Goal: Task Accomplishment & Management: Complete application form

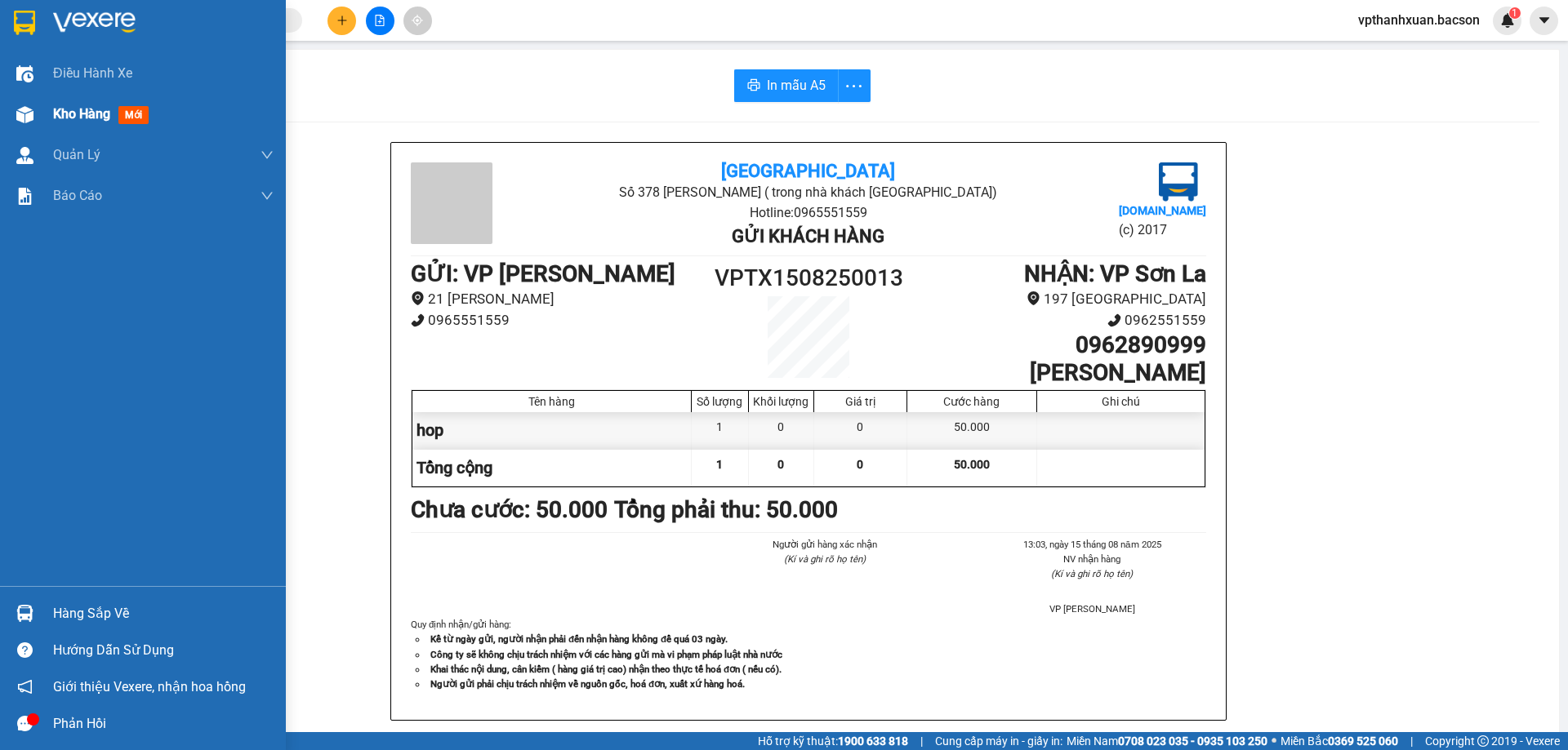
click at [132, 120] on span "mới" at bounding box center [133, 115] width 30 height 18
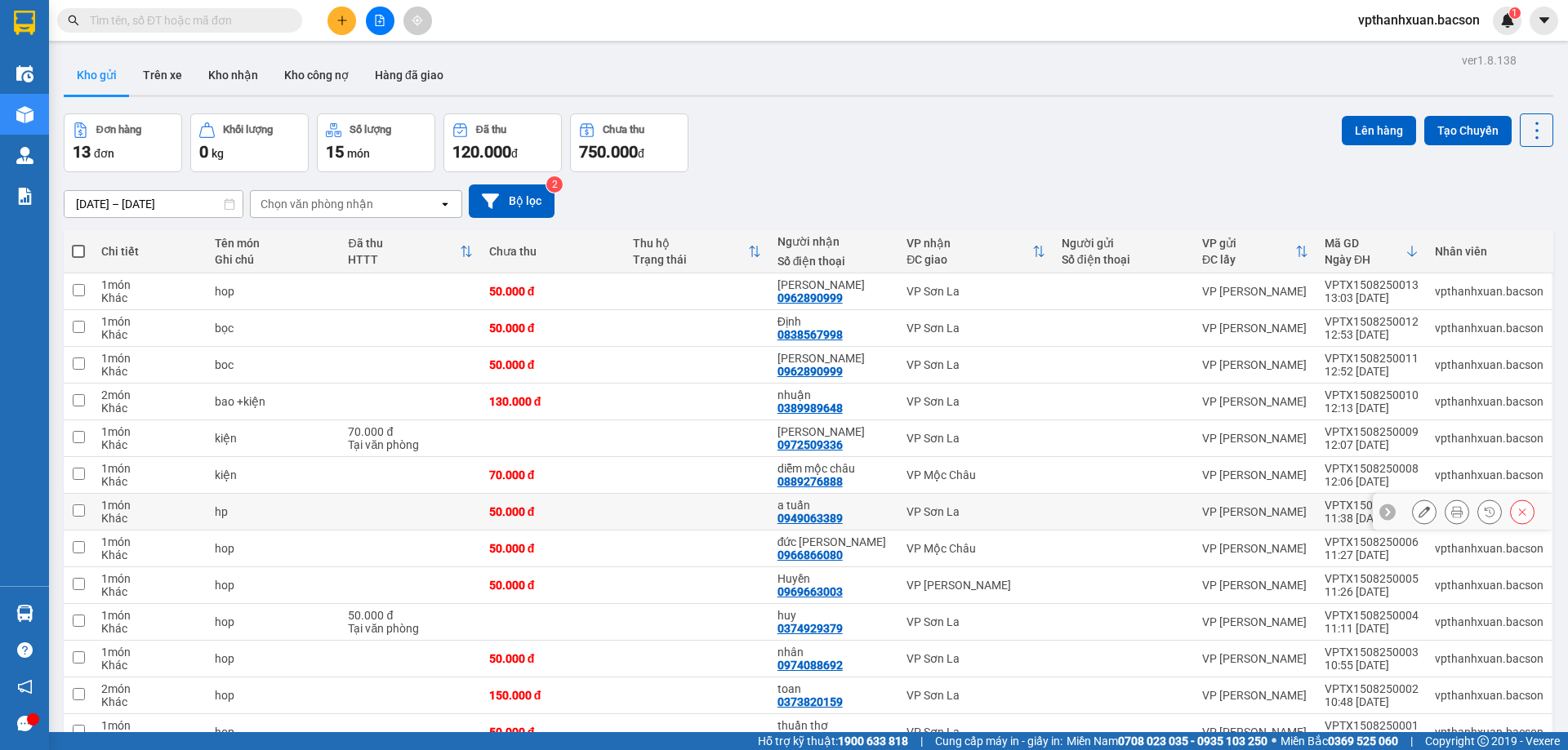
scroll to position [86, 0]
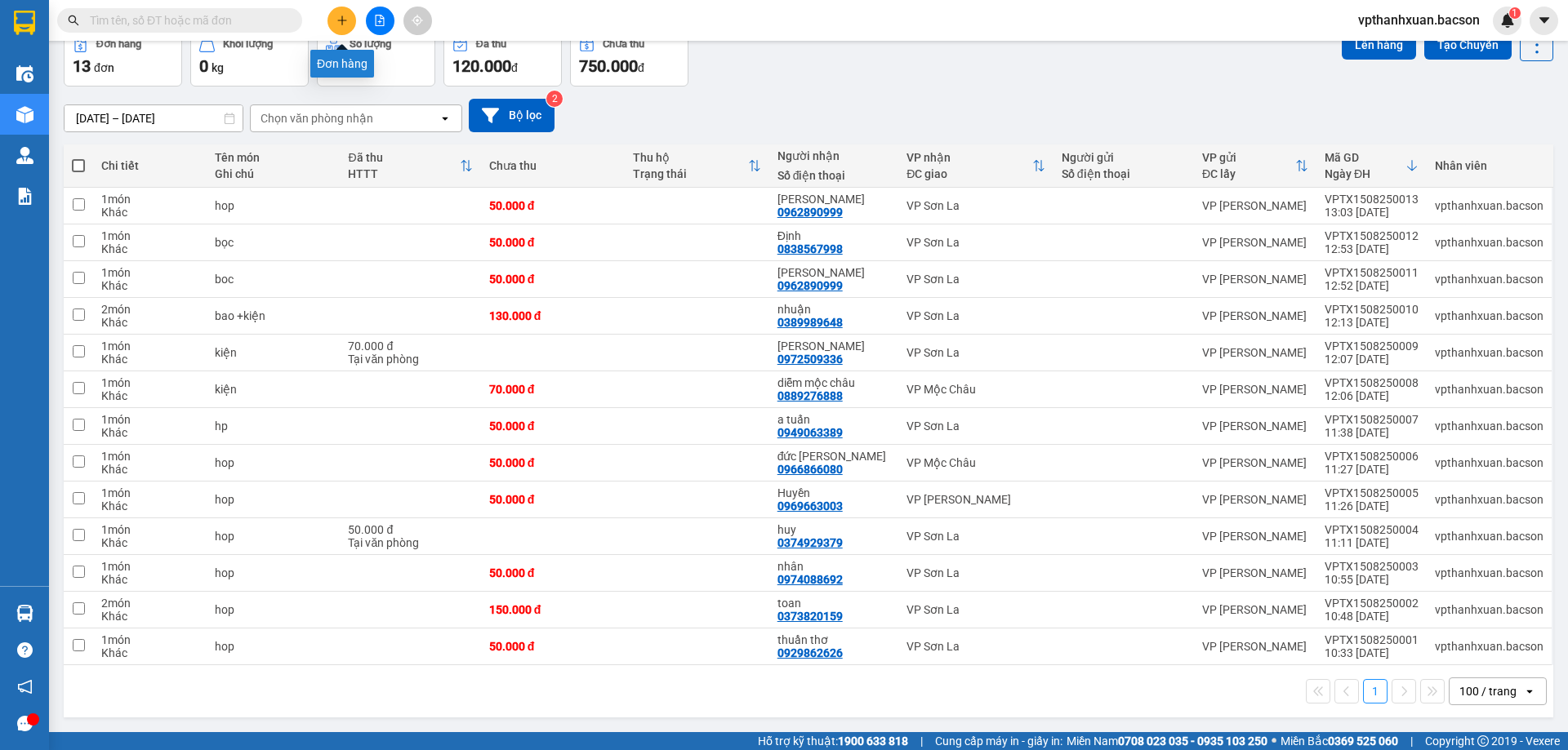
click at [339, 30] on button at bounding box center [341, 21] width 29 height 29
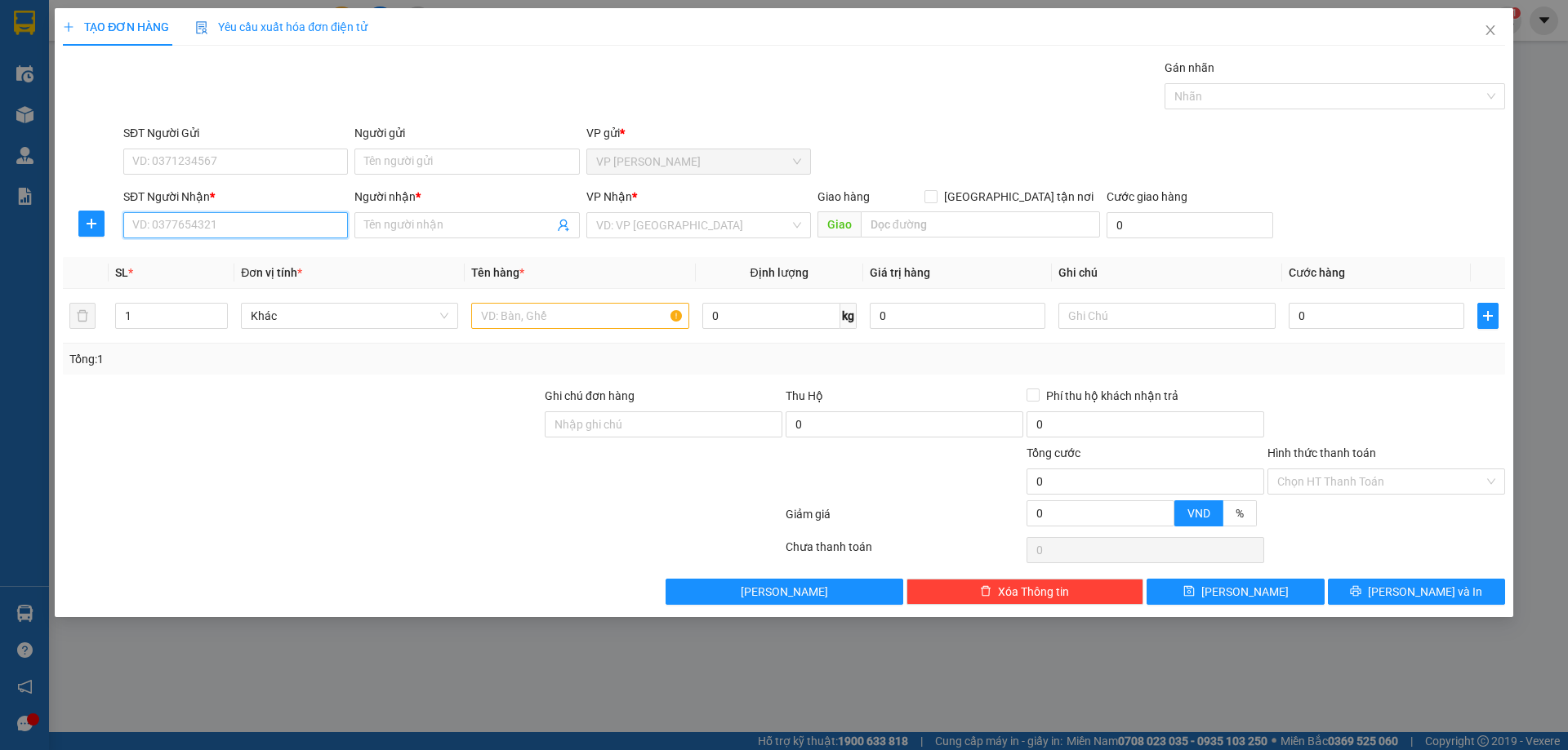
click at [259, 229] on input "SĐT Người Nhận *" at bounding box center [235, 225] width 224 height 26
click at [243, 249] on div "0963806806 - A Sử" at bounding box center [236, 258] width 205 height 18
type input "0963806806"
type input "A Sử"
type input "0963806806"
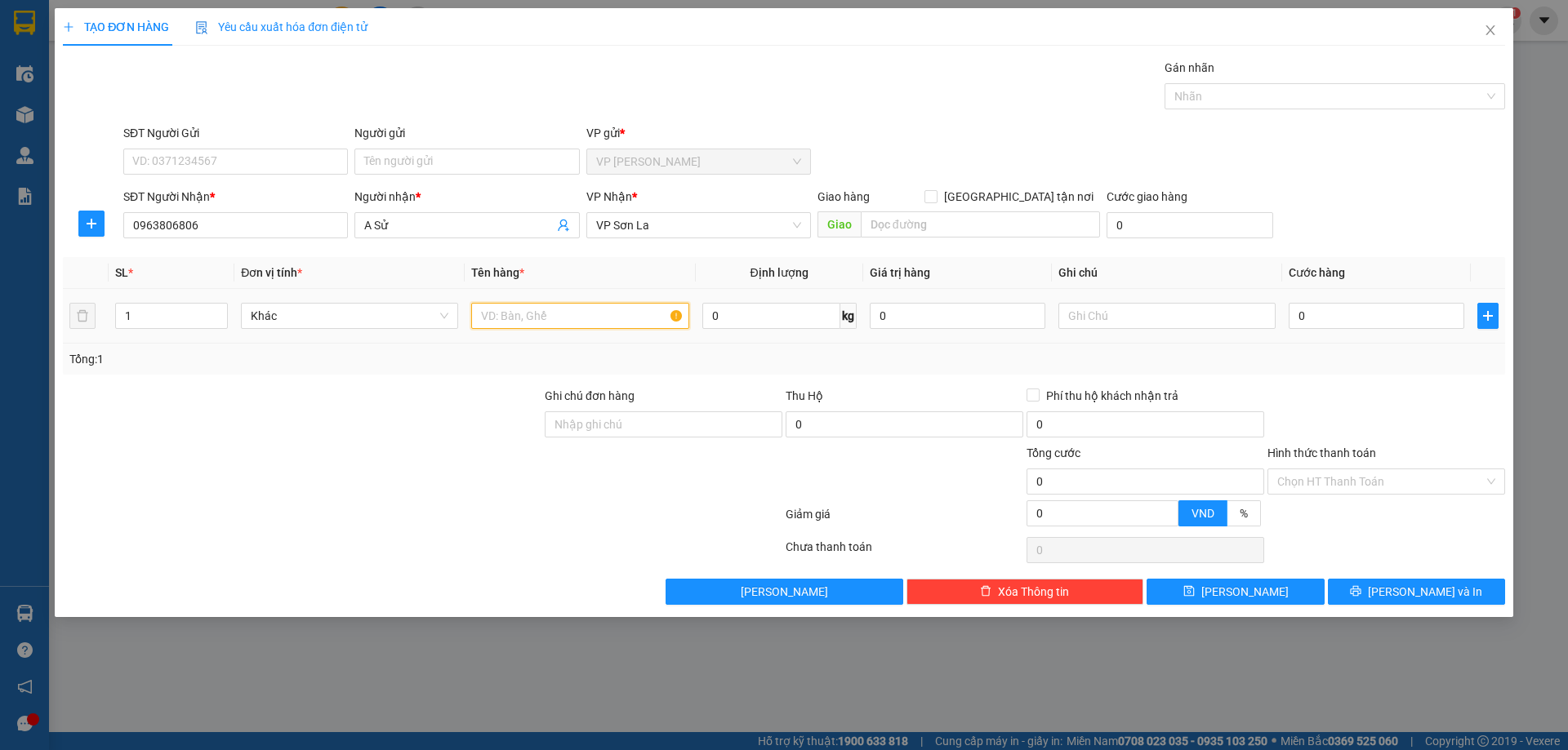
click at [537, 320] on input "text" at bounding box center [580, 316] width 217 height 26
type input "hộp"
click at [1315, 322] on input "0" at bounding box center [1377, 316] width 176 height 26
drag, startPoint x: 1315, startPoint y: 322, endPoint x: 1312, endPoint y: 335, distance: 13.3
click at [1315, 327] on input "0" at bounding box center [1377, 316] width 176 height 26
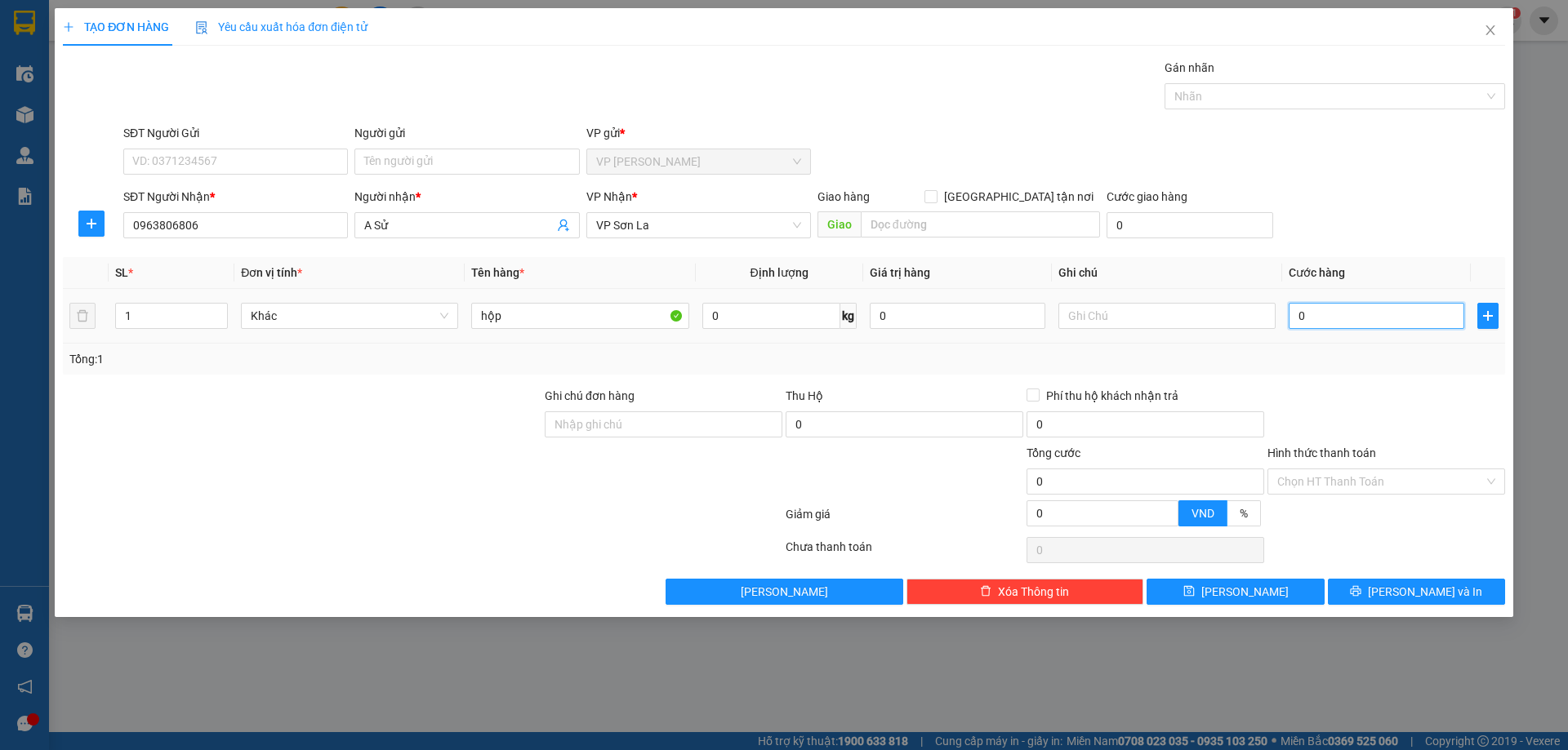
type input "5"
type input "50"
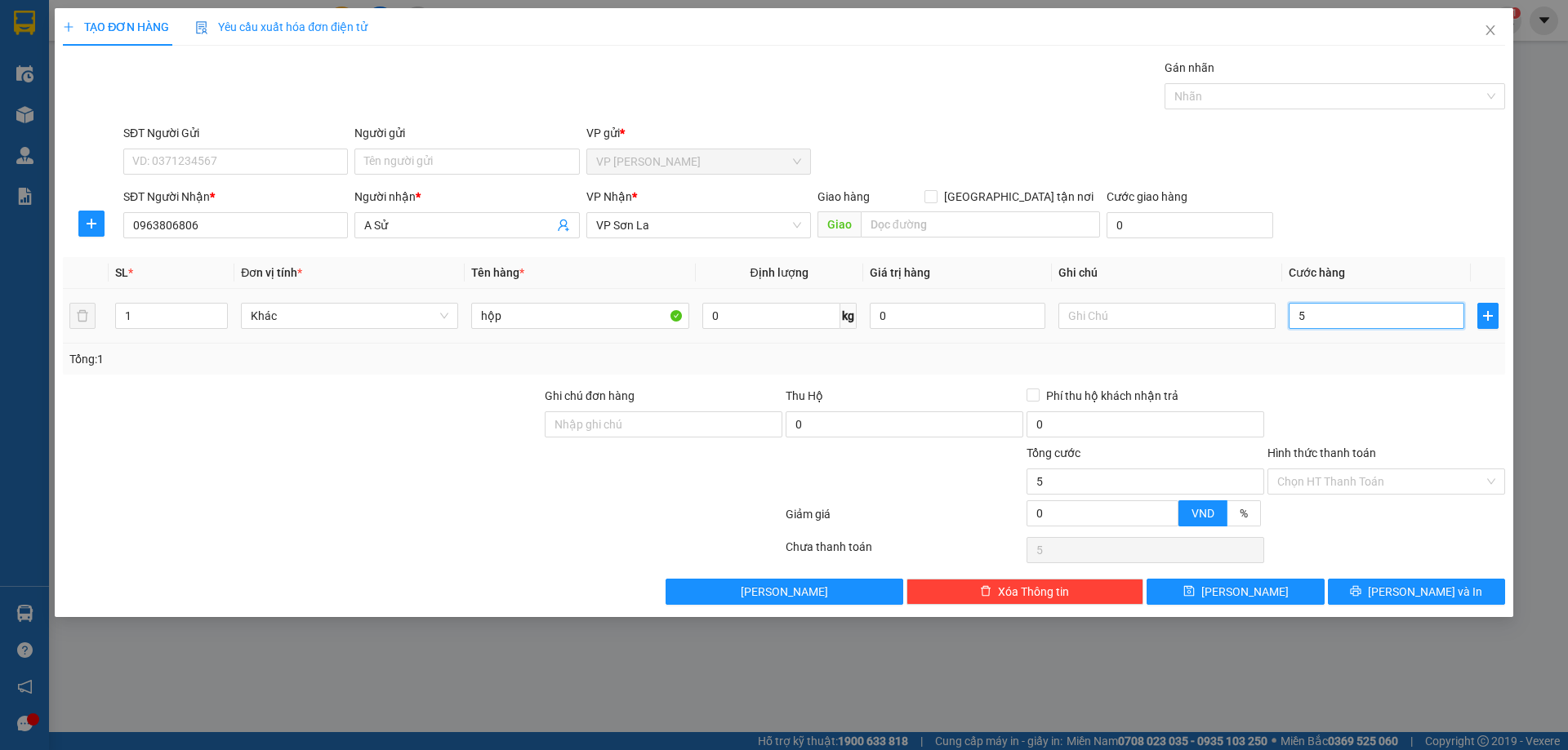
type input "50"
type input "50.000"
click at [1361, 596] on icon "printer" at bounding box center [1355, 591] width 11 height 11
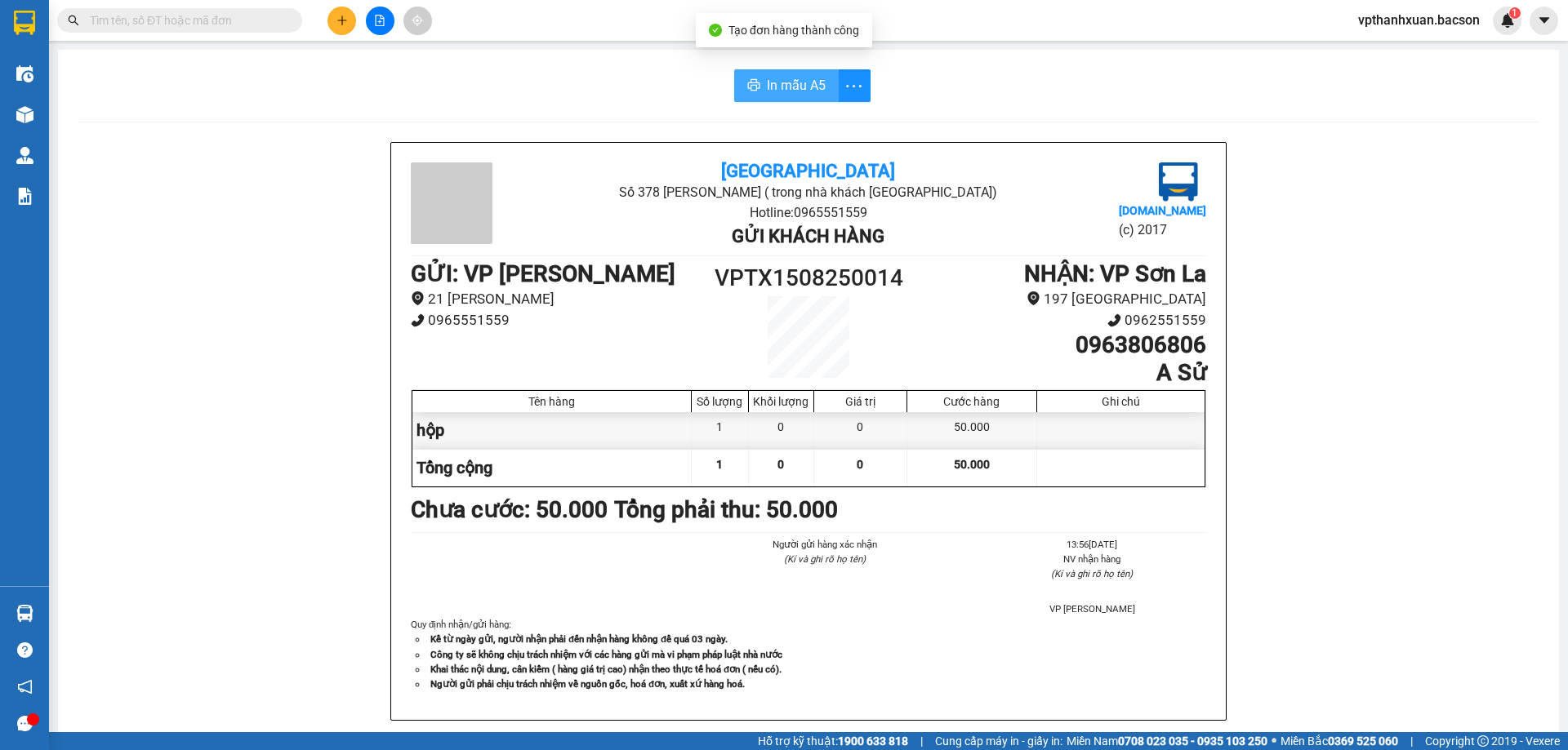
drag, startPoint x: 740, startPoint y: 84, endPoint x: 733, endPoint y: 107, distance: 24.0
click at [741, 84] on button "In mẫu A5" at bounding box center [786, 86] width 105 height 33
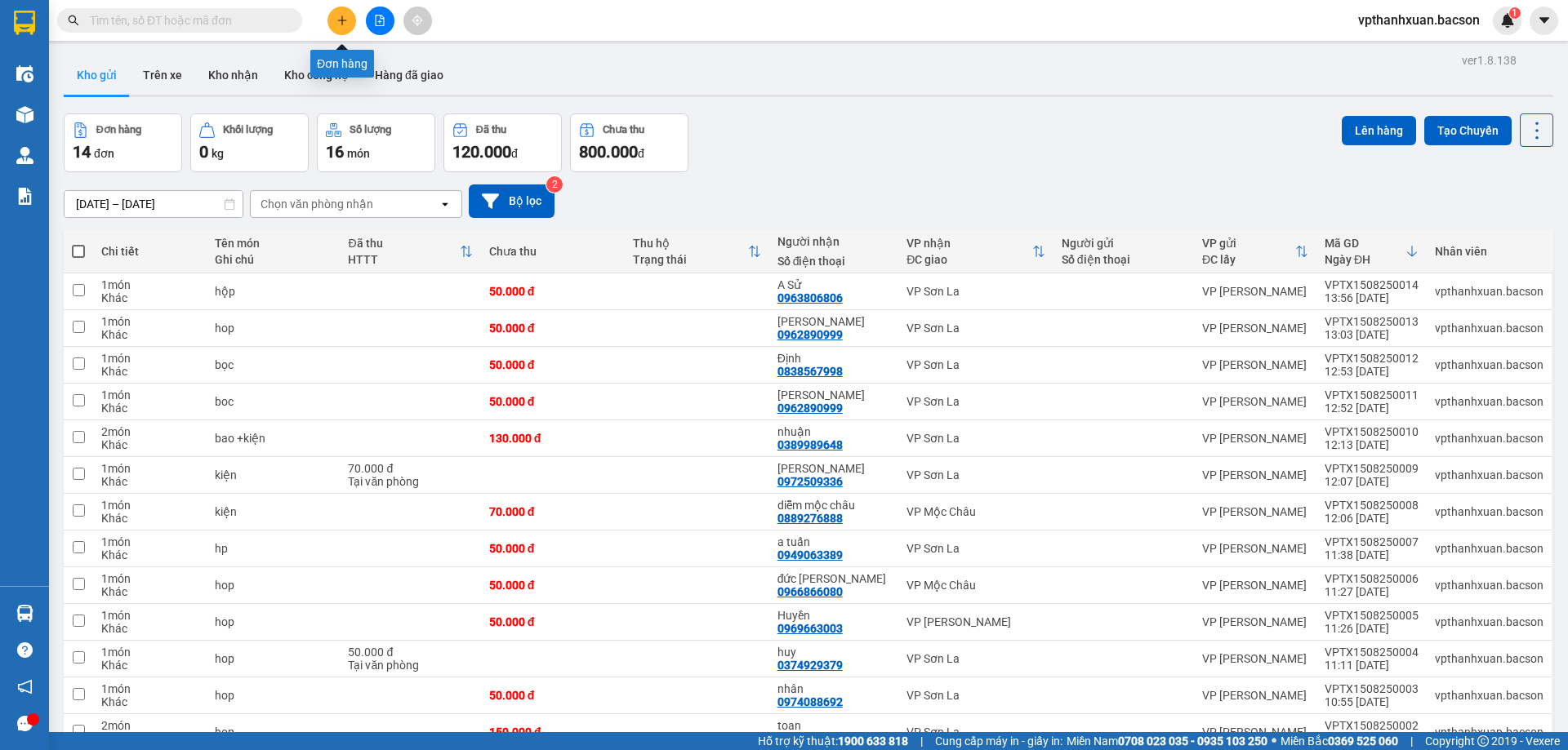
click at [338, 23] on icon "plus" at bounding box center [341, 20] width 11 height 11
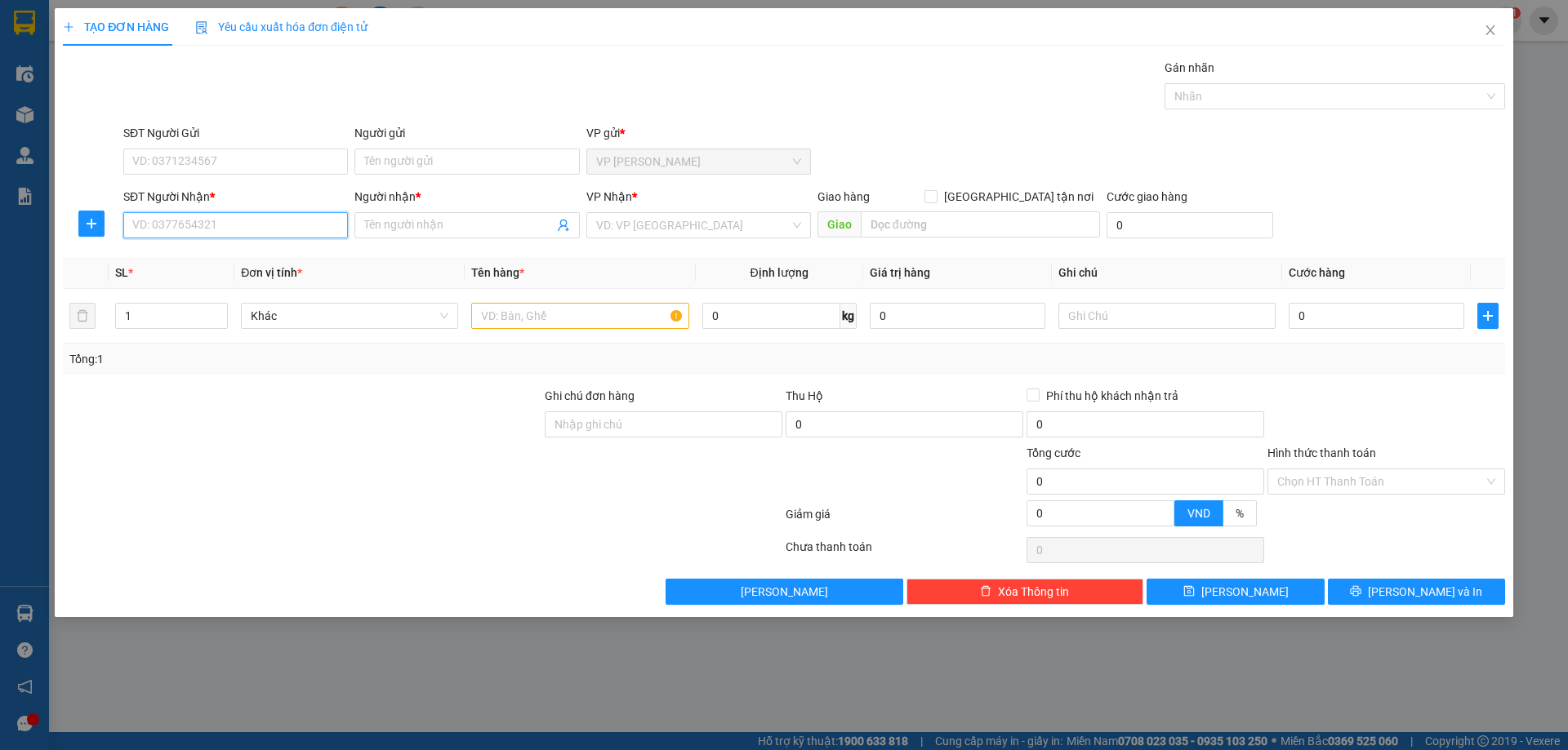
click at [299, 233] on input "SĐT Người Nhận *" at bounding box center [235, 225] width 224 height 26
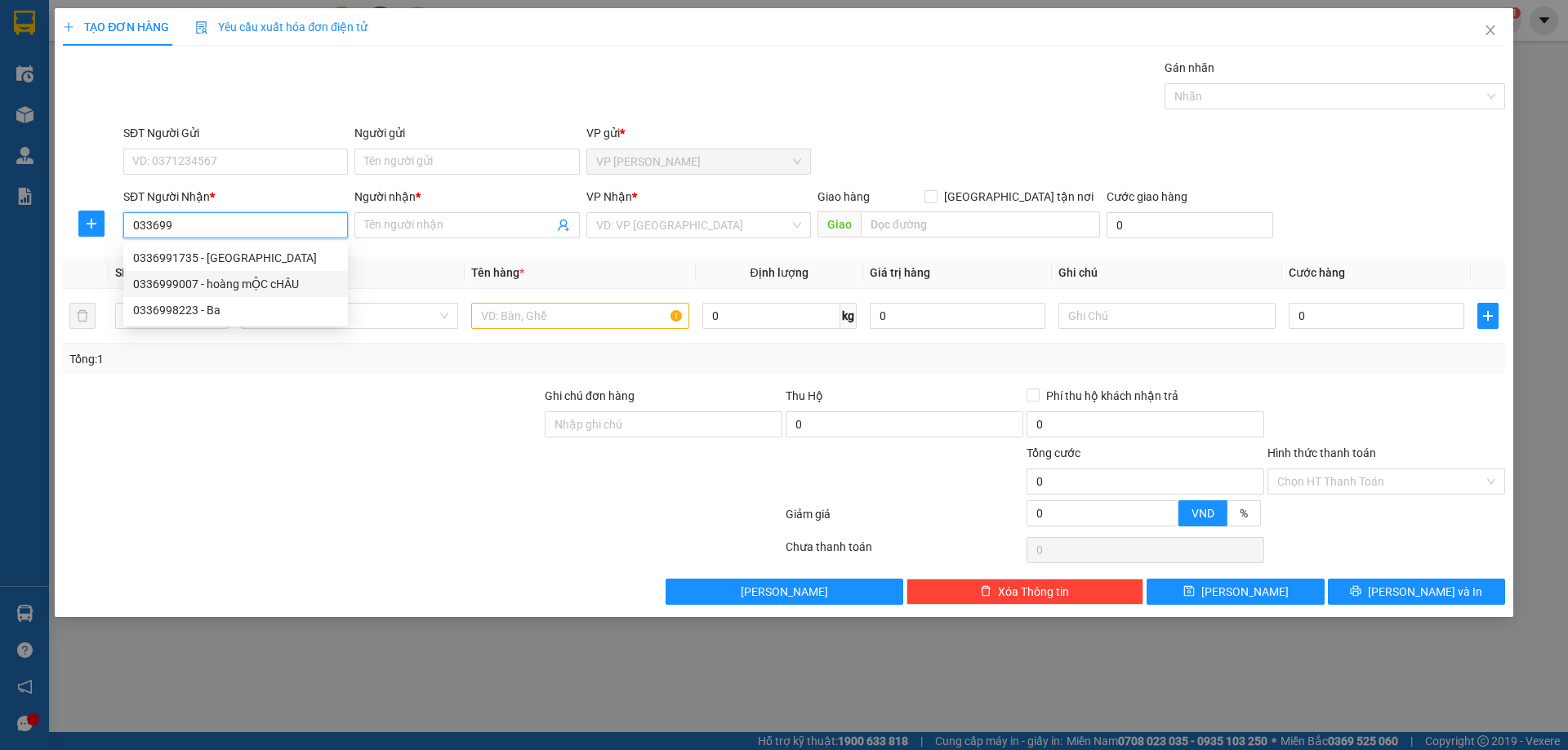
click at [238, 282] on div "0336999007 - hoàng mỘC cHÂU" at bounding box center [236, 284] width 205 height 18
type input "0336999007"
type input "hoàng mỘC cHÂU"
type input "0336999007"
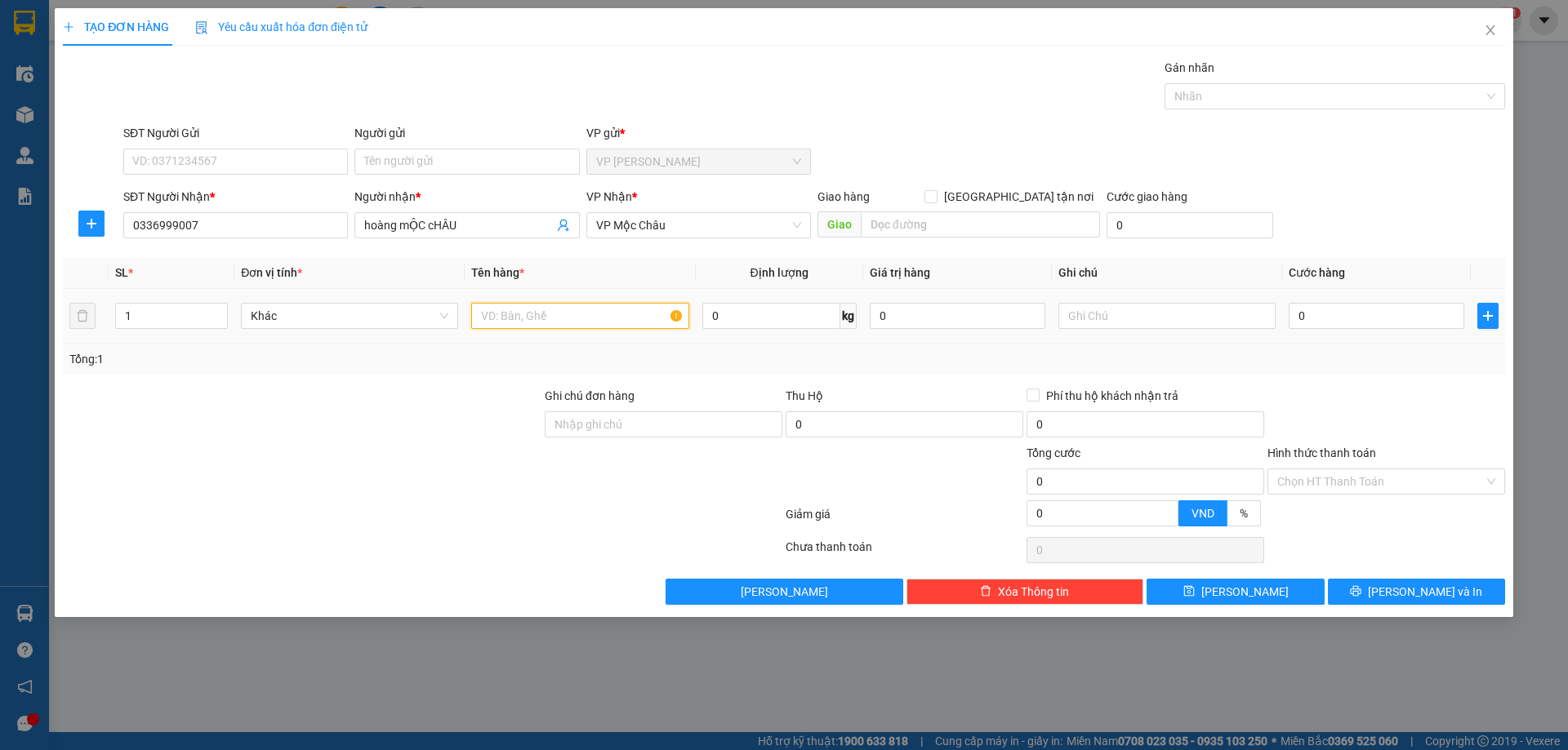
click at [492, 311] on input "text" at bounding box center [580, 316] width 217 height 26
type input "hộp"
click at [1312, 303] on div "0" at bounding box center [1377, 316] width 176 height 33
click at [1314, 312] on input "0" at bounding box center [1377, 316] width 176 height 26
type input "5"
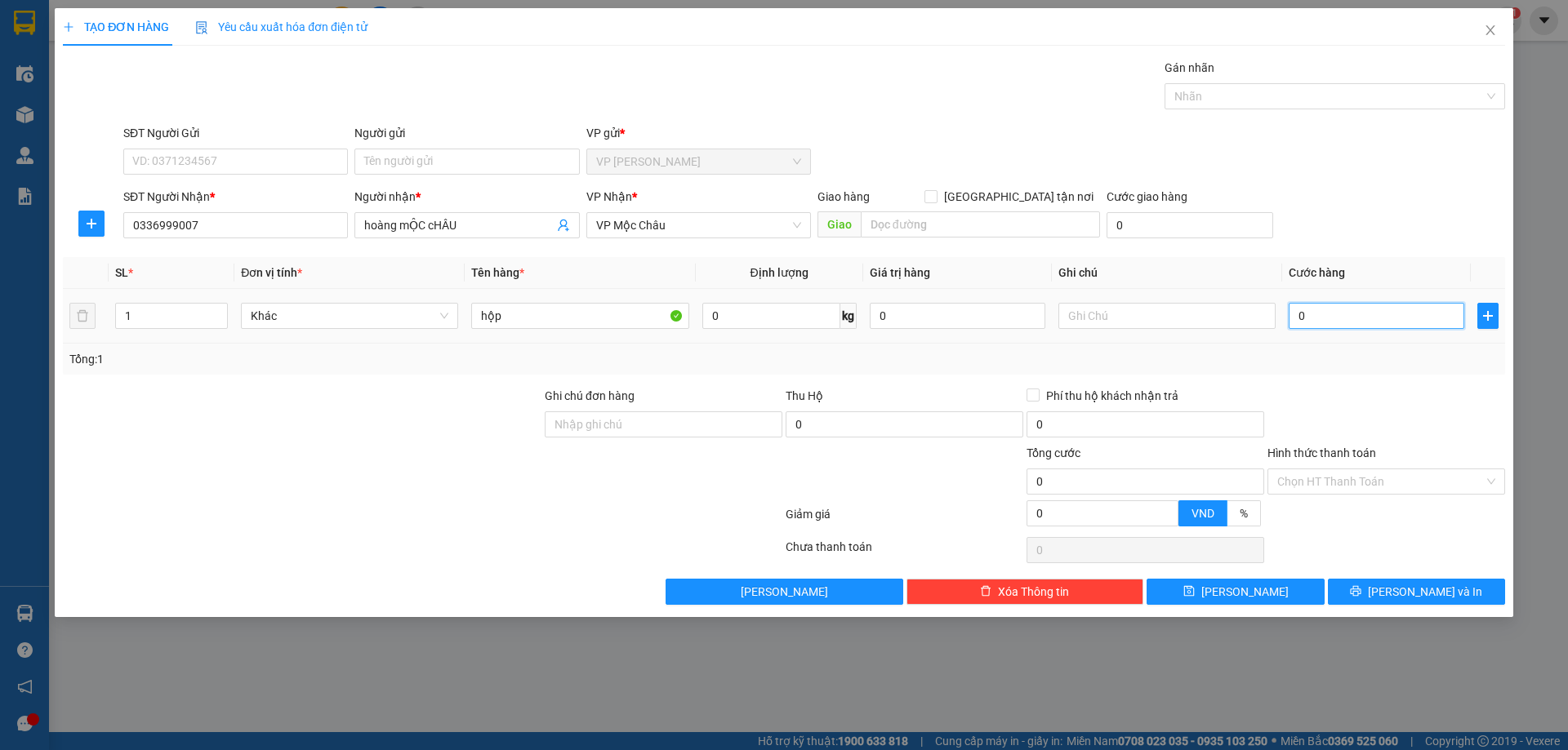
type input "5"
type input "50"
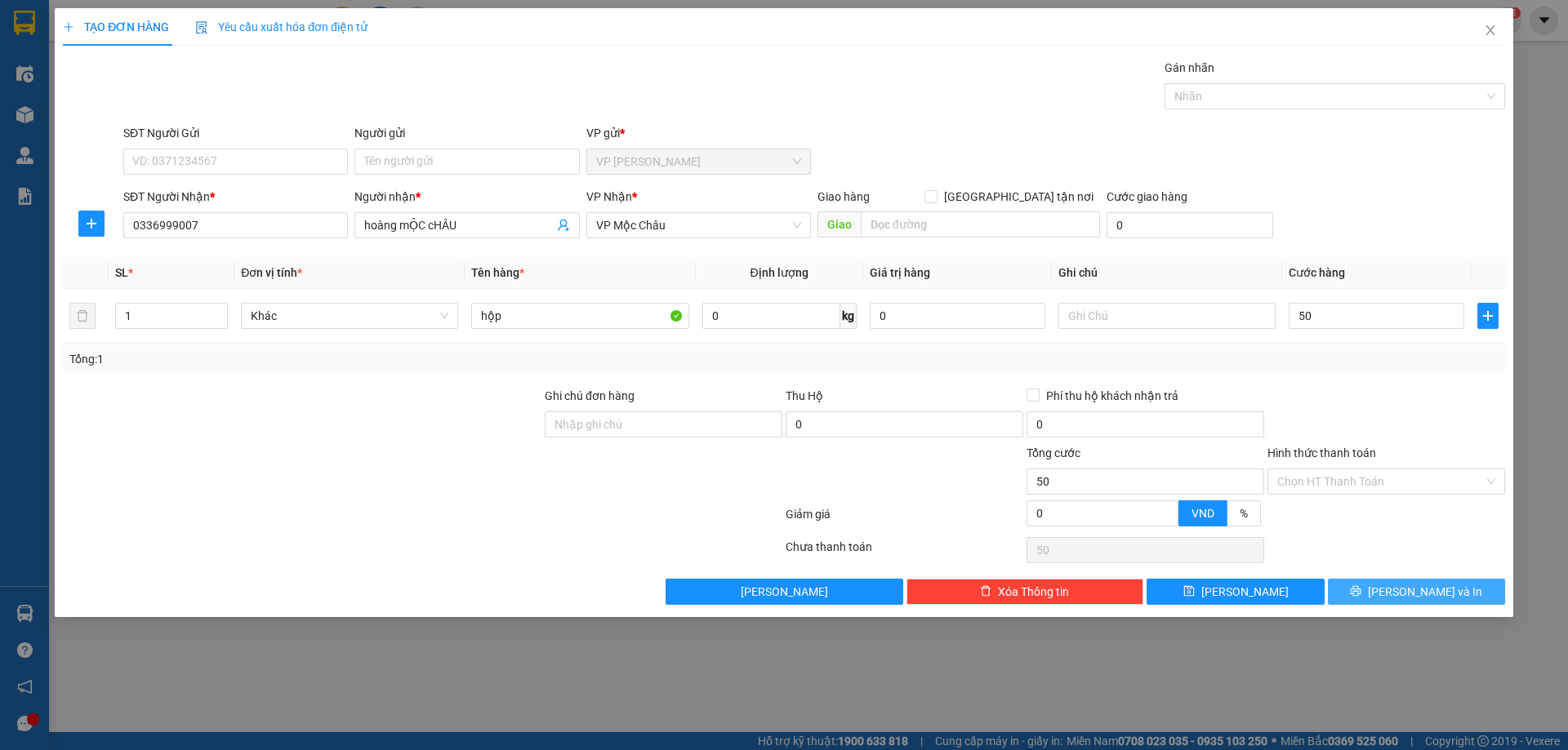
type input "50.000"
click at [1448, 590] on button "[PERSON_NAME] và In" at bounding box center [1416, 592] width 178 height 26
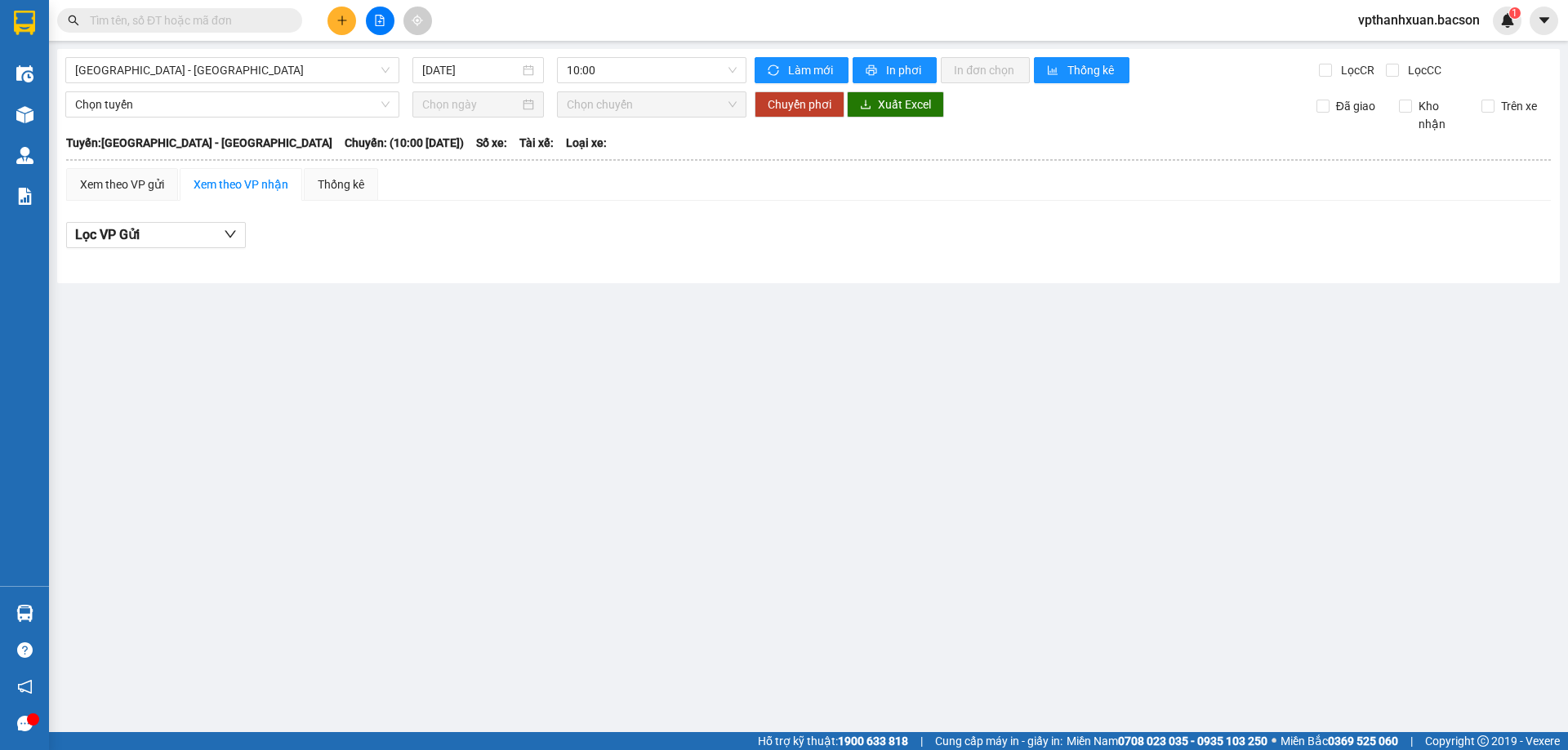
click at [242, 14] on input "text" at bounding box center [186, 20] width 192 height 18
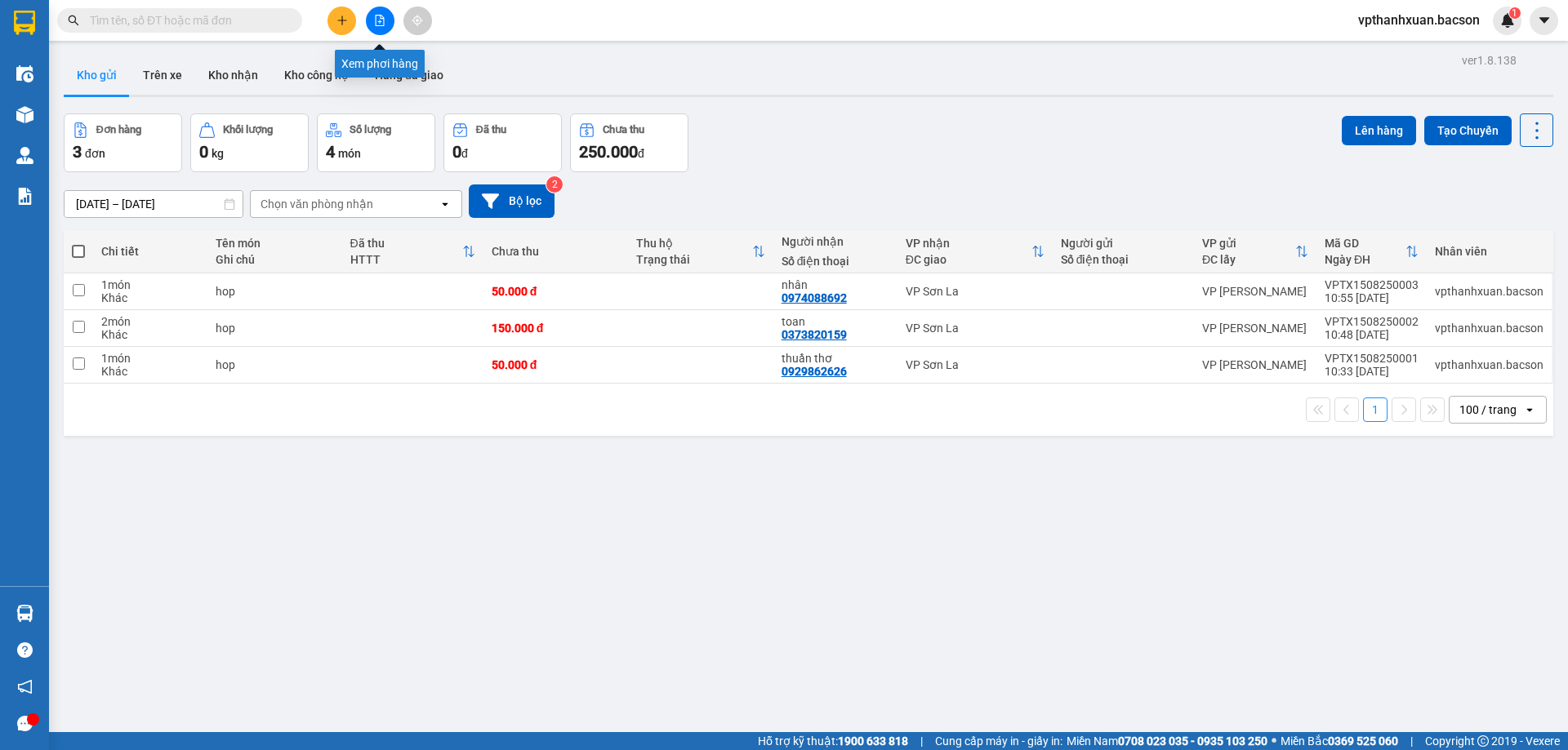
click at [379, 26] on button at bounding box center [379, 21] width 29 height 29
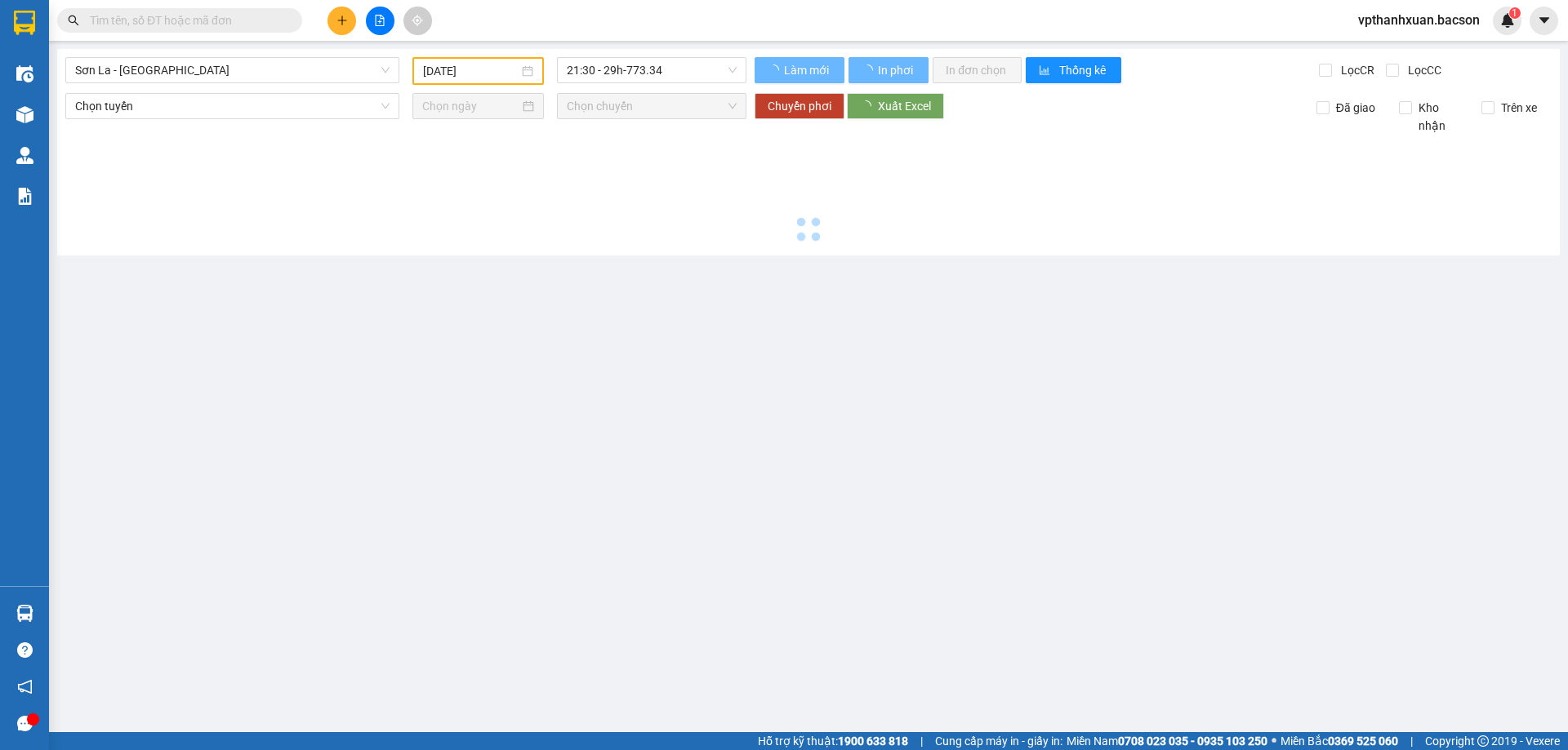
type input "[DATE]"
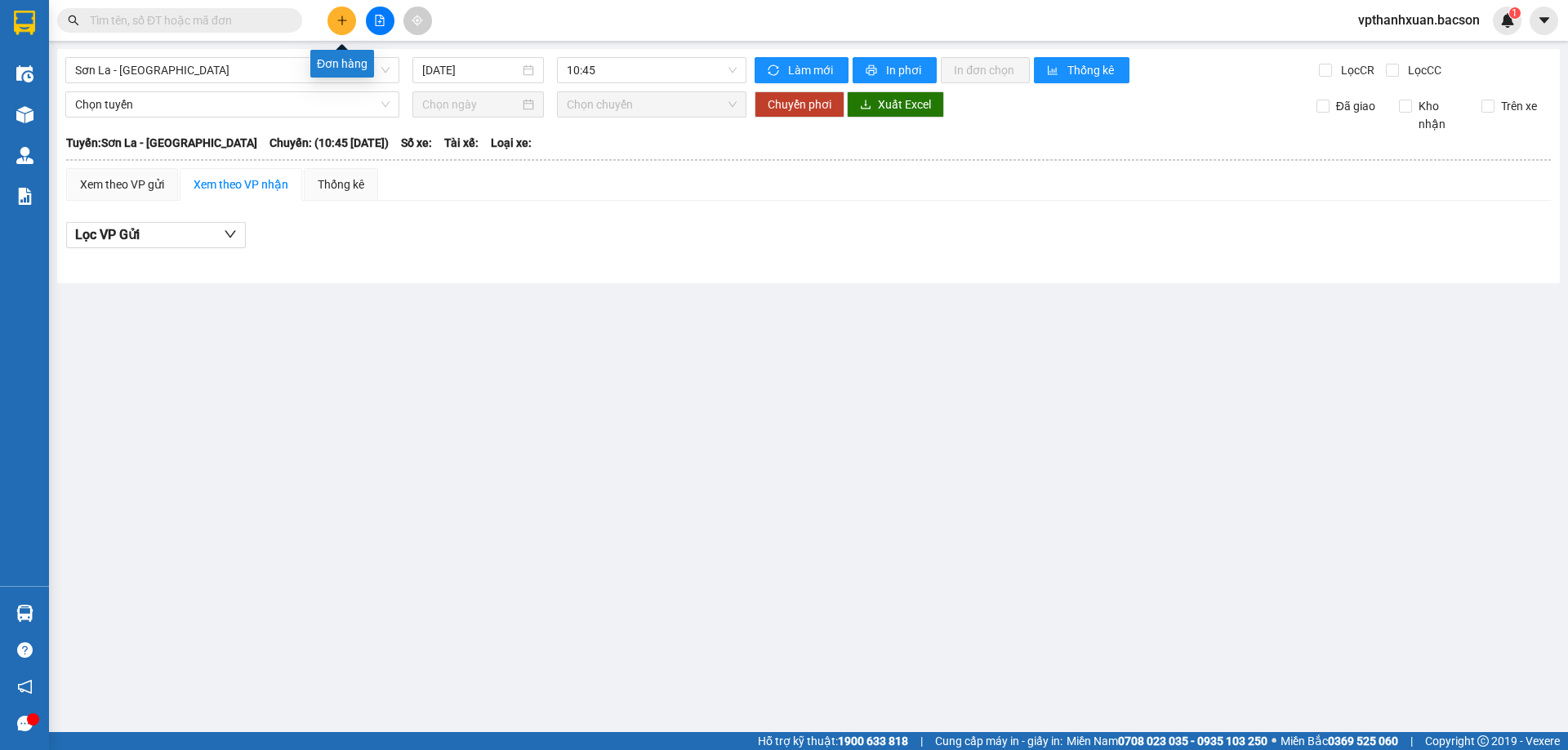
click at [336, 20] on icon "plus" at bounding box center [341, 20] width 11 height 11
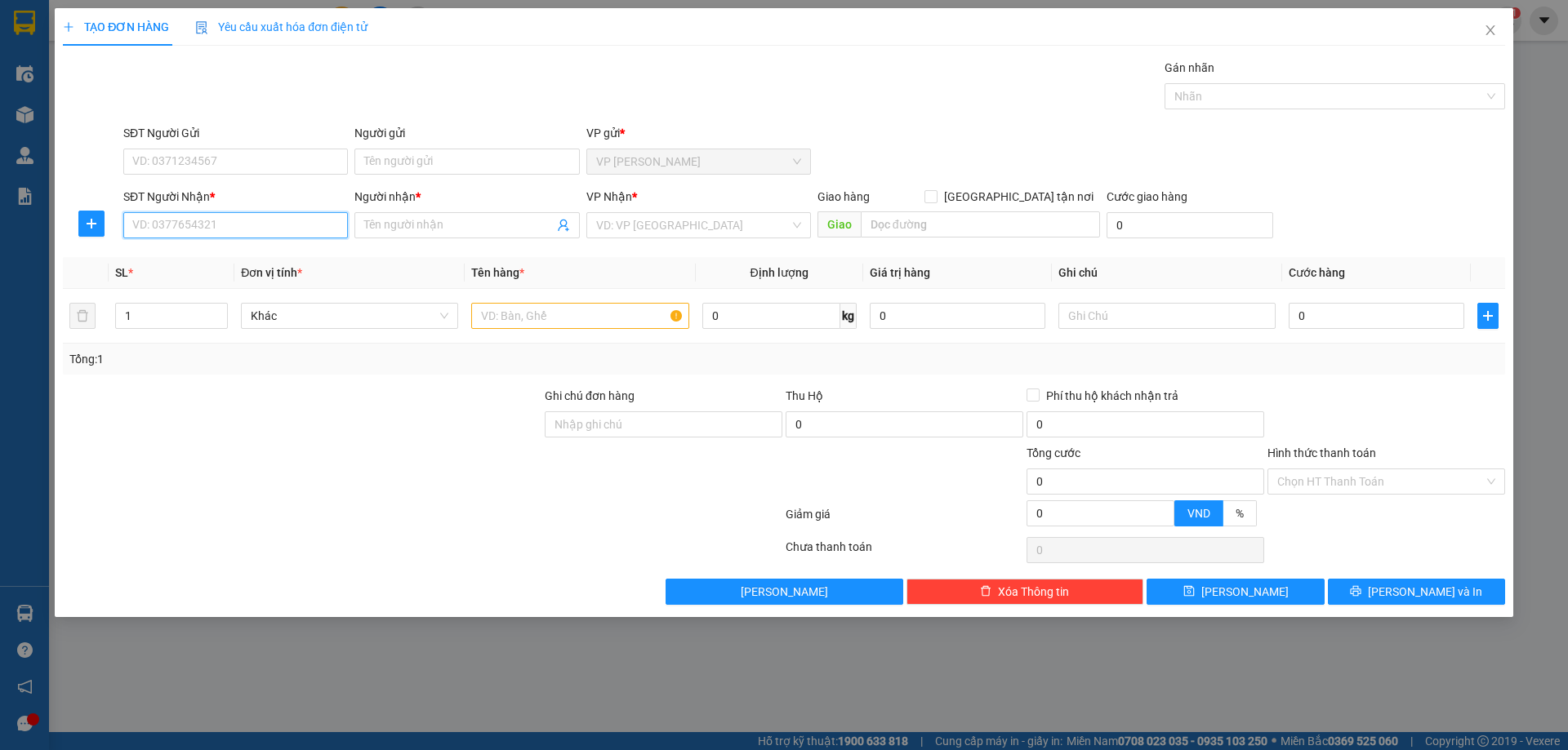
click at [216, 227] on input "SĐT Người Nhận *" at bounding box center [235, 225] width 224 height 26
click at [236, 255] on div "0987067787 - huy hát lót" at bounding box center [236, 258] width 205 height 18
type input "0987067787"
type input "huy hát lót"
type input "0987067787"
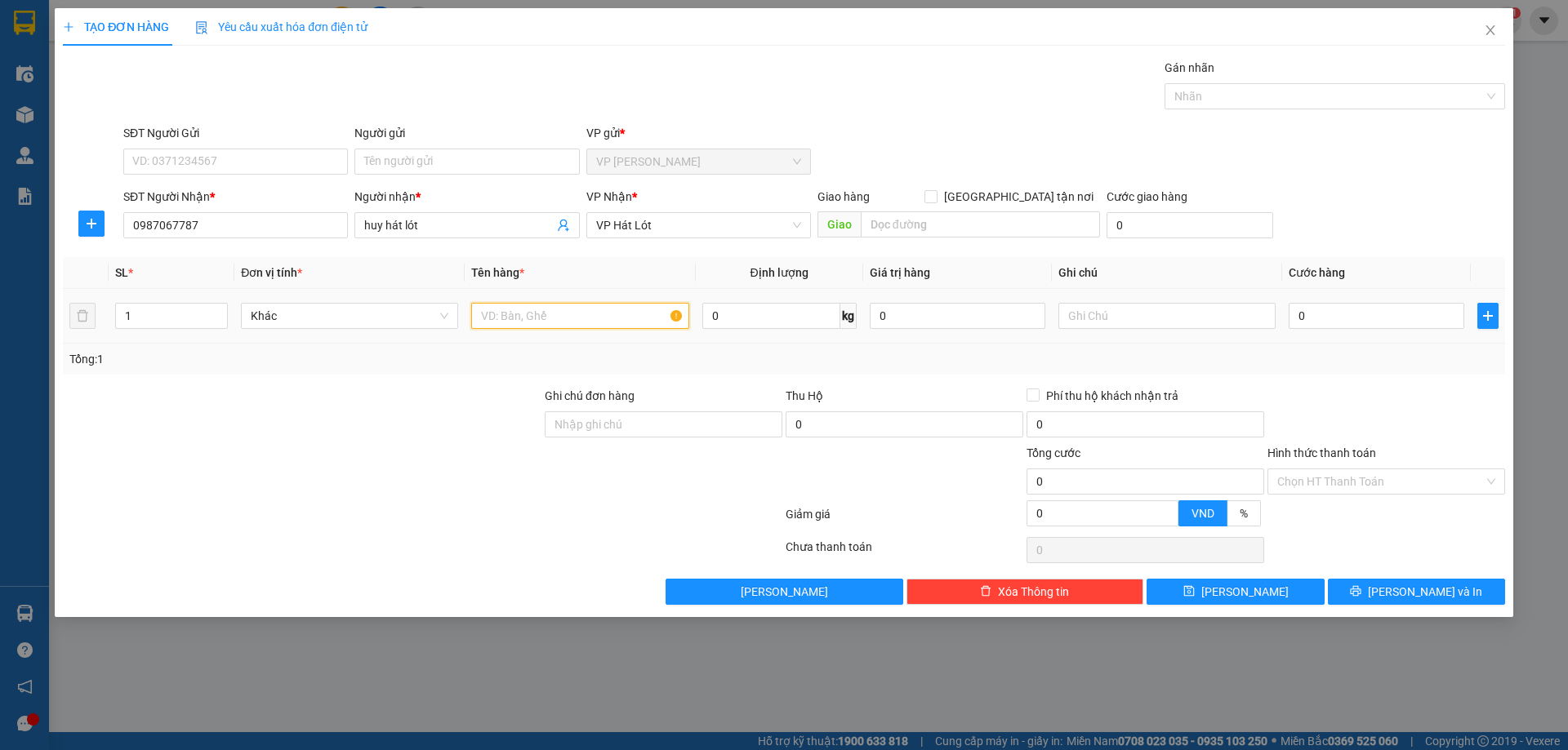
click at [626, 309] on input "text" at bounding box center [580, 316] width 217 height 26
type input "hộp"
click at [1305, 320] on input "0" at bounding box center [1377, 316] width 176 height 26
type input "5"
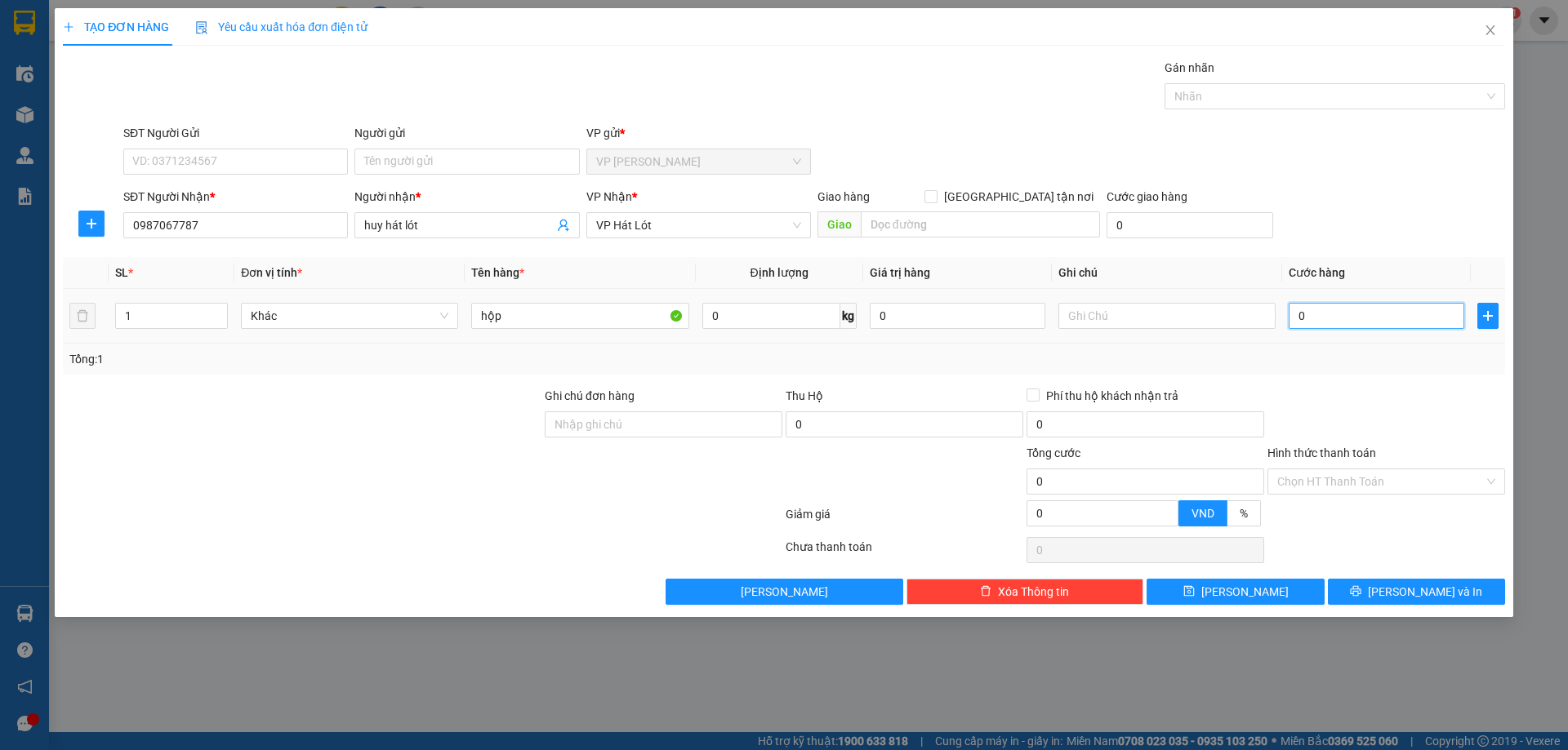
type input "5"
type input "50"
type input "50.000"
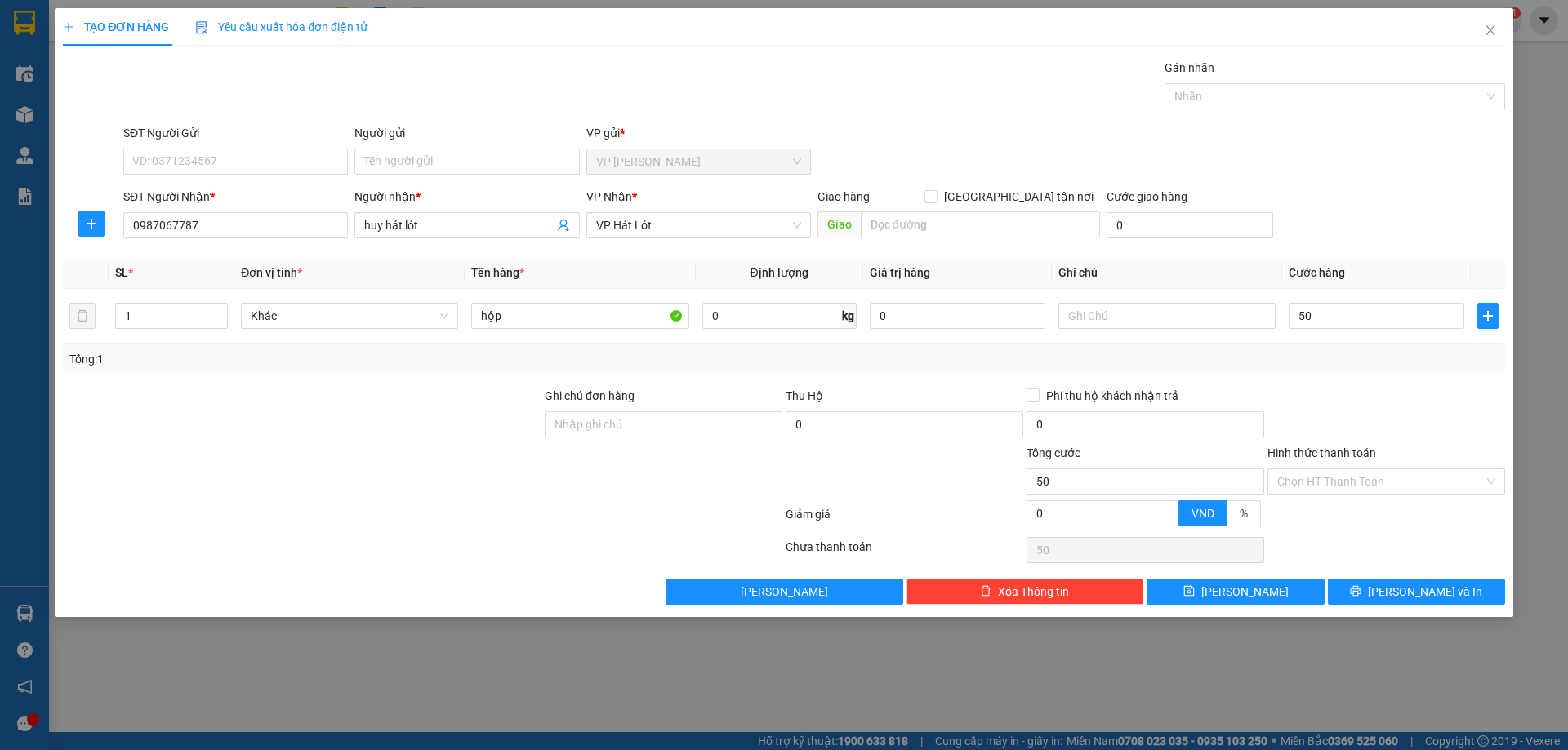
type input "50.000"
drag, startPoint x: 1338, startPoint y: 255, endPoint x: 1351, endPoint y: 268, distance: 18.4
click at [1340, 251] on div "Transit Pickup Surcharge Ids Transit Deliver Surcharge Ids Transit Deliver Surc…" at bounding box center [784, 332] width 1442 height 546
drag, startPoint x: 1396, startPoint y: 470, endPoint x: 1396, endPoint y: 488, distance: 18.0
click at [1396, 487] on input "Hình thức thanh toán" at bounding box center [1380, 482] width 207 height 24
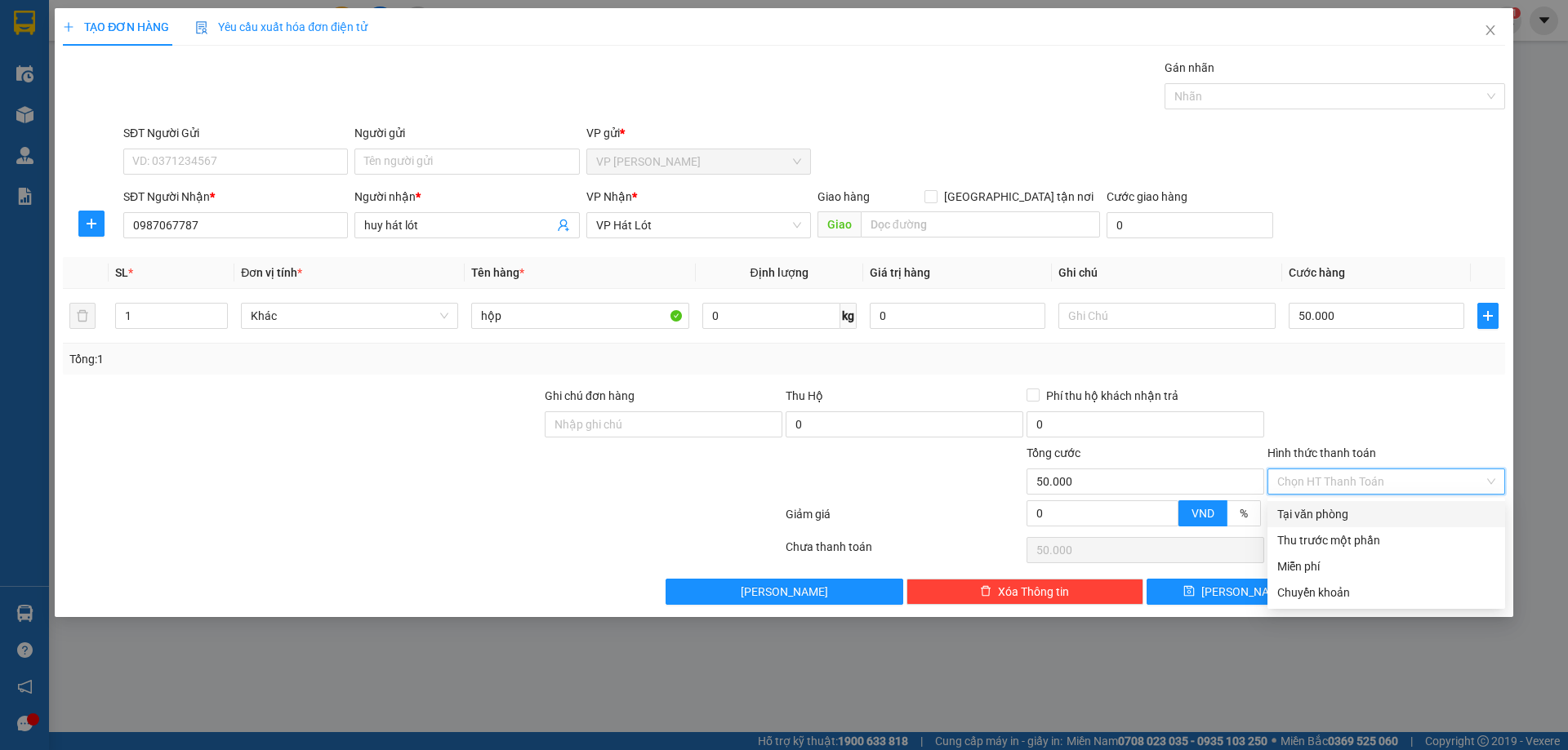
drag, startPoint x: 1377, startPoint y: 512, endPoint x: 1363, endPoint y: 523, distance: 17.8
click at [1377, 514] on div "Tại văn phòng" at bounding box center [1386, 514] width 218 height 18
type input "0"
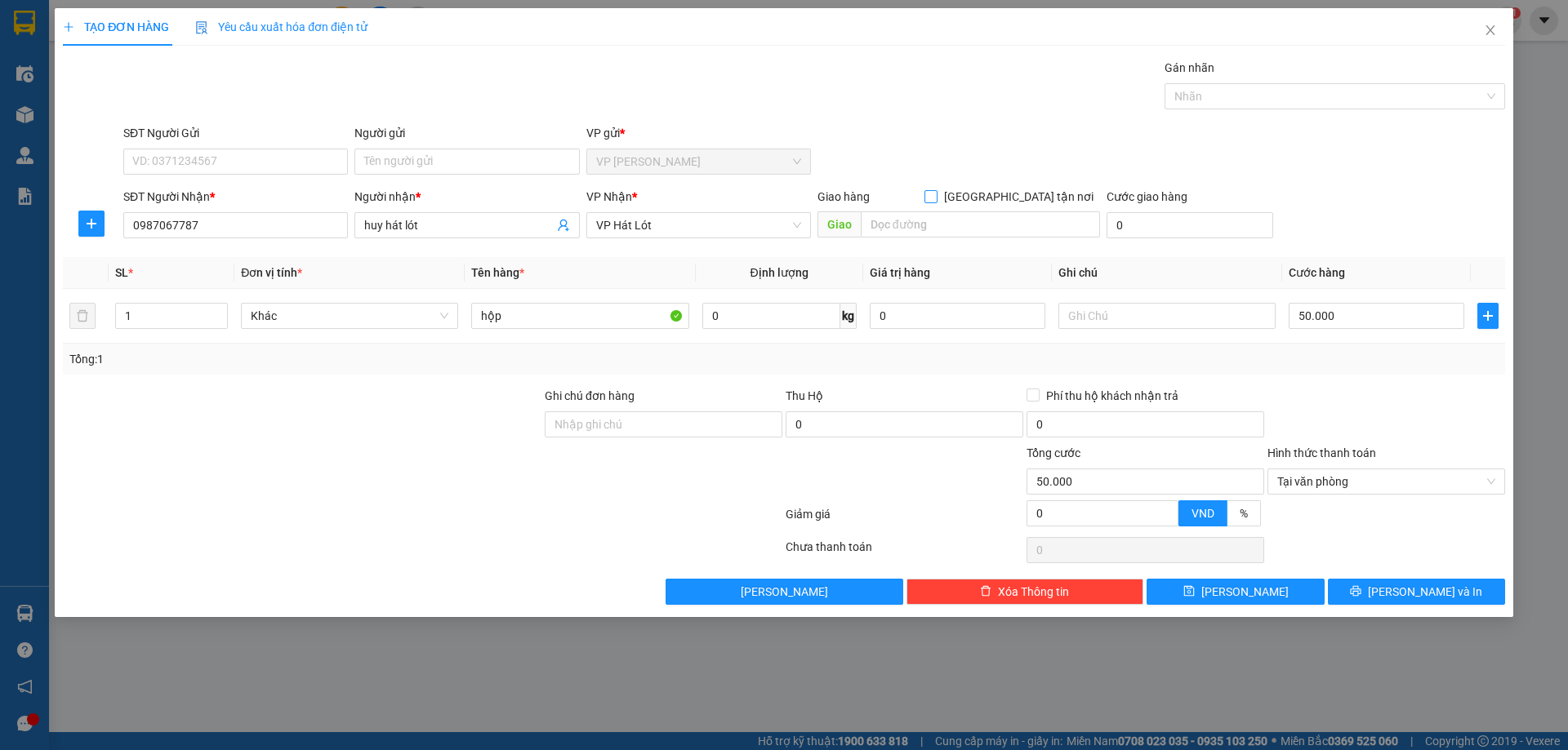
click at [936, 199] on input "[GEOGRAPHIC_DATA] tận nơi" at bounding box center [930, 196] width 11 height 11
checkbox input "true"
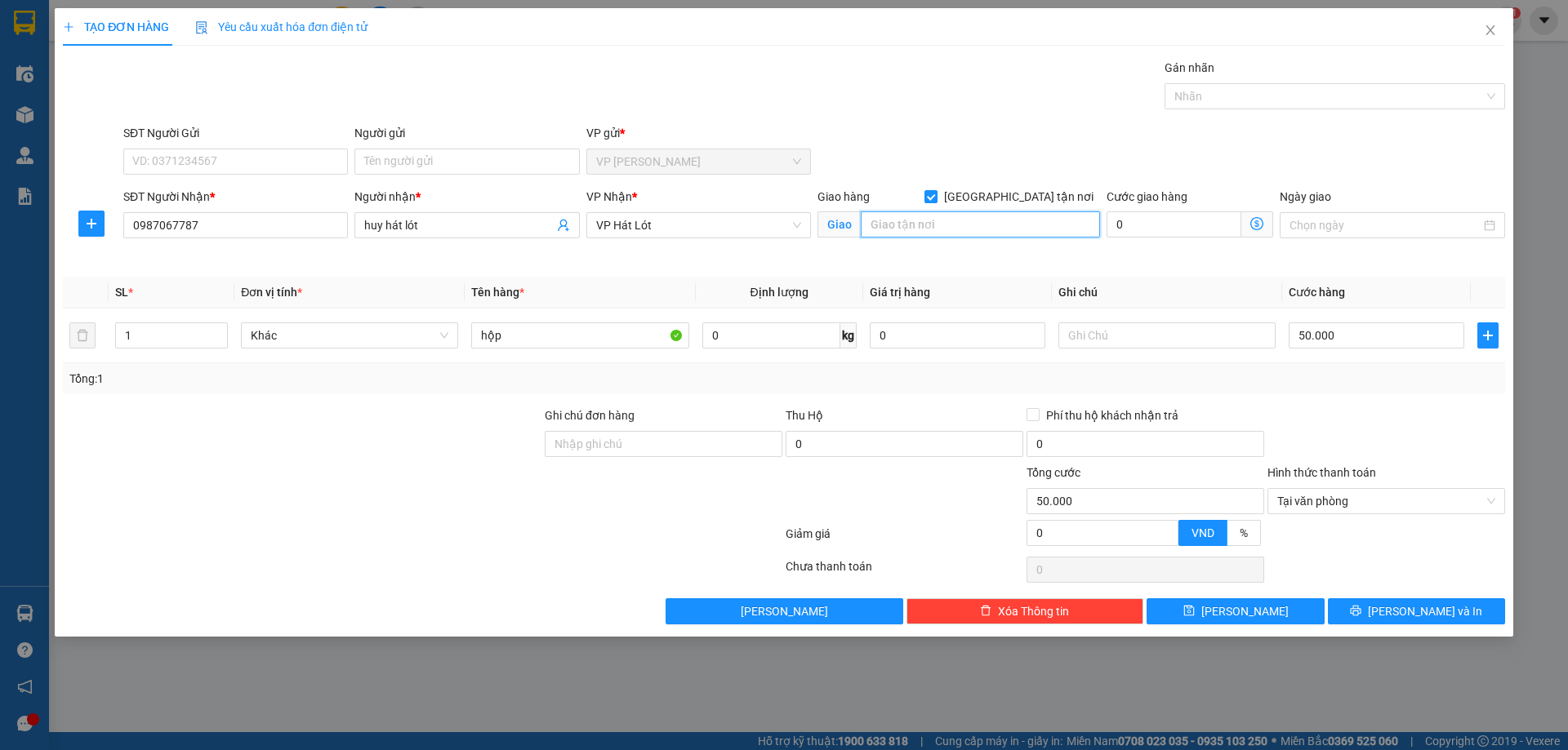
click at [1003, 231] on input "search" at bounding box center [981, 224] width 239 height 26
type input "ctn"
click at [1361, 614] on icon "printer" at bounding box center [1356, 611] width 10 height 10
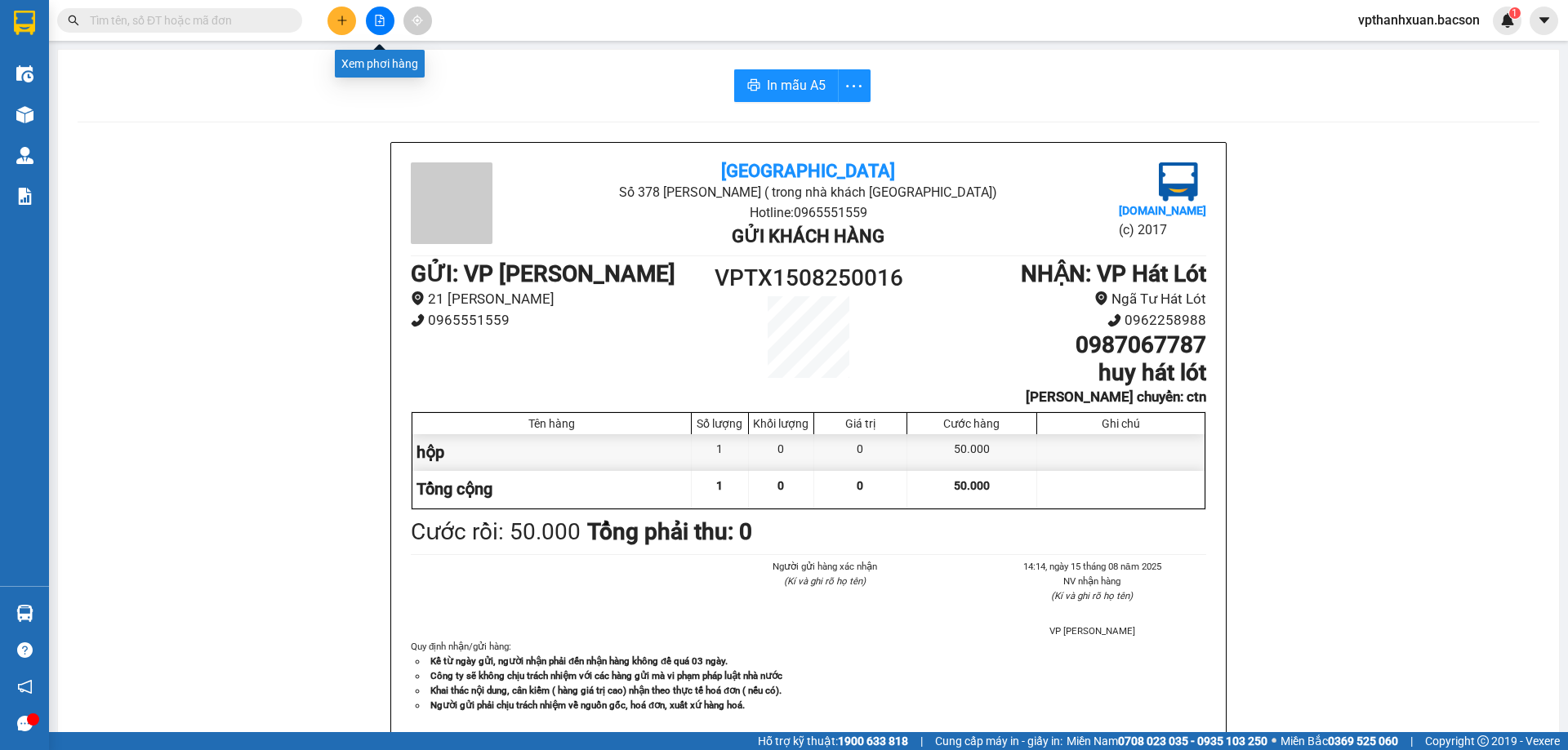
click at [349, 29] on button at bounding box center [341, 21] width 29 height 29
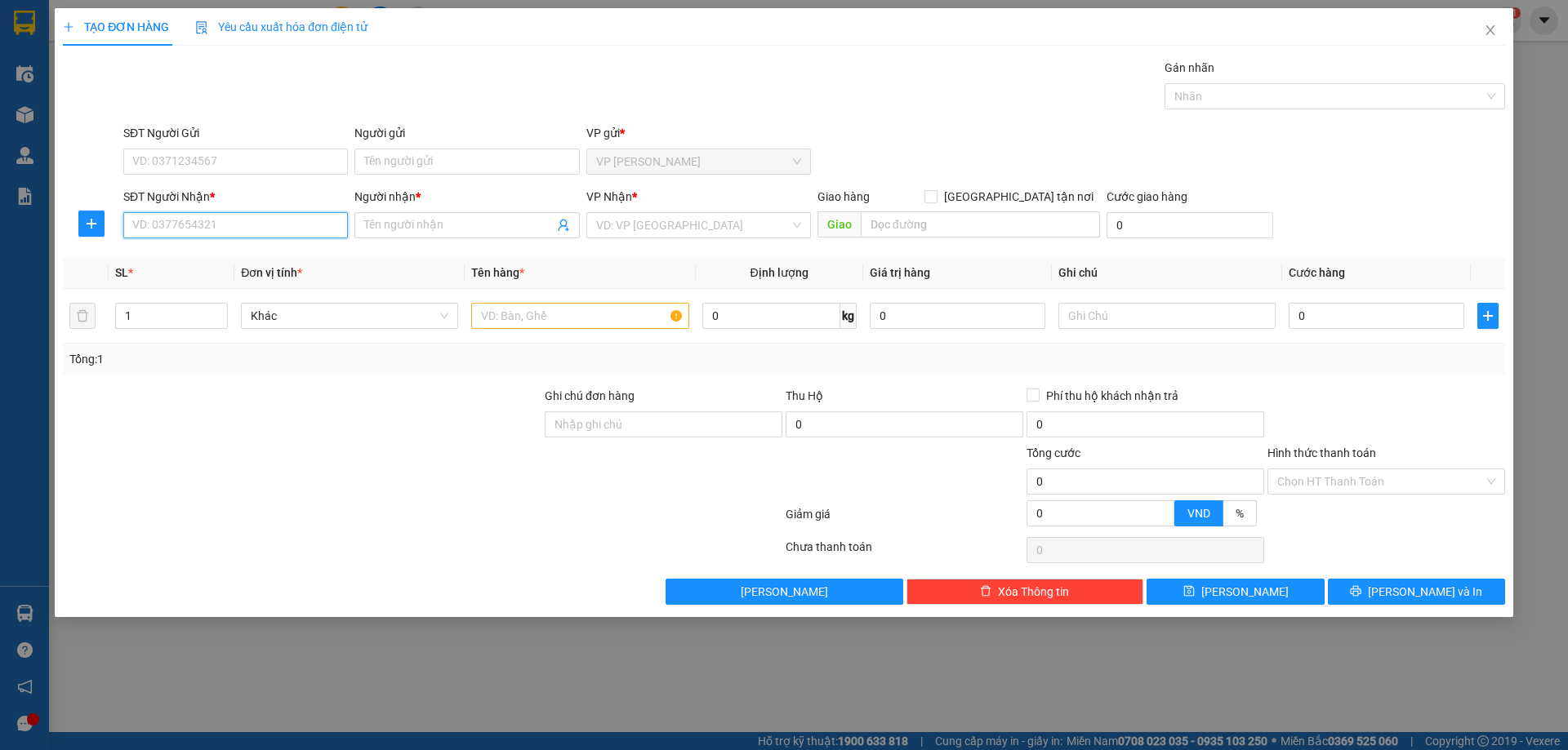
click at [207, 221] on input "SĐT Người Nhận *" at bounding box center [235, 225] width 224 height 26
click at [217, 257] on div "0358624338 - chị tý" at bounding box center [236, 258] width 205 height 18
type input "0358624338"
type input "chị tý"
type input "0358624338"
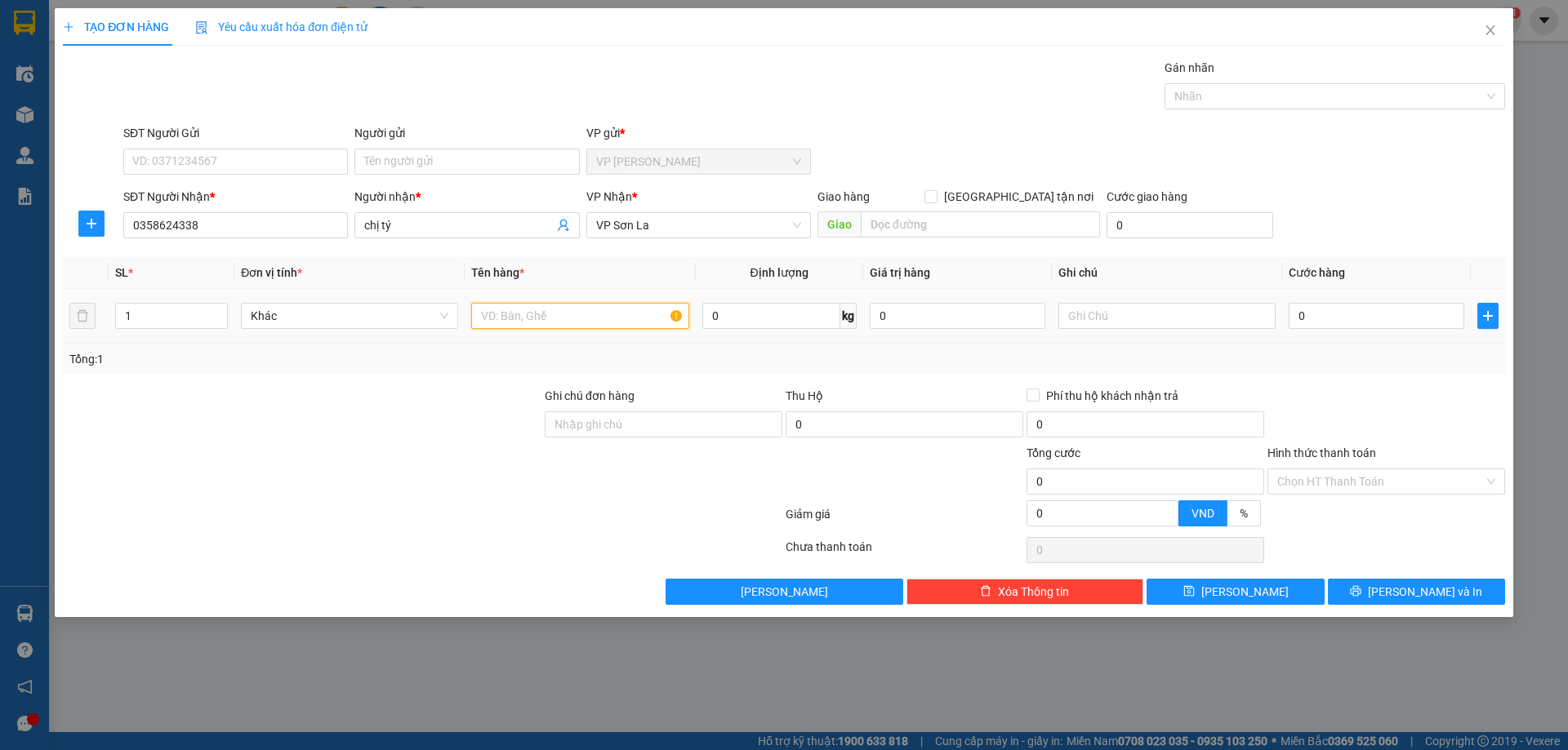
click at [521, 323] on input "text" at bounding box center [580, 316] width 217 height 26
type input "hop"
click at [1347, 306] on input "0" at bounding box center [1377, 316] width 176 height 26
type input "5"
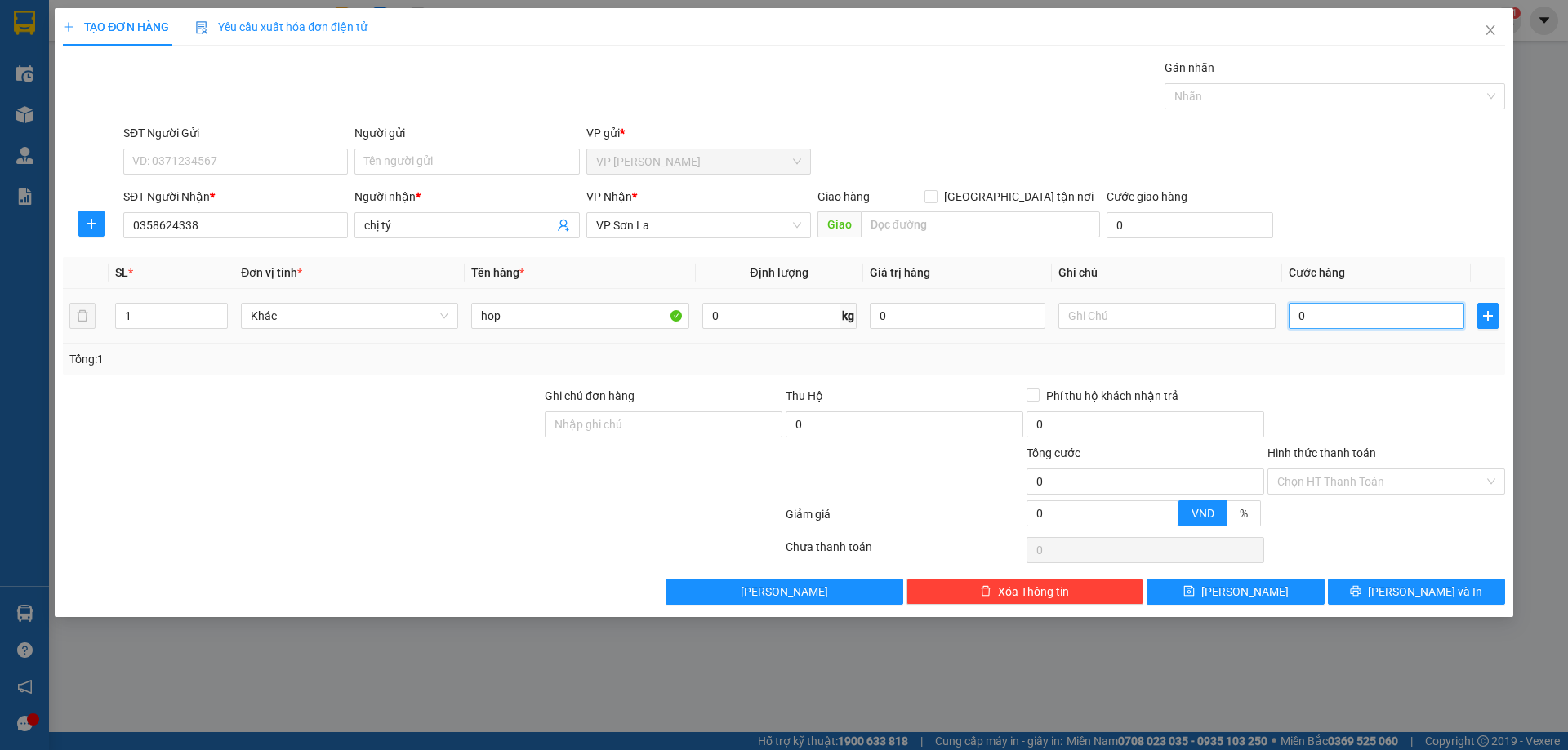
type input "5"
type input "50"
type input "500"
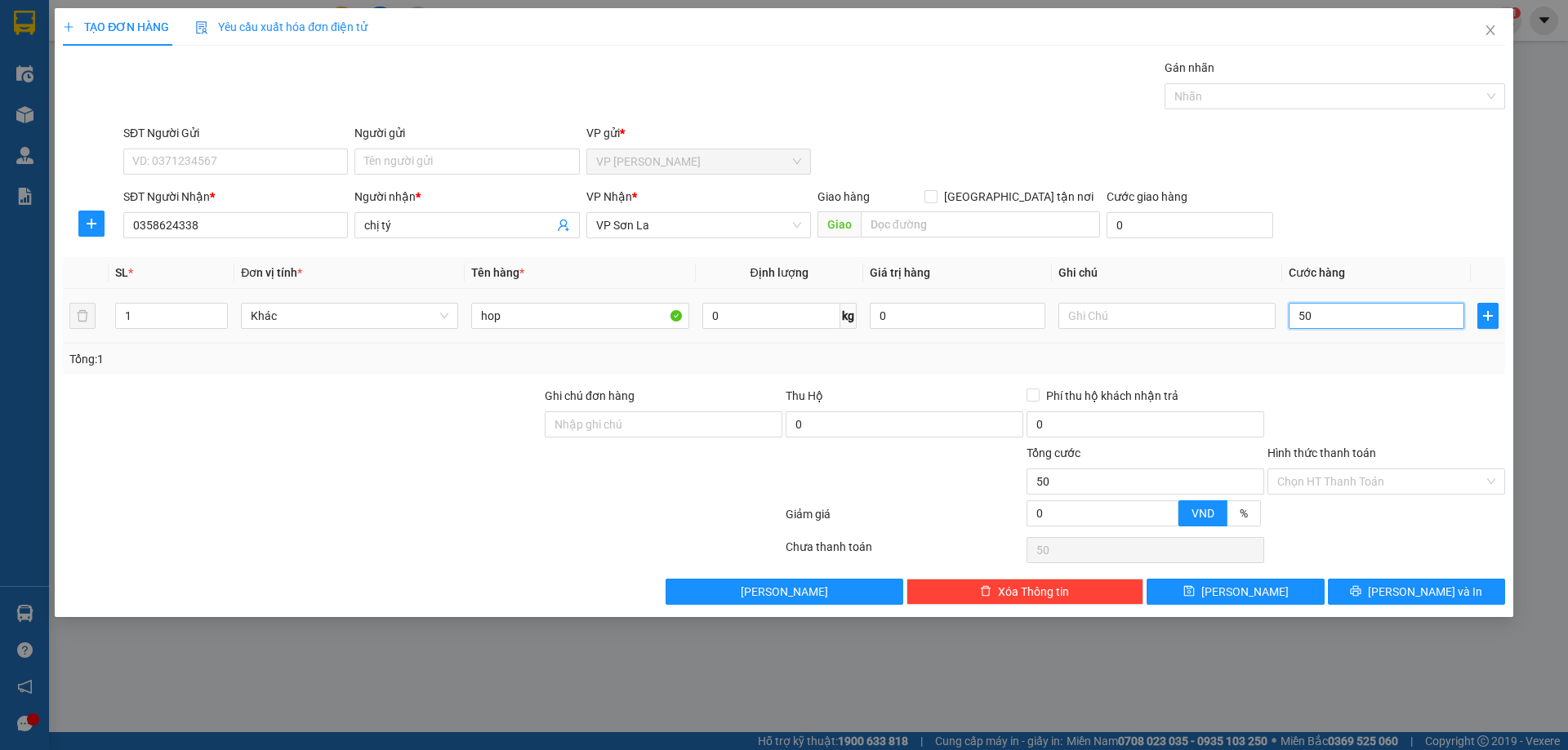
type input "500"
type input "5.000"
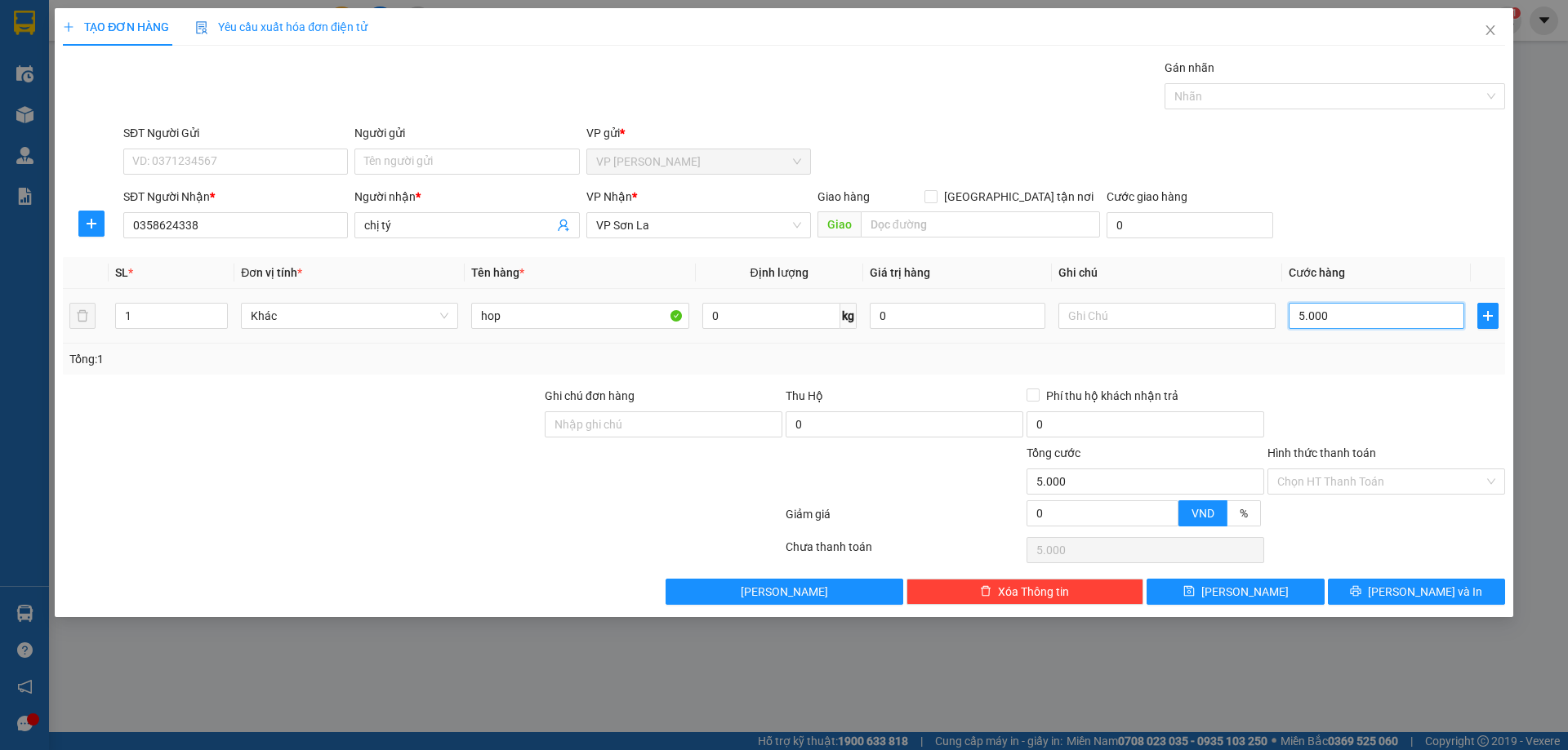
type input "50.000"
click at [1349, 489] on input "Hình thức thanh toán" at bounding box center [1380, 482] width 207 height 24
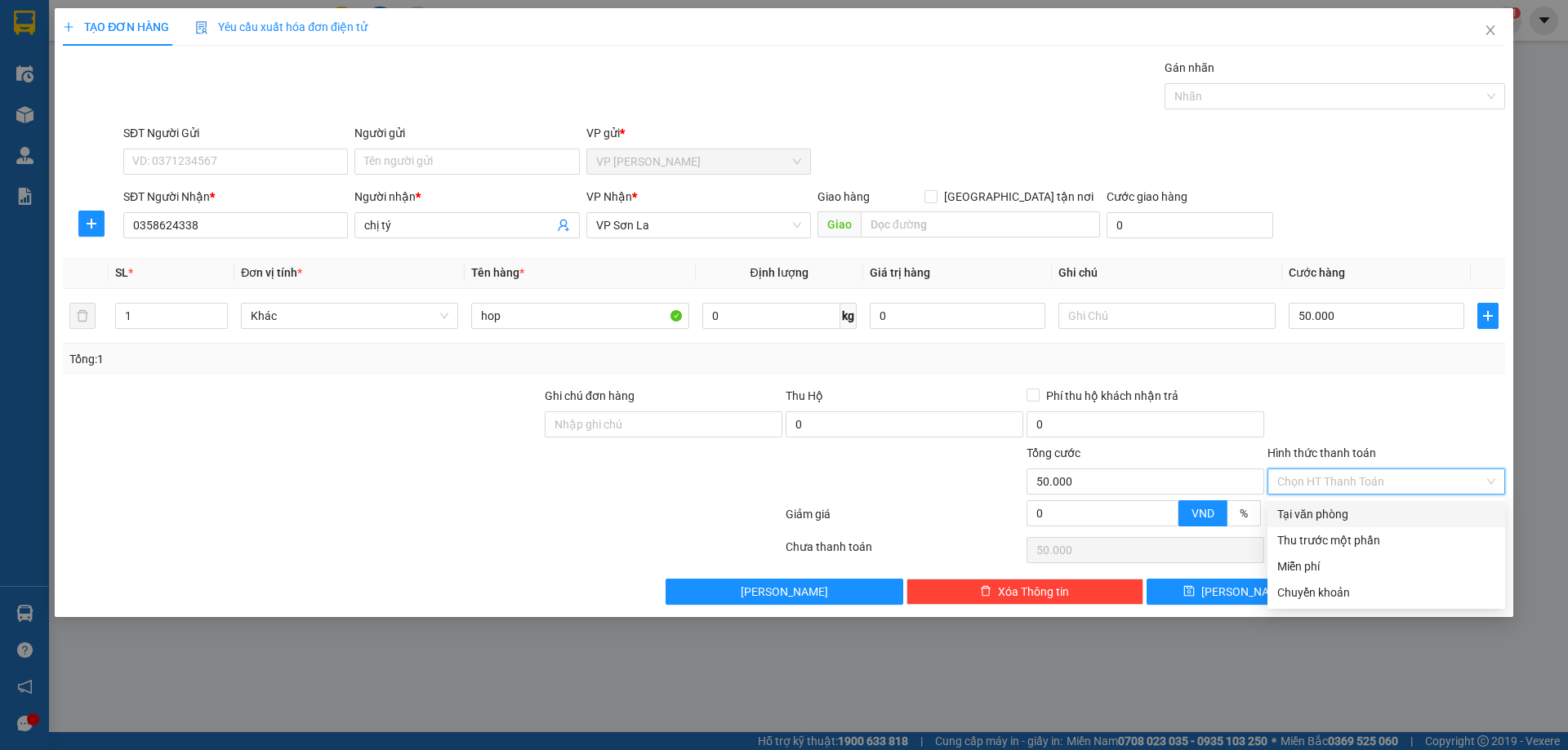
click at [1319, 514] on div "Tại văn phòng" at bounding box center [1386, 514] width 218 height 18
type input "0"
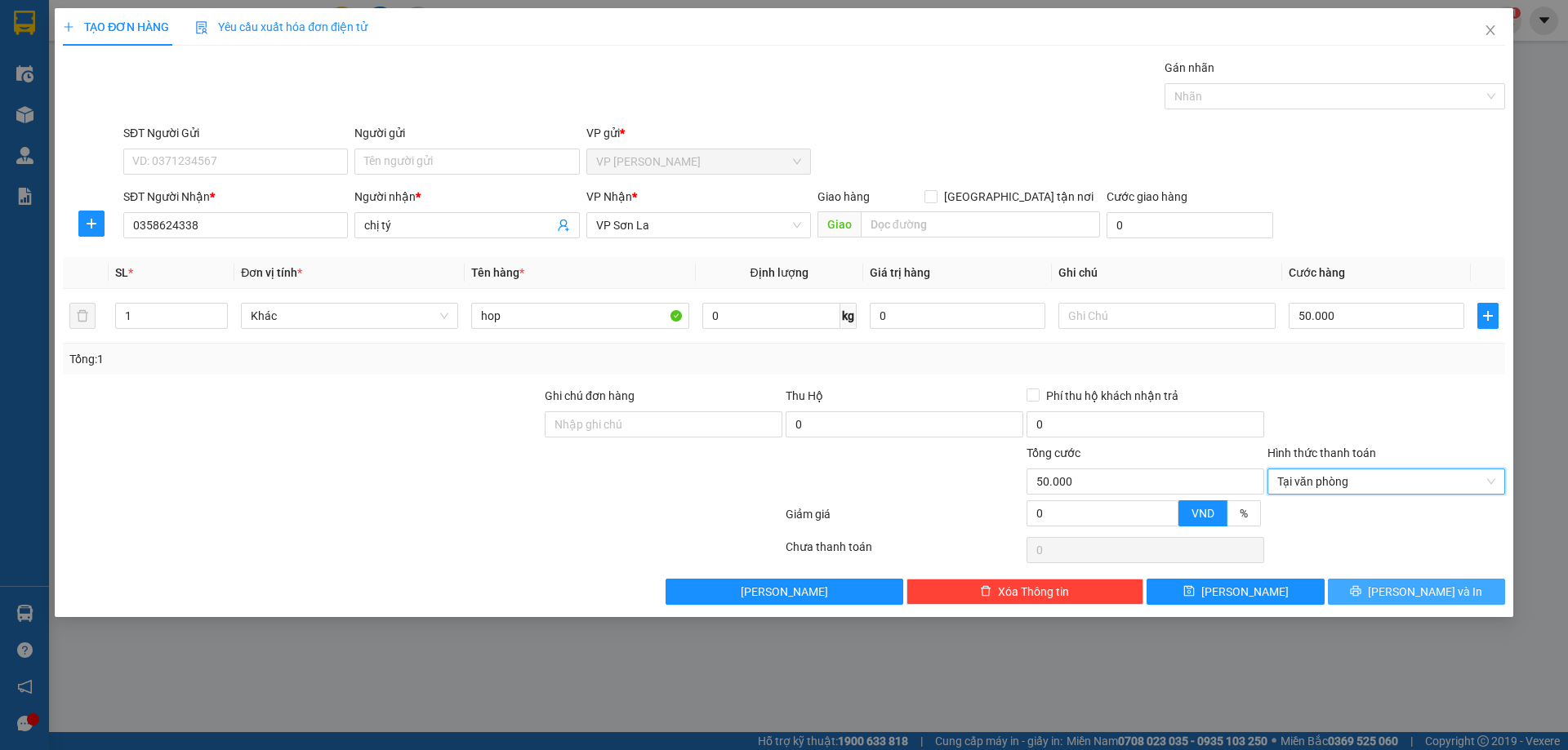
click at [1397, 598] on button "[PERSON_NAME] và In" at bounding box center [1416, 592] width 178 height 26
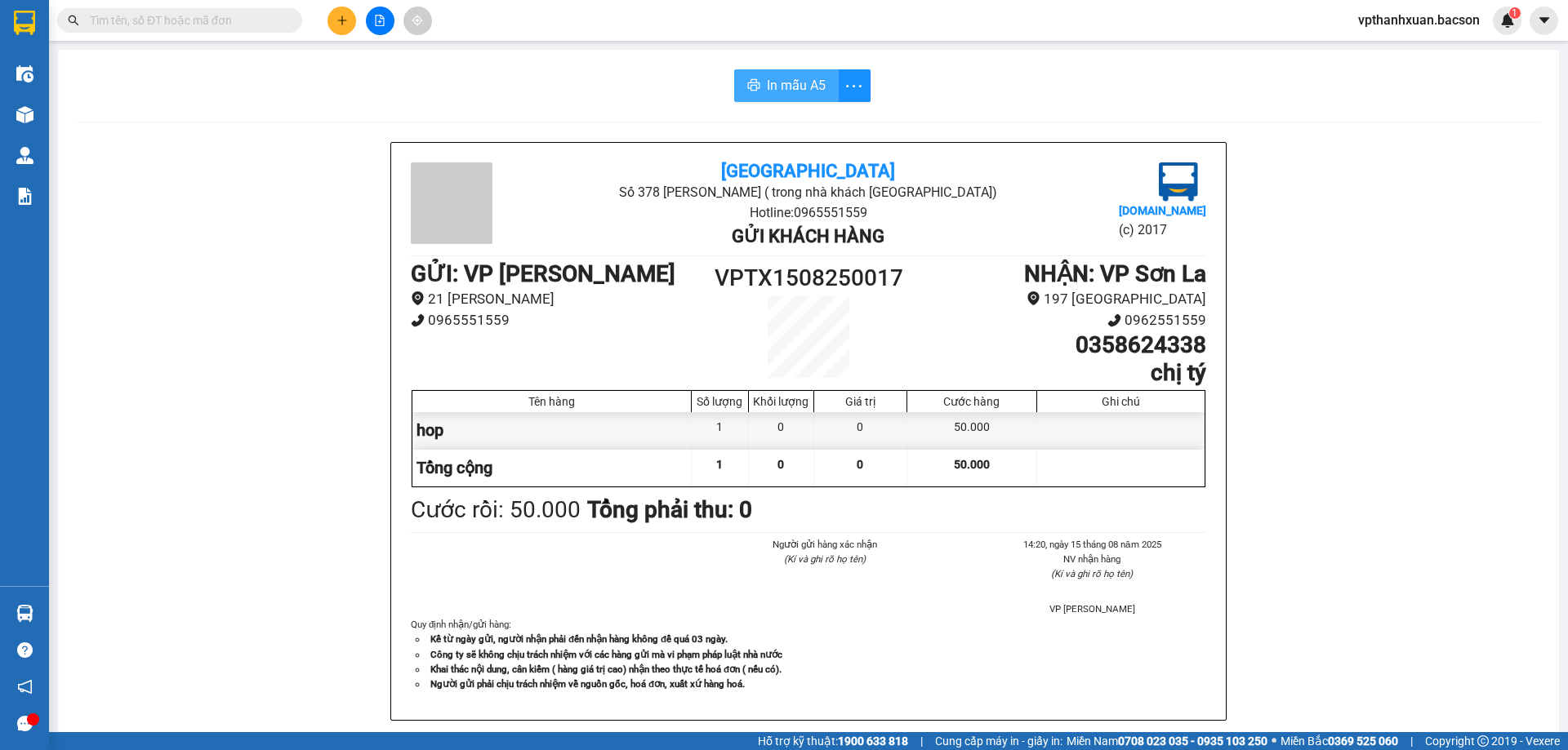
click at [826, 87] on button "In mẫu A5" at bounding box center [786, 86] width 105 height 33
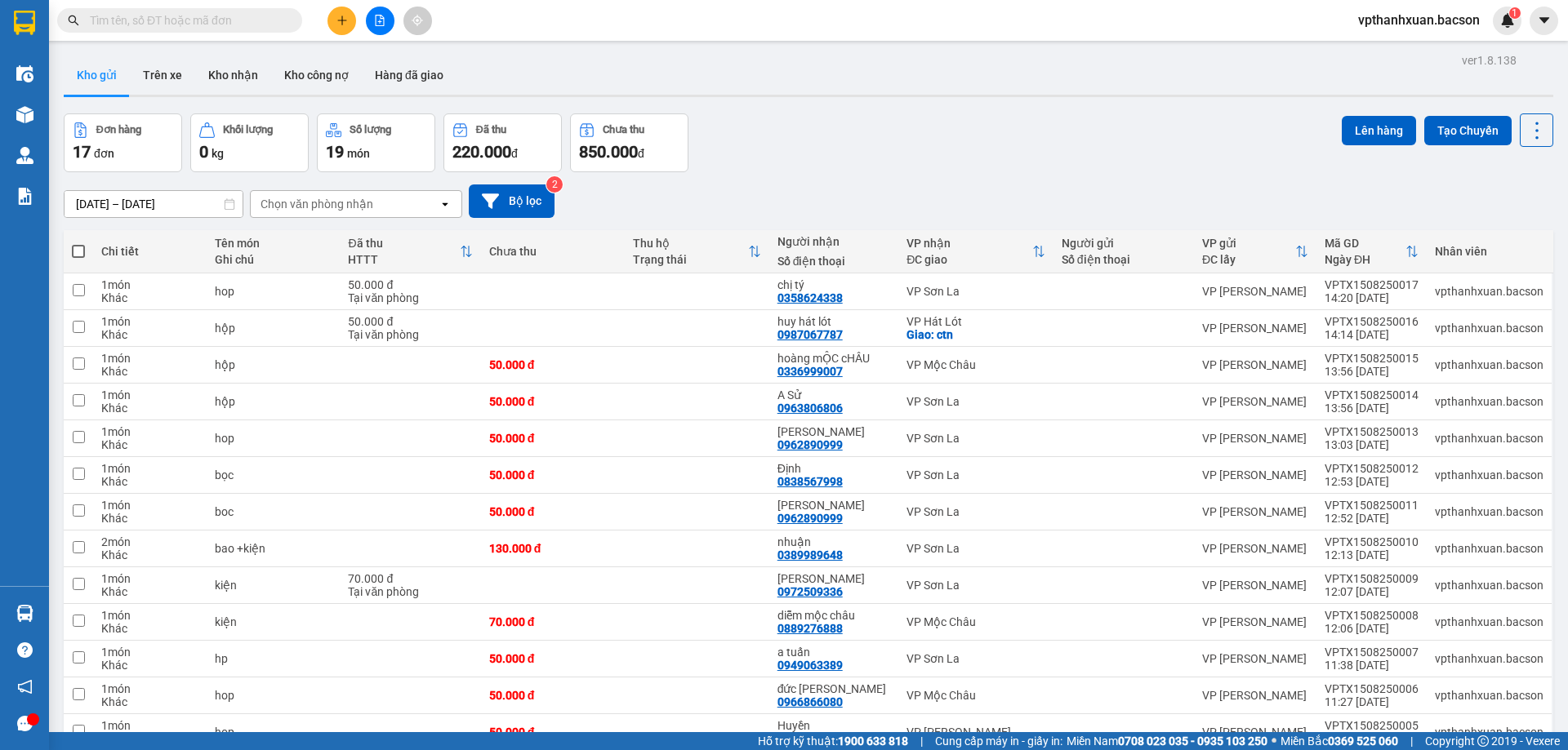
click at [252, 28] on input "text" at bounding box center [186, 20] width 192 height 18
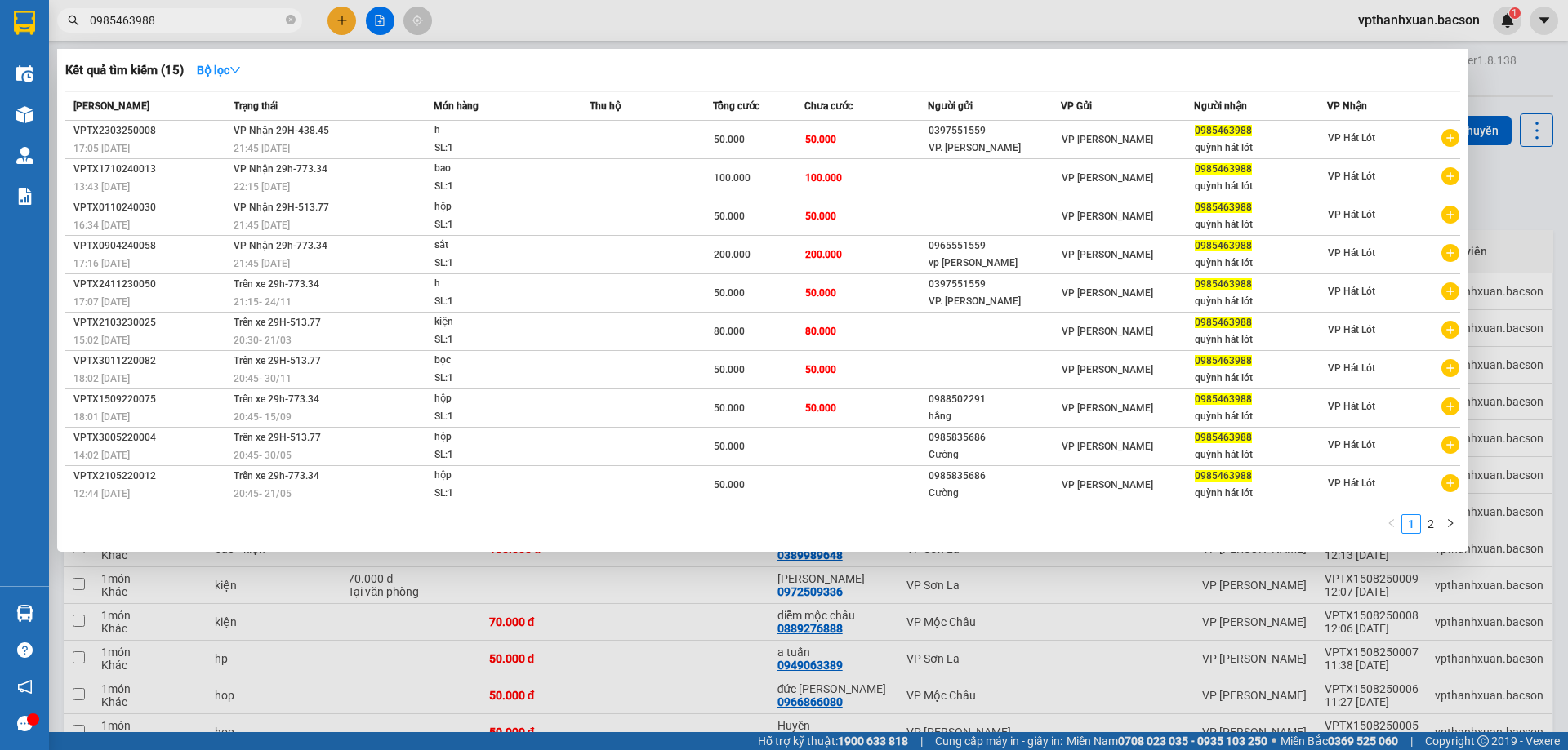
type input "0985463988"
click at [840, 8] on div at bounding box center [784, 375] width 1568 height 750
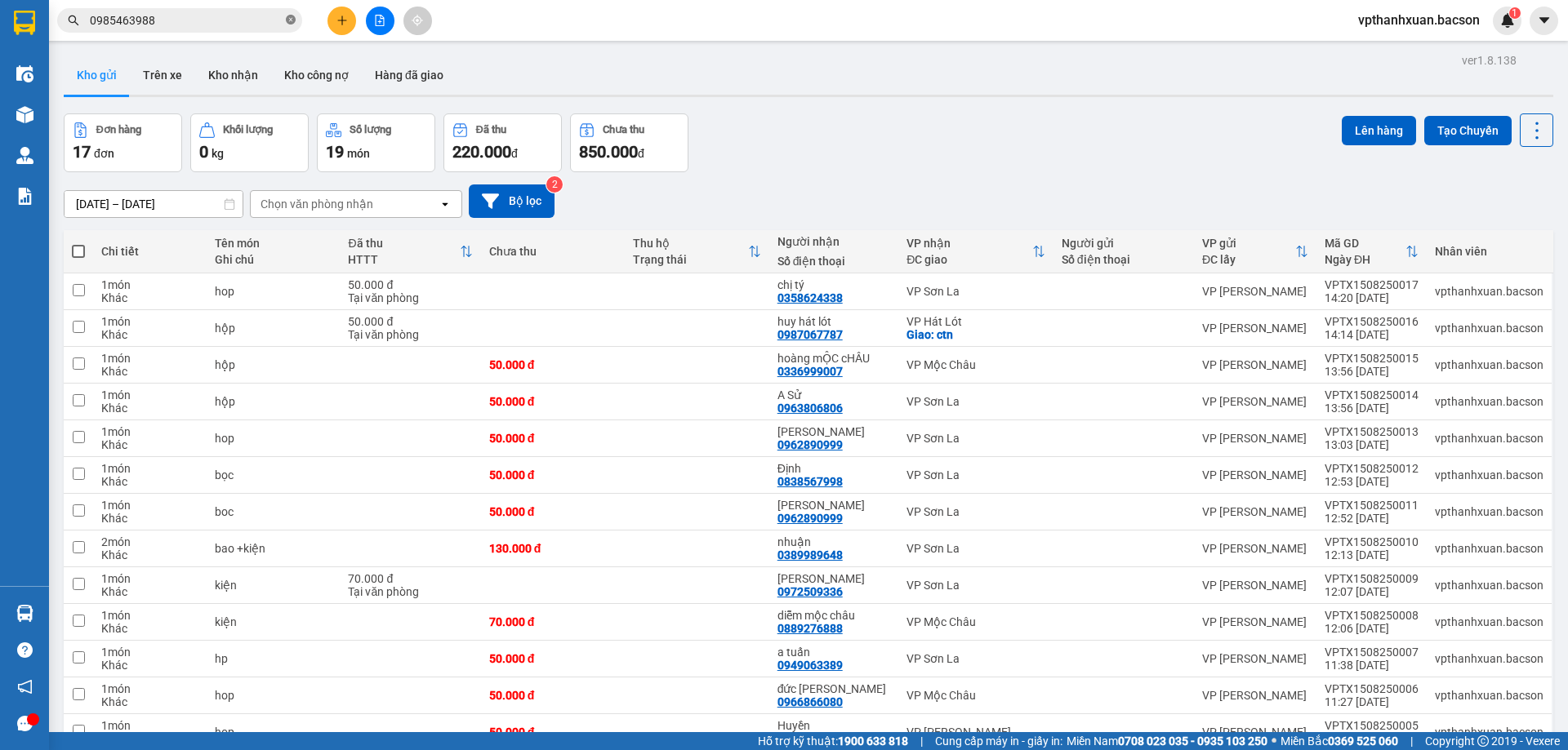
click at [288, 20] on icon "close-circle" at bounding box center [290, 19] width 10 height 10
click at [328, 20] on button at bounding box center [341, 21] width 29 height 29
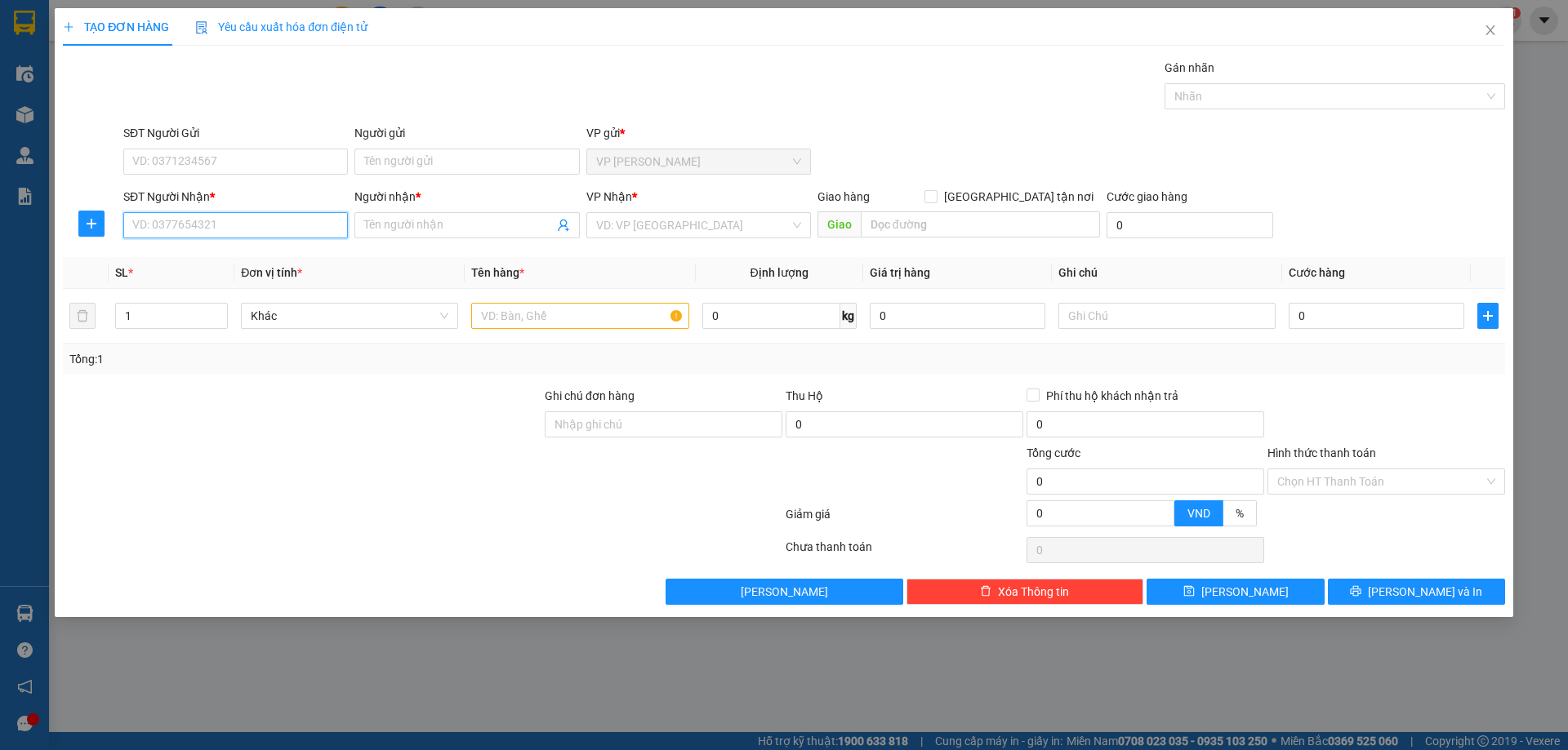
click at [214, 223] on input "SĐT Người Nhận *" at bounding box center [235, 225] width 224 height 26
click at [224, 221] on input "SĐT Người Nhận *" at bounding box center [235, 225] width 224 height 26
type input "0352262564"
click at [221, 252] on div "0352262564 - Khánh" at bounding box center [236, 258] width 205 height 18
type input "Khánh"
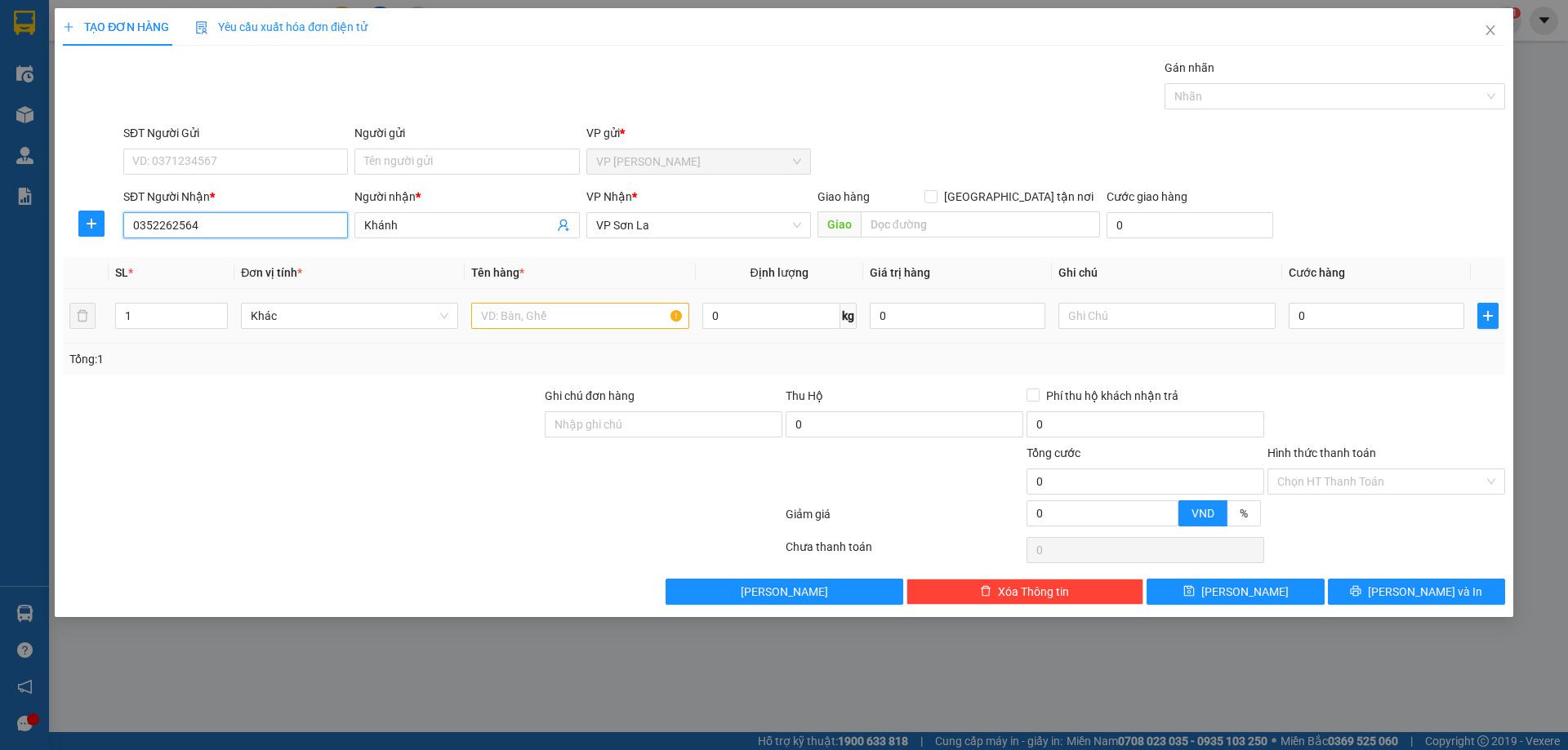
type input "0352262564"
drag, startPoint x: 542, startPoint y: 304, endPoint x: 541, endPoint y: 317, distance: 13.0
click at [541, 305] on input "text" at bounding box center [580, 316] width 217 height 26
click at [541, 317] on input "text" at bounding box center [580, 316] width 217 height 26
type input "hop"
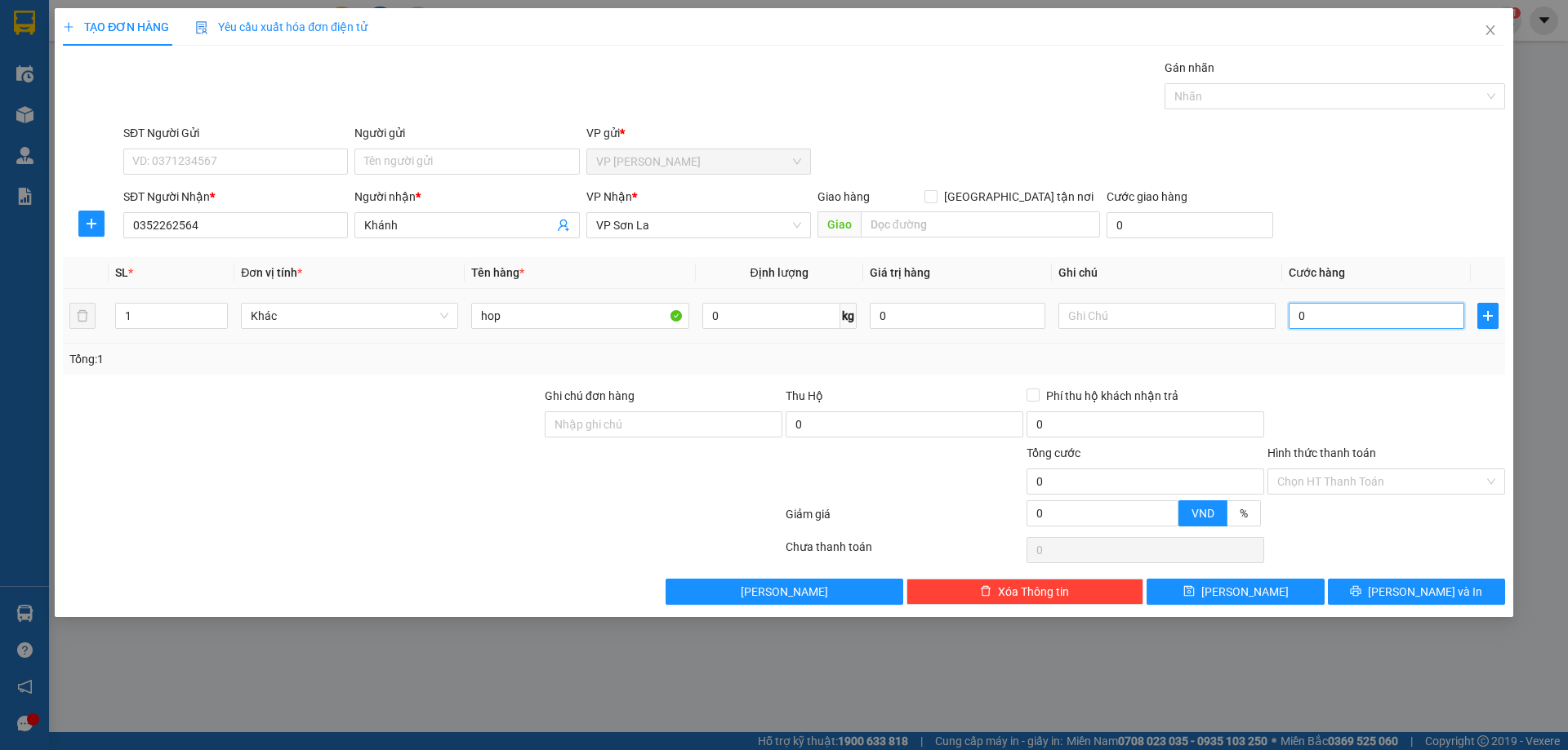
click at [1335, 317] on input "0" at bounding box center [1377, 316] width 176 height 26
type input "5"
type input "50"
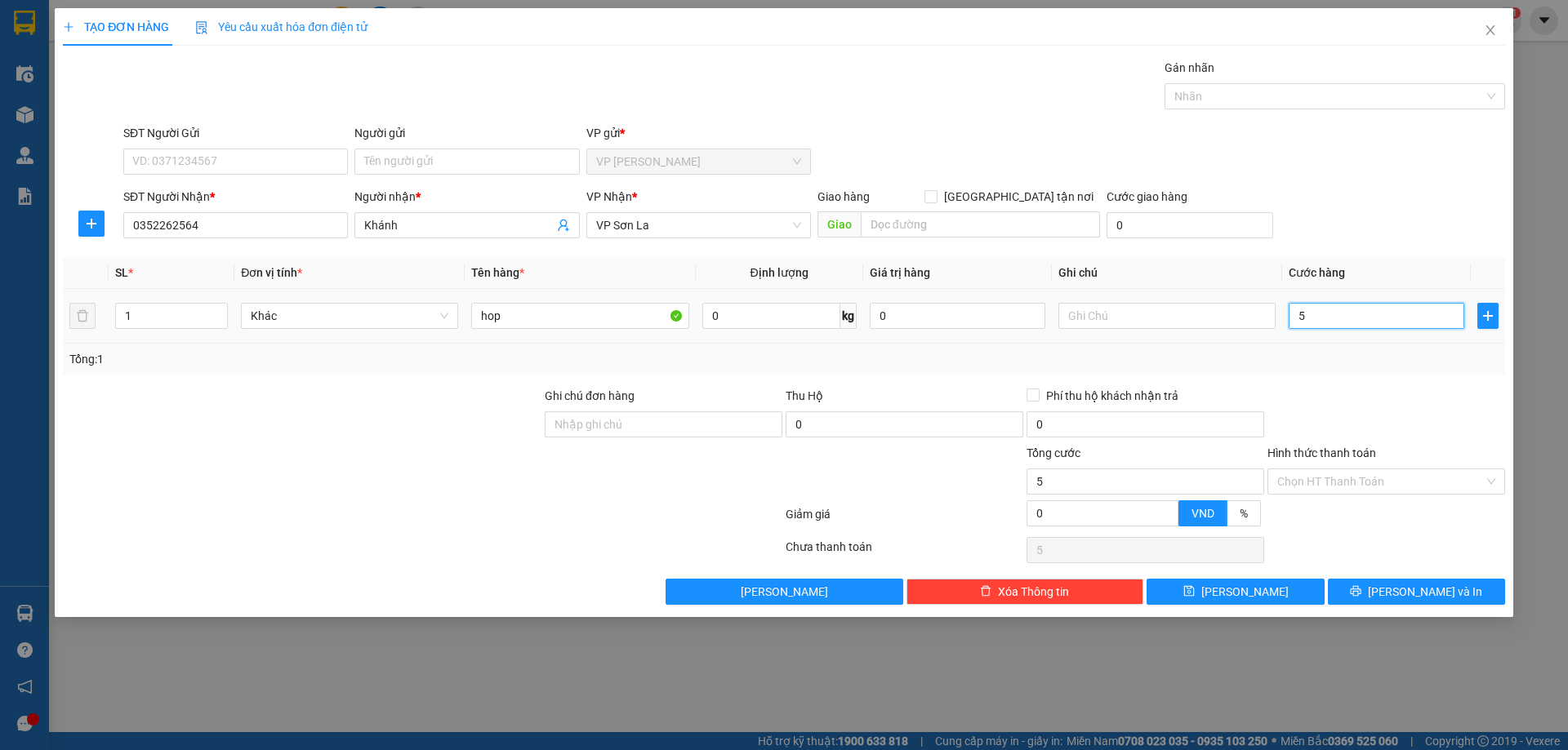
type input "50"
type input "500"
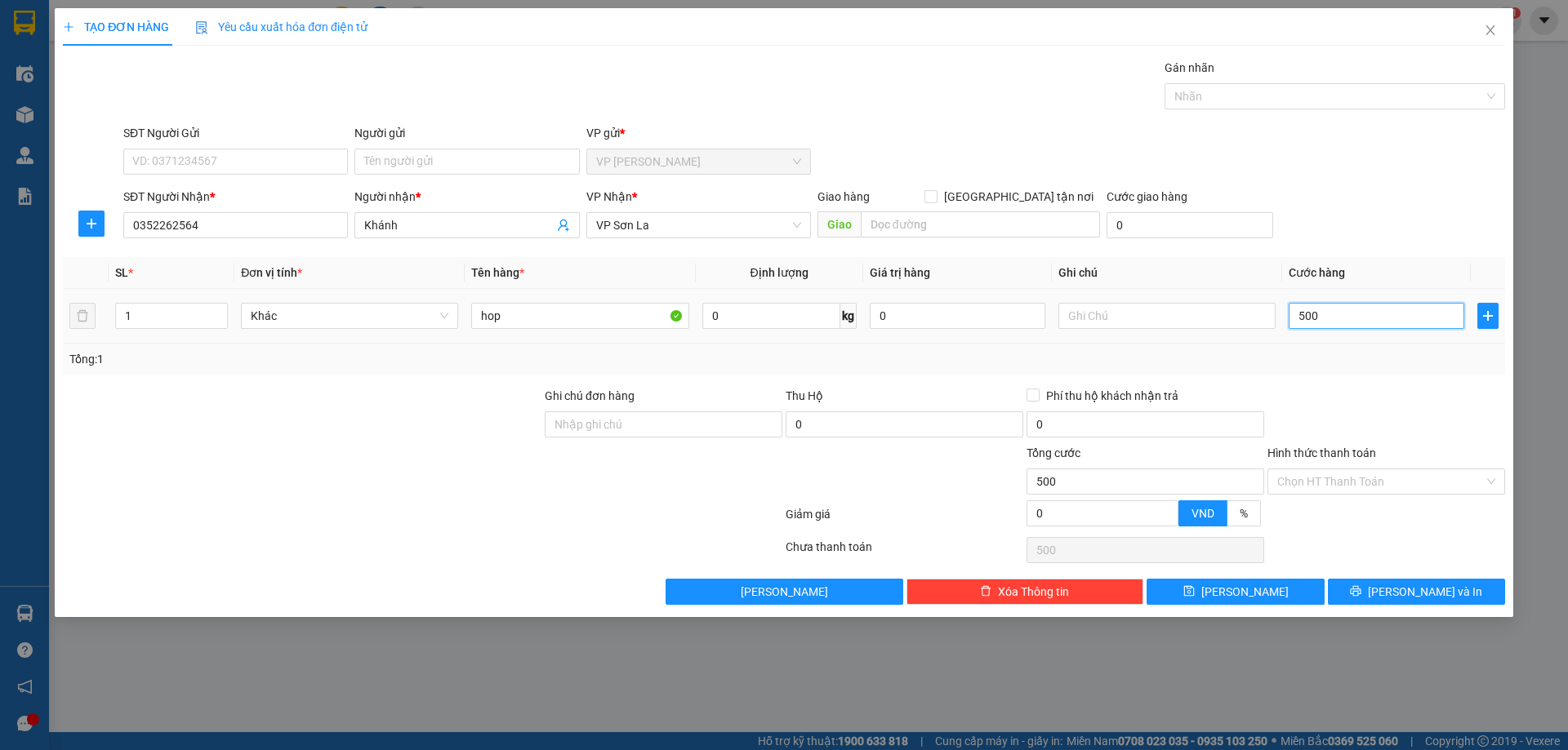
type input "5.000"
type input "50.000"
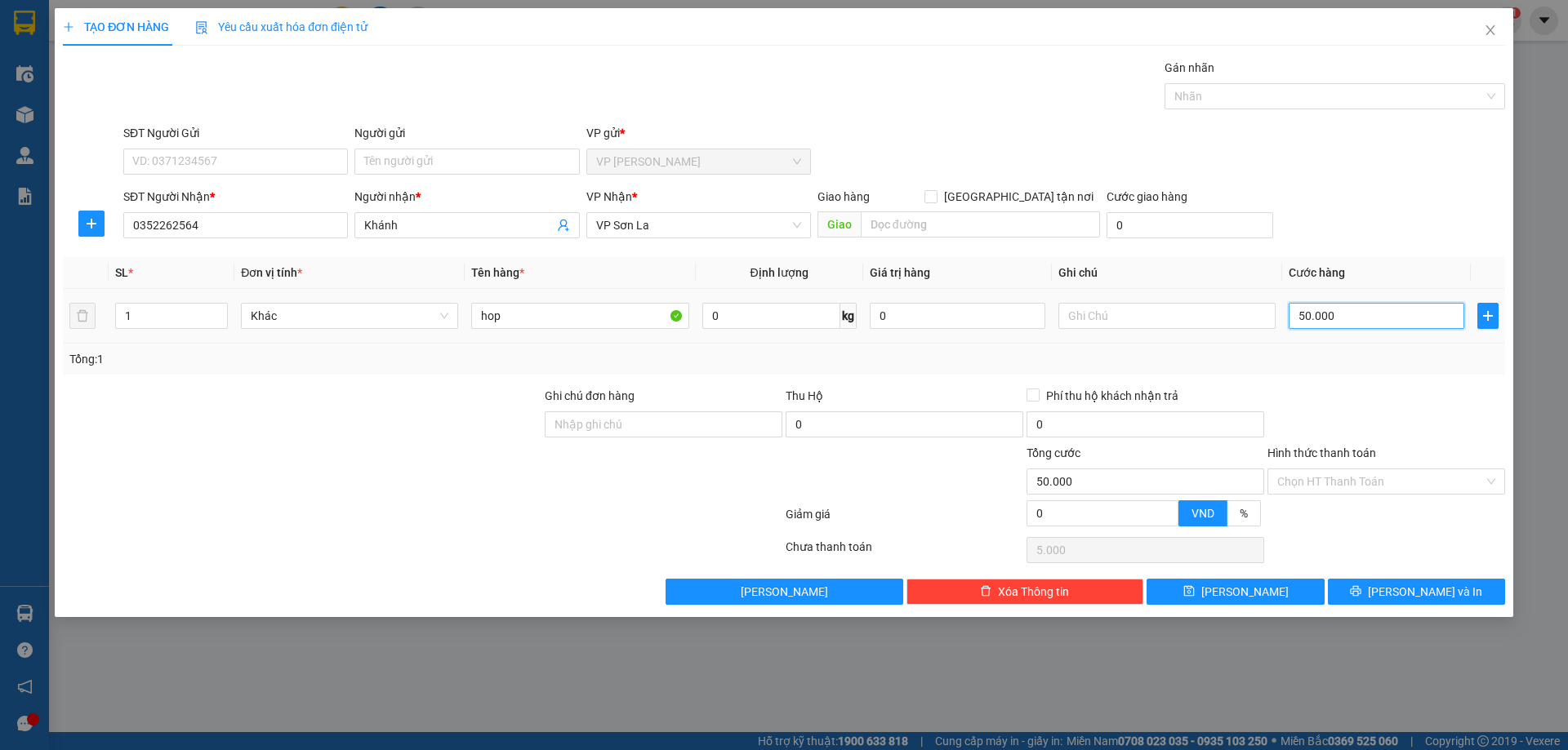
type input "50.000"
click at [1409, 592] on span "[PERSON_NAME] và In" at bounding box center [1425, 592] width 114 height 18
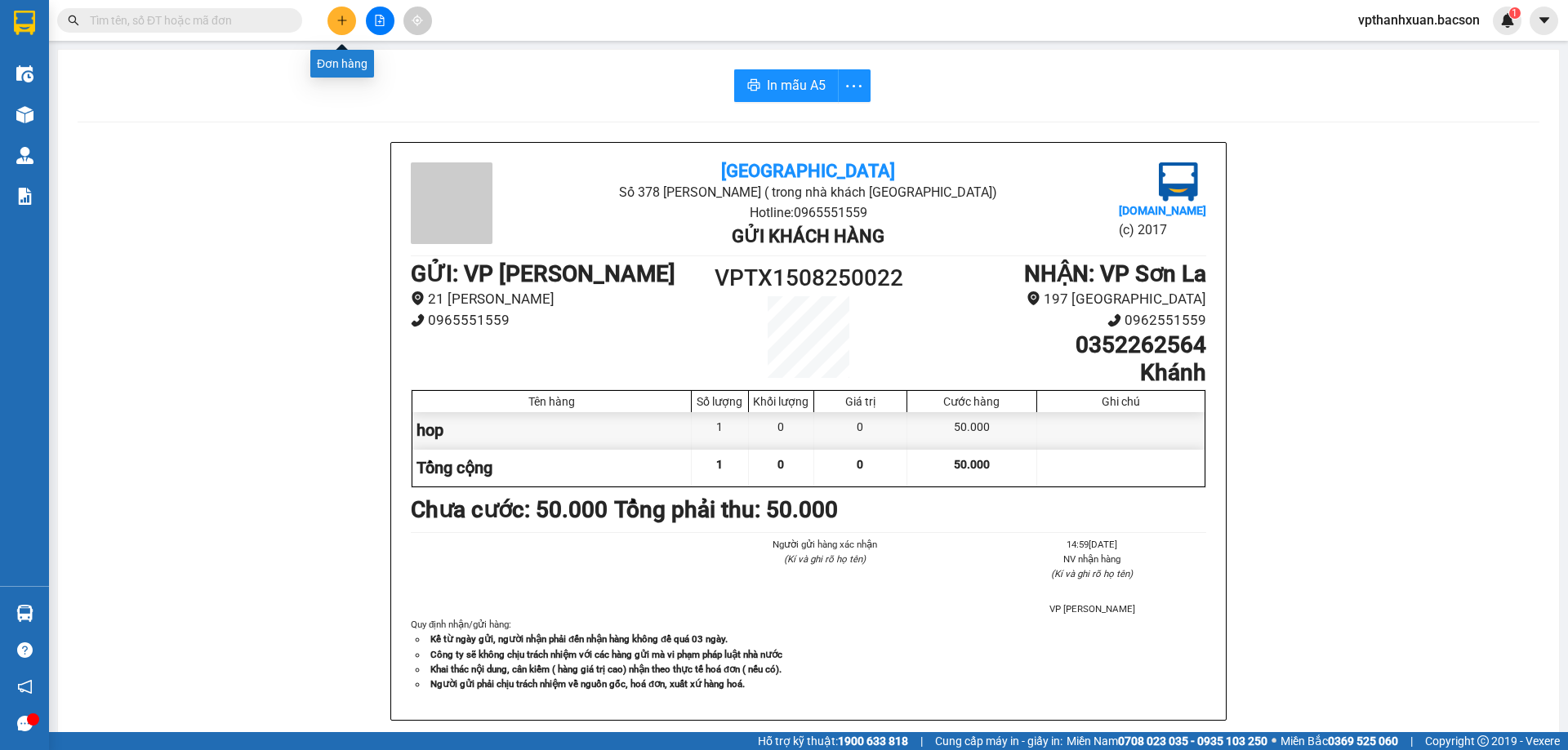
click at [338, 21] on icon "plus" at bounding box center [341, 20] width 9 height 1
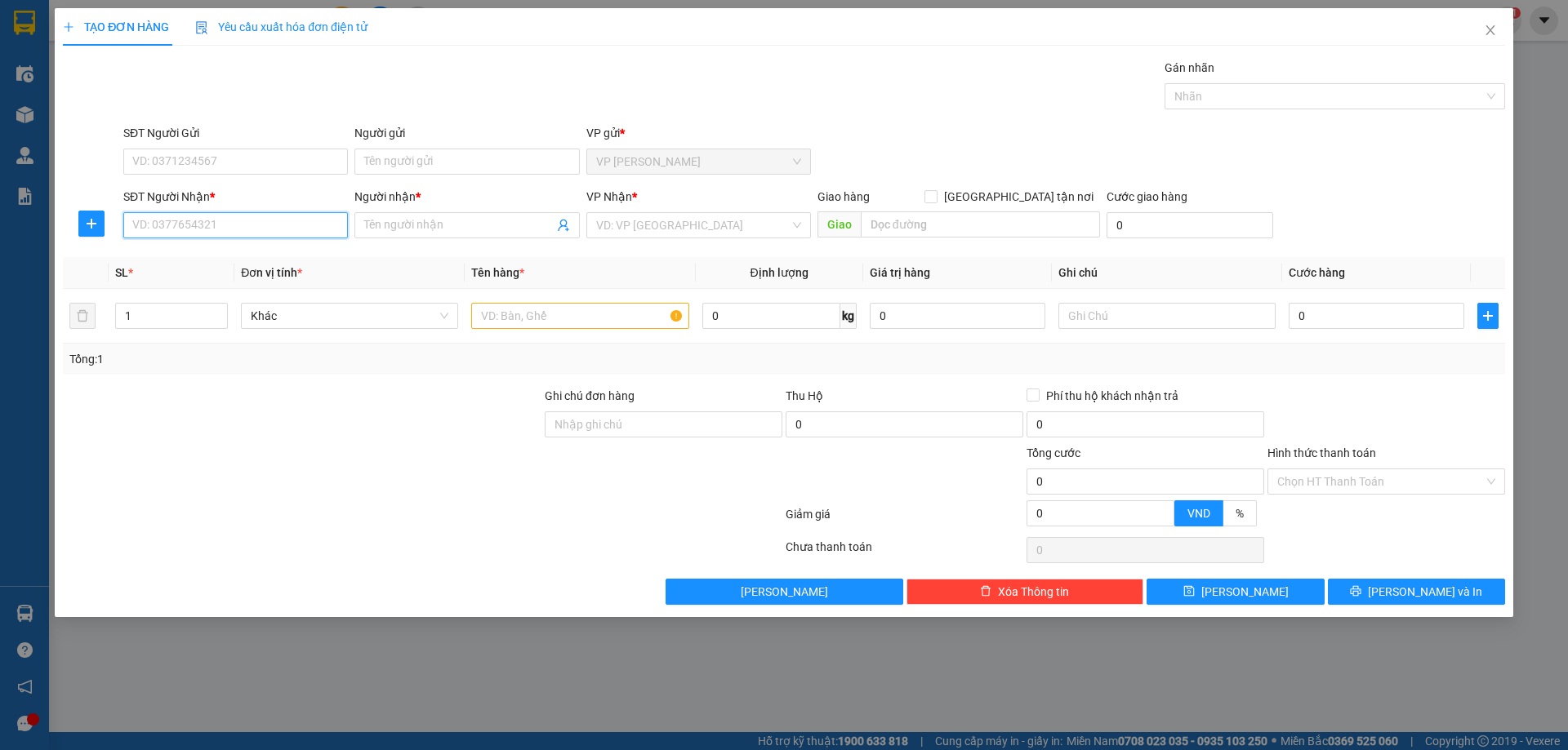
click at [207, 224] on input "SĐT Người Nhận *" at bounding box center [235, 225] width 224 height 26
type input "1"
type input "0978281980"
click at [262, 259] on div "0978281980 - nga 4g" at bounding box center [236, 258] width 205 height 18
type input "nga 4g"
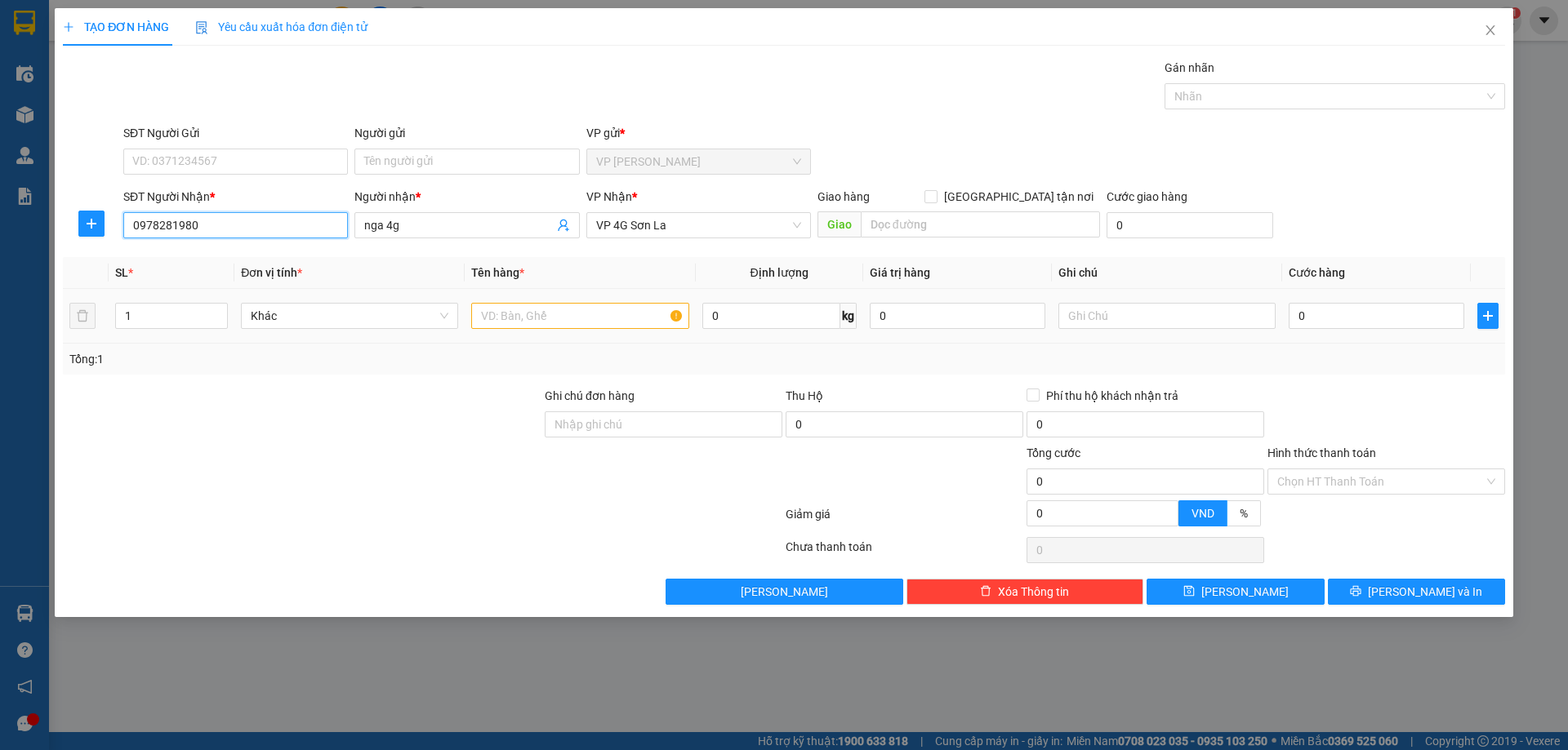
type input "0978281980"
click at [580, 319] on input "text" at bounding box center [580, 316] width 217 height 26
type input "xop"
click at [1335, 320] on input "0" at bounding box center [1377, 316] width 176 height 26
type input "5"
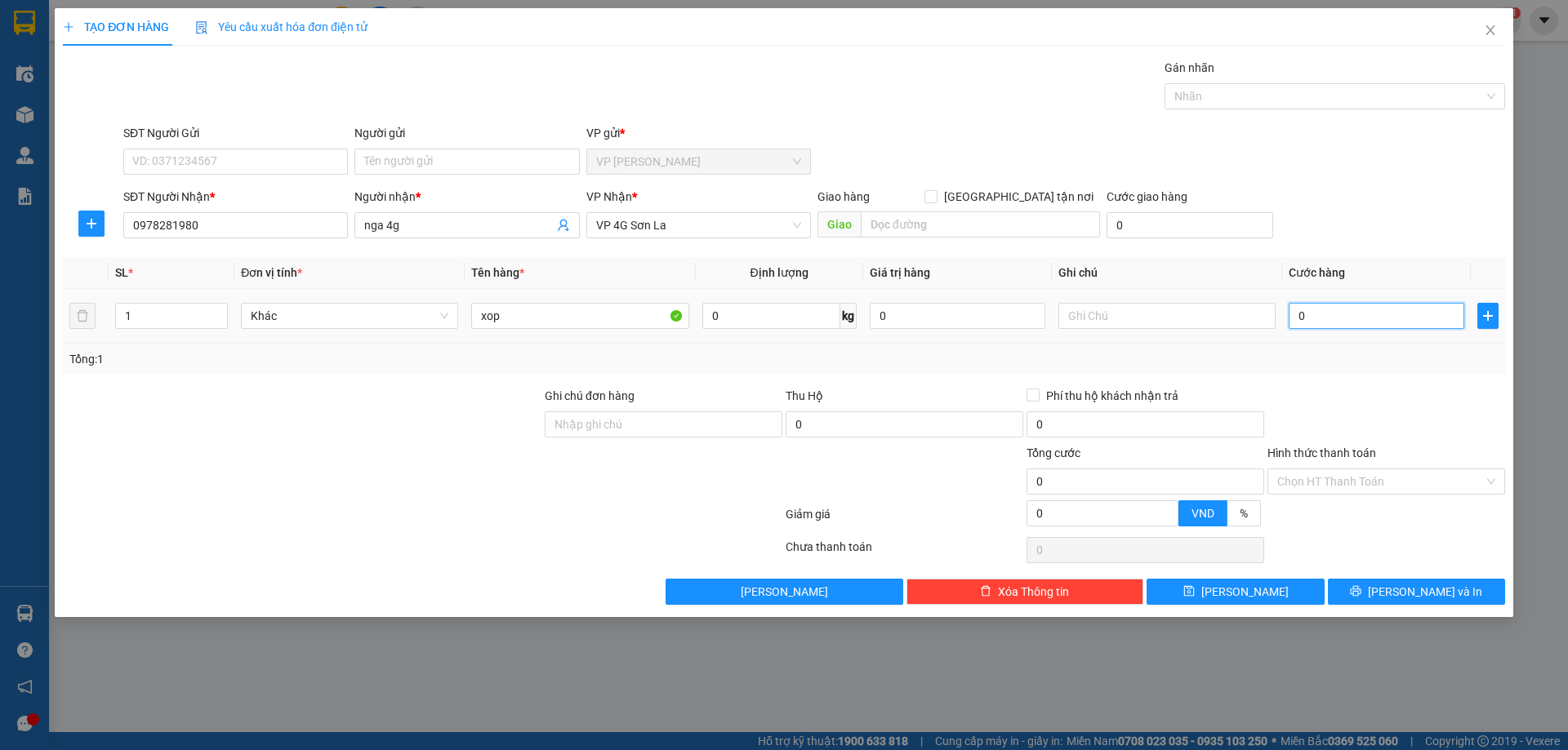
type input "5"
type input "50"
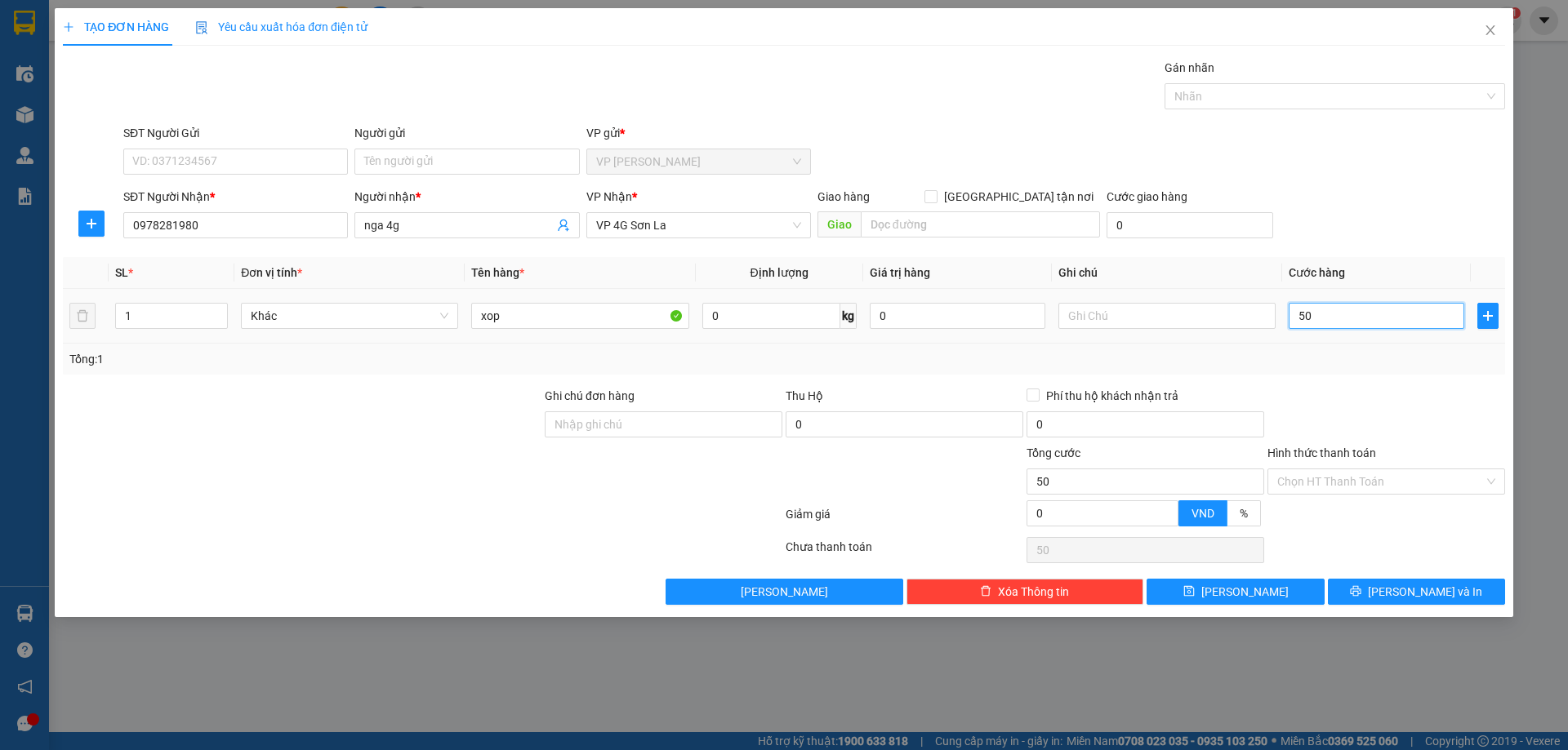
type input "5"
type input "0"
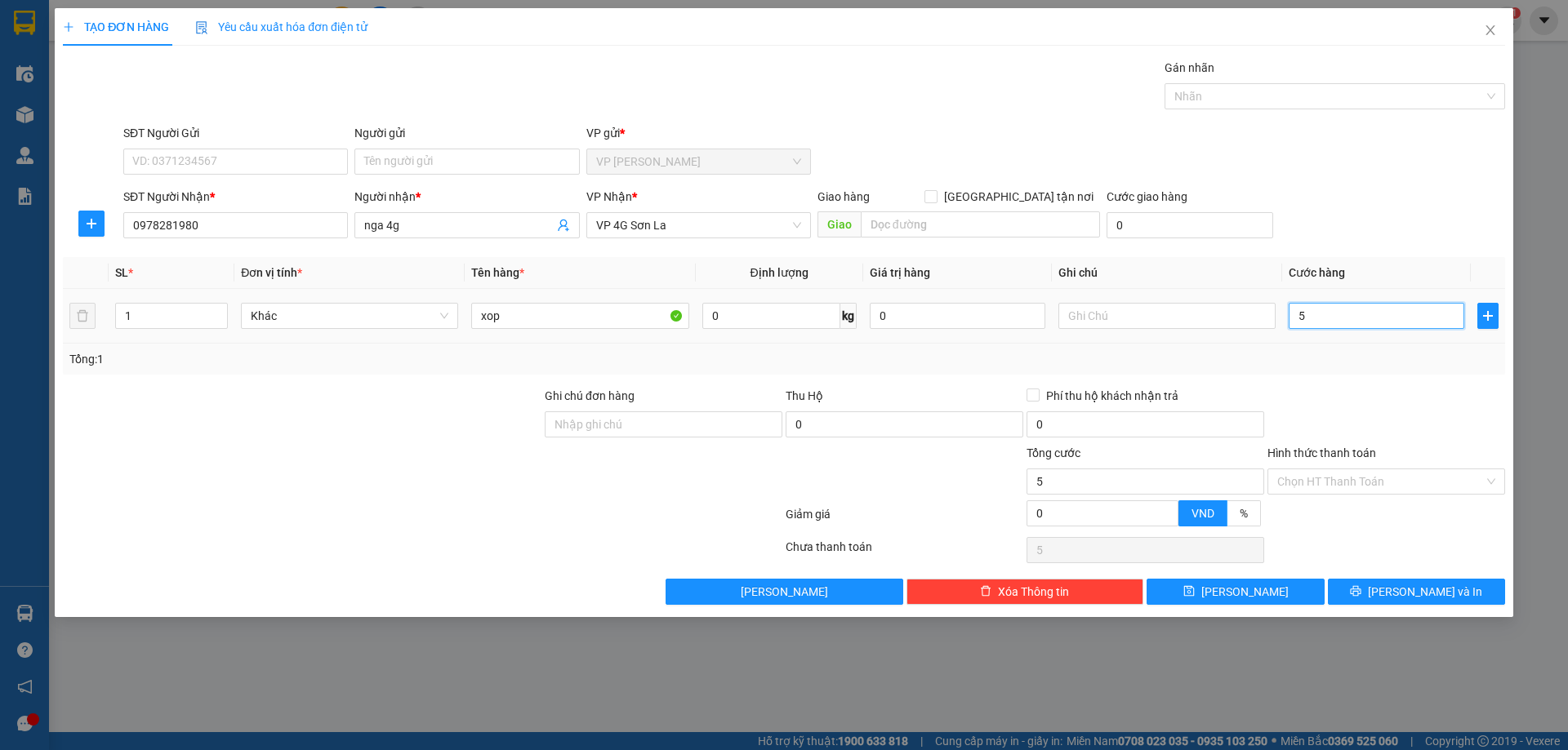
type input "0"
type input "07"
type input "7"
type input "070"
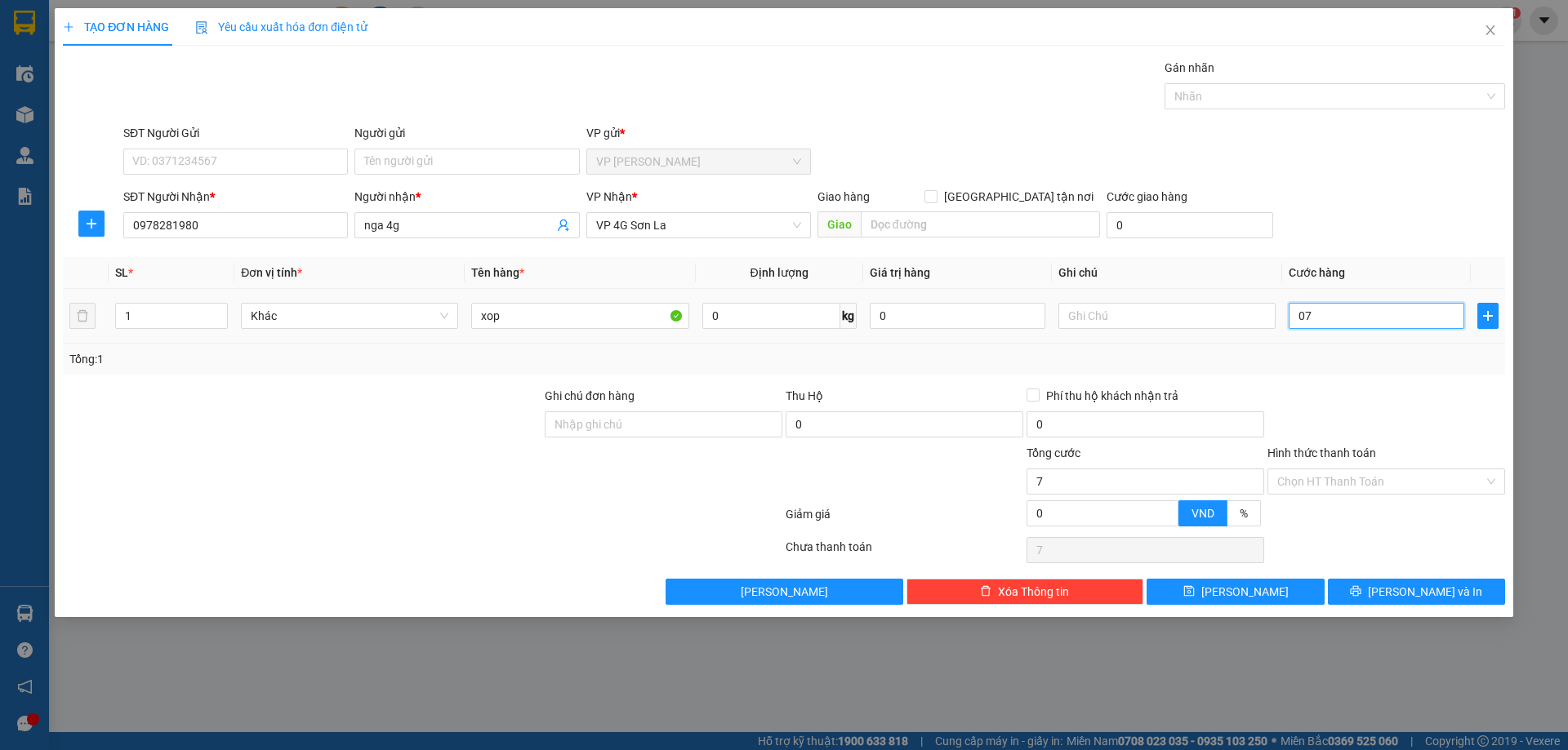
type input "70"
type input "0.700"
type input "700"
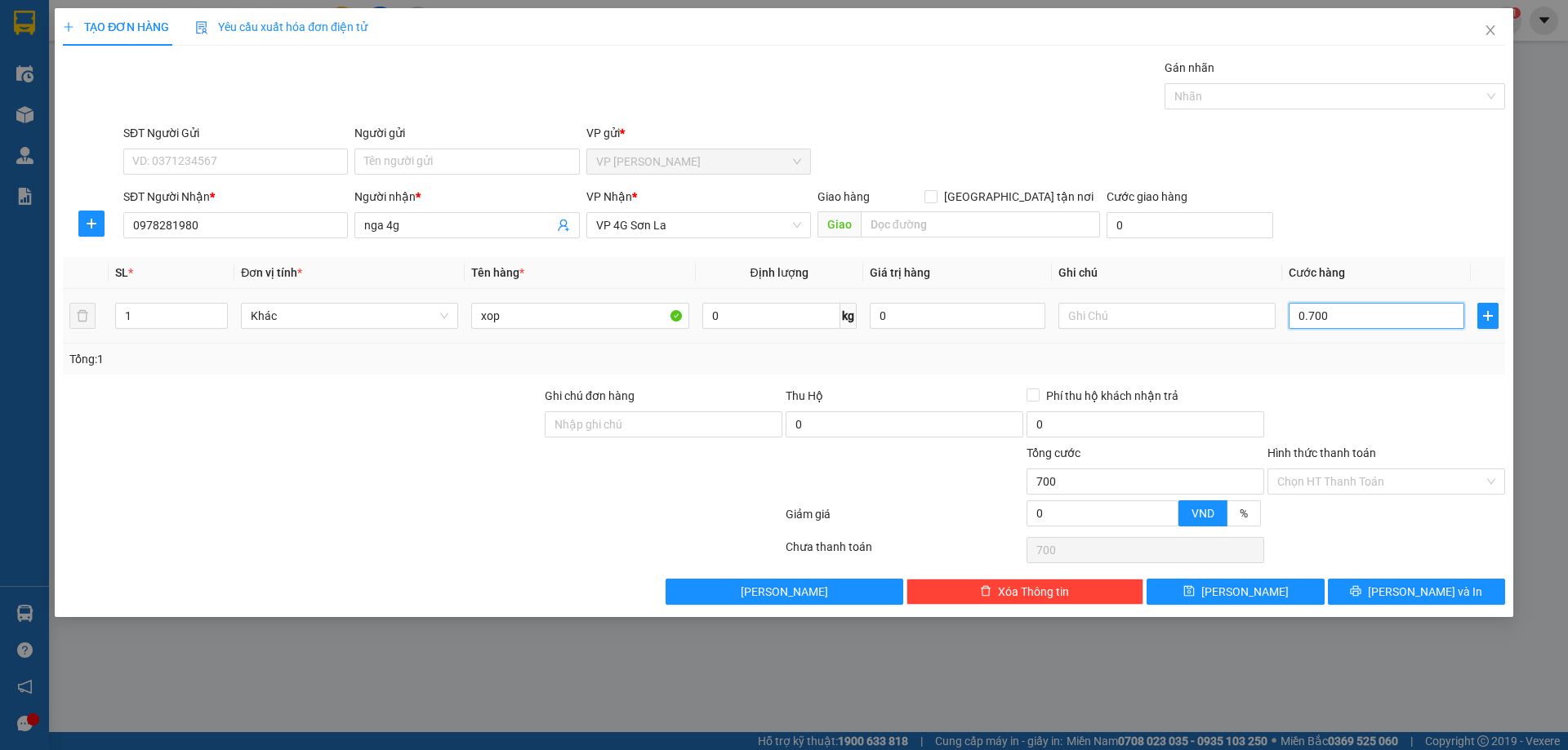
type input "07.000"
type input "7.000"
type input "070.000"
type input "70.000"
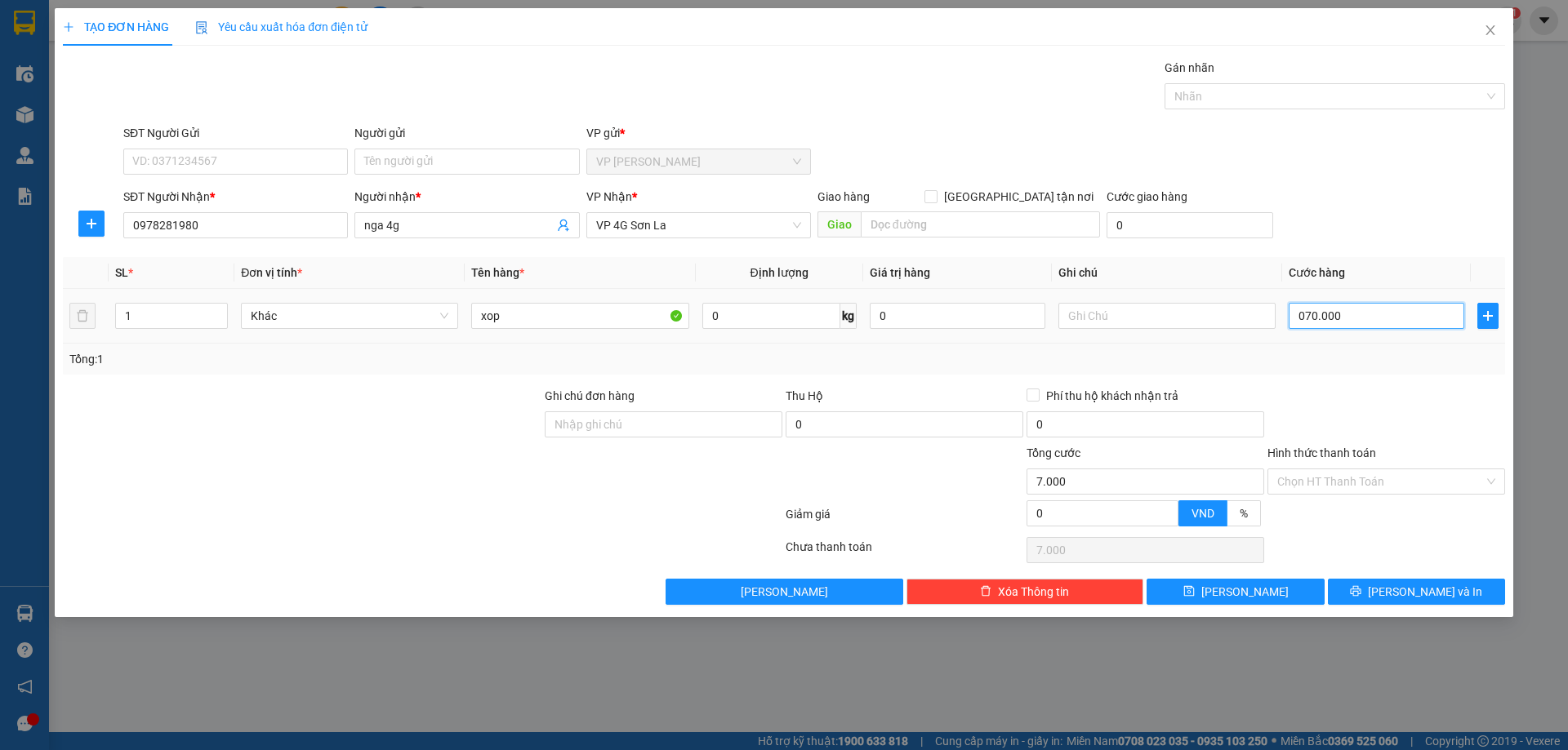
type input "70.000"
type input "07.000"
type input "7.000"
type input "0.700"
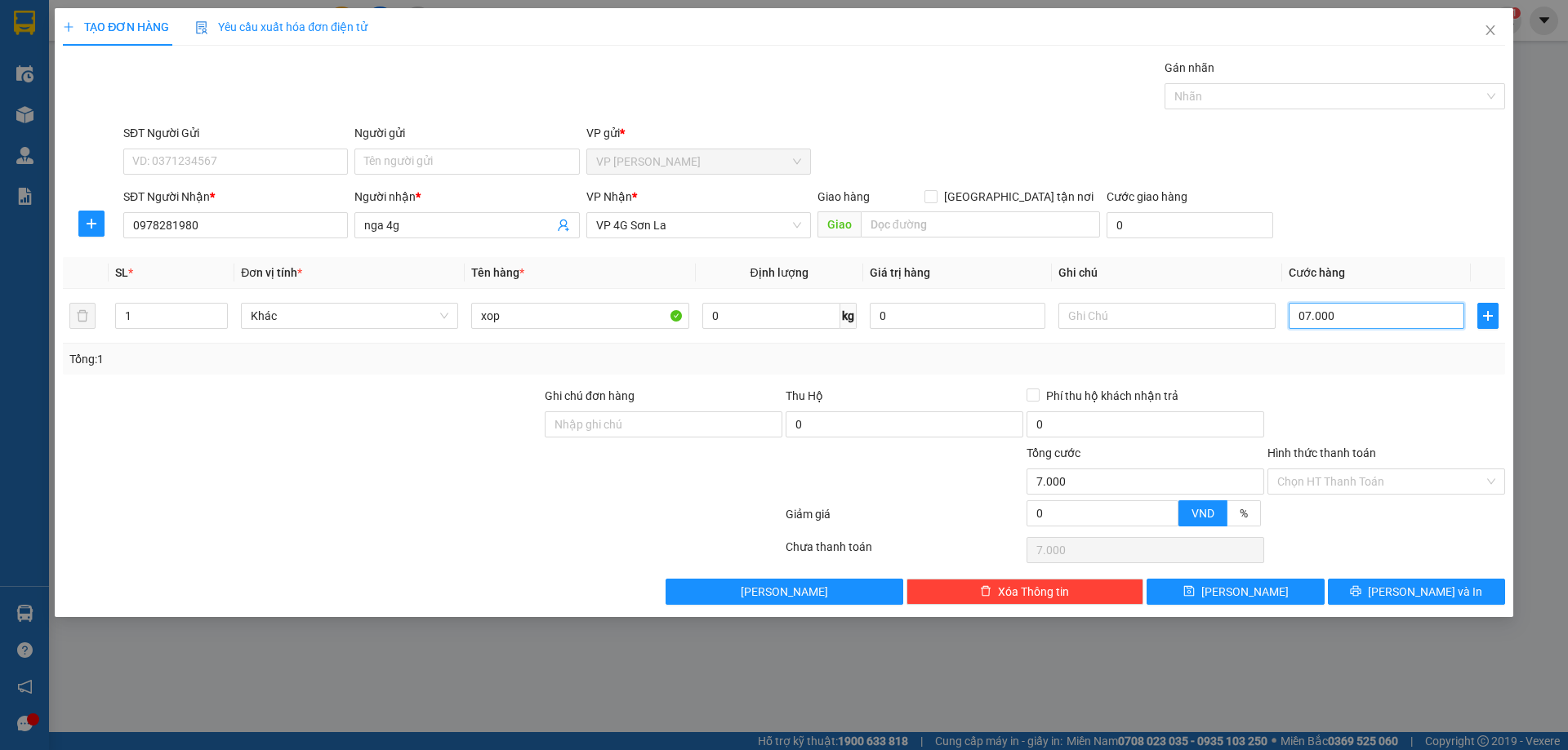
type input "700"
type input "070"
type input "70"
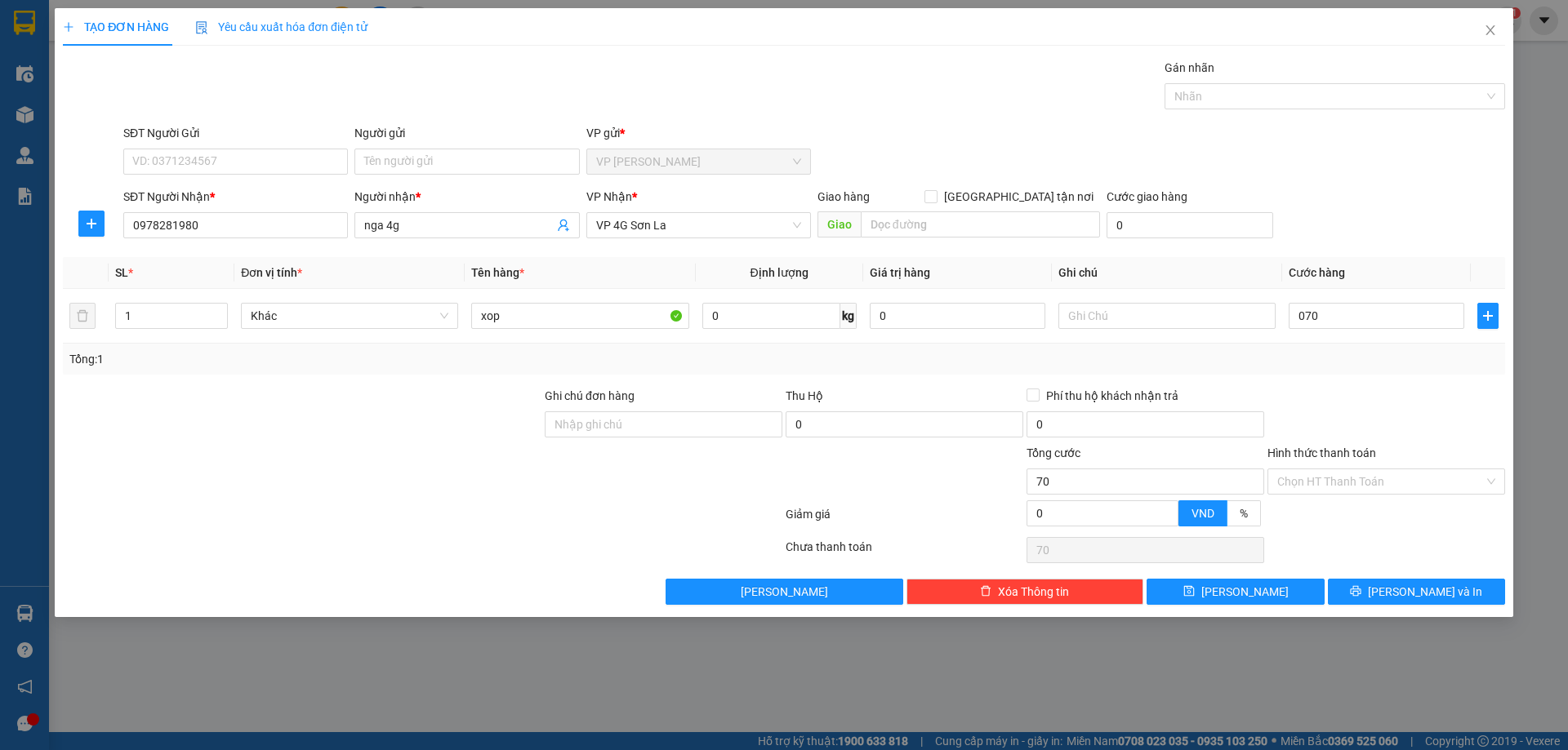
type input "70.000"
click div "Transit Pickup Surcharge Ids Transit Deliver Surcharge Ids Transit Deliver Surc…"
click span "[PERSON_NAME] và In"
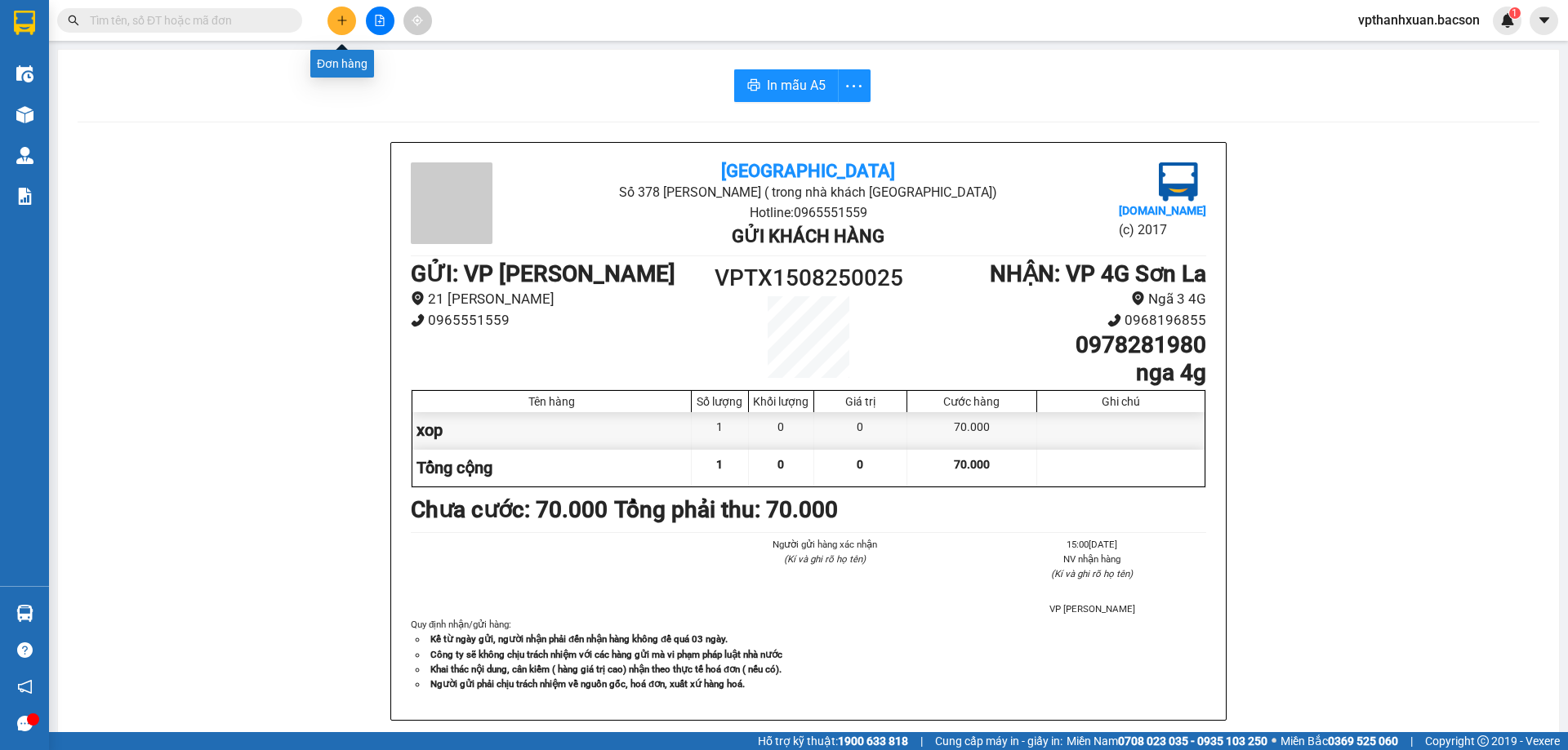
click icon "plus"
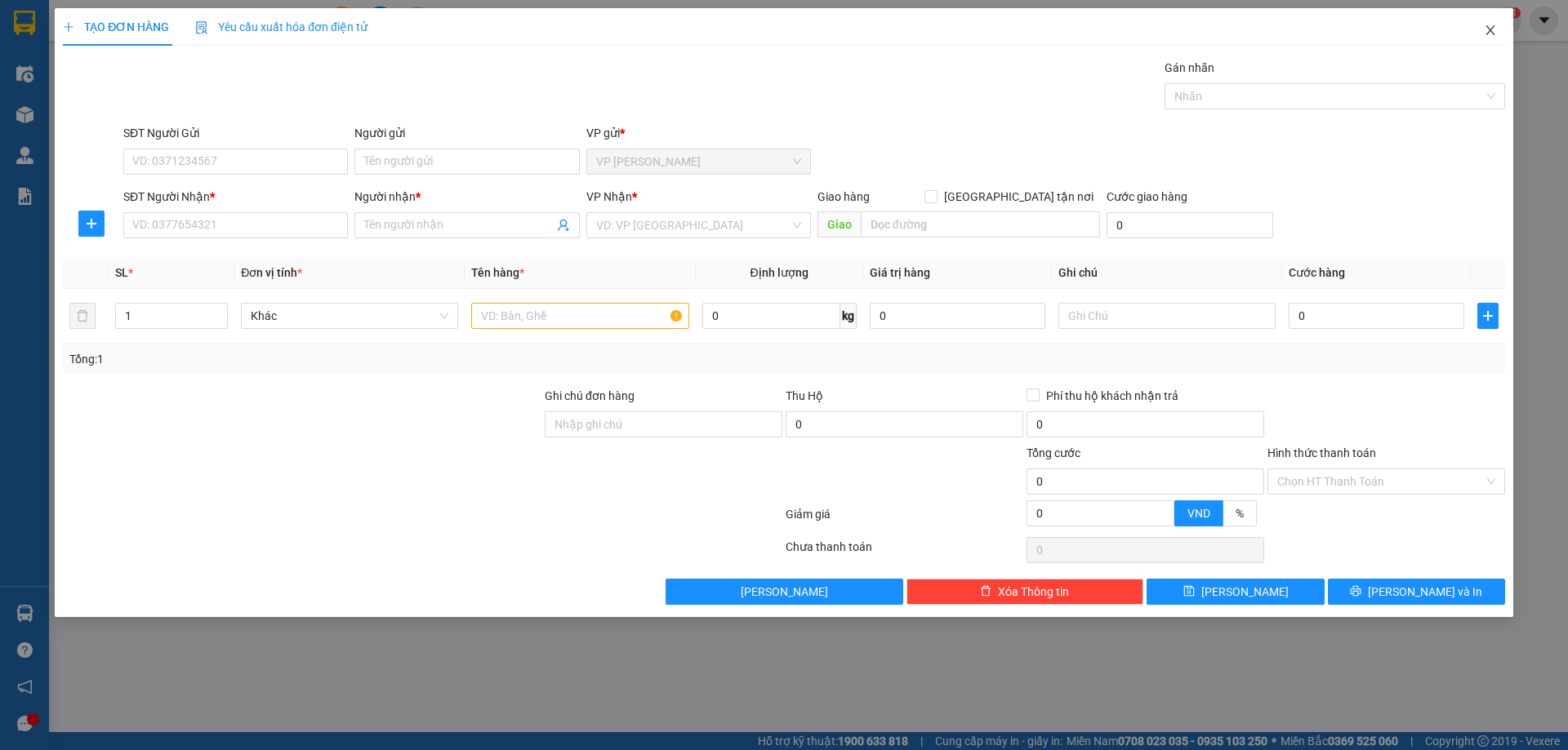
click icon "close"
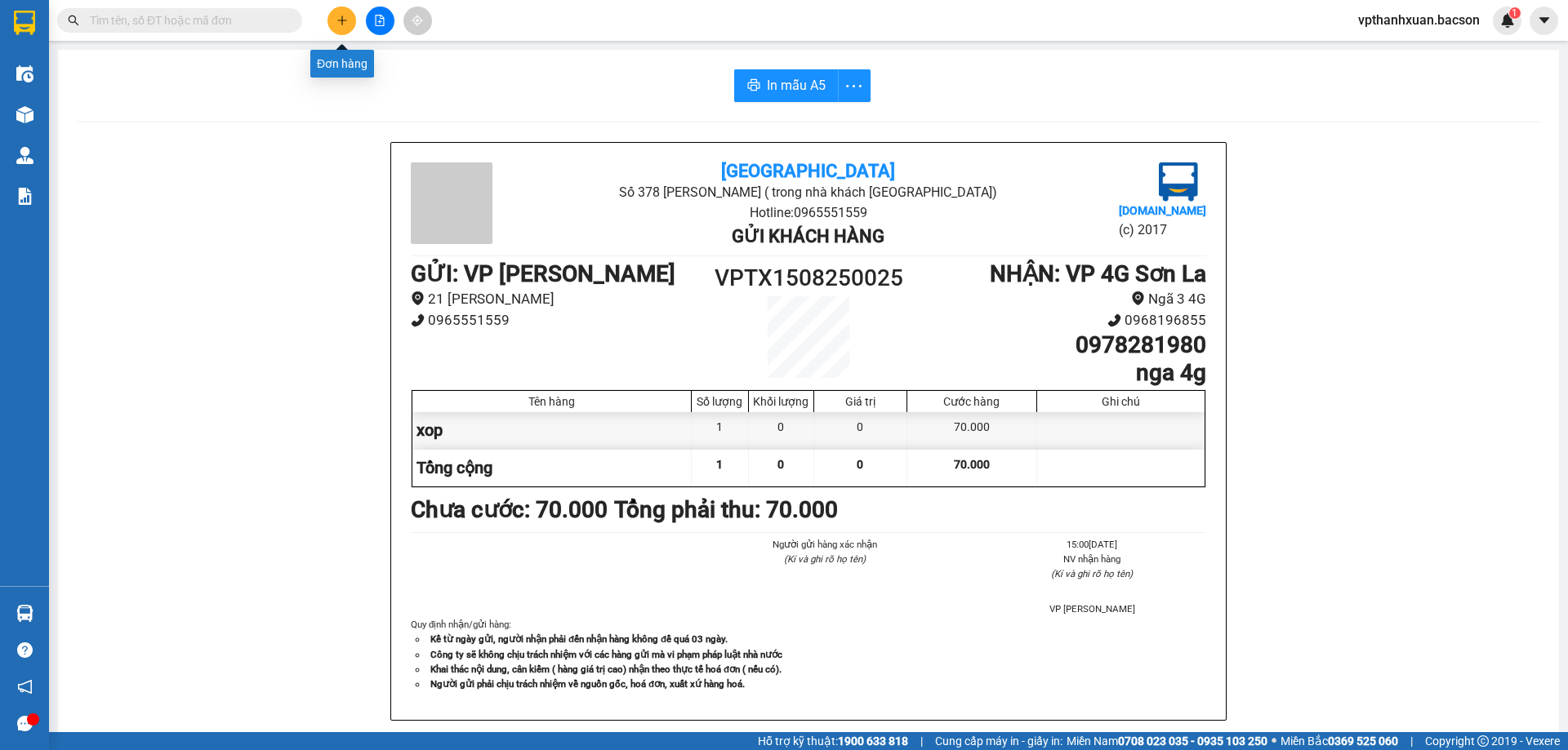
click icon "plus"
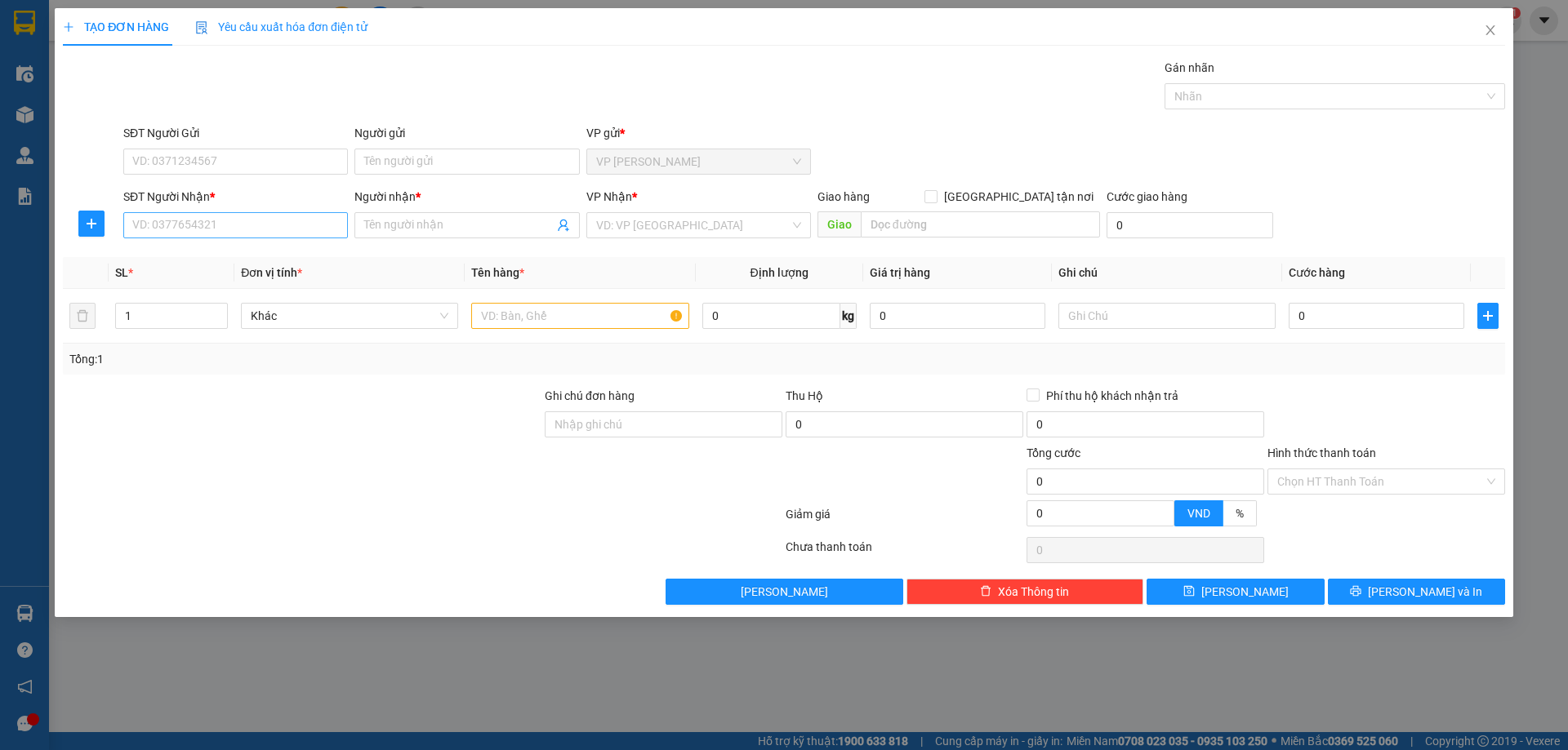
drag, startPoint x: 175, startPoint y: 210, endPoint x: 178, endPoint y: 219, distance: 9.5
click div "SĐT Người Nhận * VD: 0377654321"
click input "SĐT Người Nhận *"
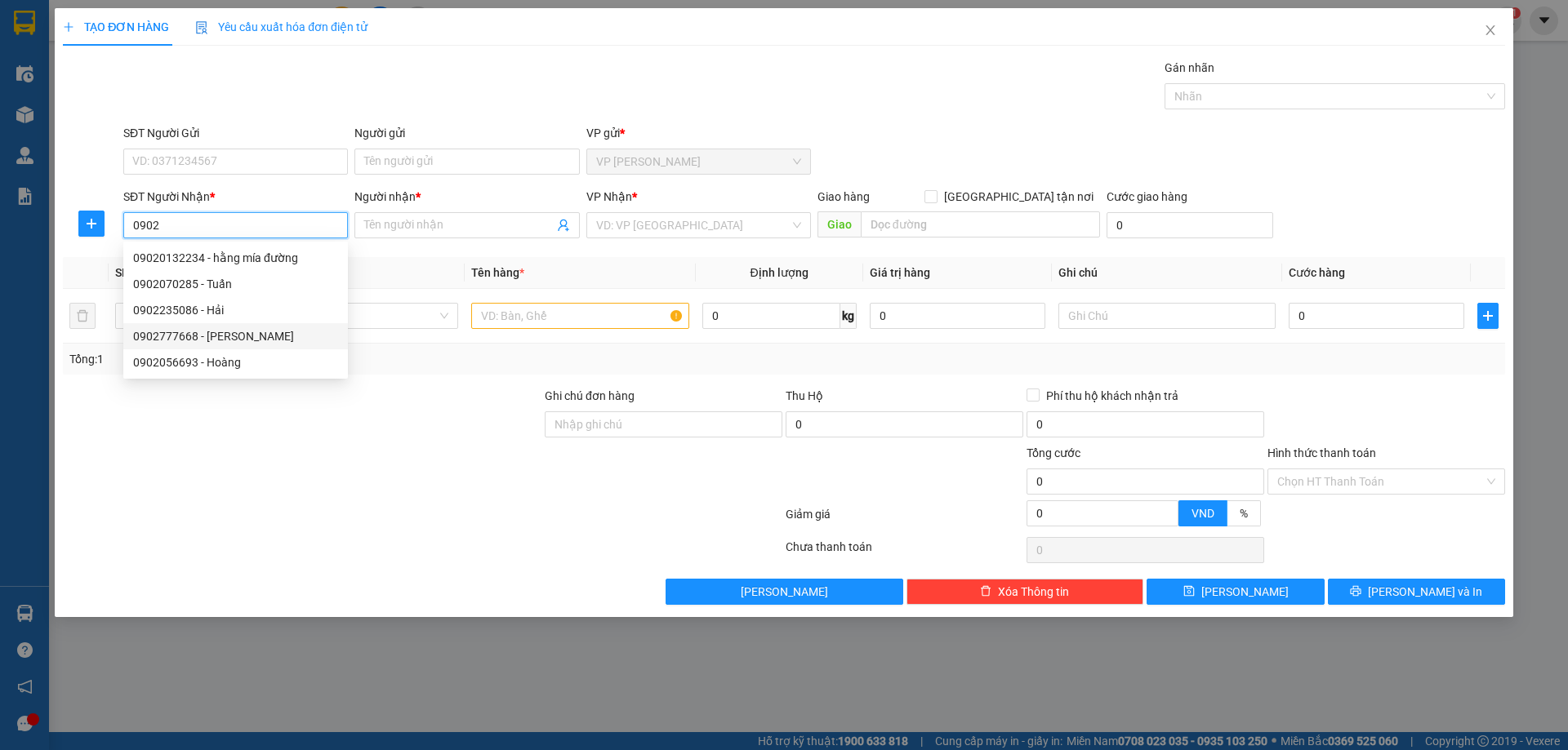
click div "0902777668 - xuân hạnh"
type input "0902777668"
type input "xuân hạnh"
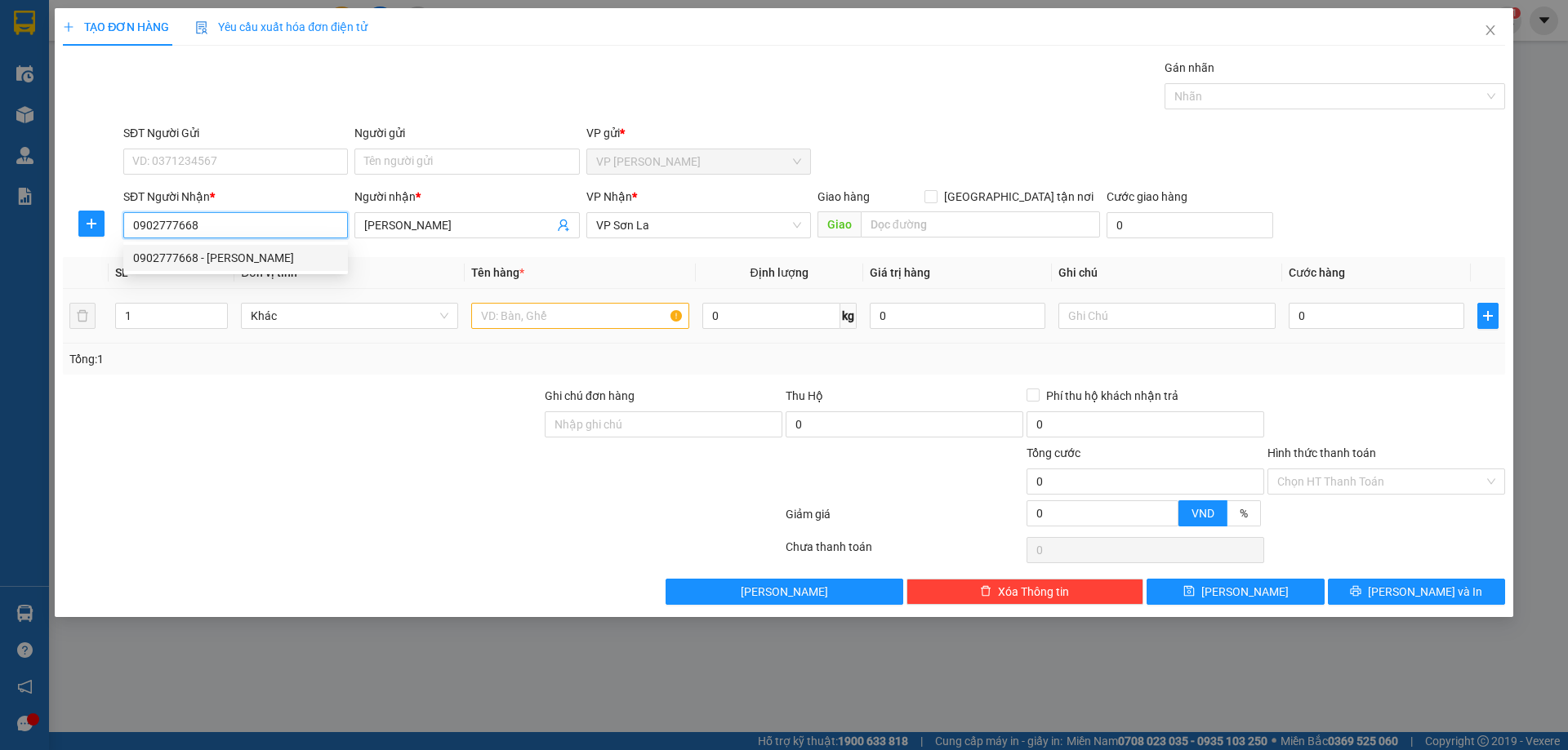
type input "0902777668"
click input "text"
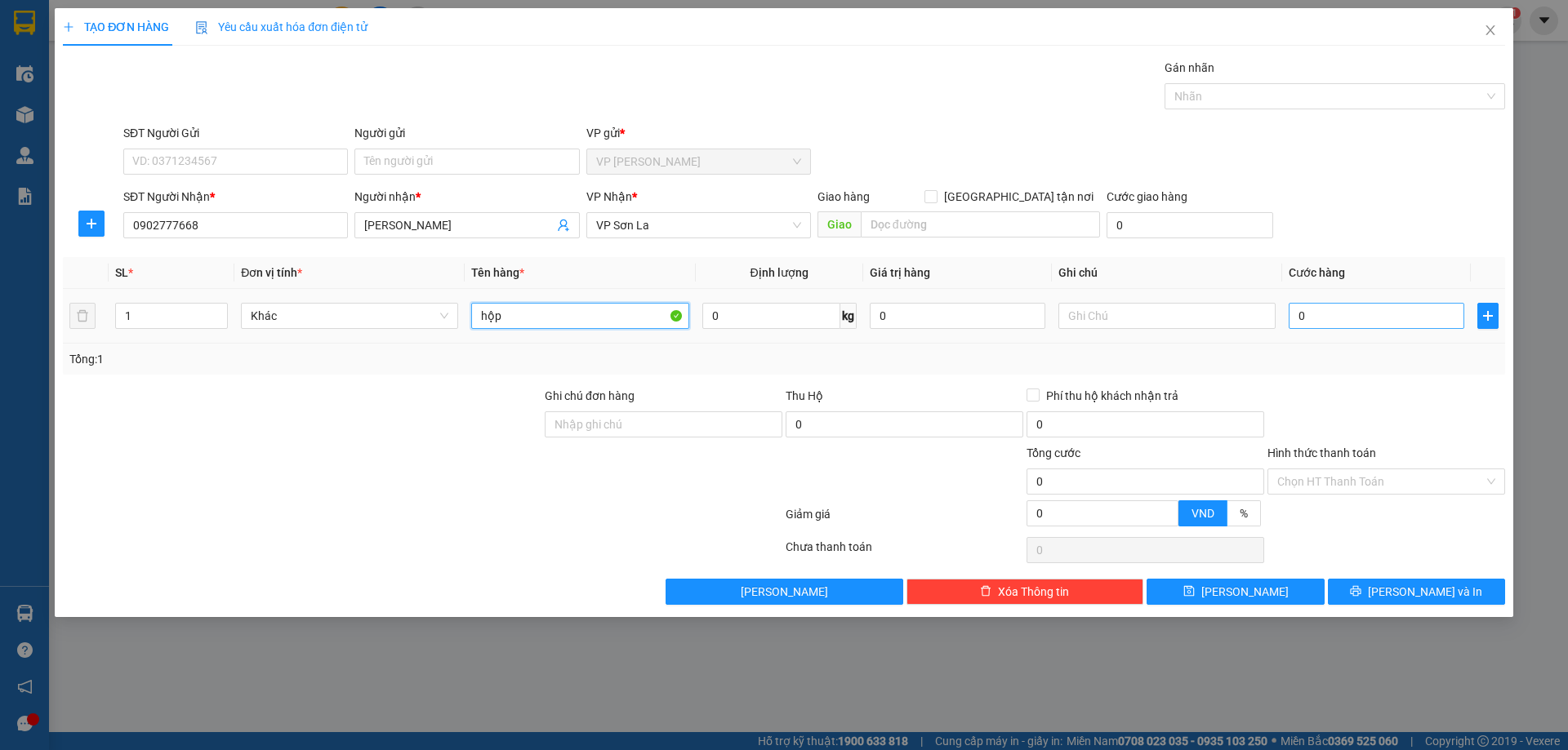
type input "hộp"
click input "0"
type input "5"
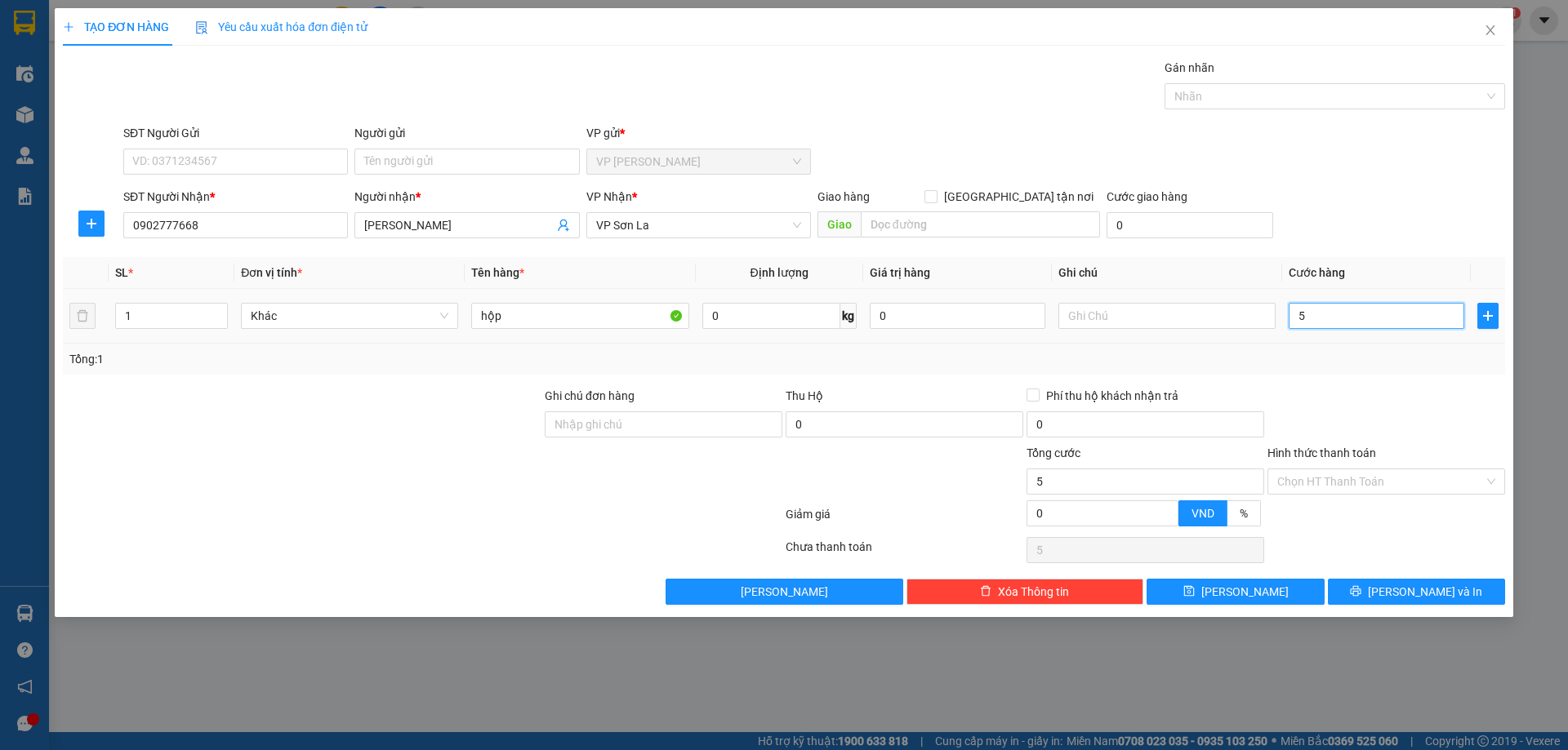
type input "50"
type input "50.000"
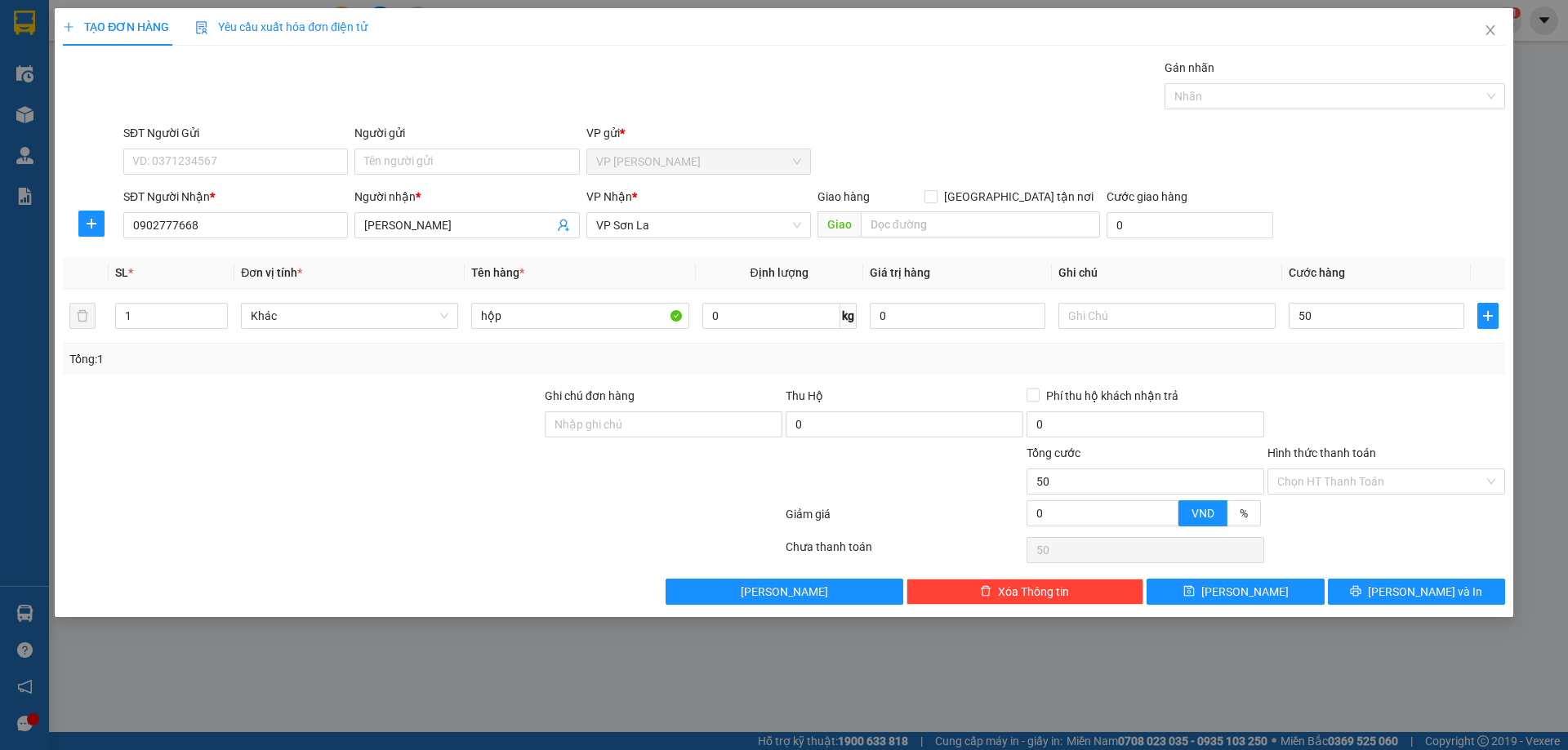
type input "50.000"
click div "TẠO ĐƠN HÀNG Yêu cầu xuất hóa đơn điện tử Transit Pickup Surcharge Ids Transit …"
click button "[PERSON_NAME] và In"
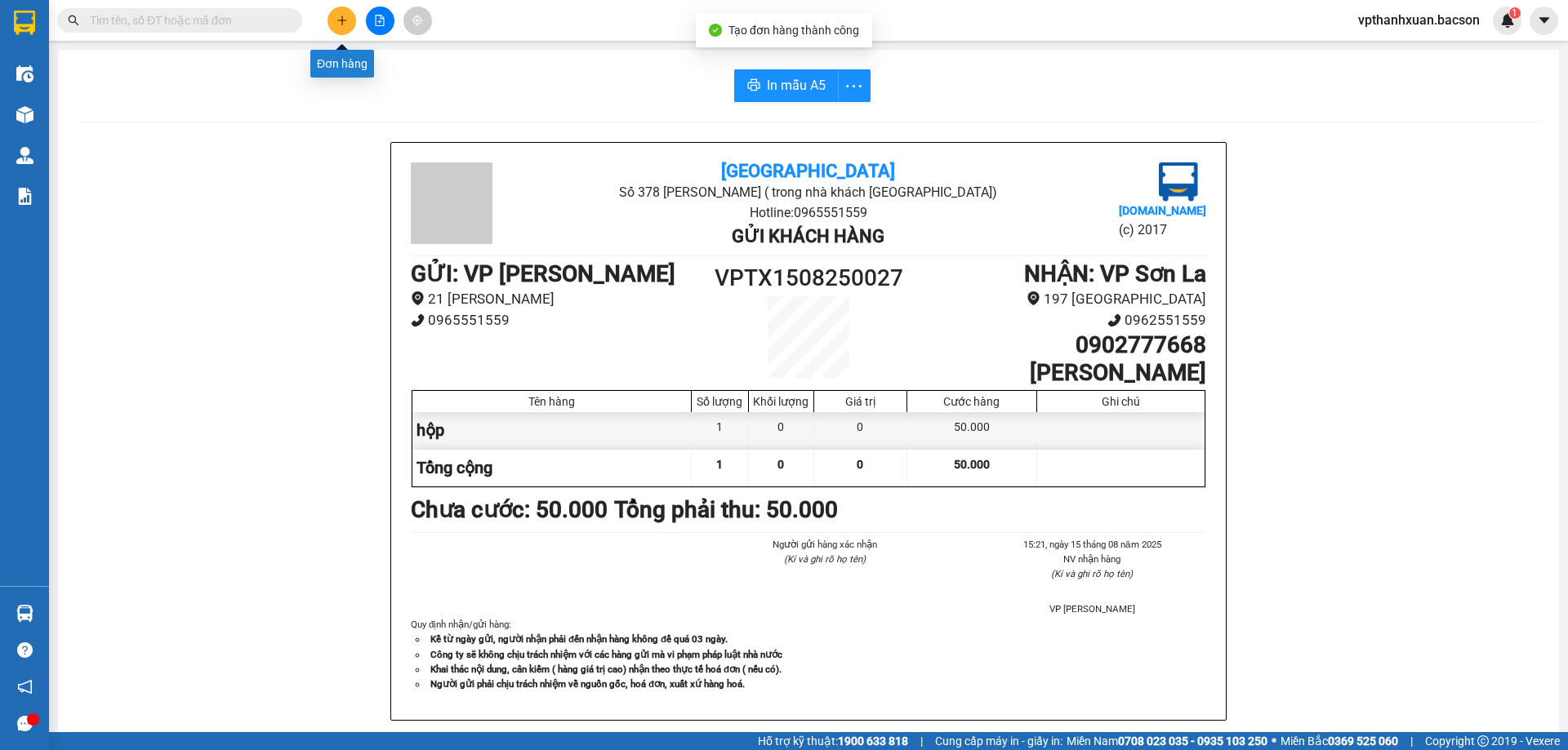
click button
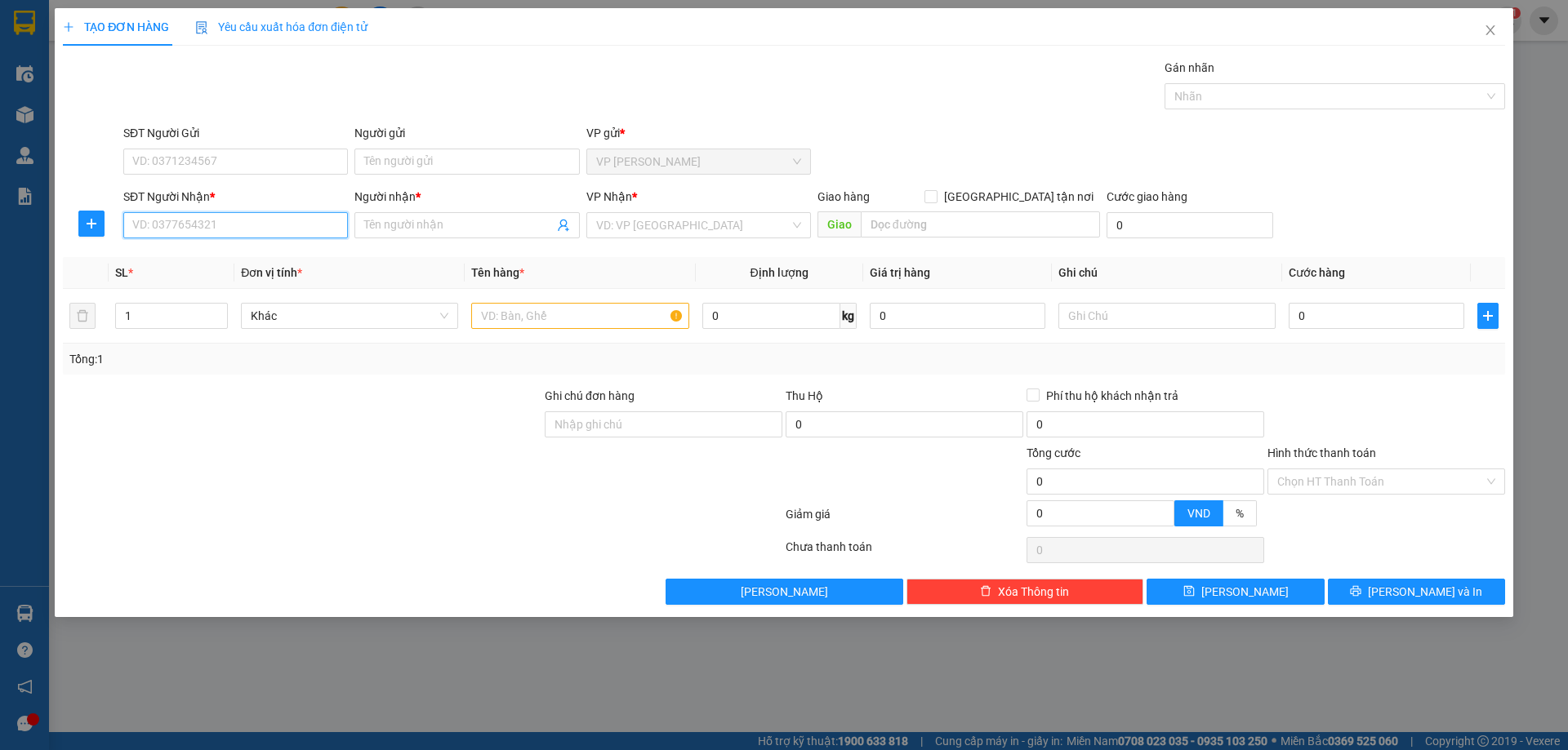
click input "SĐT Người Nhận *"
click div "0933136444 - hoàng bảo vệ ford"
type input "0933136444"
type input "hoàng bảo vệ ford"
type input "0933136444"
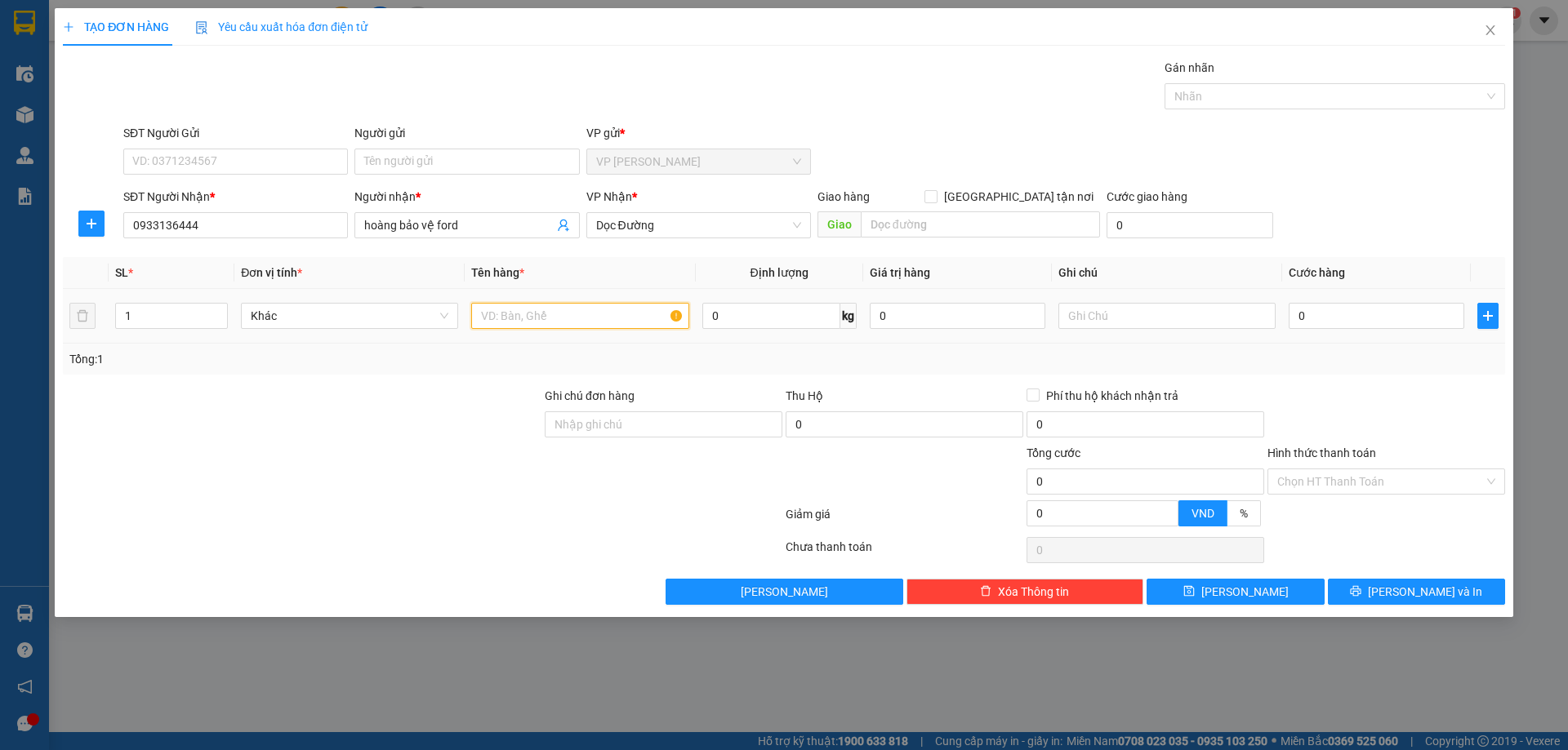
click input "text"
click span "down"
drag, startPoint x: 221, startPoint y: 315, endPoint x: 215, endPoint y: 301, distance: 15.2
click span "Decrease Value"
type input "2"
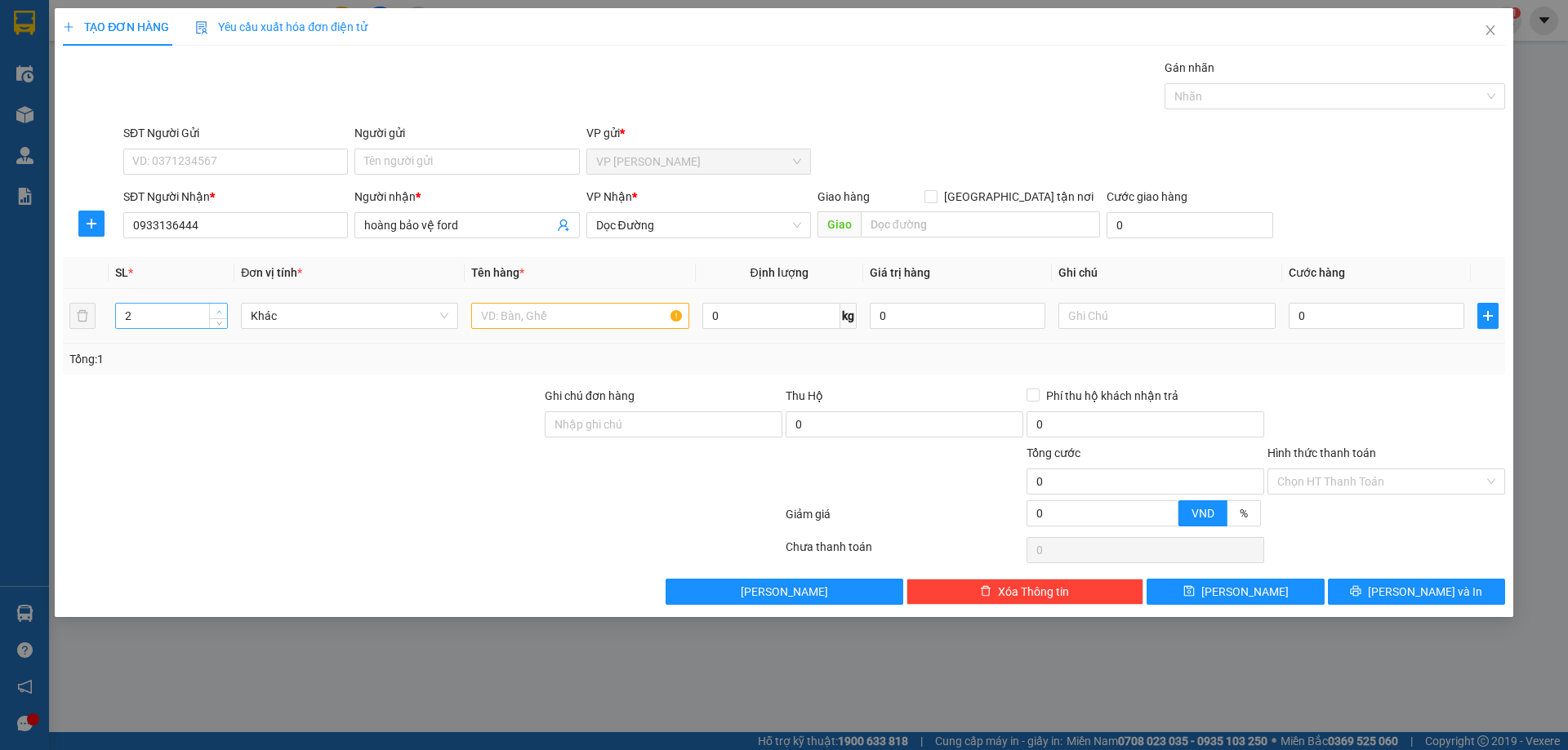
click icon "up"
click input "text"
type input "kiện"
click input "0"
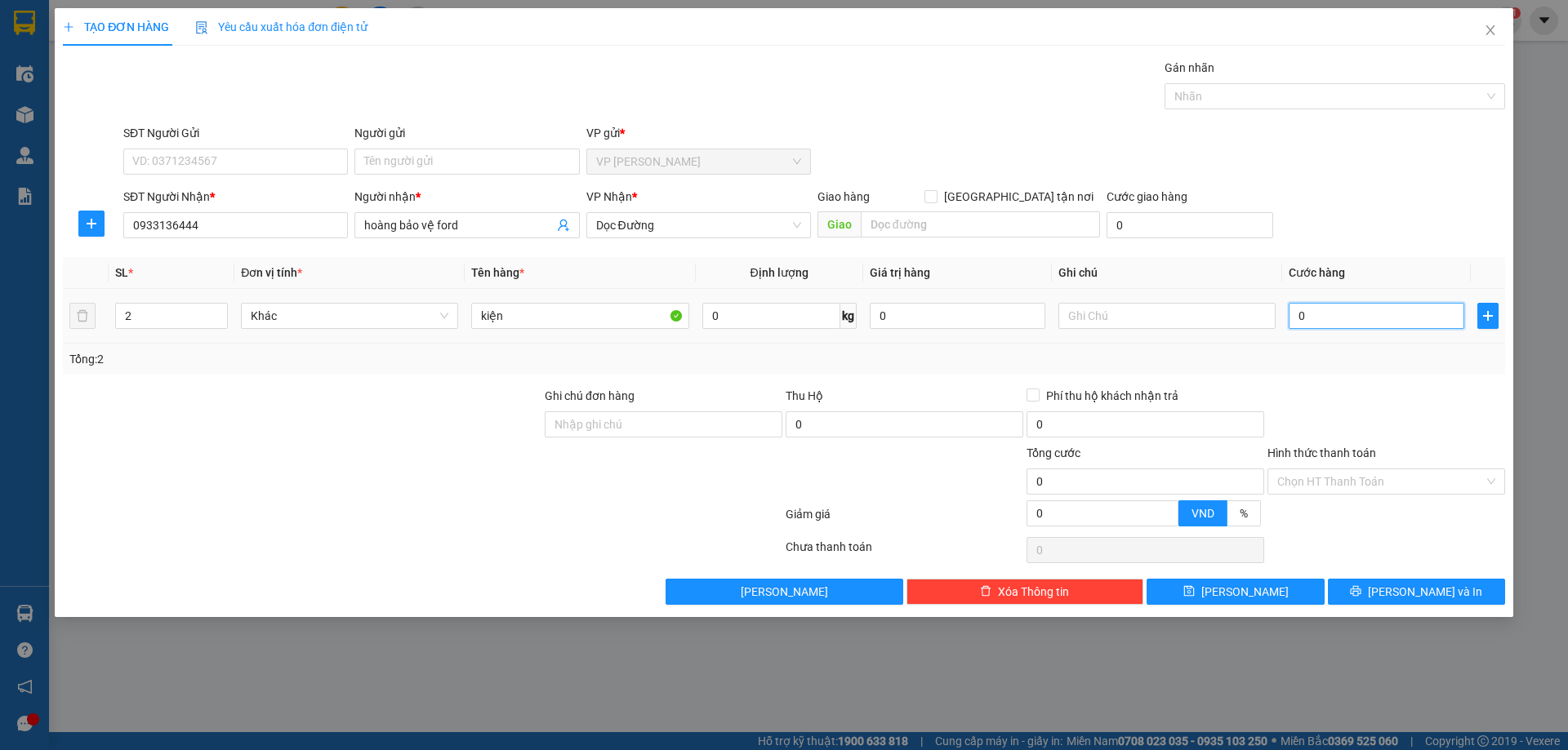
click input "0"
type input "01"
type input "1"
type input "015"
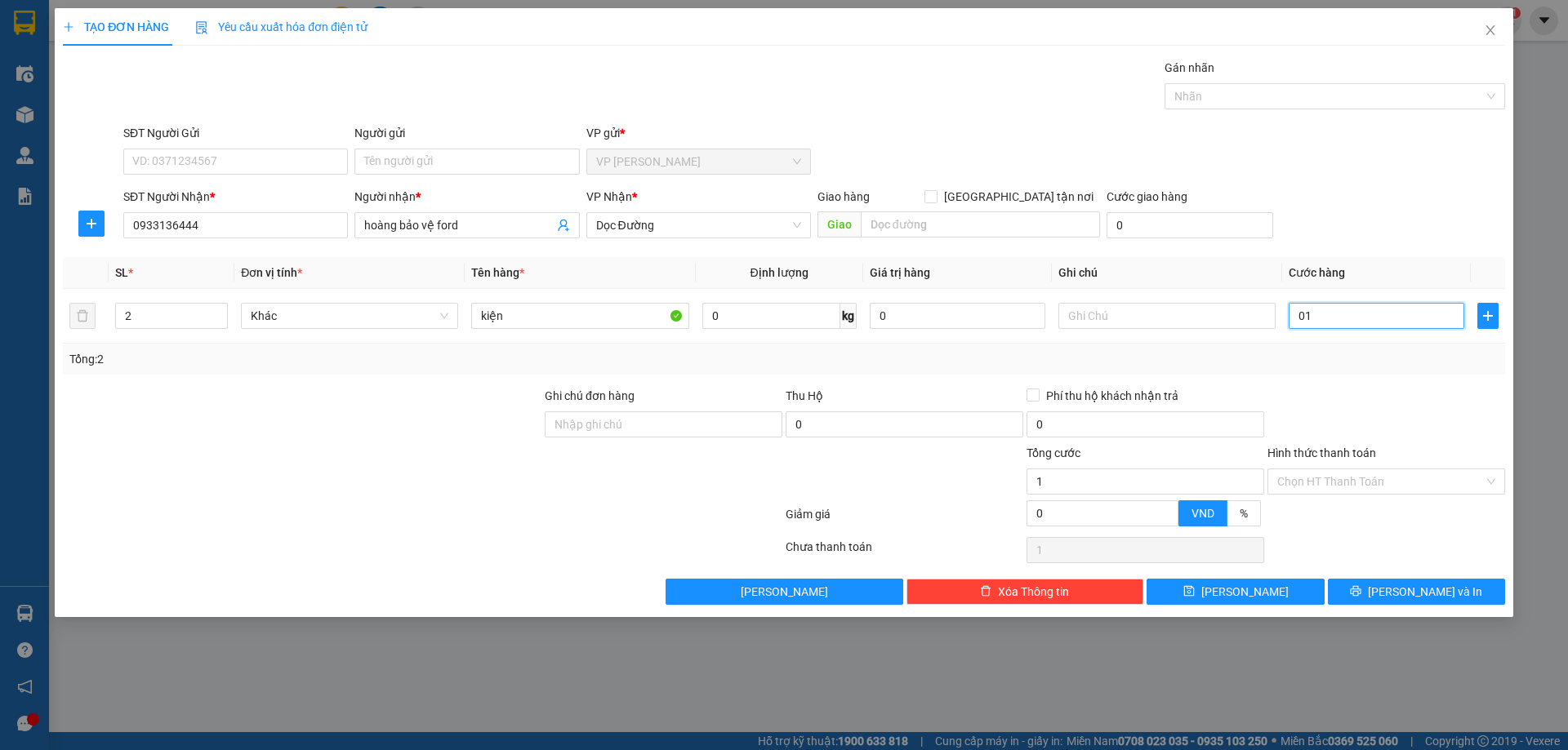
type input "15"
type input "0.150"
type input "150"
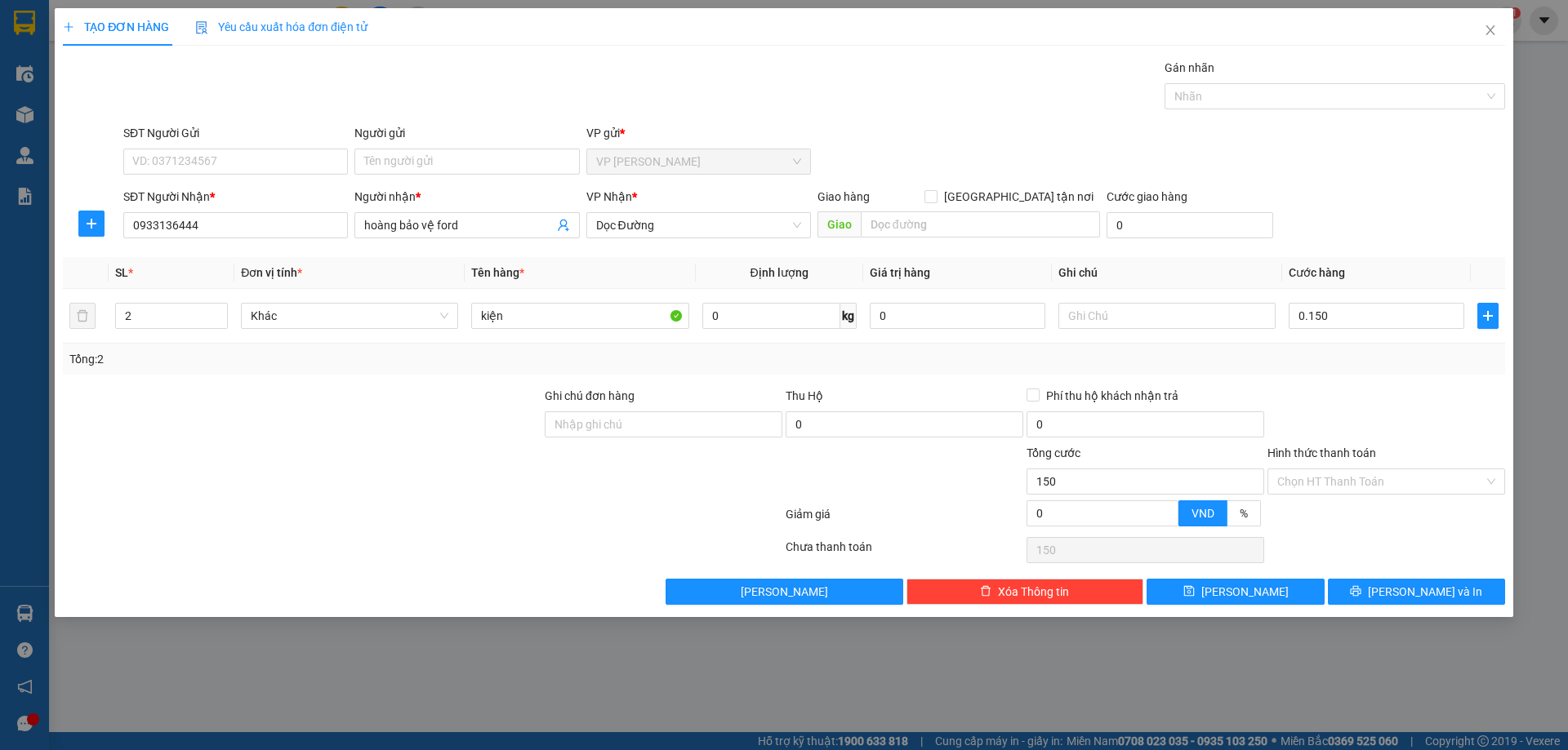
type input "150.000"
click div "SĐT Người Nhận * 0933136444 Người nhận * hoàng bảo vệ ford VP Nhận * Dọc Đường …"
click input "150.000"
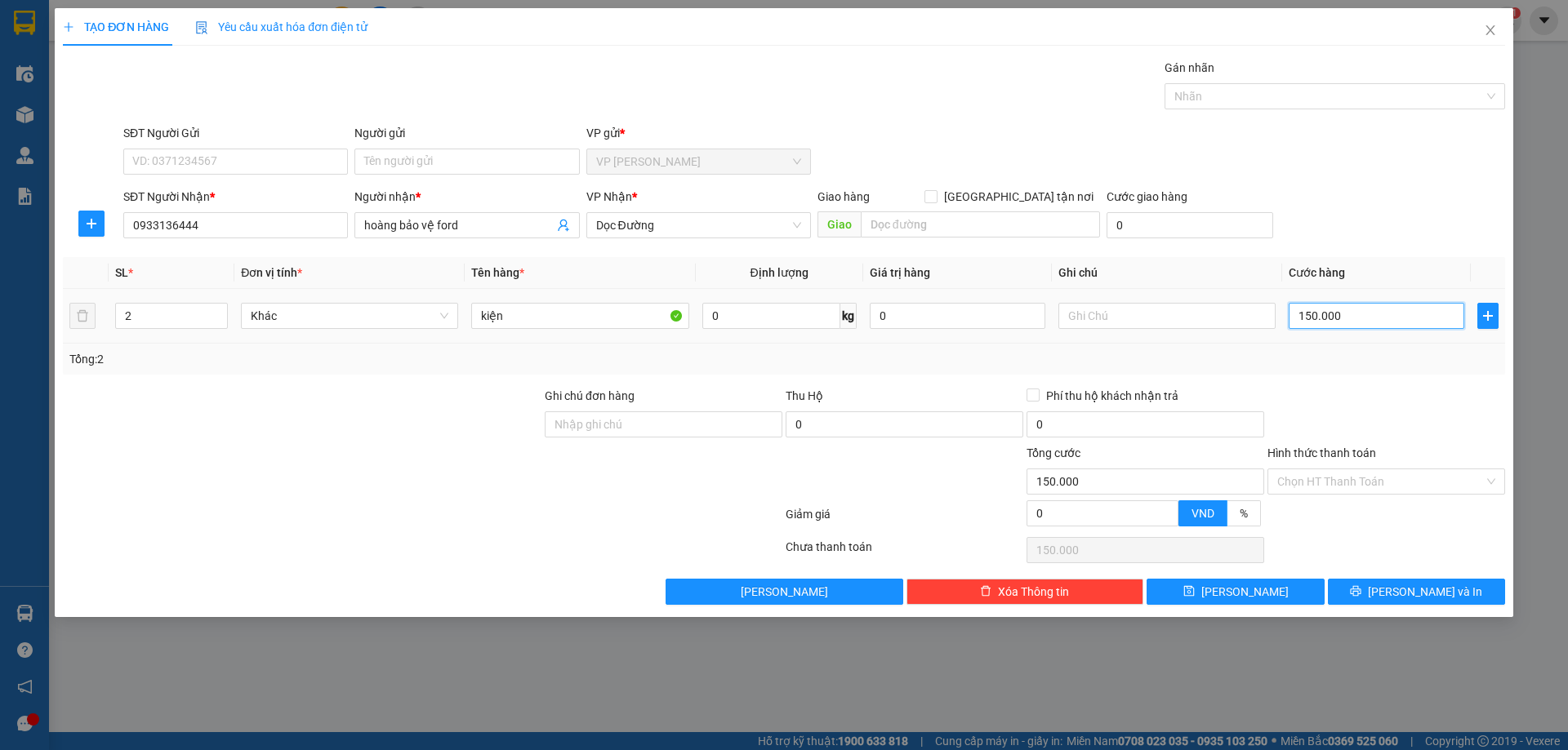
type input "1"
type input "14"
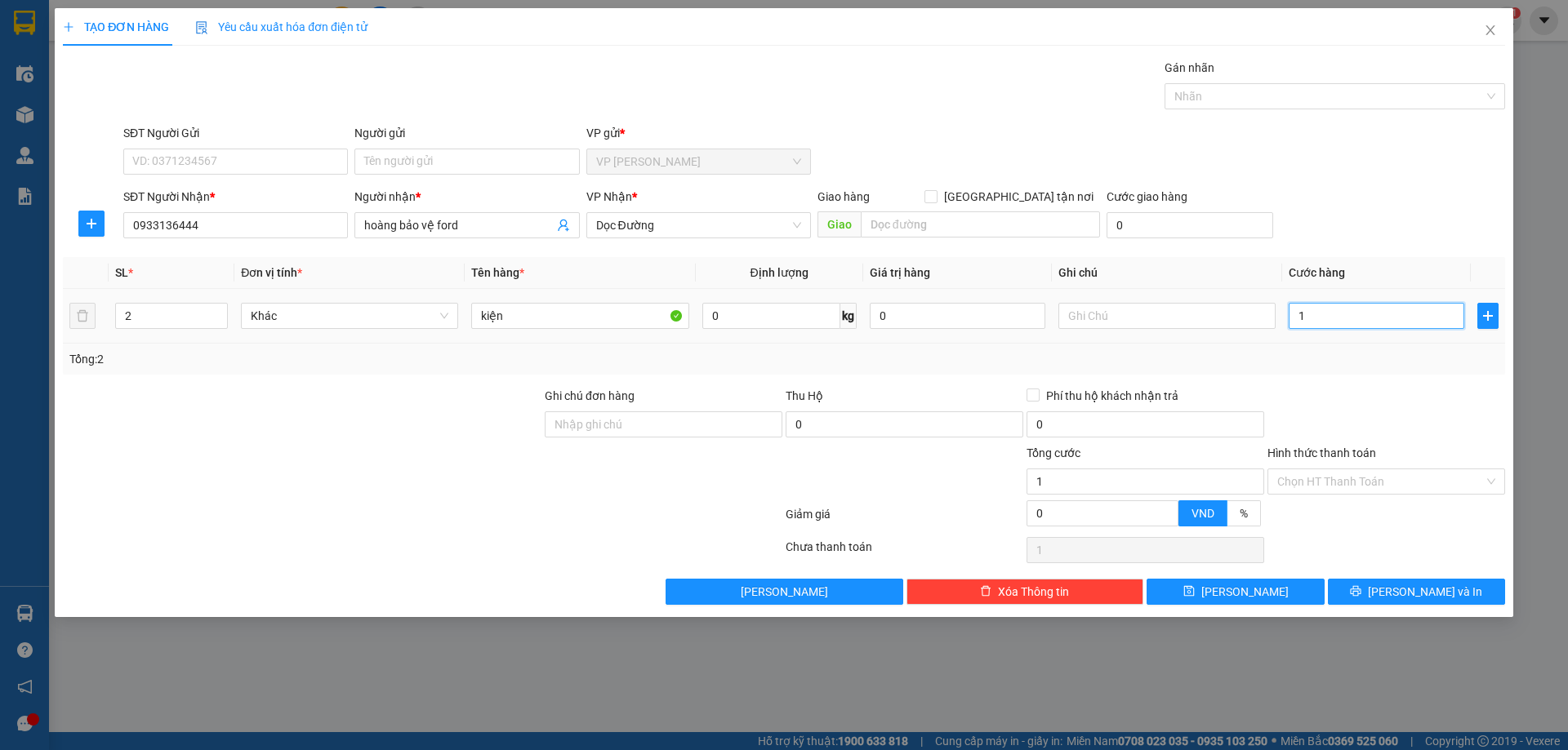
type input "14"
type input "140"
type input "140.000"
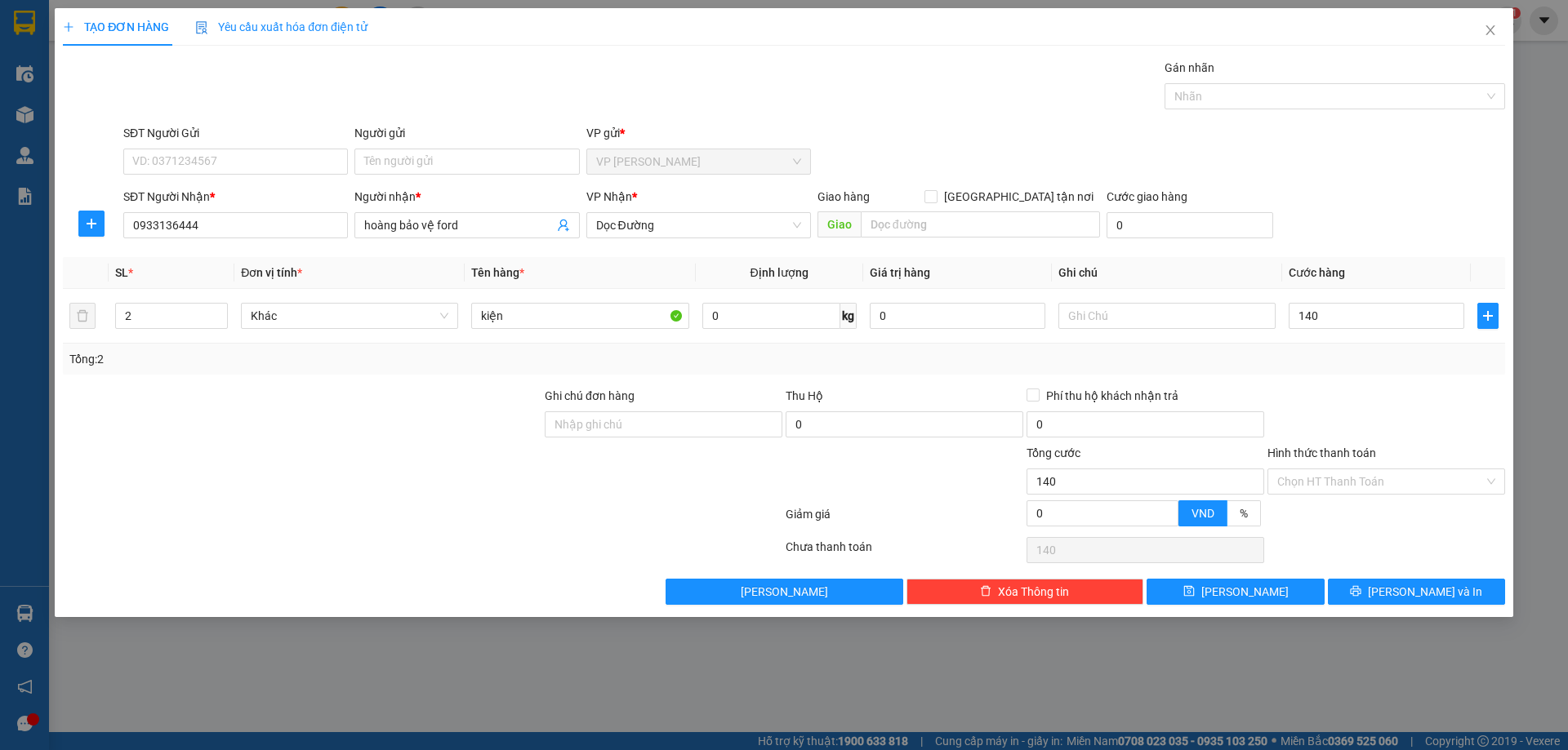
type input "140.000"
click div "SĐT Người Nhận * 0933136444 Người nhận * hoàng bảo vệ ford VP Nhận * Dọc Đường …"
click input "Hình thức thanh toán"
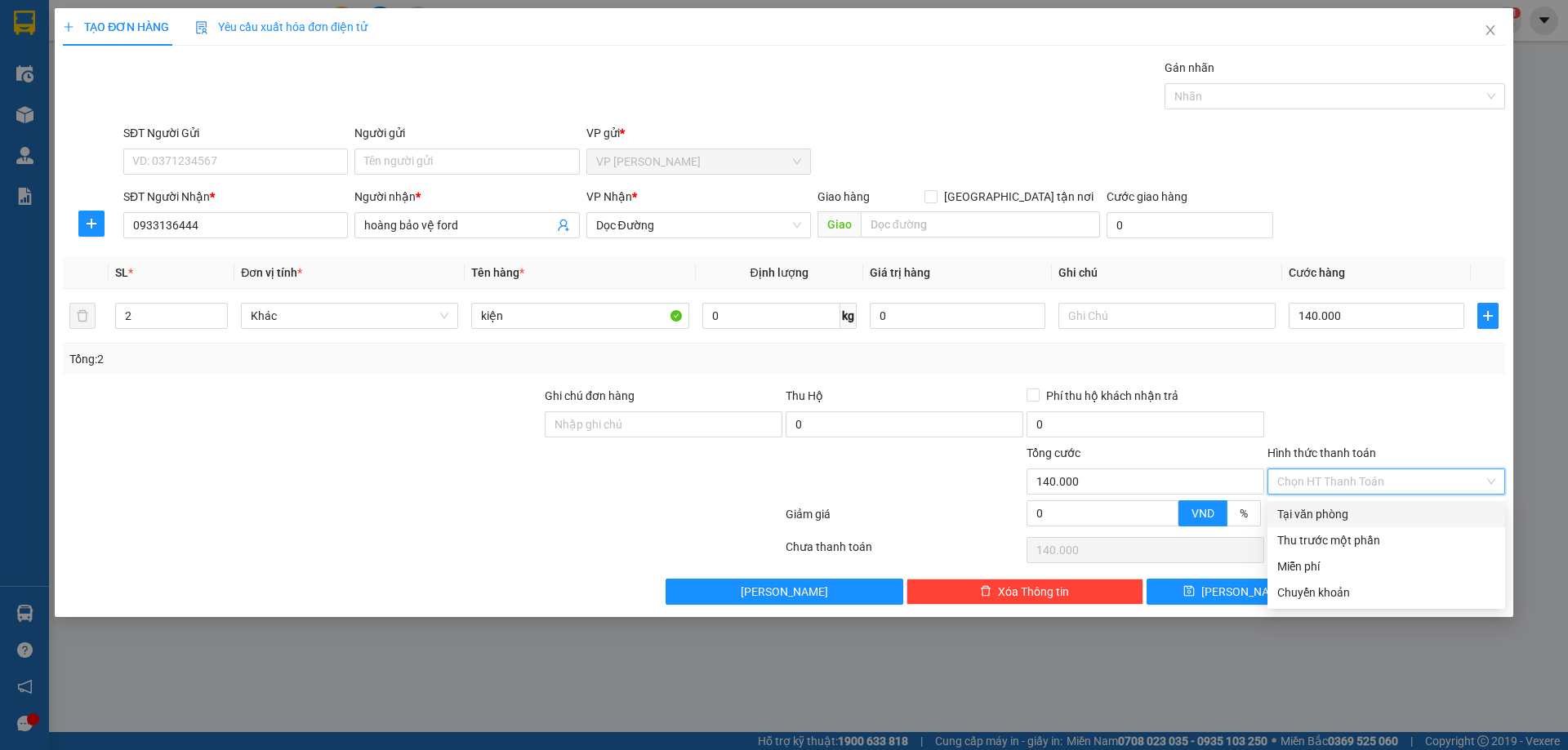
click div "Tại văn phòng"
type input "0"
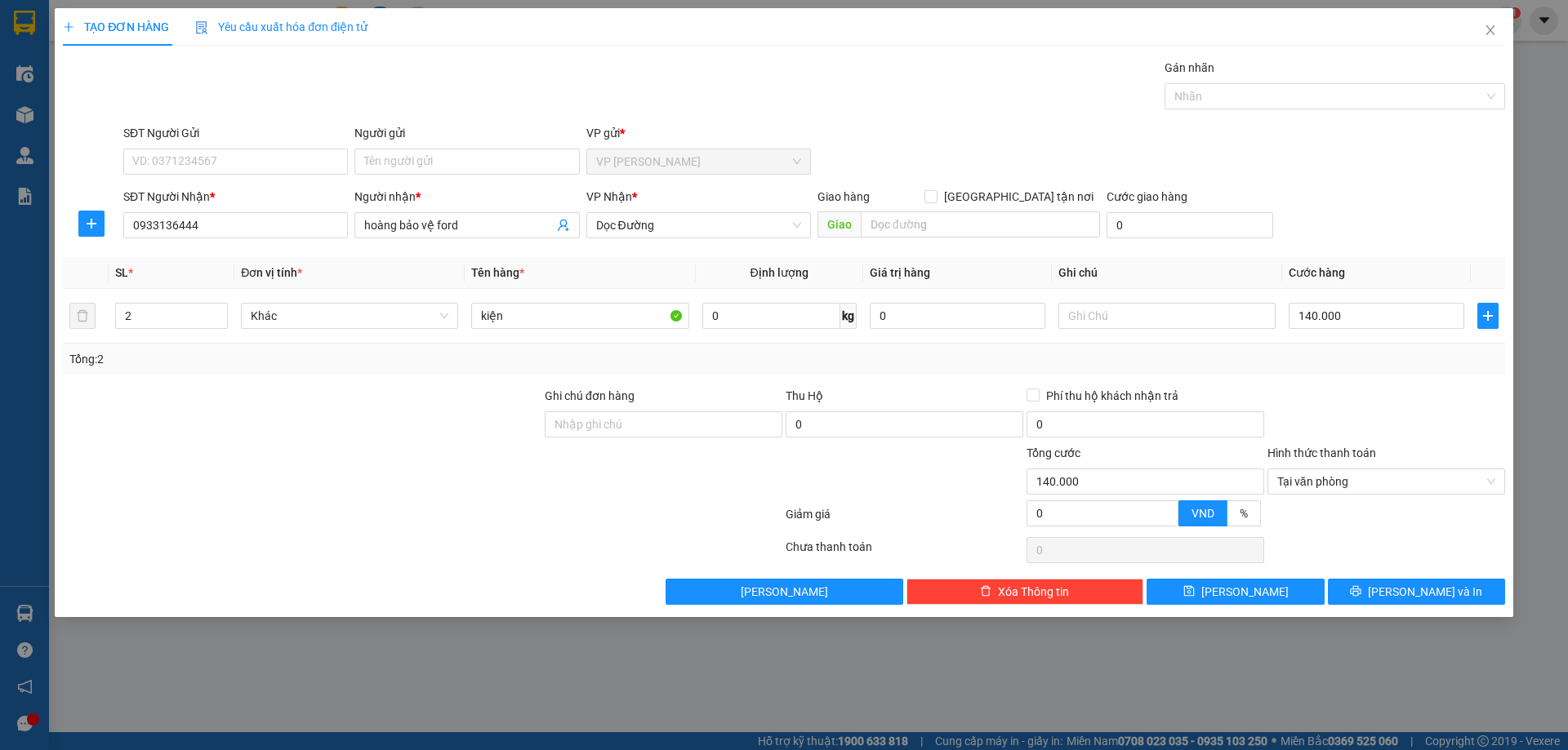
click div "TẠO ĐƠN HÀNG Yêu cầu xuất hóa đơn điện tử Transit Pickup Surcharge Ids Transit …"
click span "[PERSON_NAME] và In"
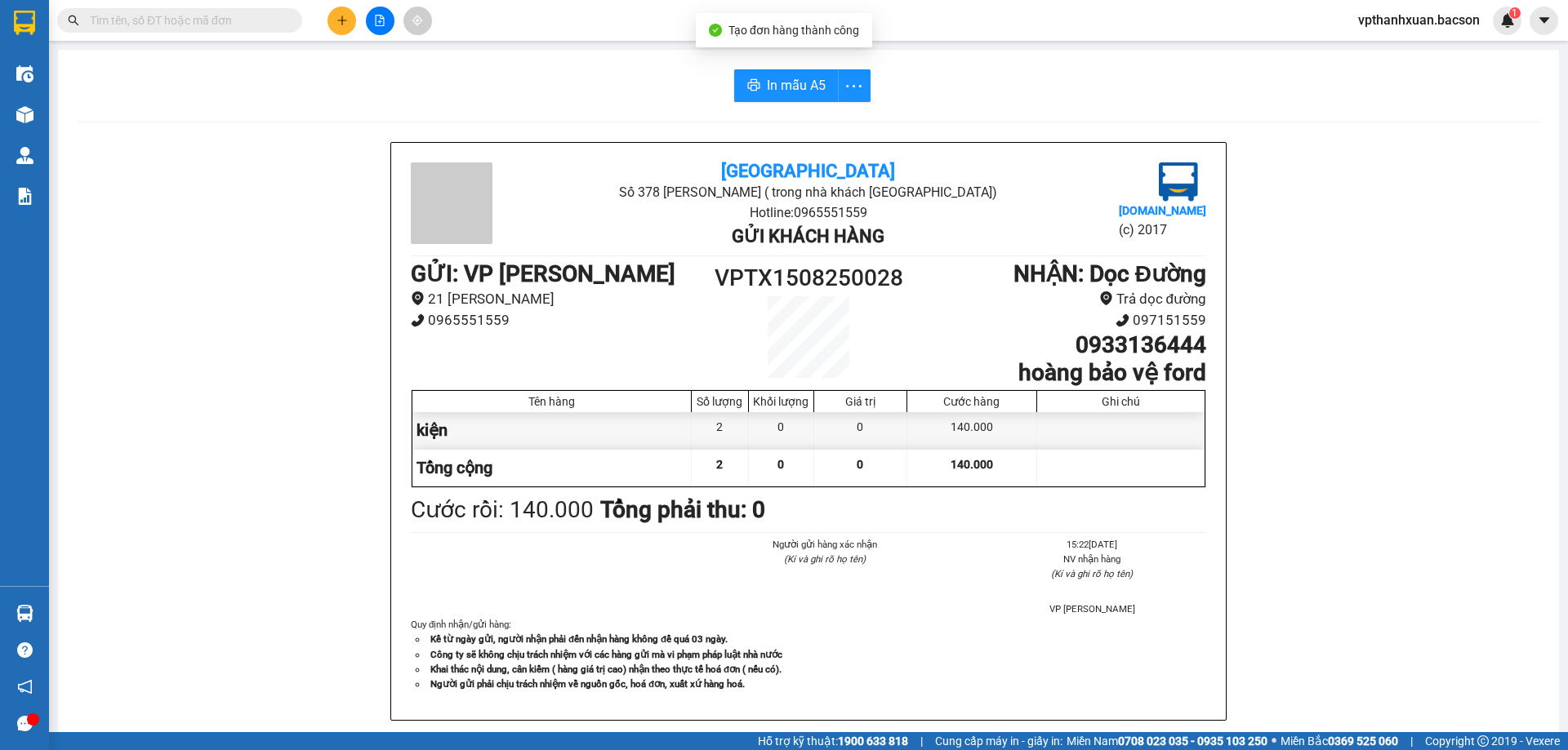
click div "In mẫu A5 Bắc Sơn Số 378 Nguyễn Trãi ( trong nhà khách Sơn La) Hotline: 0965551…"
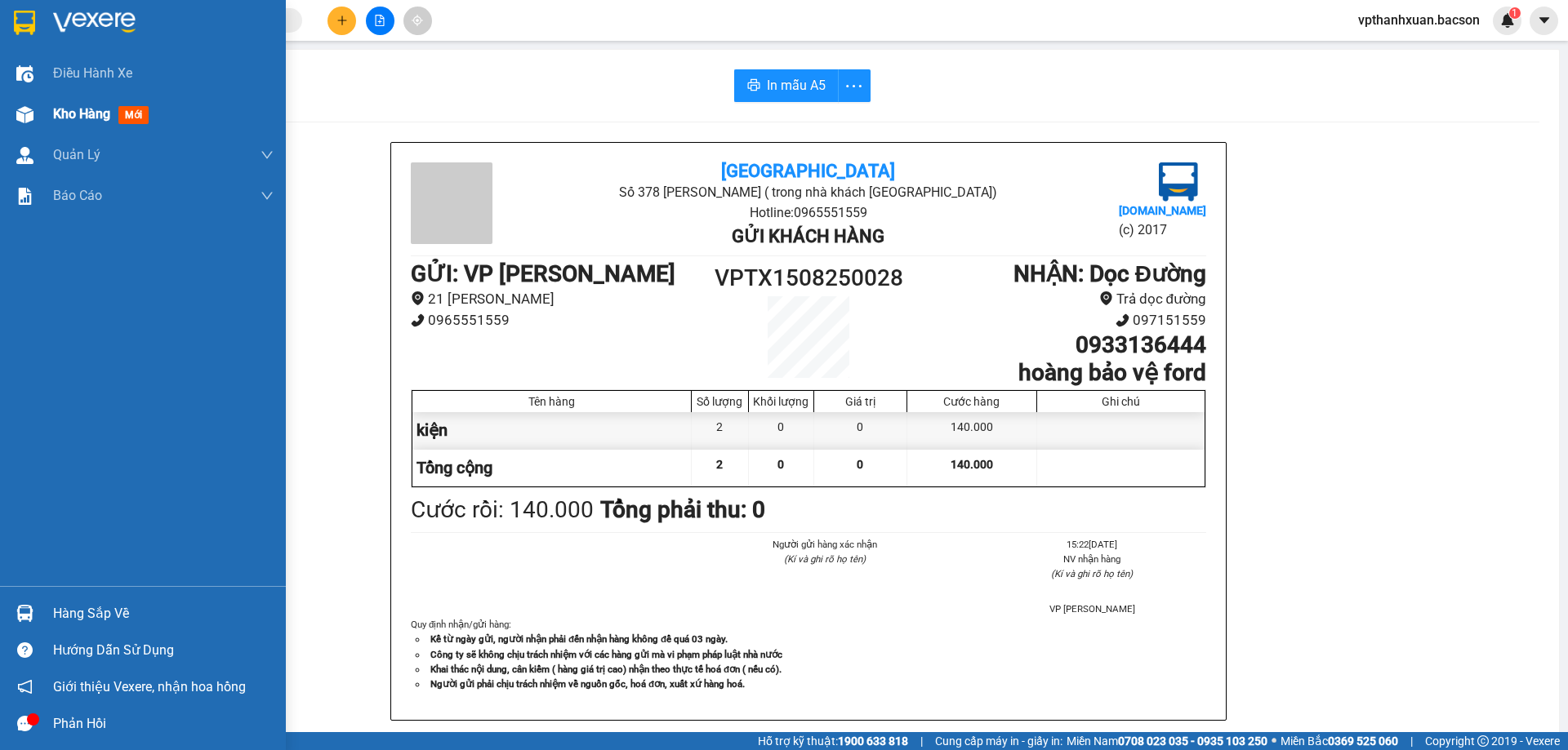
click span "mới"
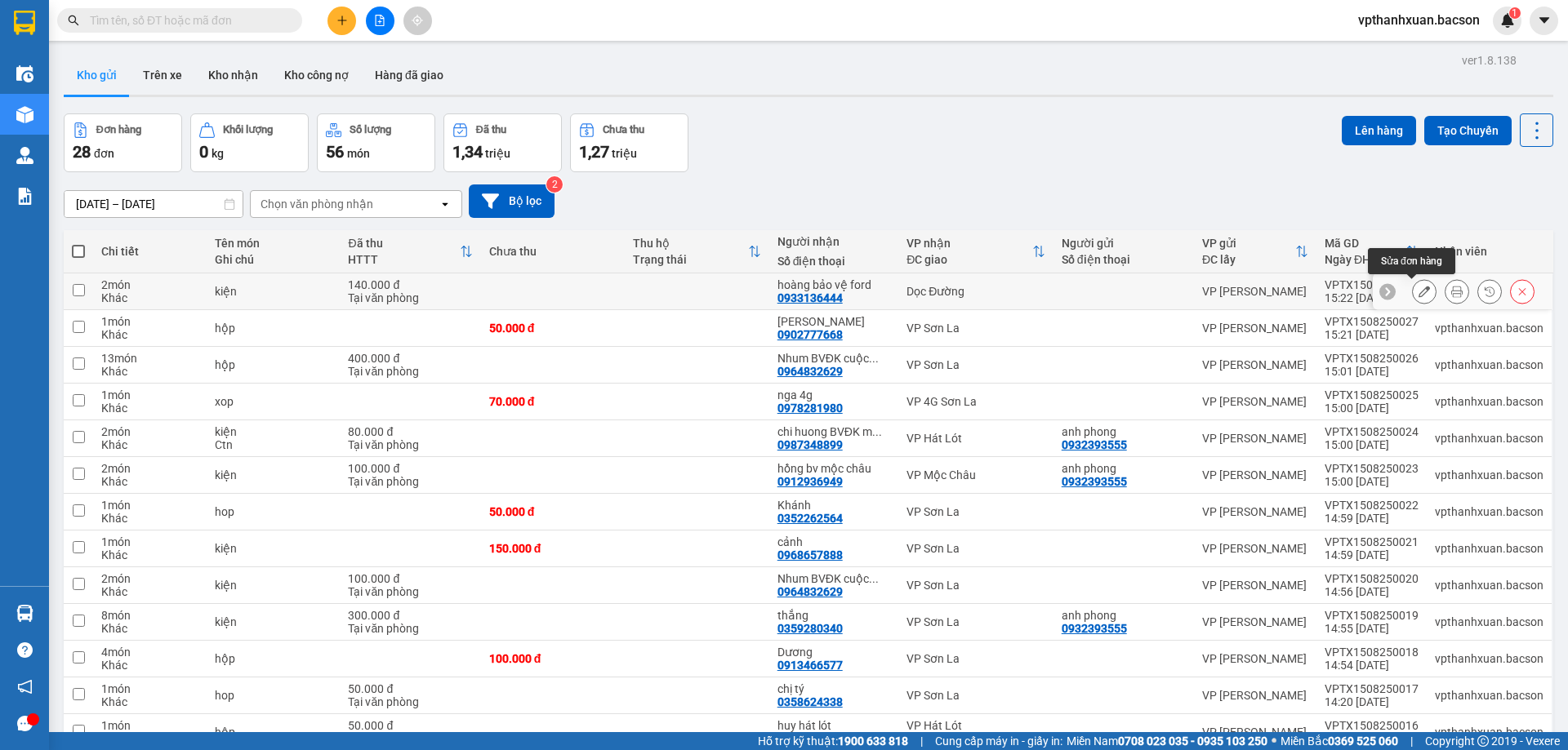
click icon
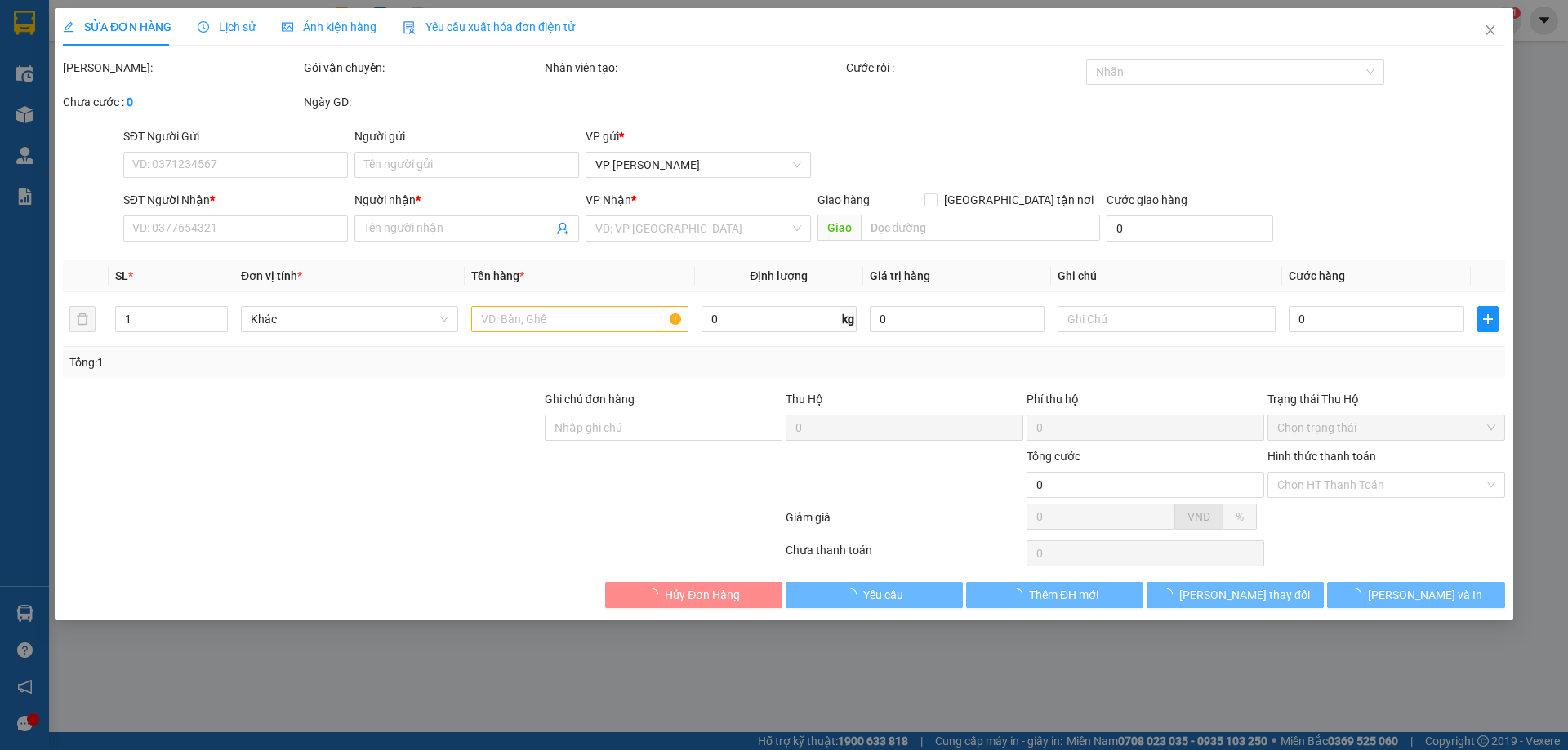
type input "0933136444"
type input "hoàng bảo vệ ford"
type input "140.000"
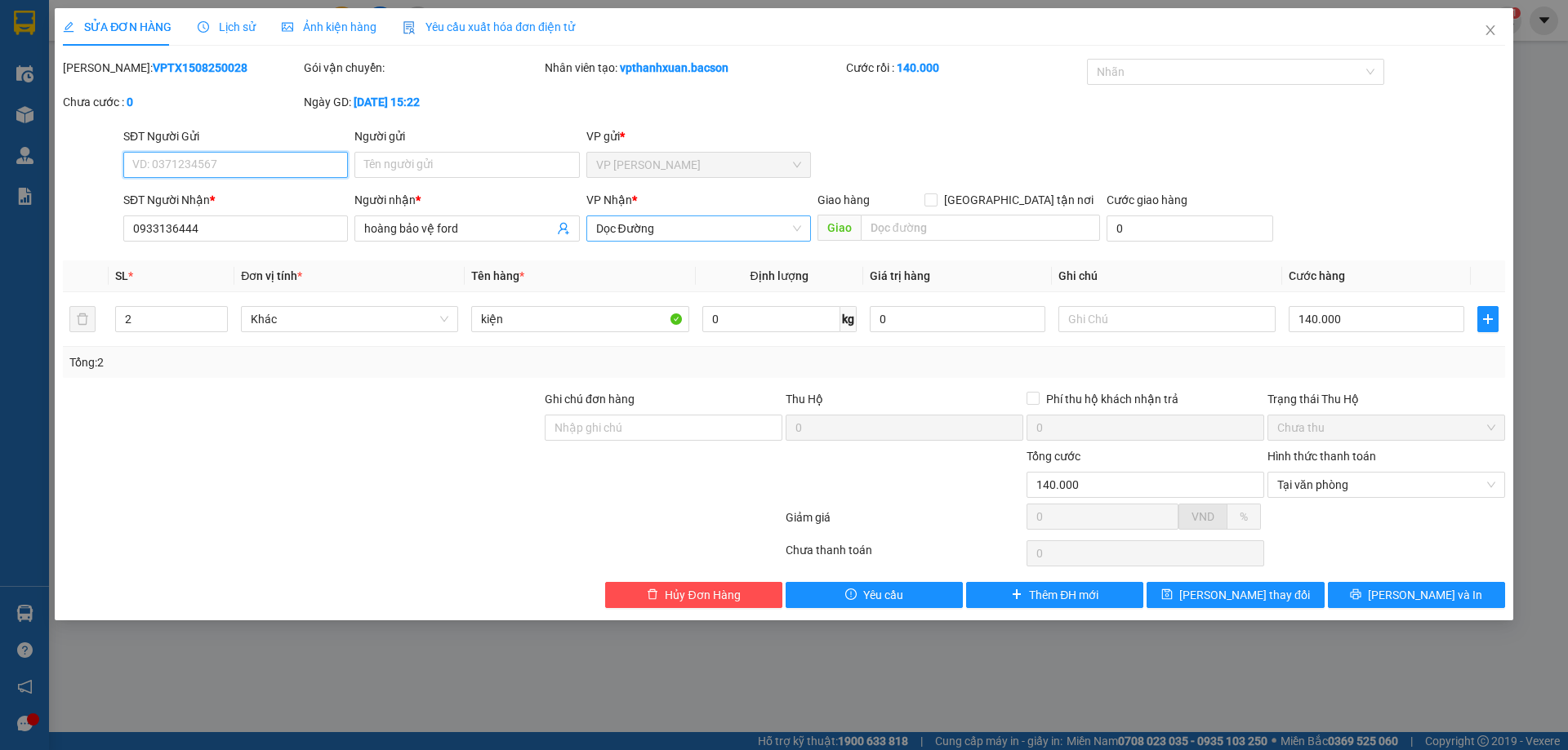
click span "Dọc Đường"
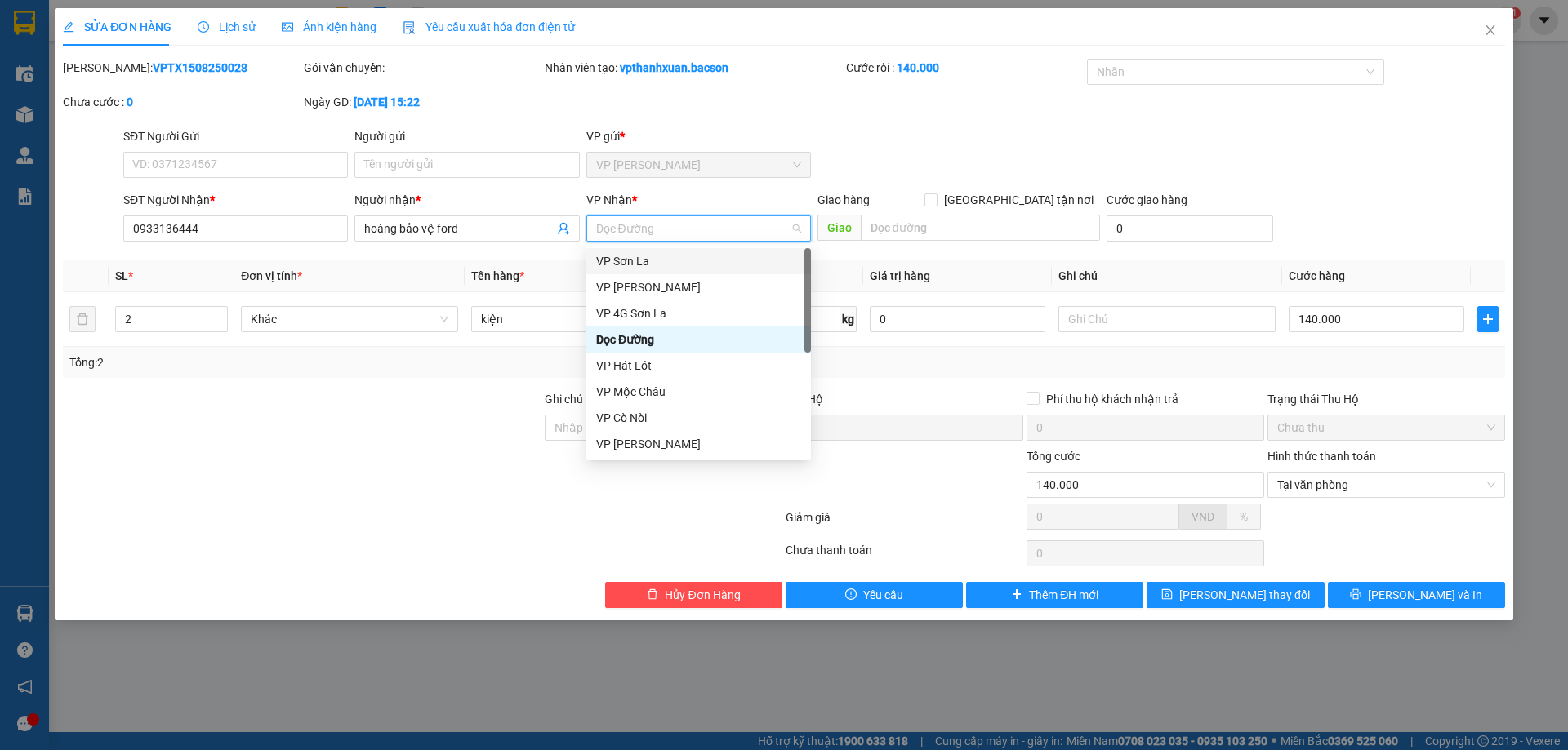
click div "VP Sơn La"
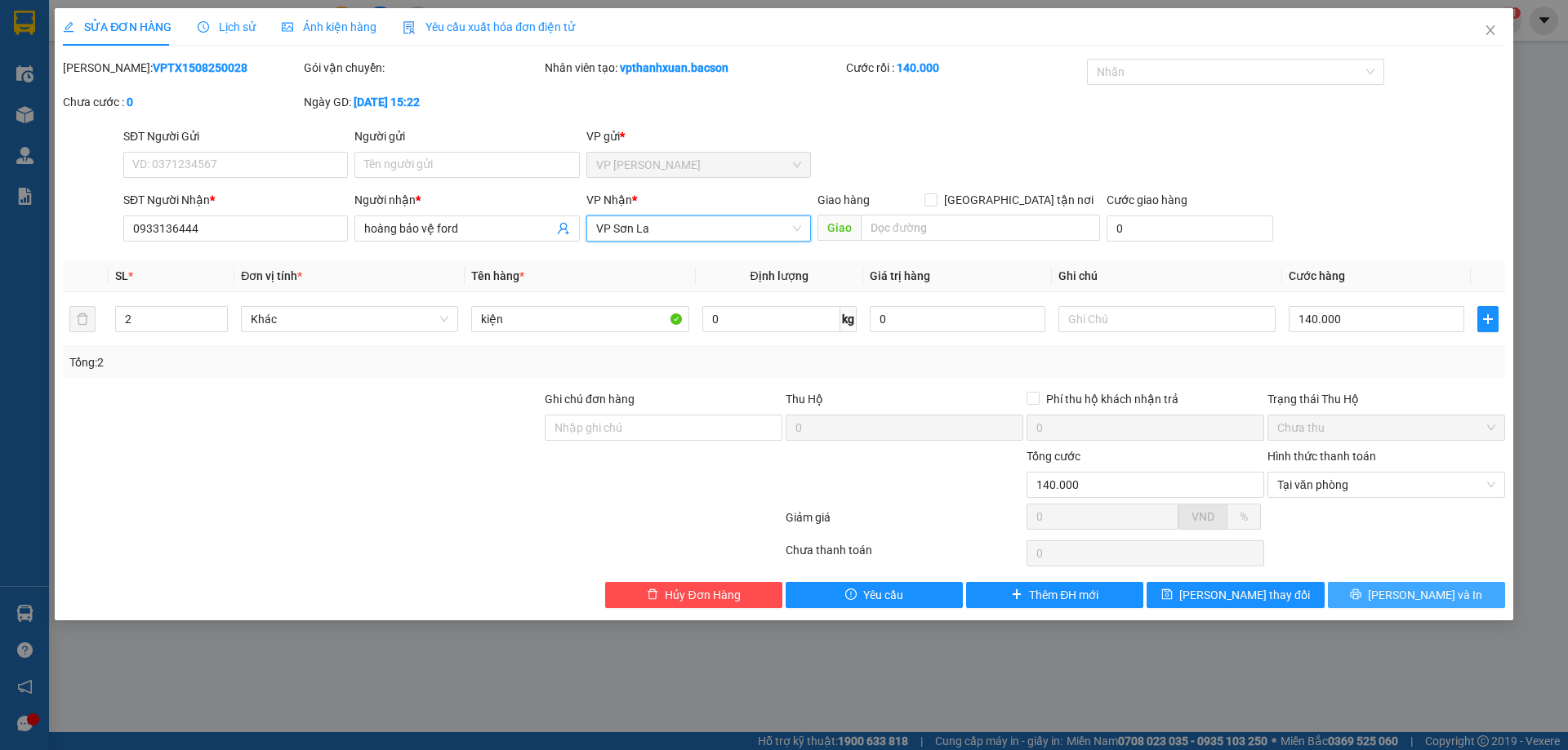
click button "[PERSON_NAME] và In"
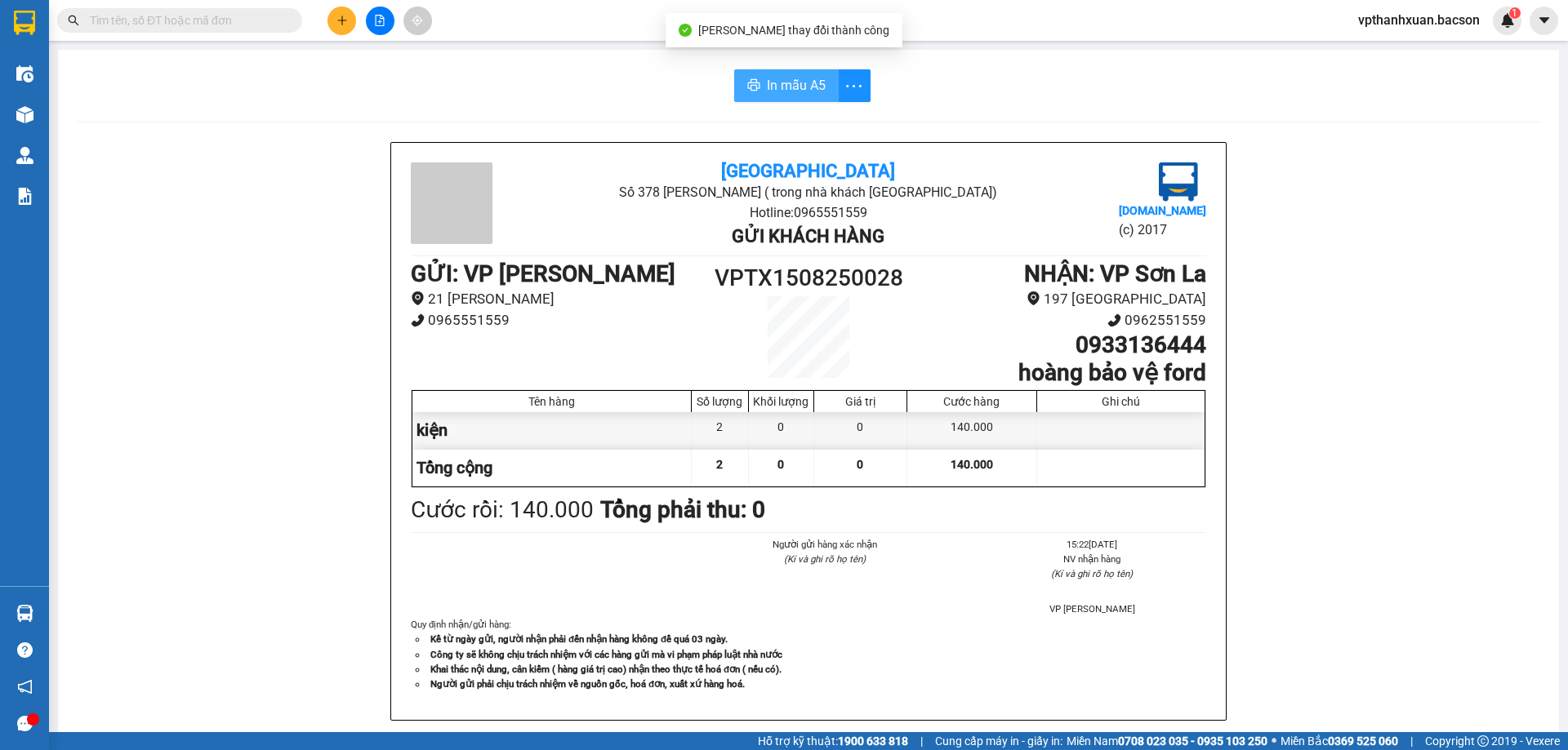
click button "In mẫu A5"
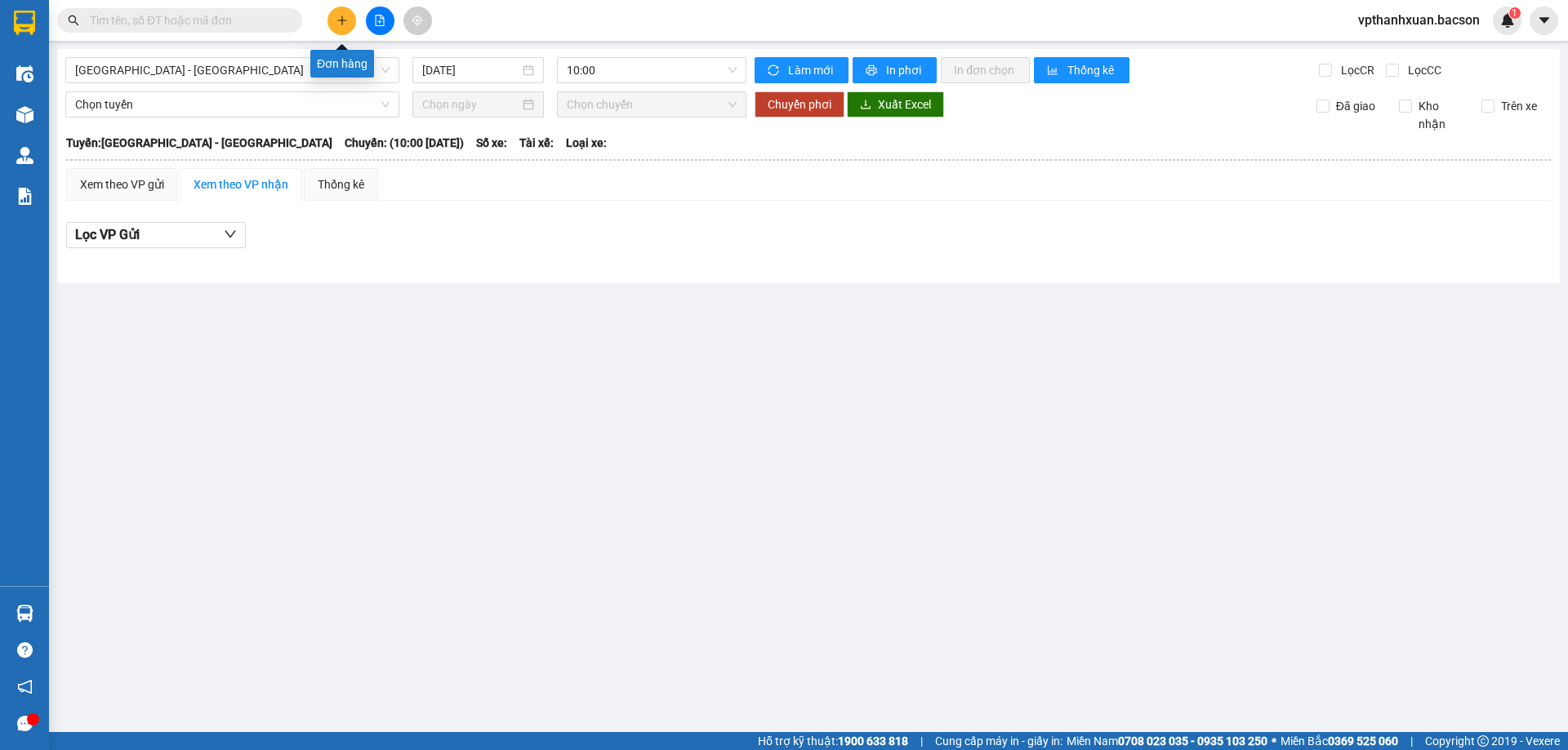
click at [337, 24] on icon "plus" at bounding box center [341, 20] width 11 height 11
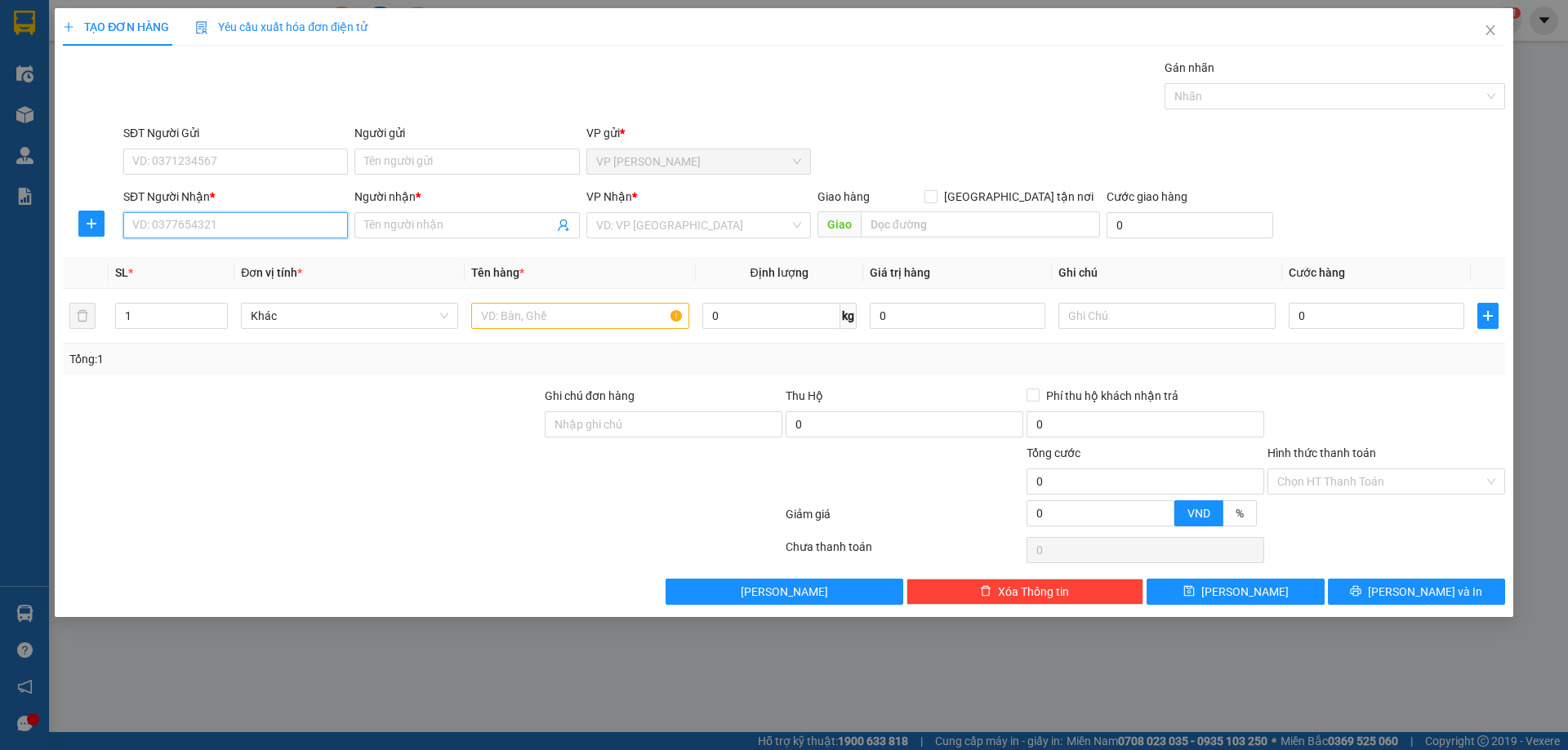
click at [172, 230] on input "SĐT Người Nhận *" at bounding box center [235, 225] width 224 height 26
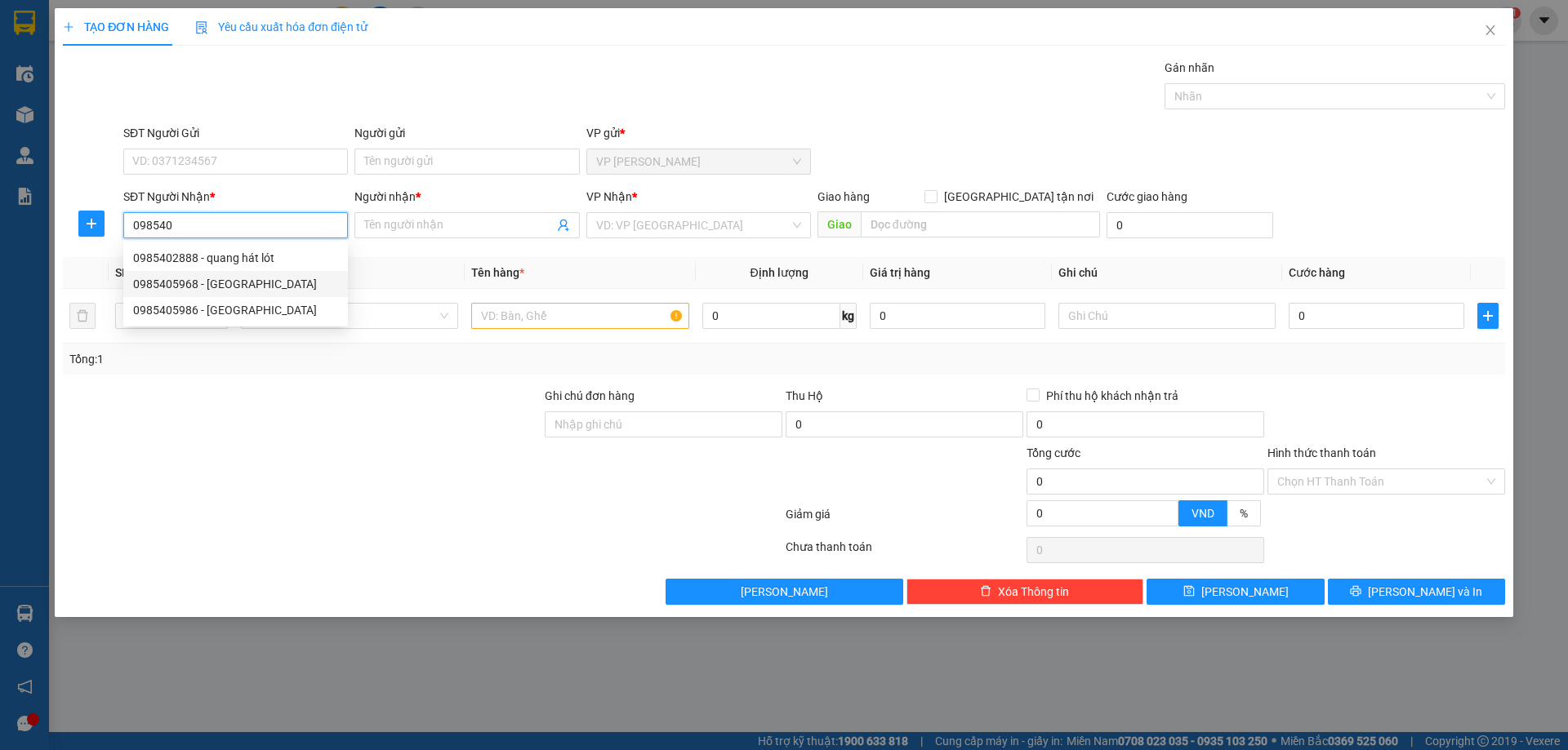
click at [183, 287] on div "0985405968 - [GEOGRAPHIC_DATA]" at bounding box center [236, 284] width 205 height 18
type input "0985405968"
type input "phong yên châu"
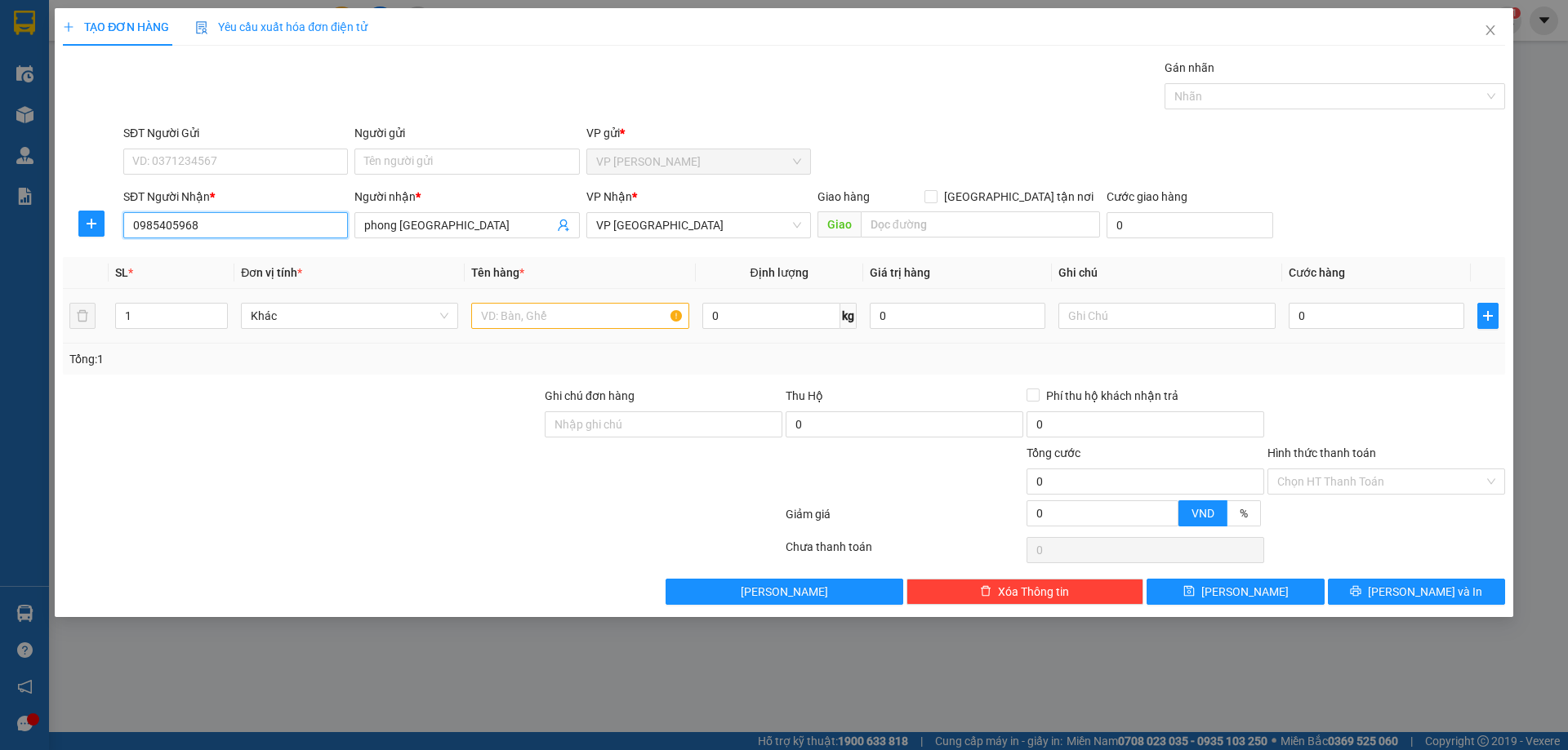
type input "0985405968"
click at [563, 317] on input "text" at bounding box center [580, 316] width 217 height 26
type input "kiện"
click at [1425, 320] on input "0" at bounding box center [1377, 316] width 176 height 26
type input "50"
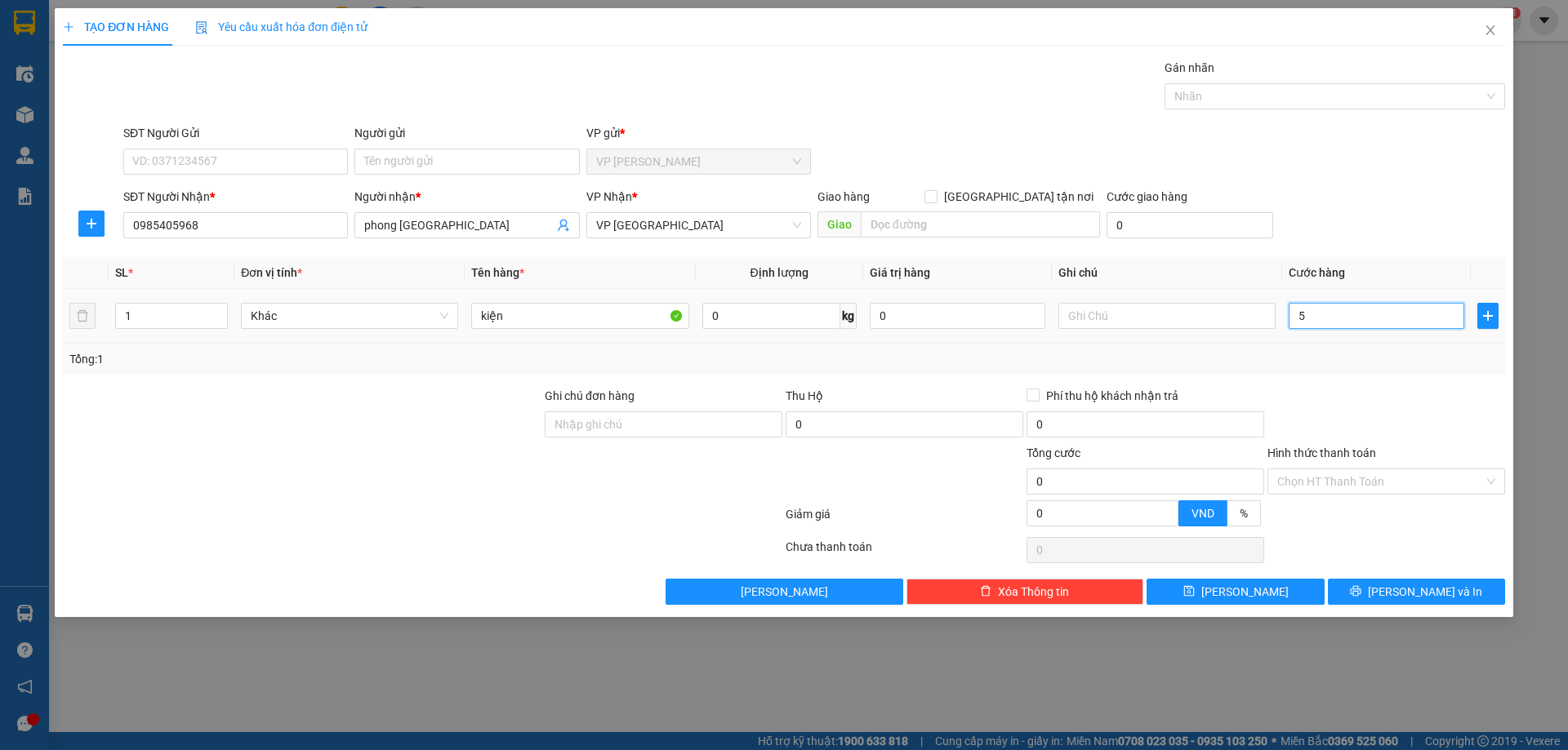
type input "50"
type input "50.000"
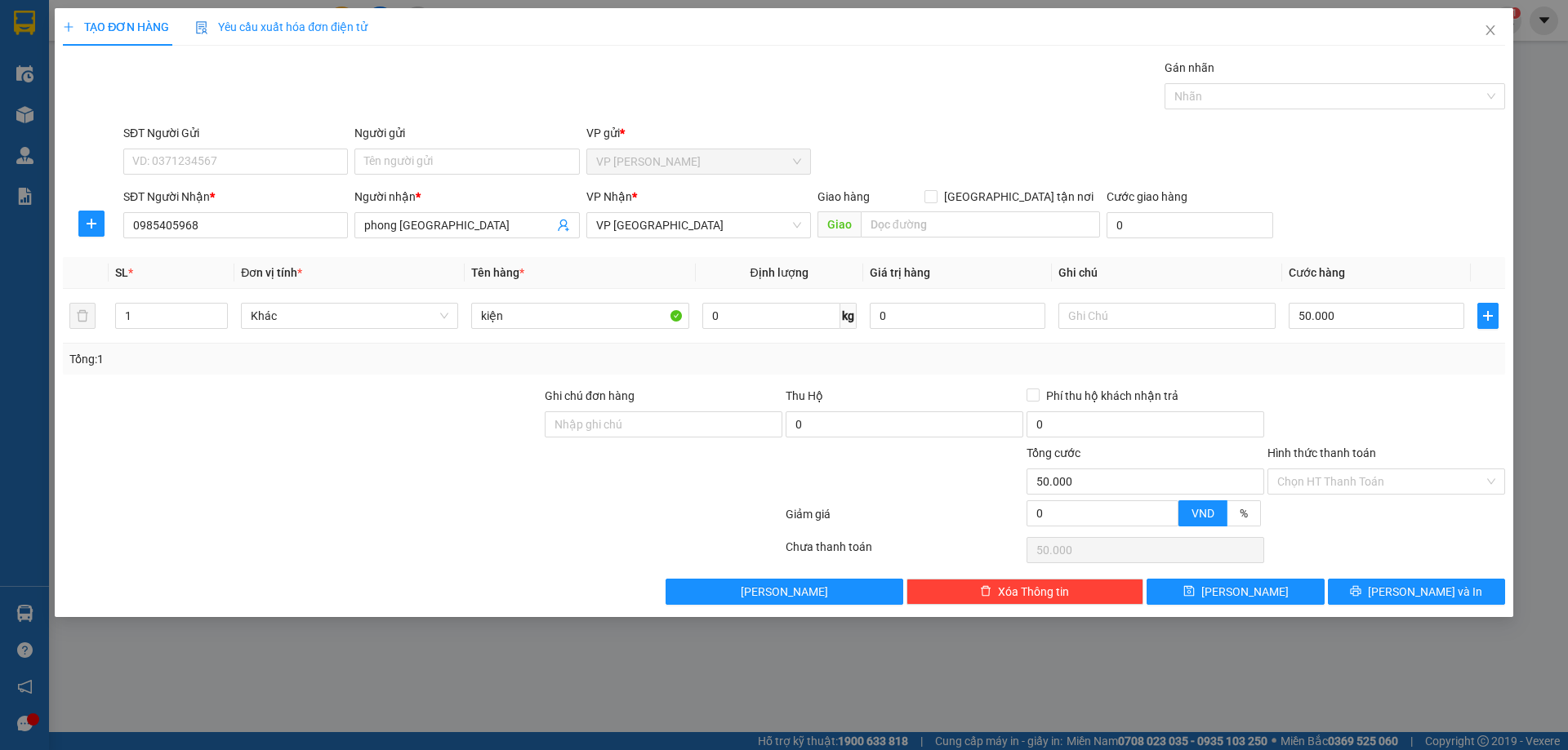
click at [1417, 242] on div "SĐT Người Nhận * 0985405968 Người nhận * phong yên châu VP Nhận * VP Yên Châu G…" at bounding box center [814, 217] width 1389 height 57
drag, startPoint x: 1414, startPoint y: 579, endPoint x: 1414, endPoint y: 591, distance: 12.0
click at [1414, 591] on button "Lưu và In" at bounding box center [1416, 592] width 178 height 26
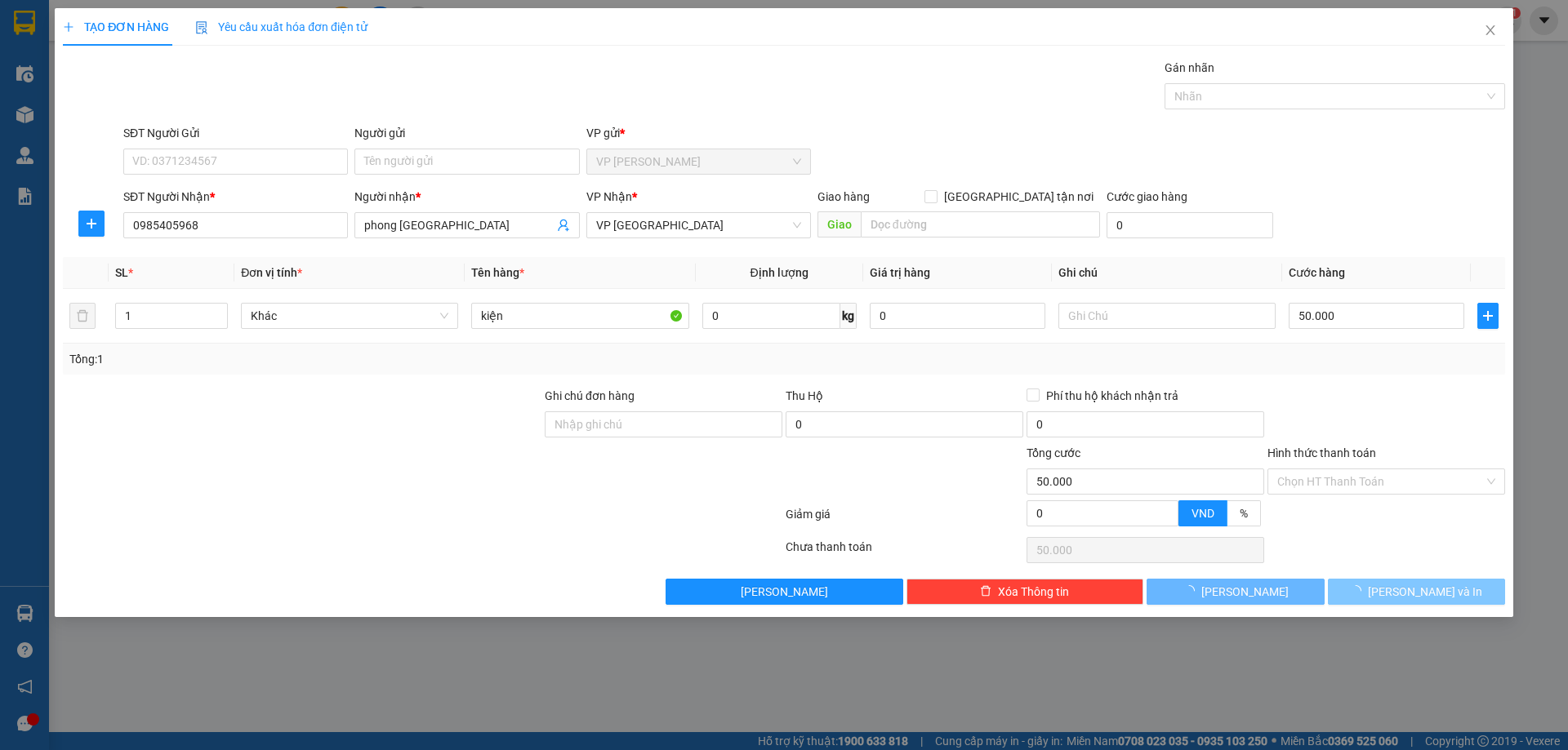
click at [1414, 591] on span "Lưu và In" at bounding box center [1425, 592] width 114 height 18
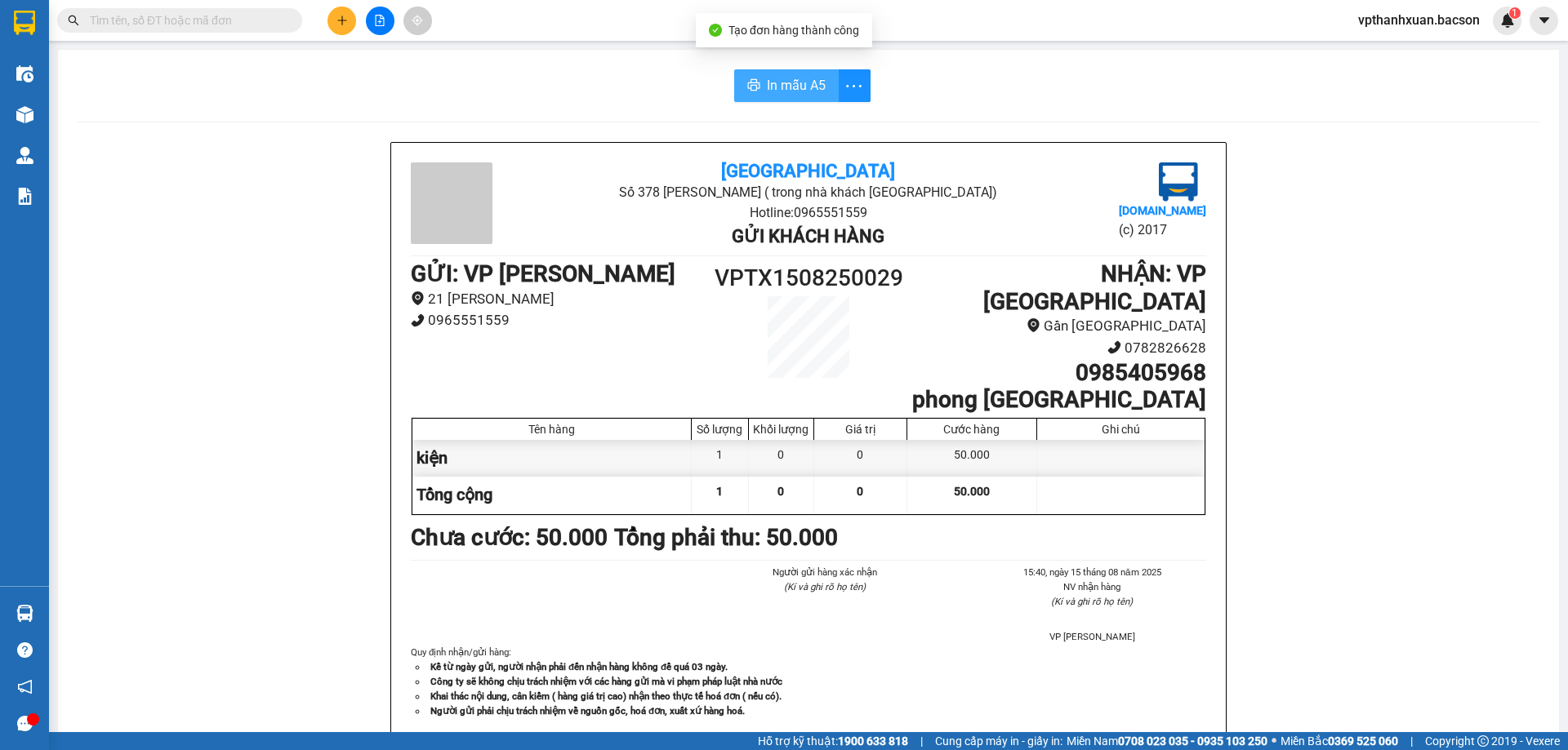
click at [746, 79] on button "In mẫu A5" at bounding box center [786, 86] width 105 height 33
drag, startPoint x: 753, startPoint y: 79, endPoint x: 789, endPoint y: 203, distance: 129.1
click at [754, 81] on button "In mẫu A5" at bounding box center [786, 86] width 105 height 33
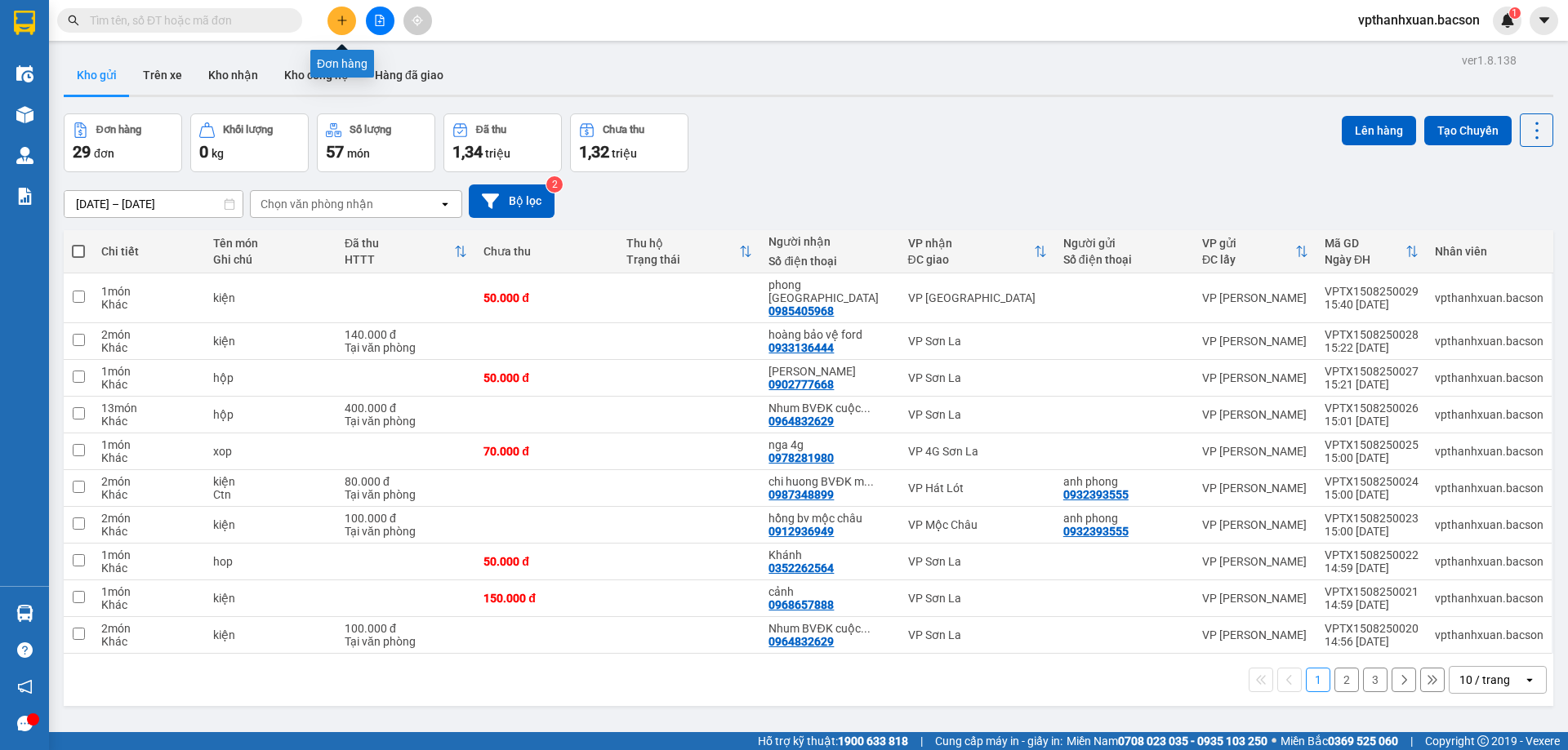
click at [346, 22] on icon "plus" at bounding box center [341, 20] width 11 height 11
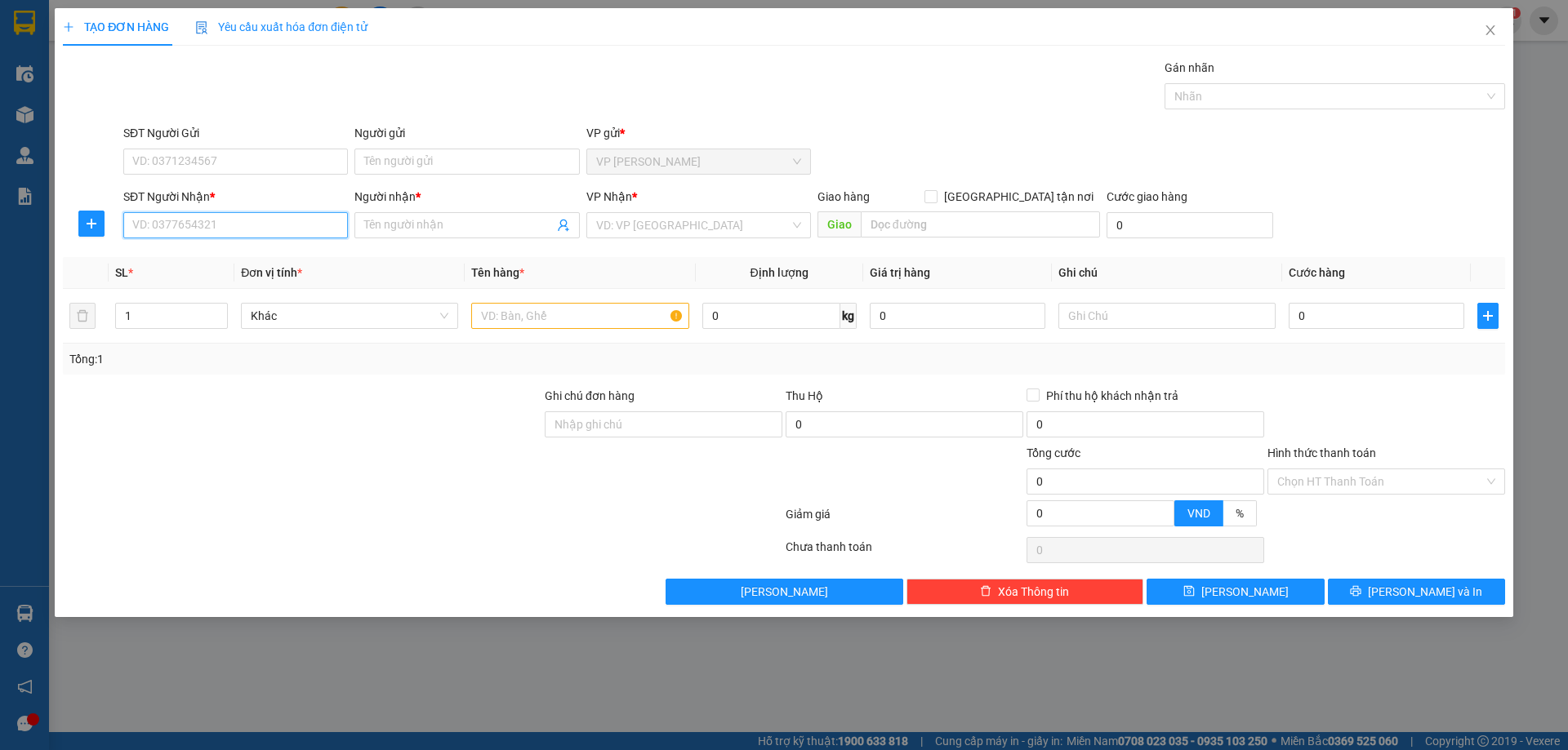
click at [229, 223] on input "SĐT Người Nhận *" at bounding box center [235, 225] width 224 height 26
click at [415, 224] on input "Người nhận *" at bounding box center [458, 225] width 189 height 18
click at [162, 225] on input "0338542571" at bounding box center [235, 225] width 224 height 26
click at [159, 224] on input "0338542571" at bounding box center [235, 225] width 224 height 26
type input "0339542571"
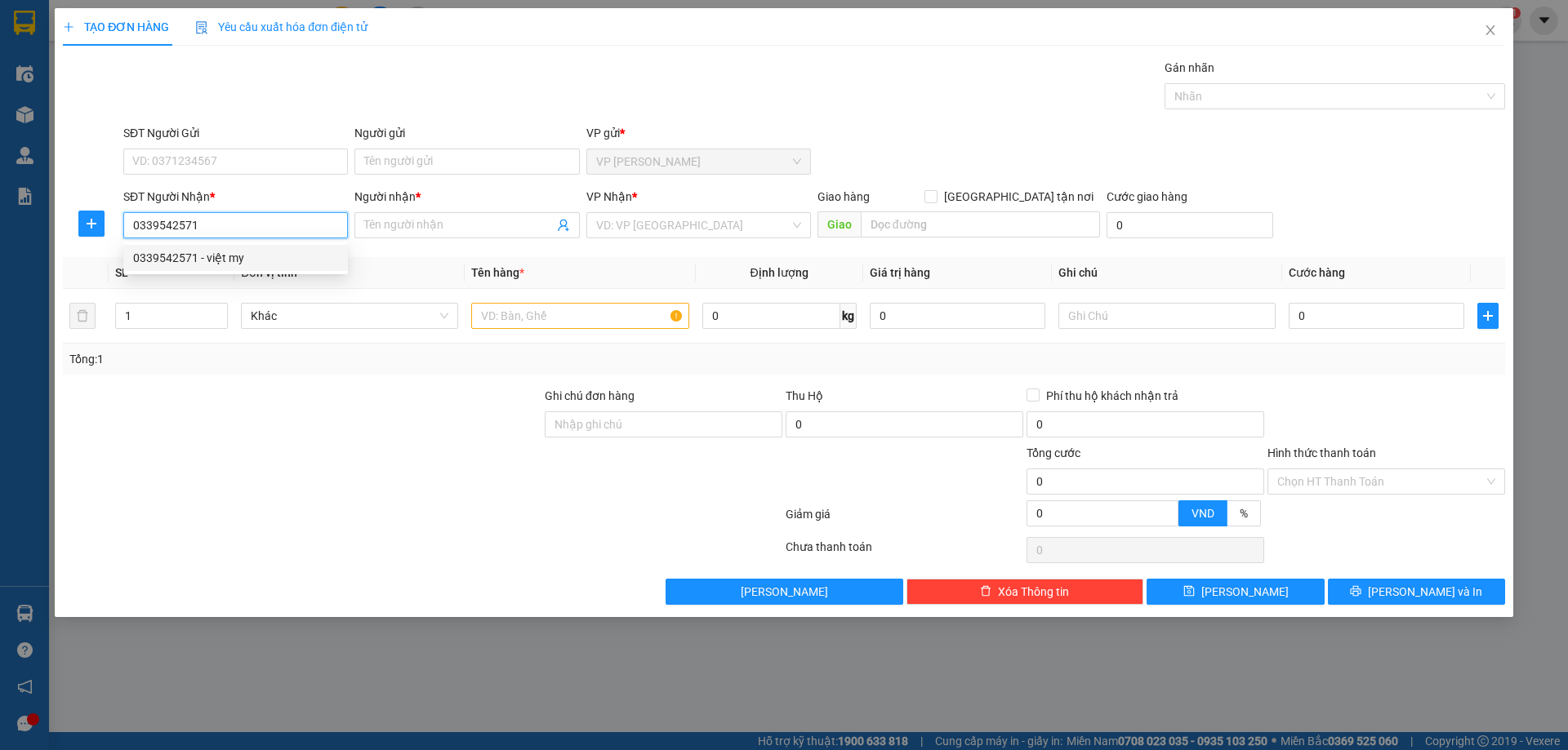
click at [259, 262] on div "0339542571 - việt my" at bounding box center [236, 258] width 205 height 18
type input "việt my"
type input "0339542571"
click at [546, 320] on input "text" at bounding box center [580, 316] width 217 height 26
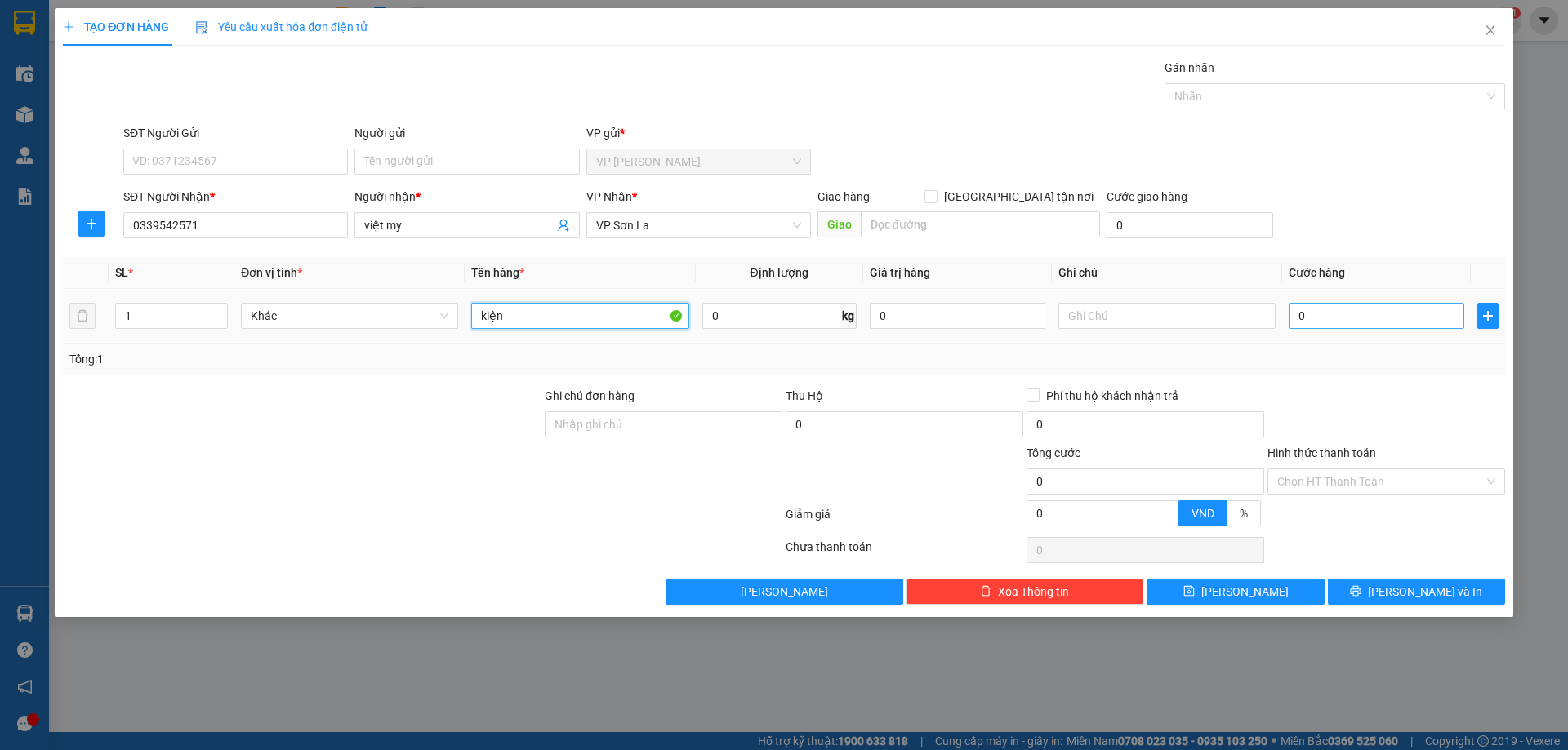
type input "kiện"
click at [1383, 317] on input "0" at bounding box center [1377, 316] width 176 height 26
type input "5"
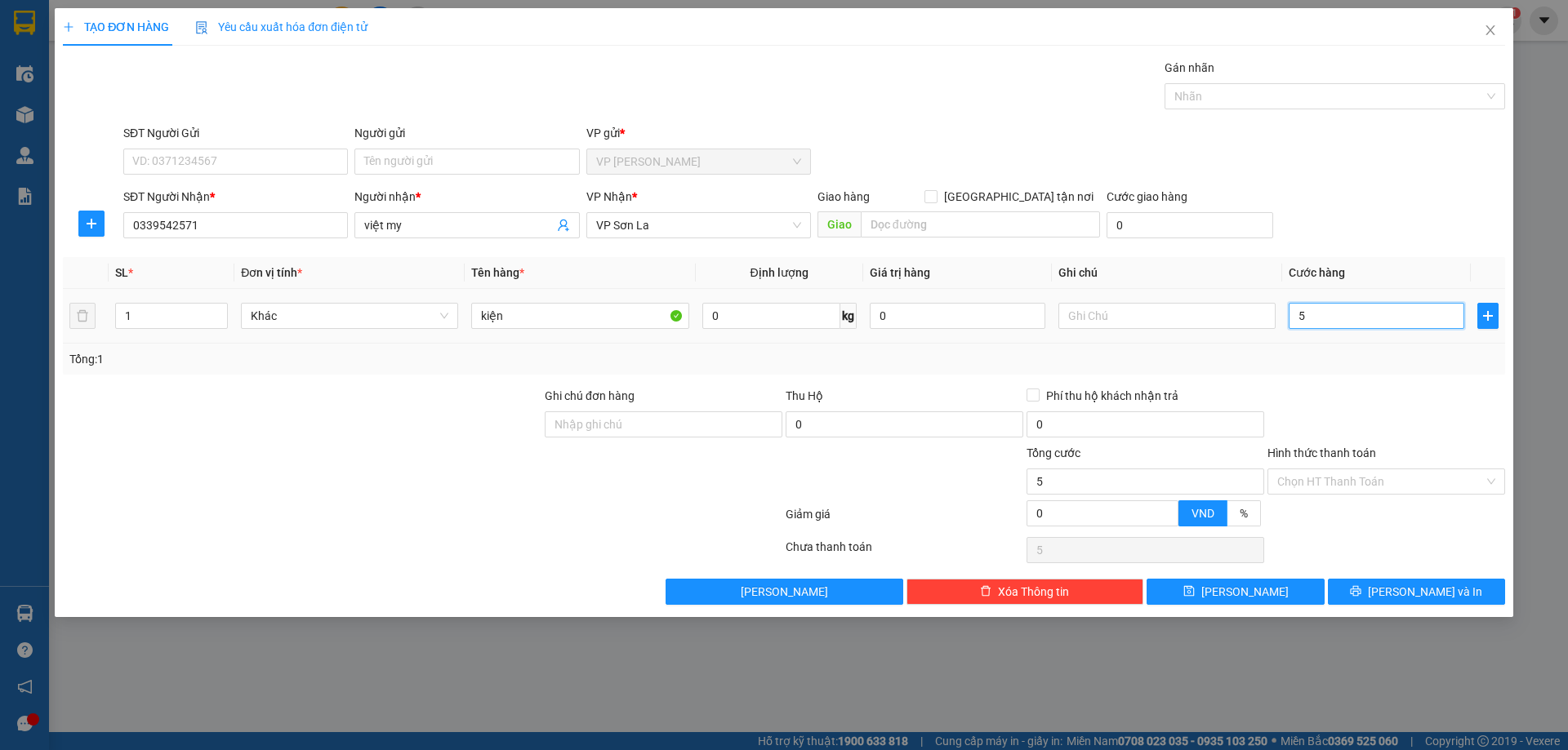
type input "50"
type input "50.000"
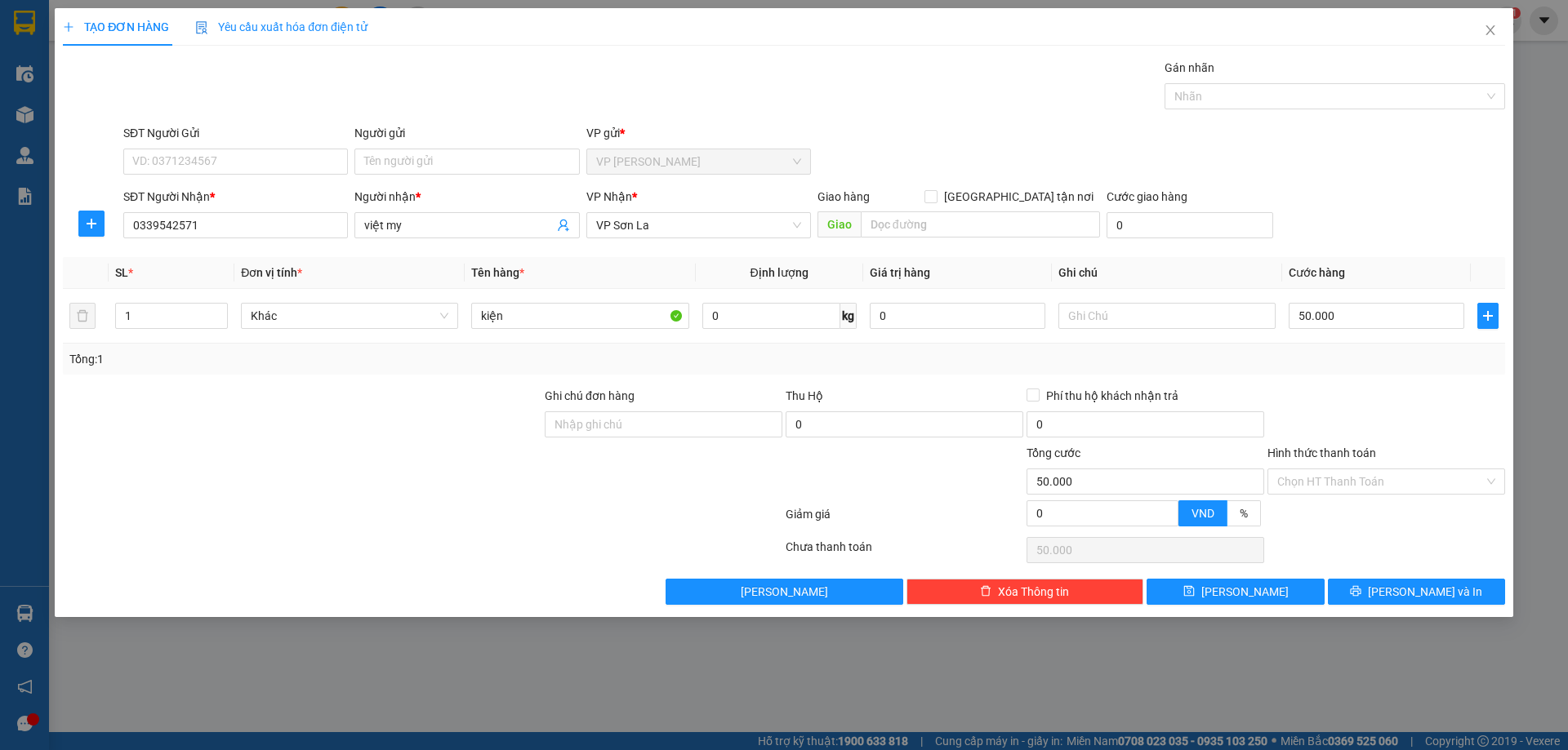
click at [1395, 228] on div "SĐT Người Nhận * 0339542571 Người nhận * việt my VP Nhận * VP Sơn La Giao hàng …" at bounding box center [814, 217] width 1389 height 57
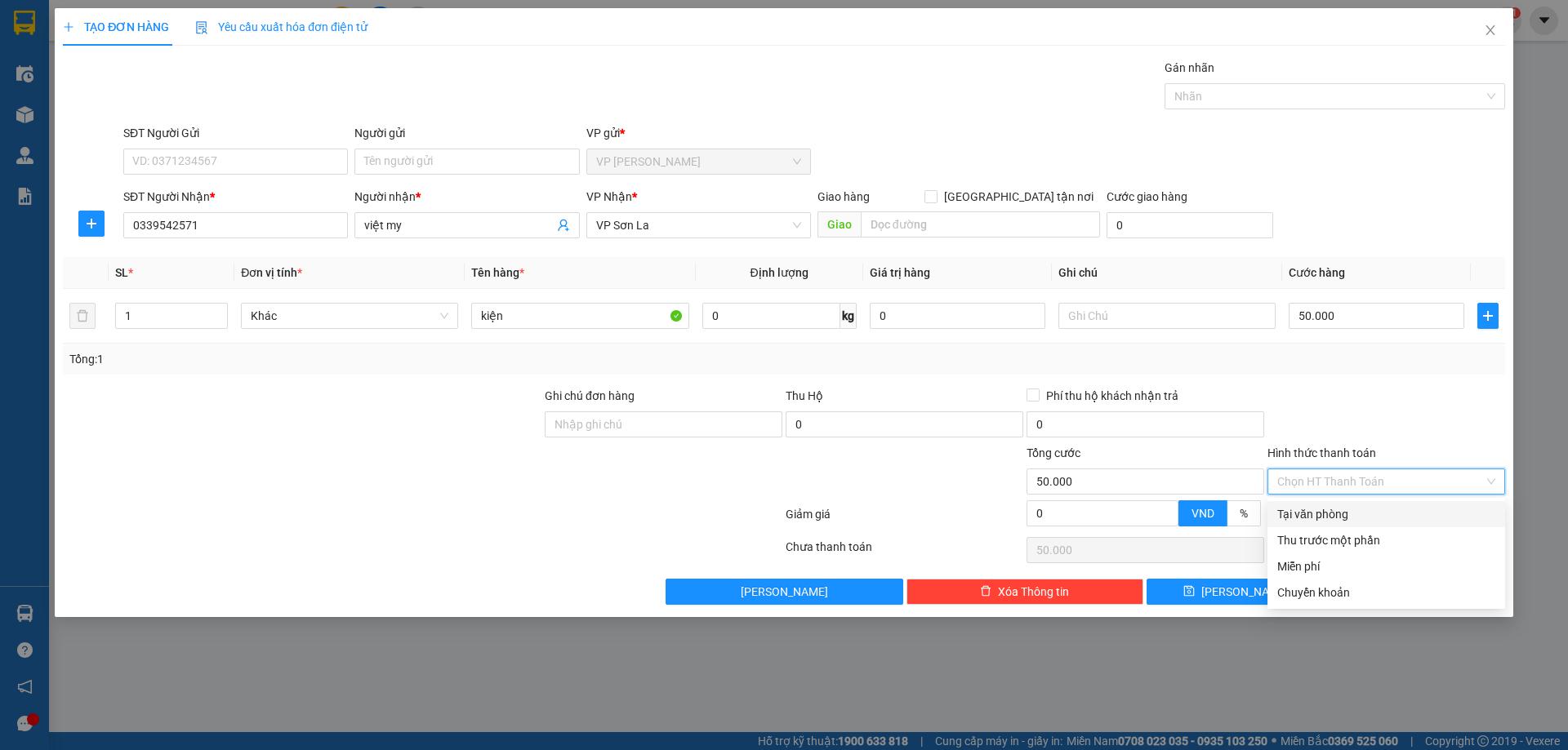
click at [1393, 488] on input "Hình thức thanh toán" at bounding box center [1380, 482] width 207 height 24
click at [1377, 516] on div "Tại văn phòng" at bounding box center [1386, 514] width 218 height 18
type input "0"
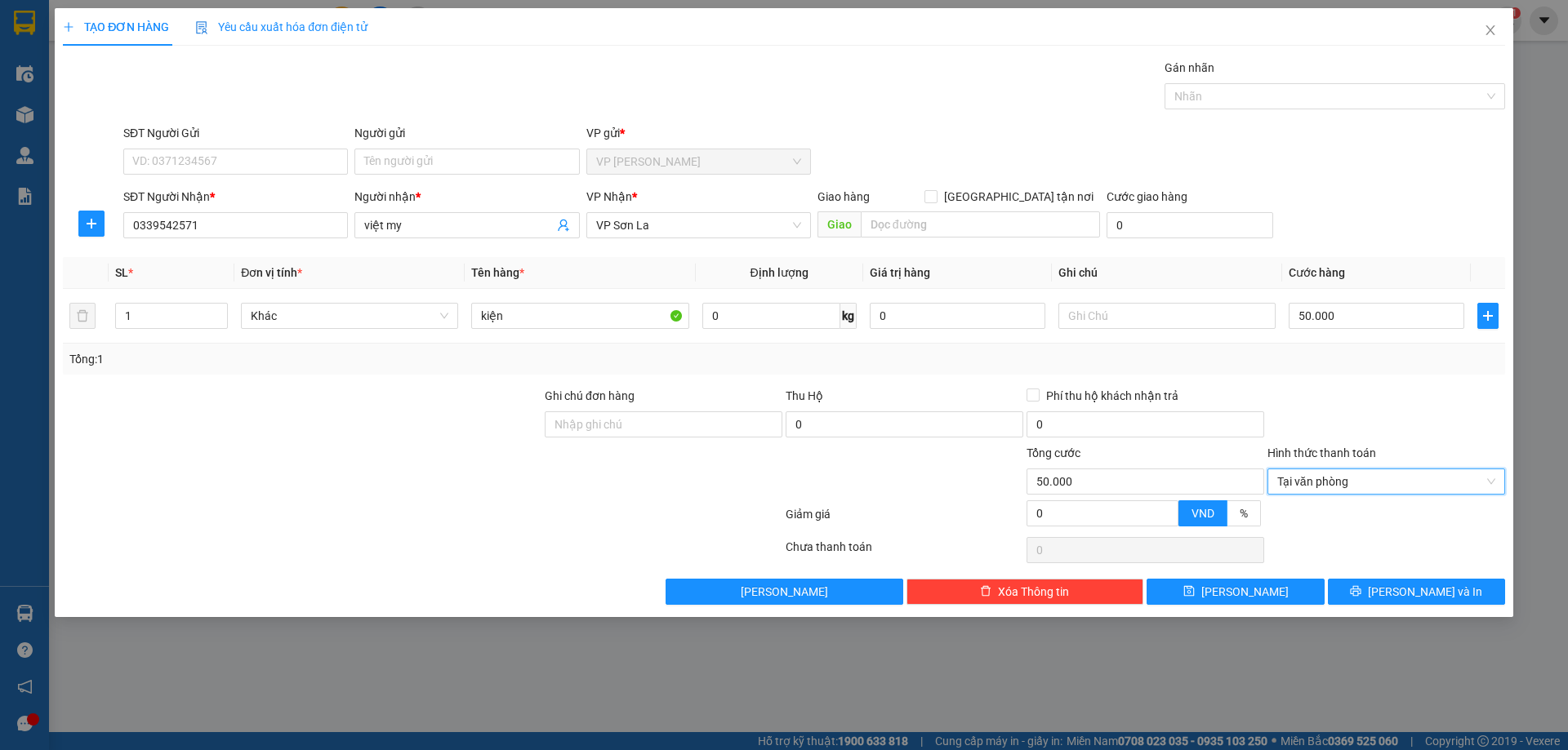
click at [1370, 577] on div "Transit Pickup Surcharge Ids Transit Deliver Surcharge Ids Transit Deliver Surc…" at bounding box center [784, 332] width 1442 height 546
drag, startPoint x: 1370, startPoint y: 587, endPoint x: 1328, endPoint y: 609, distance: 47.4
click at [1370, 590] on button "[PERSON_NAME] và In" at bounding box center [1416, 592] width 178 height 26
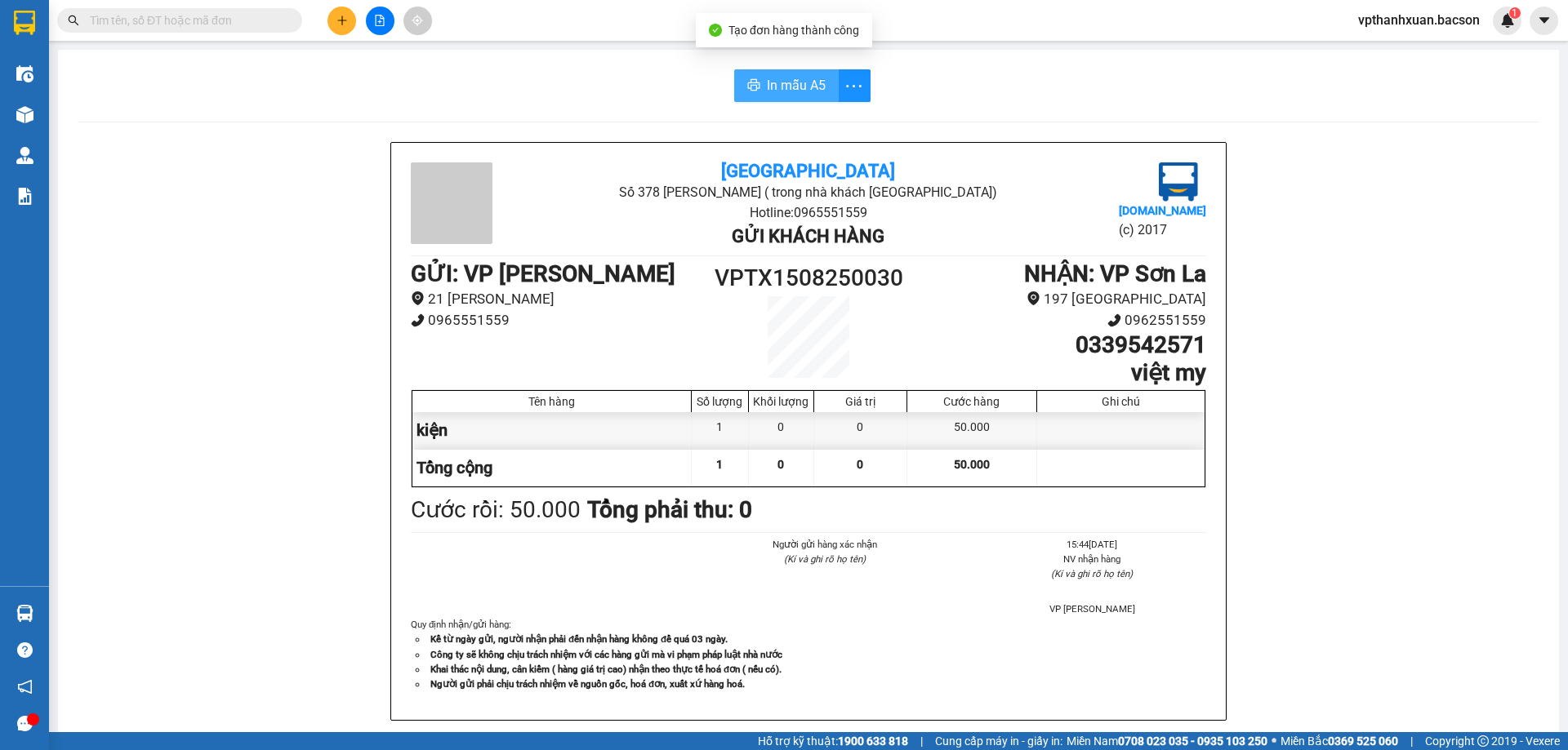
click at [797, 97] on button "In mẫu A5" at bounding box center [786, 86] width 105 height 33
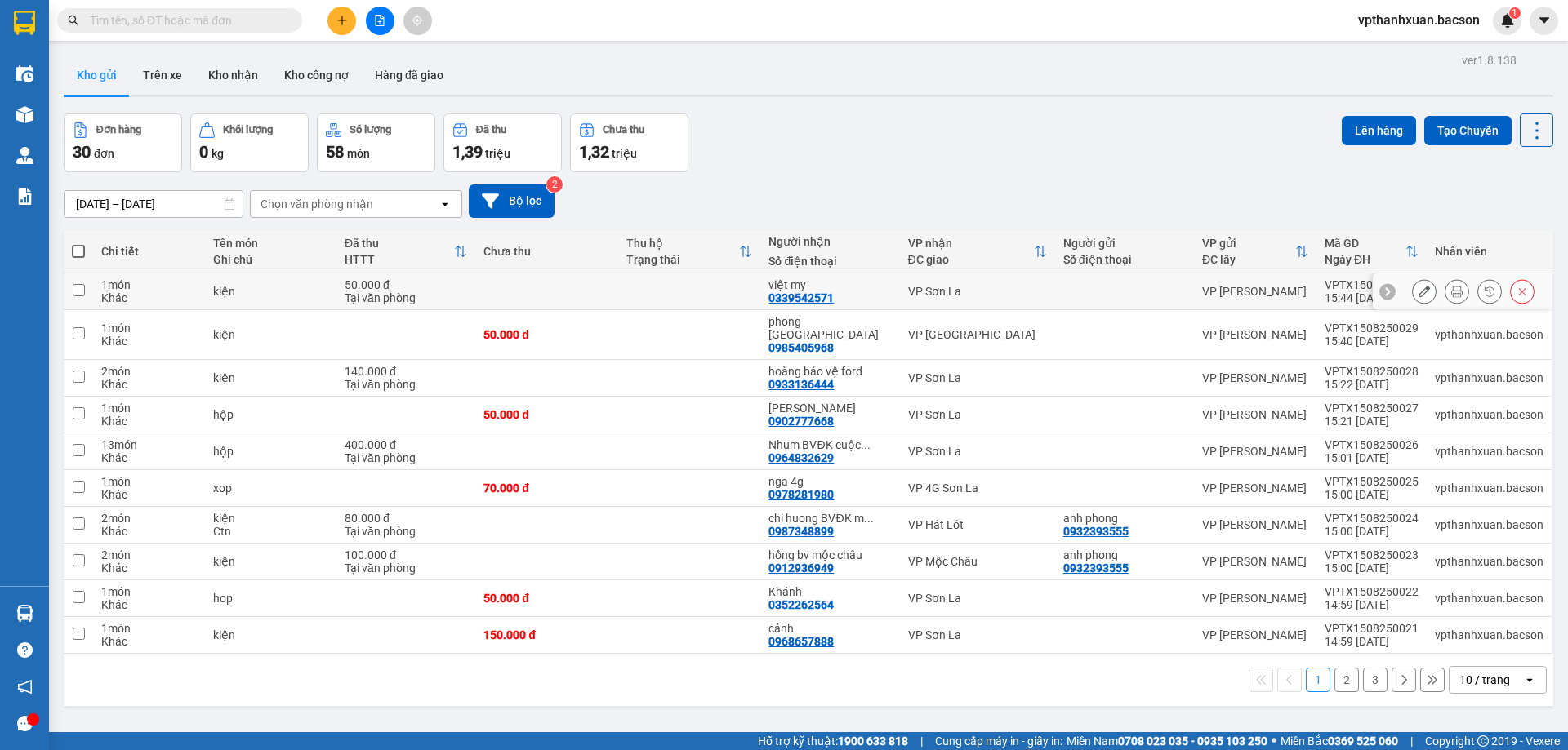
scroll to position [192, 0]
click at [336, 26] on button at bounding box center [341, 21] width 29 height 29
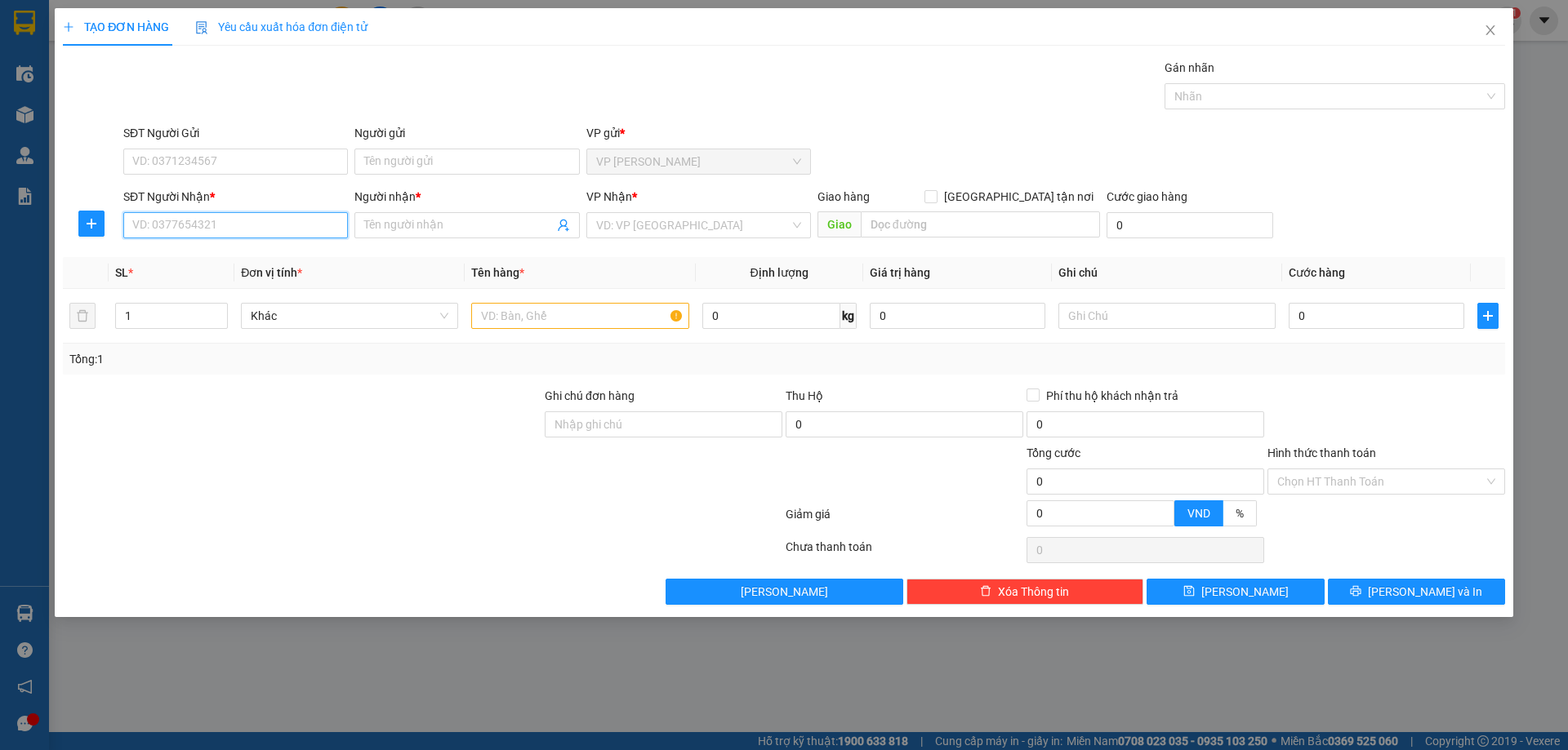
click at [202, 230] on input "SĐT Người Nhận *" at bounding box center [235, 225] width 224 height 26
click at [209, 257] on div "0913511744 - A Doanh" at bounding box center [236, 258] width 205 height 18
type input "0913511744"
type input "A Doanh"
type input "0913511744"
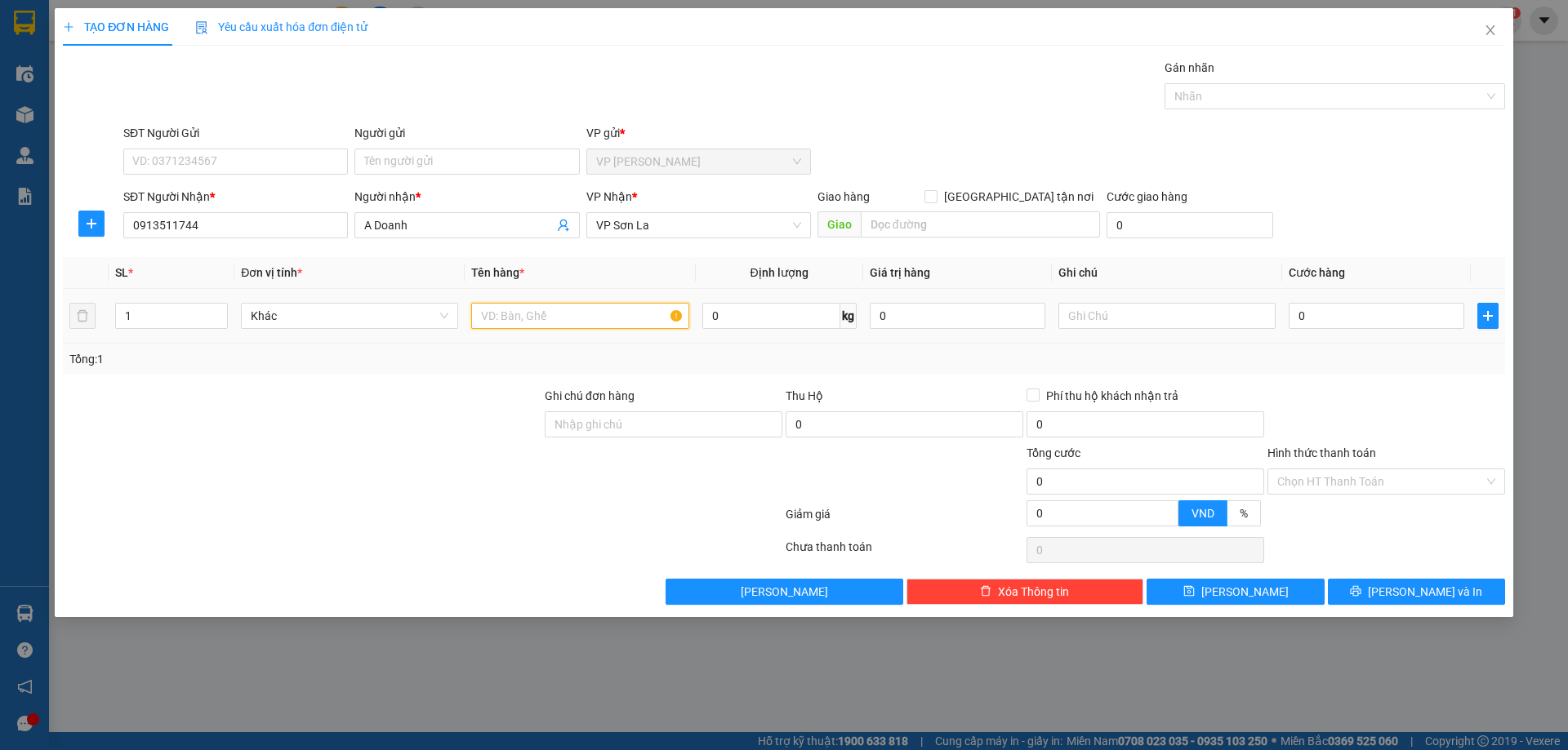
click at [580, 321] on input "text" at bounding box center [580, 316] width 217 height 26
type input "hộp"
type input "5"
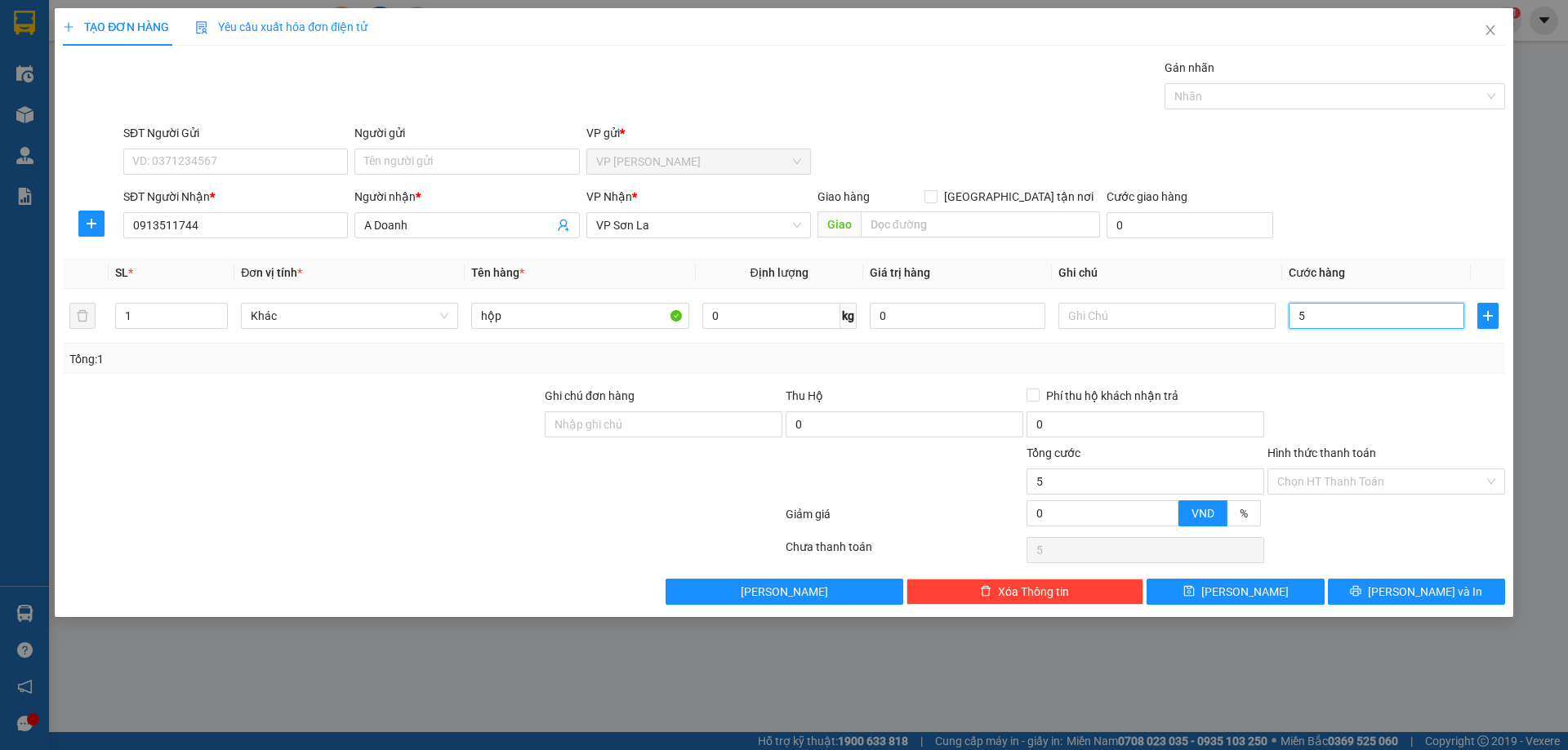
type input "50"
type input "50.000"
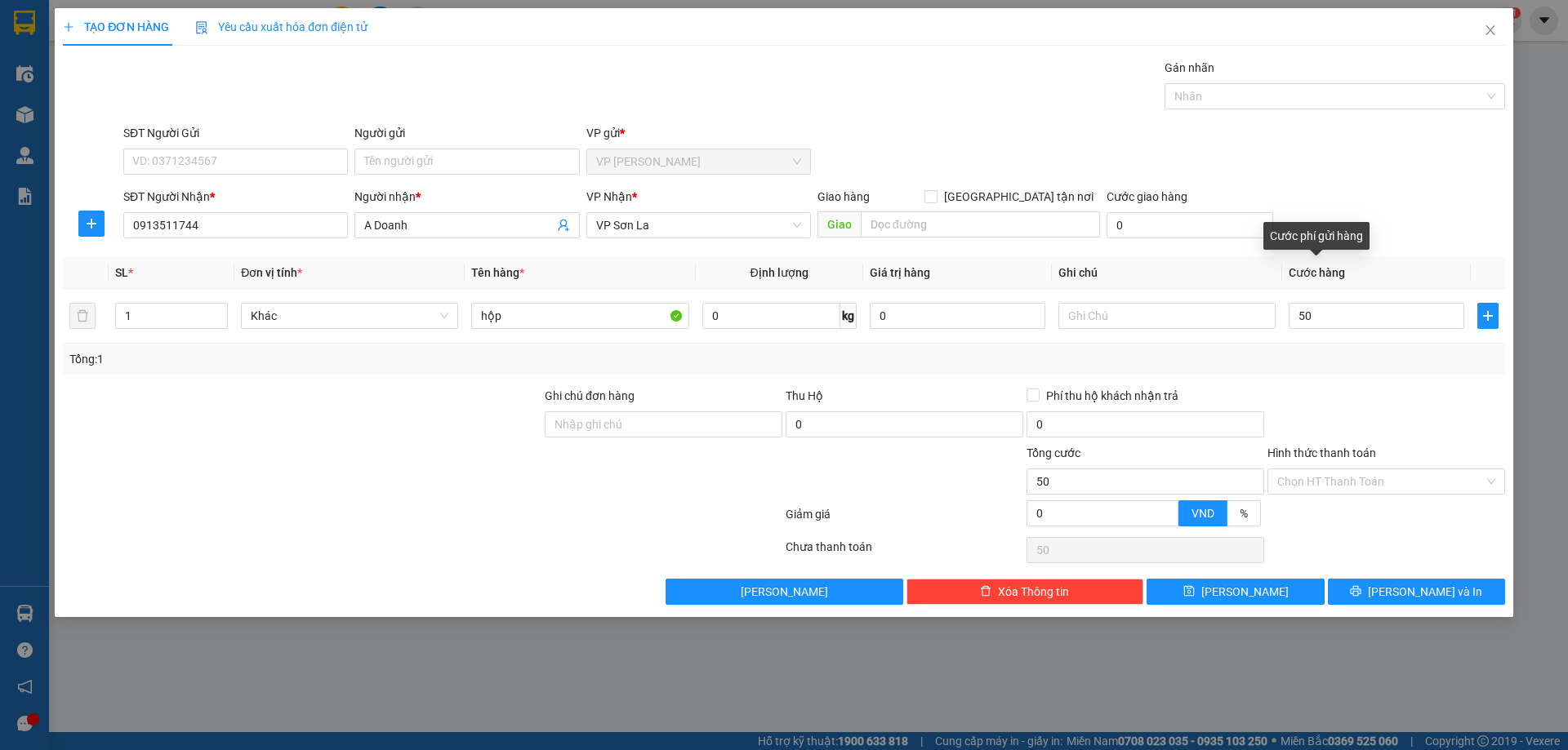
type input "50.000"
click at [1463, 230] on div "SĐT Người Nhận * 0913511744 Người nhận * A Doanh VP Nhận * VP Sơn La Giao hàng …" at bounding box center [814, 217] width 1389 height 57
click at [1430, 591] on span "[PERSON_NAME] và In" at bounding box center [1425, 592] width 114 height 18
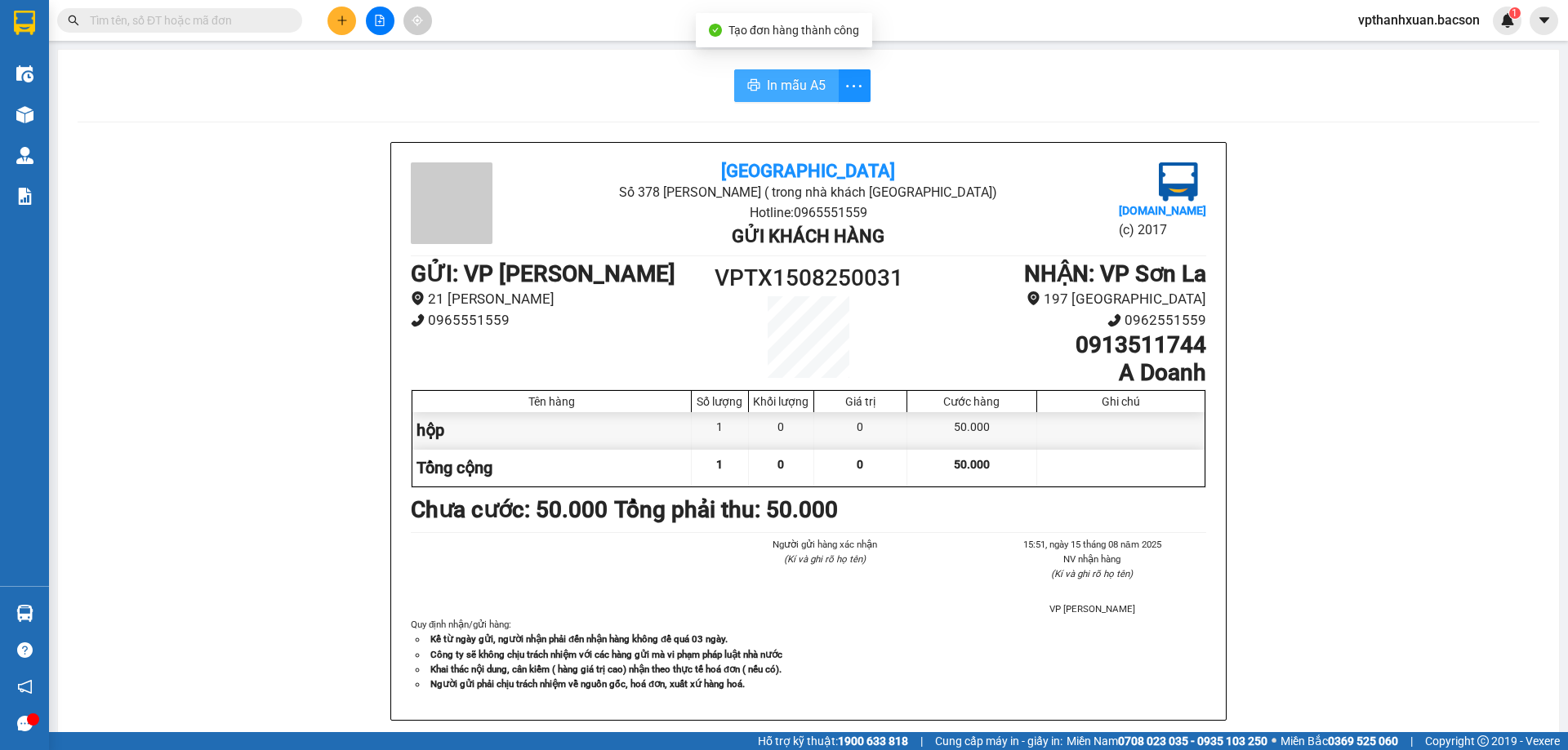
click at [788, 87] on span "In mẫu A5" at bounding box center [796, 86] width 59 height 21
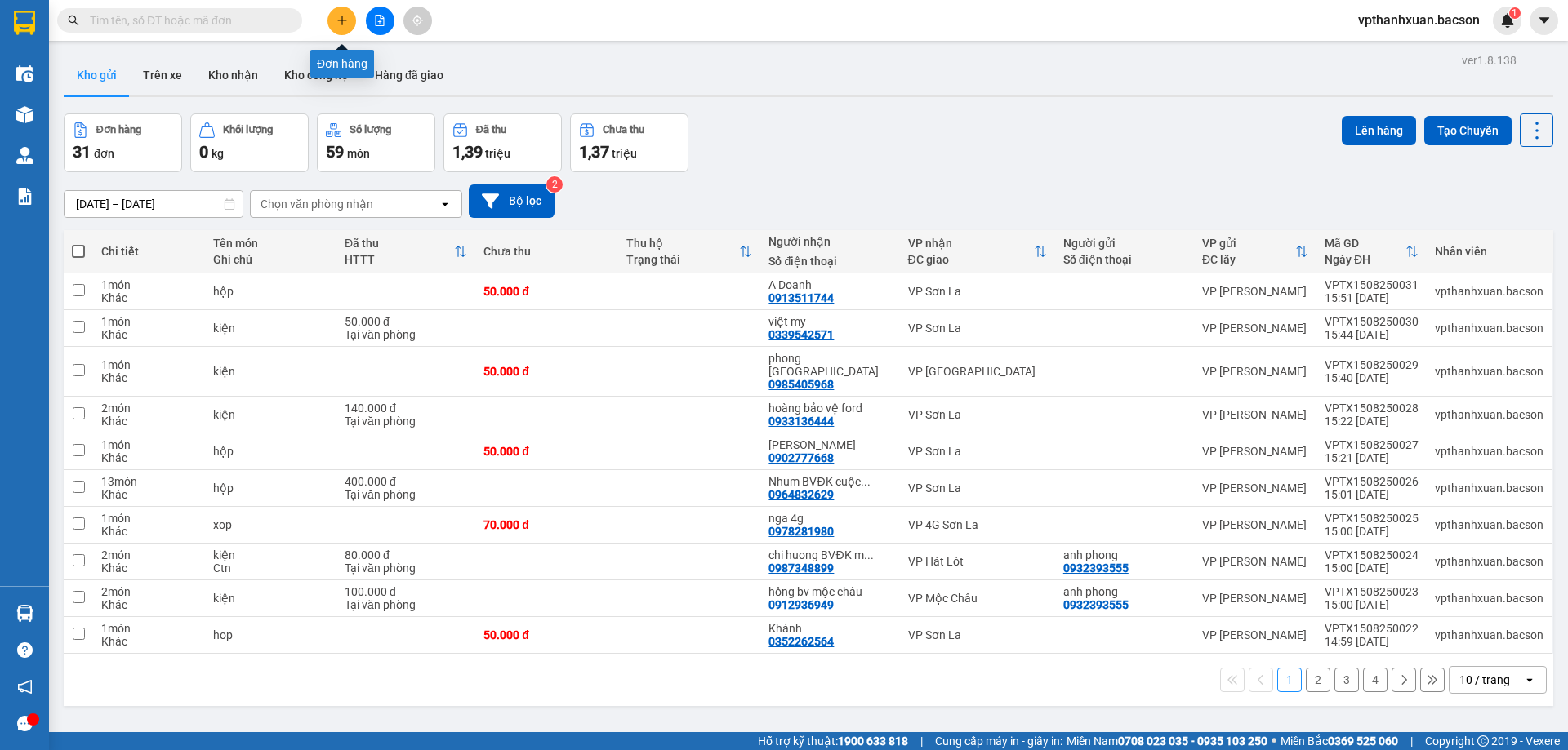
click at [340, 31] on button at bounding box center [341, 21] width 29 height 29
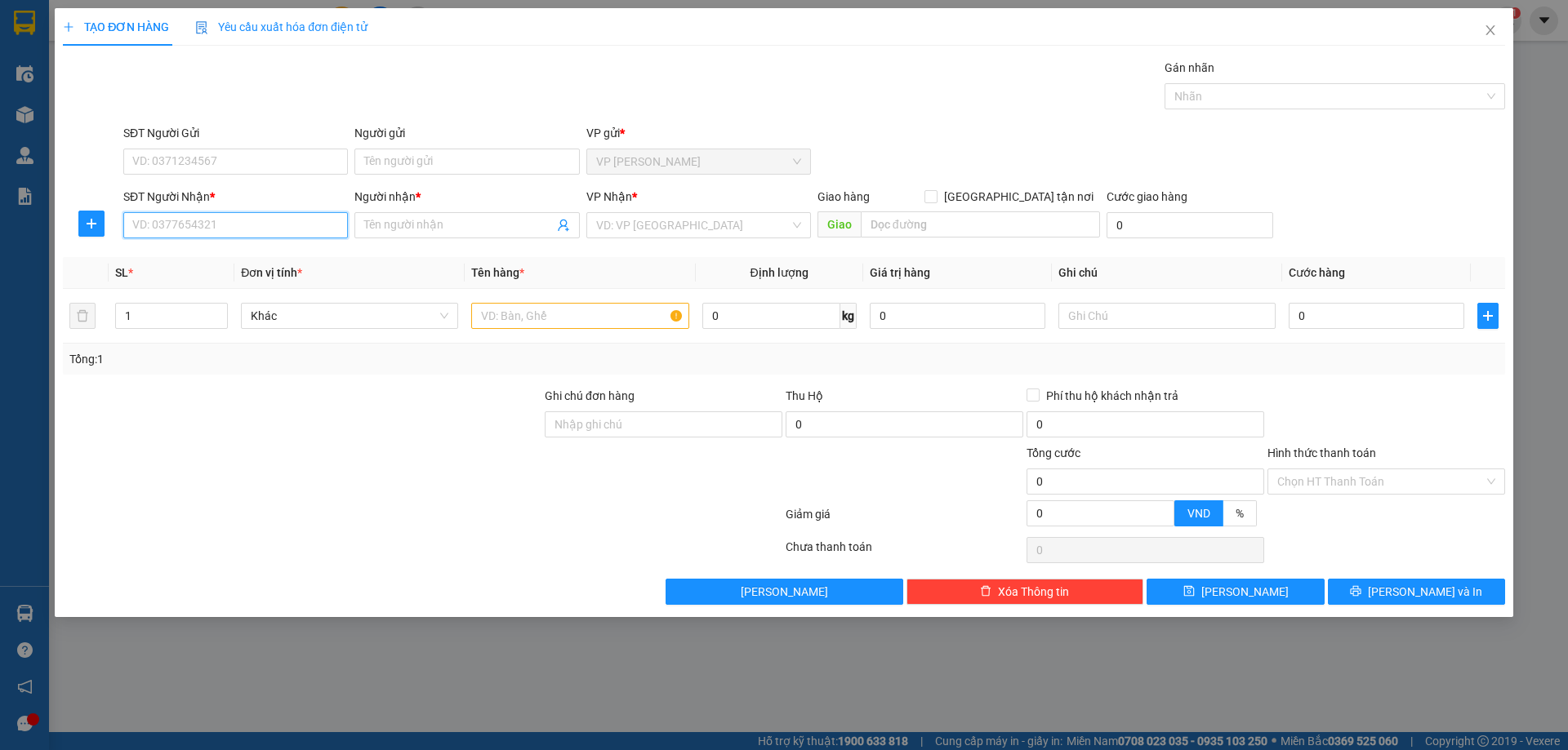
click at [285, 232] on input "SĐT Người Nhận *" at bounding box center [235, 225] width 224 height 26
click at [295, 223] on input "SĐT Người Nhận *" at bounding box center [235, 225] width 224 height 26
click at [1488, 32] on icon "close" at bounding box center [1490, 29] width 13 height 13
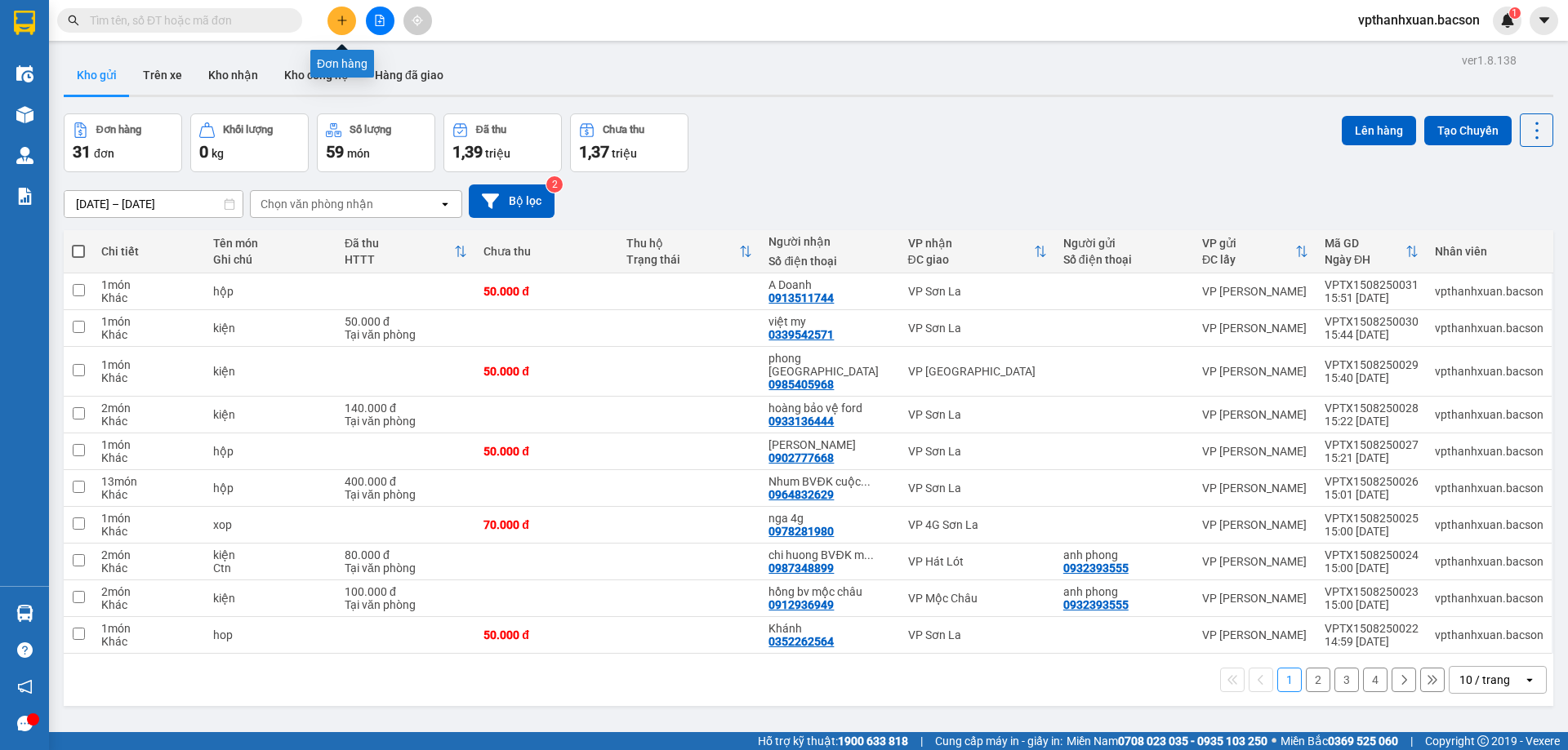
click at [345, 23] on icon "plus" at bounding box center [341, 20] width 11 height 11
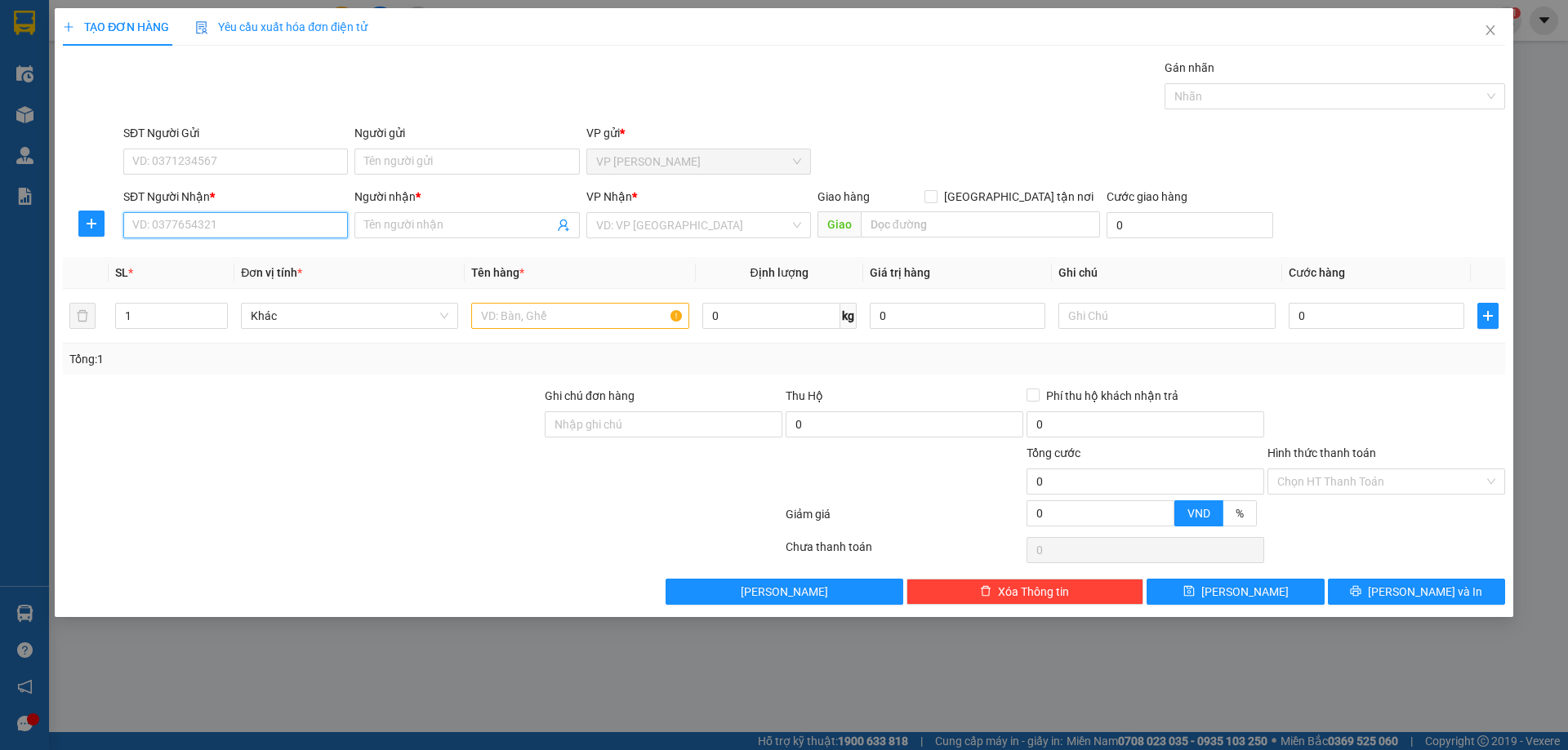
click at [250, 226] on input "SĐT Người Nhận *" at bounding box center [235, 225] width 224 height 26
click at [168, 250] on div "0915013311 - cường hát lót" at bounding box center [236, 258] width 205 height 18
type input "0915013311"
type input "cường hát lót"
type input "0915013311"
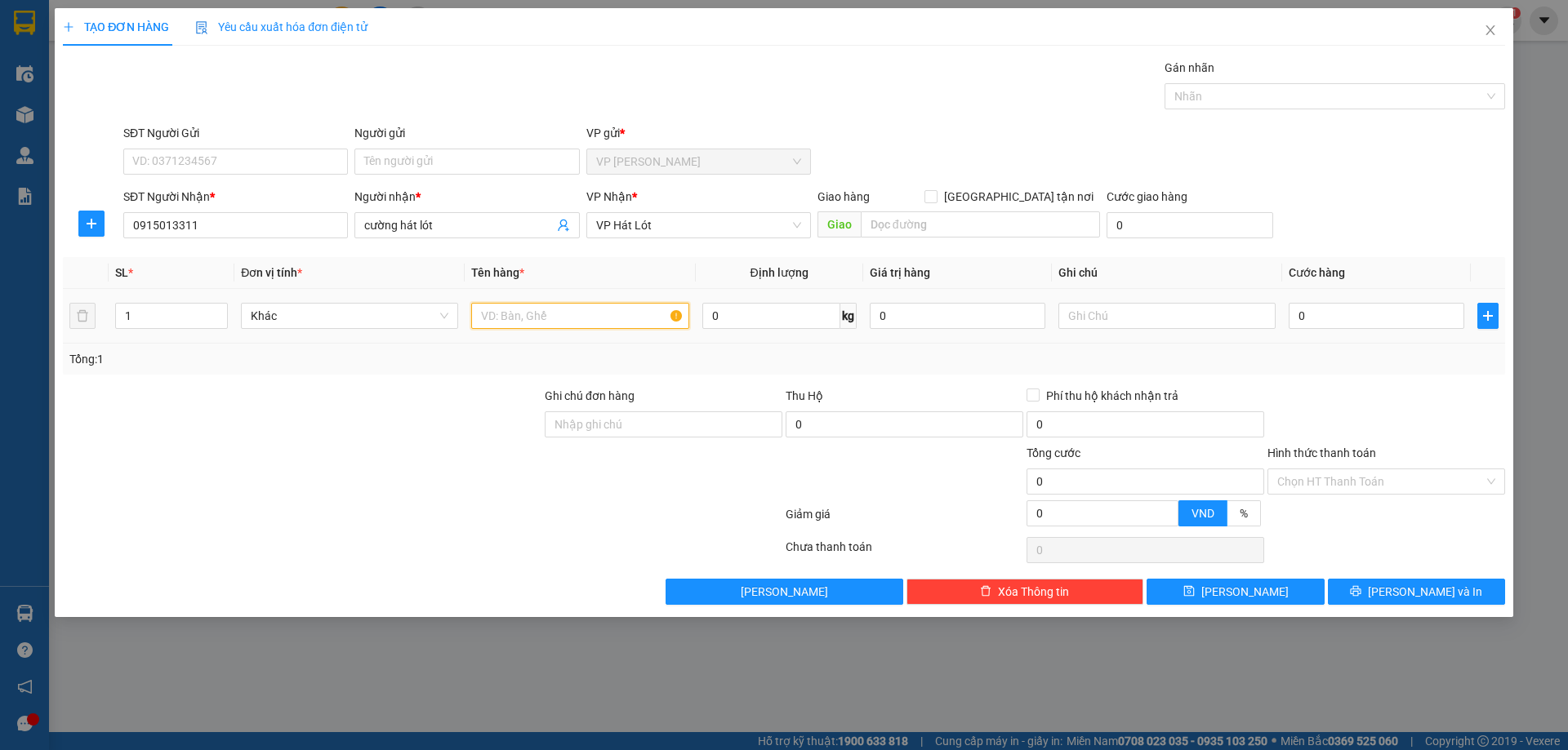
click at [633, 314] on input "text" at bounding box center [580, 316] width 217 height 26
type input "hộp"
click at [1444, 327] on input "0" at bounding box center [1377, 316] width 176 height 26
type input "5"
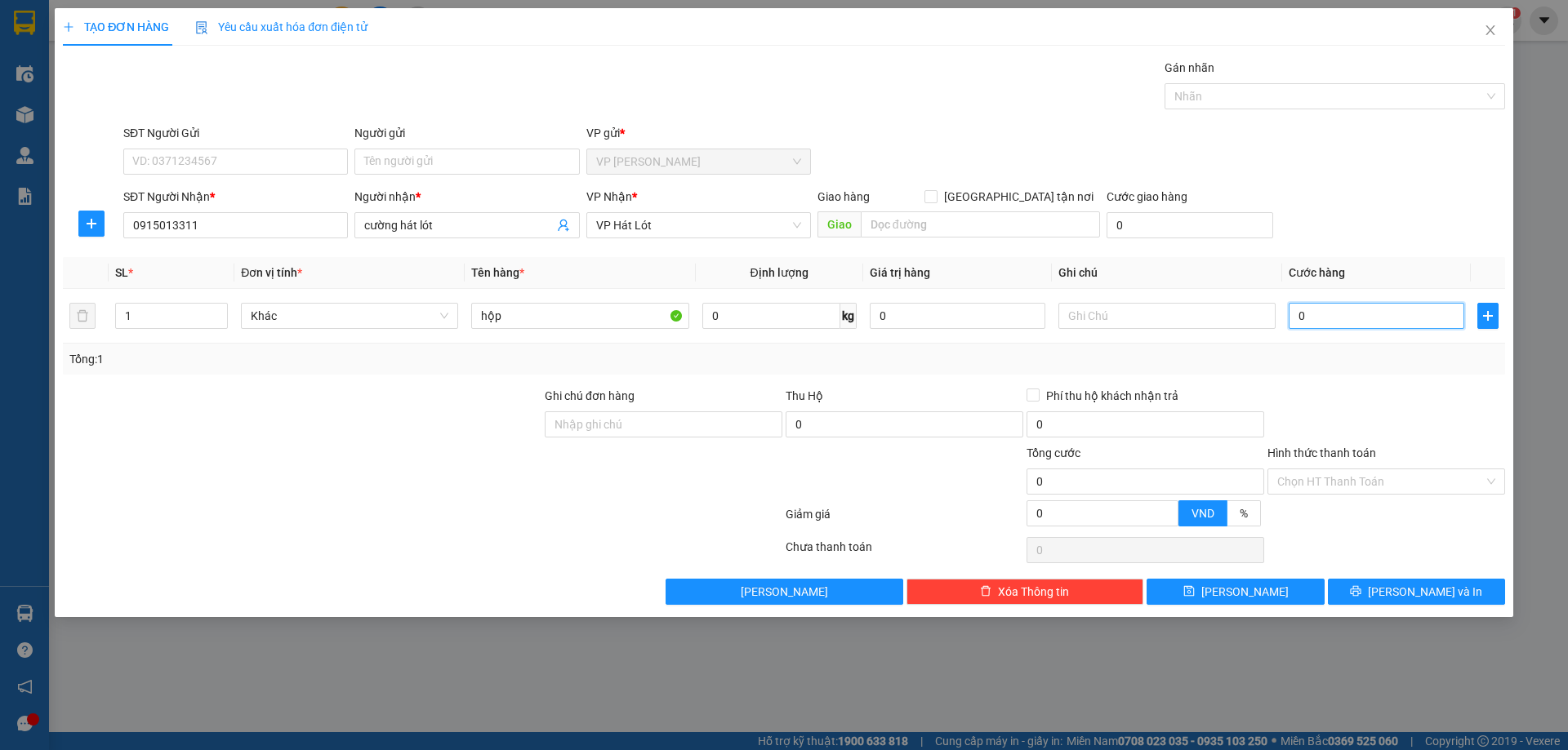
type input "5"
type input "50"
type input "50.000"
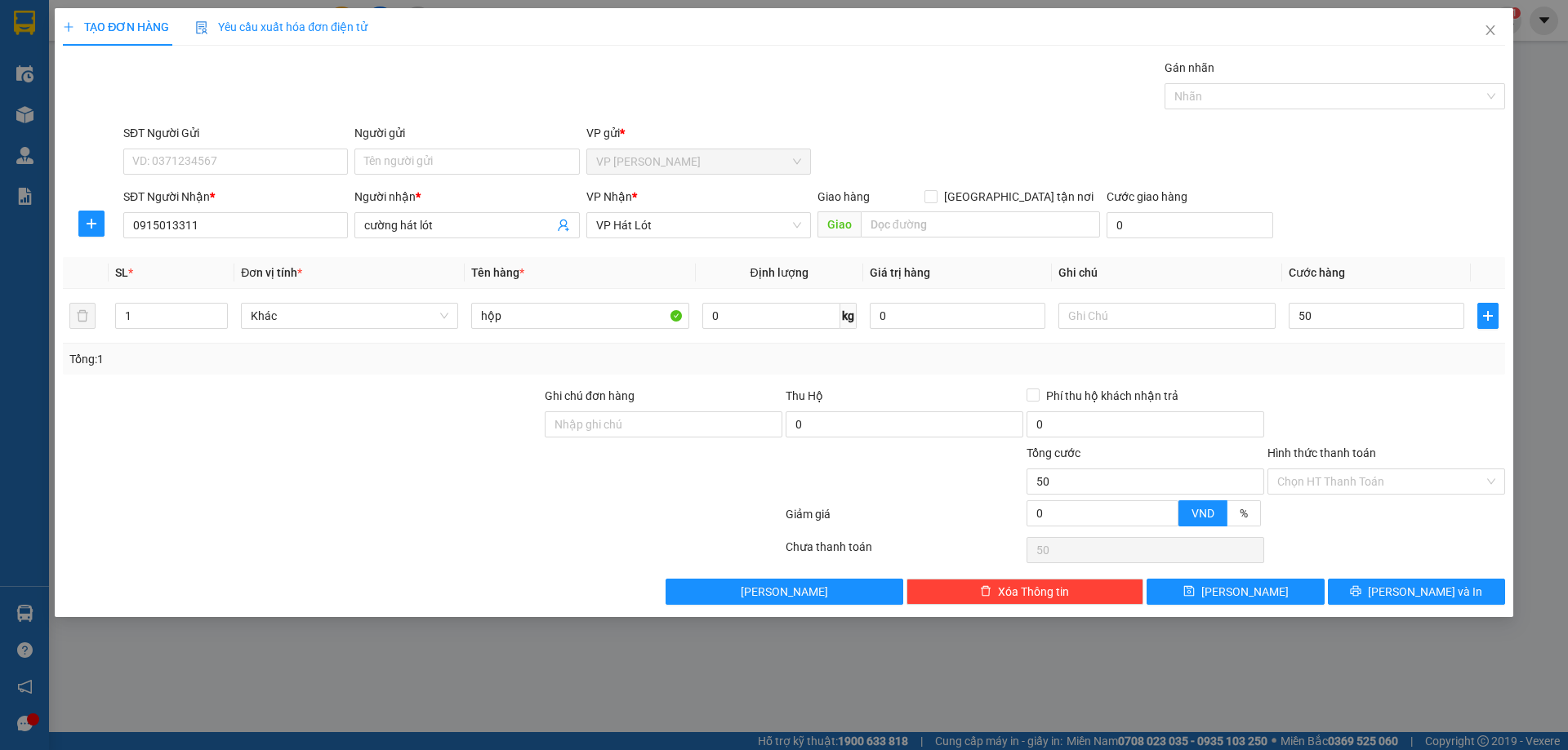
type input "50.000"
click at [1419, 256] on div "Transit Pickup Surcharge Ids Transit Deliver Surcharge Ids Transit Deliver Surc…" at bounding box center [784, 332] width 1442 height 546
click at [1390, 482] on input "Hình thức thanh toán" at bounding box center [1380, 482] width 207 height 24
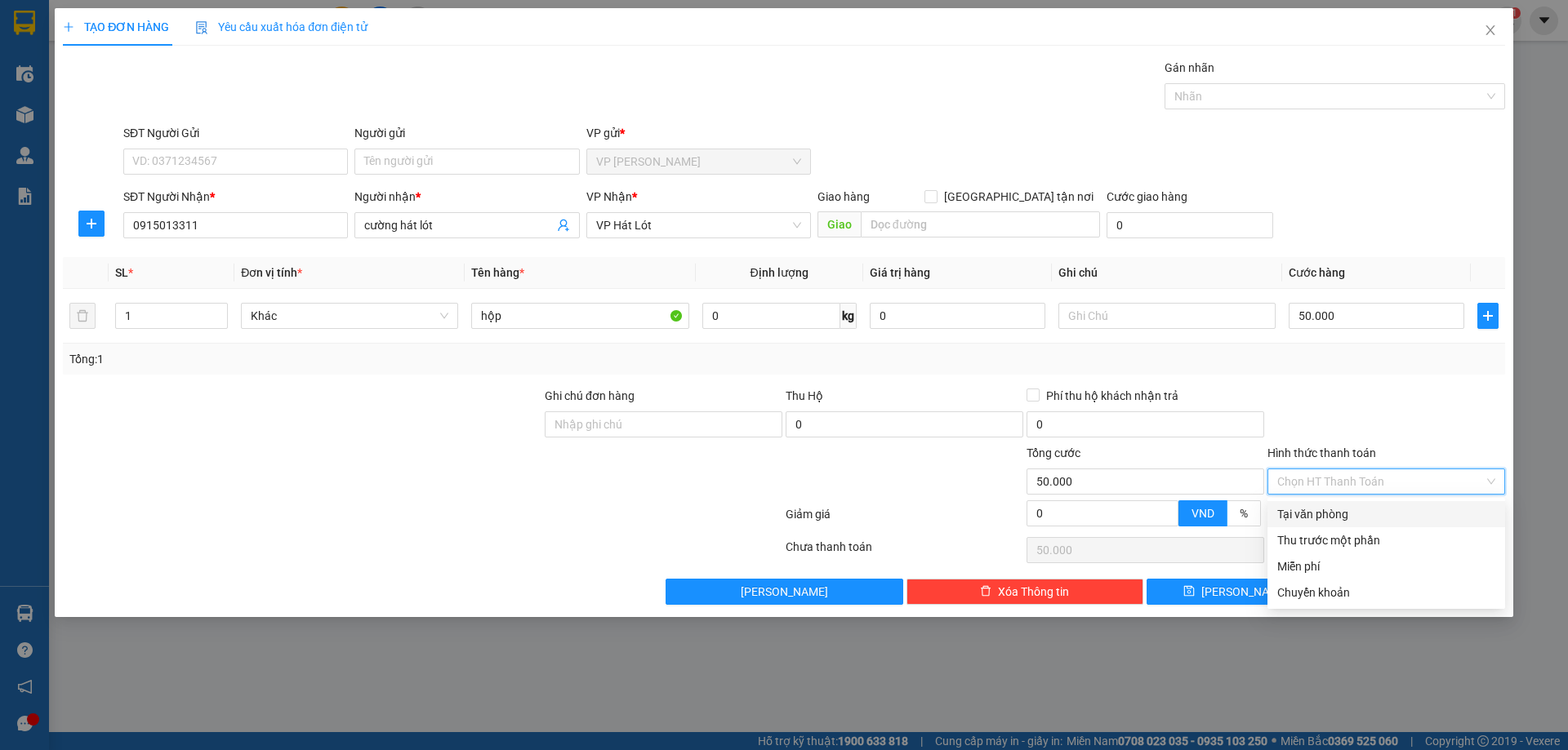
click at [1376, 508] on div "Tại văn phòng" at bounding box center [1386, 514] width 218 height 18
type input "0"
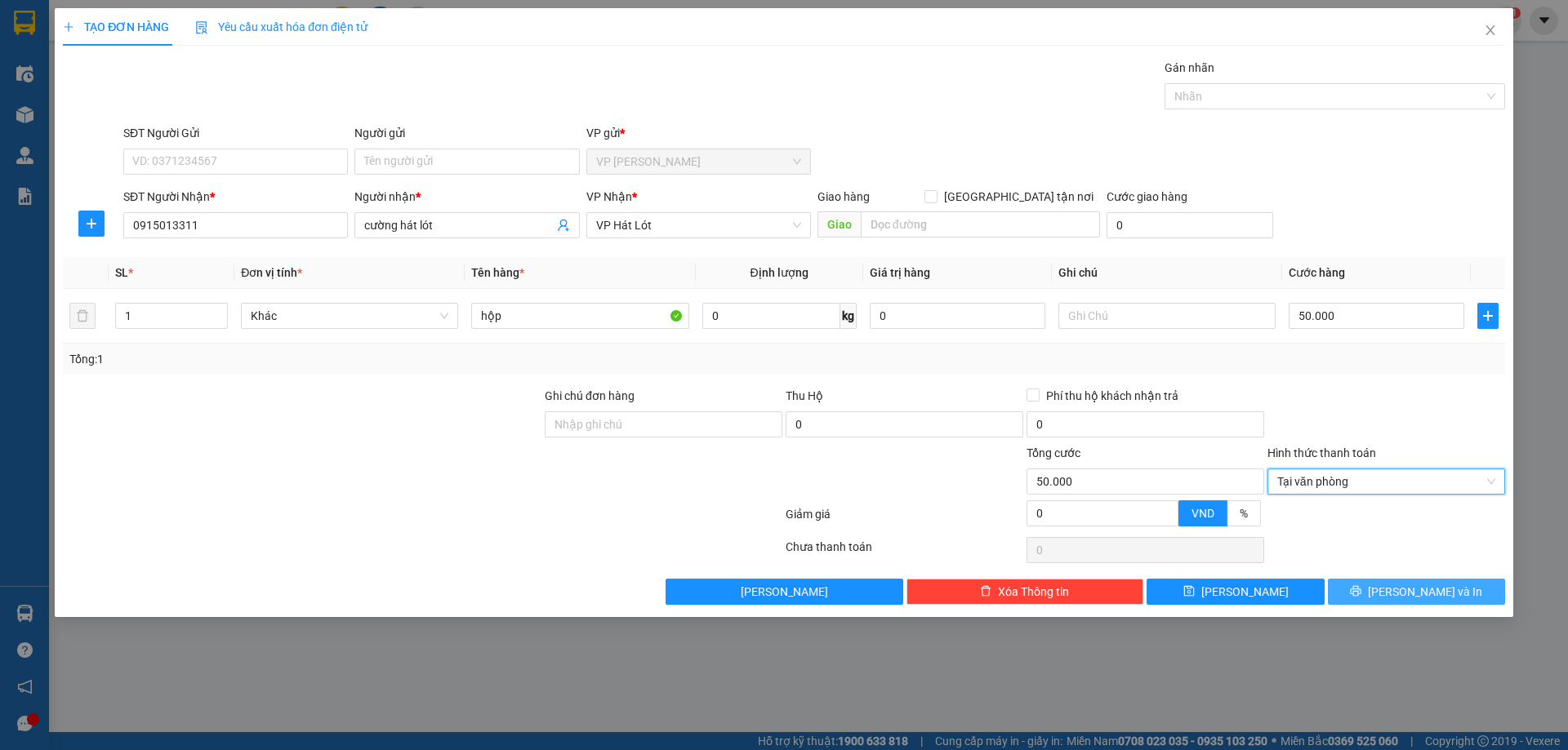
click at [1387, 589] on button "[PERSON_NAME] và In" at bounding box center [1416, 592] width 178 height 26
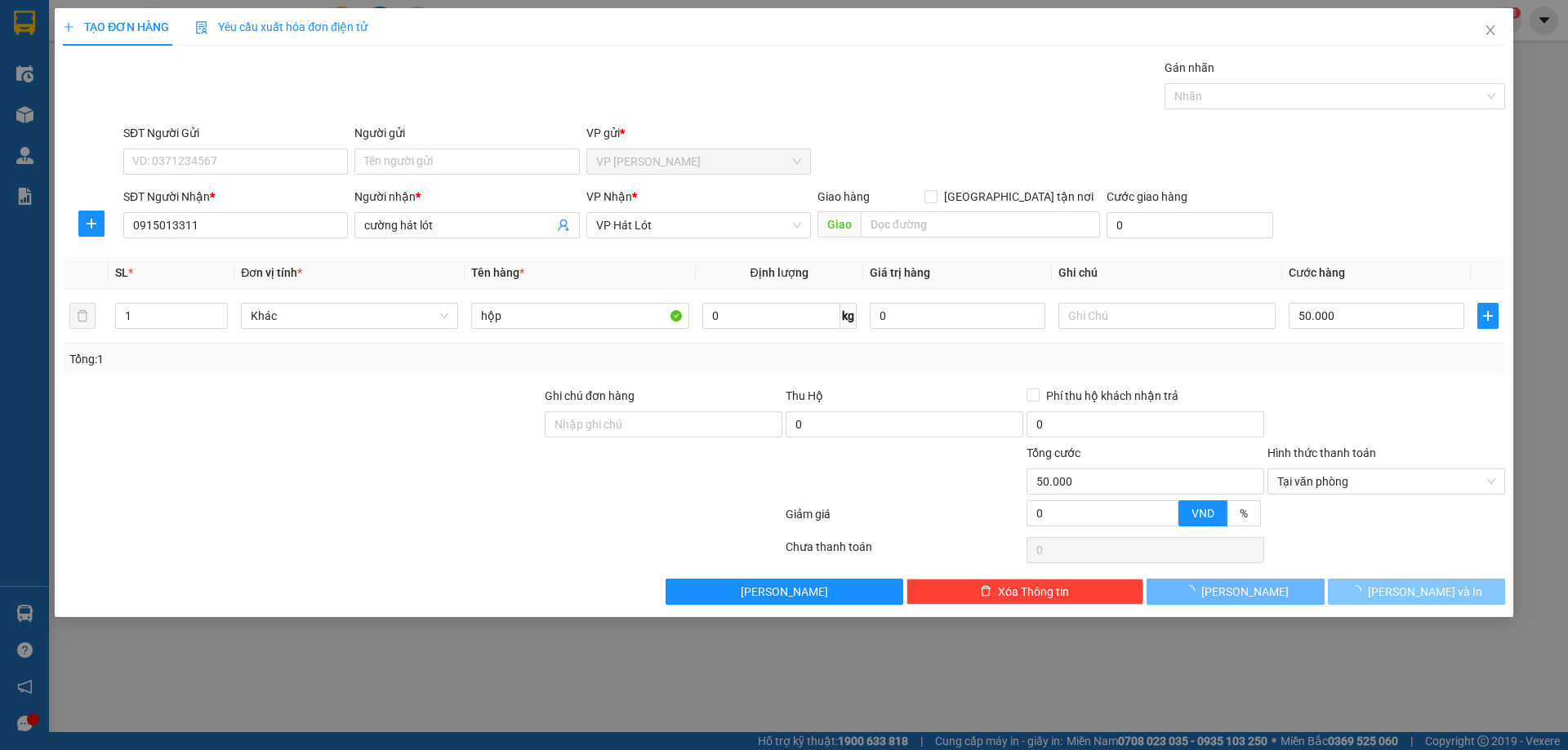
click at [1362, 591] on icon "loading" at bounding box center [1356, 592] width 12 height 12
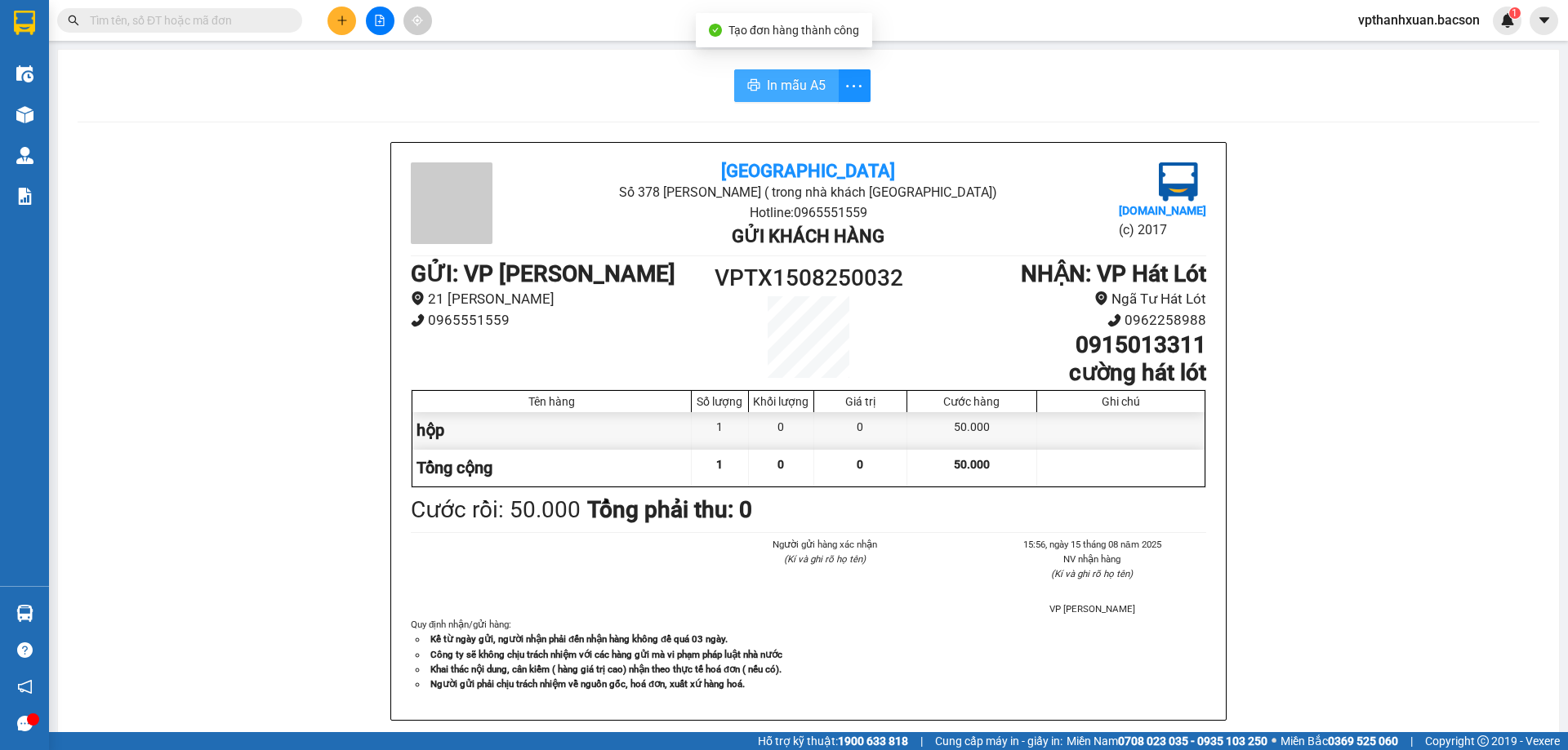
click at [795, 82] on span "In mẫu A5" at bounding box center [796, 86] width 59 height 21
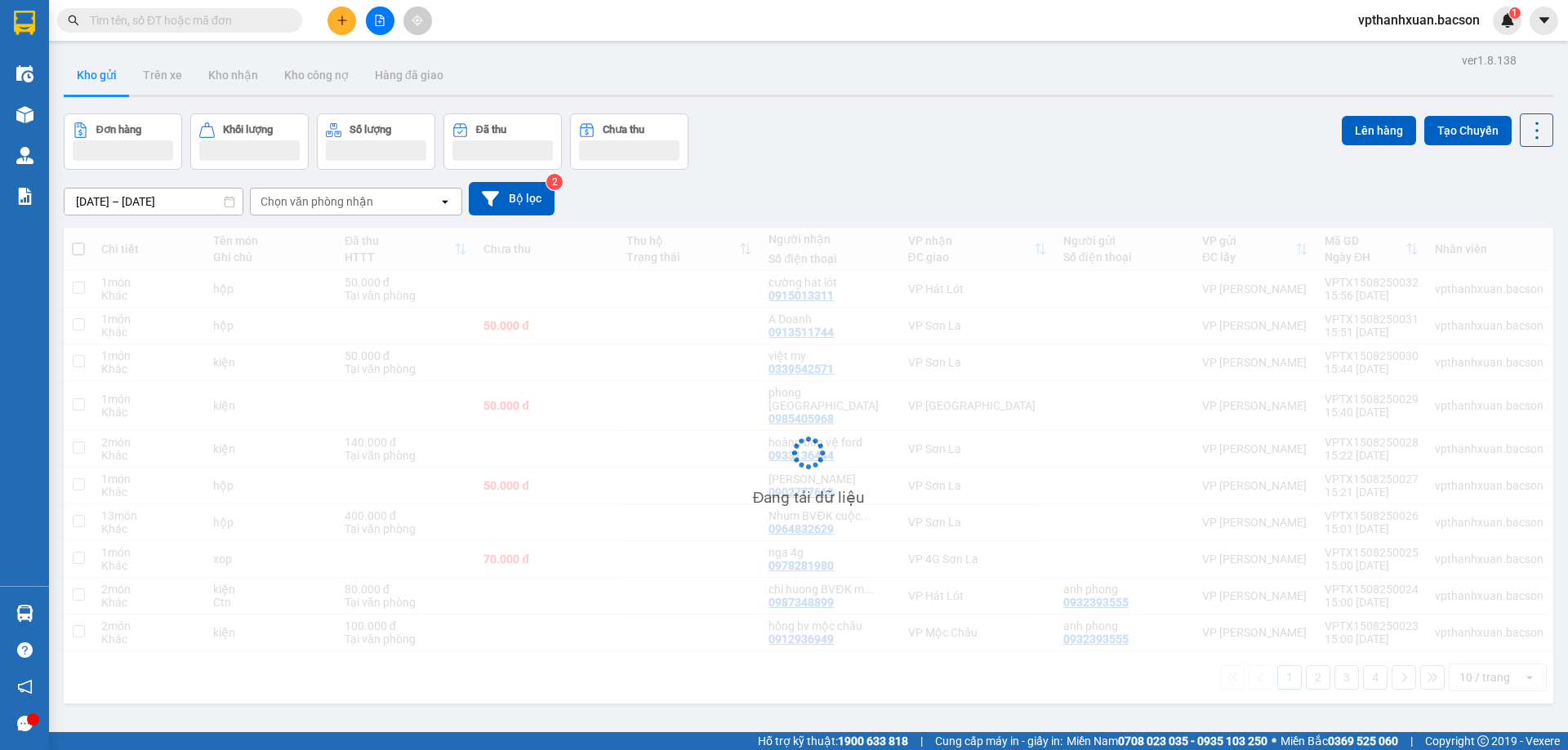
click at [349, 33] on button at bounding box center [341, 21] width 29 height 29
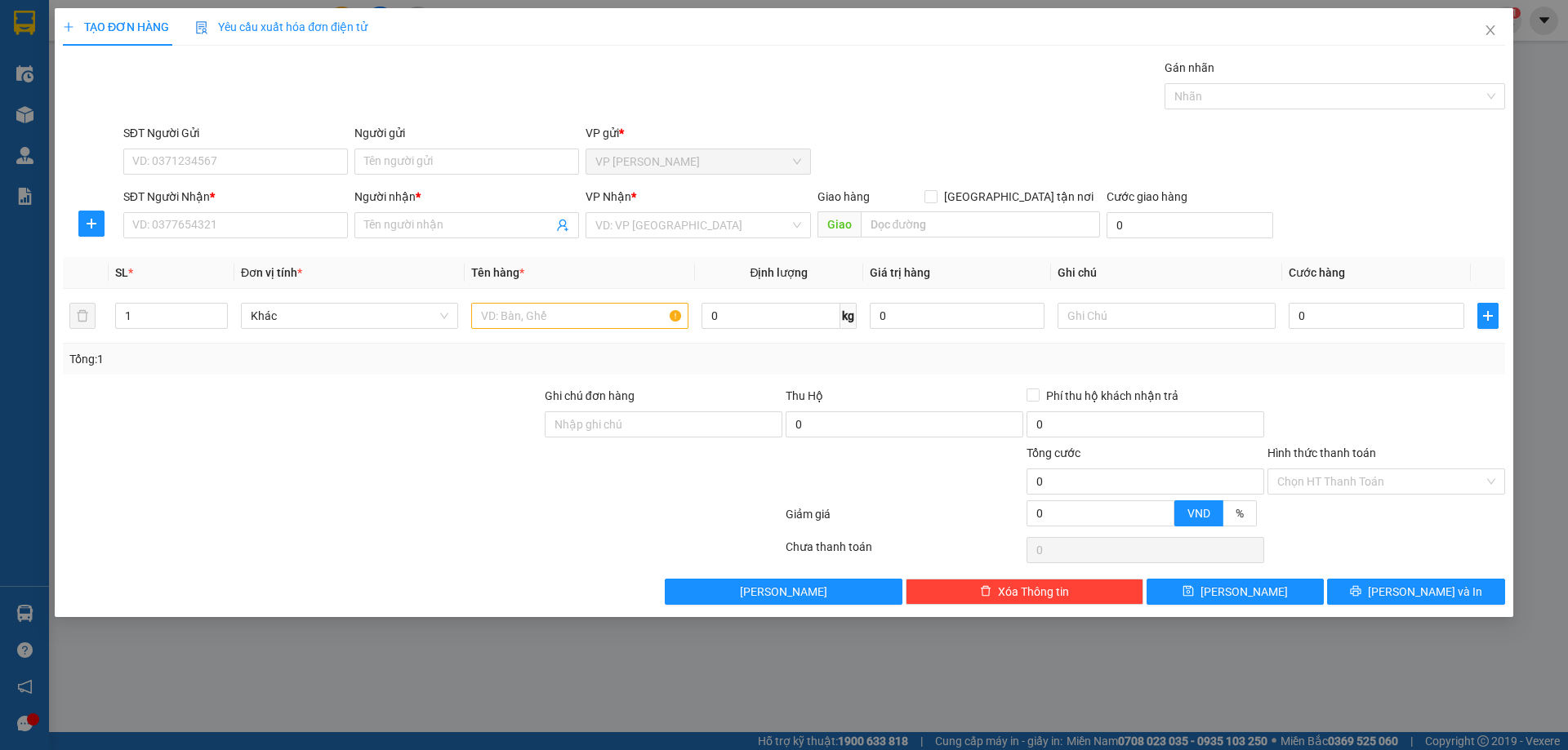
click at [341, 22] on div "Yêu cầu xuất hóa đơn điện tử" at bounding box center [281, 27] width 172 height 18
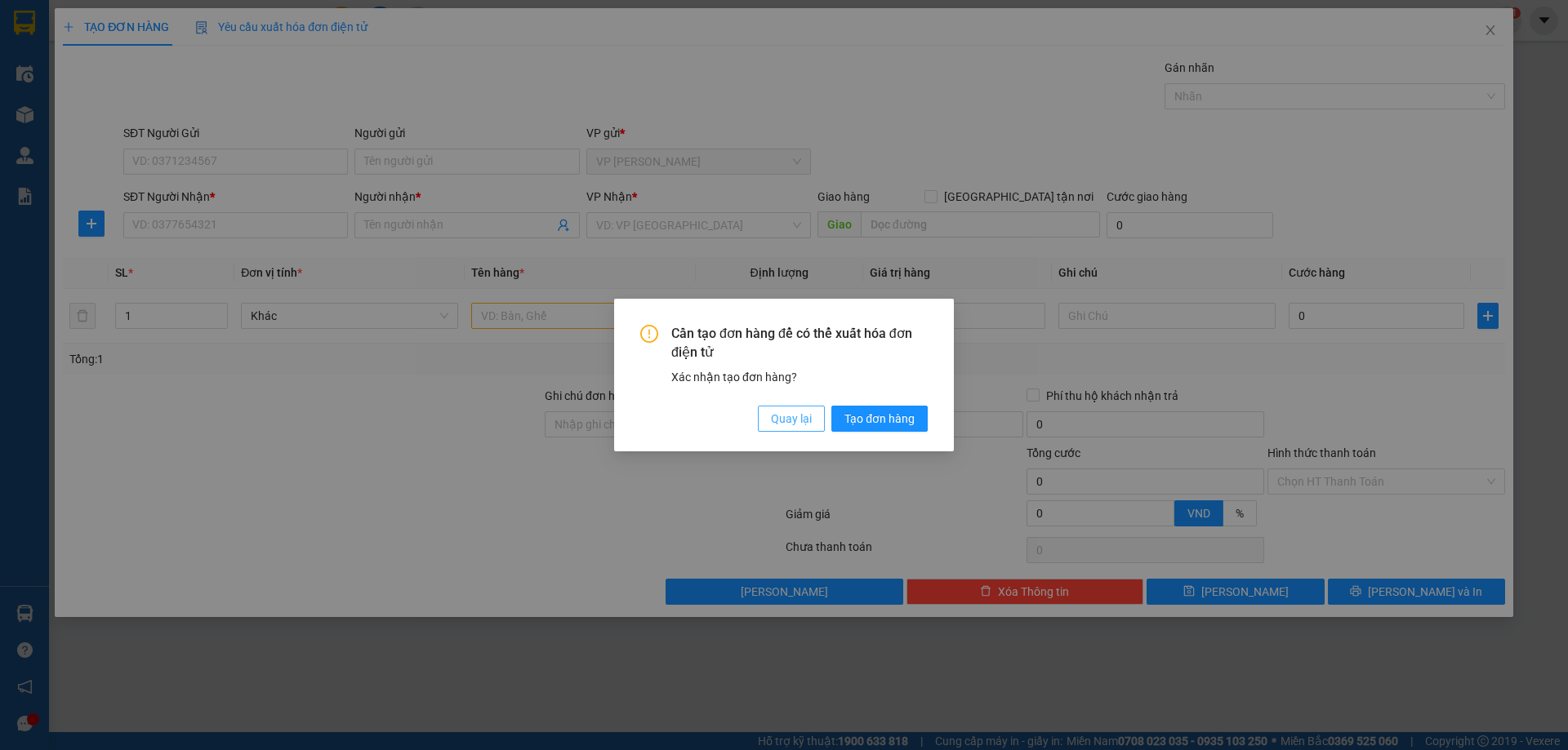
click at [762, 421] on button "Quay lại" at bounding box center [791, 419] width 67 height 26
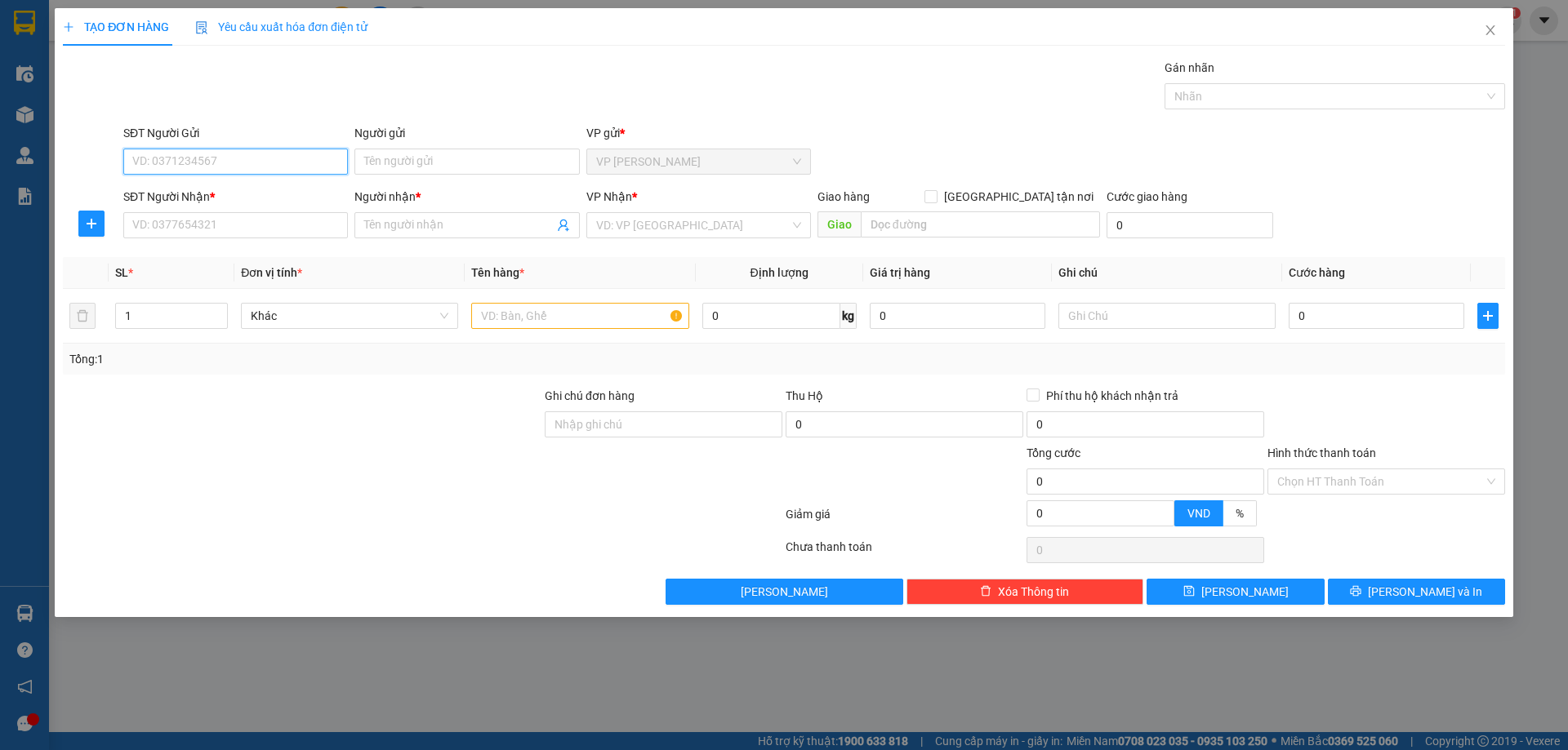
drag, startPoint x: 772, startPoint y: 418, endPoint x: 472, endPoint y: 259, distance: 339.5
click at [210, 235] on input "SĐT Người Nhận *" at bounding box center [235, 225] width 224 height 26
drag, startPoint x: 212, startPoint y: 223, endPoint x: 230, endPoint y: 214, distance: 20.1
click at [215, 221] on input "SĐT Người Nhận *" at bounding box center [235, 225] width 224 height 26
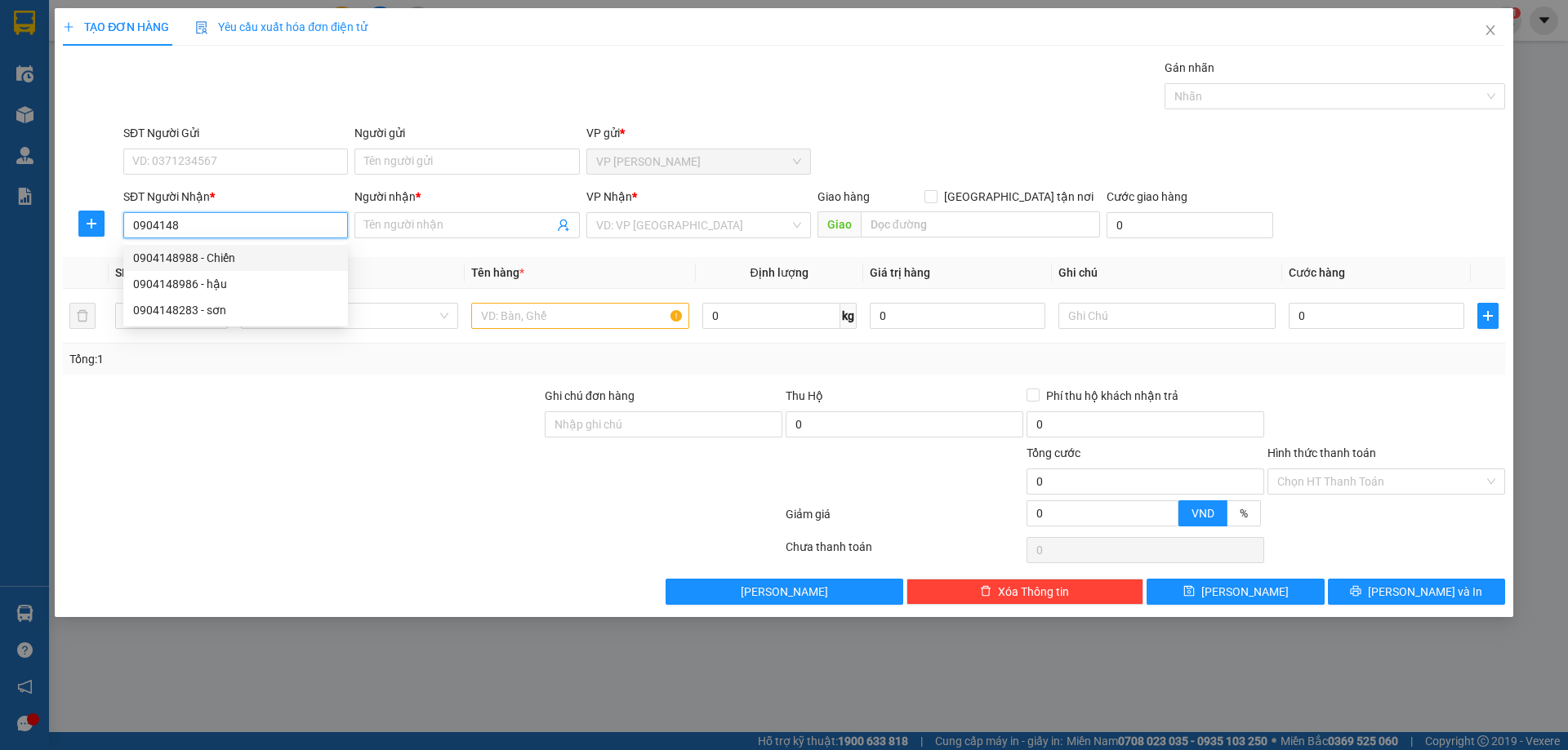
click at [249, 256] on div "0904148988 - Chiến" at bounding box center [236, 258] width 205 height 18
type input "0904148988"
type input "Chiến"
type input "0904148988"
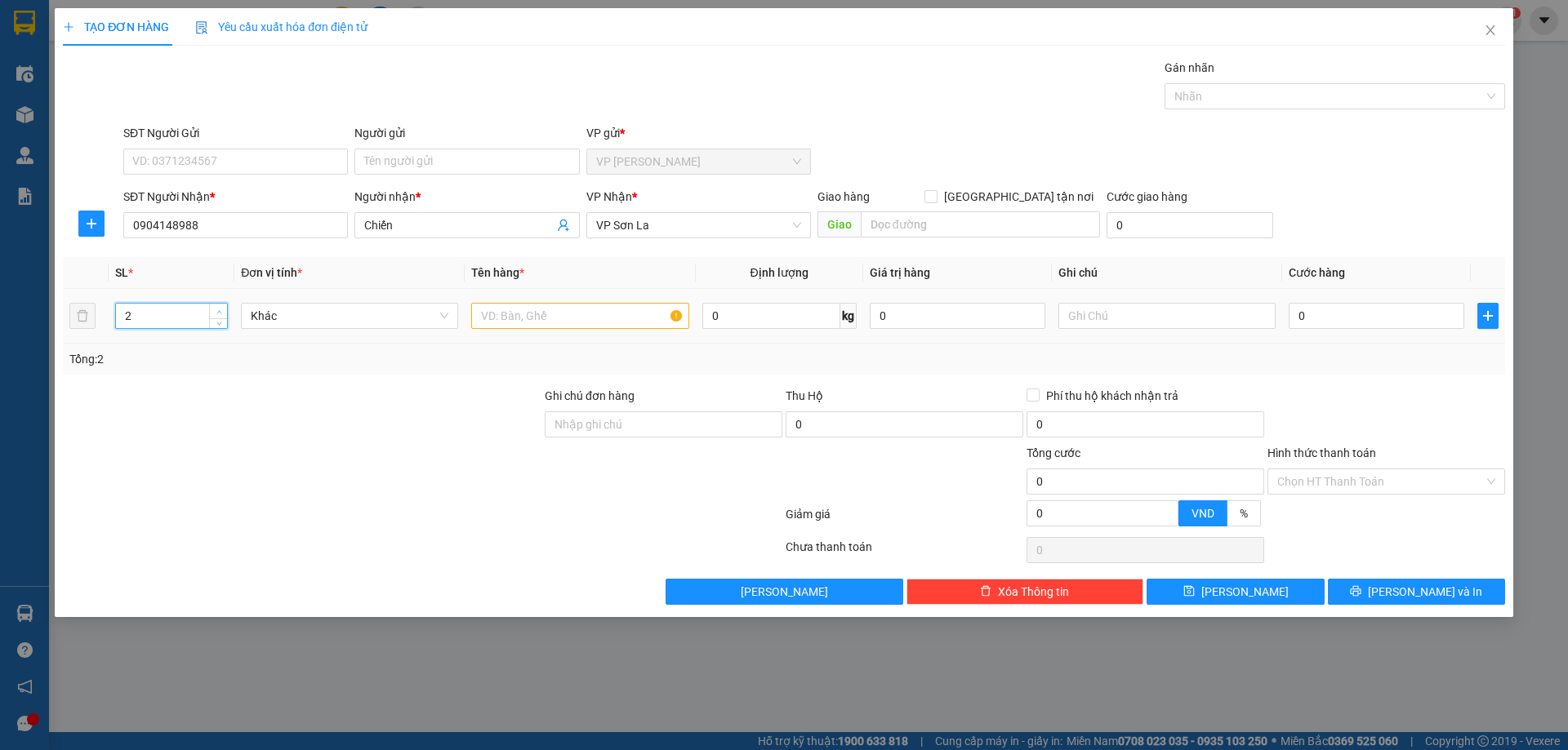
click at [220, 310] on icon "up" at bounding box center [219, 312] width 6 height 6
type input "3"
click at [220, 310] on icon "up" at bounding box center [219, 312] width 6 height 6
click at [558, 311] on input "text" at bounding box center [580, 316] width 217 height 26
type input "kiện"
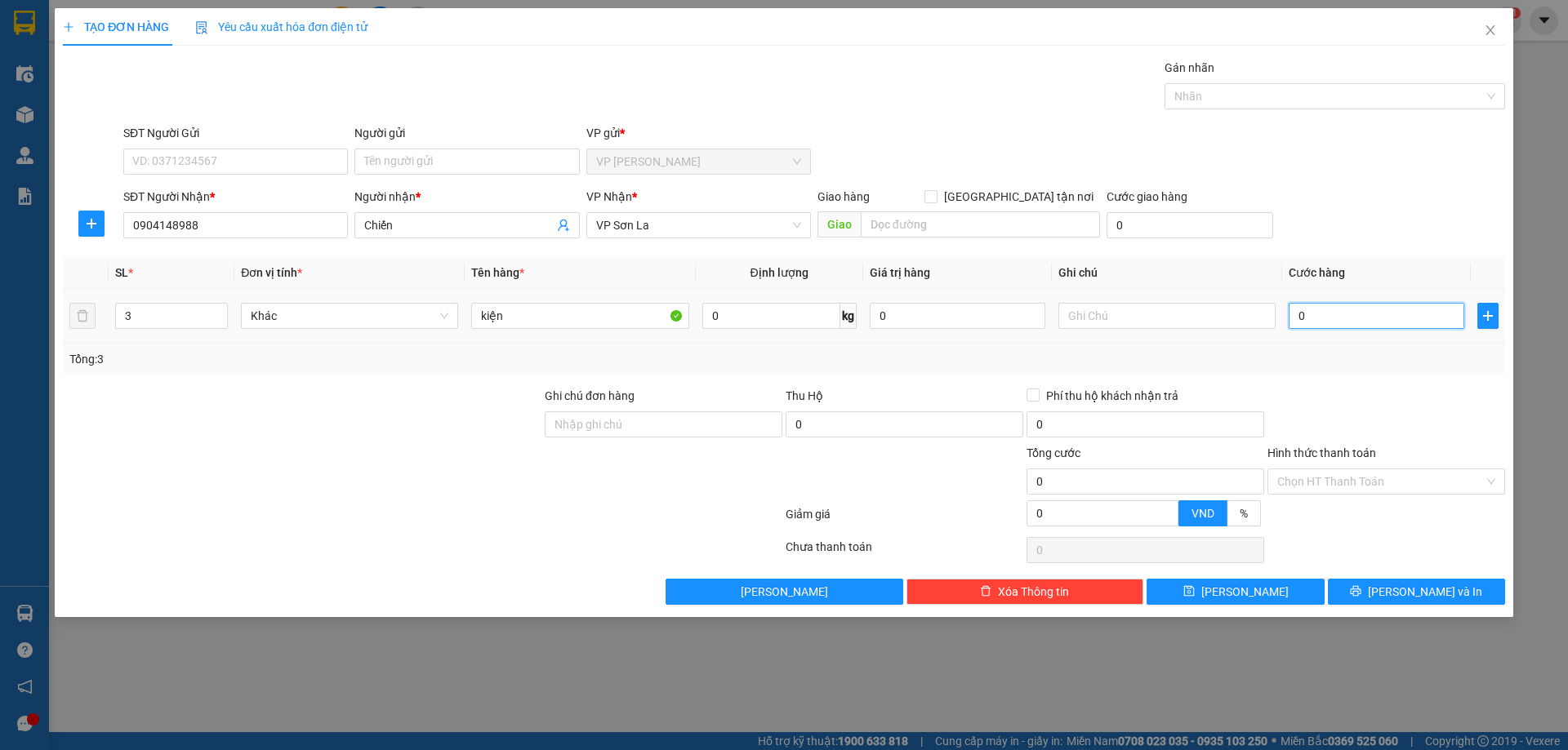
click at [1376, 318] on input "0" at bounding box center [1377, 316] width 176 height 26
type input "1"
type input "10"
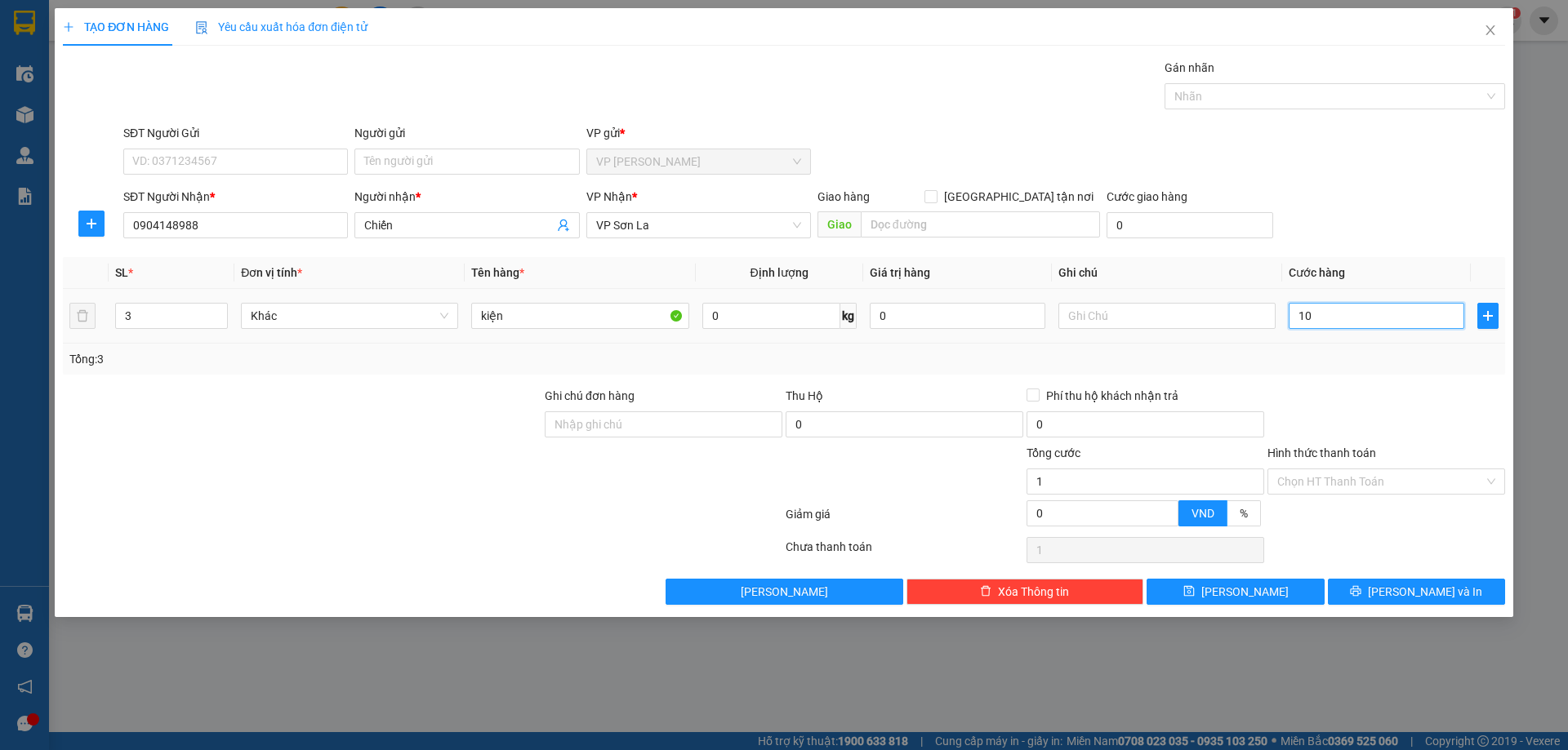
type input "10"
type input "100"
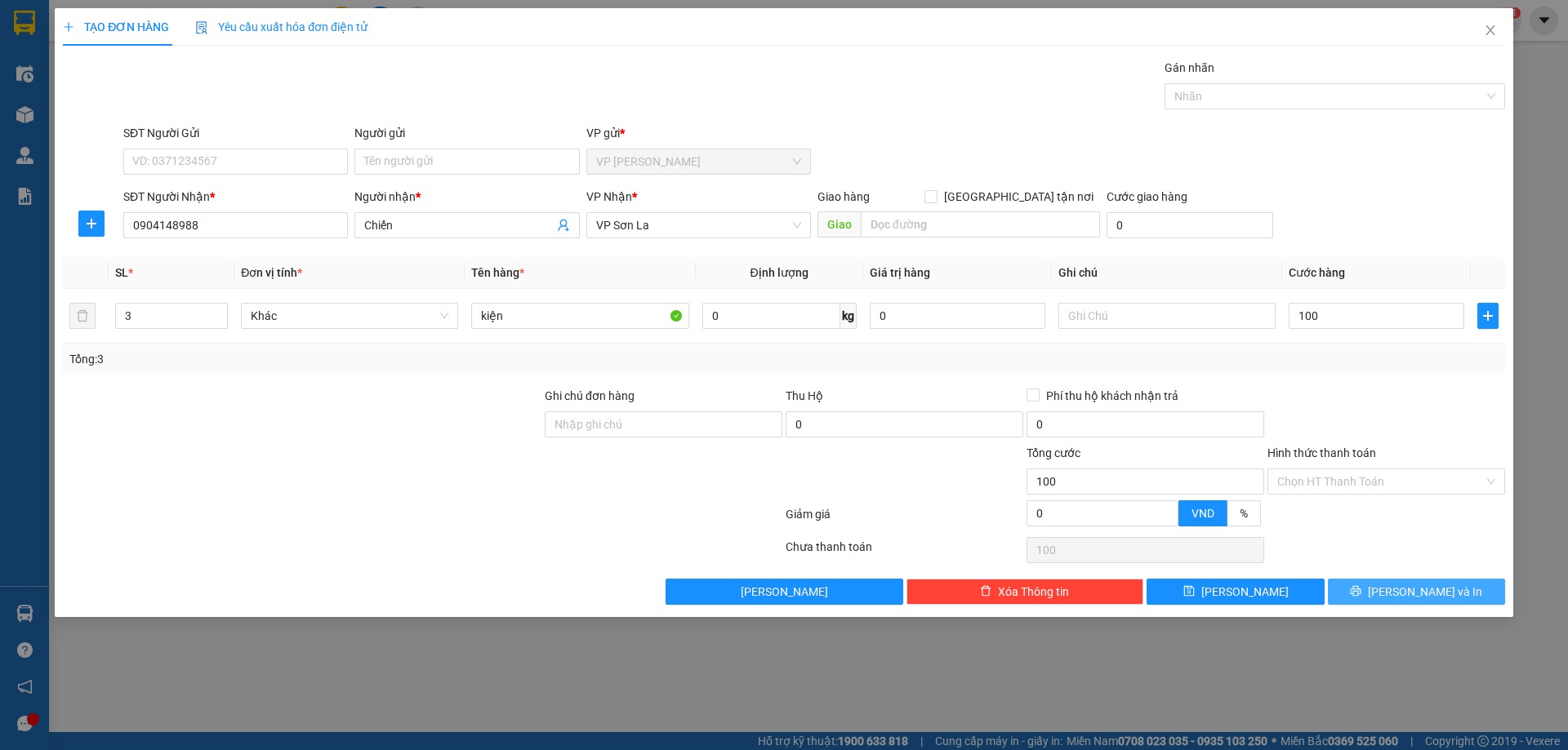
type input "100.000"
click at [1429, 592] on span "[PERSON_NAME] và In" at bounding box center [1425, 592] width 114 height 18
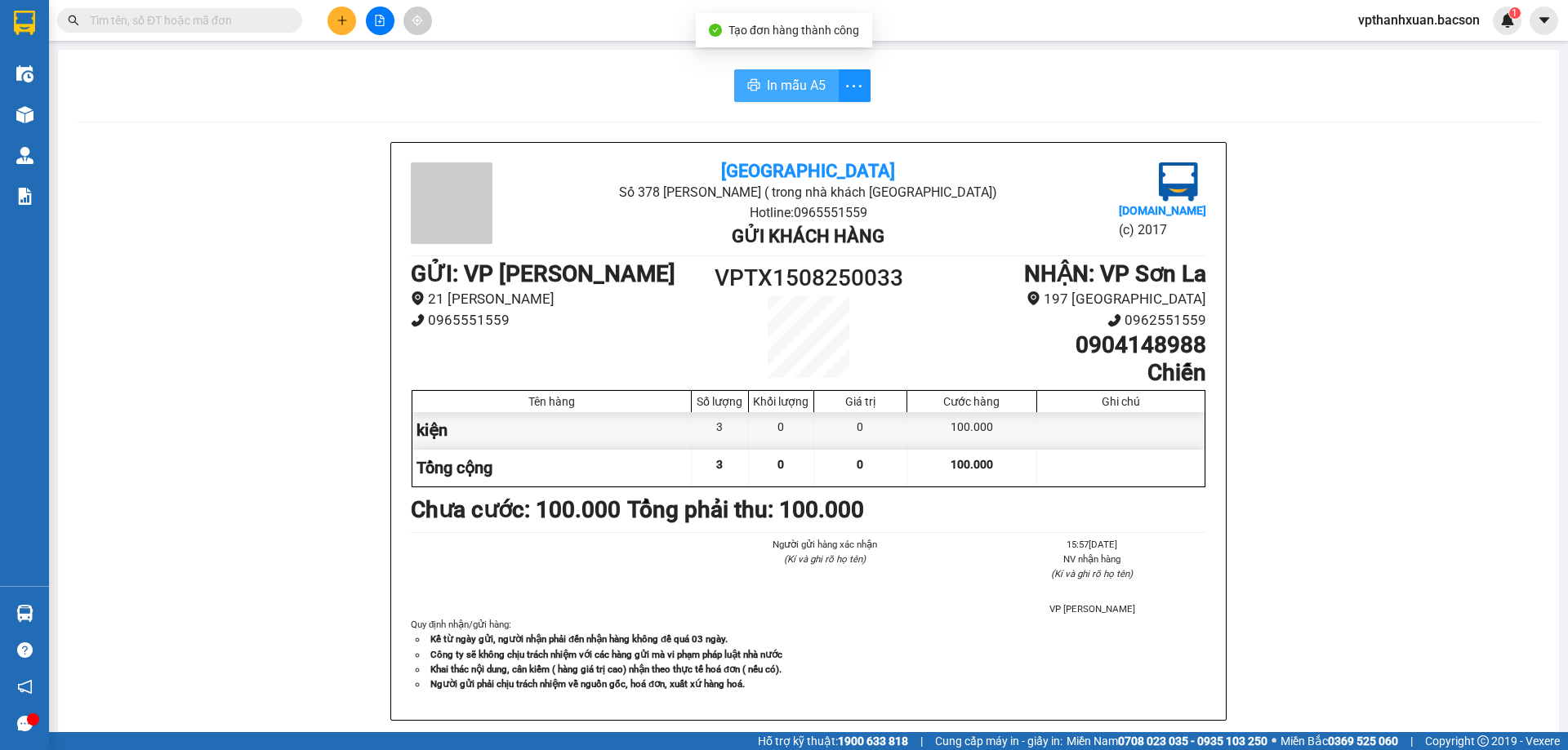
drag, startPoint x: 806, startPoint y: 76, endPoint x: 800, endPoint y: 85, distance: 10.8
click at [805, 78] on span "In mẫu A5" at bounding box center [796, 86] width 59 height 21
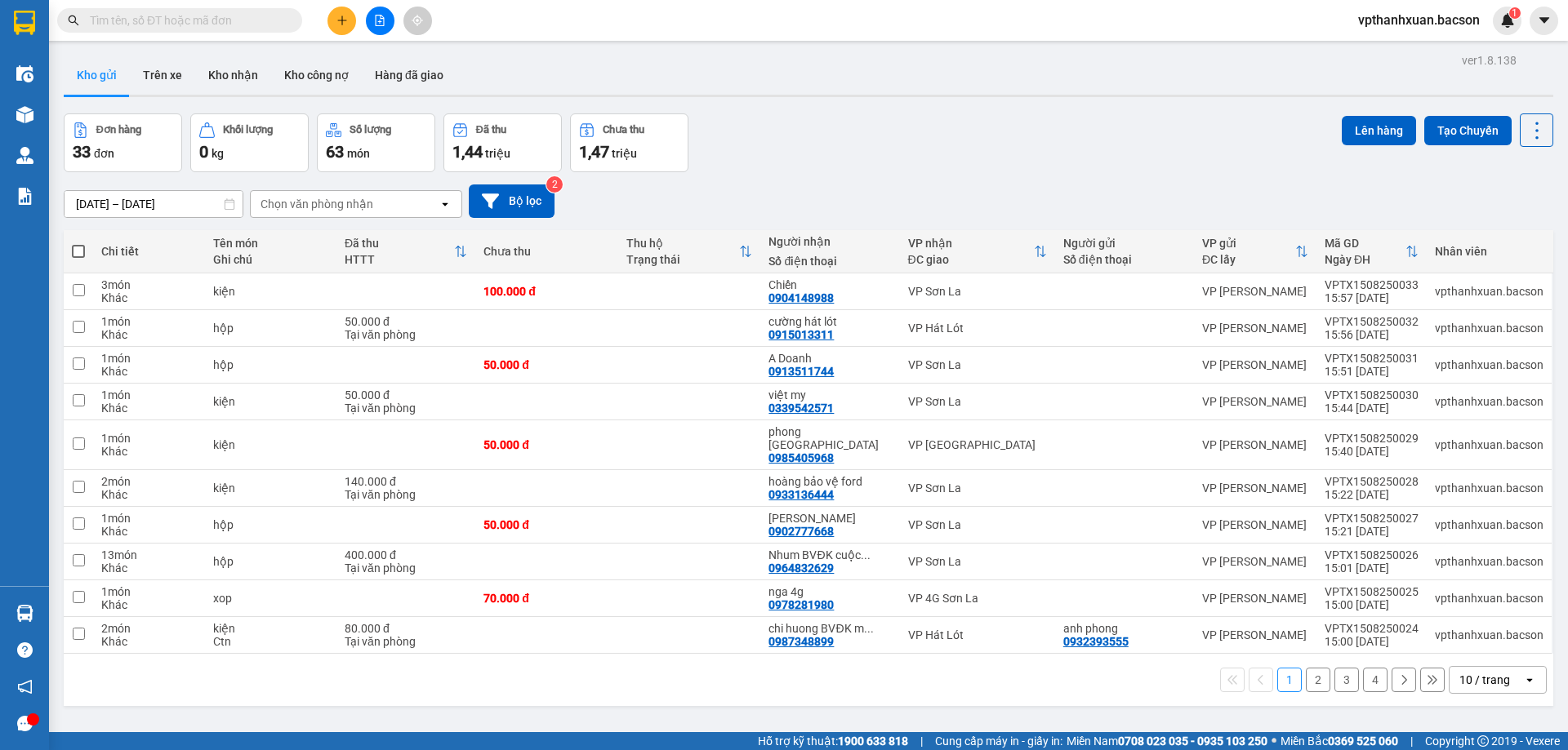
click at [345, 21] on button at bounding box center [341, 21] width 29 height 29
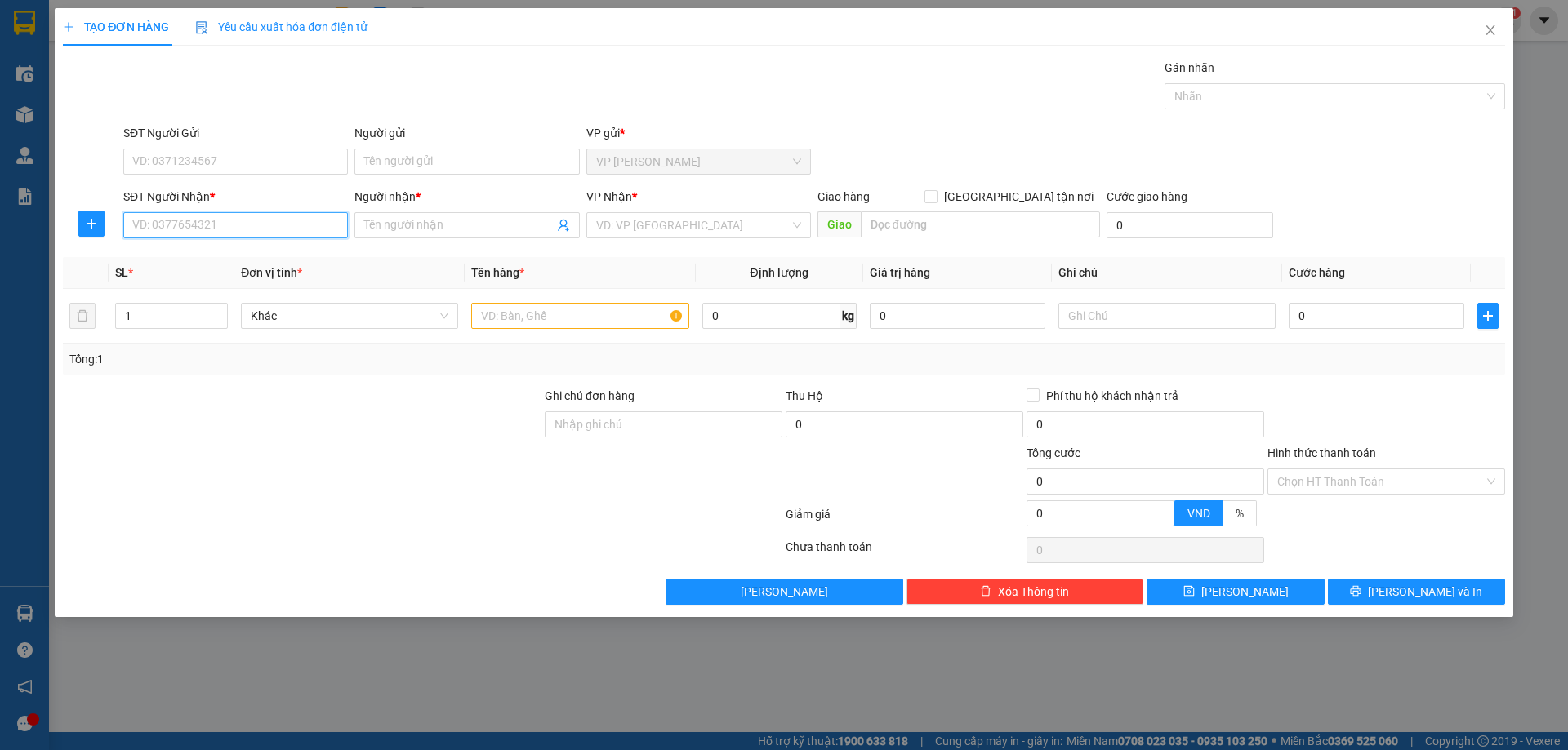
click at [246, 216] on input "SĐT Người Nhận *" at bounding box center [235, 225] width 224 height 26
click at [221, 261] on div "0913511744 - A Doanh" at bounding box center [236, 258] width 205 height 18
type input "0913511744"
type input "A Doanh"
type input "0913511744"
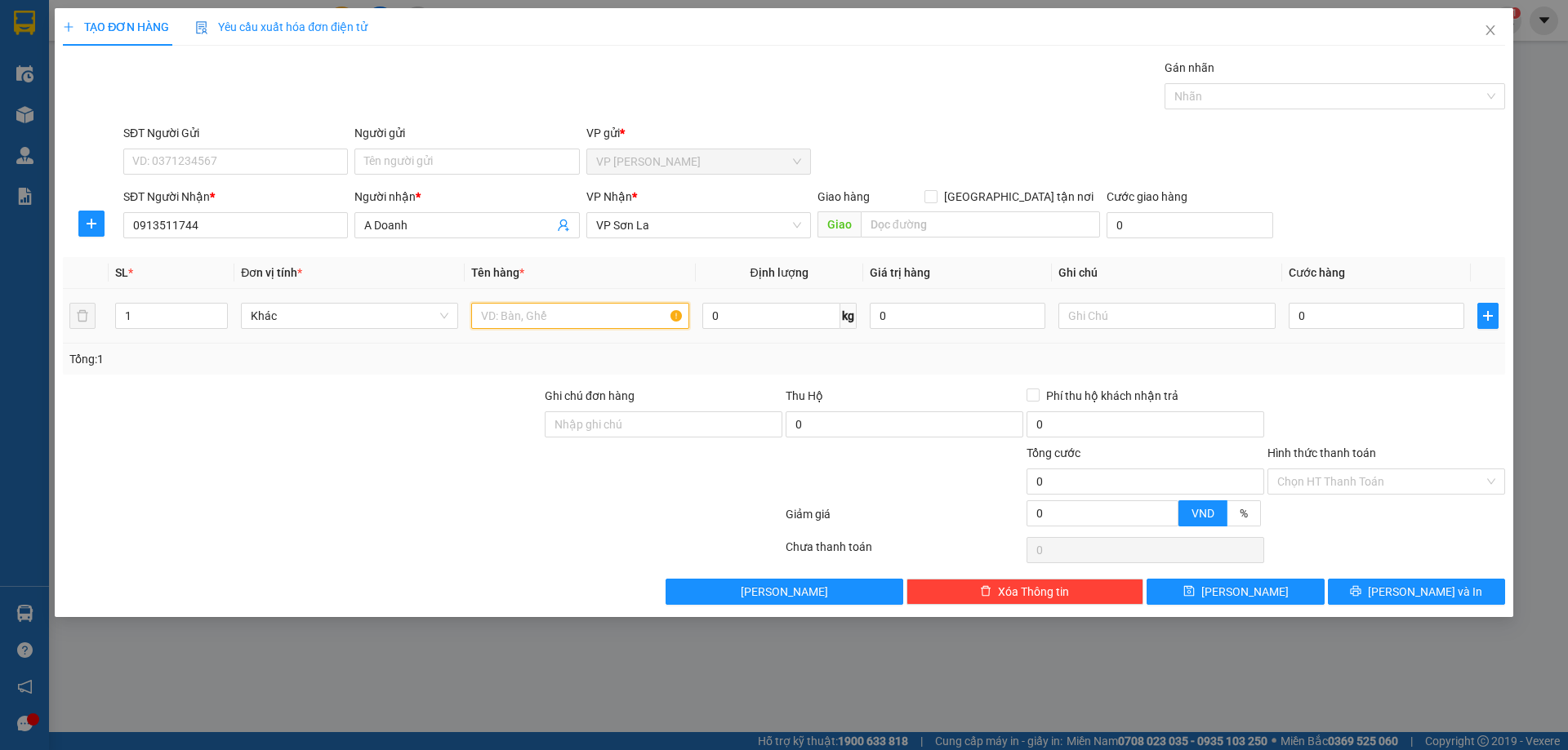
click at [515, 325] on input "text" at bounding box center [580, 316] width 217 height 26
type input "hộp"
drag, startPoint x: 1395, startPoint y: 323, endPoint x: 1409, endPoint y: 356, distance: 35.8
click at [1394, 321] on input "0" at bounding box center [1377, 316] width 176 height 26
type input "5"
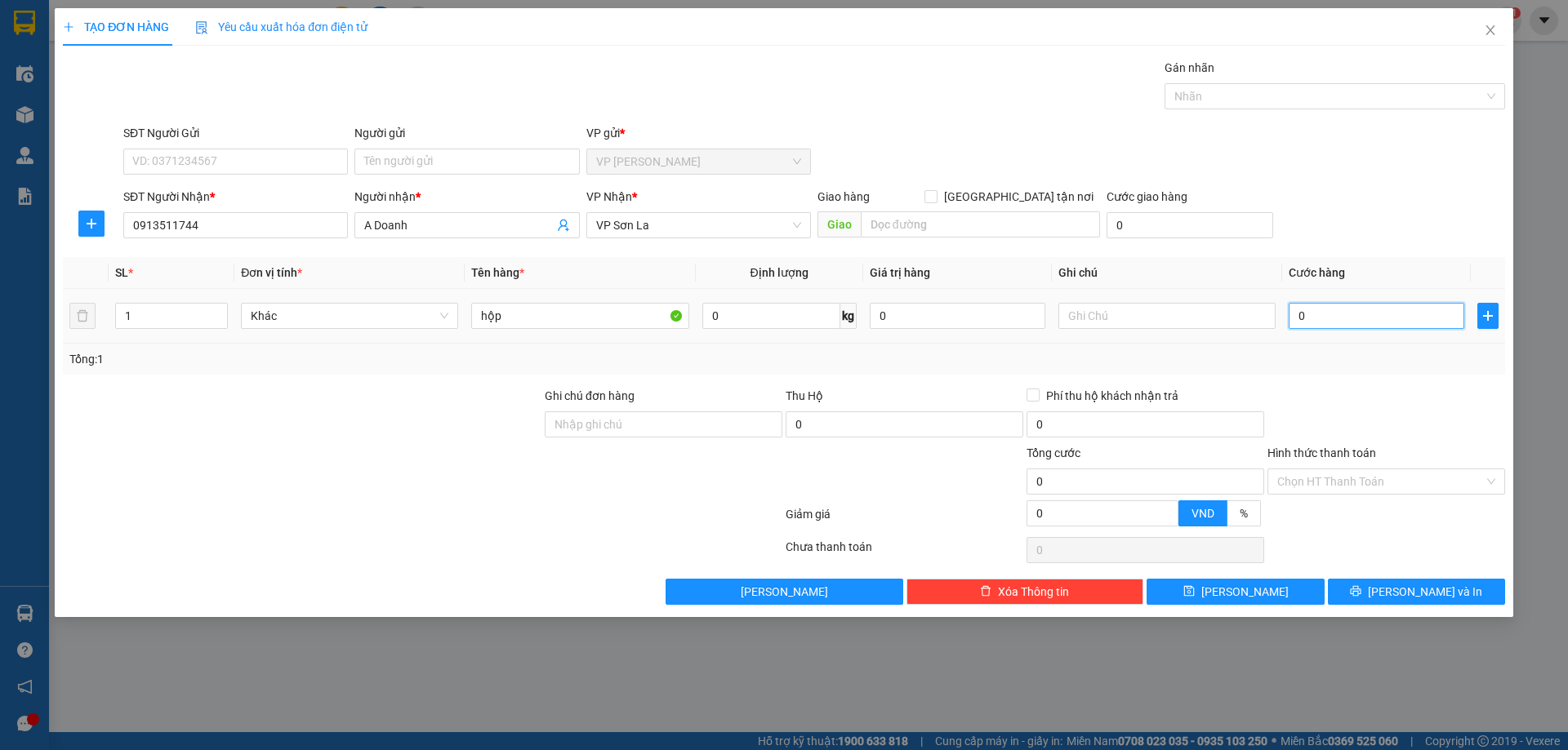
type input "5"
type input "50"
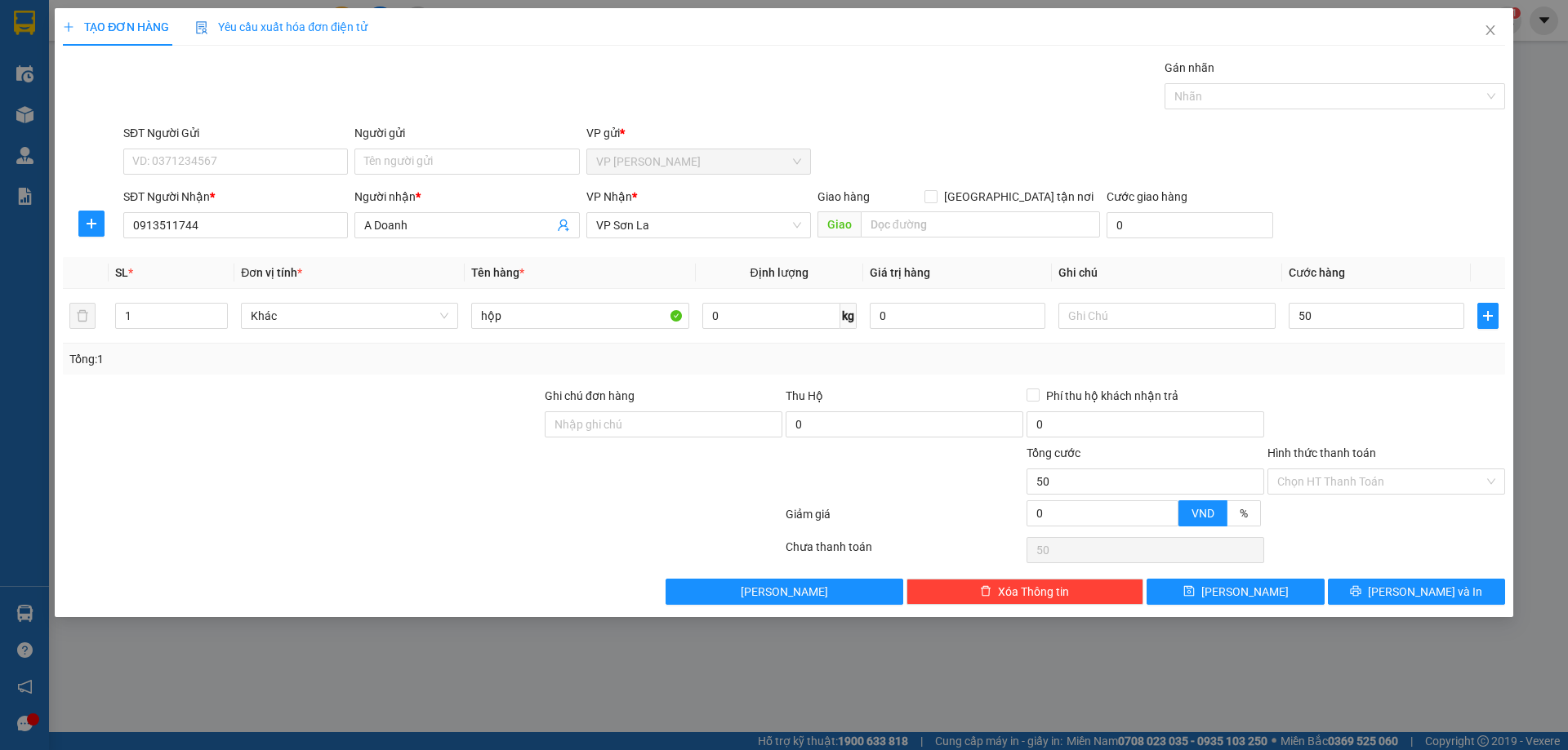
type input "50.000"
click at [1442, 263] on th "Cước hàng" at bounding box center [1377, 273] width 189 height 32
click at [1395, 586] on button "[PERSON_NAME] và In" at bounding box center [1416, 592] width 178 height 26
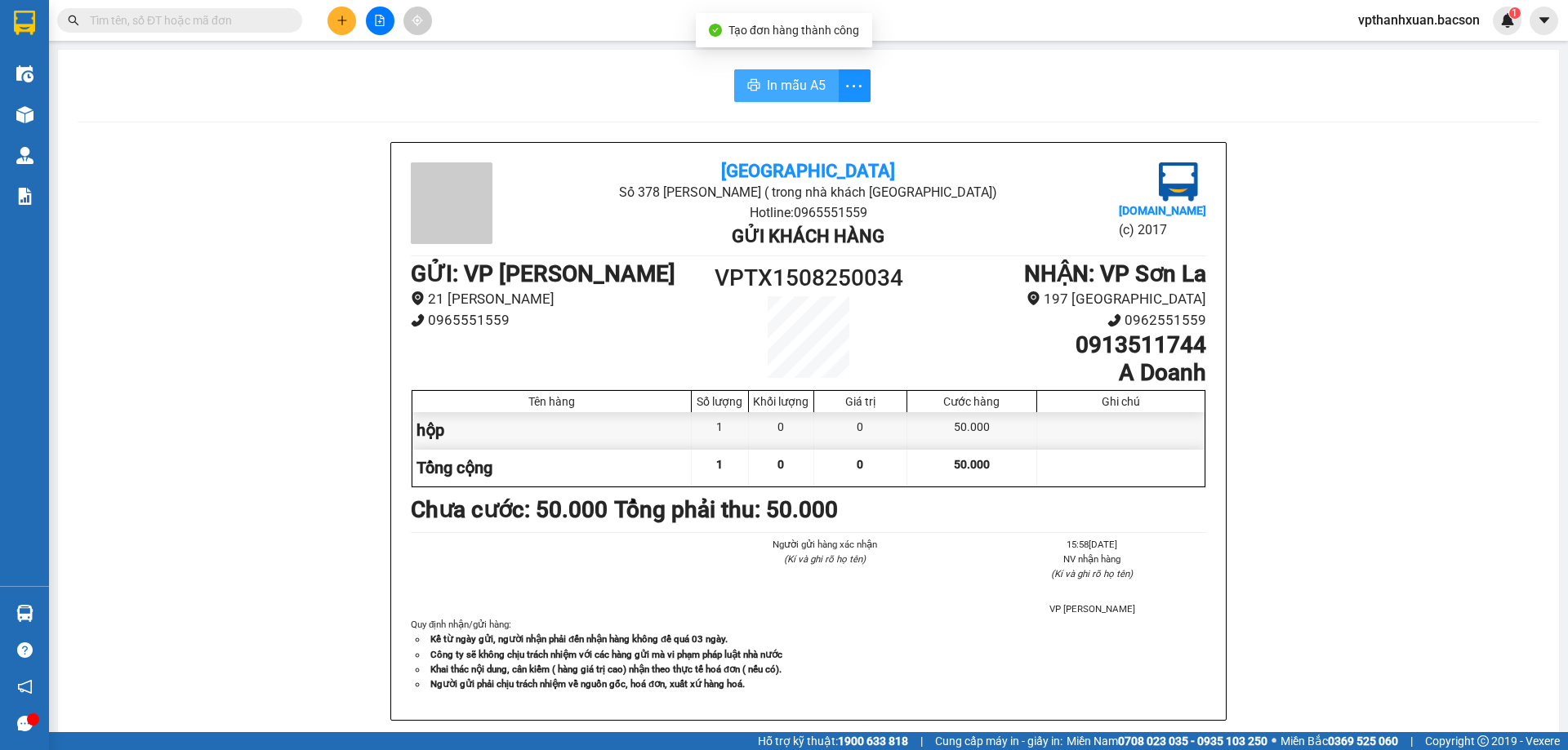
click at [795, 94] on span "In mẫu A5" at bounding box center [796, 86] width 59 height 21
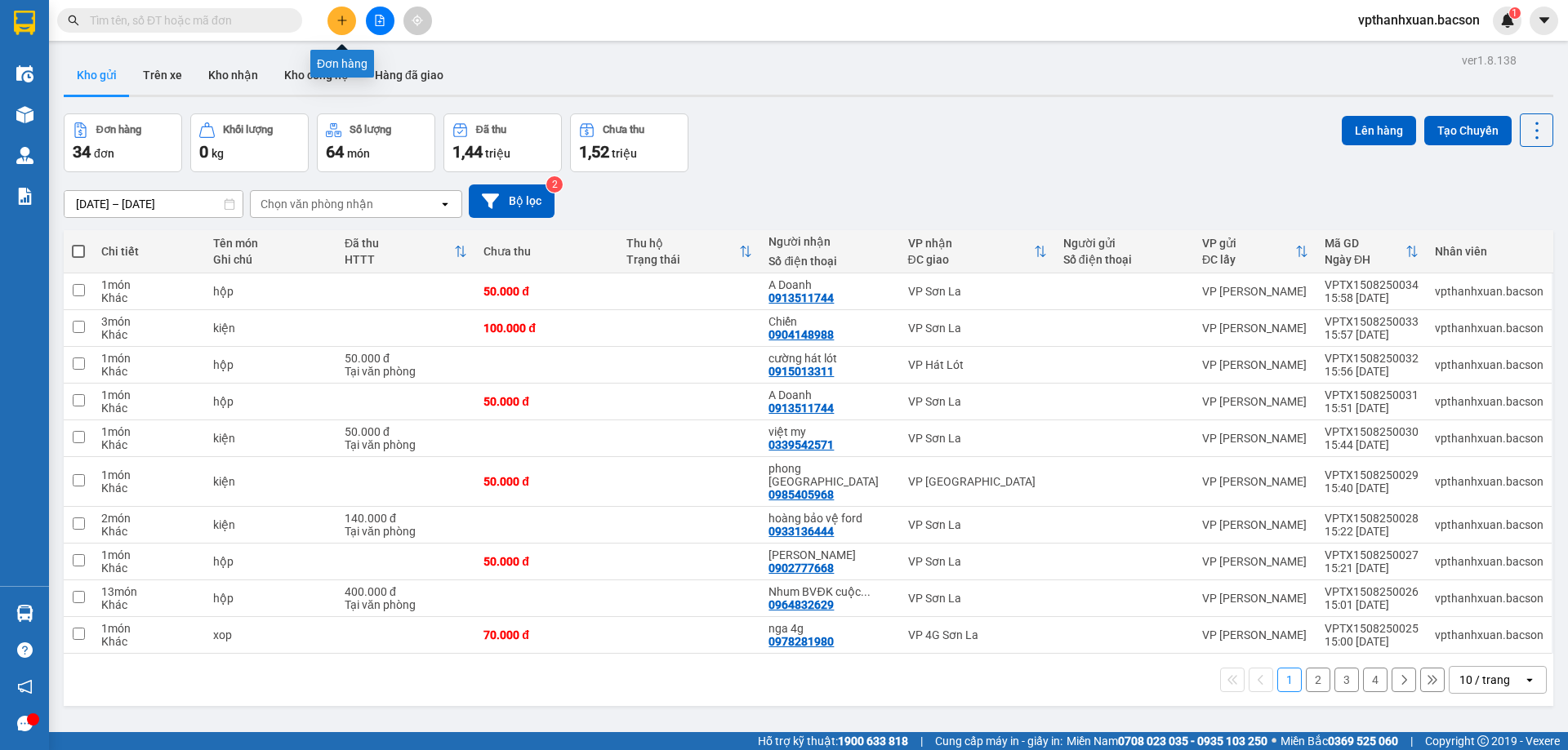
click at [346, 25] on icon "plus" at bounding box center [341, 20] width 11 height 11
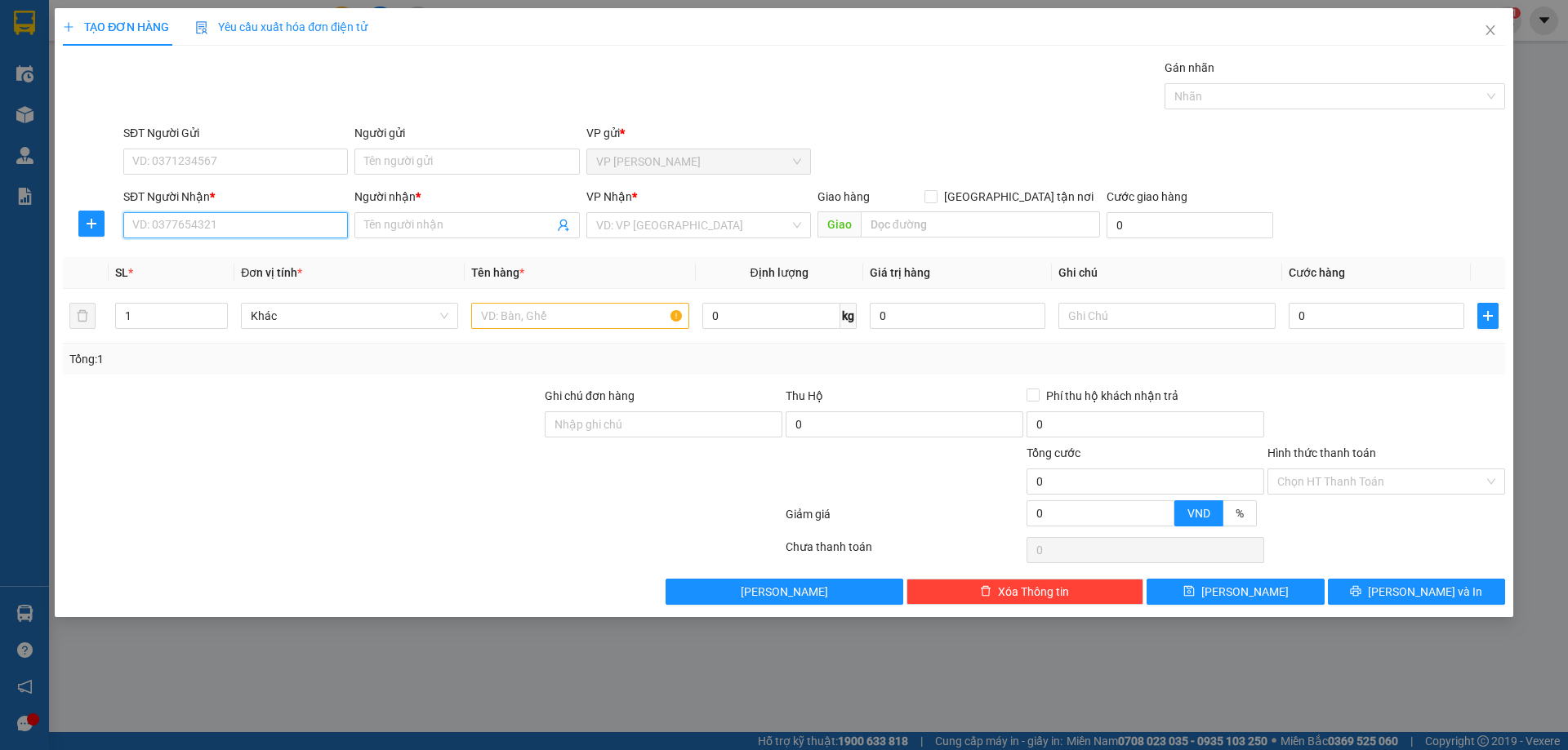
click at [257, 232] on input "SĐT Người Nhận *" at bounding box center [235, 225] width 224 height 26
type input "0977596566"
click at [257, 253] on div "0977596566 - hiền" at bounding box center [236, 258] width 205 height 18
type input "hiền"
type input "0977596566"
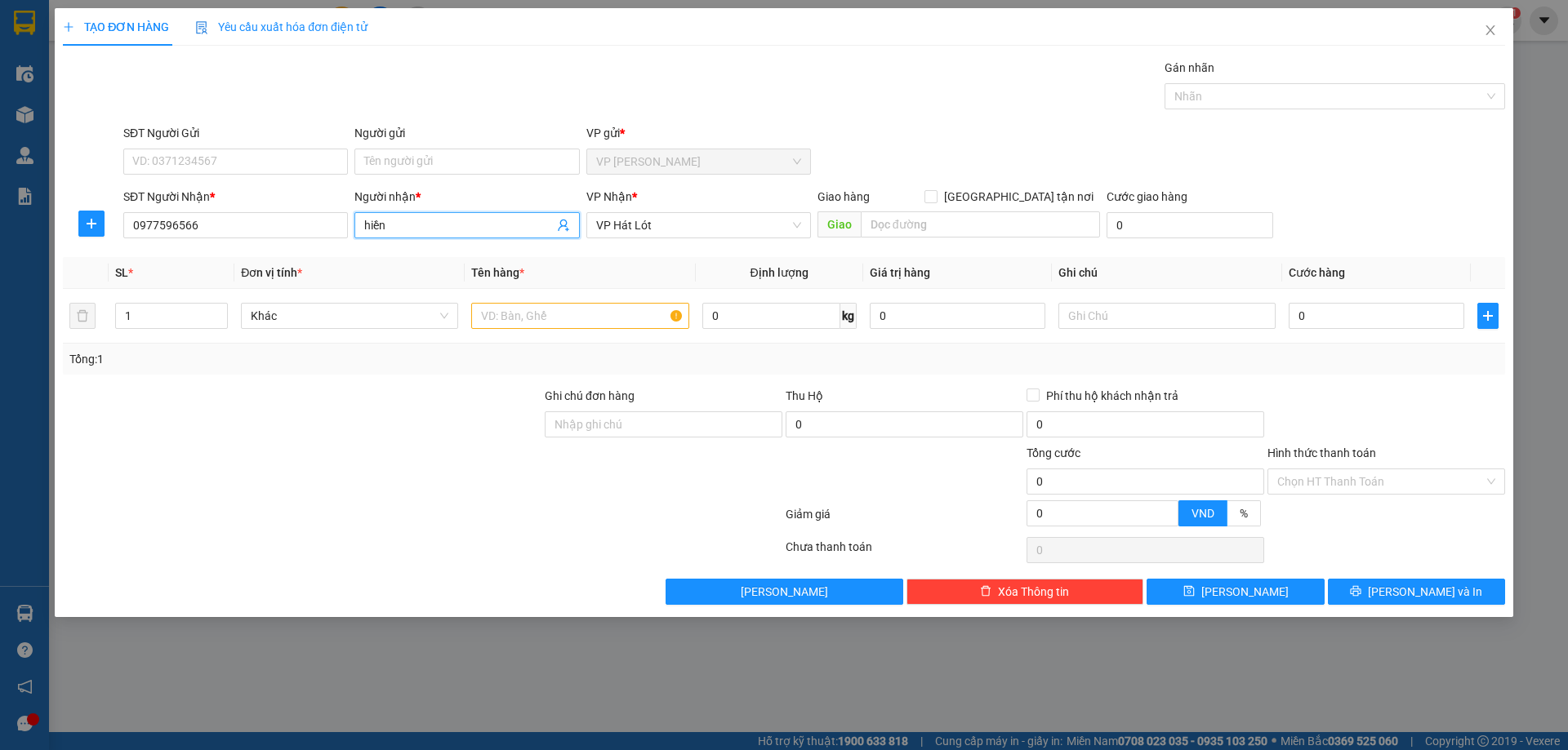
click at [424, 222] on input "hiền" at bounding box center [458, 225] width 189 height 18
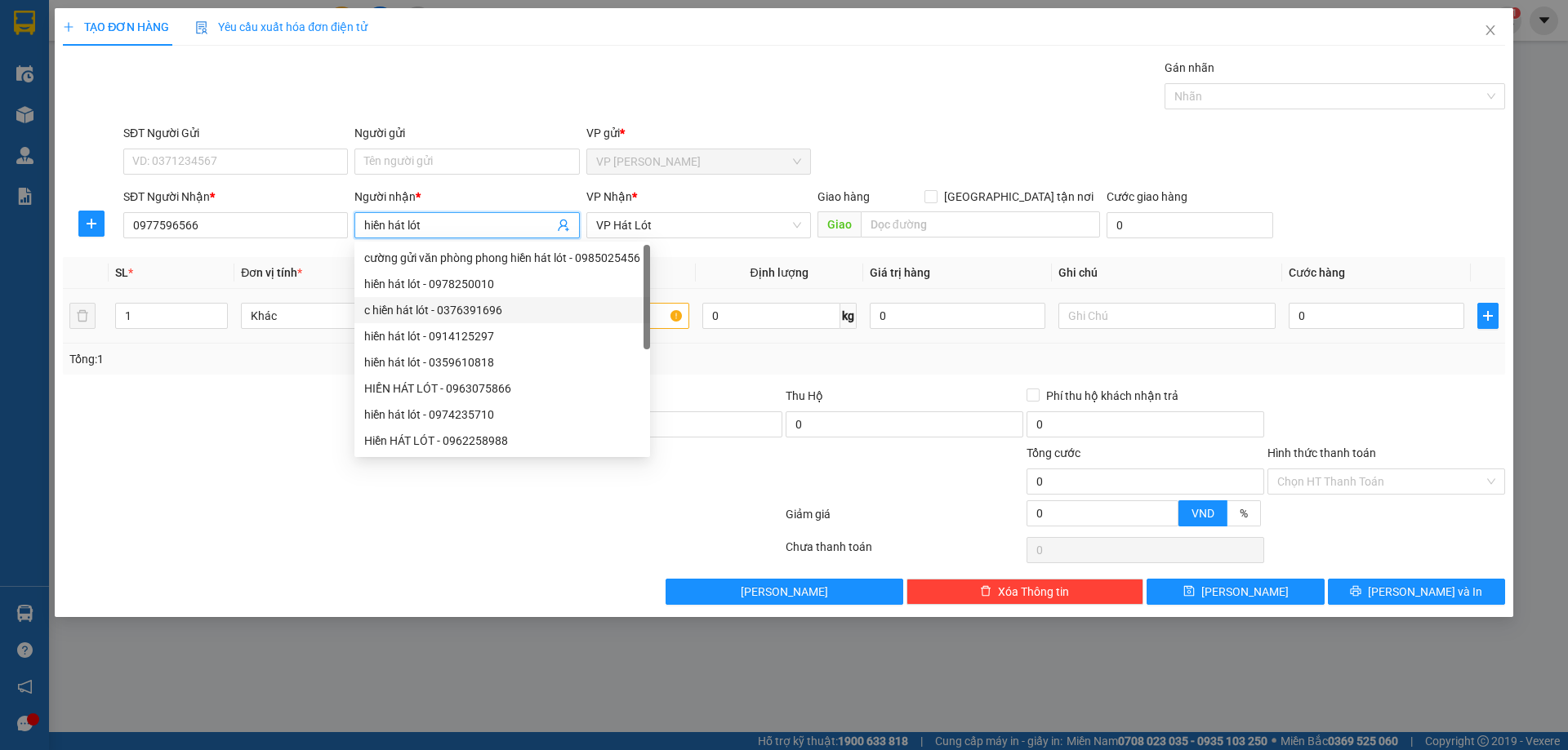
type input "hiền hát lót"
click at [658, 317] on input "text" at bounding box center [580, 316] width 217 height 26
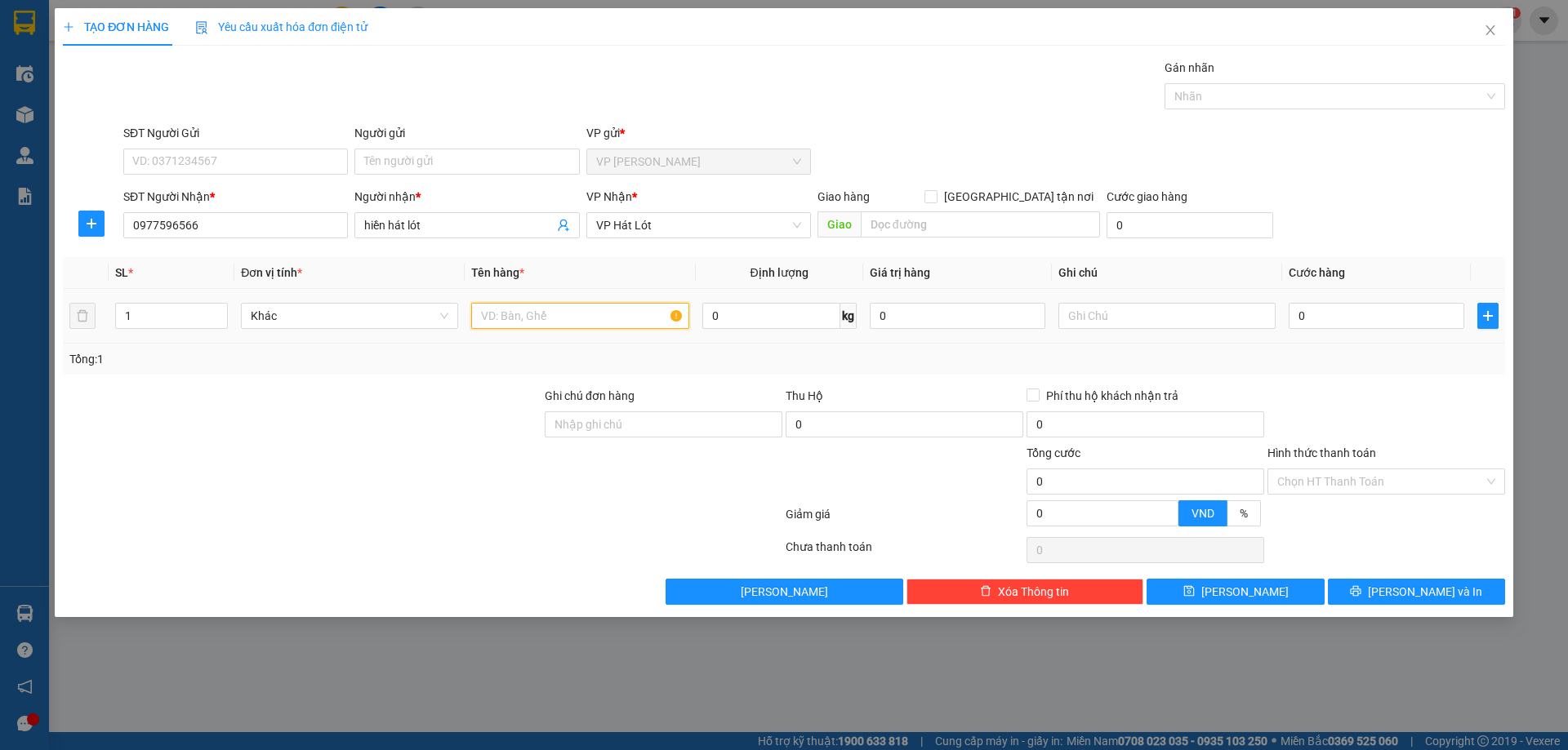
click at [590, 325] on input "text" at bounding box center [580, 316] width 217 height 26
type input "bọc"
click at [1370, 318] on input "0" at bounding box center [1377, 316] width 176 height 26
type input "5"
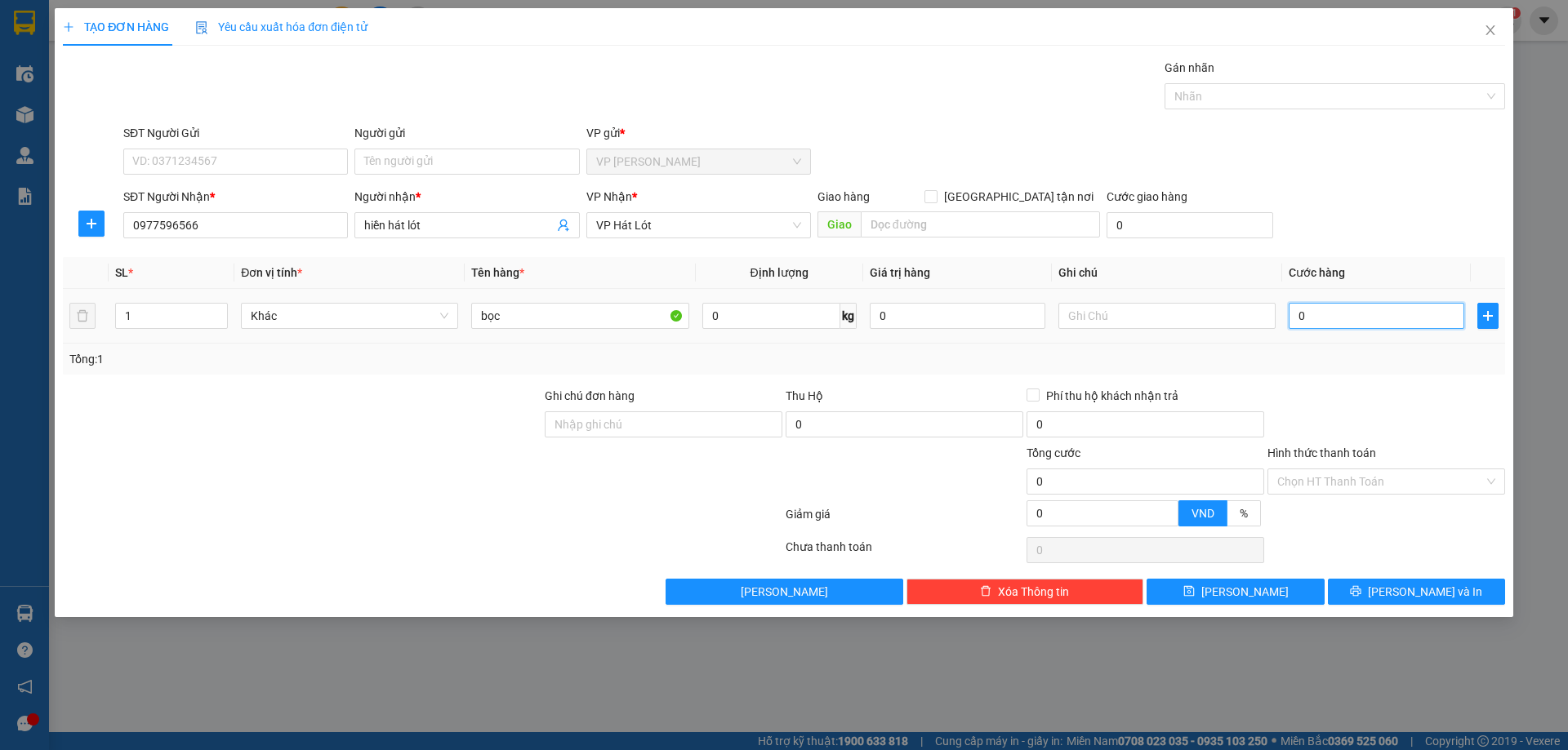
type input "5"
type input "50"
type input "50.000"
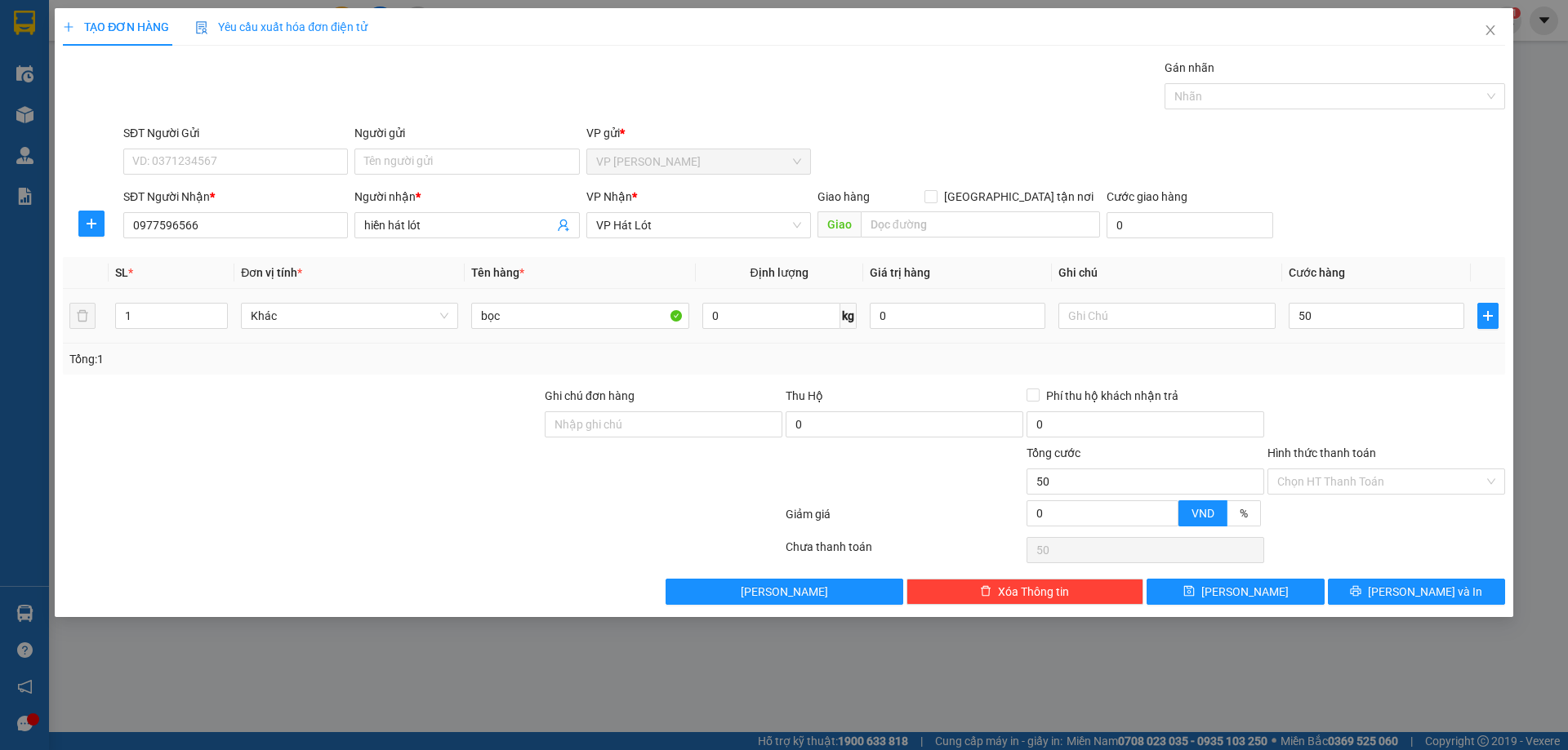
type input "50.000"
click at [1418, 254] on div "Transit Pickup Surcharge Ids Transit Deliver Surcharge Ids Transit Deliver Surc…" at bounding box center [784, 332] width 1442 height 546
click at [1421, 489] on input "Hình thức thanh toán" at bounding box center [1380, 482] width 207 height 24
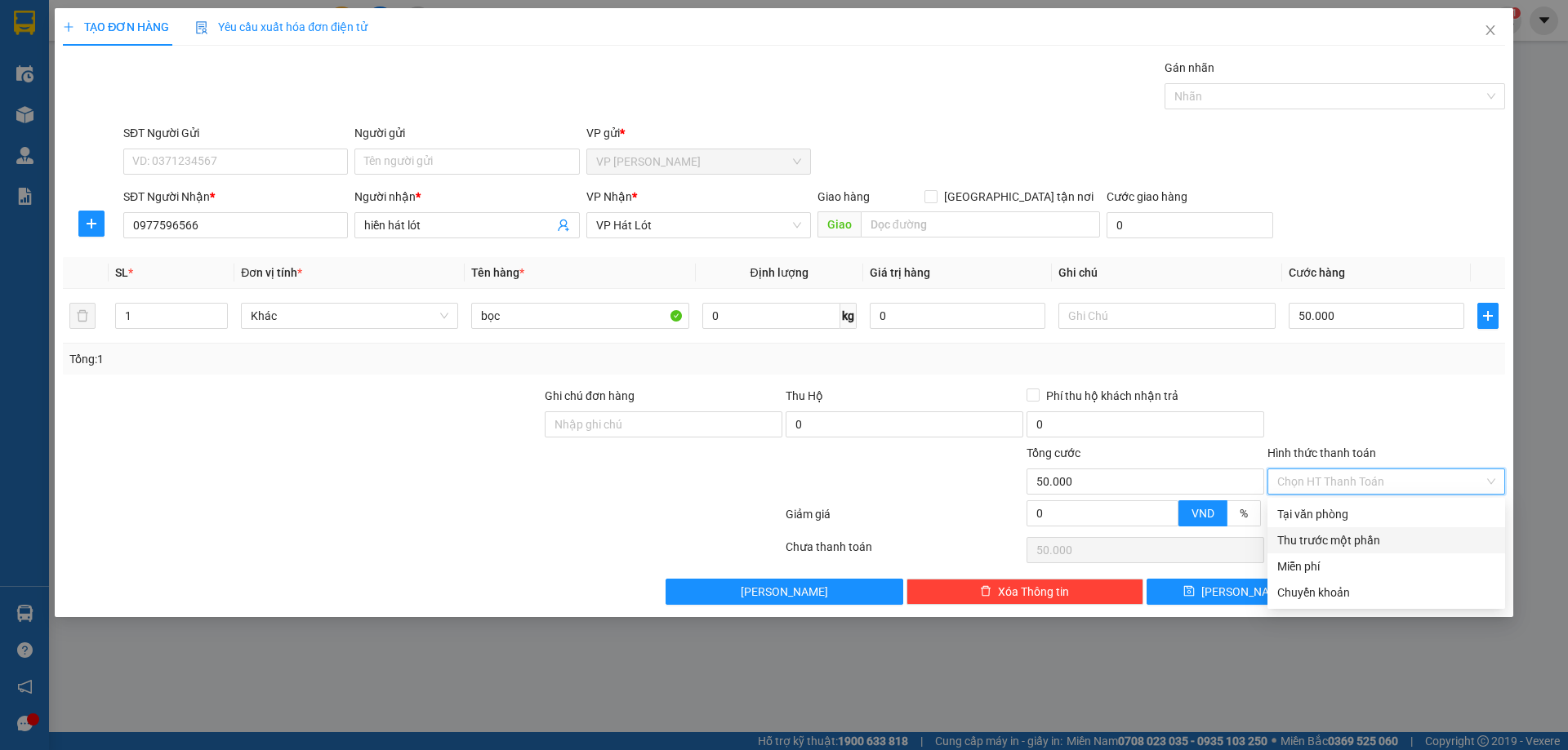
click at [1393, 528] on div "Thu trước một phần" at bounding box center [1386, 540] width 237 height 26
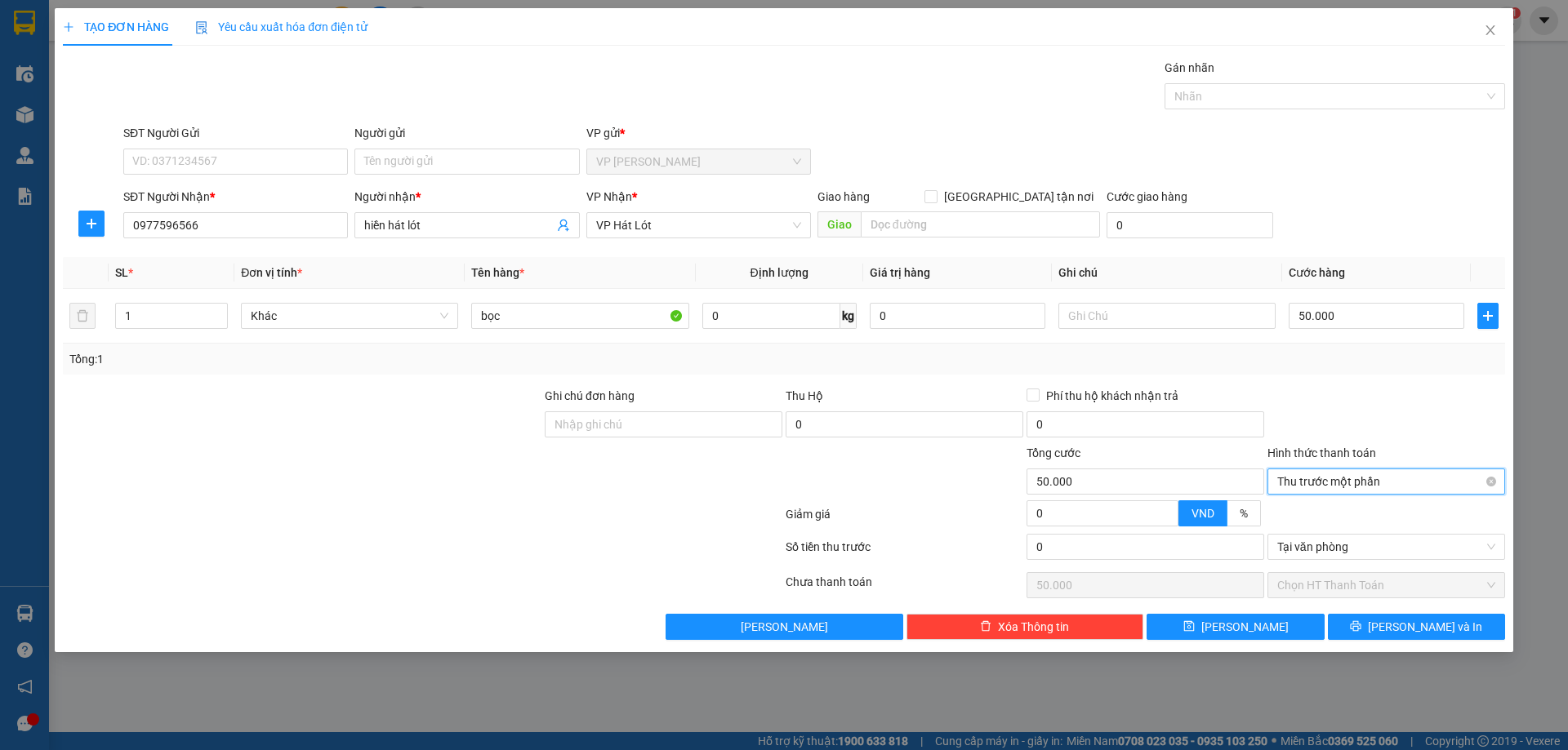
click at [1417, 484] on span "Thu trước một phần" at bounding box center [1386, 482] width 218 height 24
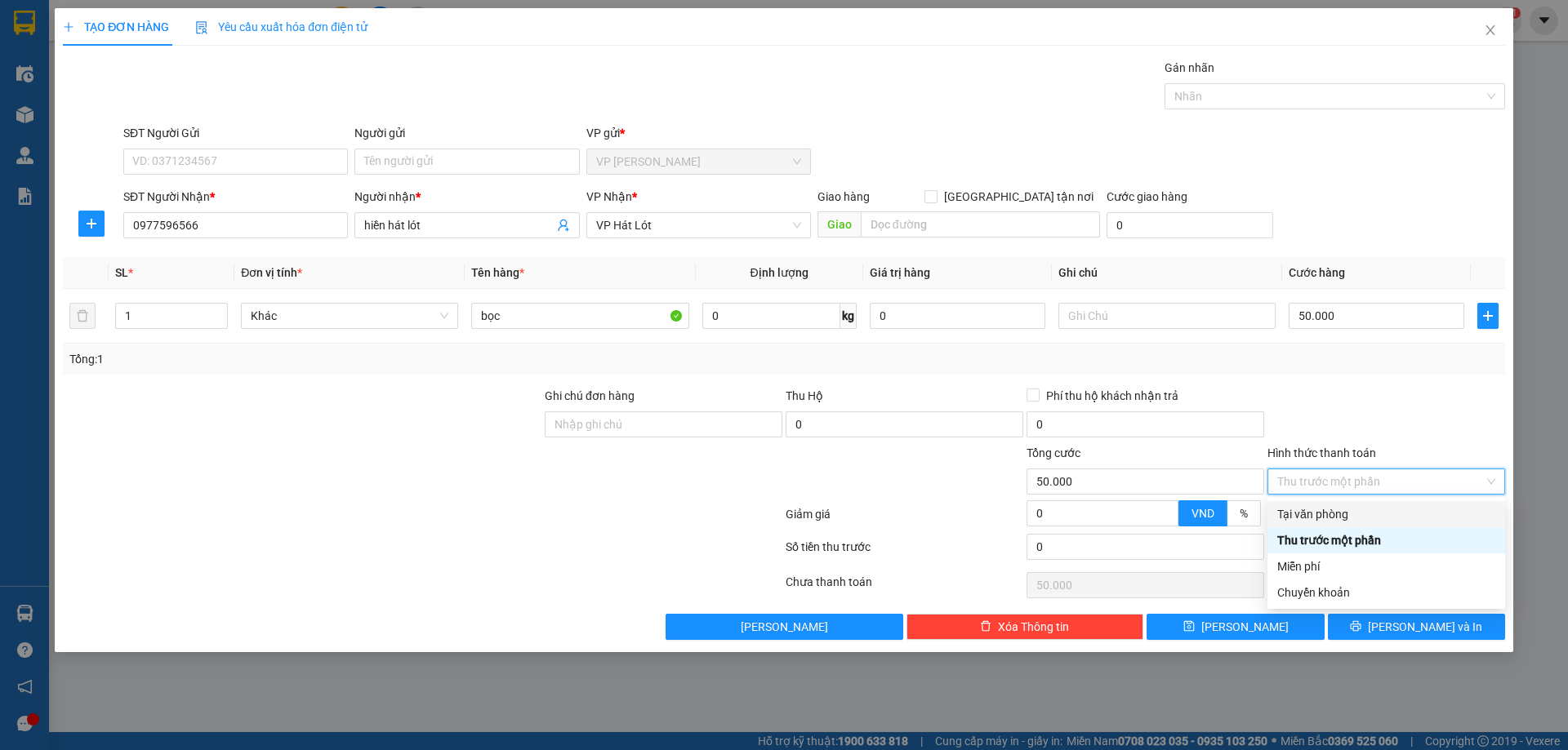
click at [1380, 512] on div "Tại văn phòng" at bounding box center [1386, 514] width 218 height 18
type input "0"
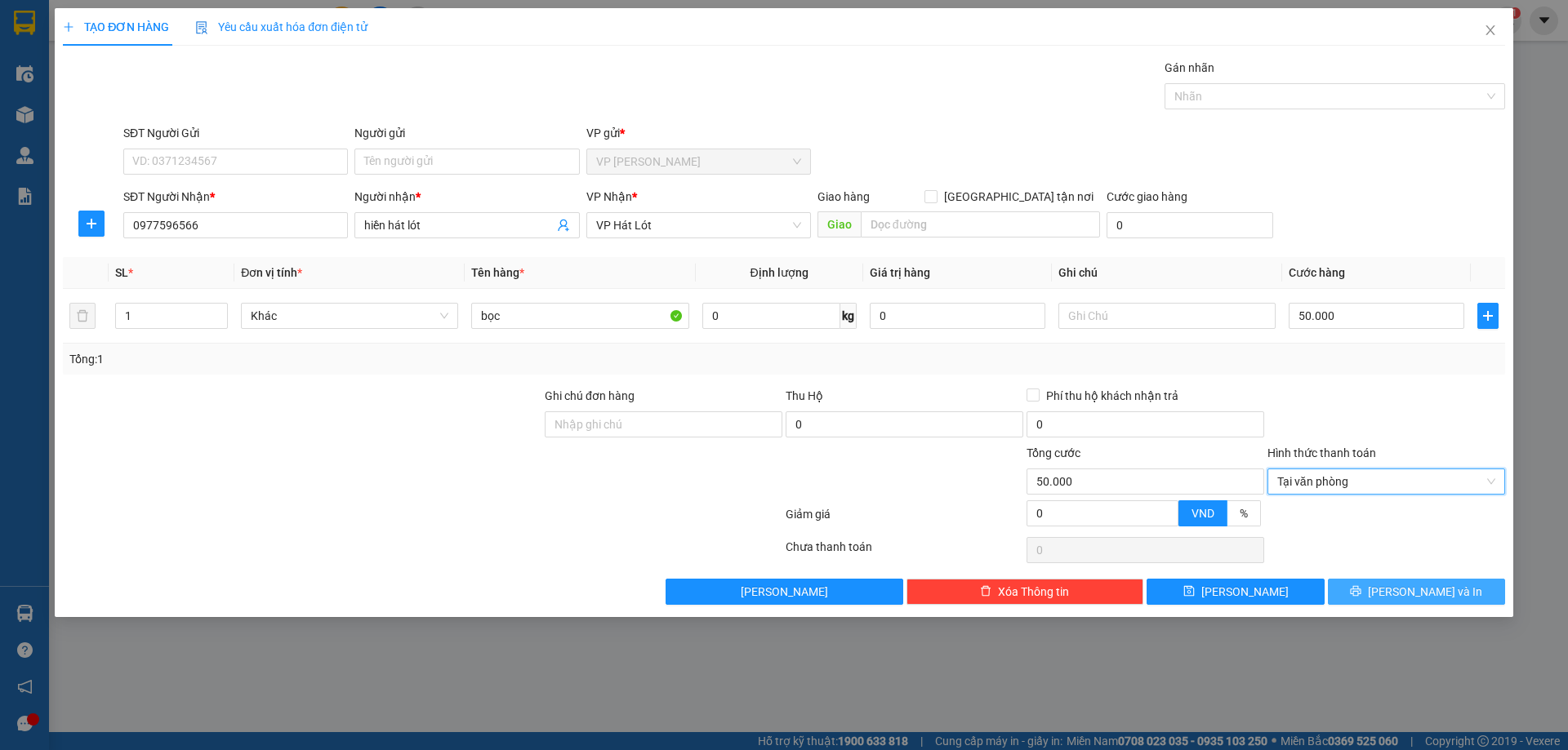
drag, startPoint x: 1399, startPoint y: 586, endPoint x: 1383, endPoint y: 621, distance: 38.5
click at [1399, 589] on button "[PERSON_NAME] và In" at bounding box center [1416, 592] width 178 height 26
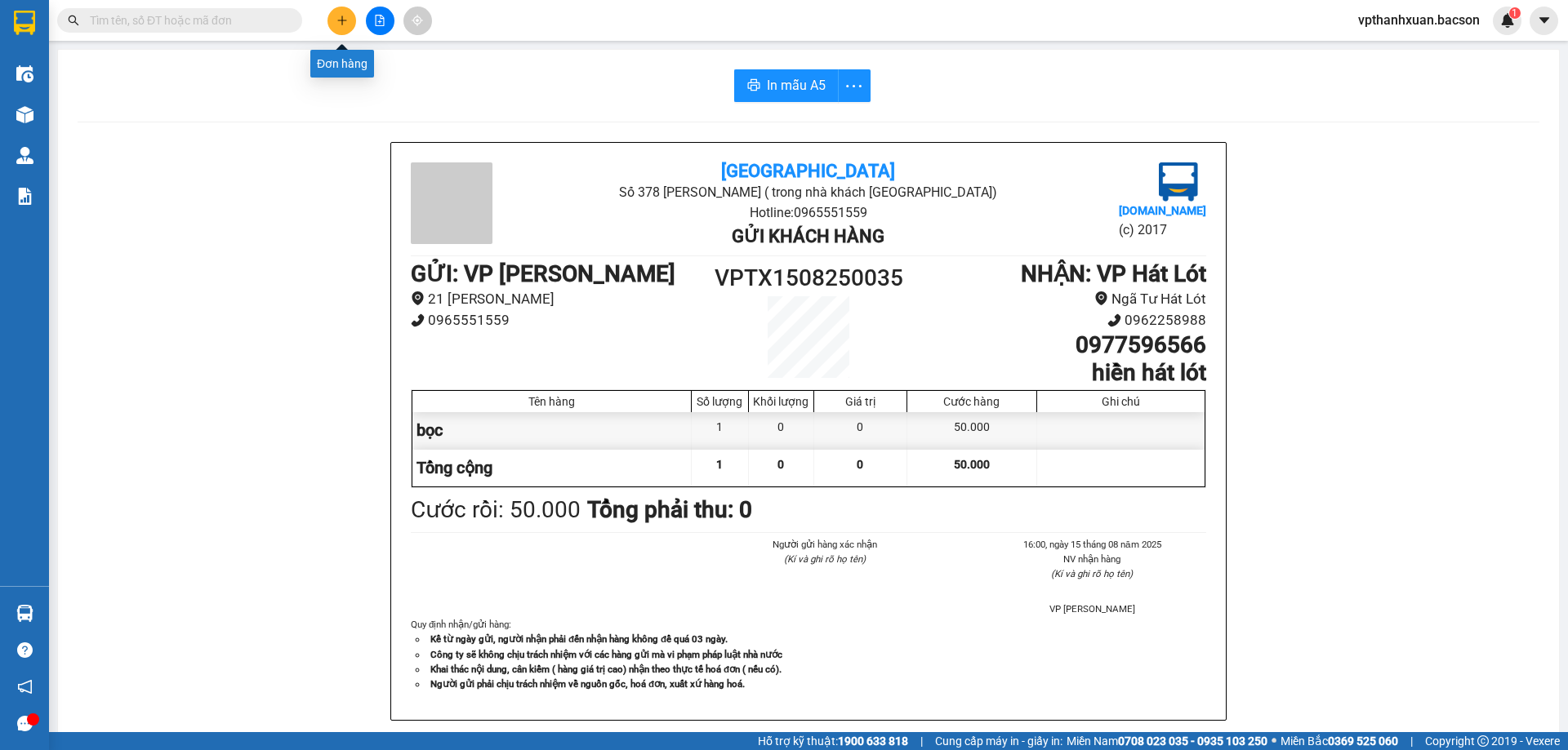
click at [339, 23] on icon "plus" at bounding box center [341, 20] width 11 height 11
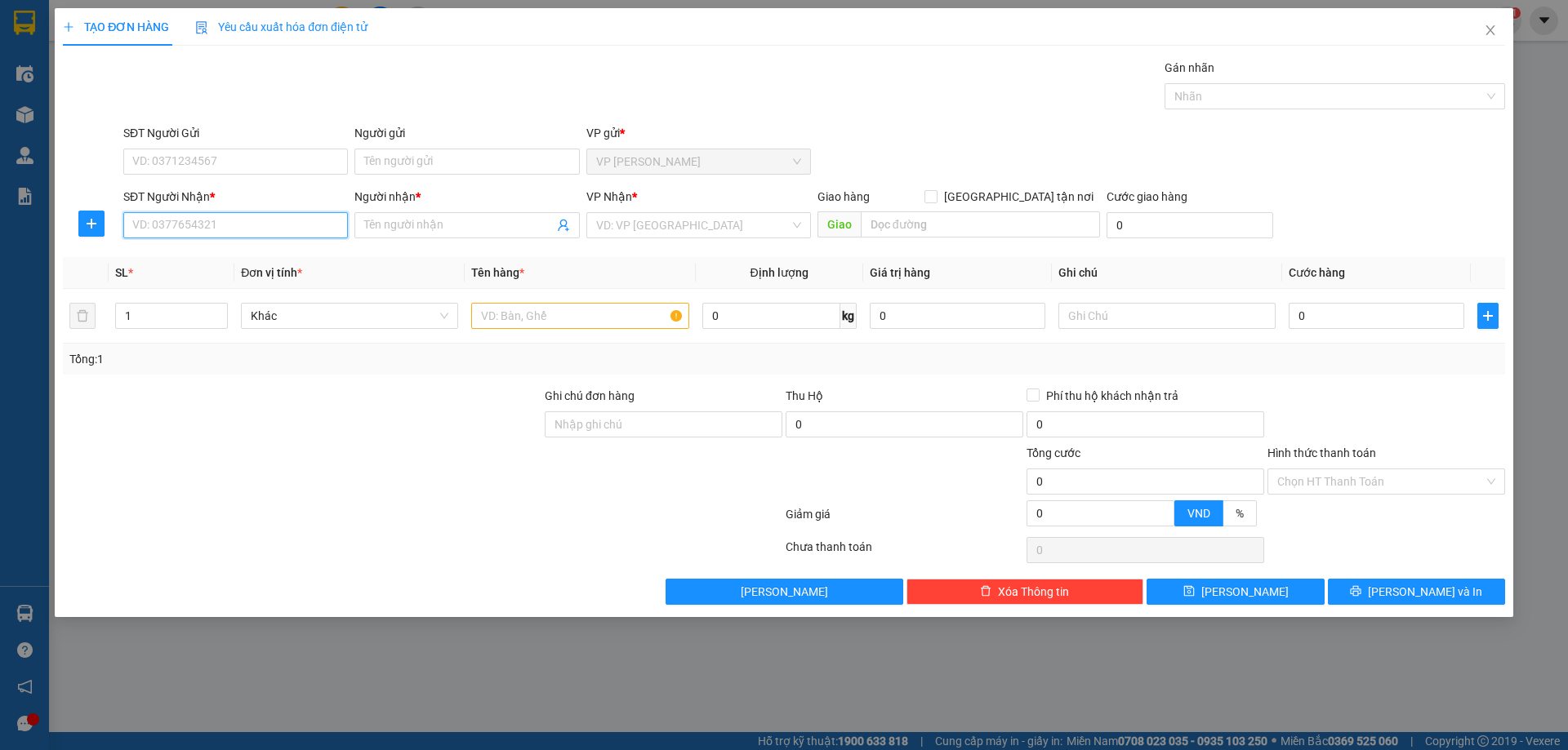
click at [308, 217] on input "SĐT Người Nhận *" at bounding box center [235, 225] width 224 height 26
click at [284, 221] on input "SĐT Người Nhận *" at bounding box center [235, 225] width 224 height 26
click at [249, 223] on input "SĐT Người Nhận *" at bounding box center [235, 225] width 224 height 26
click at [263, 252] on div "0981936836 - KIÊN" at bounding box center [236, 258] width 205 height 18
type input "0981936836"
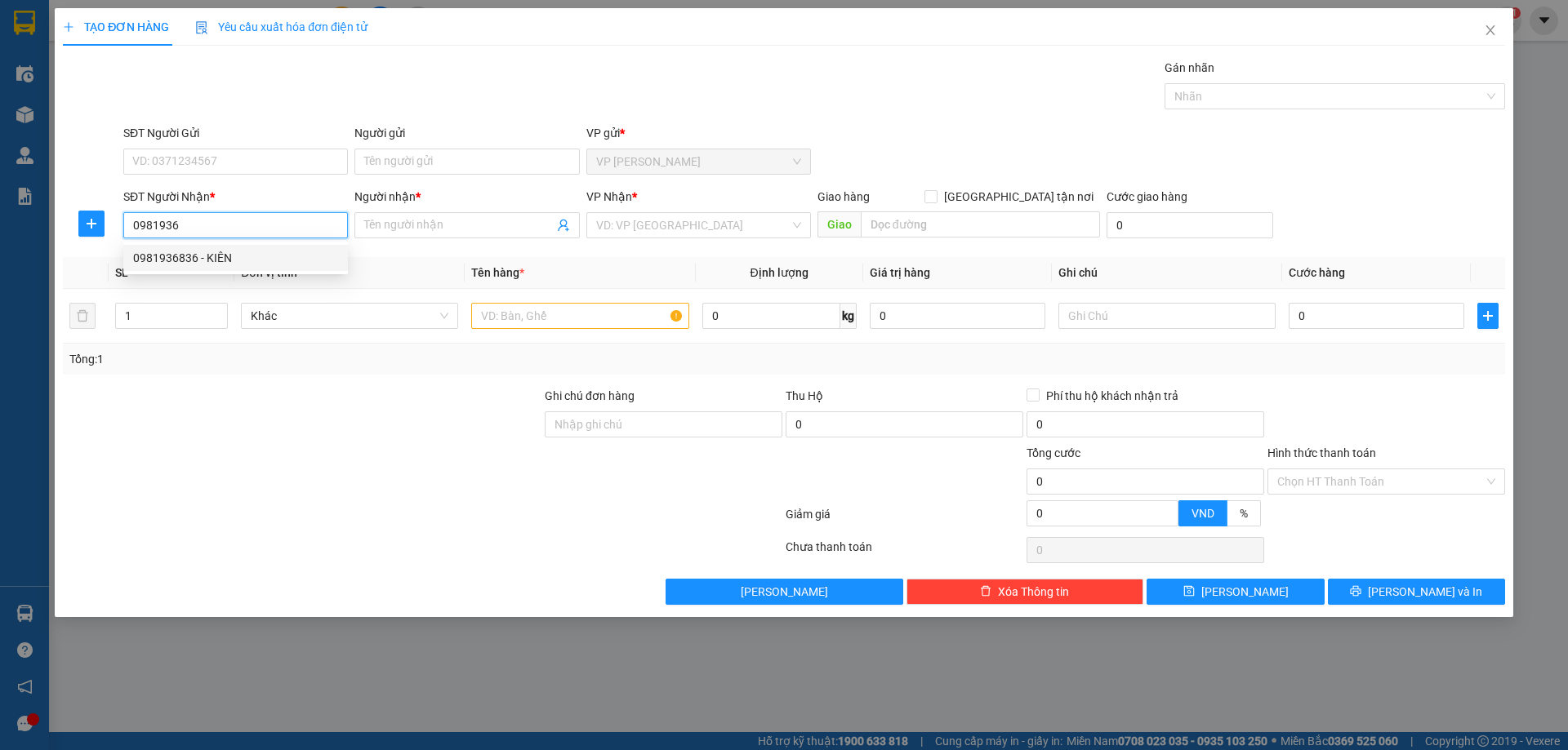
type input "KIÊN"
type input "0981936836"
click at [619, 320] on input "text" at bounding box center [580, 316] width 217 height 26
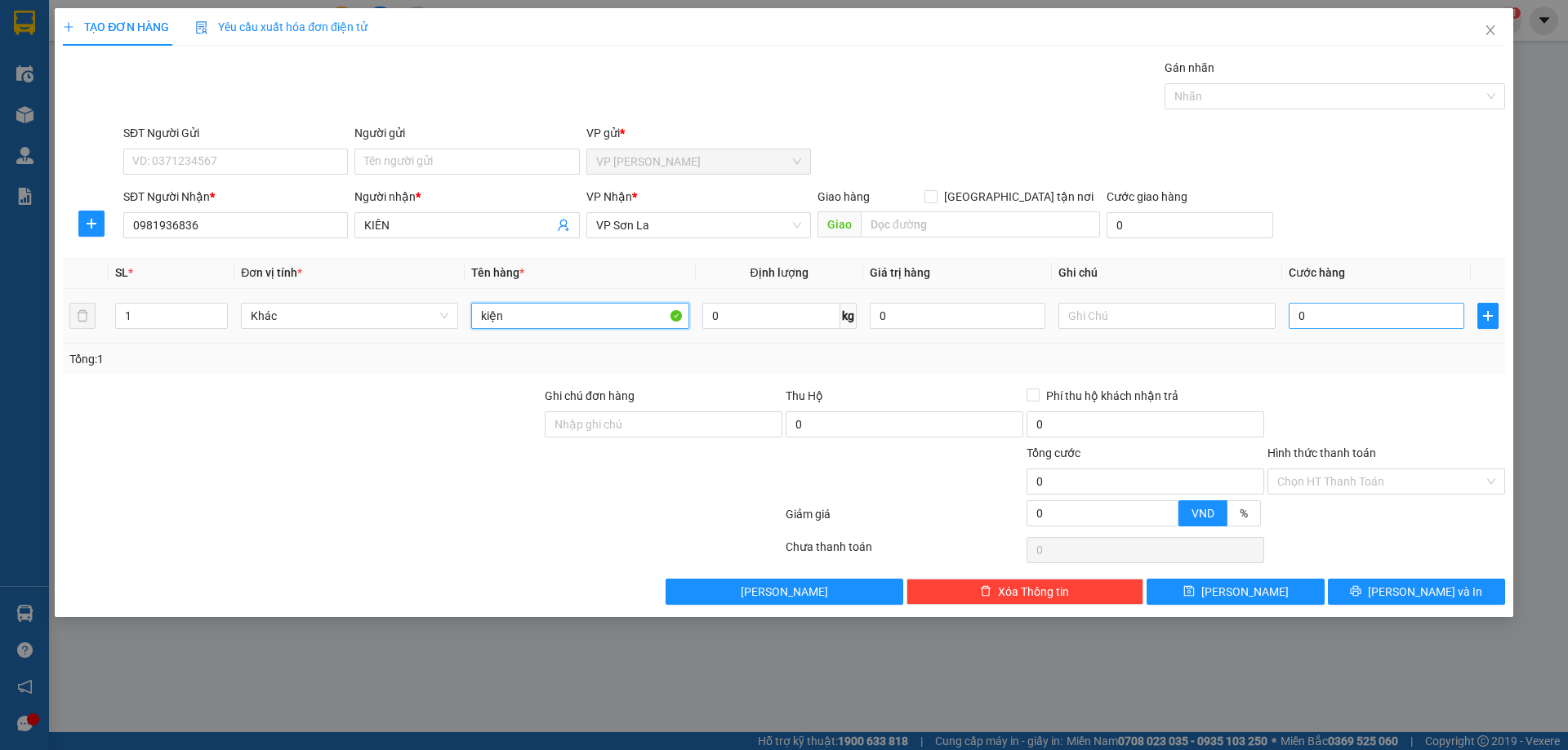
type input "kiện"
click at [1411, 321] on input "0" at bounding box center [1377, 316] width 176 height 26
type input "50"
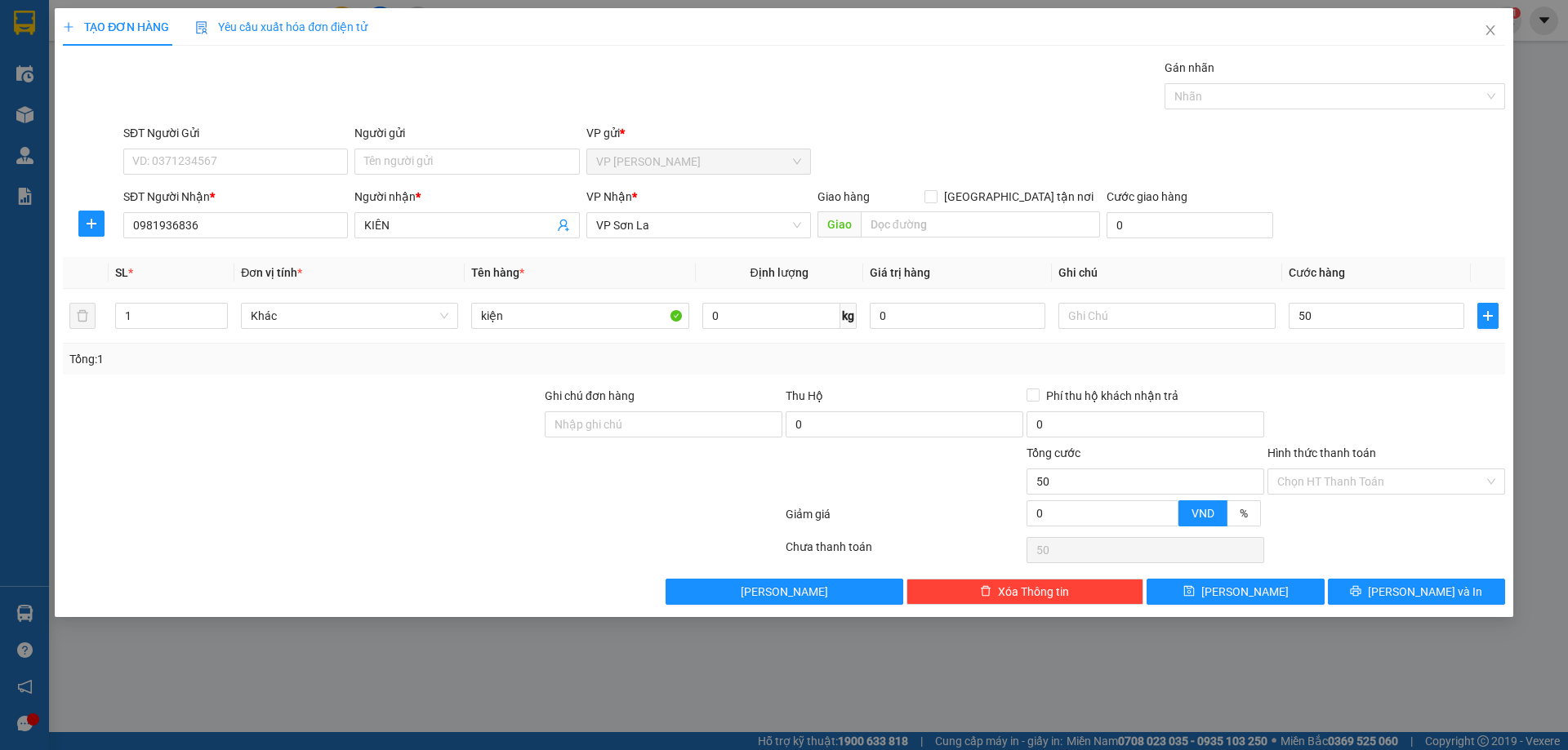
type input "50.000"
click at [1422, 264] on th "Cước hàng" at bounding box center [1377, 273] width 189 height 32
click at [1445, 589] on span "[PERSON_NAME] và In" at bounding box center [1425, 592] width 114 height 18
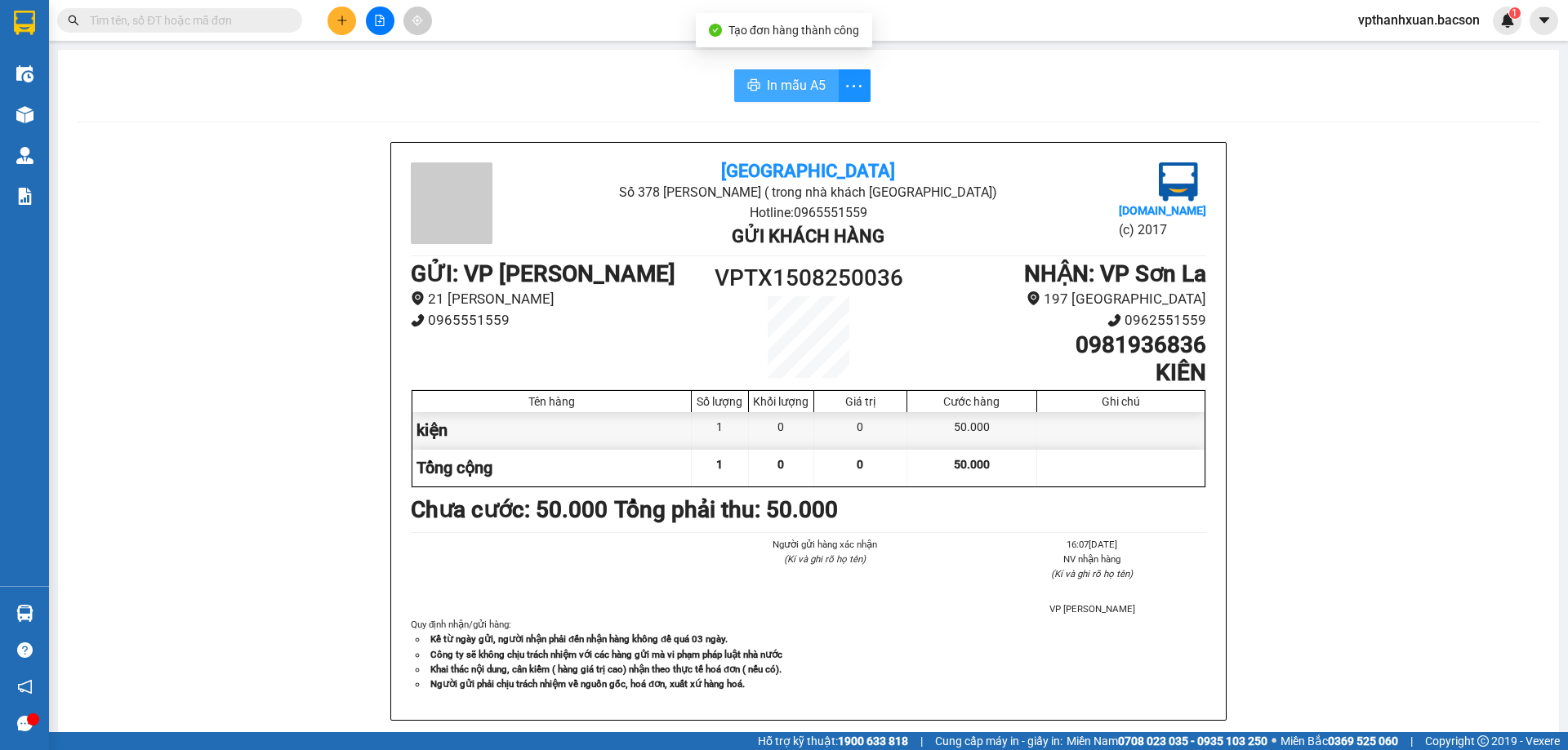
click at [799, 74] on button "In mẫu A5" at bounding box center [786, 86] width 105 height 33
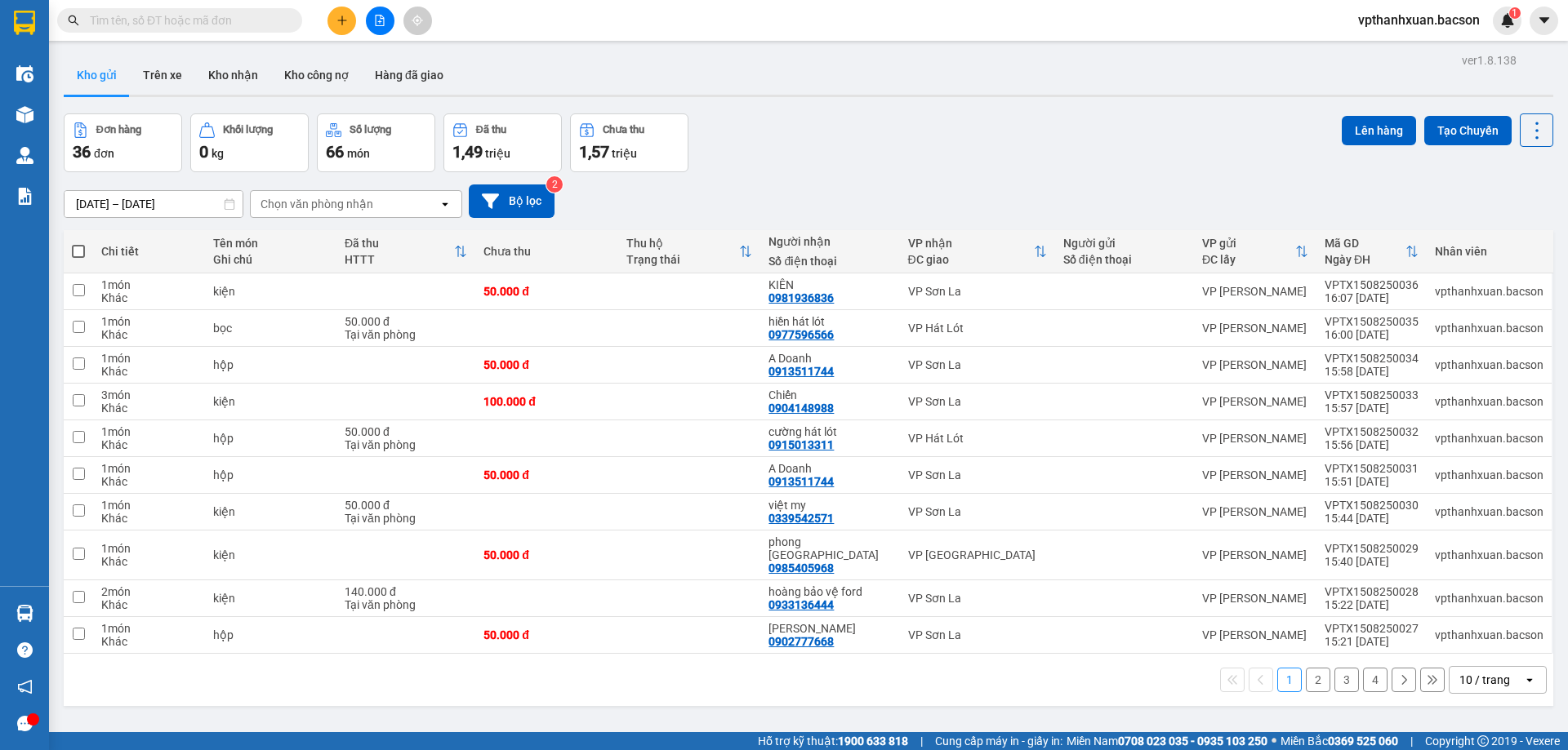
click at [349, 22] on button at bounding box center [341, 21] width 29 height 29
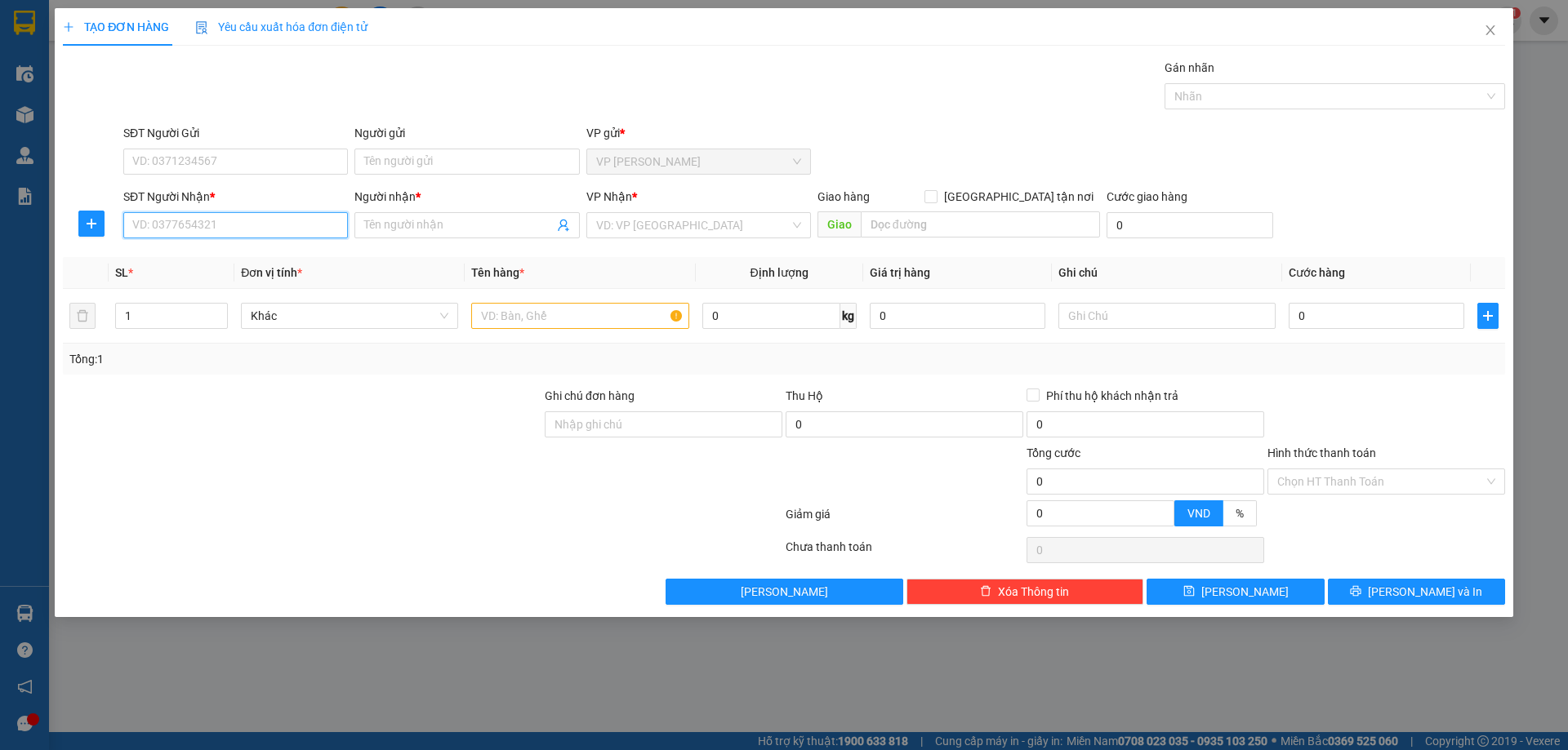
click at [268, 224] on input "SĐT Người Nhận *" at bounding box center [235, 225] width 224 height 26
click at [1490, 36] on icon "close" at bounding box center [1490, 29] width 13 height 13
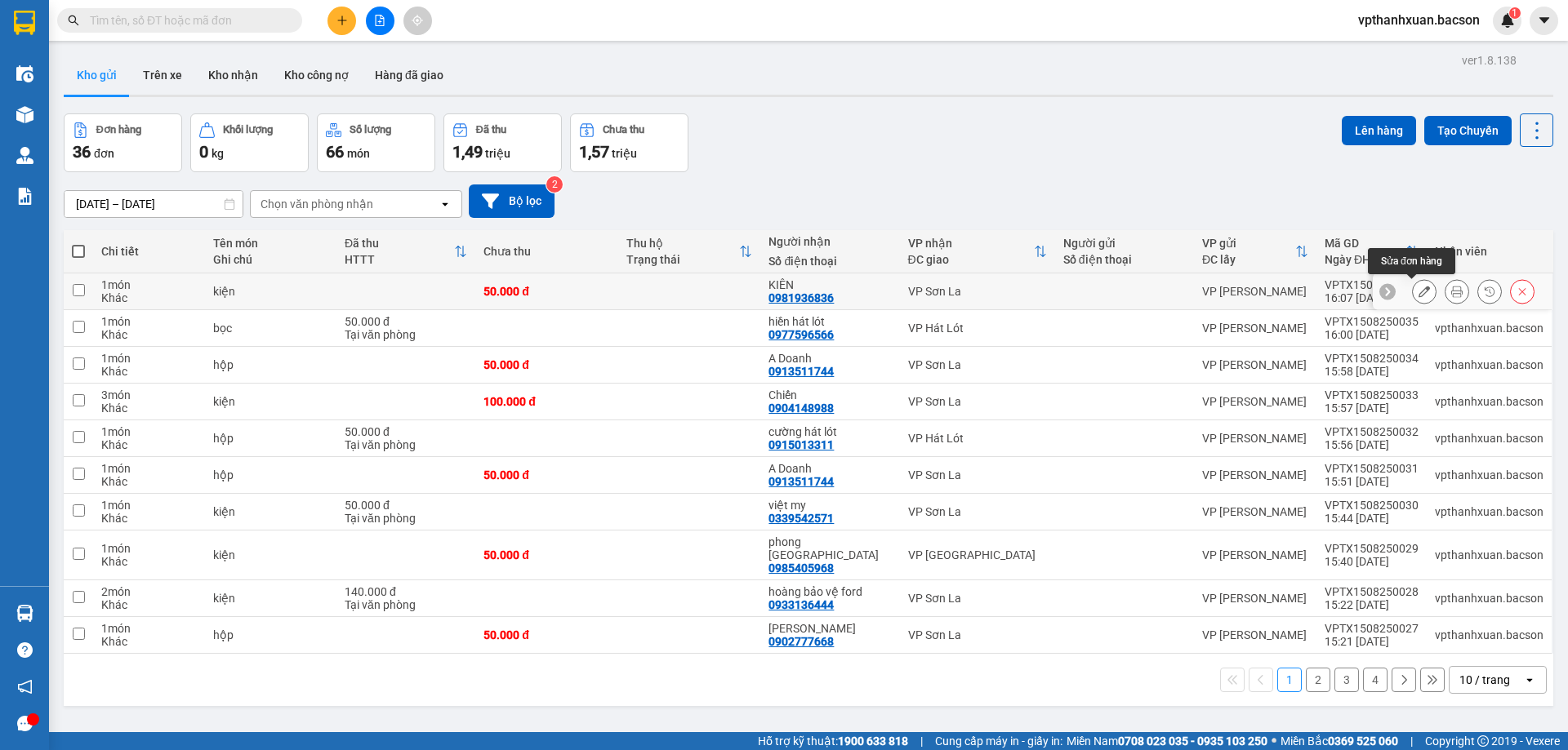
click at [1418, 291] on icon at bounding box center [1423, 291] width 11 height 11
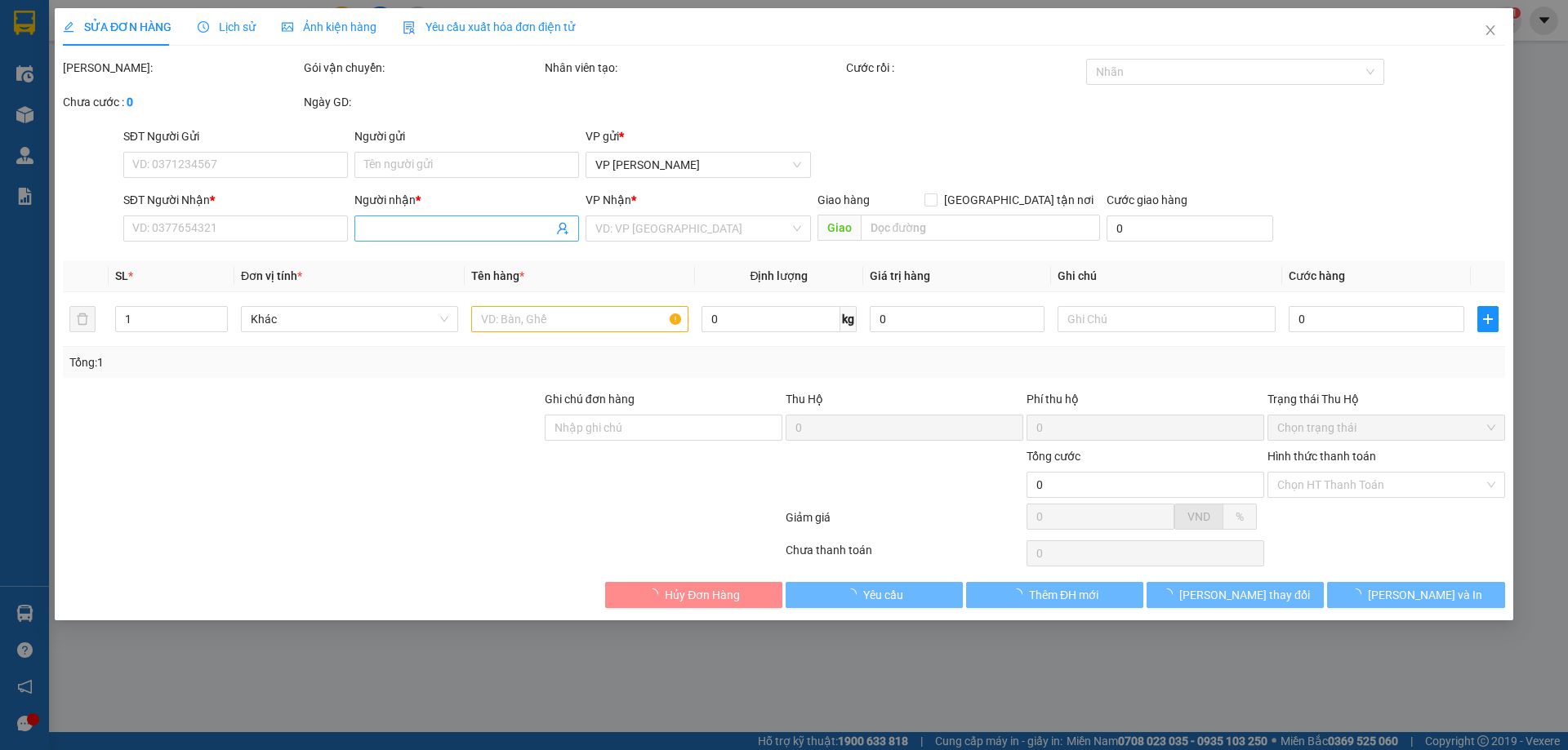
type input "0981936836"
type input "KIÊN"
type input "50.000"
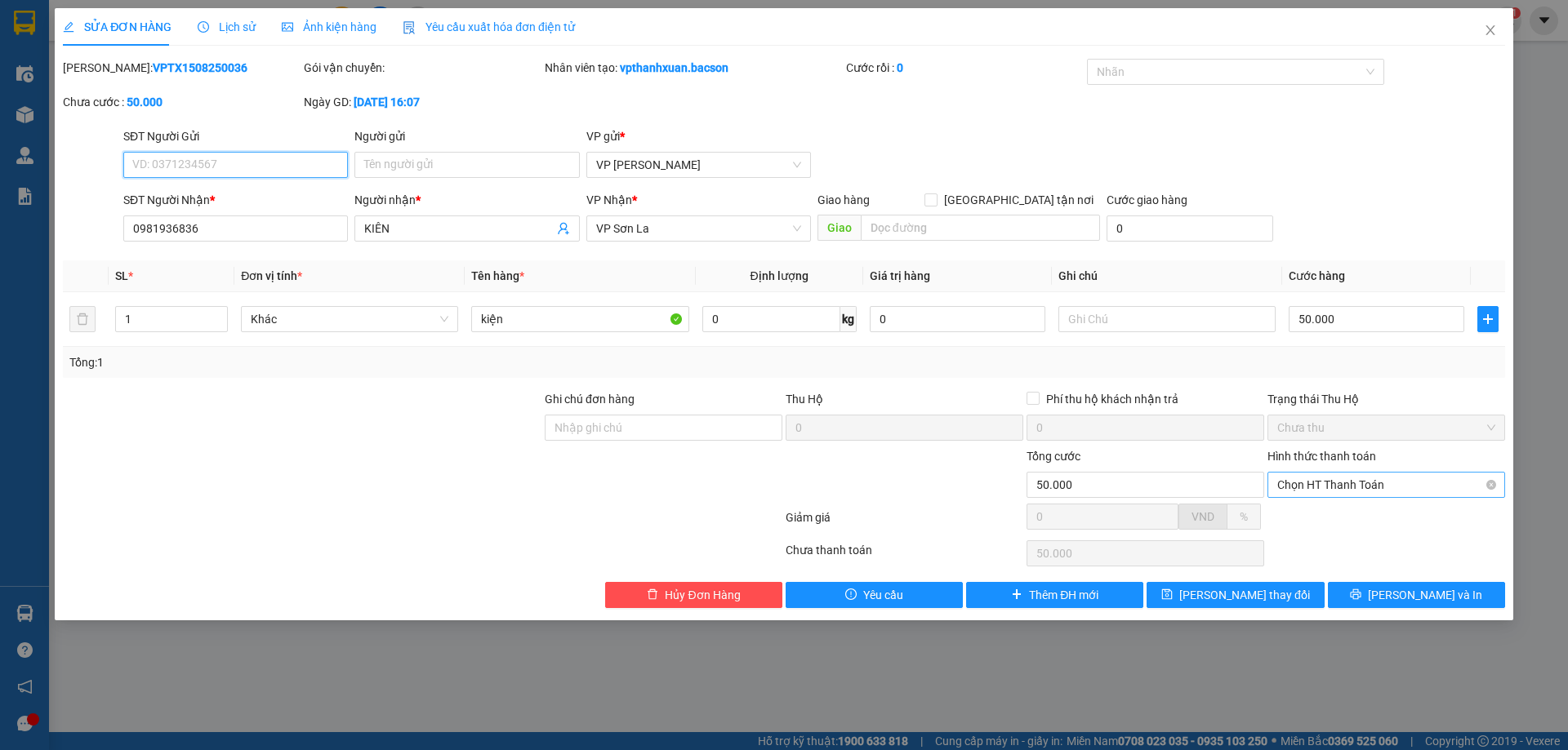
click at [1423, 488] on span "Chọn HT Thanh Toán" at bounding box center [1386, 485] width 218 height 24
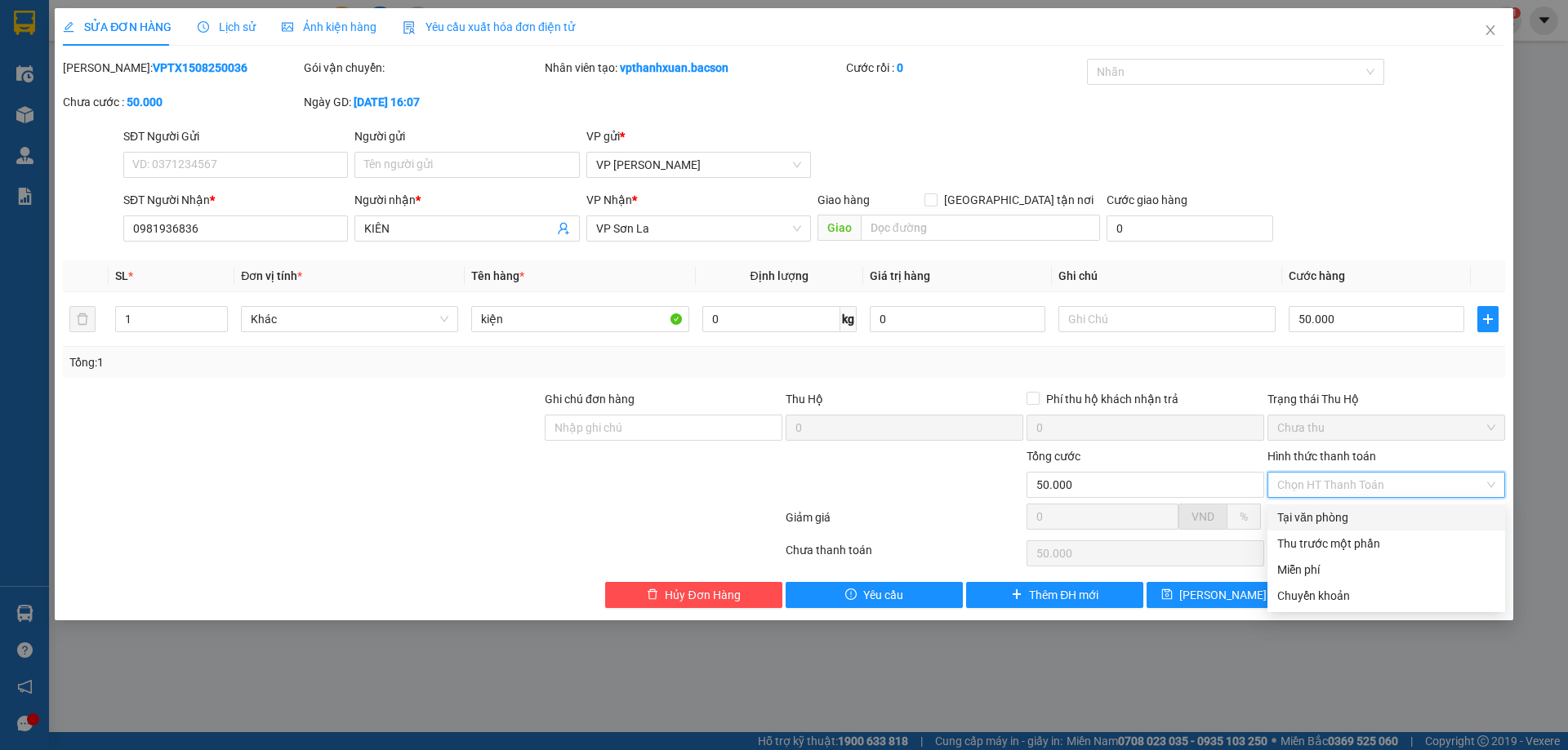
click at [1344, 517] on div "Tại văn phòng" at bounding box center [1386, 517] width 218 height 18
type input "0"
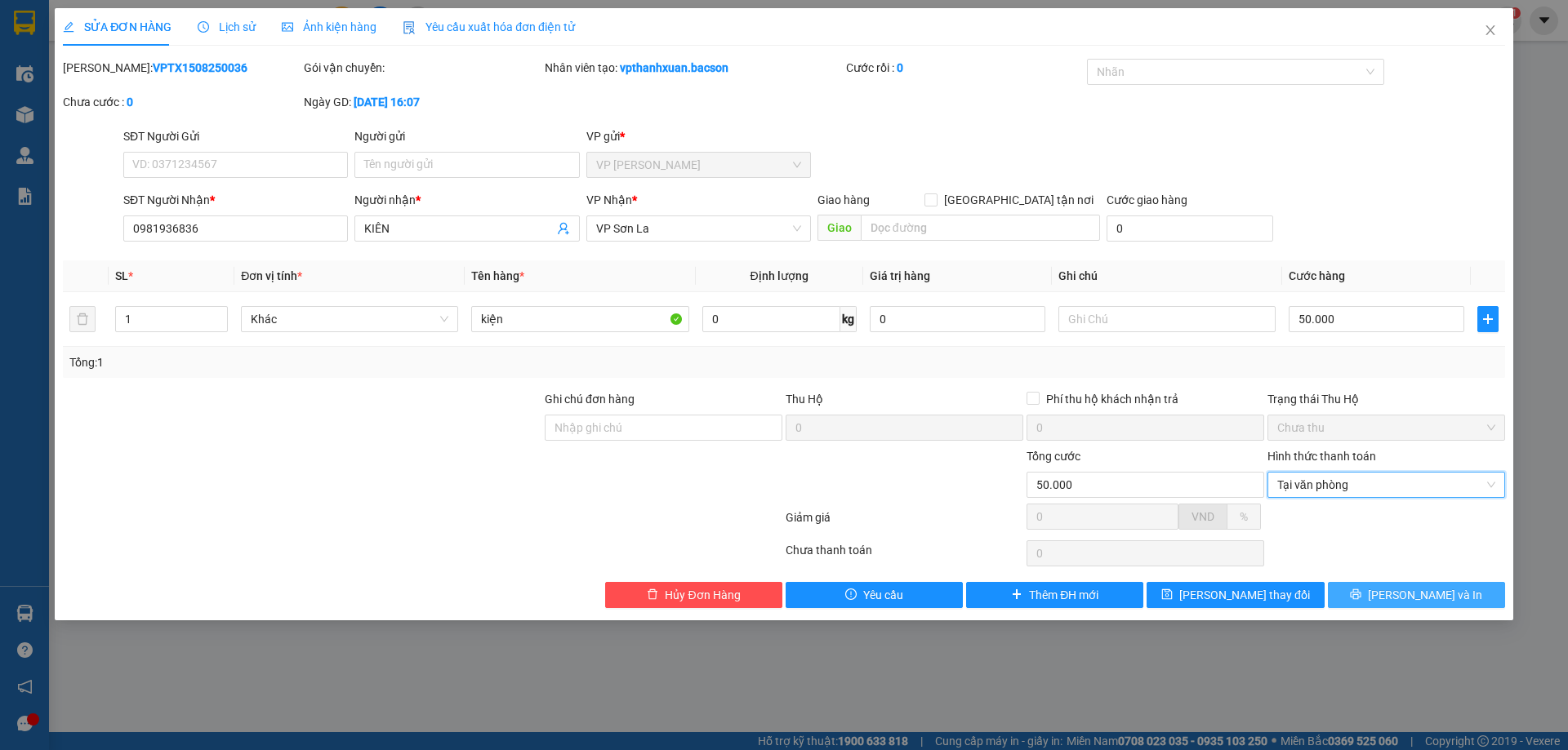
click at [1390, 603] on button "[PERSON_NAME] và In" at bounding box center [1416, 595] width 178 height 26
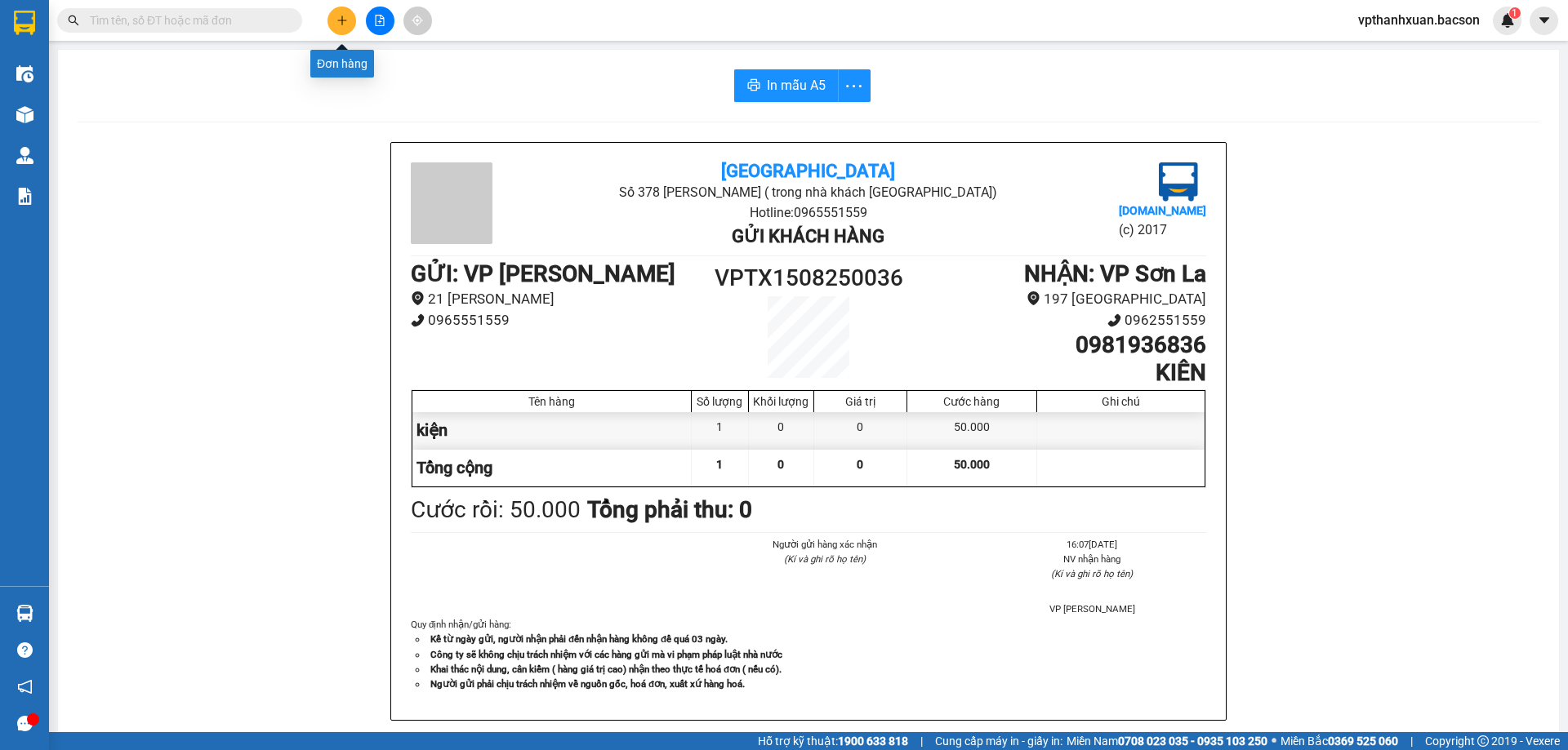
click at [343, 18] on icon "plus" at bounding box center [341, 20] width 11 height 11
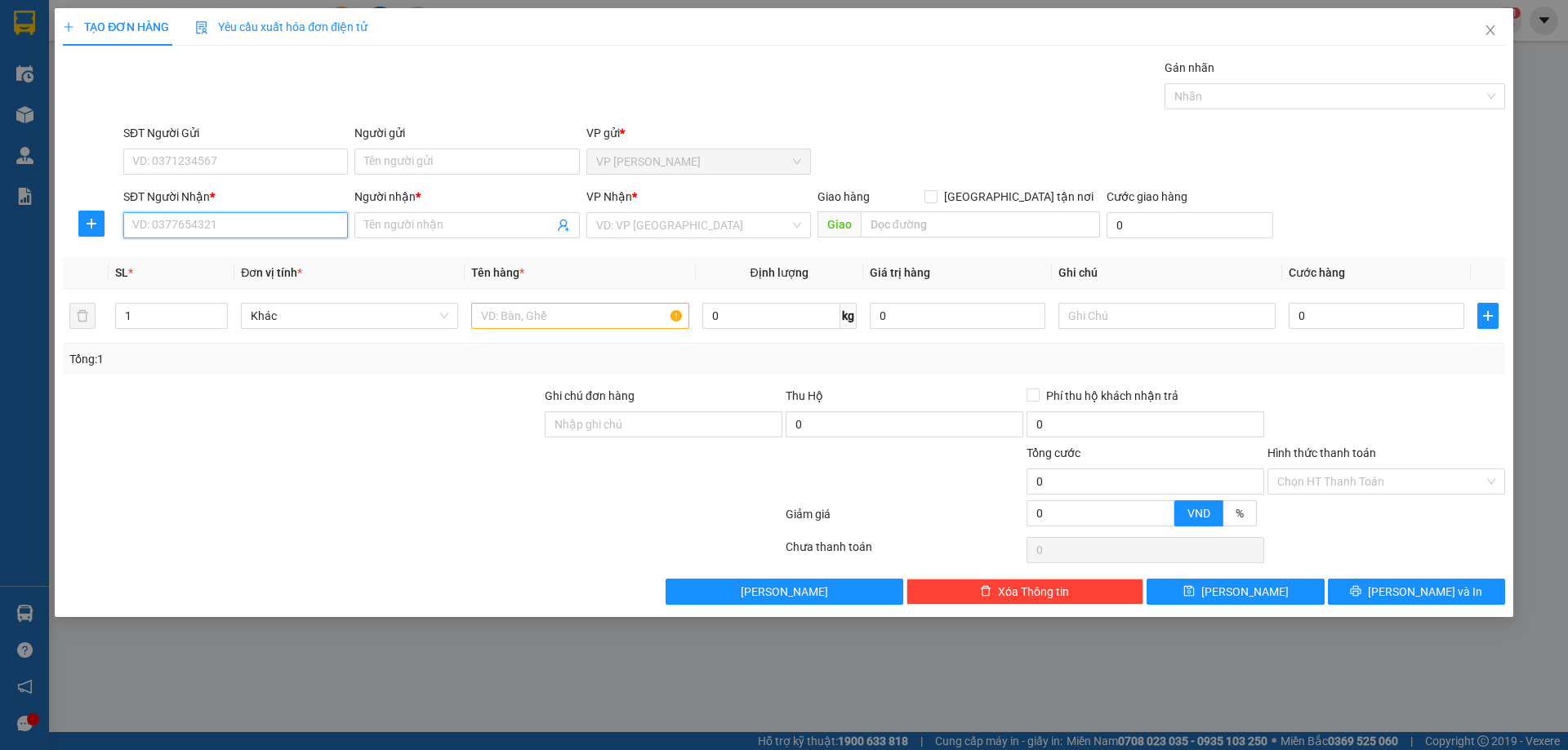
click at [221, 225] on input "SĐT Người Nhận *" at bounding box center [235, 225] width 224 height 26
type input "0395729073"
click at [401, 222] on input "Người nhận *" at bounding box center [458, 225] width 189 height 18
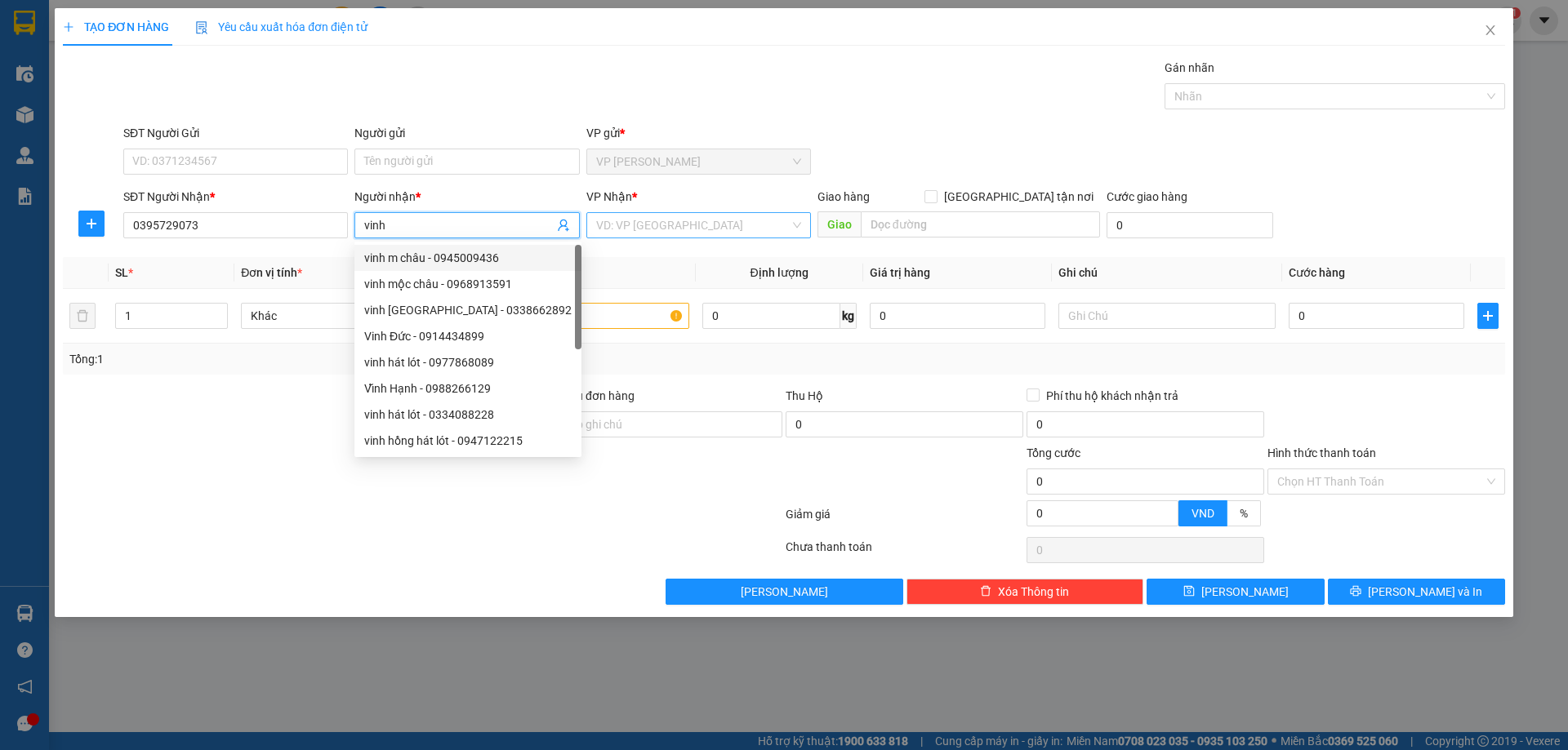
type input "vinh"
click at [650, 231] on input "search" at bounding box center [692, 225] width 193 height 24
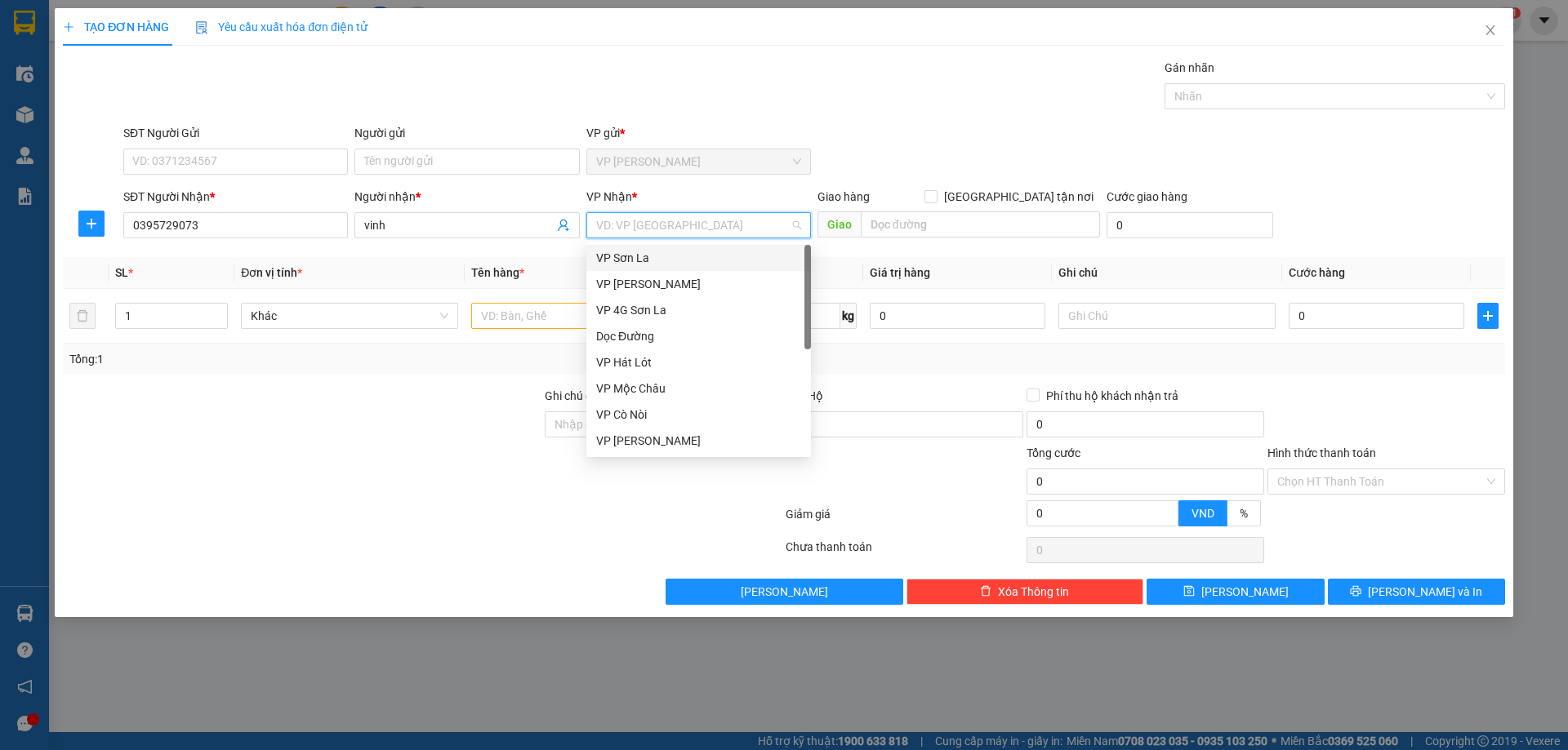
click at [649, 259] on div "VP Sơn La" at bounding box center [698, 258] width 205 height 18
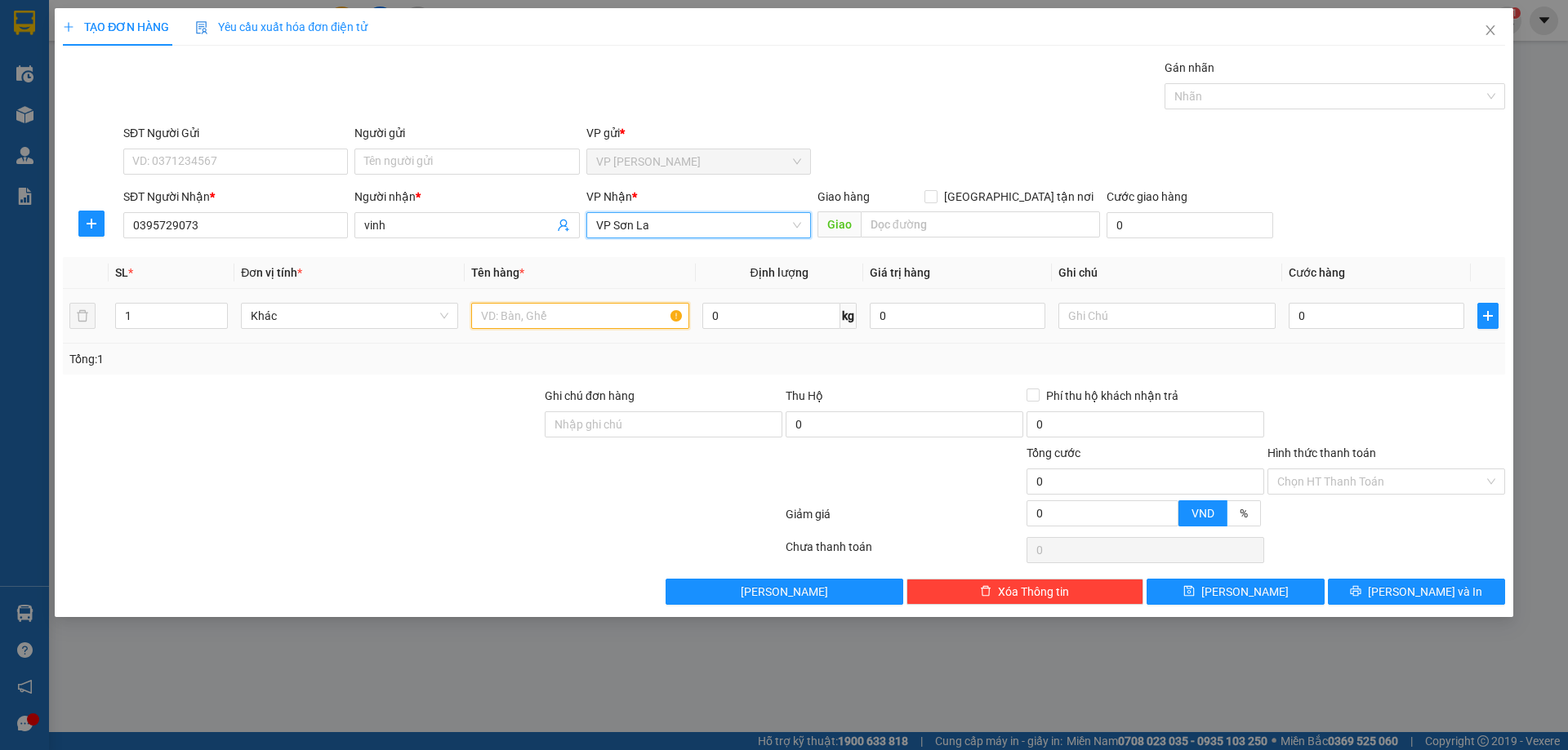
click at [632, 313] on input "text" at bounding box center [580, 316] width 217 height 26
type input "xốp"
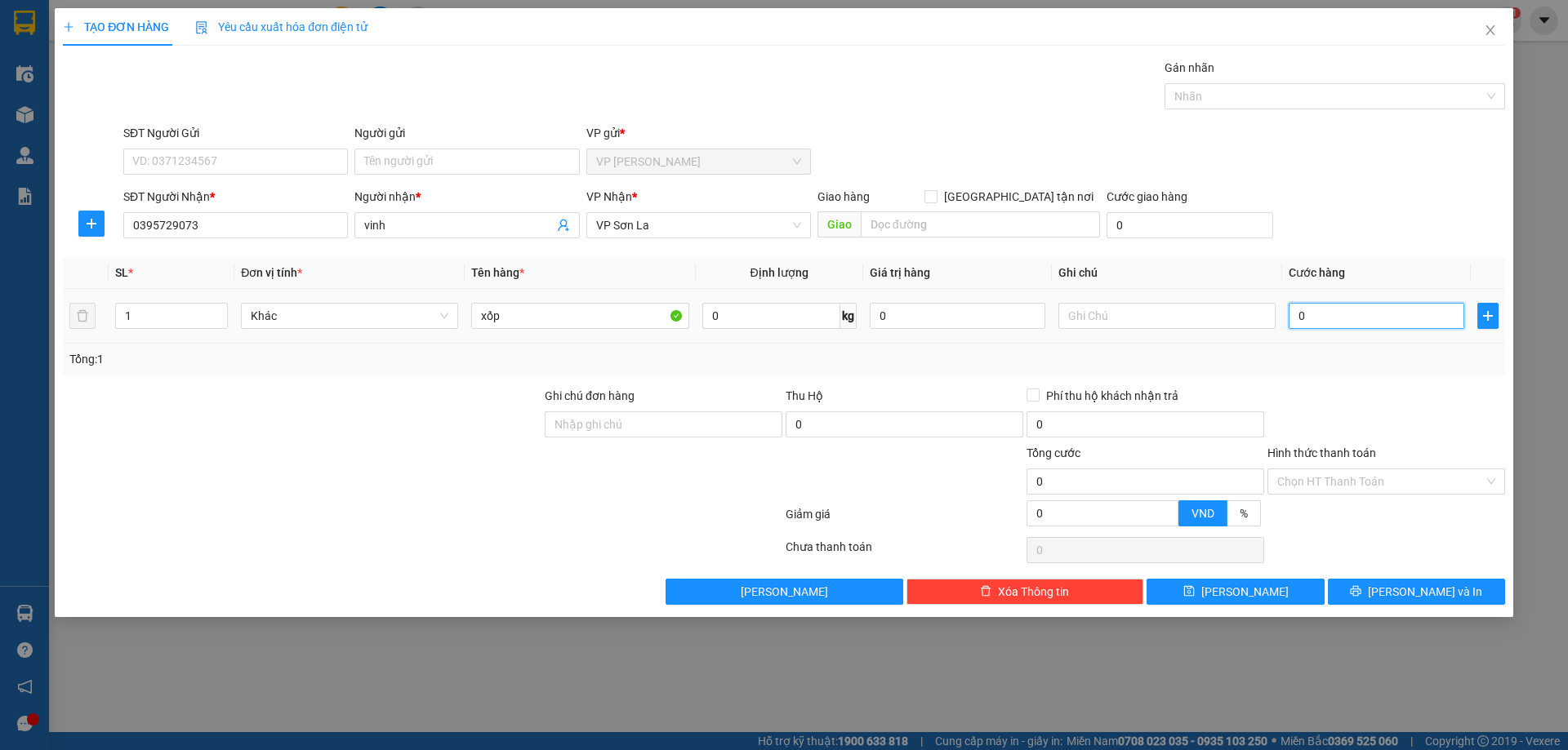
click at [1327, 315] on input "0" at bounding box center [1377, 316] width 176 height 26
type input "5"
type input "50"
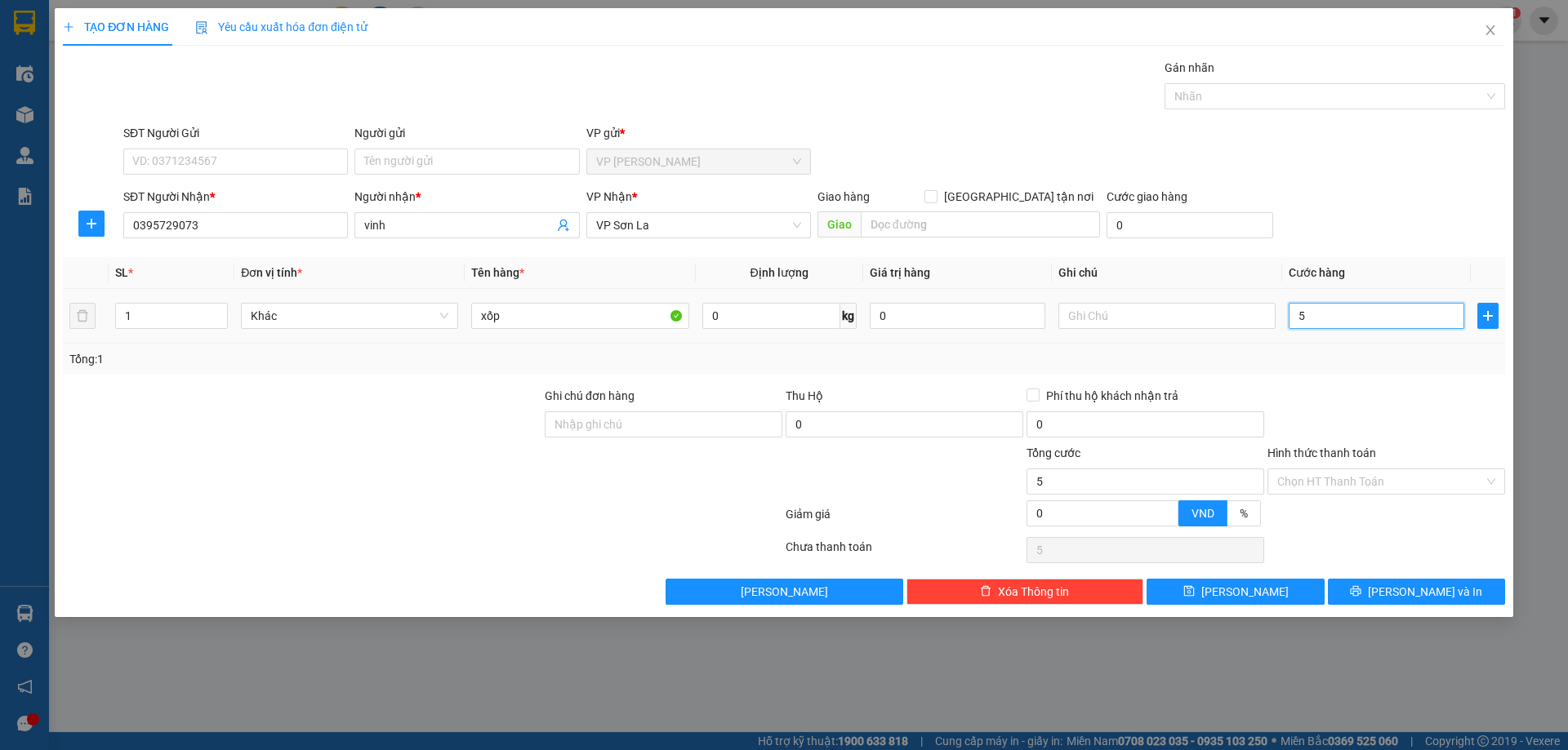
type input "50"
type input "50.000"
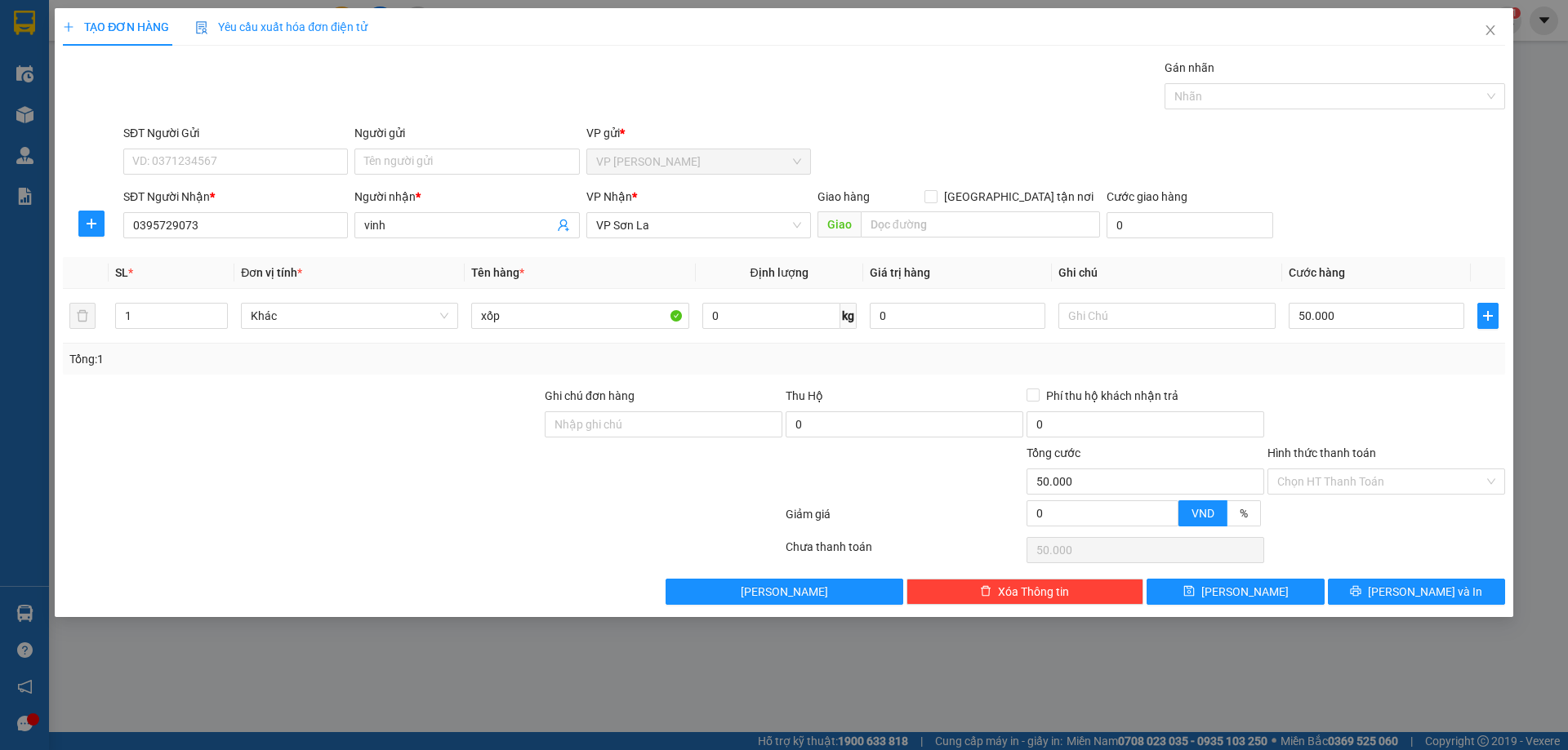
drag, startPoint x: 1443, startPoint y: 168, endPoint x: 1461, endPoint y: 280, distance: 113.4
click at [1443, 169] on div "SĐT Người Gửi VD: 0371234567 Người gửi Tên người gửi VP gửi * VP Thanh Xuân" at bounding box center [814, 152] width 1389 height 57
click at [1435, 584] on div "Transit Pickup Surcharge Ids Transit Deliver Surcharge Ids Transit Deliver Surc…" at bounding box center [784, 332] width 1442 height 546
drag, startPoint x: 1435, startPoint y: 584, endPoint x: 1448, endPoint y: 587, distance: 13.3
click at [1435, 585] on span "[PERSON_NAME] và In" at bounding box center [1425, 592] width 114 height 18
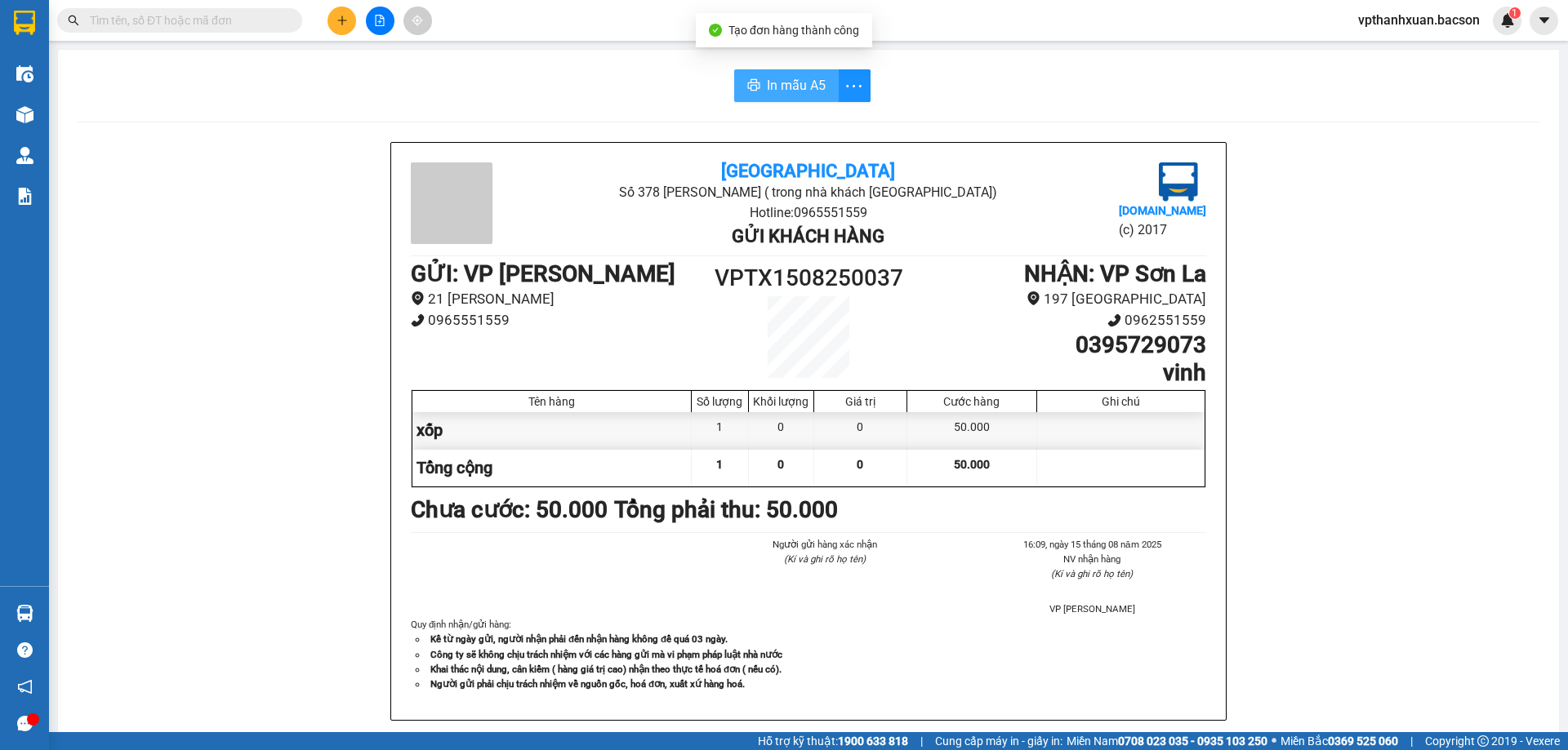
click at [748, 84] on icon "printer" at bounding box center [754, 84] width 12 height 11
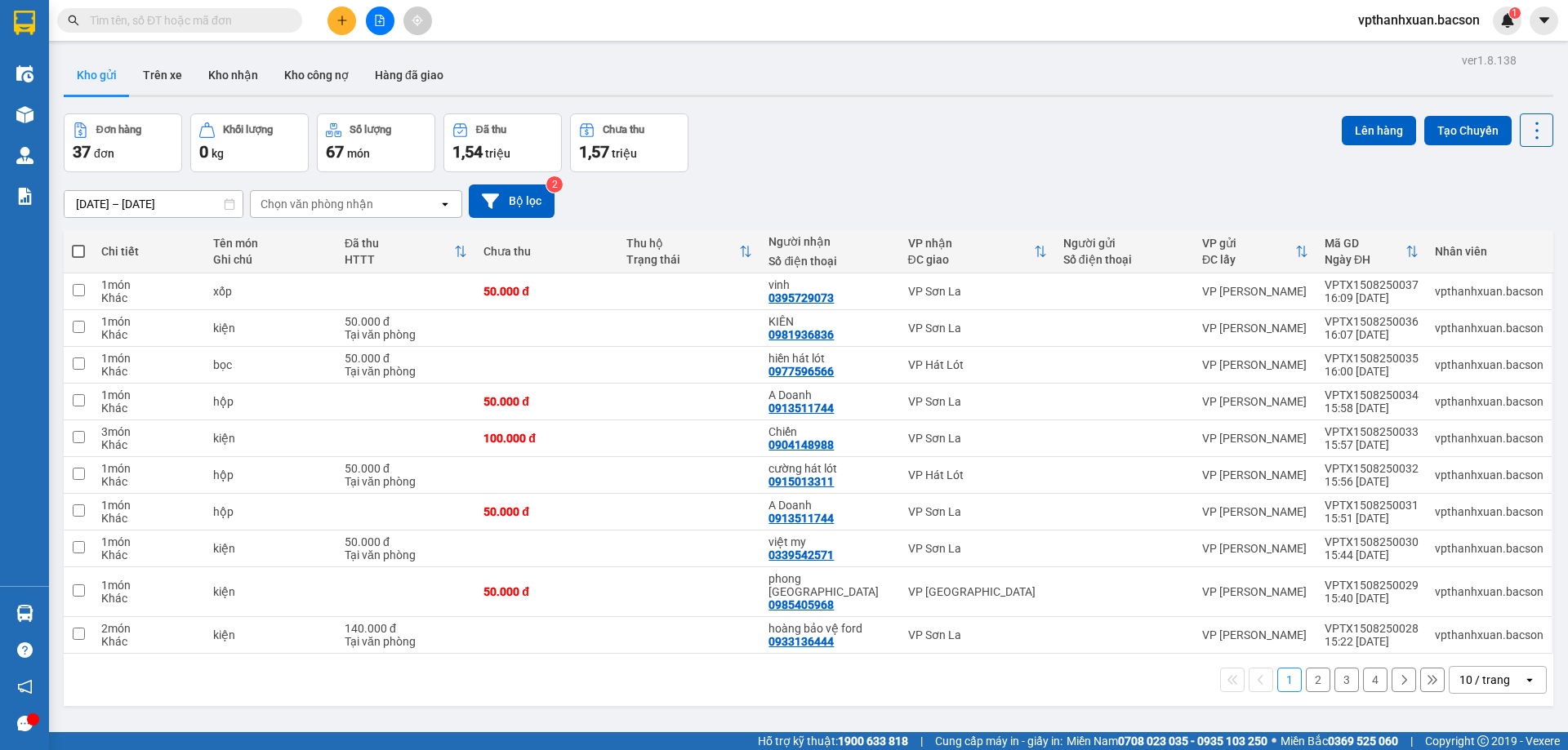
click at [1471, 672] on div "10 / trang" at bounding box center [1485, 680] width 50 height 16
click at [1463, 640] on div "100 / trang" at bounding box center [1485, 631] width 98 height 29
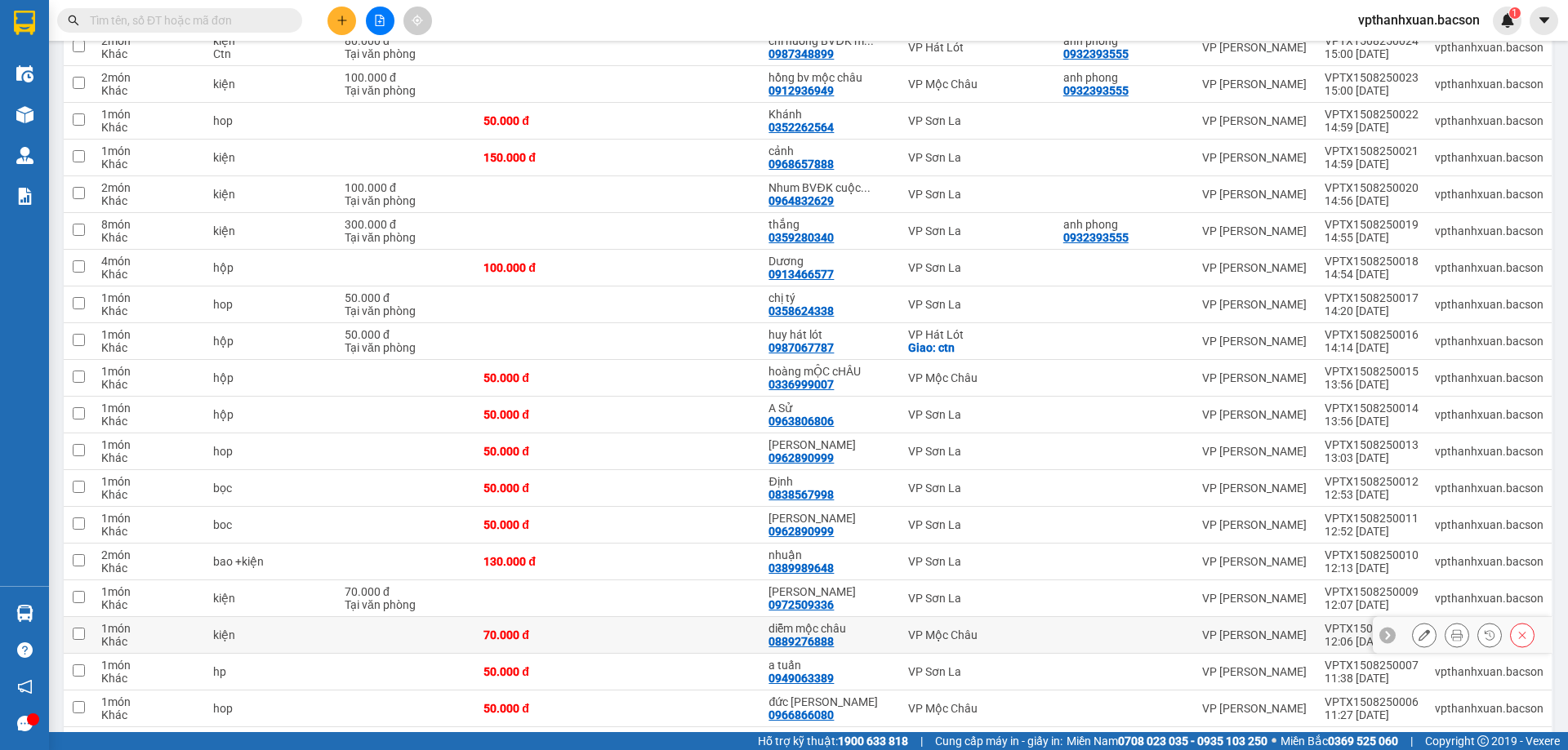
scroll to position [967, 0]
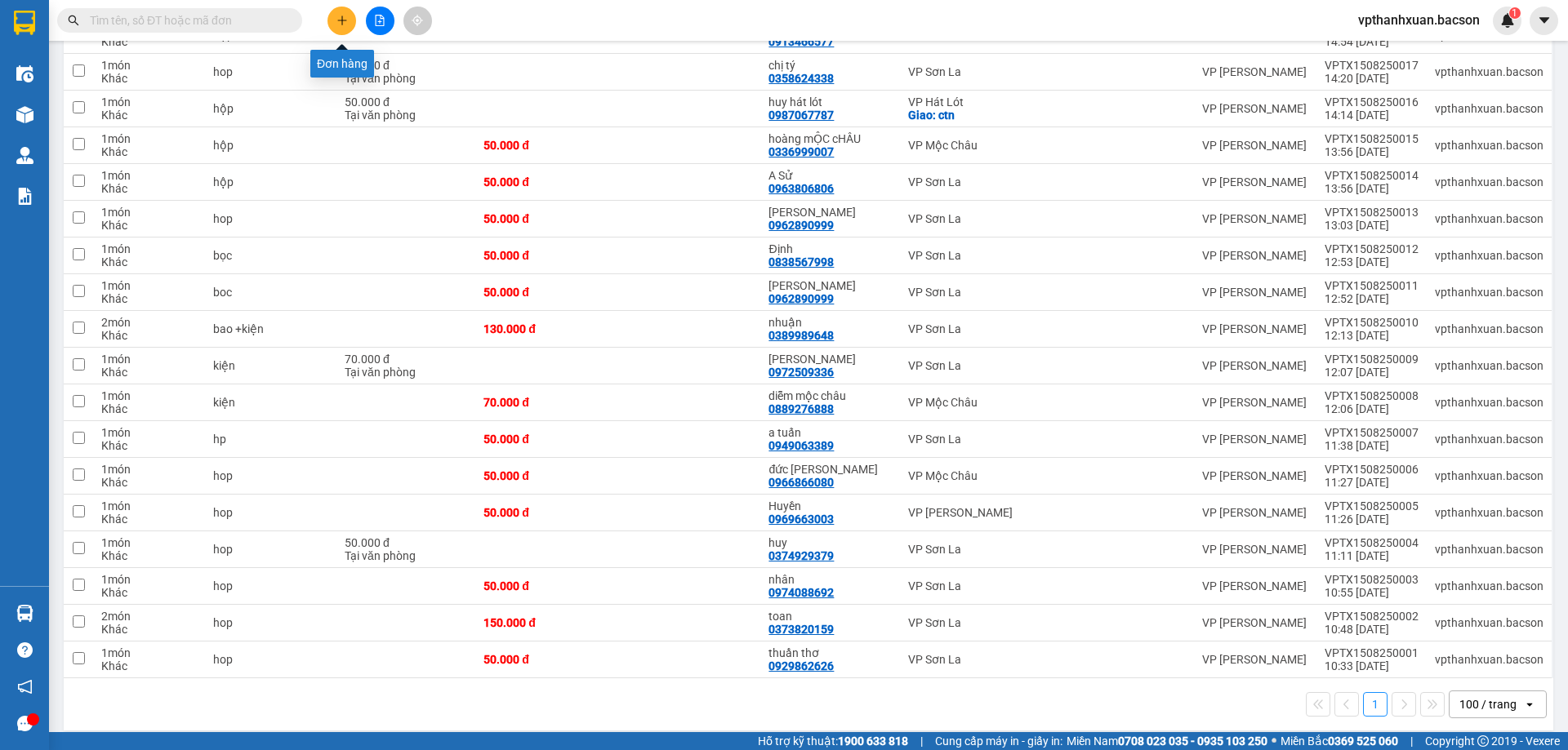
click at [335, 21] on button at bounding box center [341, 21] width 29 height 29
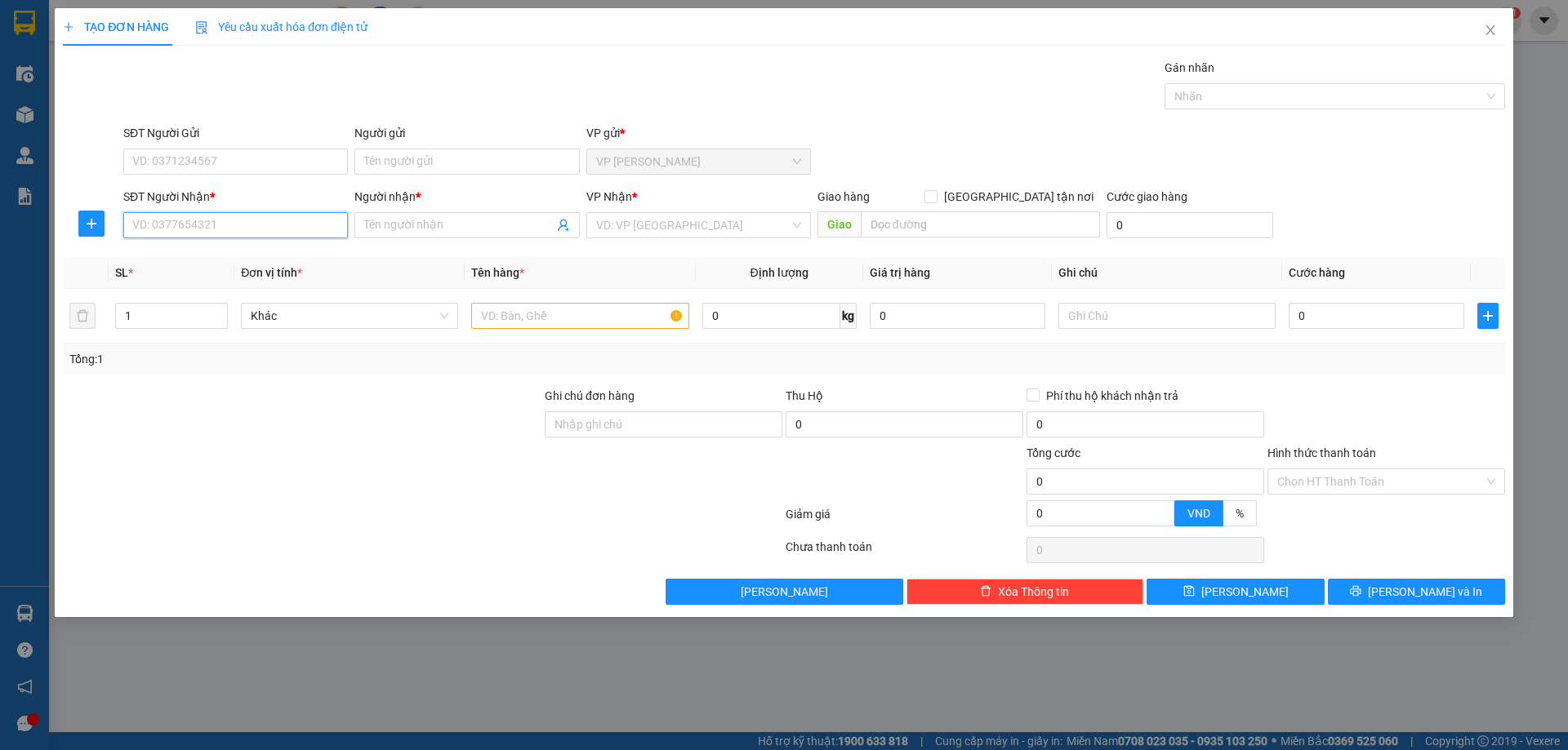
click at [304, 228] on input "SĐT Người Nhận *" at bounding box center [235, 225] width 224 height 26
click at [228, 257] on div "0913511744 - A Doanh" at bounding box center [236, 258] width 205 height 18
type input "0913511744"
type input "A Doanh"
type input "0913511744"
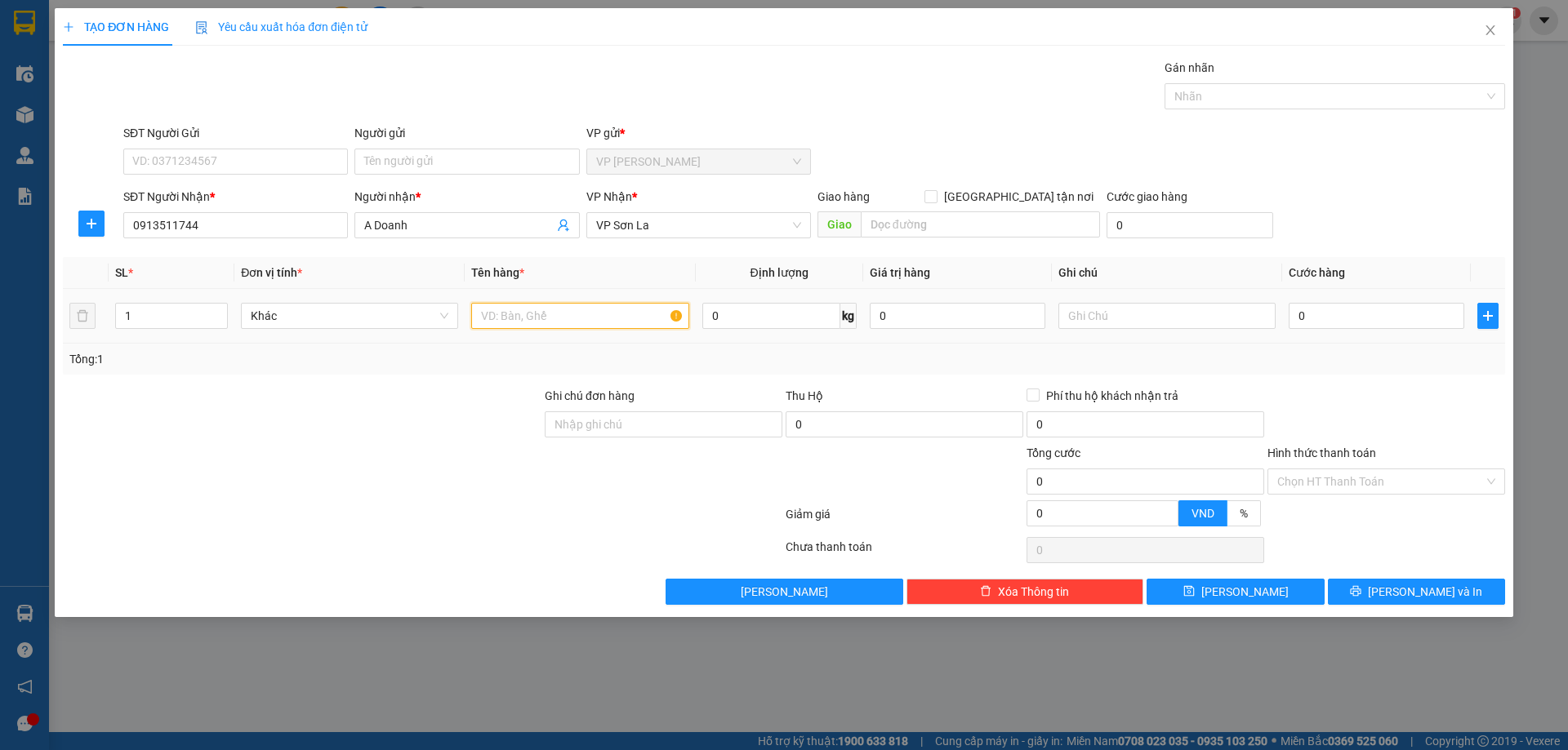
click at [566, 323] on input "text" at bounding box center [580, 316] width 217 height 26
click at [567, 306] on input "text" at bounding box center [580, 316] width 217 height 26
type input "hộp"
drag, startPoint x: 1370, startPoint y: 307, endPoint x: 1371, endPoint y: 364, distance: 57.0
click at [1370, 307] on input "0" at bounding box center [1377, 316] width 176 height 26
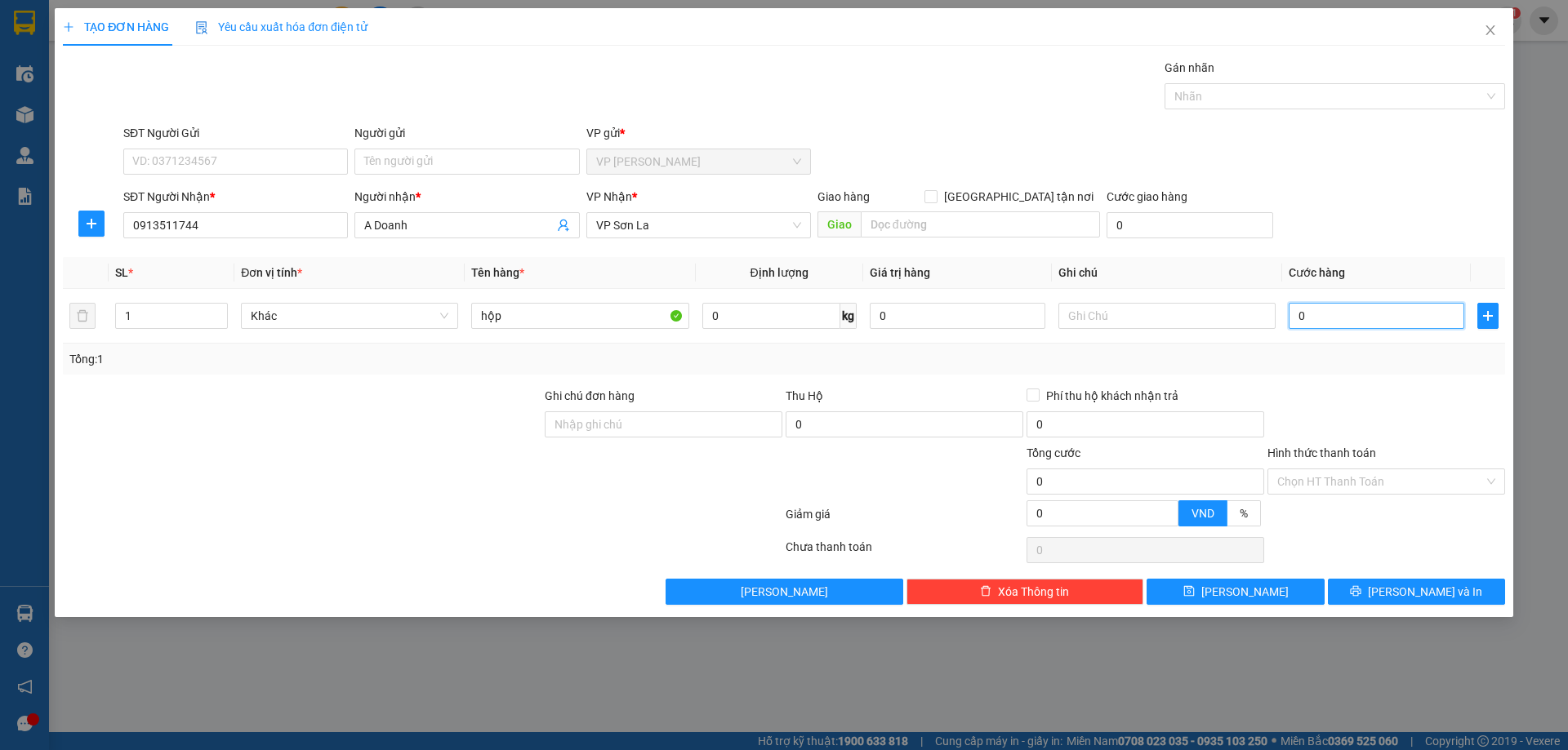
type input "5"
type input "50"
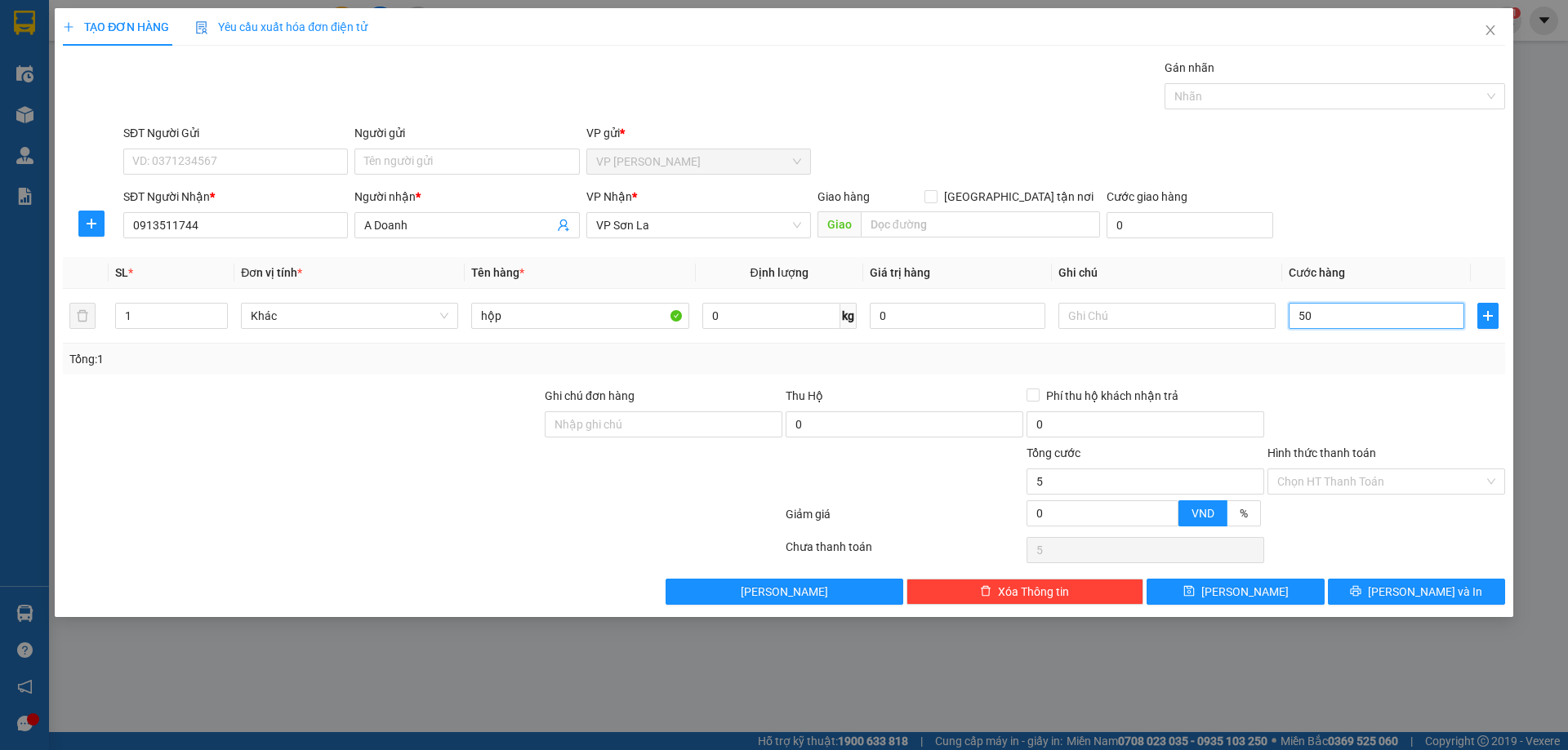
type input "50"
type input "50.000"
click at [1406, 248] on div "Transit Pickup Surcharge Ids Transit Deliver Surcharge Ids Transit Deliver Surc…" at bounding box center [784, 332] width 1442 height 546
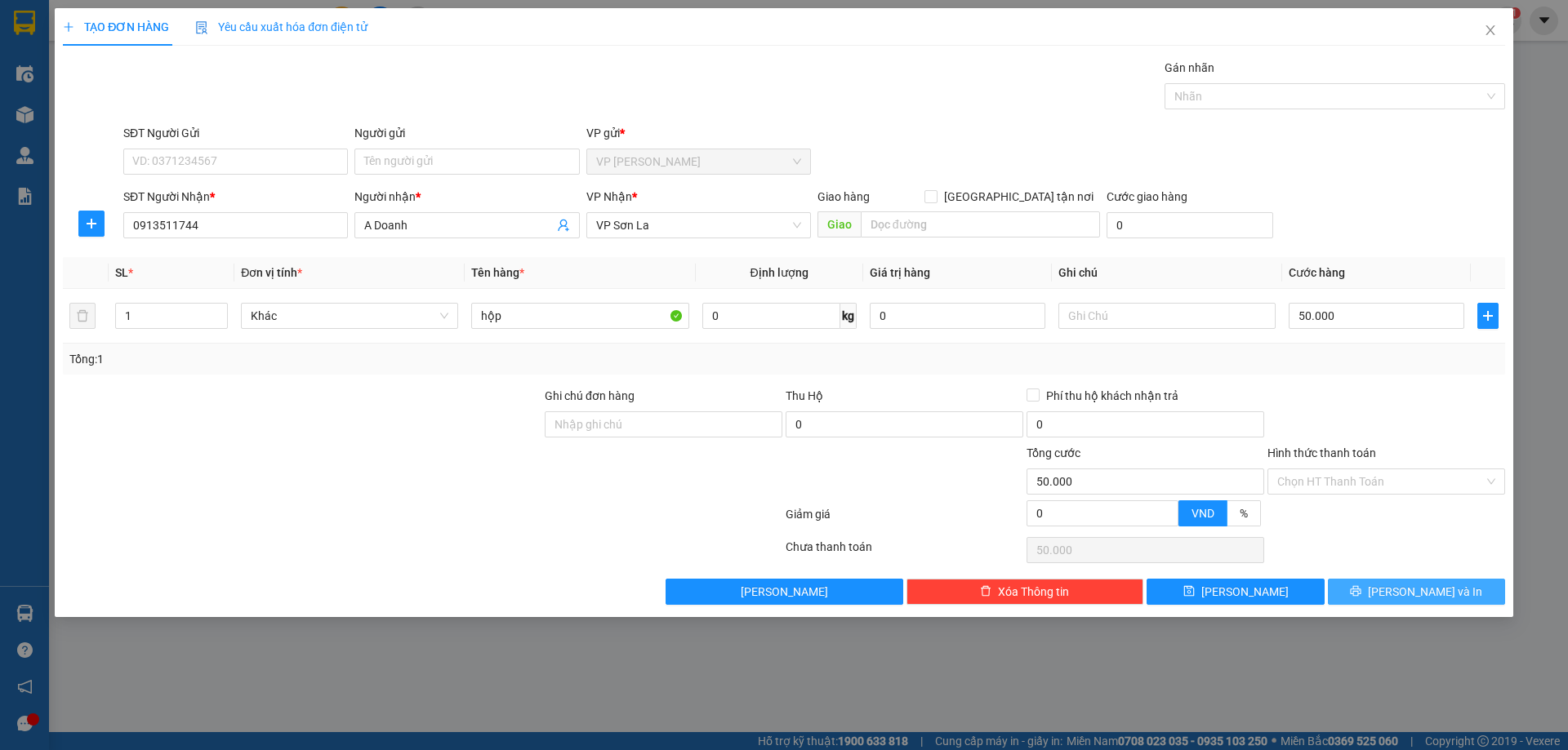
click at [1401, 593] on button "[PERSON_NAME] và In" at bounding box center [1416, 592] width 178 height 26
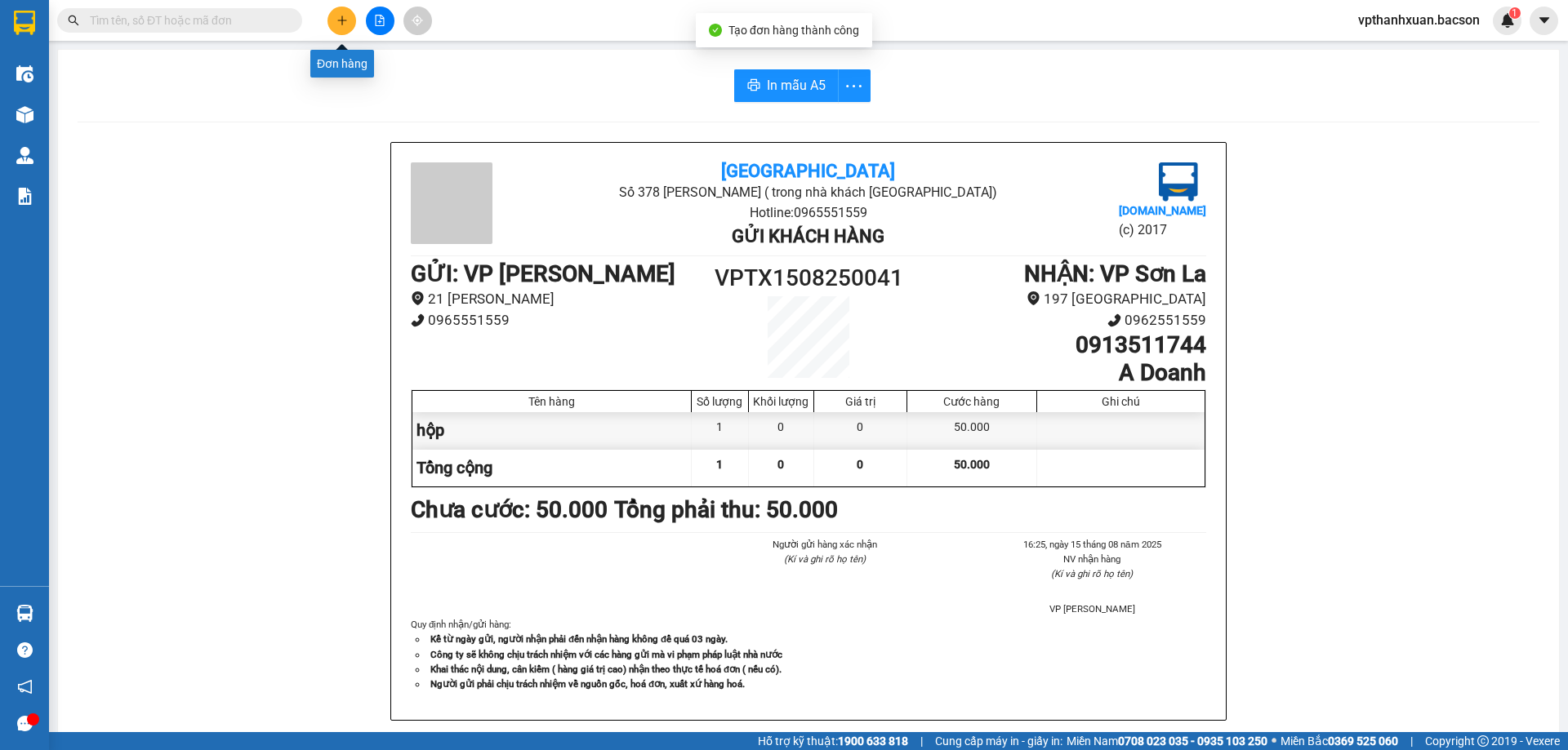
click at [342, 23] on icon "plus" at bounding box center [341, 20] width 1 height 9
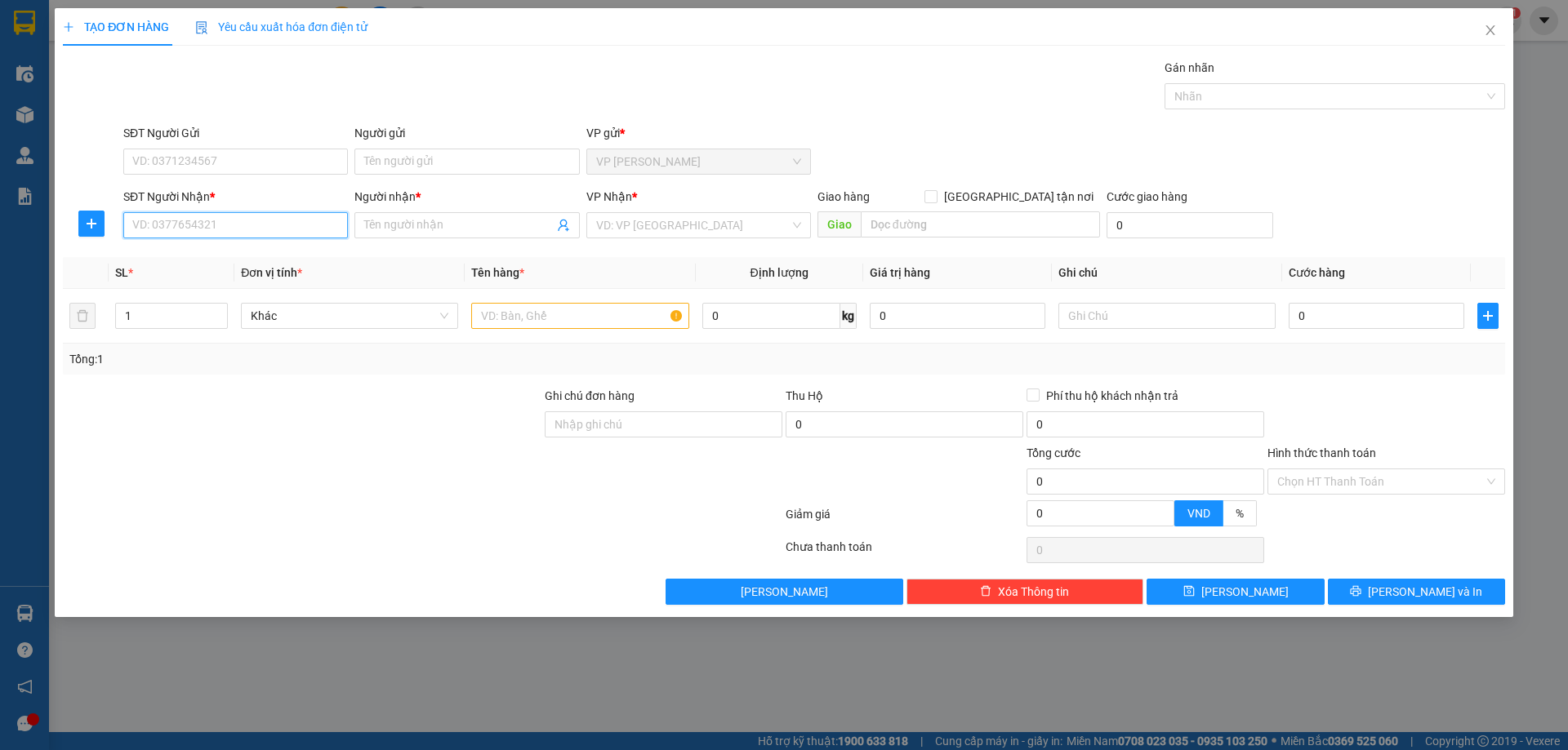
click at [289, 223] on input "SĐT Người Nhận *" at bounding box center [235, 225] width 224 height 26
click at [256, 255] on div "0988104195 - A Chiêu" at bounding box center [236, 258] width 205 height 18
type input "0988104195"
type input "A Chiêu"
type input "0988104195"
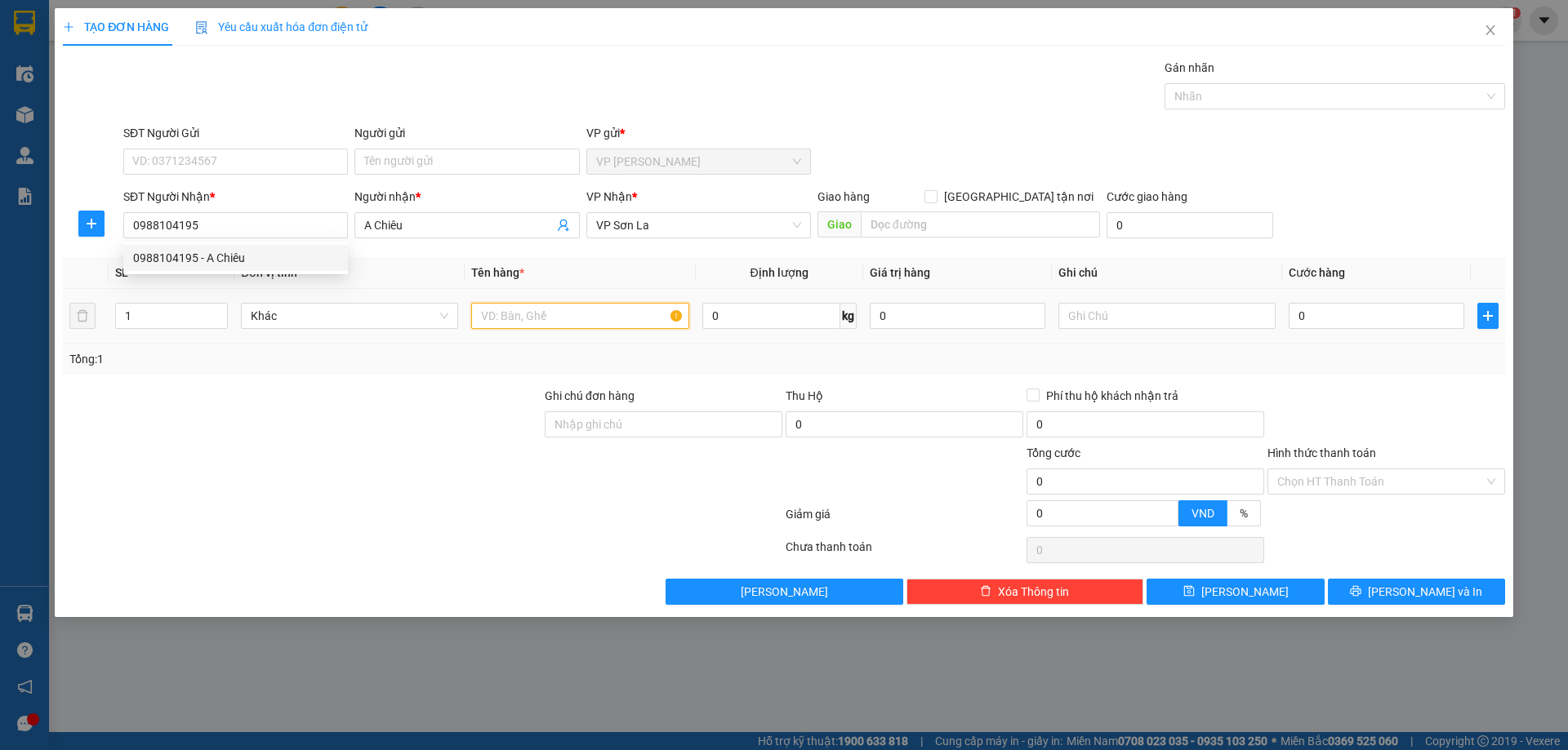
click at [497, 308] on input "text" at bounding box center [580, 316] width 217 height 26
type input "kiện"
click at [1394, 327] on div "0" at bounding box center [1377, 316] width 176 height 33
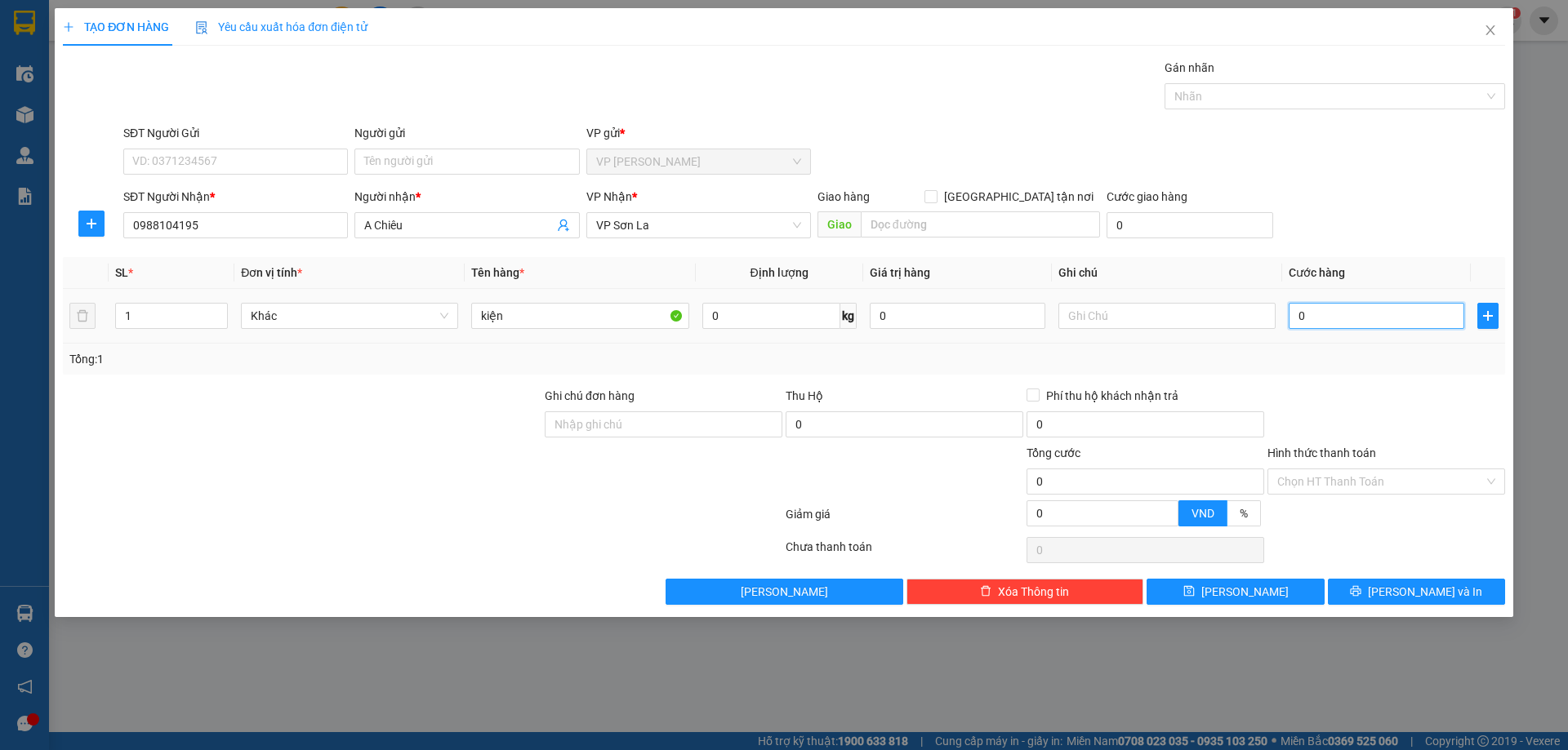
click at [1394, 328] on input "0" at bounding box center [1377, 316] width 176 height 26
type input "80"
type input "80.000"
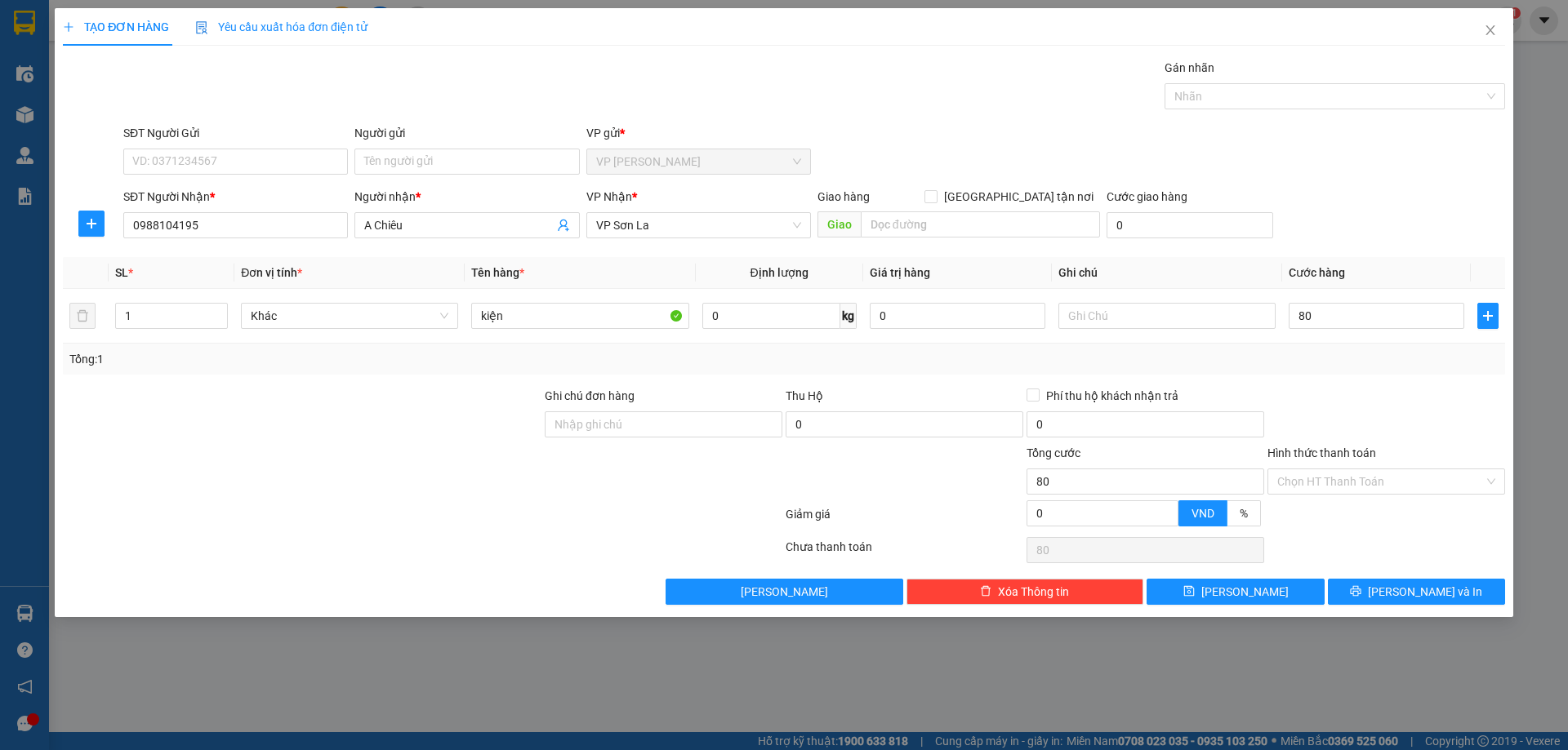
type input "80.000"
click at [1397, 153] on div "SĐT Người Gửi VD: 0371234567 Người gửi Tên người gửi VP gửi * VP Thanh Xuân" at bounding box center [814, 152] width 1389 height 57
drag, startPoint x: 1377, startPoint y: 587, endPoint x: 1379, endPoint y: 621, distance: 34.1
click at [1379, 588] on button "[PERSON_NAME] và In" at bounding box center [1416, 592] width 178 height 26
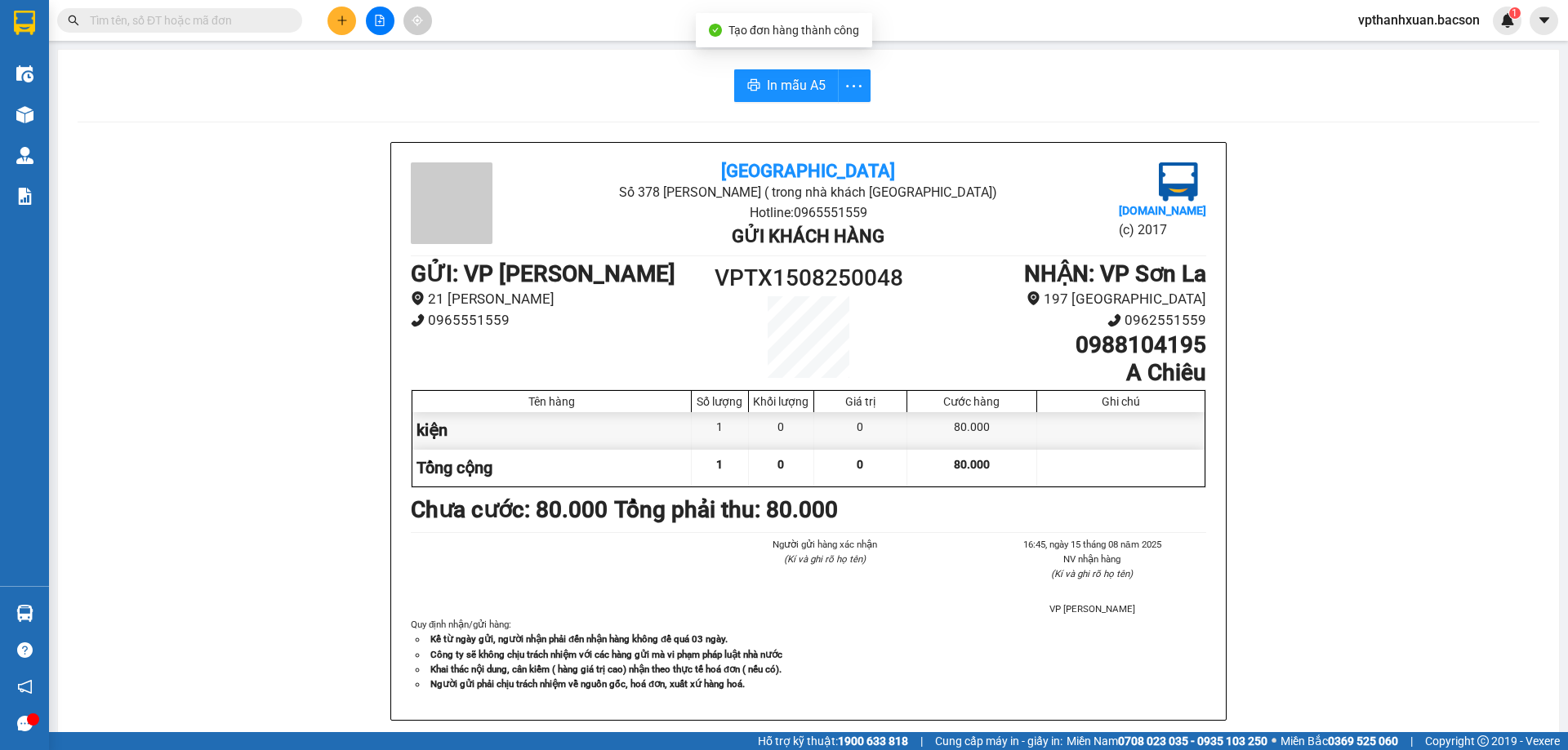
click at [360, 21] on div at bounding box center [379, 21] width 122 height 29
click at [348, 19] on button at bounding box center [341, 21] width 29 height 29
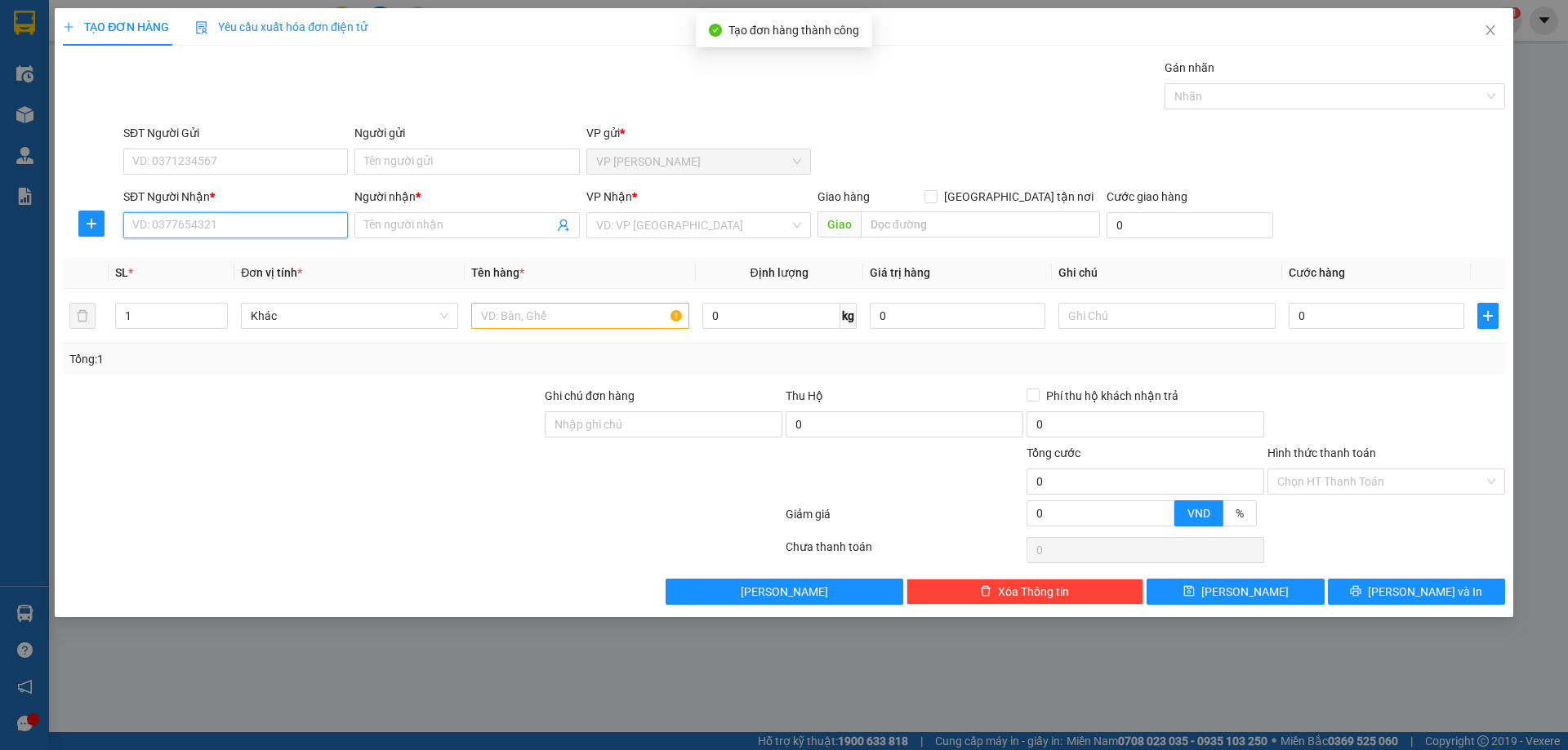
click at [286, 228] on input "SĐT Người Nhận *" at bounding box center [235, 225] width 224 height 26
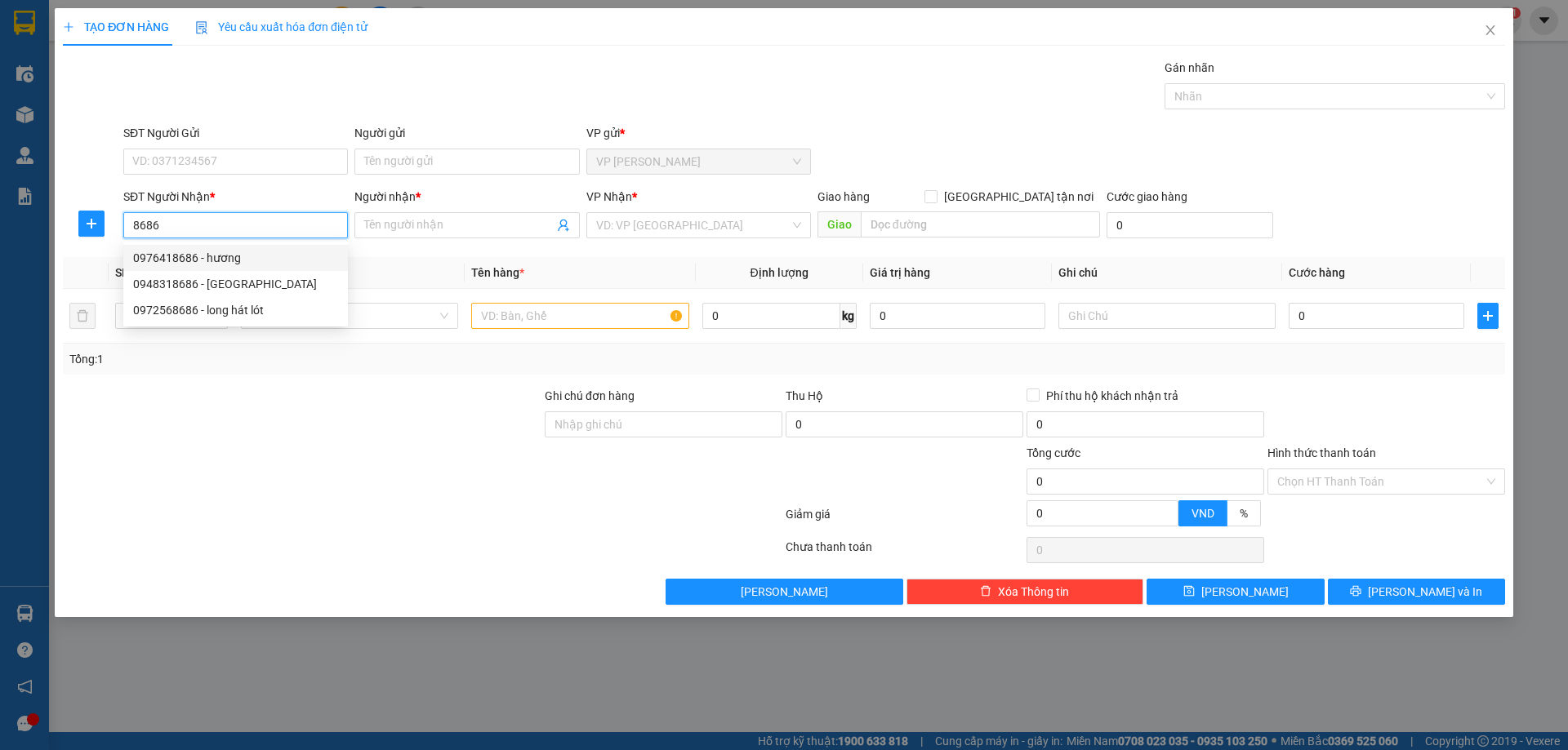
drag, startPoint x: 249, startPoint y: 256, endPoint x: 295, endPoint y: 262, distance: 46.4
click at [249, 256] on div "0976418686 - hương" at bounding box center [236, 258] width 205 height 18
type input "0976418686"
type input "hương"
type input "0976418686"
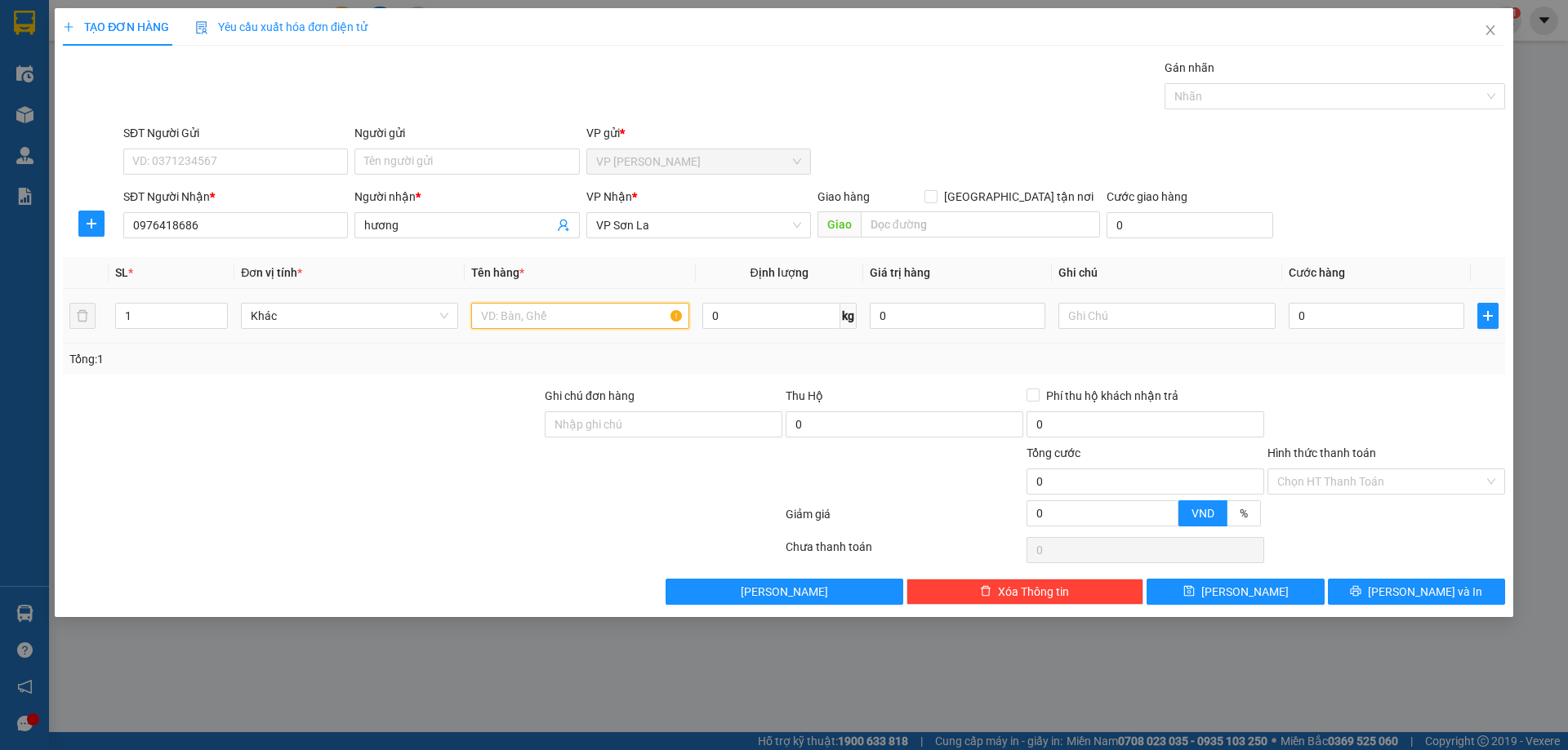
click at [593, 325] on input "text" at bounding box center [580, 316] width 217 height 26
type input "kiện"
click at [906, 135] on div "SĐT Người Gửi VD: 0371234567 Người gửi Tên người gửi VP gửi * VP Thanh Xuân" at bounding box center [814, 152] width 1389 height 57
click at [1362, 314] on input "0" at bounding box center [1377, 316] width 176 height 26
type input "1"
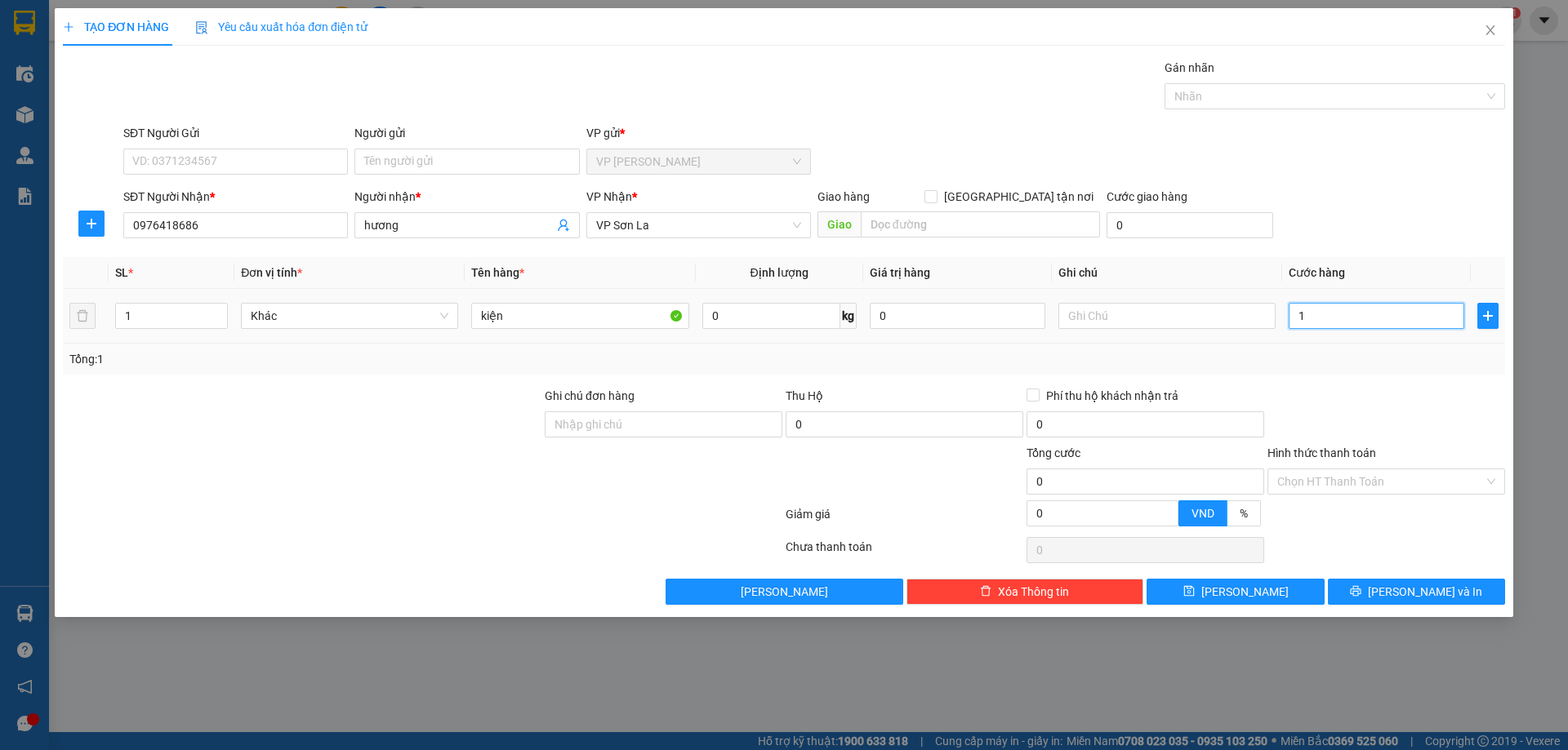
type input "1"
type input "10"
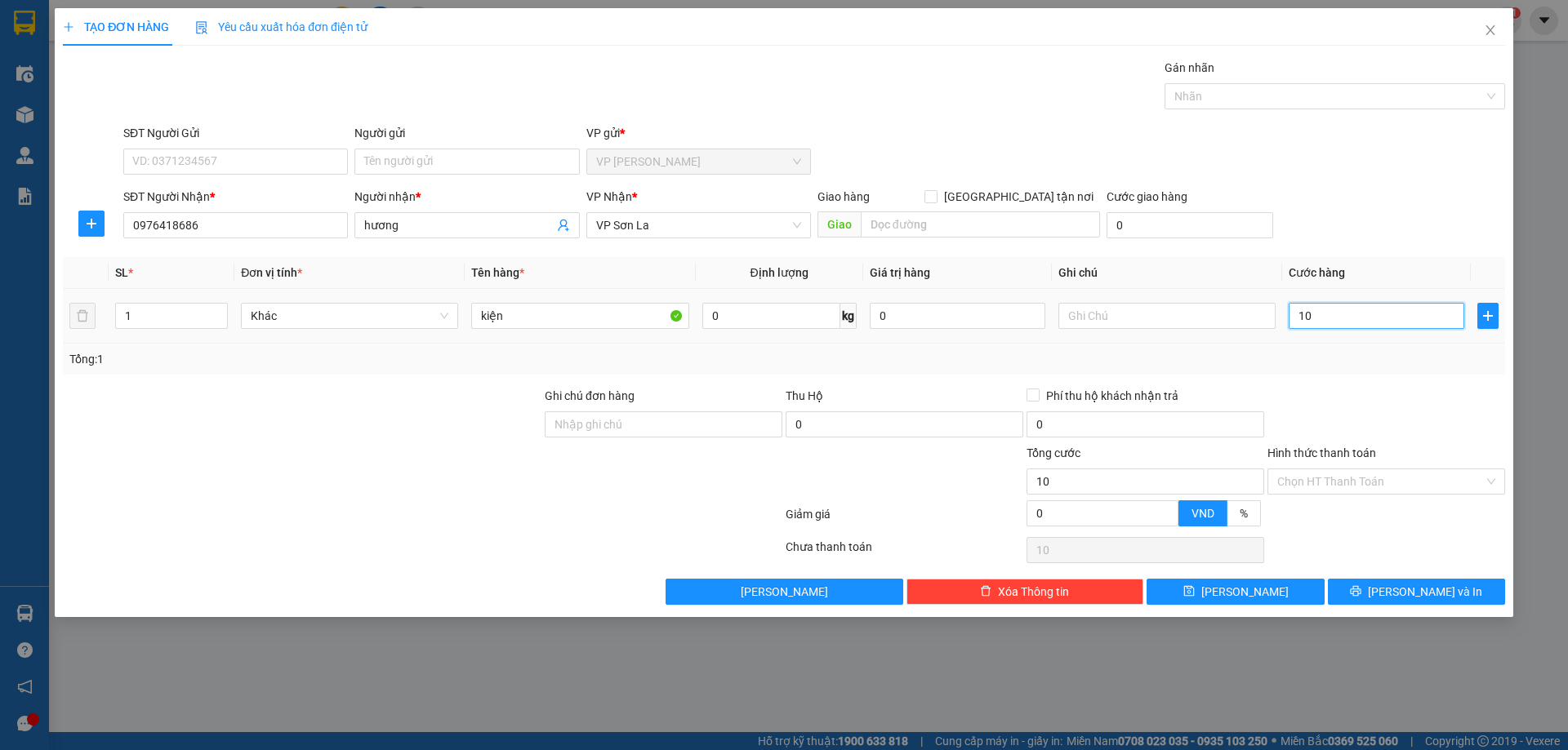
type input "100"
type input "100.000"
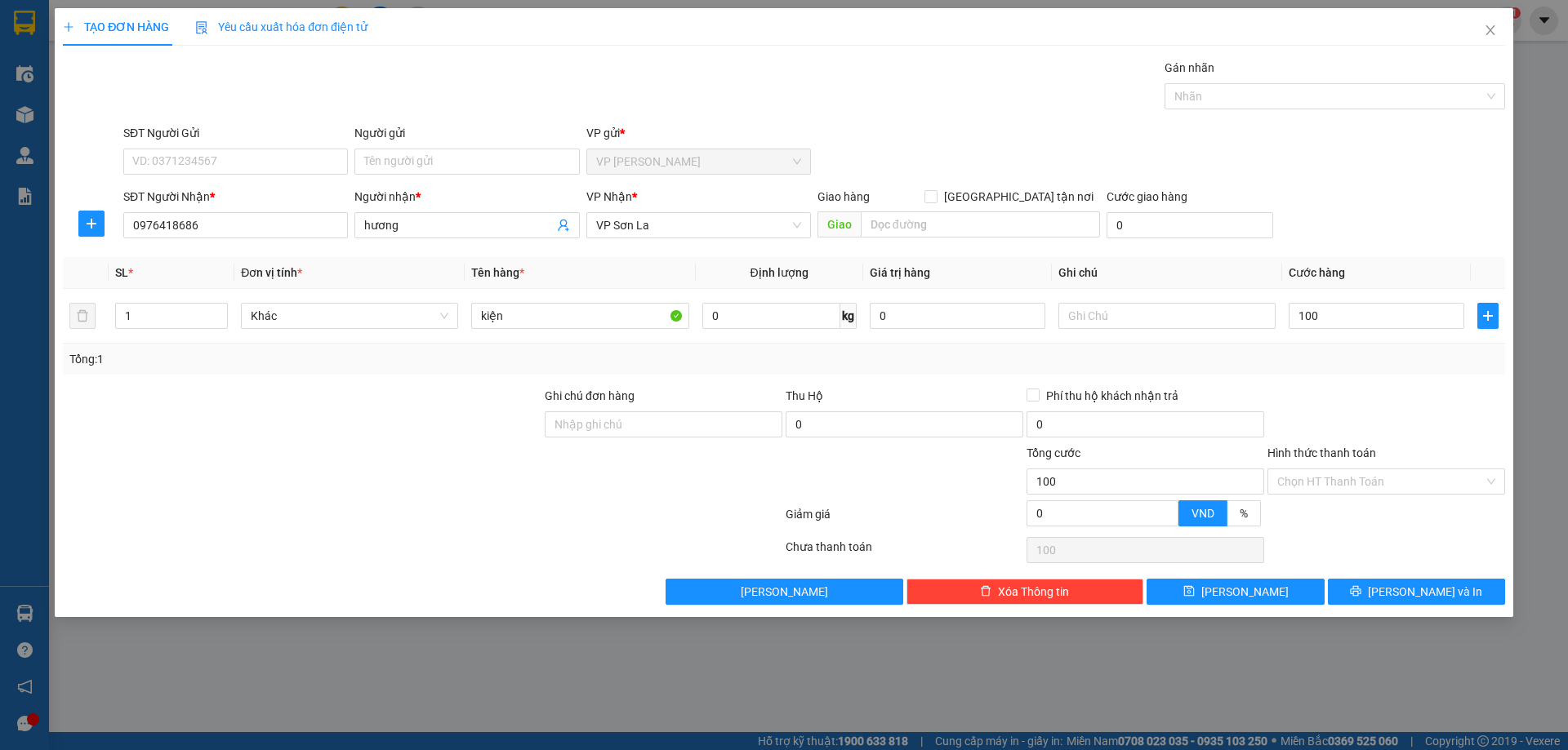
type input "100.000"
click at [1442, 577] on div "Transit Pickup Surcharge Ids Transit Deliver Surcharge Ids Transit Deliver Surc…" at bounding box center [784, 332] width 1442 height 546
drag, startPoint x: 1441, startPoint y: 586, endPoint x: 1447, endPoint y: 597, distance: 12.5
click at [1441, 587] on span "[PERSON_NAME] và In" at bounding box center [1425, 592] width 114 height 18
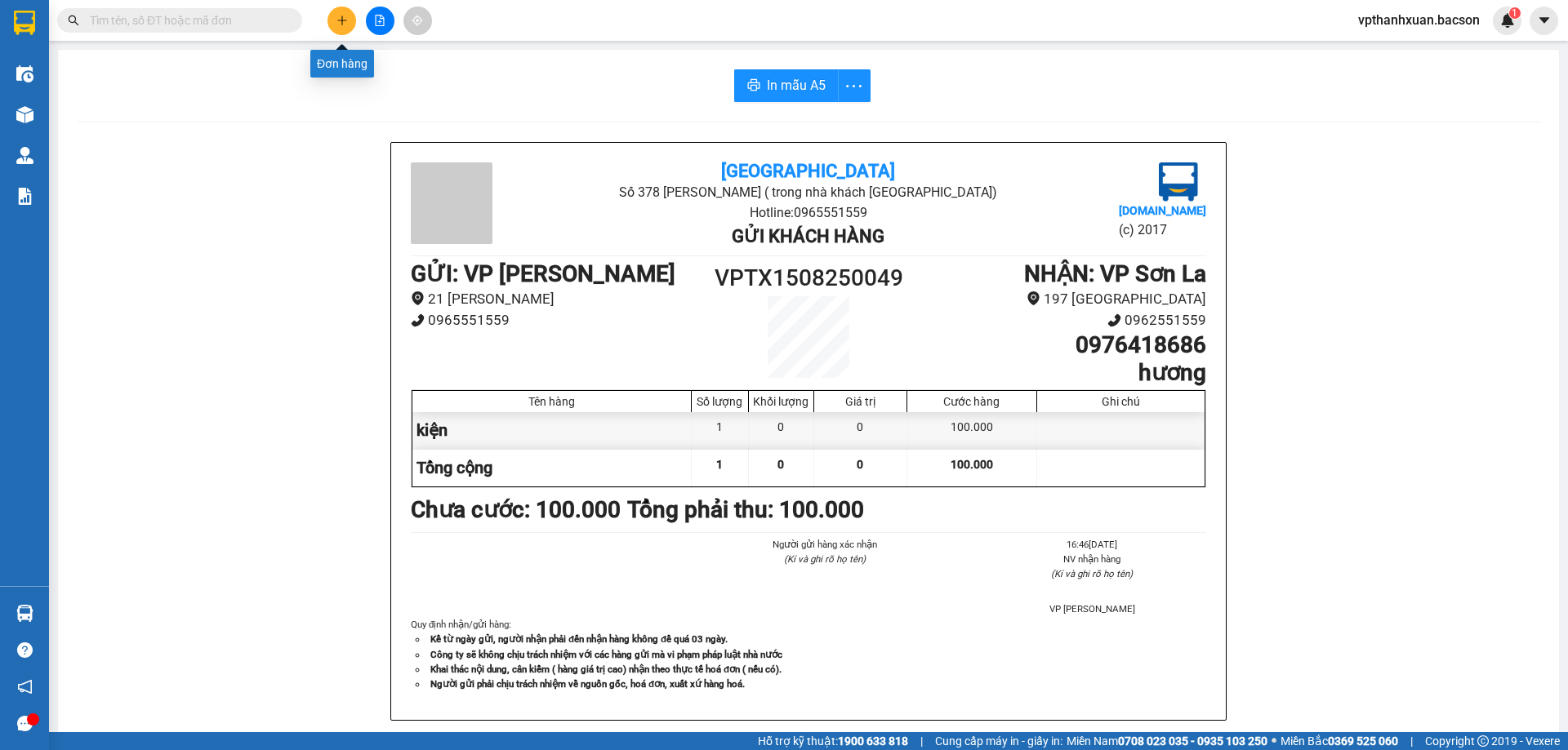
click at [348, 23] on button at bounding box center [341, 21] width 29 height 29
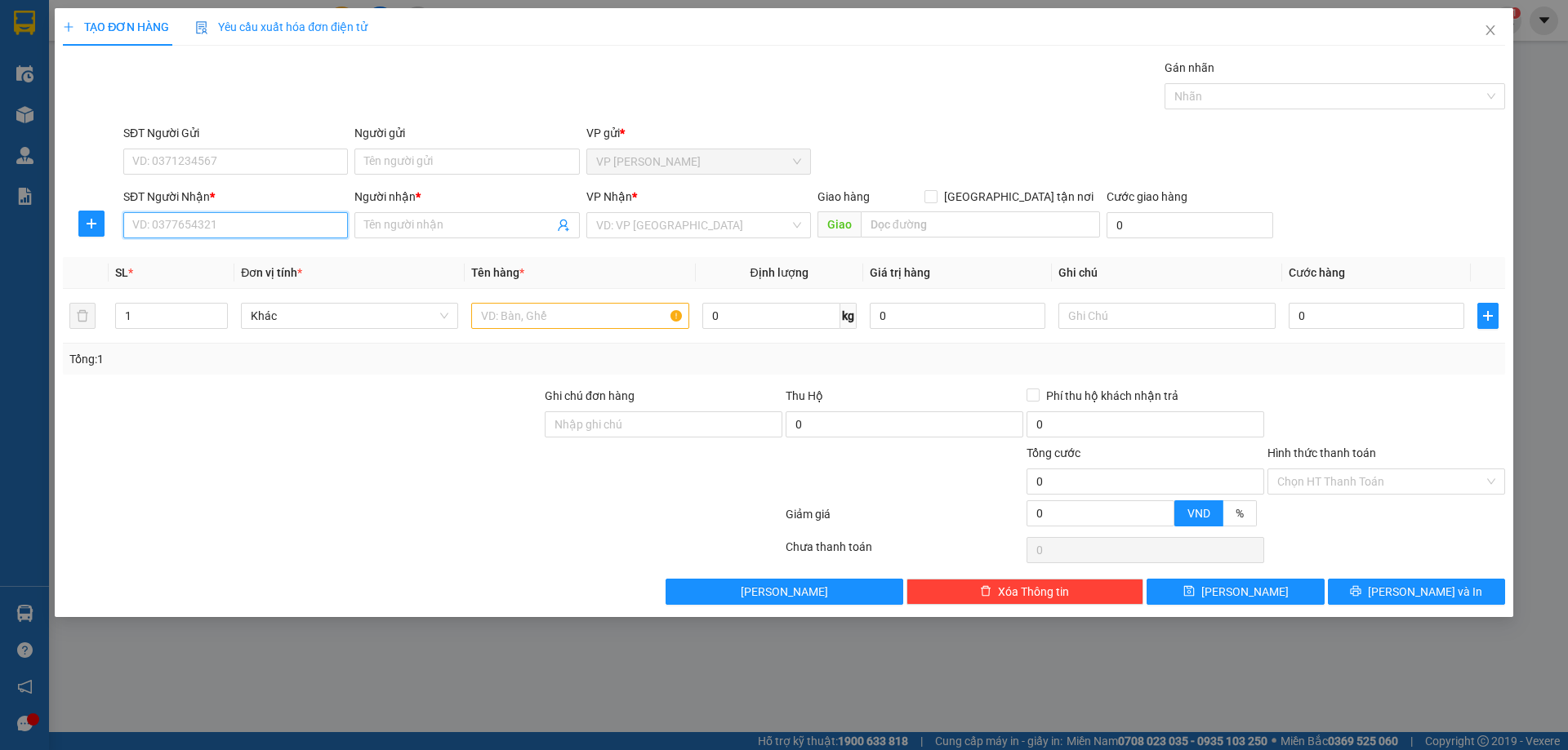
click at [196, 223] on input "SĐT Người Nhận *" at bounding box center [235, 225] width 224 height 26
click at [236, 260] on div "0913466577 - Dương" at bounding box center [236, 258] width 205 height 18
type input "0913466577"
type input "Dương"
type input "0913466577"
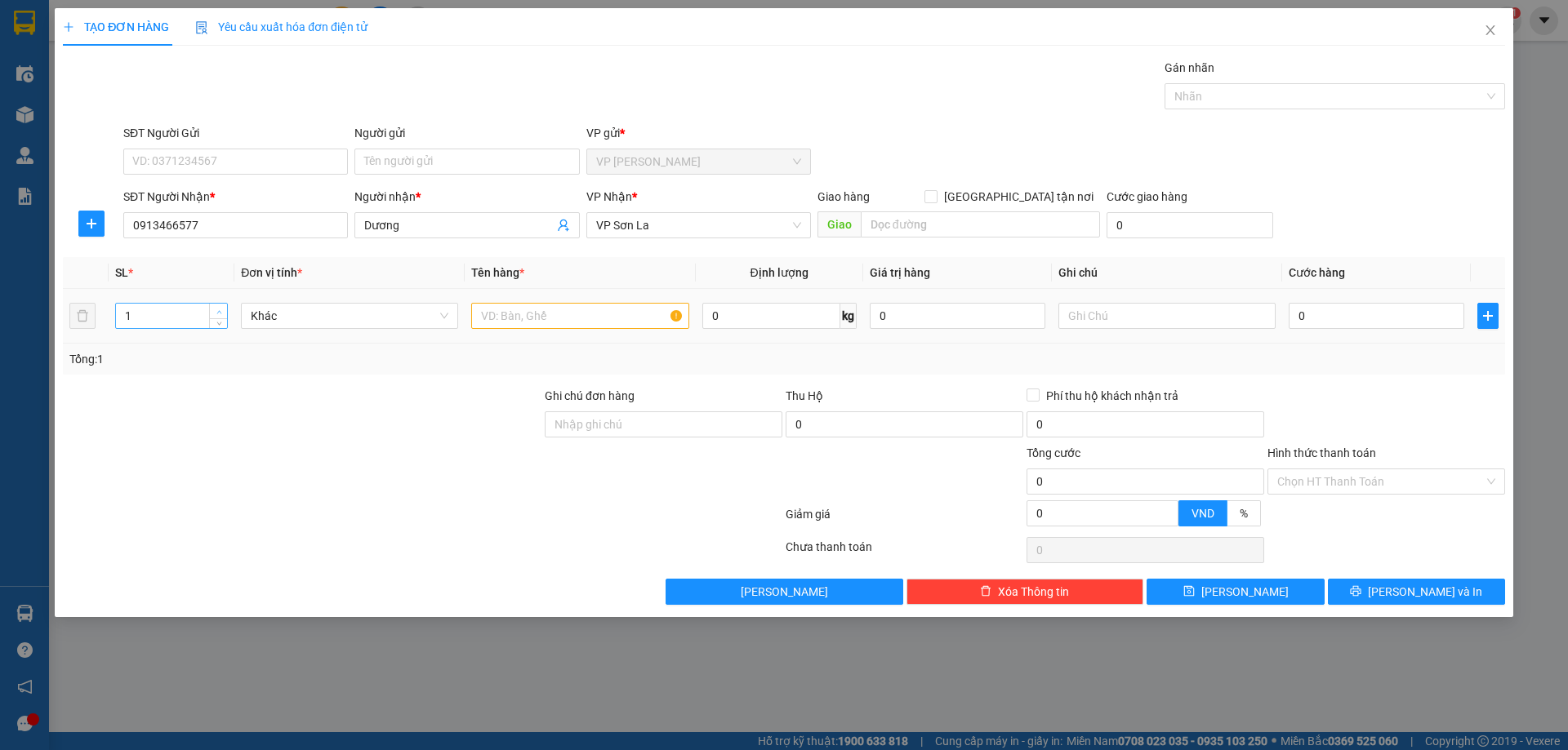
type input "2"
click at [222, 310] on span "up" at bounding box center [218, 311] width 10 height 10
click at [593, 315] on input "text" at bounding box center [580, 316] width 217 height 26
type input "kiện"
click at [1397, 321] on input "0" at bounding box center [1377, 316] width 176 height 26
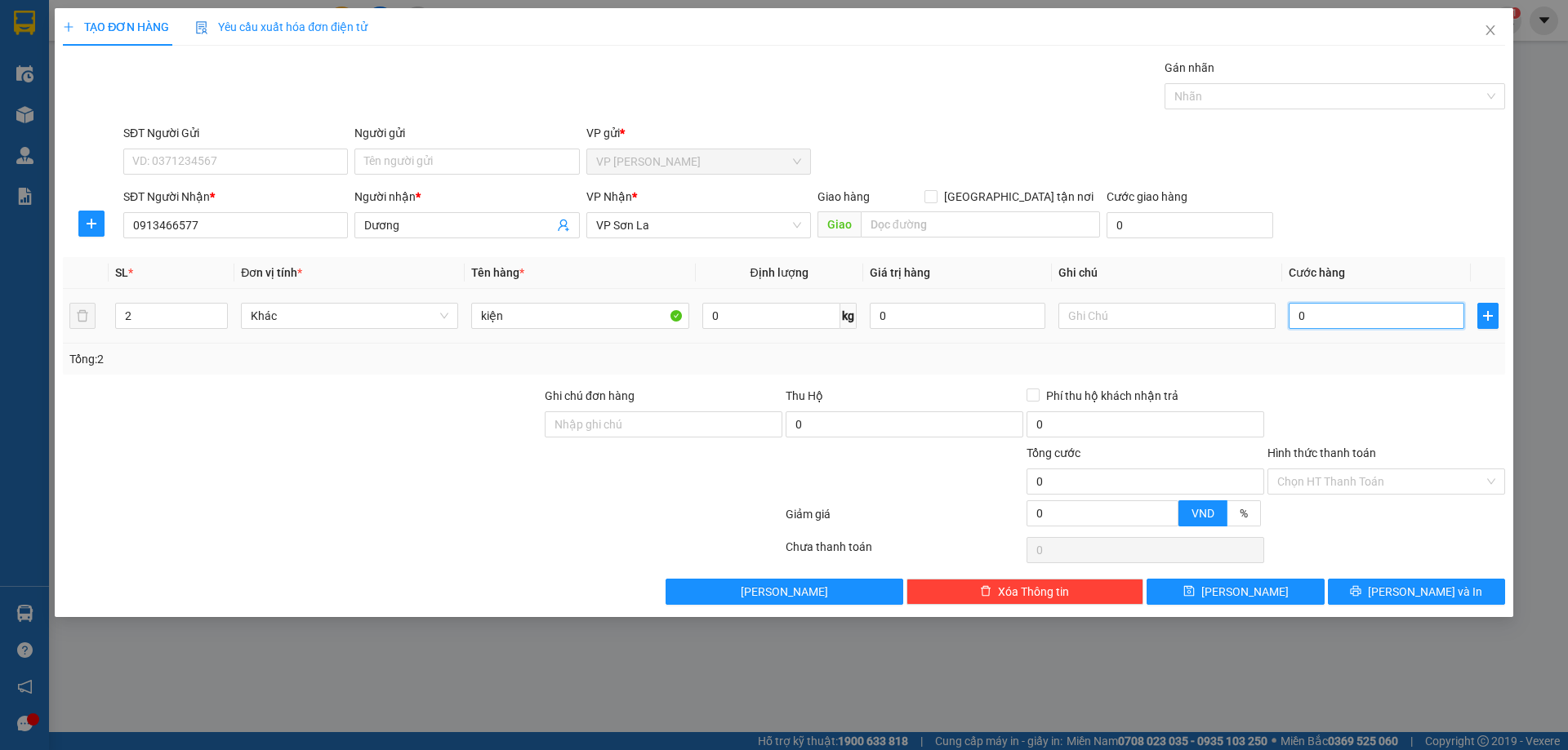
type input "8"
type input "80"
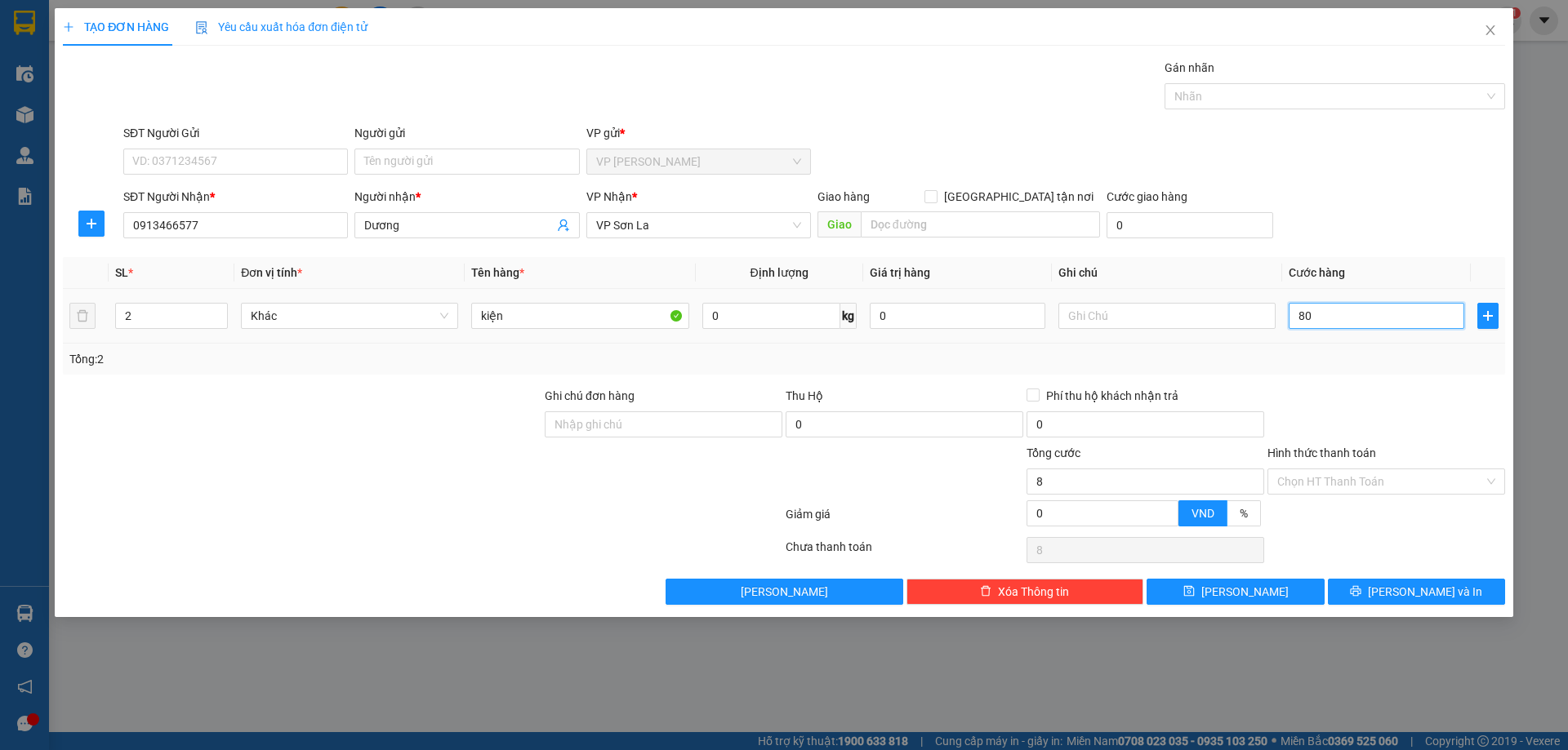
type input "80"
type input "80.000"
click at [1416, 587] on span "Lưu và In" at bounding box center [1425, 592] width 114 height 18
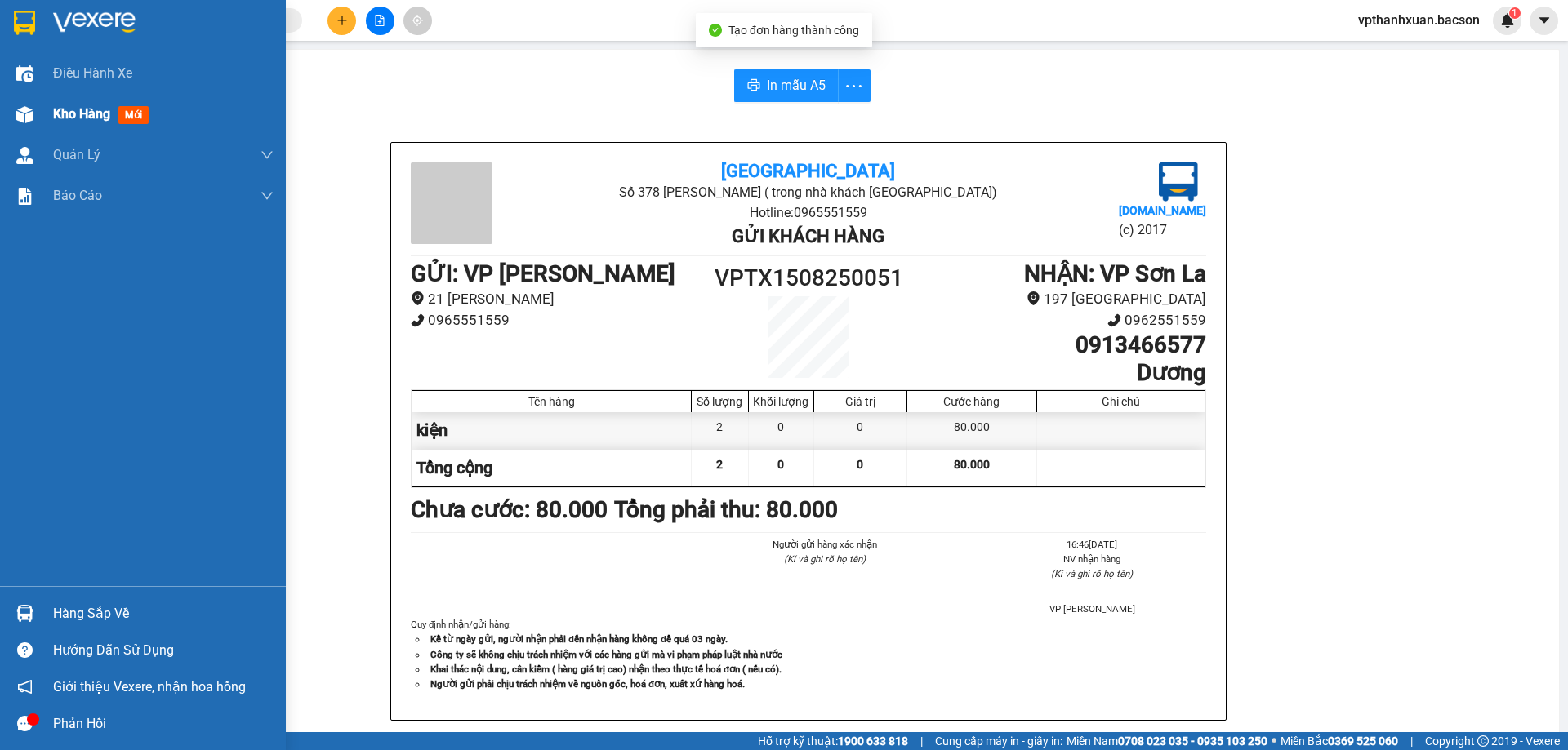
click at [126, 114] on span "mới" at bounding box center [133, 115] width 30 height 18
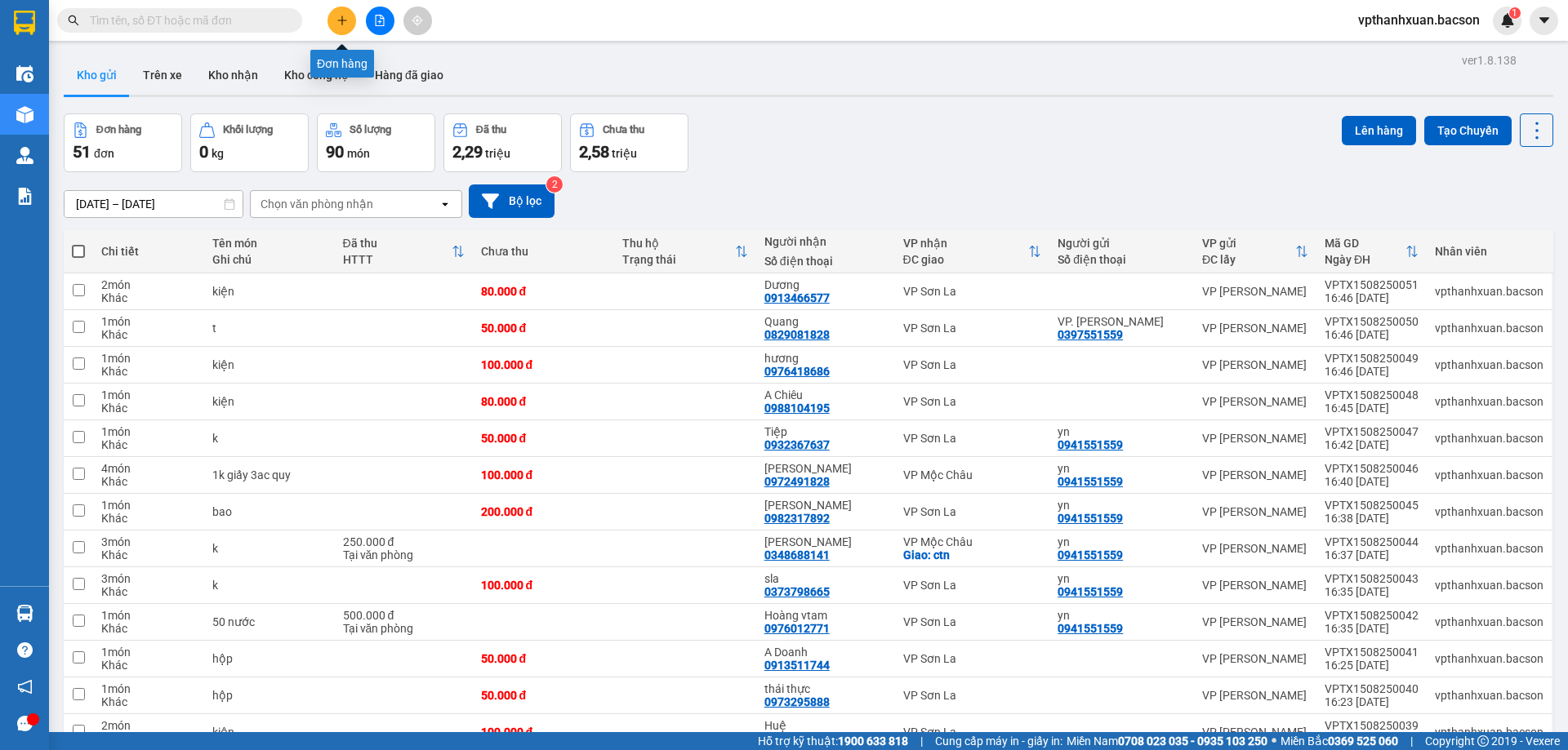
click at [348, 22] on button at bounding box center [341, 21] width 29 height 29
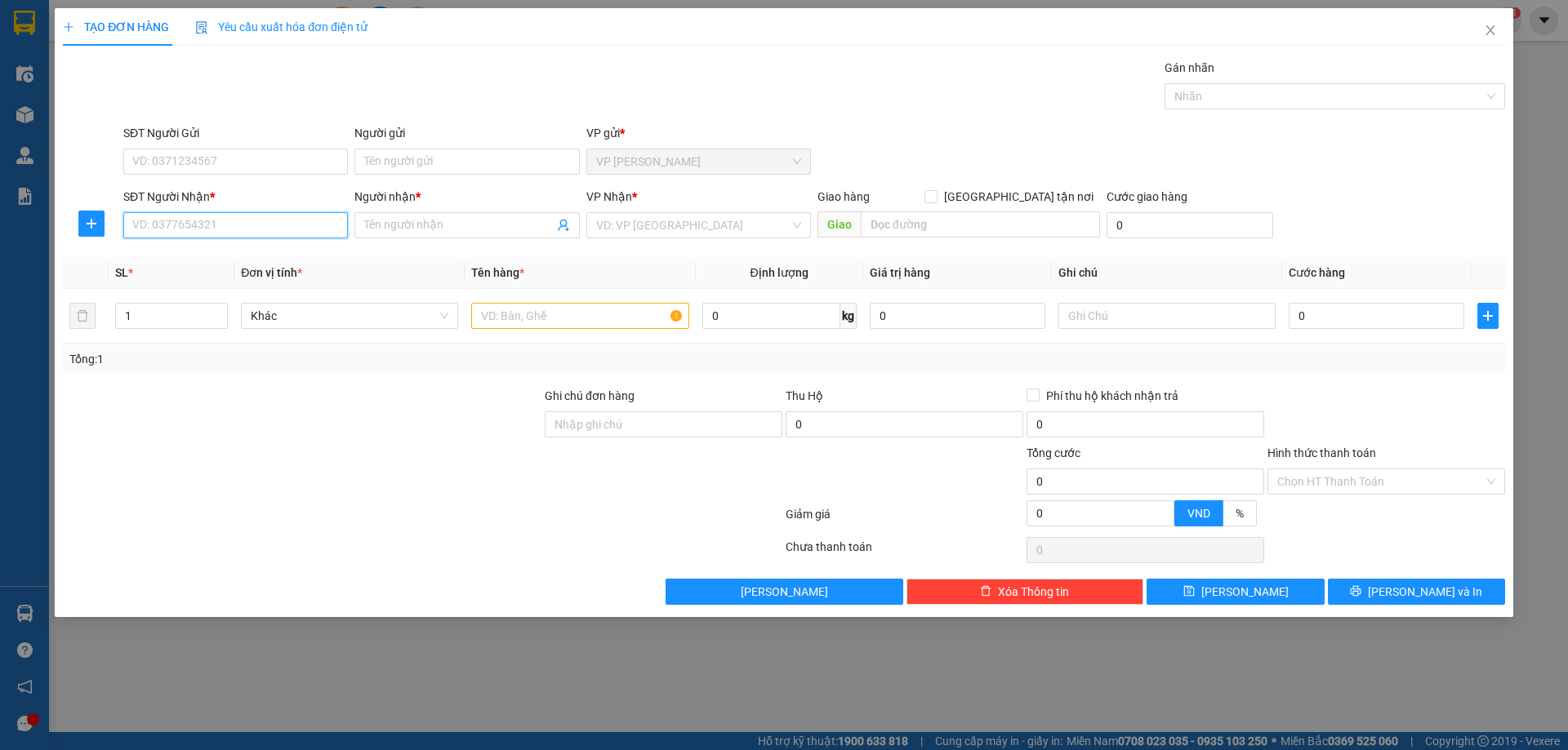
click at [217, 220] on input "SĐT Người Nhận *" at bounding box center [235, 225] width 224 height 26
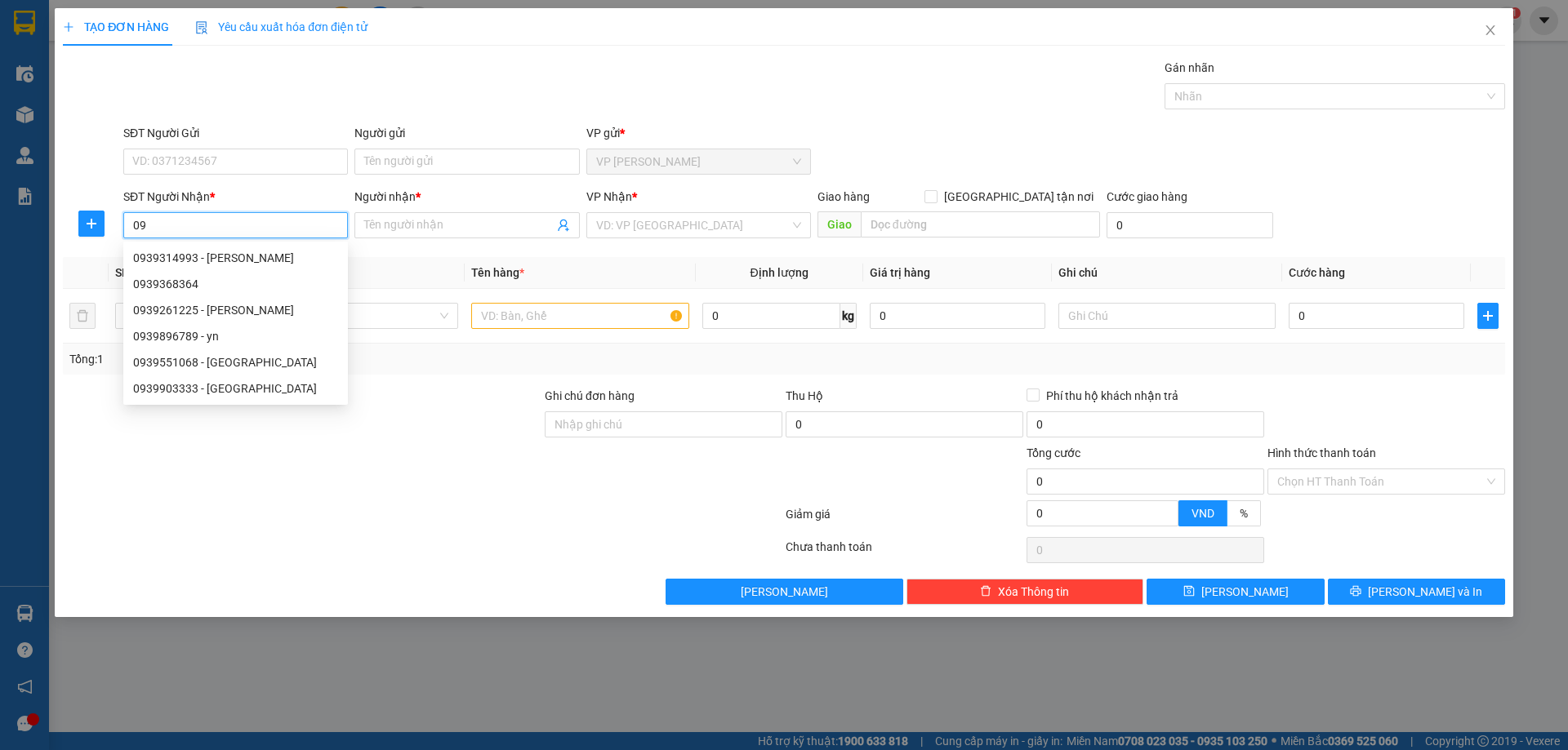
type input "0"
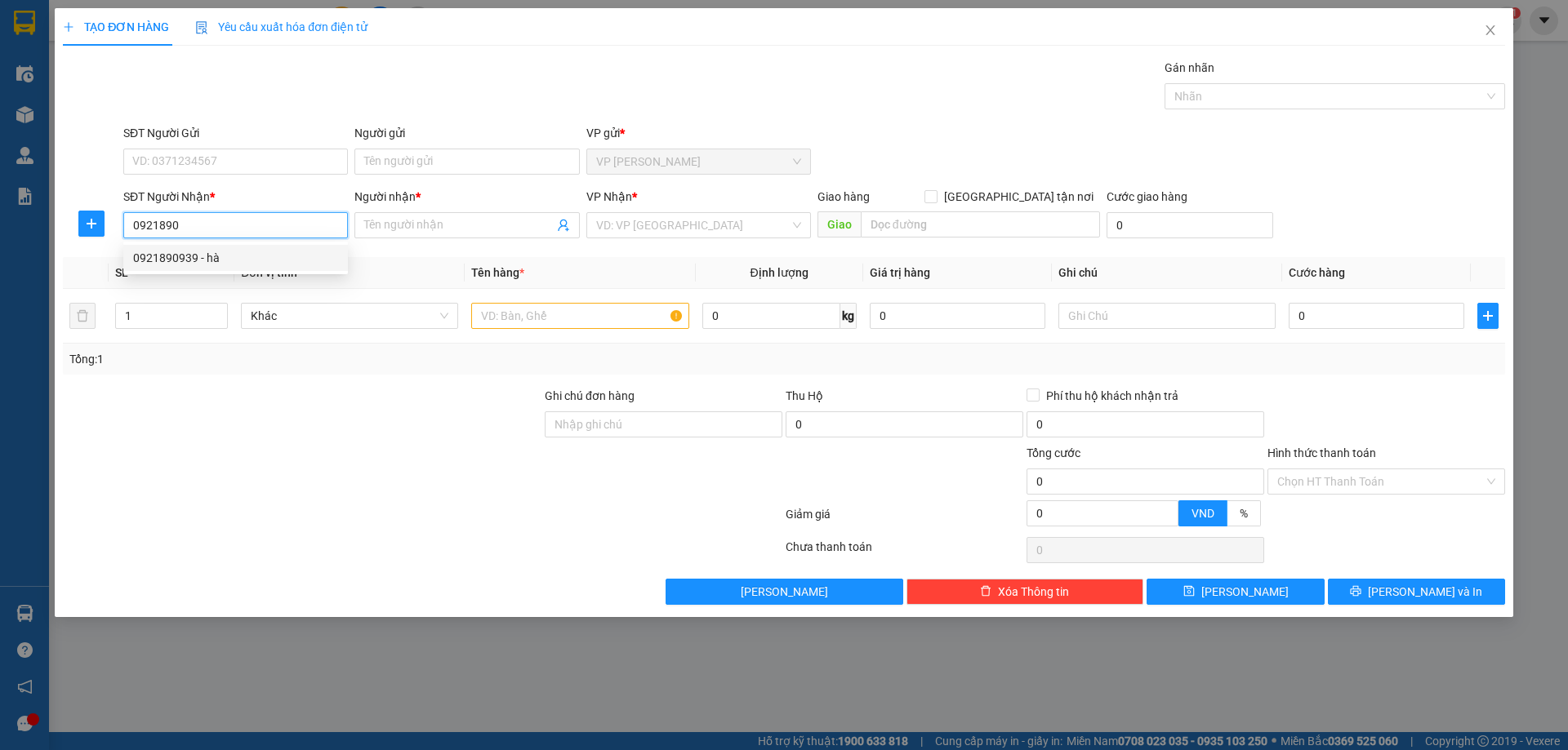
drag, startPoint x: 213, startPoint y: 253, endPoint x: 266, endPoint y: 266, distance: 54.6
click at [217, 255] on div "0921890939 - hà" at bounding box center [236, 258] width 205 height 18
type input "0921890939"
type input "hà"
type input "0921890939"
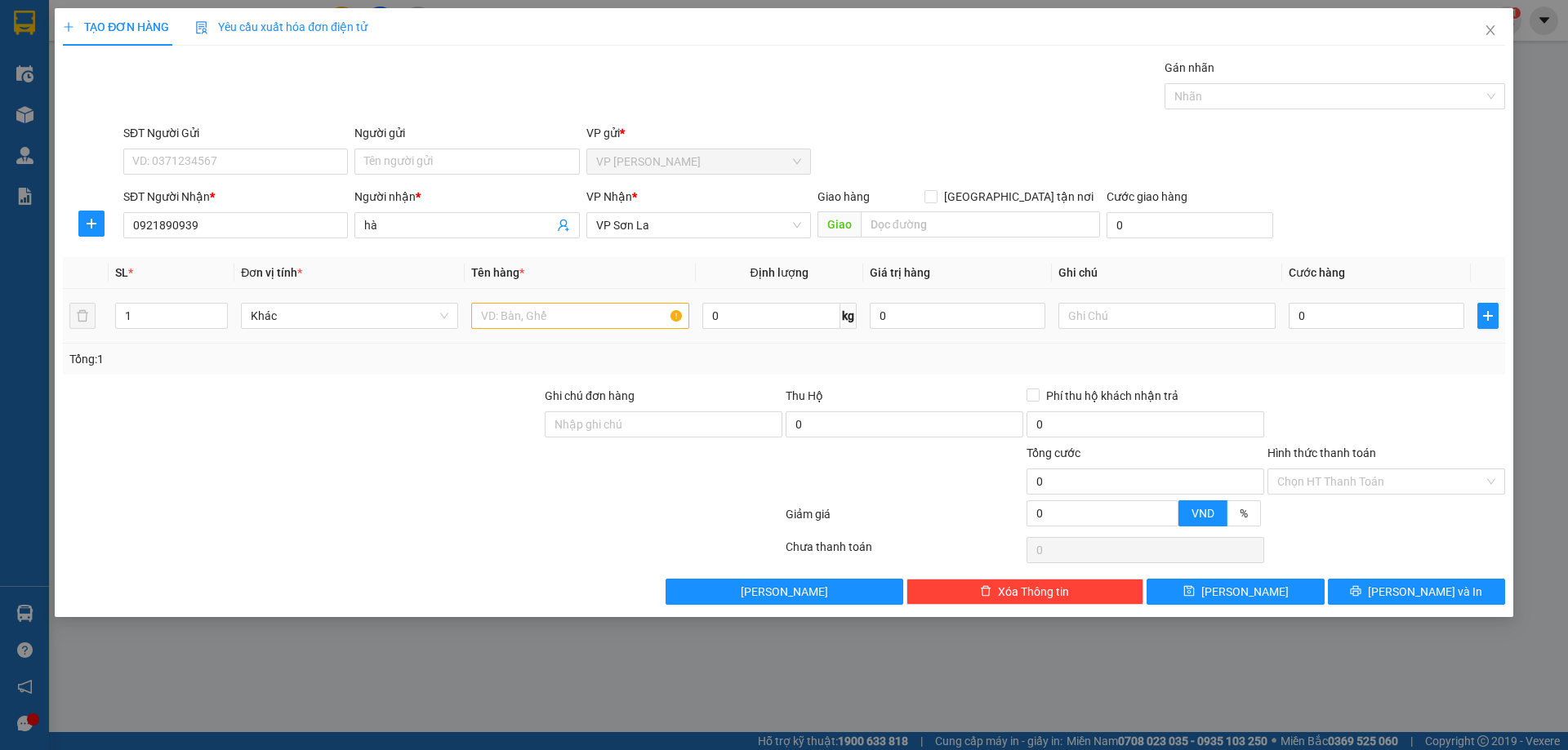
drag, startPoint x: 508, startPoint y: 329, endPoint x: 539, endPoint y: 321, distance: 32.0
click at [516, 327] on div at bounding box center [580, 316] width 217 height 33
click at [541, 321] on input "text" at bounding box center [580, 316] width 217 height 26
type input "kiện"
click at [1381, 317] on input "0" at bounding box center [1377, 316] width 176 height 26
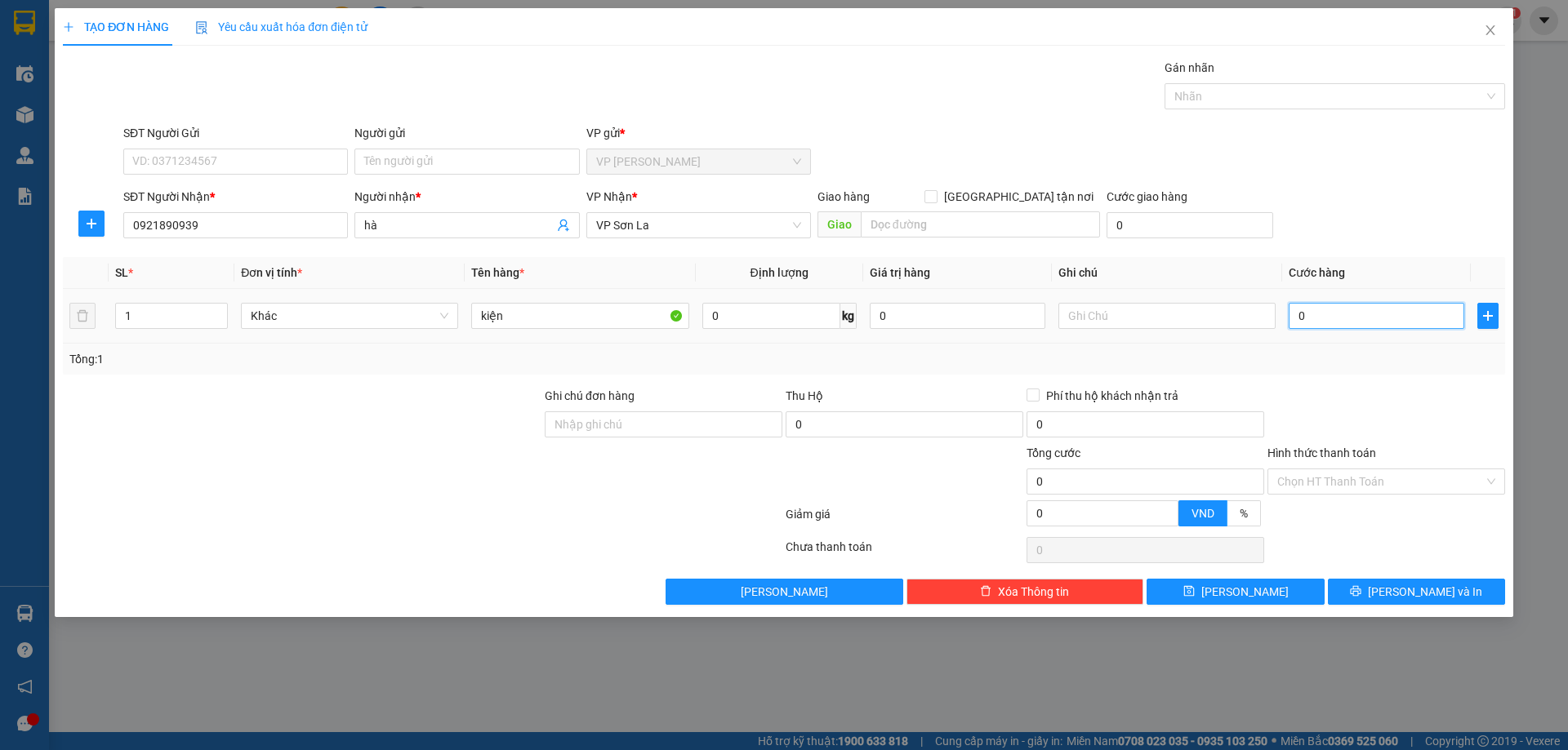
type input "5"
type input "50"
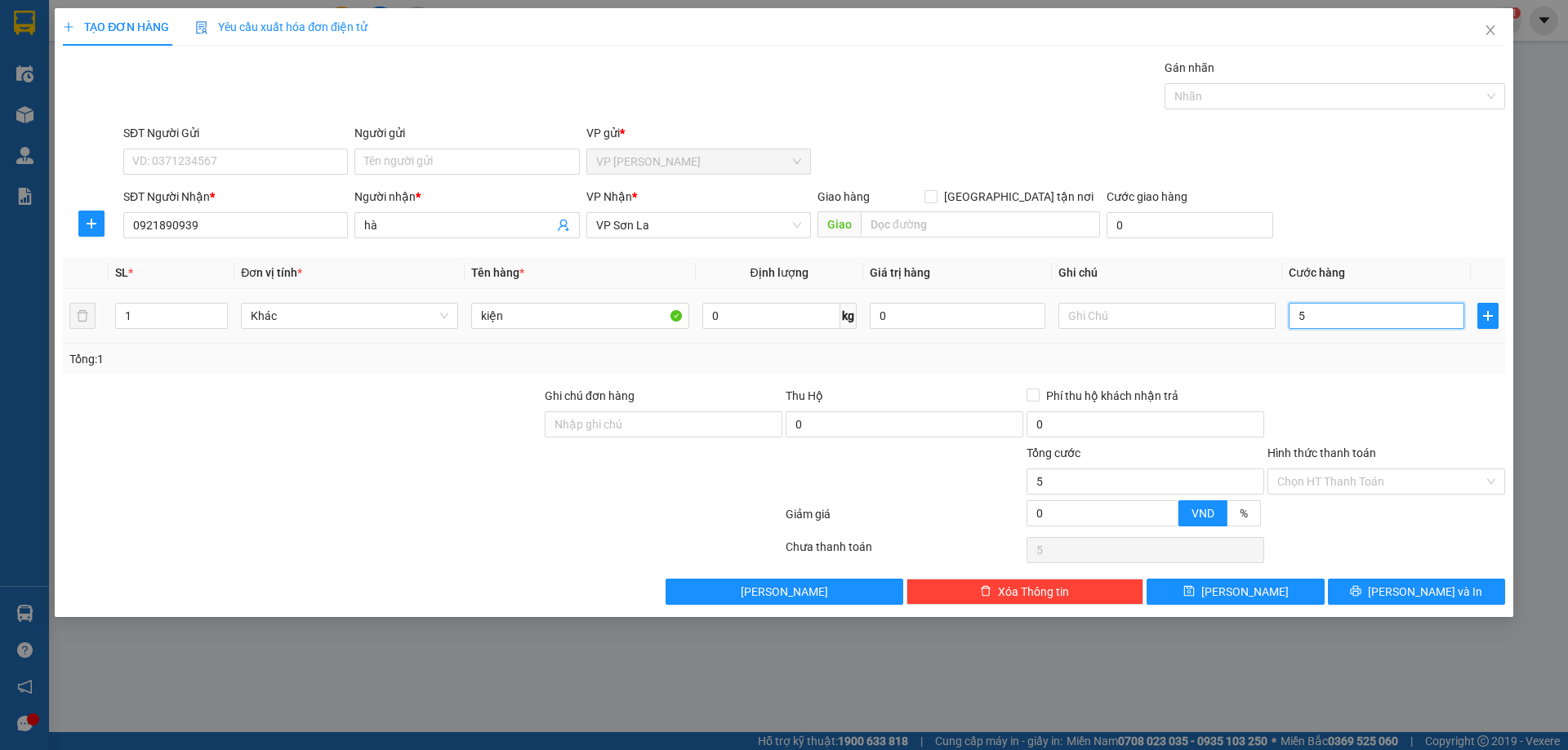
type input "50"
type input "50.000"
click at [1398, 257] on th "Cước hàng" at bounding box center [1377, 273] width 189 height 32
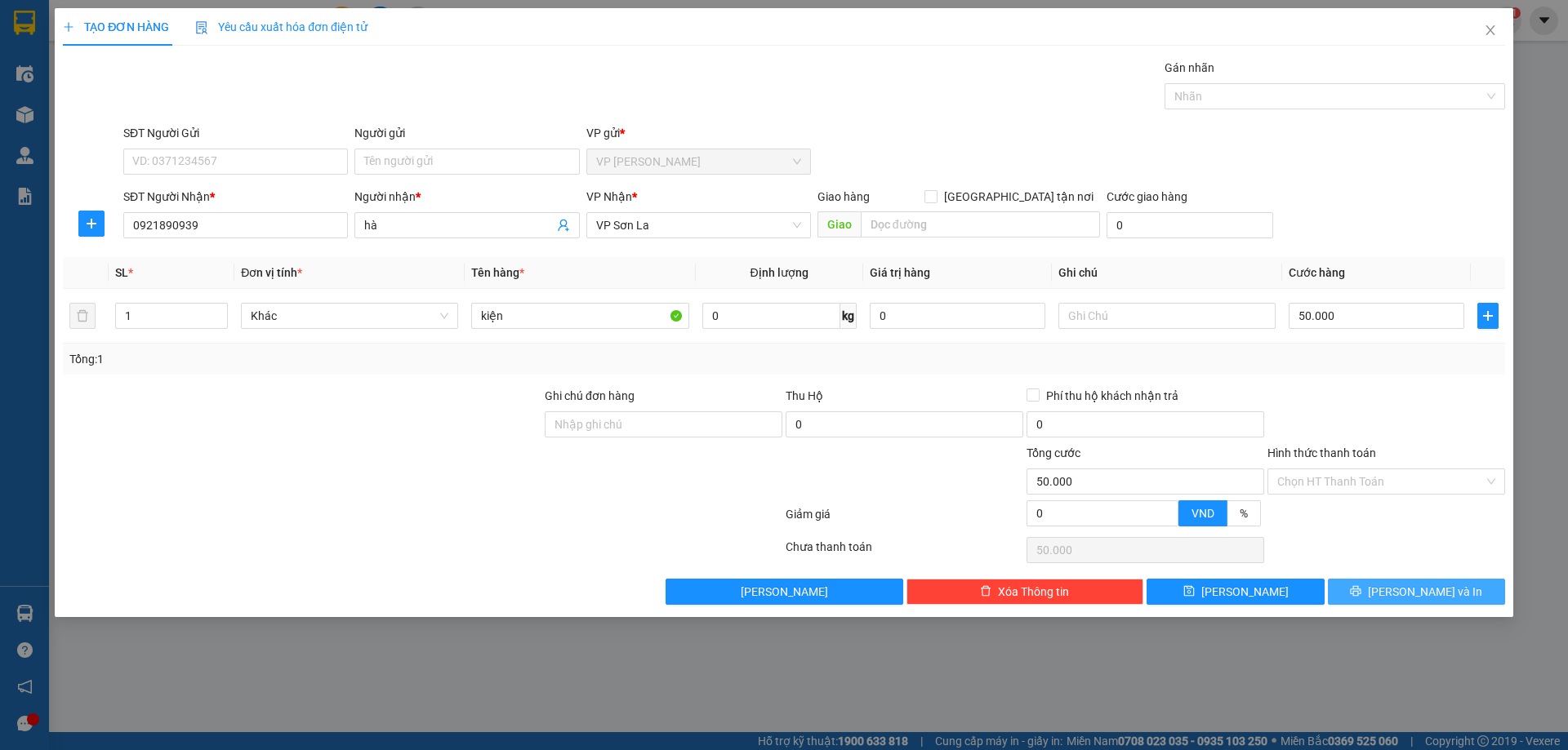
click at [1361, 589] on icon "printer" at bounding box center [1355, 591] width 11 height 11
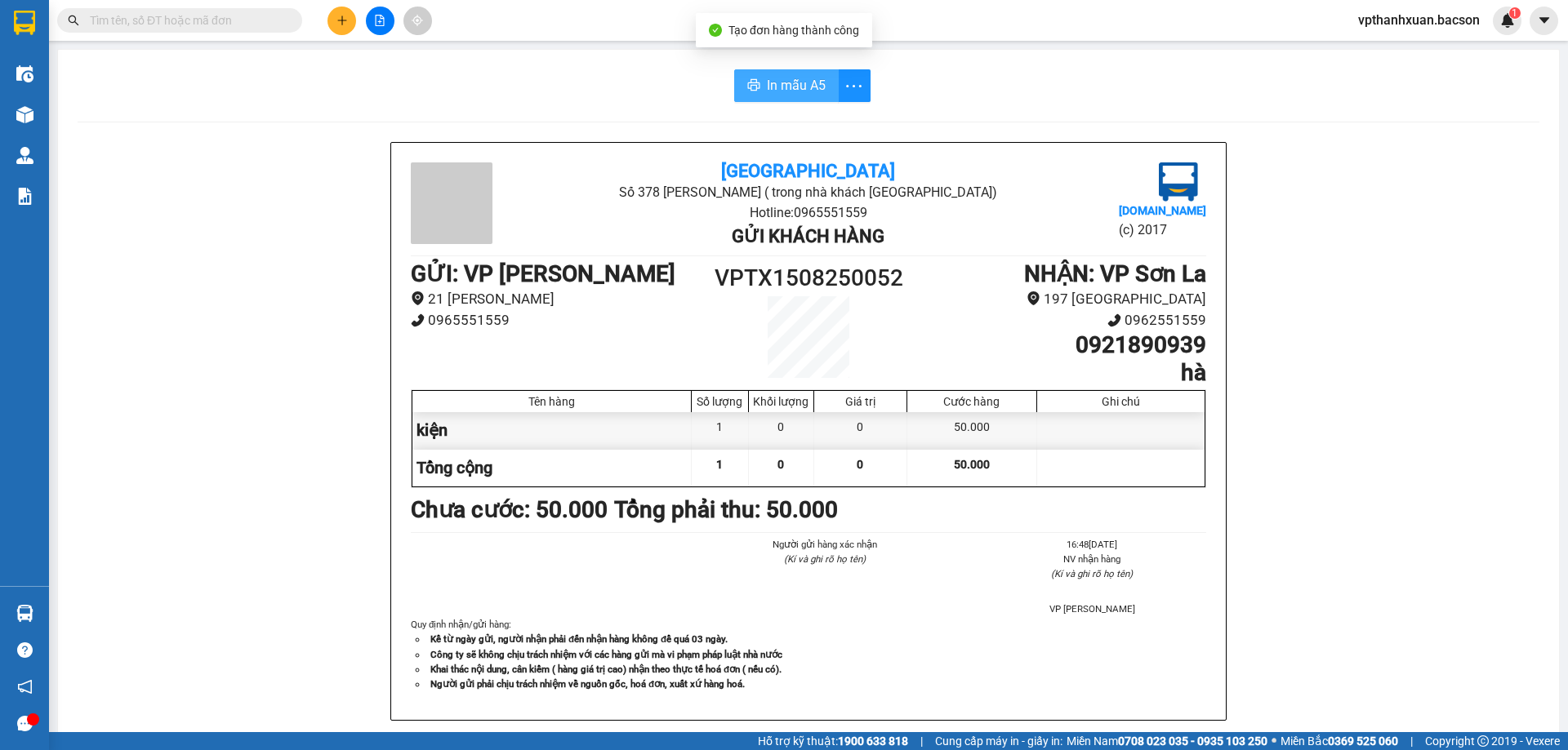
drag, startPoint x: 789, startPoint y: 79, endPoint x: 781, endPoint y: 194, distance: 115.3
click at [788, 86] on span "In mẫu A5" at bounding box center [796, 86] width 59 height 21
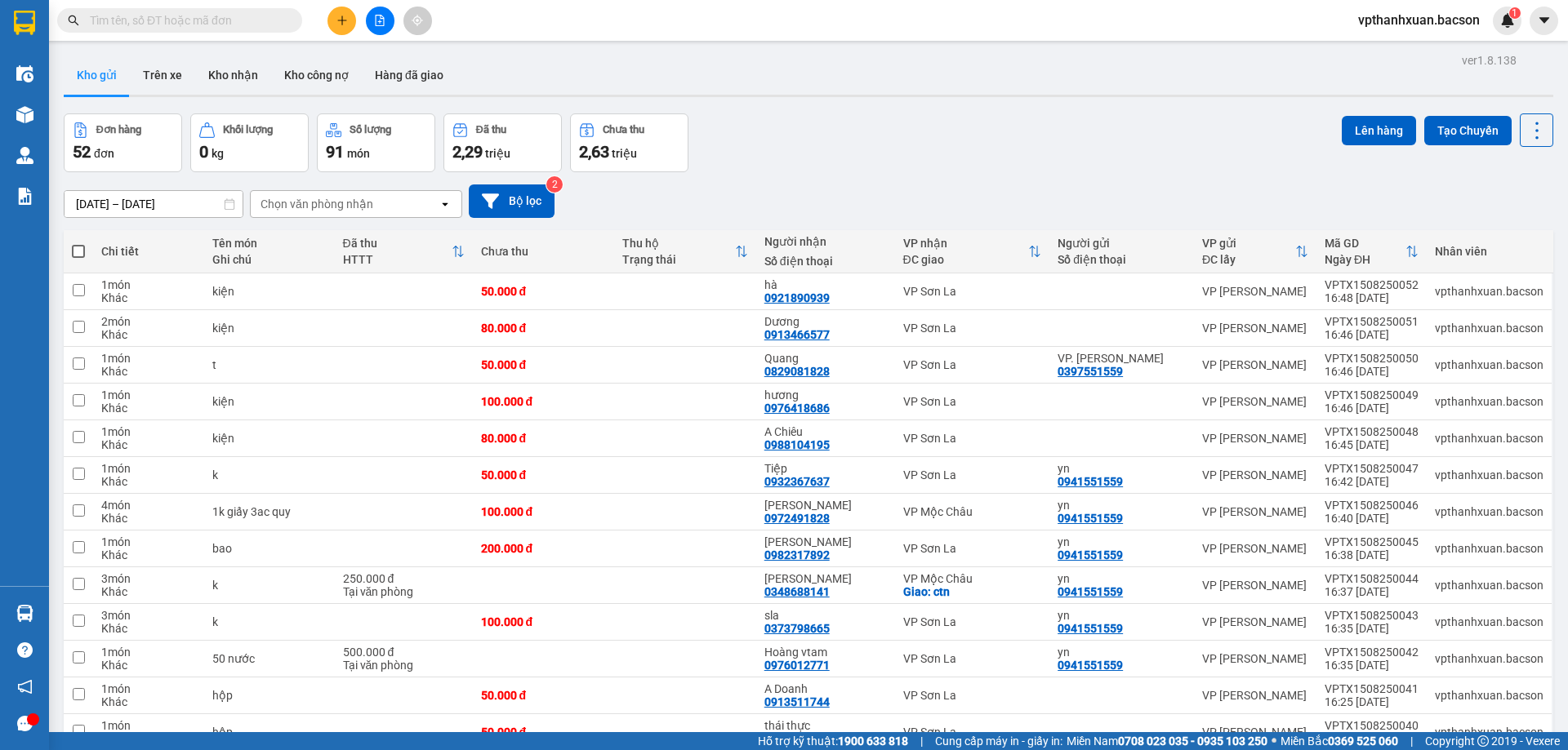
click at [336, 22] on icon "plus" at bounding box center [341, 20] width 11 height 11
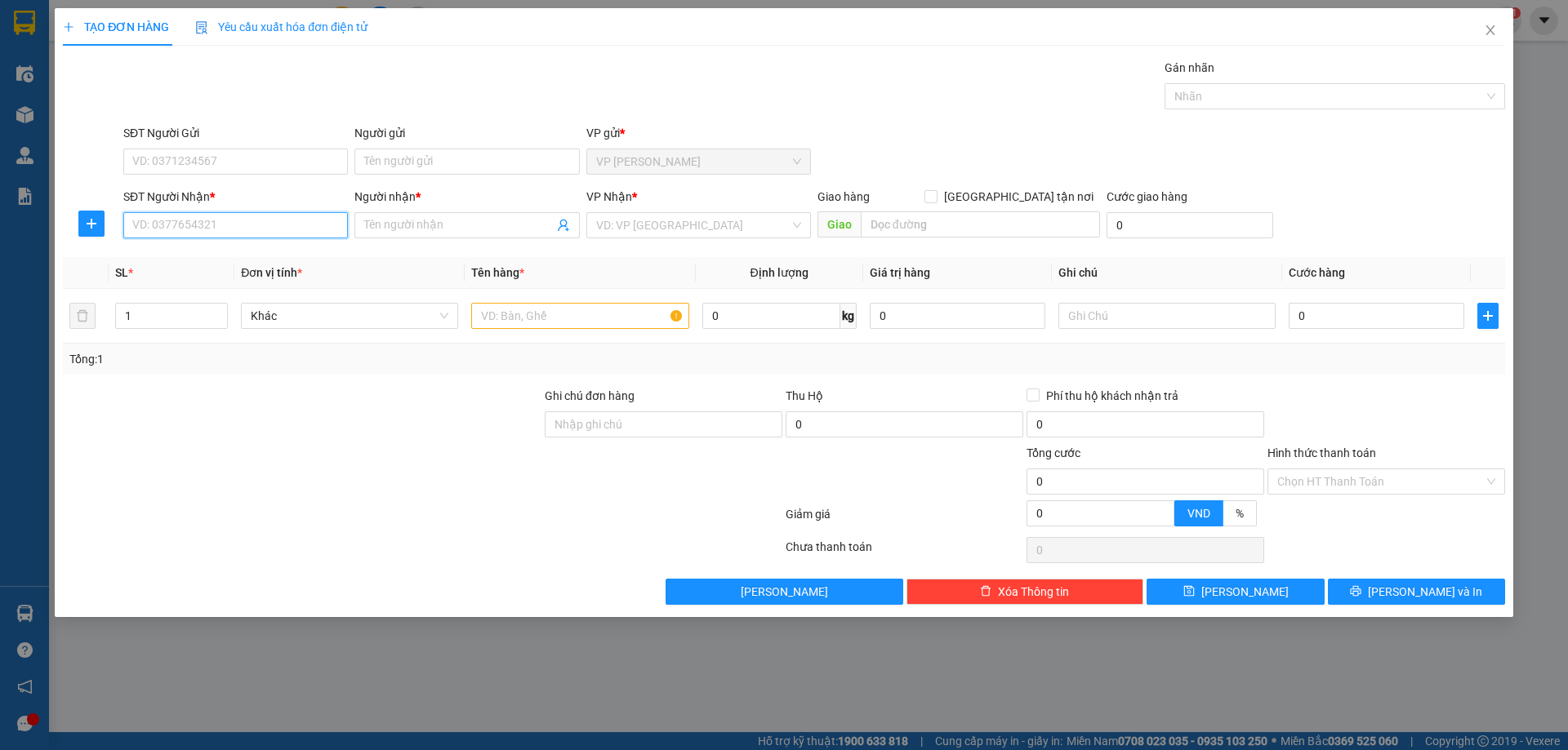
click at [222, 227] on input "SĐT Người Nhận *" at bounding box center [235, 225] width 224 height 26
click at [243, 255] on div "0973551857 - Yên quần áo" at bounding box center [236, 258] width 205 height 18
type input "0973551857"
type input "Yên quần áo"
type input "0973551857"
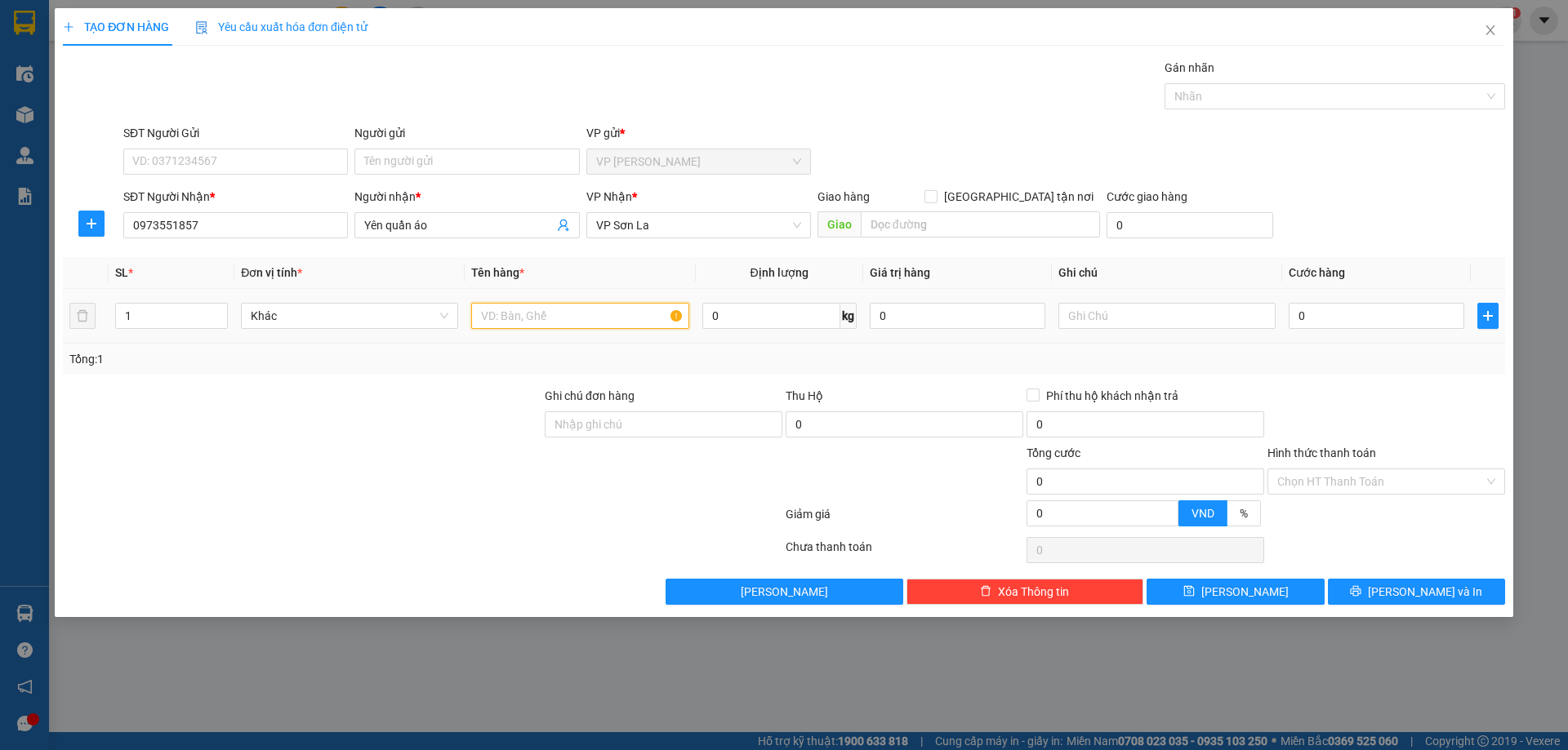
click at [548, 320] on input "text" at bounding box center [580, 316] width 217 height 26
type input "bao"
click at [1335, 314] on input "0" at bounding box center [1377, 316] width 176 height 26
type input "8"
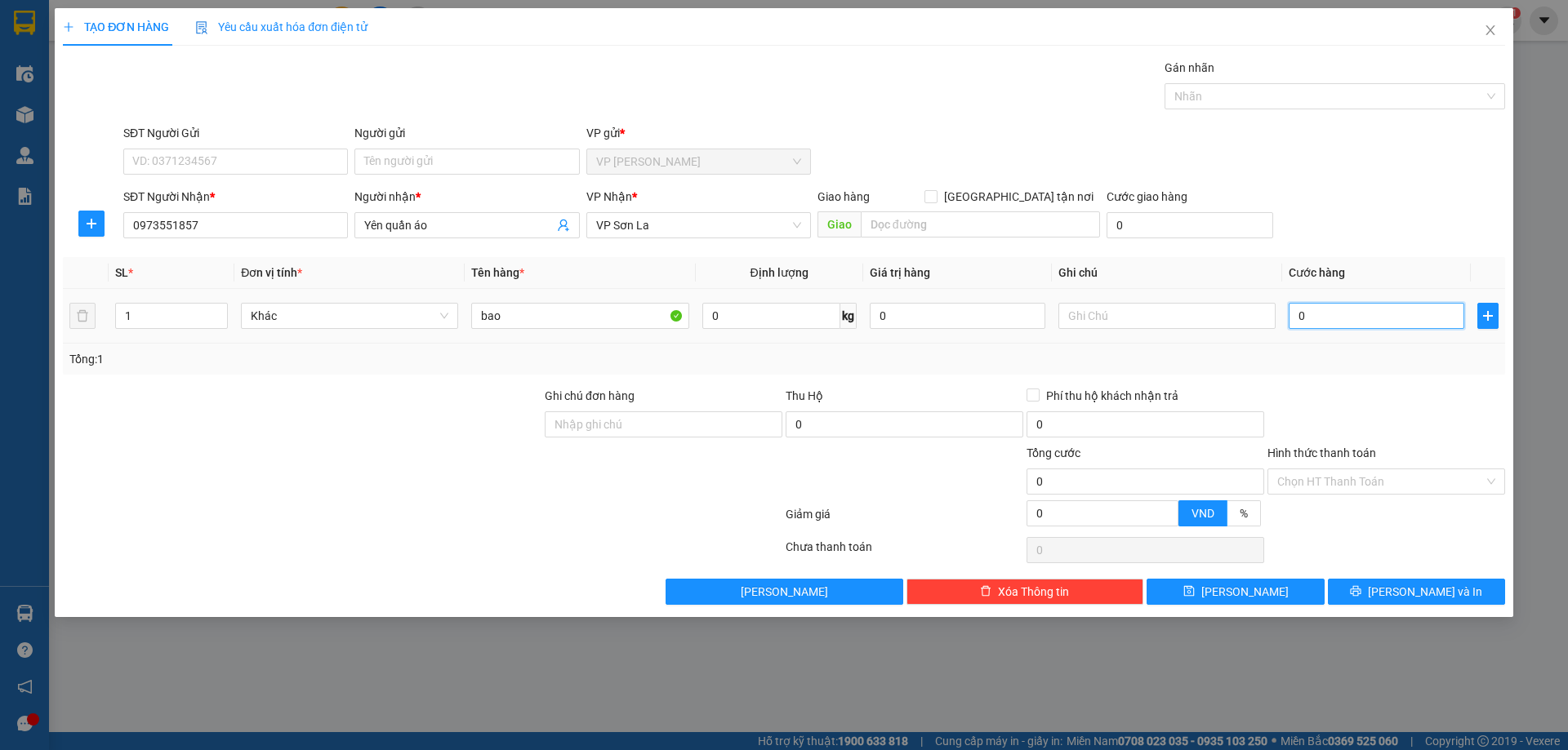
type input "8"
type input "80"
type input "80.000"
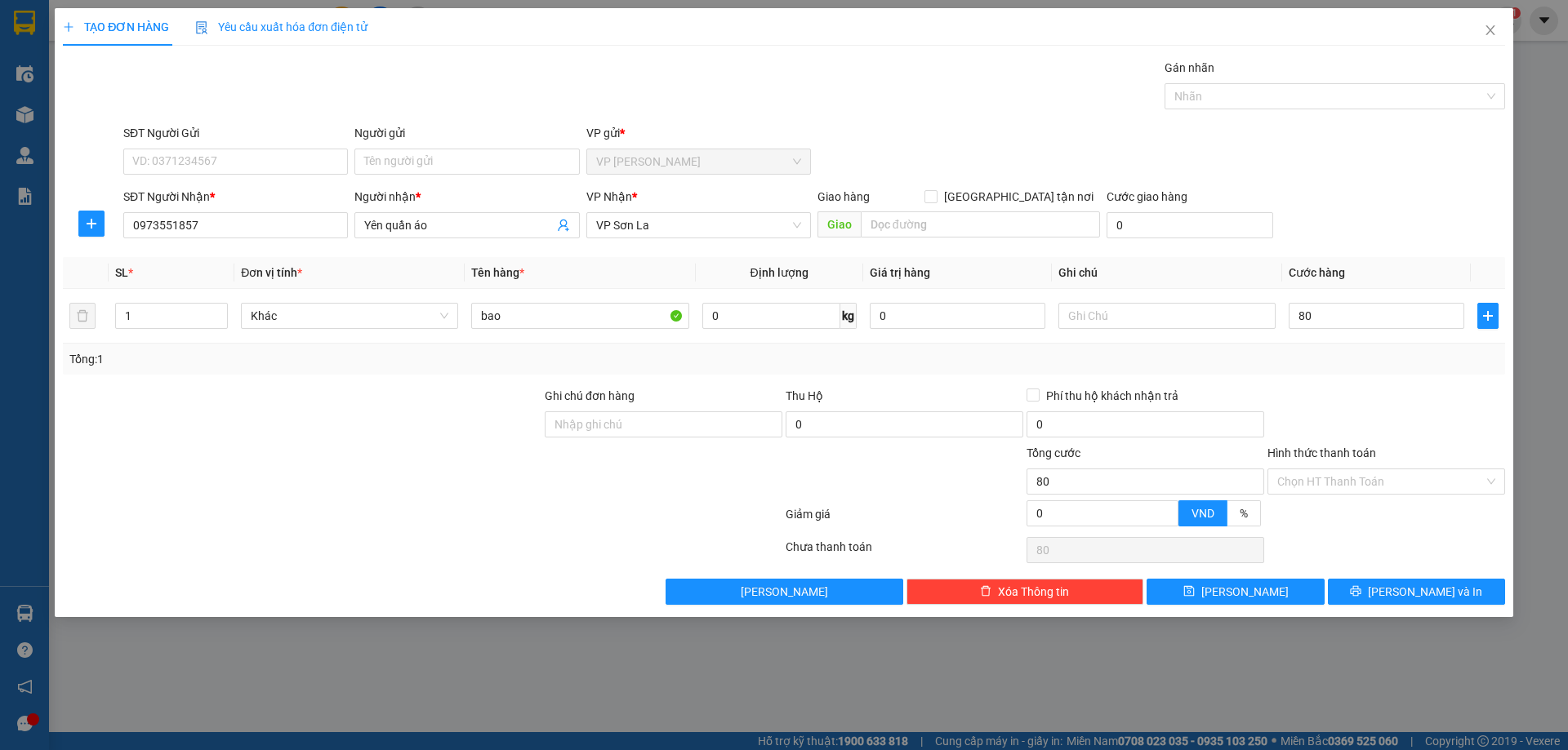
type input "80.000"
click at [1386, 224] on div "SĐT Người Nhận * 0973551857 Người nhận * Yên quần áo VP Nhận * VP Sơn La Giao h…" at bounding box center [814, 217] width 1389 height 57
click at [1406, 587] on div "Transit Pickup Surcharge Ids Transit Deliver Surcharge Ids Transit Deliver Surc…" at bounding box center [784, 332] width 1442 height 546
click at [1406, 587] on span "Lưu và In" at bounding box center [1425, 592] width 114 height 18
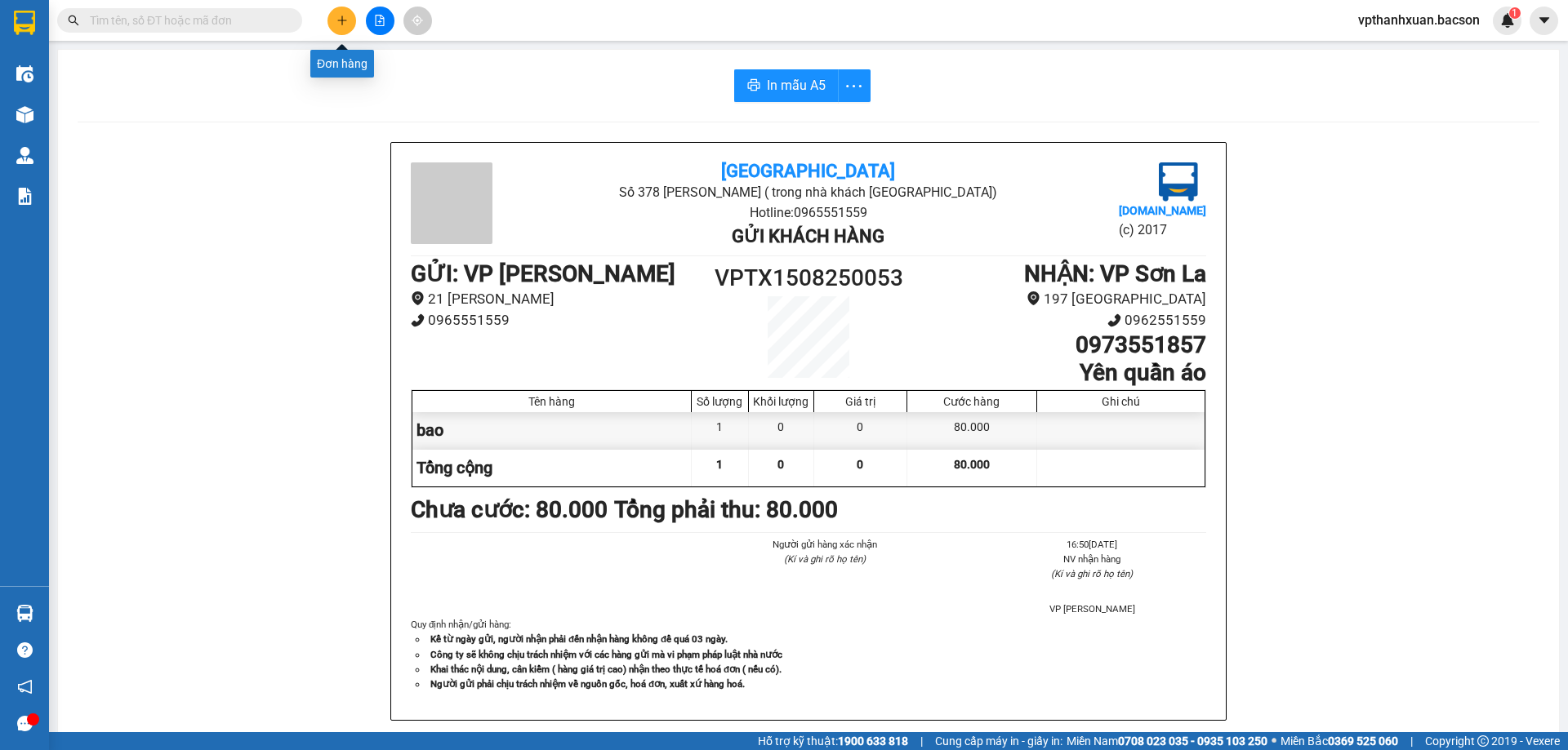
click at [334, 18] on button at bounding box center [341, 21] width 29 height 29
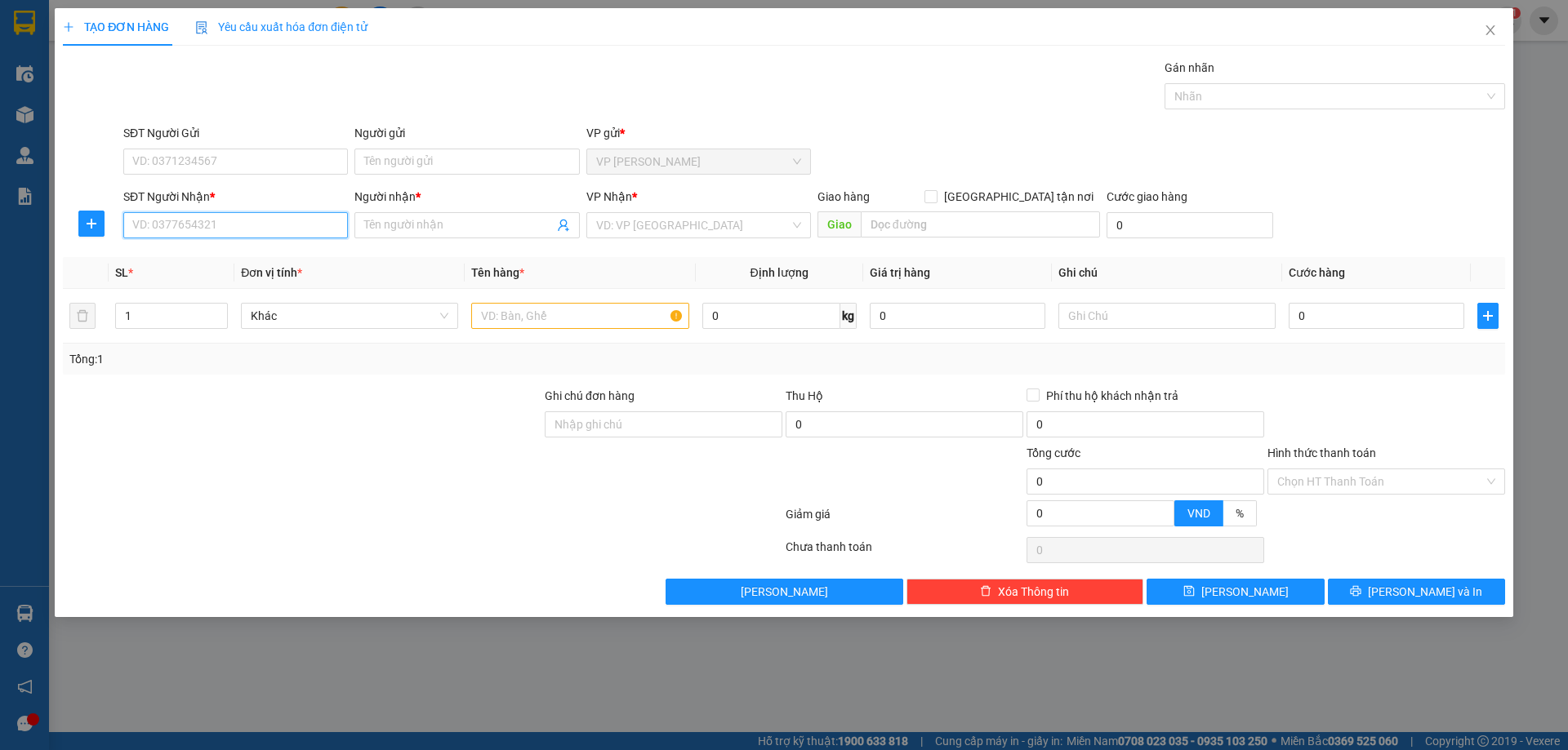
click at [290, 218] on input "SĐT Người Nhận *" at bounding box center [235, 225] width 224 height 26
click at [228, 268] on div "0919669916 - thương" at bounding box center [235, 258] width 224 height 26
type input "0919669916"
click at [218, 306] on span "Increase Value" at bounding box center [217, 311] width 18 height 15
click at [500, 313] on input "text" at bounding box center [580, 316] width 217 height 26
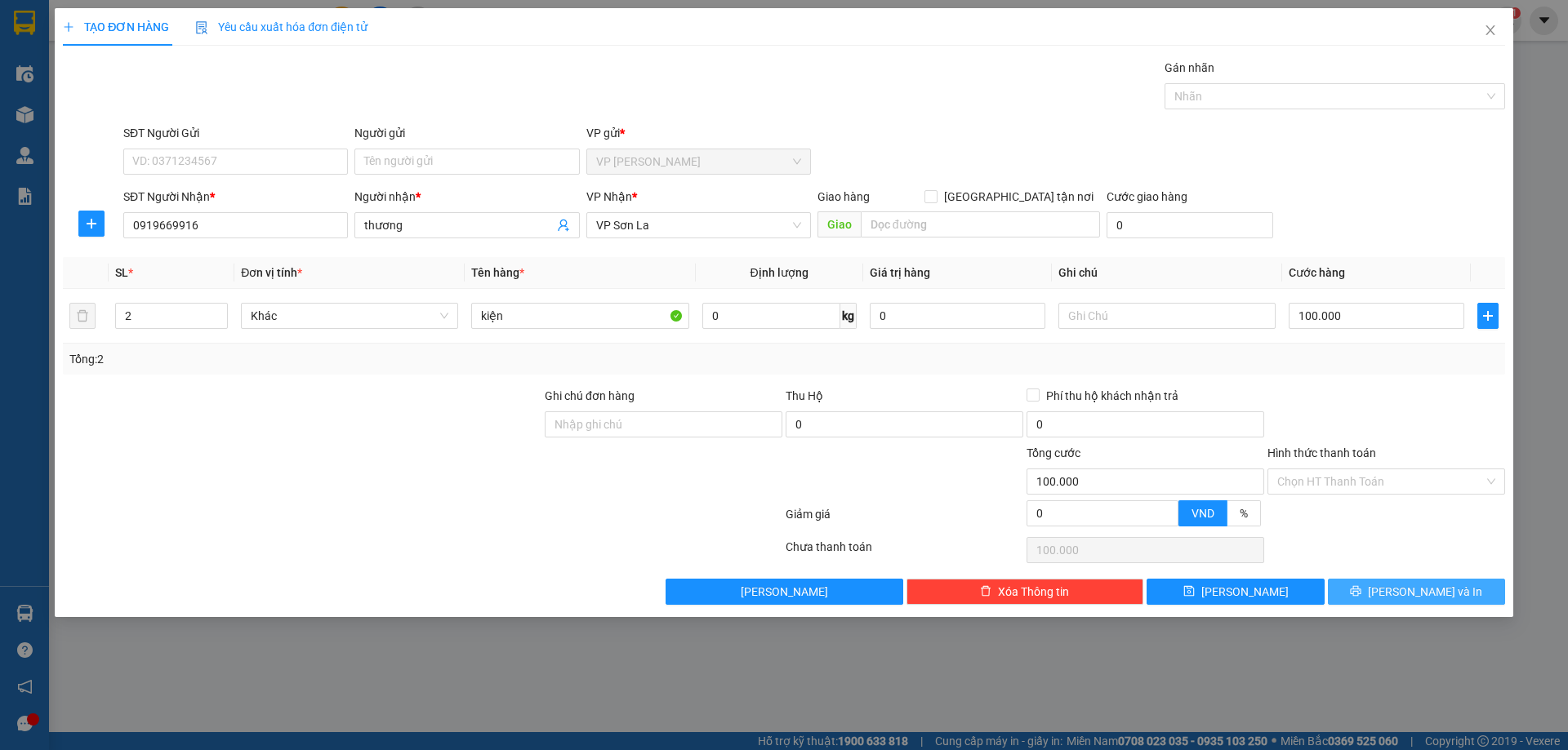
click at [1409, 593] on span "Lưu và In" at bounding box center [1425, 592] width 114 height 18
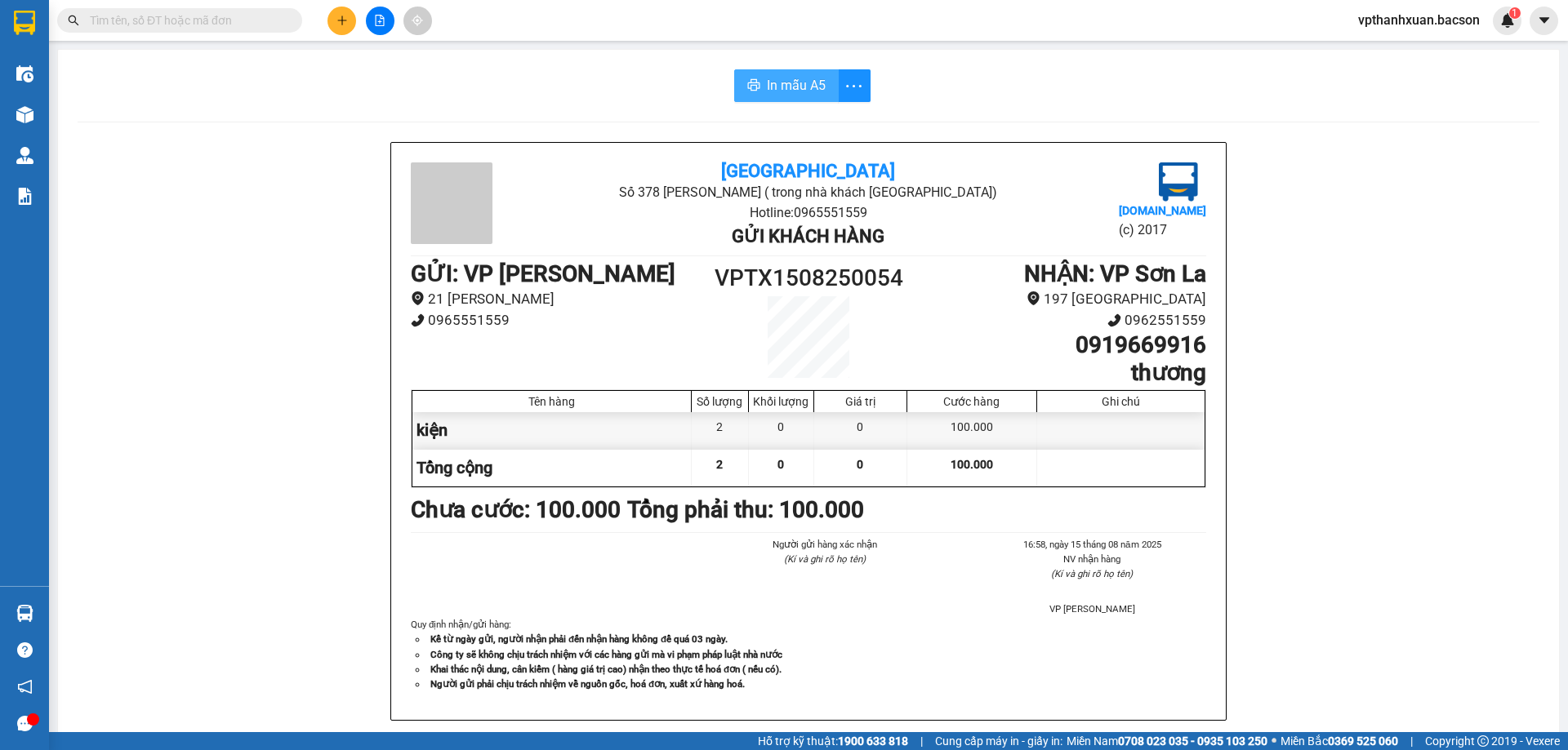
click at [784, 89] on span "In mẫu A5" at bounding box center [796, 86] width 59 height 21
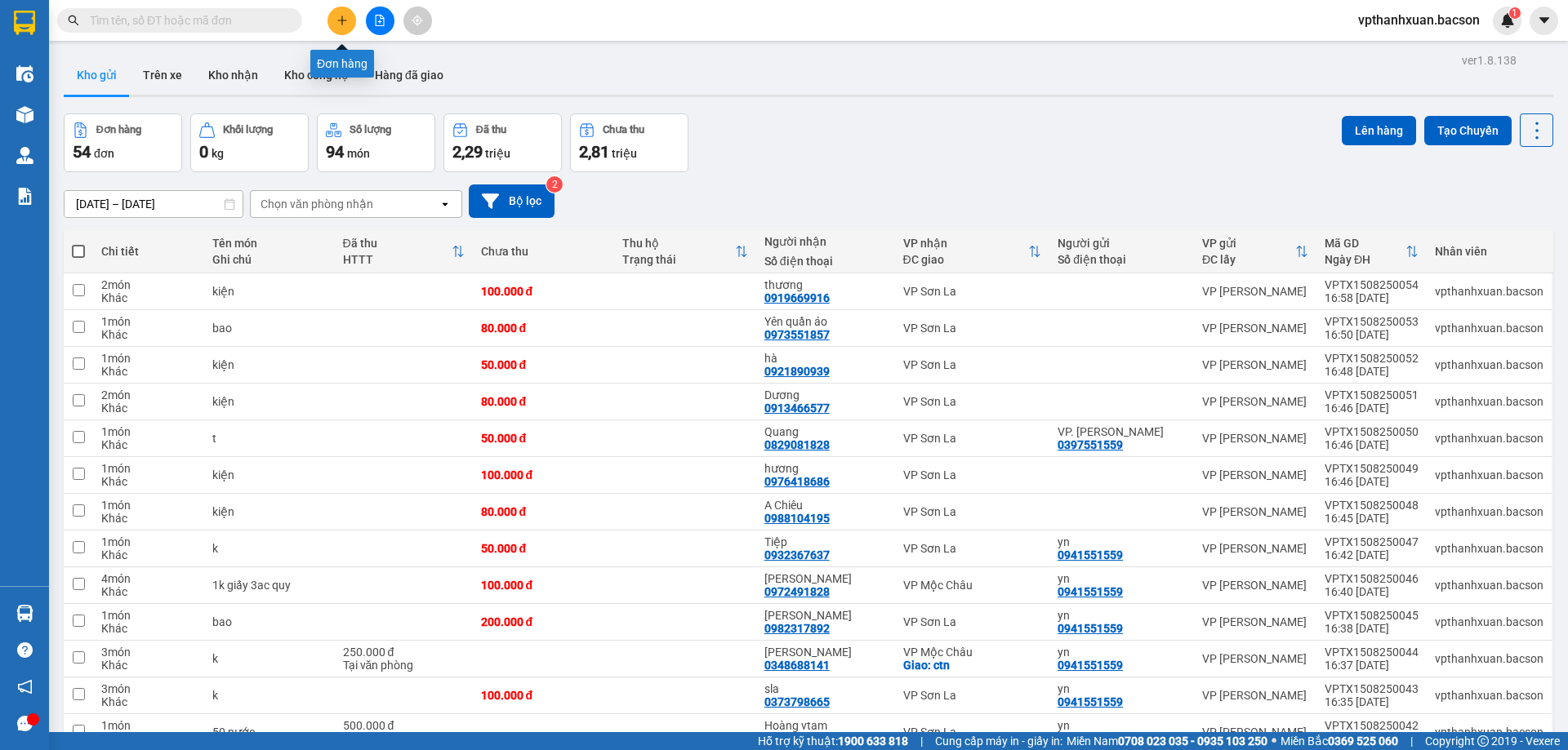
click at [346, 22] on icon "plus" at bounding box center [341, 20] width 11 height 11
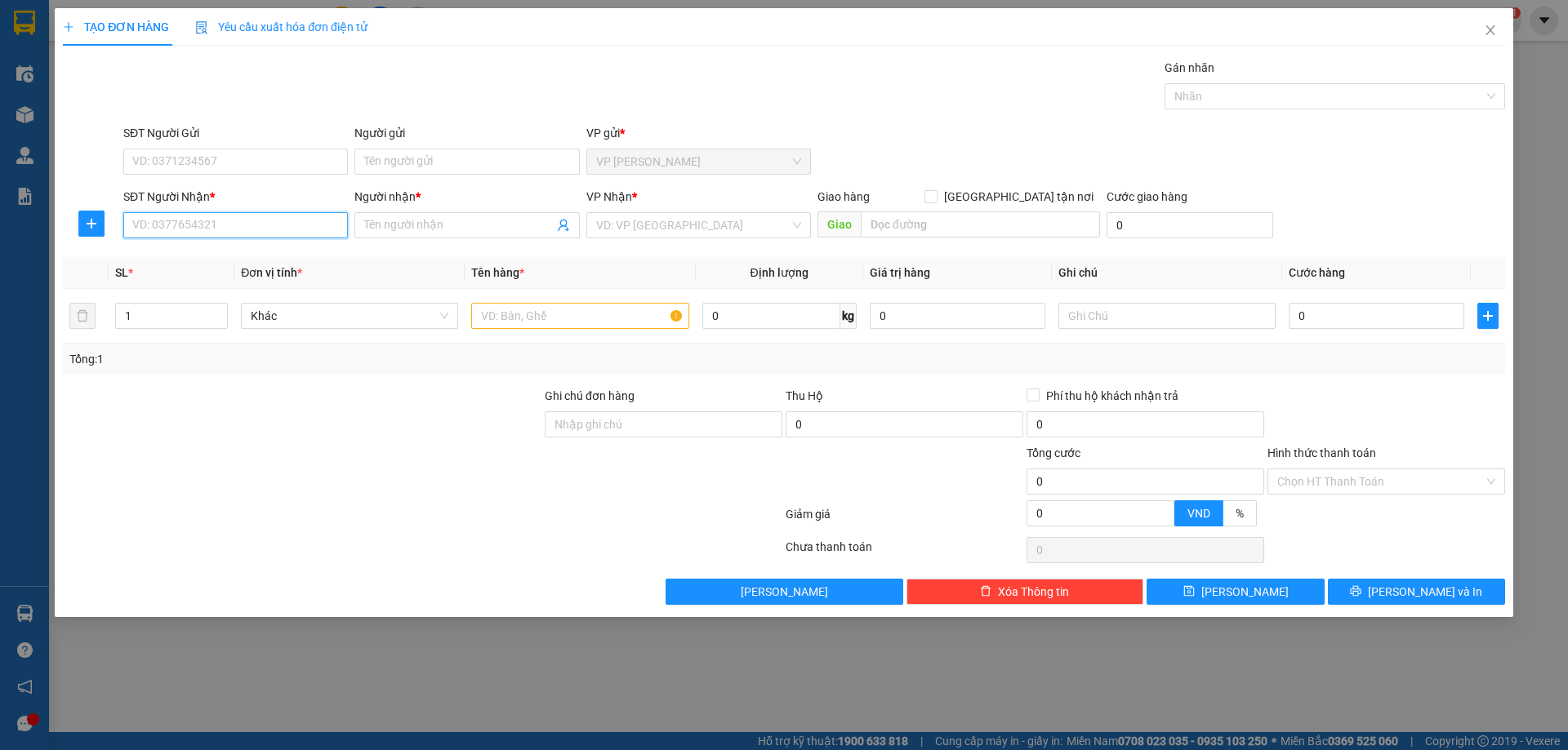
click at [210, 230] on input "SĐT Người Nhận *" at bounding box center [235, 225] width 224 height 26
click at [200, 266] on div "0977117116 - phương pa háng" at bounding box center [236, 258] width 205 height 18
click at [217, 309] on icon "up" at bounding box center [219, 312] width 6 height 6
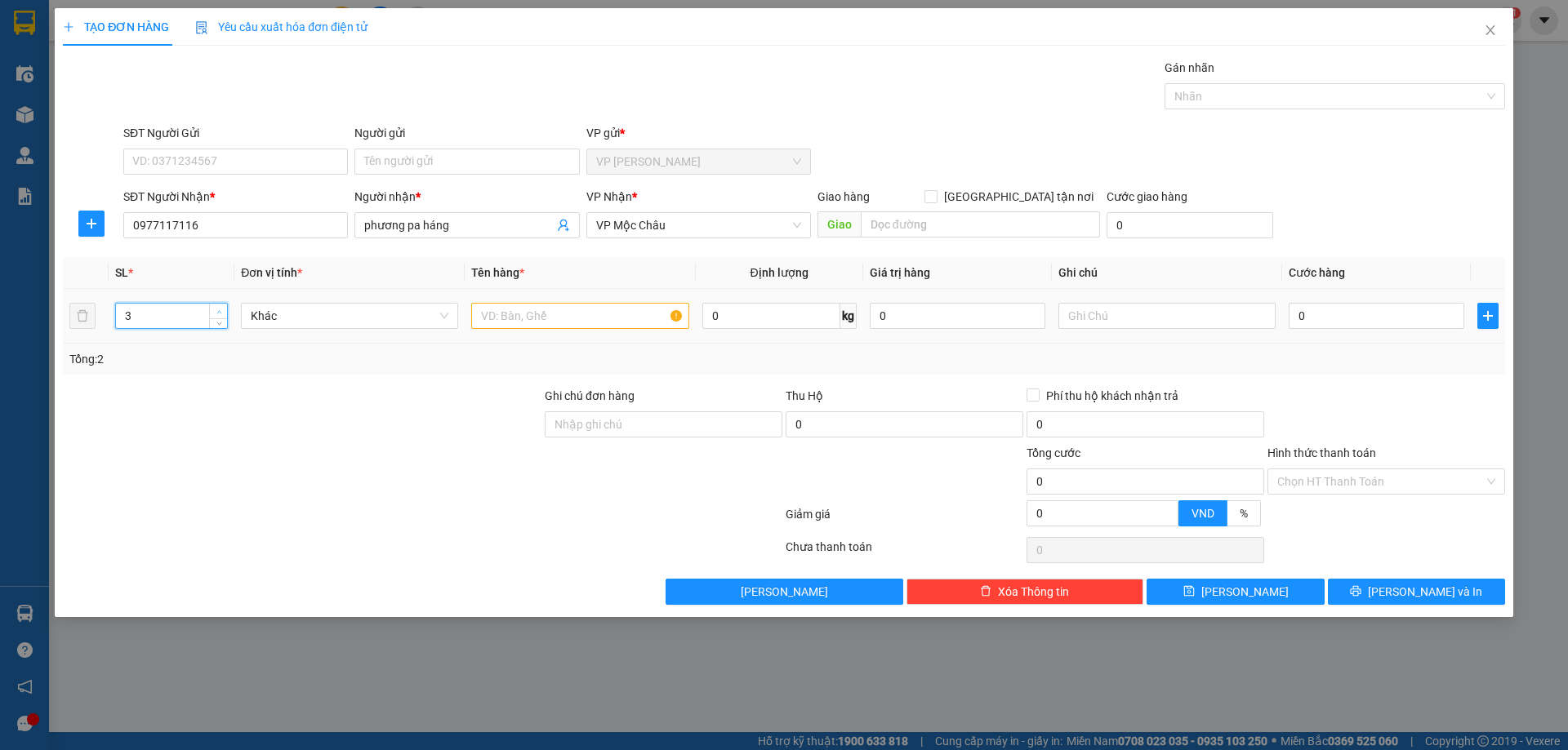
click at [217, 309] on icon "up" at bounding box center [219, 312] width 6 height 6
click at [586, 313] on input "text" at bounding box center [580, 316] width 217 height 26
click at [1320, 307] on input "0" at bounding box center [1377, 316] width 176 height 26
click at [1347, 215] on div "SĐT Người Nhận * 0977117116 Người nhận * phương pa háng VP Nhận * VP Mộc Châu G…" at bounding box center [814, 217] width 1389 height 57
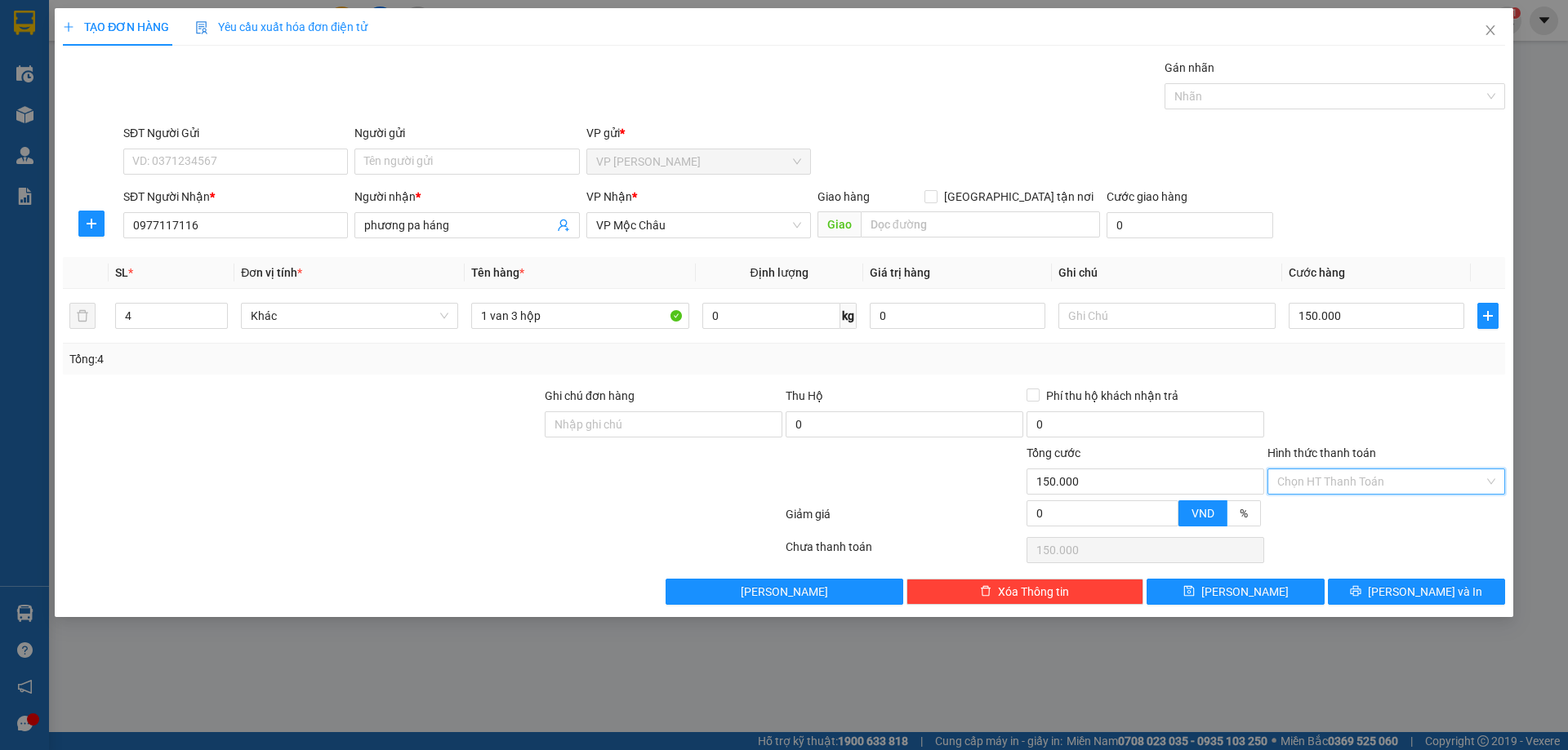
drag, startPoint x: 1395, startPoint y: 481, endPoint x: 1381, endPoint y: 501, distance: 24.4
click at [1395, 482] on input "Hình thức thanh toán" at bounding box center [1380, 482] width 207 height 24
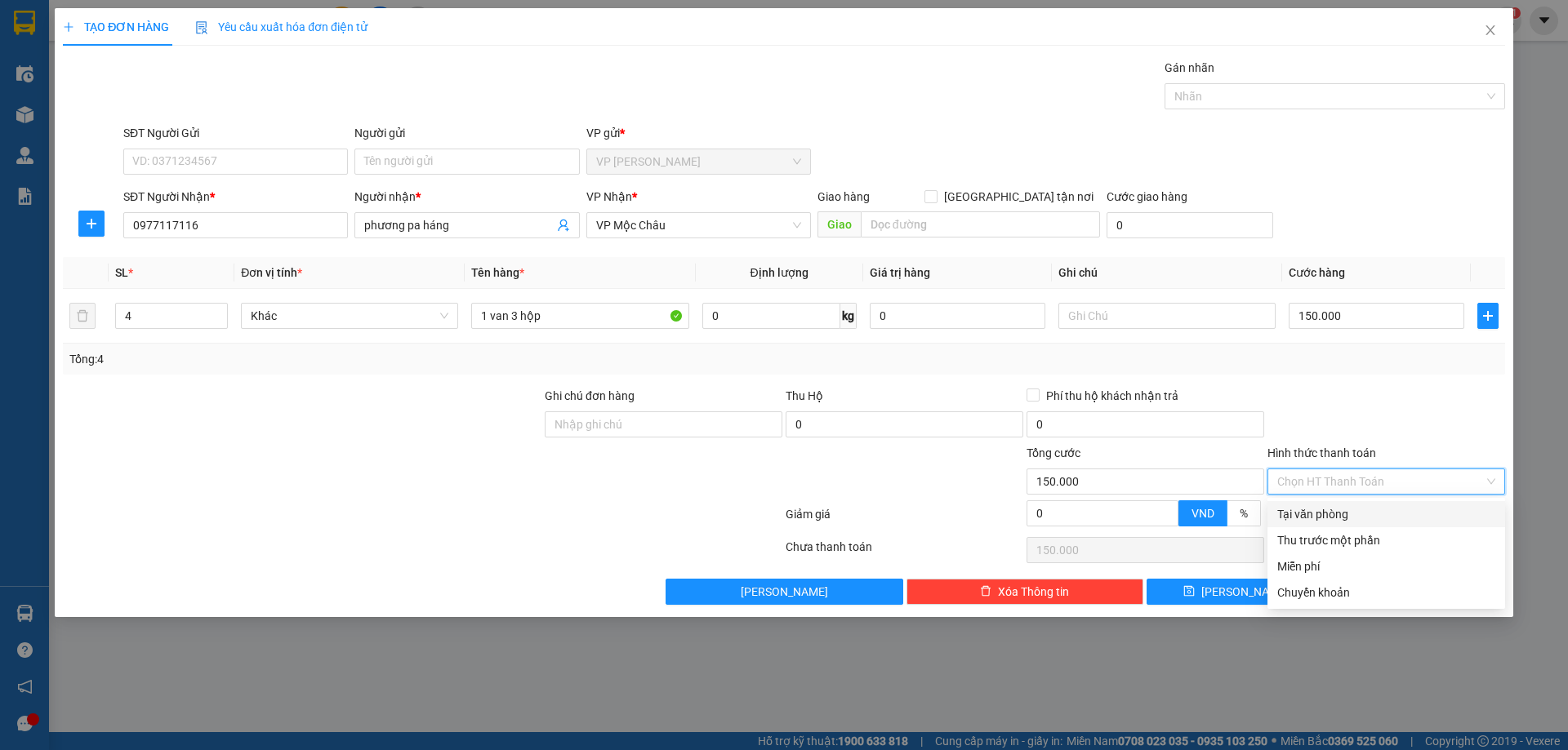
click at [1377, 506] on div "Tại văn phòng" at bounding box center [1386, 514] width 218 height 18
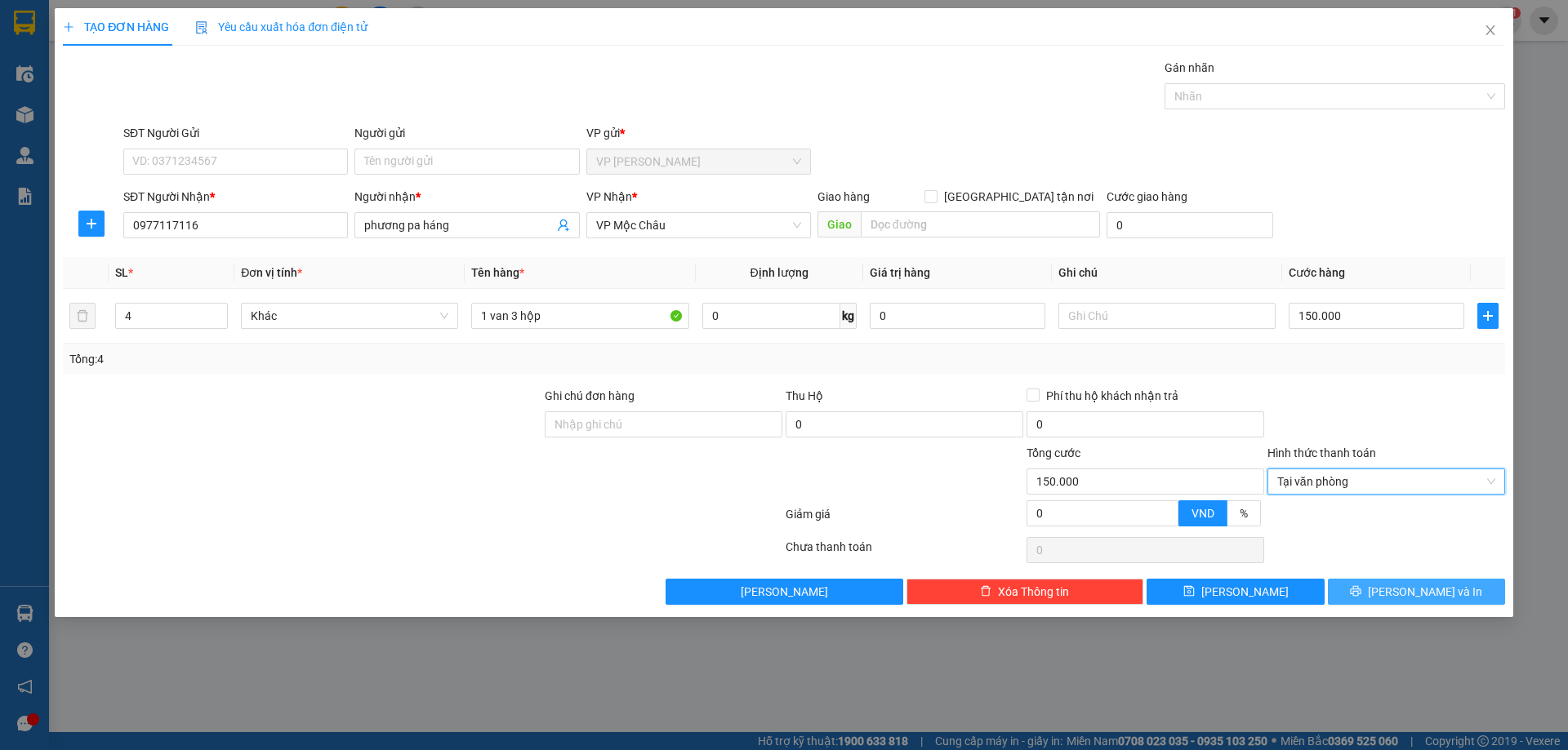
click at [1396, 579] on div "Transit Pickup Surcharge Ids Transit Deliver Surcharge Ids Transit Deliver Surc…" at bounding box center [784, 332] width 1442 height 546
click at [1401, 587] on button "[PERSON_NAME] và In" at bounding box center [1416, 592] width 178 height 26
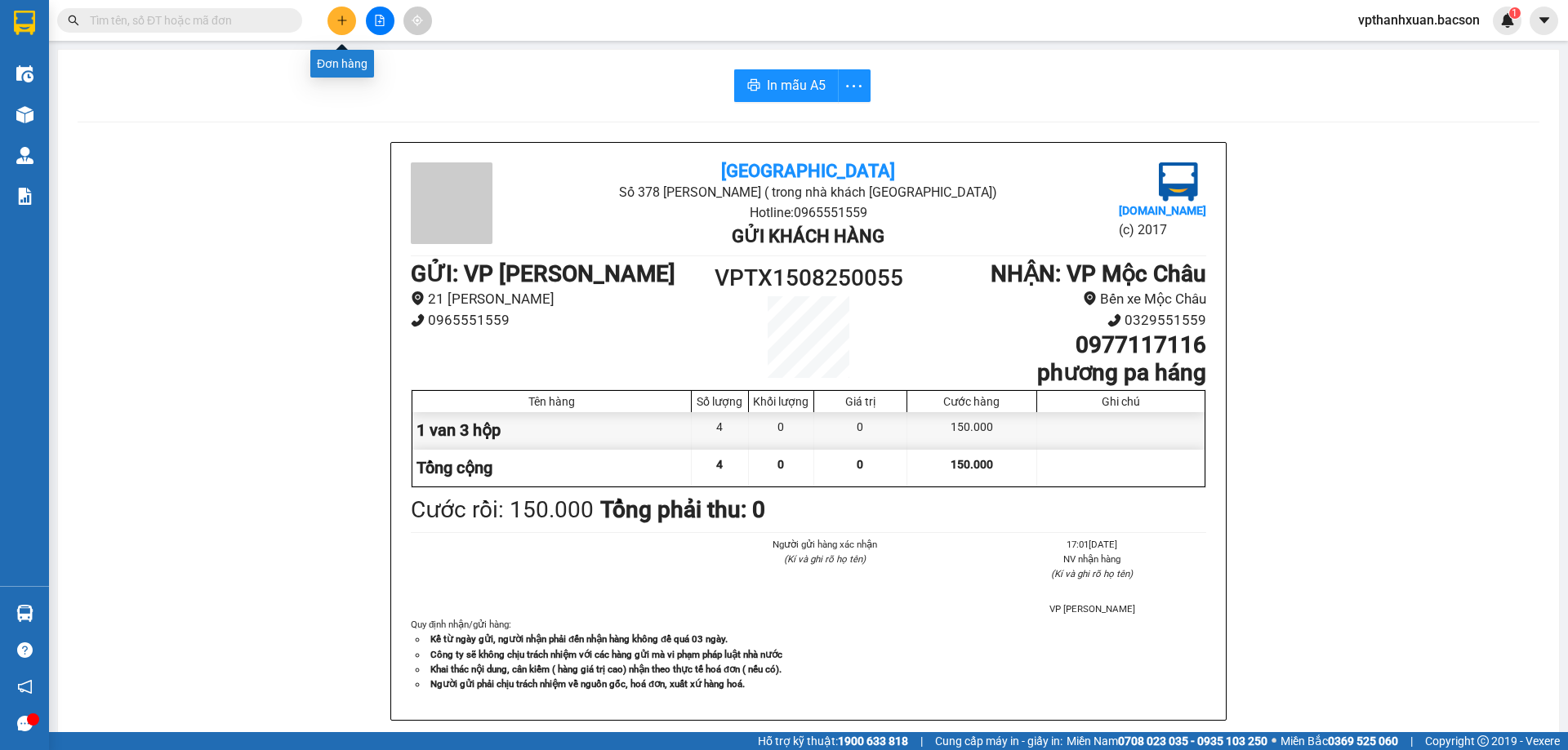
click at [343, 19] on icon "plus" at bounding box center [341, 20] width 11 height 11
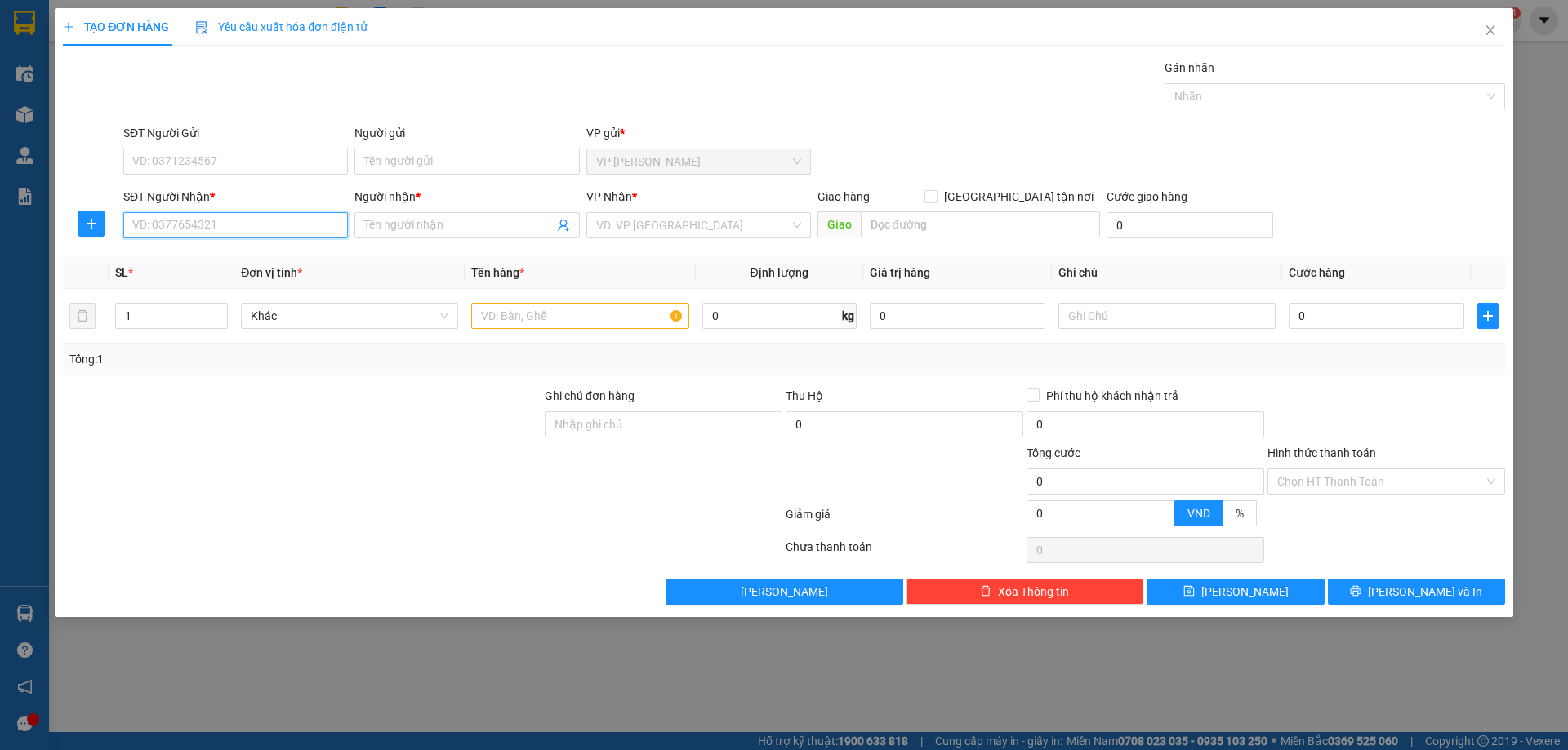
click at [245, 231] on input "SĐT Người Nhận *" at bounding box center [235, 225] width 224 height 26
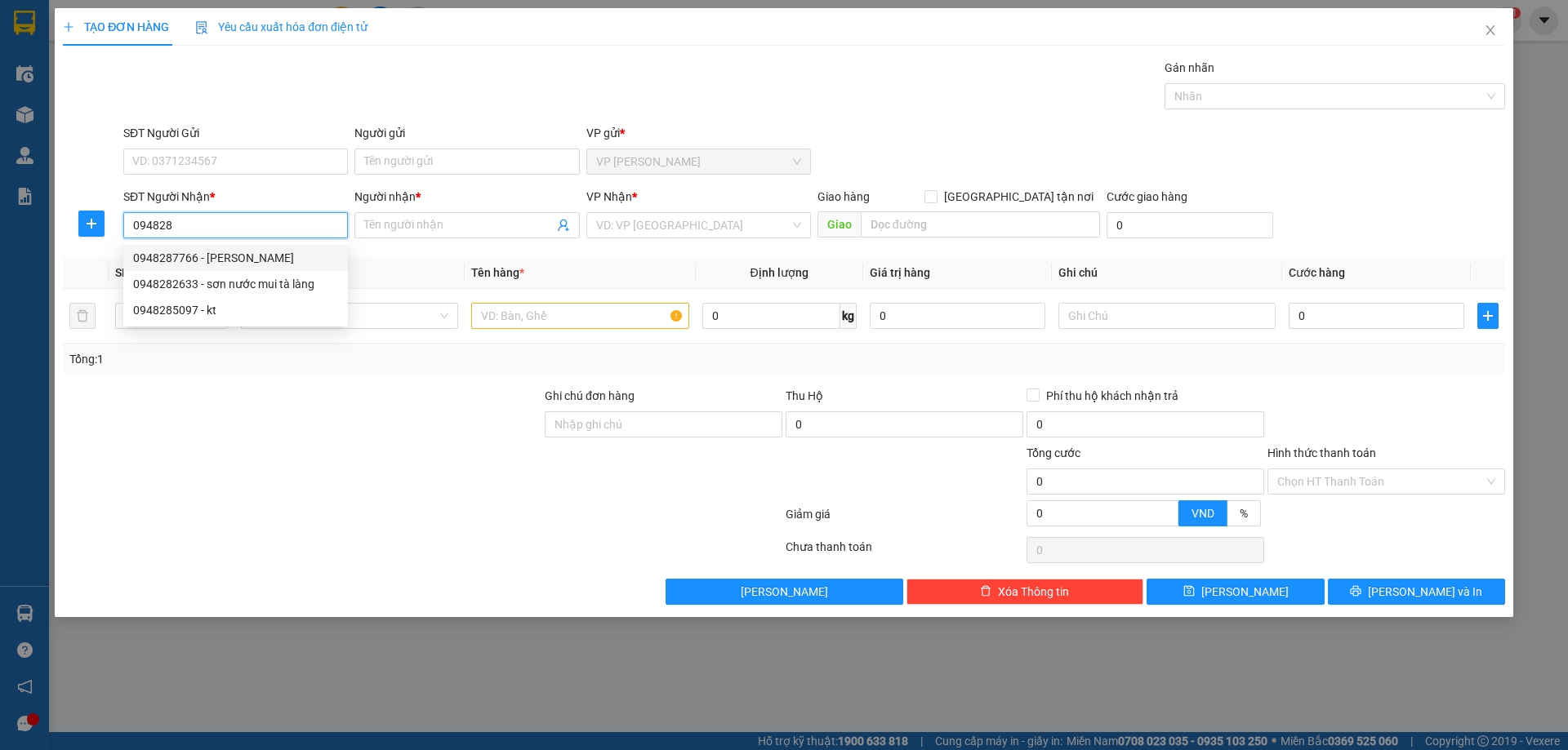
drag, startPoint x: 192, startPoint y: 260, endPoint x: 341, endPoint y: 271, distance: 149.4
click at [193, 260] on div "0948287766 - quỳnh anh" at bounding box center [236, 258] width 205 height 18
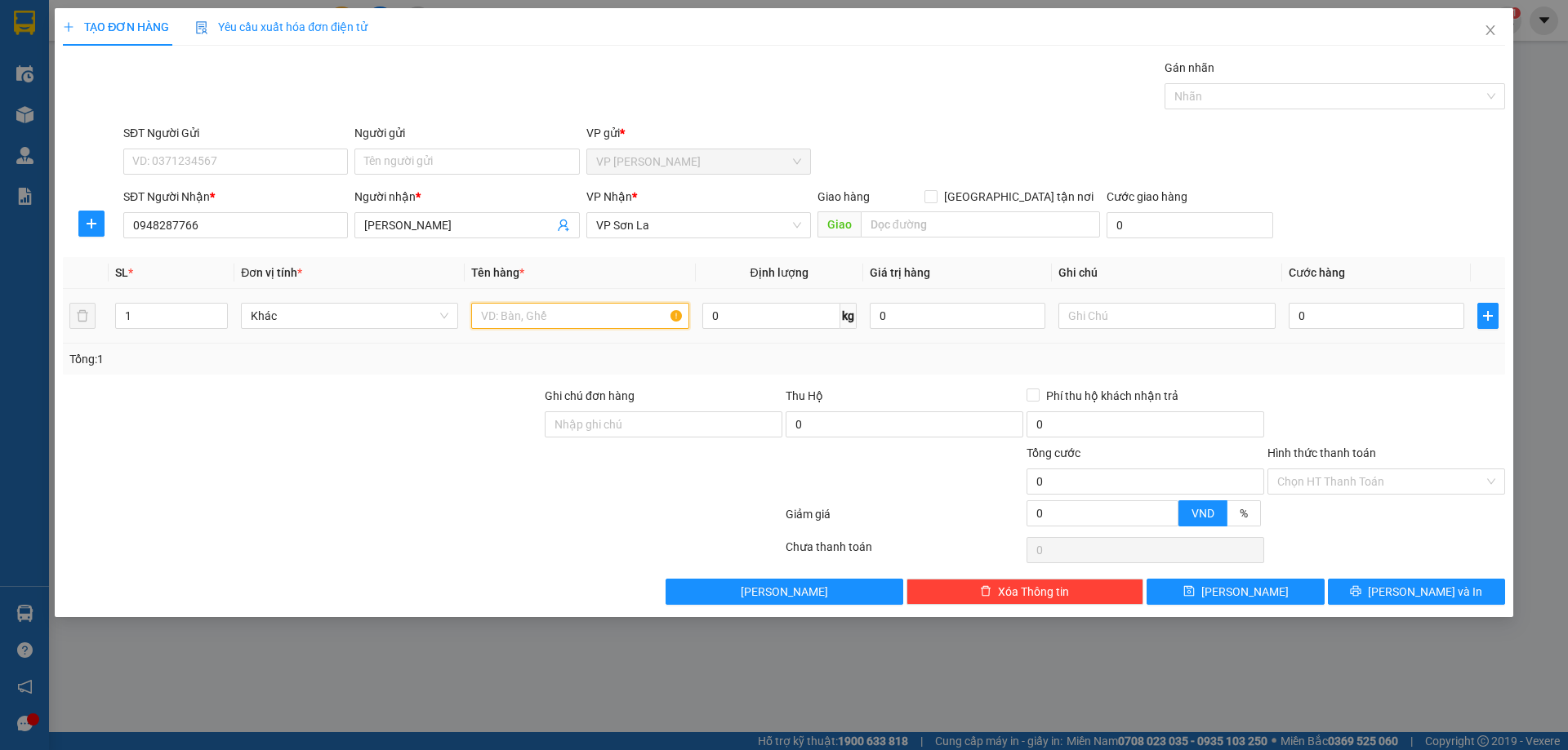
click at [548, 328] on input "text" at bounding box center [580, 316] width 217 height 26
click at [1411, 321] on input "0" at bounding box center [1377, 316] width 176 height 26
drag, startPoint x: 1417, startPoint y: 469, endPoint x: 1416, endPoint y: 479, distance: 10.0
click at [1416, 479] on div "Chọn HT Thanh Toán" at bounding box center [1386, 482] width 237 height 26
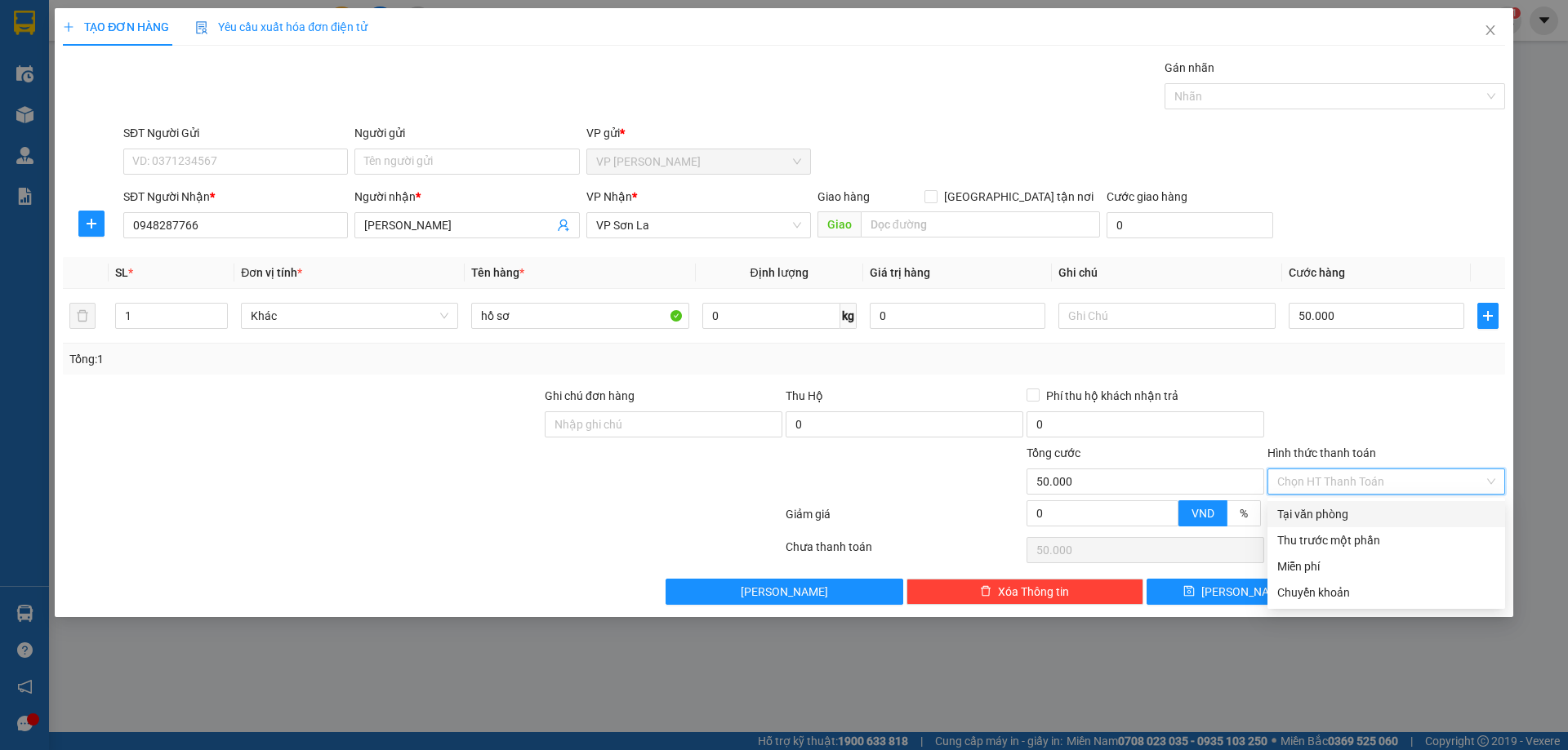
drag, startPoint x: 1389, startPoint y: 506, endPoint x: 1385, endPoint y: 515, distance: 9.8
click at [1386, 513] on div "Tại văn phòng" at bounding box center [1386, 514] width 237 height 26
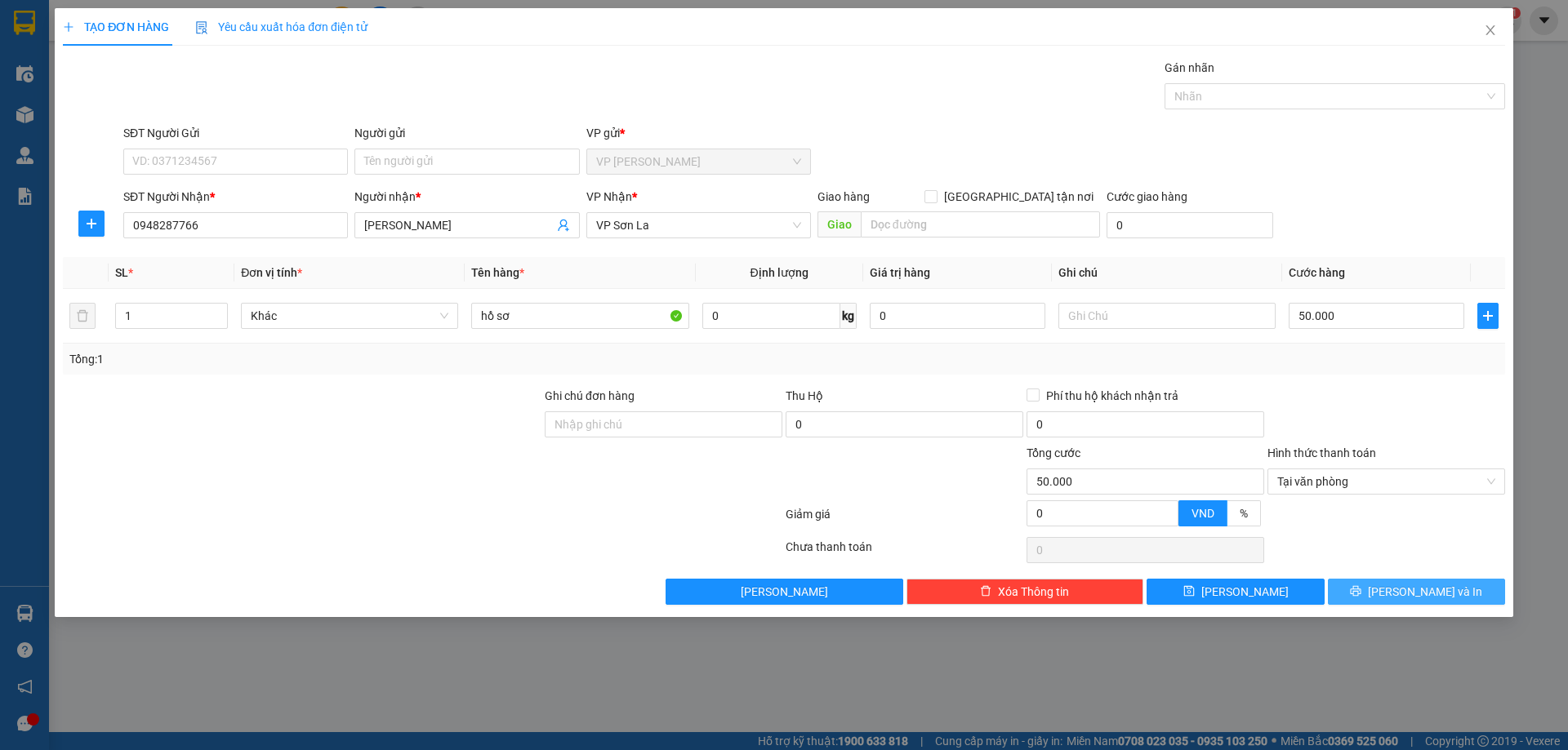
click at [1378, 591] on button "[PERSON_NAME] và In" at bounding box center [1416, 592] width 178 height 26
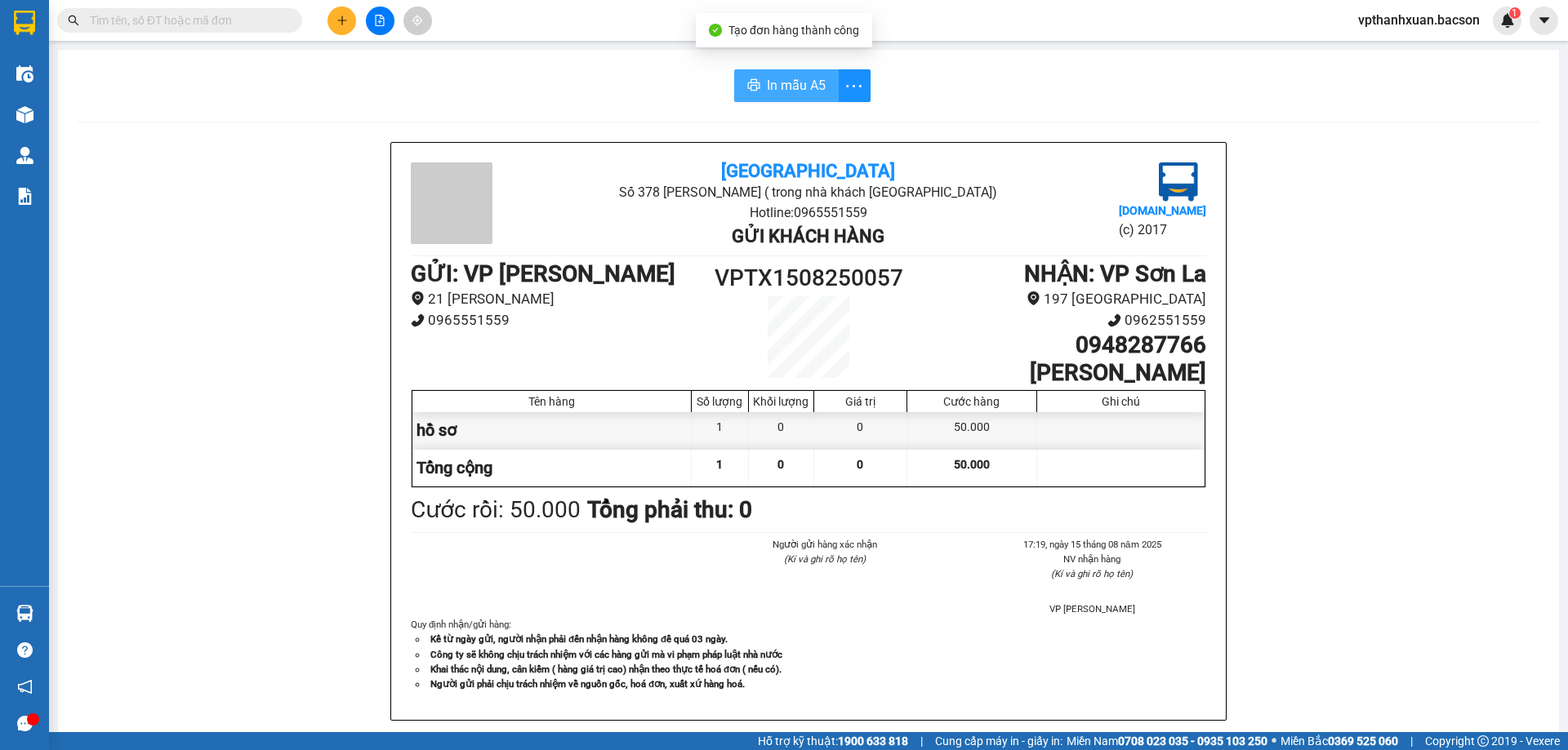
click at [746, 72] on button "In mẫu A5" at bounding box center [786, 86] width 105 height 33
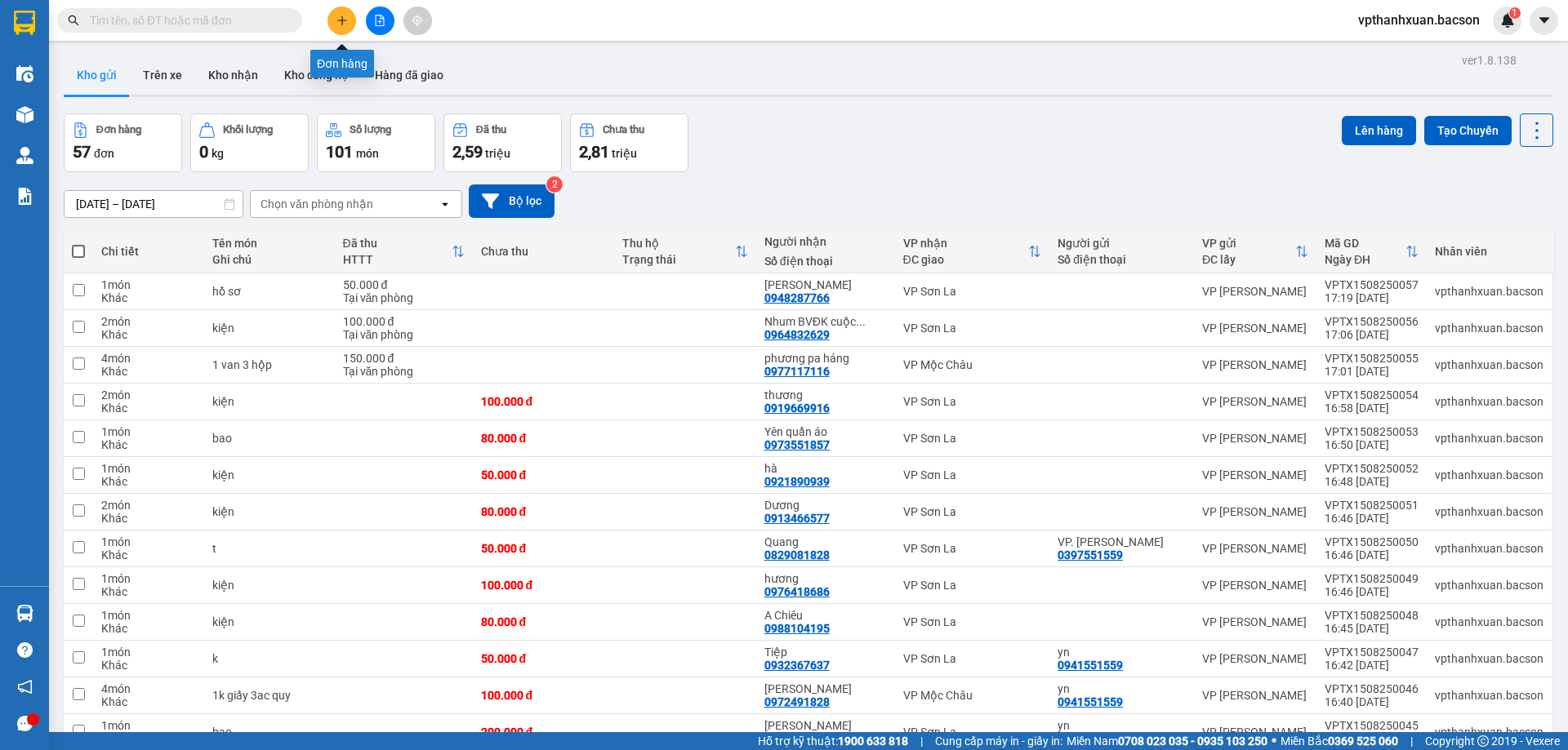
click at [341, 17] on icon "plus" at bounding box center [341, 20] width 11 height 11
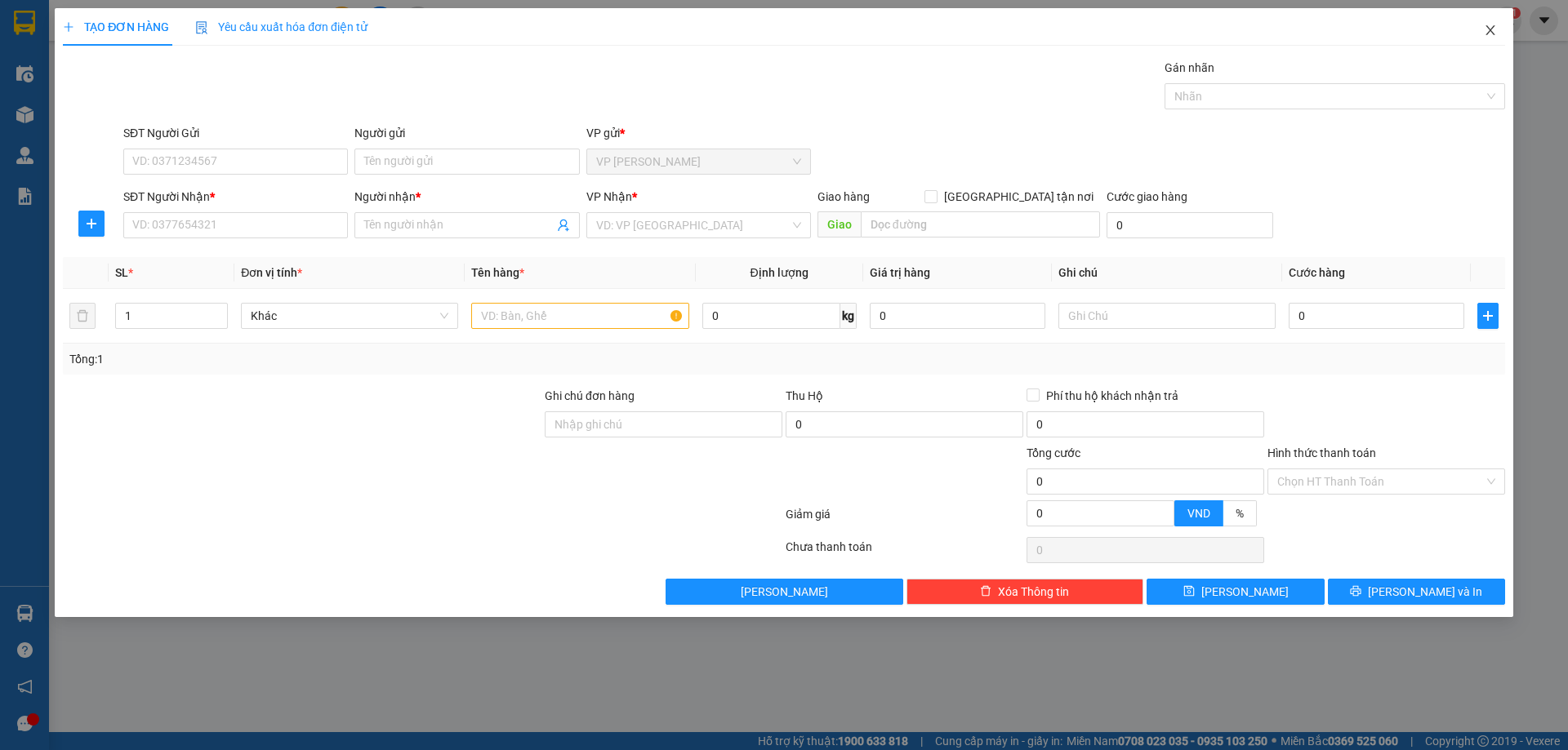
click at [1490, 30] on icon "close" at bounding box center [1490, 29] width 9 height 10
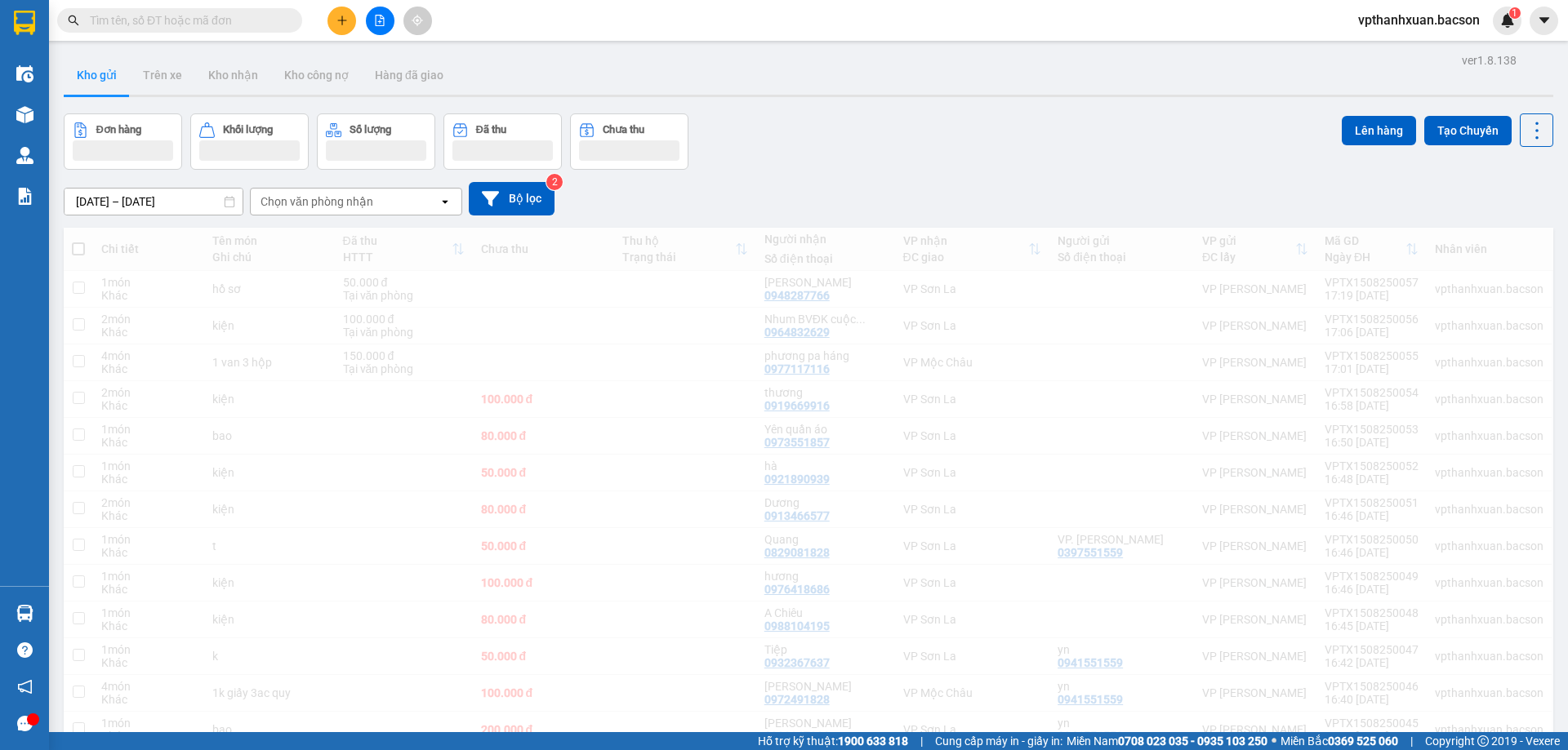
click at [1483, 30] on span "vpthanhxuan.bacson" at bounding box center [1419, 20] width 148 height 21
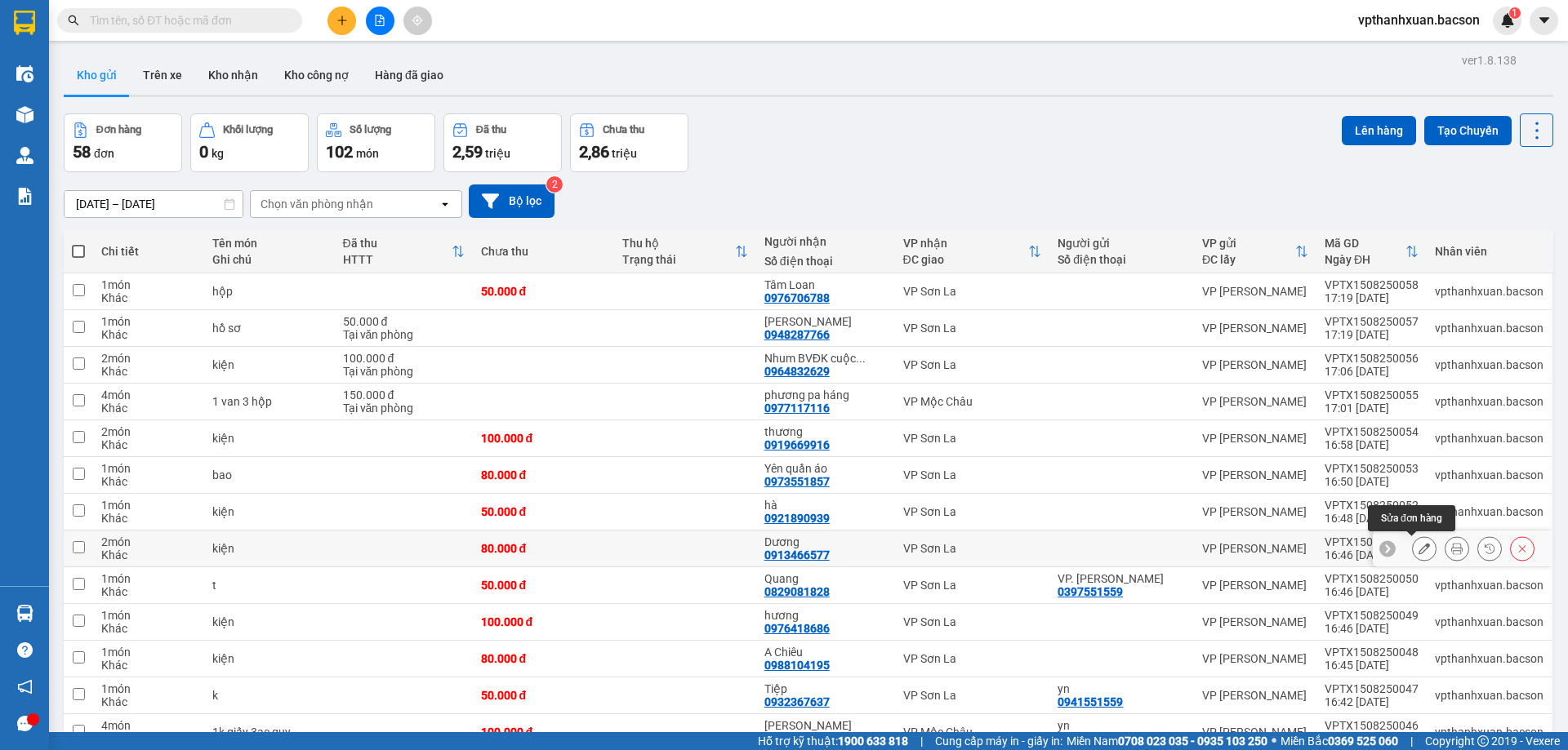
click at [1419, 549] on button at bounding box center [1424, 548] width 23 height 29
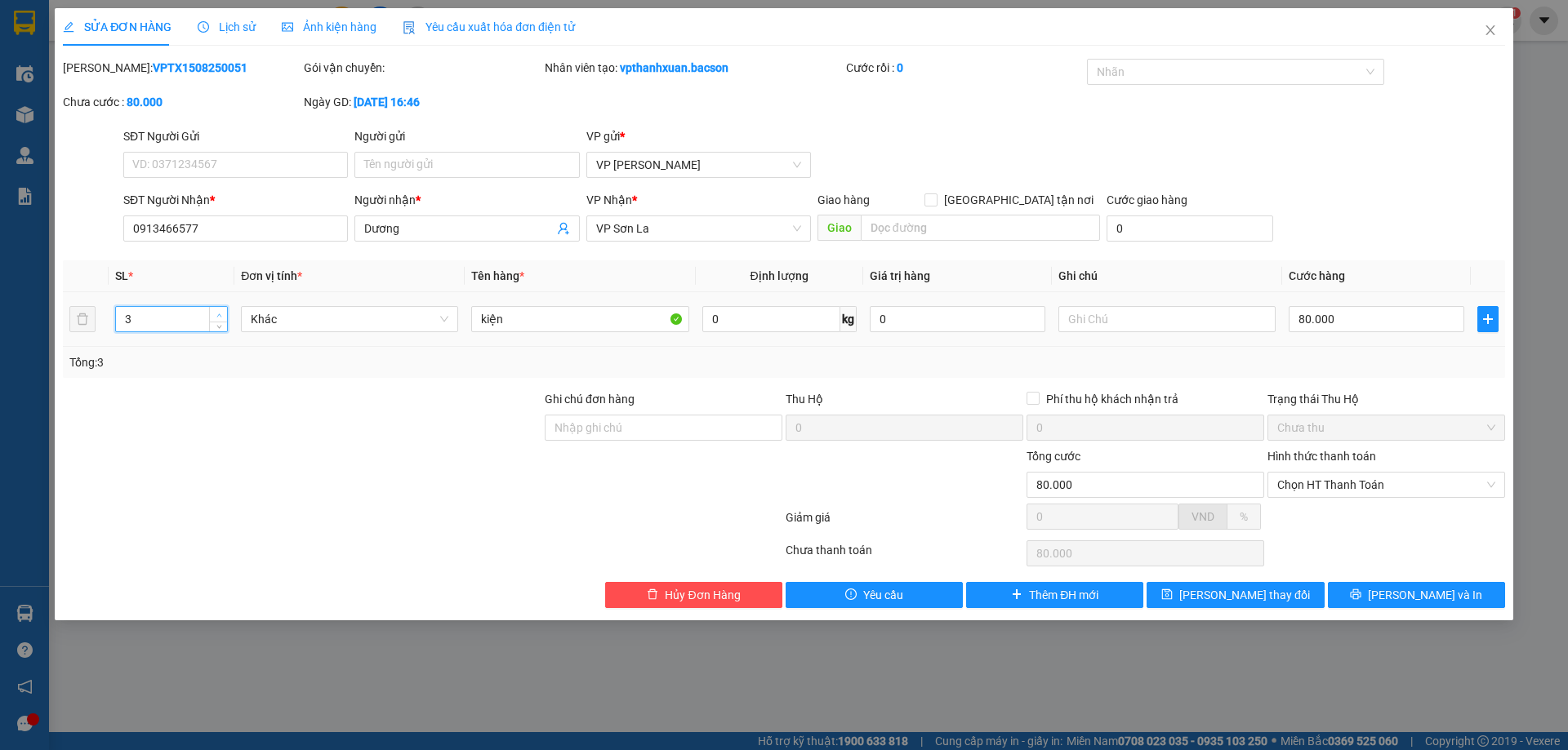
click at [221, 313] on icon "up" at bounding box center [219, 315] width 6 height 6
click at [1421, 320] on input "80.000" at bounding box center [1377, 320] width 176 height 26
click at [1487, 263] on th at bounding box center [1488, 276] width 35 height 32
click at [1403, 593] on span "[PERSON_NAME] và In" at bounding box center [1425, 595] width 114 height 18
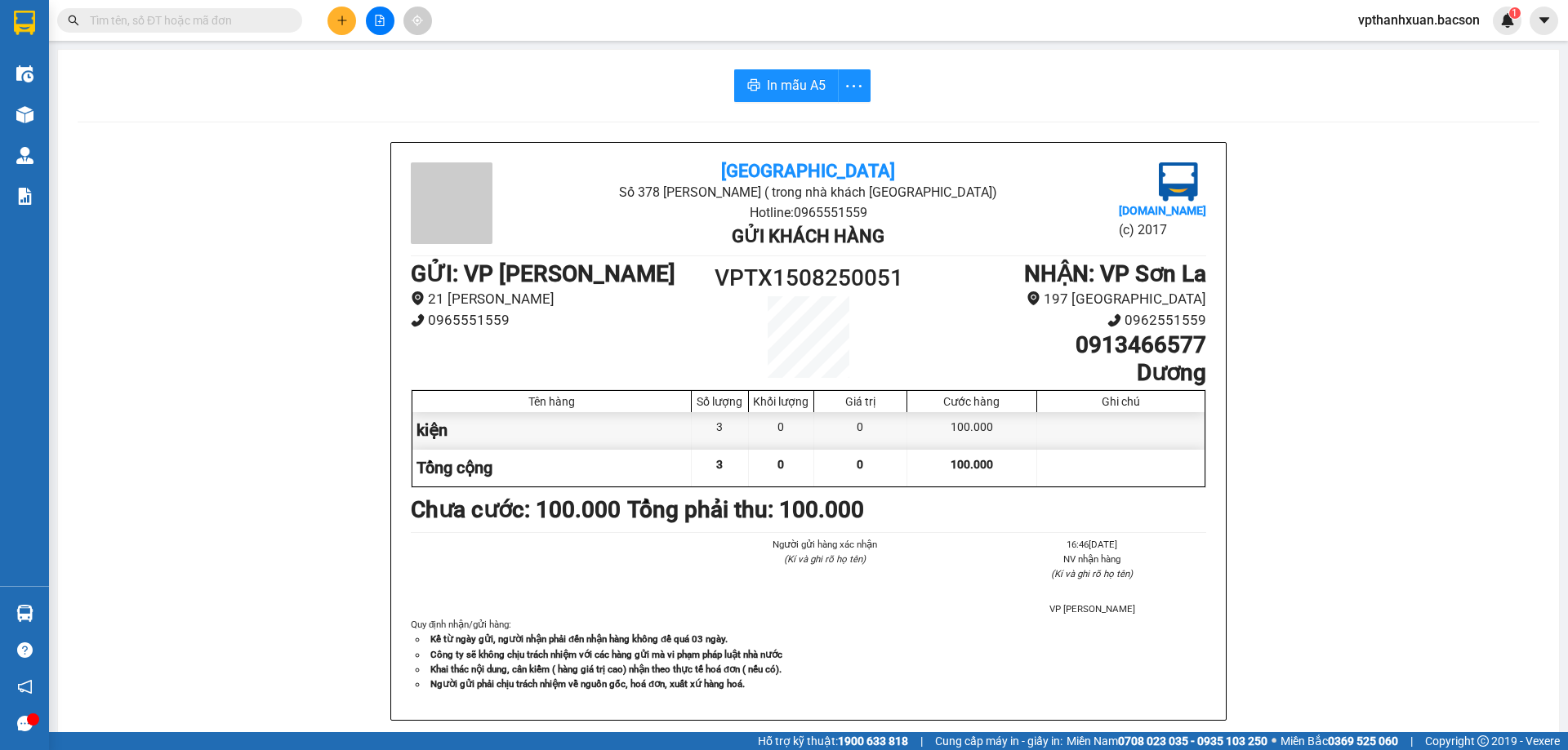
click at [339, 29] on button at bounding box center [341, 21] width 29 height 29
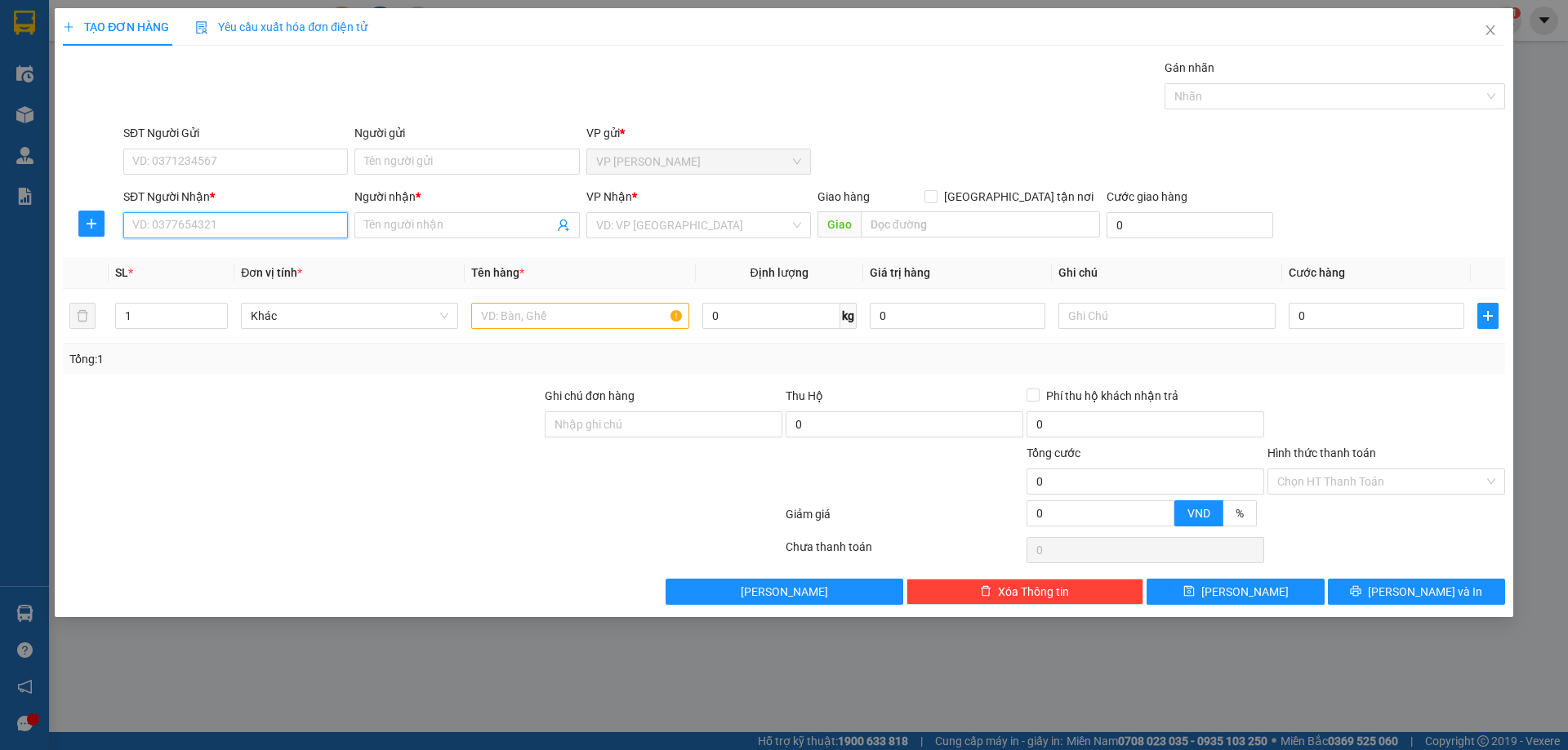
click at [238, 227] on input "SĐT Người Nhận *" at bounding box center [235, 225] width 224 height 26
click at [221, 263] on div "0977538586 - Nhật" at bounding box center [236, 258] width 205 height 18
drag, startPoint x: 602, startPoint y: 311, endPoint x: 595, endPoint y: 318, distance: 9.9
click at [599, 316] on input "text" at bounding box center [580, 316] width 217 height 26
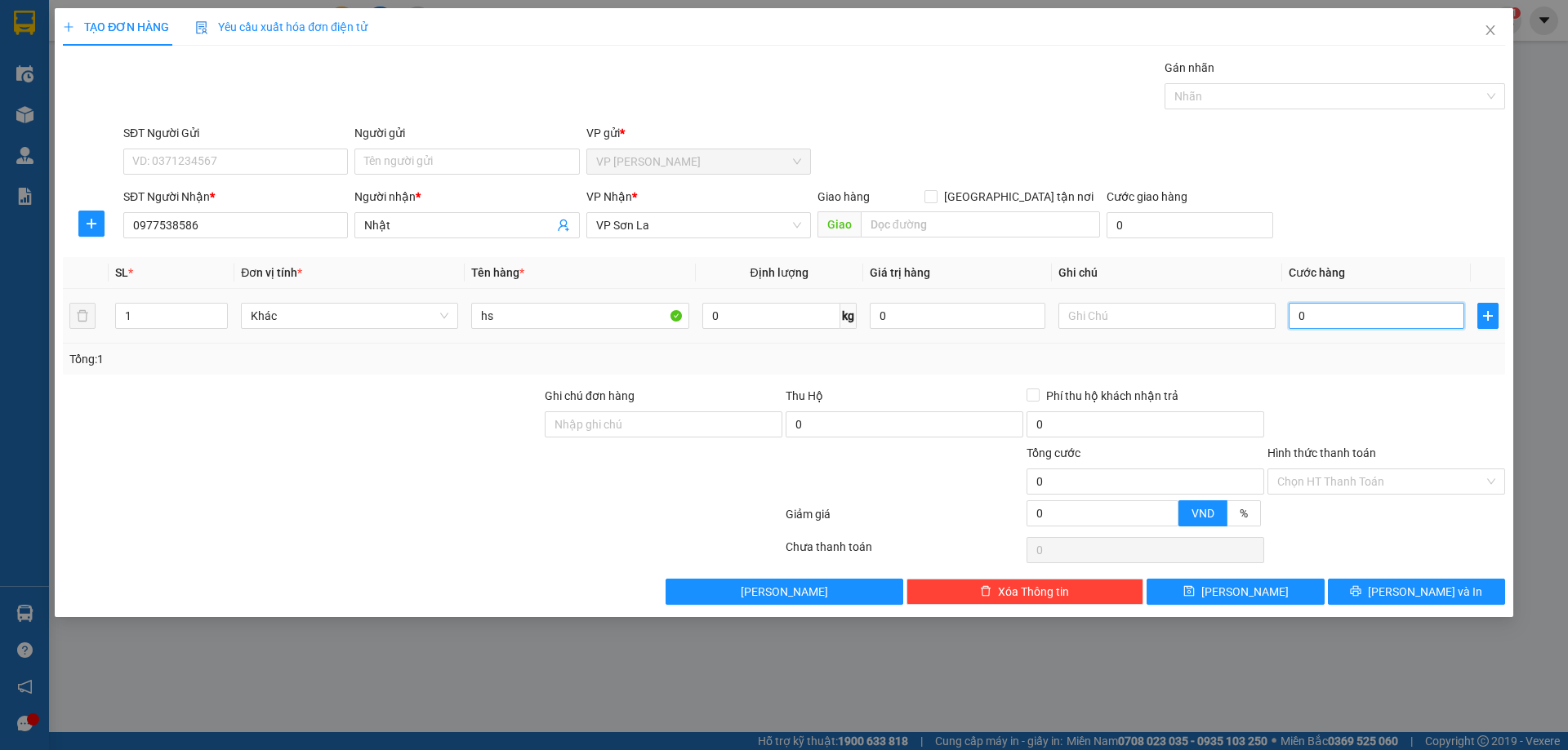
click at [1334, 317] on input "0" at bounding box center [1377, 316] width 176 height 26
click at [1357, 486] on input "Hình thức thanh toán" at bounding box center [1380, 482] width 207 height 24
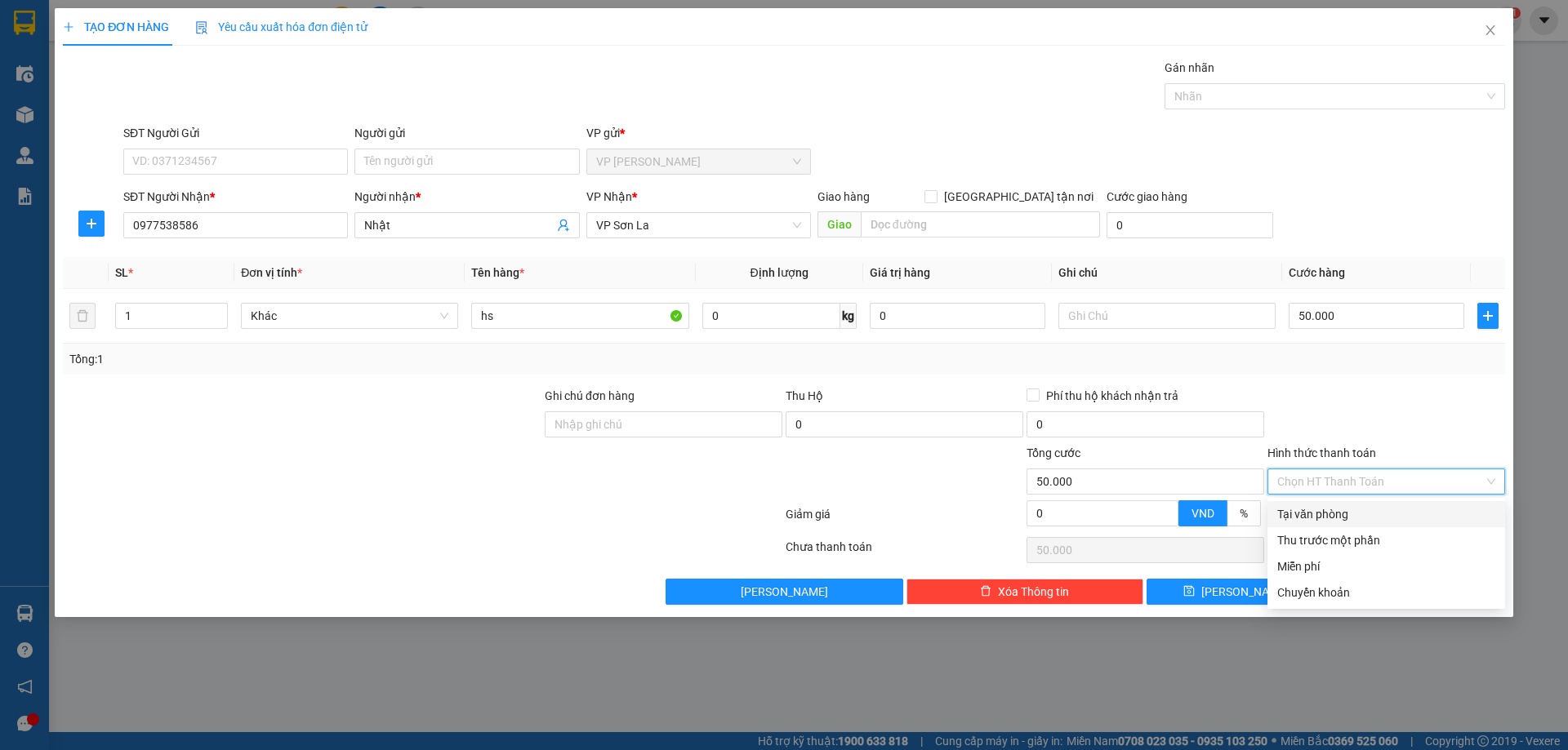
click at [1361, 389] on div at bounding box center [1386, 416] width 241 height 57
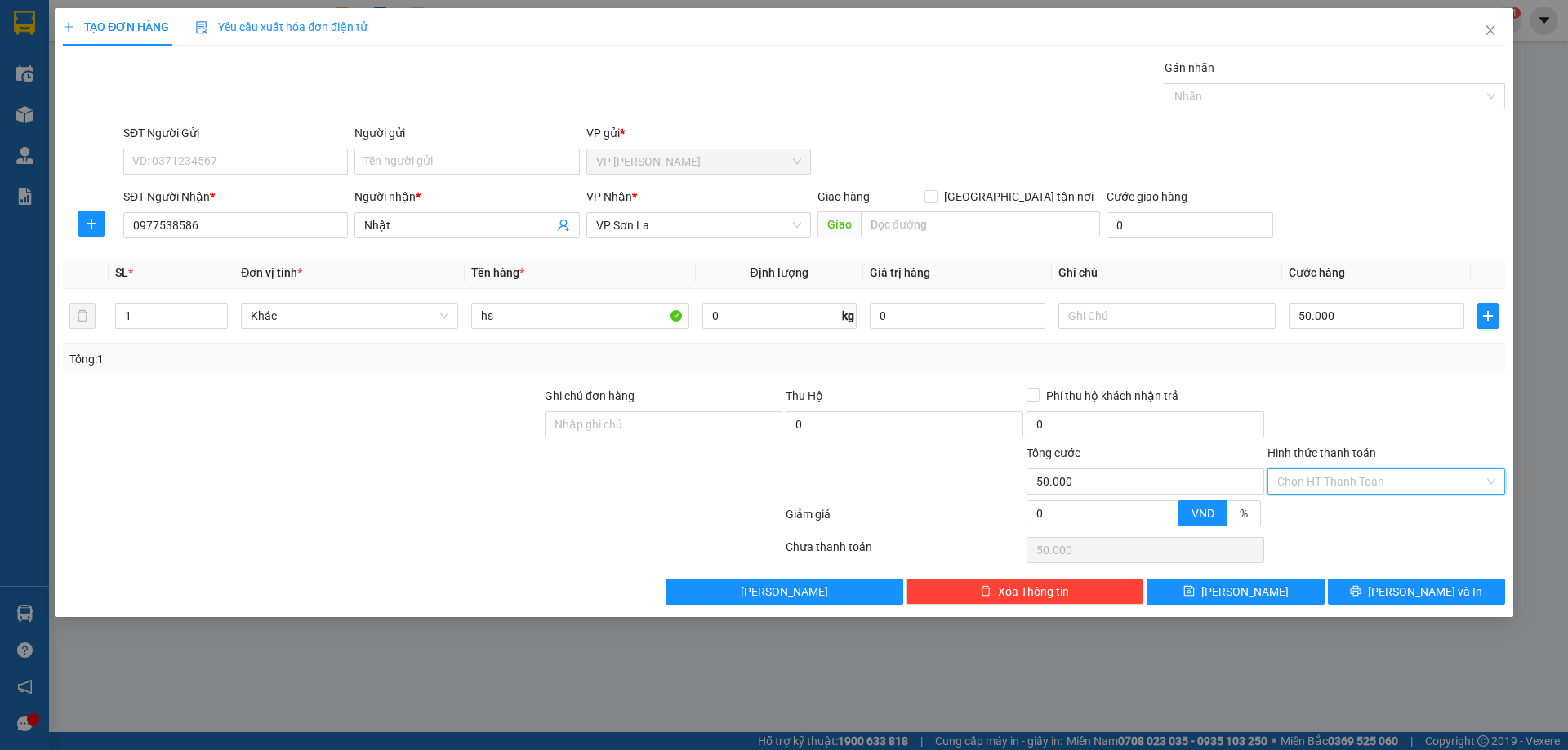
click at [1369, 479] on input "Hình thức thanh toán" at bounding box center [1380, 482] width 207 height 24
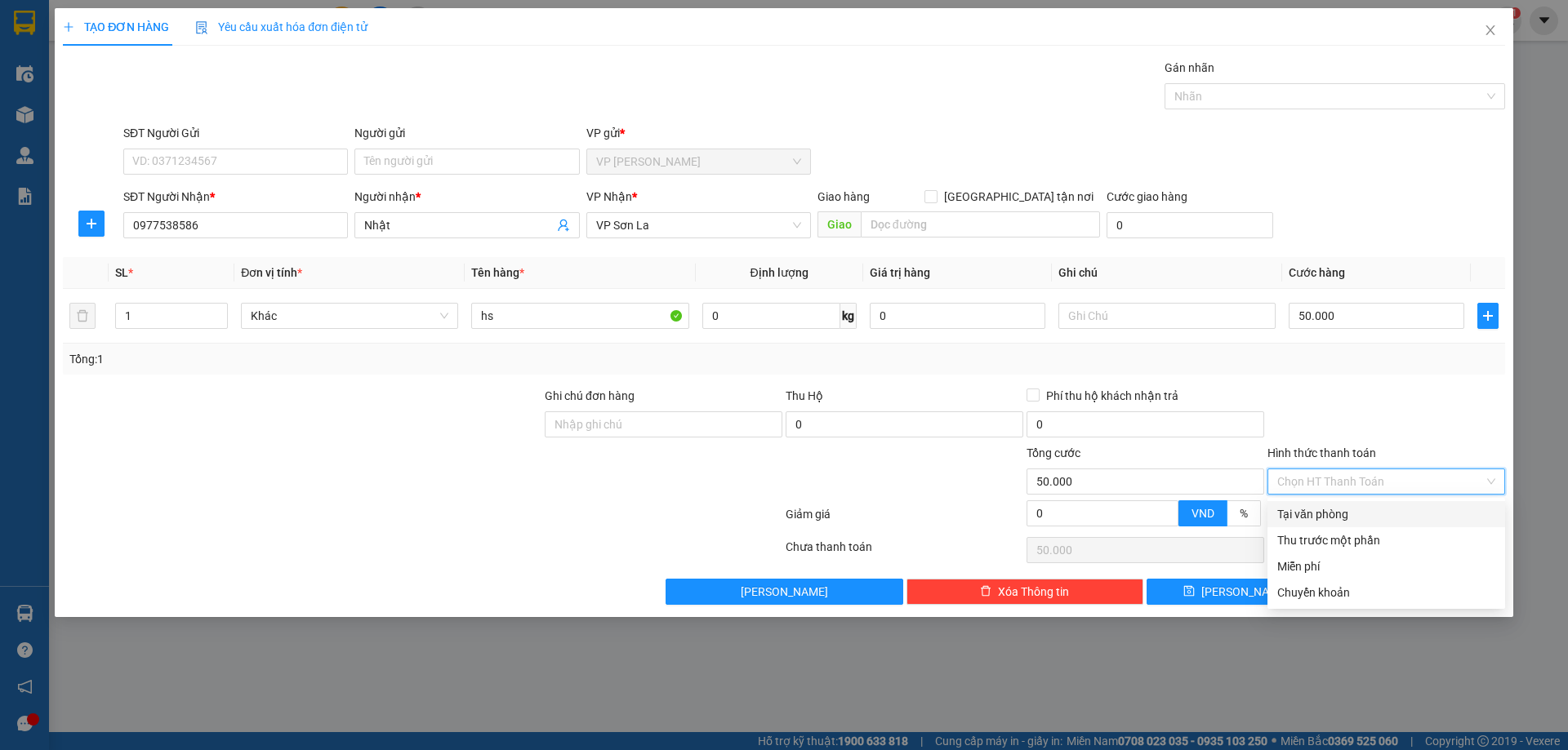
click at [1309, 513] on div "Tại văn phòng" at bounding box center [1386, 514] width 218 height 18
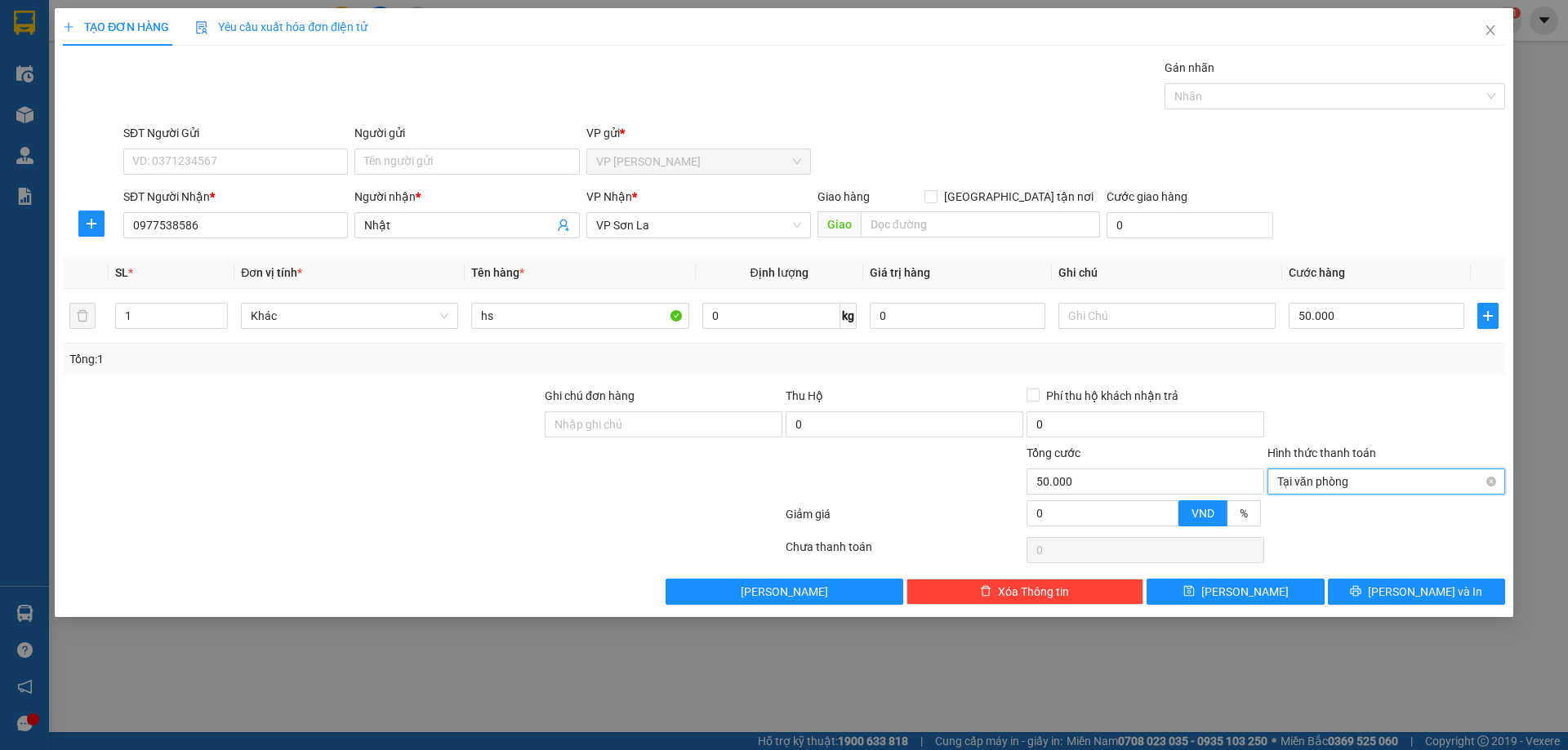
click at [1379, 479] on span "Tại văn phòng" at bounding box center [1386, 482] width 218 height 24
click at [1424, 403] on div at bounding box center [1386, 416] width 241 height 57
click at [1431, 590] on span "[PERSON_NAME] và In" at bounding box center [1425, 592] width 114 height 18
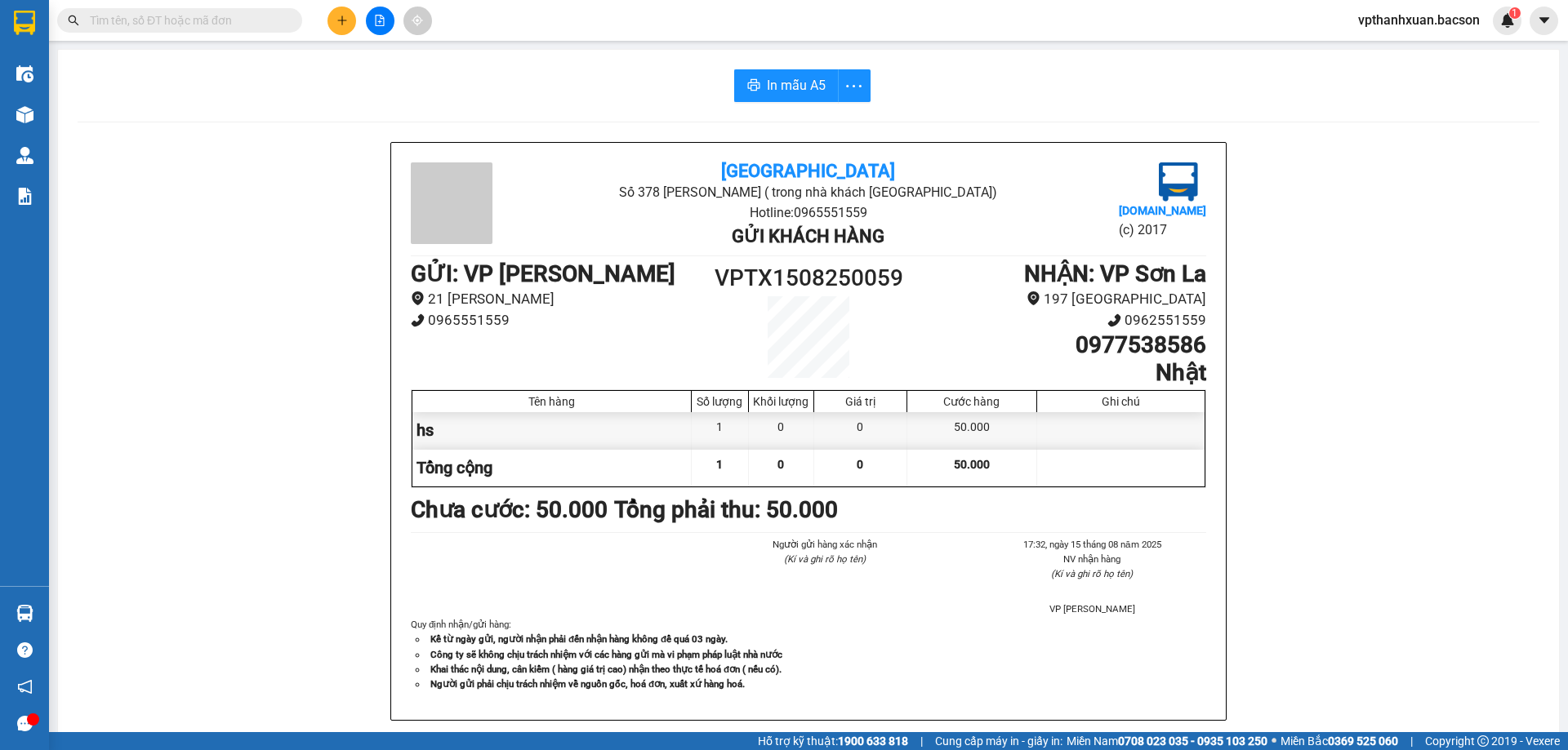
drag, startPoint x: 1431, startPoint y: 590, endPoint x: 340, endPoint y: 29, distance: 1226.8
click at [340, 29] on button at bounding box center [341, 21] width 29 height 29
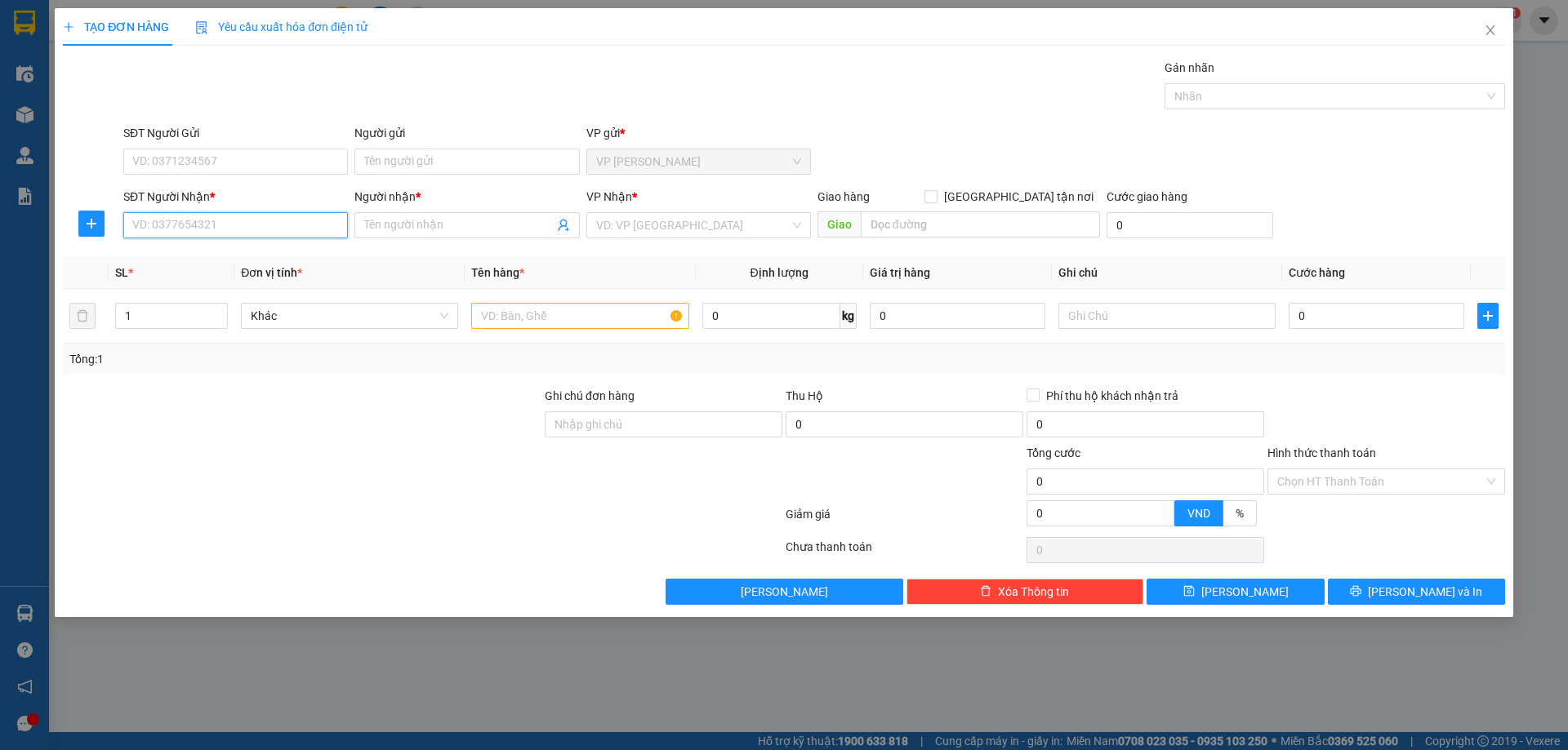
click at [186, 234] on input "SĐT Người Nhận *" at bounding box center [235, 225] width 224 height 26
click at [192, 260] on div "0979810458 - phúc" at bounding box center [236, 258] width 205 height 18
click at [540, 320] on input "text" at bounding box center [580, 316] width 217 height 26
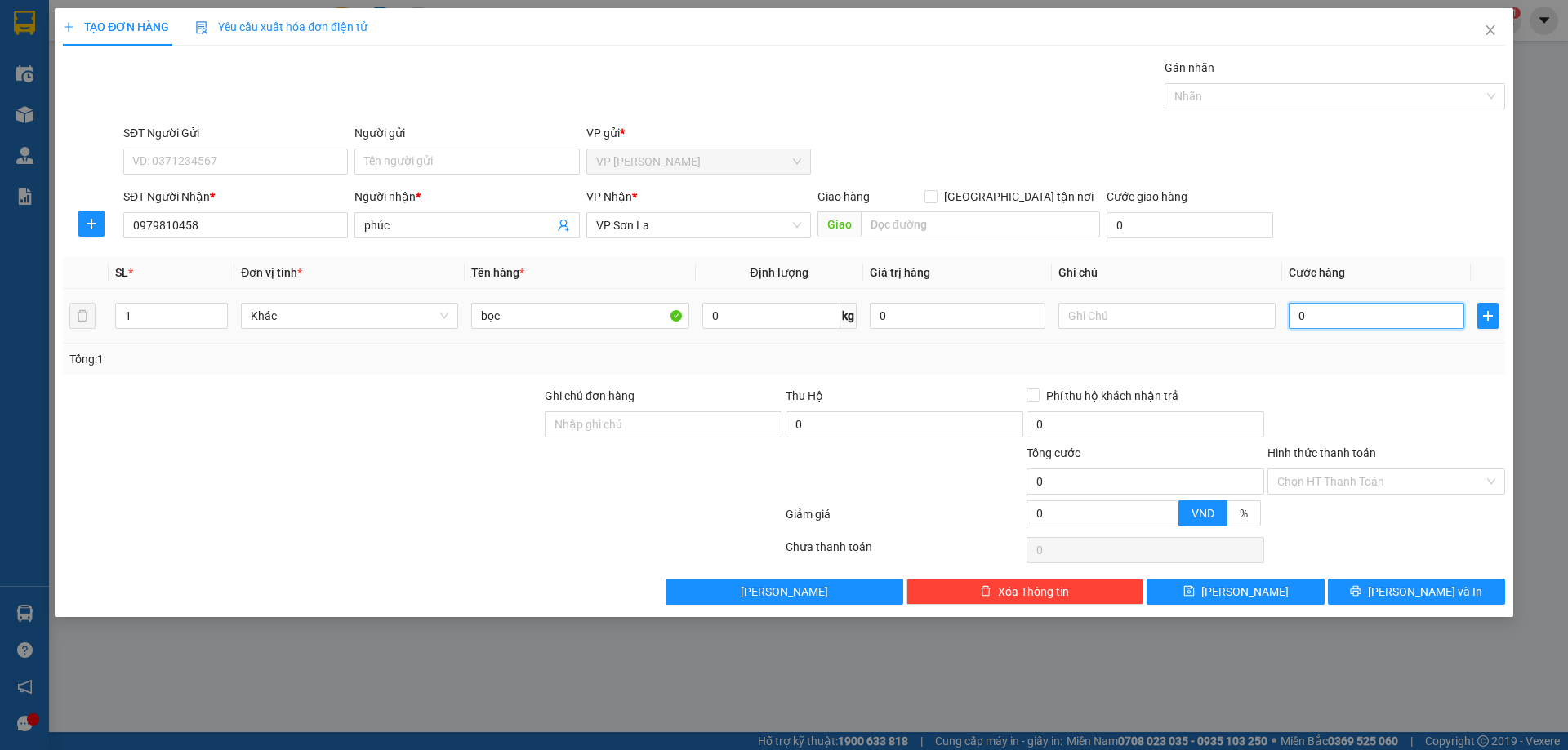
click at [1331, 327] on input "0" at bounding box center [1377, 316] width 176 height 26
click at [1408, 588] on span "[PERSON_NAME] và In" at bounding box center [1425, 592] width 114 height 18
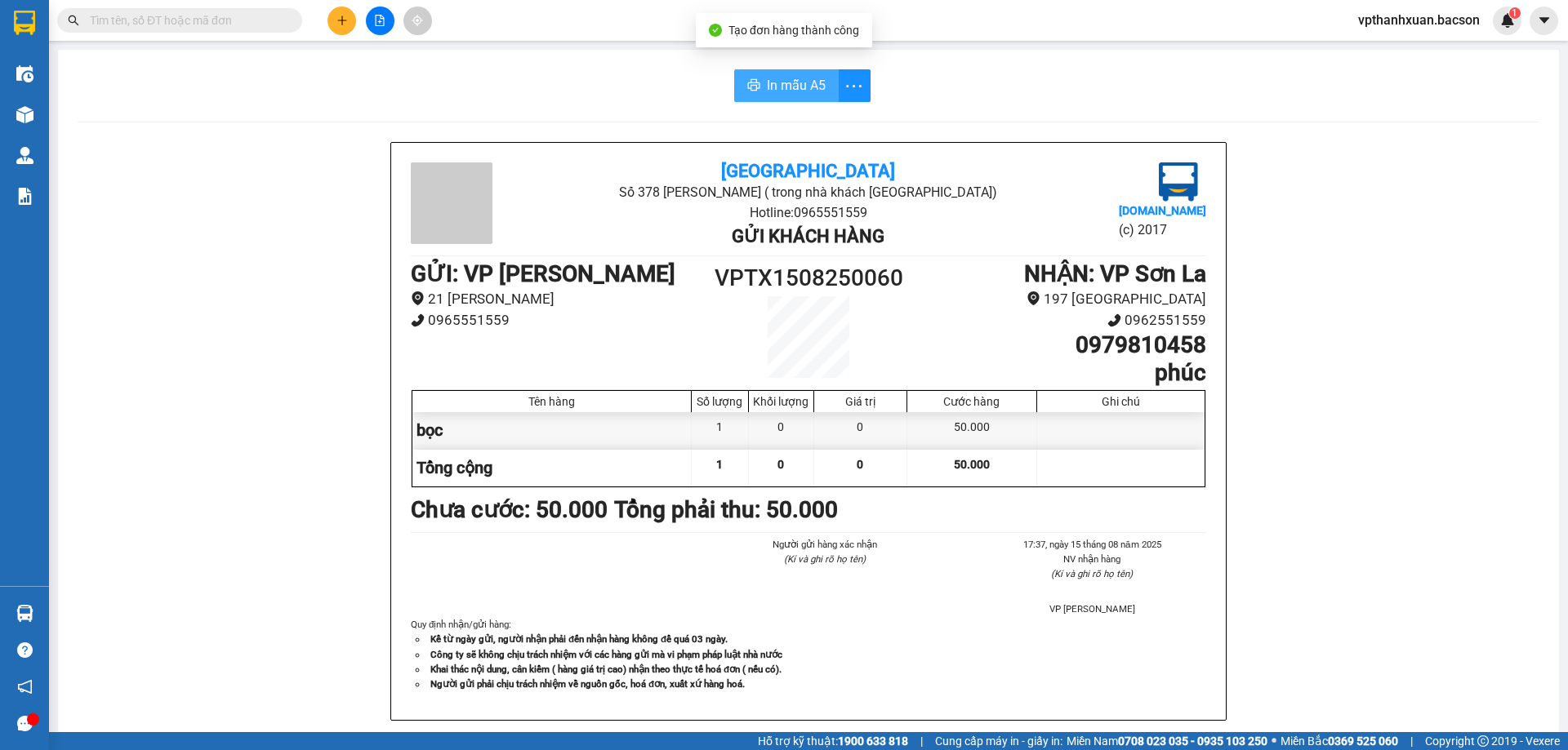
click at [810, 84] on span "In mẫu A5" at bounding box center [796, 86] width 59 height 21
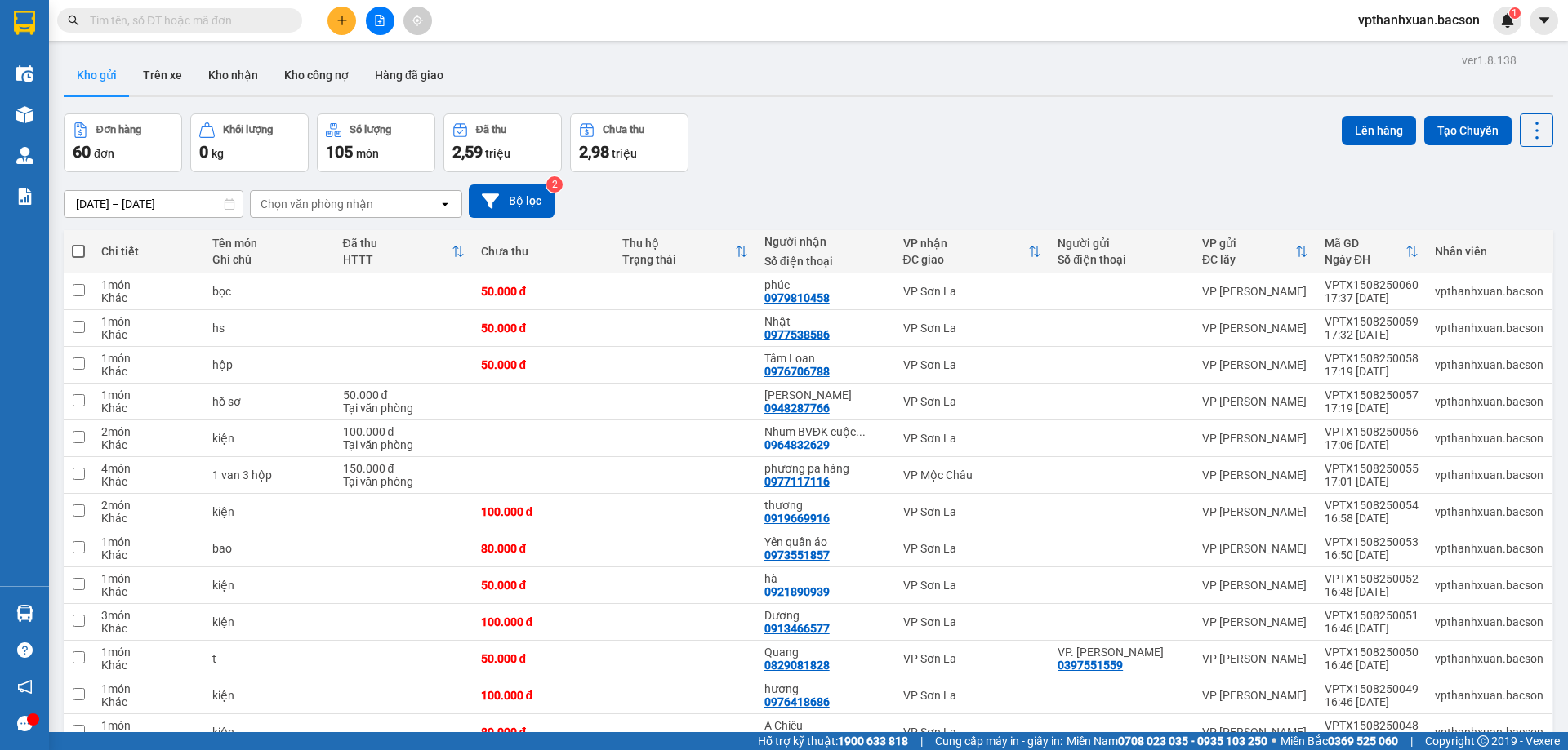
click at [337, 19] on icon "plus" at bounding box center [341, 20] width 11 height 11
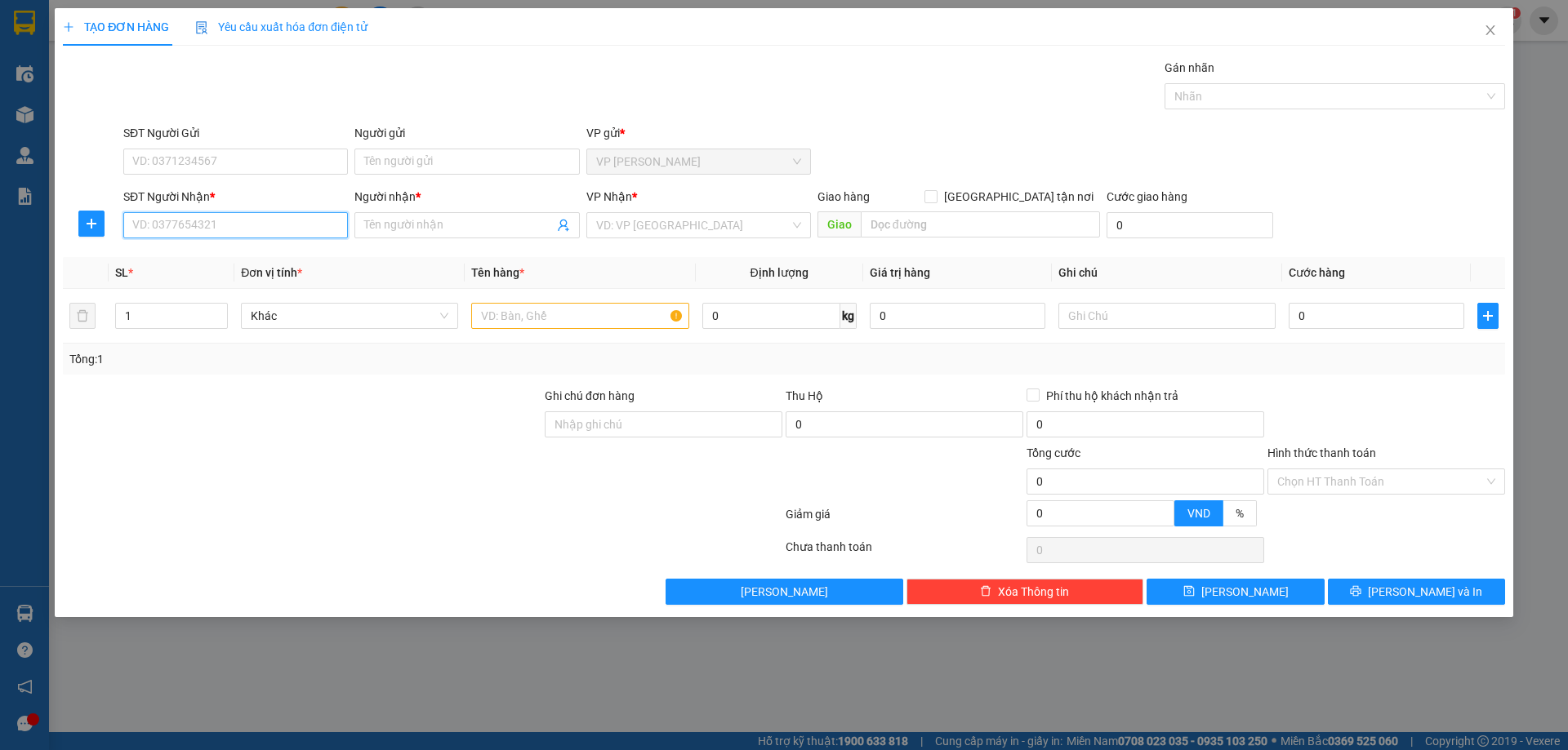
click at [275, 227] on input "SĐT Người Nhận *" at bounding box center [235, 225] width 224 height 26
click at [254, 223] on input "SĐT Người Nhận *" at bounding box center [235, 225] width 224 height 26
click at [232, 262] on div "0976611387 - liên co nòi" at bounding box center [236, 258] width 205 height 18
click at [528, 321] on input "text" at bounding box center [580, 316] width 217 height 26
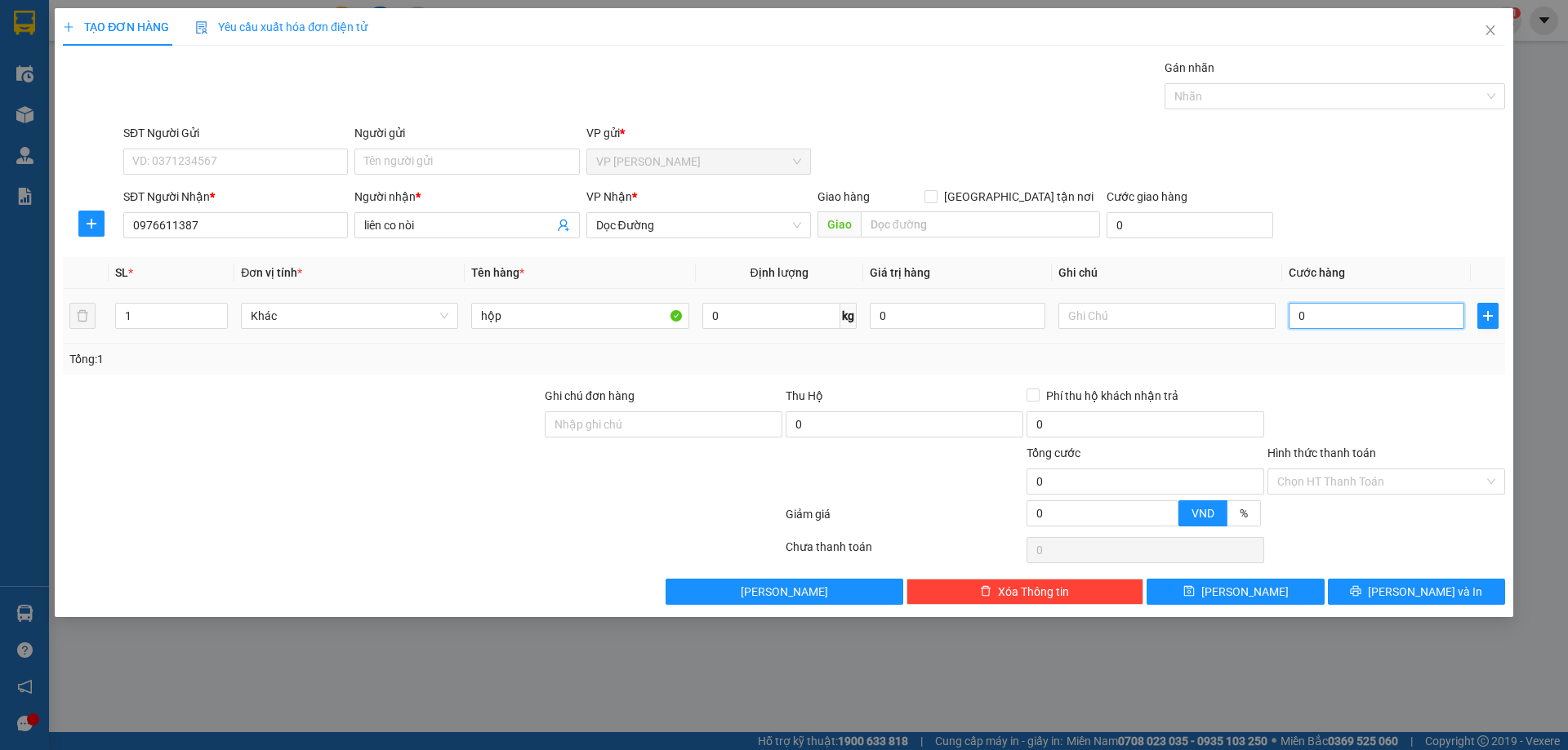
click at [1447, 320] on input "0" at bounding box center [1377, 316] width 176 height 26
click at [1396, 217] on div "SĐT Người Nhận * 0976611387 Người nhận * liên co nòi VP Nhận * Dọc Đường Giao h…" at bounding box center [814, 217] width 1389 height 57
click at [1406, 595] on span "[PERSON_NAME] và In" at bounding box center [1425, 592] width 114 height 18
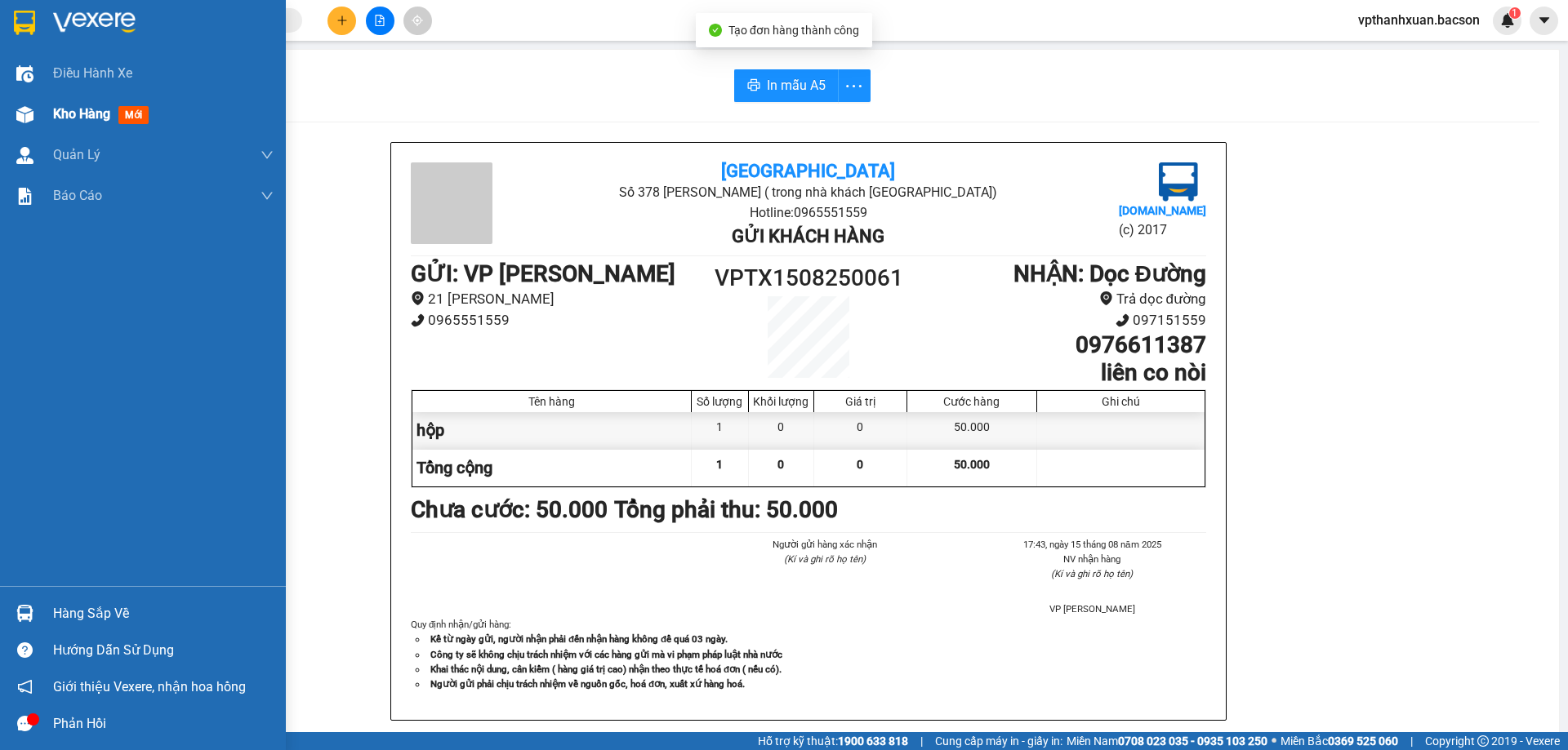
click at [142, 111] on span "mới" at bounding box center [133, 115] width 30 height 18
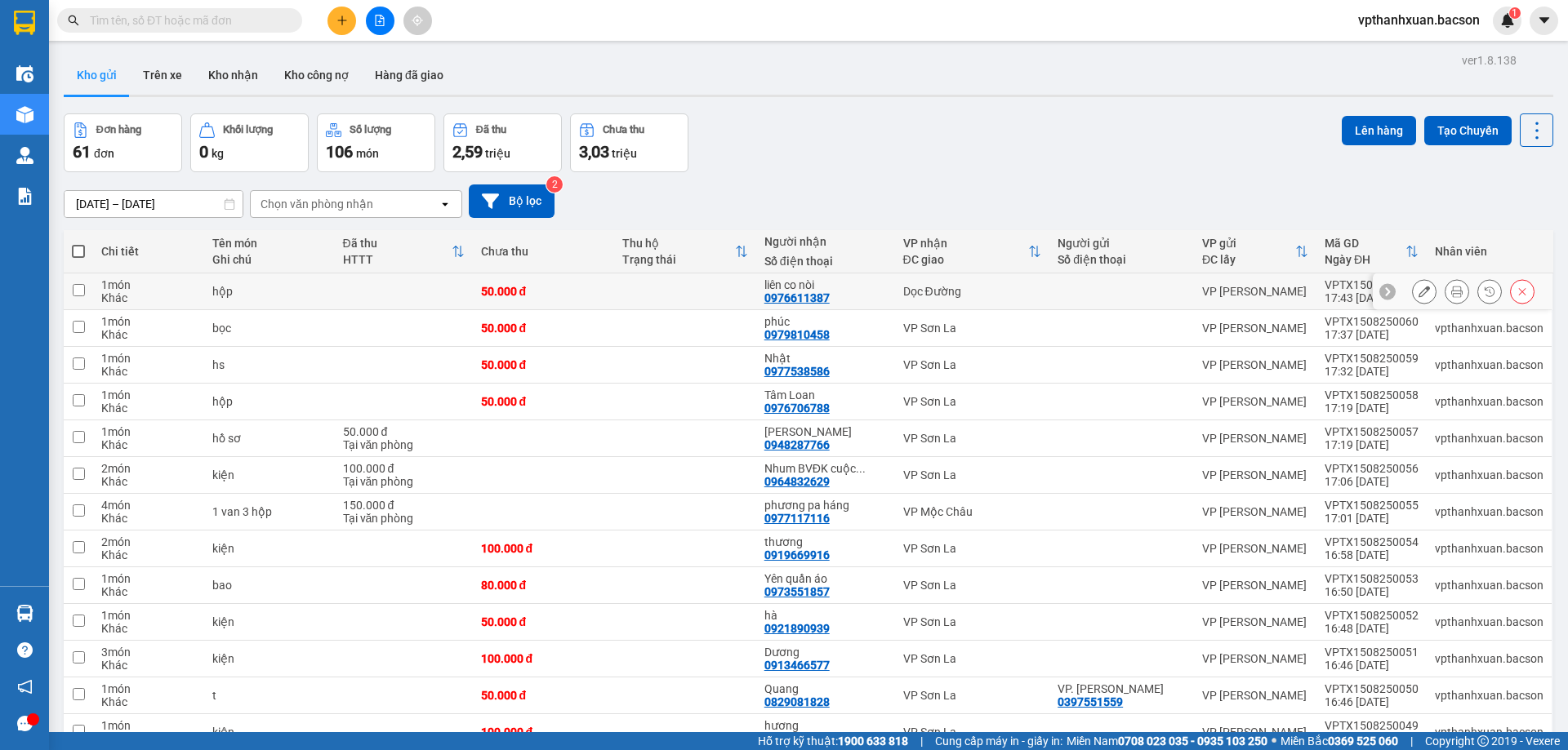
click at [1418, 294] on icon at bounding box center [1423, 291] width 11 height 11
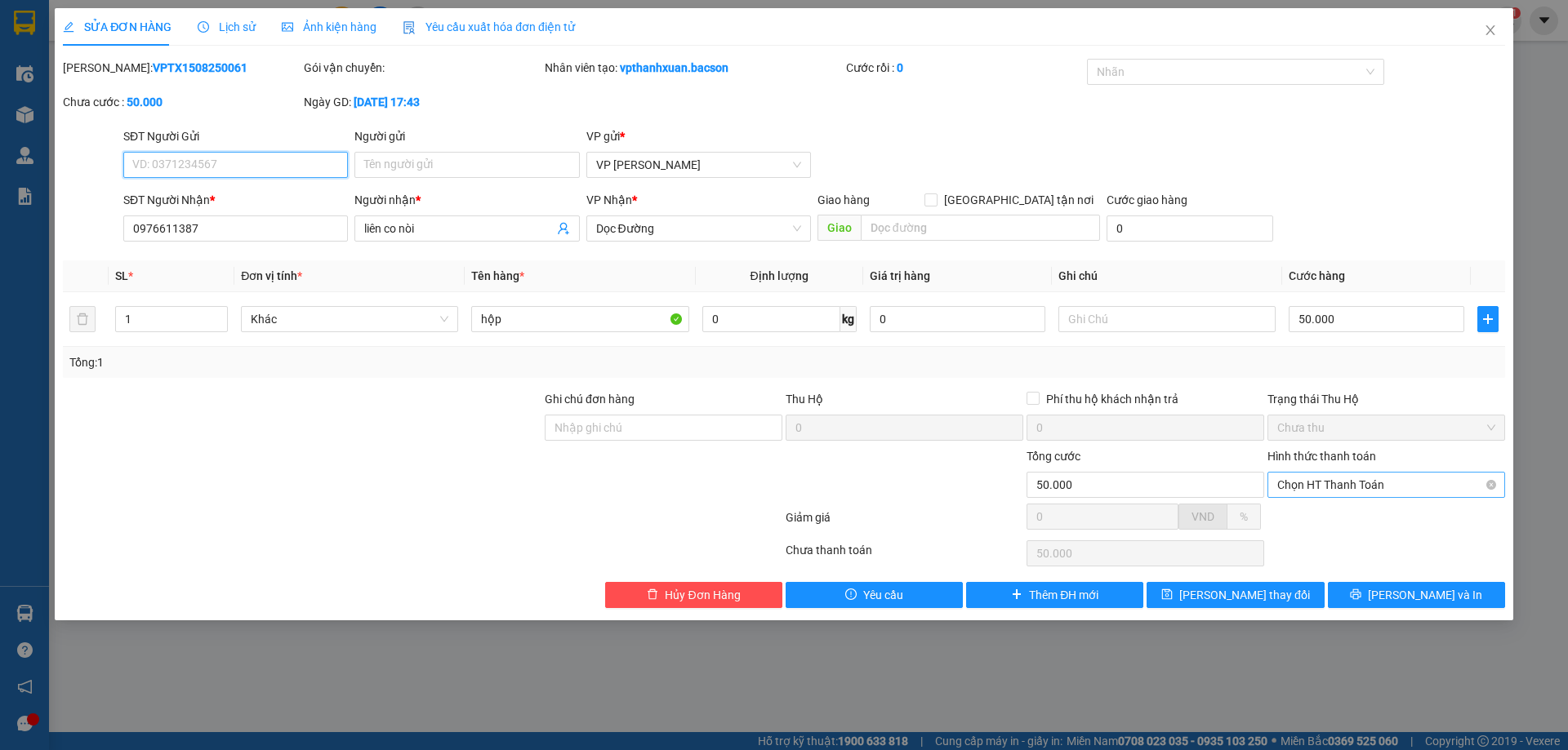
click at [1397, 488] on span "Chọn HT Thanh Toán" at bounding box center [1386, 485] width 218 height 24
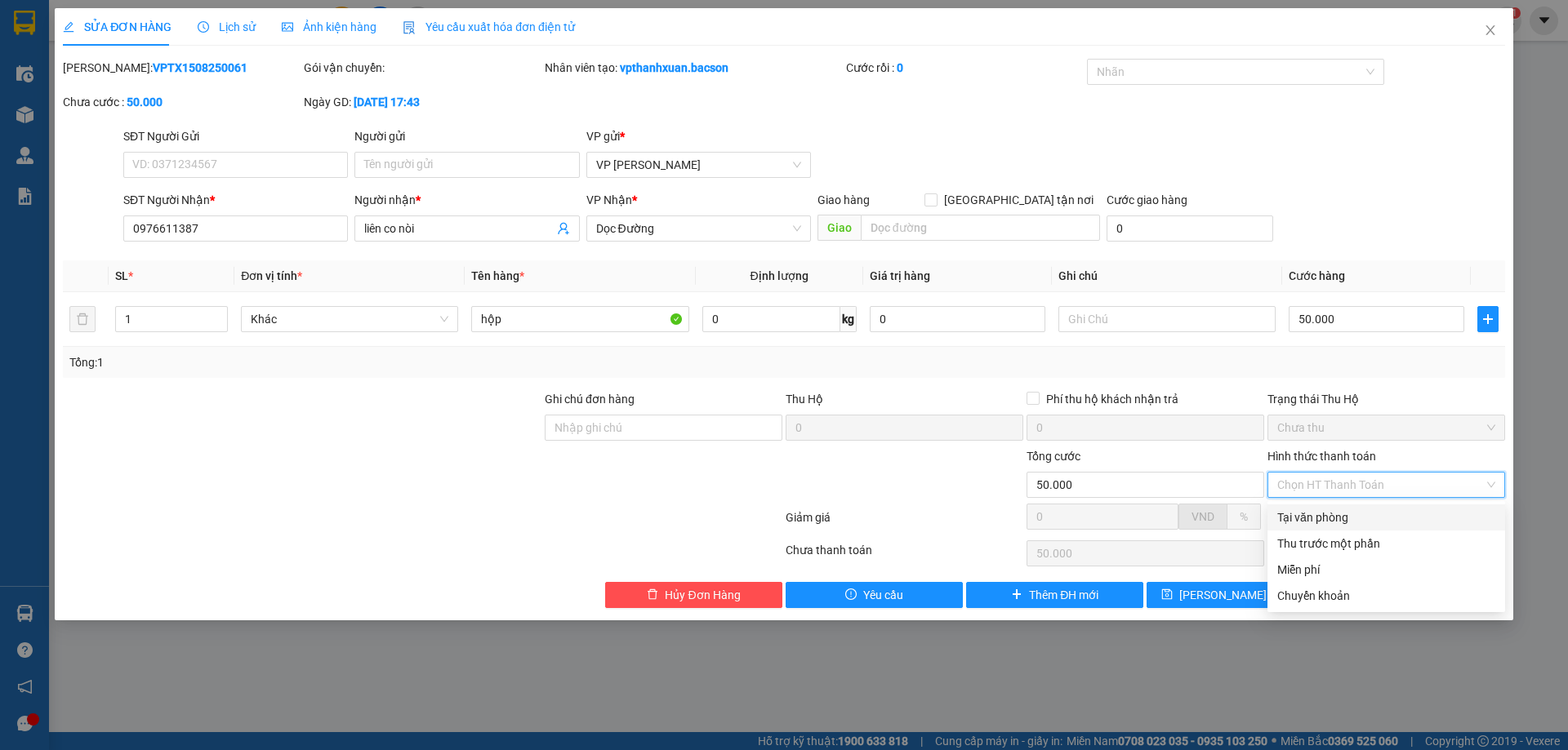
click at [1377, 515] on div "Tại văn phòng" at bounding box center [1386, 517] width 218 height 18
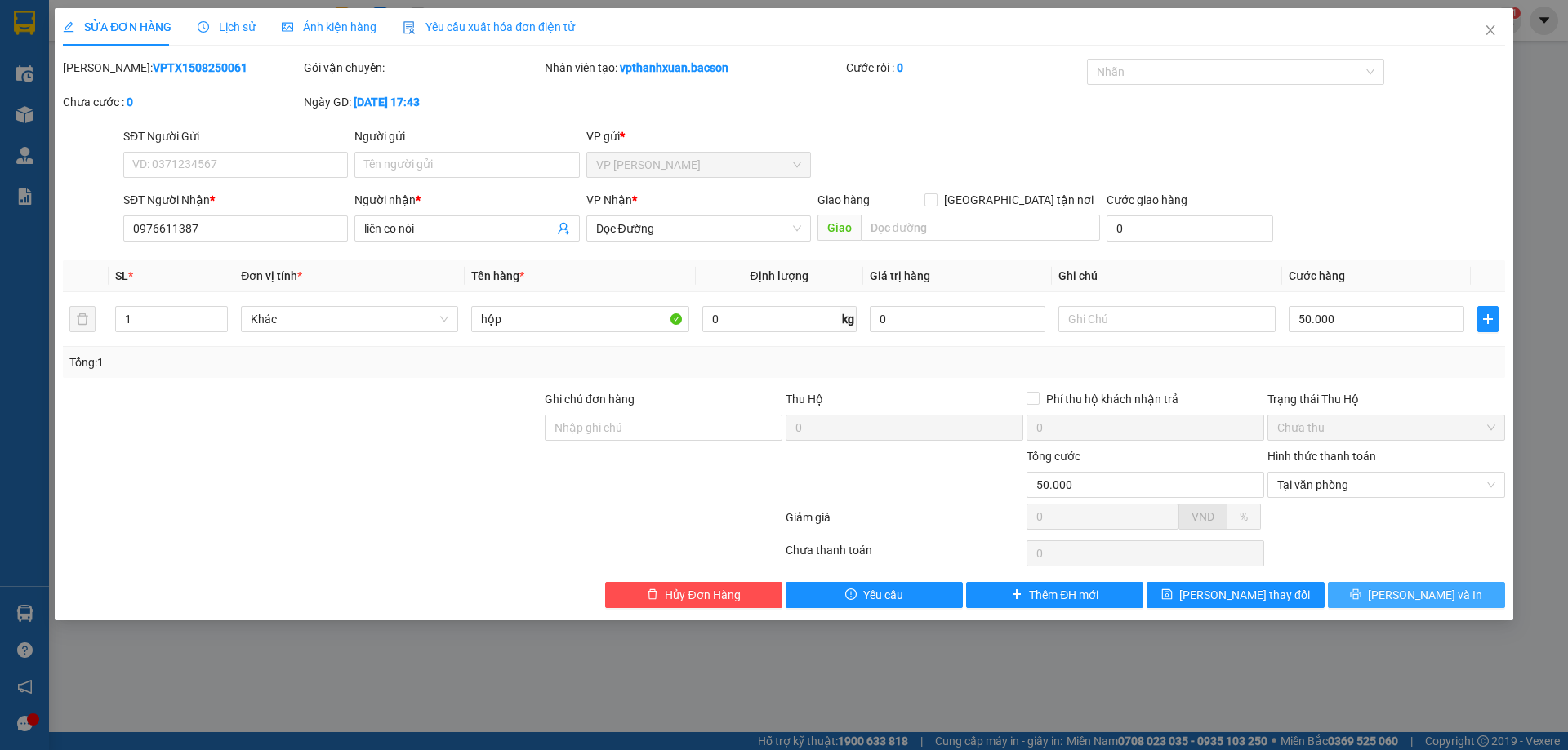
click at [1361, 591] on icon "printer" at bounding box center [1356, 595] width 10 height 10
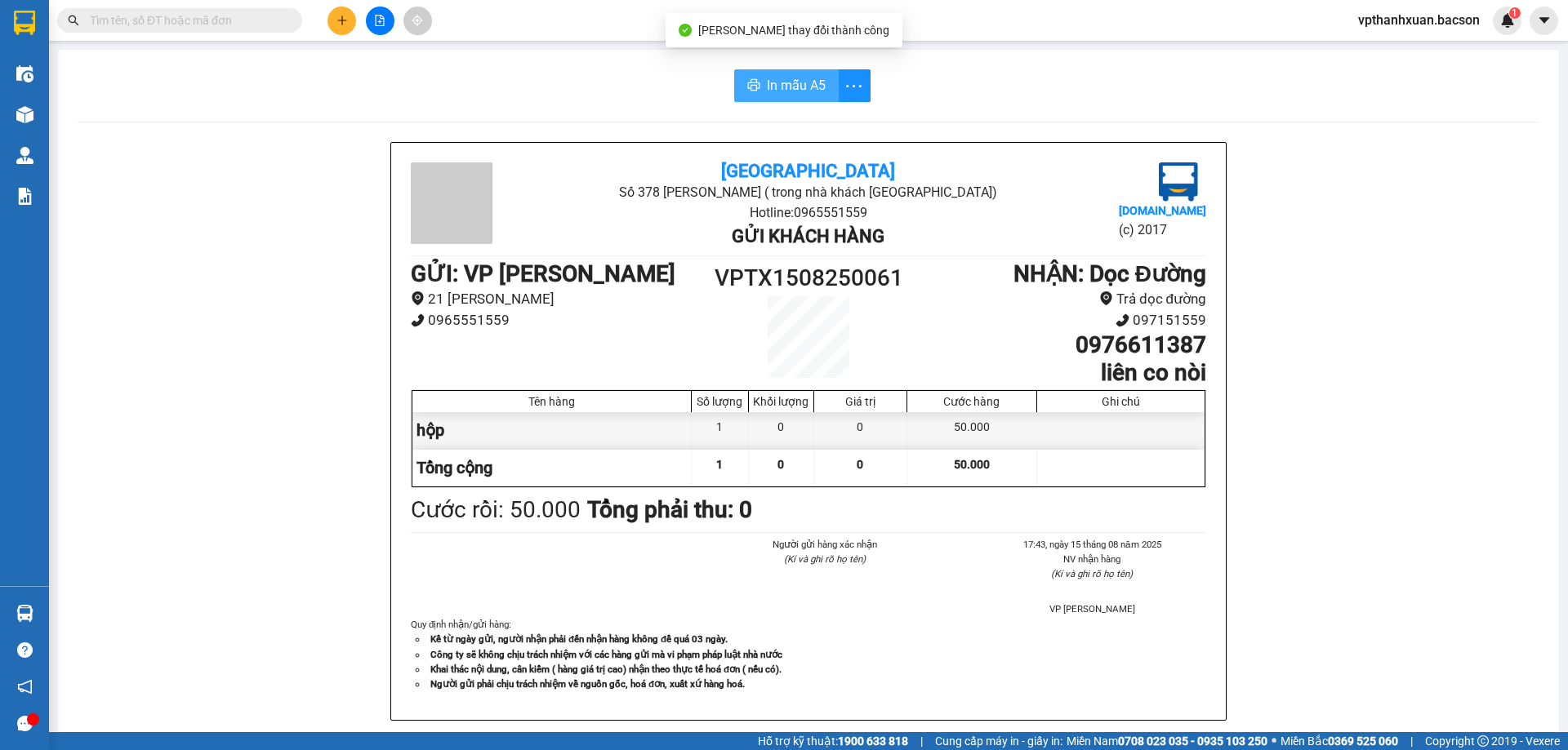
click at [795, 98] on button "In mẫu A5" at bounding box center [786, 86] width 105 height 33
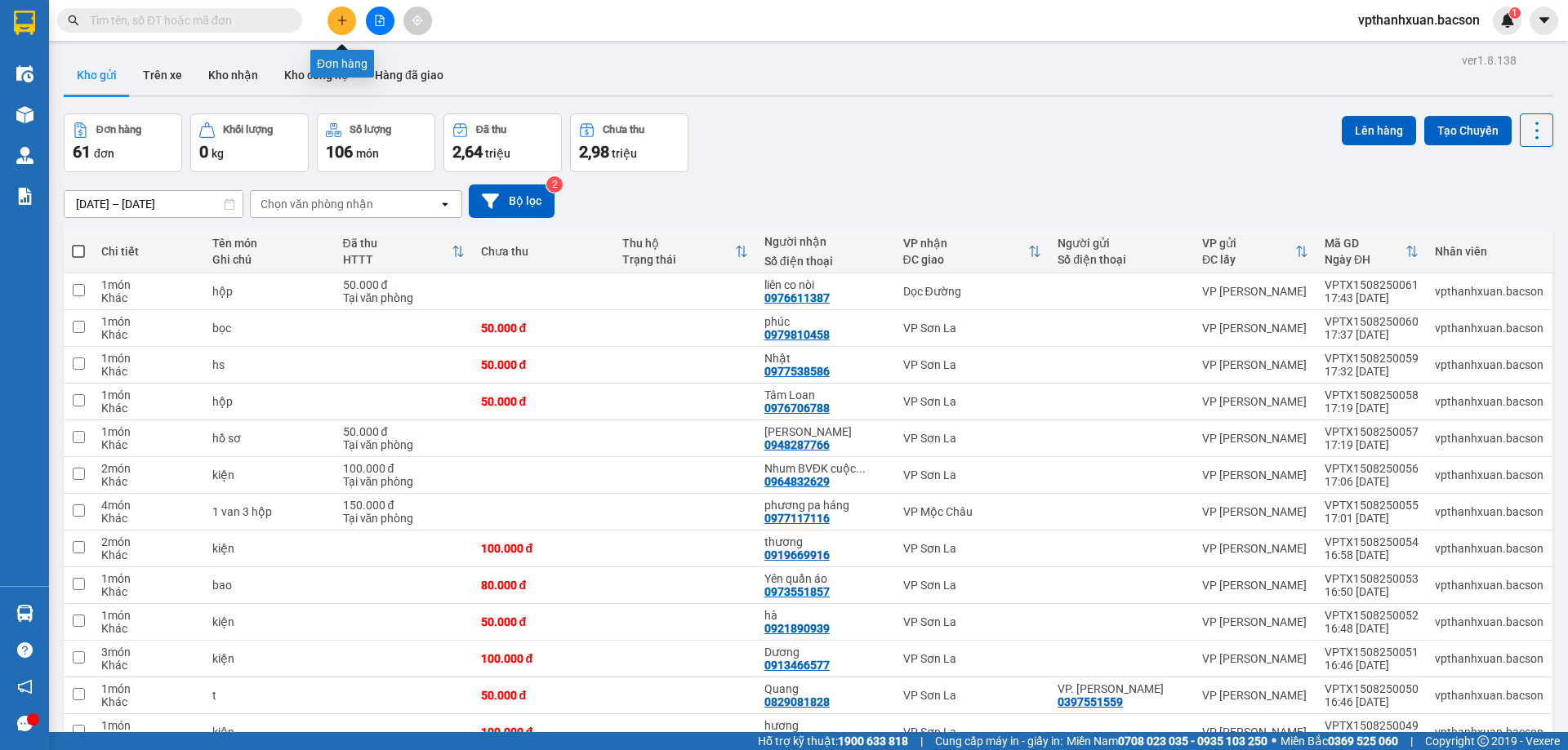
click at [348, 20] on button at bounding box center [341, 21] width 29 height 29
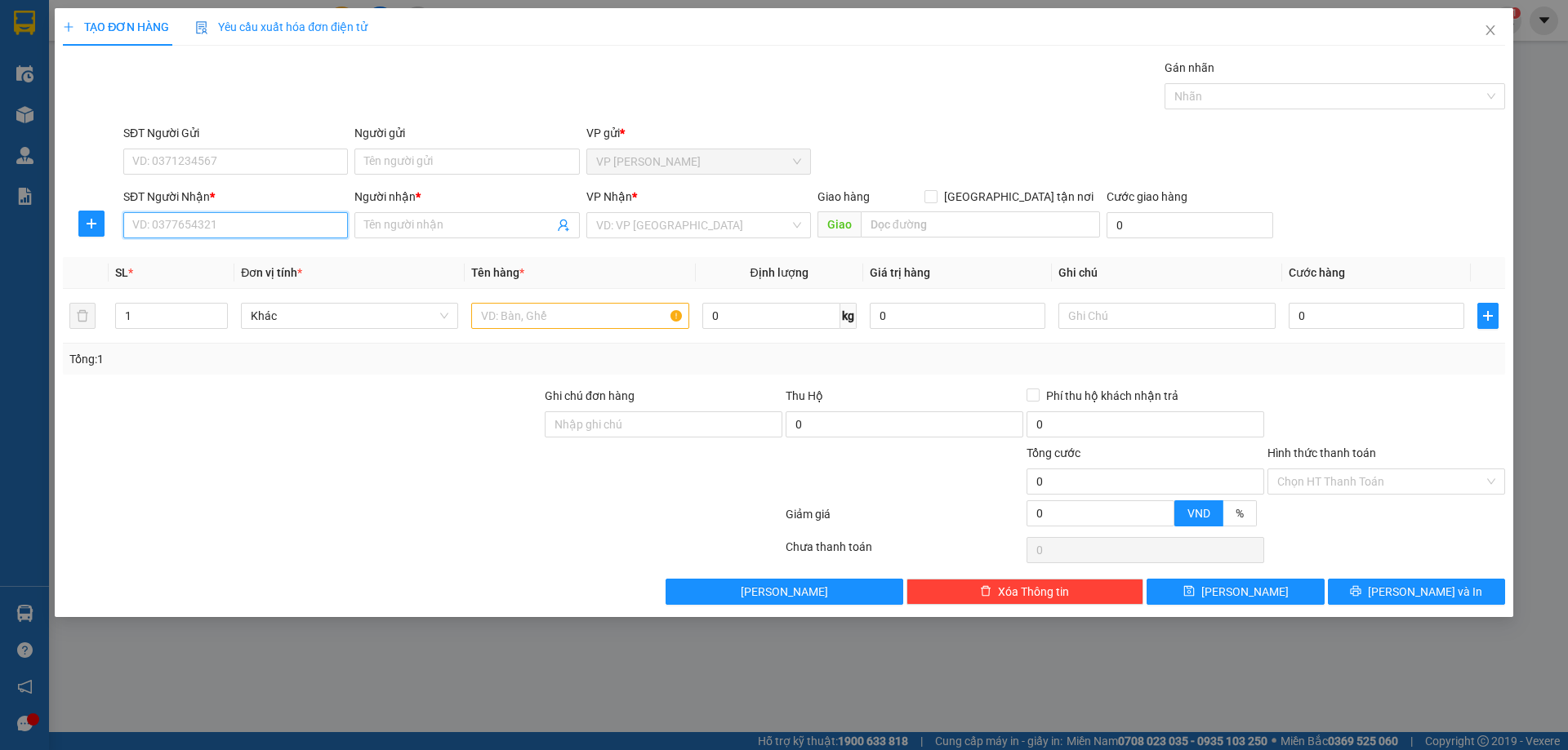
click at [217, 217] on input "SĐT Người Nhận *" at bounding box center [235, 225] width 224 height 26
click at [239, 251] on div "0969963668 - Trường" at bounding box center [235, 258] width 224 height 26
drag, startPoint x: 221, startPoint y: 307, endPoint x: 603, endPoint y: 306, distance: 382.0
click at [221, 307] on span "up" at bounding box center [218, 311] width 10 height 10
click at [618, 323] on input "text" at bounding box center [580, 316] width 217 height 26
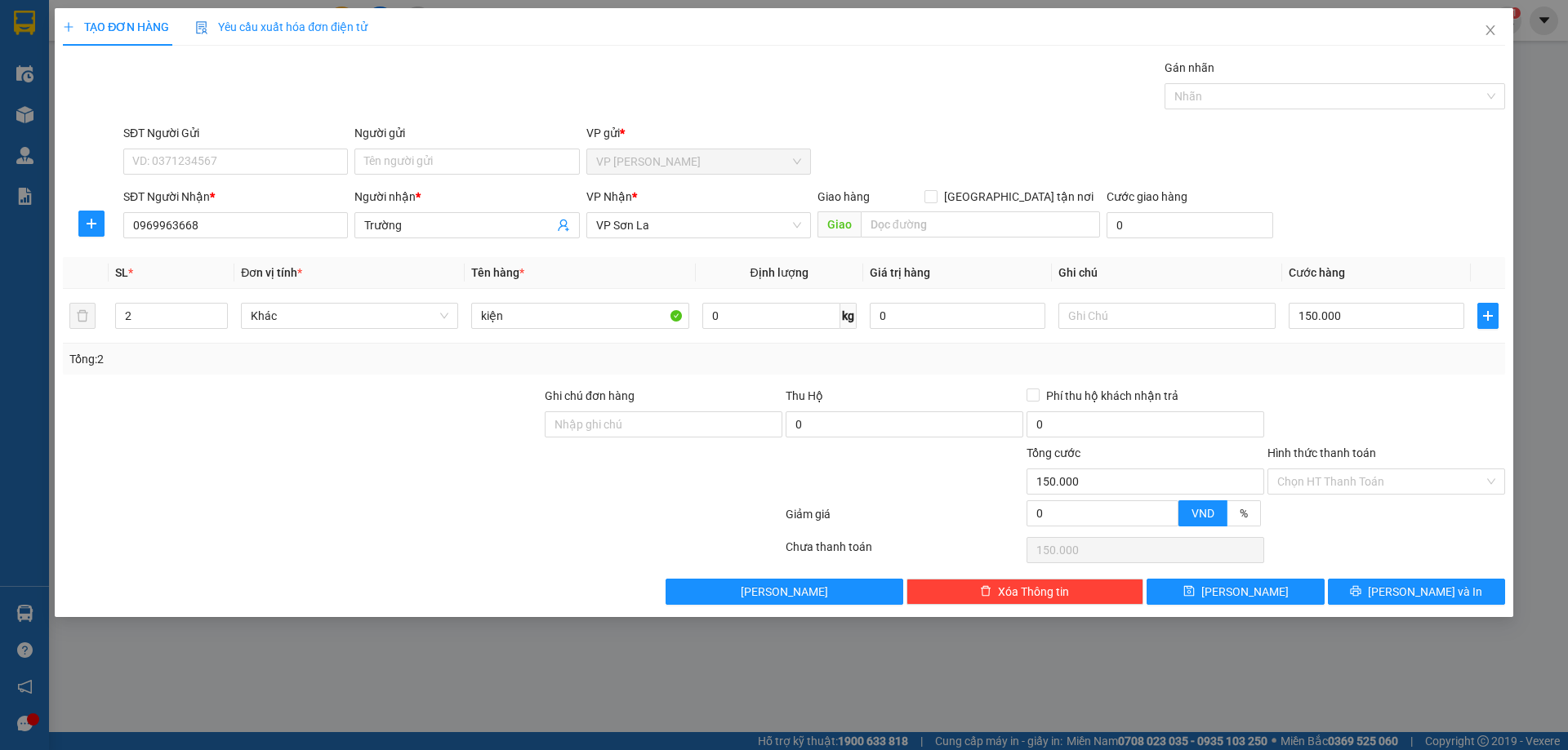
drag, startPoint x: 1427, startPoint y: 178, endPoint x: 1391, endPoint y: 391, distance: 216.0
click at [1424, 182] on form "SĐT Người Gửi VD: 0371234567 Người gửi Tên người gửi VP gửi * VP Thanh Xuân SĐT…" at bounding box center [784, 184] width 1442 height 121
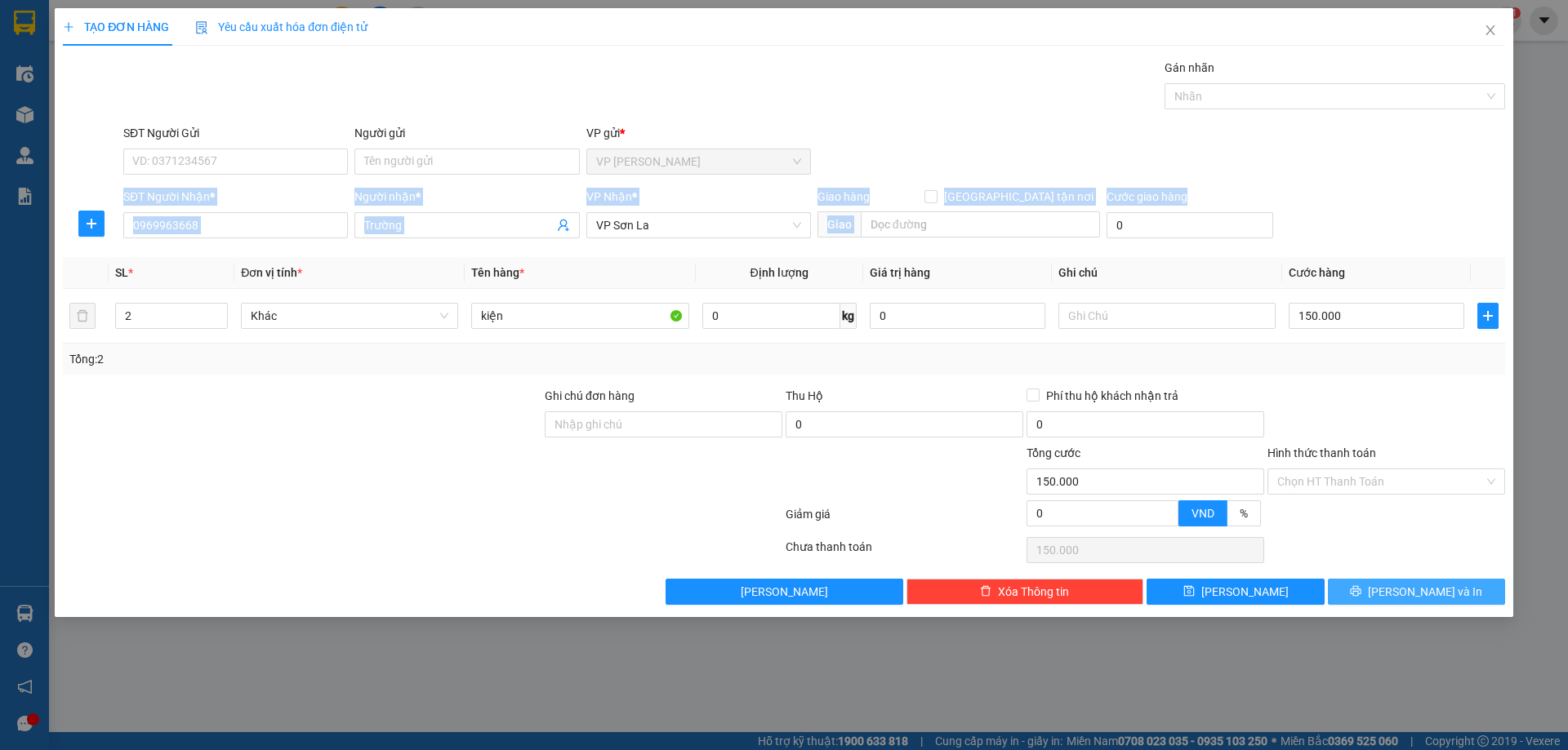
click at [1407, 596] on span "[PERSON_NAME] và In" at bounding box center [1425, 592] width 114 height 18
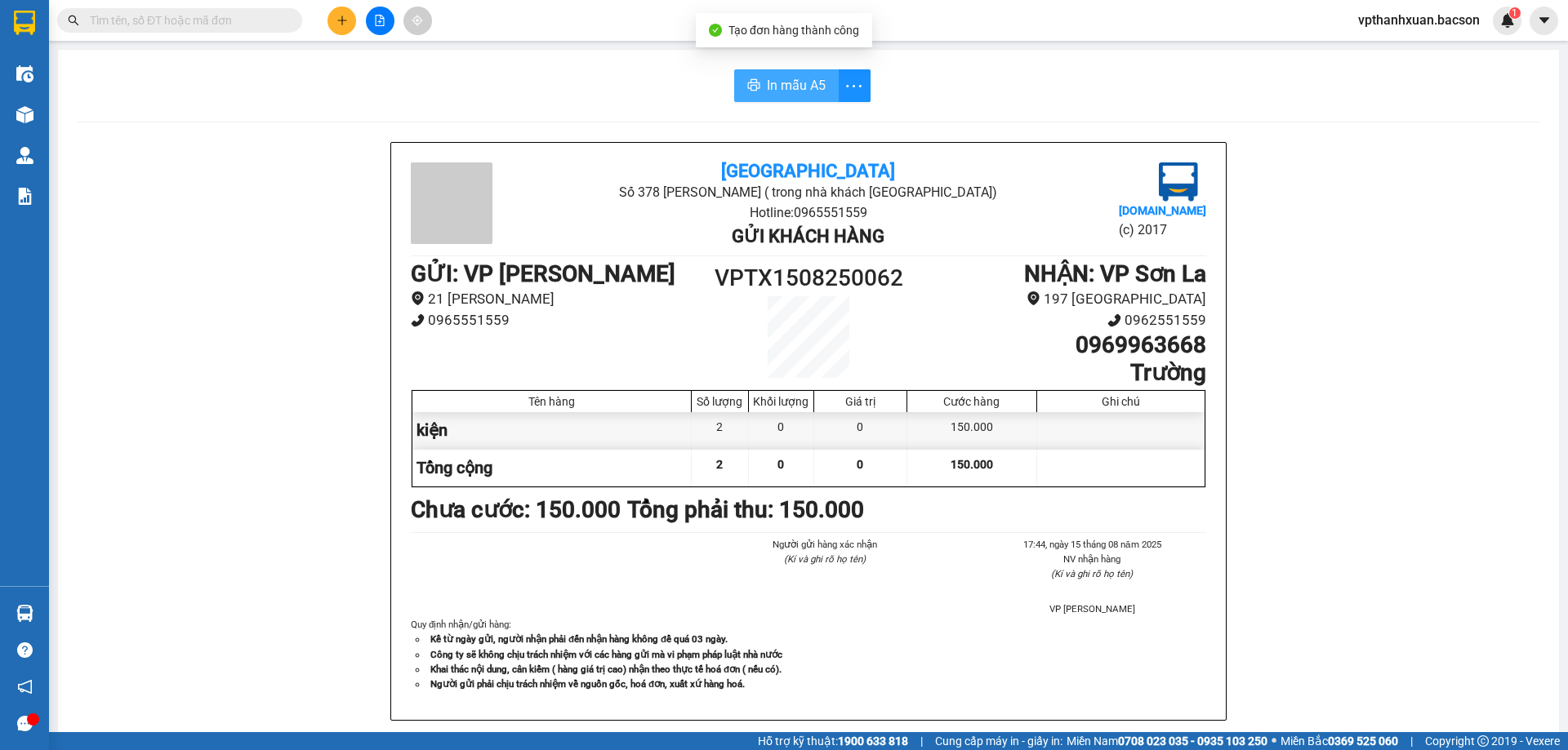
click at [774, 88] on span "In mẫu A5" at bounding box center [796, 86] width 59 height 21
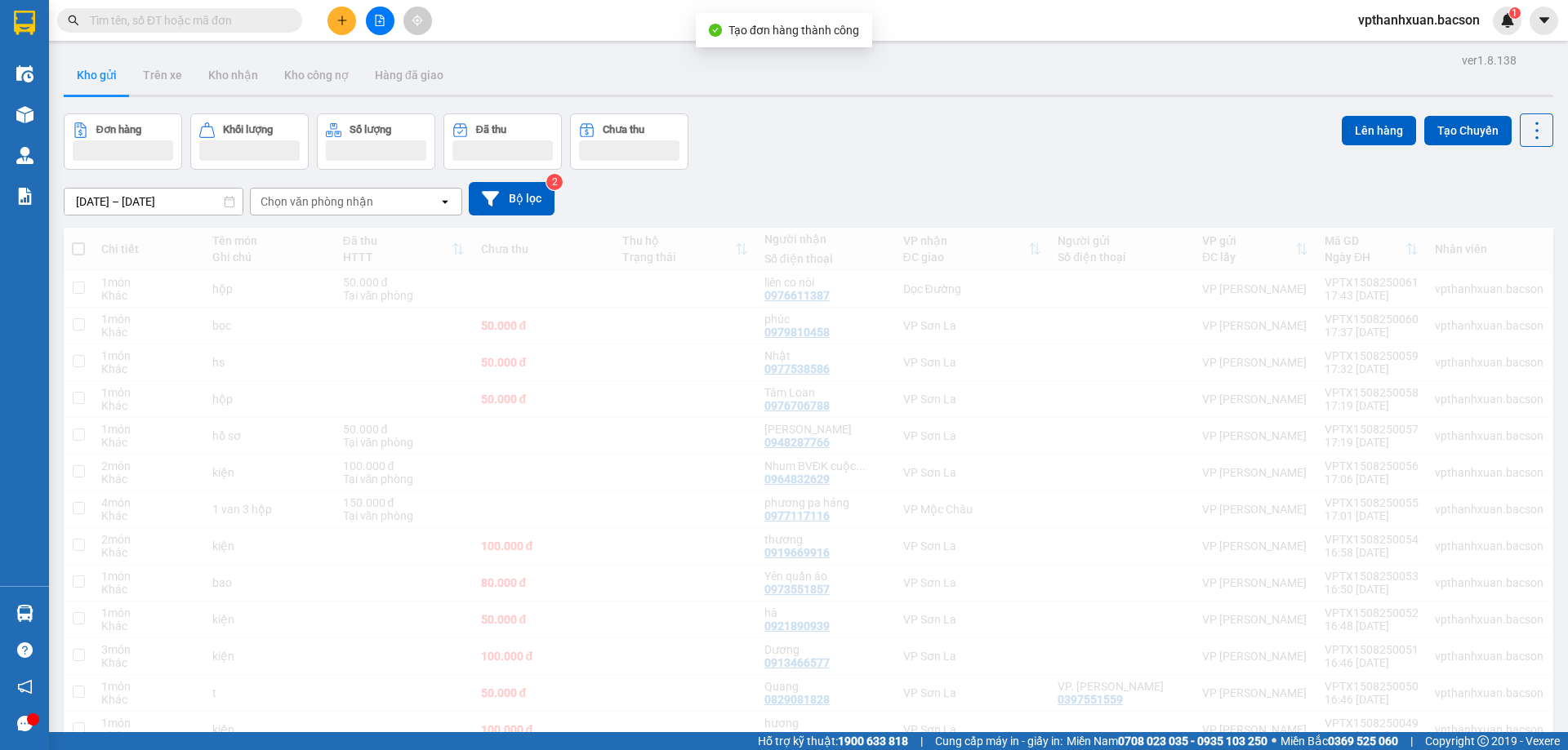
click at [345, 20] on icon "plus" at bounding box center [341, 20] width 11 height 11
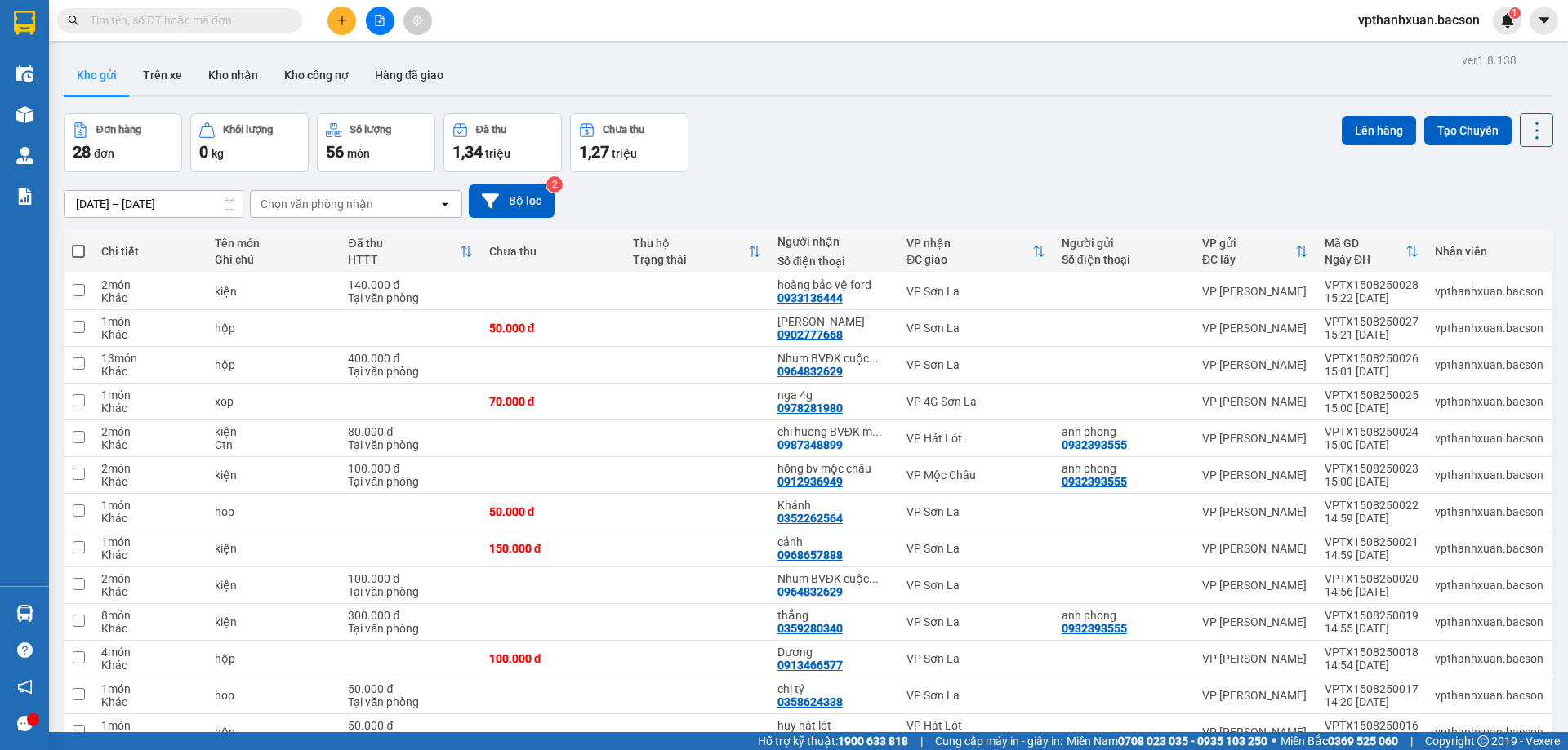
click at [334, 29] on button at bounding box center [341, 21] width 29 height 29
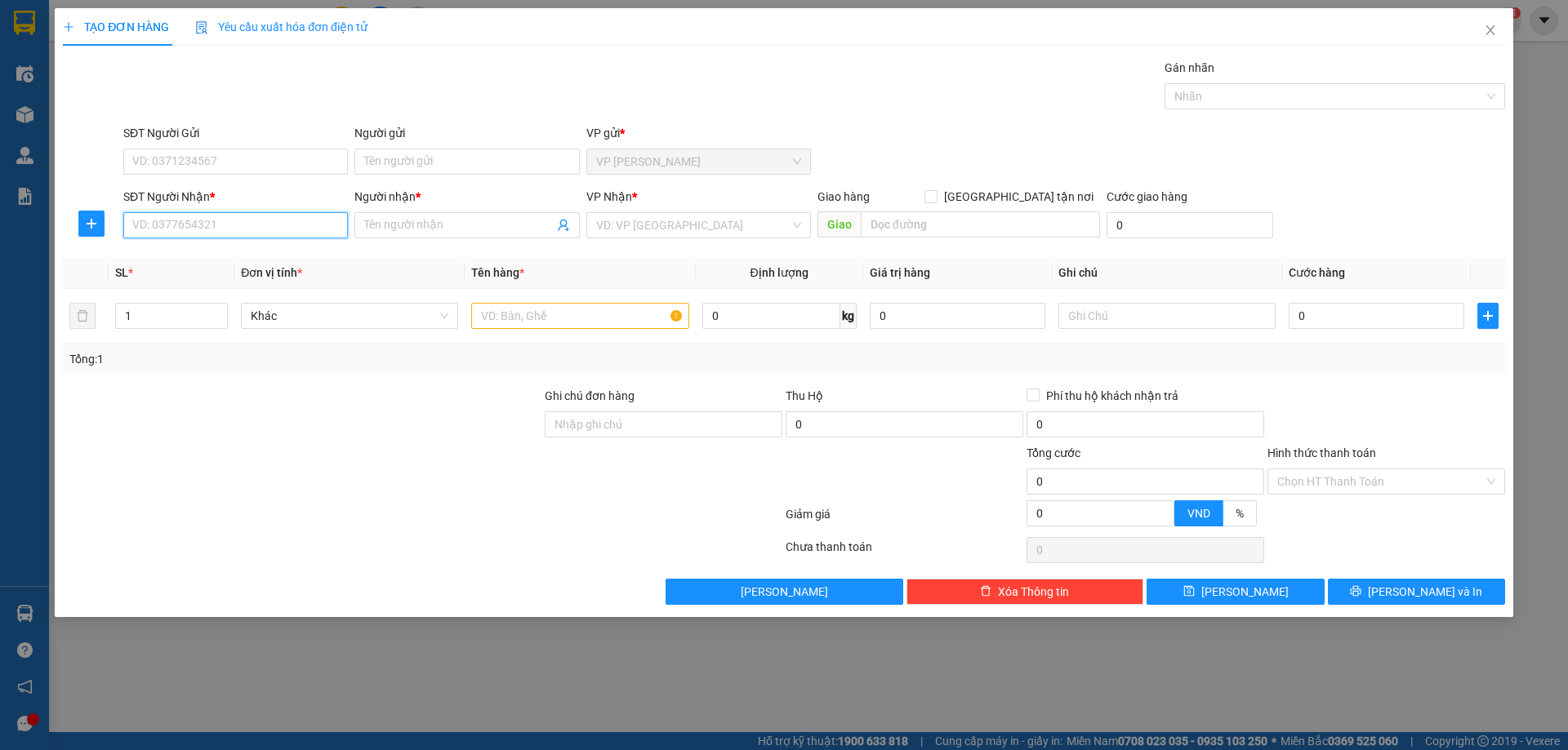
click at [230, 234] on input "SĐT Người Nhận *" at bounding box center [235, 225] width 224 height 26
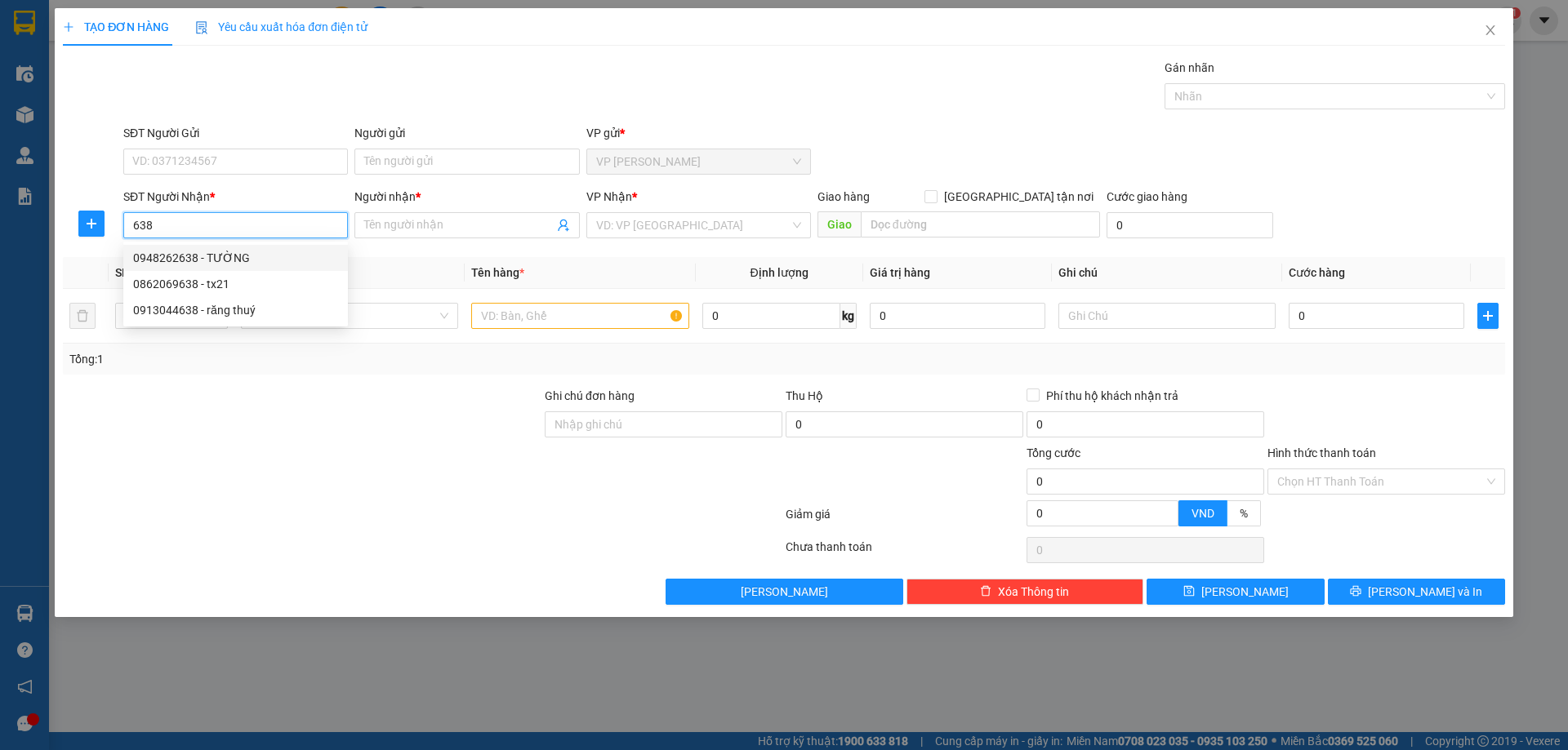
click at [224, 258] on div "0948262638 - TƯỜNG" at bounding box center [236, 258] width 205 height 18
type input "0948262638"
type input "TƯỜNG"
type input "0948262638"
click at [599, 329] on div at bounding box center [580, 316] width 217 height 33
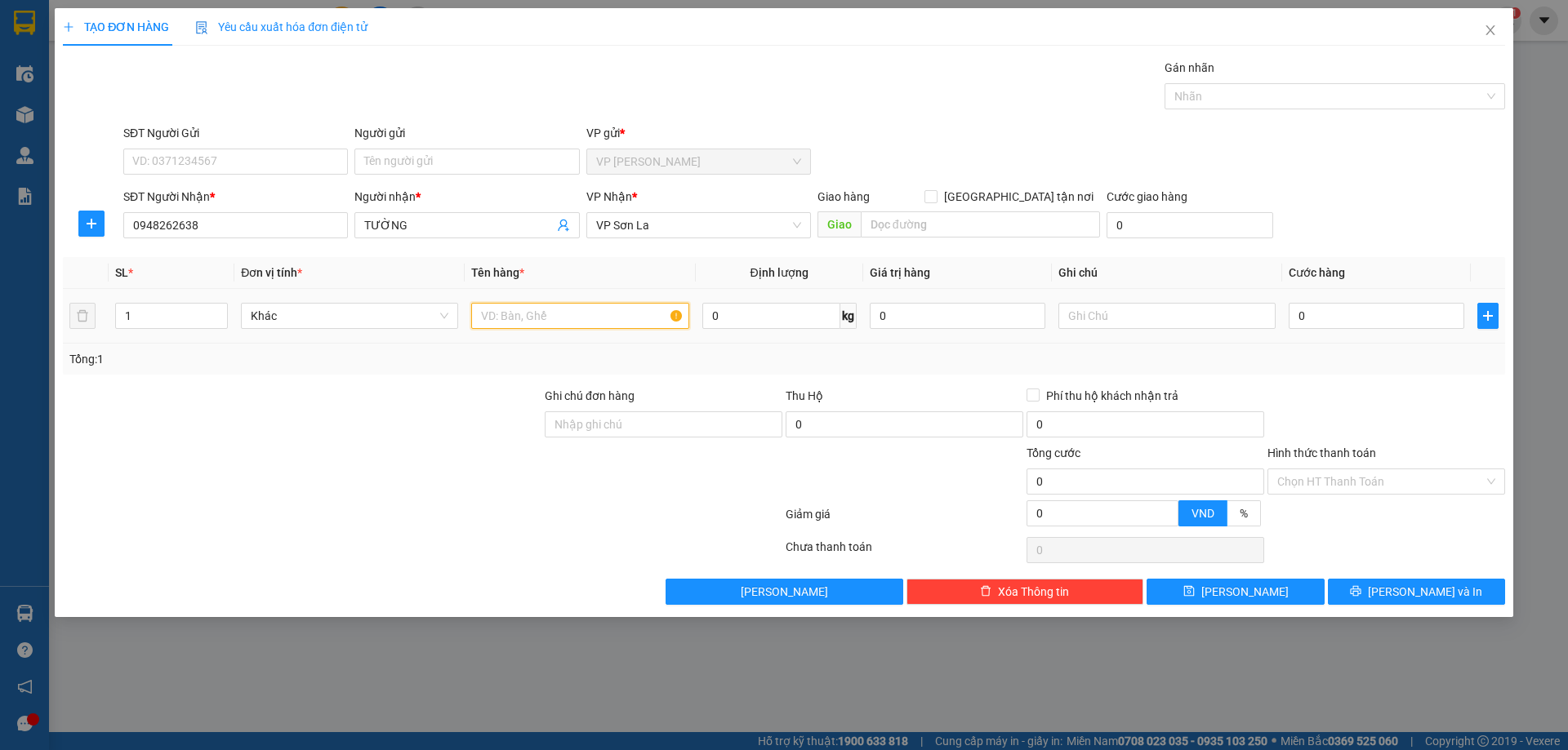
click at [598, 322] on input "text" at bounding box center [580, 316] width 217 height 26
type input "hộp"
click at [1321, 314] on input "0" at bounding box center [1377, 316] width 176 height 26
type input "50"
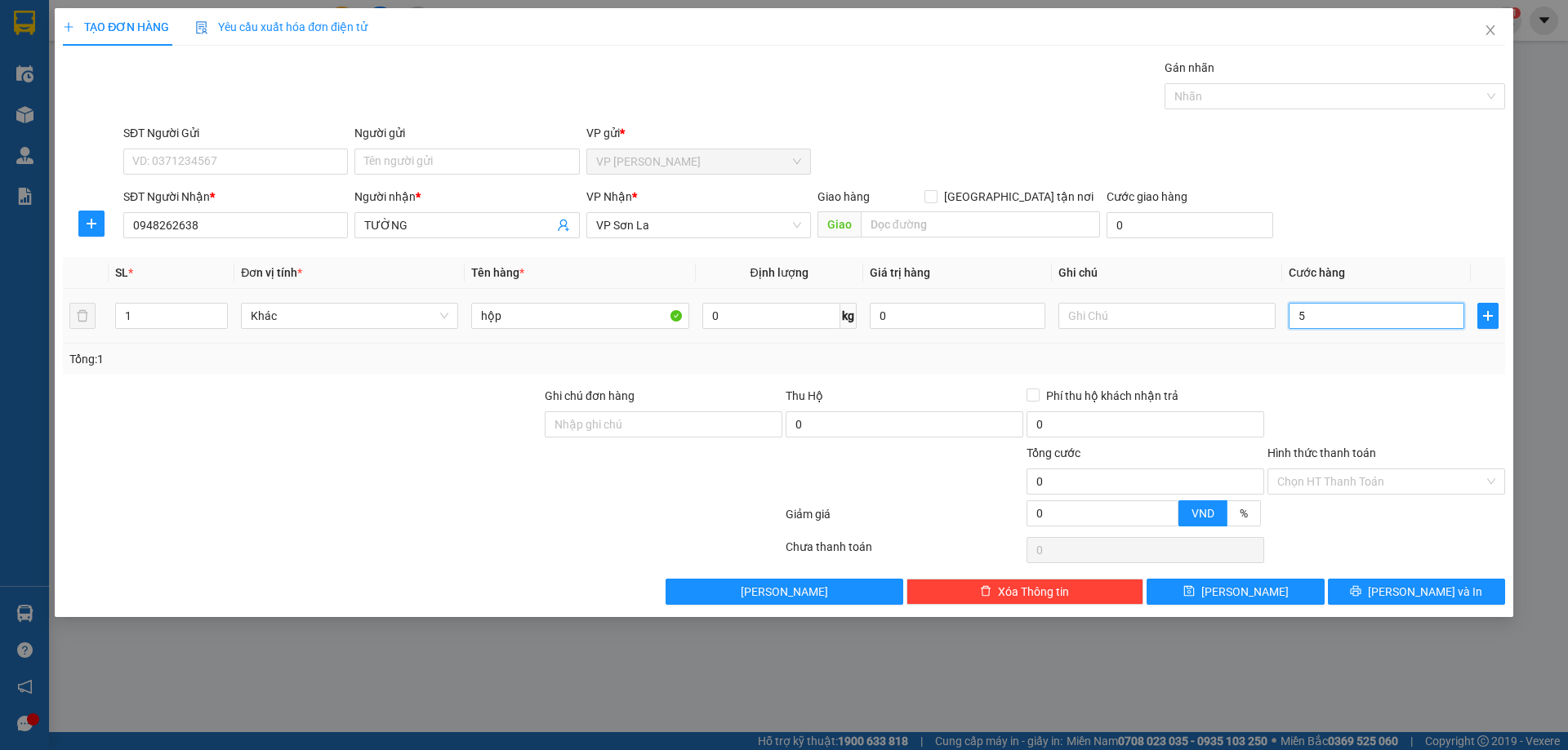
type input "50"
type input "50.000"
click at [1390, 246] on div "Transit Pickup Surcharge Ids Transit Deliver Surcharge Ids Transit Deliver Surc…" at bounding box center [784, 332] width 1442 height 546
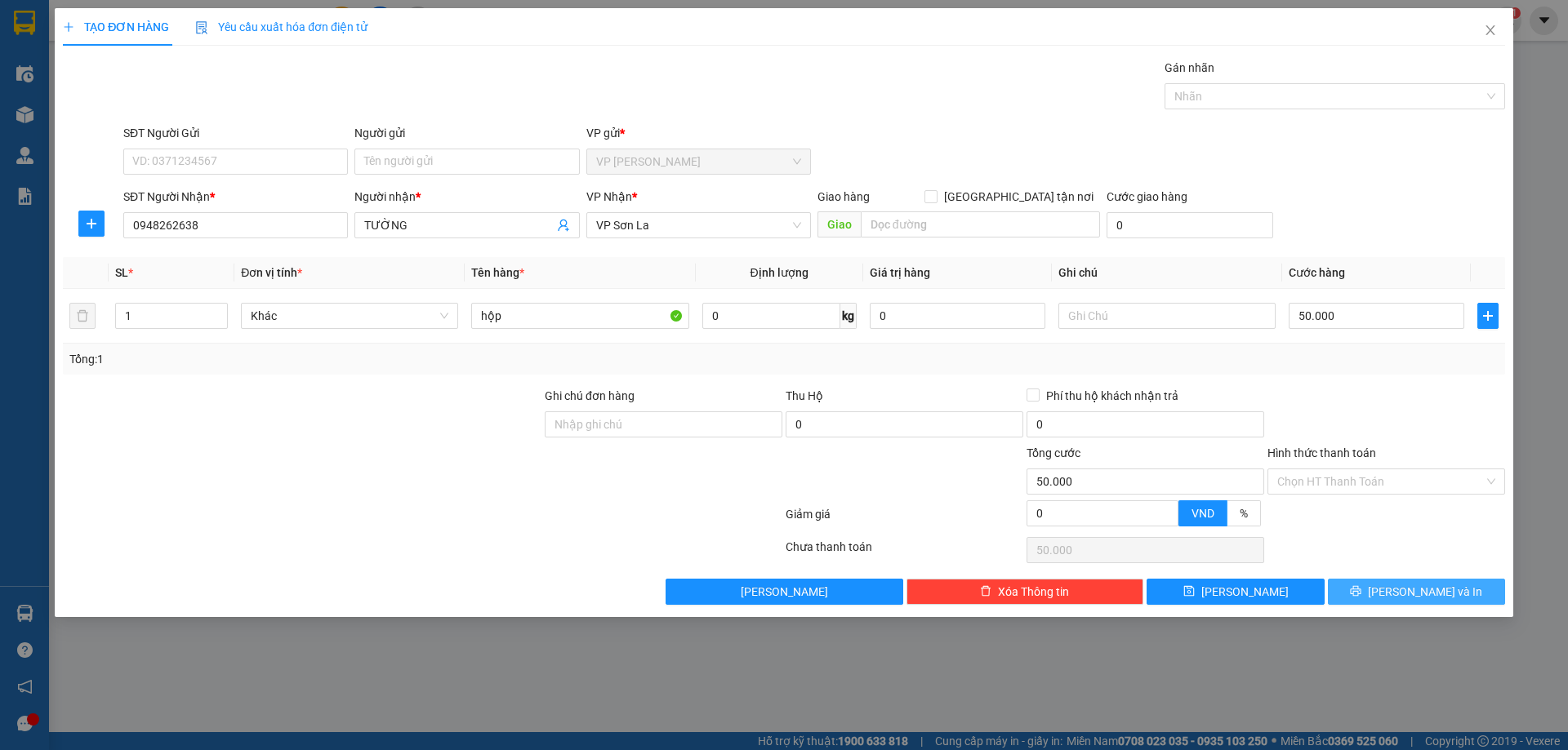
click at [1409, 583] on div "Transit Pickup Surcharge Ids Transit Deliver Surcharge Ids Transit Deliver Surc…" at bounding box center [784, 332] width 1442 height 546
drag, startPoint x: 1409, startPoint y: 587, endPoint x: 1401, endPoint y: 552, distance: 35.9
click at [1409, 586] on span "[PERSON_NAME] và In" at bounding box center [1425, 592] width 114 height 18
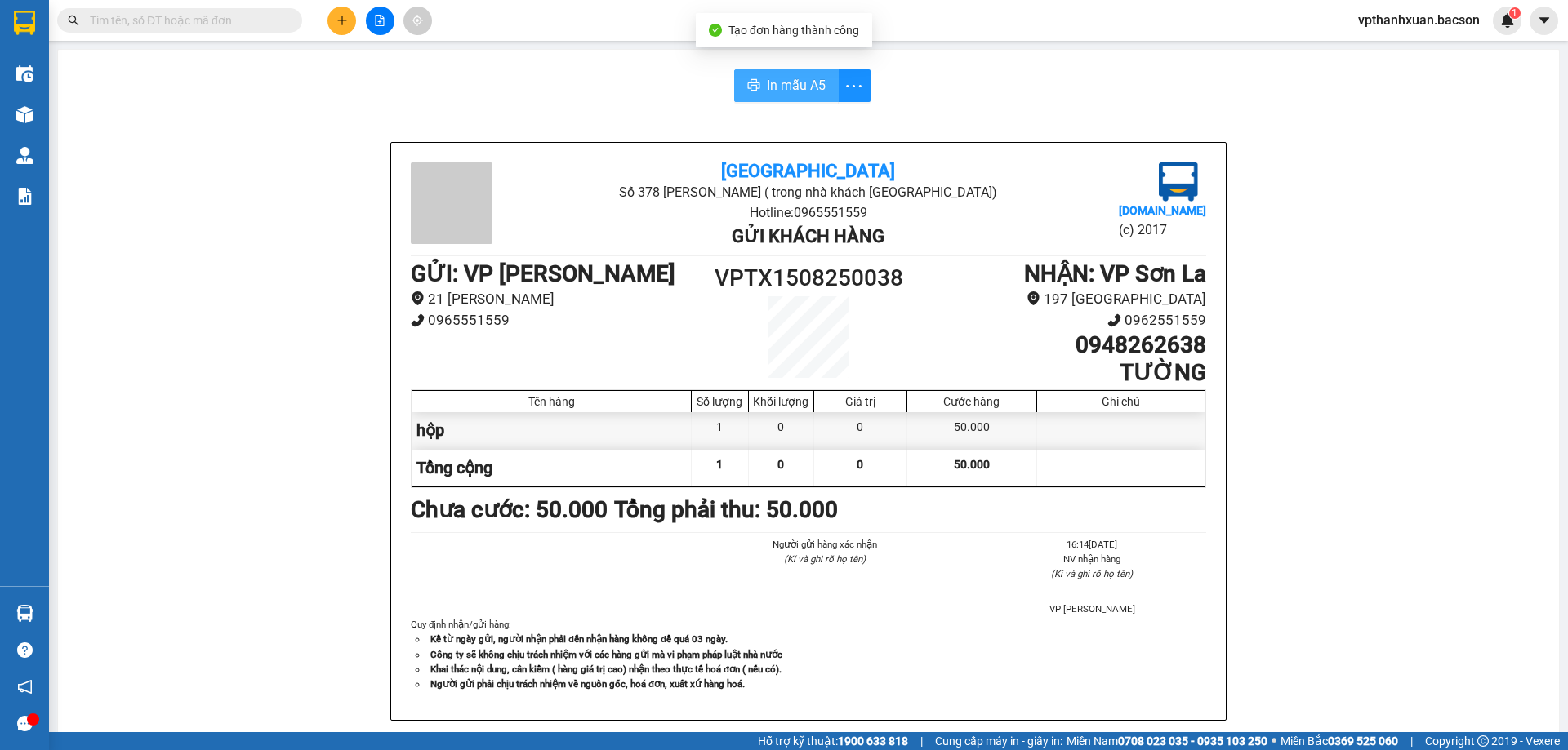
click at [768, 93] on span "In mẫu A5" at bounding box center [796, 86] width 59 height 21
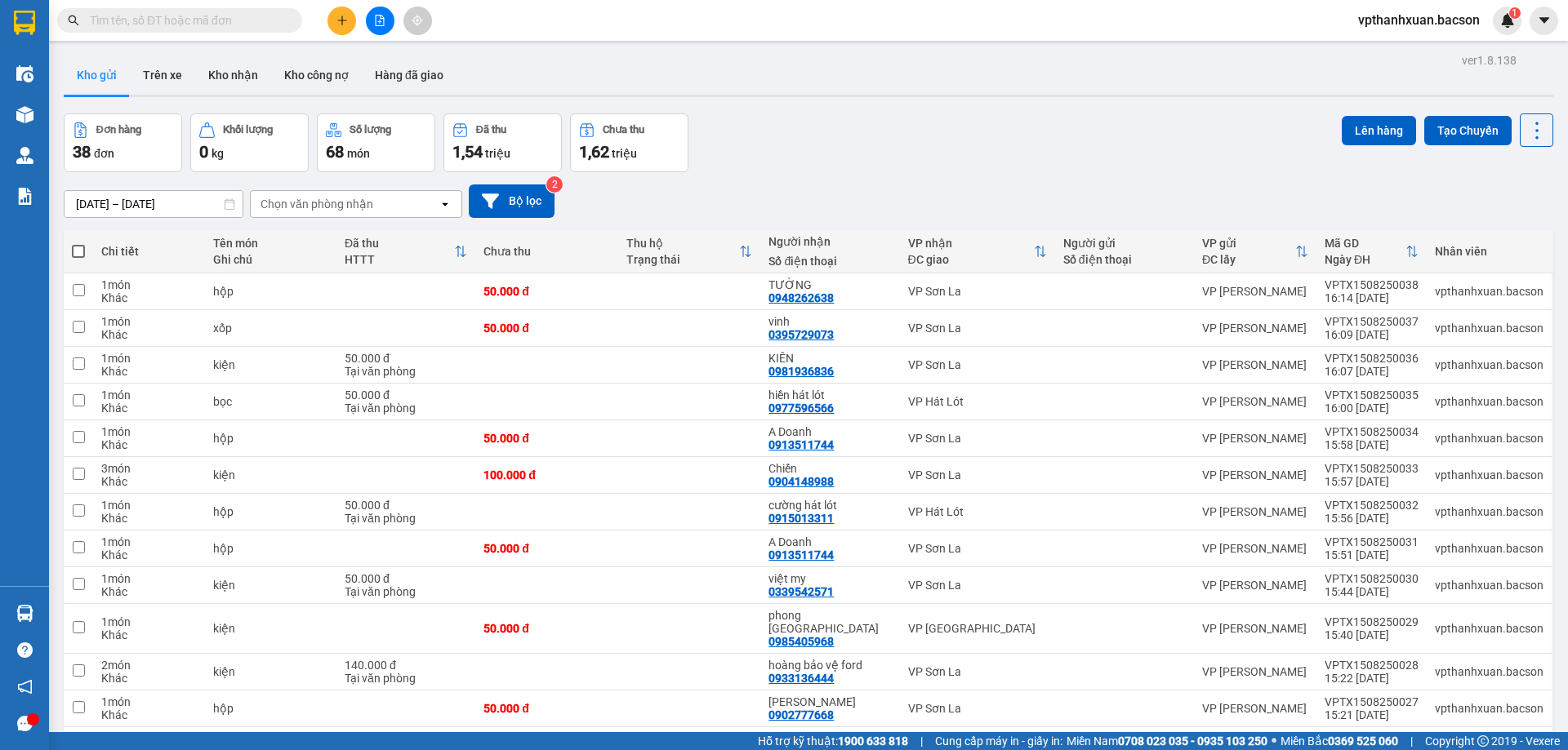
click at [340, 26] on button at bounding box center [341, 21] width 29 height 29
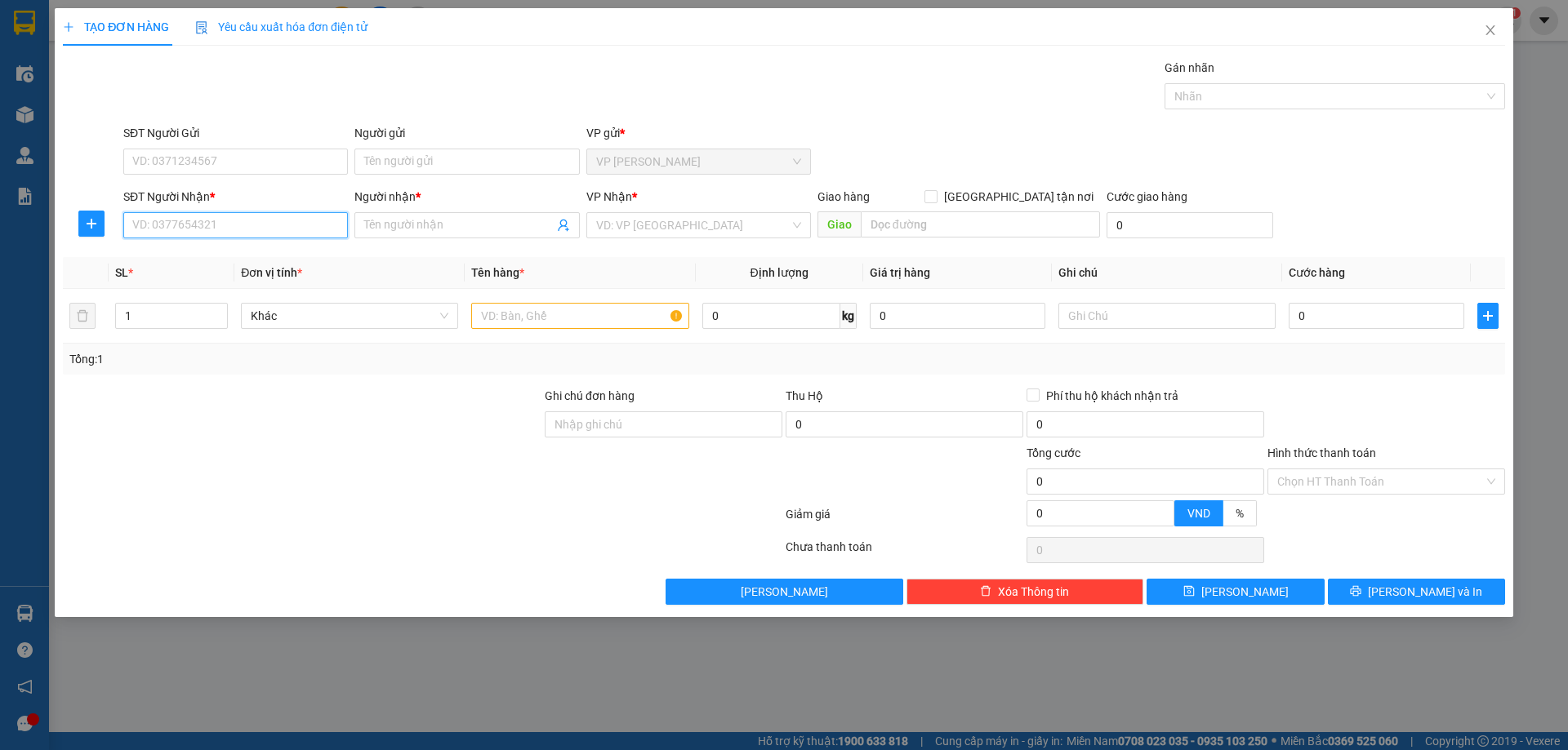
click at [207, 232] on input "SĐT Người Nhận *" at bounding box center [235, 225] width 224 height 26
drag, startPoint x: 211, startPoint y: 263, endPoint x: 242, endPoint y: 265, distance: 31.1
click at [211, 264] on div "0816267999 - Huệ" at bounding box center [236, 258] width 205 height 18
type input "0816267999"
type input "Huệ"
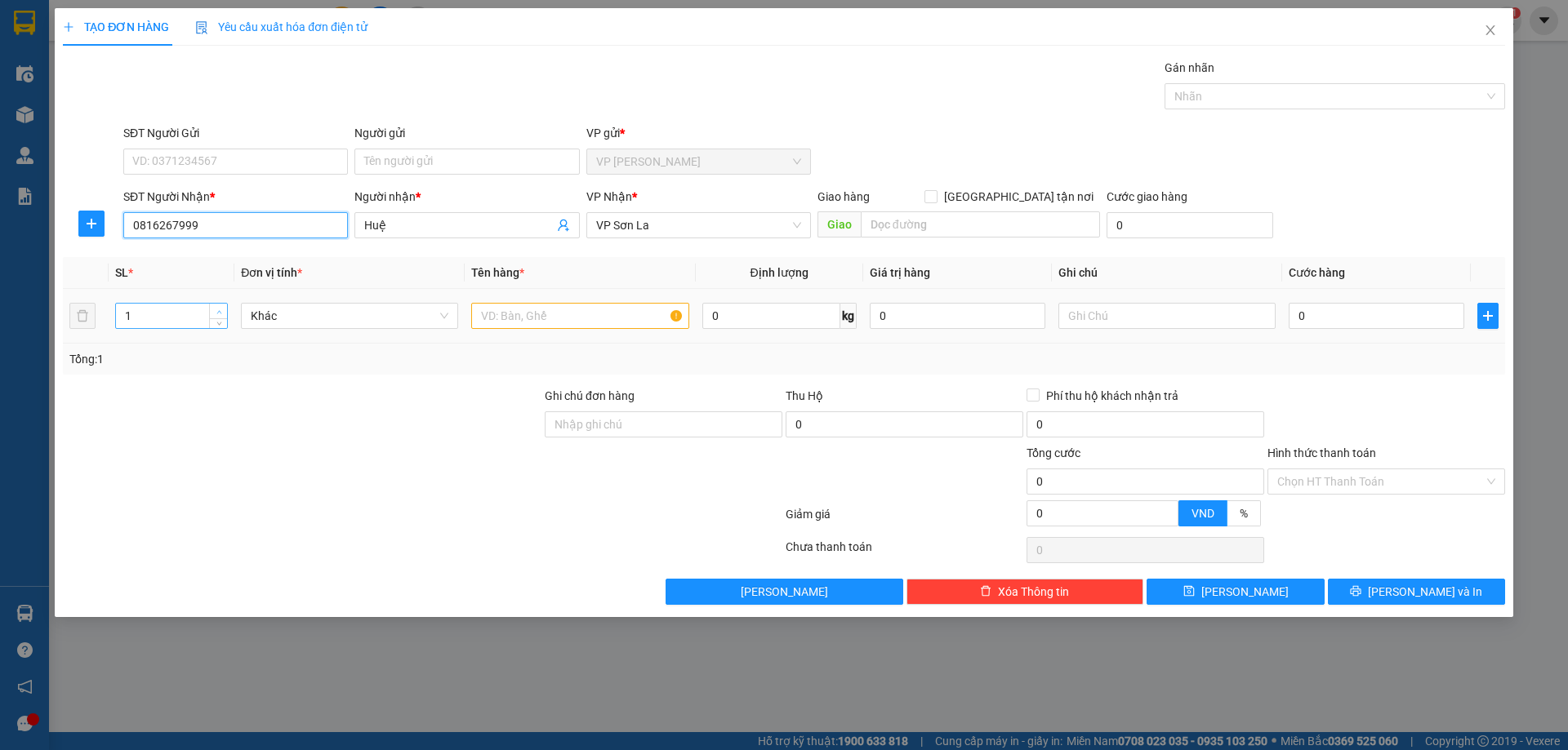
type input "0816267999"
type input "2"
click at [222, 307] on span "up" at bounding box center [218, 311] width 10 height 10
click at [519, 306] on input "text" at bounding box center [580, 316] width 217 height 26
type input "kiện"
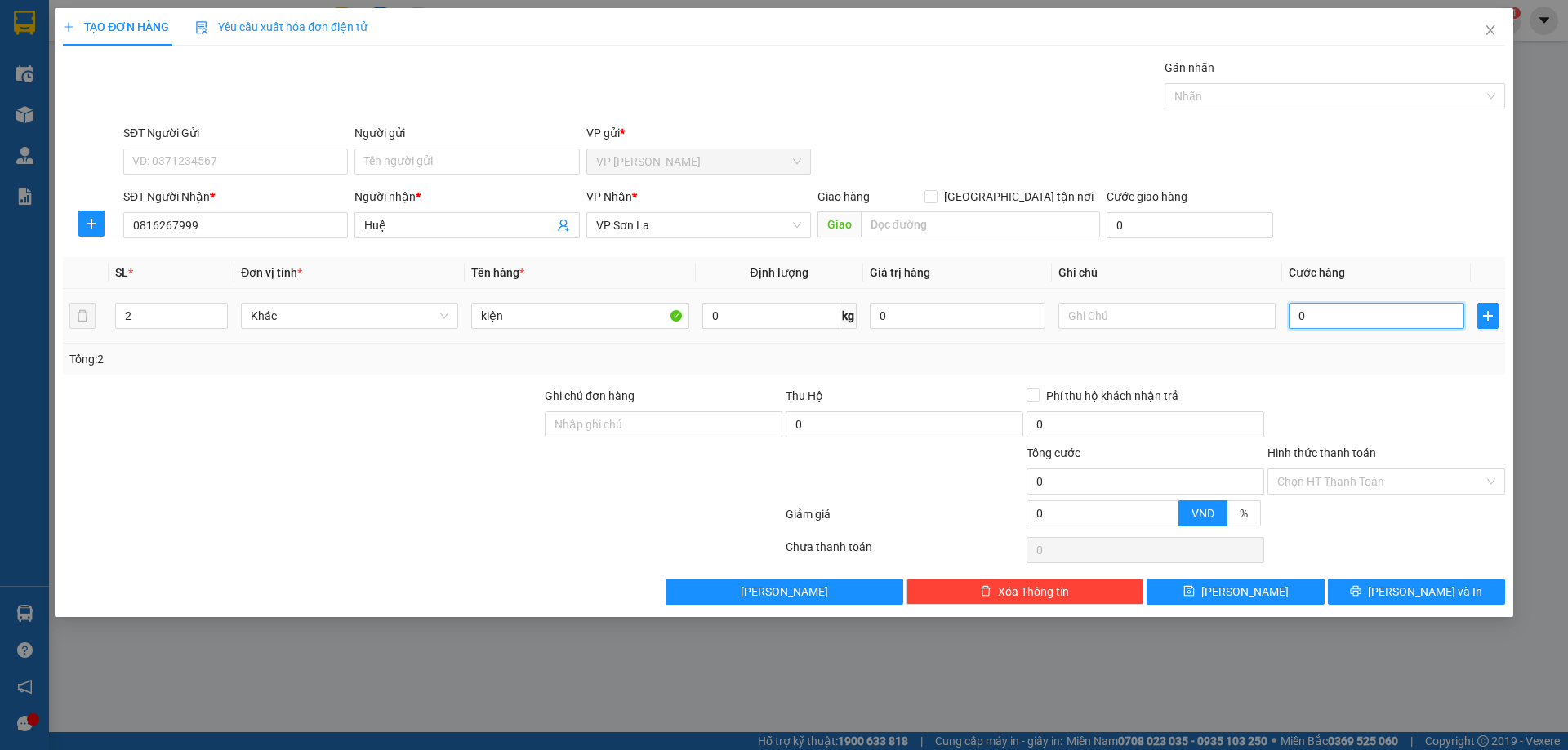
click at [1331, 312] on input "0" at bounding box center [1377, 316] width 176 height 26
type input "1"
type input "10"
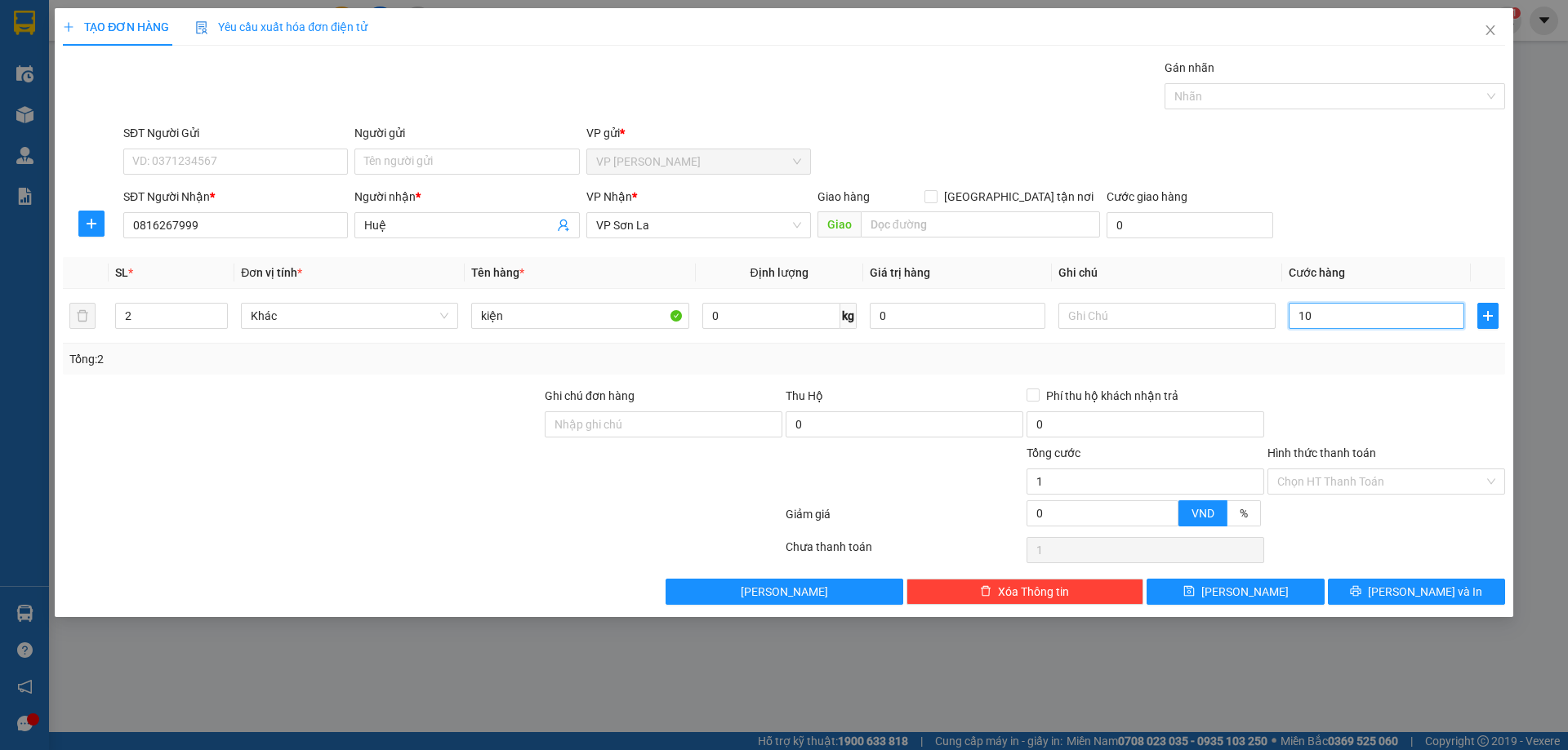
type input "10"
type input "100"
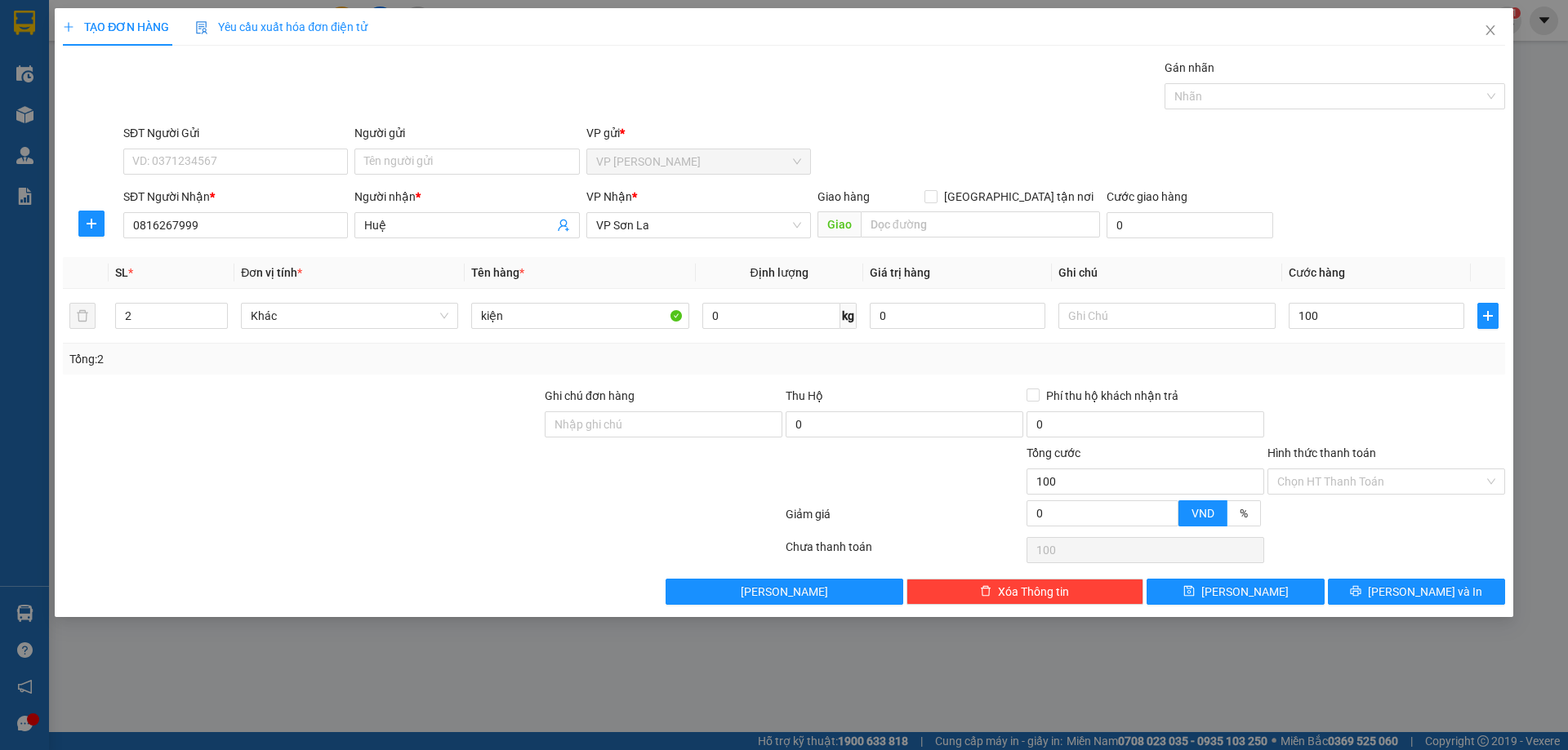
type input "100.000"
drag, startPoint x: 1340, startPoint y: 251, endPoint x: 1367, endPoint y: 430, distance: 181.0
click at [1342, 252] on div "Transit Pickup Surcharge Ids Transit Deliver Surcharge Ids Transit Deliver Surc…" at bounding box center [784, 332] width 1442 height 546
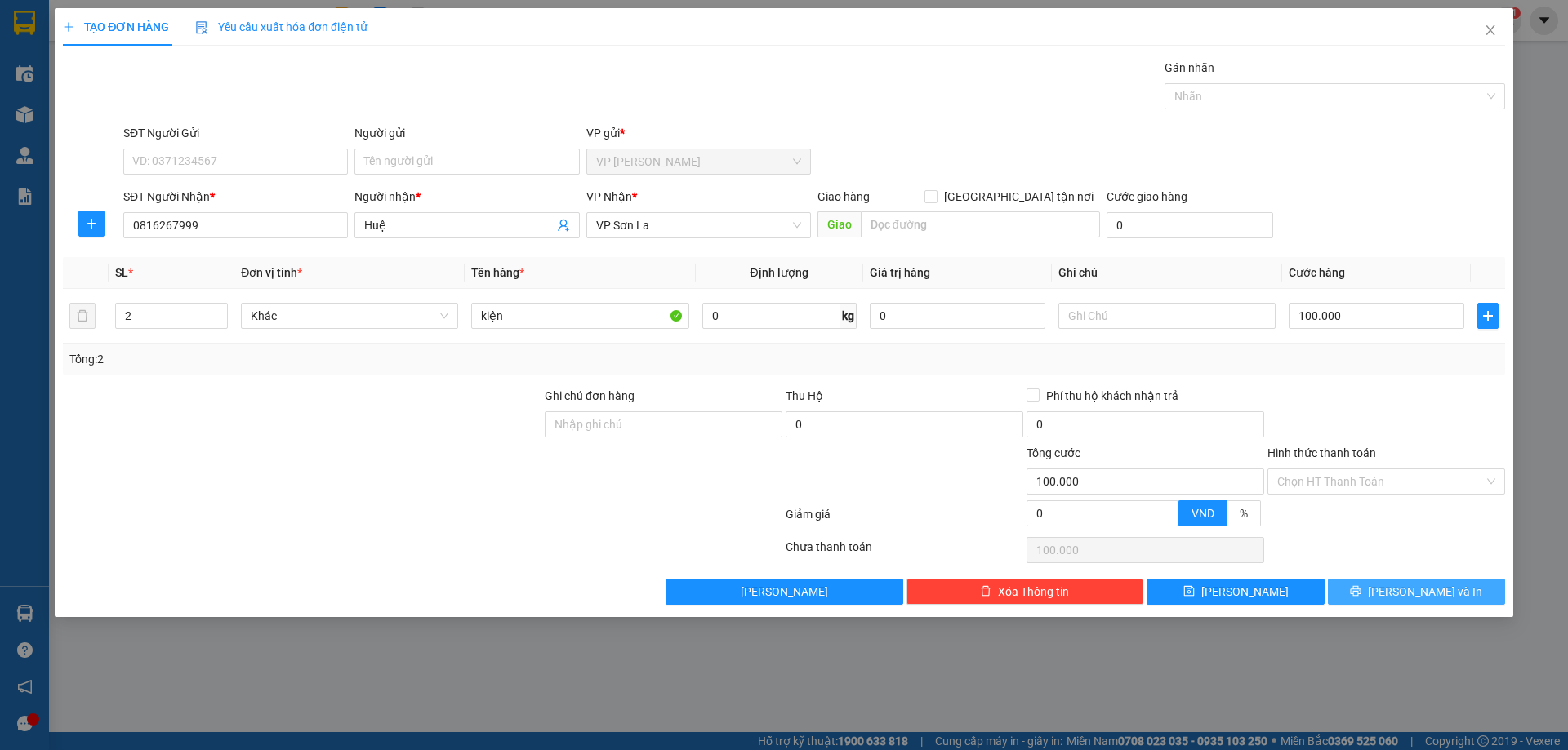
click at [1366, 604] on button "[PERSON_NAME] và In" at bounding box center [1416, 592] width 178 height 26
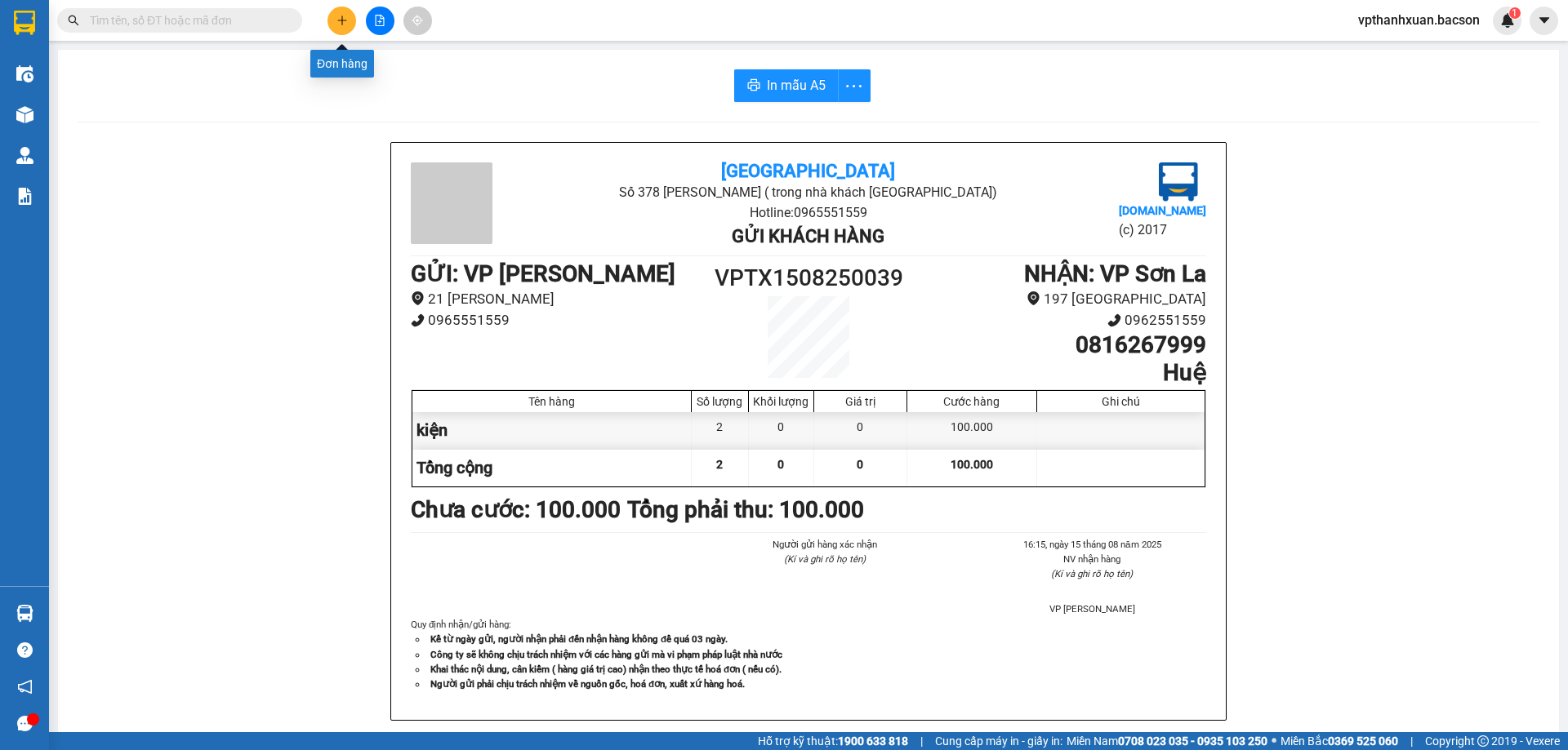
click at [336, 16] on icon "plus" at bounding box center [341, 20] width 11 height 11
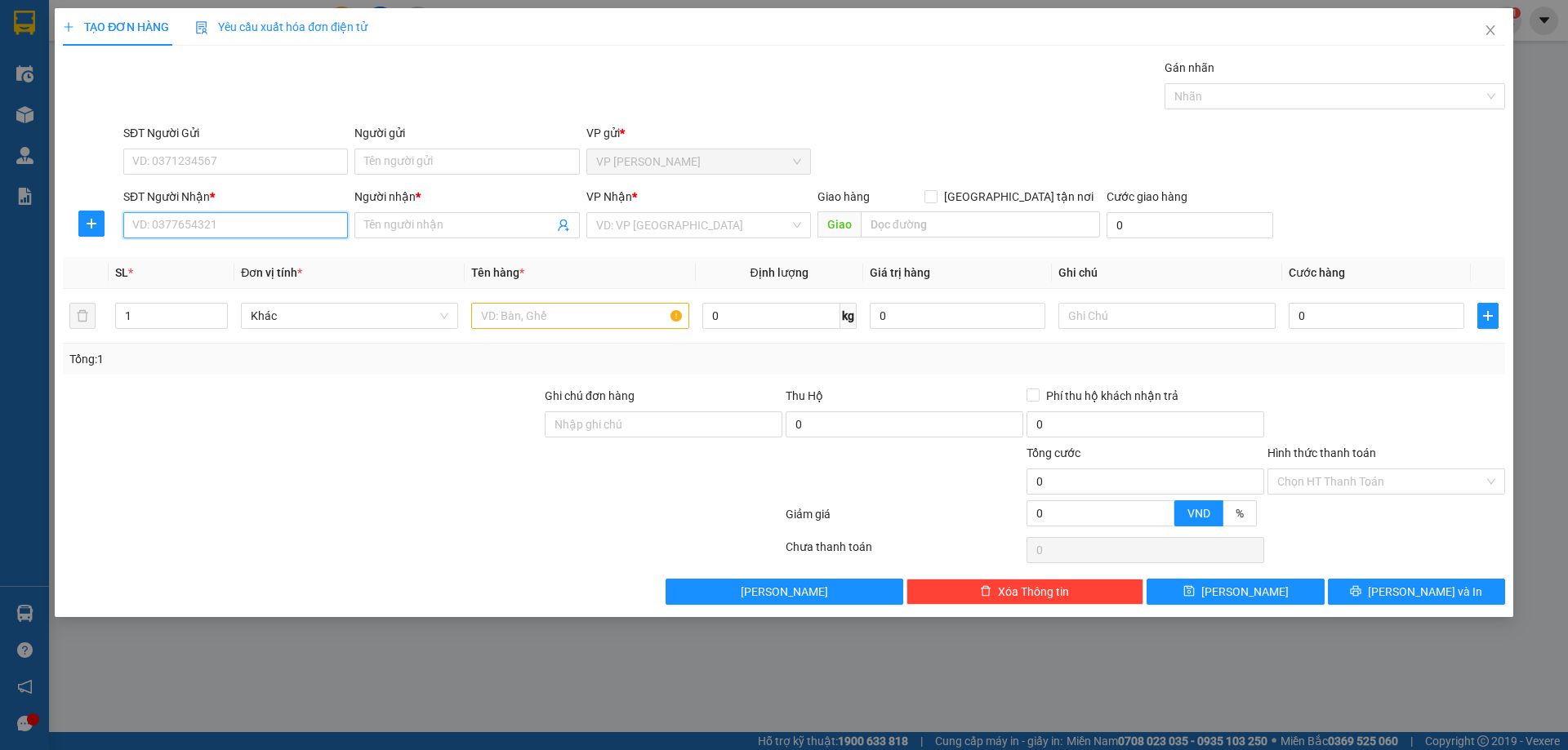
click at [279, 226] on input "SĐT Người Nhận *" at bounding box center [235, 225] width 224 height 26
click at [246, 251] on div "0973295888 - thái thực" at bounding box center [236, 258] width 205 height 18
type input "0973295888"
type input "thái thực"
type input "0973295888"
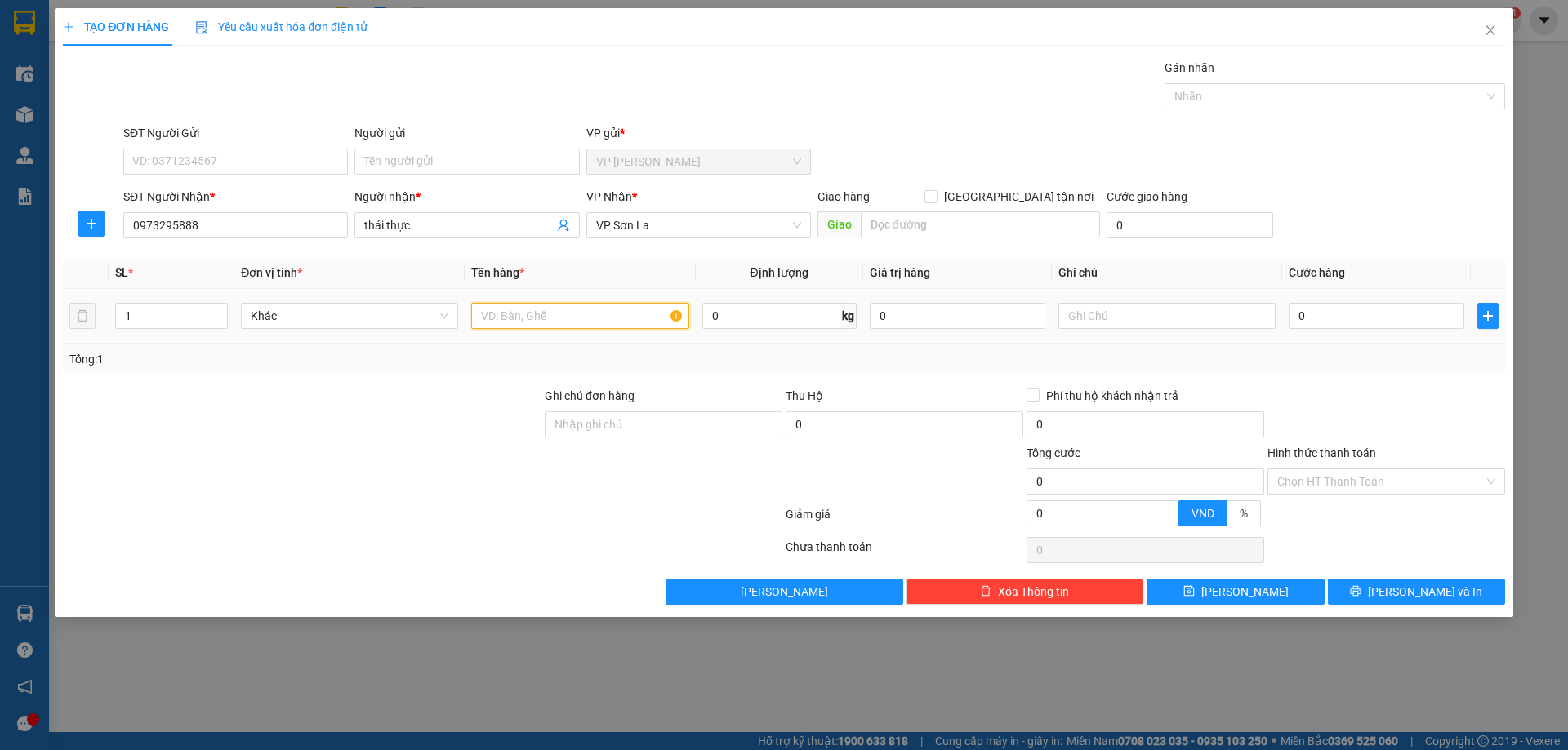
click at [533, 312] on input "text" at bounding box center [580, 316] width 217 height 26
type input "hộp"
click at [1342, 326] on input "0" at bounding box center [1377, 316] width 176 height 26
type input "5"
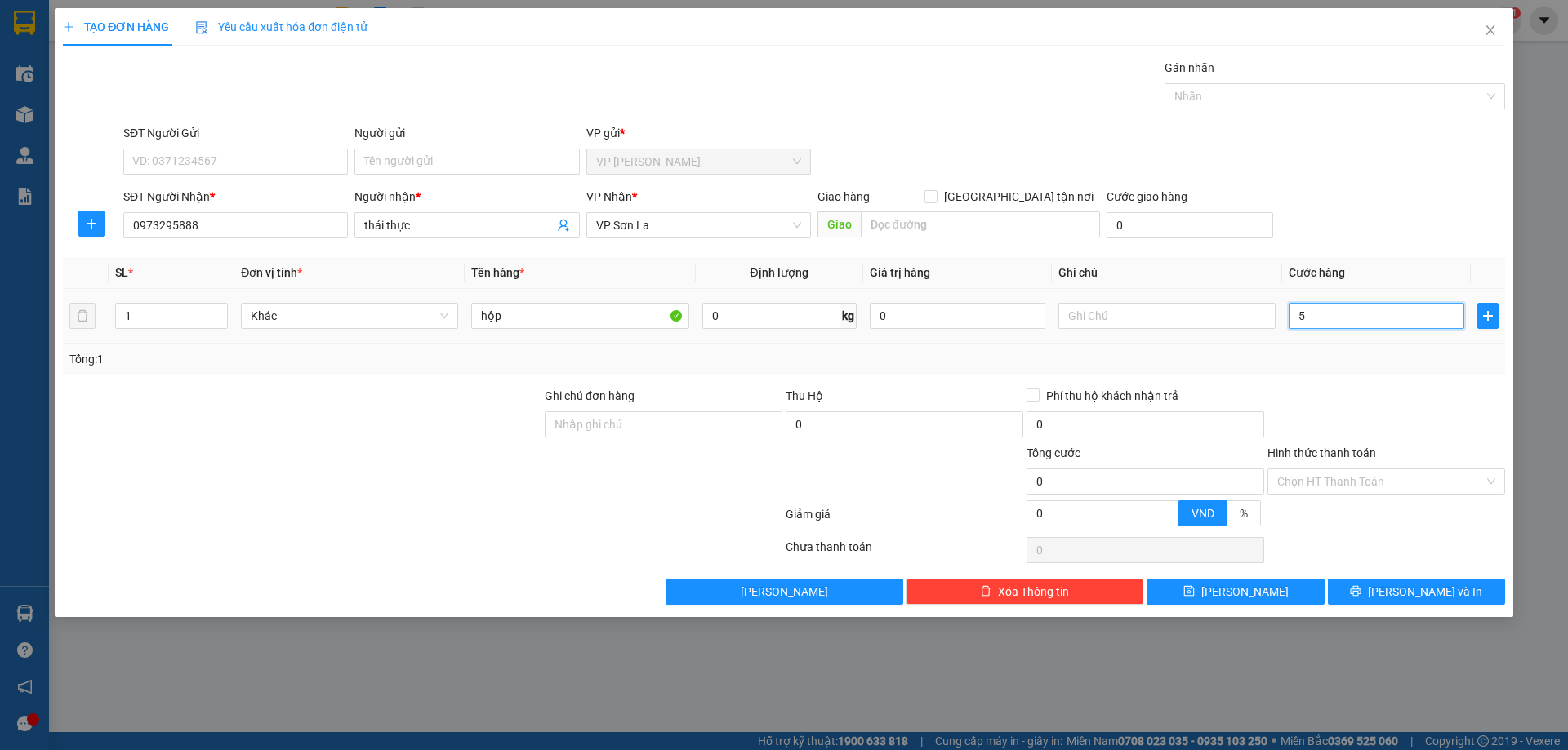
type input "5"
type input "50"
type input "50.000"
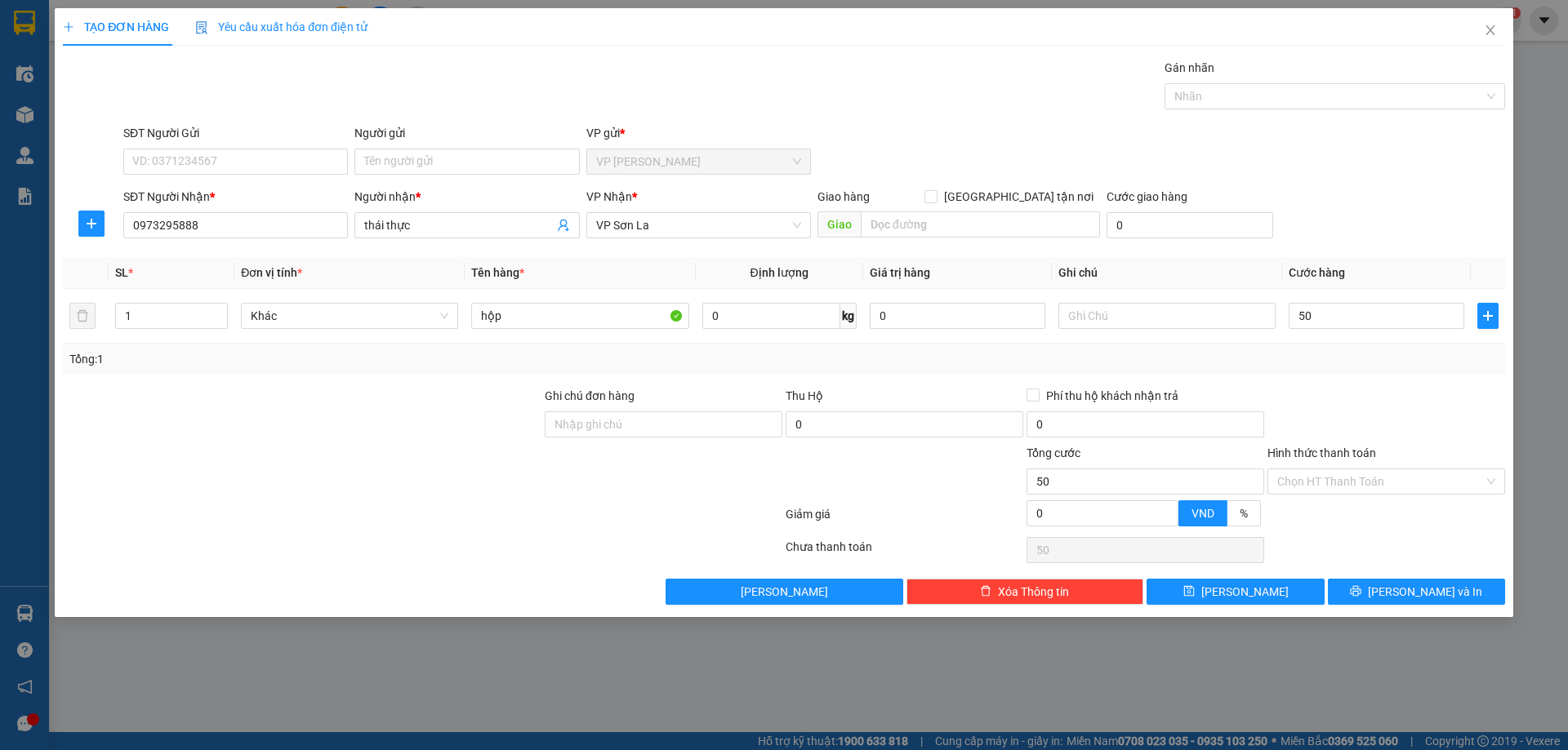
type input "50.000"
click at [1435, 222] on div "SĐT Người Nhận * 0973295888 Người nhận * thái thực VP Nhận * VP Sơn La Giao hàn…" at bounding box center [814, 217] width 1389 height 57
click at [1425, 585] on span "[PERSON_NAME] và In" at bounding box center [1425, 592] width 114 height 18
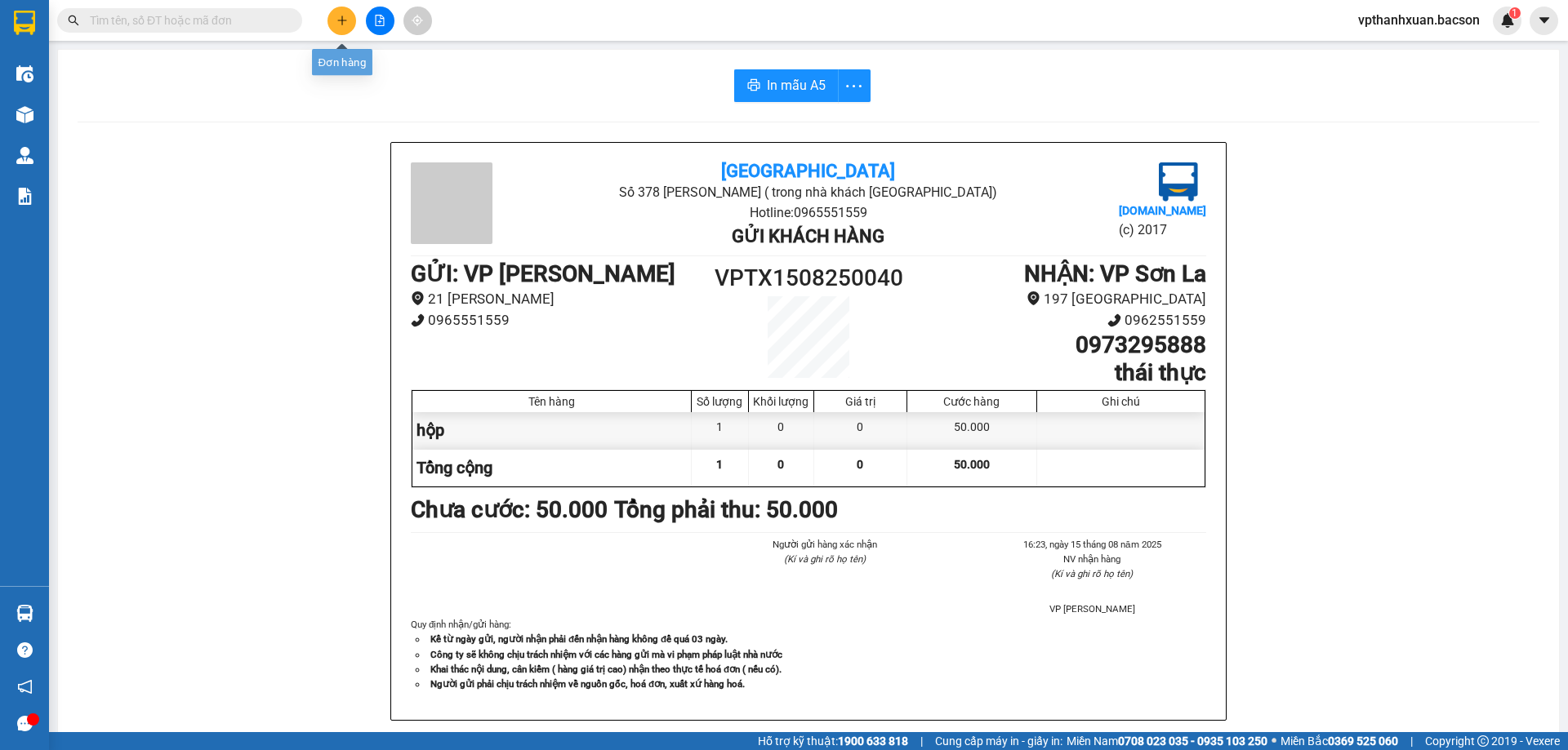
click at [335, 20] on button at bounding box center [341, 21] width 29 height 29
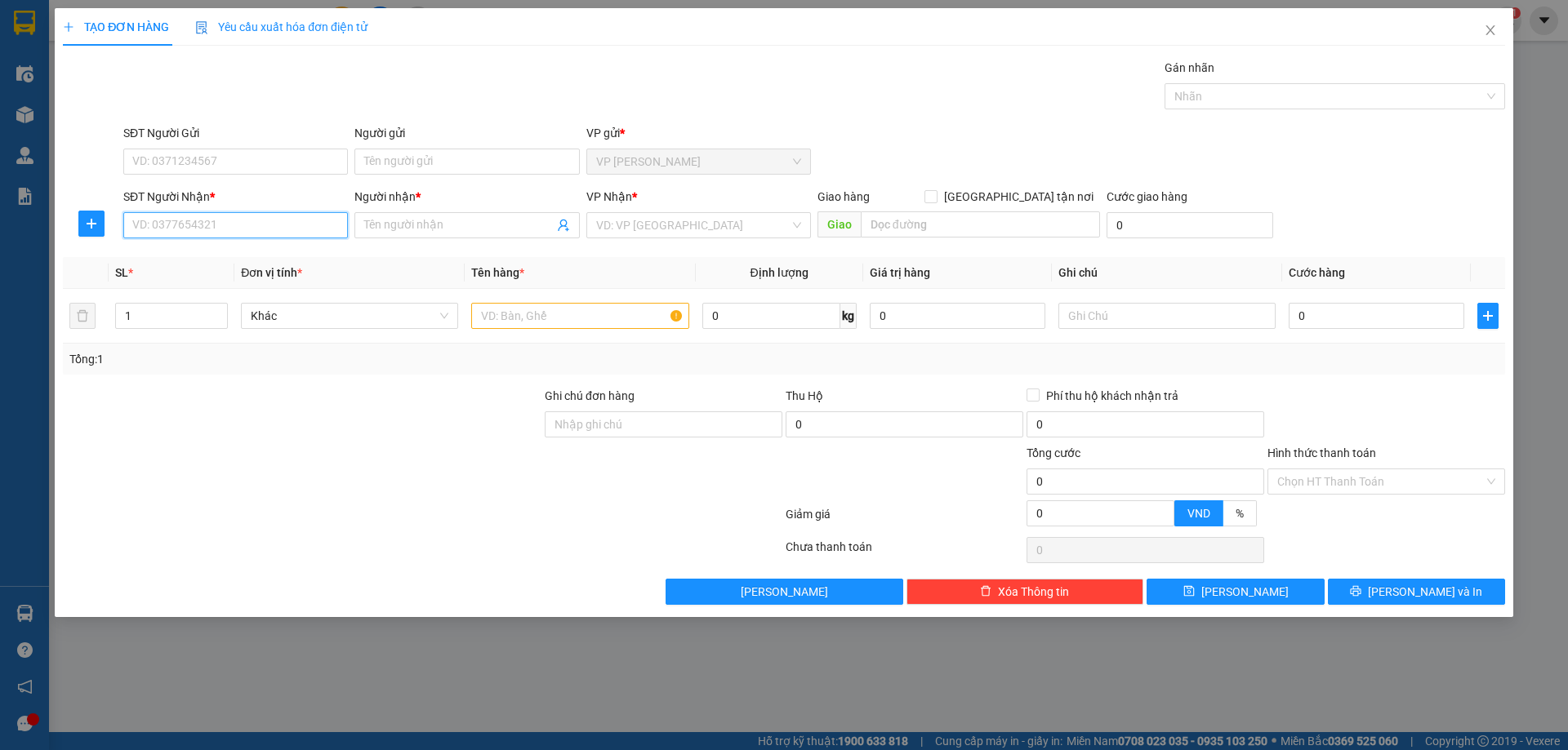
click at [268, 230] on input "SĐT Người Nhận *" at bounding box center [235, 225] width 224 height 26
click at [284, 255] on div "0964832629 - Nhum BVĐK cuộc sống⁹" at bounding box center [236, 258] width 205 height 18
type input "0964832629"
type input "Nhum BVĐK cuộc sống⁹"
type input "0964832629"
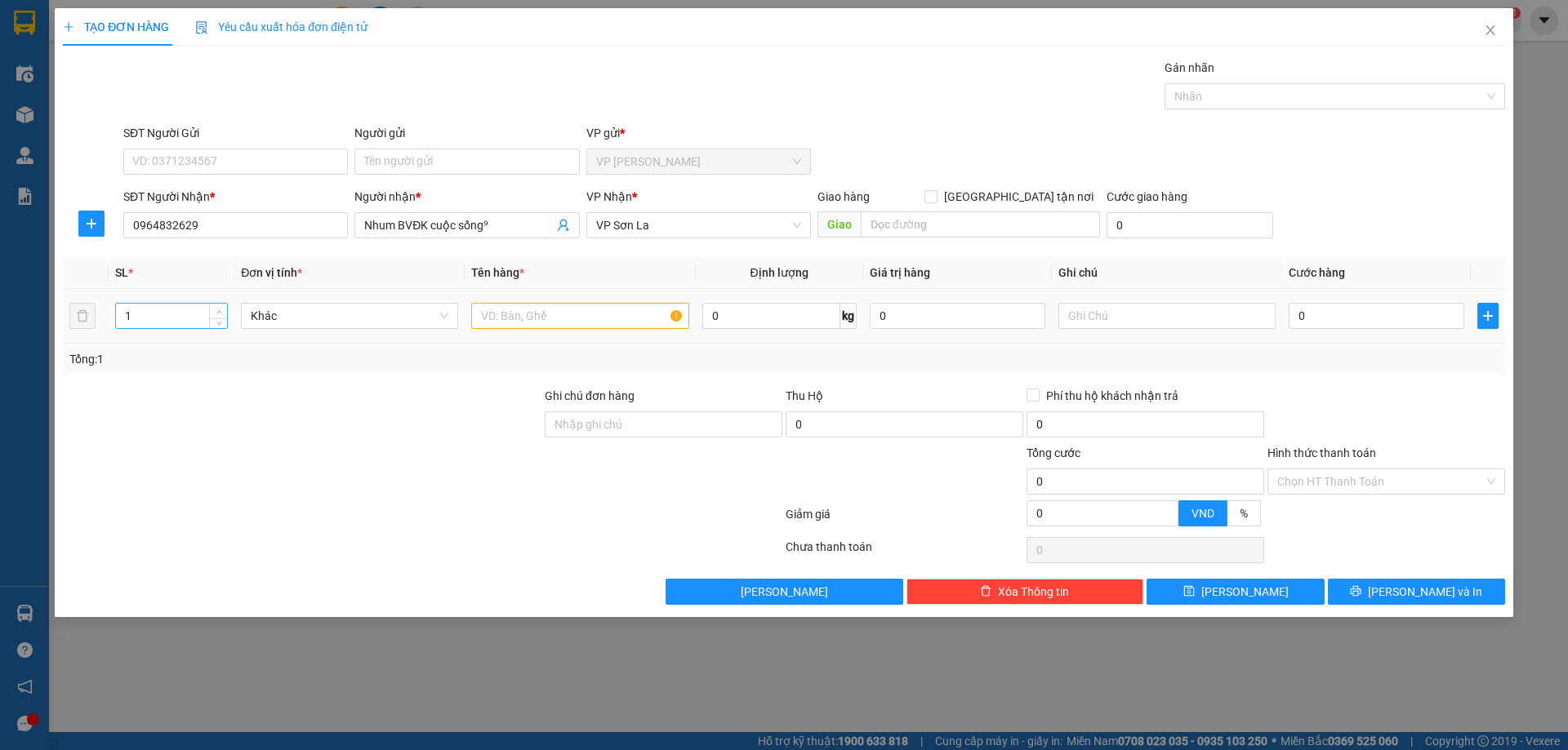
type input "2"
drag, startPoint x: 221, startPoint y: 312, endPoint x: 306, endPoint y: 313, distance: 85.0
click at [230, 313] on td "2" at bounding box center [171, 316] width 126 height 55
click at [551, 311] on input "text" at bounding box center [580, 316] width 217 height 26
type input "kiện"
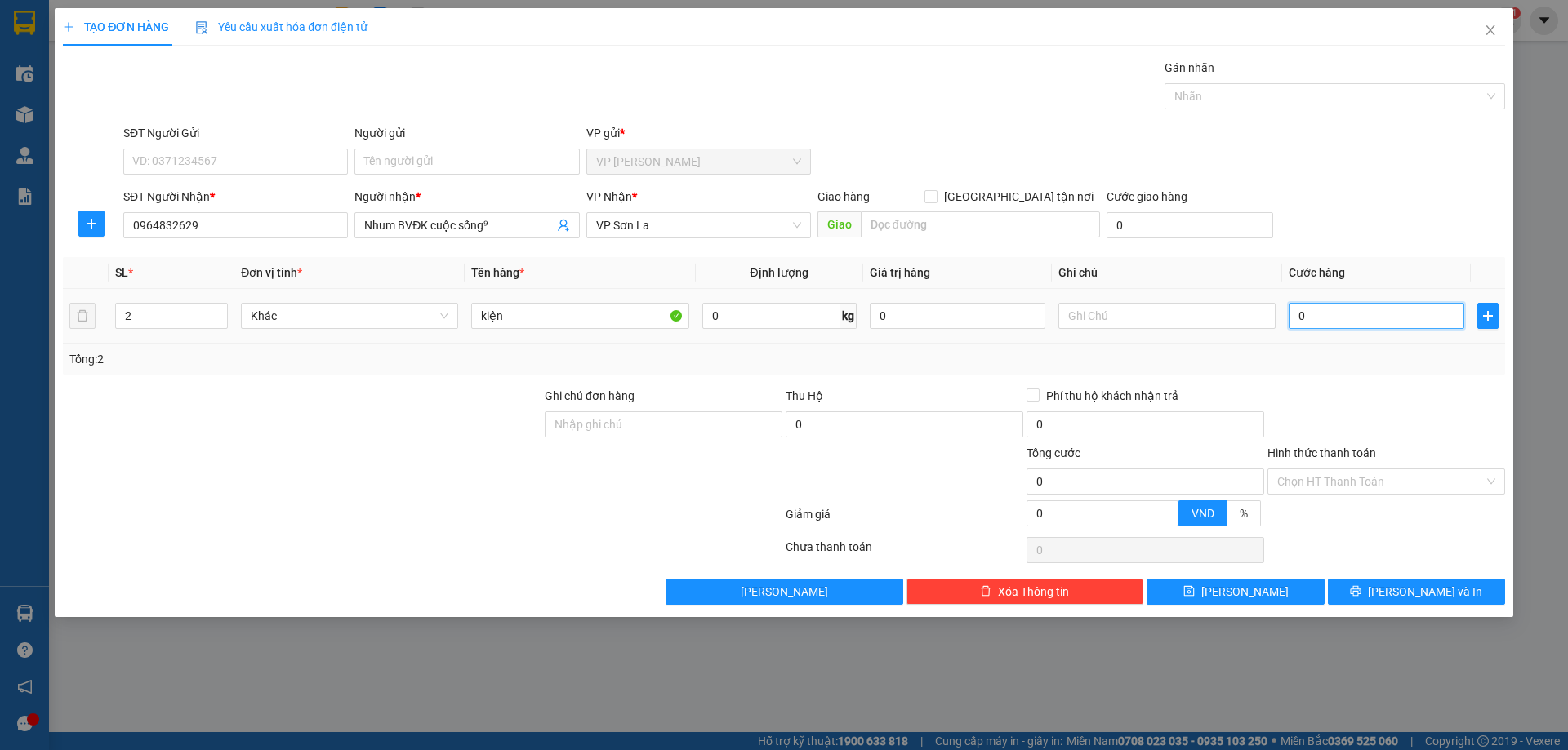
click at [1317, 315] on input "0" at bounding box center [1377, 316] width 176 height 26
type input "1"
type input "10"
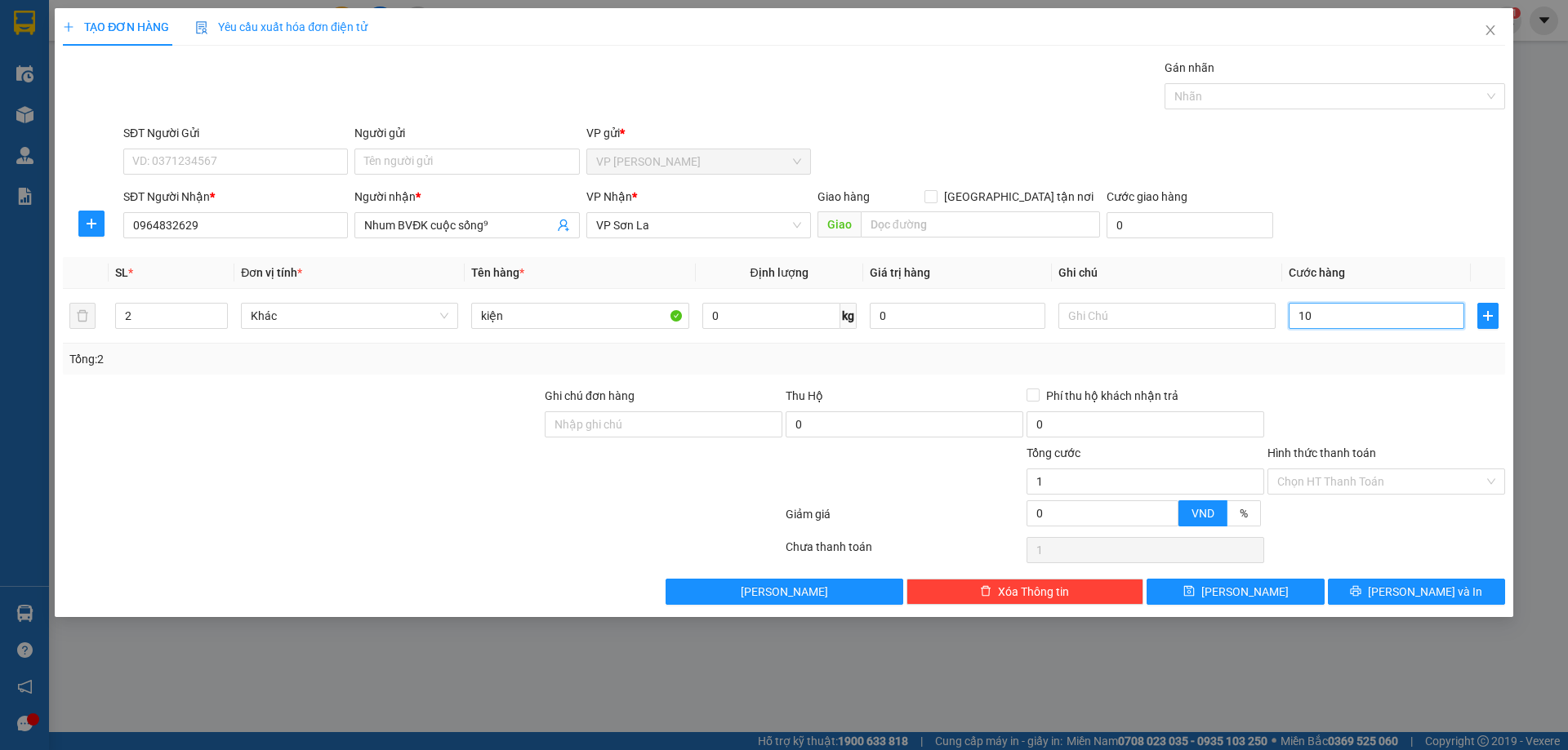
type input "10"
type input "100"
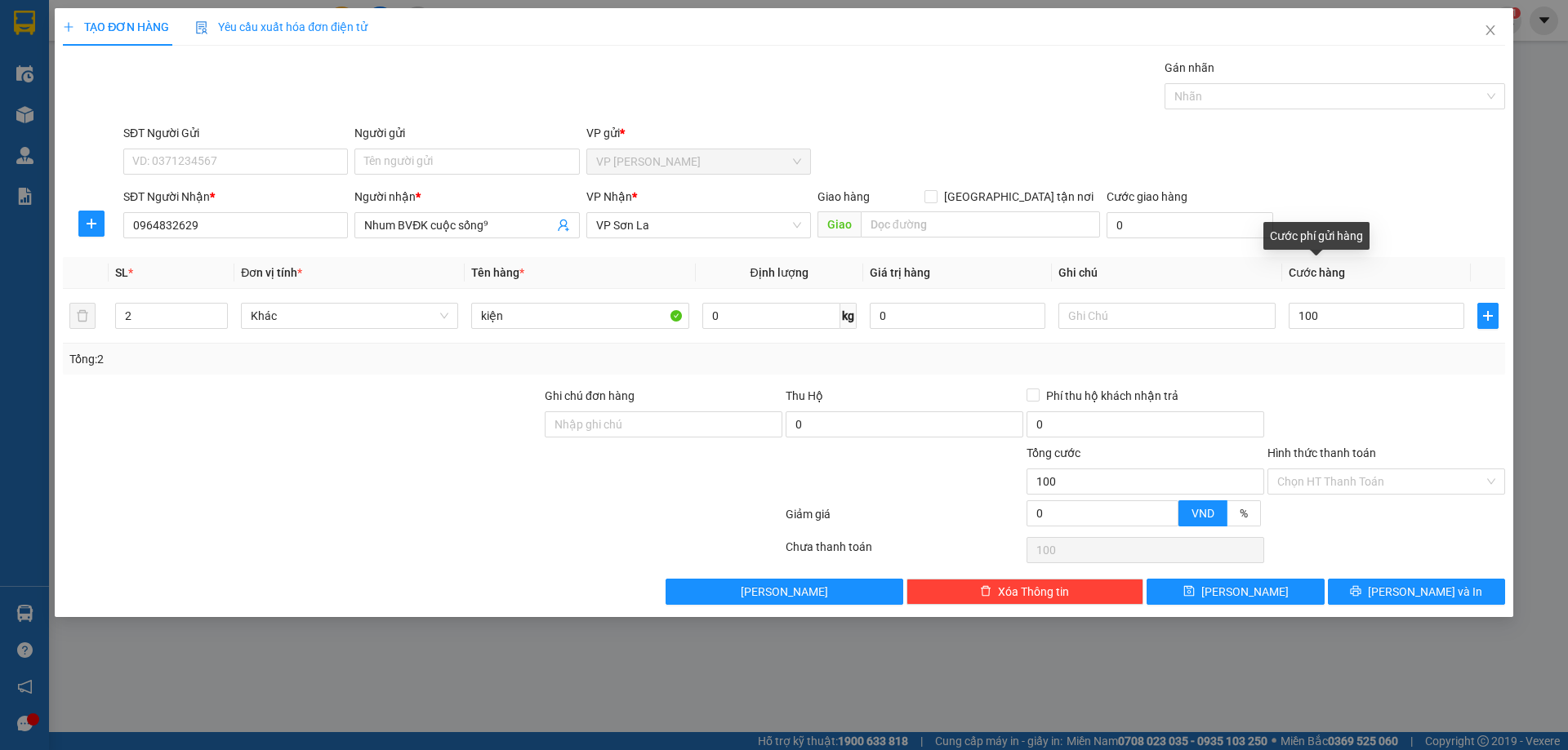
type input "100.000"
click at [1375, 249] on div "Transit Pickup Surcharge Ids Transit Deliver Surcharge Ids Transit Deliver Surc…" at bounding box center [784, 332] width 1442 height 546
click at [1366, 474] on input "Hình thức thanh toán" at bounding box center [1380, 482] width 207 height 24
drag, startPoint x: 1366, startPoint y: 474, endPoint x: 1367, endPoint y: 486, distance: 12.0
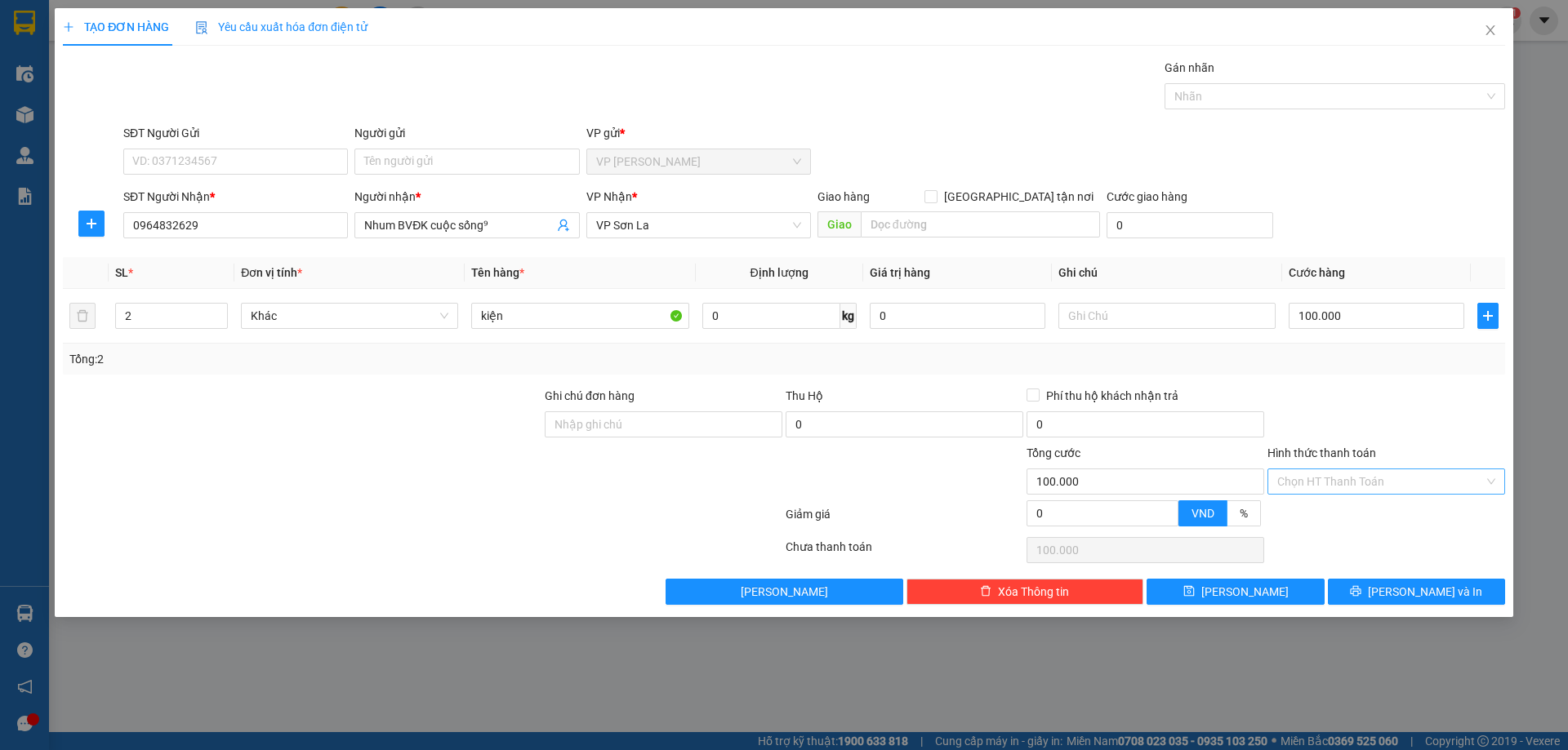
click at [1366, 477] on input "Hình thức thanh toán" at bounding box center [1380, 482] width 207 height 24
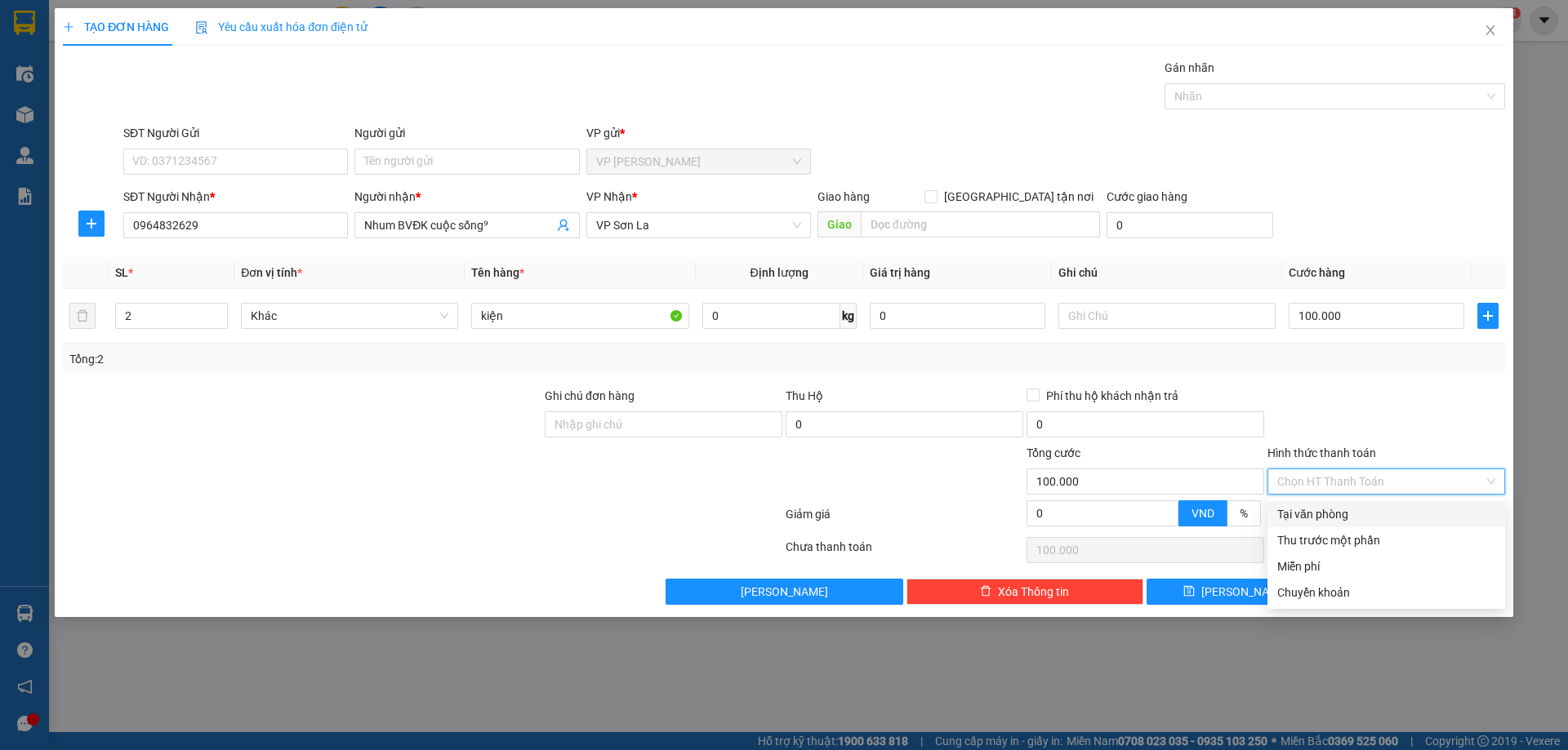
click at [1370, 507] on div "Tại văn phòng" at bounding box center [1386, 514] width 218 height 18
type input "0"
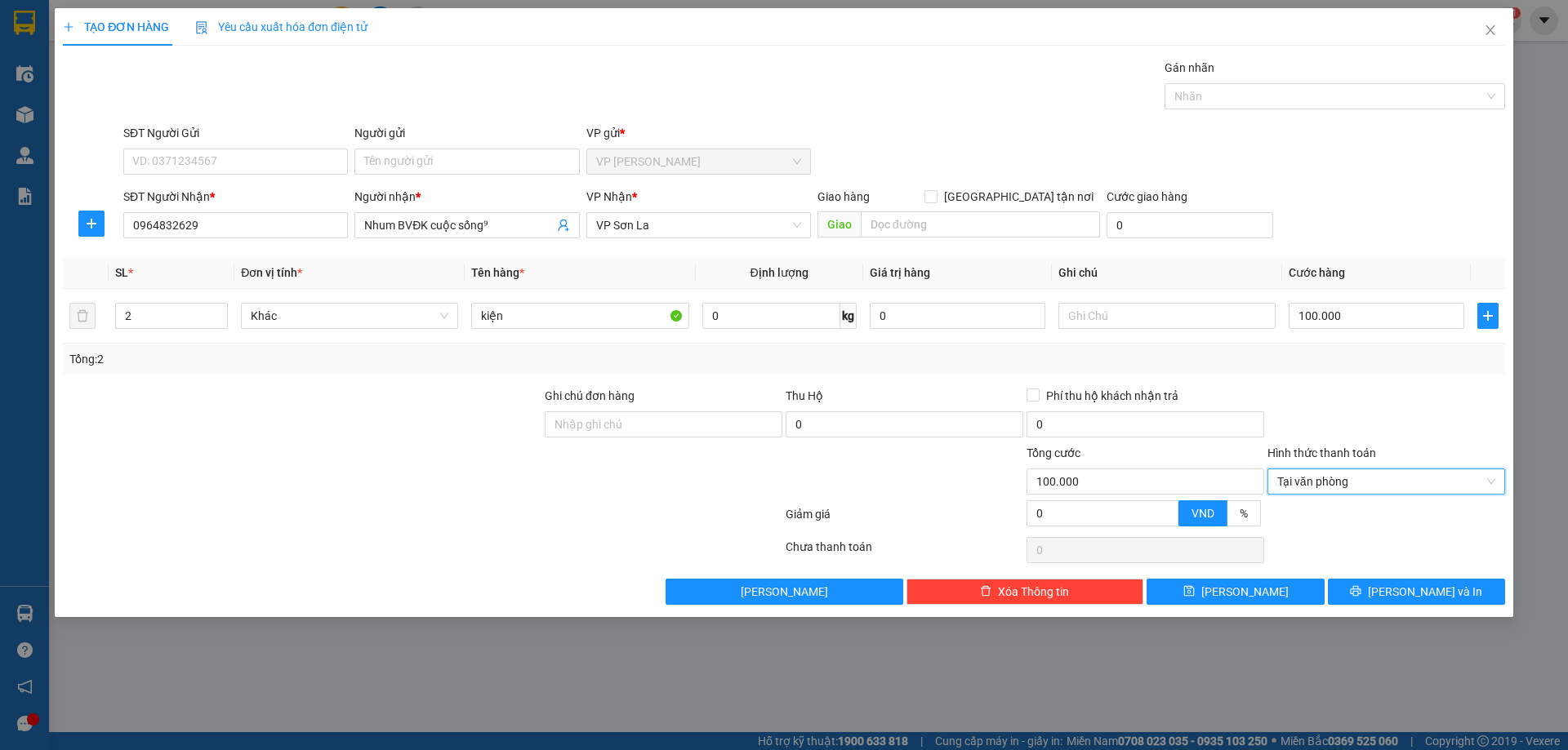
drag, startPoint x: 1370, startPoint y: 507, endPoint x: 1375, endPoint y: 519, distance: 13.0
click at [1371, 513] on div at bounding box center [1386, 520] width 241 height 29
click at [1386, 589] on div "Transit Pickup Surcharge Ids Transit Deliver Surcharge Ids Transit Deliver Surc…" at bounding box center [784, 332] width 1442 height 546
click at [1361, 590] on icon "printer" at bounding box center [1356, 592] width 10 height 10
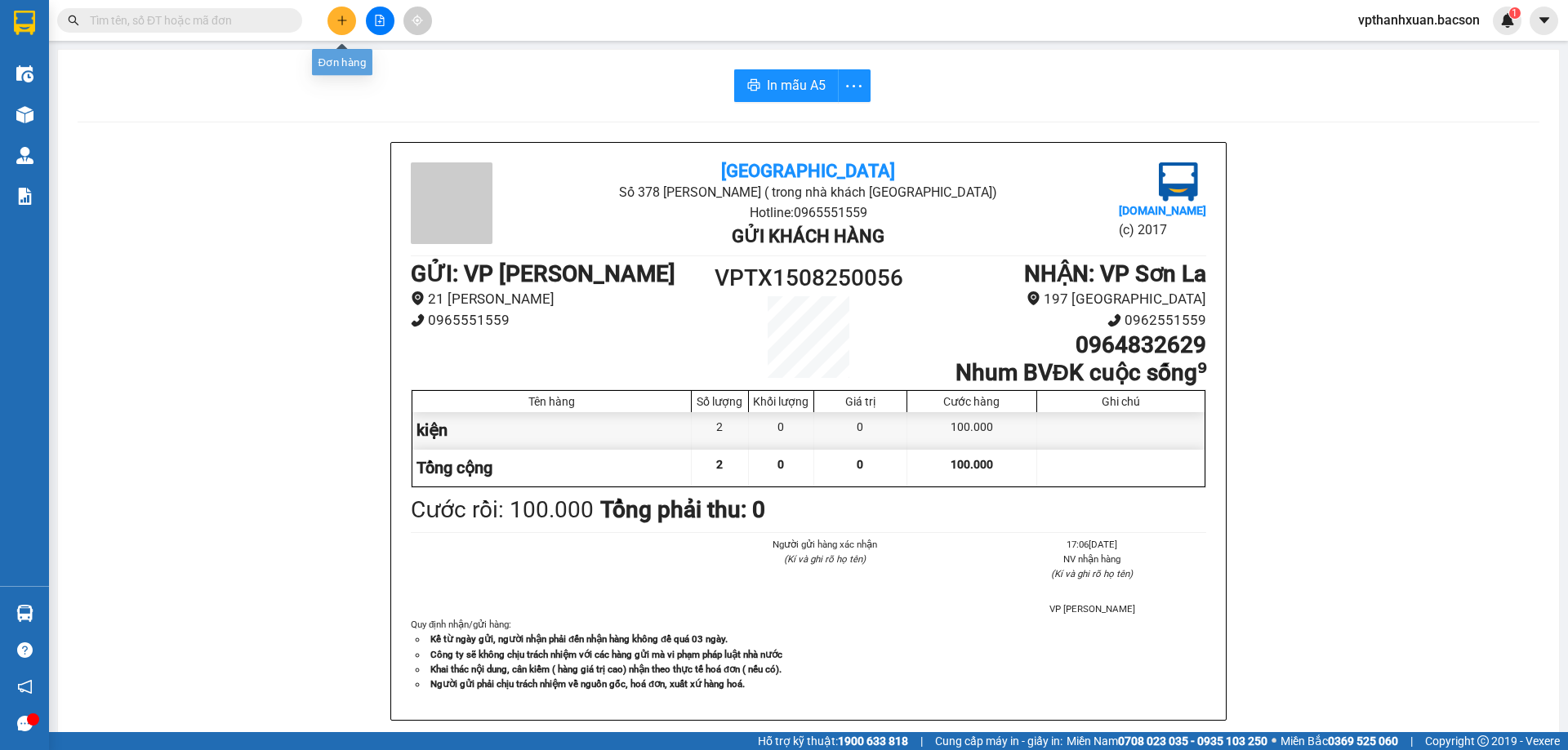
click at [336, 14] on button at bounding box center [341, 21] width 29 height 29
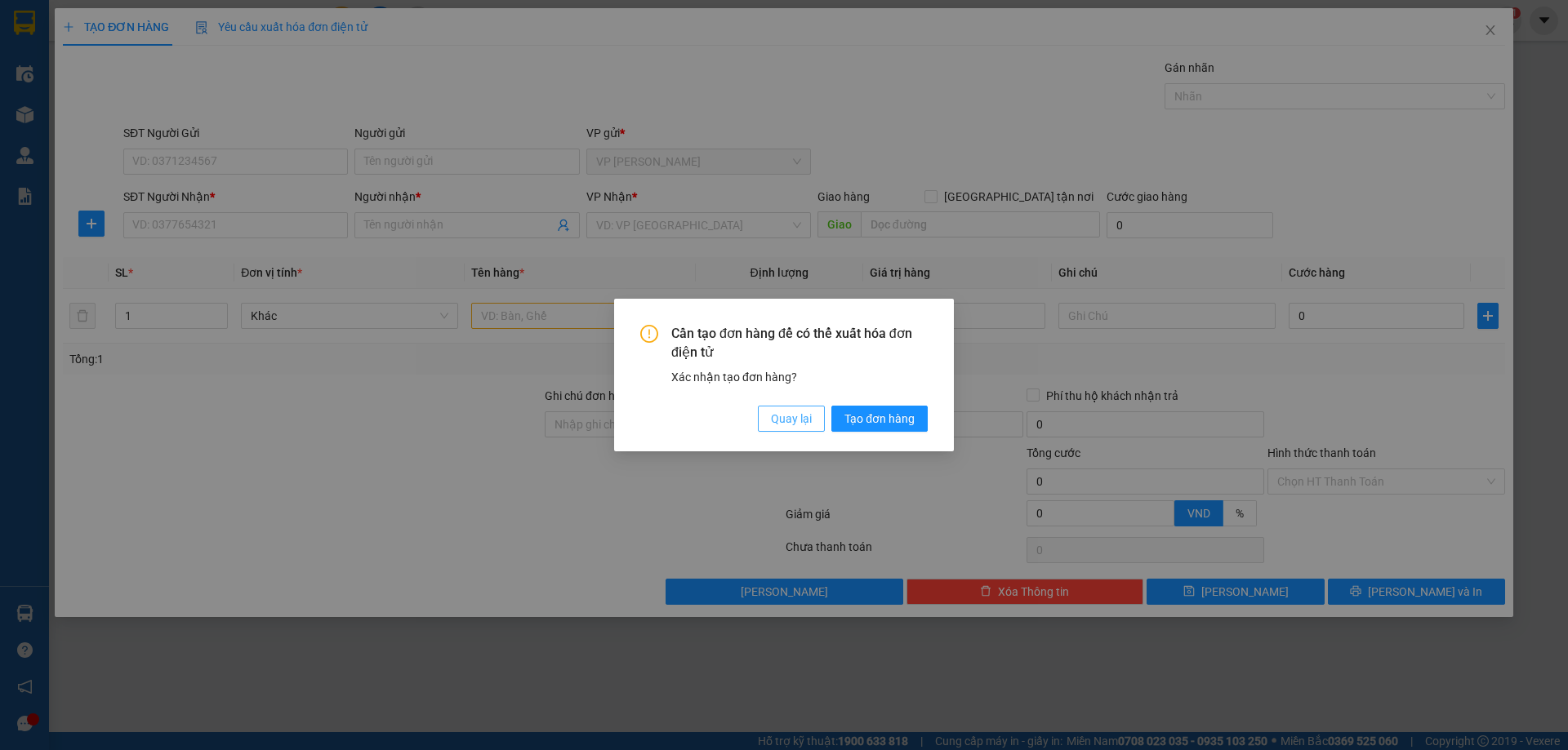
click at [799, 411] on span "Quay lại" at bounding box center [791, 418] width 41 height 18
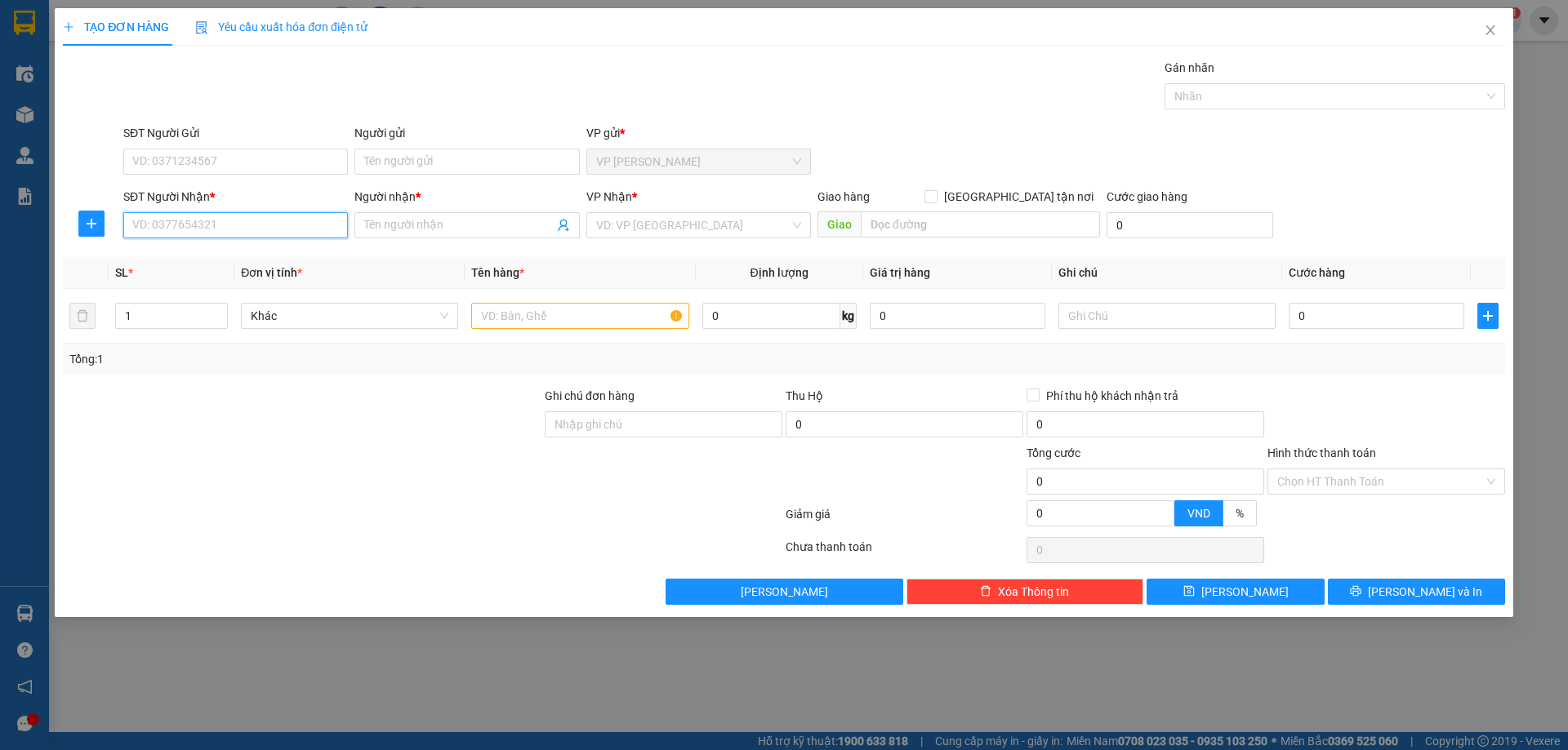
click at [263, 225] on input "SĐT Người Nhận *" at bounding box center [235, 225] width 224 height 26
click at [218, 228] on input "788" at bounding box center [235, 225] width 224 height 26
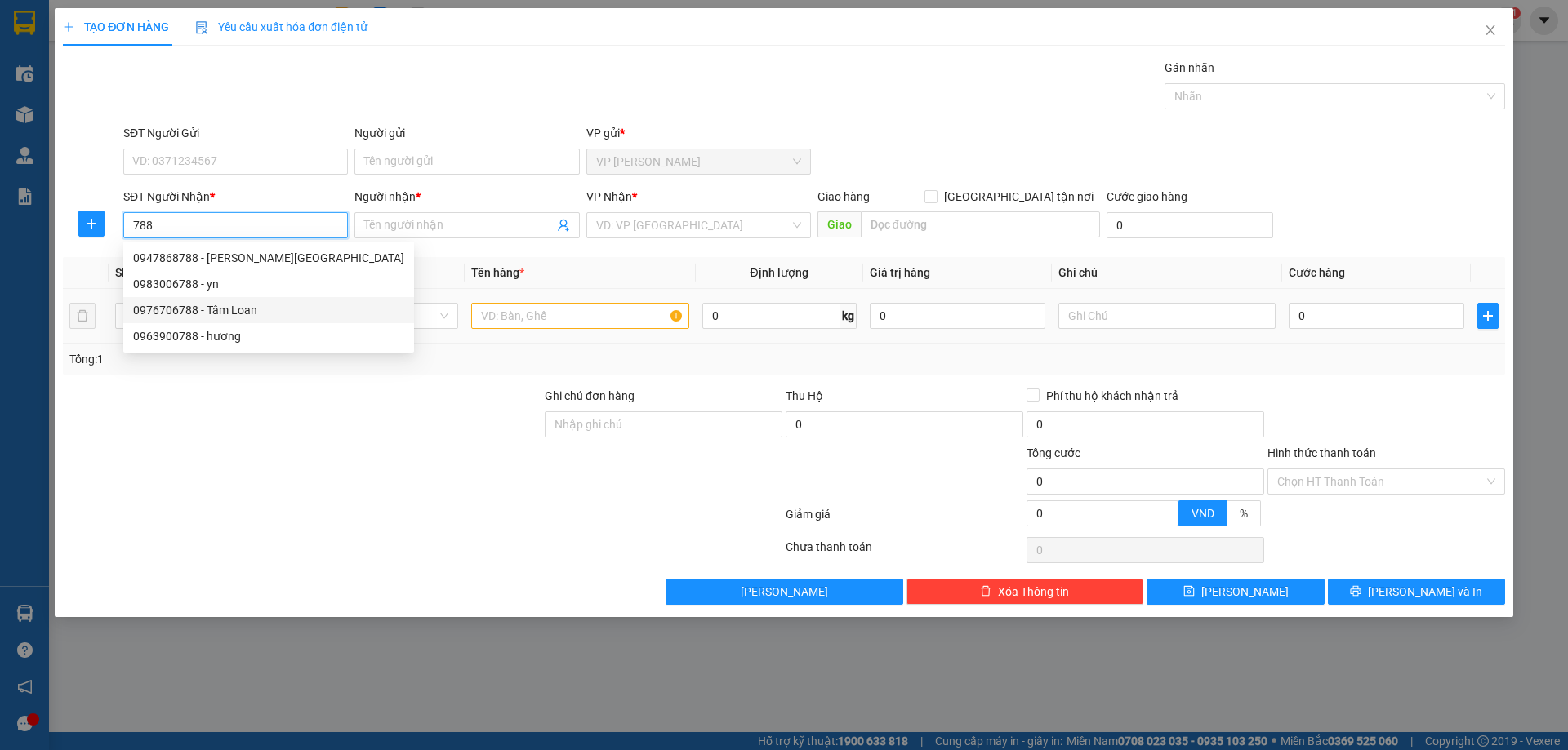
drag, startPoint x: 215, startPoint y: 311, endPoint x: 232, endPoint y: 309, distance: 17.1
click at [218, 311] on div "0976706788 - Tâm Loan" at bounding box center [269, 310] width 271 height 18
type input "0976706788"
type input "Tâm Loan"
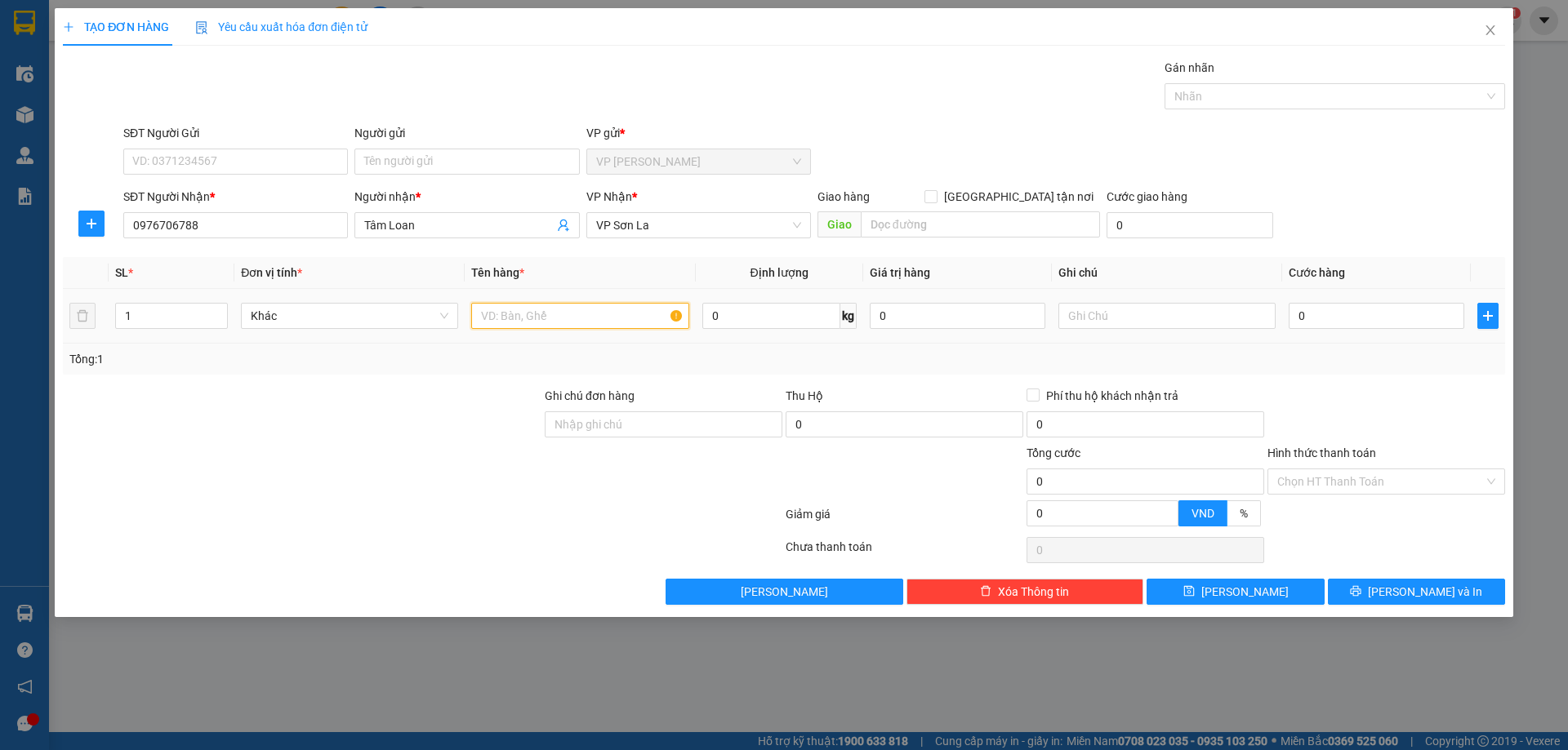
click at [546, 316] on input "text" at bounding box center [580, 316] width 217 height 26
type input "hộp"
click at [1447, 307] on input "0" at bounding box center [1377, 316] width 176 height 26
type input "5"
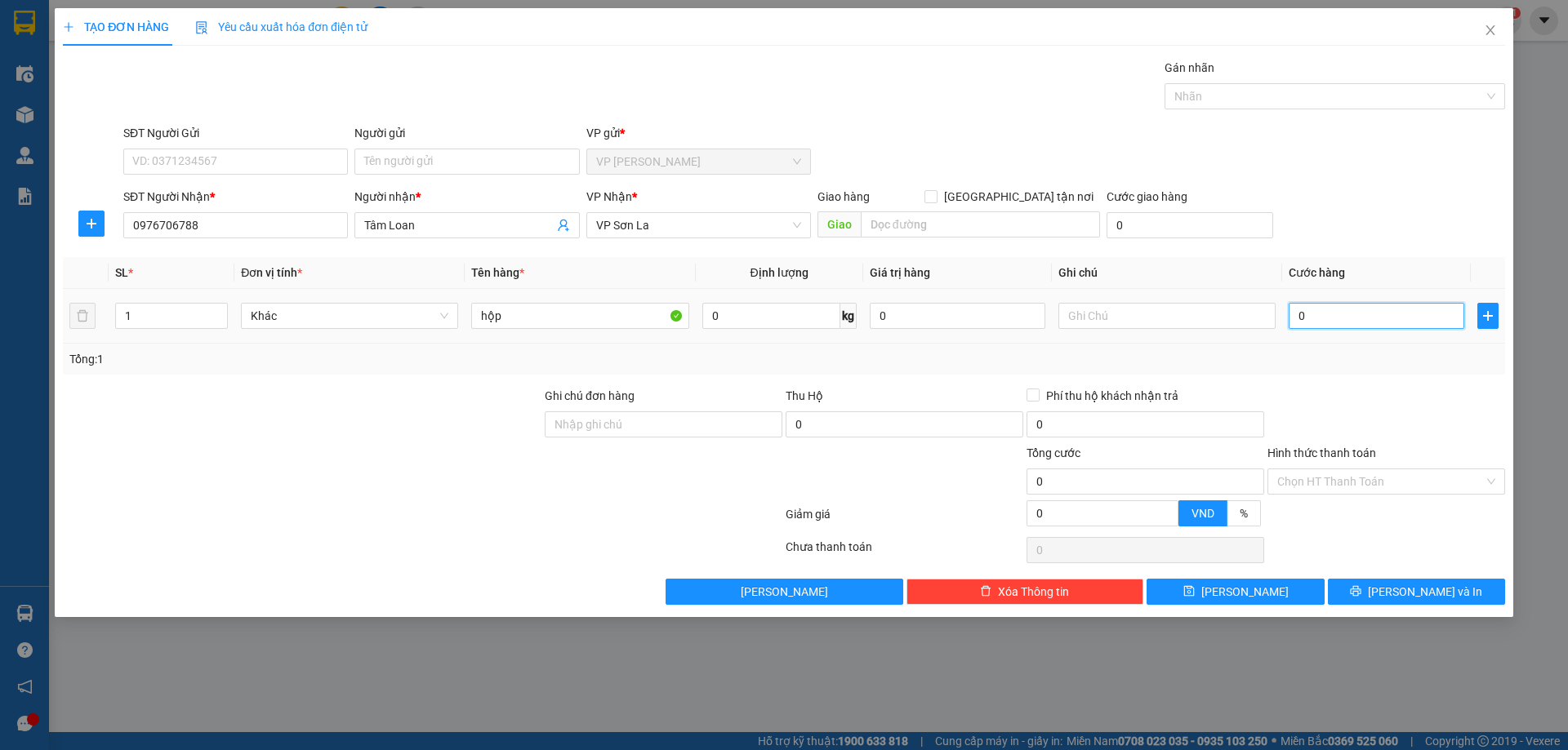
type input "5"
type input "50"
type input "50.000"
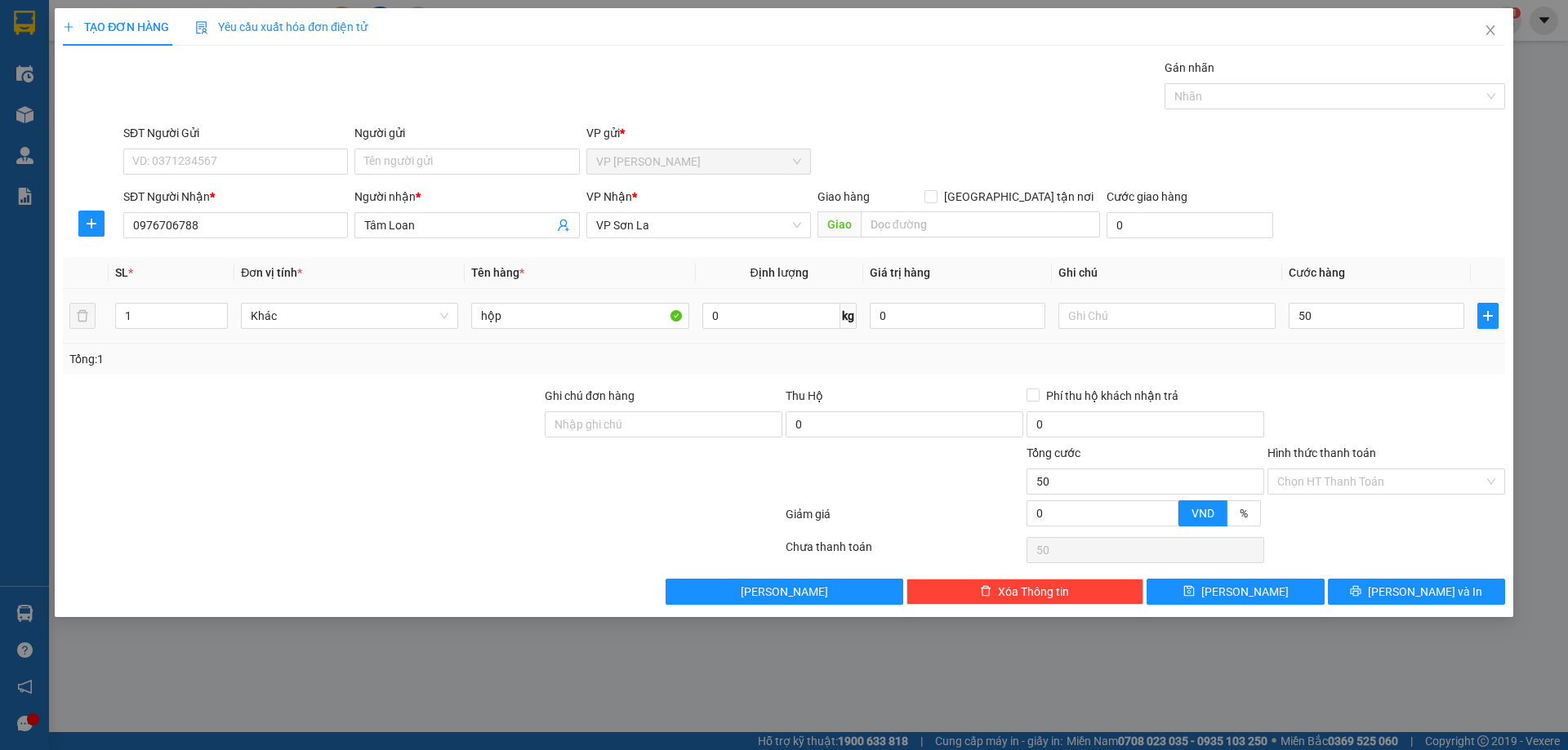
type input "50.000"
click at [1421, 242] on div "SĐT Người Nhận * 0976706788 Người nhận * Tâm Loan VP Nhận * VP Sơn La Giao hàng…" at bounding box center [814, 217] width 1389 height 57
click at [1447, 592] on span "[PERSON_NAME] và In" at bounding box center [1425, 592] width 114 height 18
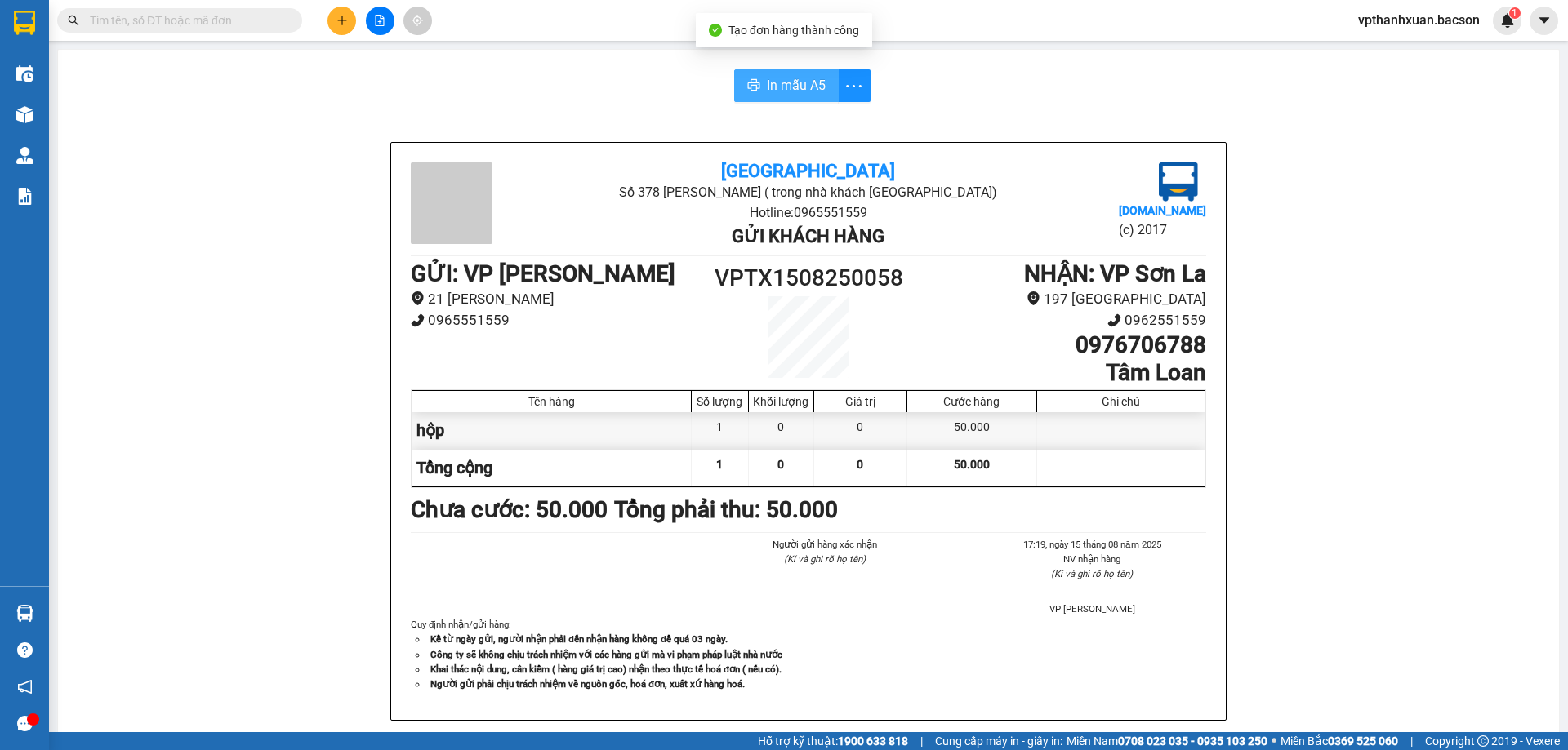
click at [796, 82] on span "In mẫu A5" at bounding box center [796, 86] width 59 height 21
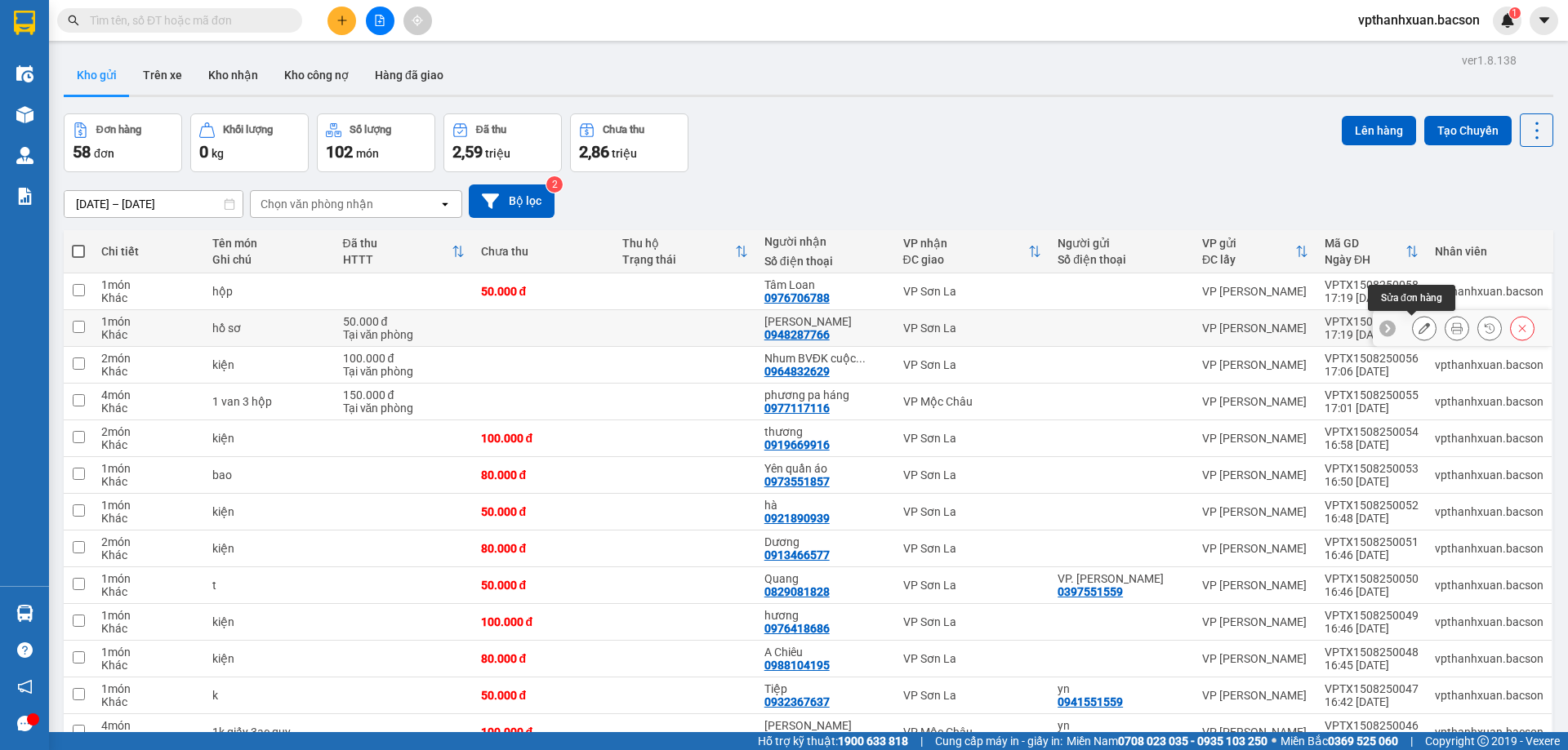
click at [1418, 327] on icon at bounding box center [1423, 327] width 11 height 11
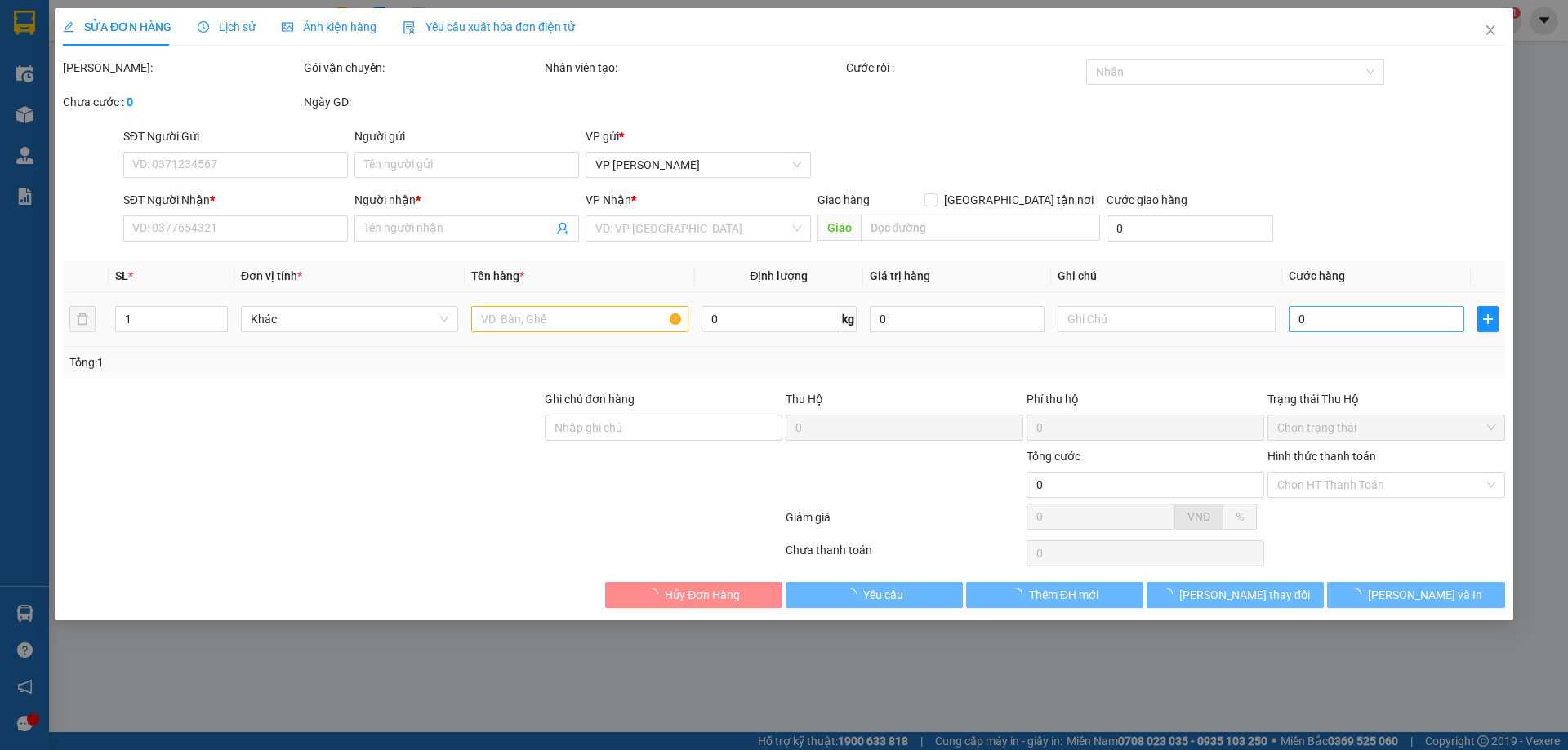
type input "0948287766"
type input "[PERSON_NAME]"
type input "50.000"
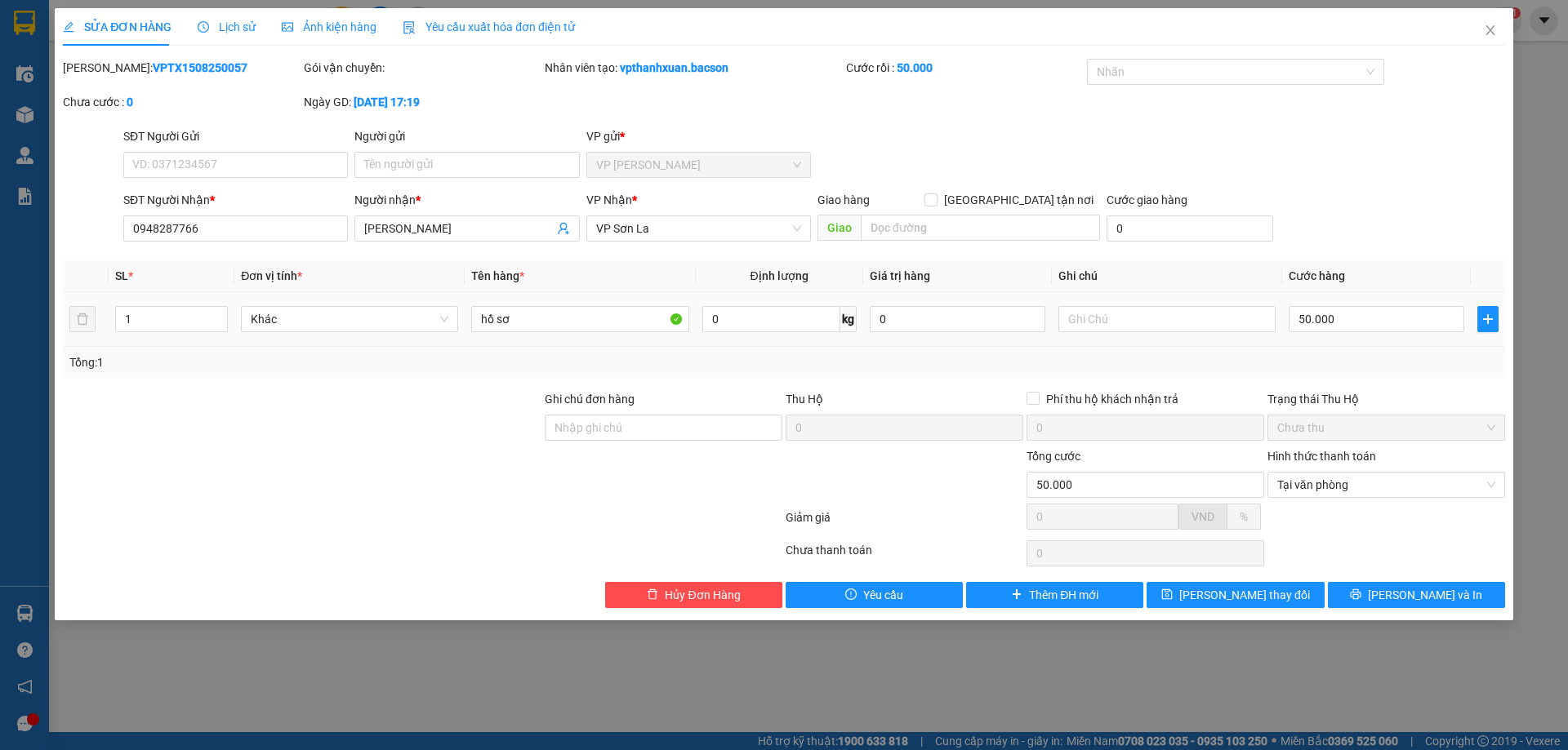
click at [1433, 614] on div "SỬA ĐƠN HÀNG Lịch sử Ảnh kiện hàng Yêu cầu xuất hóa đơn điện tử Total Paid Fee …" at bounding box center [784, 314] width 1459 height 612
click at [1437, 598] on span "[PERSON_NAME] và In" at bounding box center [1425, 595] width 114 height 18
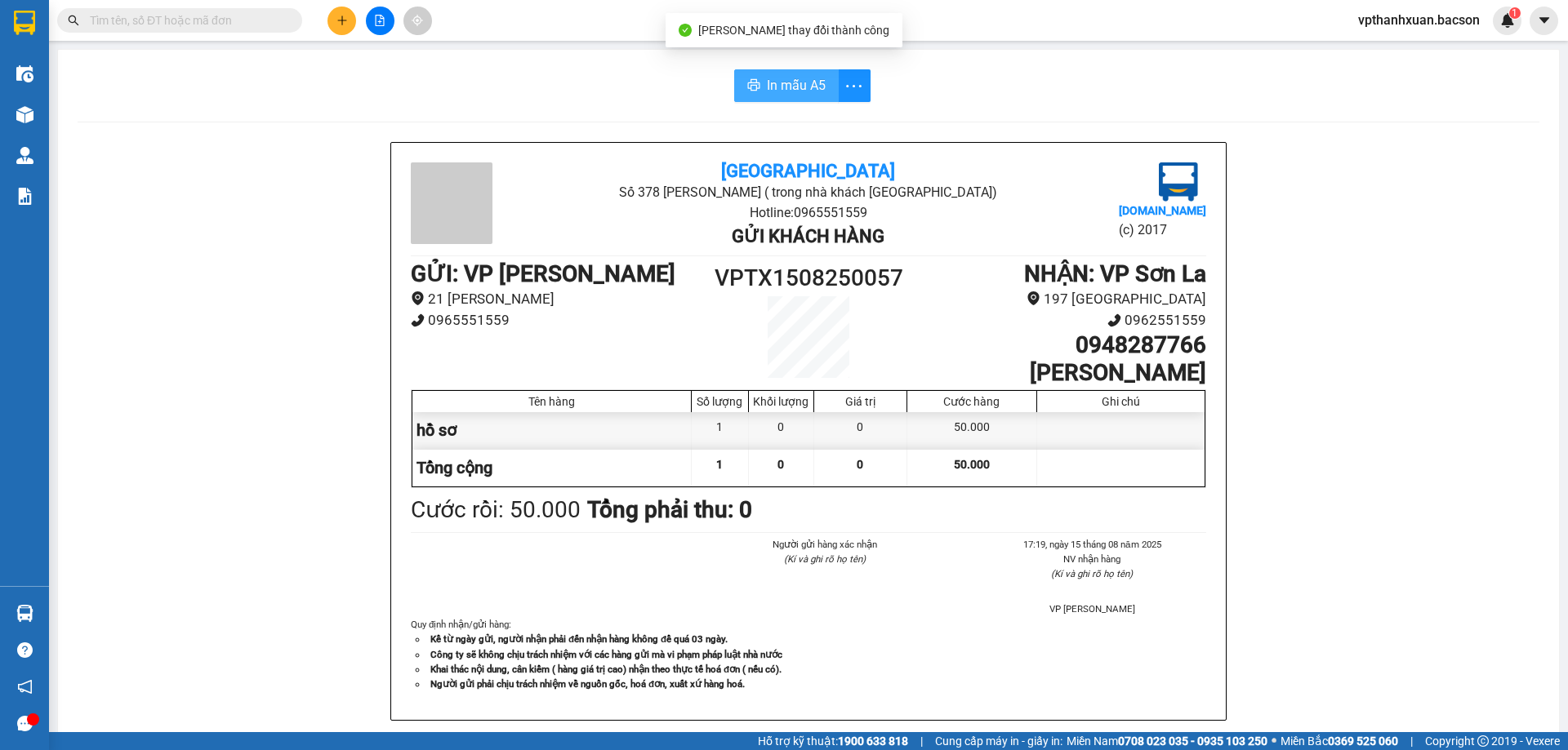
click at [767, 91] on span "In mẫu A5" at bounding box center [796, 86] width 59 height 21
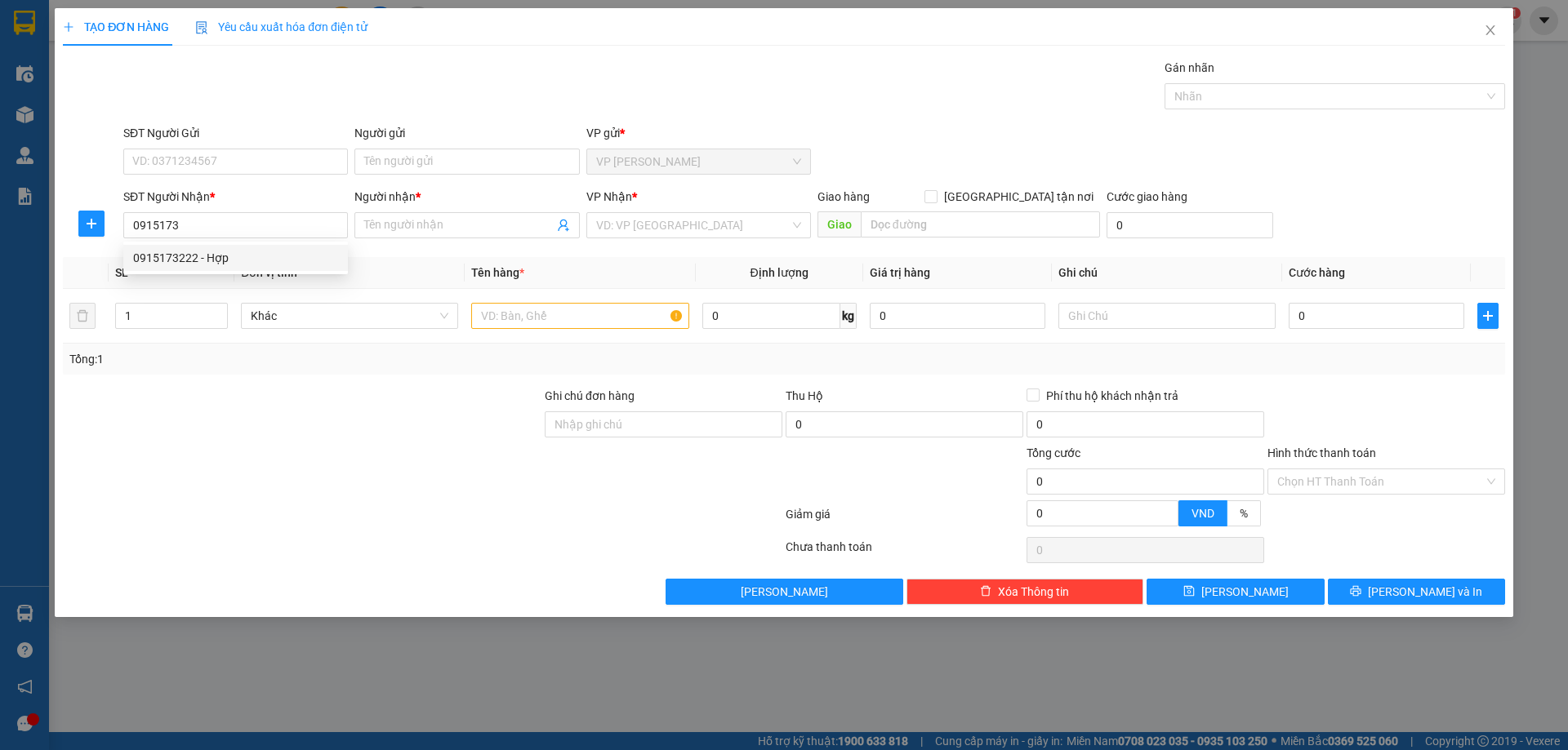
click at [293, 261] on div "0915173222 - Hợp" at bounding box center [236, 258] width 205 height 18
type input "0915173222"
type input "Hợp"
type input "0915173222"
click at [543, 316] on input "text" at bounding box center [580, 316] width 217 height 26
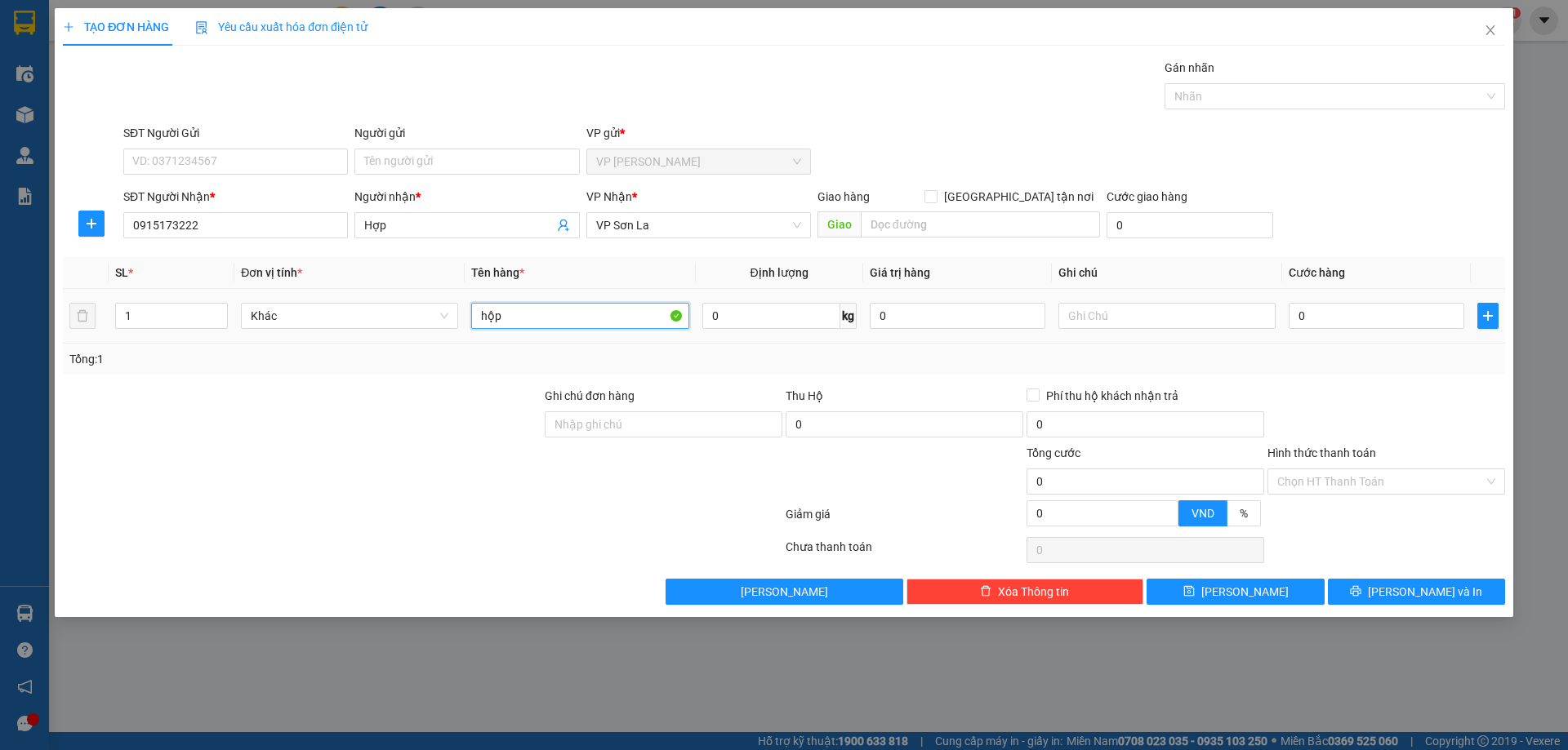
type input "hộp"
click at [1393, 301] on div "0" at bounding box center [1377, 316] width 176 height 33
click at [1397, 310] on input "0" at bounding box center [1377, 316] width 176 height 26
type input "5"
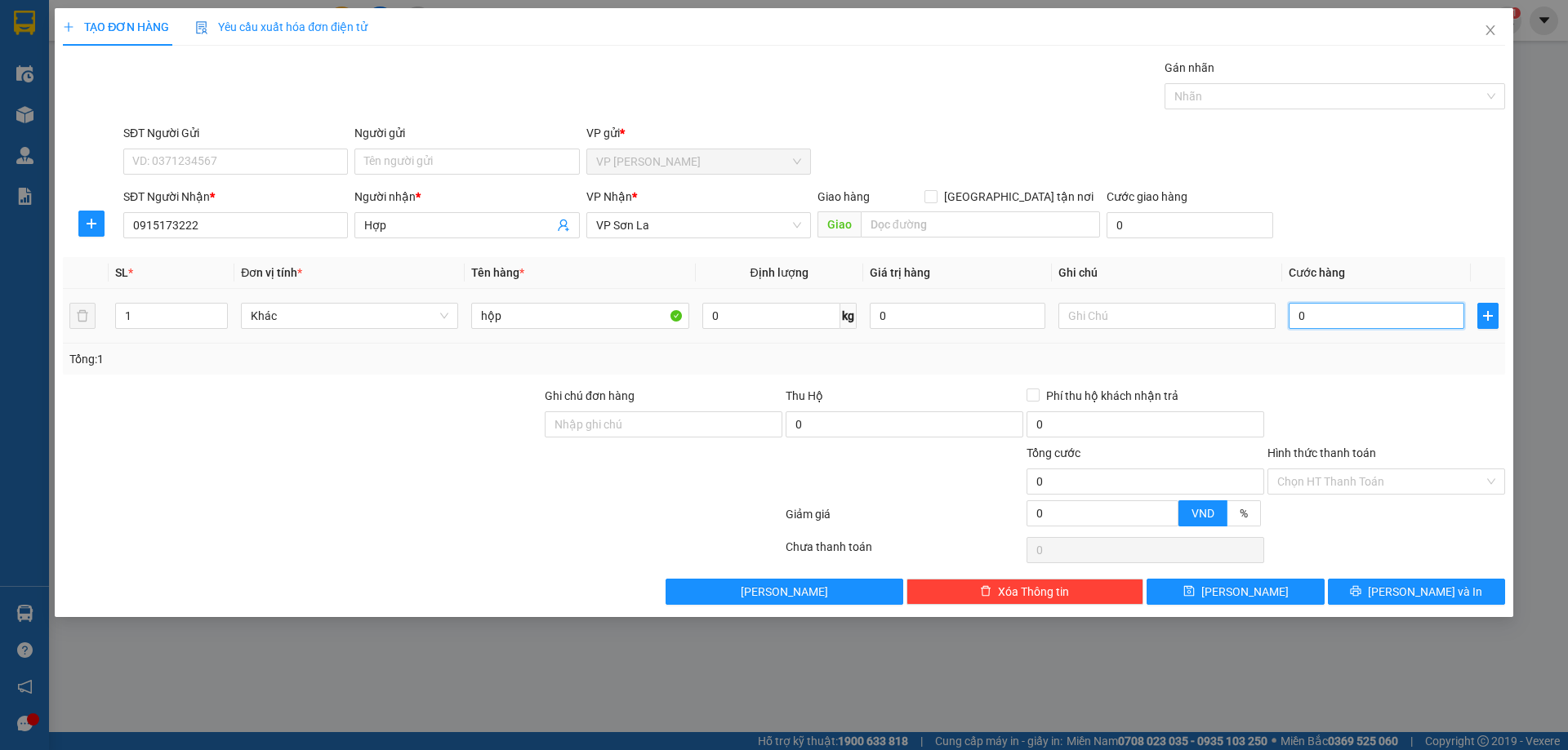
type input "5"
type input "50"
type input "50.000"
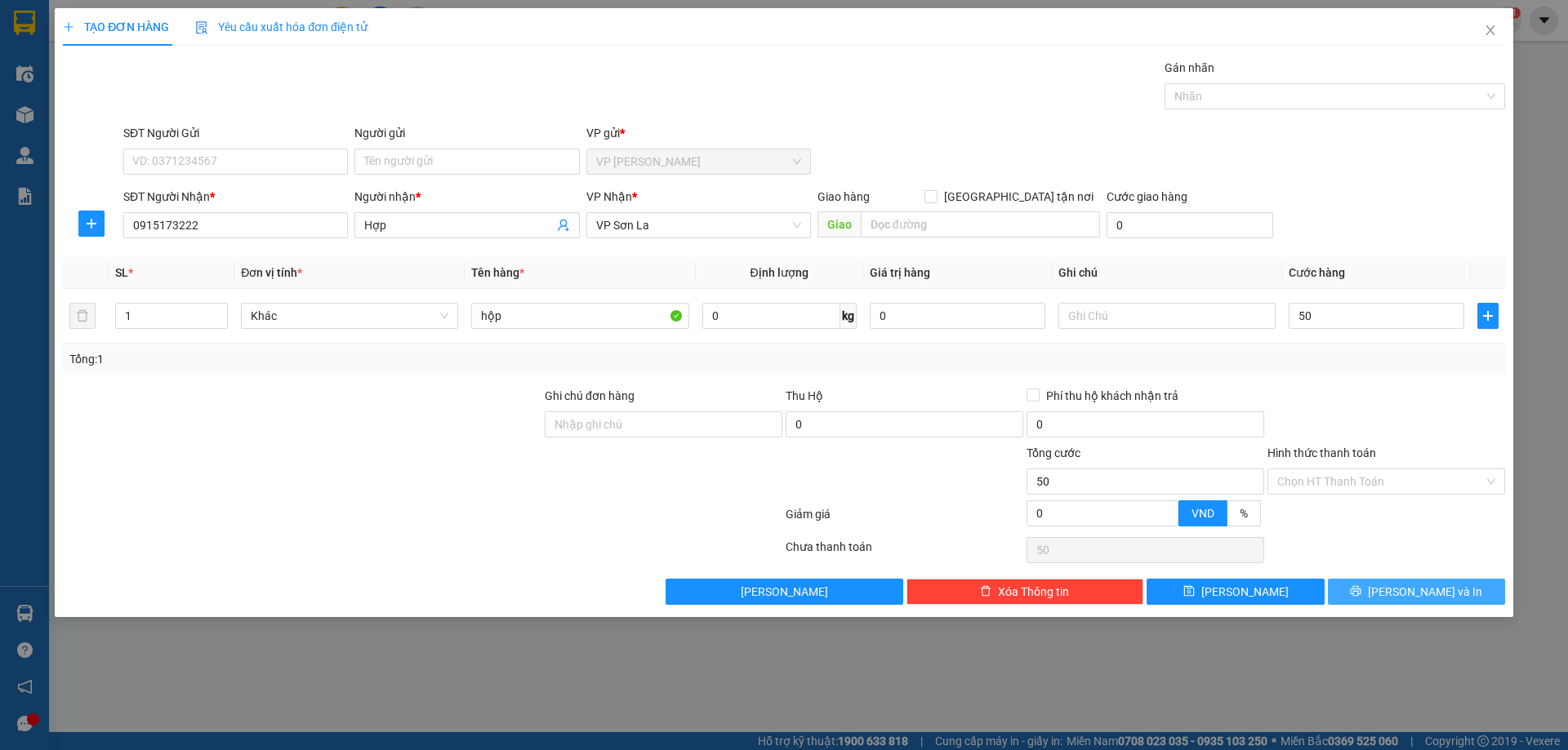
type input "50.000"
drag, startPoint x: 1403, startPoint y: 597, endPoint x: 1400, endPoint y: 625, distance: 28.2
click at [1403, 599] on span "[PERSON_NAME] và In" at bounding box center [1425, 592] width 114 height 18
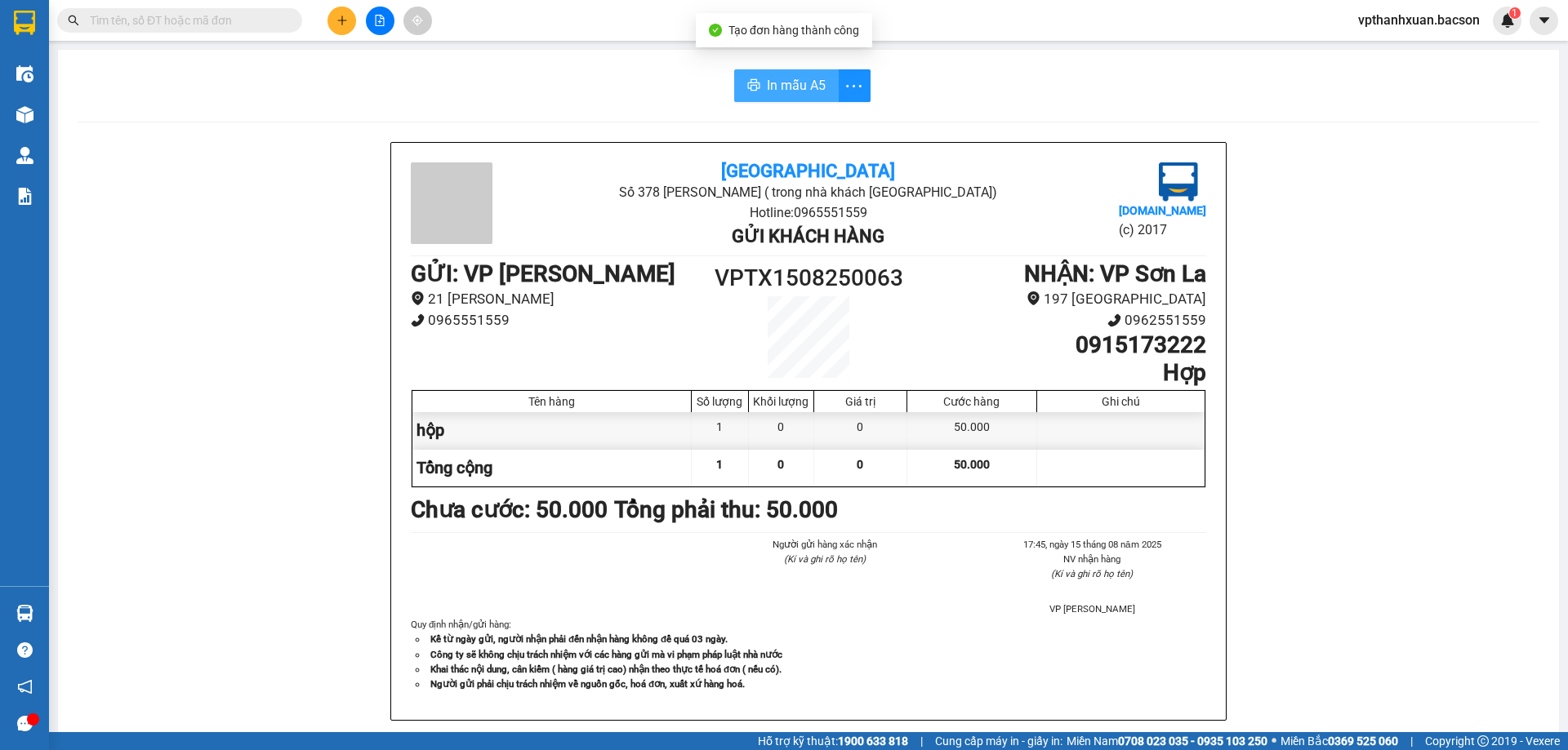
click at [767, 82] on span "In mẫu A5" at bounding box center [796, 86] width 59 height 21
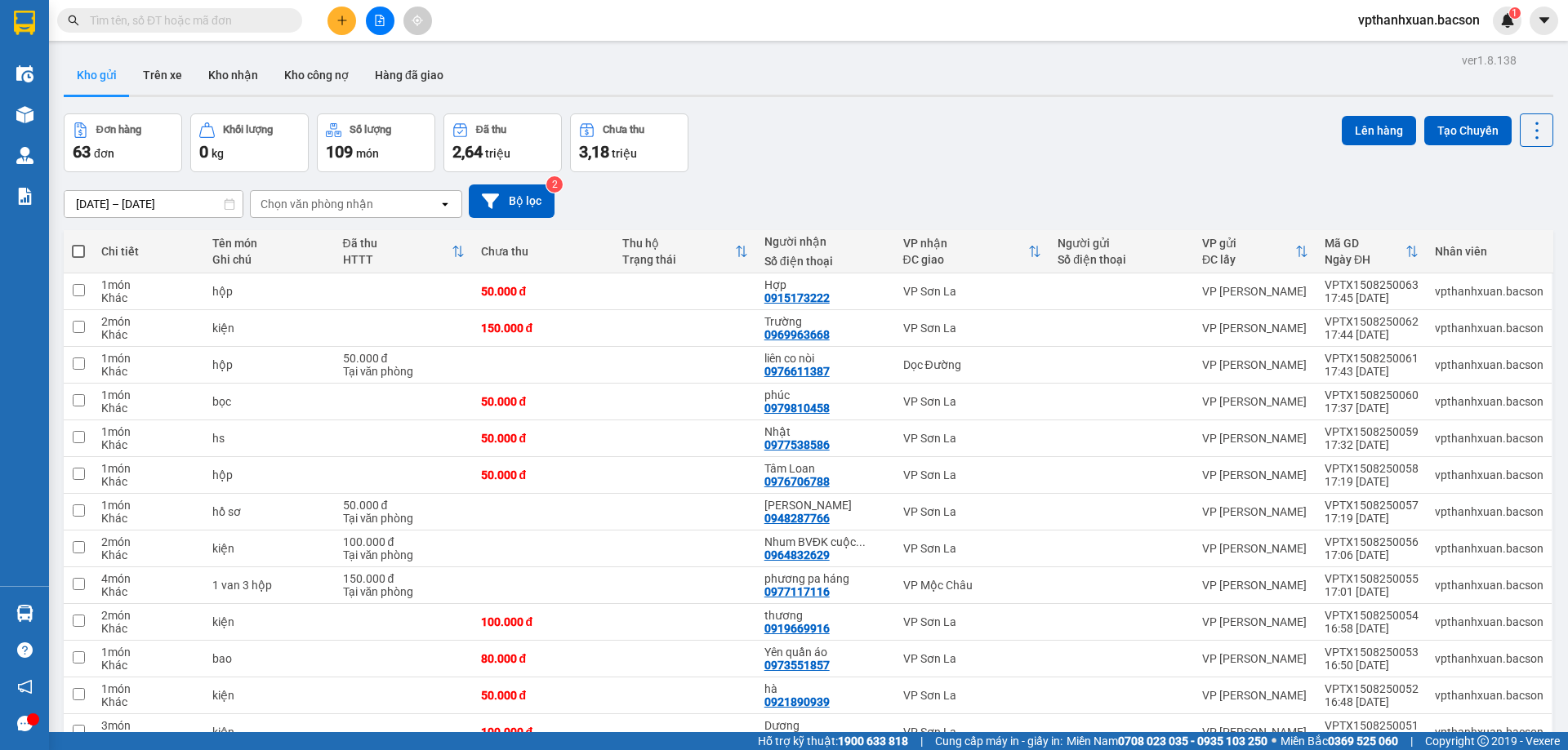
click at [385, 29] on button at bounding box center [379, 21] width 29 height 29
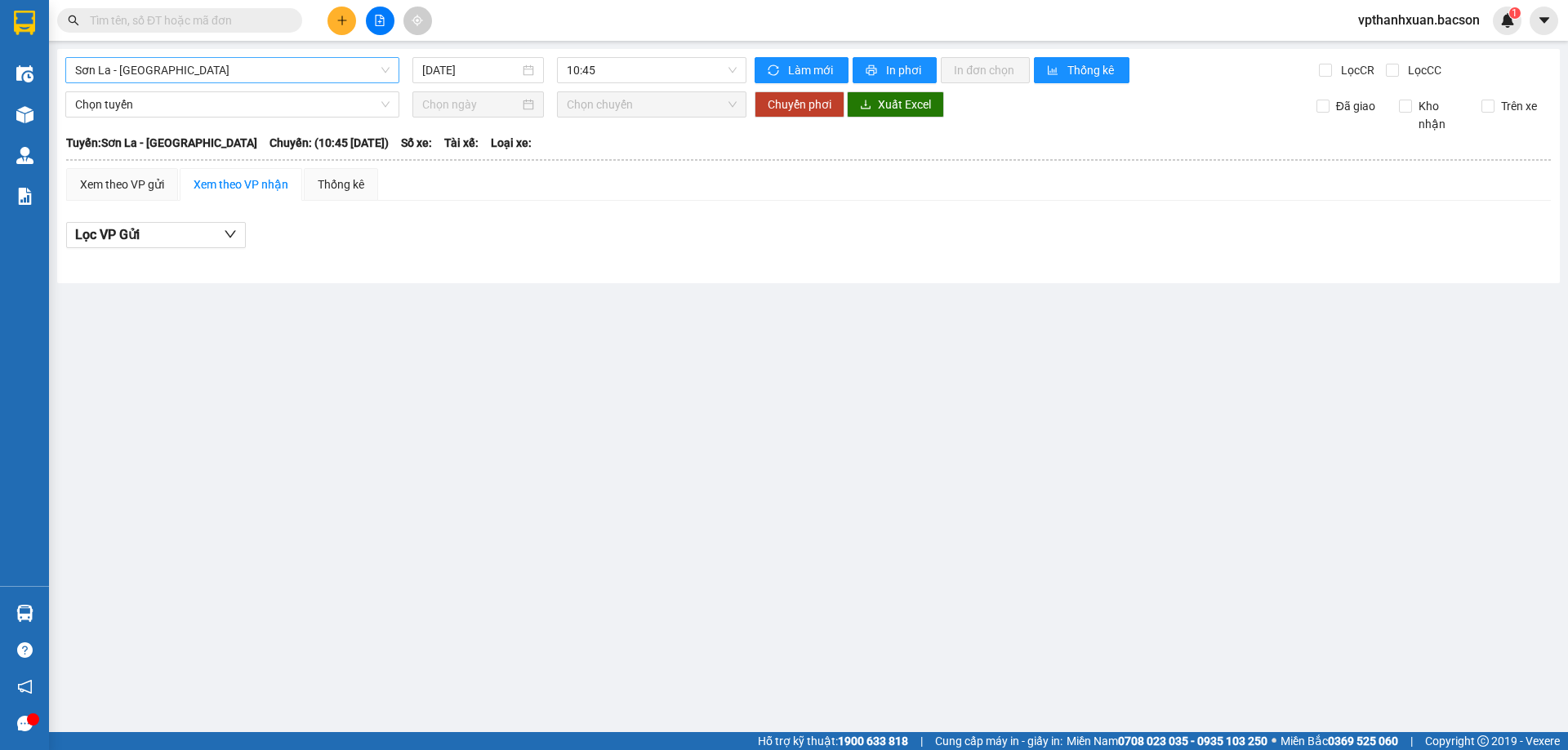
click at [298, 78] on span "Sơn La - [GEOGRAPHIC_DATA]" at bounding box center [232, 70] width 314 height 24
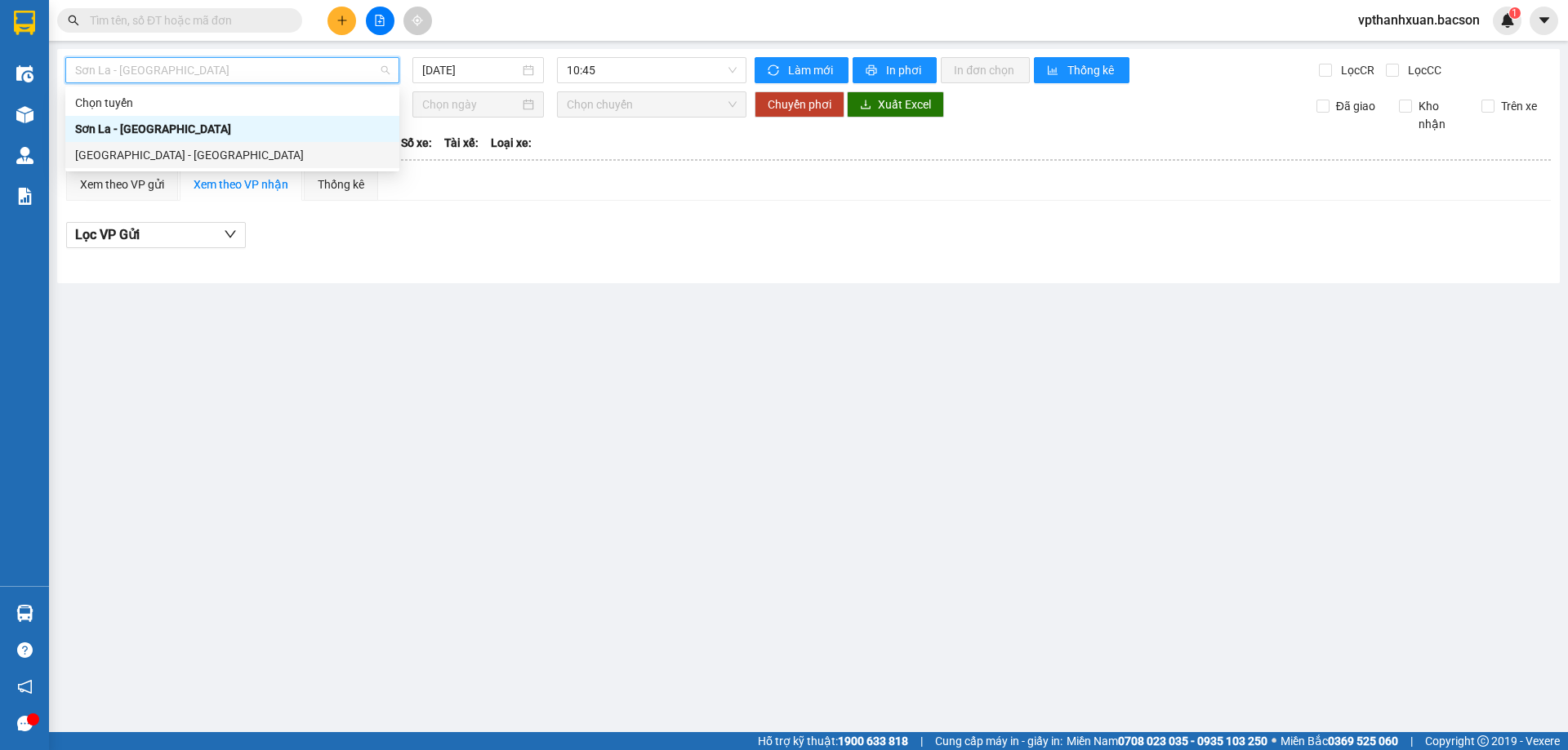
click at [134, 158] on div "[GEOGRAPHIC_DATA] - [GEOGRAPHIC_DATA]" at bounding box center [232, 155] width 314 height 18
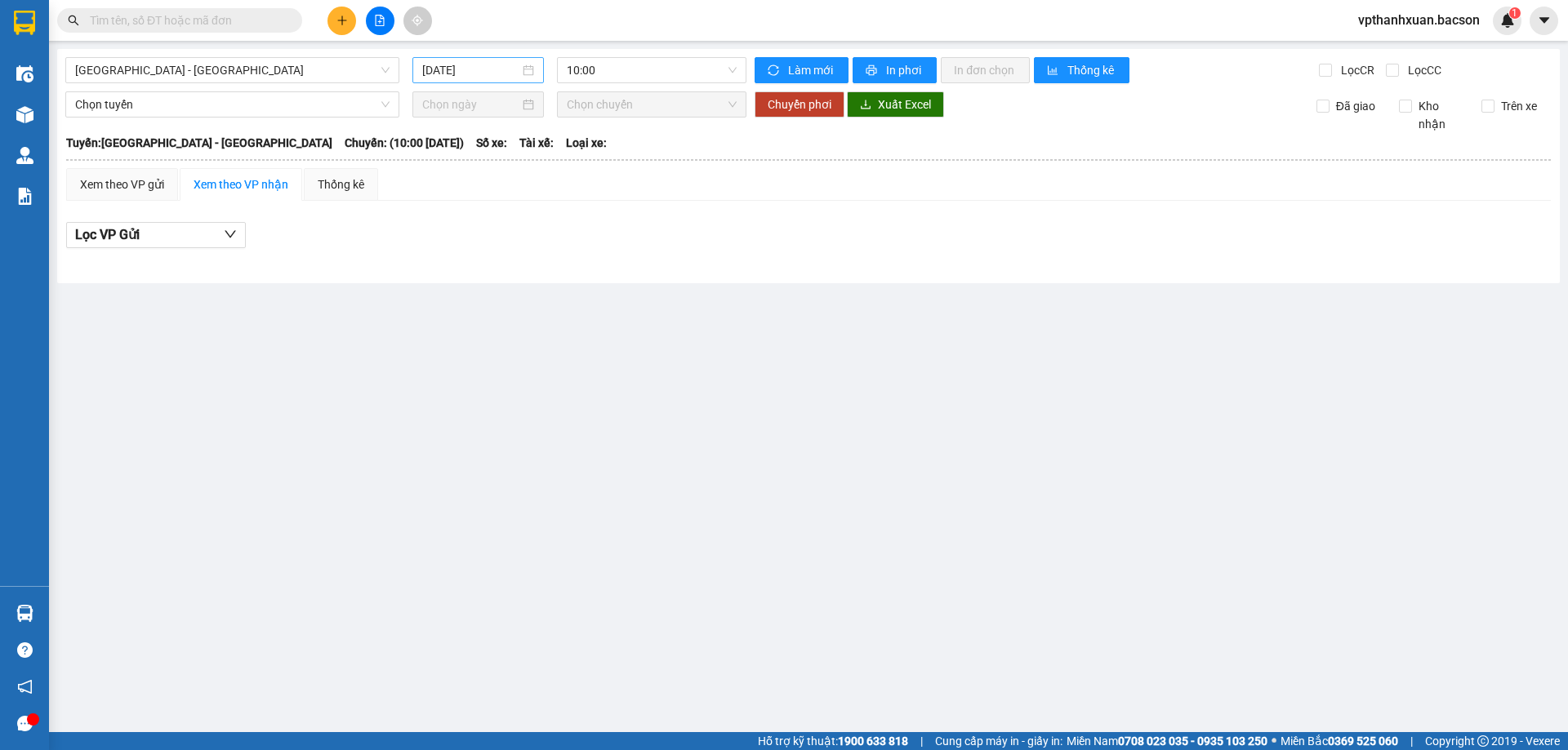
click at [496, 80] on div "[DATE]" at bounding box center [478, 70] width 132 height 26
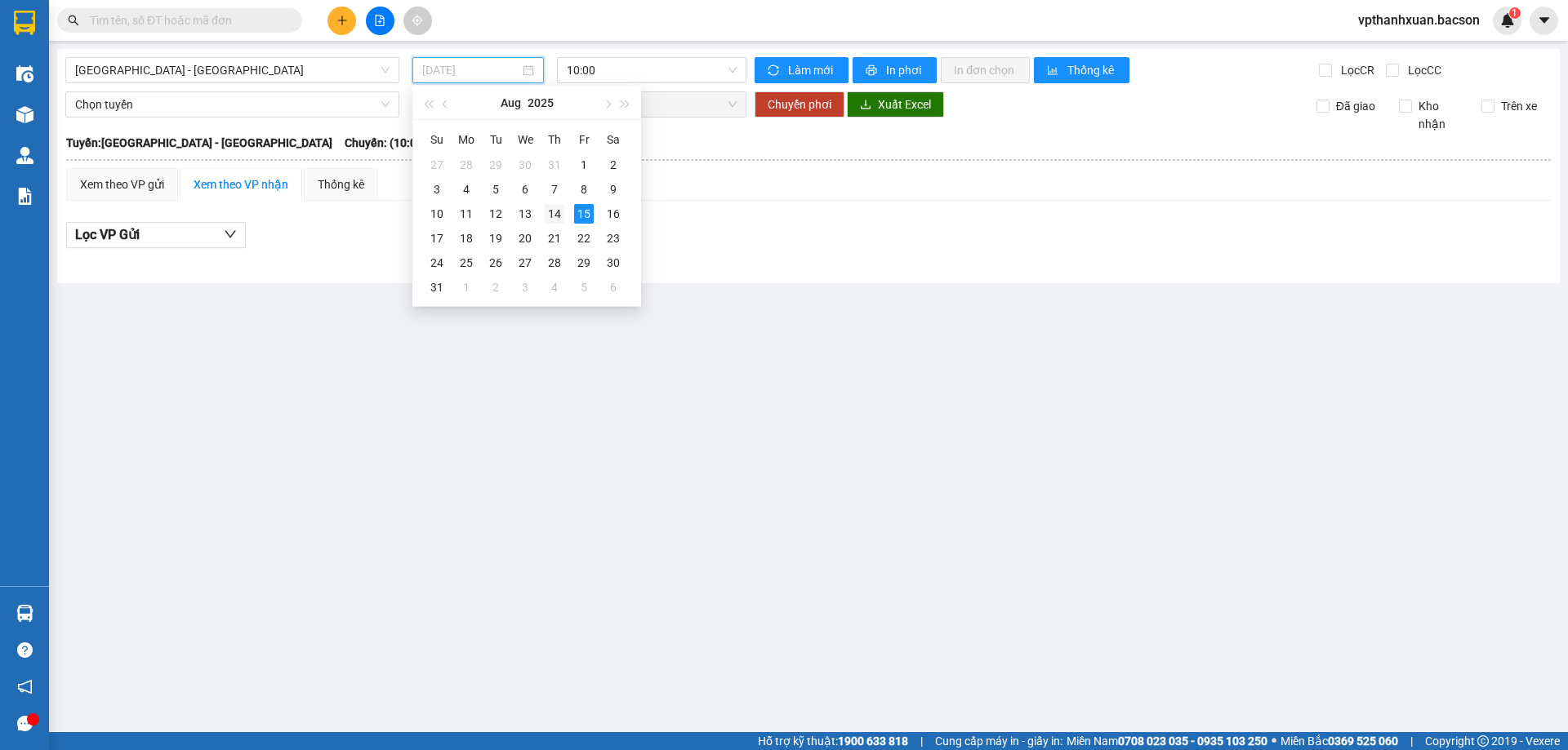
click at [563, 215] on div "14" at bounding box center [554, 214] width 20 height 20
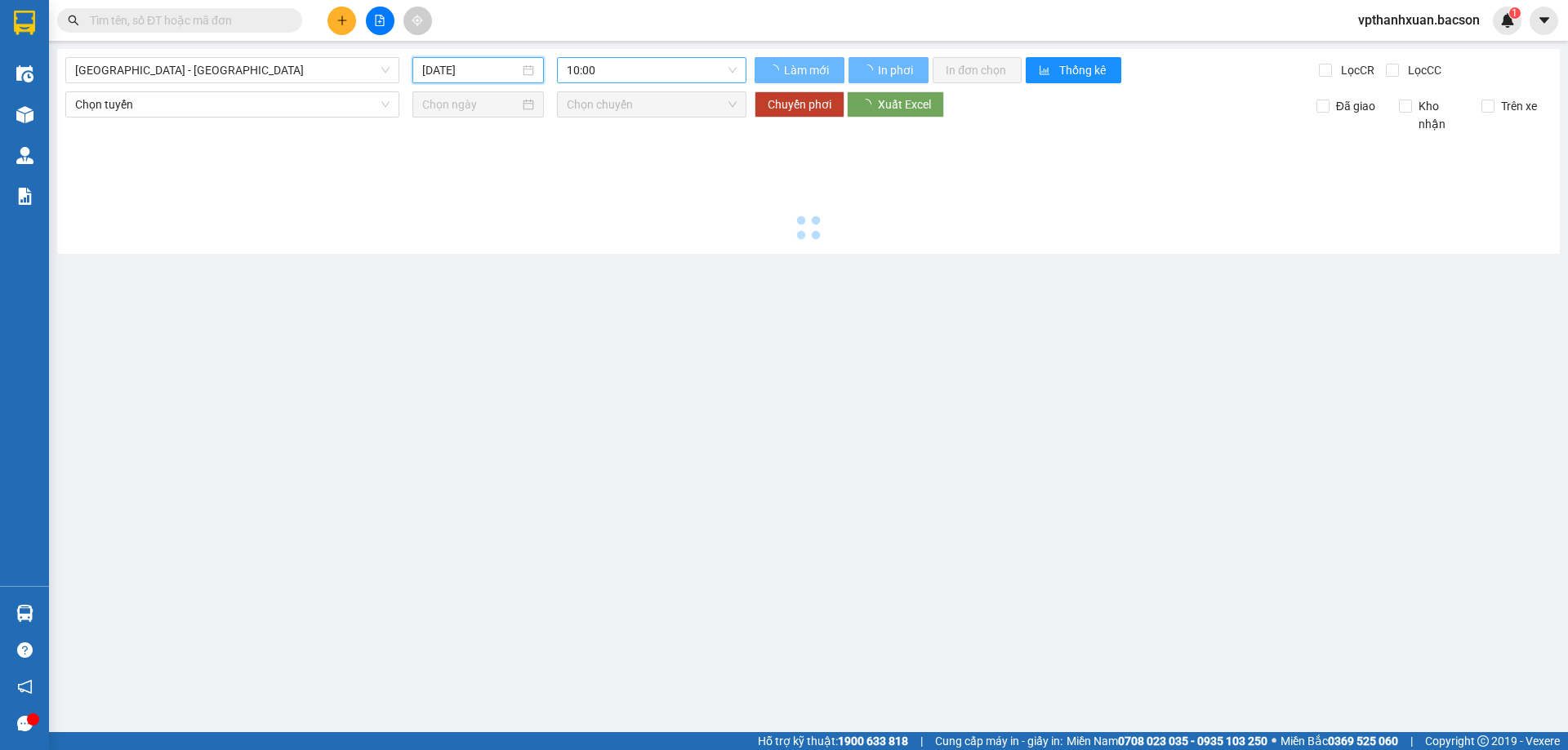
click at [641, 76] on span "10:00" at bounding box center [651, 70] width 170 height 24
type input "[DATE]"
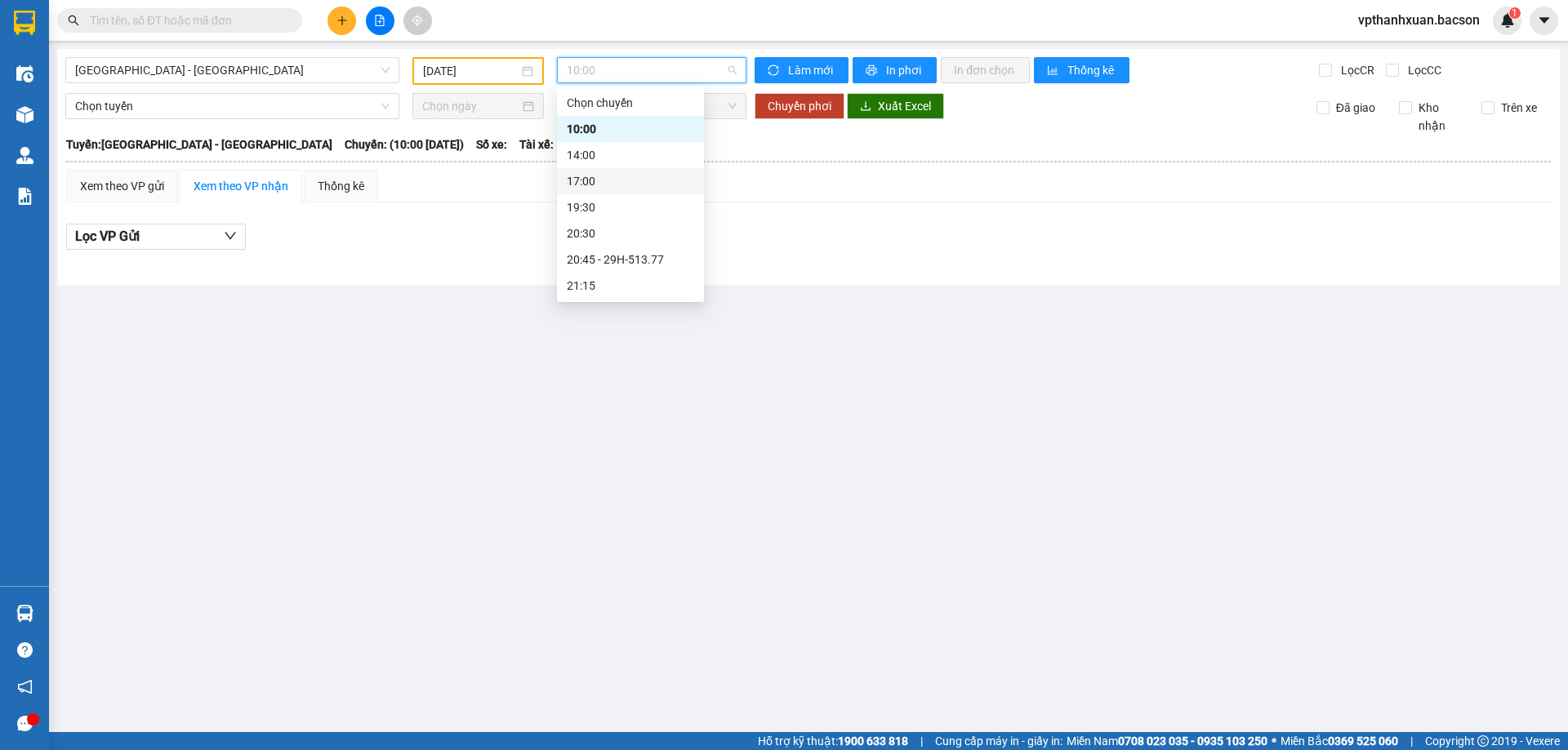
scroll to position [52, 0]
click at [653, 217] on div "20:45 - 29H-513.77" at bounding box center [631, 207] width 147 height 26
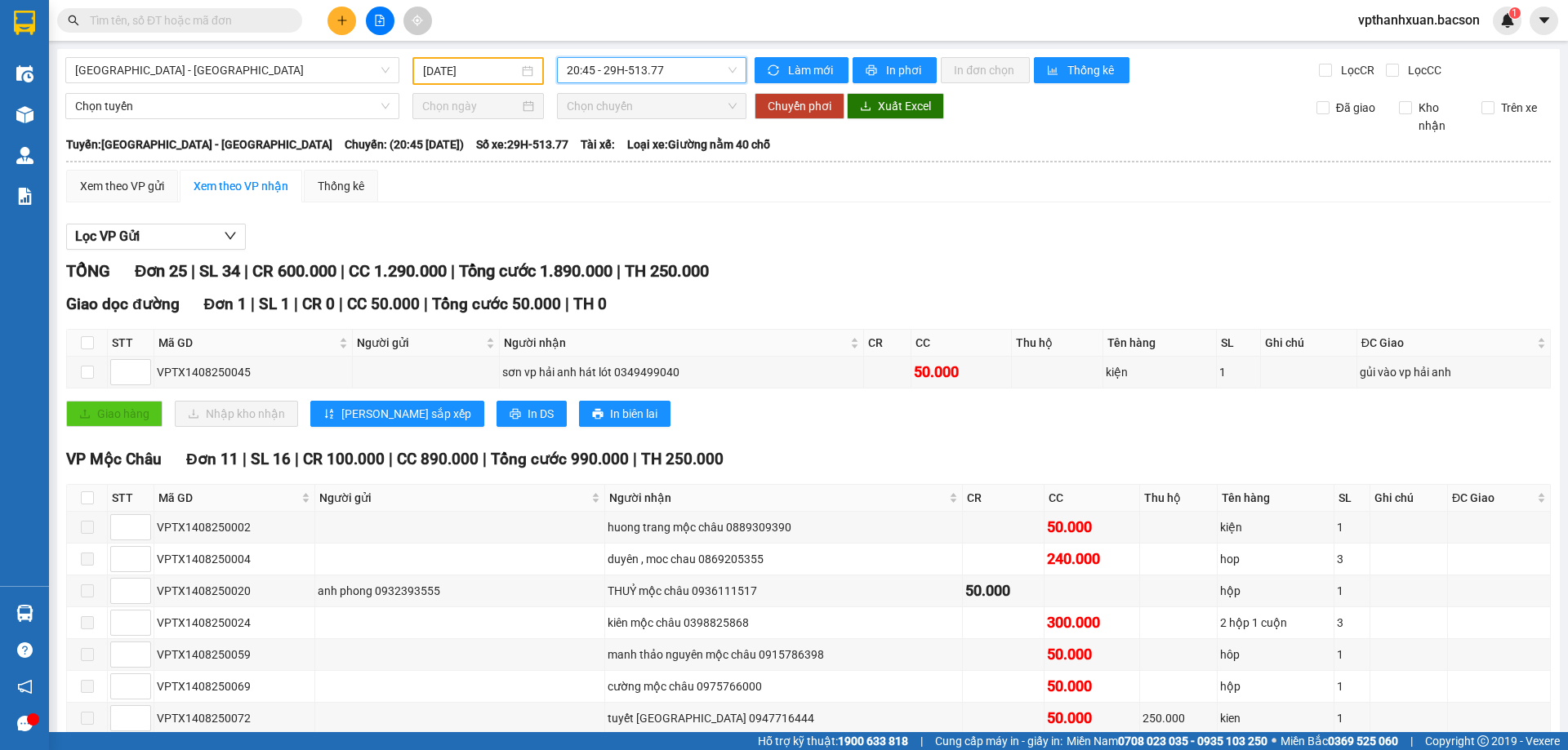
click at [448, 72] on input "[DATE]" at bounding box center [470, 71] width 95 height 18
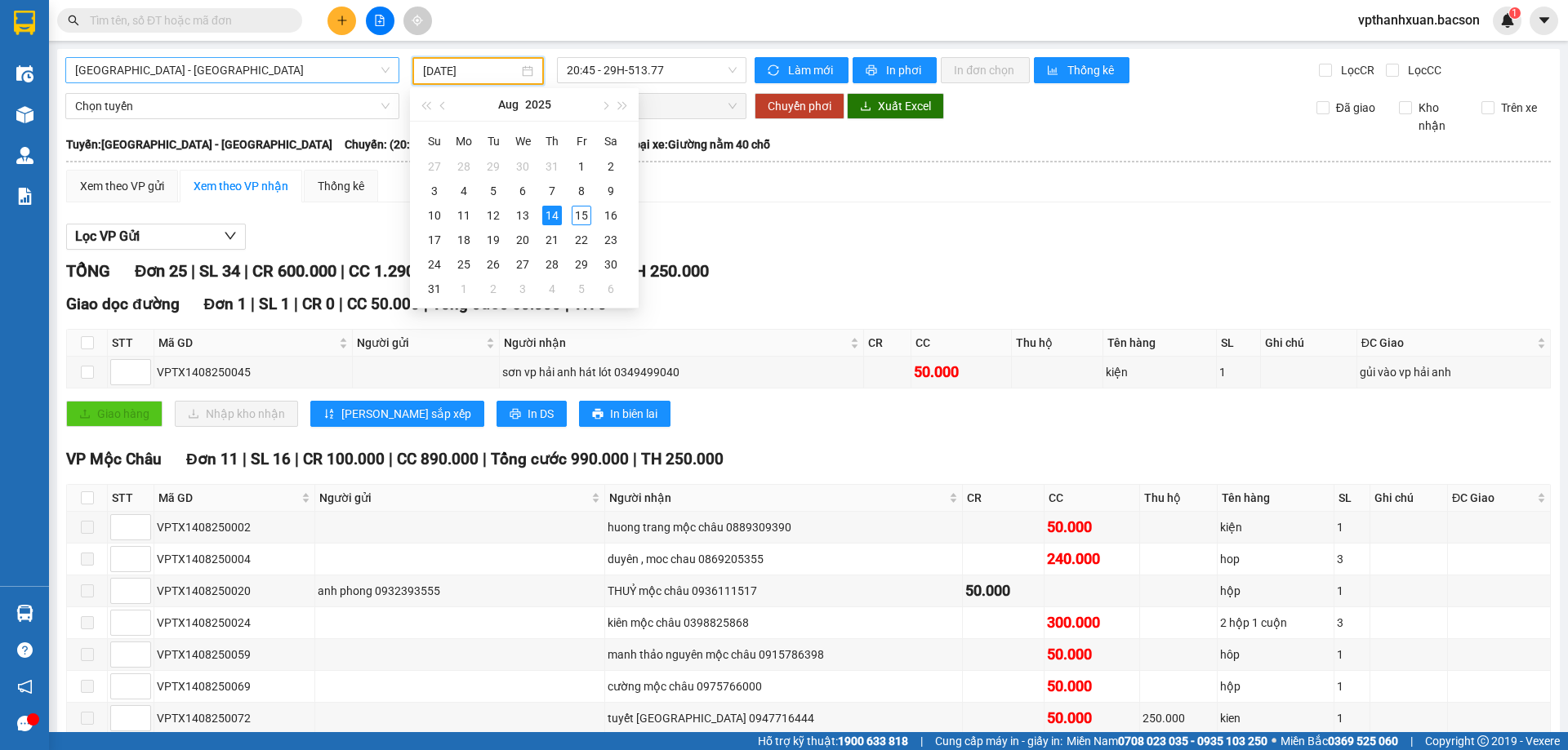
drag, startPoint x: 335, startPoint y: 73, endPoint x: 319, endPoint y: 73, distance: 16.0
click at [331, 73] on span "[GEOGRAPHIC_DATA] - [GEOGRAPHIC_DATA]" at bounding box center [232, 70] width 314 height 24
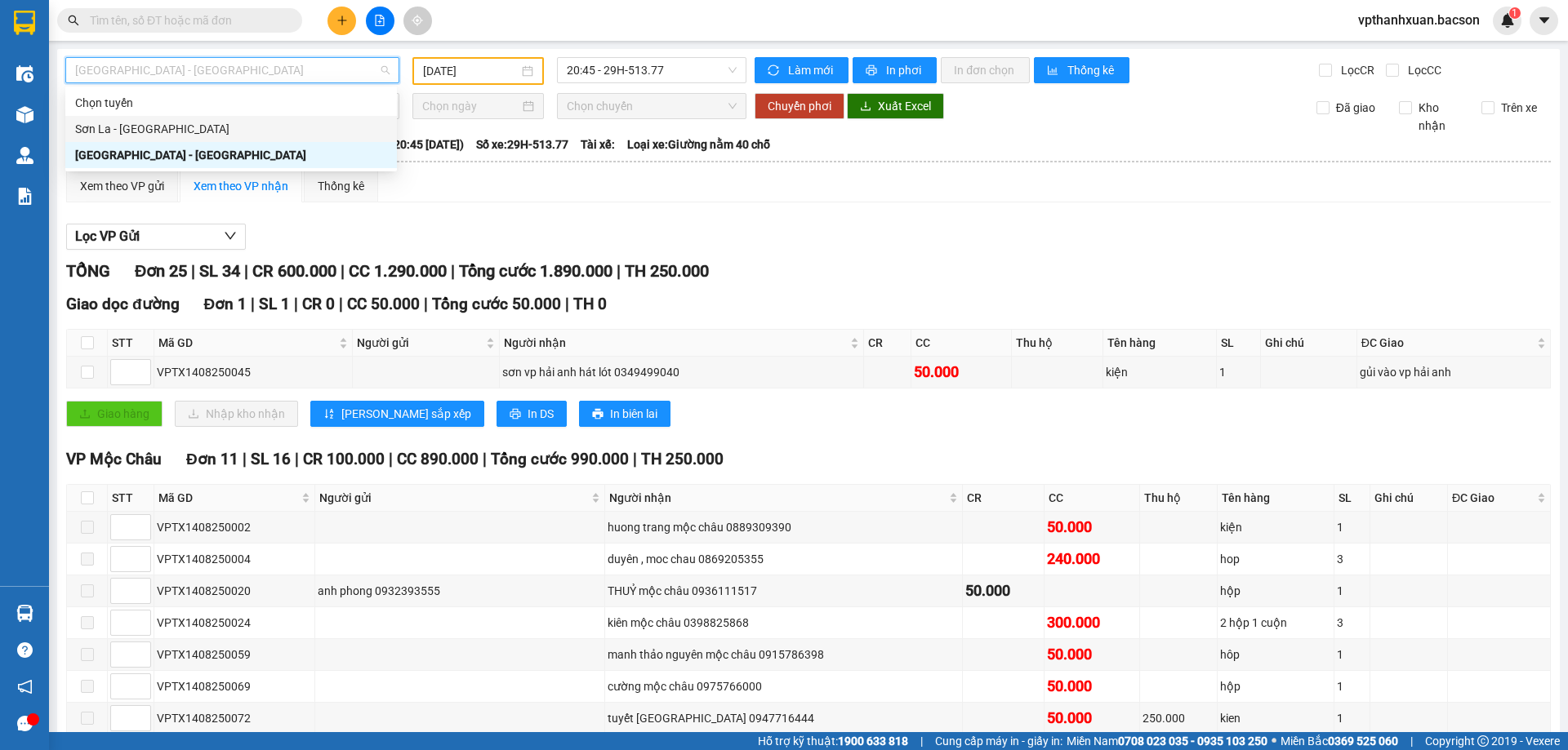
drag, startPoint x: 125, startPoint y: 133, endPoint x: 157, endPoint y: 123, distance: 33.5
click at [125, 133] on div "Sơn La - [GEOGRAPHIC_DATA]" at bounding box center [231, 129] width 312 height 18
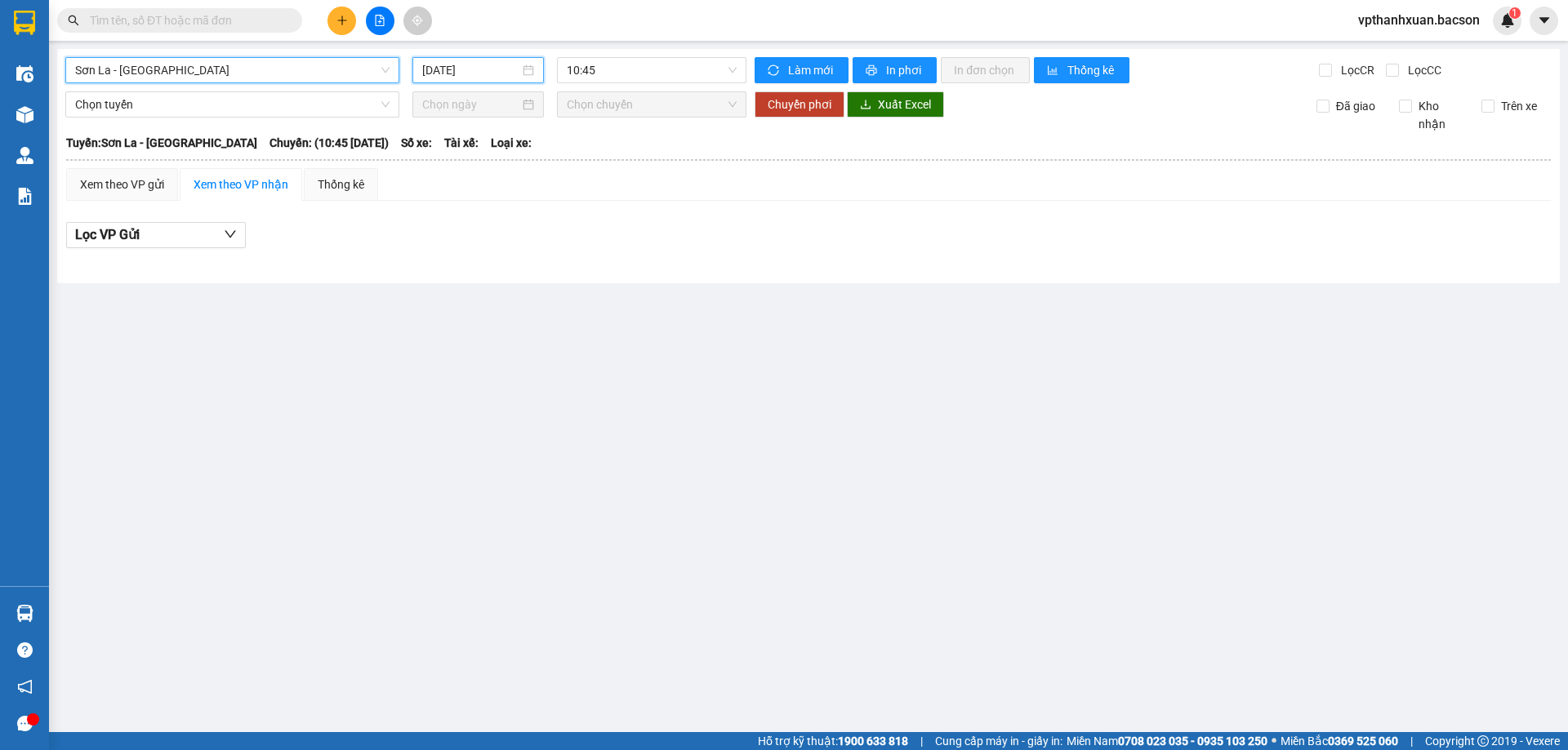
click at [508, 65] on input "[DATE]" at bounding box center [470, 70] width 97 height 18
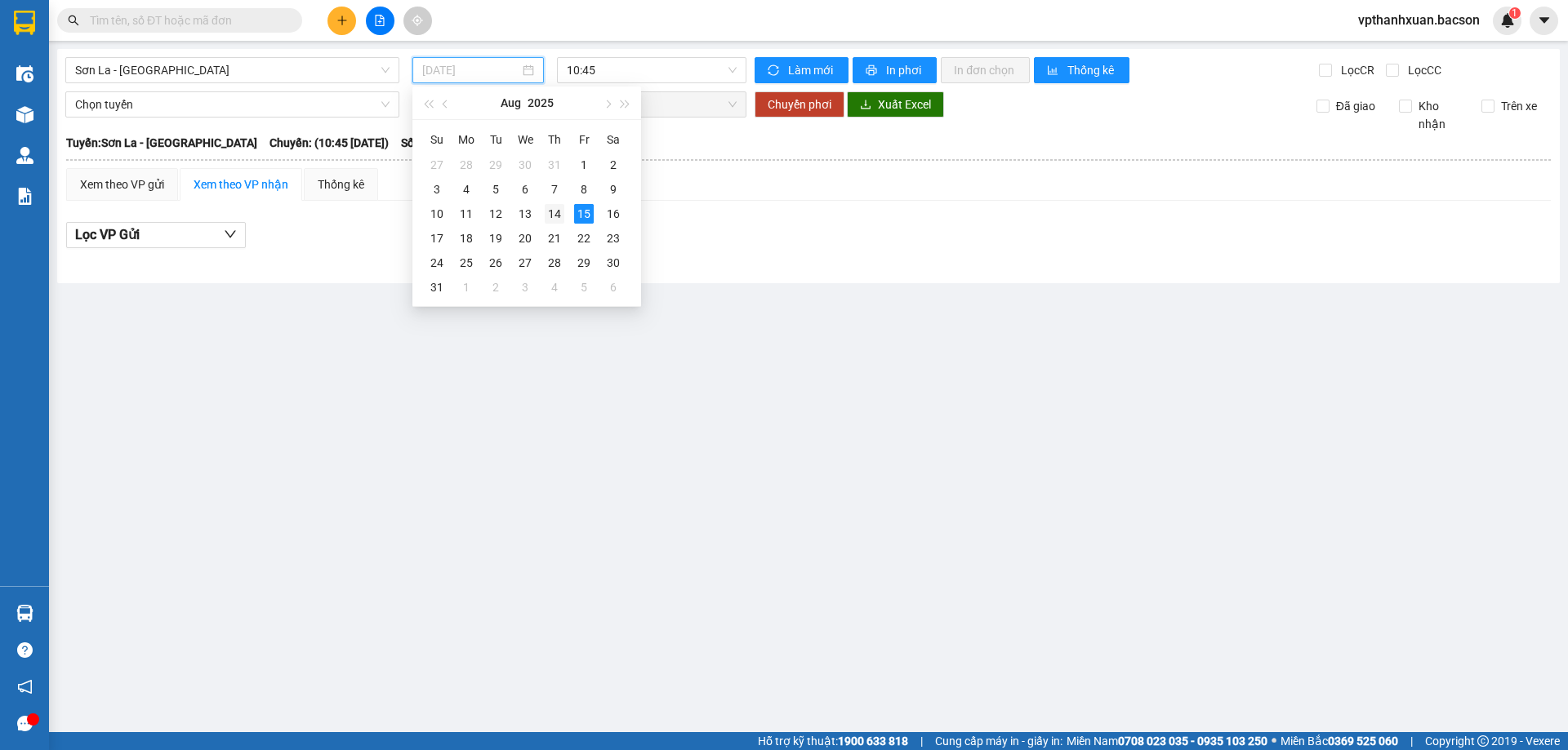
click at [556, 216] on div "14" at bounding box center [554, 214] width 20 height 20
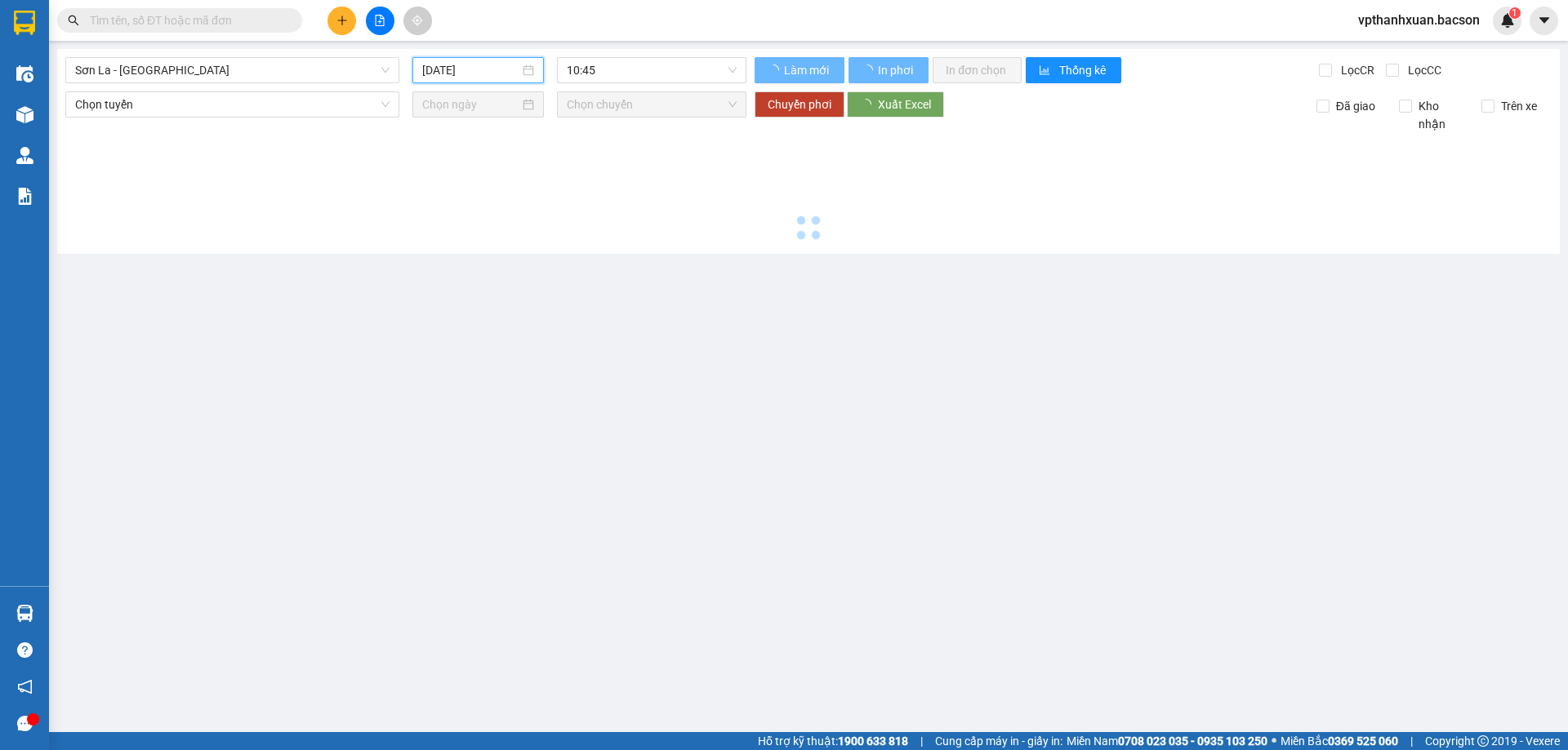
type input "[DATE]"
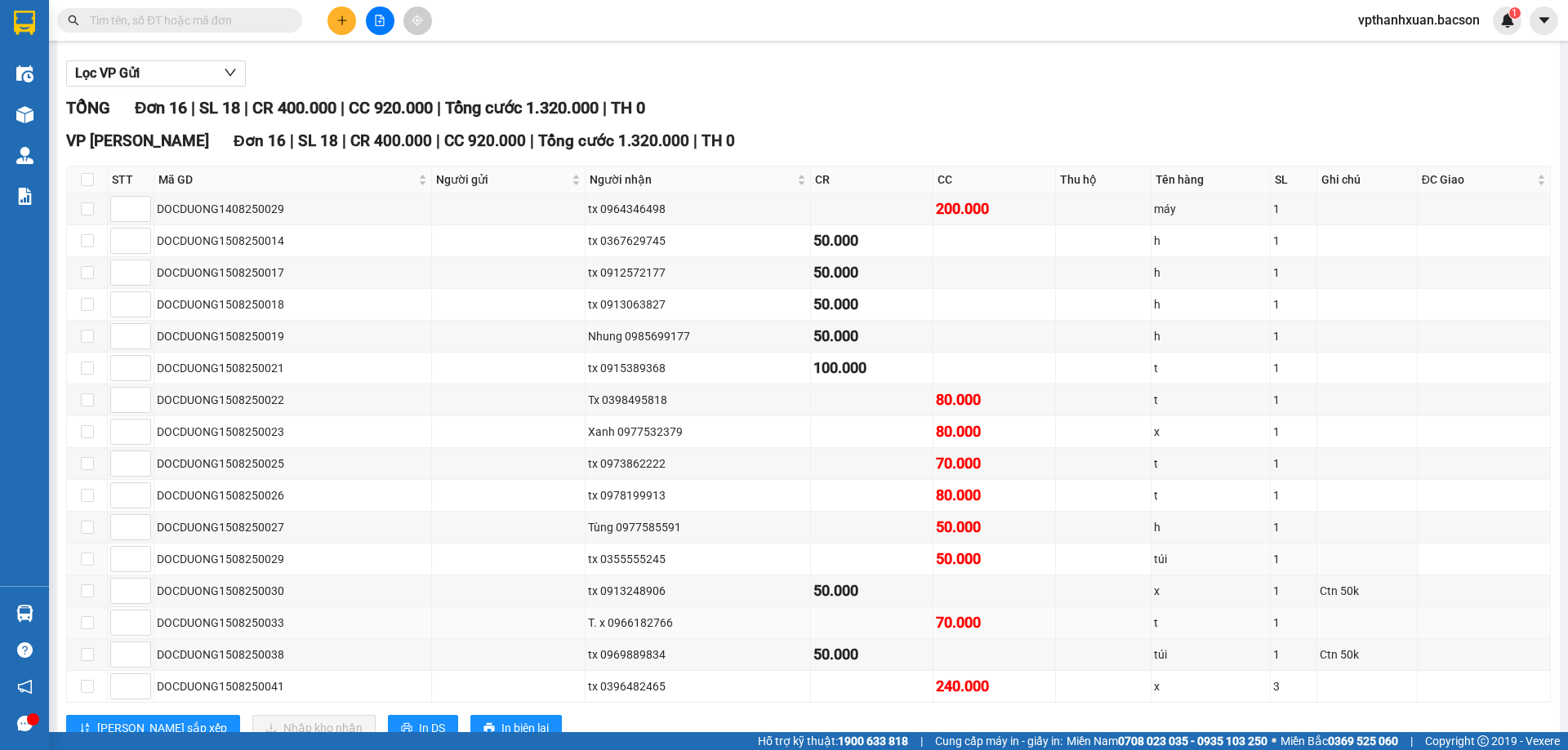
scroll to position [218, 0]
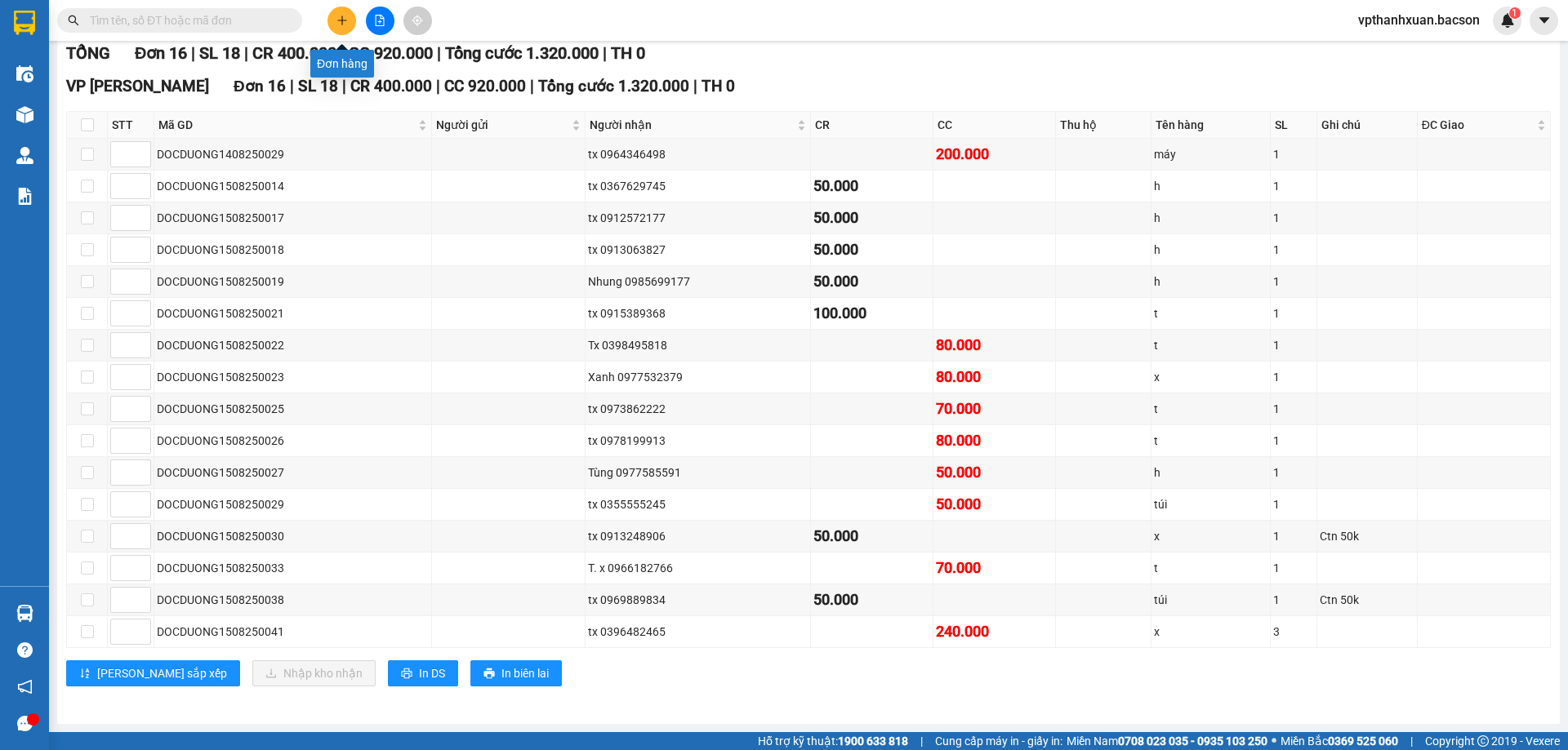
click at [333, 22] on button at bounding box center [341, 21] width 29 height 29
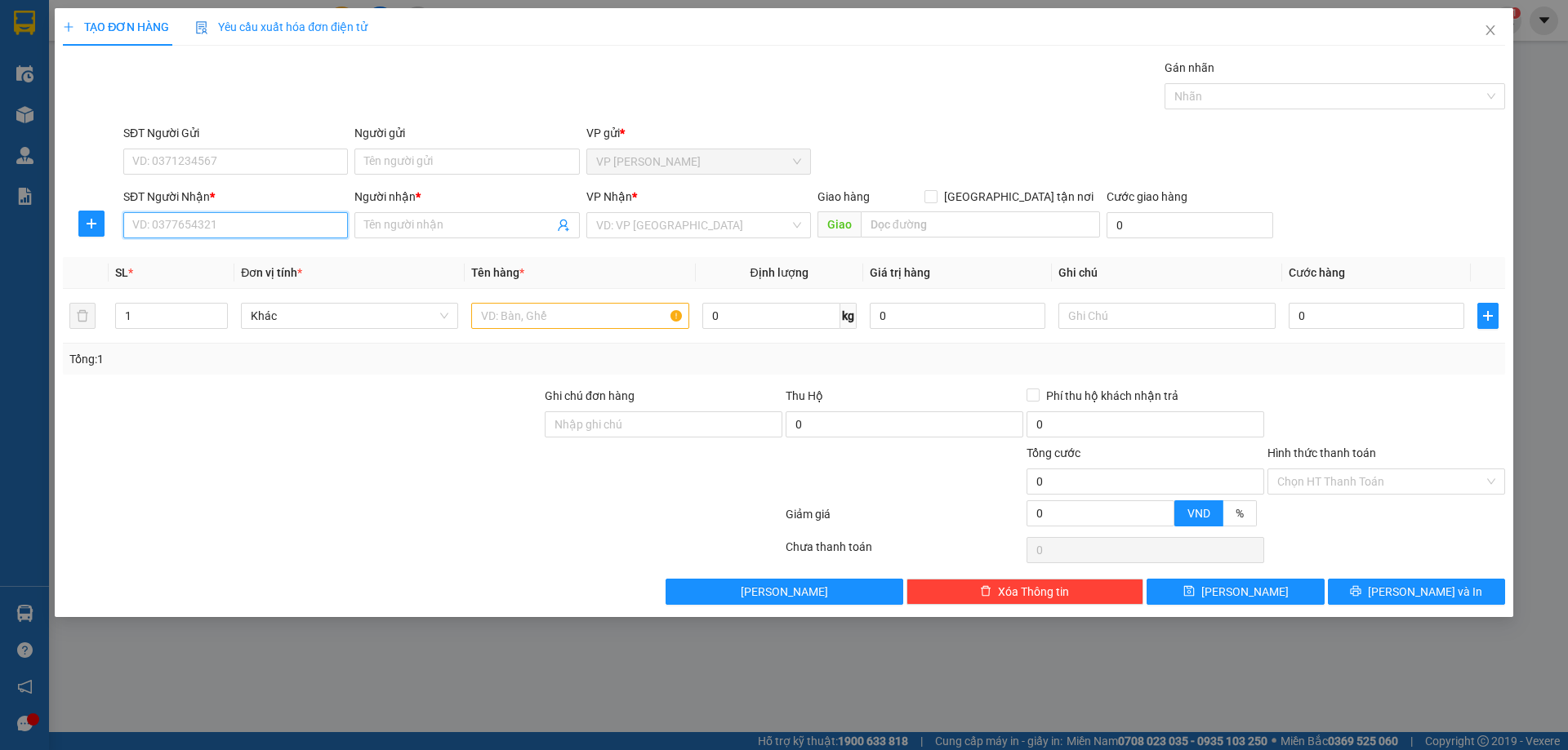
click at [180, 224] on input "SĐT Người Nhận *" at bounding box center [235, 225] width 224 height 26
click at [190, 256] on div "0948262638 - TƯỜNG" at bounding box center [236, 258] width 205 height 18
type input "0948262638"
type input "TƯỜNG"
type input "0948262638"
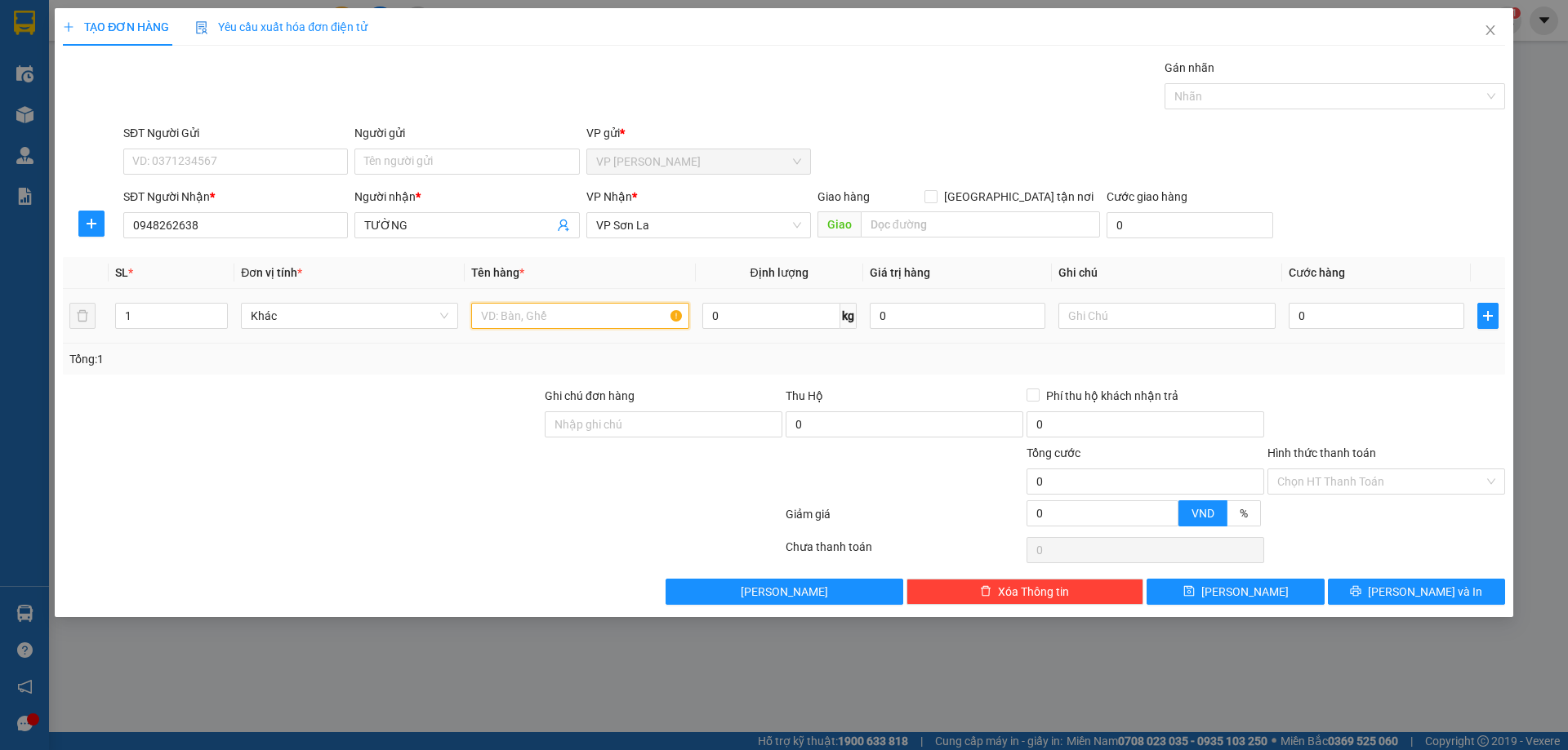
click at [533, 324] on input "text" at bounding box center [580, 316] width 217 height 26
type input "hộp"
click at [1349, 317] on input "0" at bounding box center [1377, 316] width 176 height 26
type input "5"
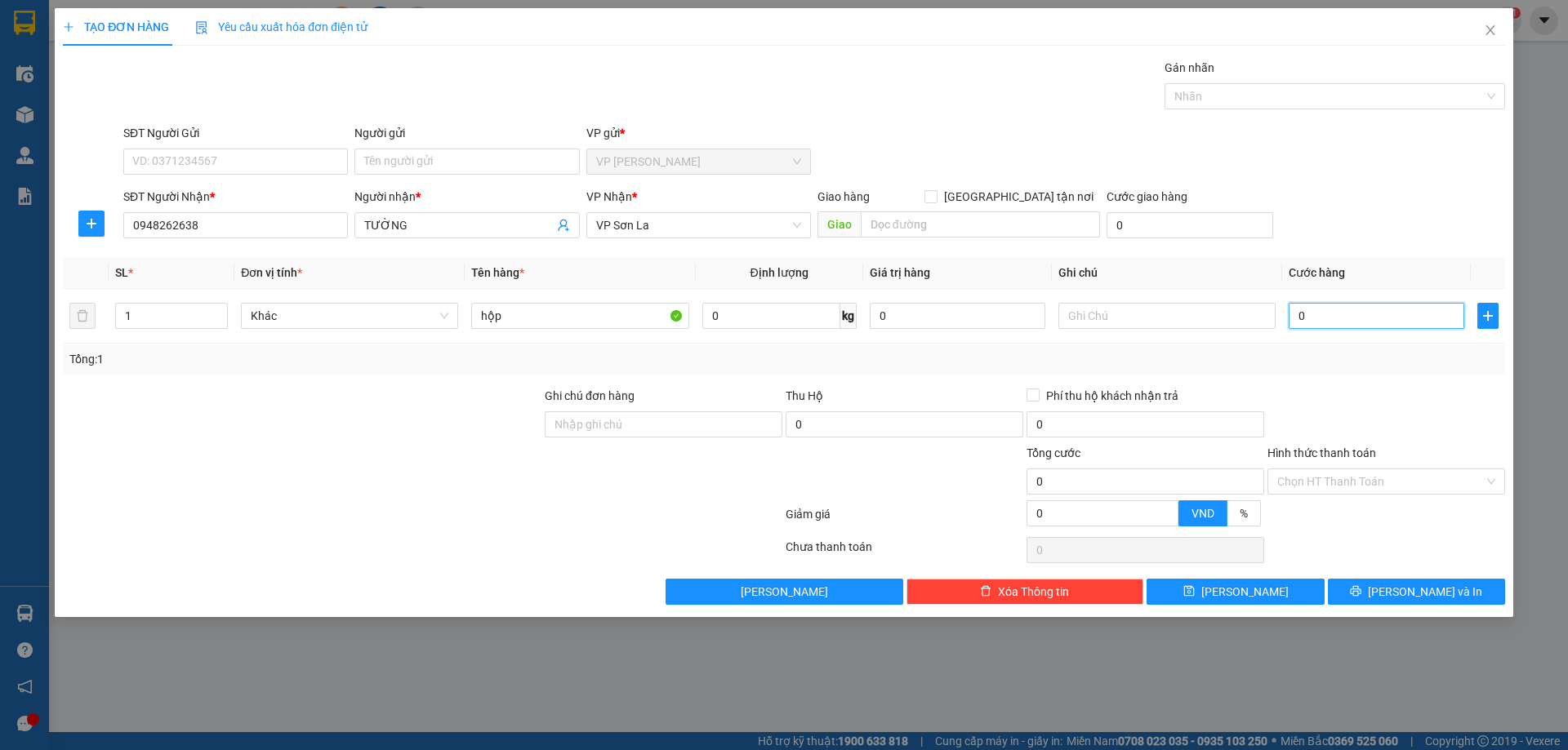
type input "5"
type input "50"
type input "50.000"
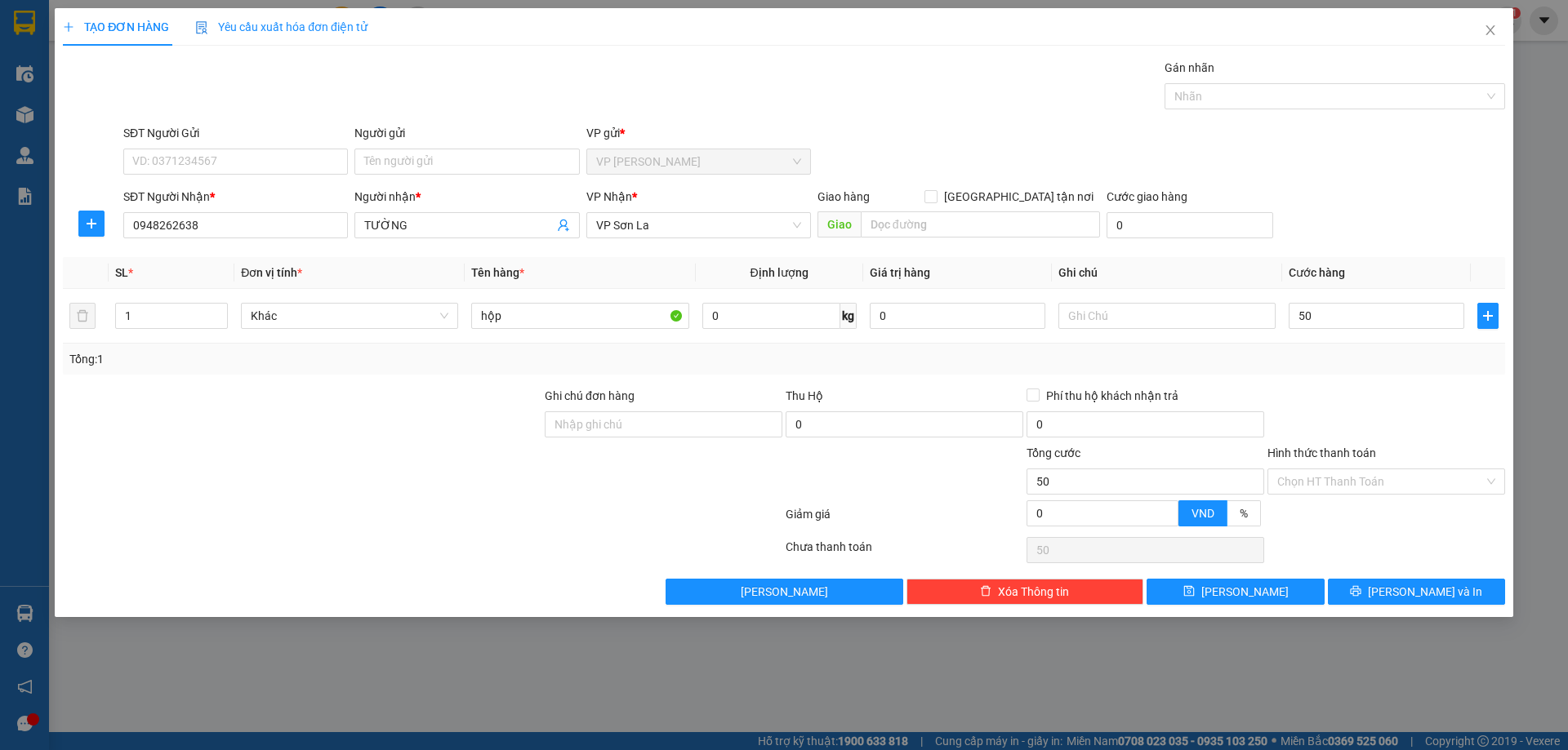
type input "50.000"
click at [1396, 274] on th "Cước hàng" at bounding box center [1377, 273] width 189 height 32
click at [1387, 604] on button "[PERSON_NAME] và In" at bounding box center [1416, 592] width 178 height 26
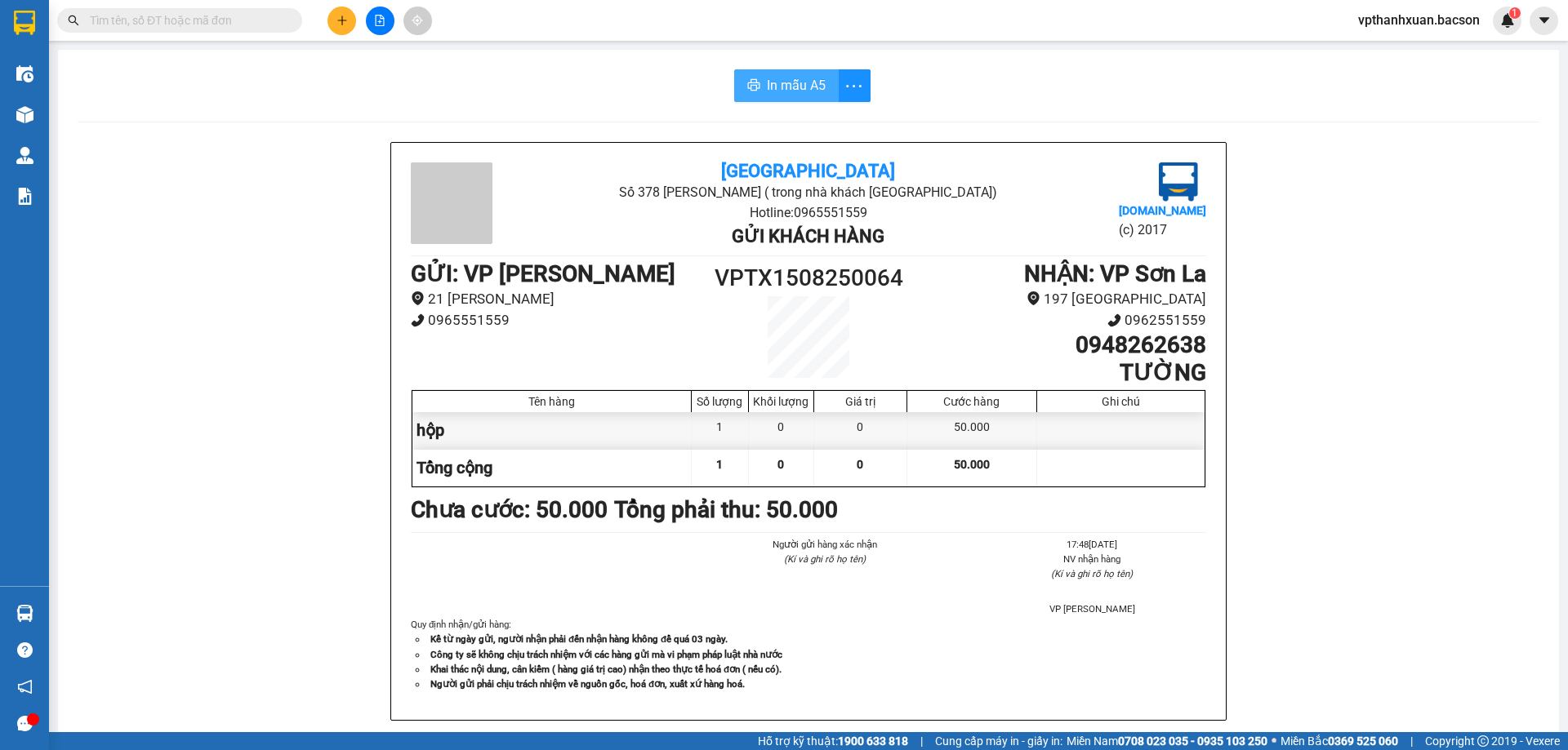
click at [765, 72] on button "In mẫu A5" at bounding box center [786, 86] width 105 height 33
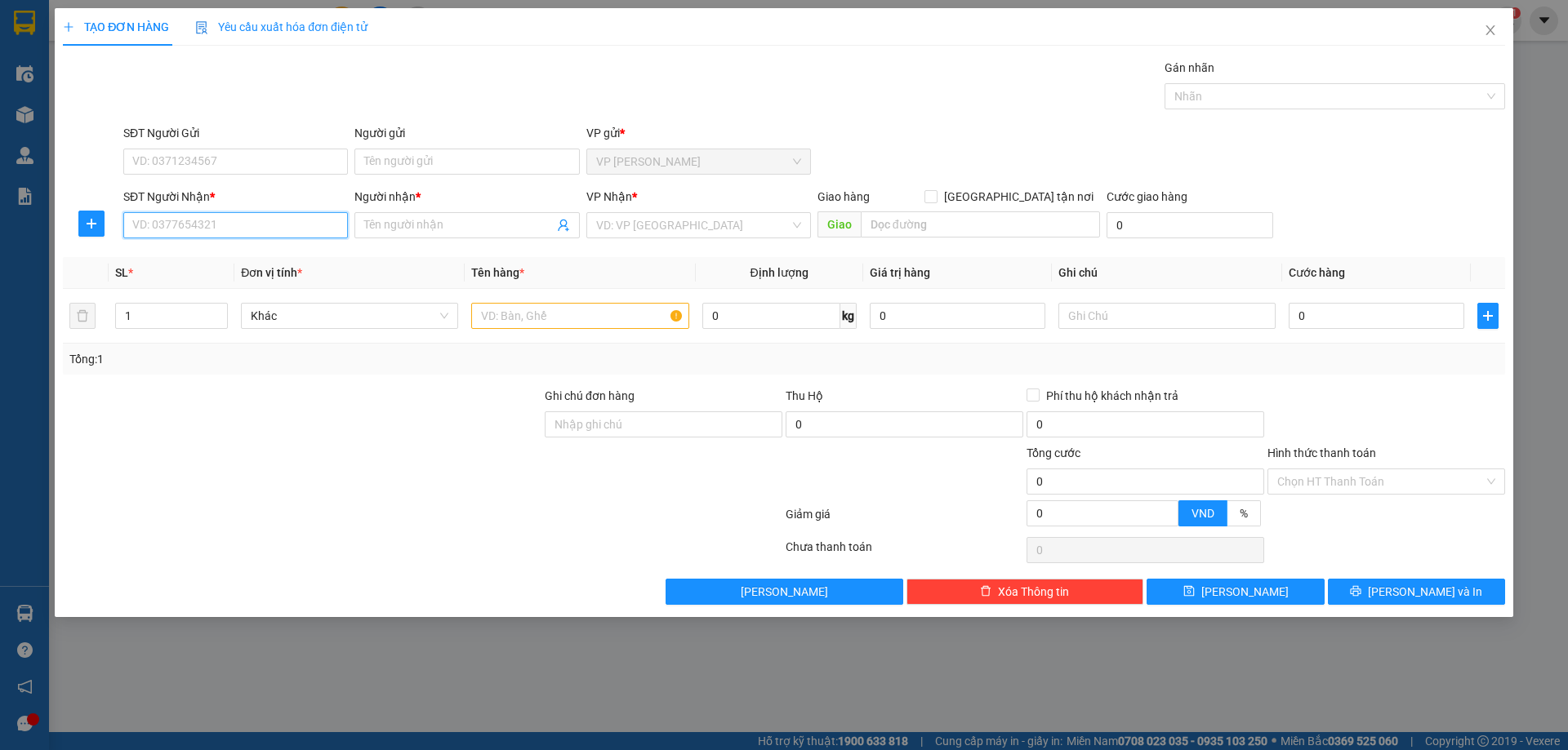
click at [236, 222] on input "SĐT Người Nhận *" at bounding box center [235, 225] width 224 height 26
click at [224, 250] on div "0913466577 - Dương" at bounding box center [236, 258] width 205 height 18
type input "0913466577"
type input "Dương"
type input "0913466577"
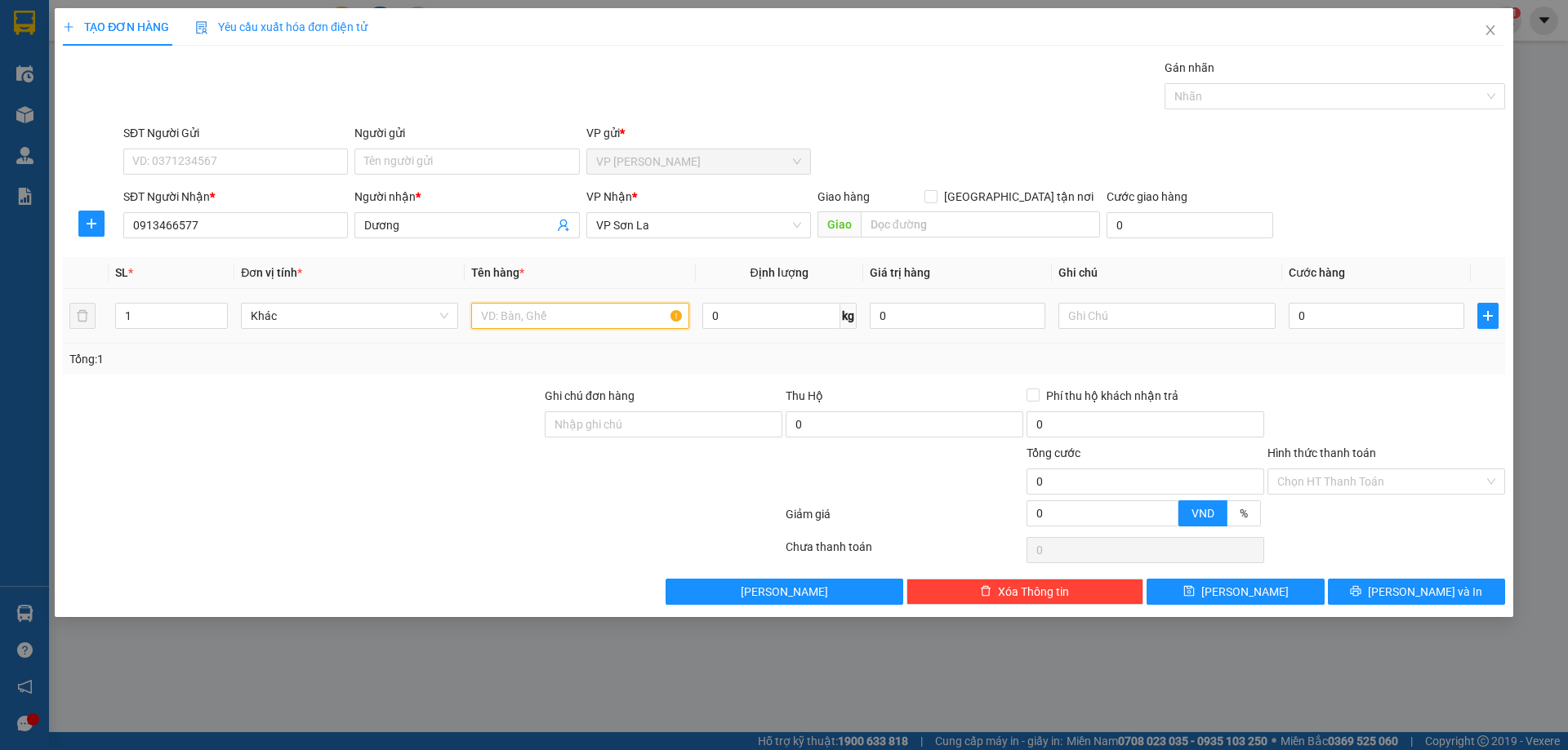
click at [531, 319] on input "text" at bounding box center [580, 316] width 217 height 26
type input "hộp"
click at [1329, 316] on input "0" at bounding box center [1377, 316] width 176 height 26
type input "3"
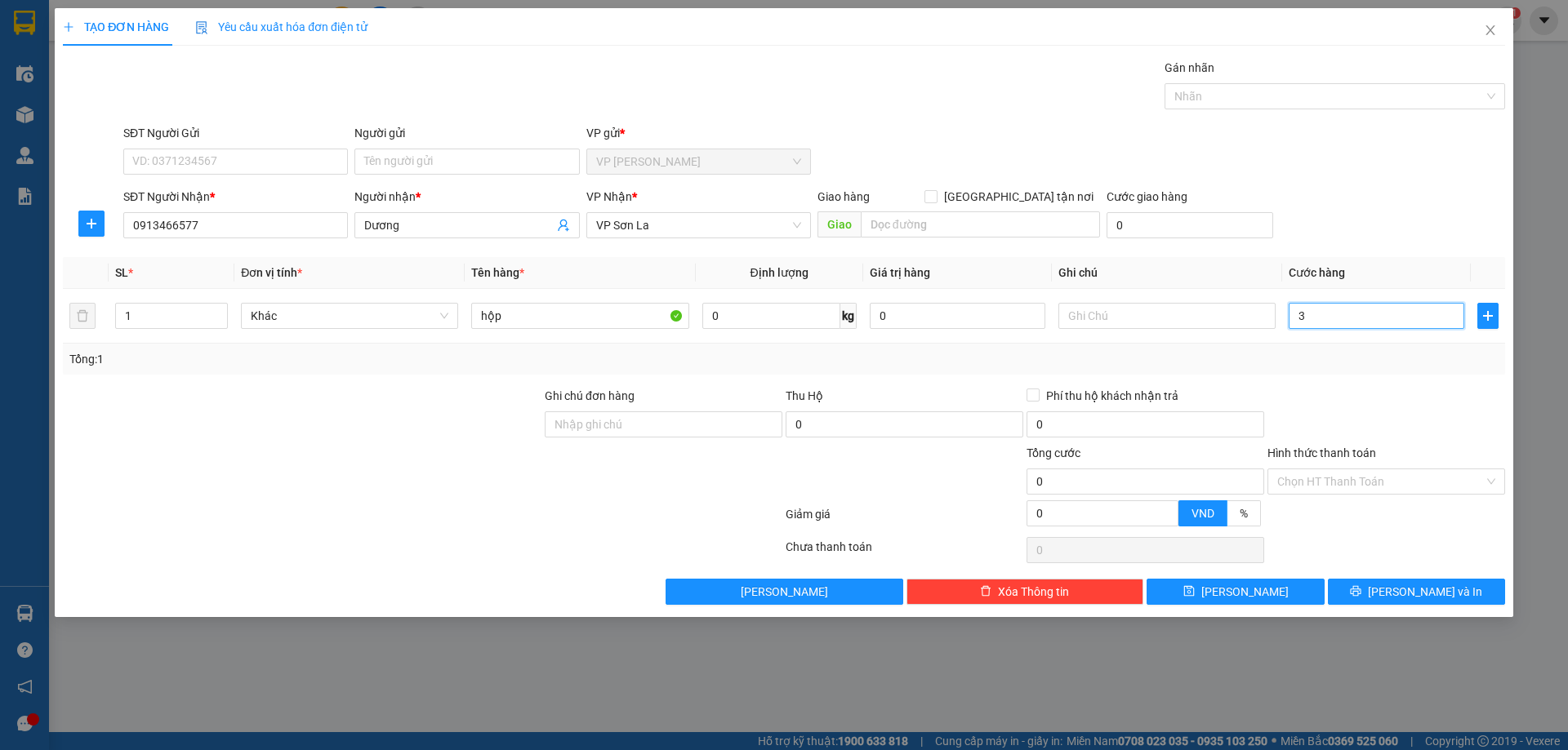
type input "3"
type input "30"
type input "300"
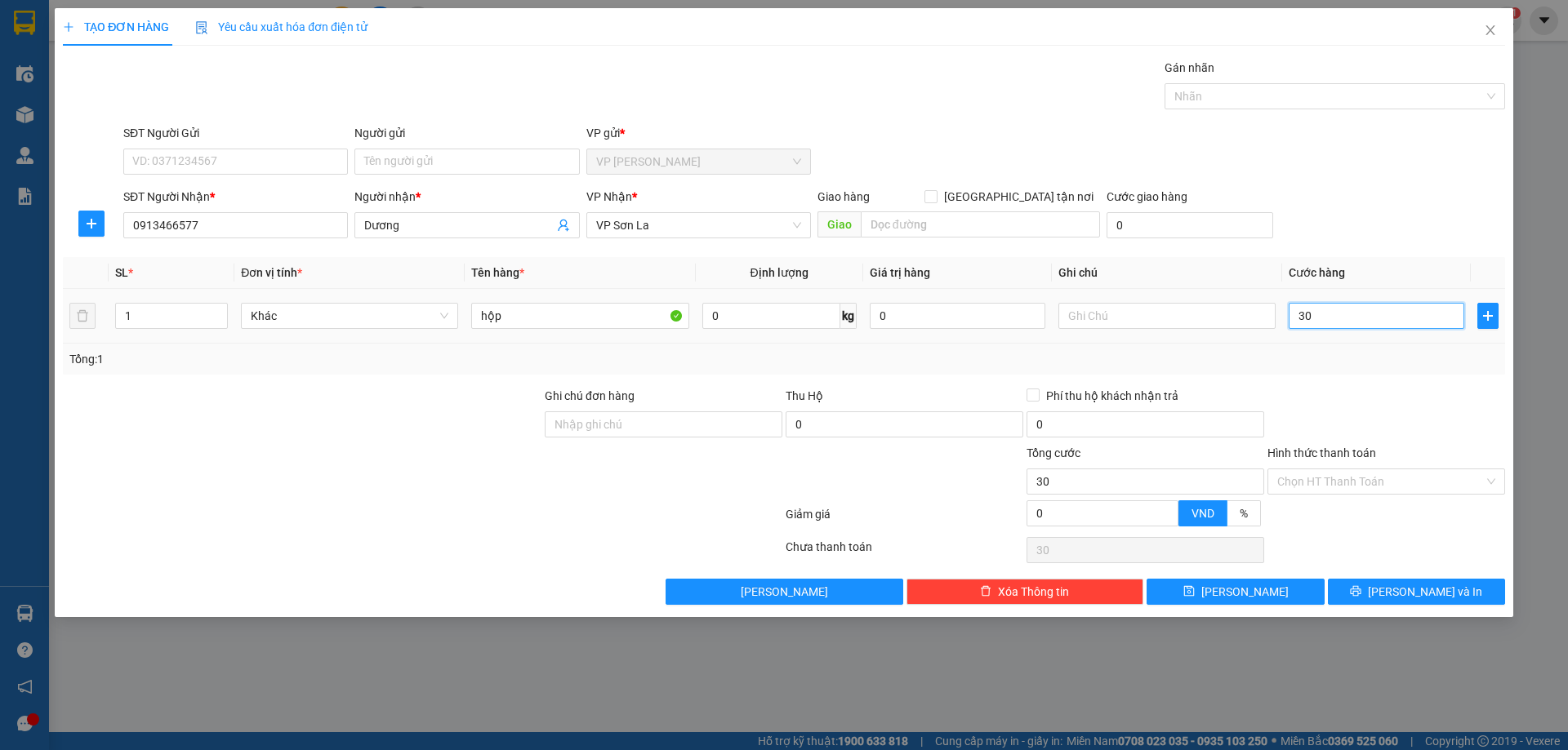
type input "300"
type input "300.000"
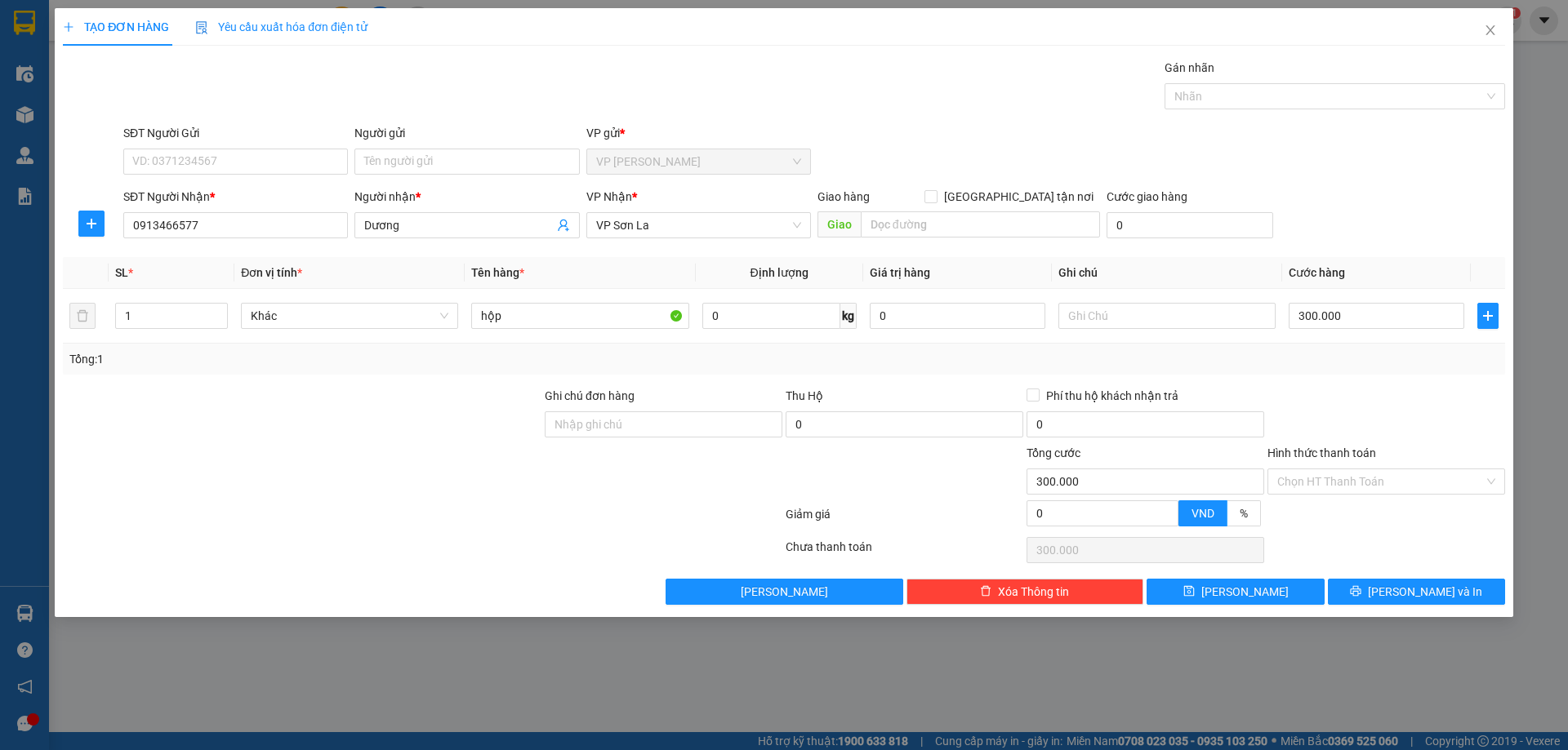
click at [1330, 234] on div "SĐT Người Nhận * 0913466577 Người nhận * Dương VP Nhận * VP Sơn La Giao hàng [G…" at bounding box center [814, 217] width 1389 height 57
click at [1361, 596] on icon "printer" at bounding box center [1356, 592] width 10 height 10
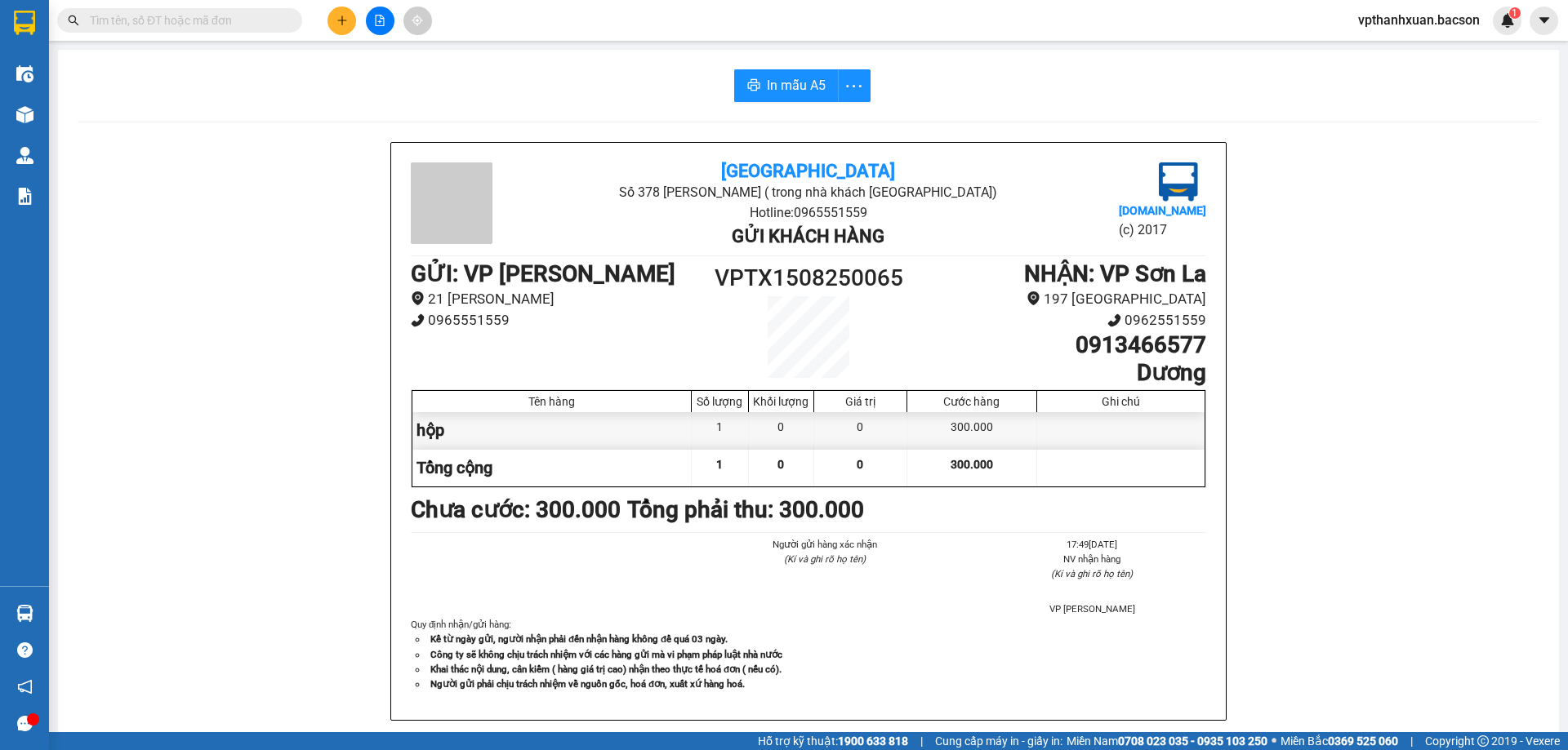
click at [340, 22] on icon "plus" at bounding box center [341, 20] width 11 height 11
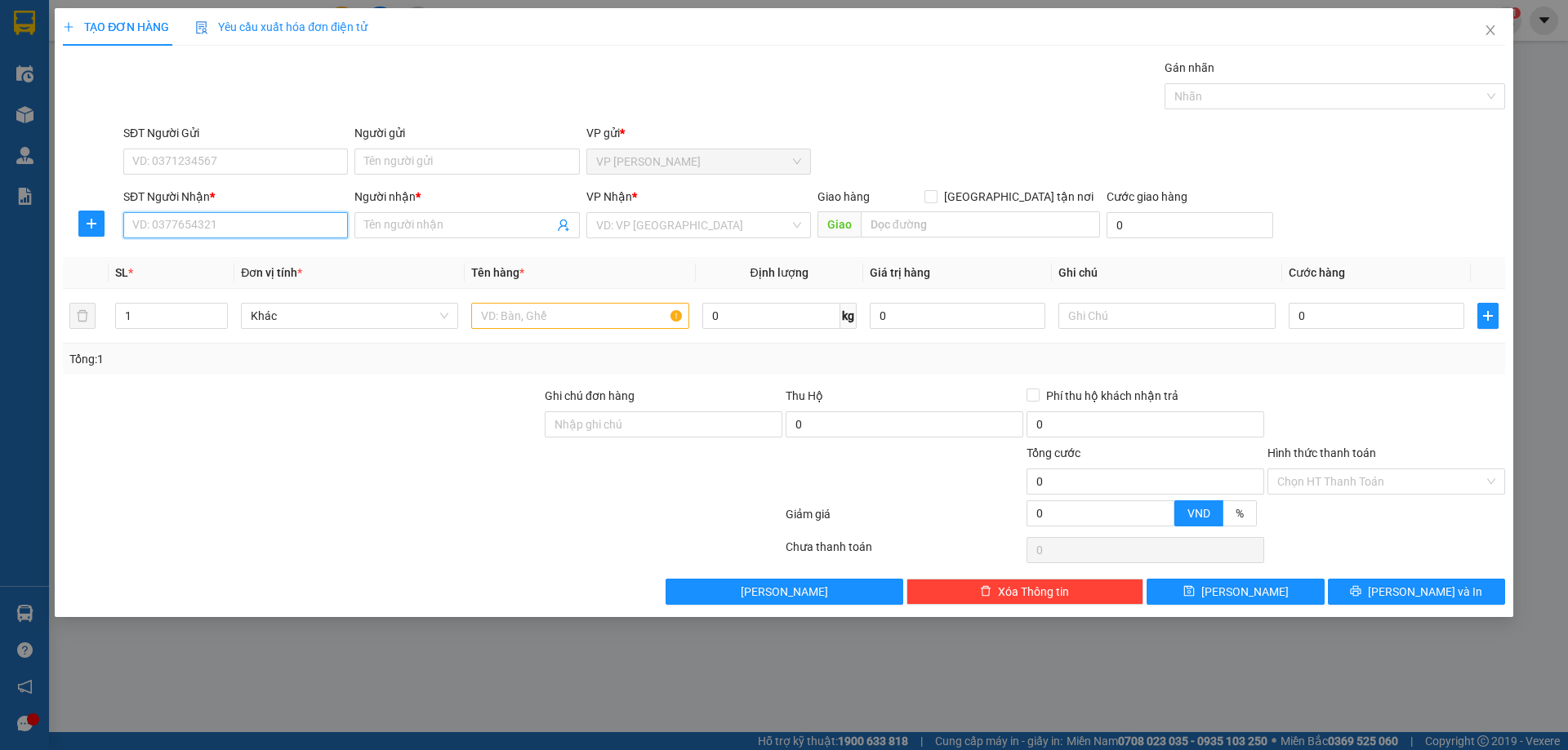
click at [230, 231] on input "SĐT Người Nhận *" at bounding box center [235, 225] width 224 height 26
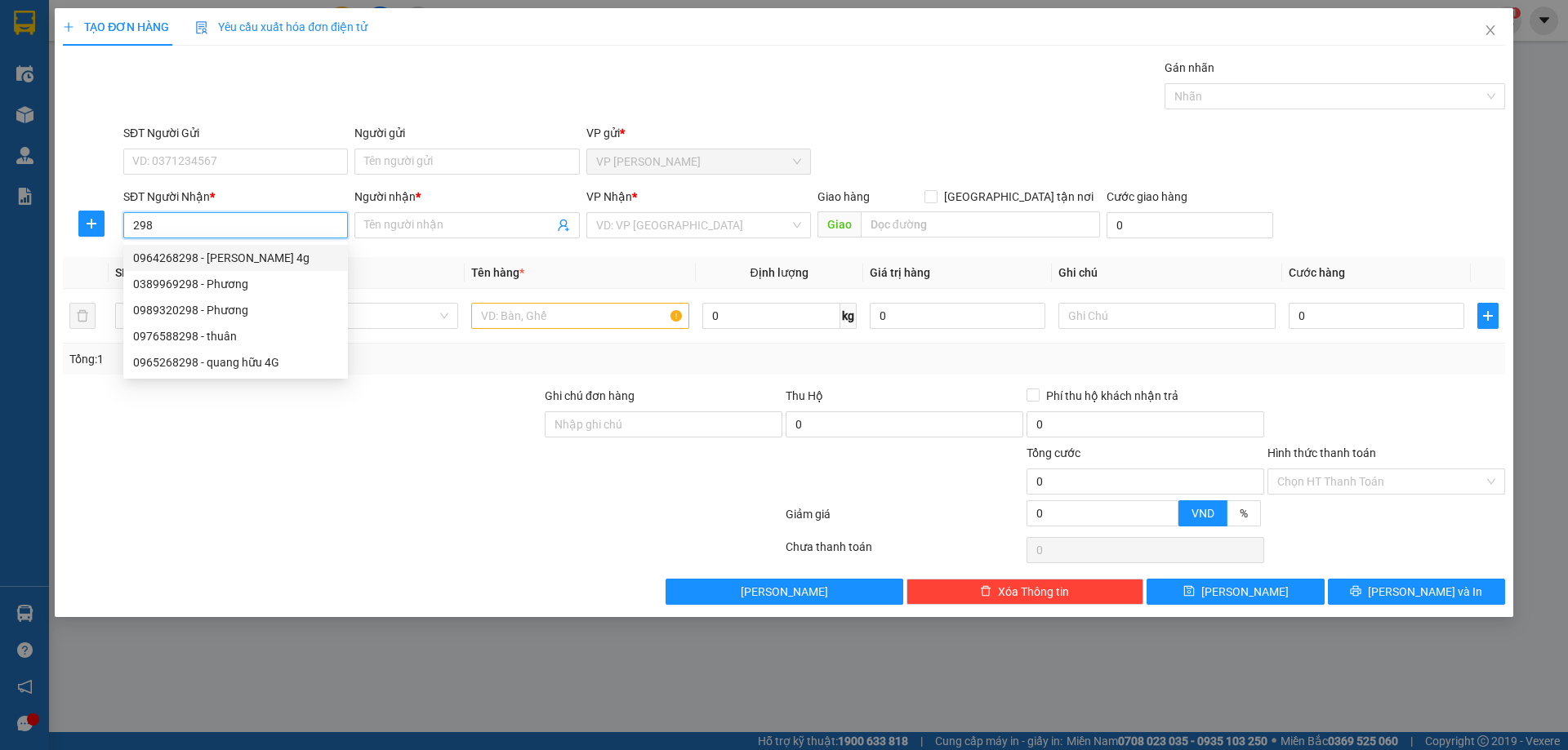
click at [237, 258] on div "0964268298 - [PERSON_NAME] 4g" at bounding box center [236, 258] width 205 height 18
type input "0964268298"
type input "quang hữu 4g"
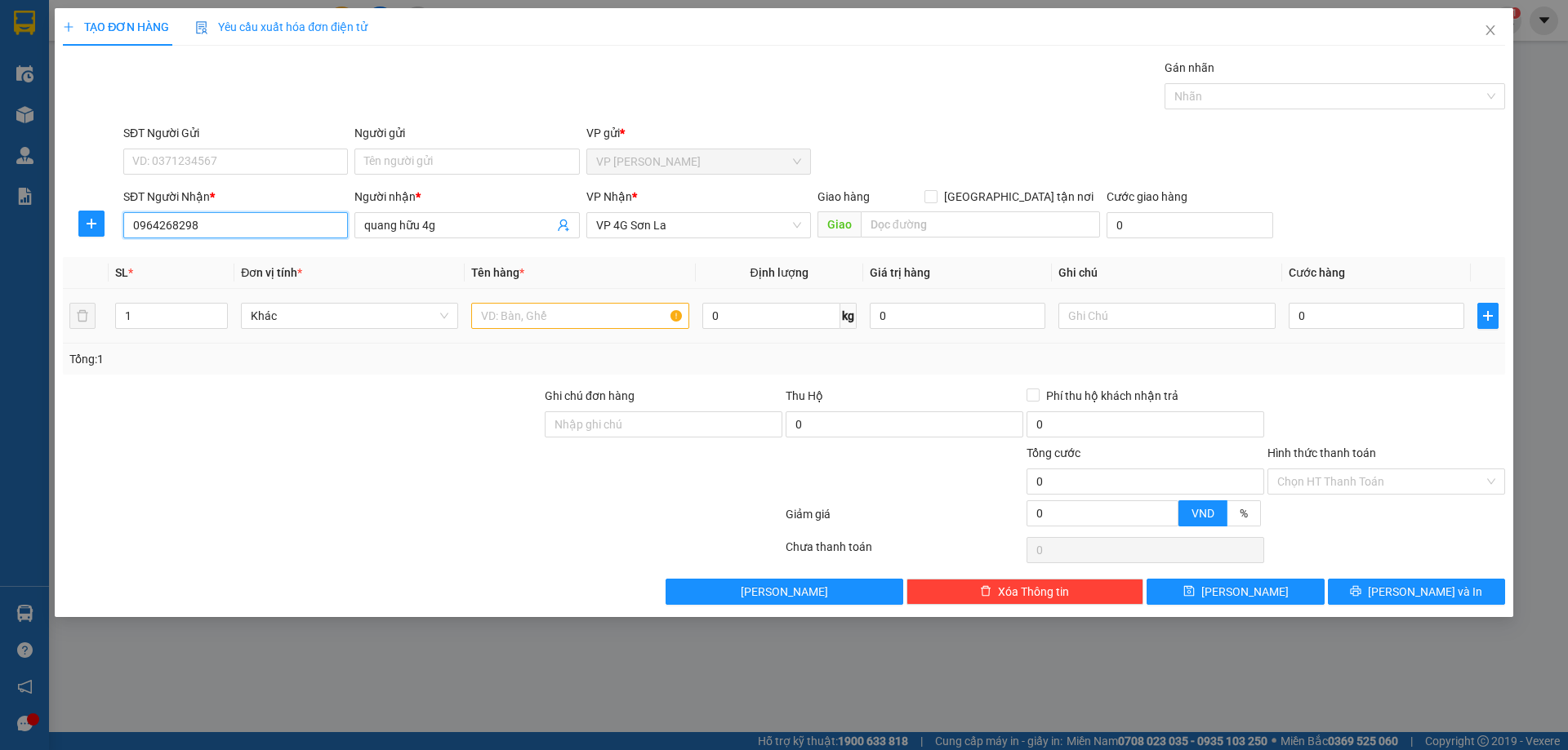
type input "0964268298"
click at [549, 313] on input "text" at bounding box center [580, 316] width 217 height 26
type input "hop"
click at [1329, 316] on input "0" at bounding box center [1377, 316] width 176 height 26
type input "5"
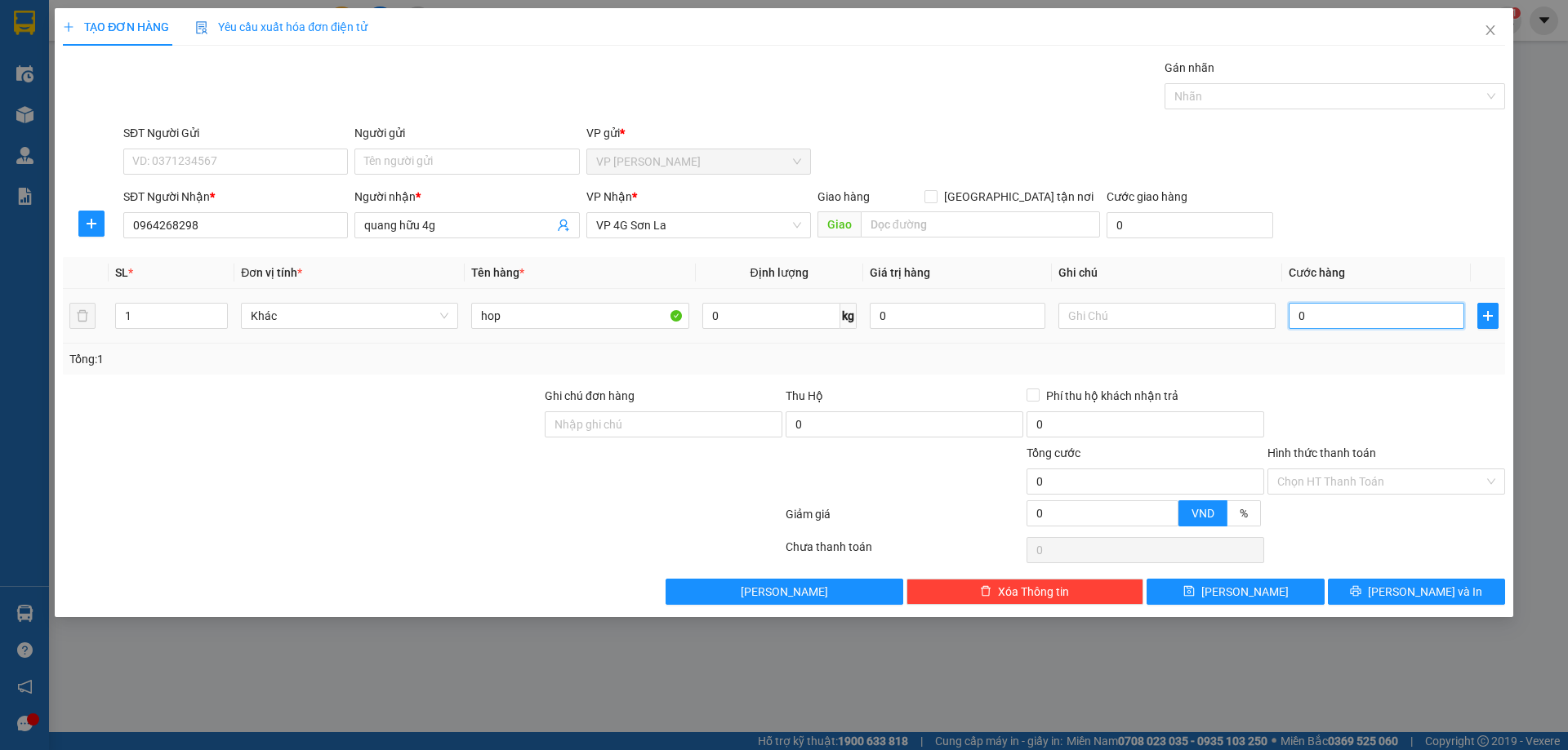
type input "5"
type input "50"
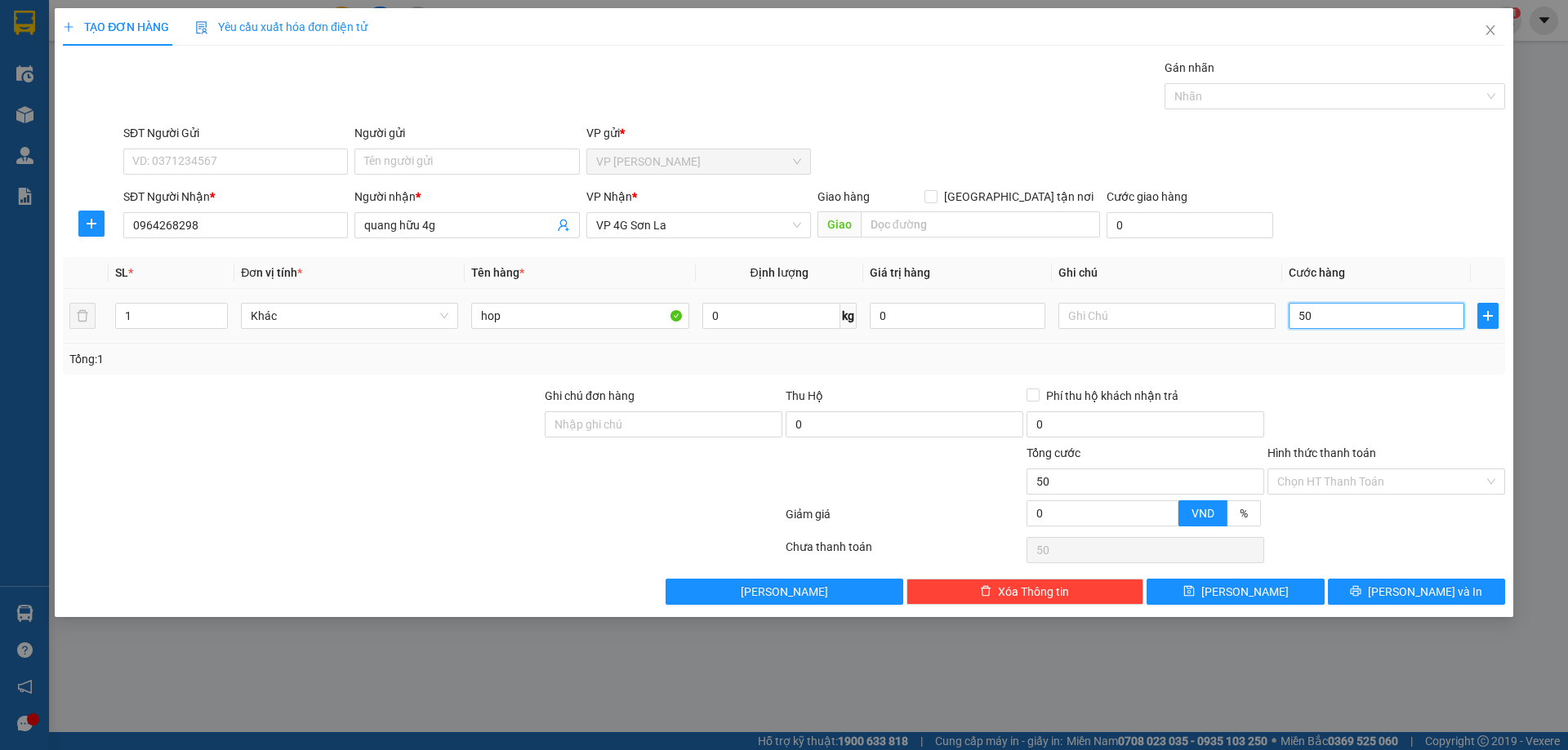
type input "500"
type input "5.000"
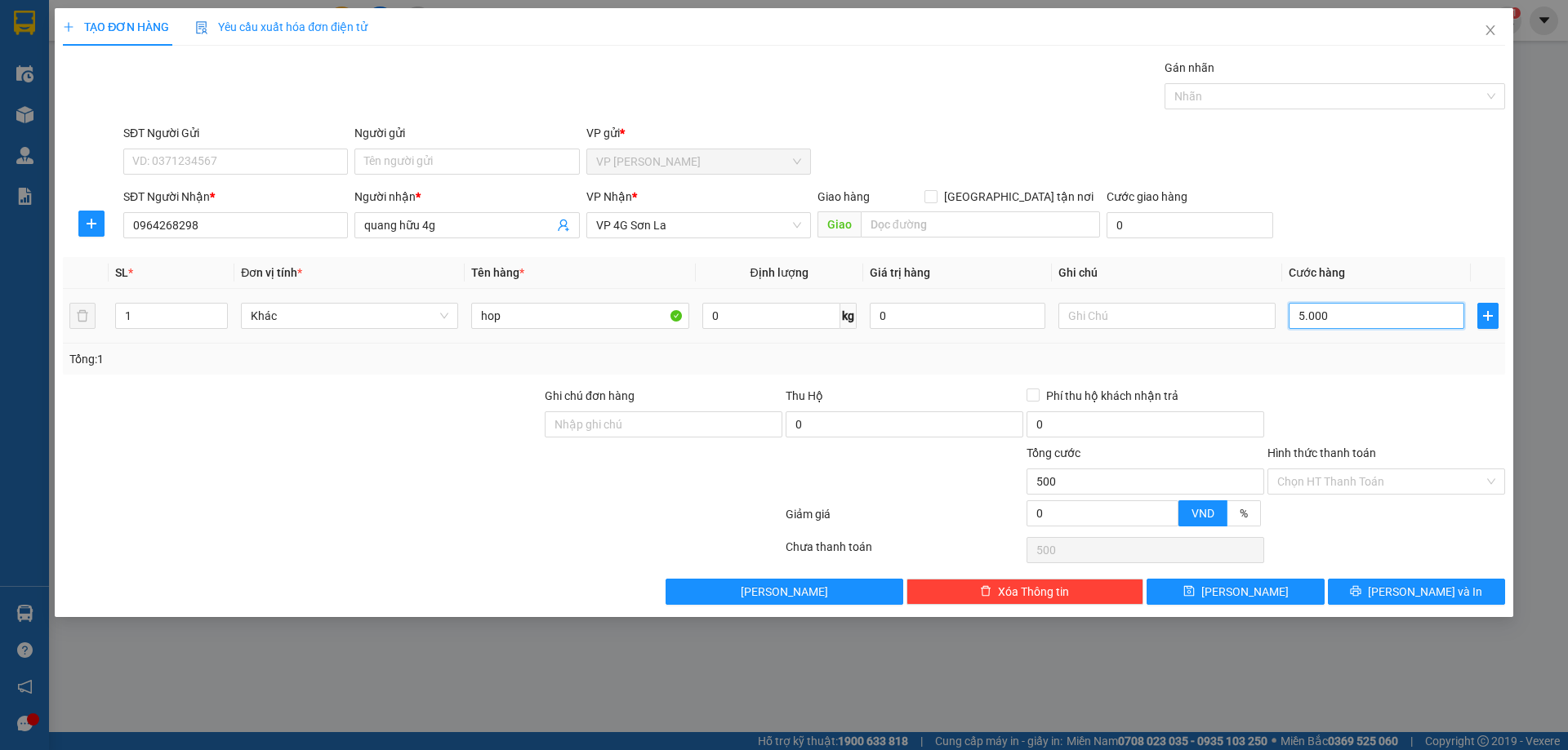
type input "5.000"
type input "50.000"
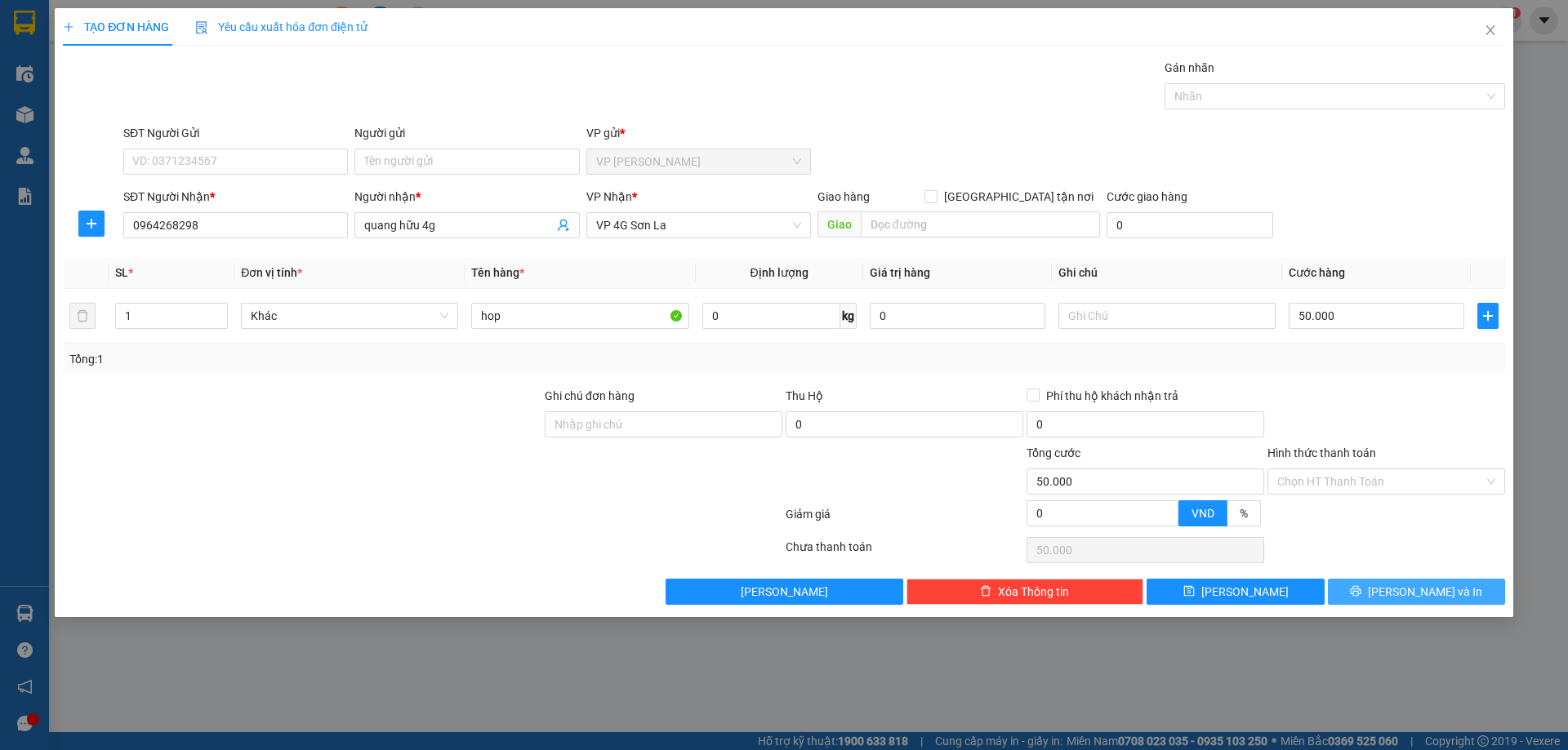
click at [1383, 596] on button "[PERSON_NAME] và In" at bounding box center [1416, 592] width 178 height 26
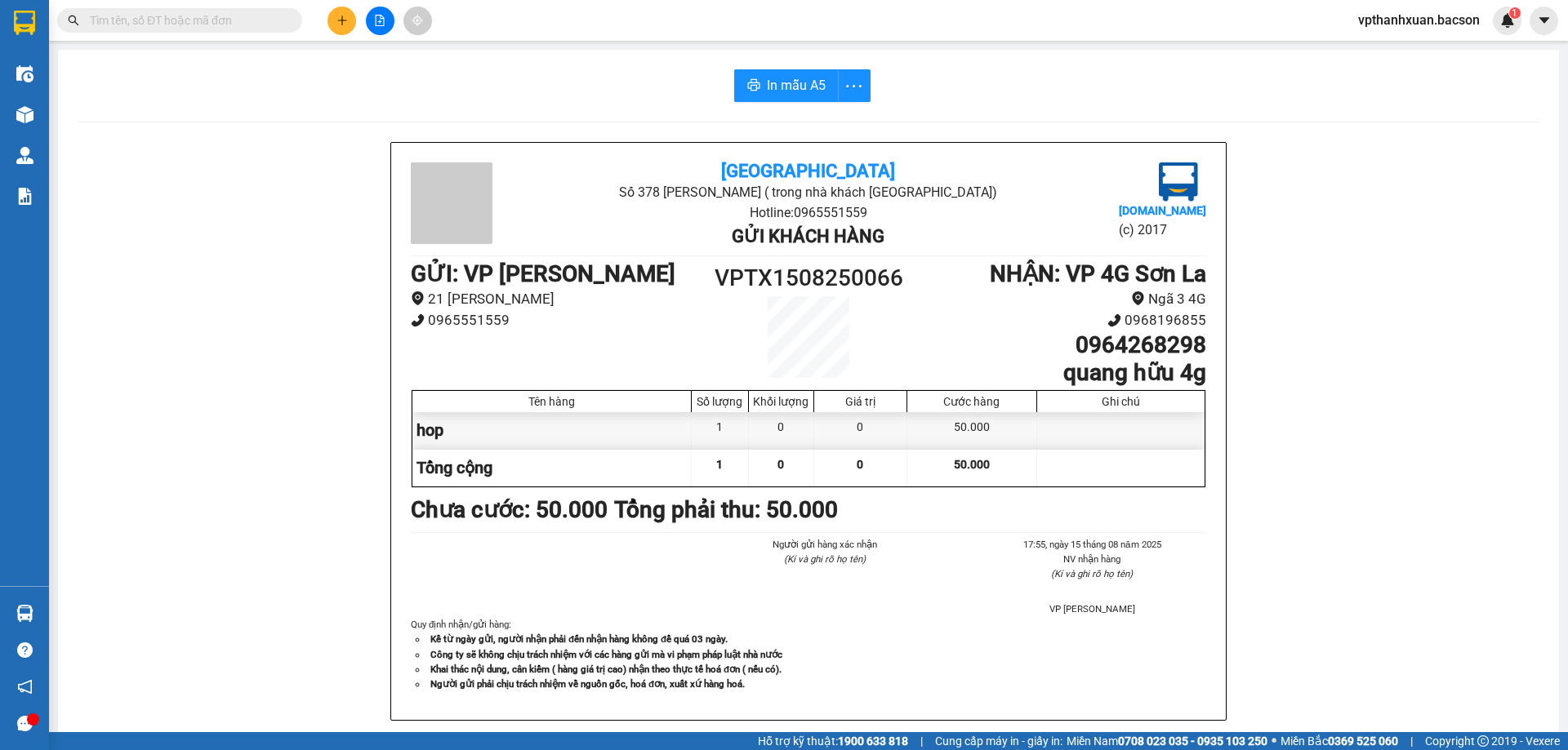
drag, startPoint x: 1262, startPoint y: 402, endPoint x: 1245, endPoint y: 390, distance: 20.8
click at [1262, 400] on div "Bắc Sơn Số 378 Nguyễn Trãi ( trong nhà khách Sơn La) Hotline: 0965551559 Gửi kh…" at bounding box center [808, 451] width 1461 height 619
click at [339, 22] on icon "plus" at bounding box center [341, 20] width 11 height 11
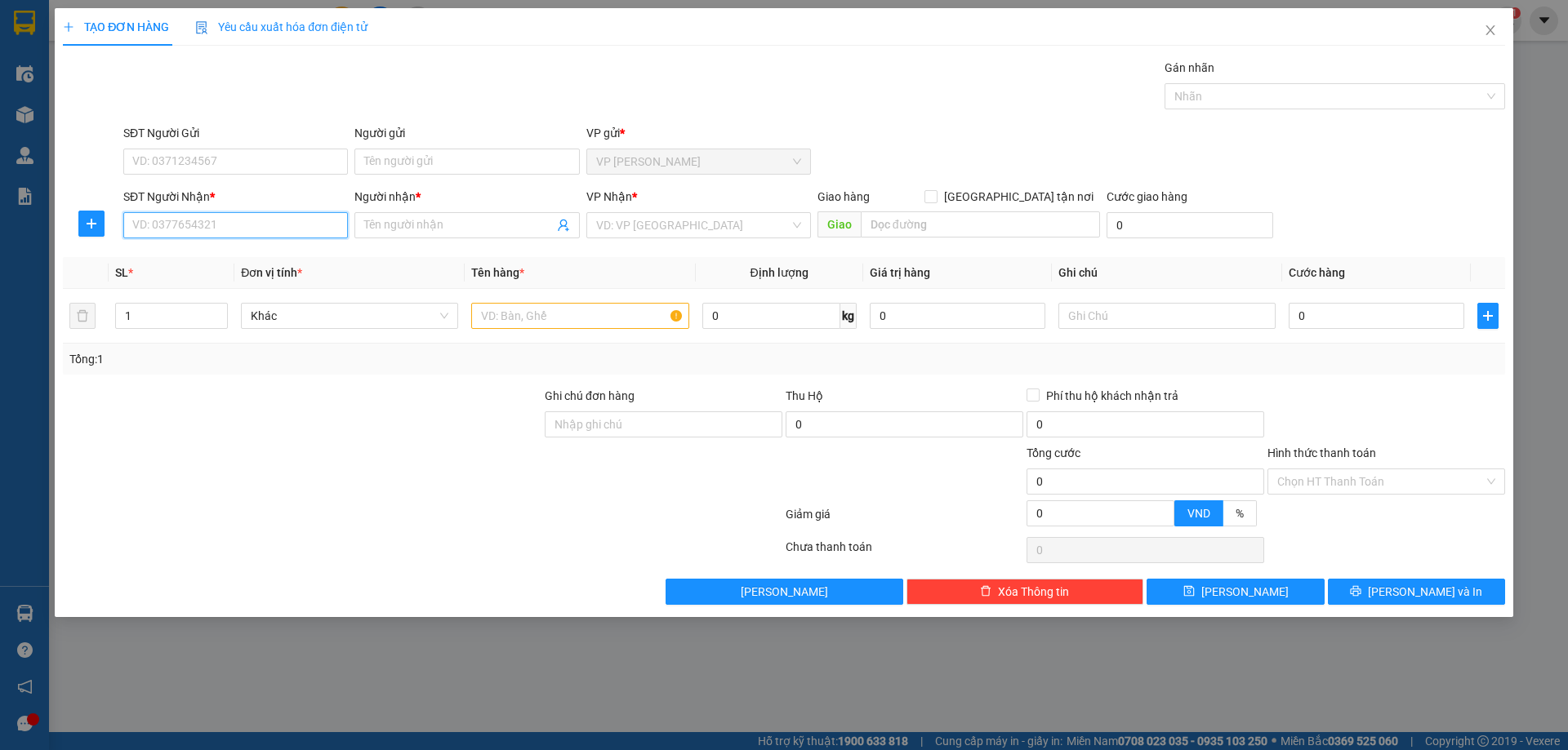
click at [275, 224] on input "SĐT Người Nhận *" at bounding box center [235, 225] width 224 height 26
click at [285, 257] on div "0389566789 - hằng" at bounding box center [236, 258] width 205 height 18
type input "0389566789"
type input "hằng"
type input "0389566789"
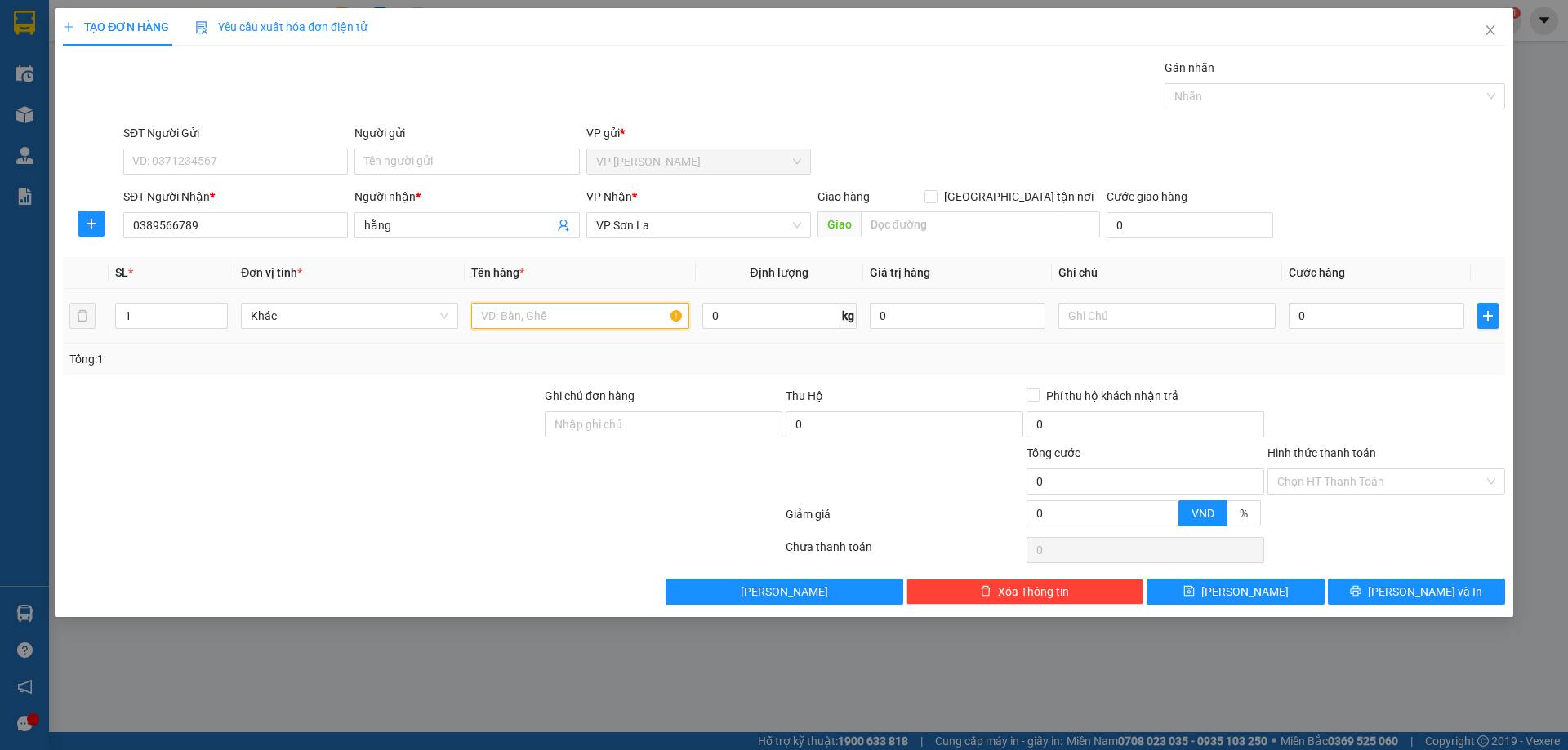
click at [544, 314] on input "text" at bounding box center [580, 316] width 217 height 26
type input "hop"
click at [1349, 314] on input "0" at bounding box center [1377, 316] width 176 height 26
type input "5"
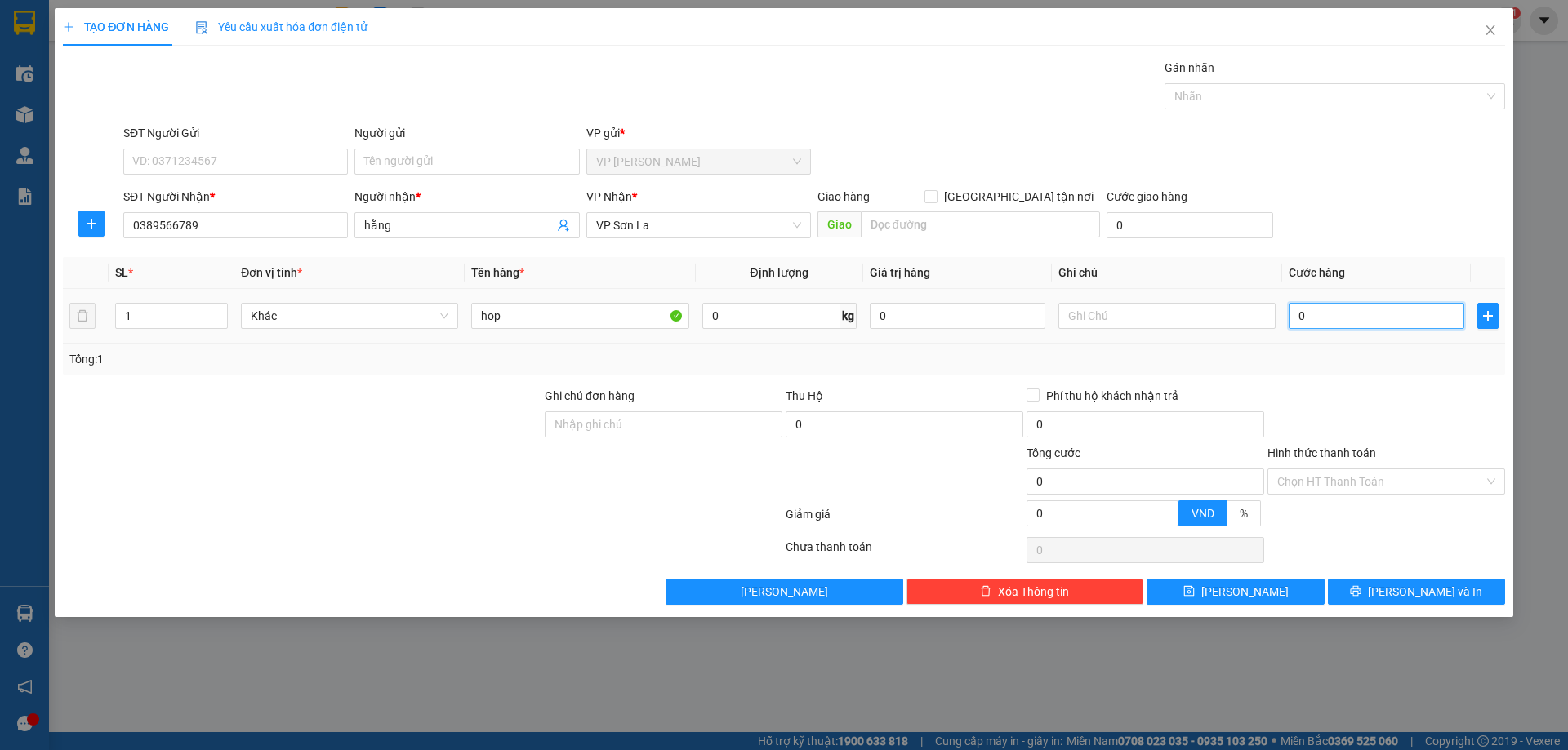
type input "5"
type input "50"
click at [1396, 582] on button "[PERSON_NAME] và In" at bounding box center [1416, 592] width 178 height 26
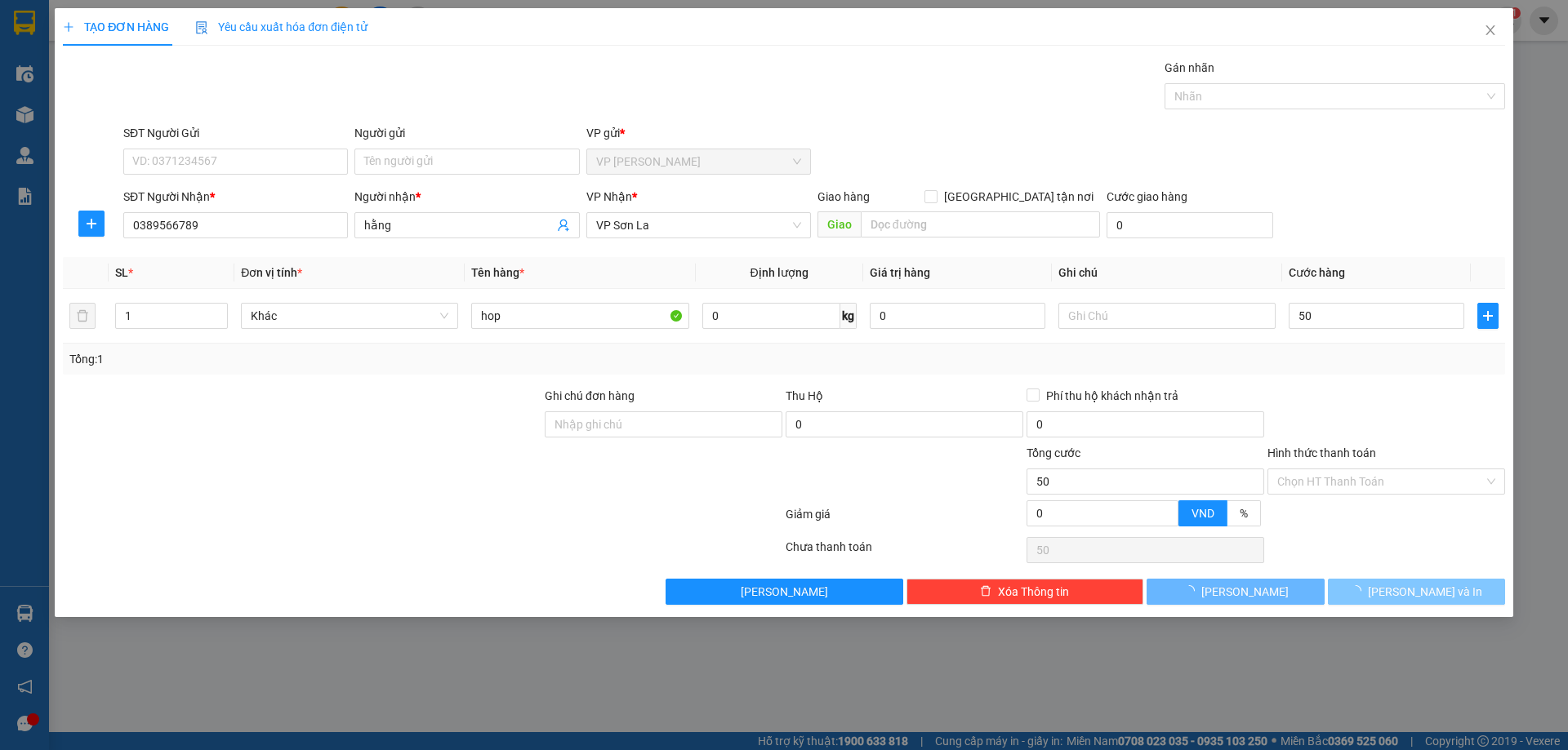
type input "50.000"
click at [1396, 582] on button "[PERSON_NAME] và In" at bounding box center [1416, 592] width 178 height 26
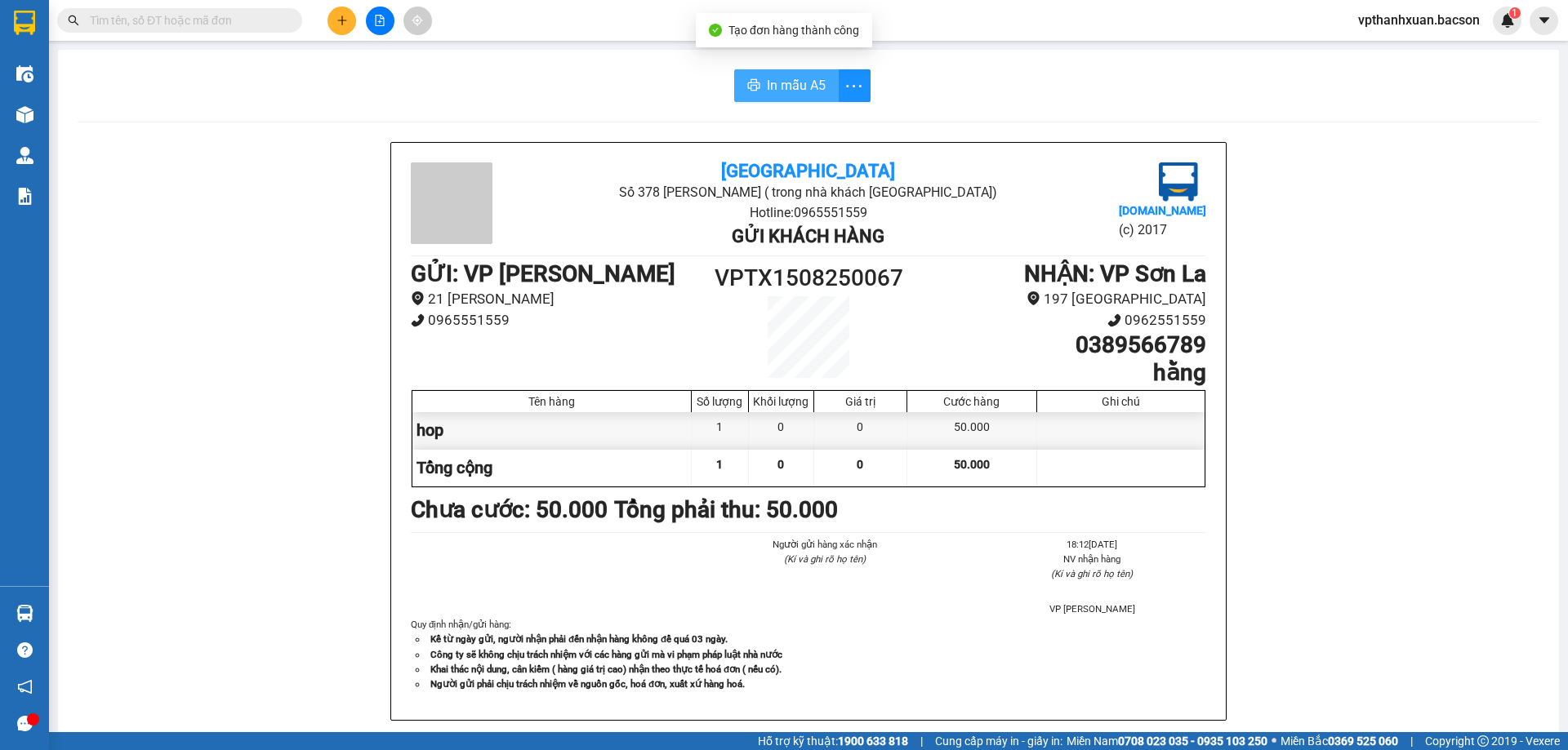
click at [787, 81] on span "In mẫu A5" at bounding box center [796, 86] width 59 height 21
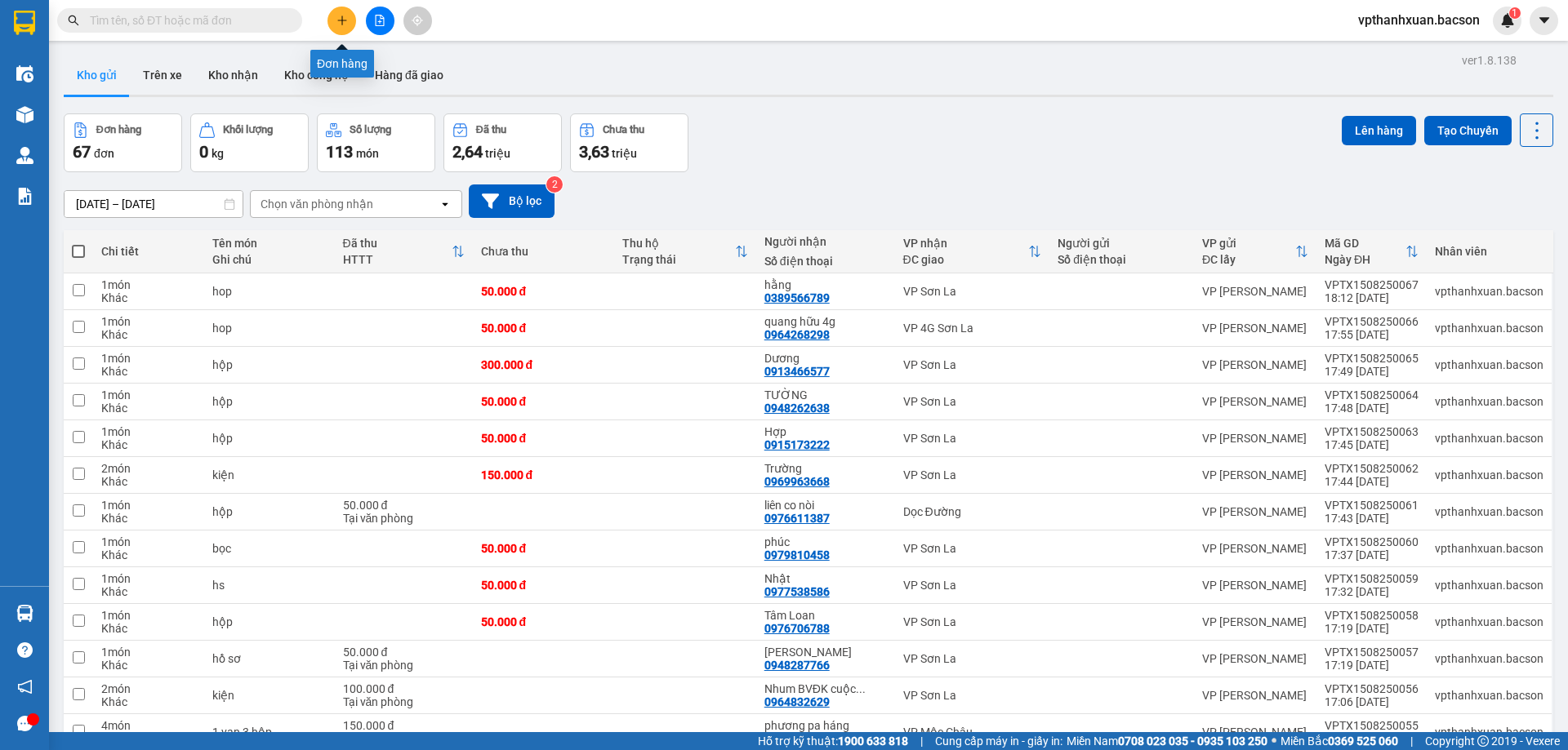
click at [333, 23] on button at bounding box center [341, 21] width 29 height 29
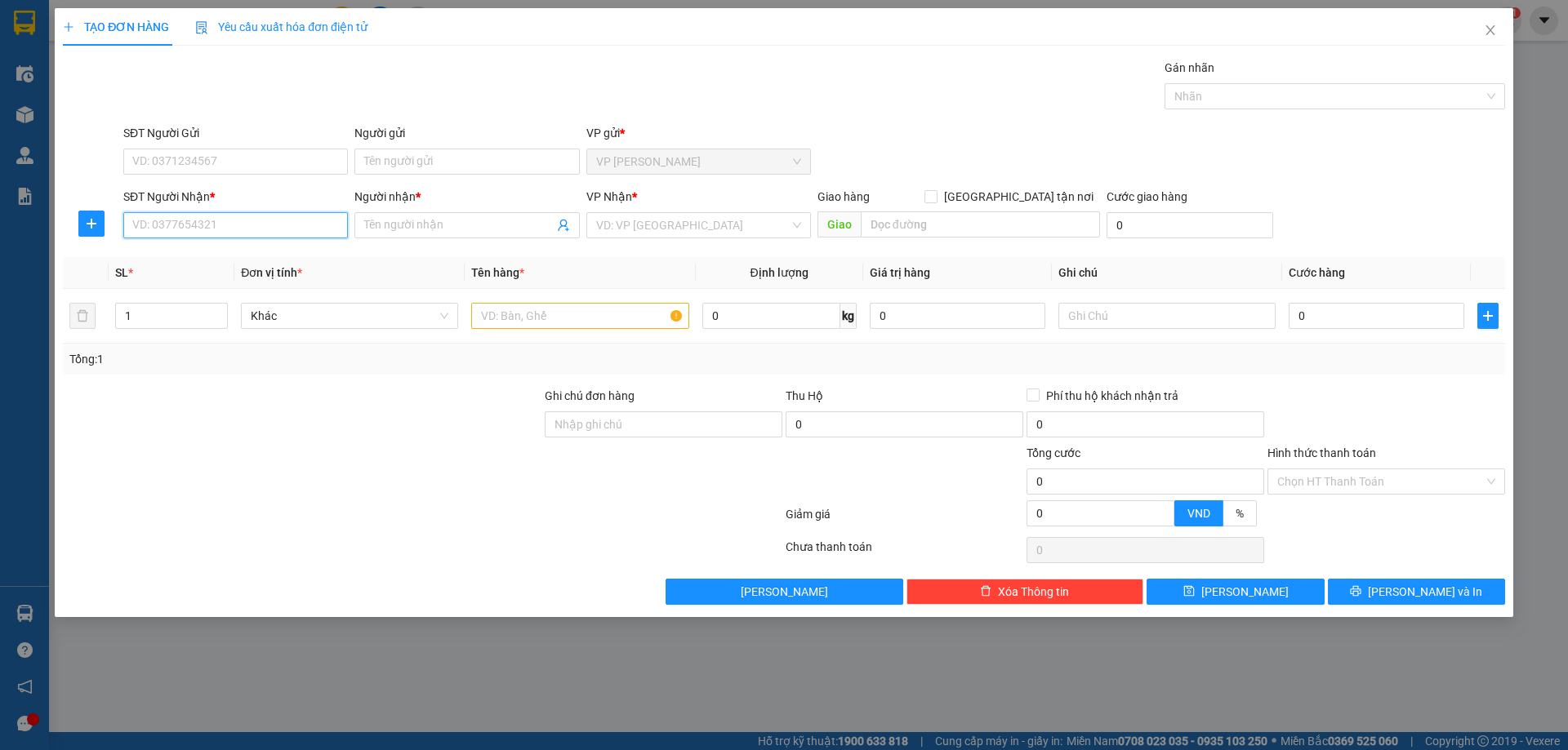
click at [319, 229] on input "SĐT Người Nhận *" at bounding box center [235, 225] width 224 height 26
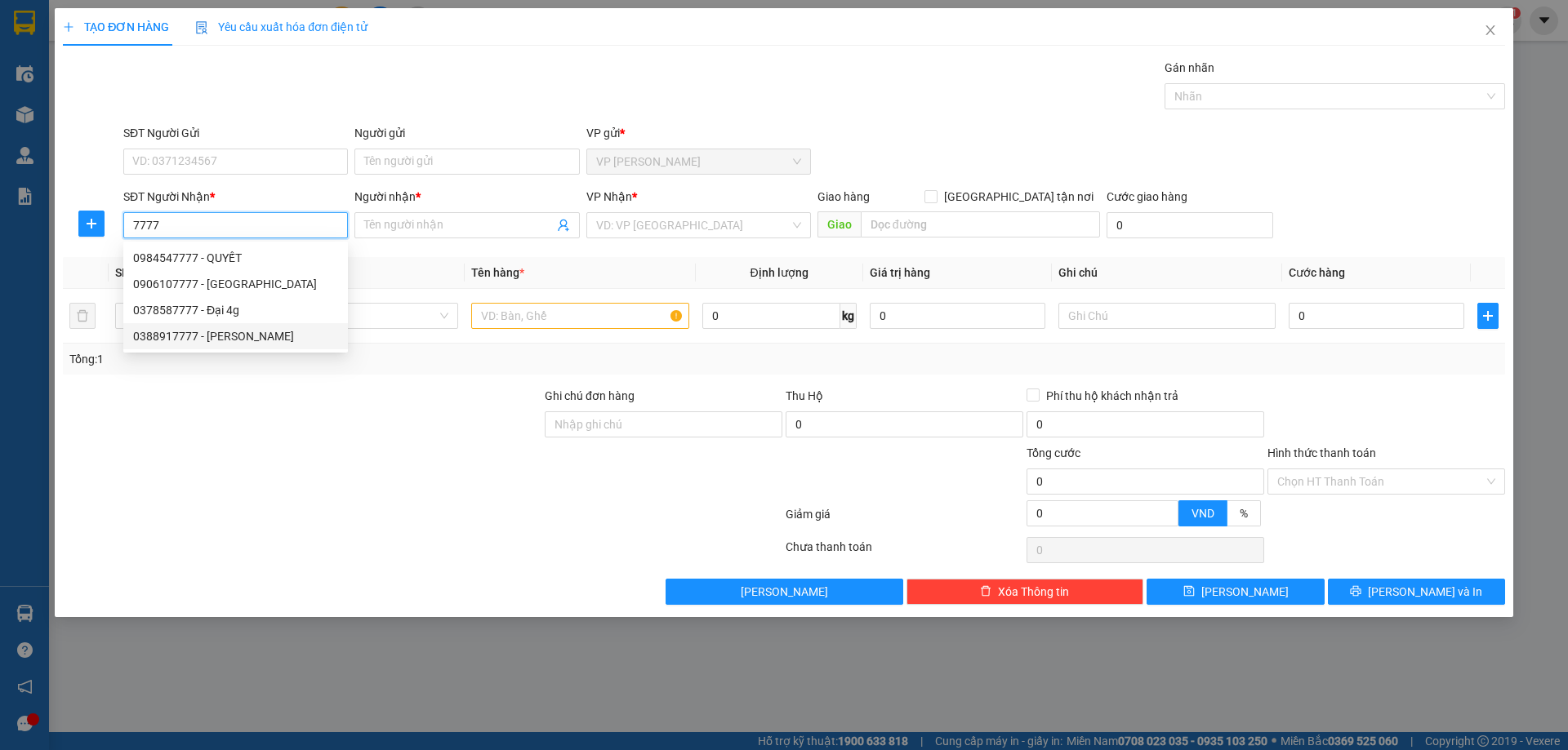
click at [281, 348] on div "0388917777 - Huy" at bounding box center [235, 336] width 224 height 26
type input "0388917777"
type input "Huy"
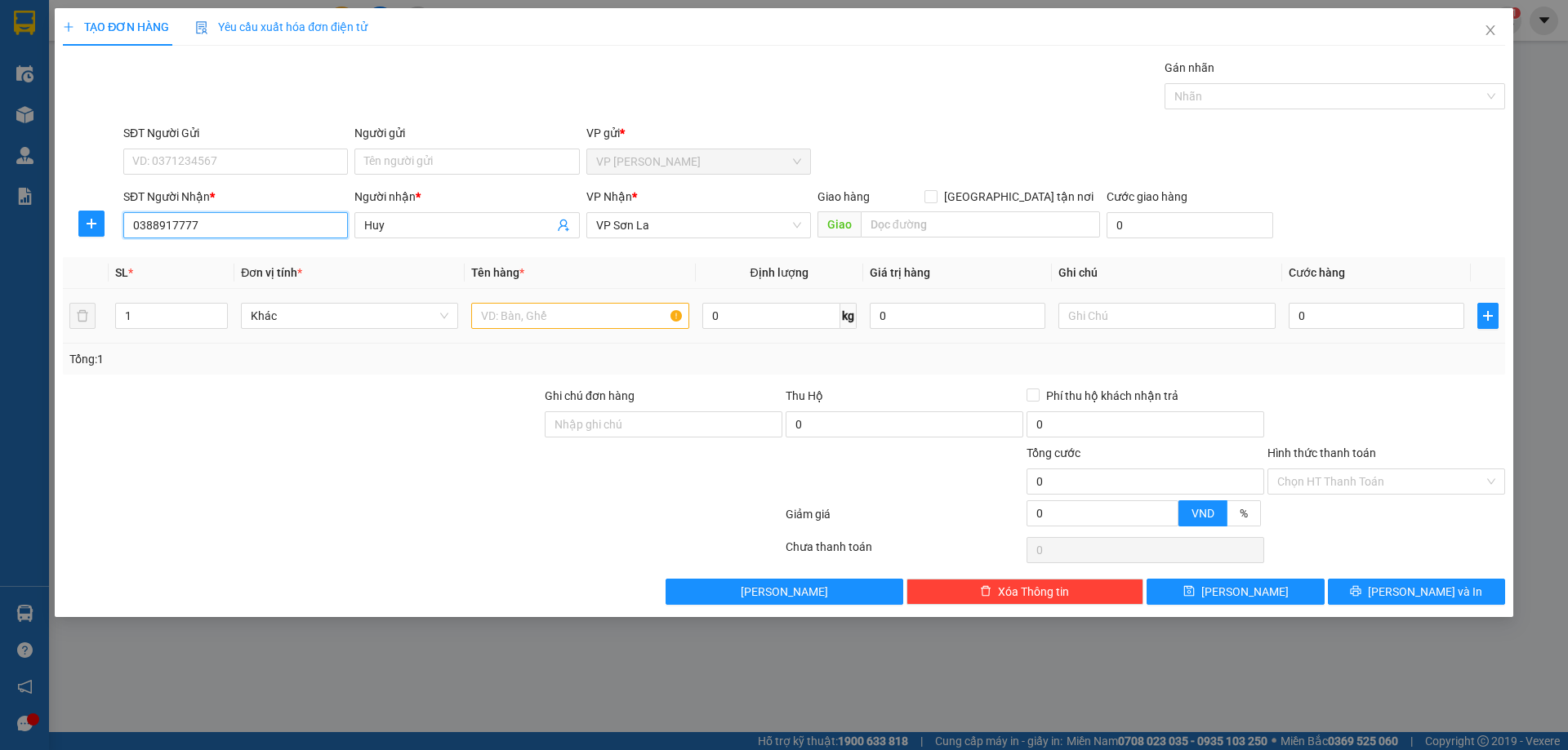
type input "0388917777"
click at [496, 313] on input "text" at bounding box center [580, 316] width 217 height 26
type input "hop"
click at [1349, 317] on input "0" at bounding box center [1377, 316] width 176 height 26
type input "5"
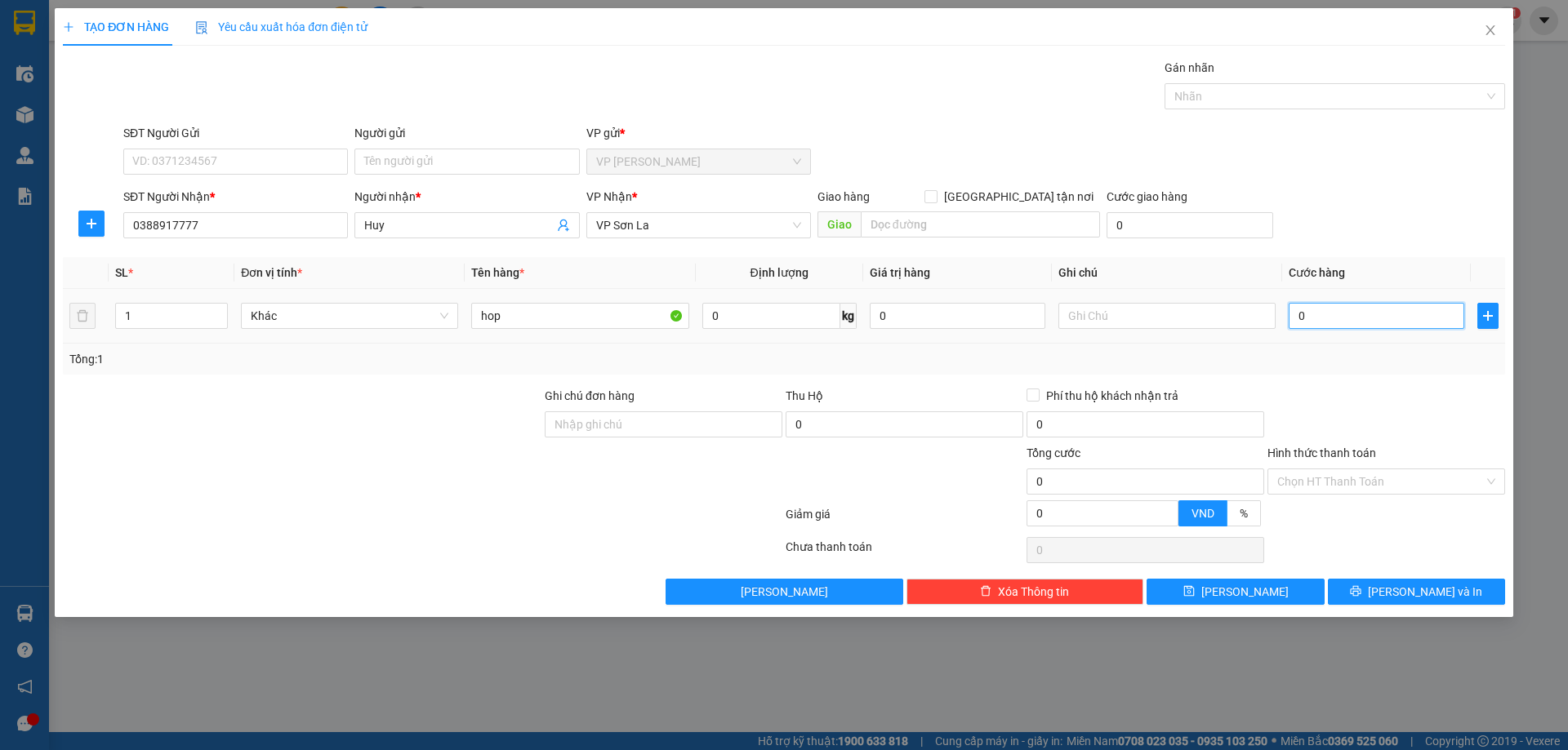
type input "5"
type input "50"
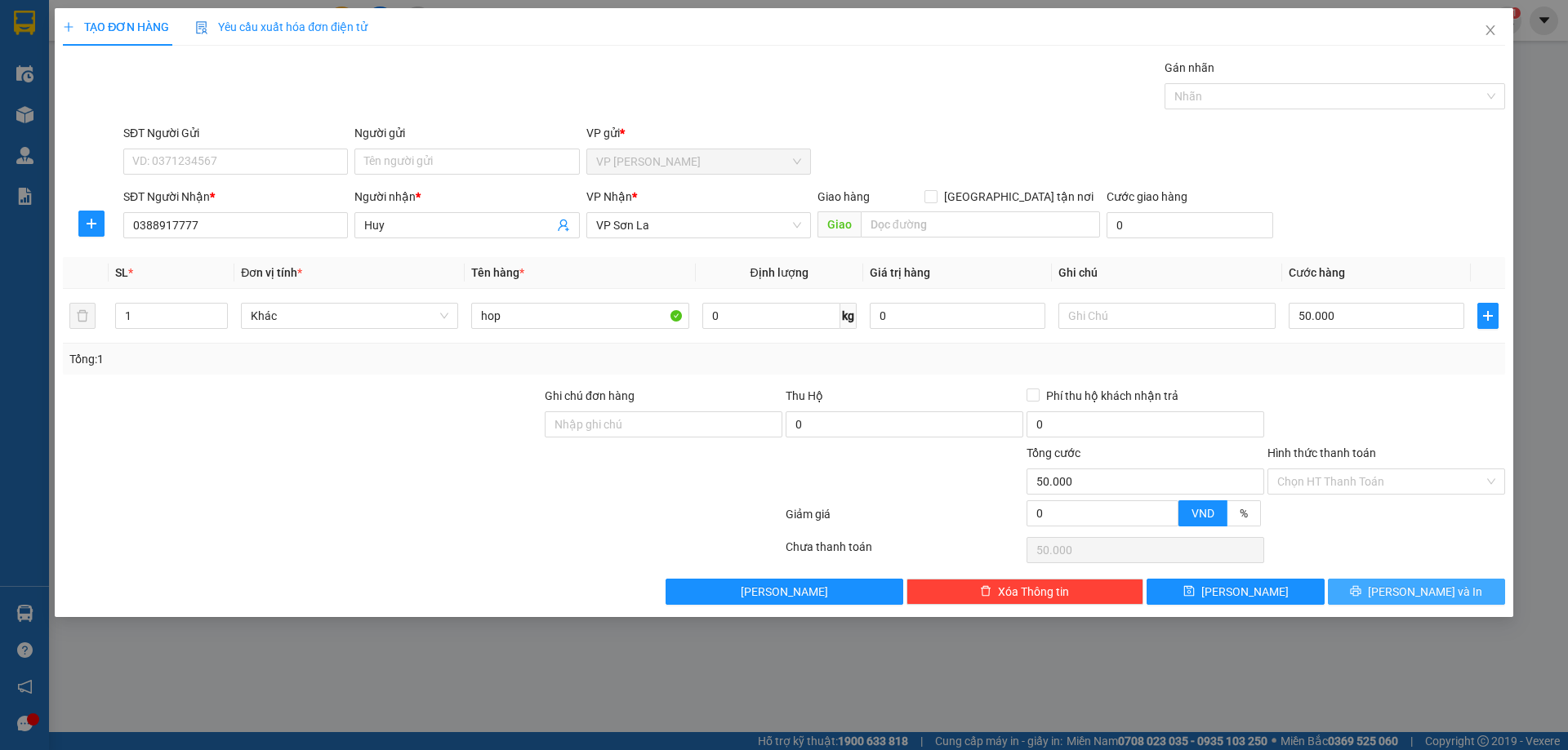
click at [1443, 593] on span "[PERSON_NAME] và In" at bounding box center [1425, 592] width 114 height 18
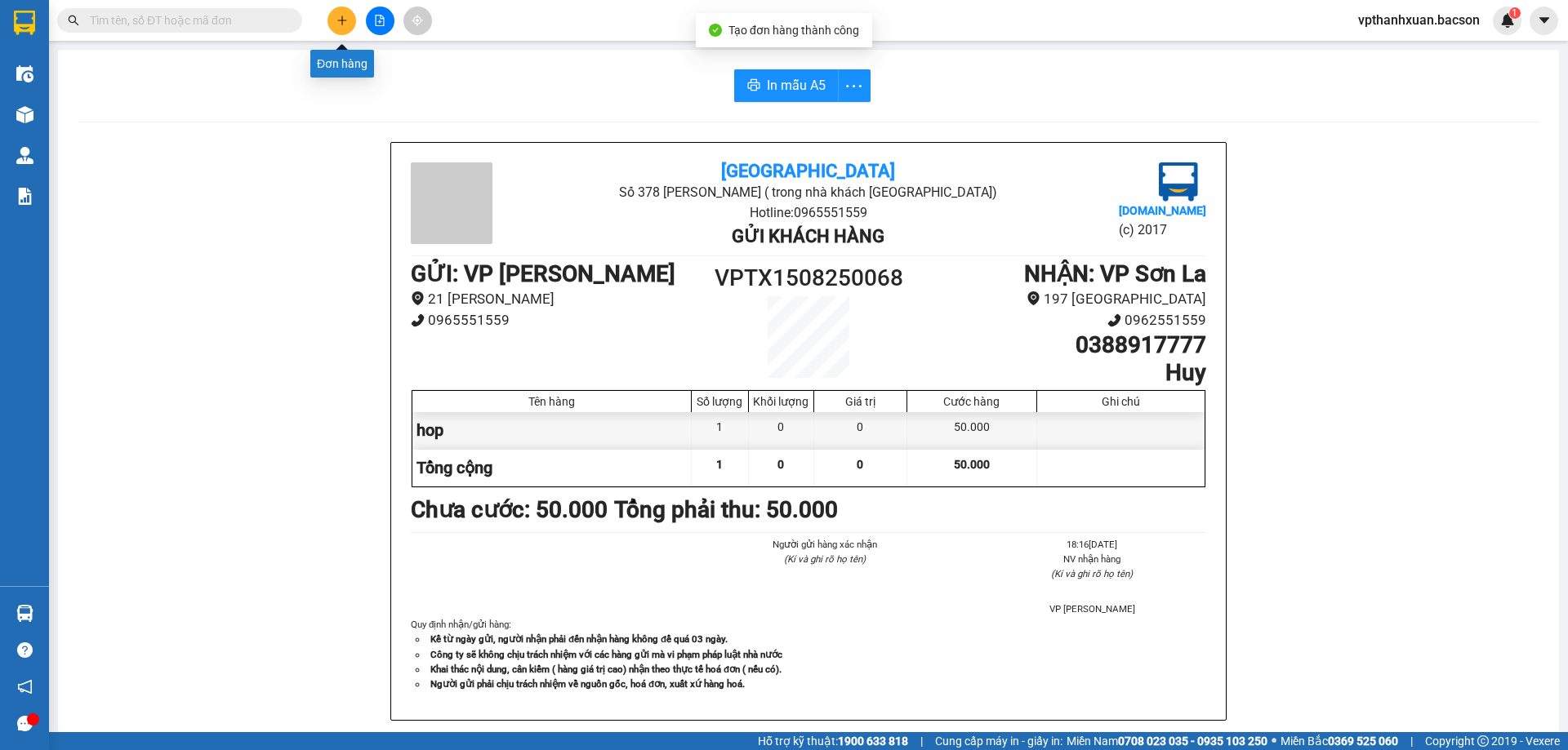
click at [340, 26] on button at bounding box center [341, 21] width 29 height 29
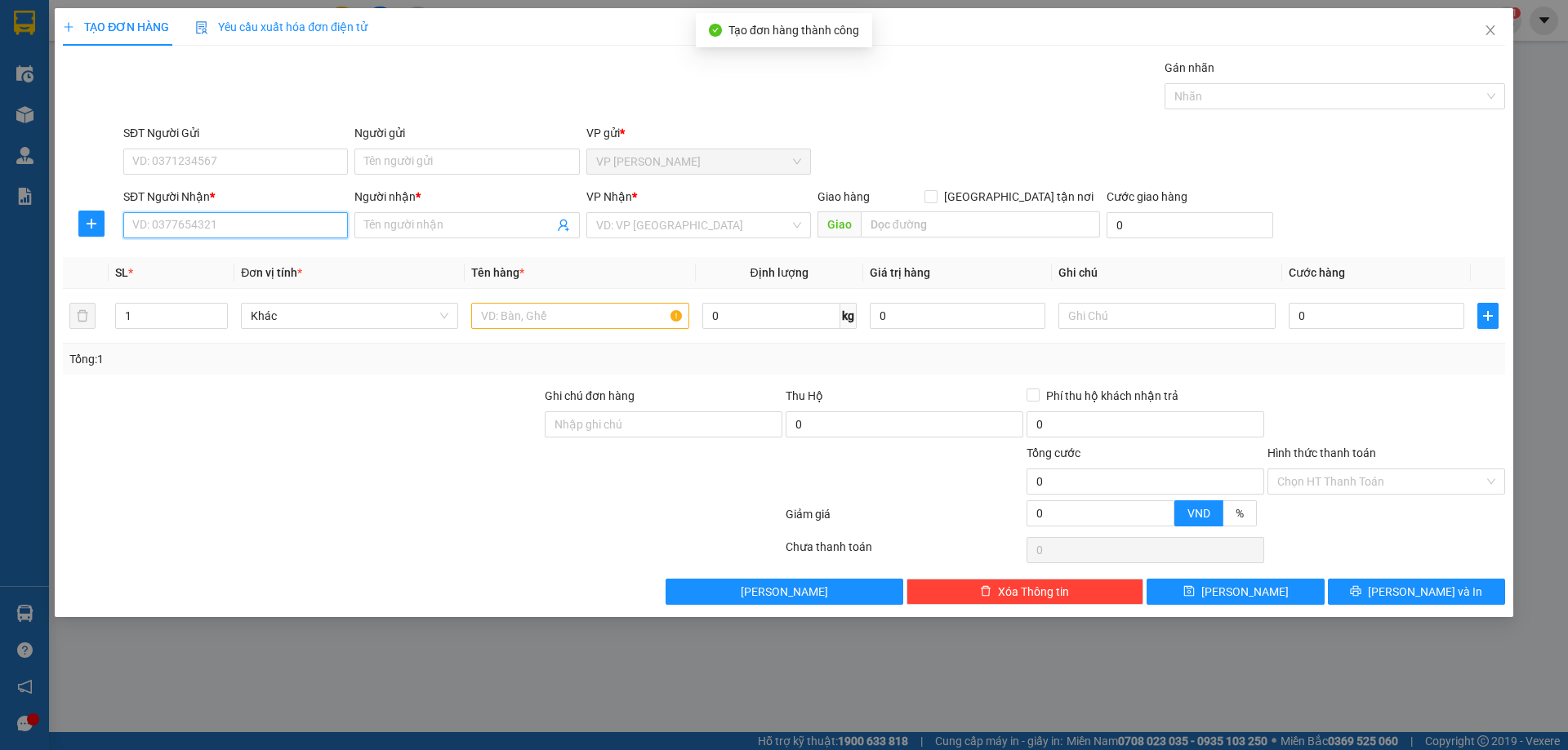
drag, startPoint x: 270, startPoint y: 225, endPoint x: 758, endPoint y: 361, distance: 506.6
click at [275, 228] on input "SĐT Người Nhận *" at bounding box center [235, 225] width 224 height 26
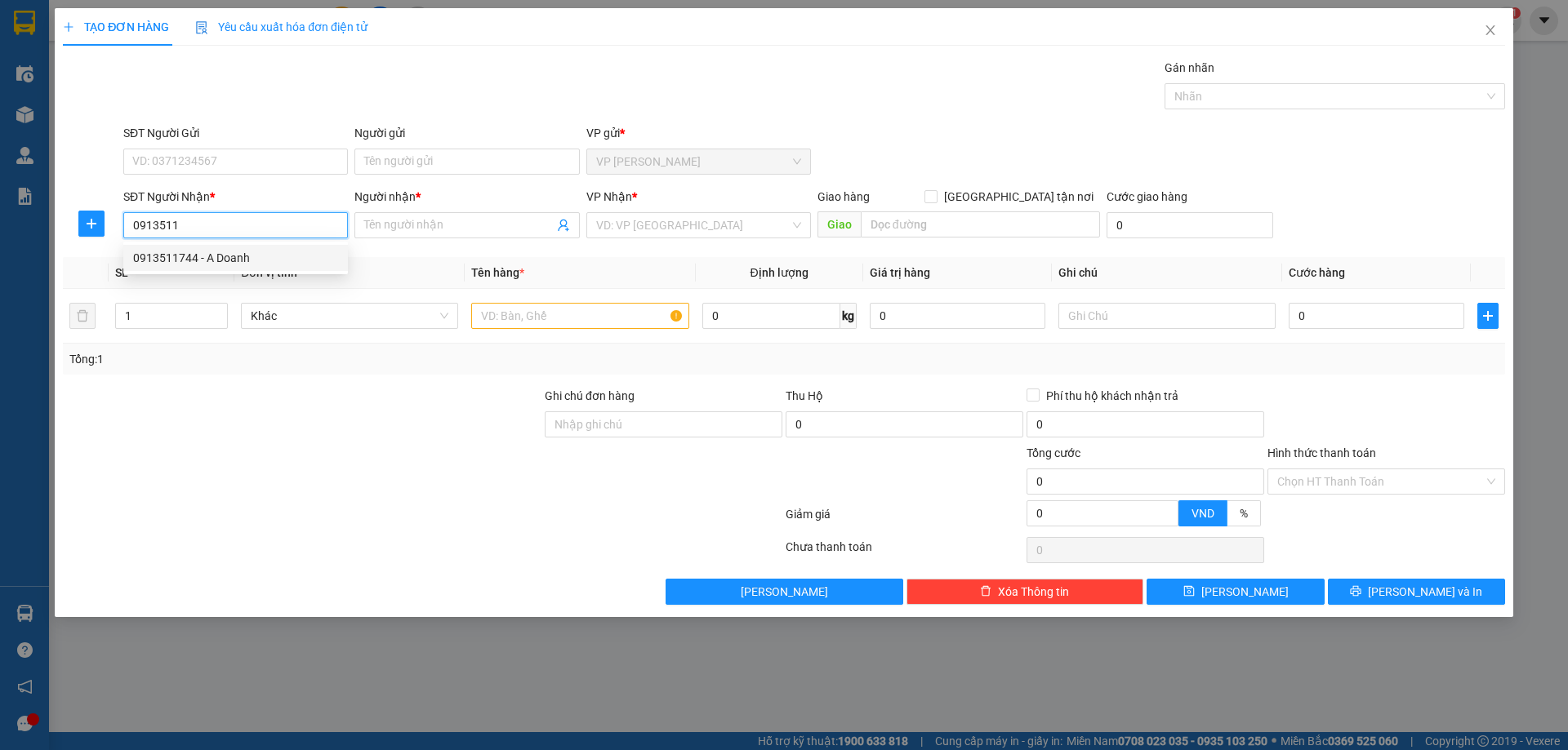
click at [262, 265] on div "0913511744 - A Doanh" at bounding box center [236, 258] width 205 height 18
type input "0913511744"
type input "A Doanh"
type input "0913511744"
click at [534, 320] on input "text" at bounding box center [580, 316] width 217 height 26
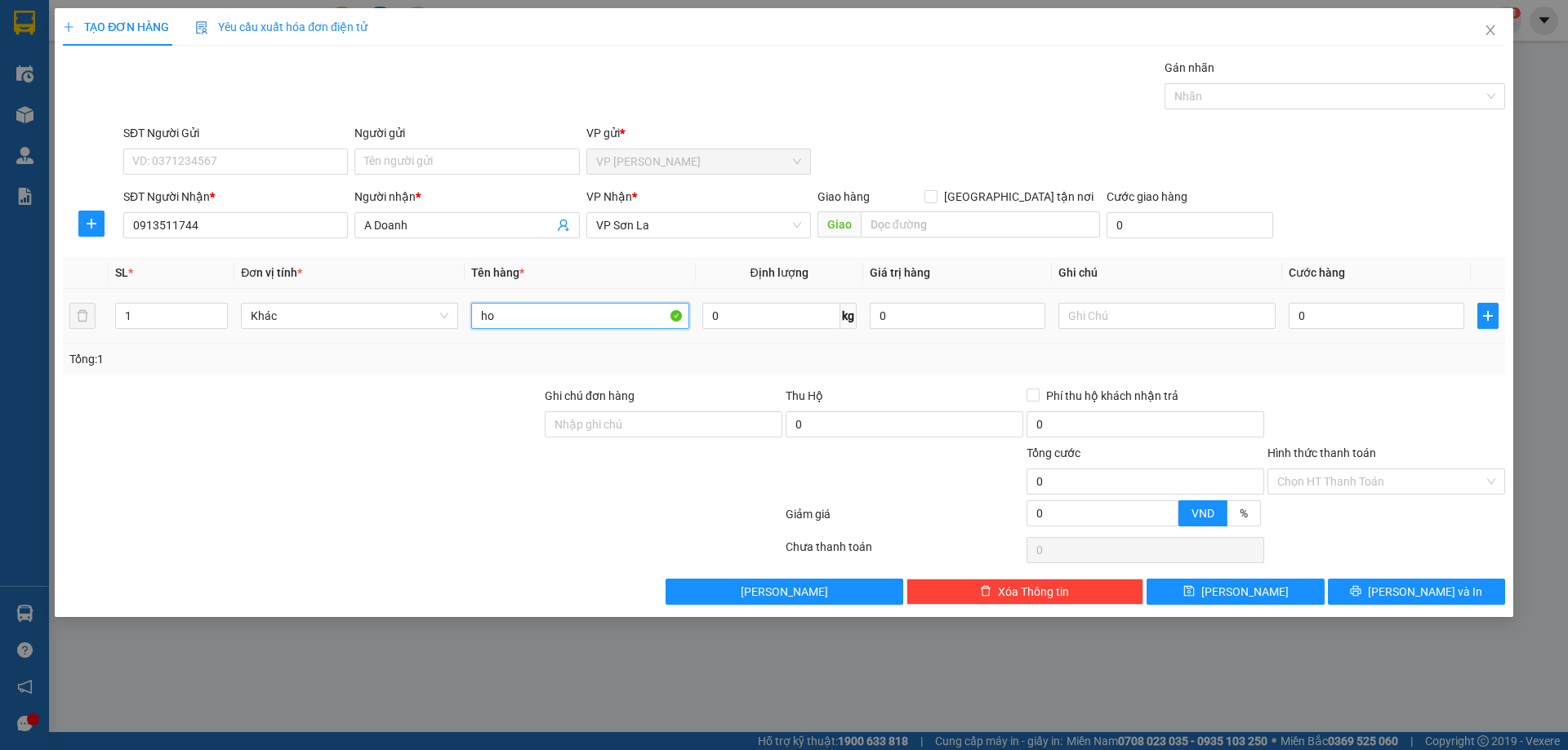
type input "hop"
click at [1327, 320] on input "0" at bounding box center [1377, 316] width 176 height 26
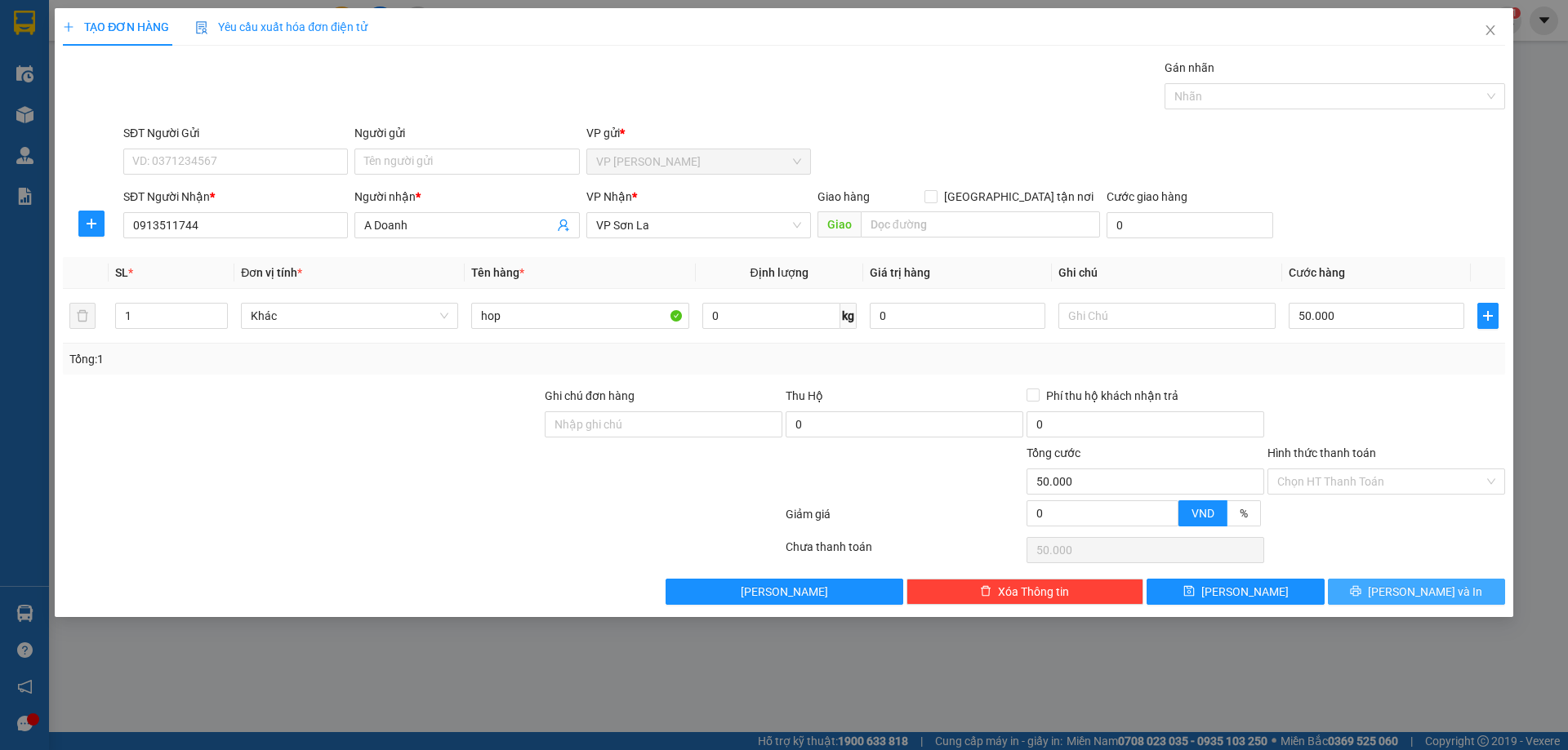
click at [1353, 592] on button "[PERSON_NAME] và In" at bounding box center [1416, 592] width 178 height 26
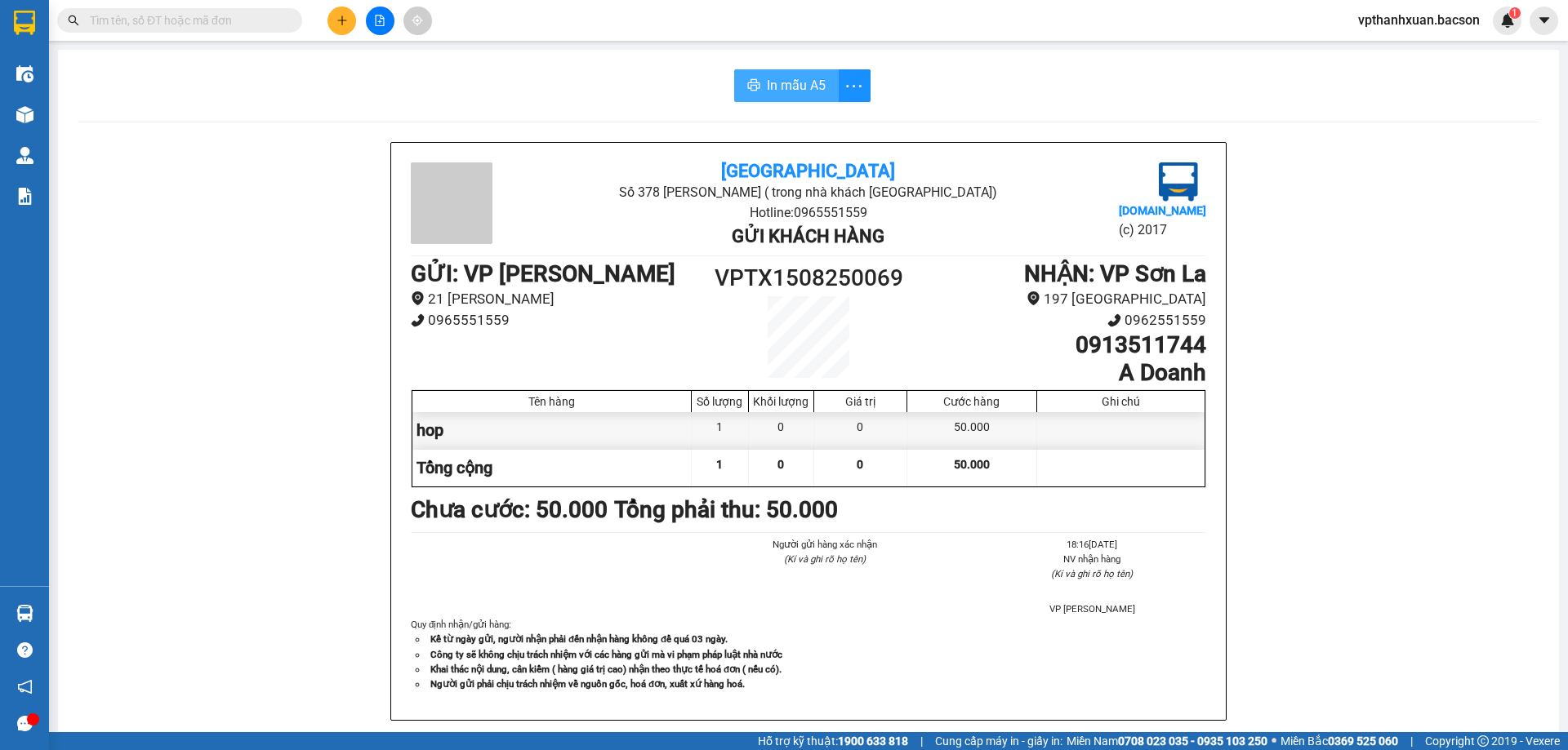
click at [785, 85] on span "In mẫu A5" at bounding box center [796, 86] width 59 height 21
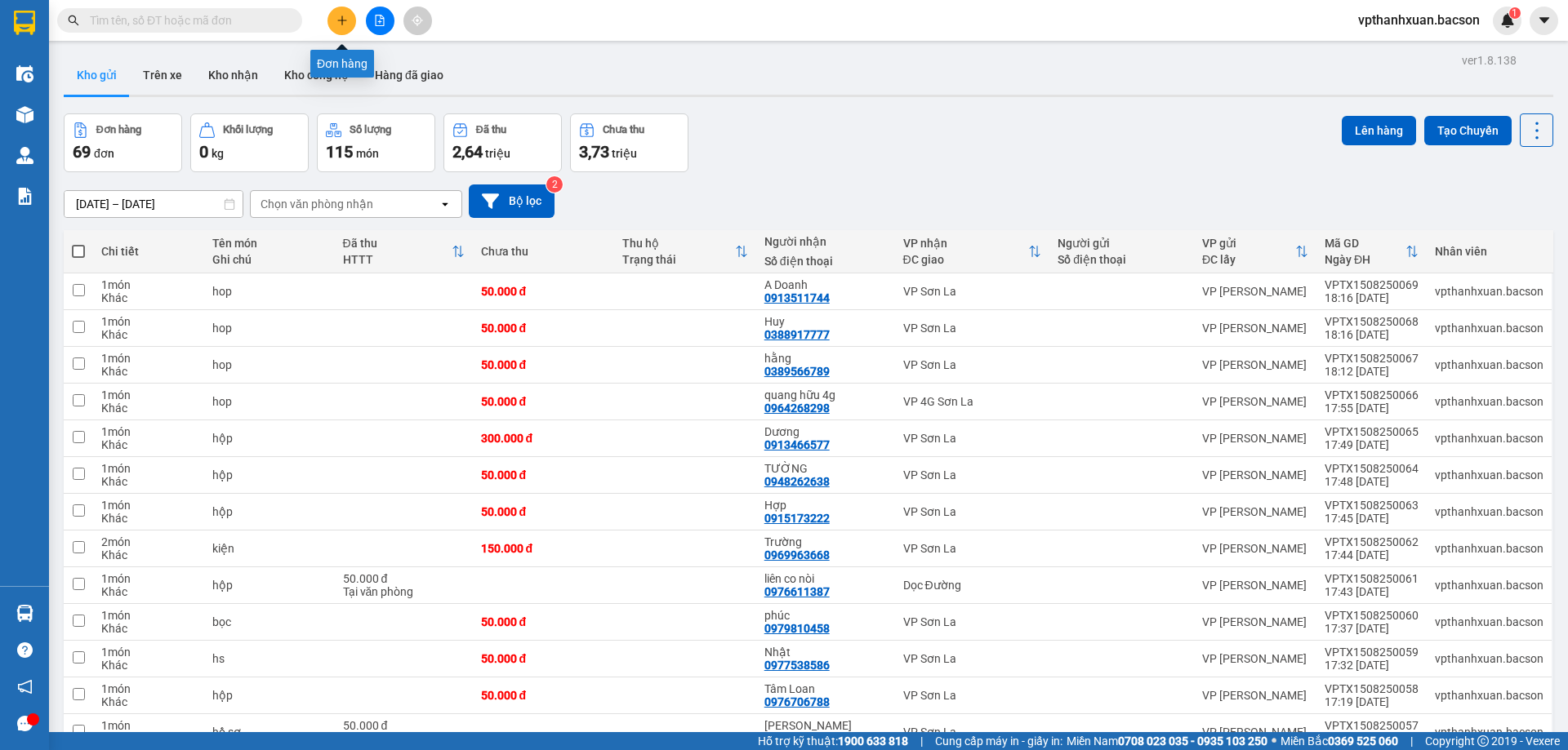
click at [342, 22] on icon "plus" at bounding box center [341, 20] width 11 height 11
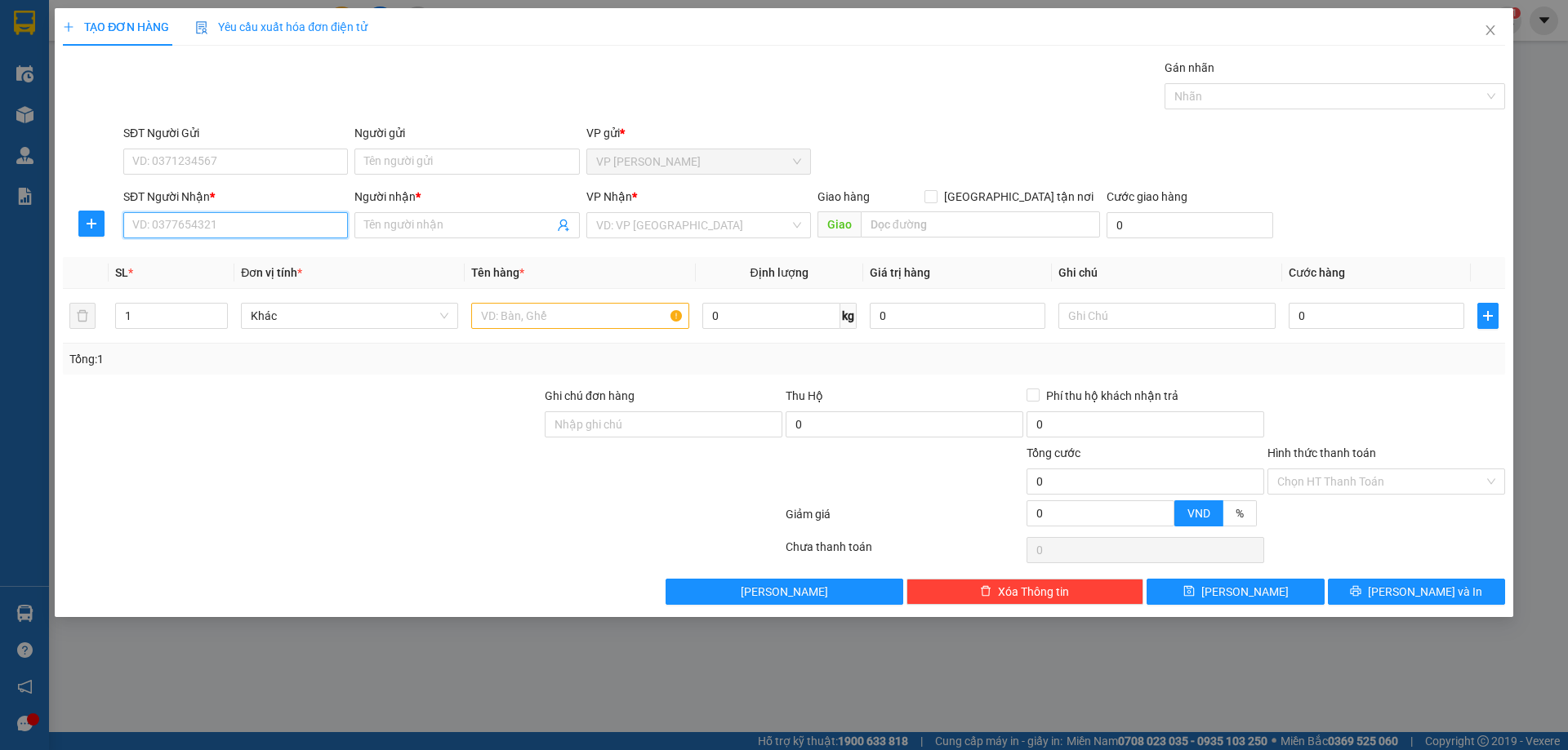
click at [263, 229] on input "SĐT Người Nhận *" at bounding box center [235, 225] width 224 height 26
drag, startPoint x: 282, startPoint y: 263, endPoint x: 395, endPoint y: 323, distance: 127.9
click at [285, 264] on div "0912617929 - Hưng Bản Lầu" at bounding box center [236, 258] width 205 height 18
type input "0912617929"
type input "Hưng Bản Lầu"
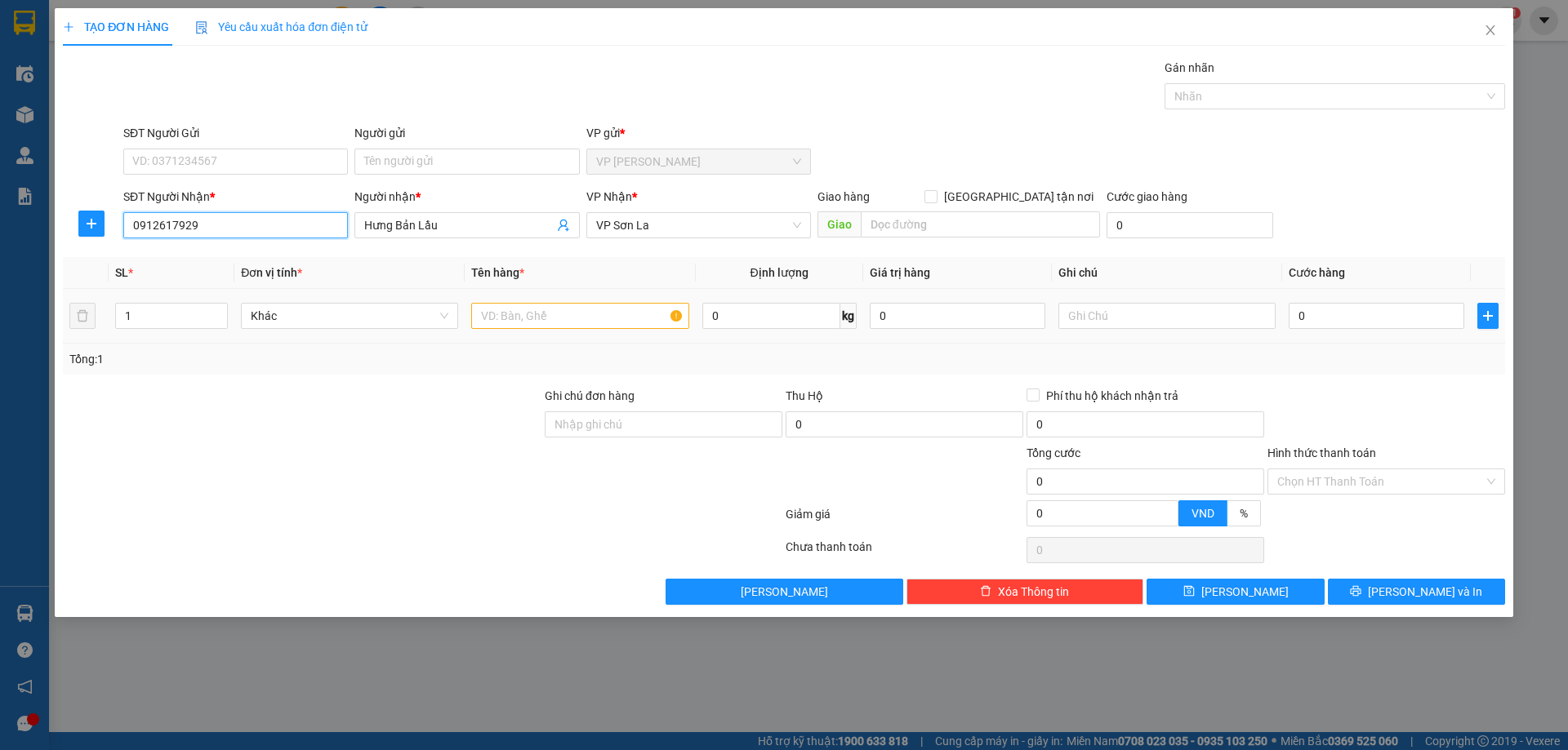
type input "0912617929"
click at [546, 320] on input "text" at bounding box center [580, 316] width 217 height 26
type input "thu"
click at [1368, 307] on input "0" at bounding box center [1377, 316] width 176 height 26
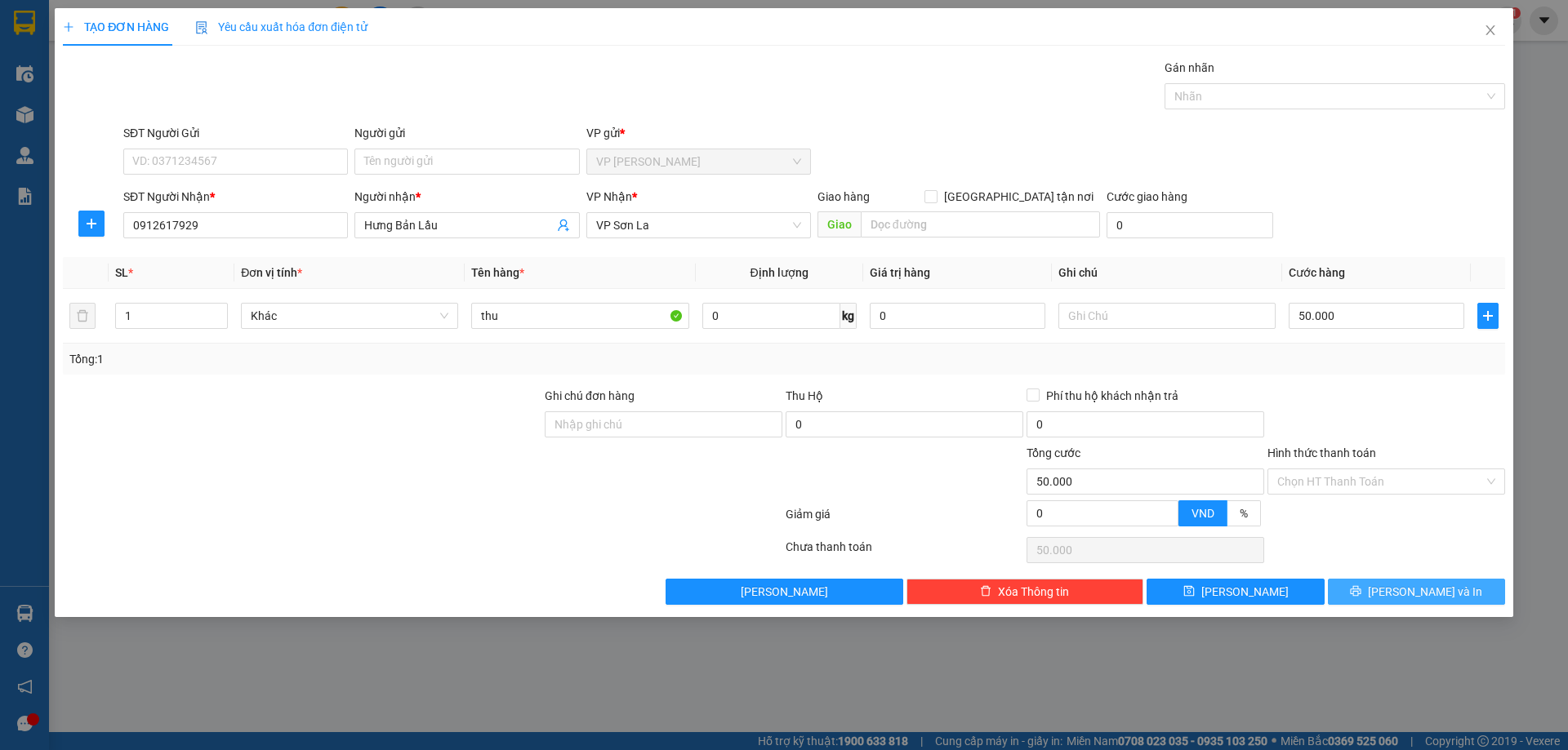
click at [1407, 598] on span "[PERSON_NAME] và In" at bounding box center [1425, 592] width 114 height 18
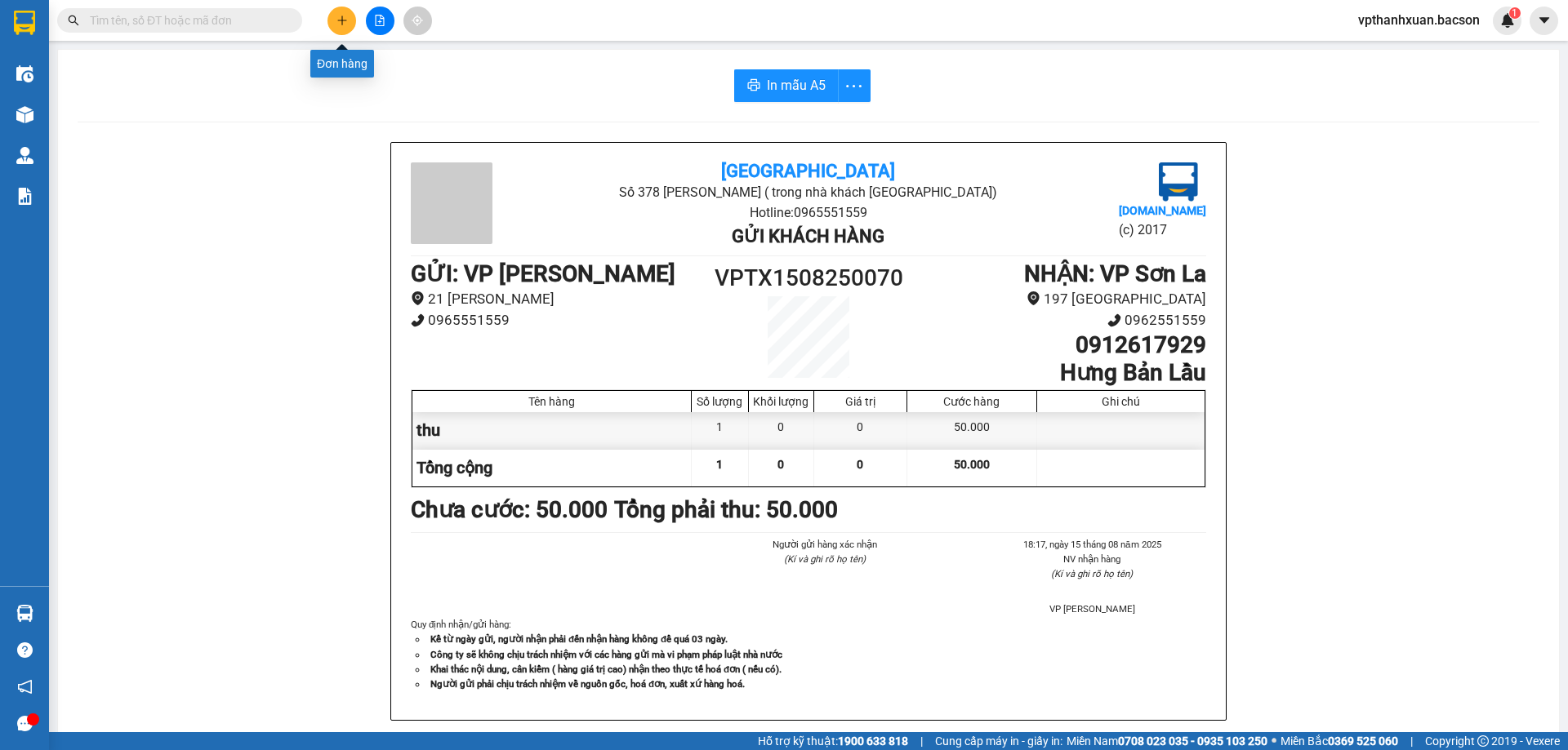
click at [338, 25] on icon "plus" at bounding box center [341, 20] width 11 height 11
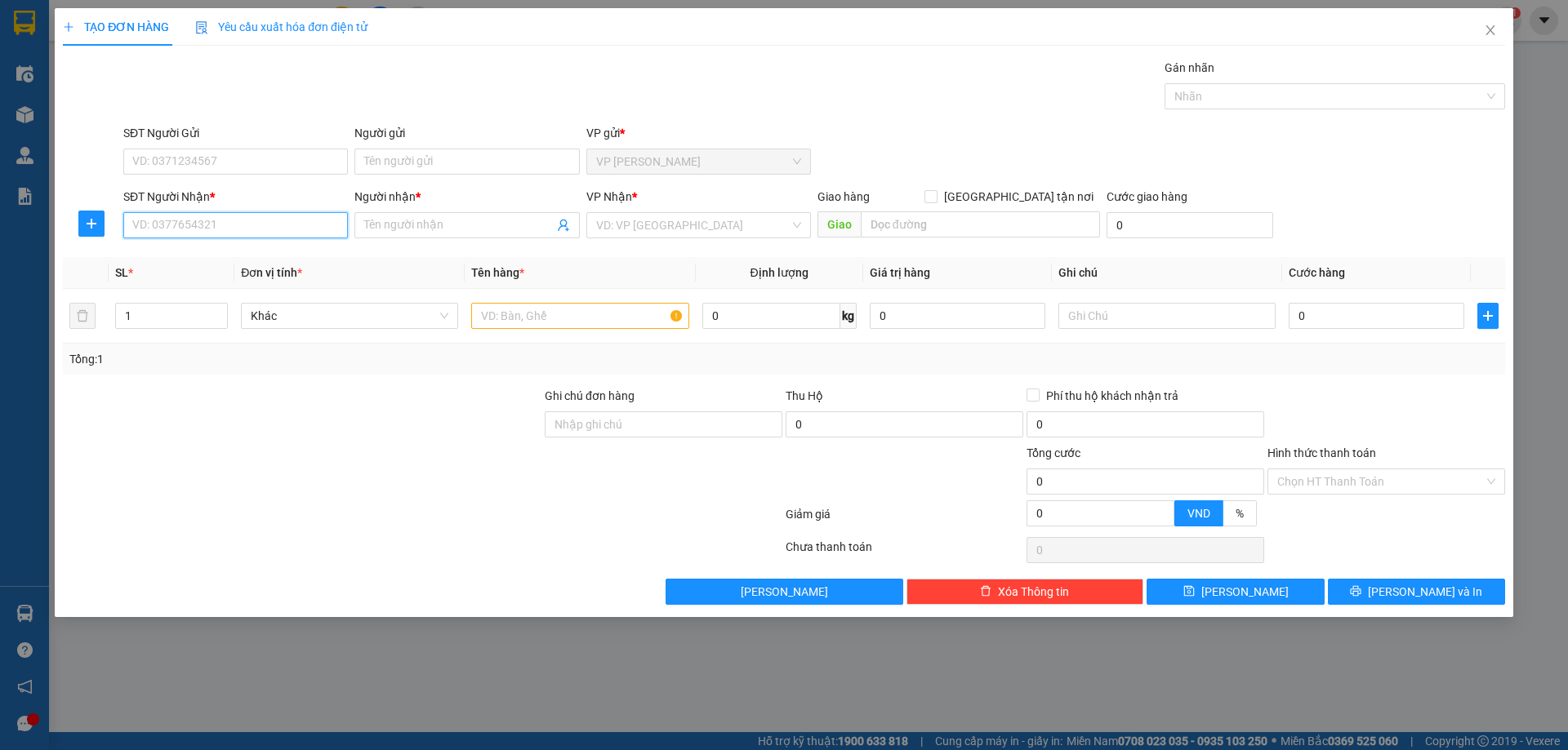
click at [305, 235] on input "SĐT Người Nhận *" at bounding box center [235, 225] width 224 height 26
click at [294, 257] on div "0858994994 - tuấn" at bounding box center [236, 258] width 205 height 18
type input "0858994994"
type input "tuấn"
click at [294, 257] on div "0858994994 - tuấn" at bounding box center [236, 258] width 205 height 18
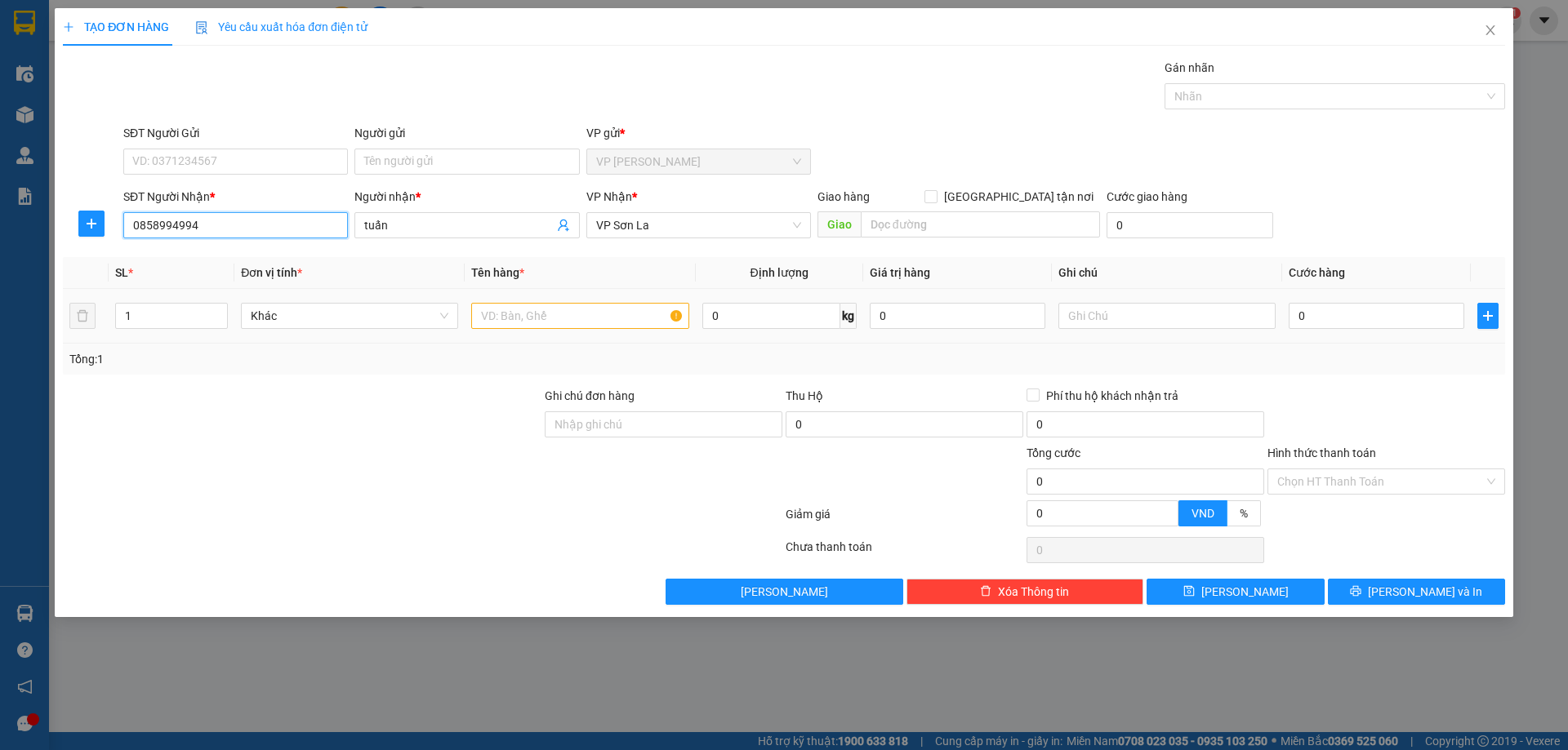
type input "0858994994"
click at [511, 307] on input "text" at bounding box center [580, 316] width 217 height 26
type input "hôp"
click at [1333, 311] on input "0" at bounding box center [1377, 316] width 176 height 26
type input "5"
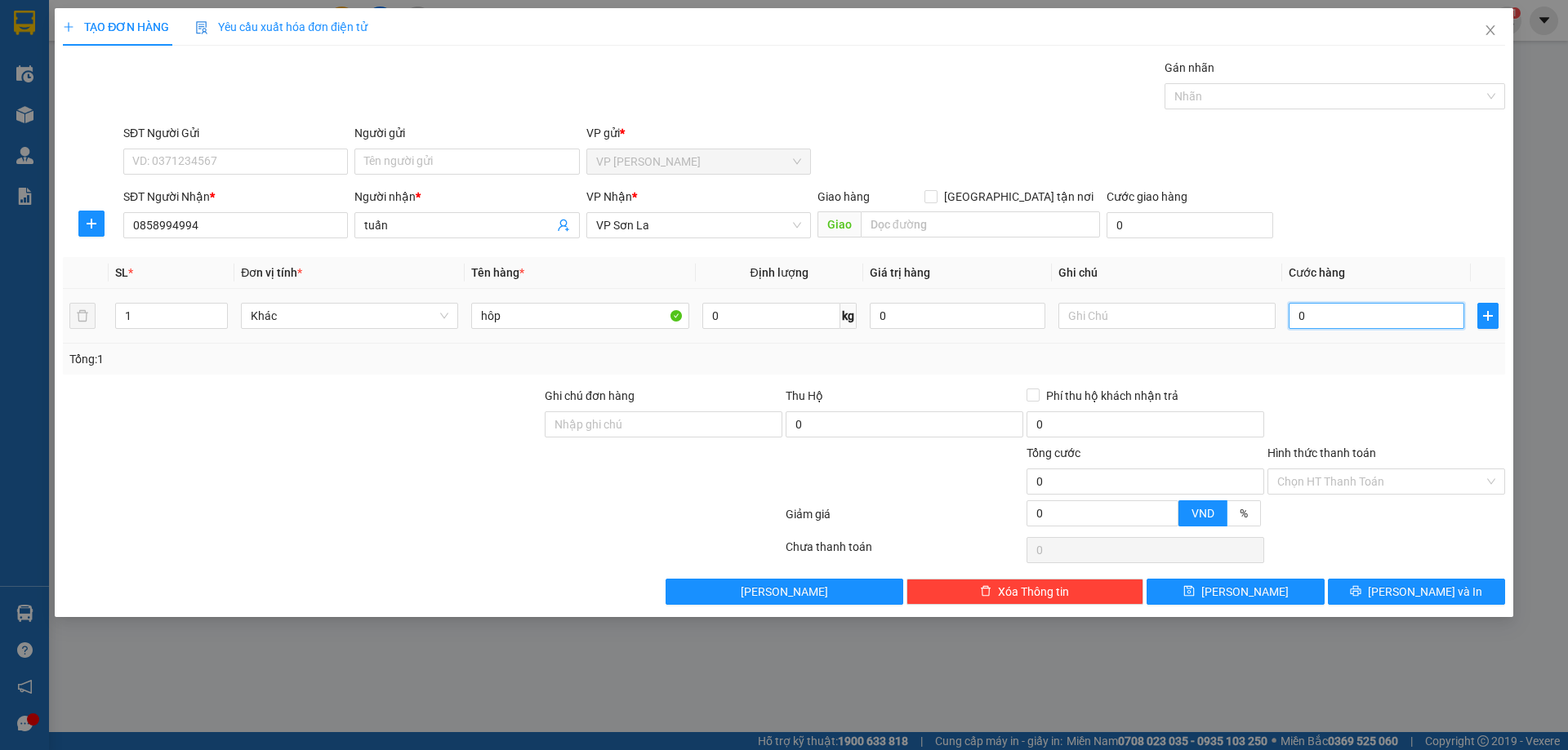
type input "5"
type input "50"
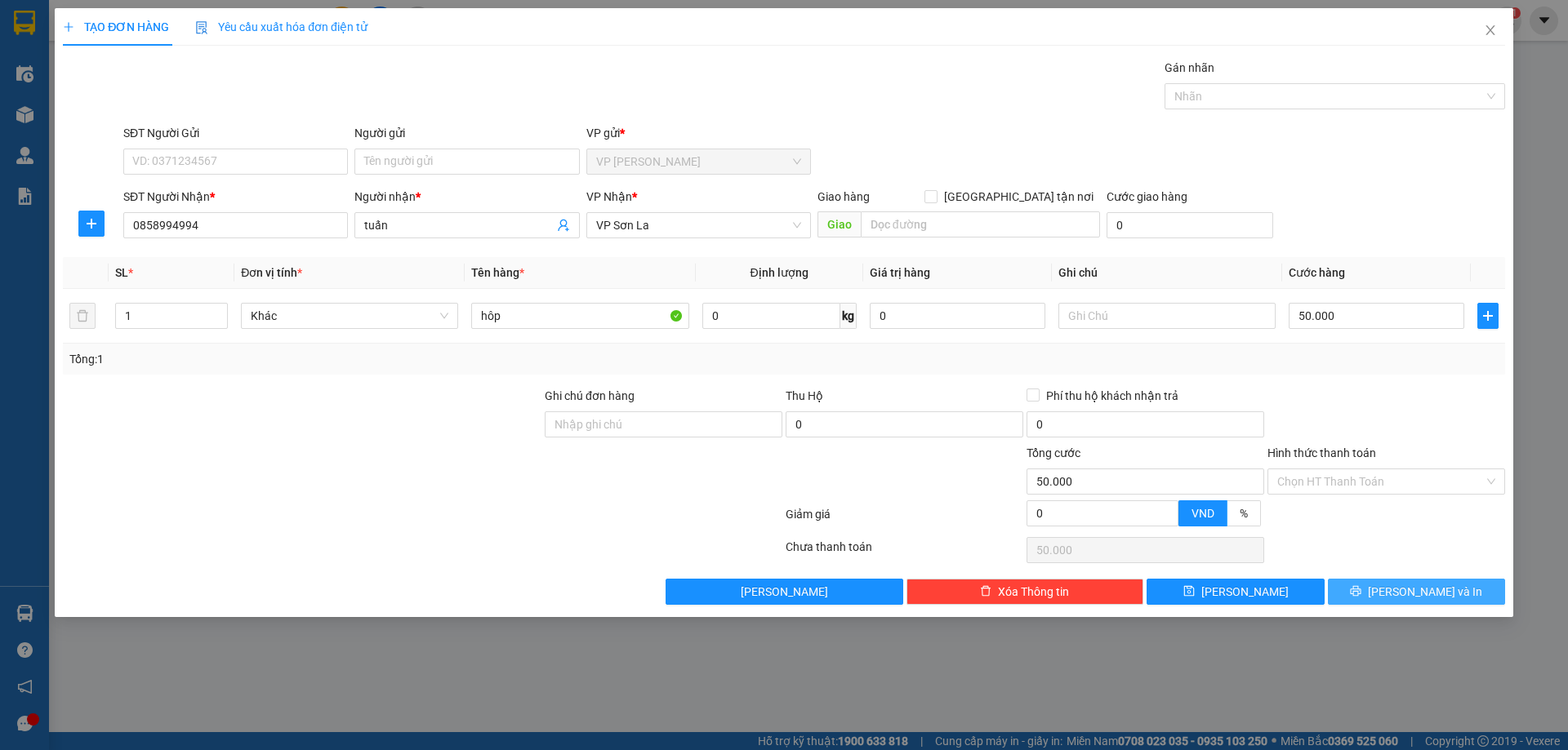
click at [1406, 582] on button "[PERSON_NAME] và In" at bounding box center [1416, 592] width 178 height 26
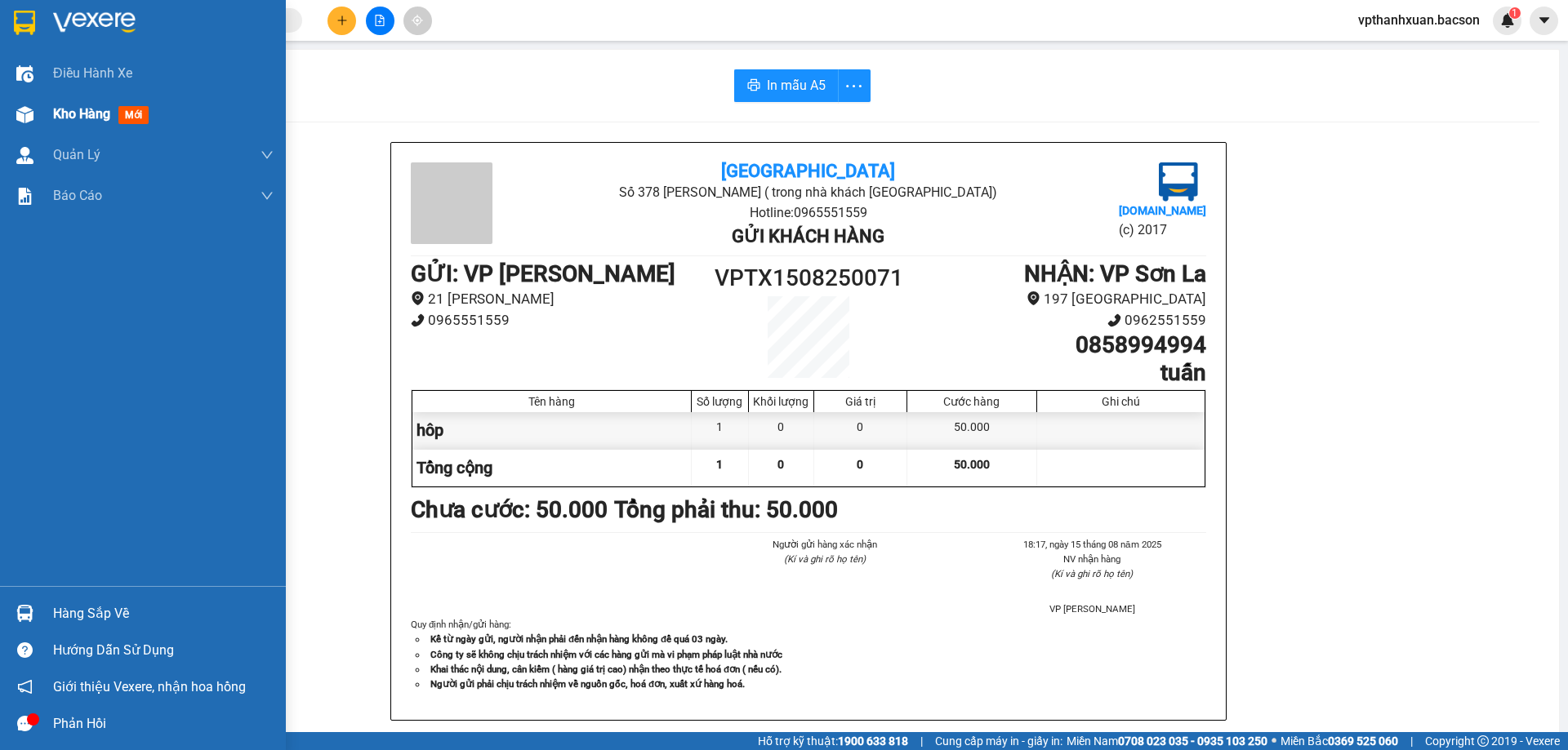
click at [135, 107] on span "mới" at bounding box center [133, 115] width 30 height 18
click at [135, 112] on span "mới" at bounding box center [133, 115] width 29 height 18
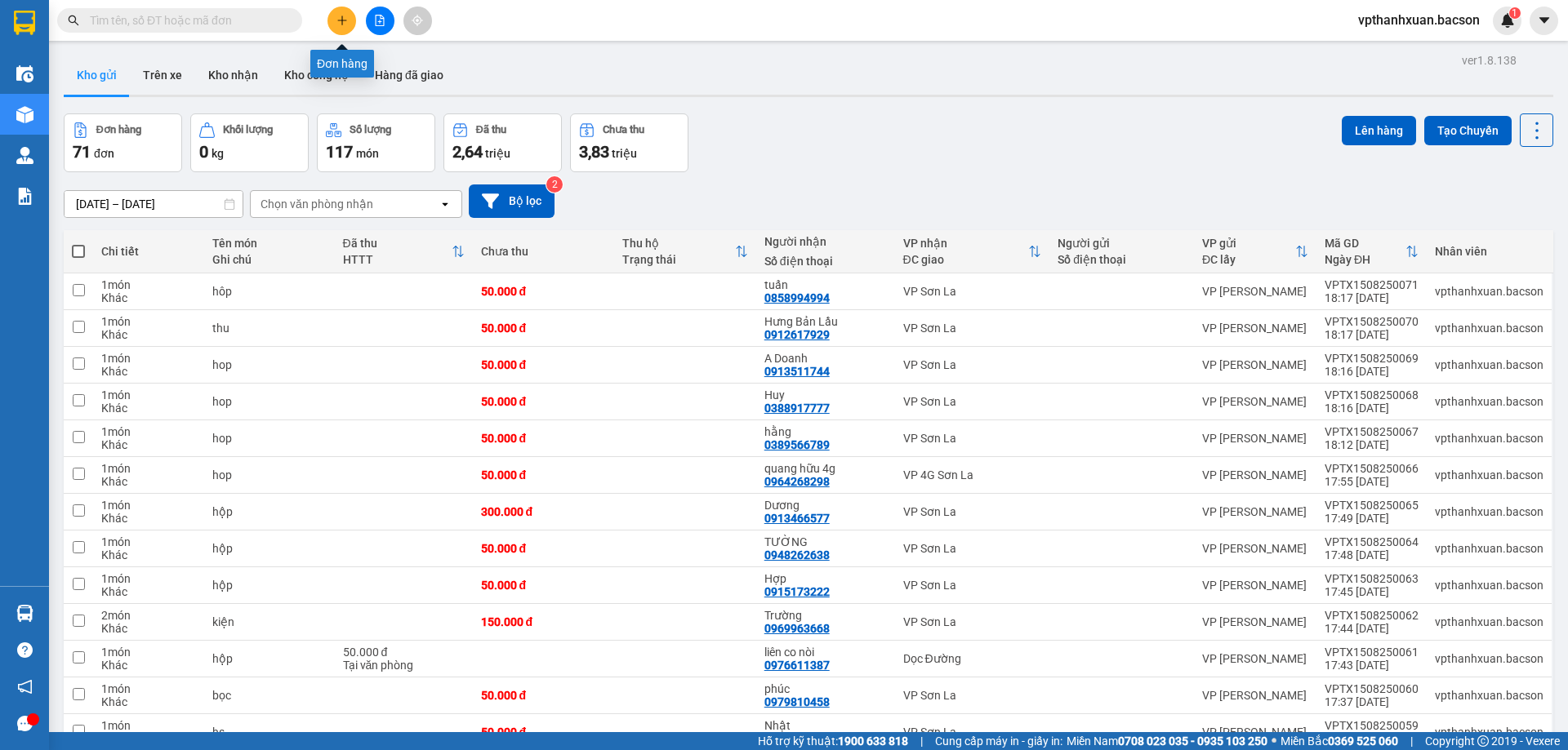
click at [338, 14] on button at bounding box center [341, 21] width 29 height 29
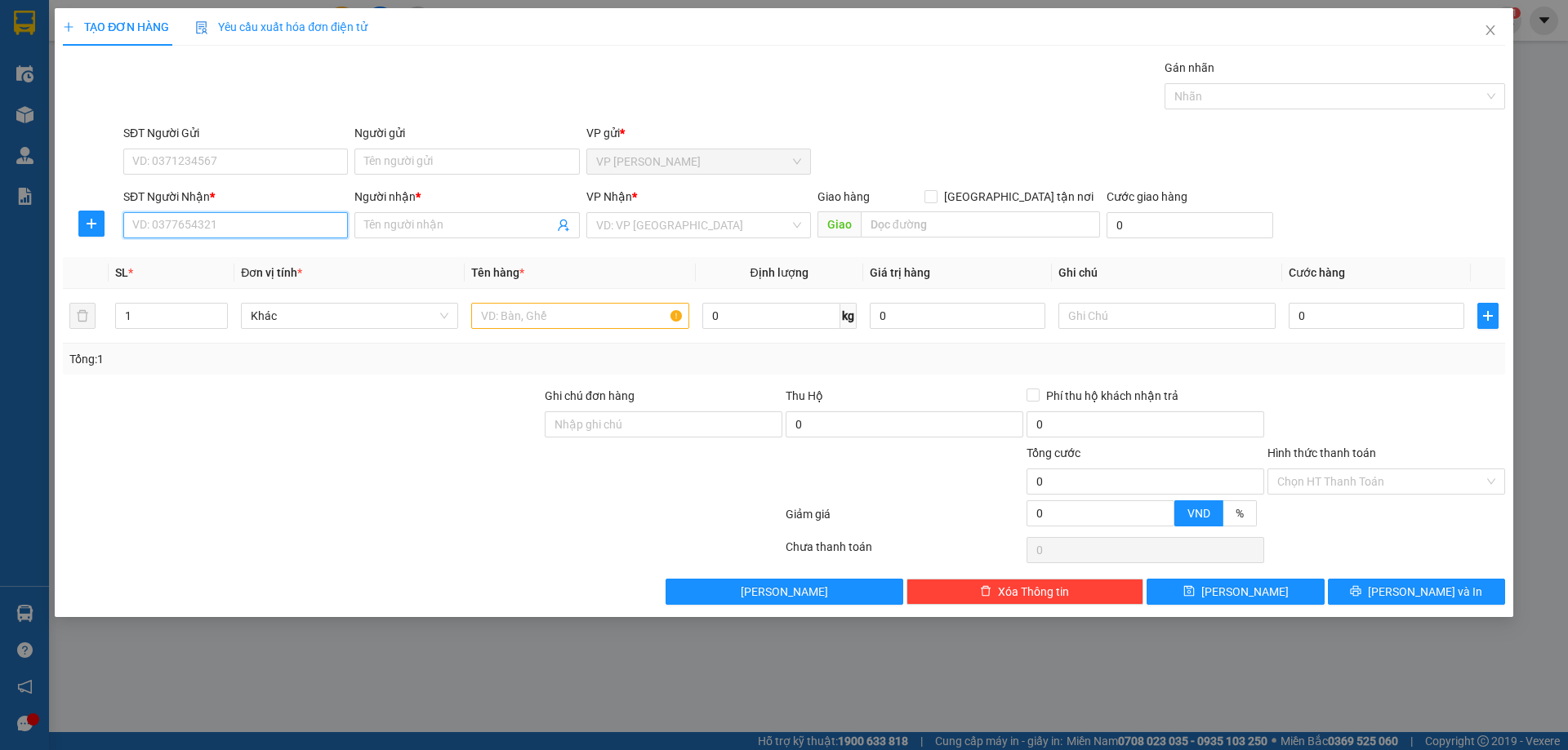
click at [300, 221] on input "SĐT Người Nhận *" at bounding box center [235, 225] width 224 height 26
click at [259, 257] on div "0913511744 - A Doanh" at bounding box center [236, 258] width 205 height 18
type input "0913511744"
type input "A Doanh"
type input "0913511744"
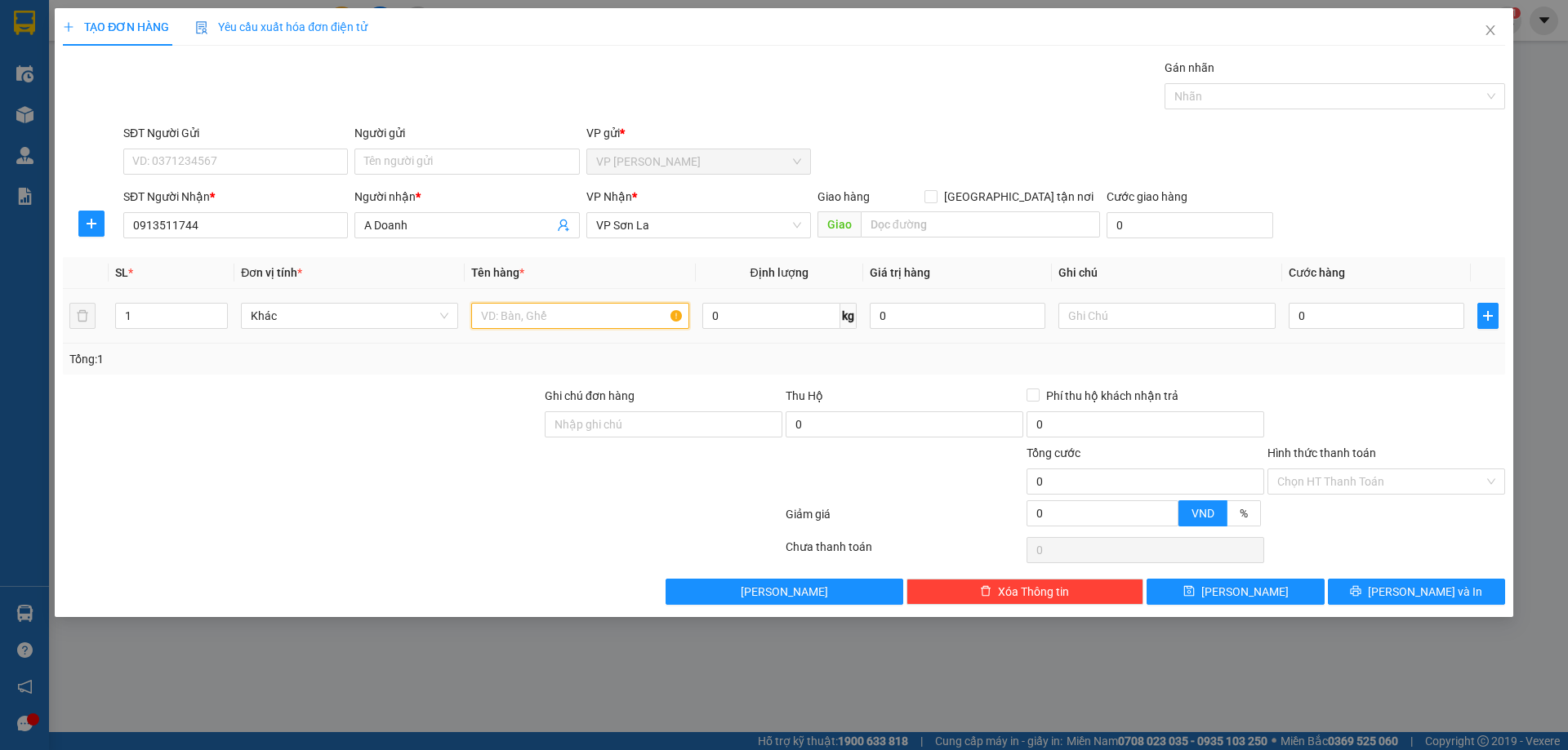
click at [499, 320] on input "text" at bounding box center [580, 316] width 217 height 26
click at [611, 320] on input "text" at bounding box center [580, 316] width 217 height 26
type input "h"
click at [1344, 320] on input "0" at bounding box center [1377, 316] width 176 height 26
type input "56"
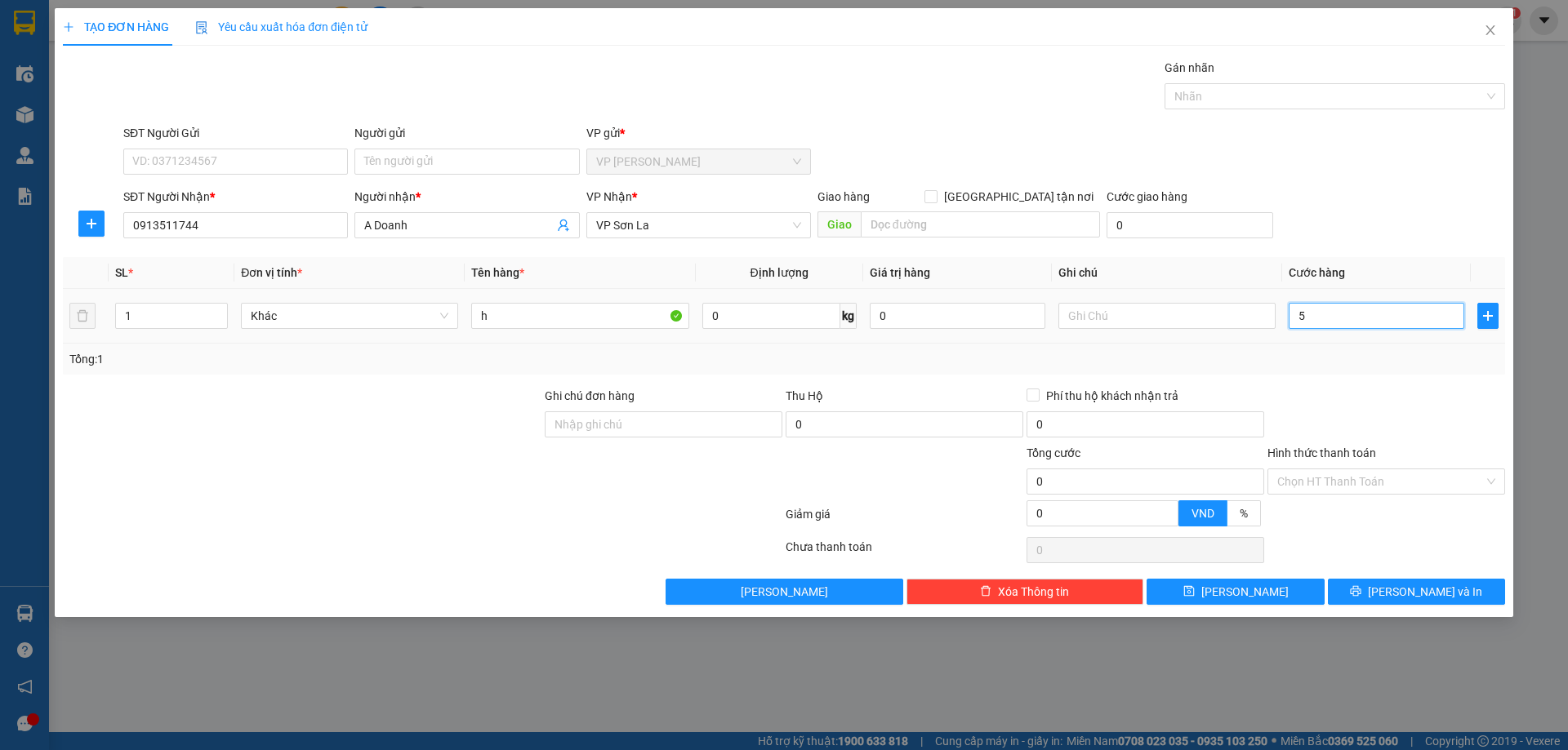
type input "56"
drag, startPoint x: 1473, startPoint y: 598, endPoint x: 1464, endPoint y: 595, distance: 9.5
click at [1473, 604] on button "[PERSON_NAME] và In" at bounding box center [1416, 592] width 178 height 26
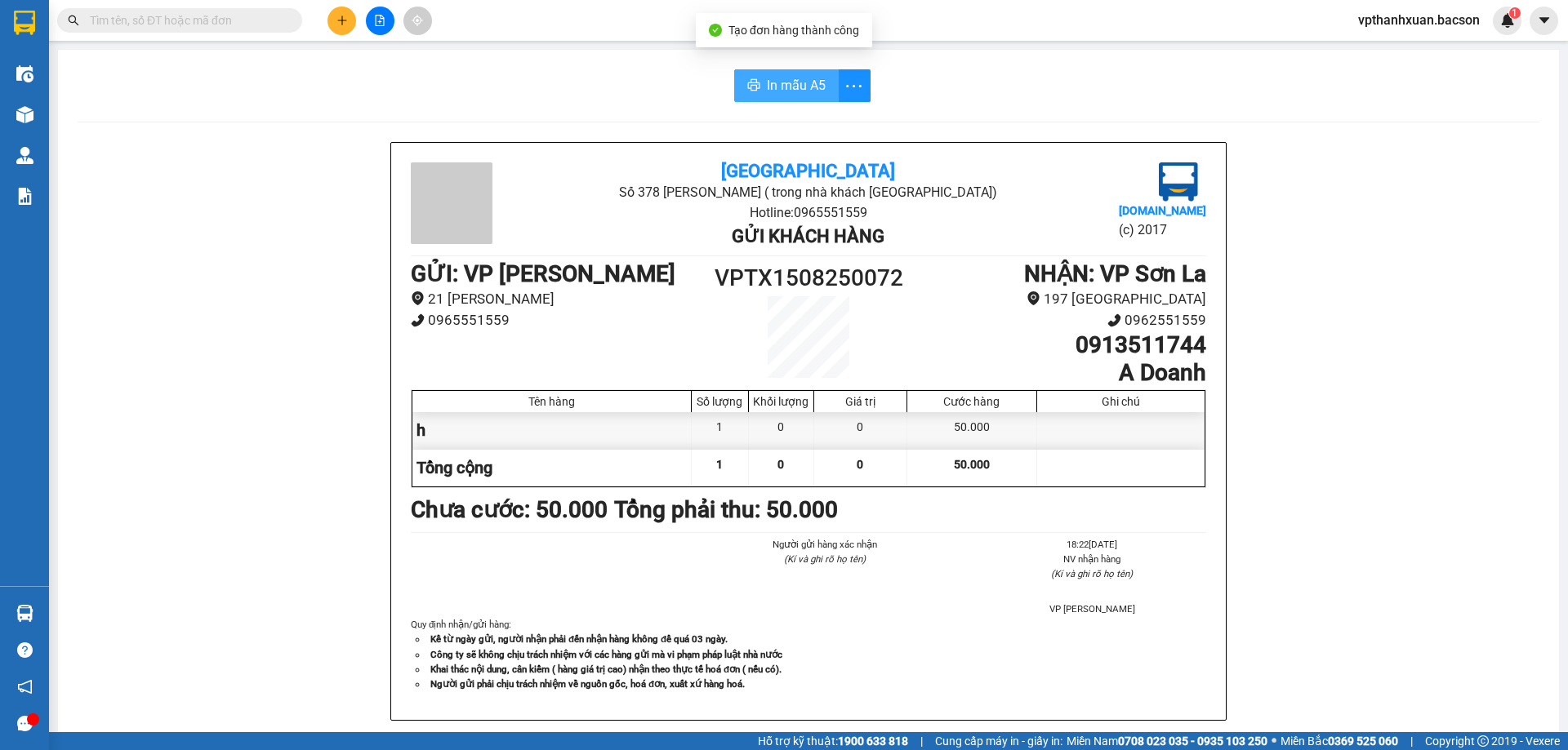
drag, startPoint x: 778, startPoint y: 89, endPoint x: 865, endPoint y: 102, distance: 88.0
click at [778, 88] on span "In mẫu A5" at bounding box center [796, 86] width 59 height 21
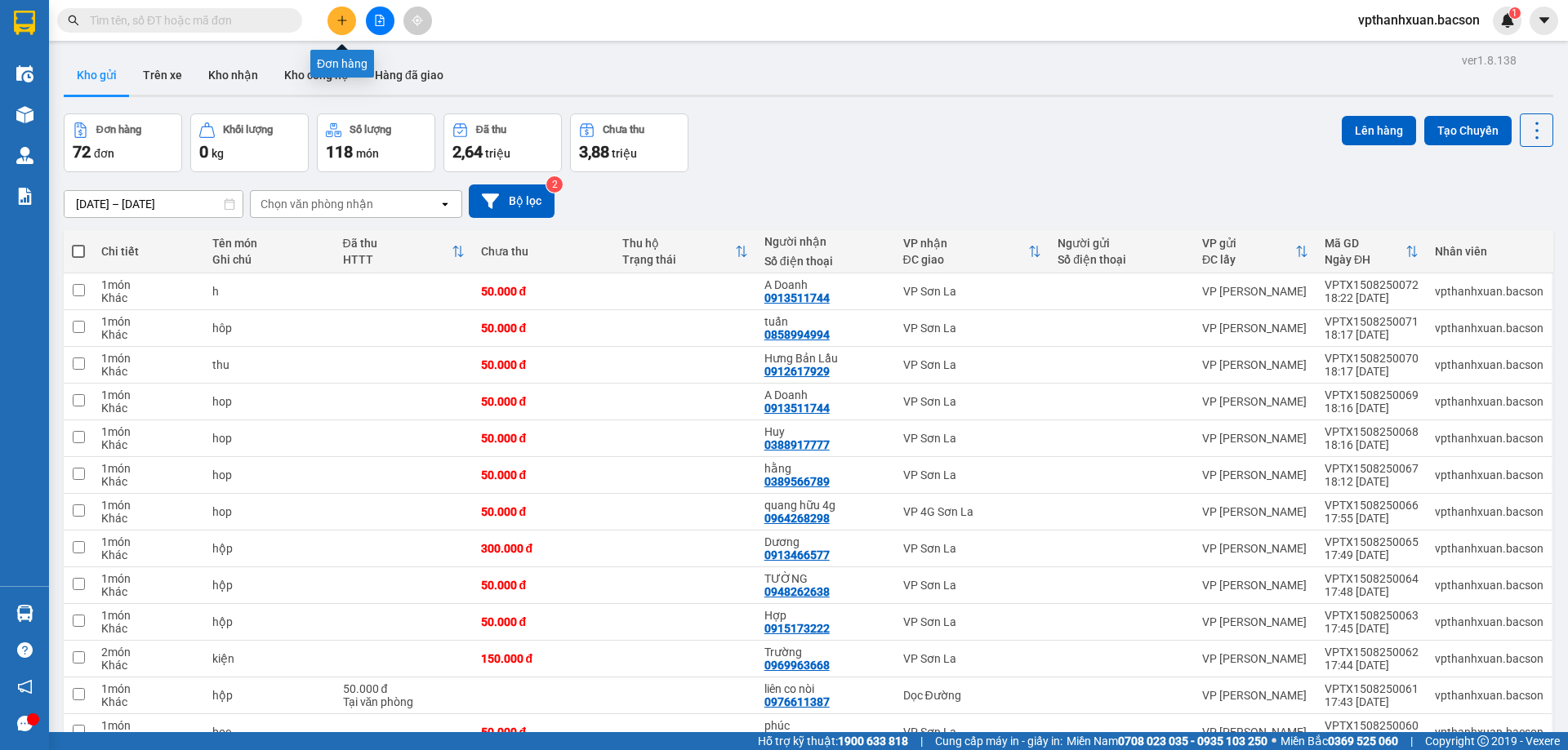
click at [335, 23] on button at bounding box center [341, 21] width 29 height 29
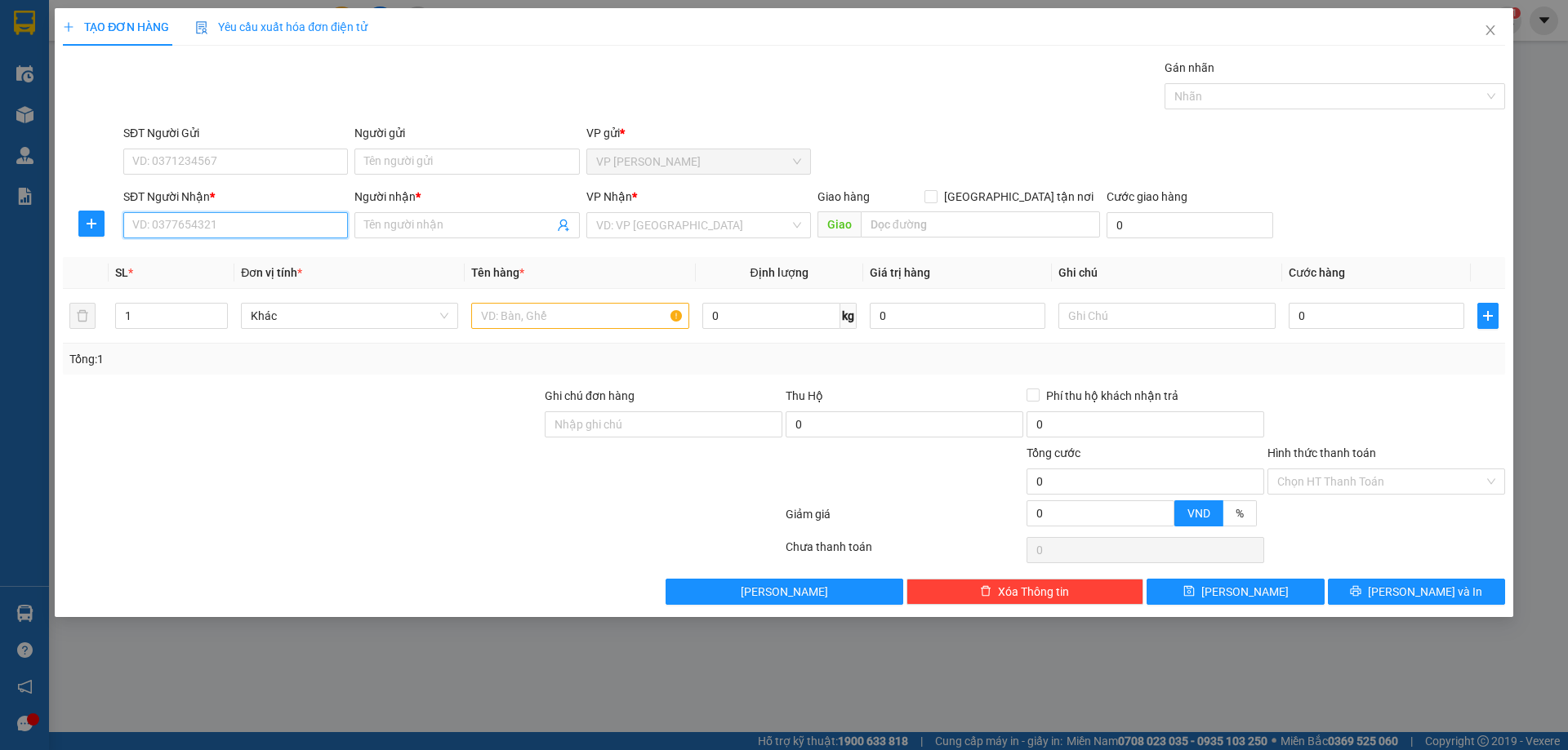
click at [284, 230] on input "SĐT Người Nhận *" at bounding box center [235, 225] width 224 height 26
click at [256, 249] on div "0979711559 - long" at bounding box center [236, 258] width 205 height 18
type input "0979711559"
type input "long"
type input "0979711559"
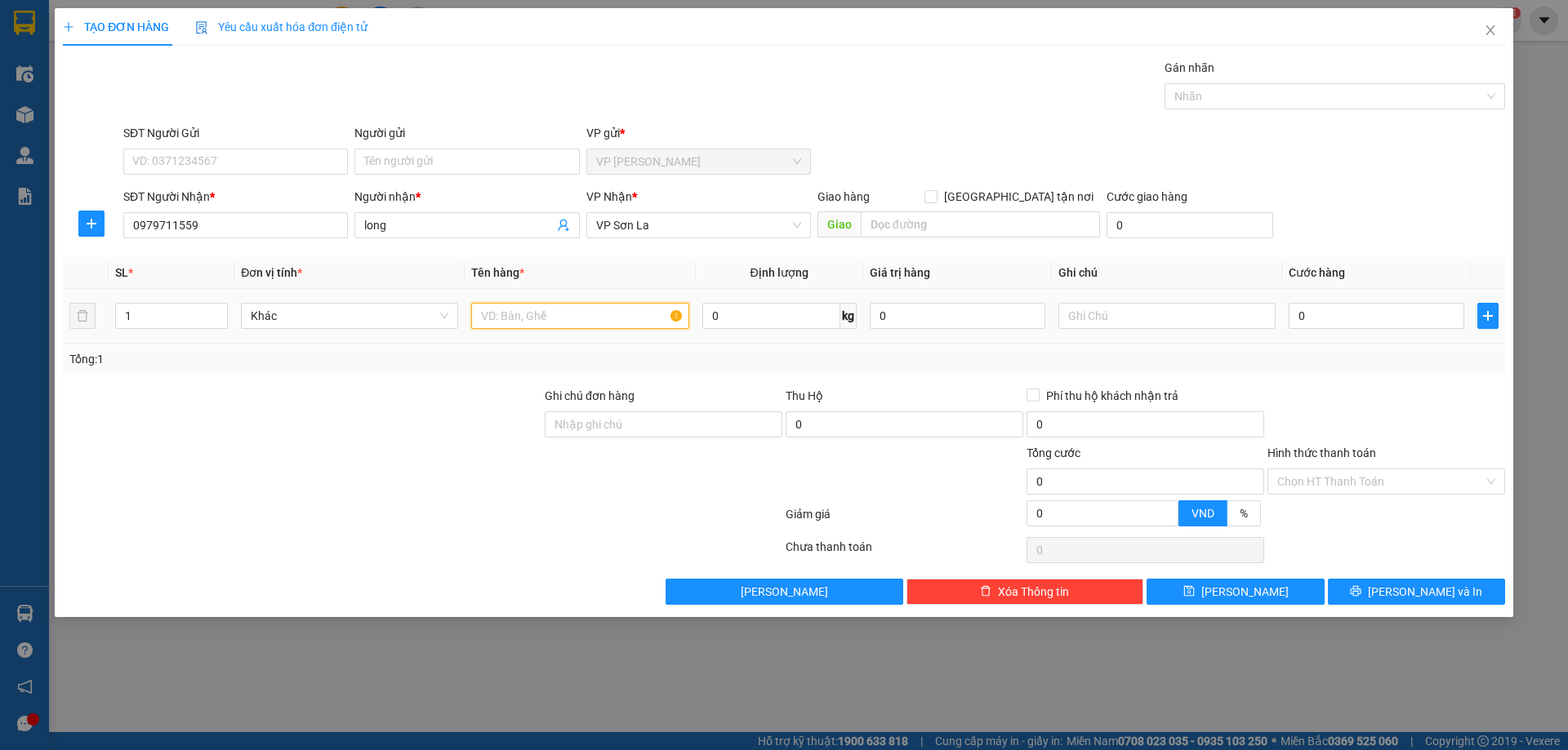
click at [559, 316] on input "text" at bounding box center [580, 316] width 217 height 26
type input "hôp"
click at [1334, 300] on div "0" at bounding box center [1377, 316] width 176 height 33
click at [1335, 307] on input "0" at bounding box center [1377, 316] width 176 height 26
type input "5"
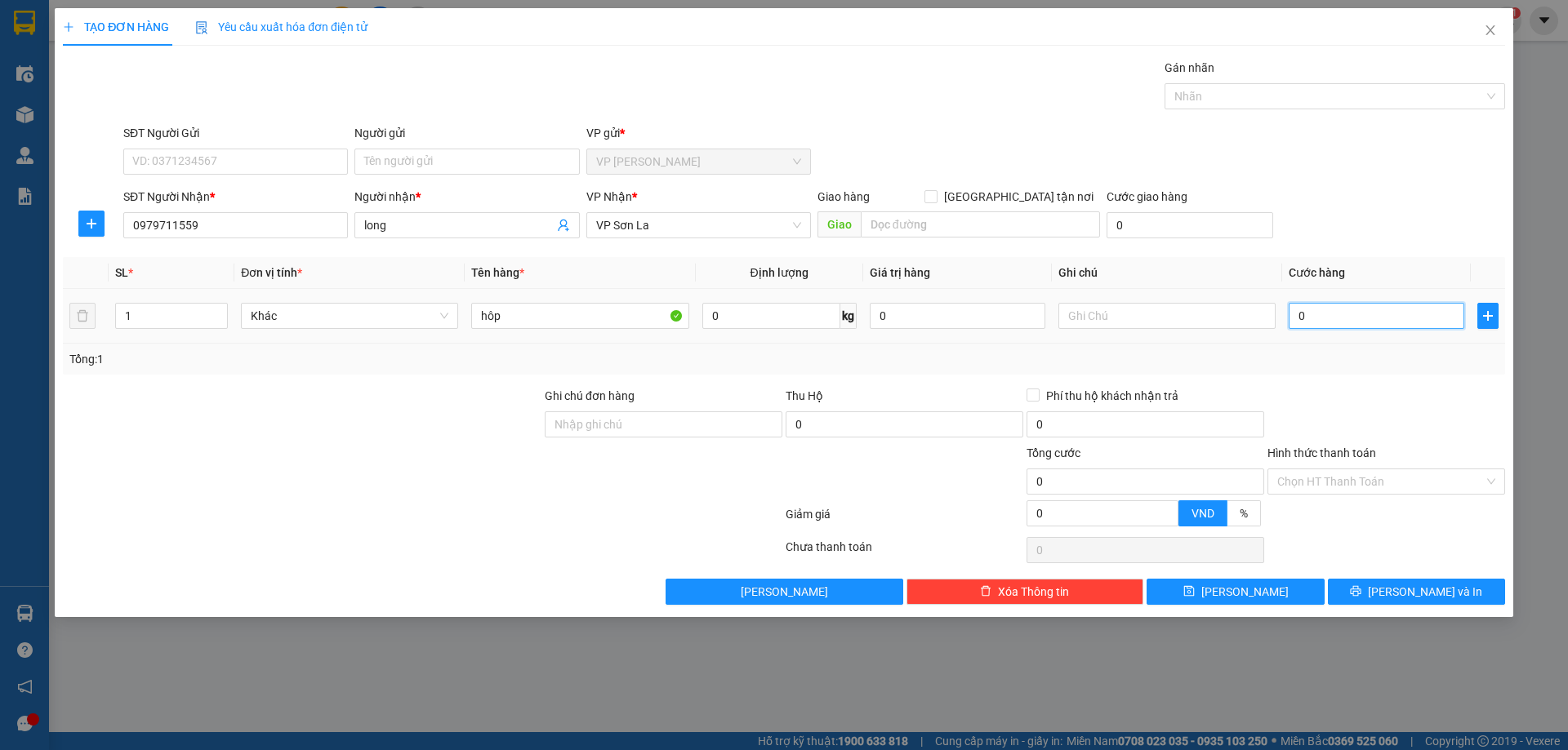
type input "5"
click at [1403, 581] on button "[PERSON_NAME] và In" at bounding box center [1416, 592] width 178 height 26
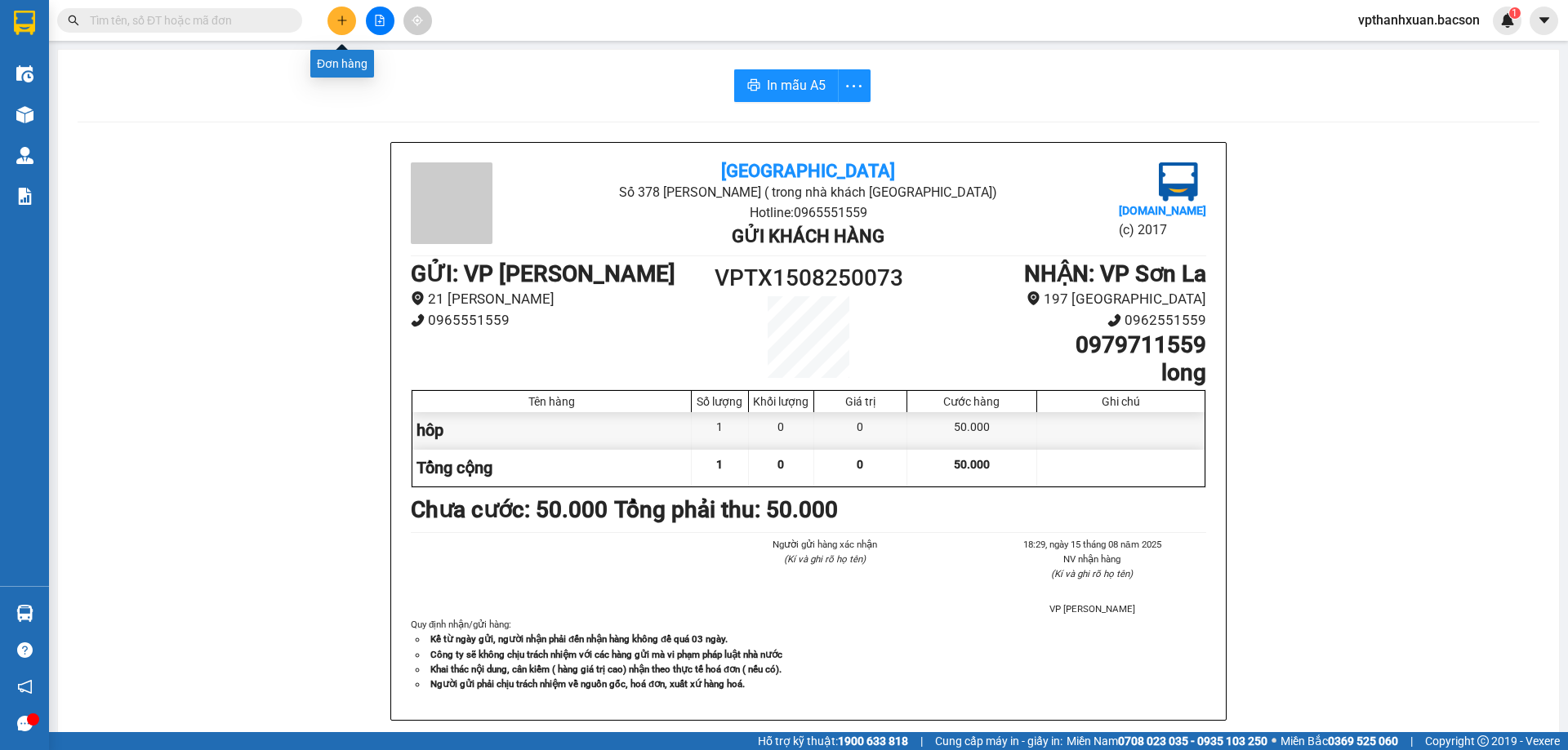
click at [335, 23] on button at bounding box center [341, 21] width 29 height 29
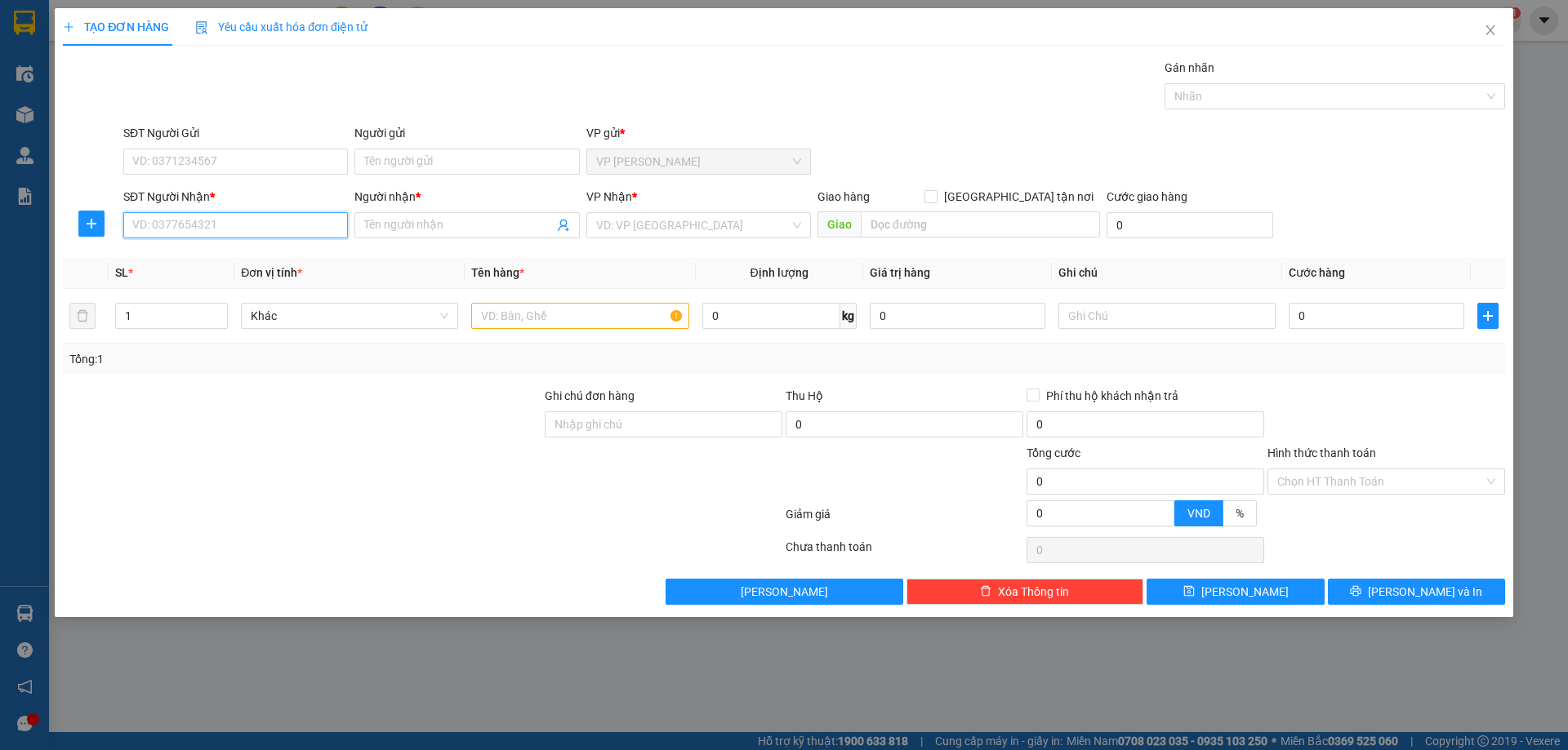
drag, startPoint x: 308, startPoint y: 224, endPoint x: 348, endPoint y: 194, distance: 50.0
click at [309, 232] on input "SĐT Người Nhận *" at bounding box center [235, 225] width 224 height 26
click at [270, 262] on div "0976706788 - Tâm Loan" at bounding box center [236, 258] width 205 height 18
type input "0976706788"
type input "Tâm Loan"
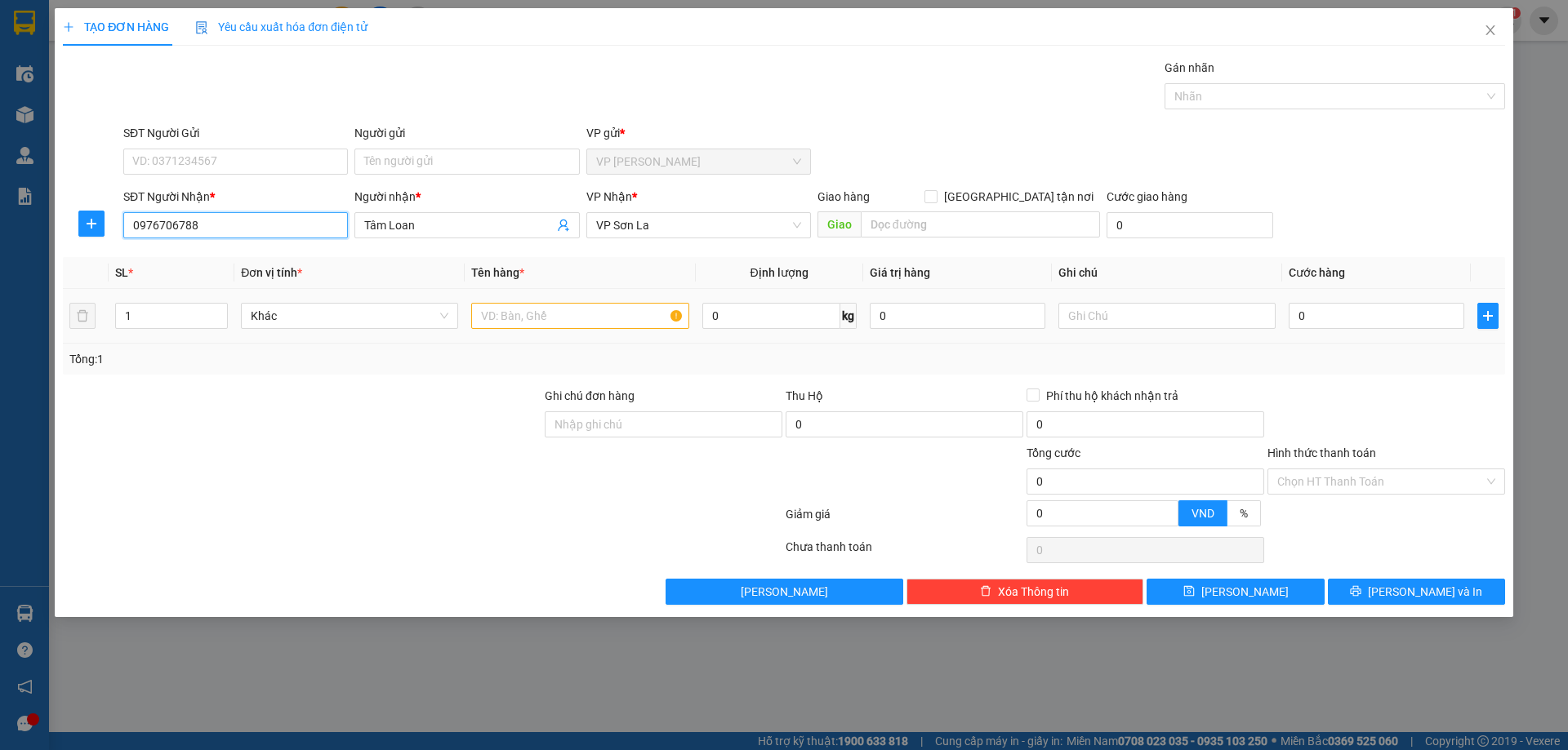
type input "0976706788"
click at [506, 315] on input "text" at bounding box center [580, 316] width 217 height 26
type input "hop"
click at [1363, 316] on input "0" at bounding box center [1377, 316] width 176 height 26
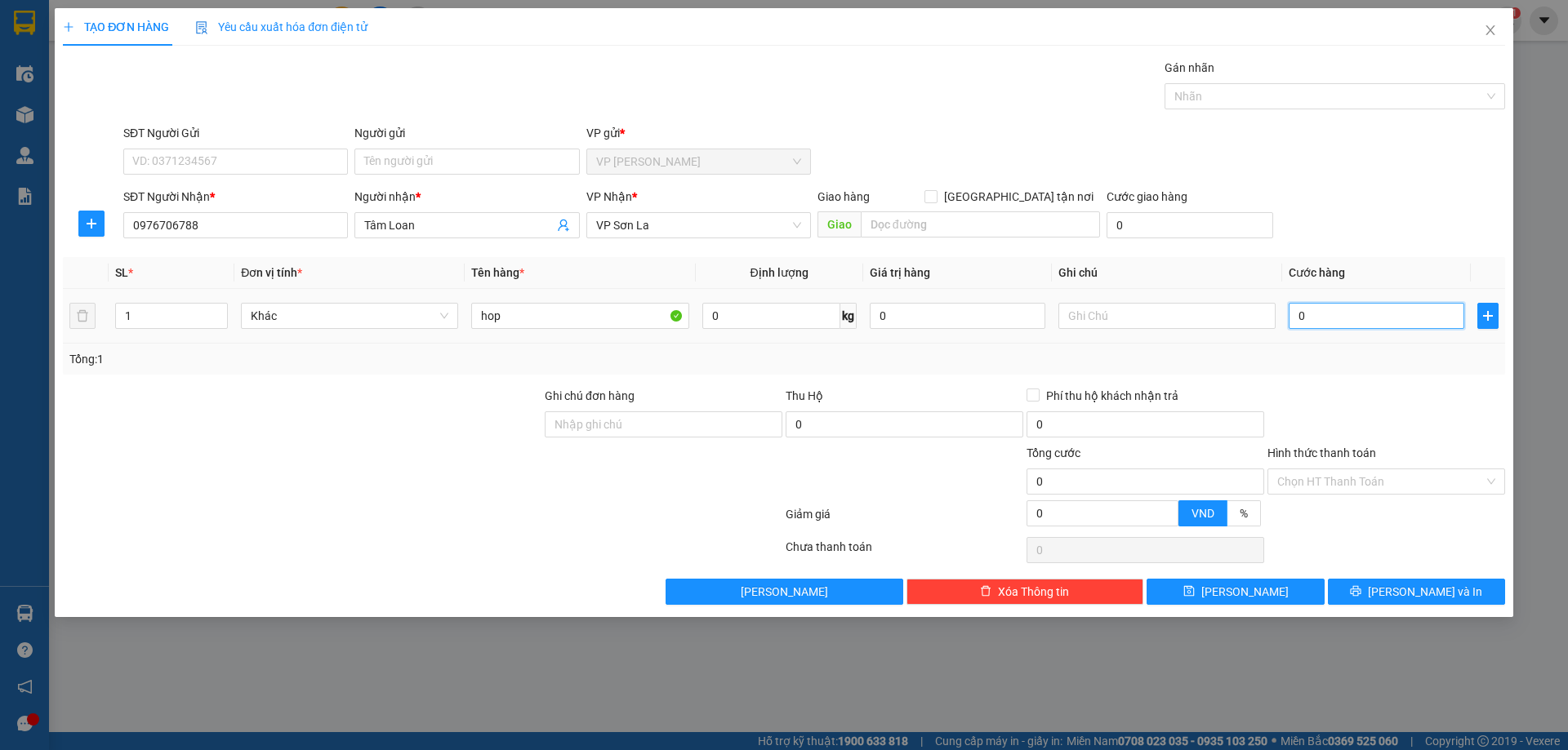
type input "5"
type input "50"
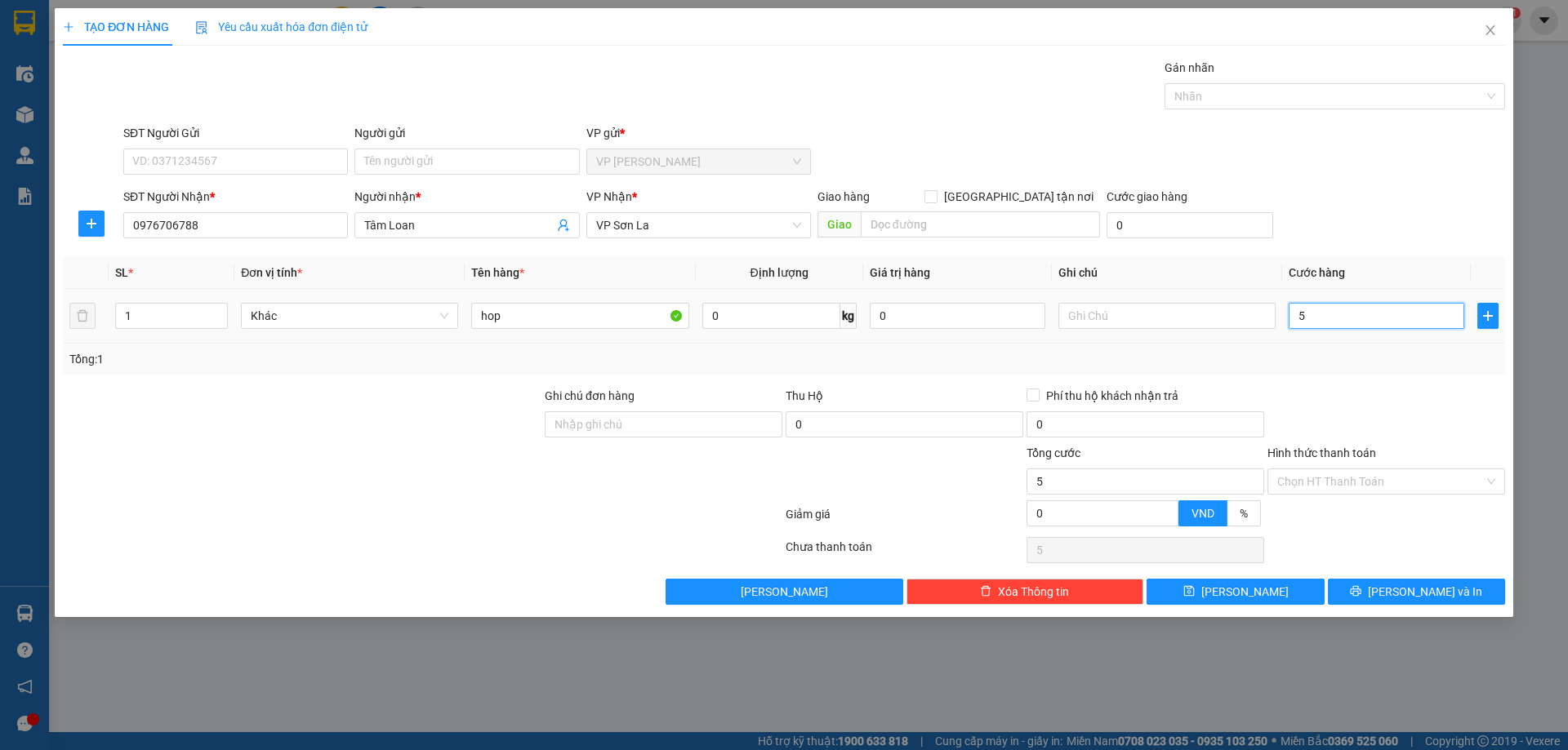
type input "50"
type input "500"
type input "5.000"
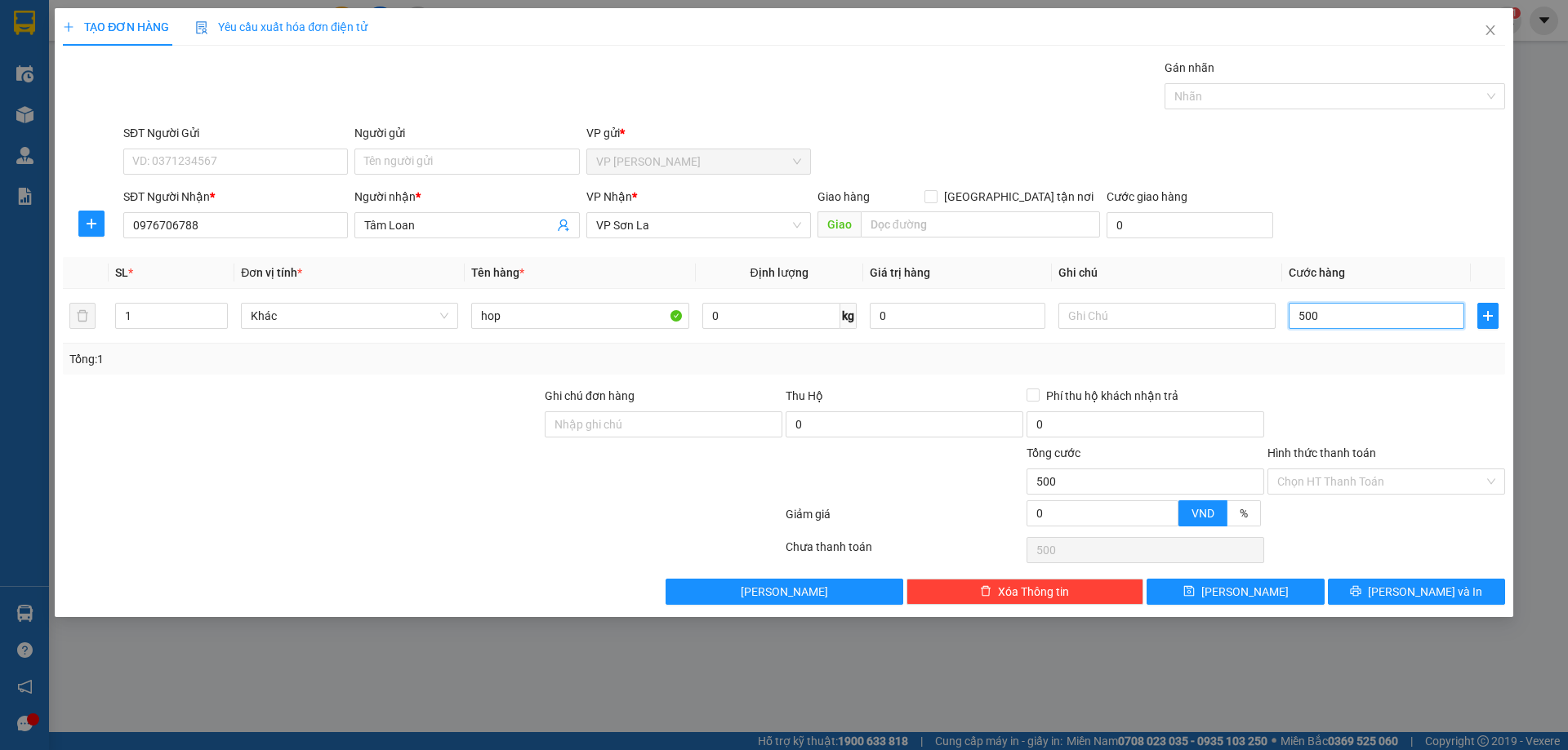
type input "5.000"
type input "50.000"
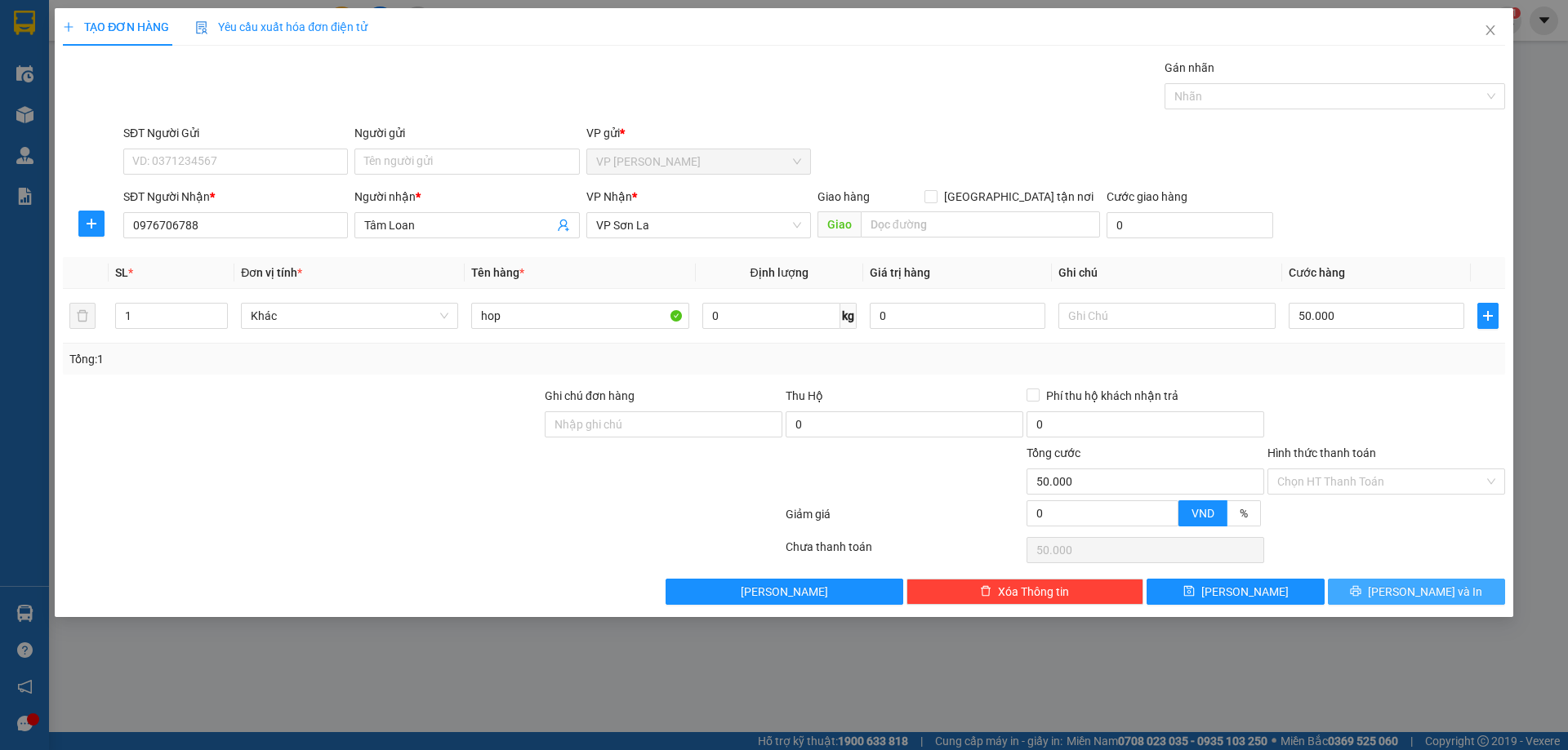
click at [1421, 590] on span "[PERSON_NAME] và In" at bounding box center [1425, 592] width 114 height 18
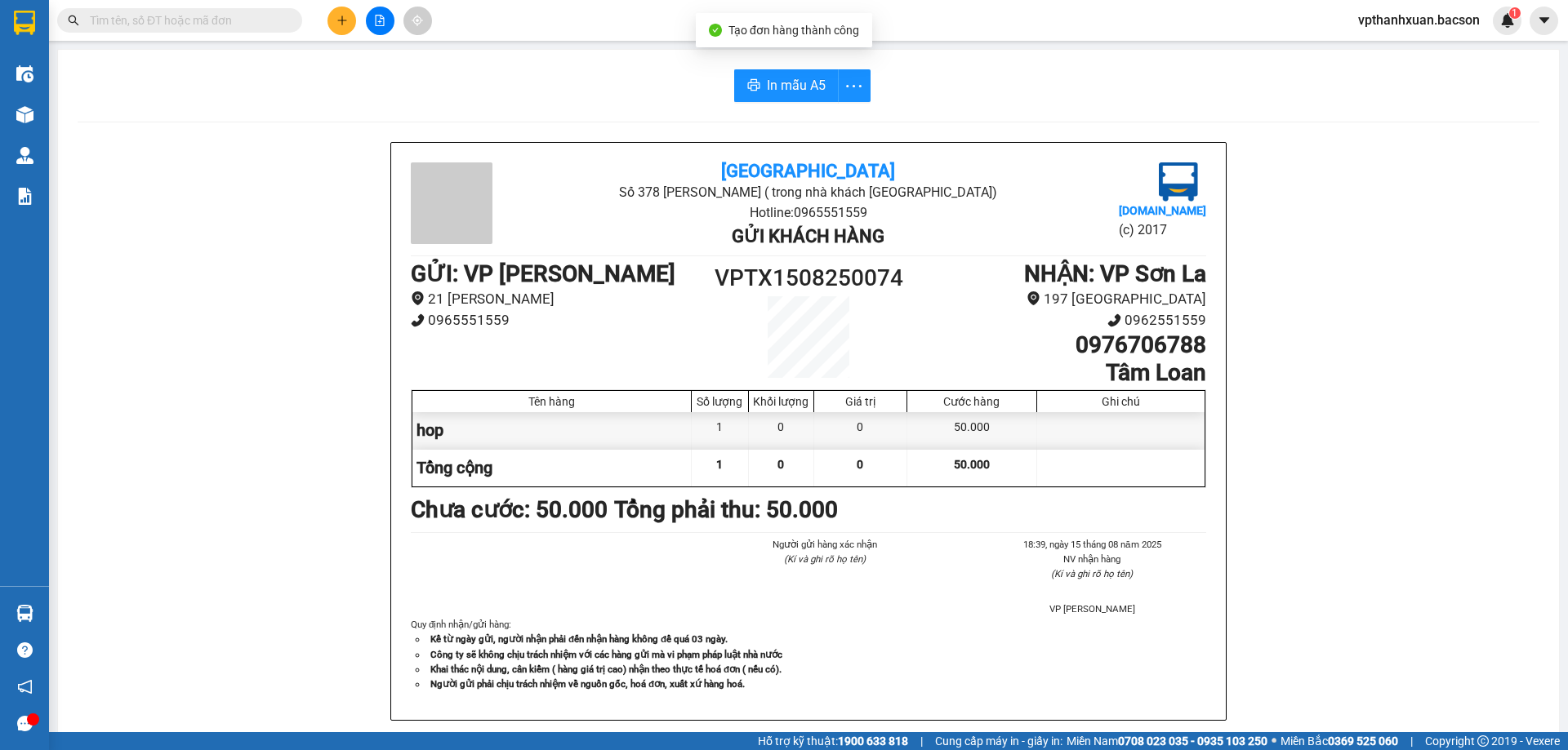
click at [336, 16] on icon "plus" at bounding box center [341, 20] width 11 height 11
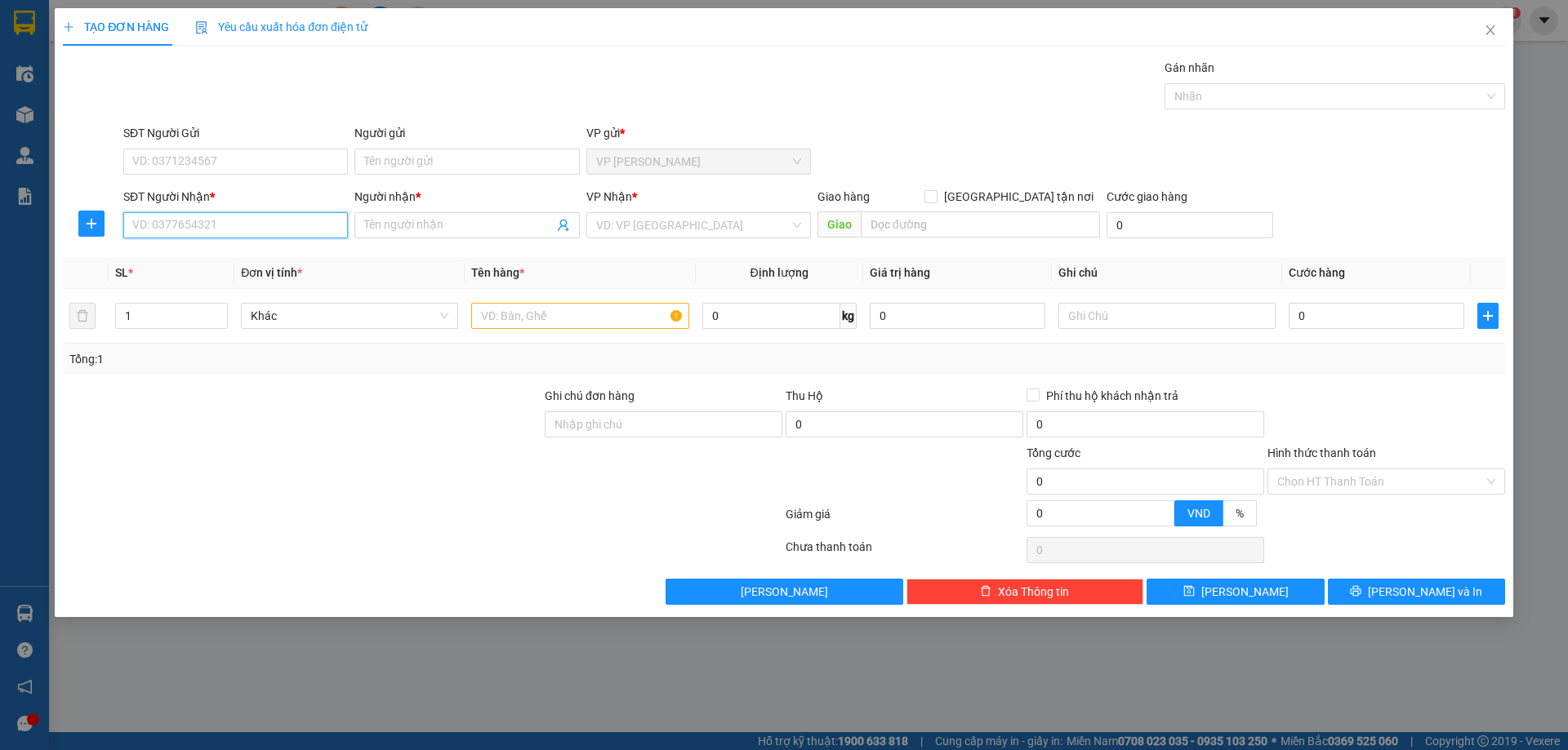
click at [205, 226] on input "SĐT Người Nhận *" at bounding box center [235, 225] width 224 height 26
type input "0"
click at [275, 264] on div "0979171447 - vượng b x lam sơn" at bounding box center [240, 258] width 214 height 18
type input "0979171447"
type input "vượng b x lam sơn"
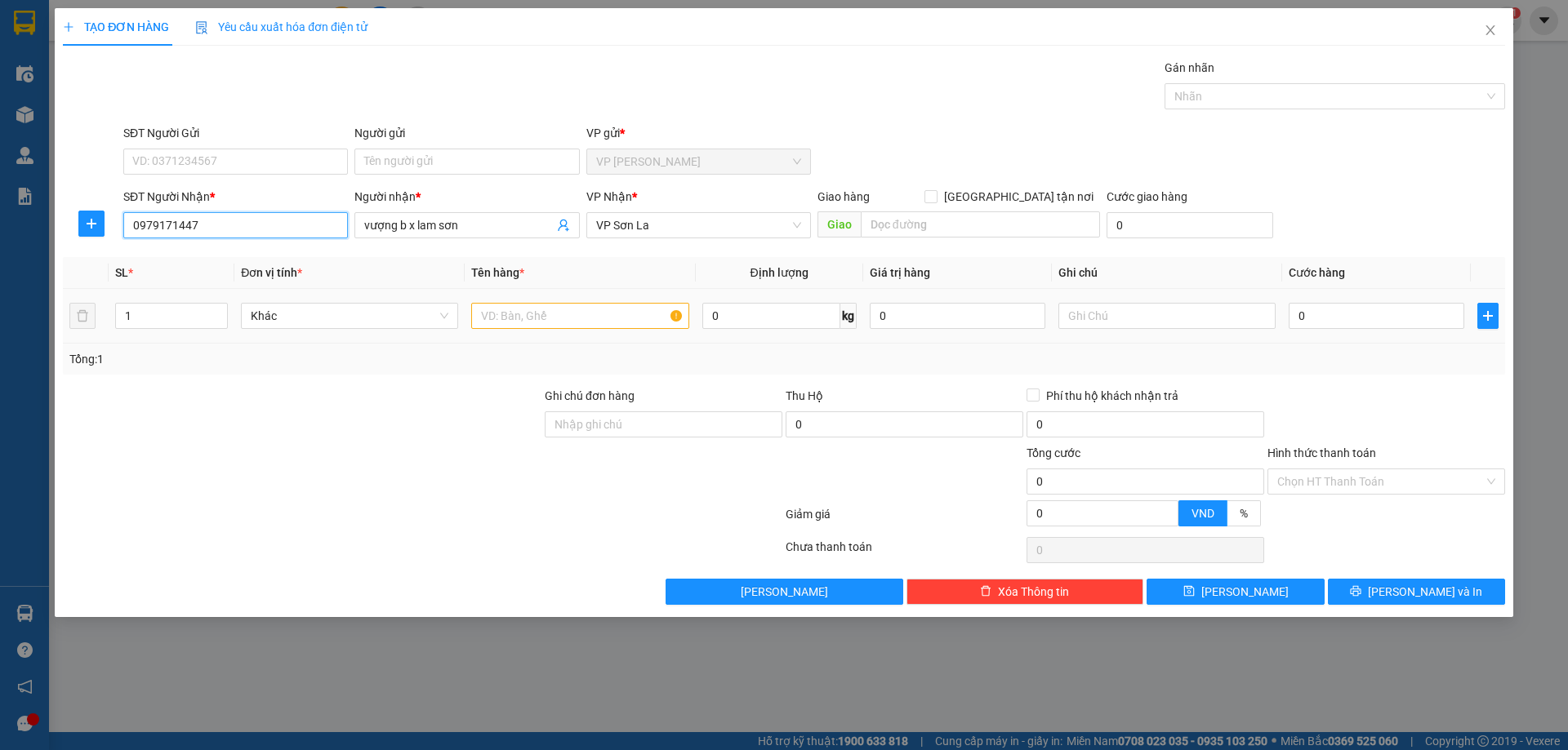
type input "0979171447"
click at [535, 312] on input "text" at bounding box center [580, 316] width 217 height 26
type input "túi"
click at [1319, 314] on input "0" at bounding box center [1377, 316] width 176 height 26
type input "5"
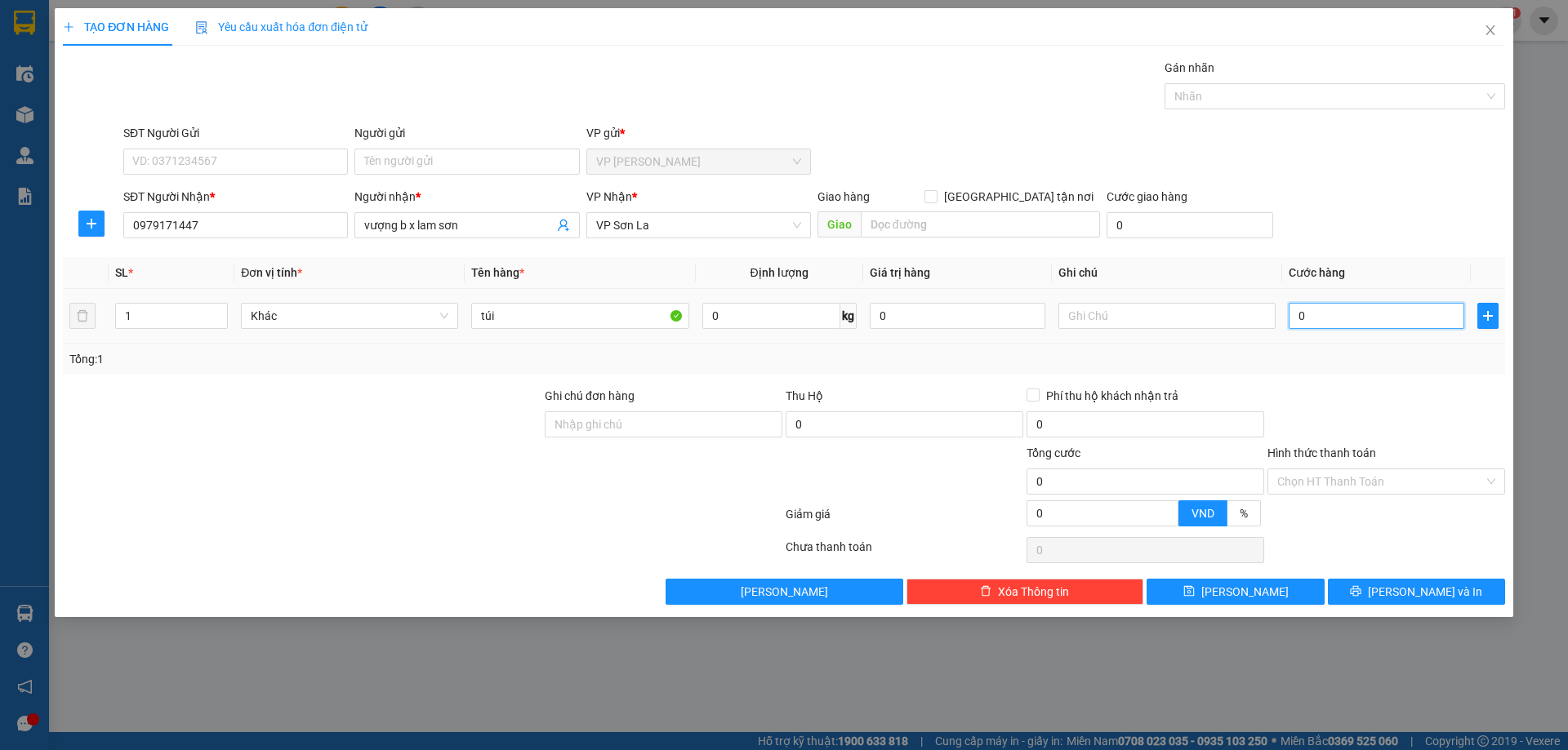
type input "5"
type input "50"
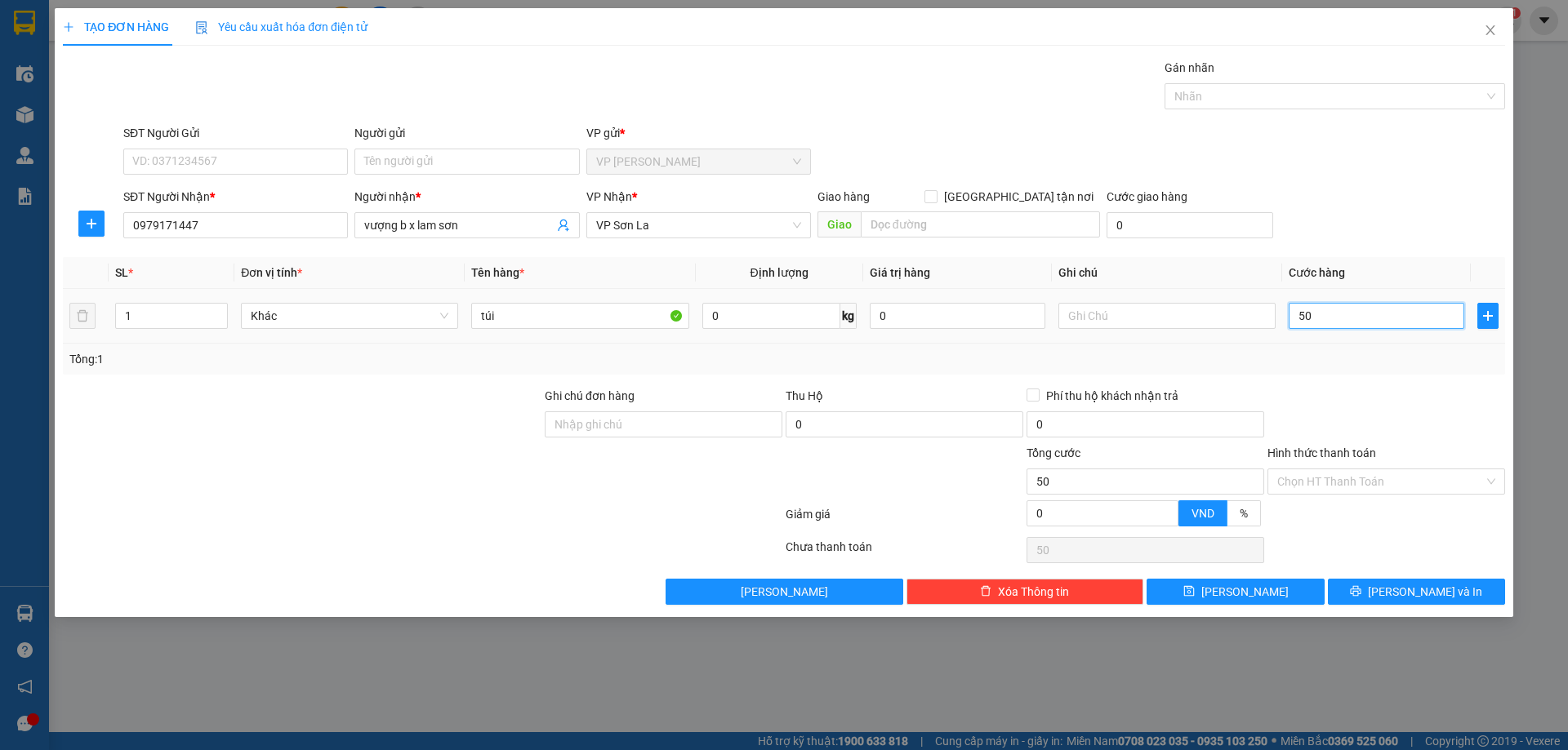
type input "500"
type input "5.000"
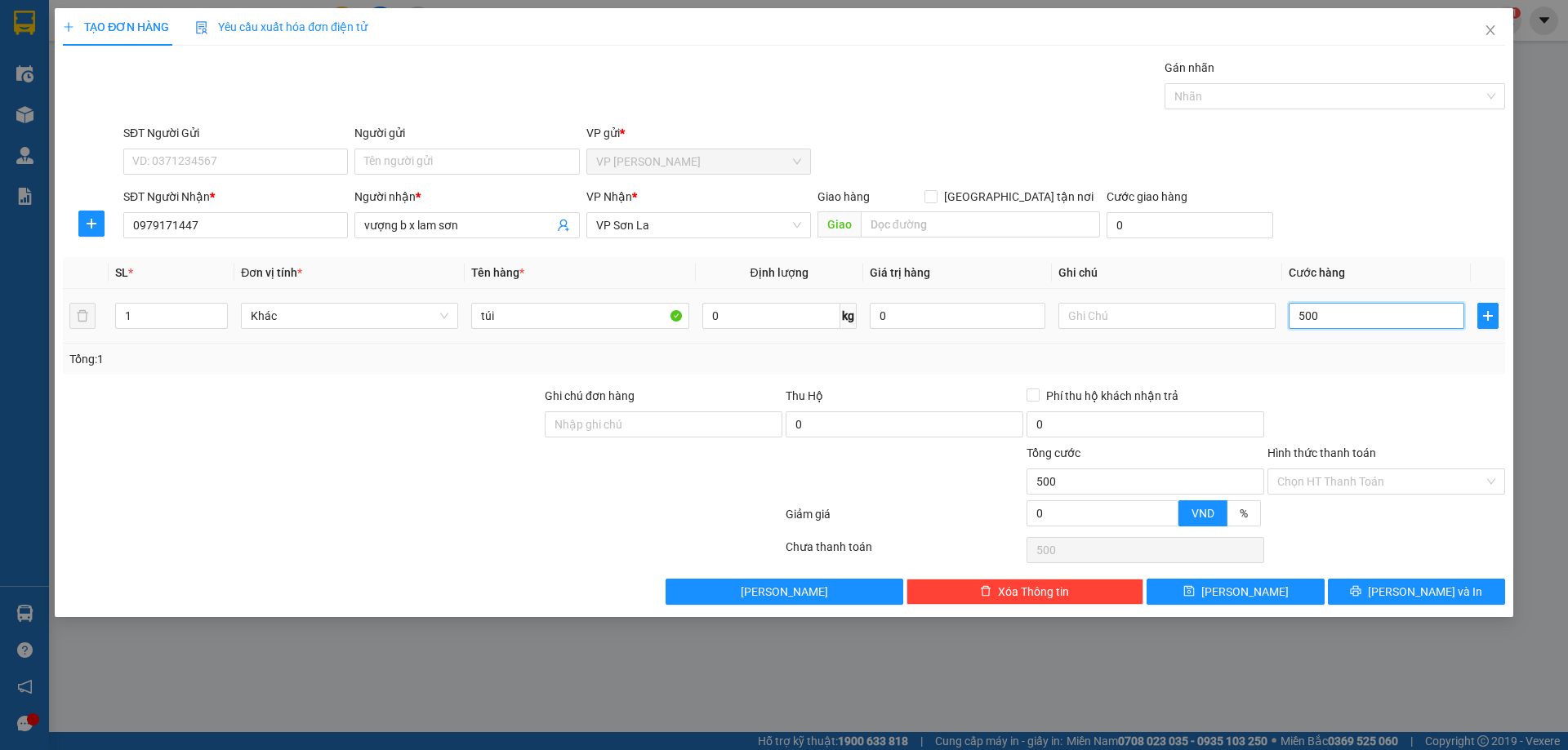
type input "5.000"
click at [1422, 587] on span "[PERSON_NAME] và In" at bounding box center [1425, 592] width 114 height 18
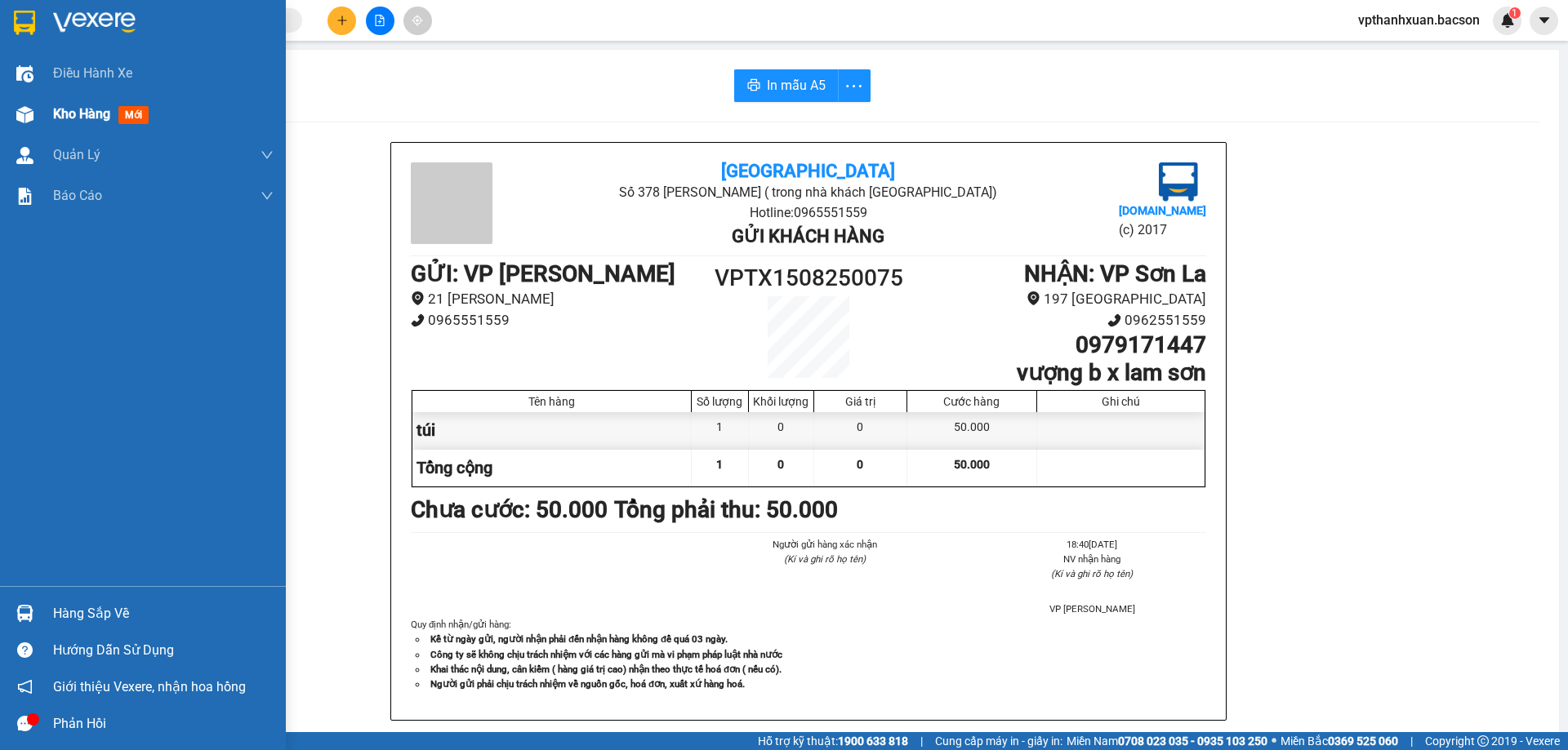
click at [36, 109] on div at bounding box center [24, 114] width 29 height 29
click at [29, 115] on img at bounding box center [25, 115] width 17 height 17
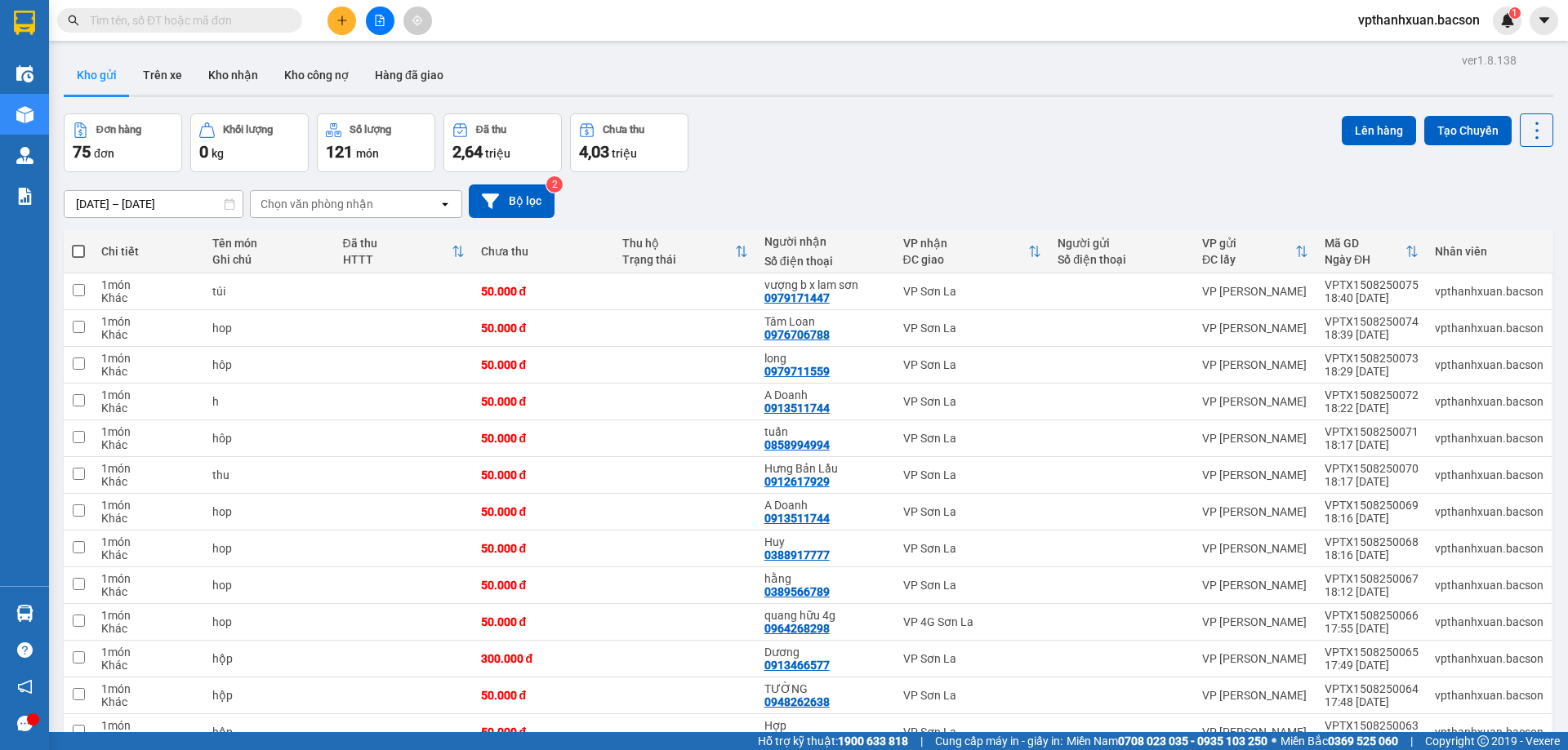
click at [230, 16] on input "text" at bounding box center [186, 20] width 192 height 18
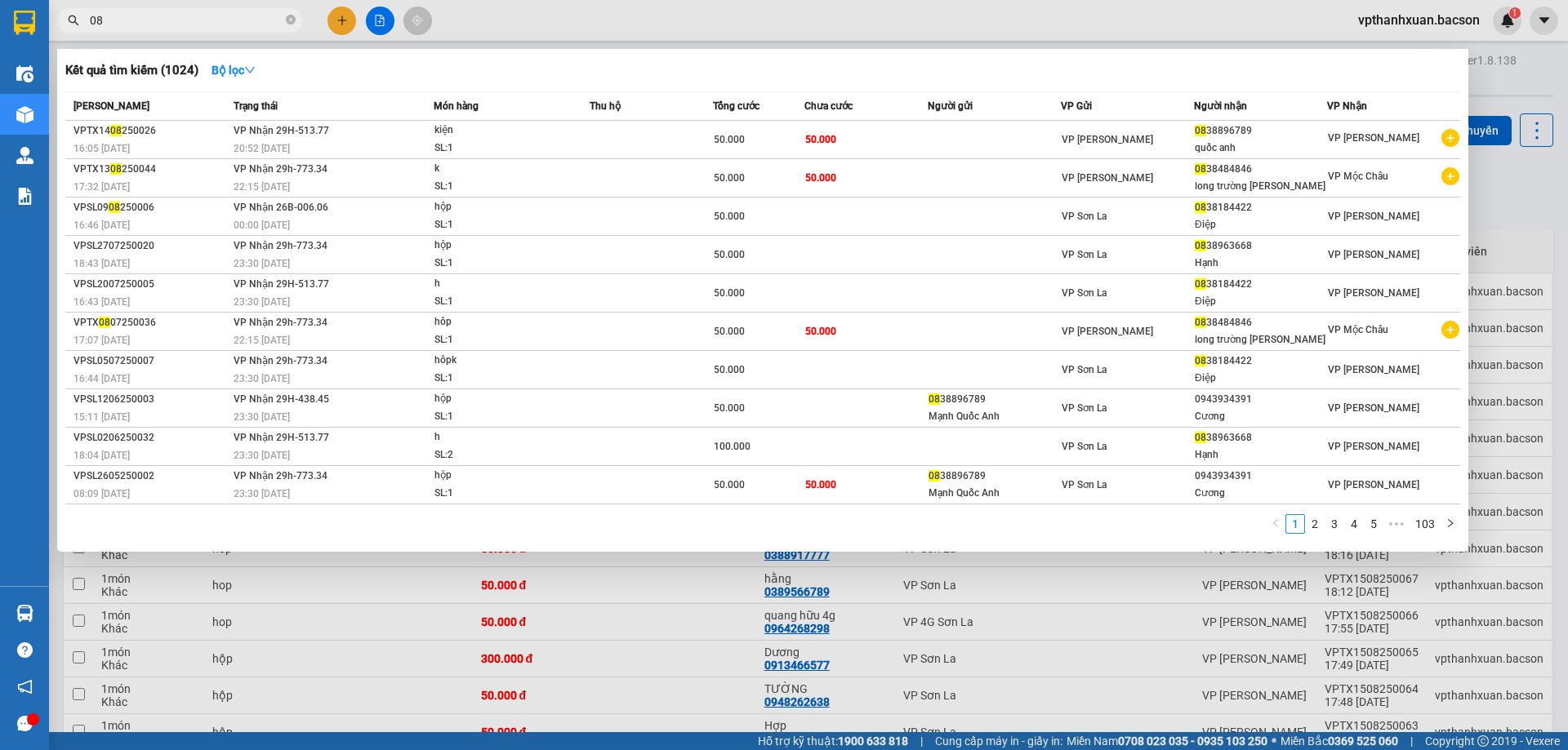
type input "0"
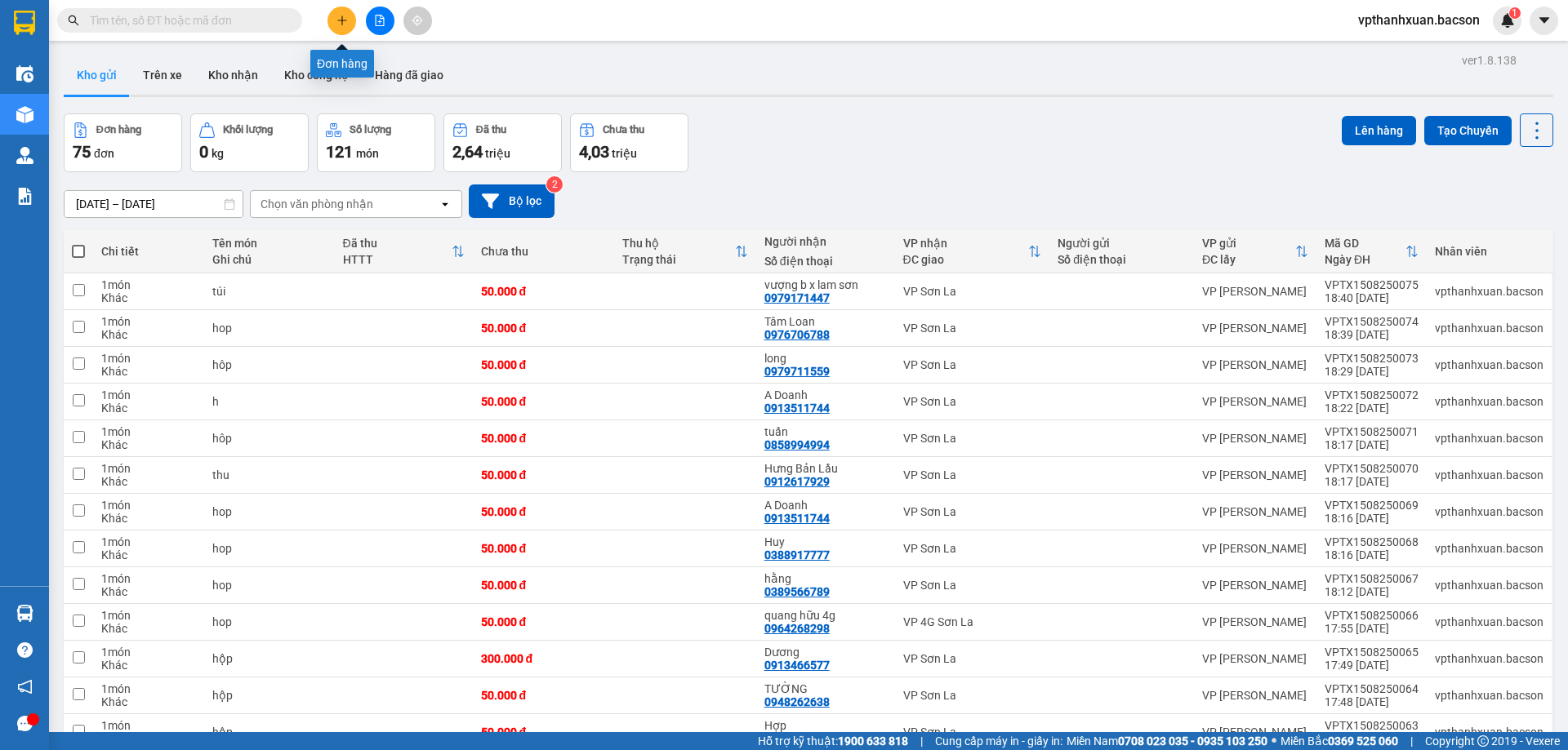
click at [345, 19] on icon "plus" at bounding box center [341, 20] width 11 height 11
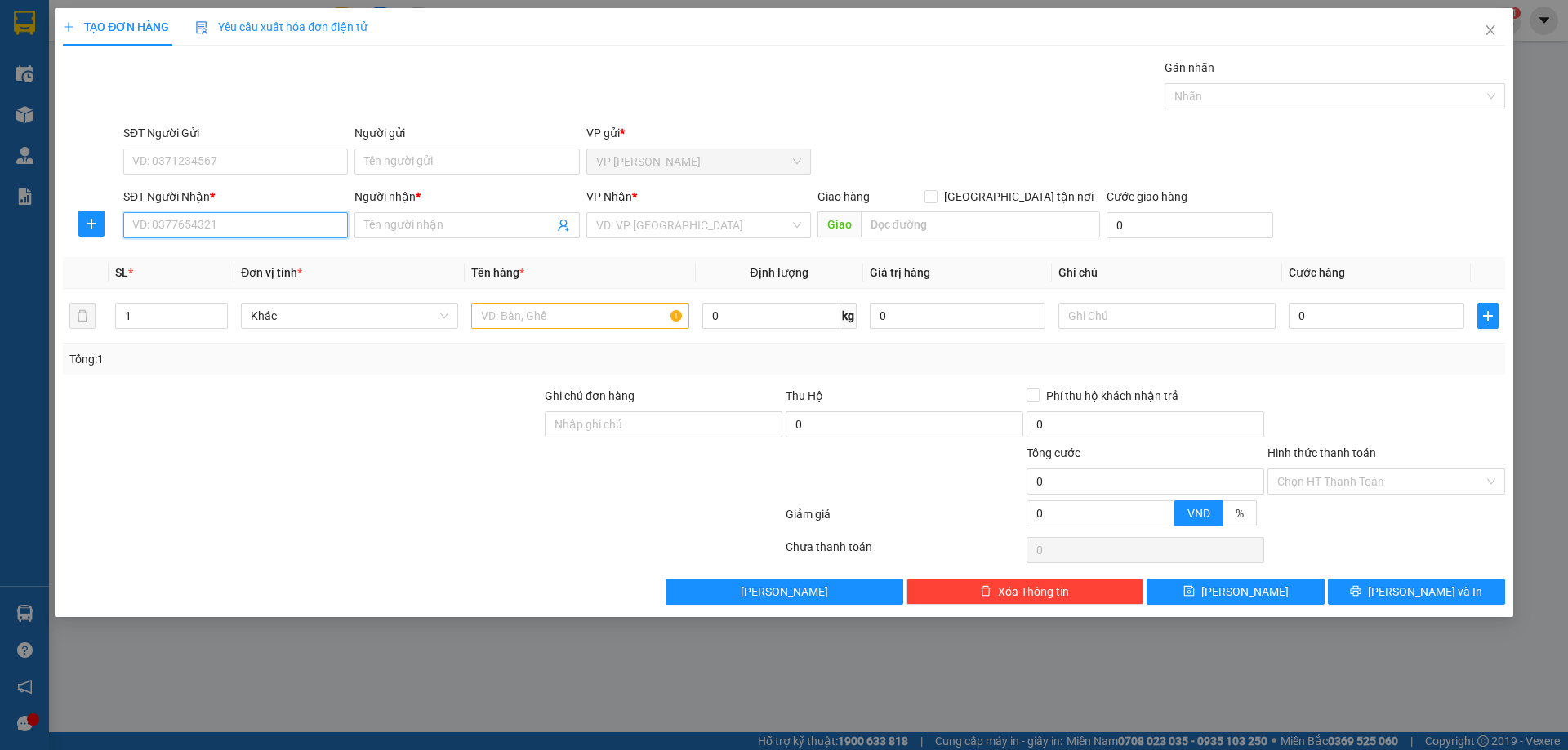
click at [240, 225] on input "SĐT Người Nhận *" at bounding box center [235, 225] width 224 height 26
type input "0838896789"
click at [252, 259] on div "0838896789 - quốc anh" at bounding box center [239, 258] width 211 height 18
type input "quốc anh"
type input "0838896789"
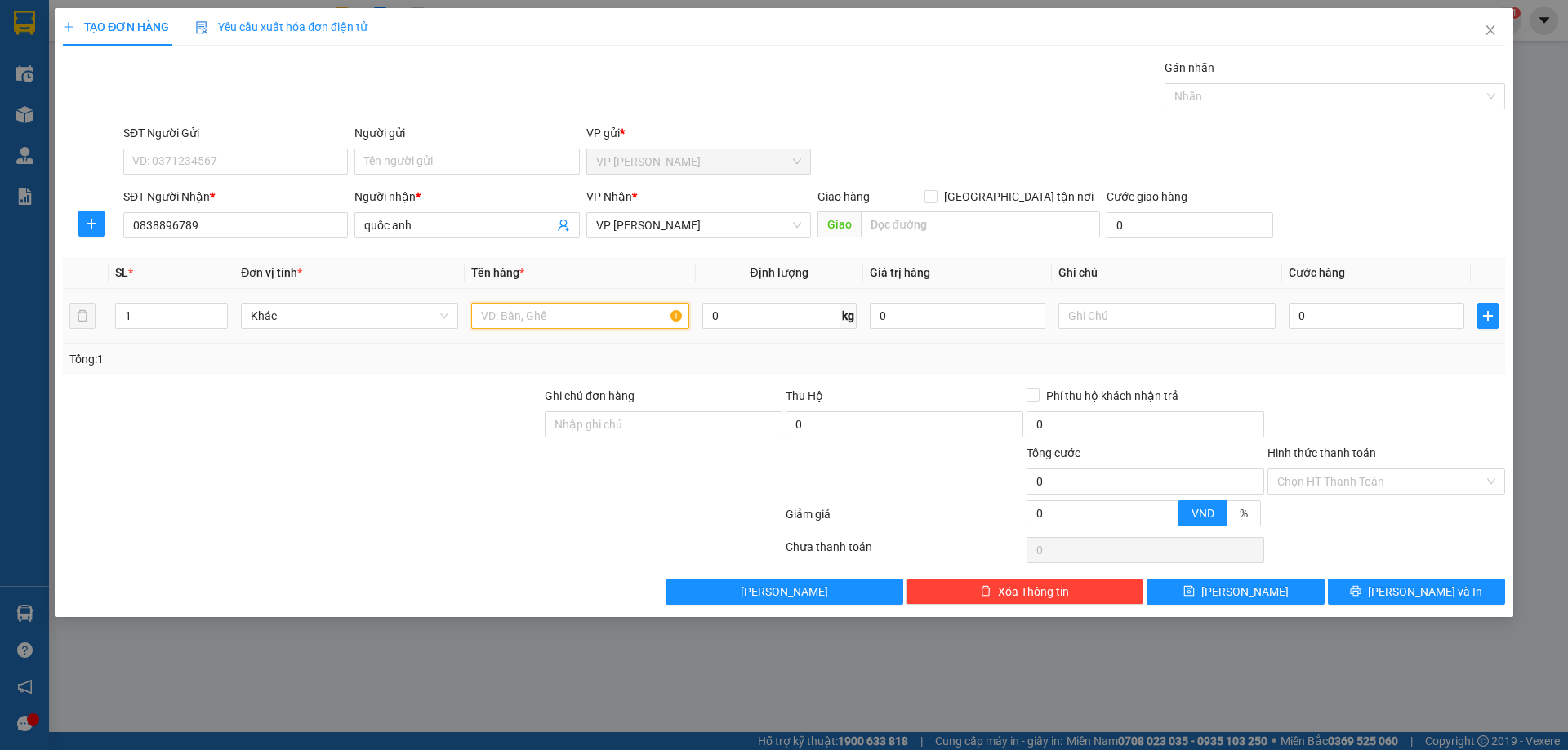
click at [543, 322] on input "text" at bounding box center [580, 316] width 217 height 26
type input "hop"
click at [1336, 316] on input "0" at bounding box center [1377, 316] width 176 height 26
type input "5"
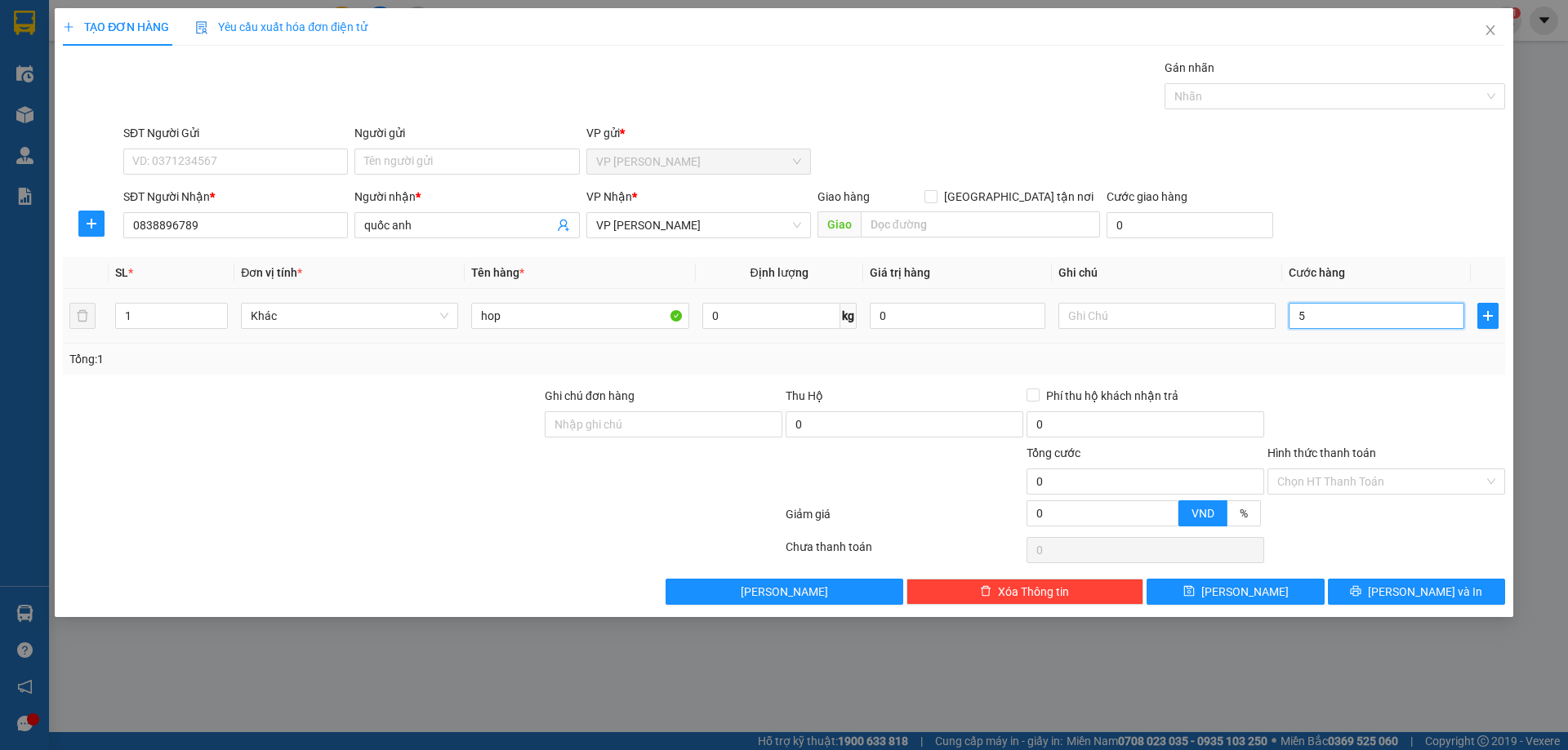
type input "5"
type input "50"
type input "500"
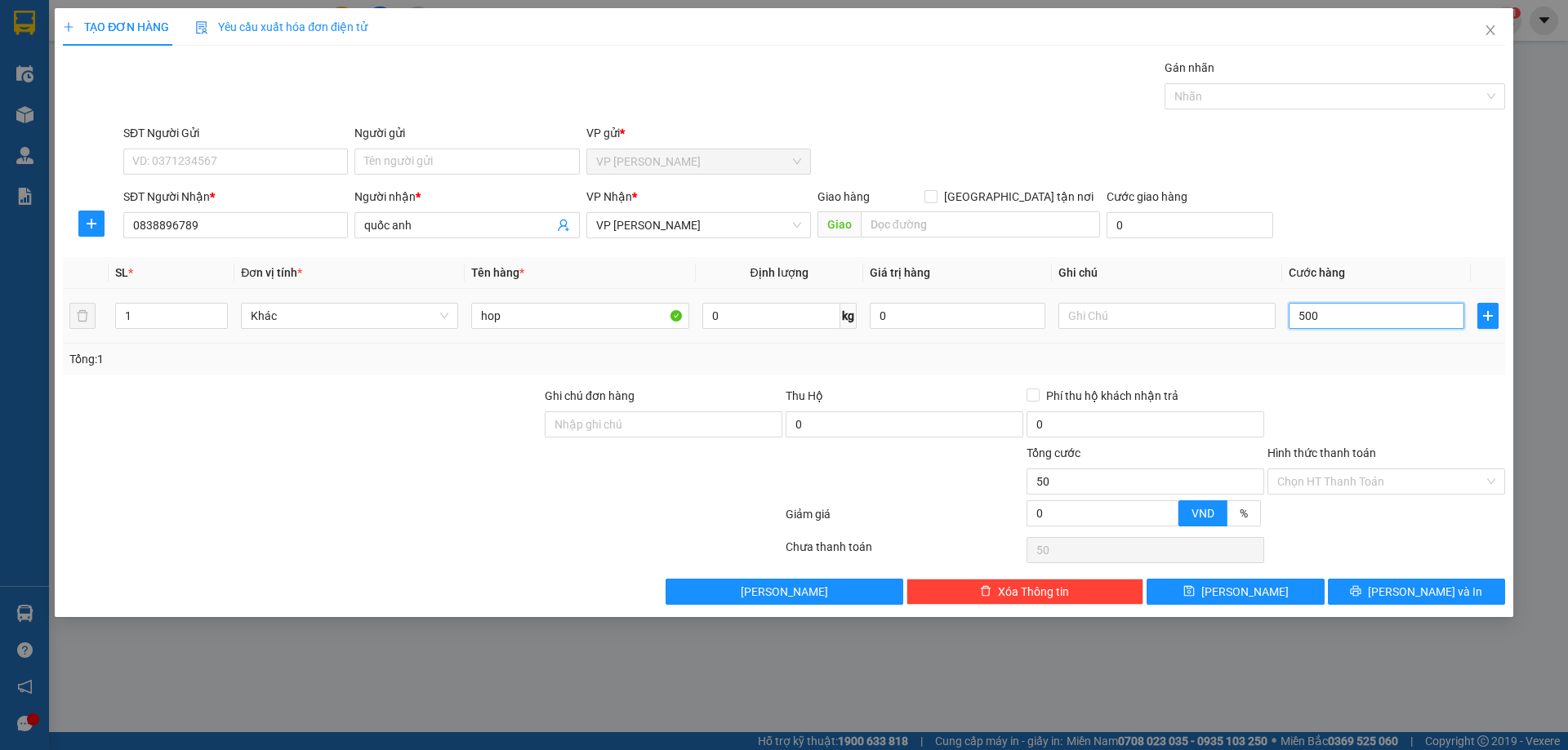
type input "500"
type input "5.000"
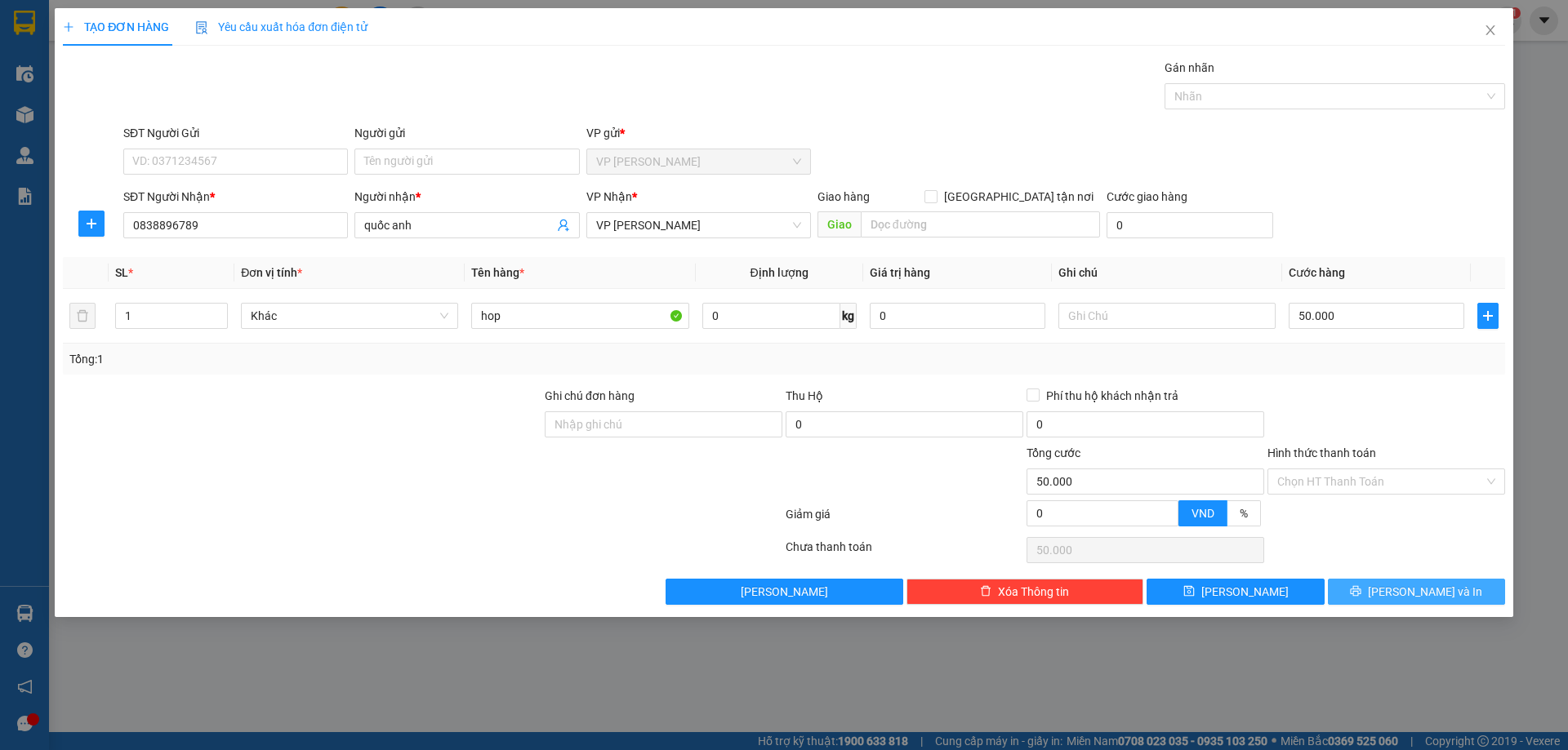
click at [1415, 579] on button "[PERSON_NAME] và In" at bounding box center [1416, 592] width 178 height 26
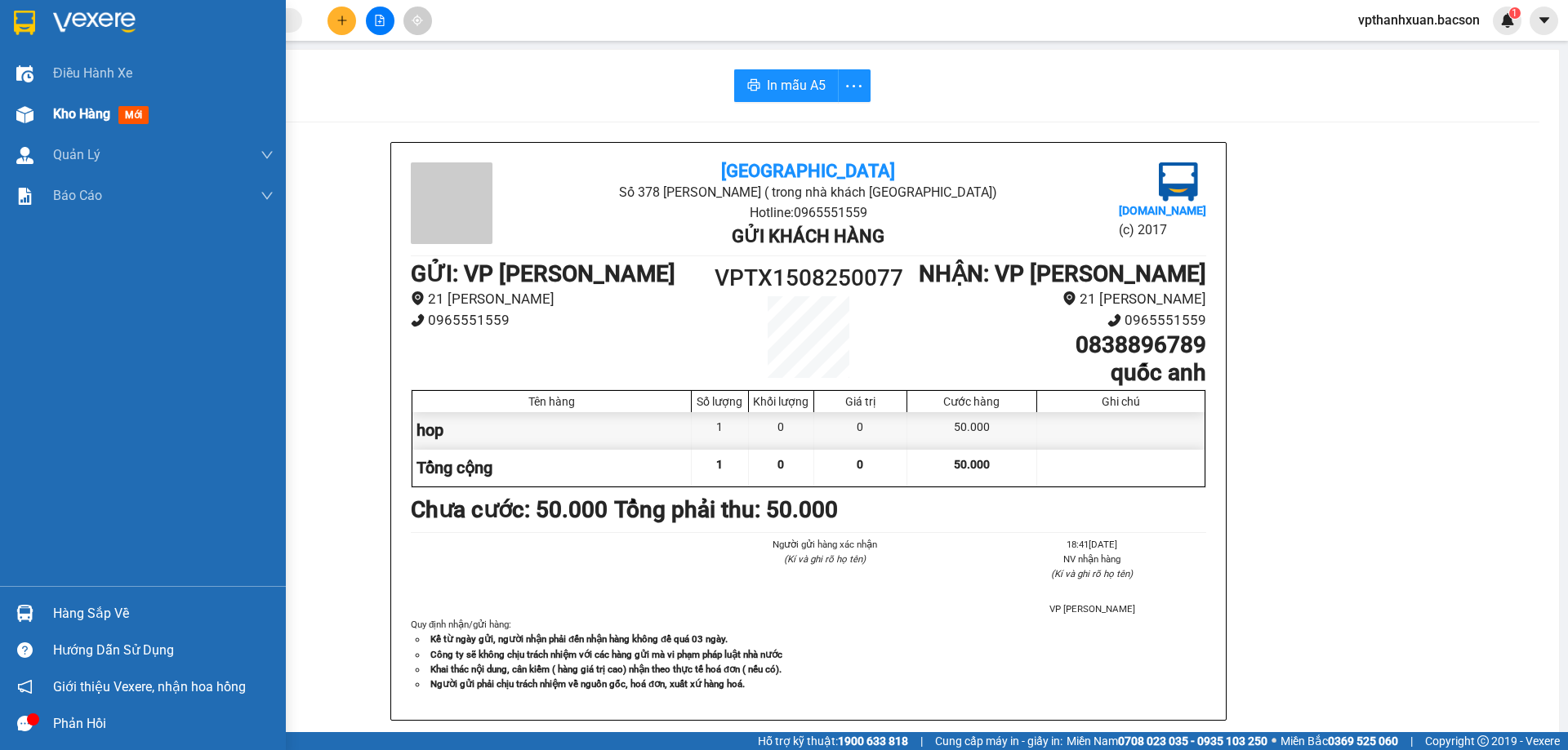
click at [13, 114] on div at bounding box center [24, 114] width 29 height 29
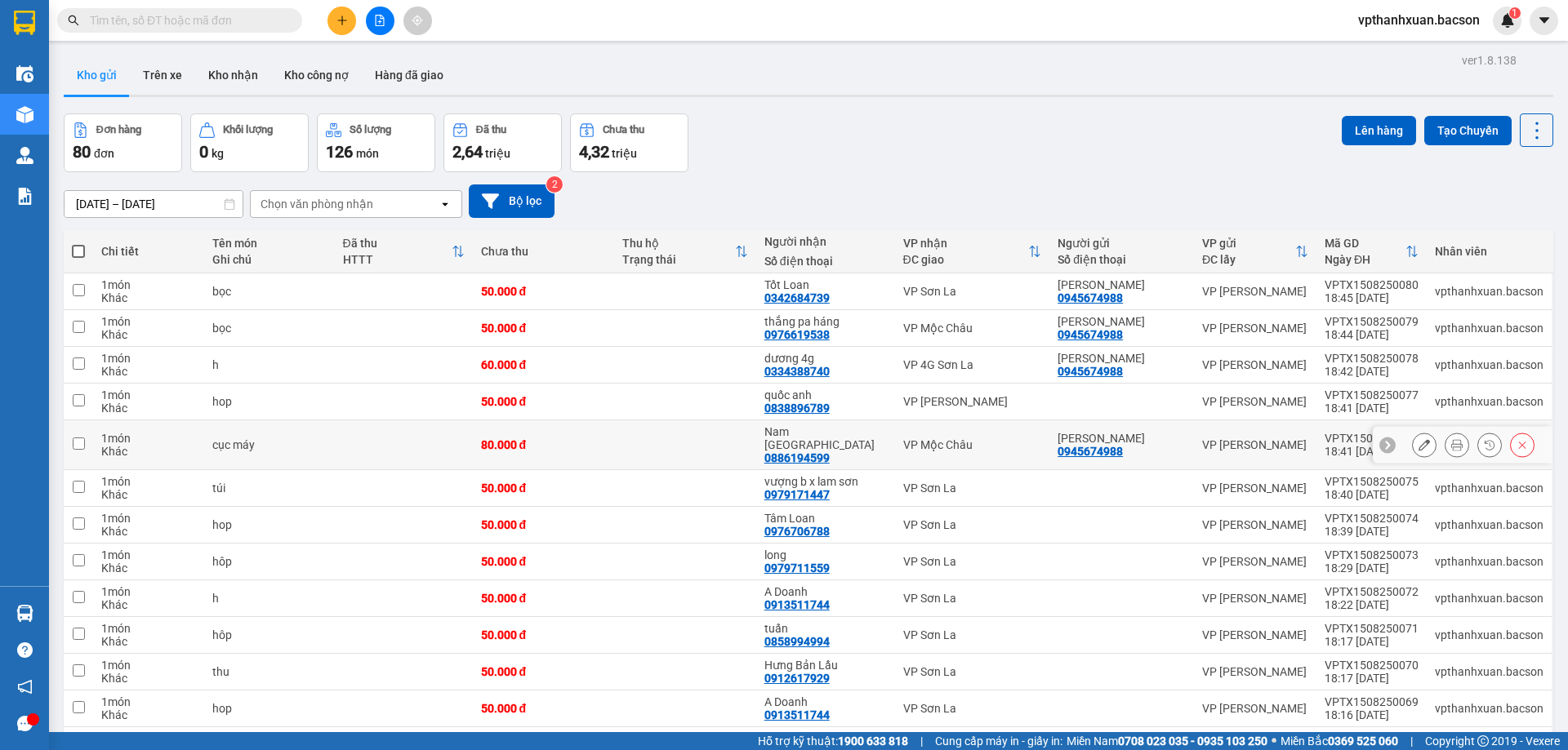
click at [1419, 436] on button at bounding box center [1424, 445] width 23 height 29
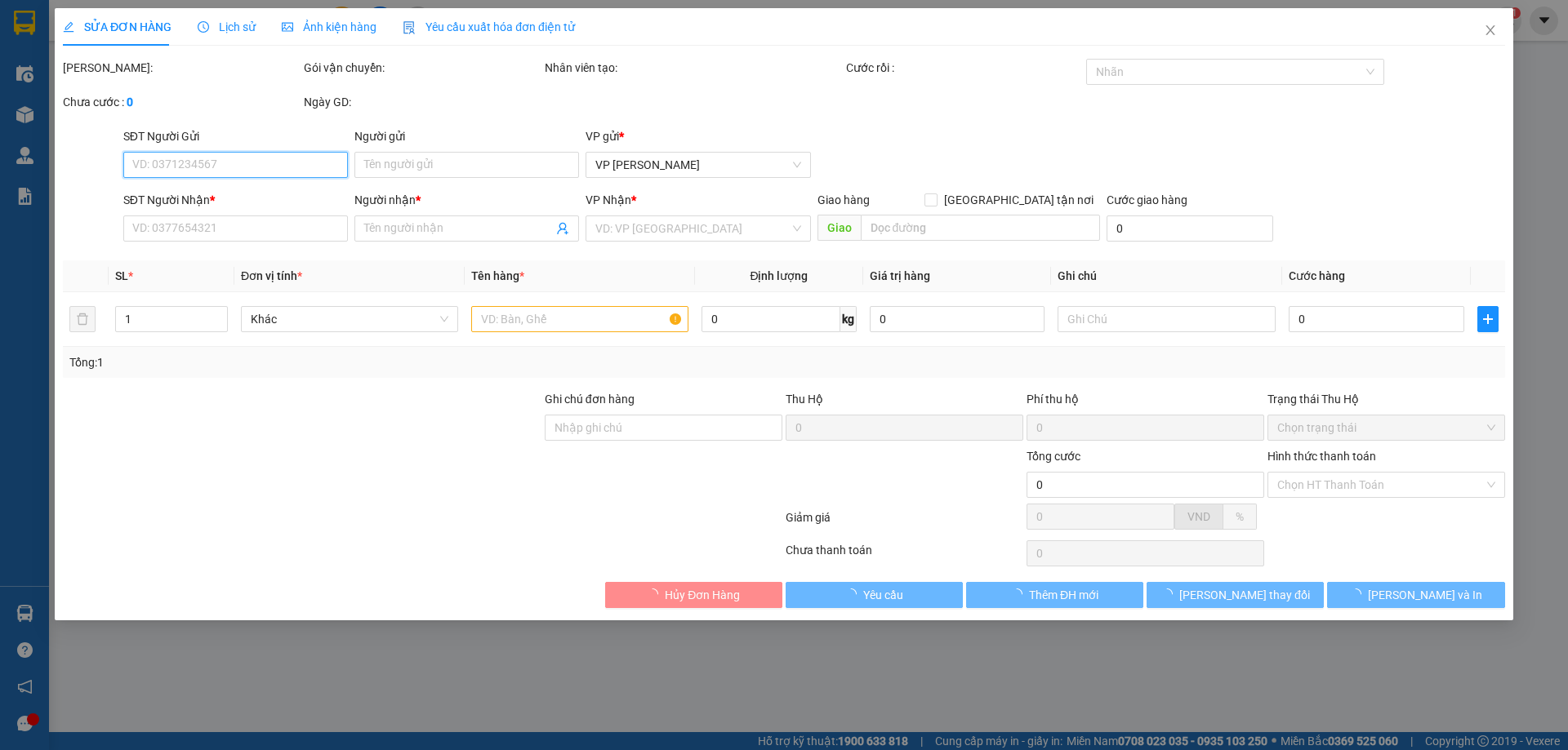
type input "0945674988"
type input "[PERSON_NAME]"
type input "0886194599"
type input "[PERSON_NAME][GEOGRAPHIC_DATA][PERSON_NAME]"
type input "80.000"
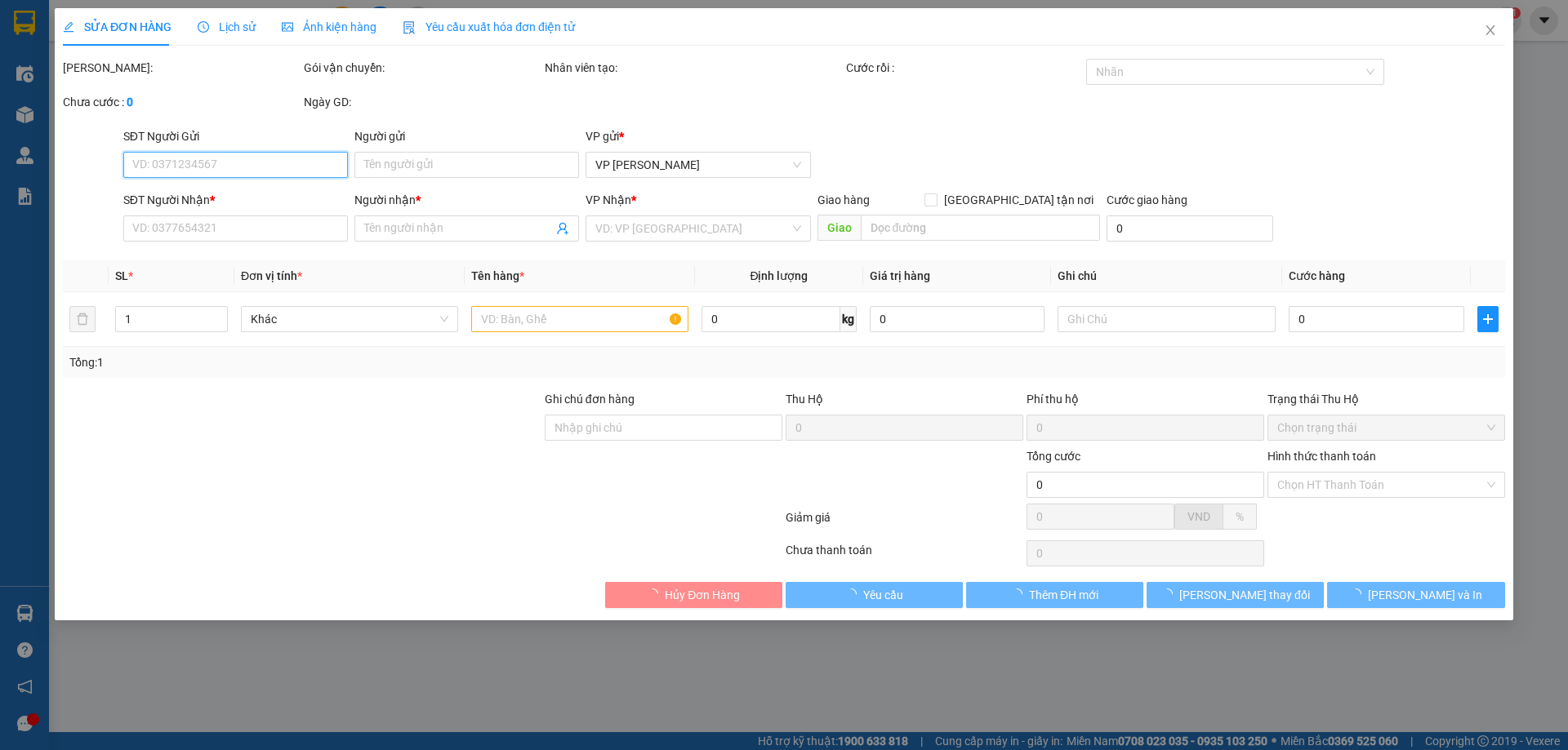
type input "80.000"
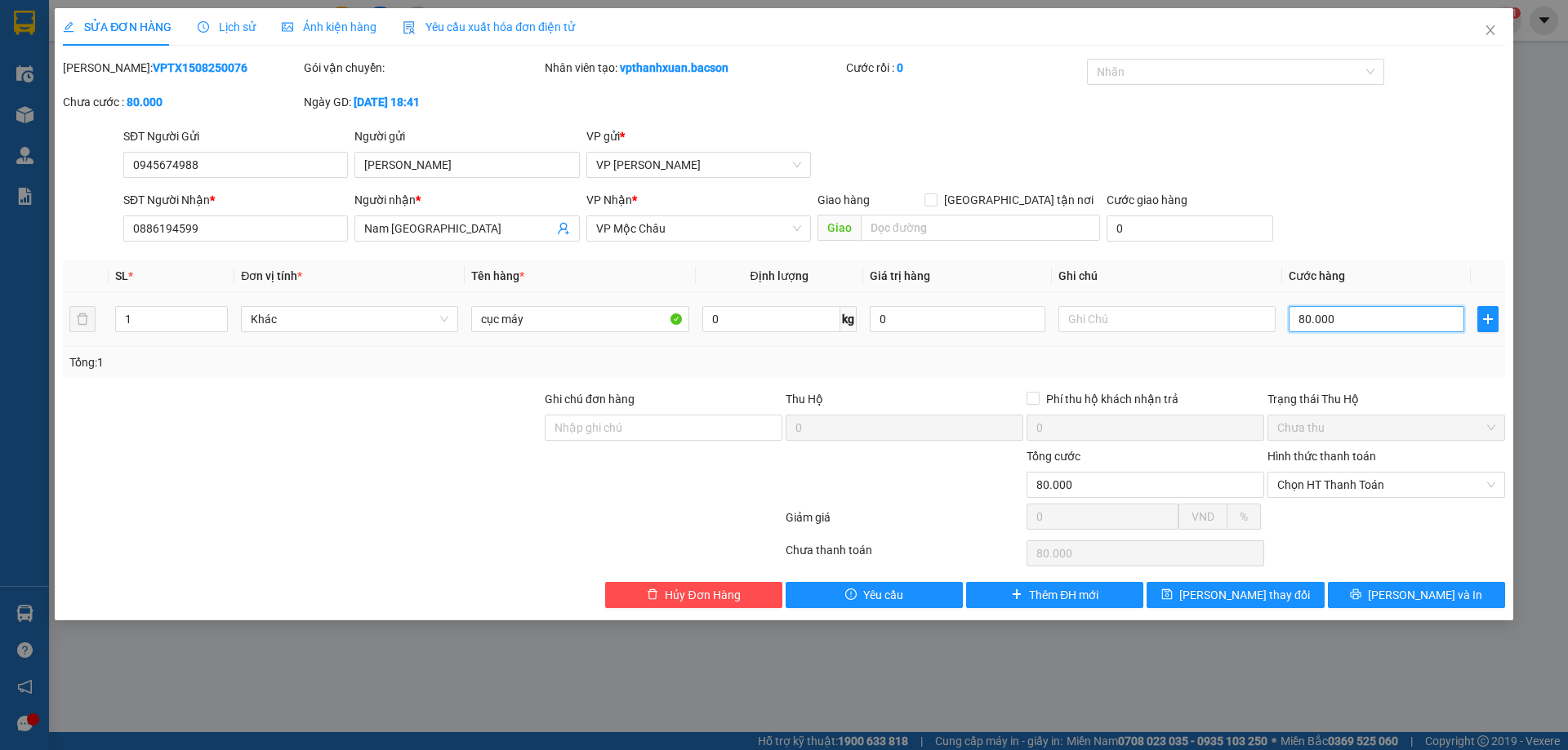
click at [1357, 324] on input "80.000" at bounding box center [1377, 320] width 176 height 26
type input "1"
type input "13"
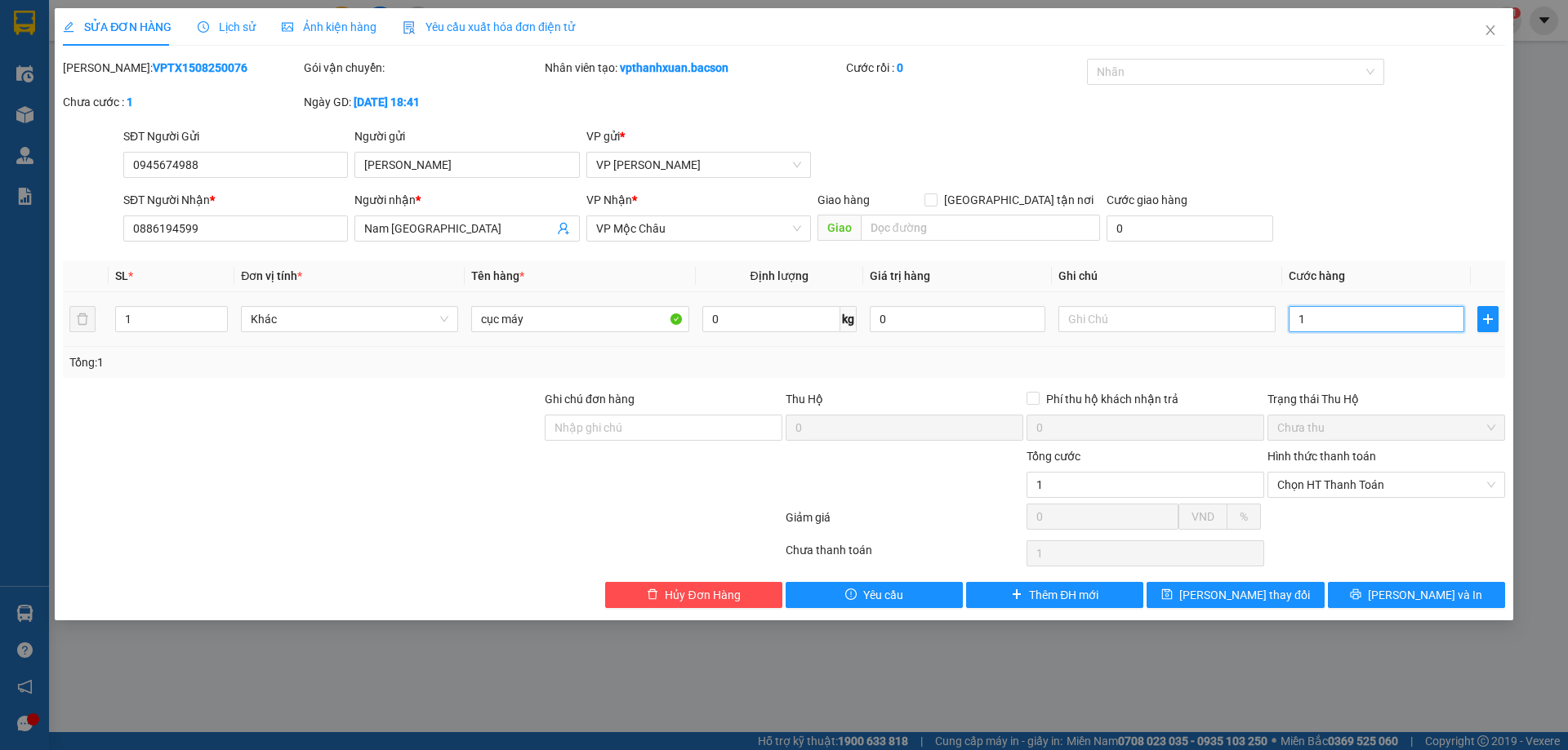
type input "13"
type input "130"
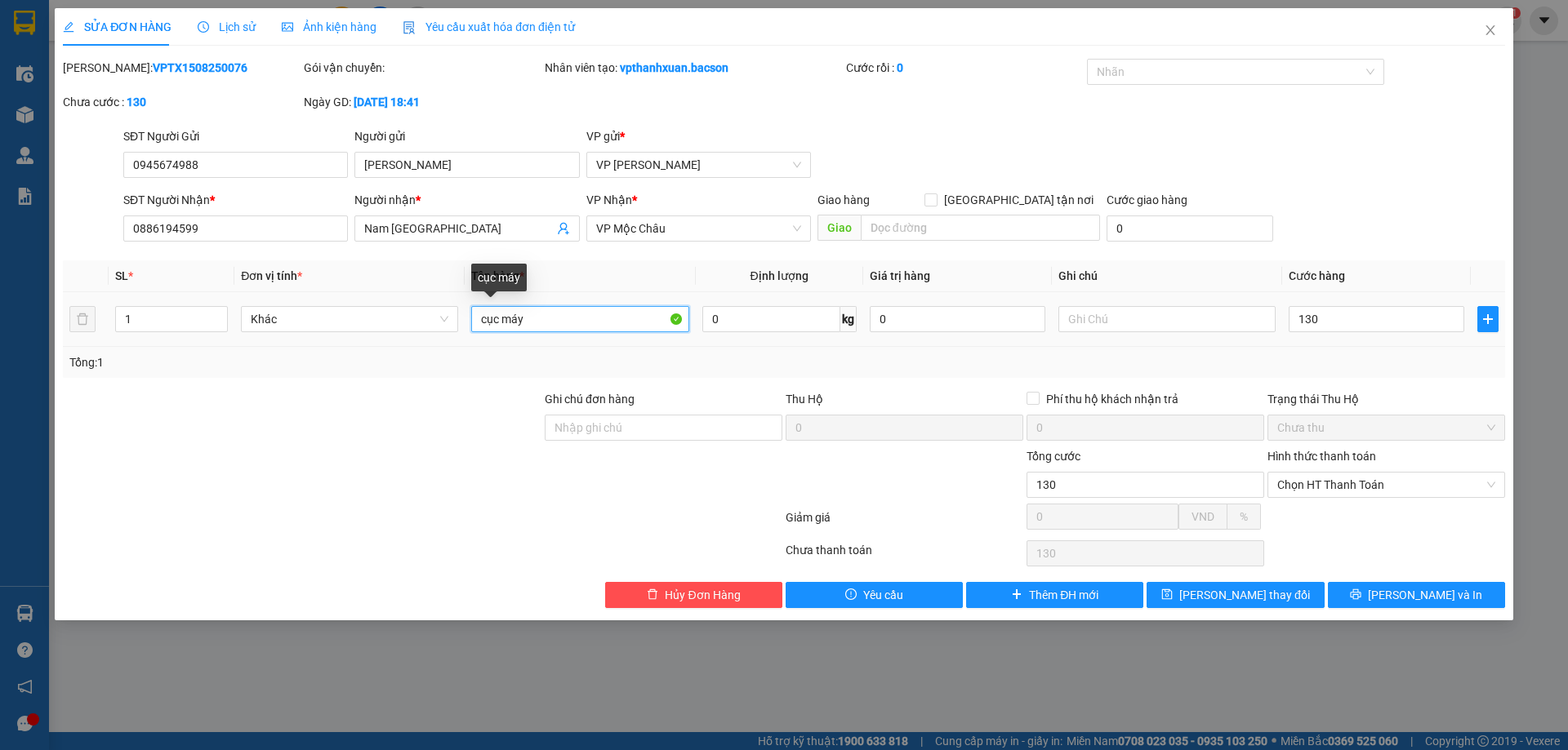
click at [562, 327] on input "cục máy" at bounding box center [580, 320] width 217 height 26
type input "130.000"
click at [554, 320] on input "cục máy" at bounding box center [580, 320] width 217 height 26
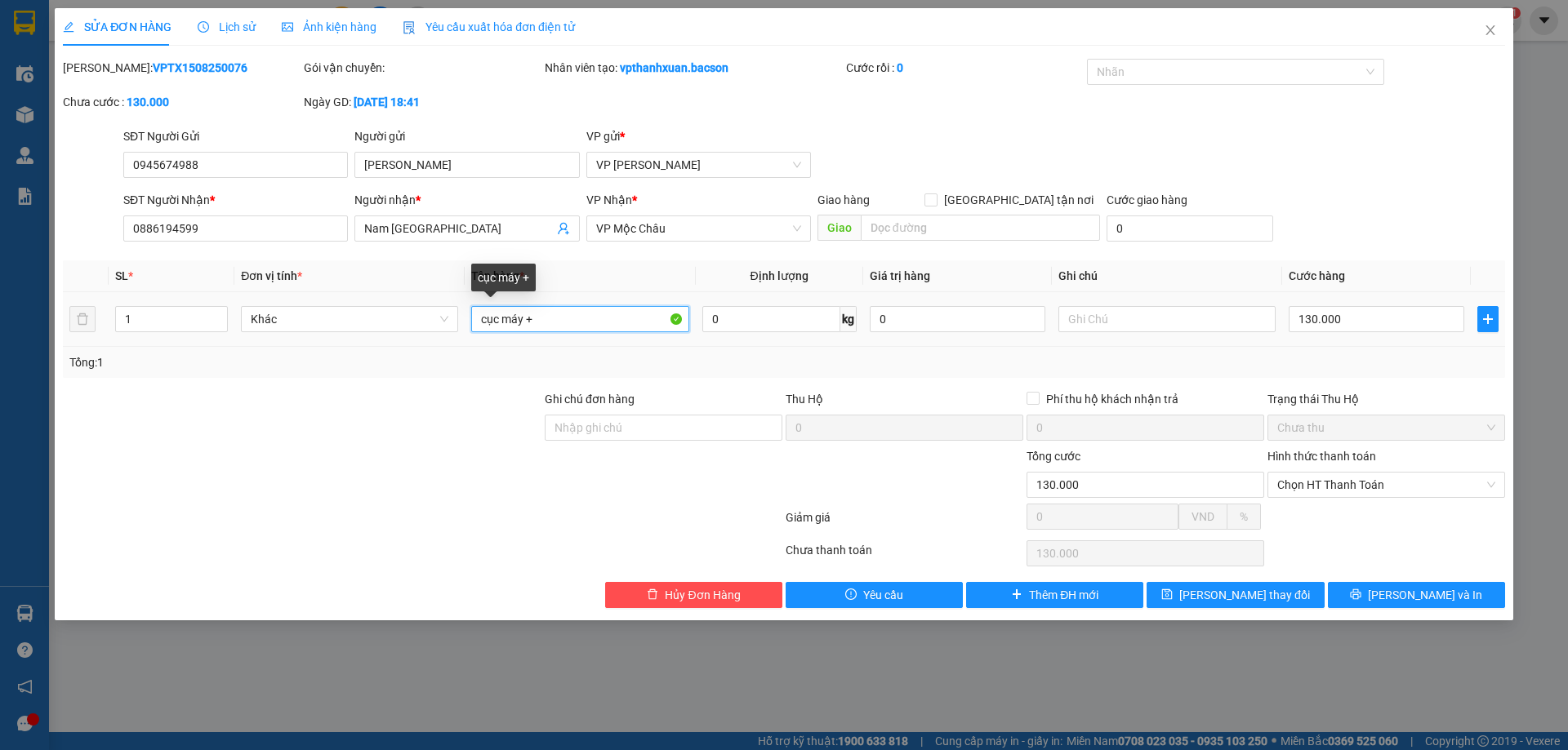
type input "cục máy +"
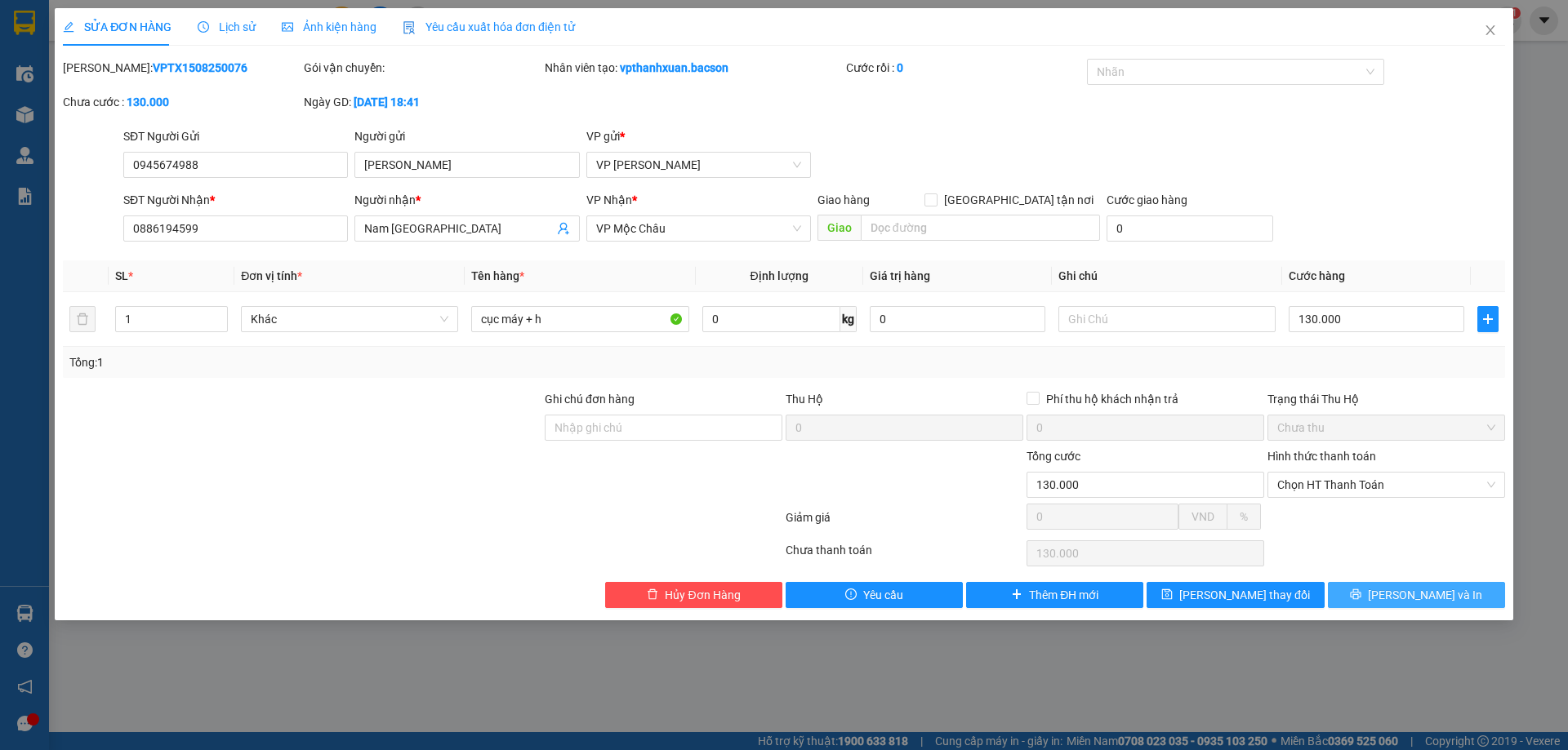
click at [1390, 605] on button "[PERSON_NAME] và In" at bounding box center [1416, 595] width 178 height 26
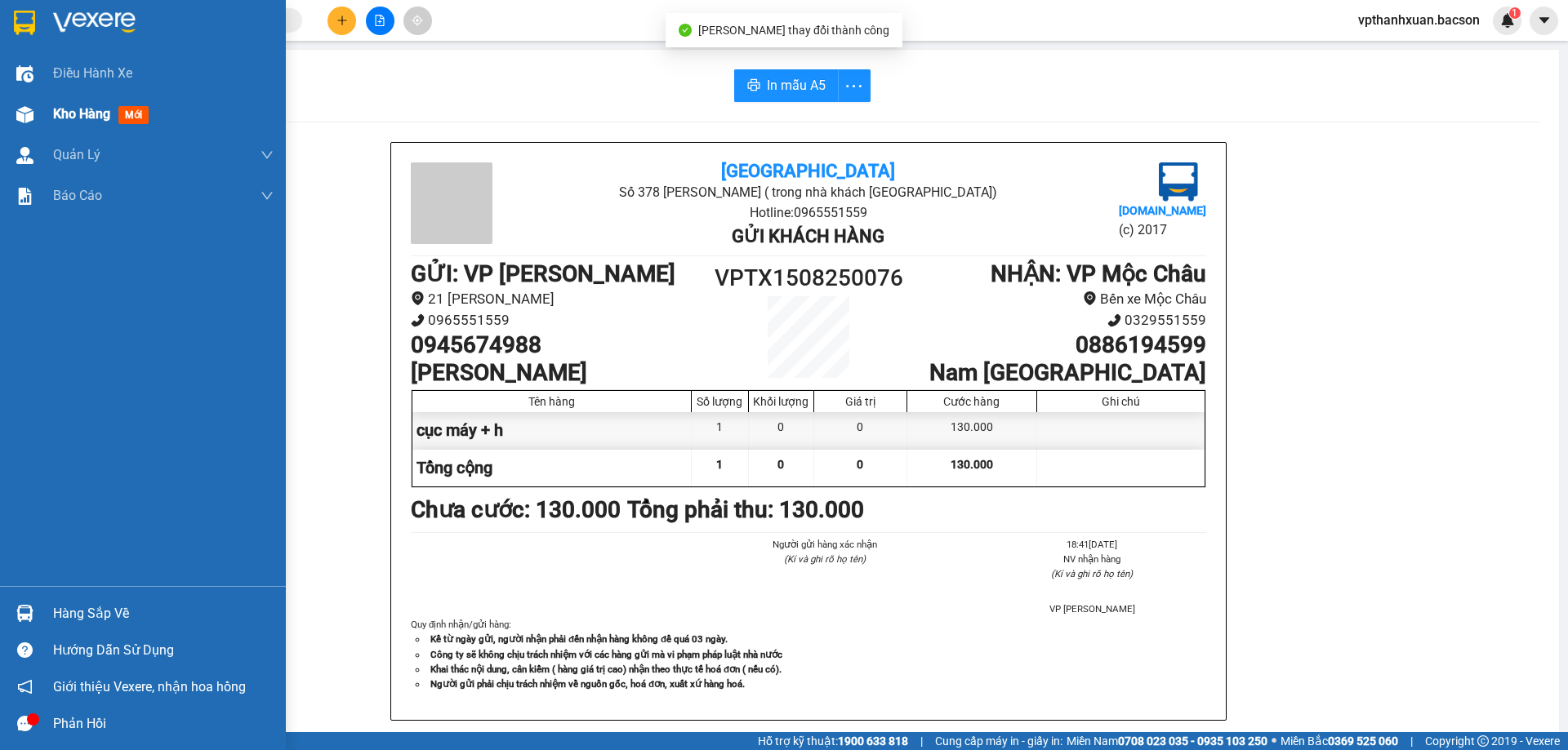
click at [40, 111] on div "Kho hàng mới" at bounding box center [143, 113] width 286 height 41
click at [107, 103] on div "Kho hàng mới" at bounding box center [163, 113] width 221 height 41
click at [64, 100] on div "Kho hàng mới" at bounding box center [163, 113] width 221 height 41
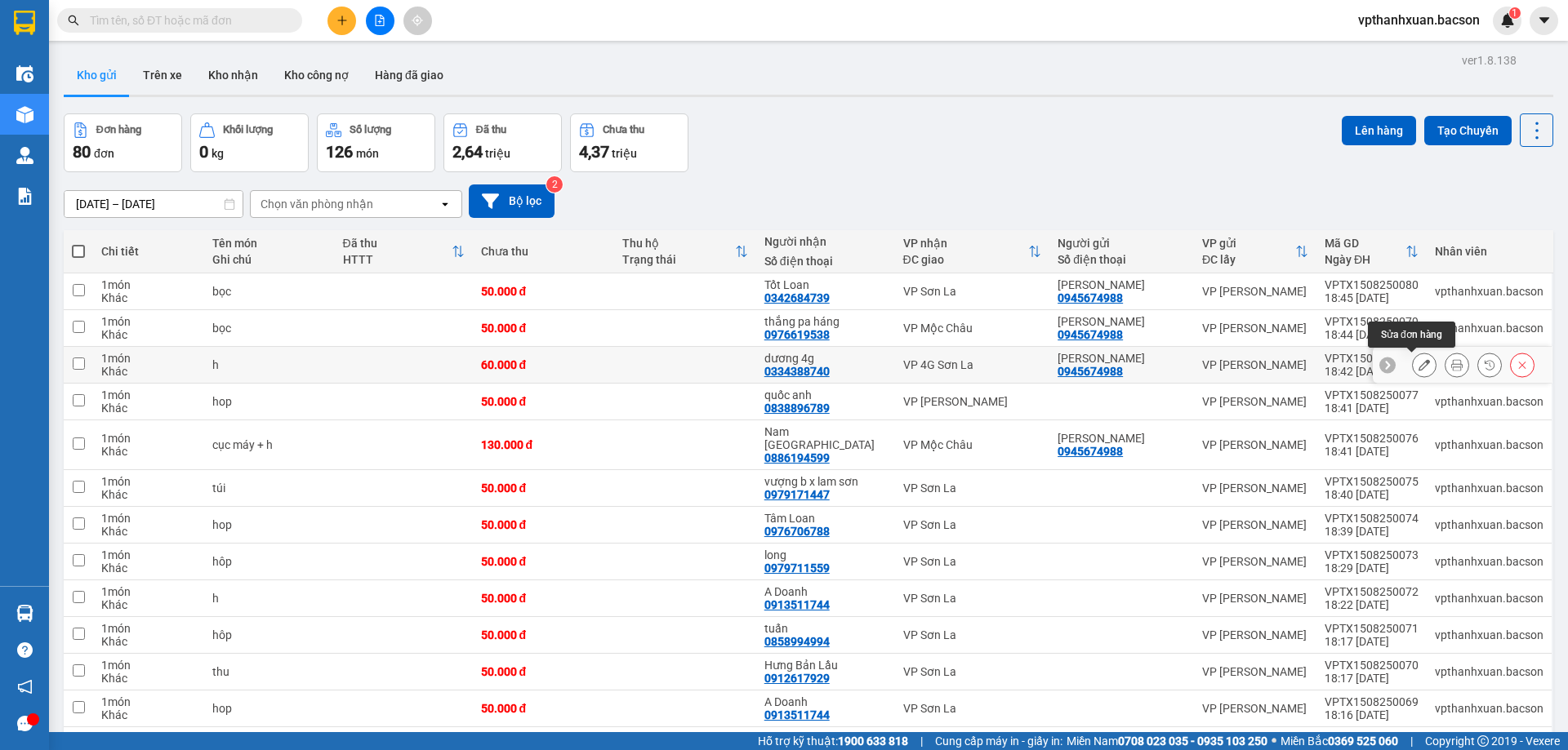
click at [1418, 363] on icon at bounding box center [1423, 365] width 11 height 11
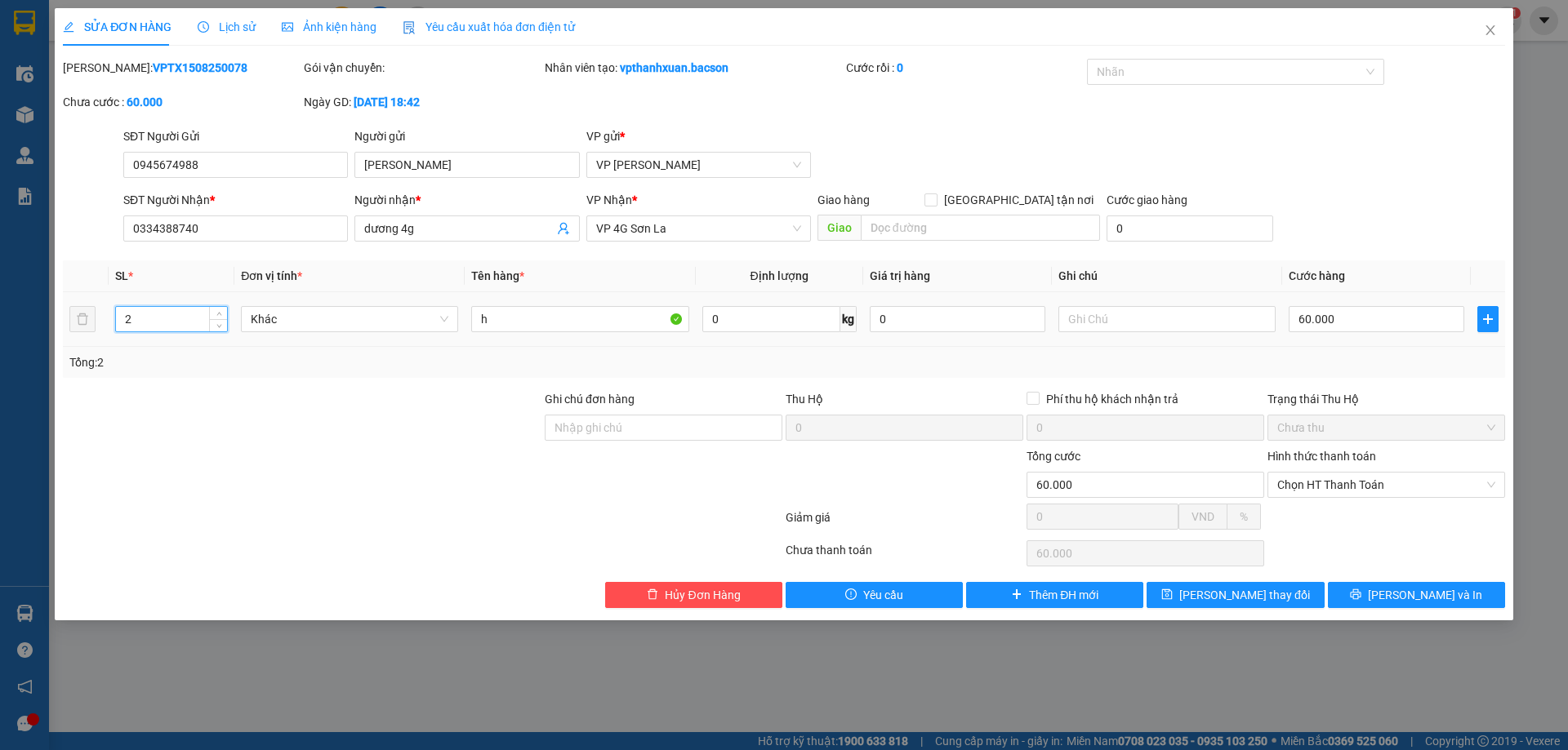
drag, startPoint x: 221, startPoint y: 312, endPoint x: 237, endPoint y: 315, distance: 16.3
click at [222, 312] on span "up" at bounding box center [218, 314] width 10 height 10
click at [633, 315] on input "h" at bounding box center [580, 320] width 217 height 26
click at [1395, 308] on input "60.000" at bounding box center [1377, 320] width 176 height 26
click at [1362, 244] on div "SĐT Người Nhận * 0334388740 Người nhận * dương 4g VP Nhận * VP 4G Sơn La Giao h…" at bounding box center [814, 220] width 1389 height 57
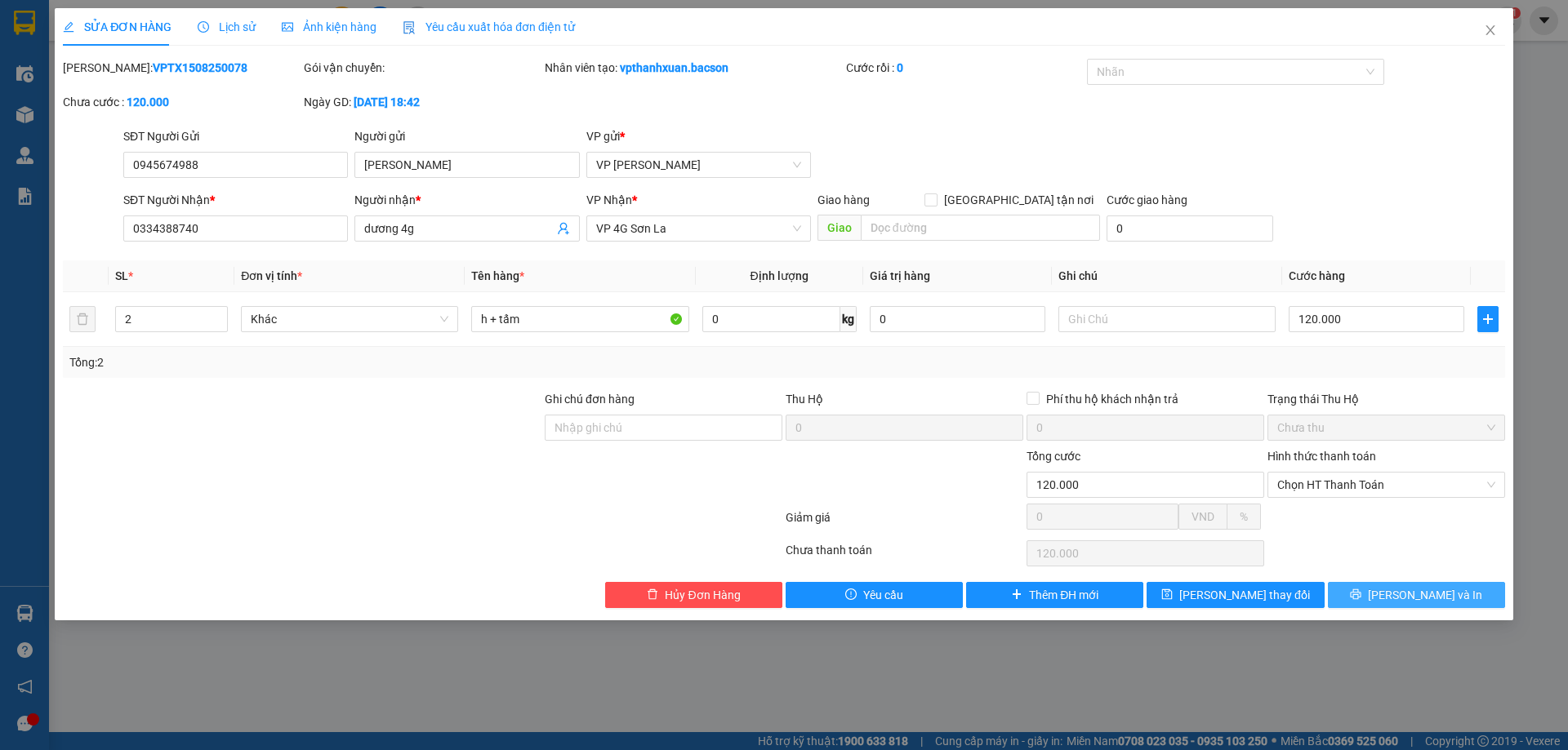
click at [1404, 597] on span "[PERSON_NAME] và In" at bounding box center [1425, 595] width 114 height 18
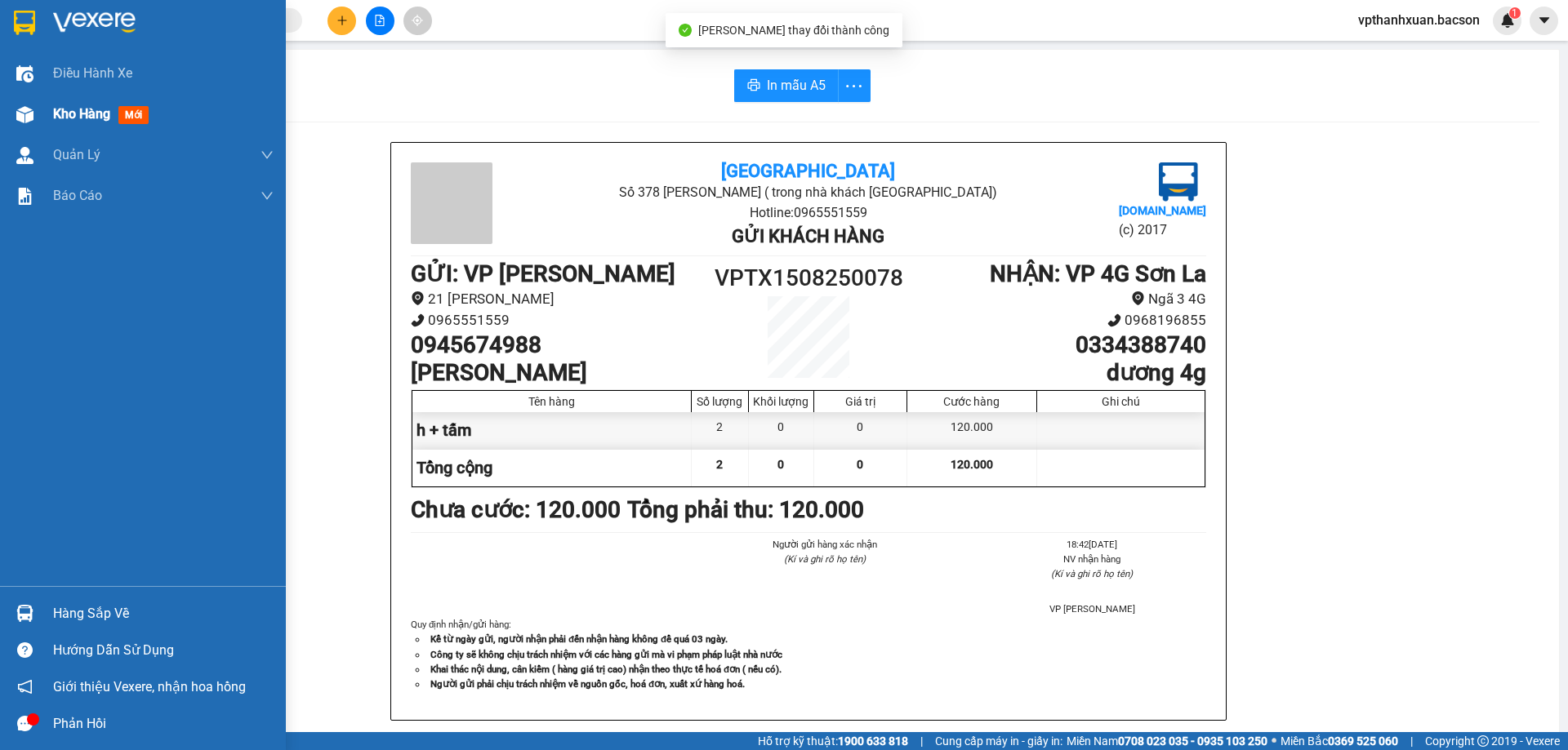
click at [21, 126] on div at bounding box center [24, 114] width 29 height 29
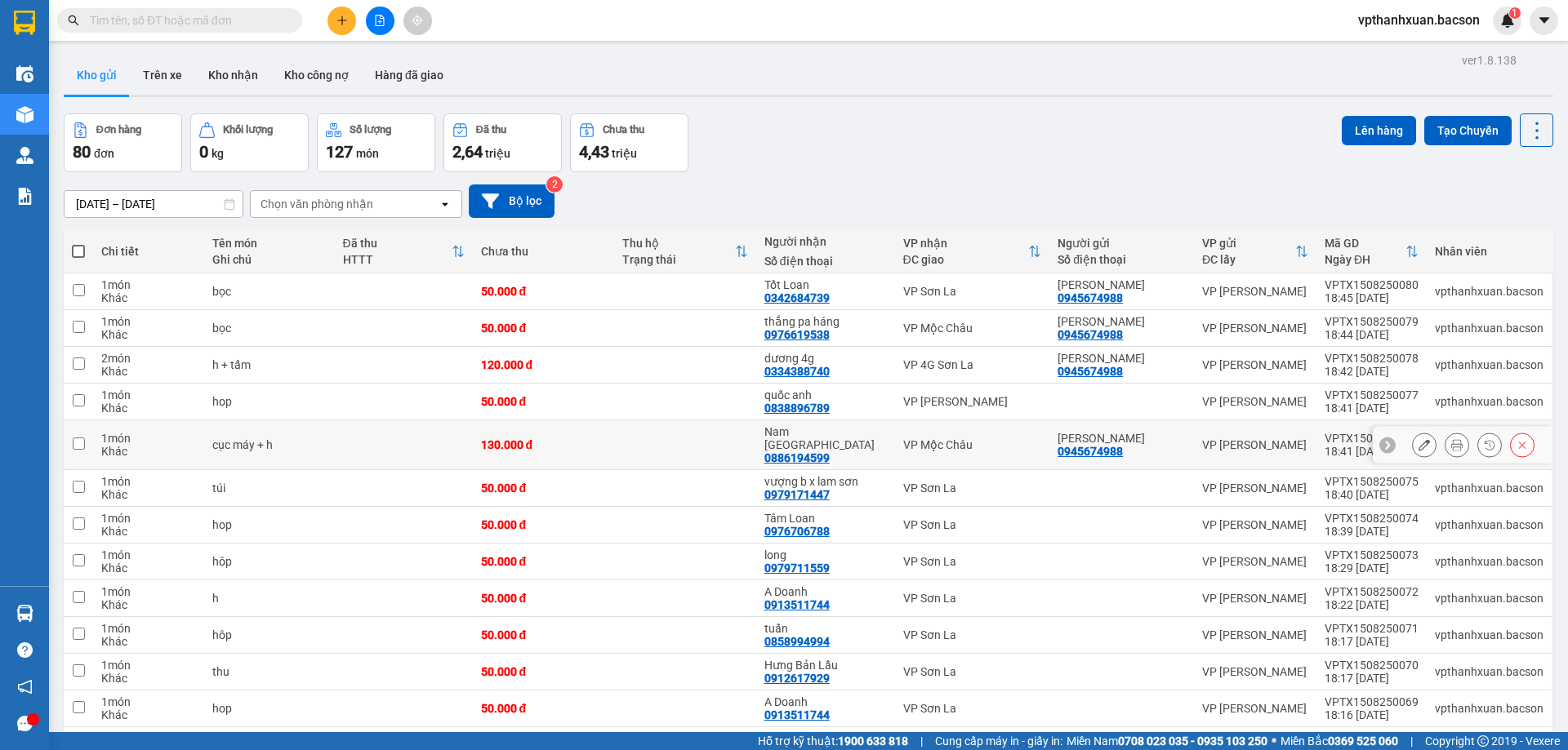
click at [1418, 439] on icon at bounding box center [1423, 444] width 11 height 11
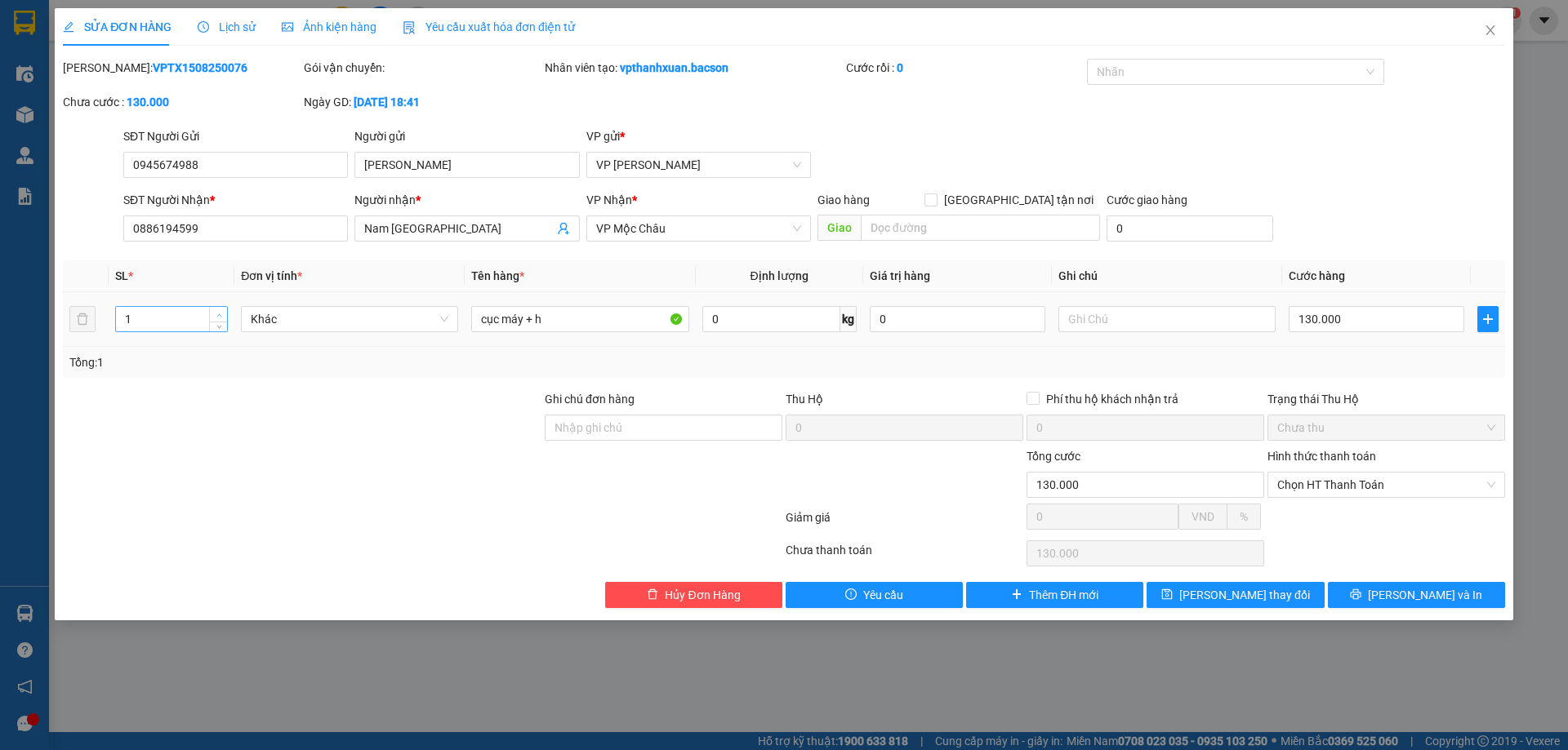
click at [218, 311] on span "up" at bounding box center [218, 314] width 10 height 10
click at [1290, 599] on button "[PERSON_NAME] đổi" at bounding box center [1235, 595] width 178 height 26
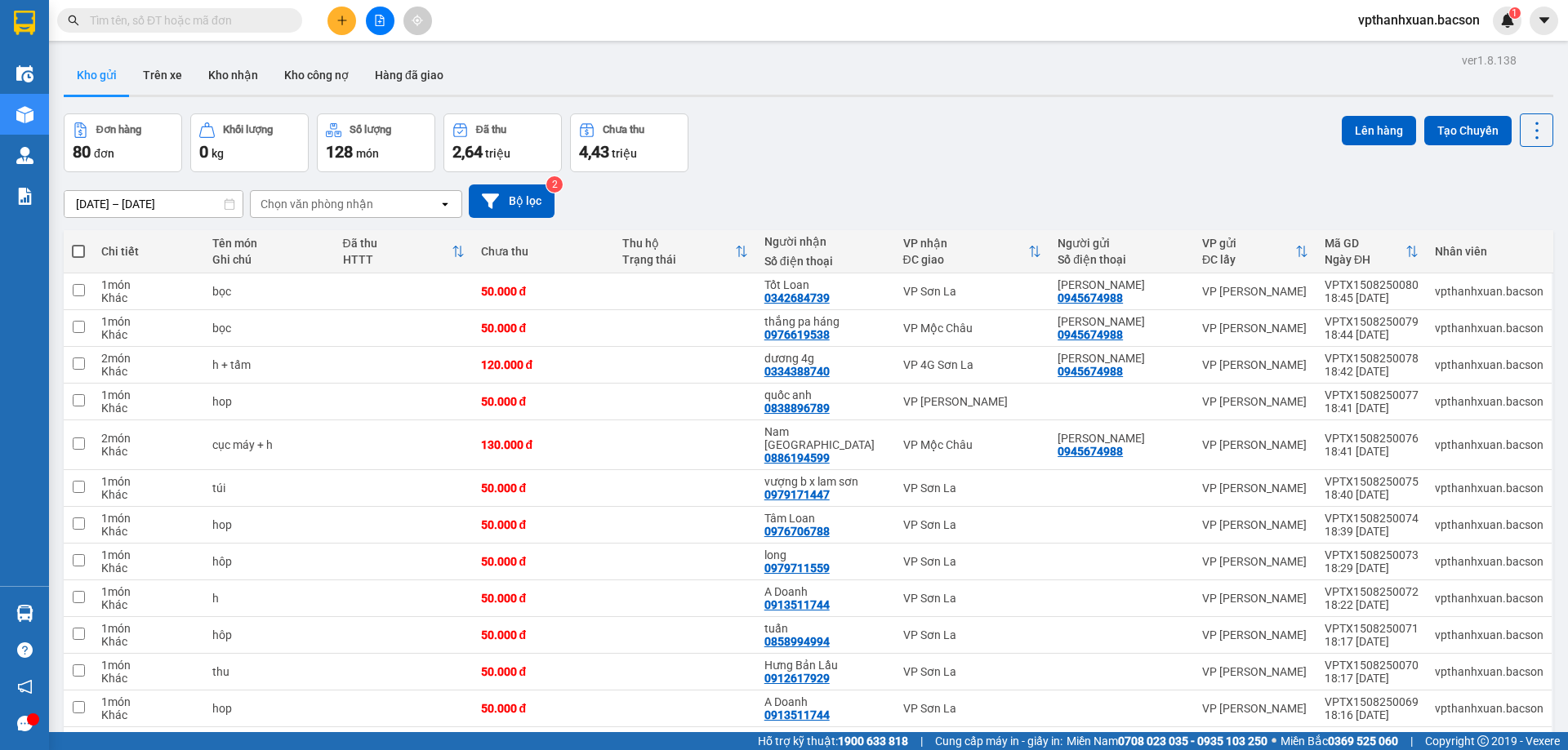
click at [372, 22] on button at bounding box center [379, 21] width 29 height 29
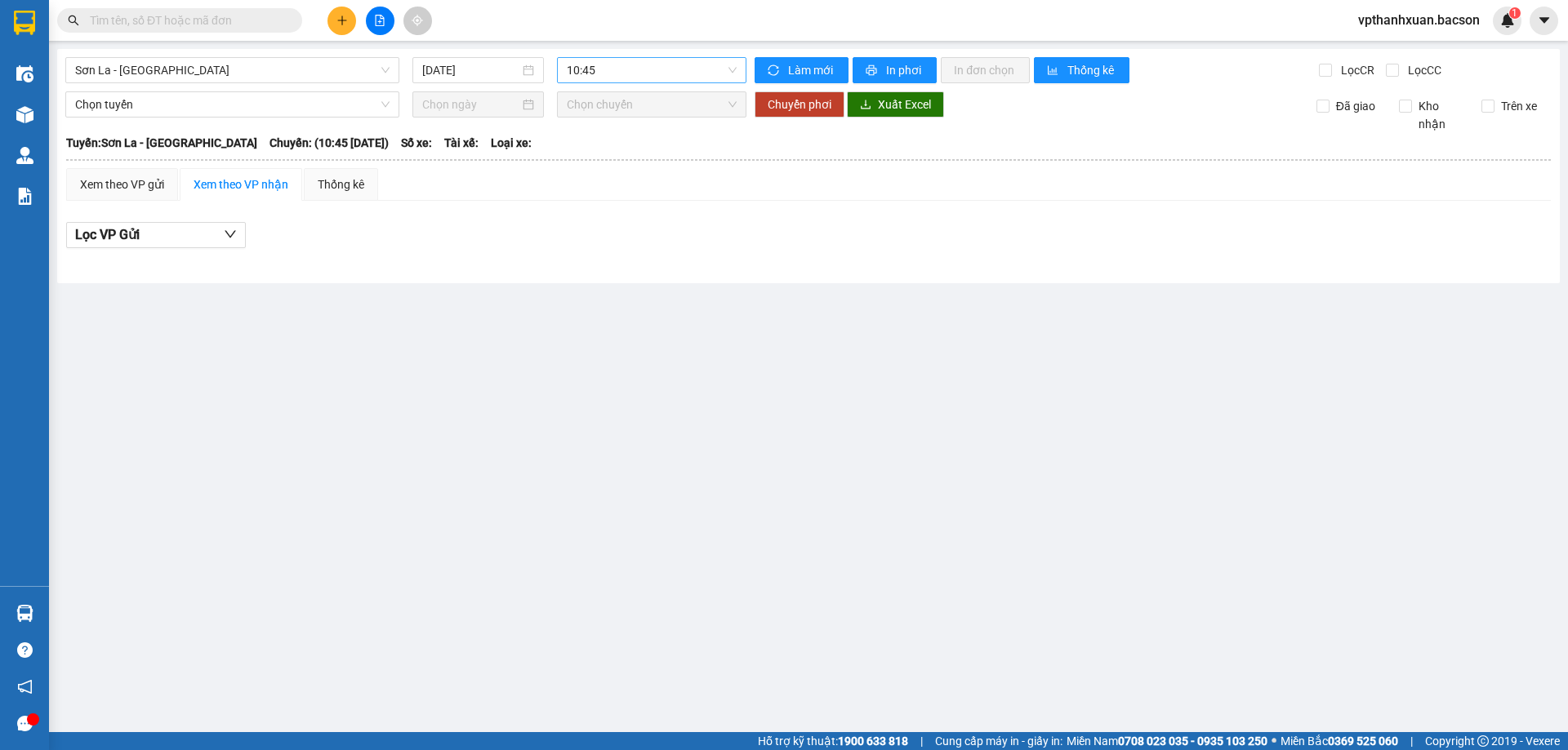
click at [605, 71] on span "10:45" at bounding box center [651, 70] width 170 height 24
click at [457, 65] on input "[DATE]" at bounding box center [470, 70] width 97 height 18
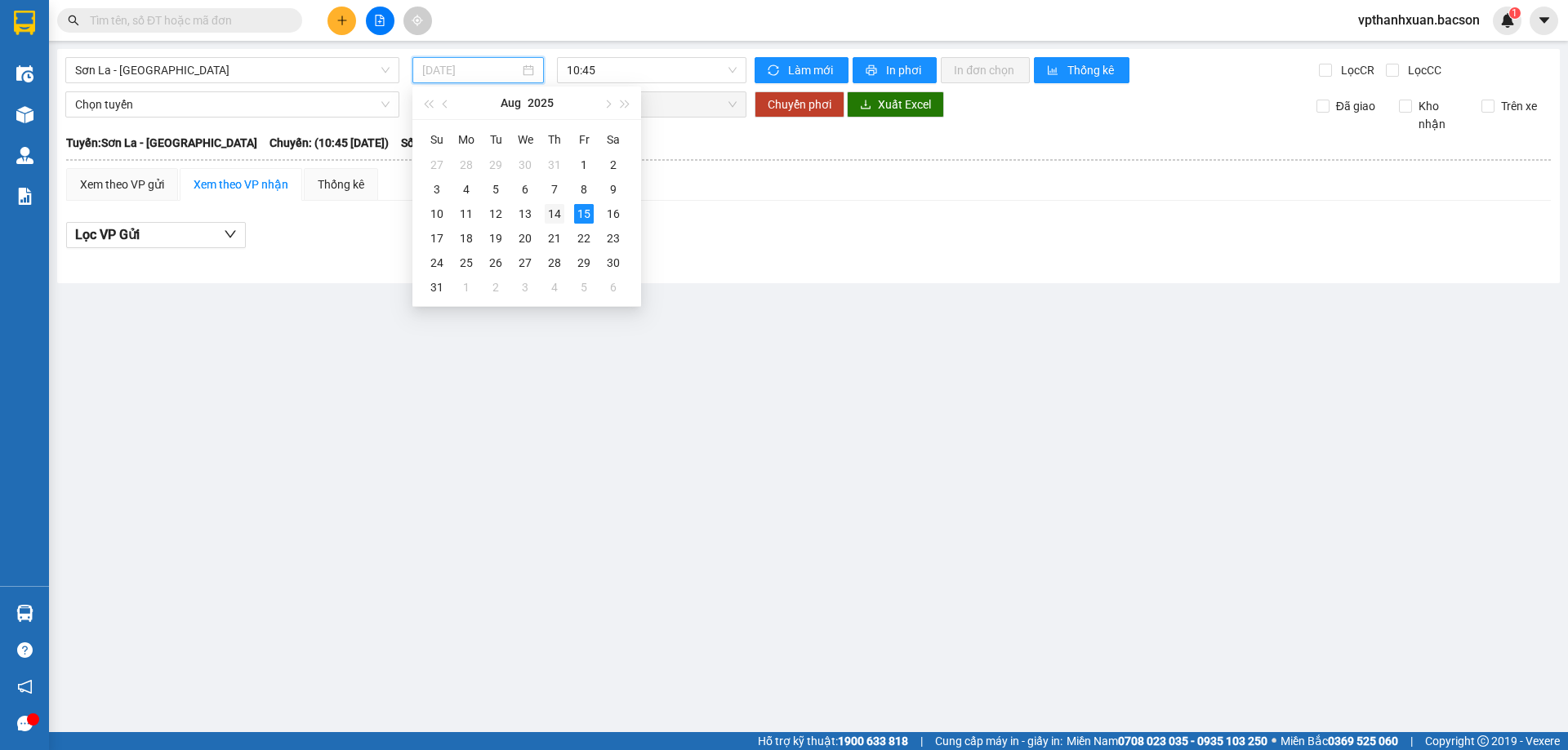
click at [563, 214] on div "14" at bounding box center [554, 214] width 20 height 20
type input "[DATE]"
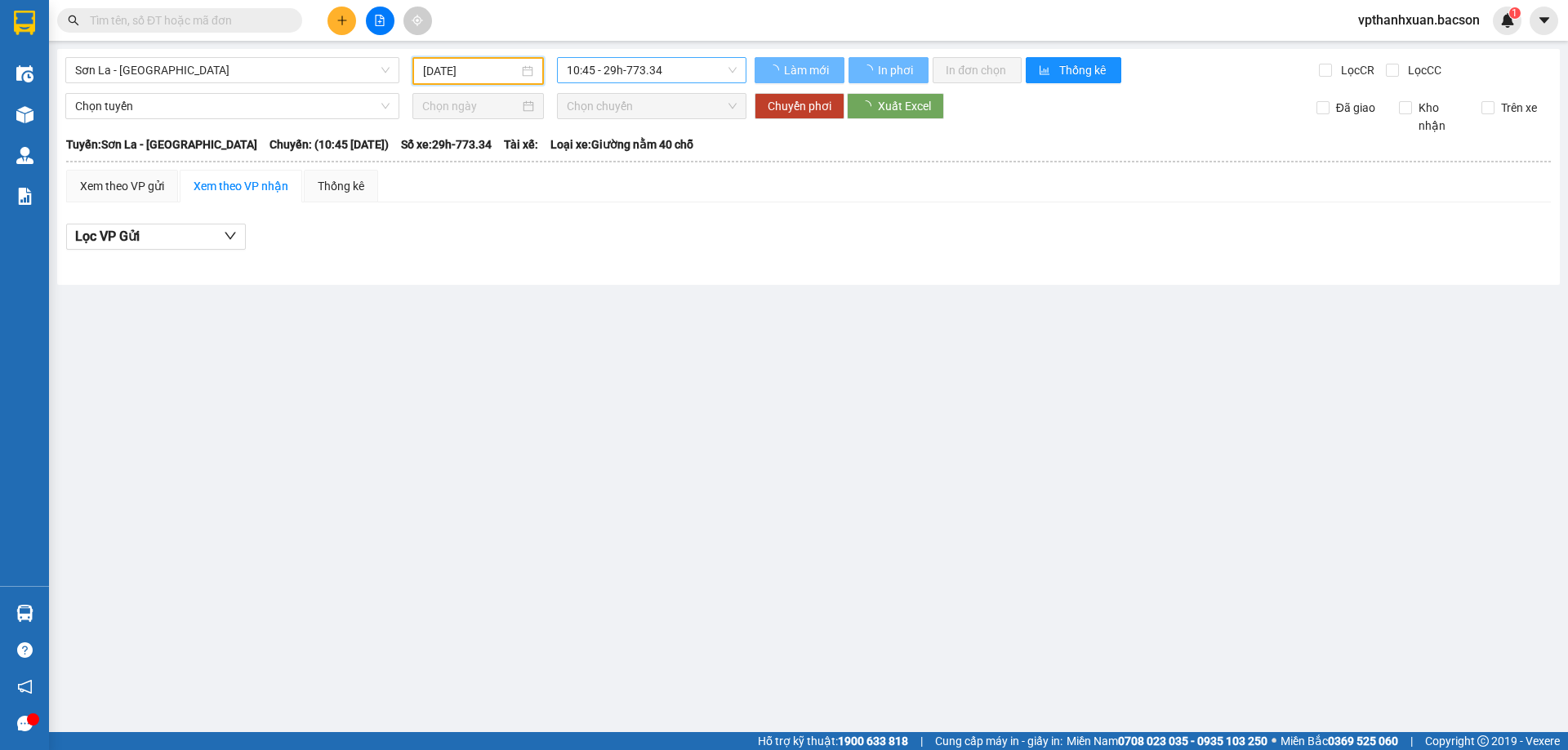
click at [639, 67] on span "10:45 - 29h-773.34" at bounding box center [651, 70] width 170 height 24
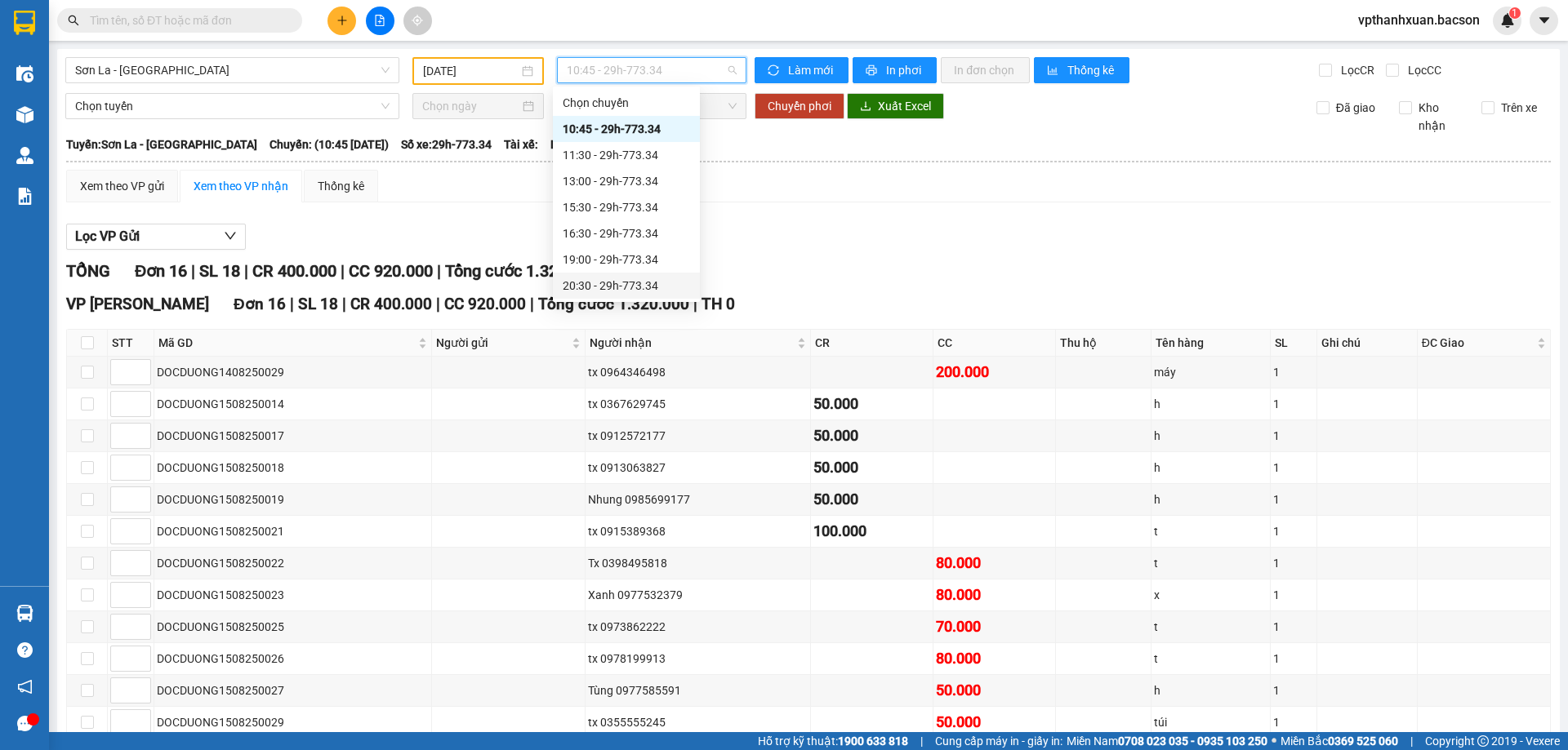
click at [643, 277] on div "20:30 - 29h-773.34" at bounding box center [626, 286] width 127 height 18
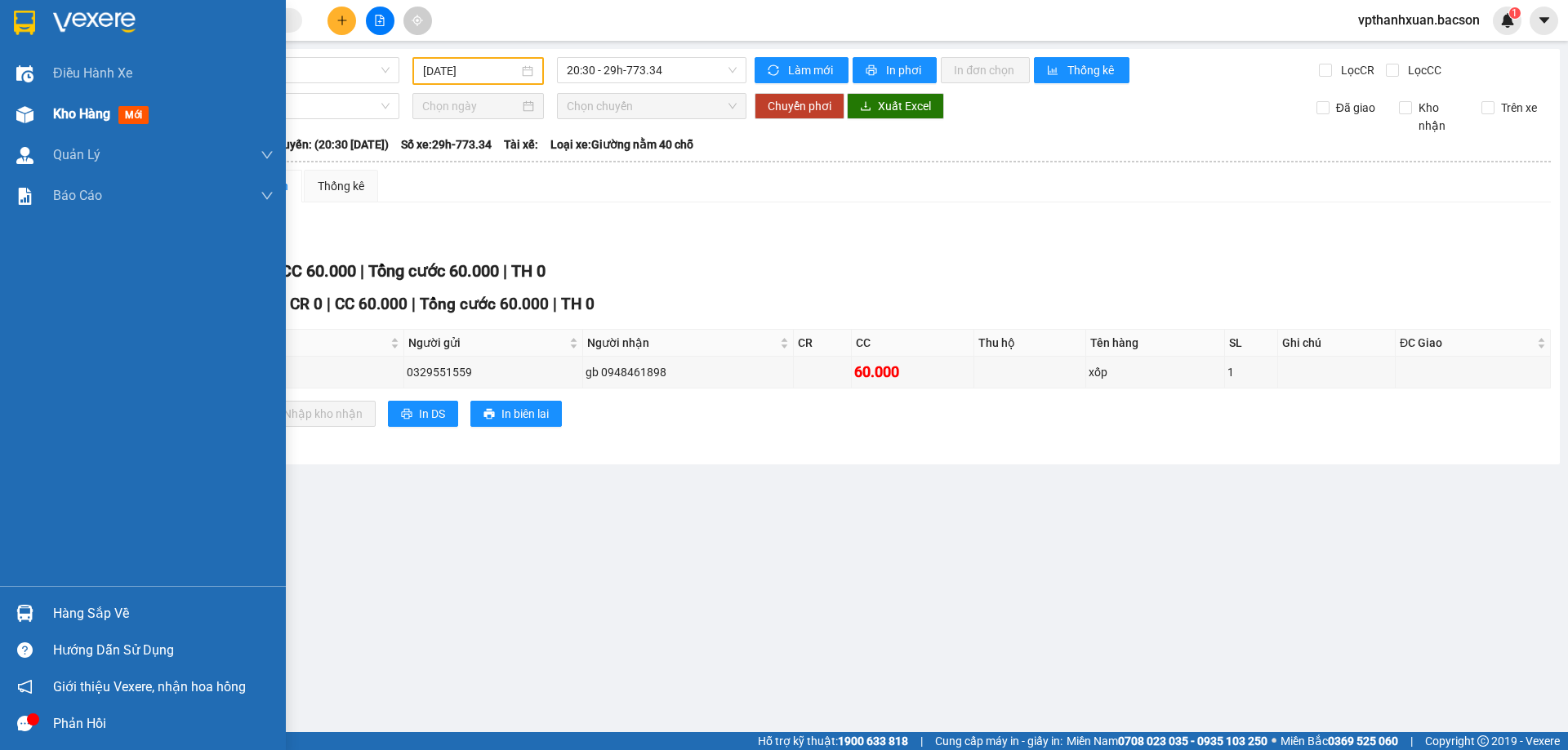
click at [64, 112] on span "Kho hàng" at bounding box center [81, 114] width 57 height 16
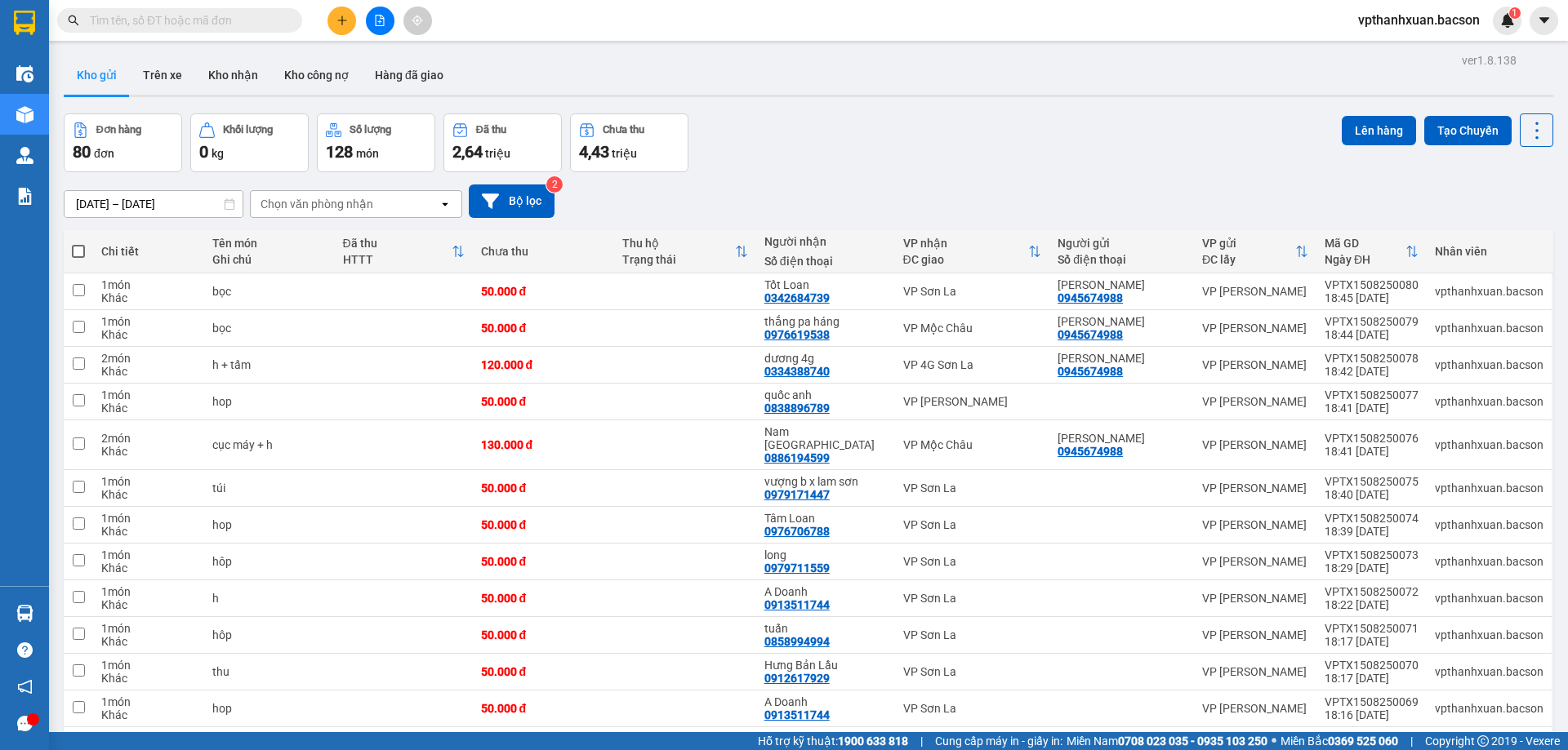
click at [1031, 179] on div "06/08/2025 – 15/08/2025 Press the down arrow key to interact with the calendar …" at bounding box center [809, 201] width 1490 height 58
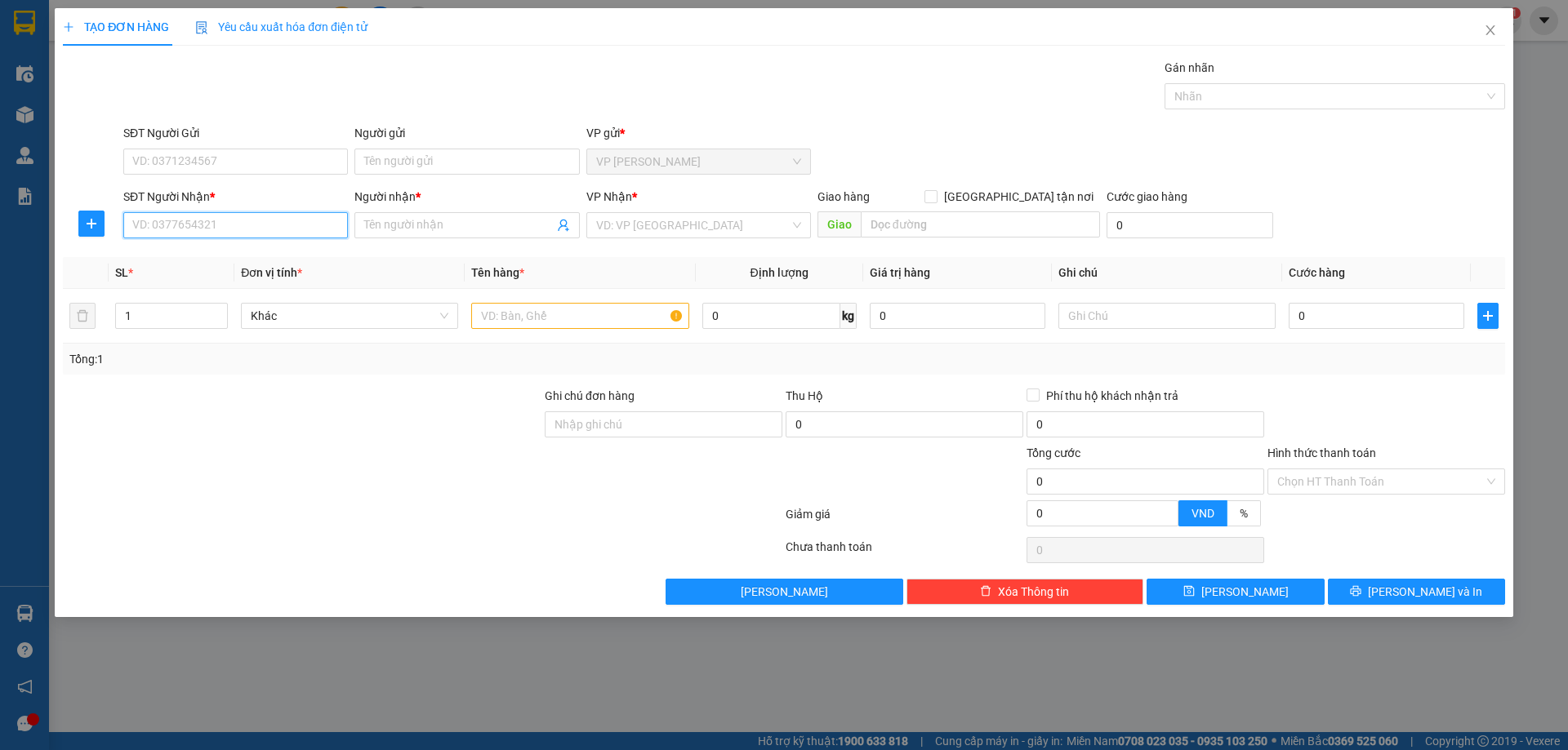
click at [314, 230] on input "SĐT Người Nhận *" at bounding box center [235, 225] width 224 height 26
click at [265, 262] on div "0379925025 - Huyền" at bounding box center [236, 258] width 205 height 18
type input "0379925025"
type input "Huyền"
type input "0379925025"
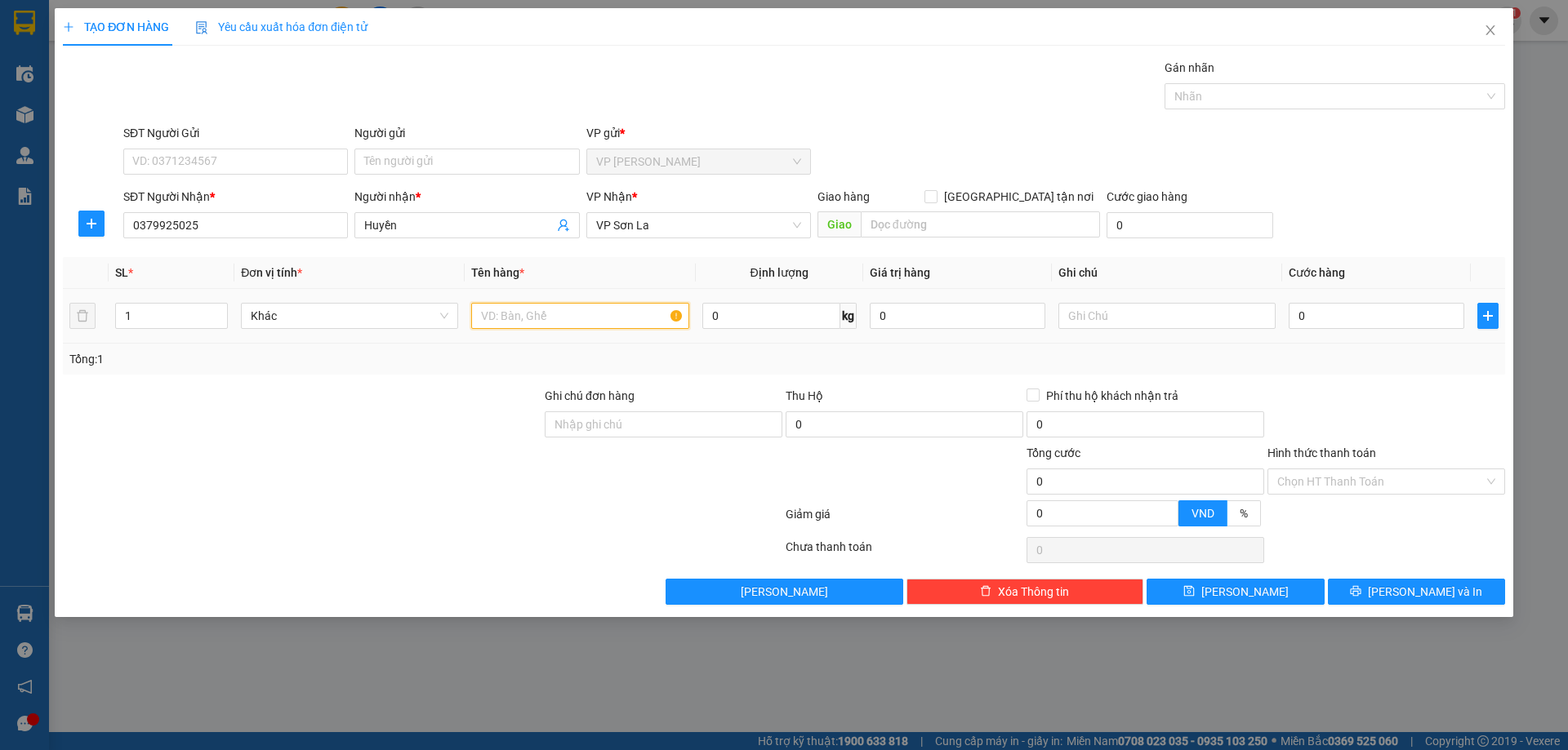
click at [501, 317] on input "text" at bounding box center [580, 316] width 217 height 26
type input "hôp"
click at [1390, 321] on input "0" at bounding box center [1377, 316] width 176 height 26
type input "5"
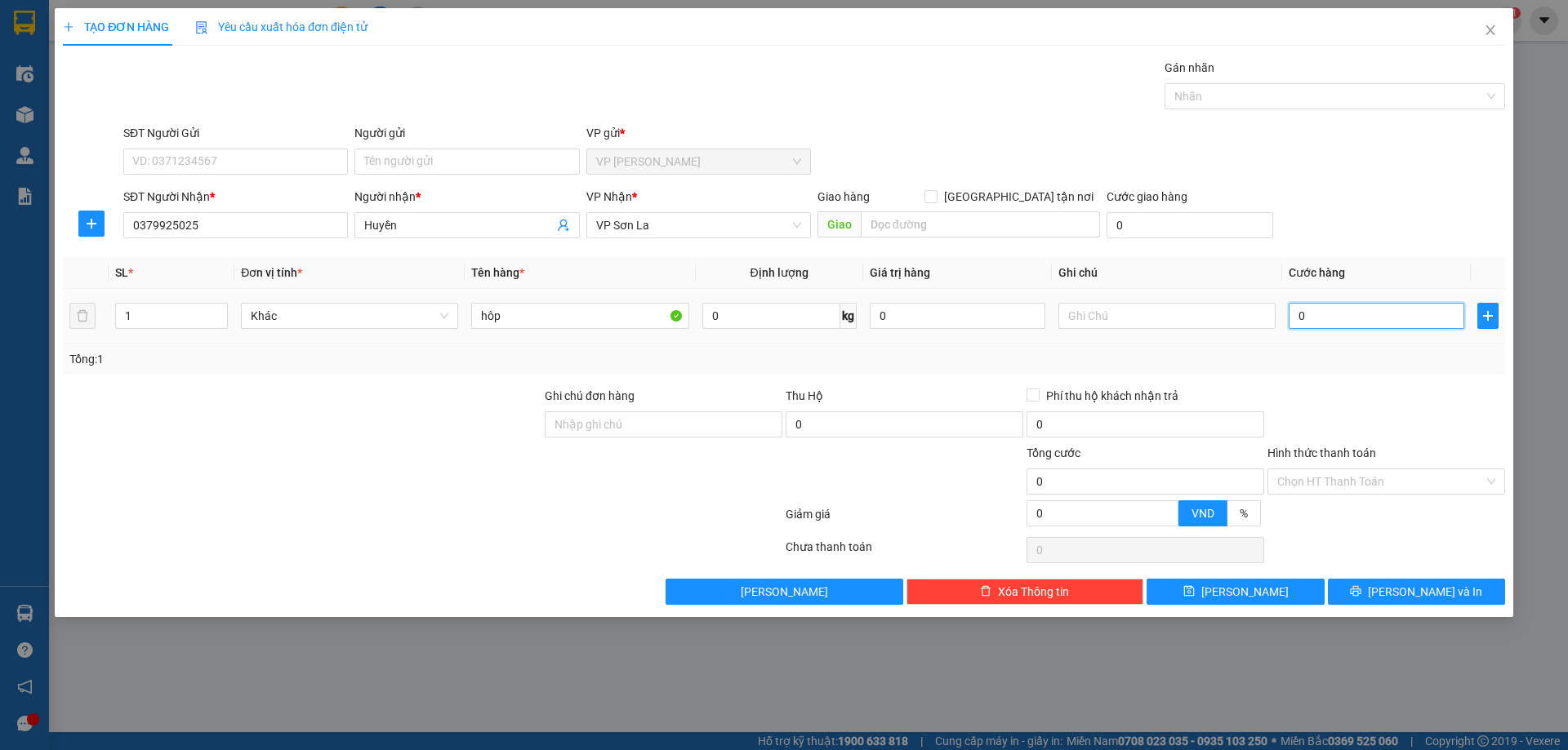
type input "5"
type input "50"
type input "50.000"
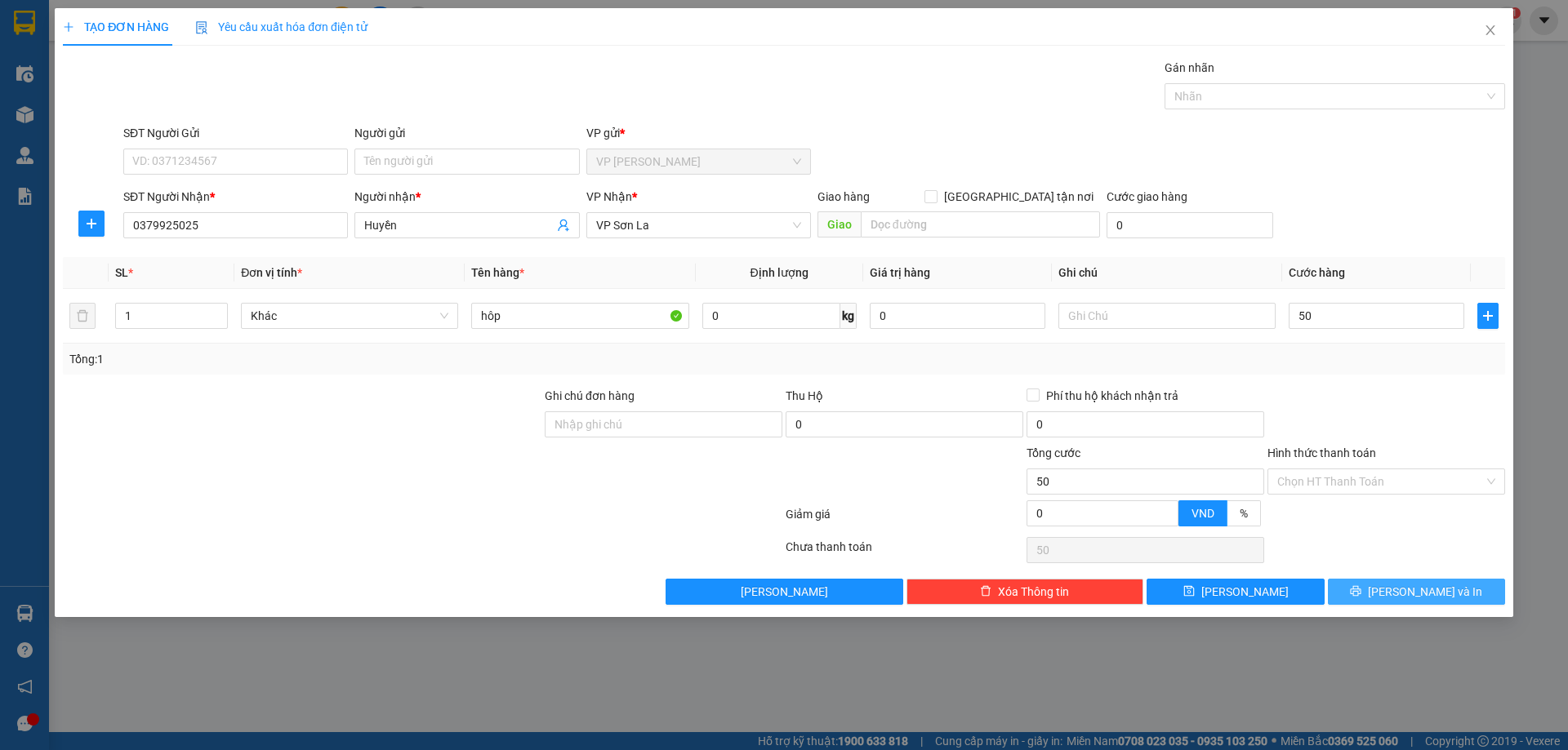
type input "50.000"
click at [1401, 580] on button "[PERSON_NAME] và In" at bounding box center [1416, 592] width 178 height 26
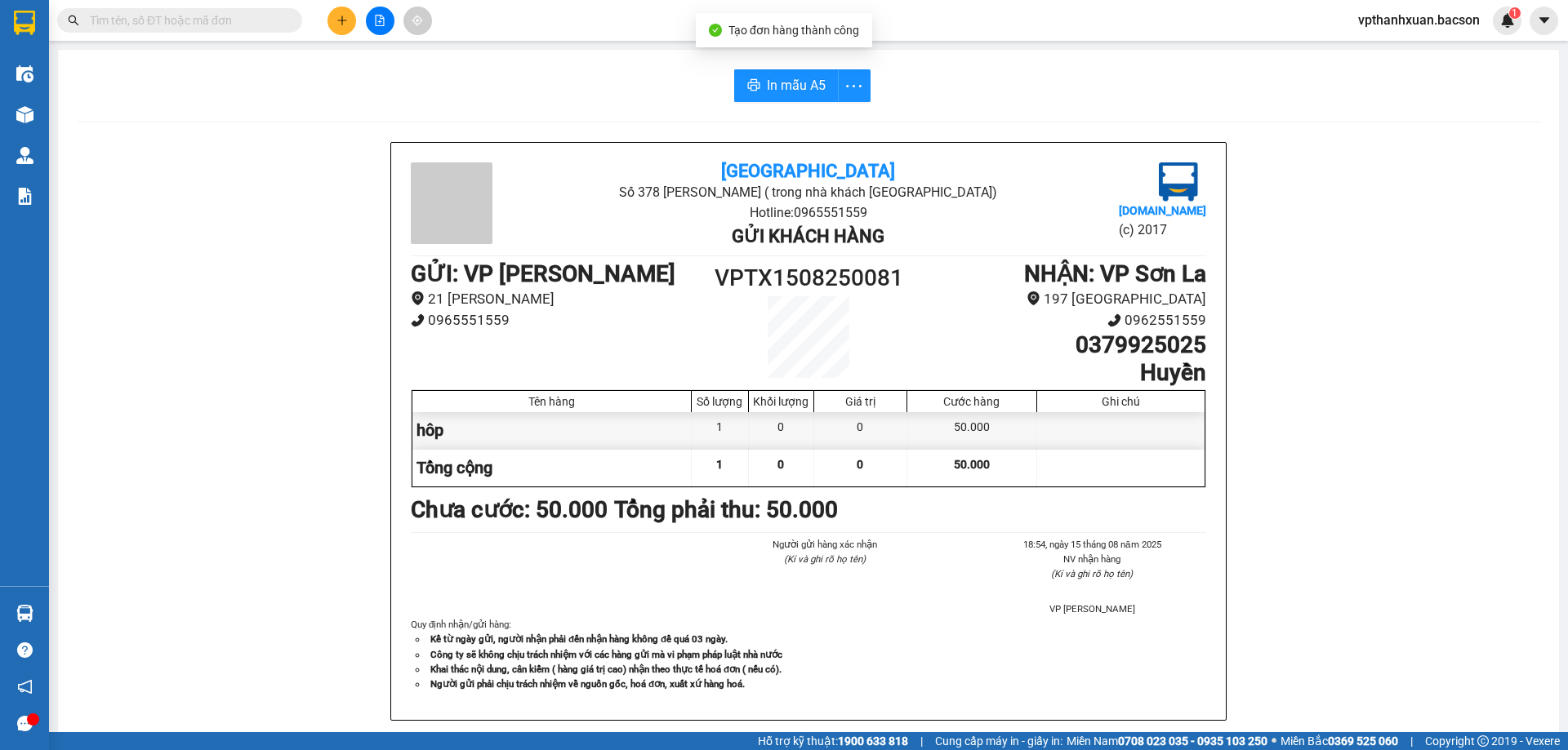
click at [792, 64] on div "In mẫu A5 Bắc Sơn Số 378 [PERSON_NAME] ( trong nhà khách [GEOGRAPHIC_DATA]) Hot…" at bounding box center [808, 416] width 1501 height 731
click at [787, 89] on span "In mẫu A5" at bounding box center [796, 86] width 59 height 21
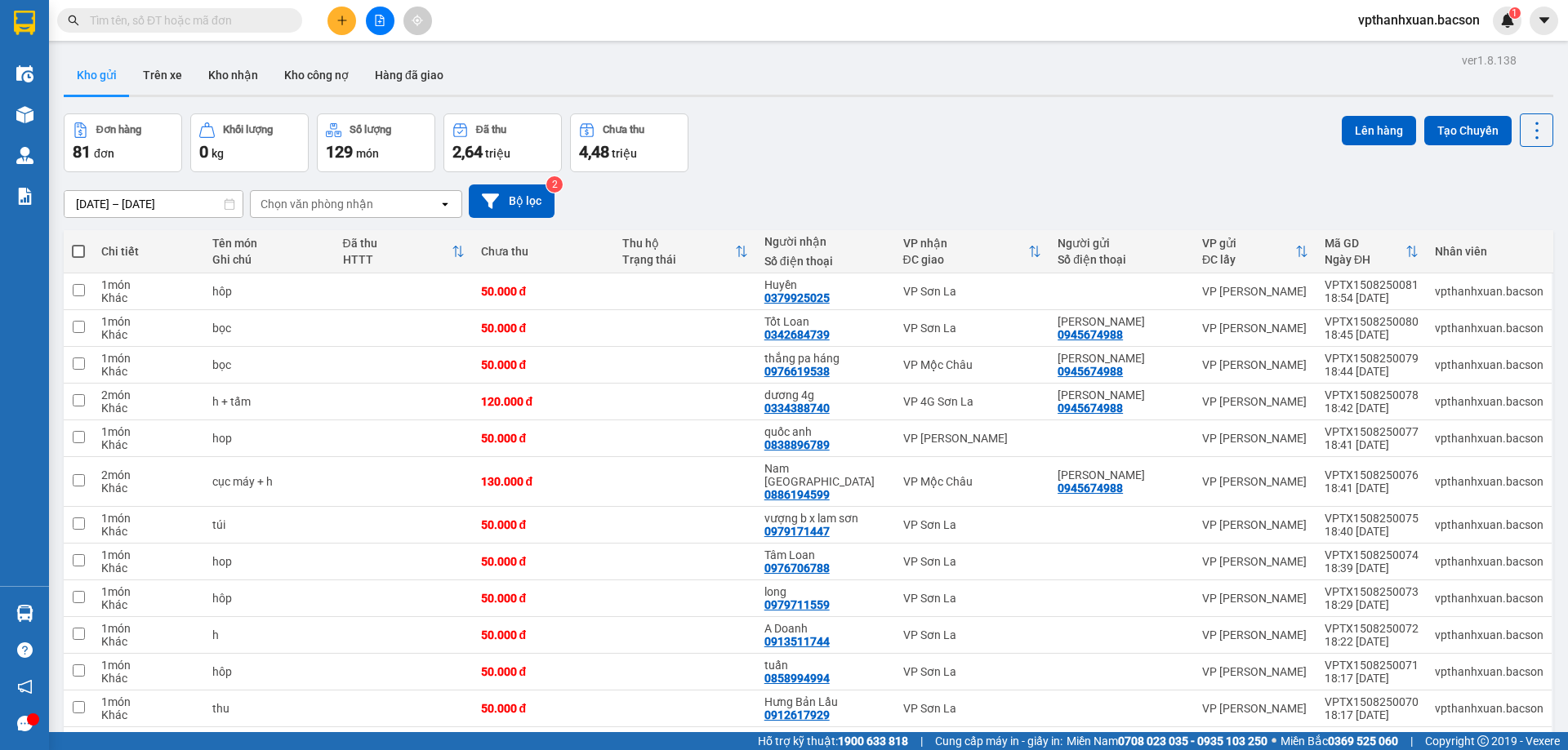
drag, startPoint x: 1551, startPoint y: 2, endPoint x: 1216, endPoint y: 134, distance: 360.1
click at [1216, 134] on div "Đơn hàng 81 đơn Khối lượng 0 kg Số lượng 129 món Đã thu 2,64 triệu Chưa thu 4,4…" at bounding box center [809, 143] width 1490 height 59
click at [1532, 135] on icon at bounding box center [1537, 131] width 23 height 23
click at [1522, 85] on div "Kho gửi Trên xe Kho nhận Kho công nợ Hàng đã giao" at bounding box center [809, 77] width 1490 height 43
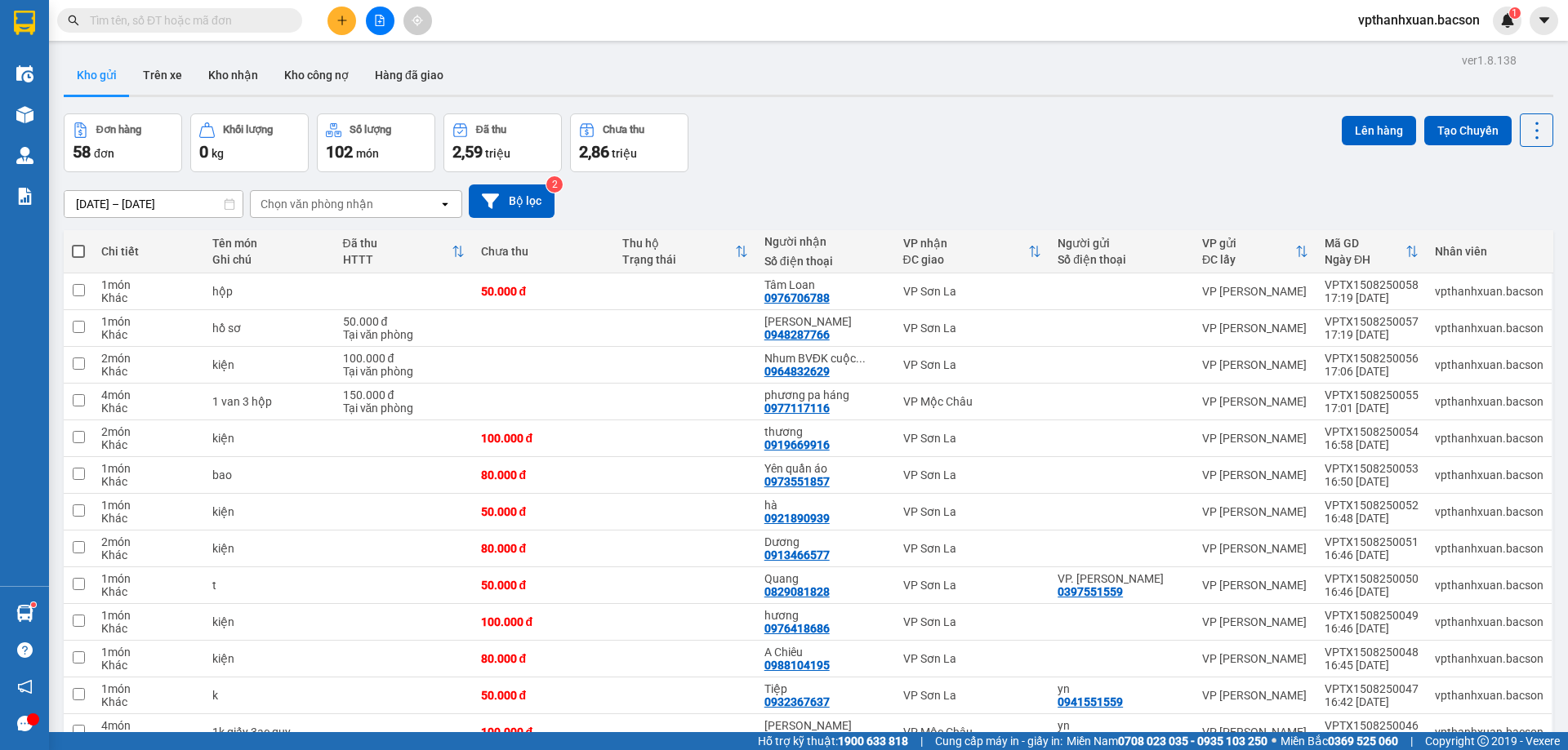
click at [339, 24] on icon "plus" at bounding box center [341, 20] width 11 height 11
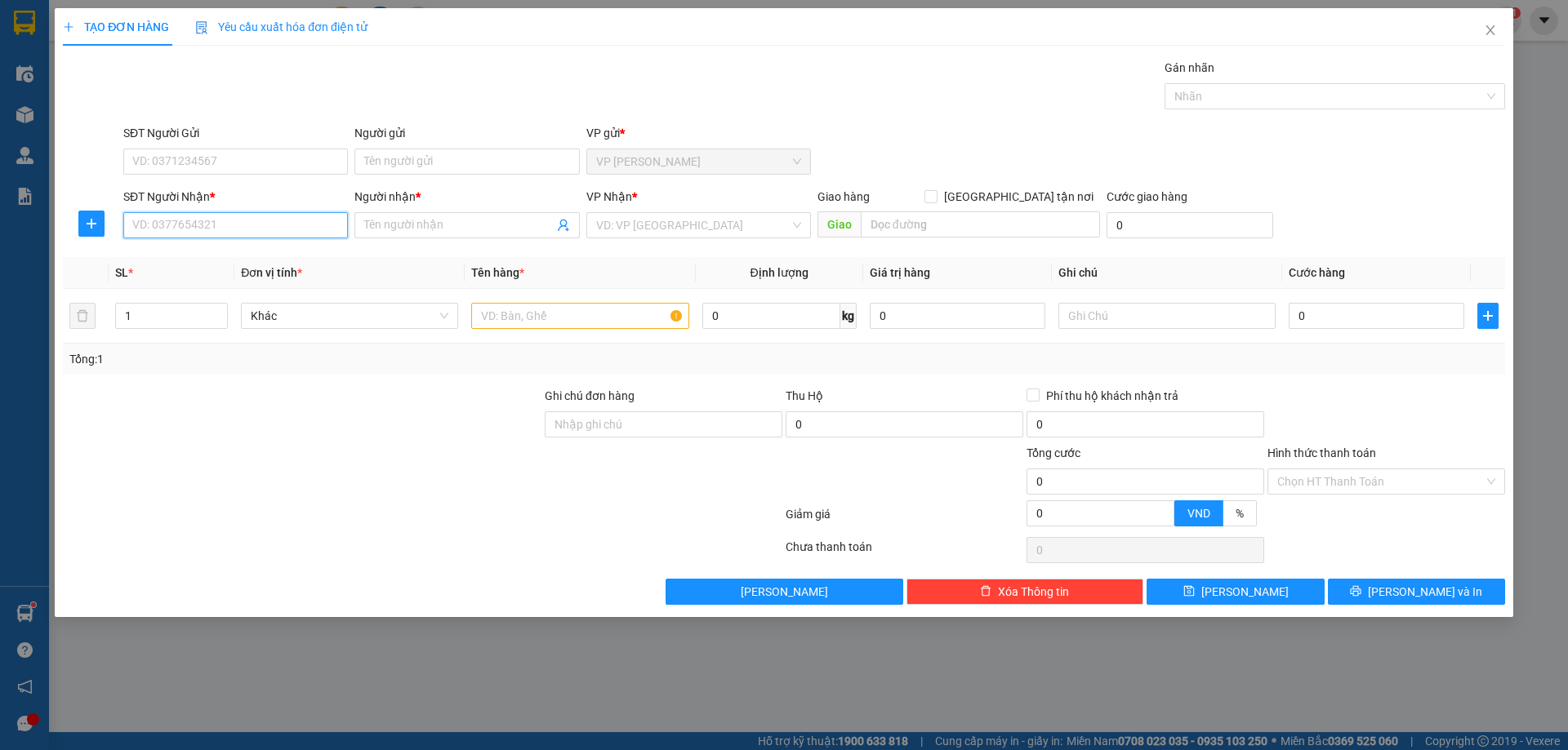
click at [249, 213] on input "SĐT Người Nhận *" at bounding box center [235, 225] width 224 height 26
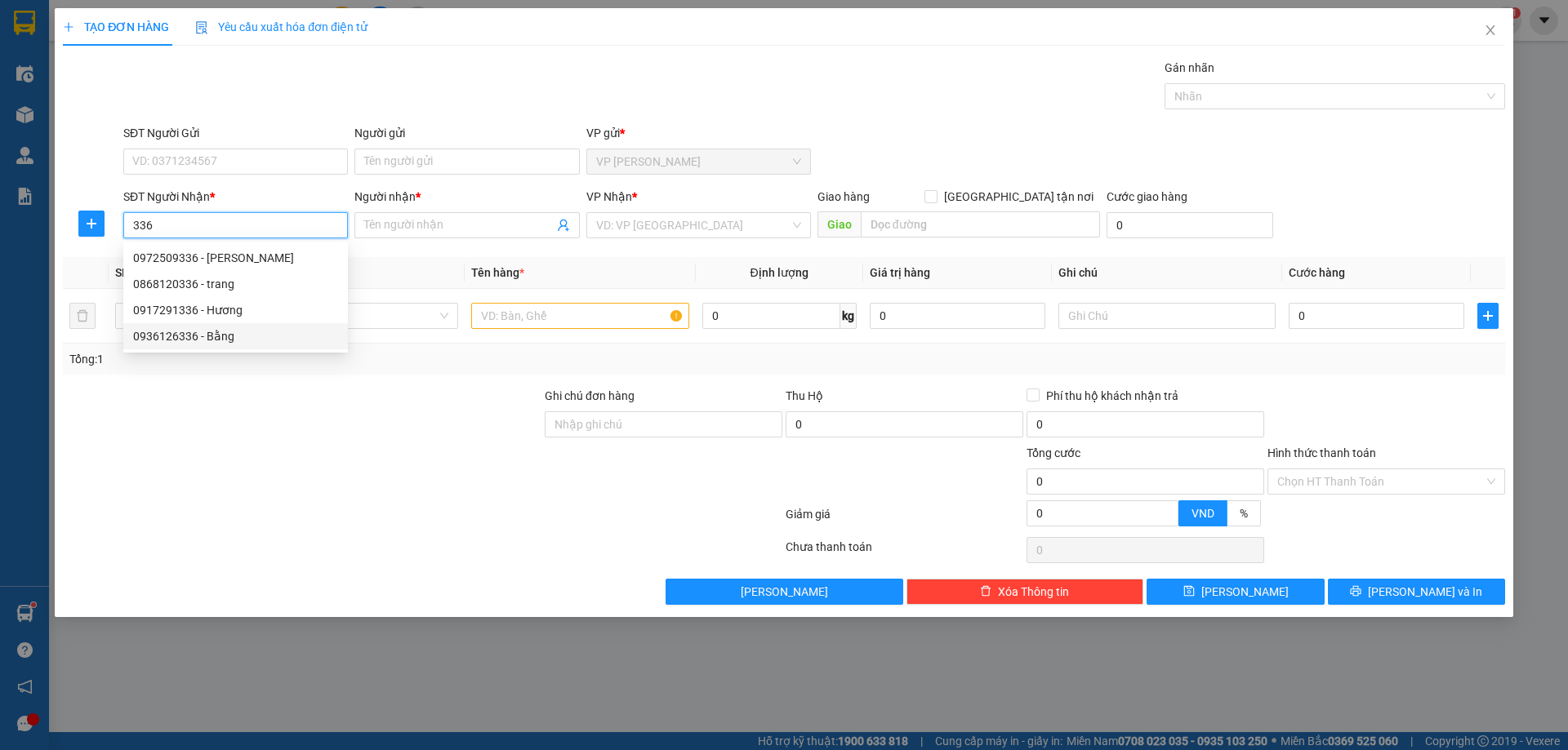
click at [250, 336] on div "0936126336 - Bằng" at bounding box center [236, 336] width 205 height 18
type input "0936126336"
type input "Bằng"
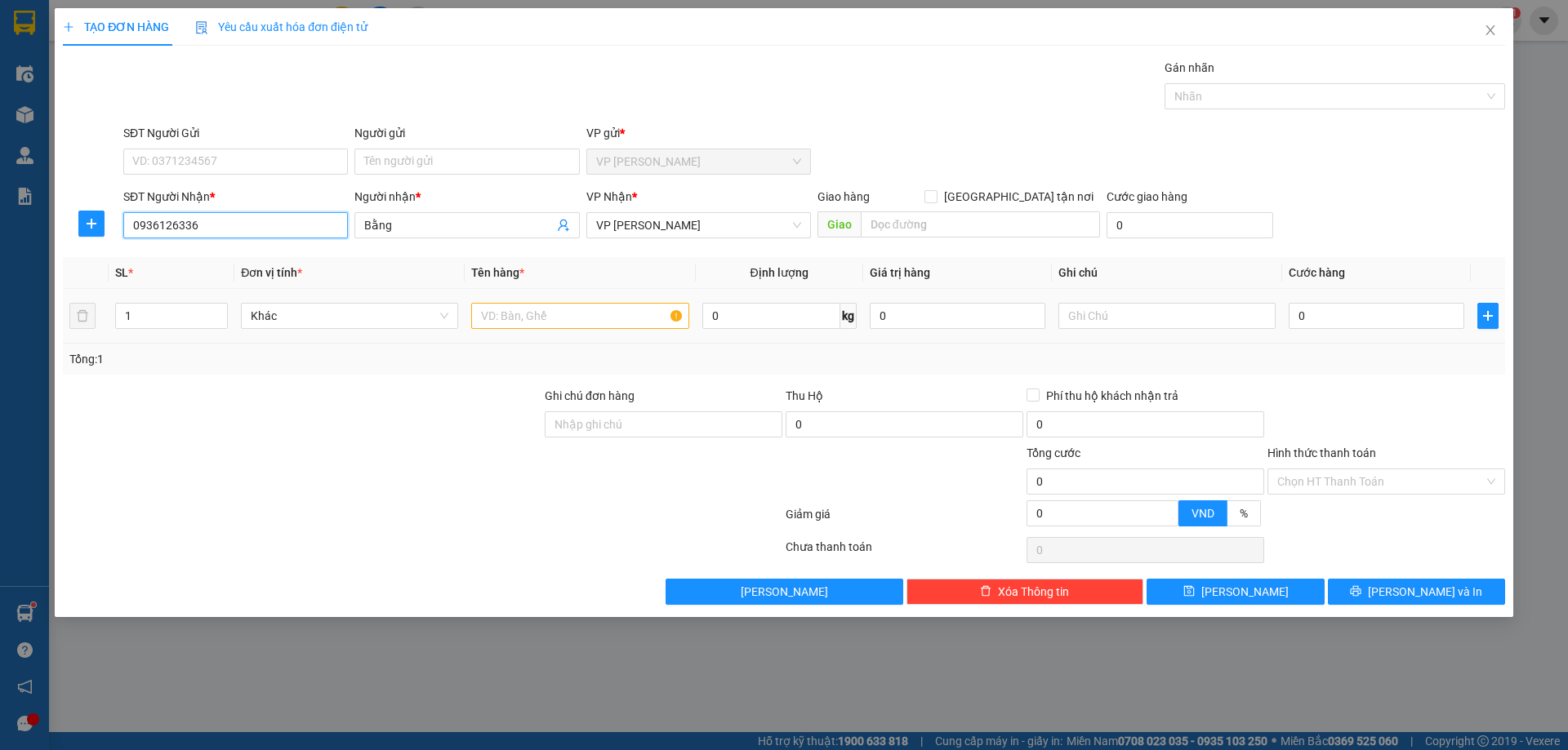
type input "0936126336"
click at [533, 320] on input "text" at bounding box center [580, 316] width 217 height 26
type input "h"
click at [316, 231] on input "0936126336" at bounding box center [235, 225] width 224 height 26
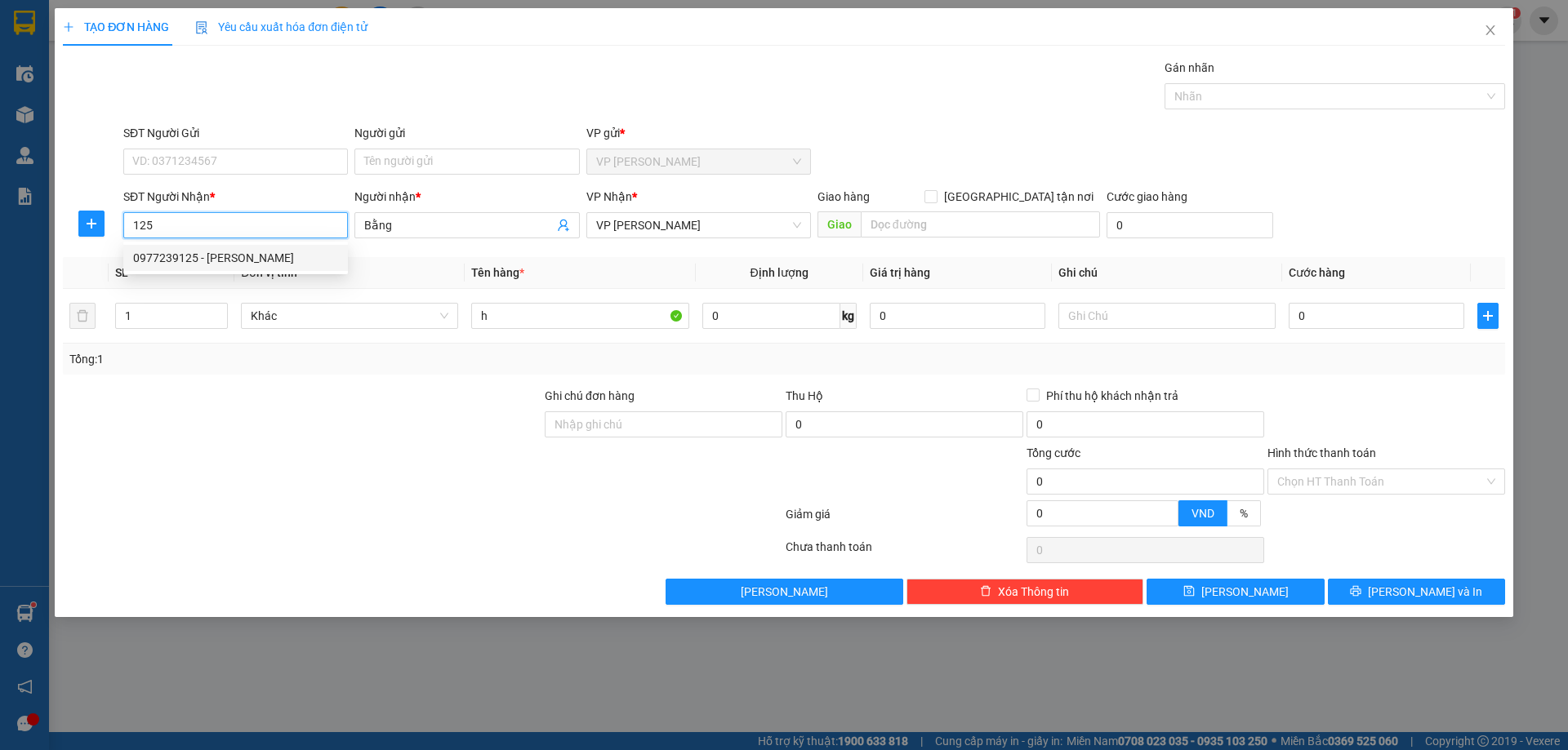
click at [243, 249] on div "0977239125 - [PERSON_NAME]" at bounding box center [236, 258] width 205 height 18
type input "0977239125"
type input "[PERSON_NAME]"
type input "0977239125"
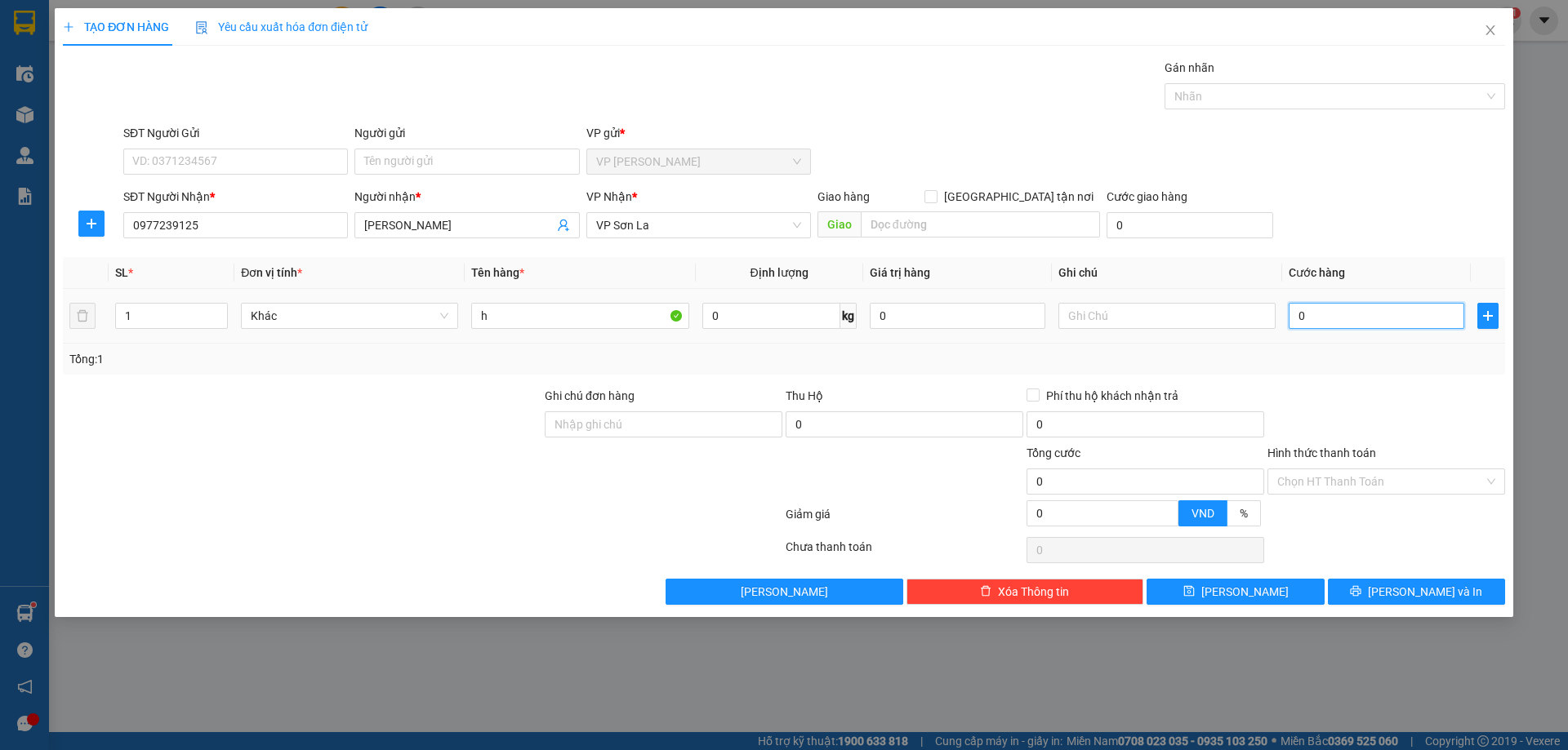
click at [1356, 327] on input "0" at bounding box center [1377, 316] width 176 height 26
type input "5"
type input "50"
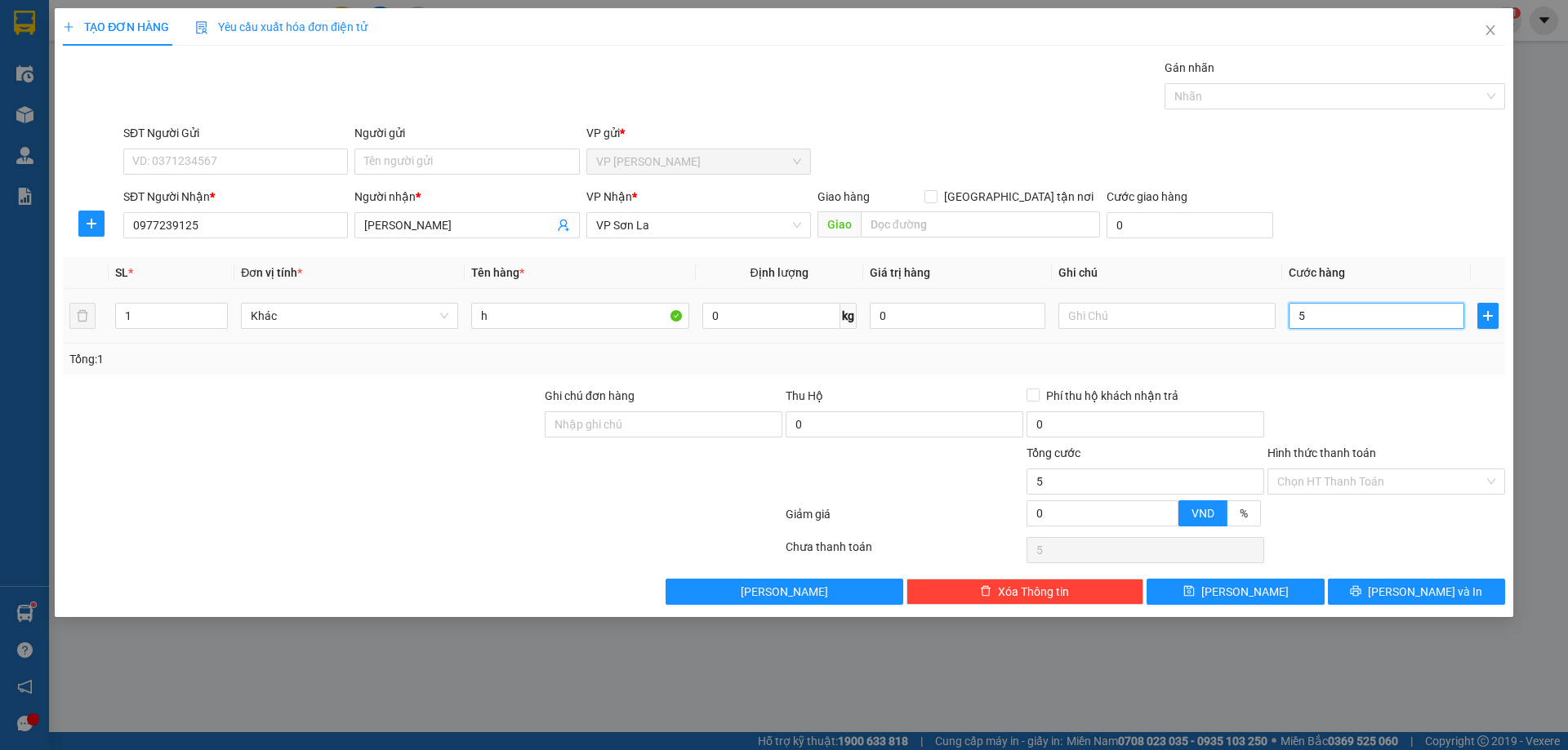
type input "50"
type input "50.000"
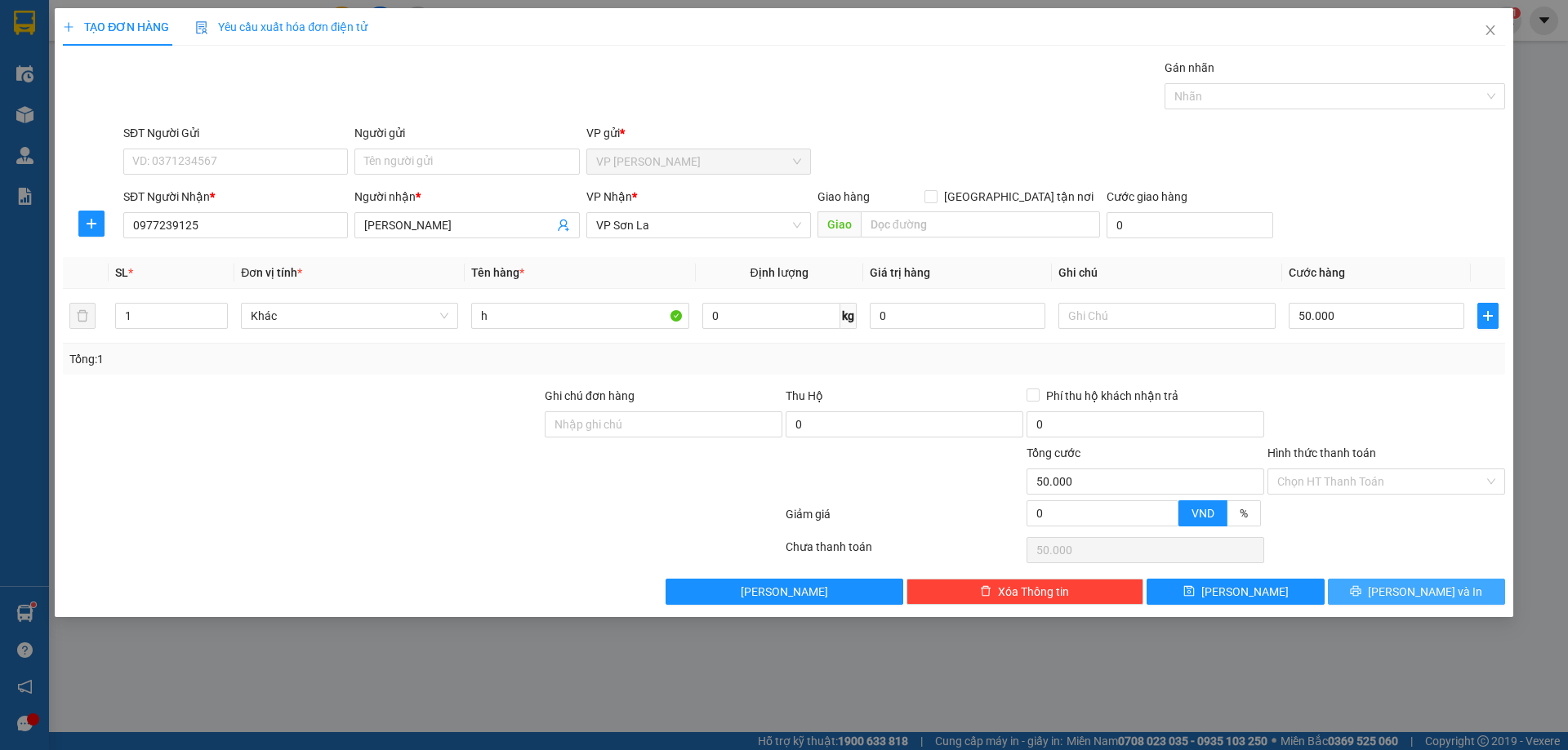
click at [1462, 592] on button "[PERSON_NAME] và In" at bounding box center [1416, 592] width 178 height 26
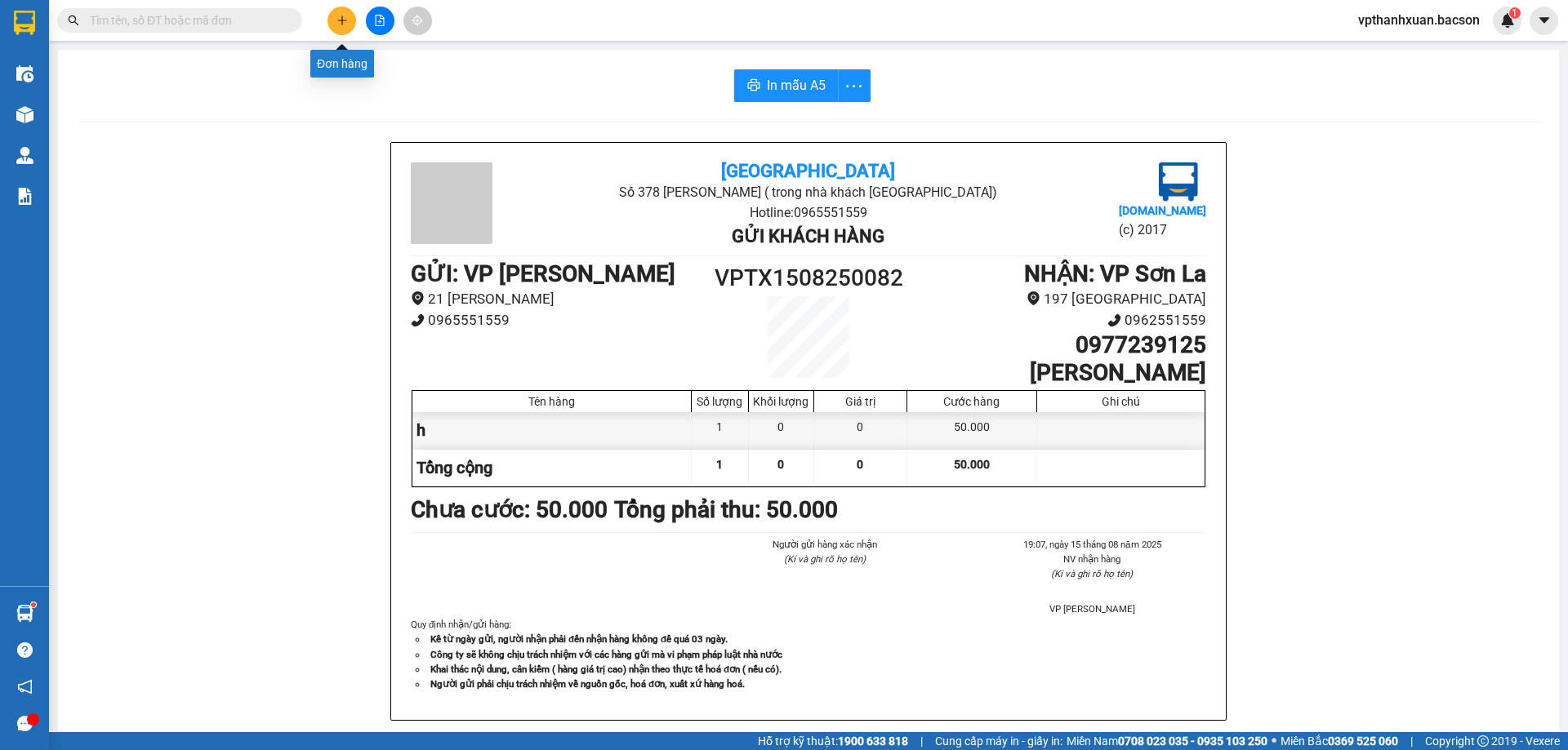
click at [349, 26] on button at bounding box center [341, 21] width 29 height 29
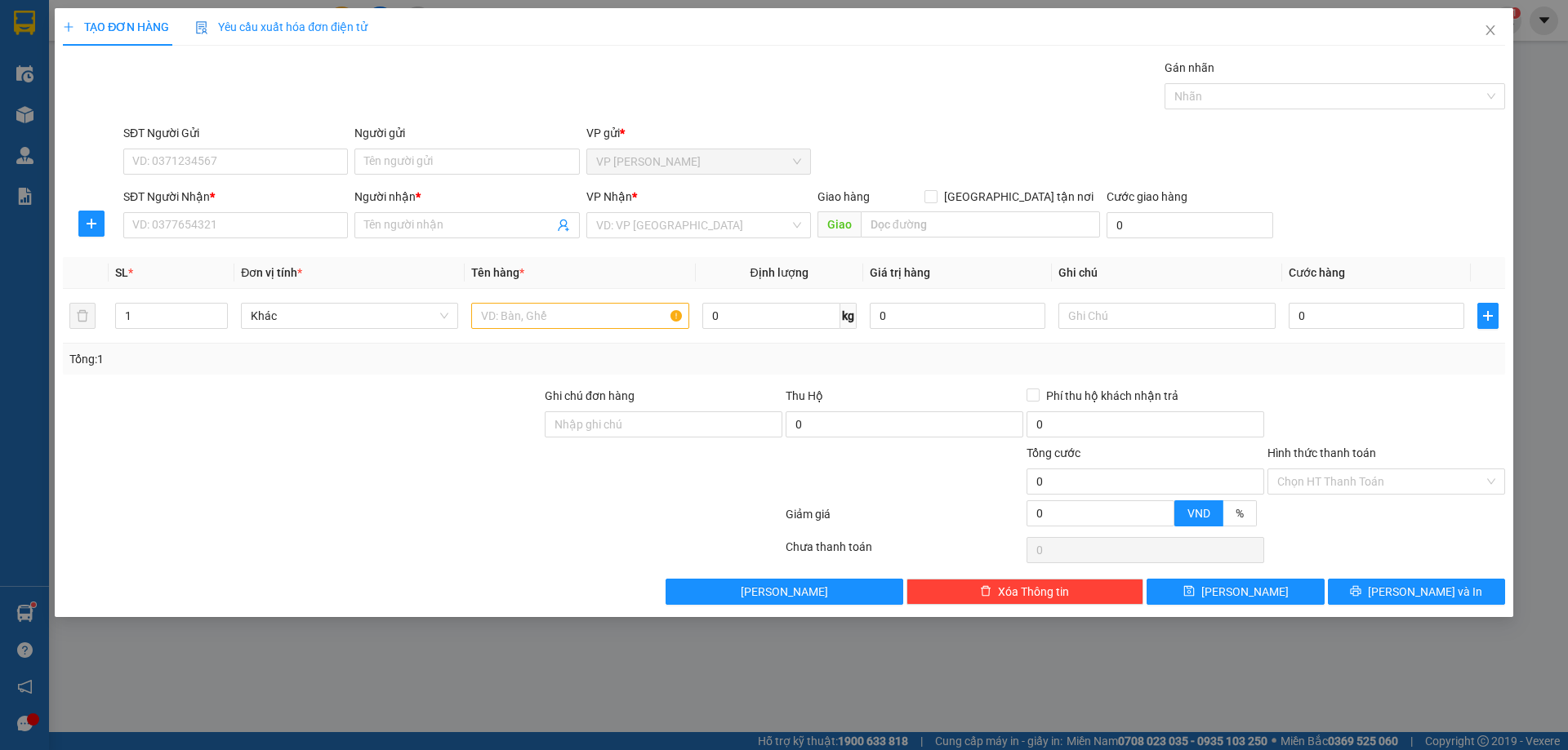
drag, startPoint x: 258, startPoint y: 266, endPoint x: 264, endPoint y: 244, distance: 22.8
click at [262, 258] on th "Đơn vị tính *" at bounding box center [350, 273] width 230 height 32
click at [265, 227] on input "SĐT Người Nhận *" at bounding box center [235, 225] width 224 height 26
drag, startPoint x: 249, startPoint y: 251, endPoint x: 313, endPoint y: 258, distance: 64.4
click at [250, 252] on div "0379925025 - Huyền" at bounding box center [236, 258] width 205 height 18
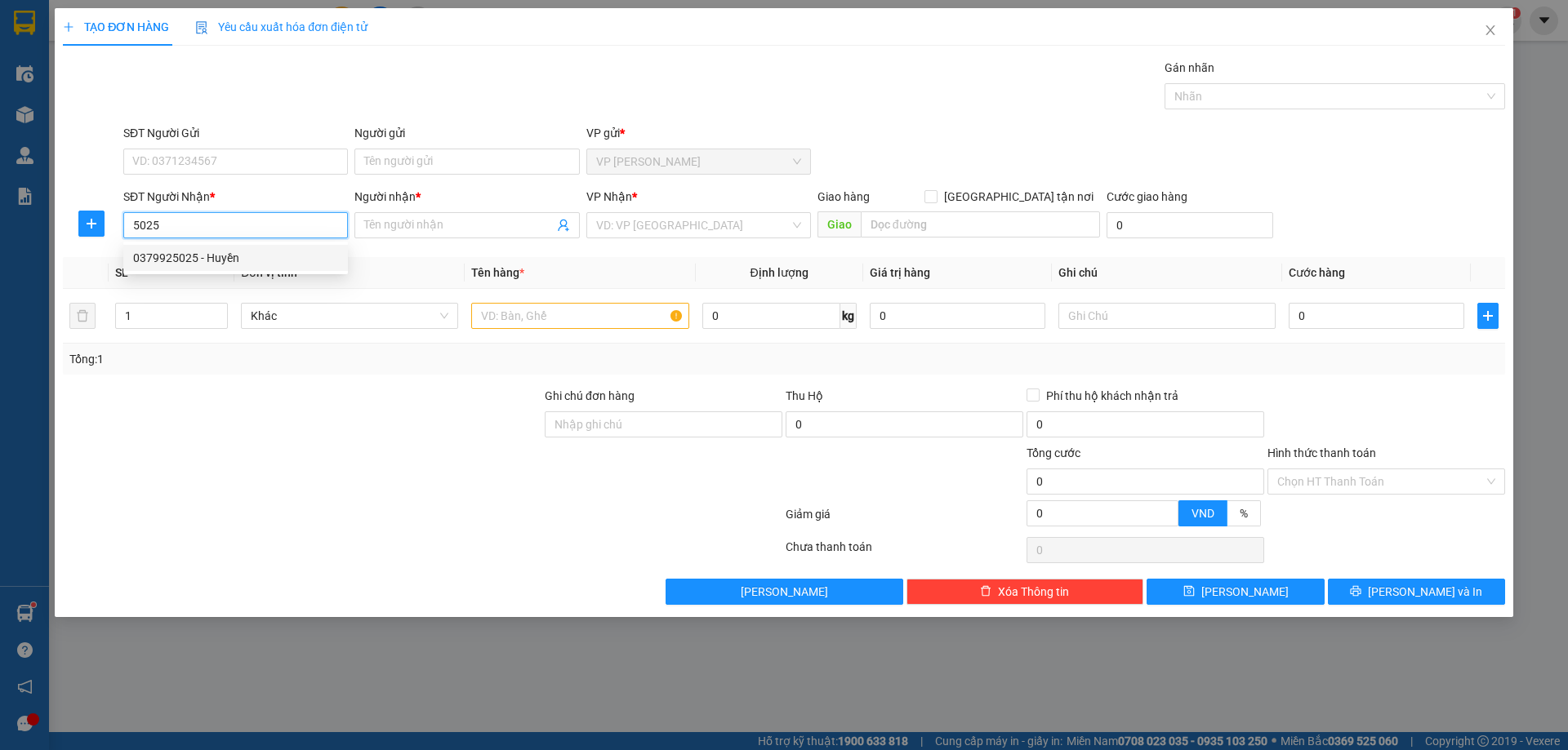
type input "0379925025"
type input "Huyền"
type input "0379925025"
click at [544, 317] on input "text" at bounding box center [580, 316] width 217 height 26
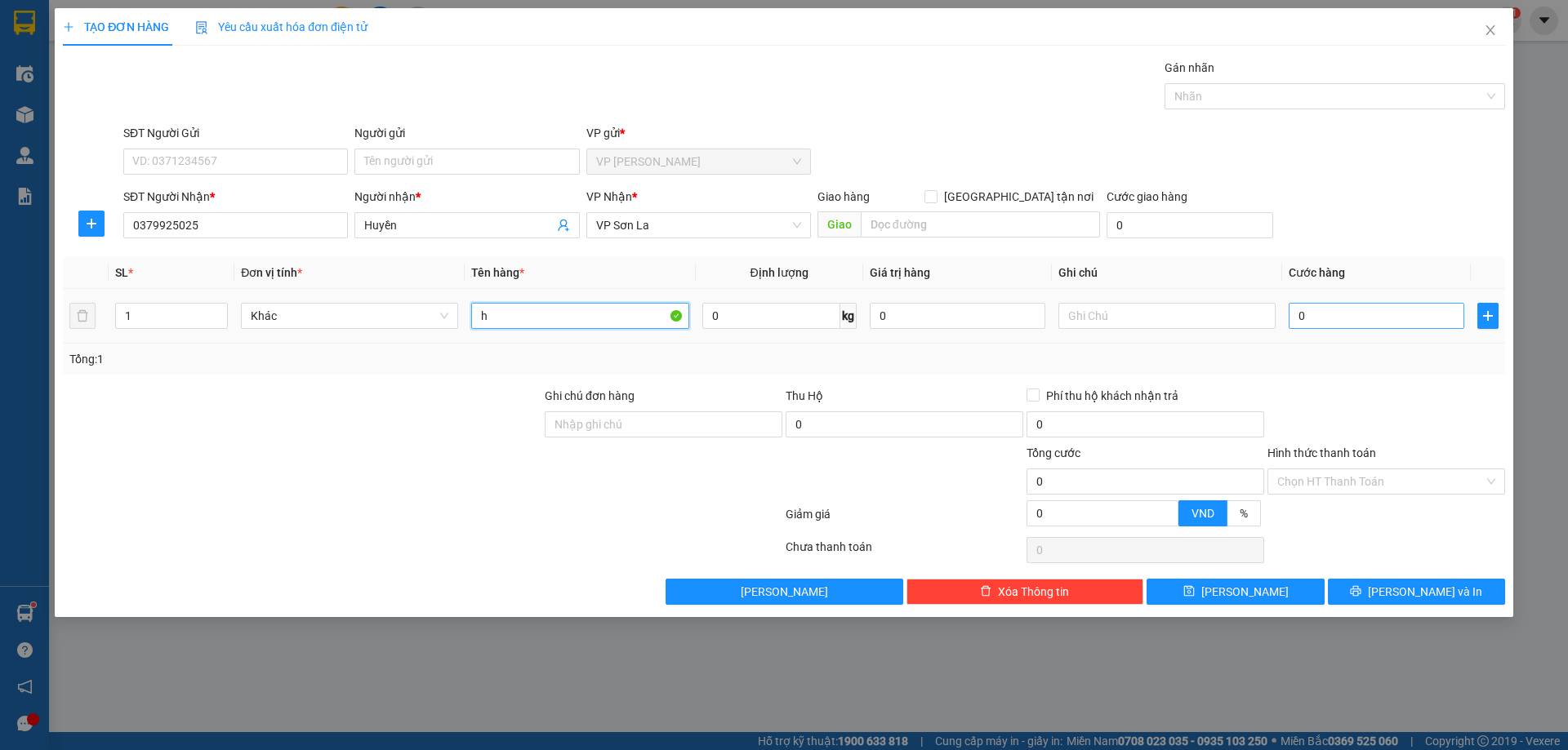
type input "h"
click at [1410, 320] on input "0" at bounding box center [1377, 316] width 176 height 26
type input "5"
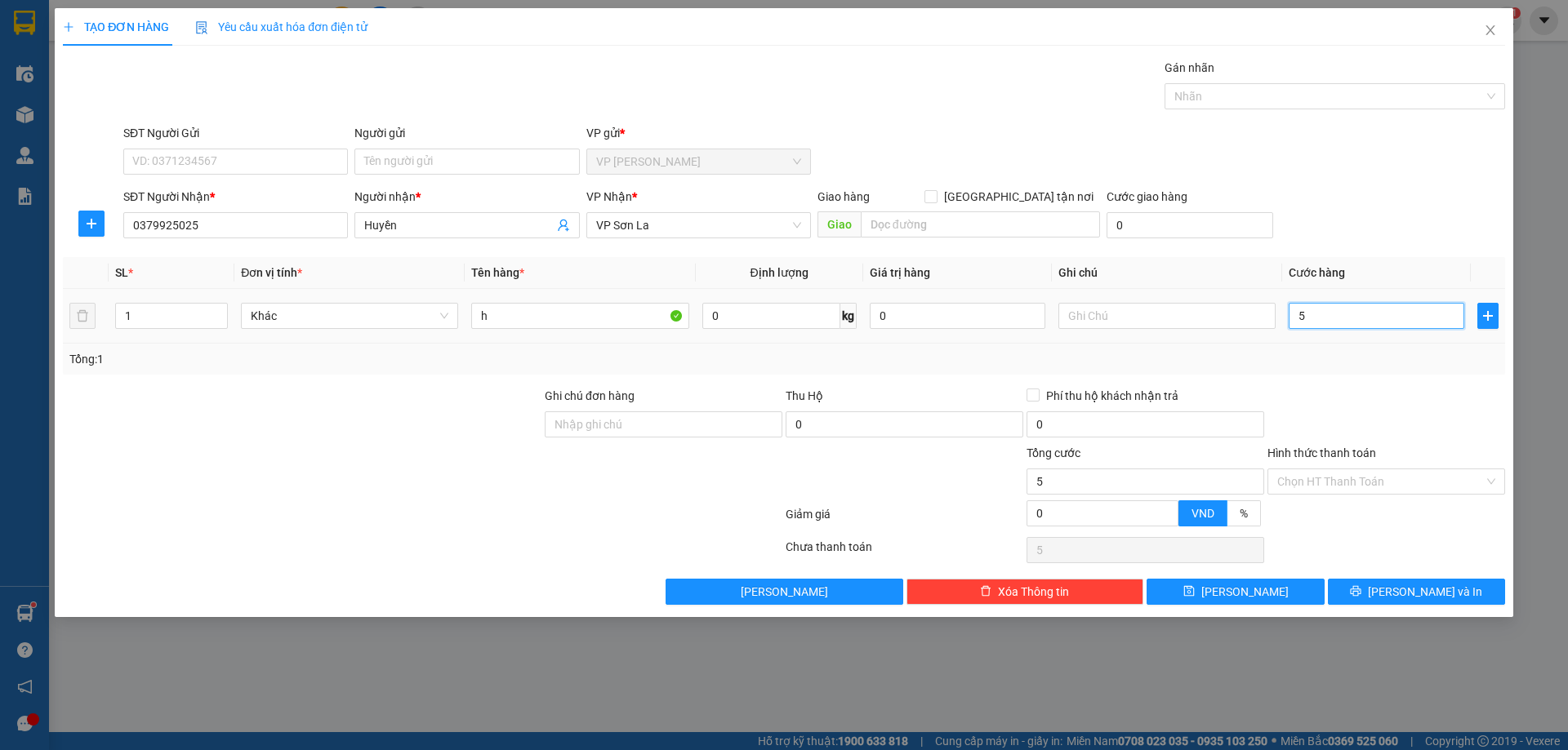
type input "50"
type input "50.000"
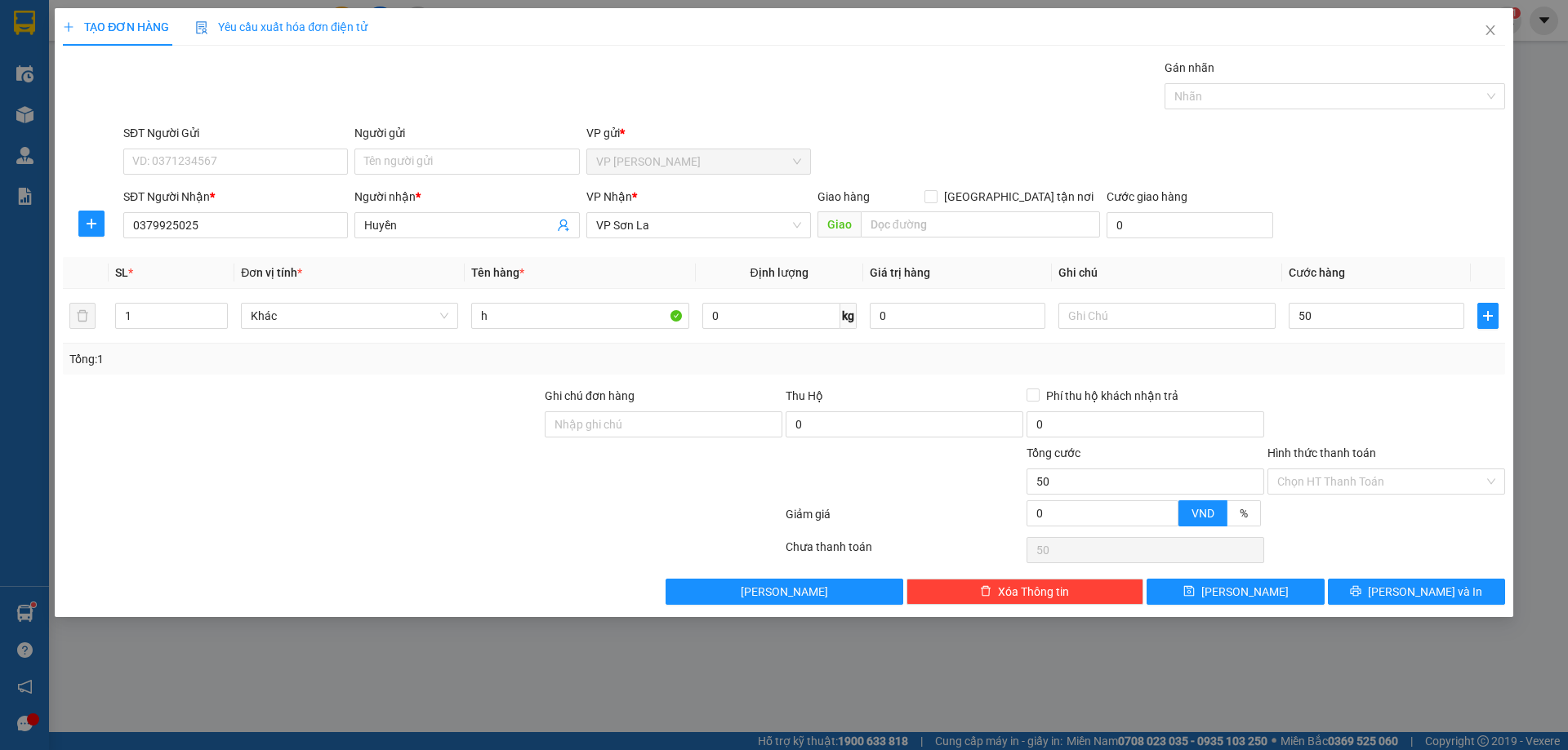
type input "50.000"
click at [1444, 609] on div "TẠO ĐƠN HÀNG Yêu cầu xuất hóa đơn điện tử Transit Pickup Surcharge Ids Transit …" at bounding box center [784, 312] width 1459 height 609
click at [1441, 593] on span "[PERSON_NAME] và In" at bounding box center [1425, 592] width 114 height 18
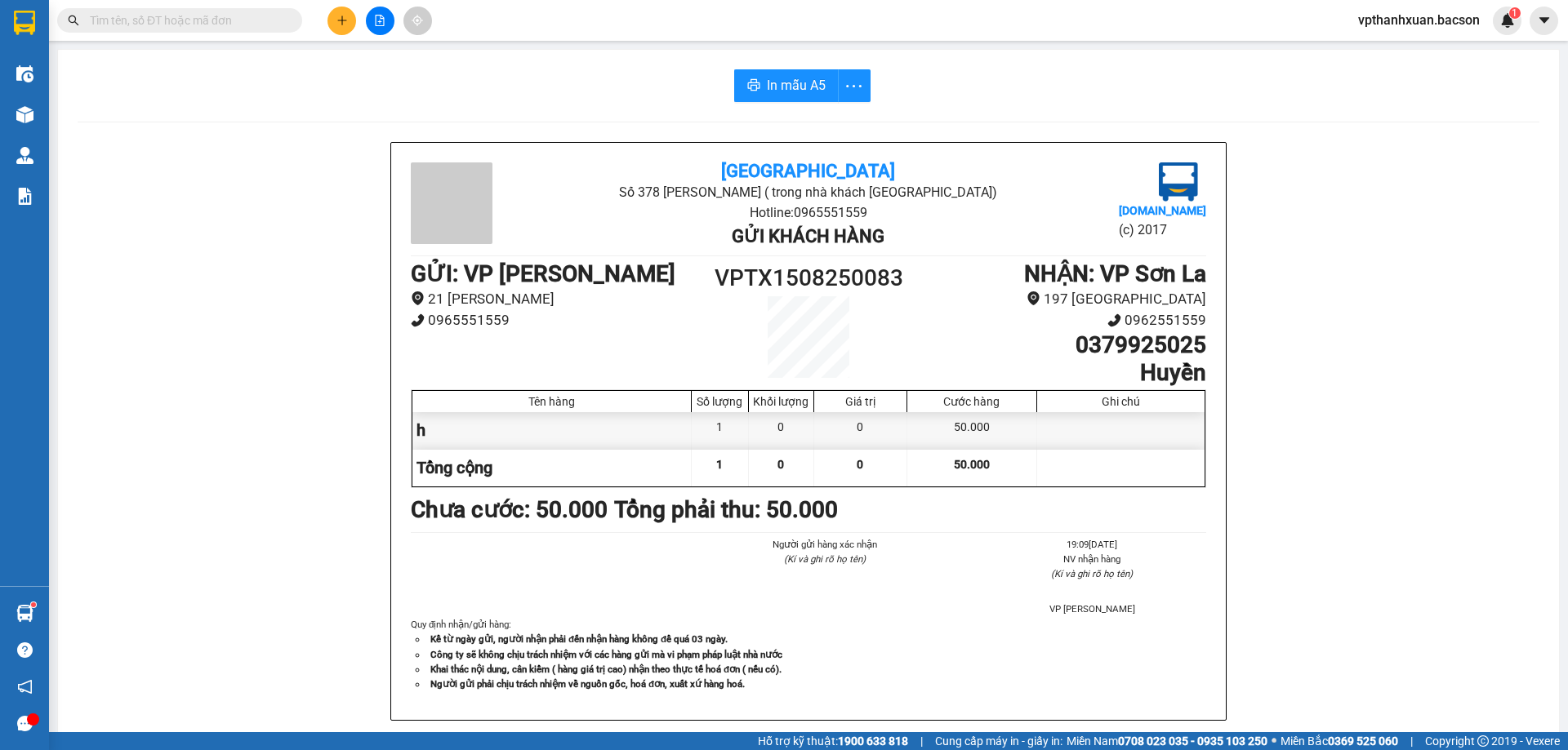
click at [1506, 107] on div "In mẫu A5 [GEOGRAPHIC_DATA] 378 [PERSON_NAME] ( trong nhà [GEOGRAPHIC_DATA]) Ho…" at bounding box center [808, 416] width 1501 height 731
click at [1368, 249] on div "Bắc Sơn Số 378 [PERSON_NAME] ( trong nhà [GEOGRAPHIC_DATA]) Hotline: 0965551559…" at bounding box center [808, 451] width 1461 height 619
click at [1480, 78] on div "In mẫu A5" at bounding box center [808, 86] width 1461 height 33
click at [1500, 343] on div "Bắc Sơn Số 378 [PERSON_NAME] ( trong nhà [GEOGRAPHIC_DATA]) Hotline: 0965551559…" at bounding box center [808, 451] width 1461 height 619
drag, startPoint x: 1474, startPoint y: 357, endPoint x: 1464, endPoint y: 352, distance: 11.2
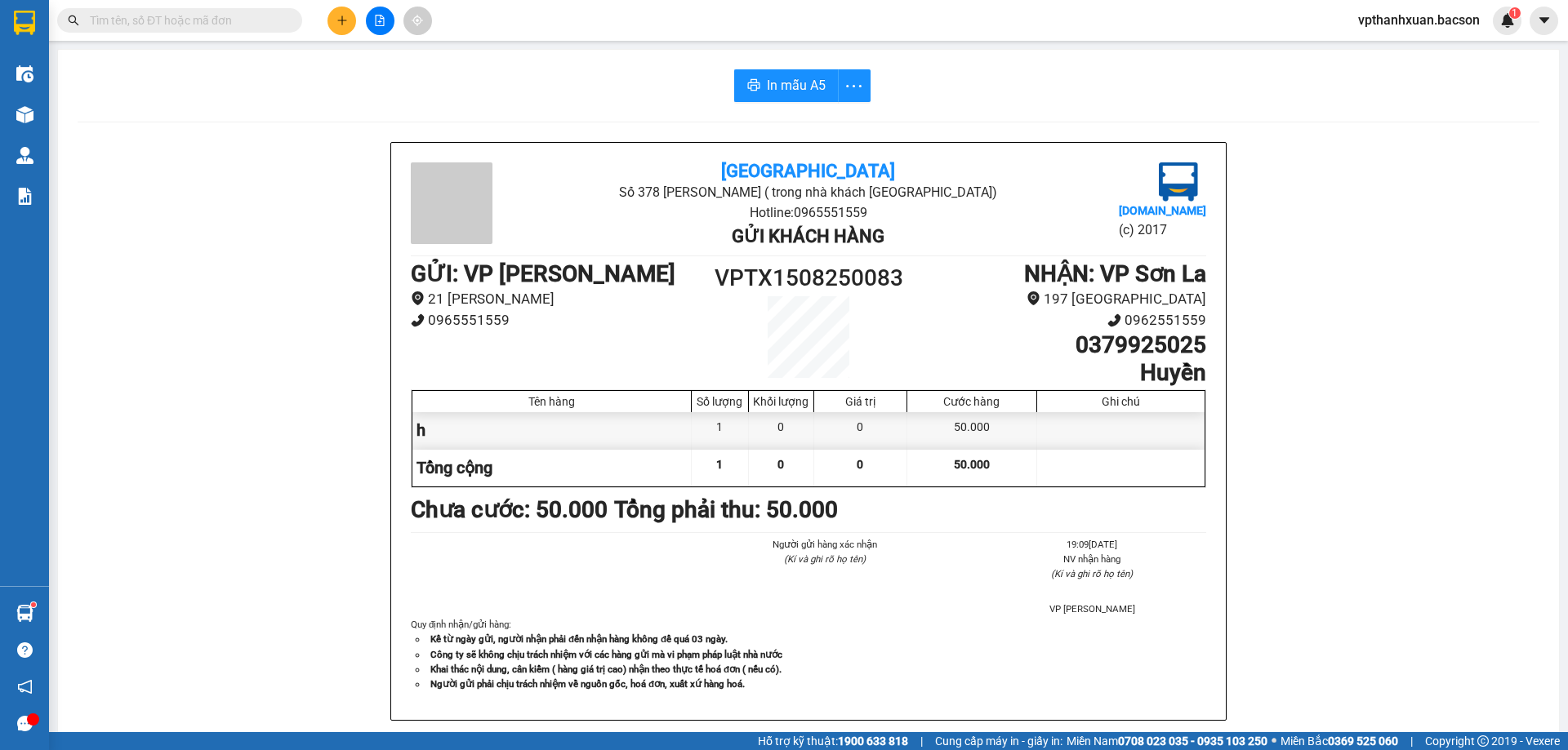
click at [1467, 359] on div "Bắc Sơn Số 378 [PERSON_NAME] ( trong nhà [GEOGRAPHIC_DATA]) Hotline: 0965551559…" at bounding box center [808, 451] width 1461 height 619
click at [1464, 366] on div "Bắc Sơn Số 378 [PERSON_NAME] ( trong nhà [GEOGRAPHIC_DATA]) Hotline: 0965551559…" at bounding box center [808, 451] width 1461 height 619
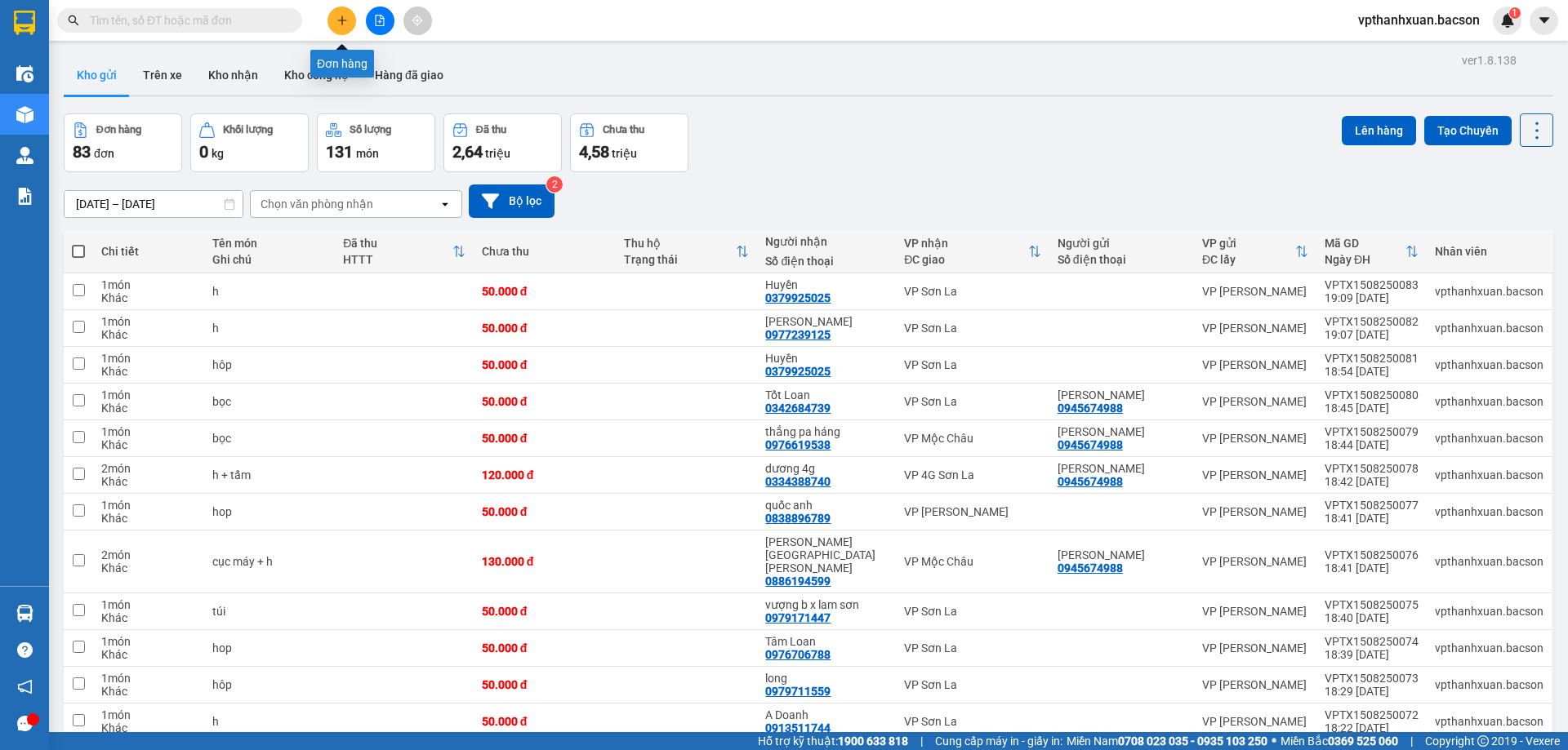
click at [340, 14] on button at bounding box center [341, 21] width 29 height 29
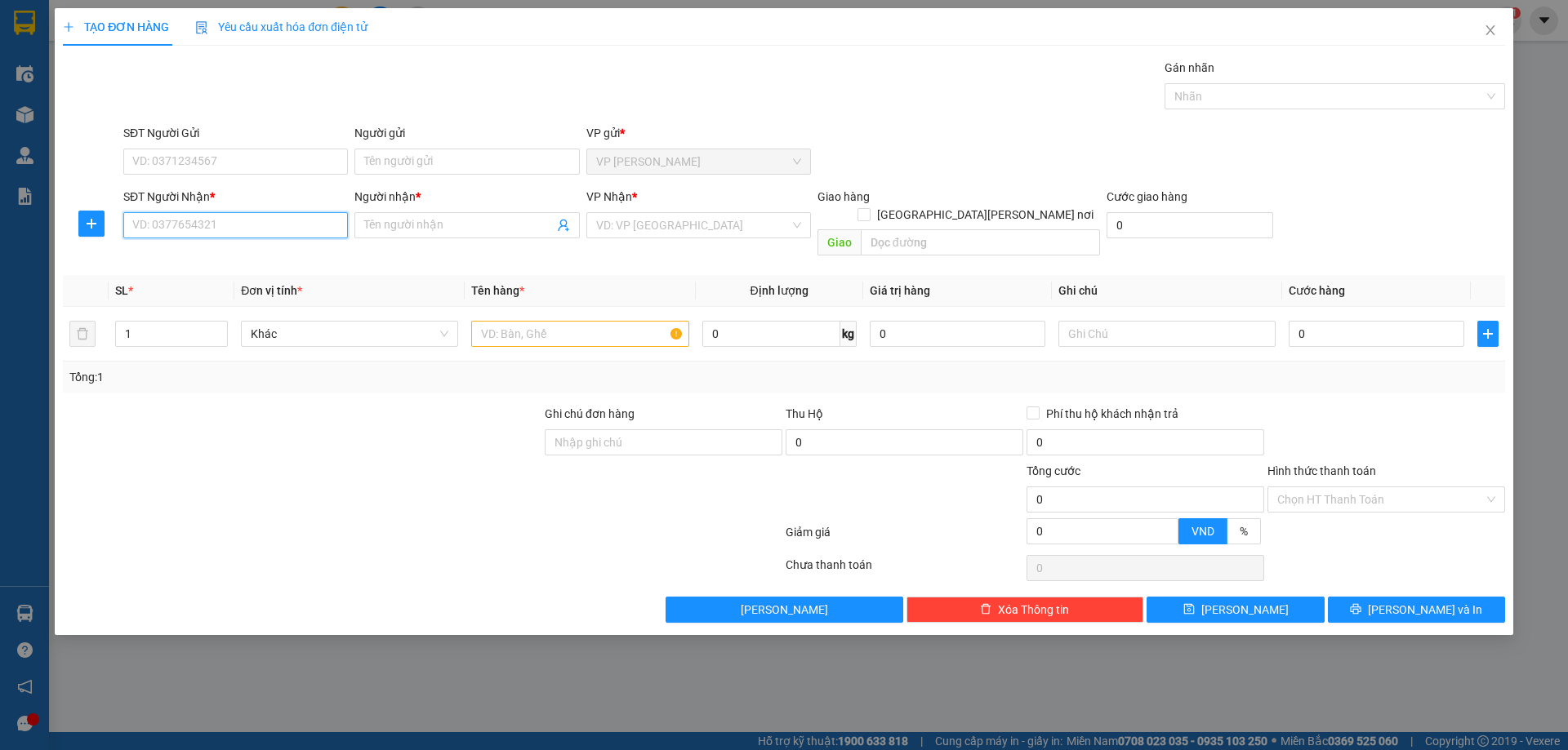
click at [287, 223] on input "SĐT Người Nhận *" at bounding box center [235, 225] width 224 height 26
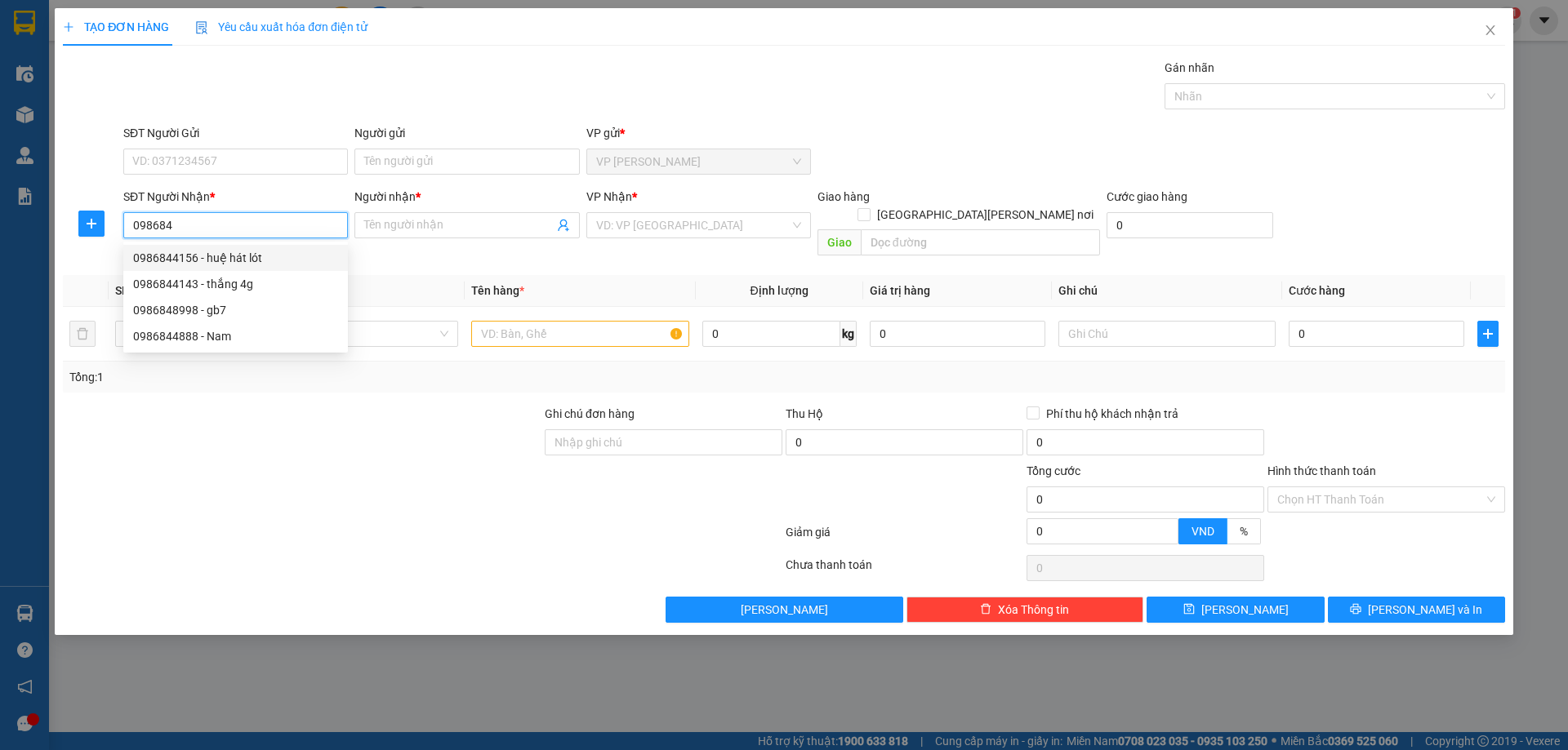
click at [281, 252] on div "0986844156 - huệ hát lót" at bounding box center [236, 258] width 205 height 18
type input "0986844156"
type input "huệ hát lót"
type input "0986844156"
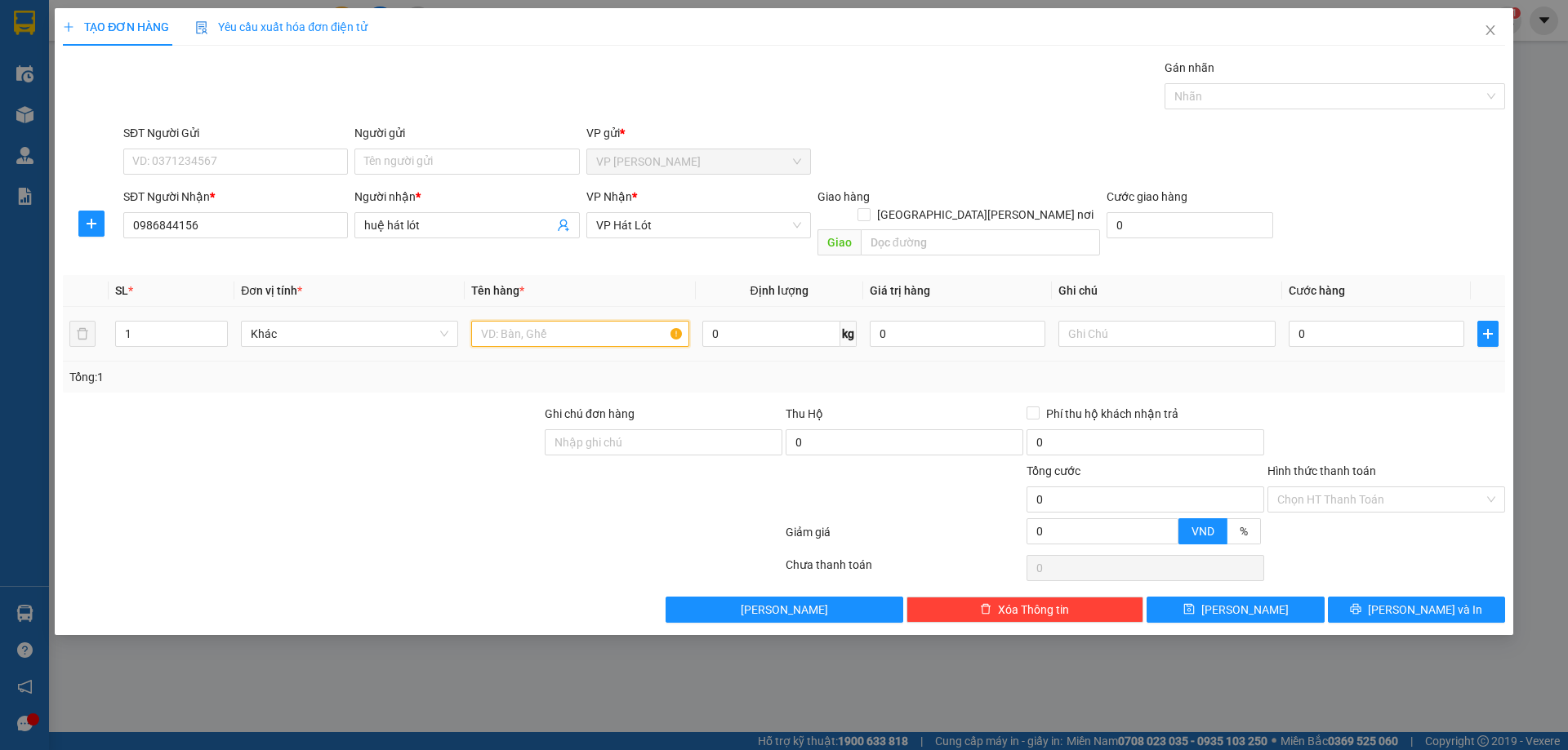
click at [493, 320] on input "text" at bounding box center [580, 333] width 217 height 26
type input "hôp"
click at [1359, 320] on input "0" at bounding box center [1377, 333] width 176 height 26
type input "5"
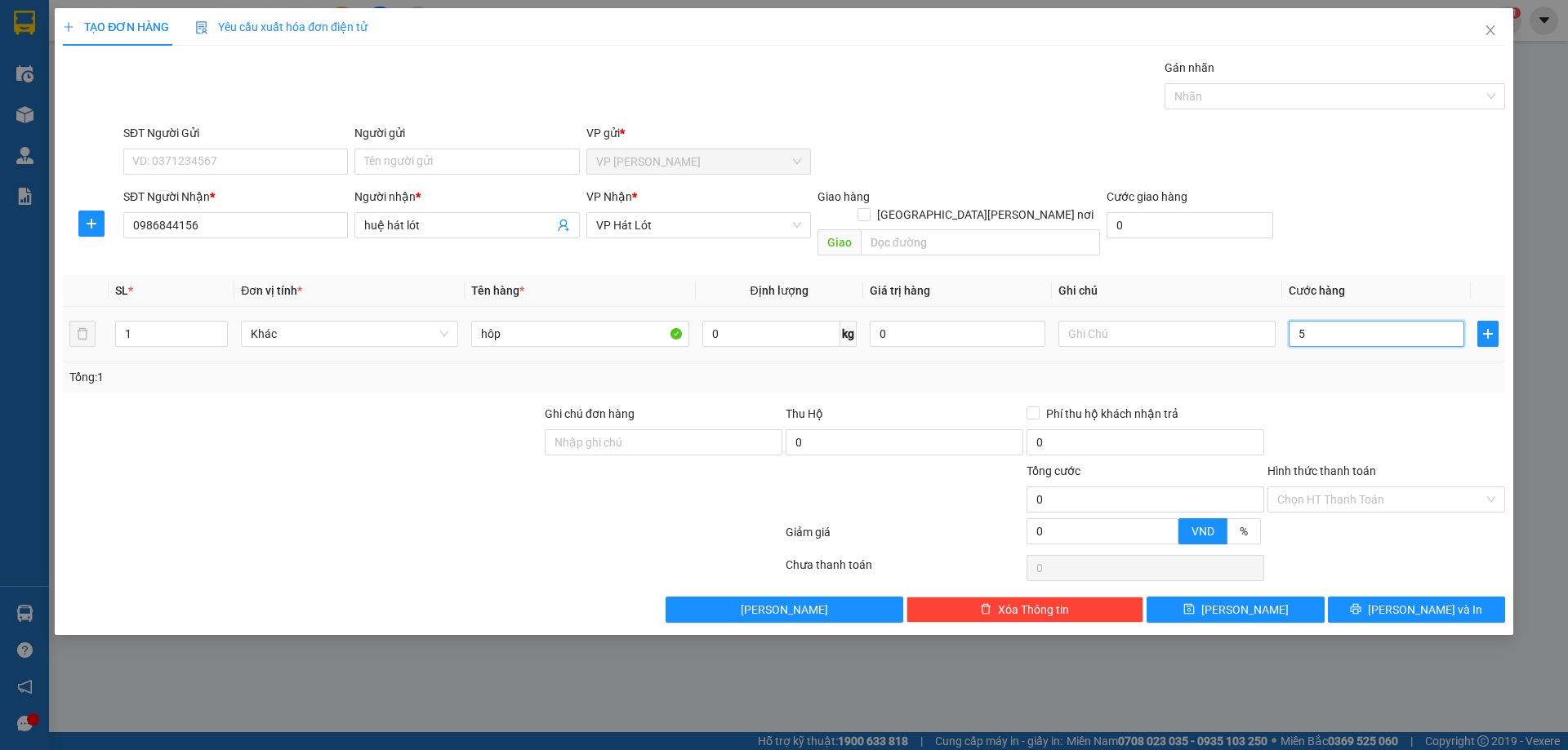
type input "5"
type input "50"
type input "50.000"
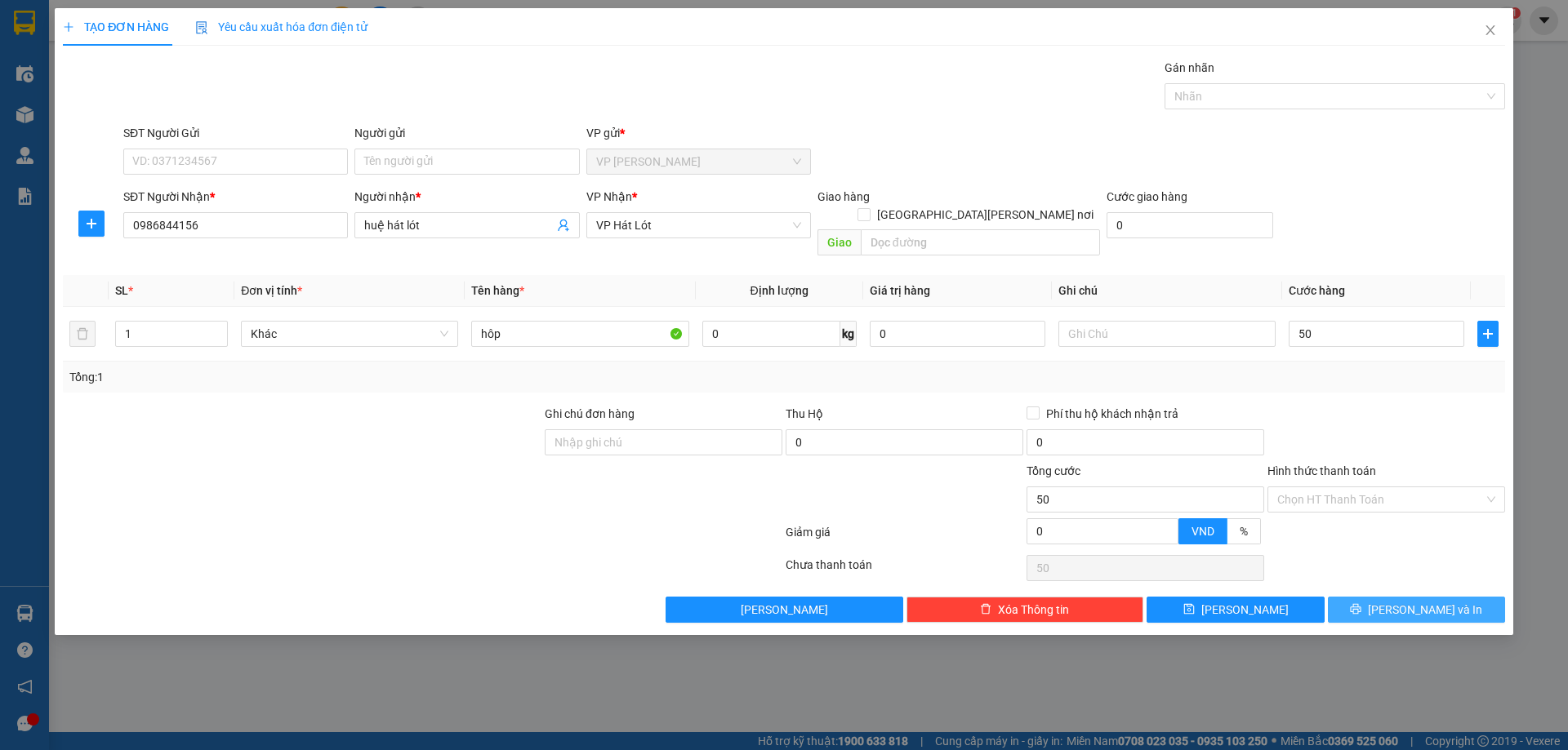
type input "50.000"
click at [1369, 597] on button "[PERSON_NAME] và In" at bounding box center [1416, 610] width 178 height 26
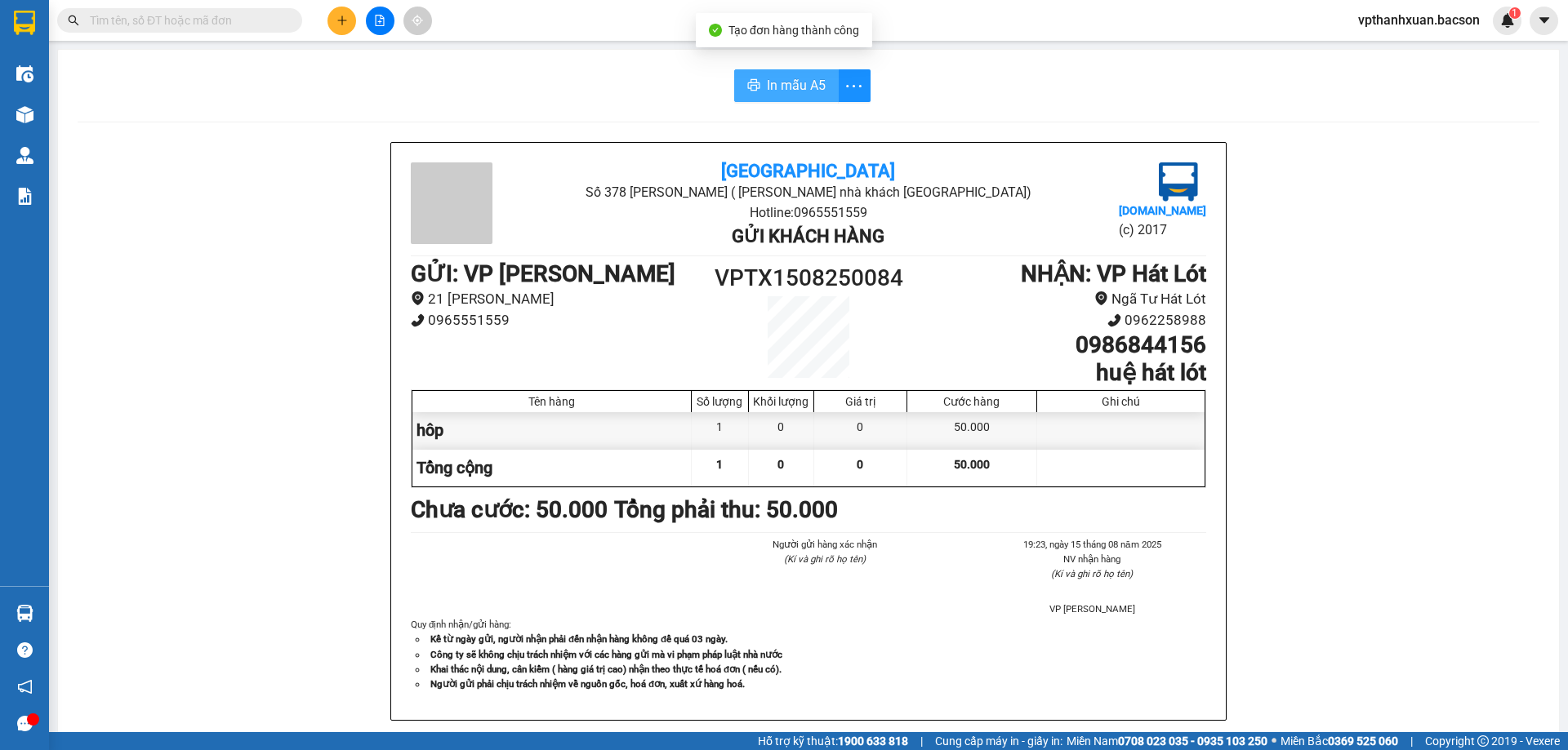
click at [777, 93] on span "In mẫu A5" at bounding box center [796, 86] width 59 height 21
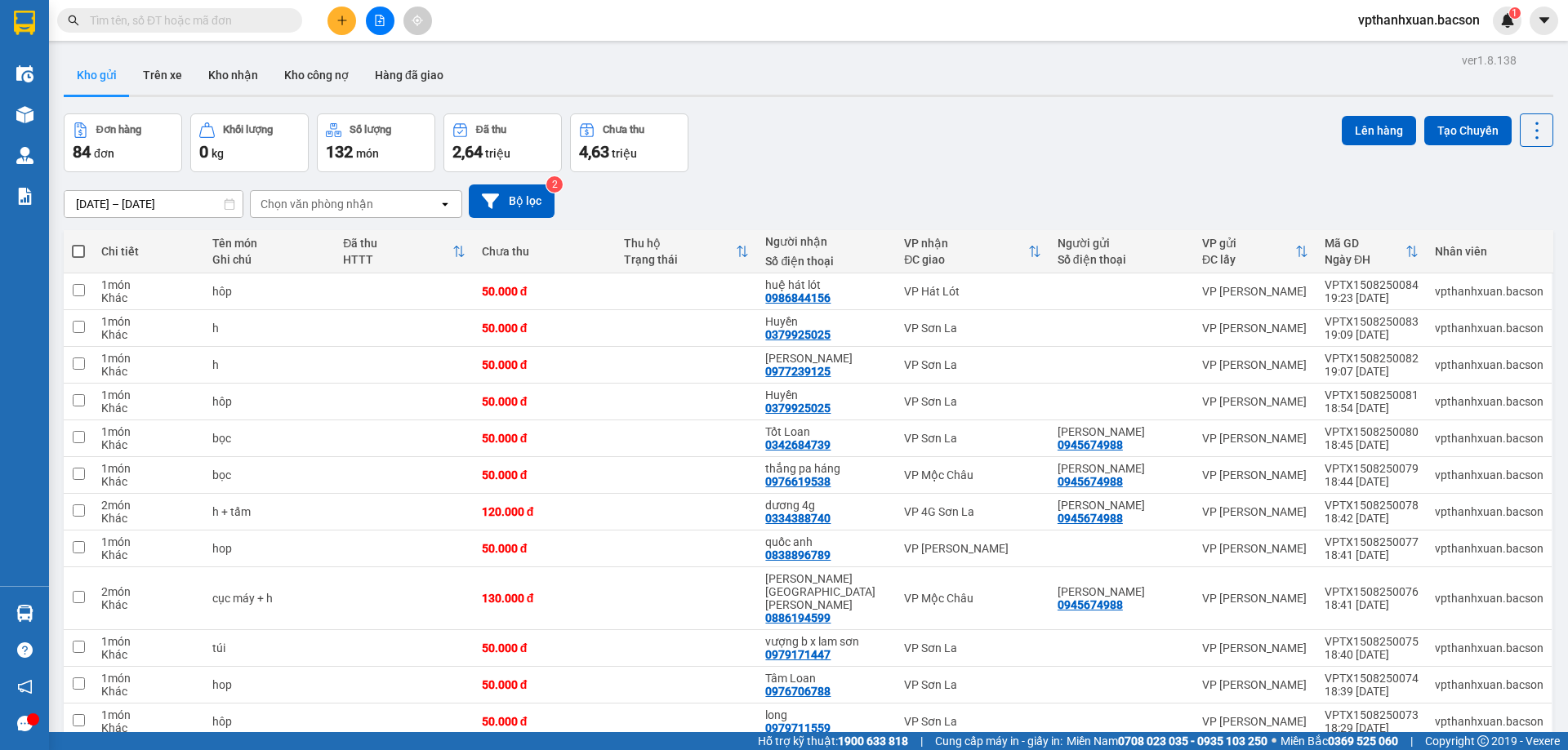
click at [357, 10] on div at bounding box center [379, 21] width 122 height 29
click at [336, 23] on icon "plus" at bounding box center [341, 20] width 11 height 11
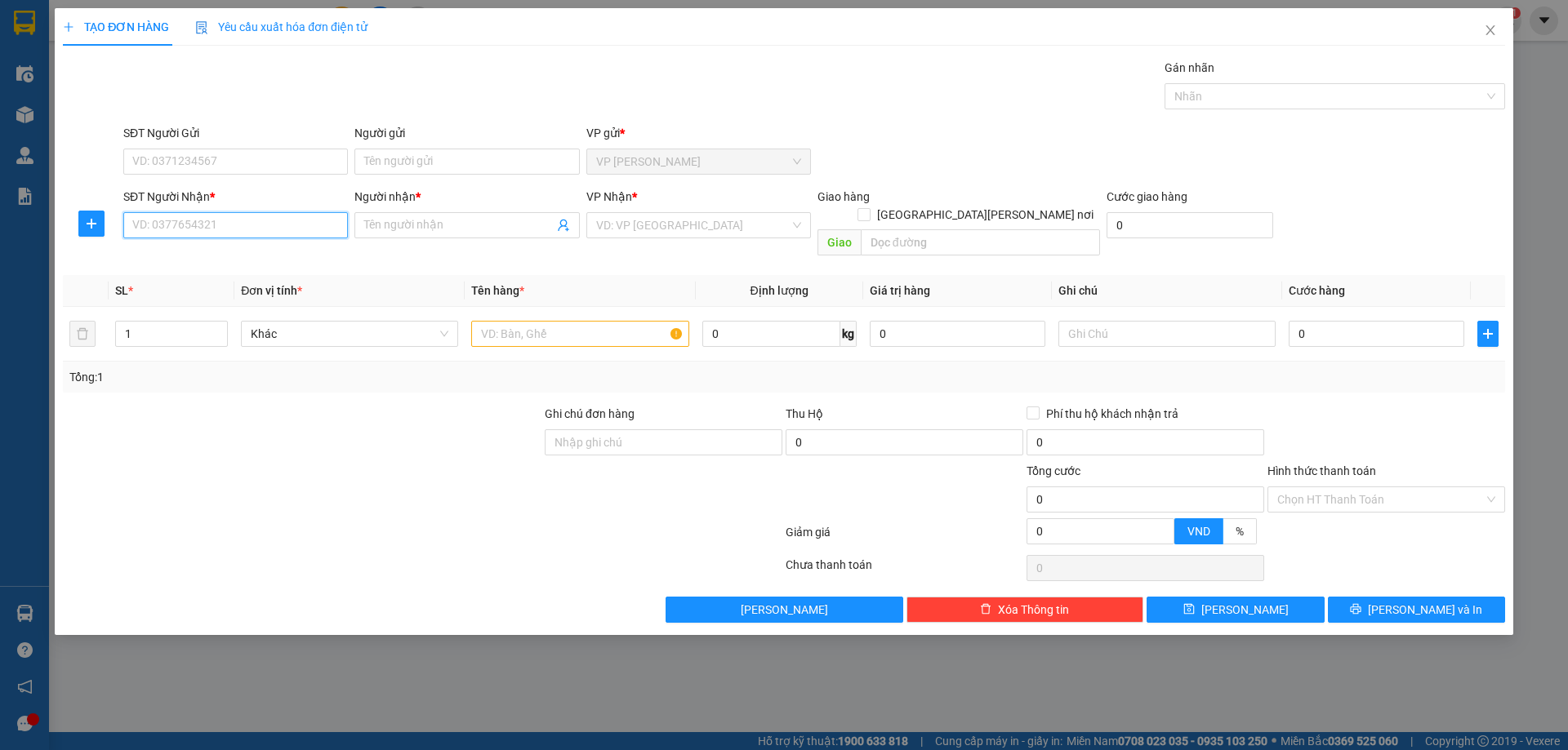
click at [229, 224] on input "SĐT Người Nhận *" at bounding box center [235, 225] width 224 height 26
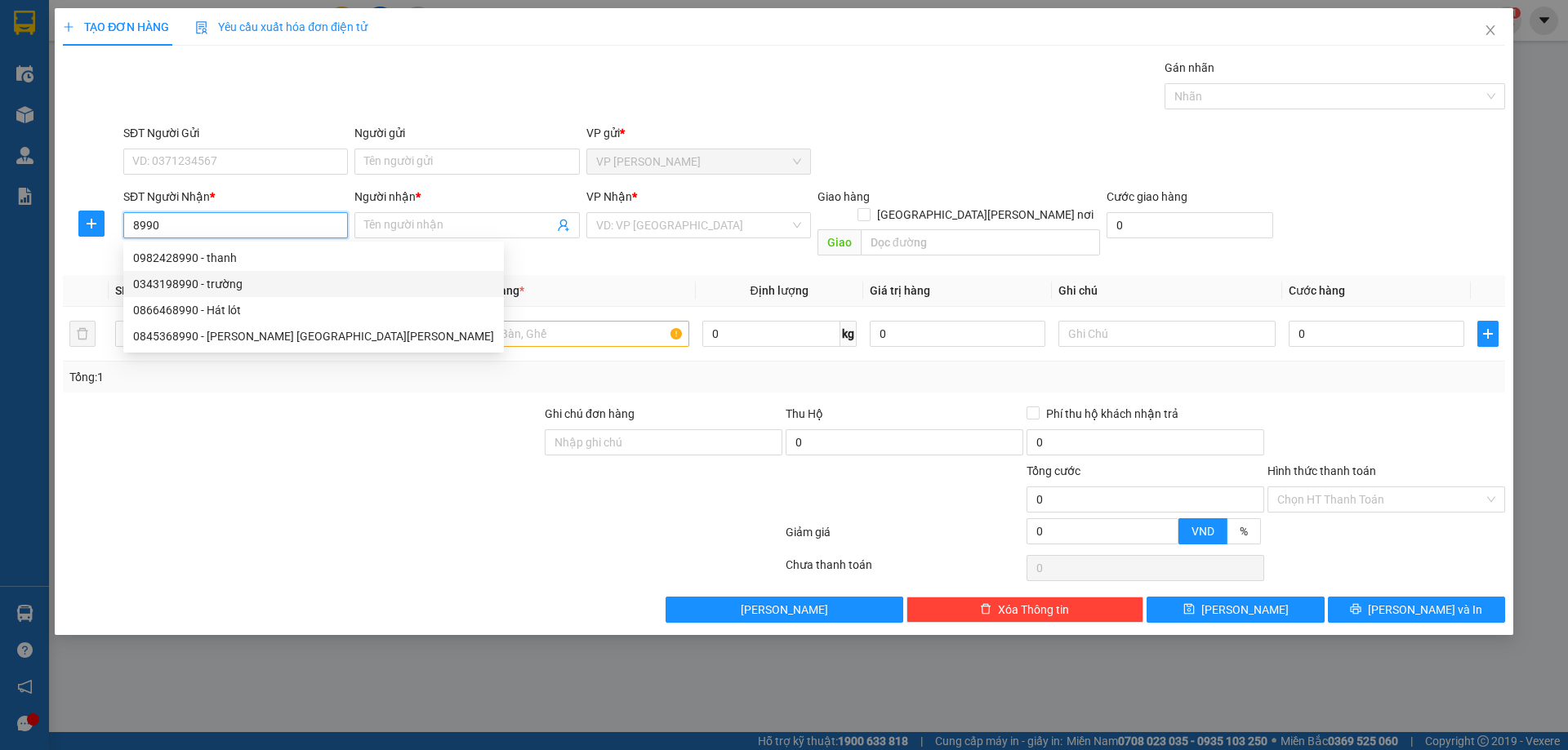
click at [230, 288] on div "0343198990 - trường" at bounding box center [314, 284] width 361 height 18
type input "0343198990"
type input "trường"
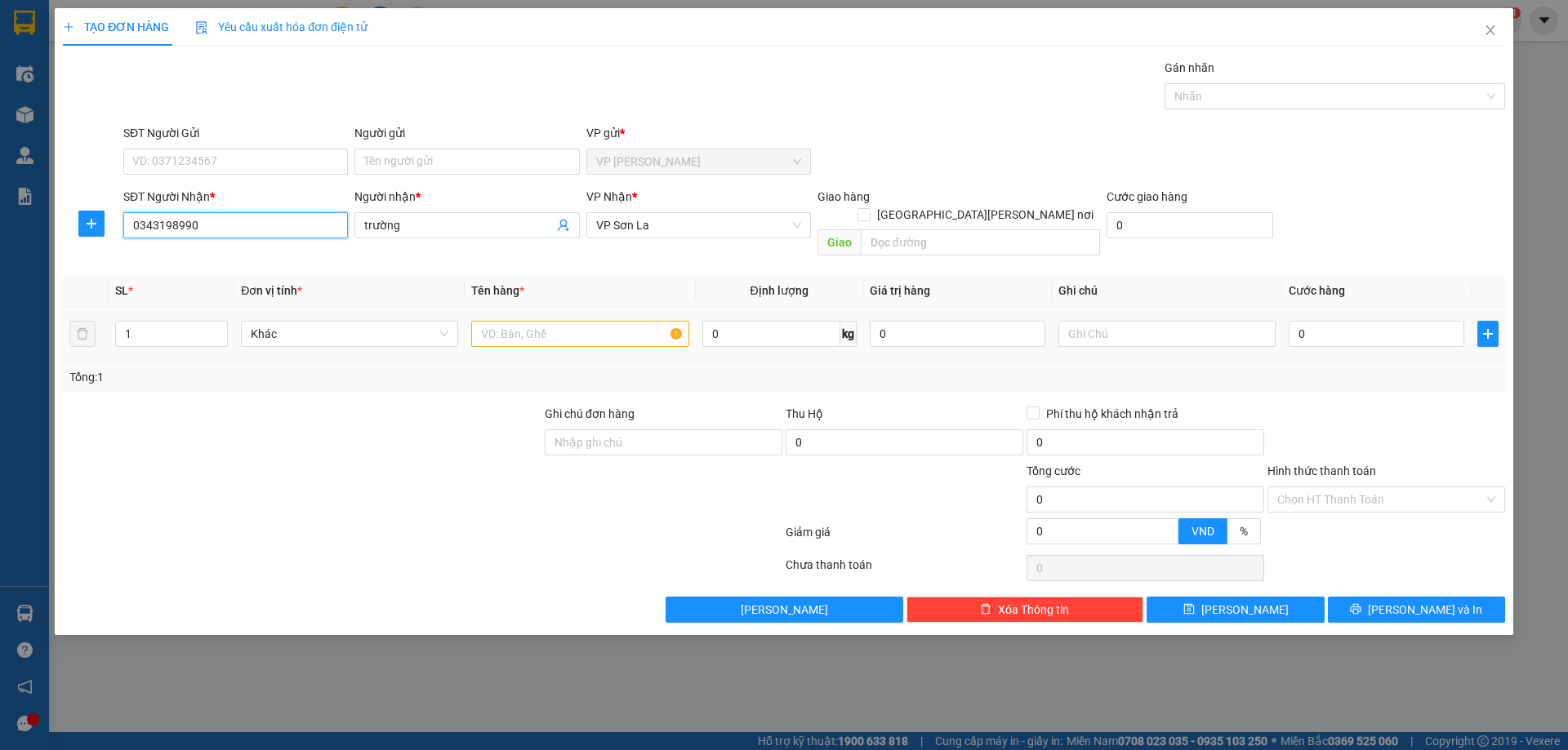
type input "0343198990"
click at [554, 320] on input "text" at bounding box center [580, 333] width 217 height 26
type input "hop"
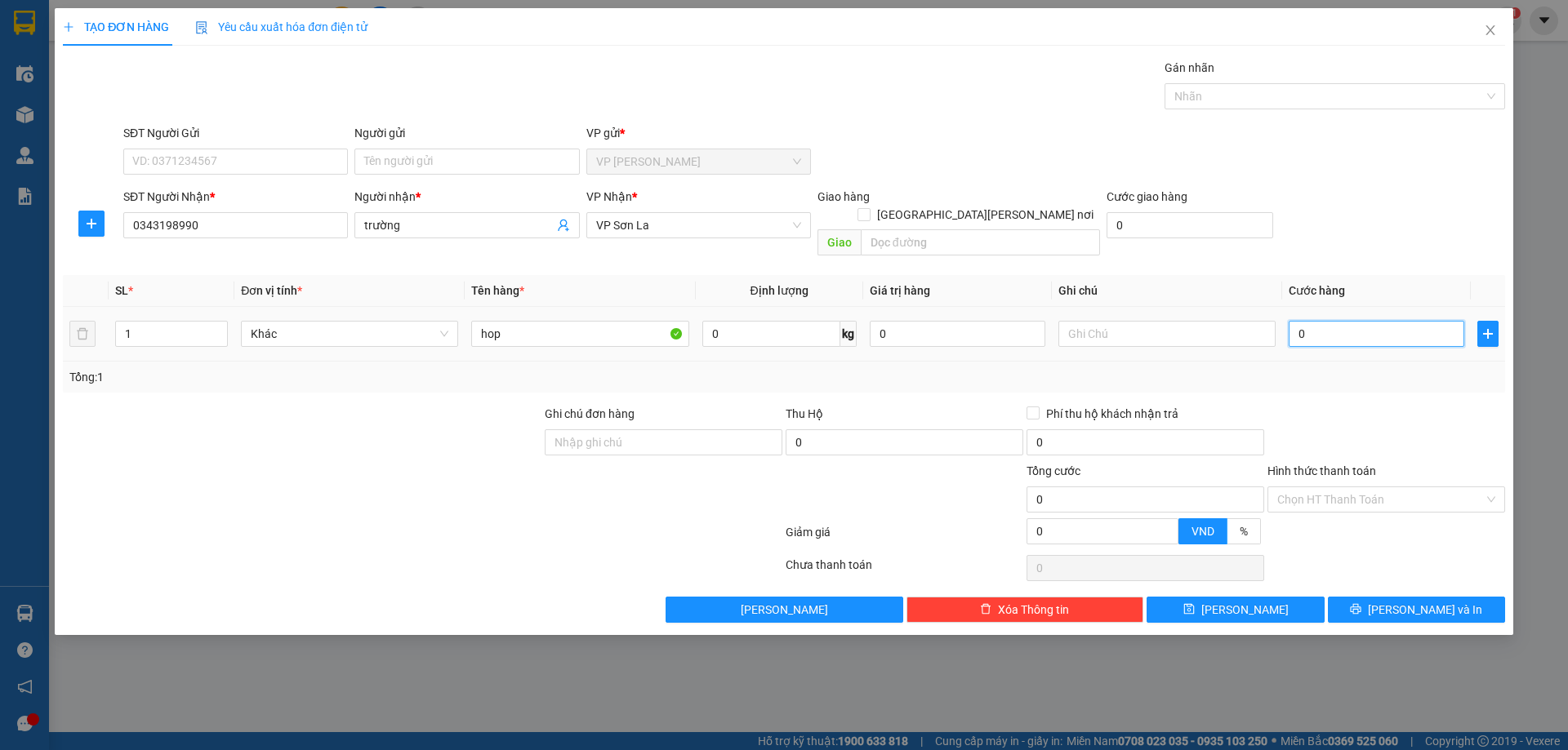
click at [1336, 320] on input "0" at bounding box center [1377, 333] width 176 height 26
click at [908, 230] on input "search" at bounding box center [981, 242] width 239 height 26
type input "ctn"
click at [869, 208] on input "[GEOGRAPHIC_DATA][PERSON_NAME] nơi" at bounding box center [863, 213] width 11 height 11
checkbox input "true"
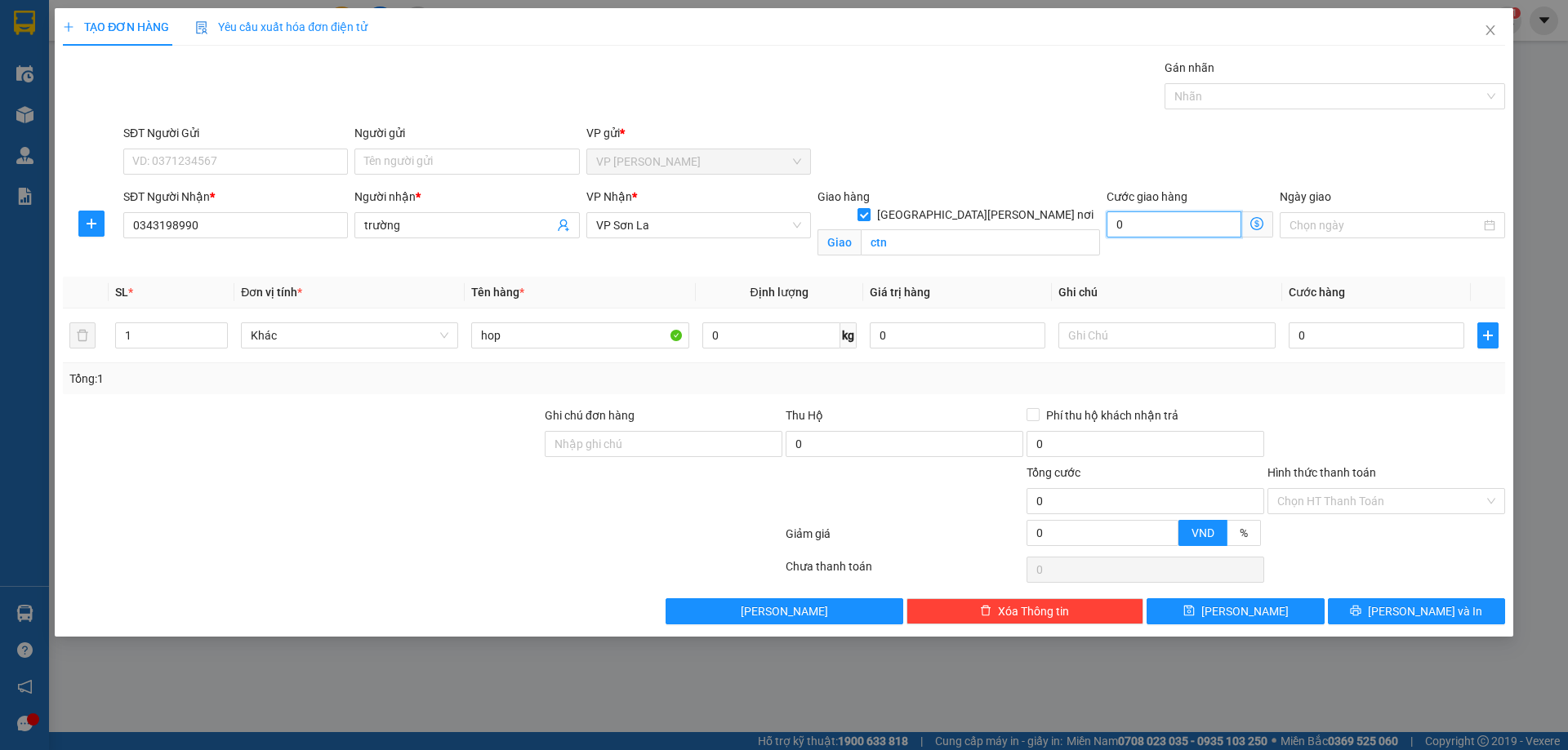
click at [1170, 229] on input "0" at bounding box center [1174, 224] width 135 height 26
click at [1340, 341] on input "0" at bounding box center [1377, 335] width 176 height 26
type input "7"
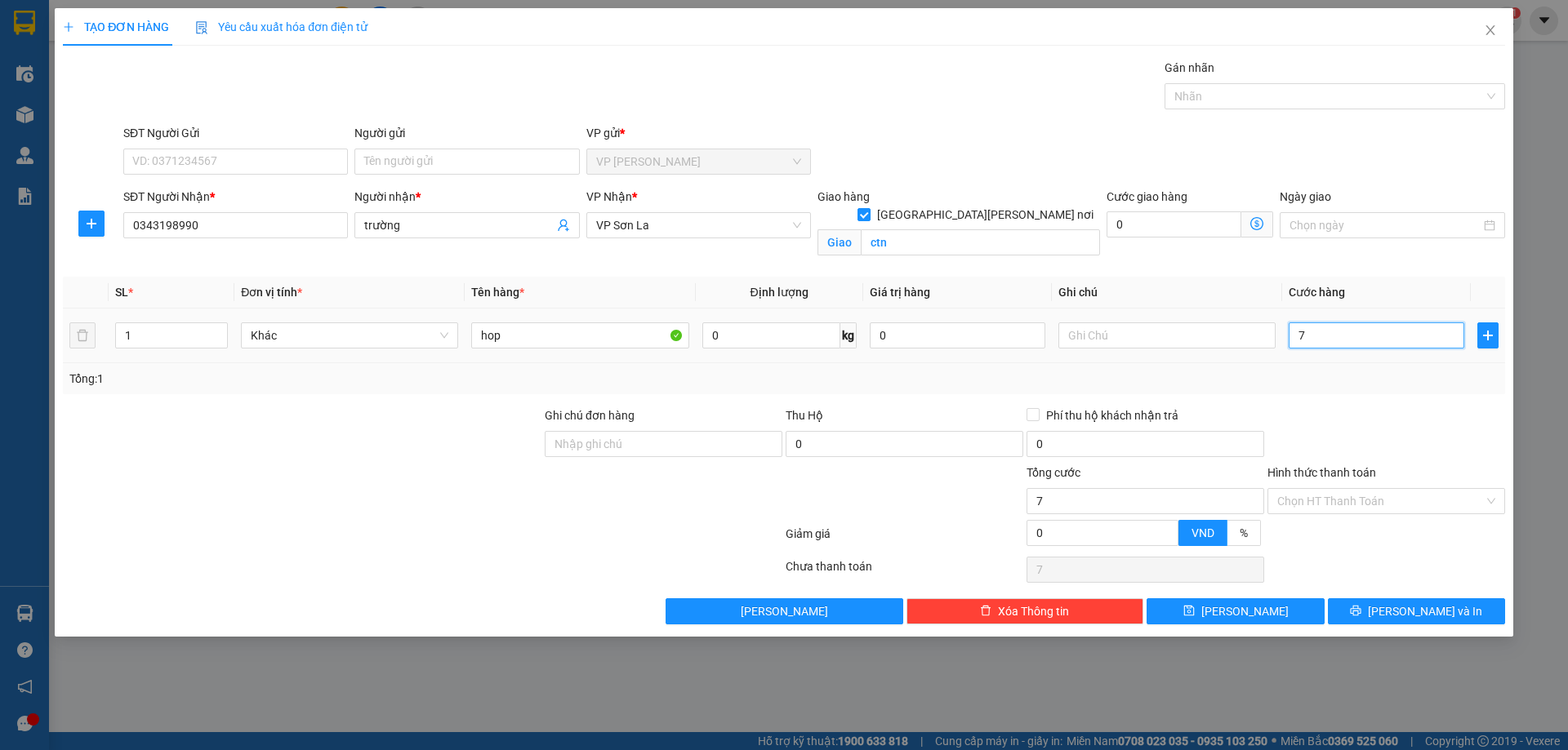
type input "70"
type input "700"
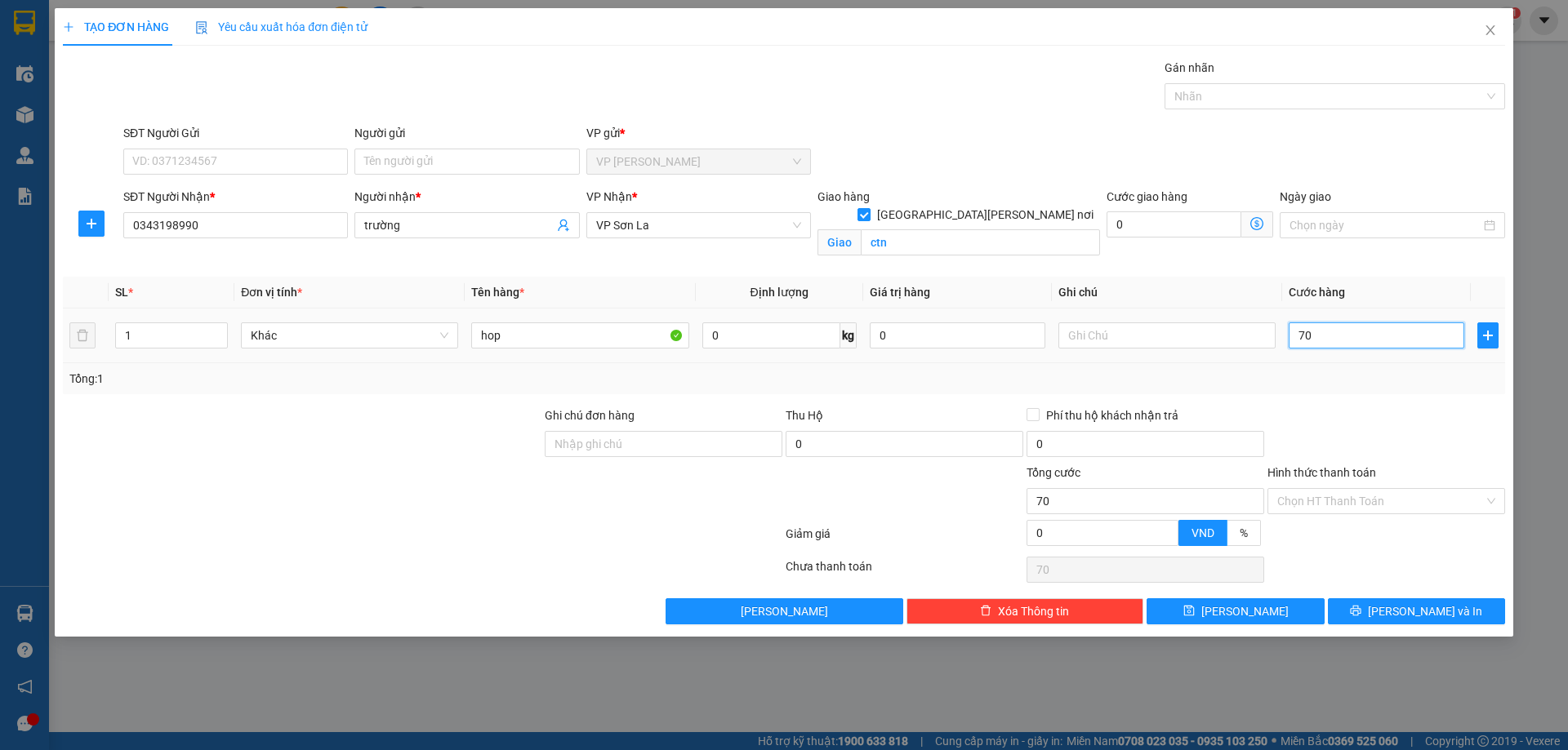
type input "700"
type input "7.000"
type input "70.000"
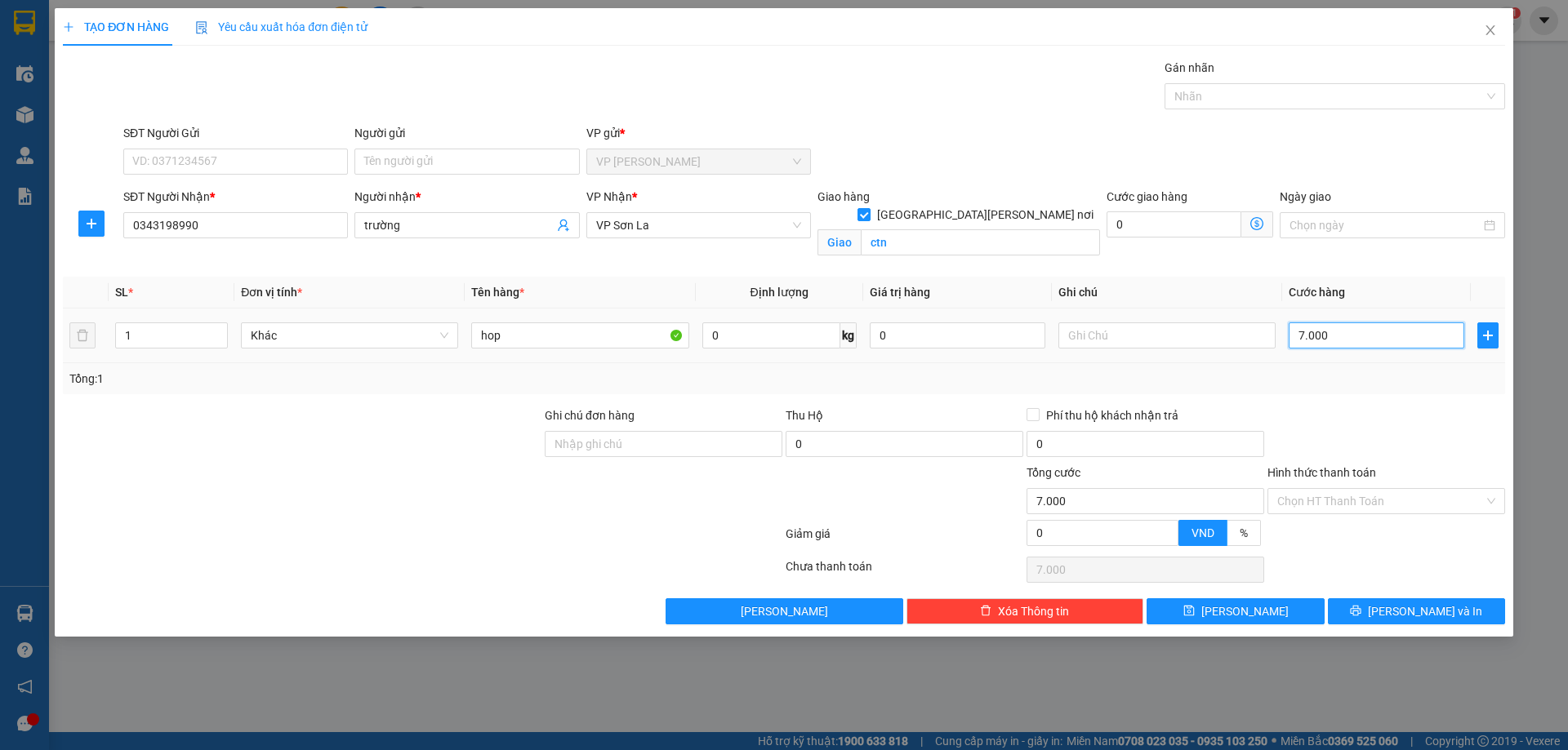
type input "70.000"
click at [1376, 487] on div "Hình thức thanh toán" at bounding box center [1386, 475] width 237 height 24
click at [1370, 502] on input "Hình thức thanh toán" at bounding box center [1380, 501] width 207 height 24
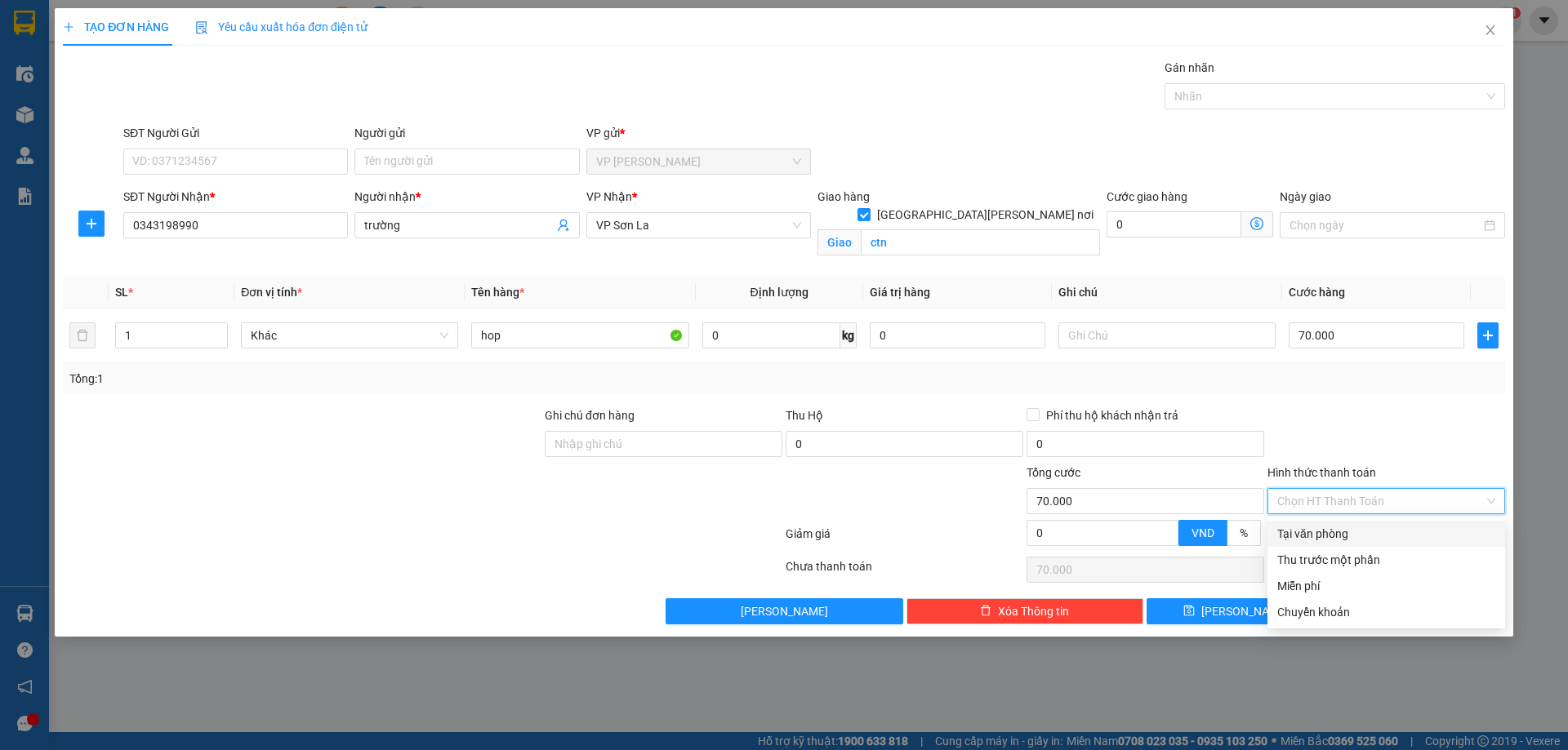
click at [1340, 533] on div "Tại văn phòng" at bounding box center [1386, 533] width 218 height 18
type input "0"
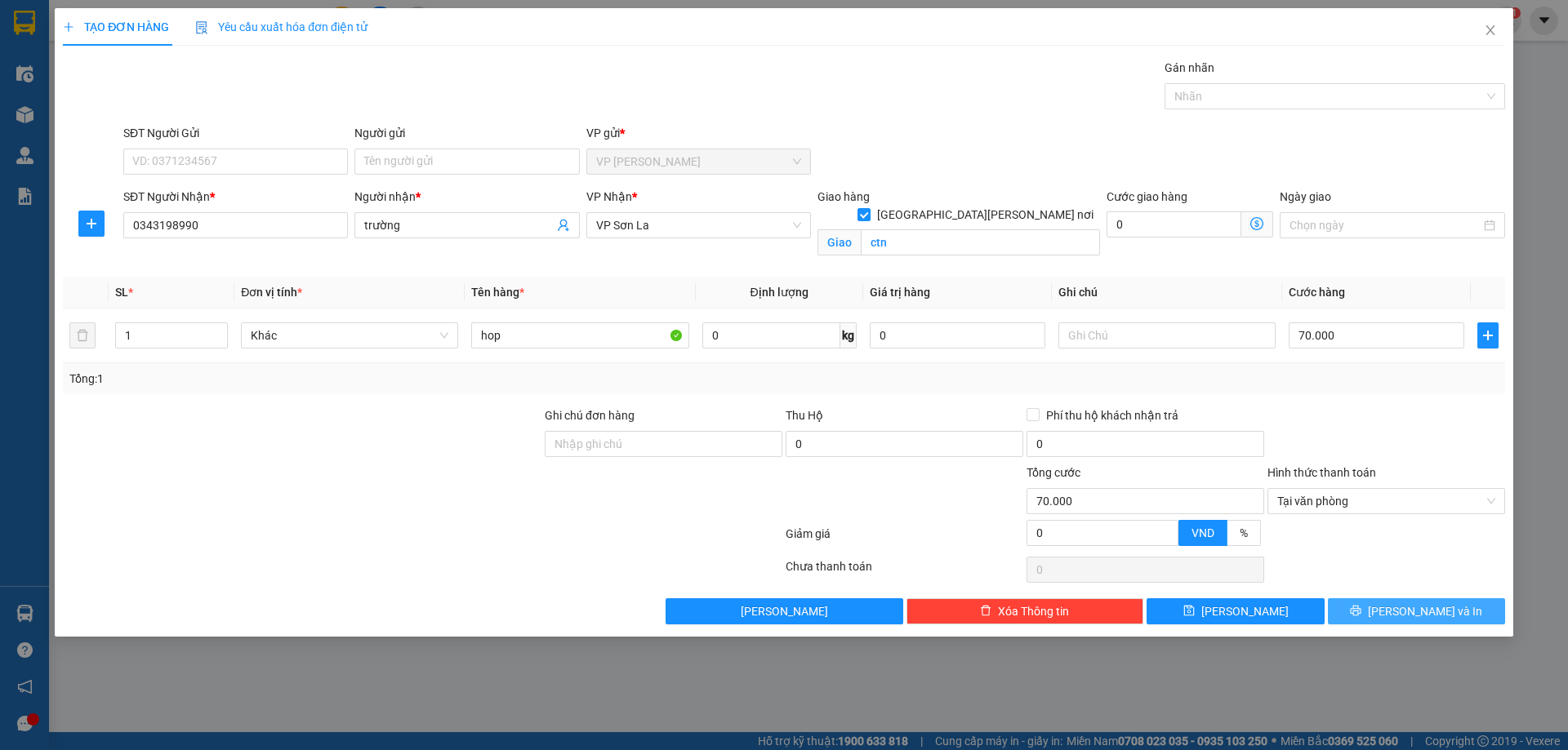
click at [1427, 610] on span "[PERSON_NAME] và In" at bounding box center [1425, 611] width 114 height 18
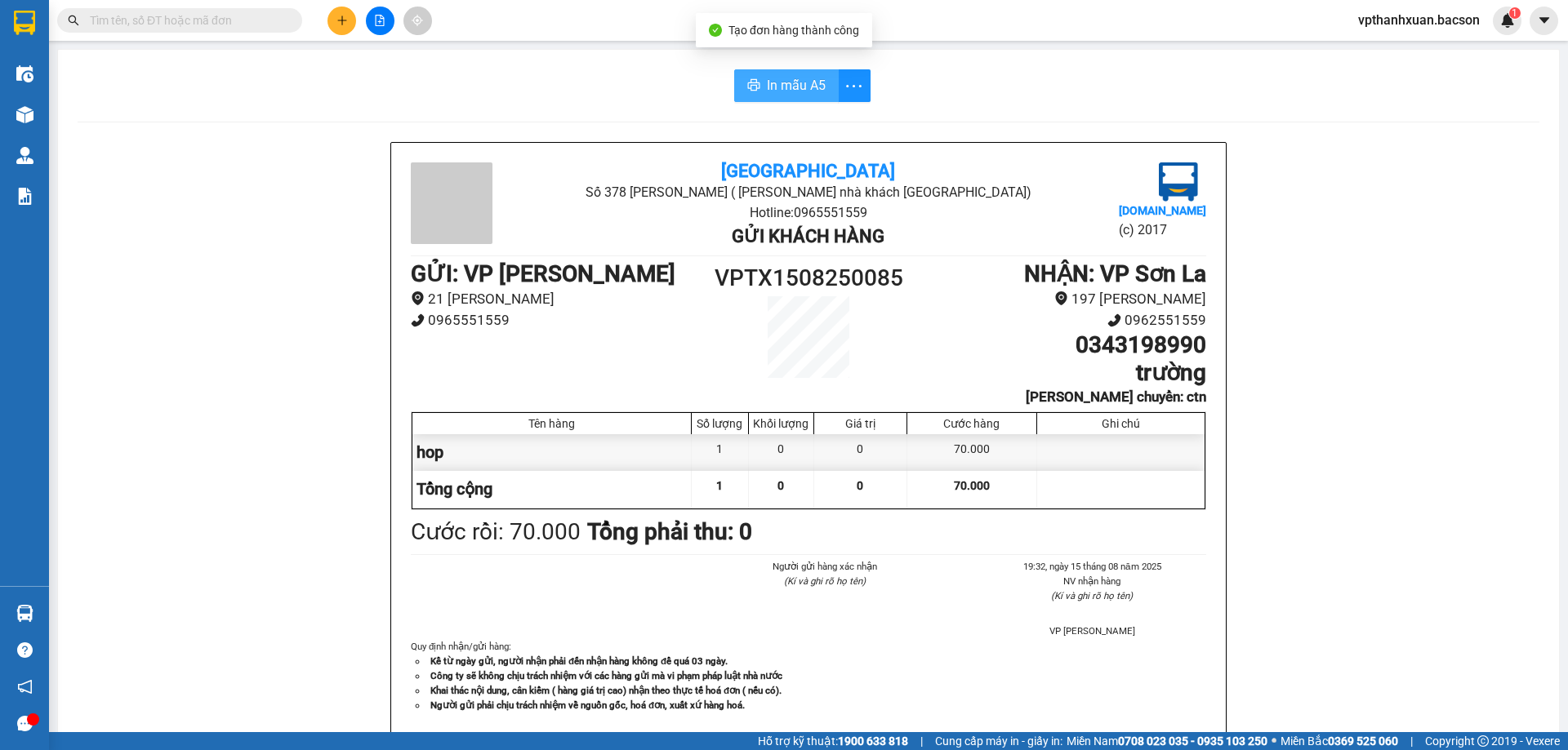
click at [800, 93] on span "In mẫu A5" at bounding box center [796, 86] width 59 height 21
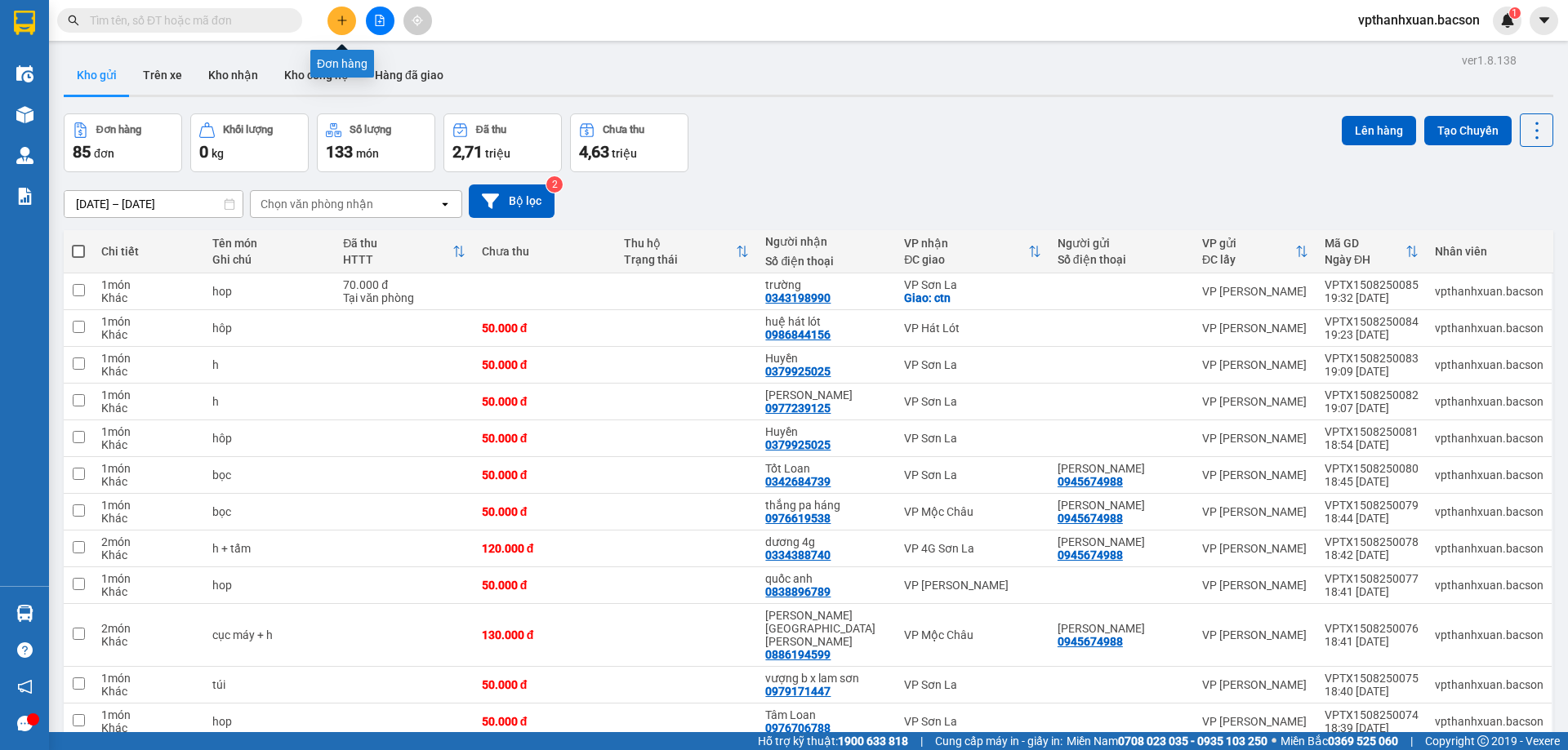
click at [340, 24] on icon "plus" at bounding box center [341, 20] width 11 height 11
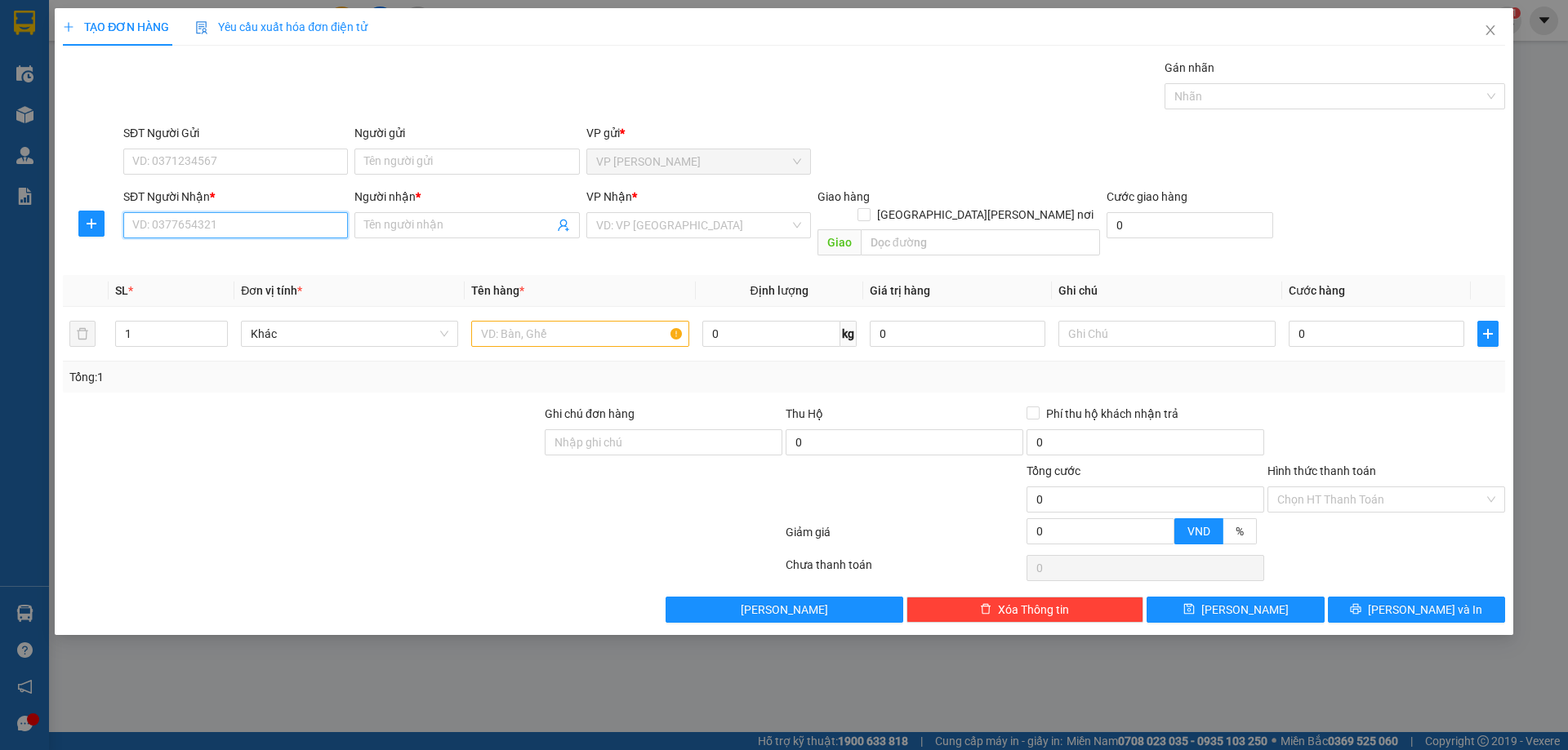
click at [265, 225] on input "SĐT Người Nhận *" at bounding box center [235, 225] width 224 height 26
click at [410, 223] on input "Người nhận *" at bounding box center [458, 225] width 189 height 18
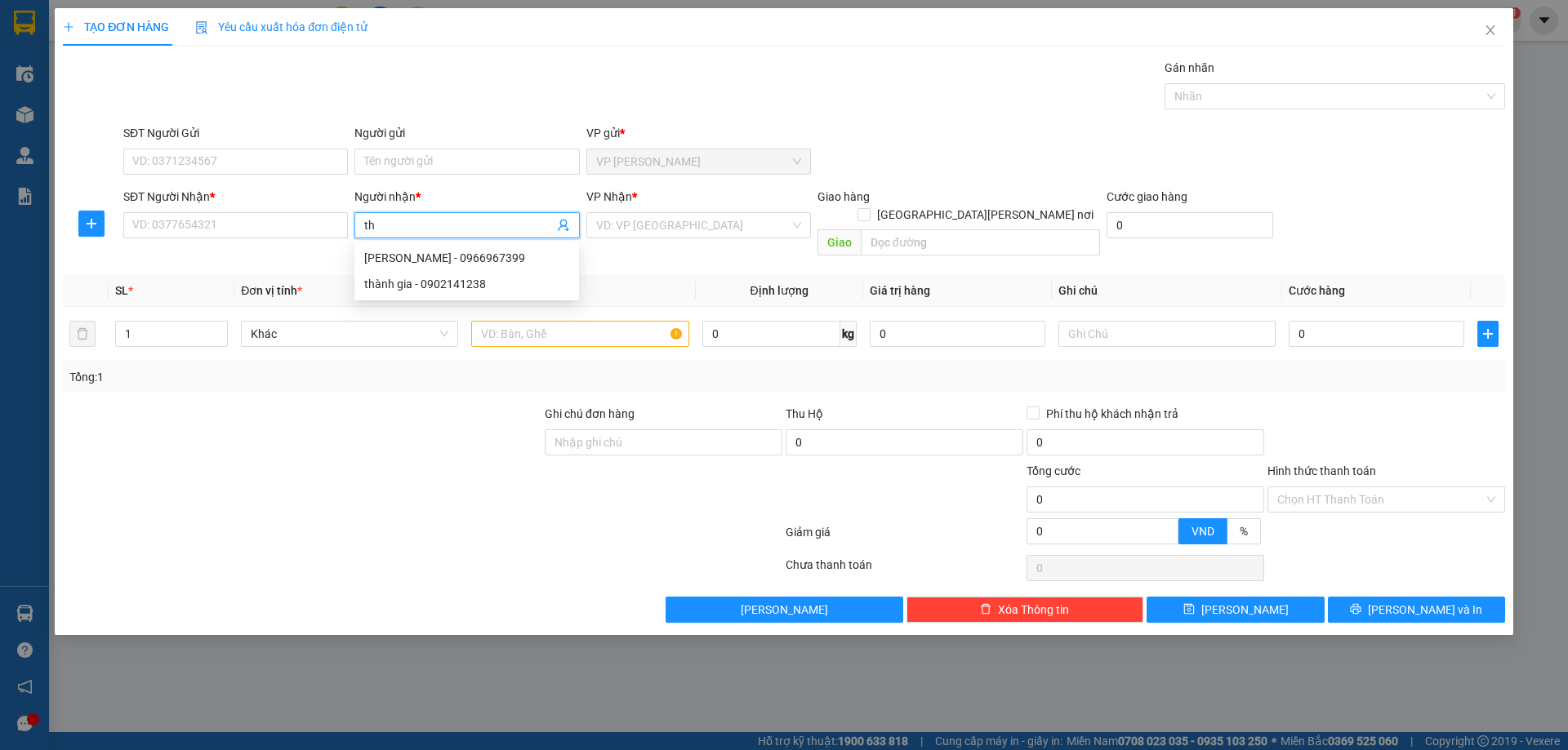
type input "t"
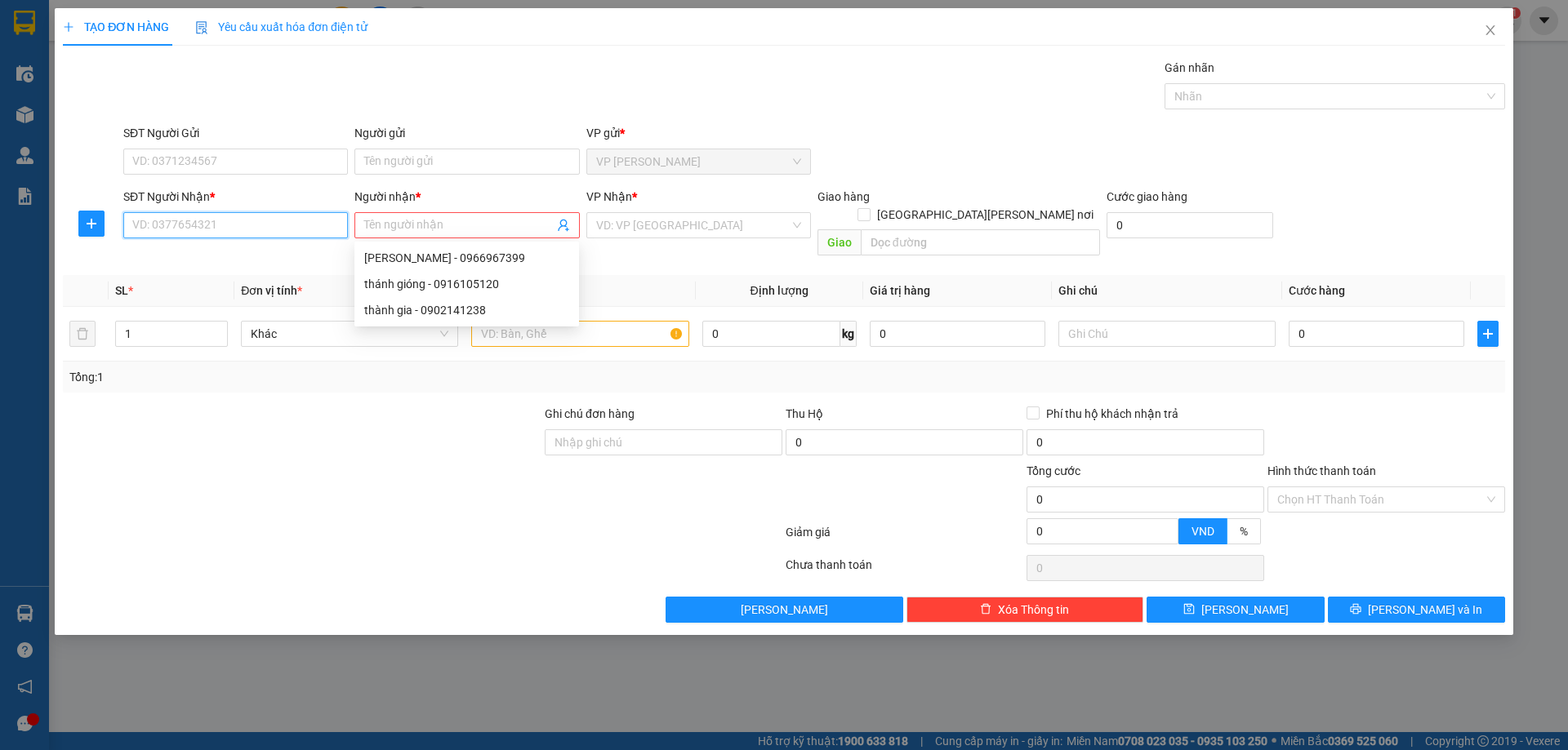
click at [222, 230] on input "SĐT Người Nhận *" at bounding box center [235, 225] width 224 height 26
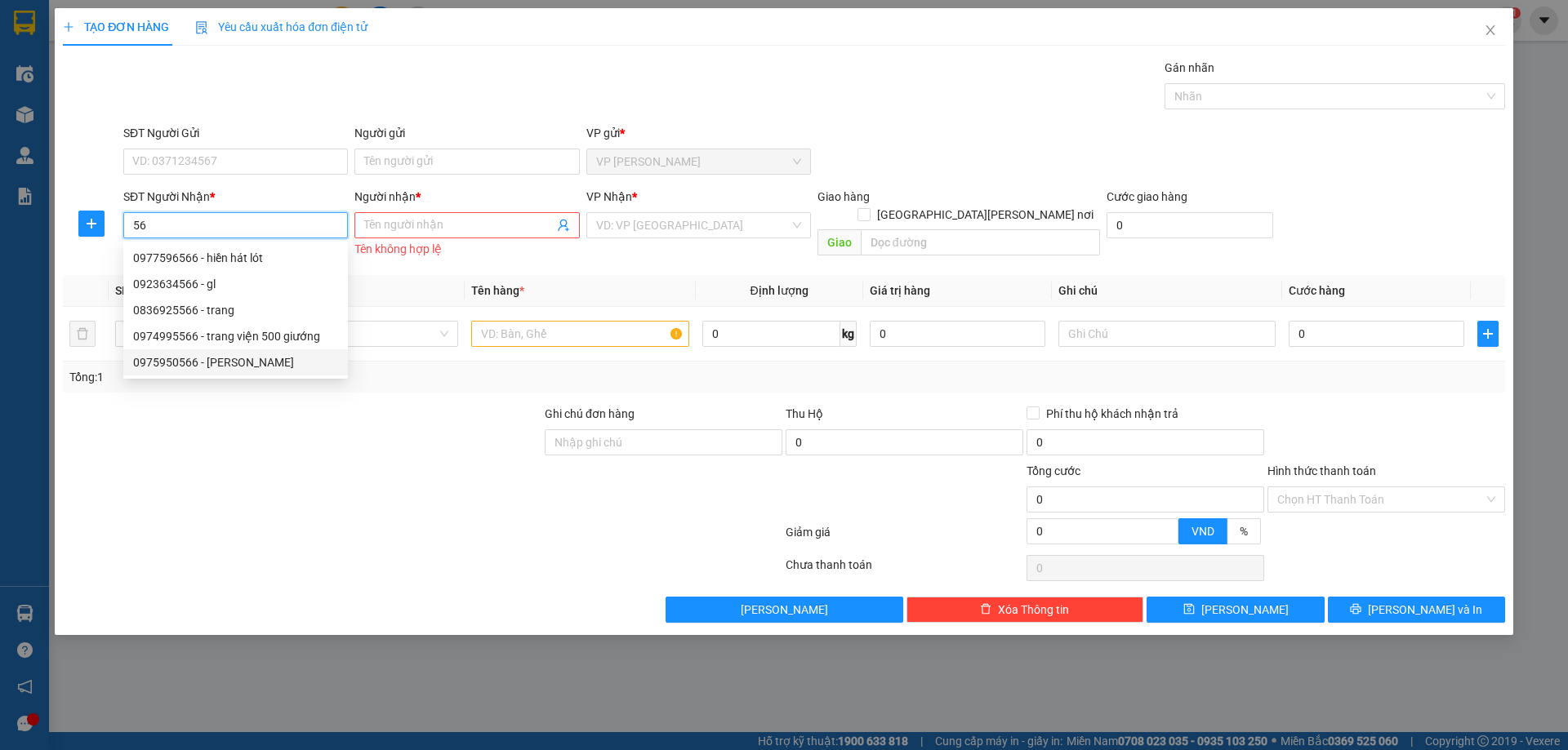
click at [241, 361] on div "0975950566 - [PERSON_NAME]" at bounding box center [236, 362] width 205 height 18
type input "0975950566"
type input "[PERSON_NAME]"
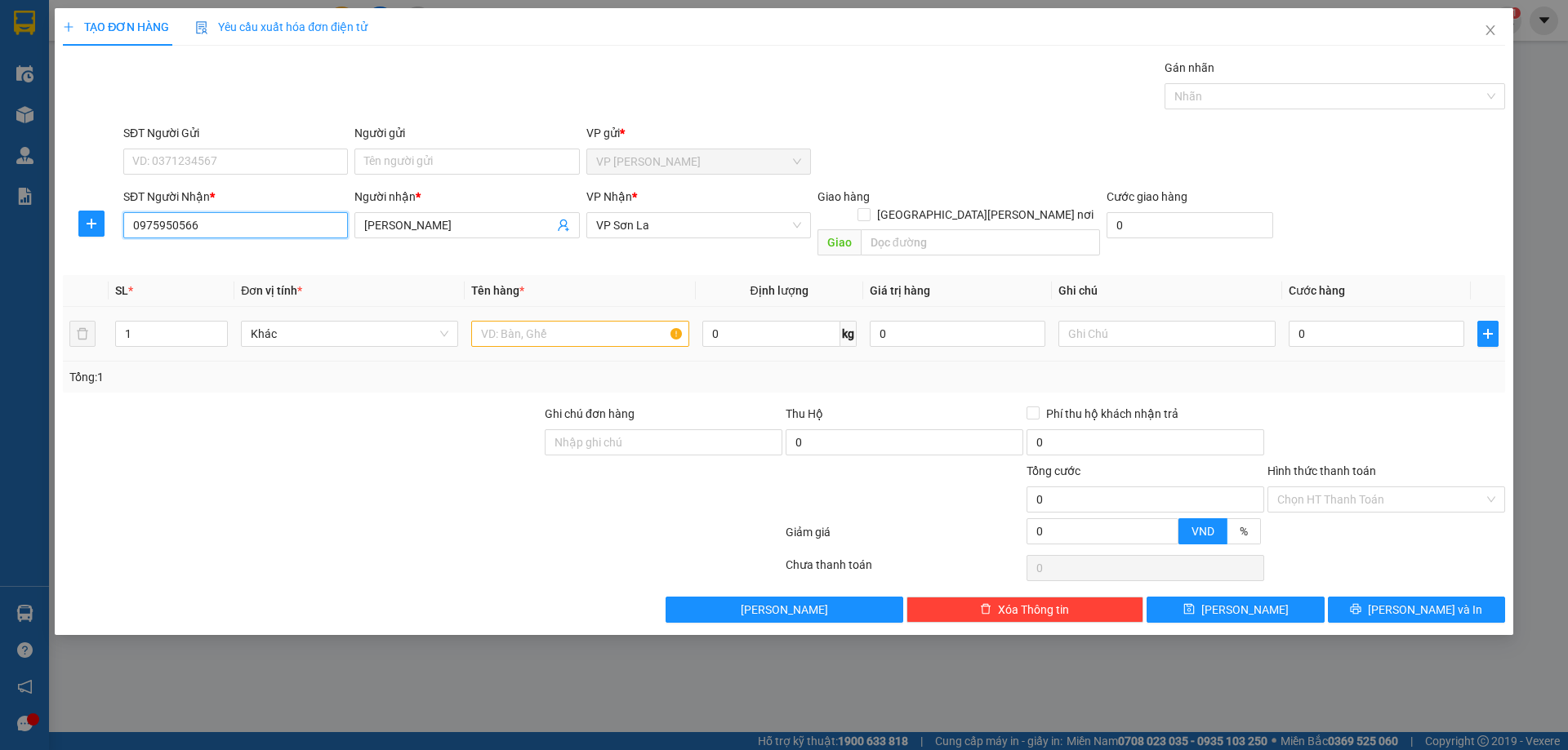
type input "0975950566"
click at [562, 320] on input "text" at bounding box center [580, 333] width 217 height 26
type input "va ly"
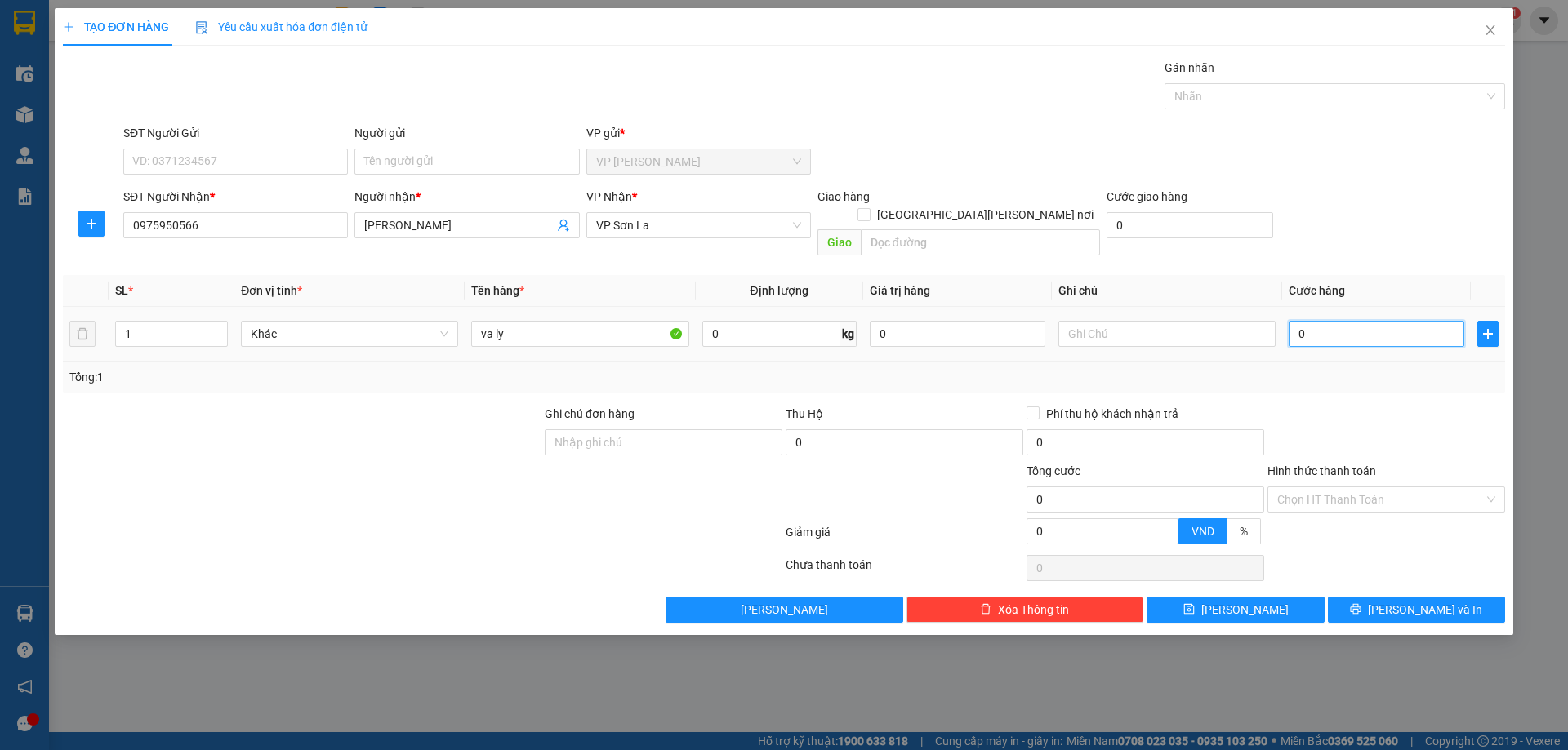
click at [1330, 320] on input "0" at bounding box center [1377, 333] width 176 height 26
type input "5"
type input "50"
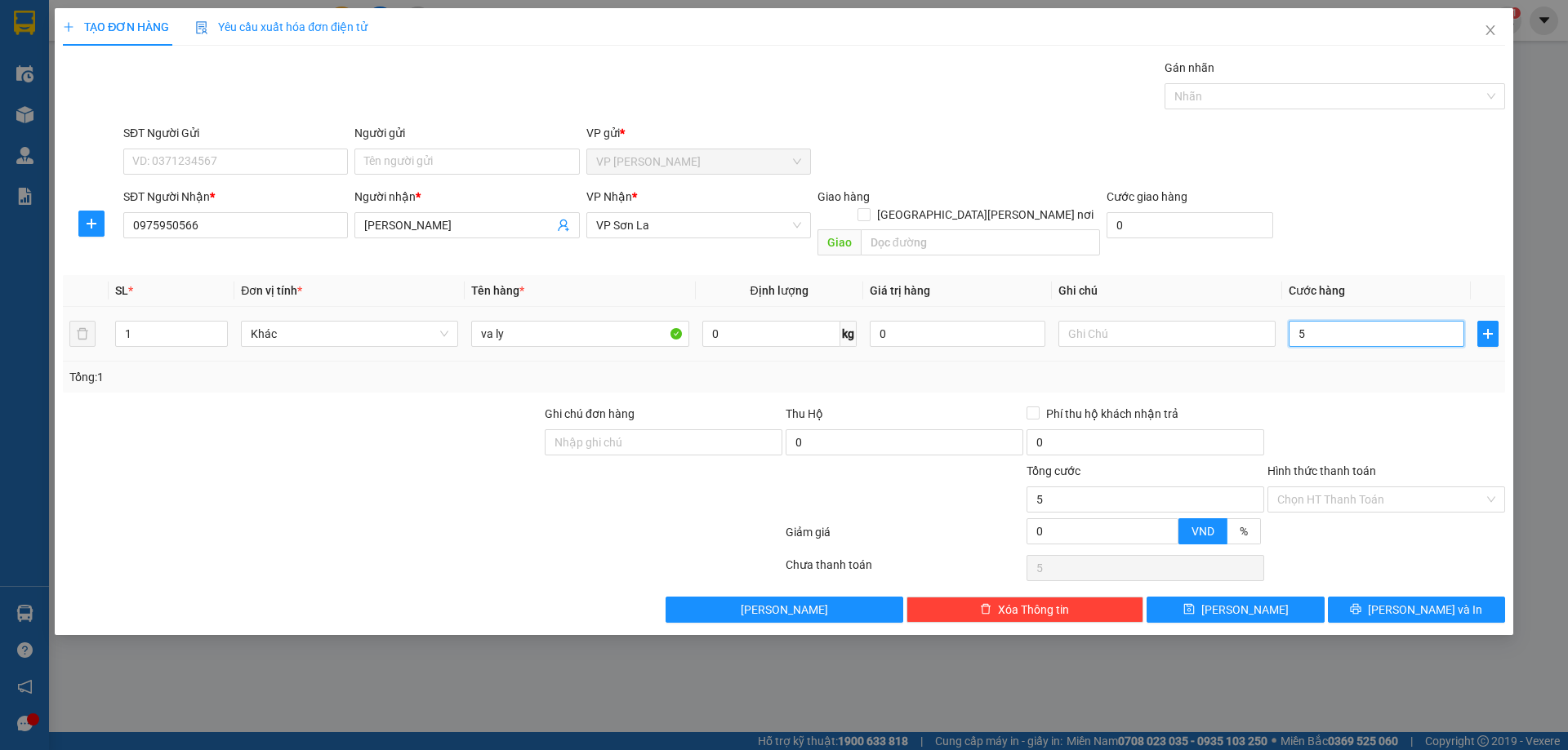
type input "50"
type input "500"
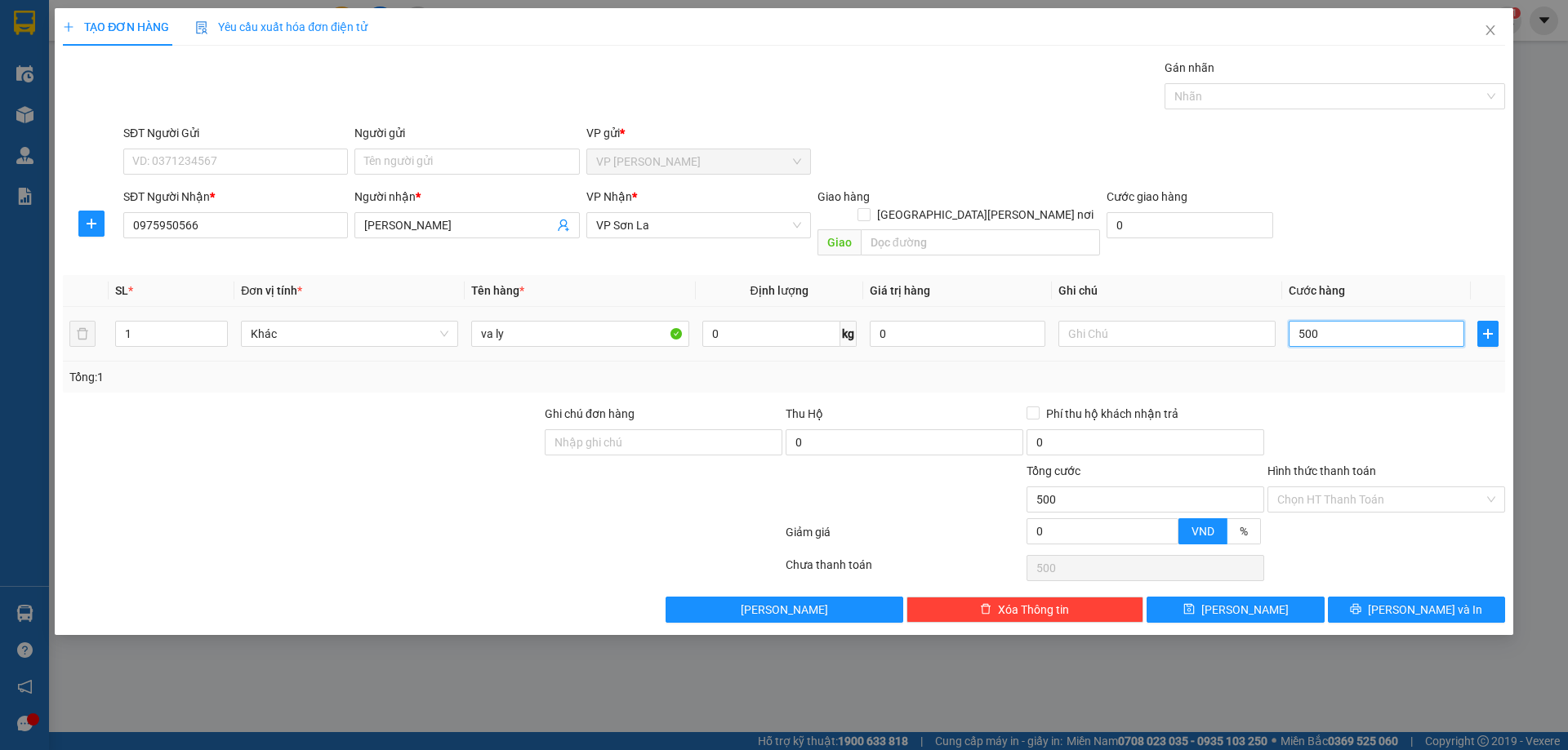
type input "5.000"
type input "50.000"
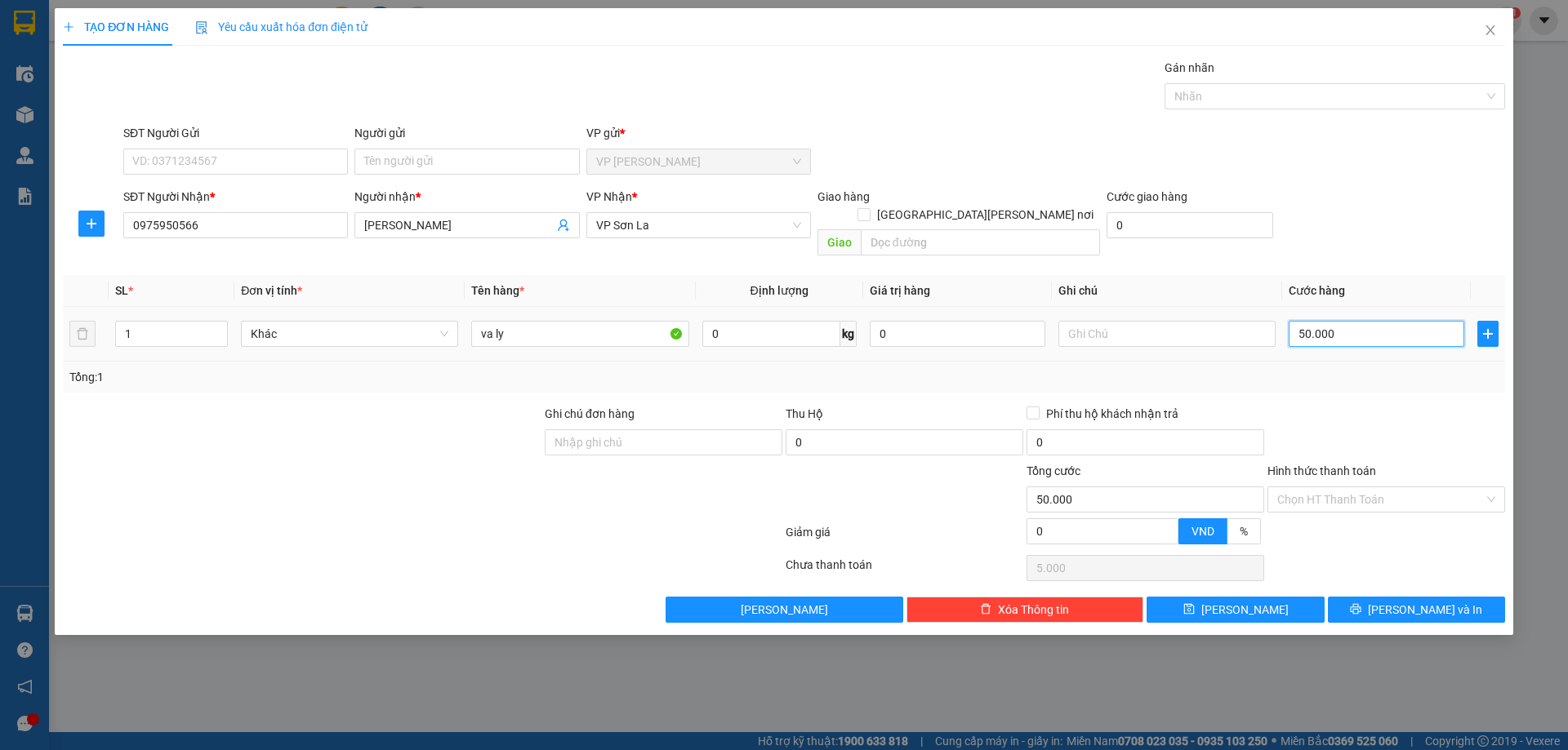
type input "50.000"
click at [1435, 601] on span "[PERSON_NAME] và In" at bounding box center [1425, 610] width 114 height 18
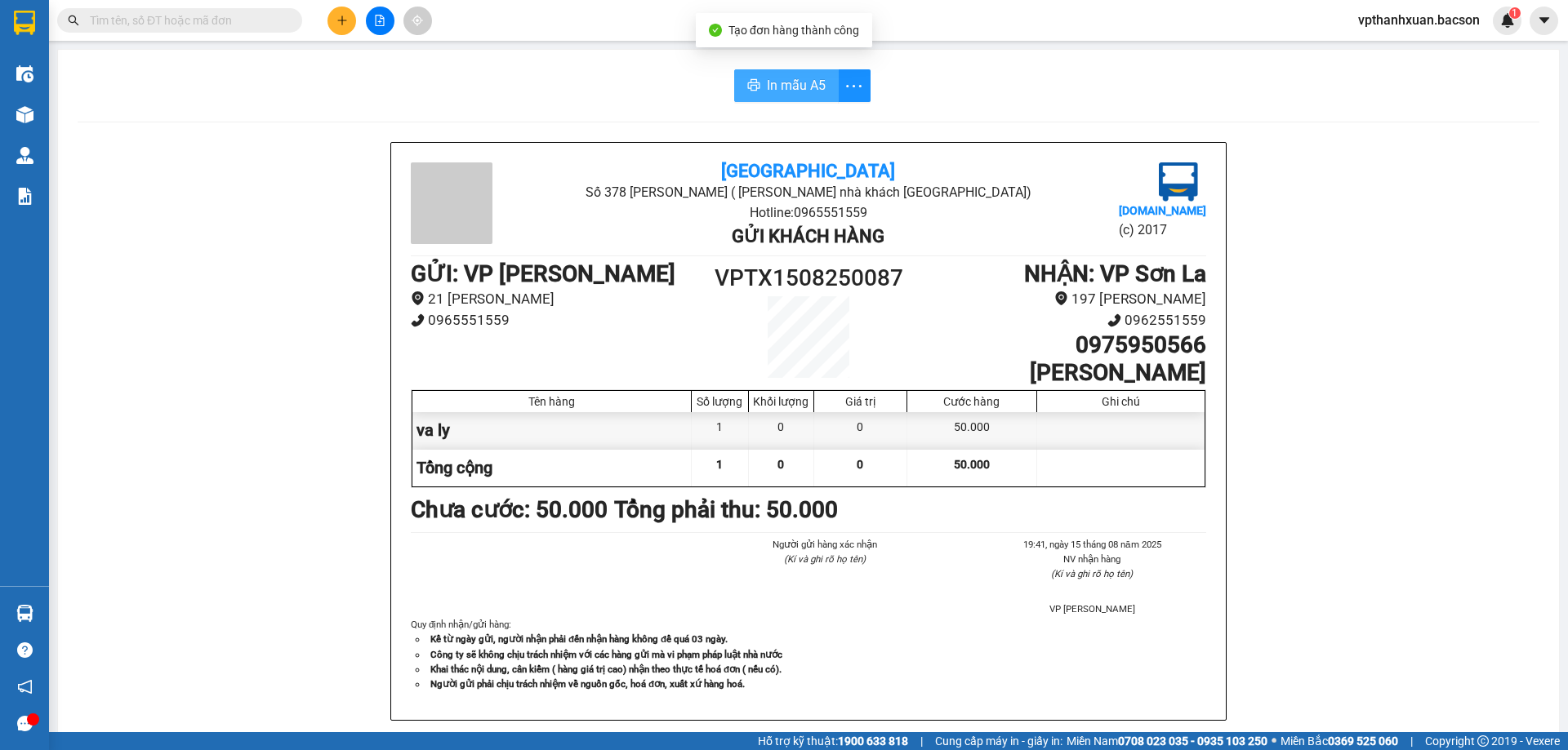
click at [788, 86] on span "In mẫu A5" at bounding box center [796, 86] width 59 height 21
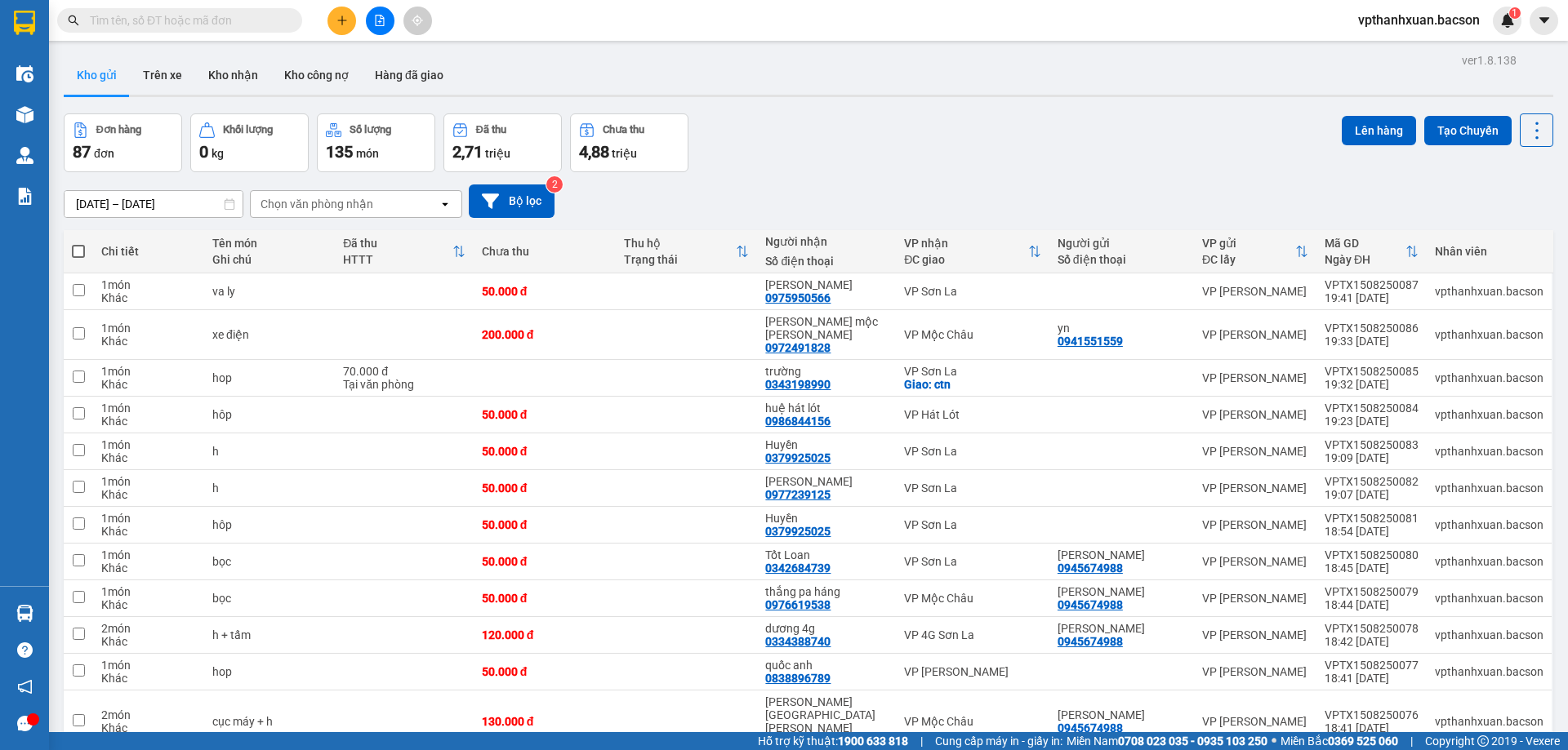
click at [360, 214] on div "Chọn văn phòng nhận" at bounding box center [344, 204] width 188 height 26
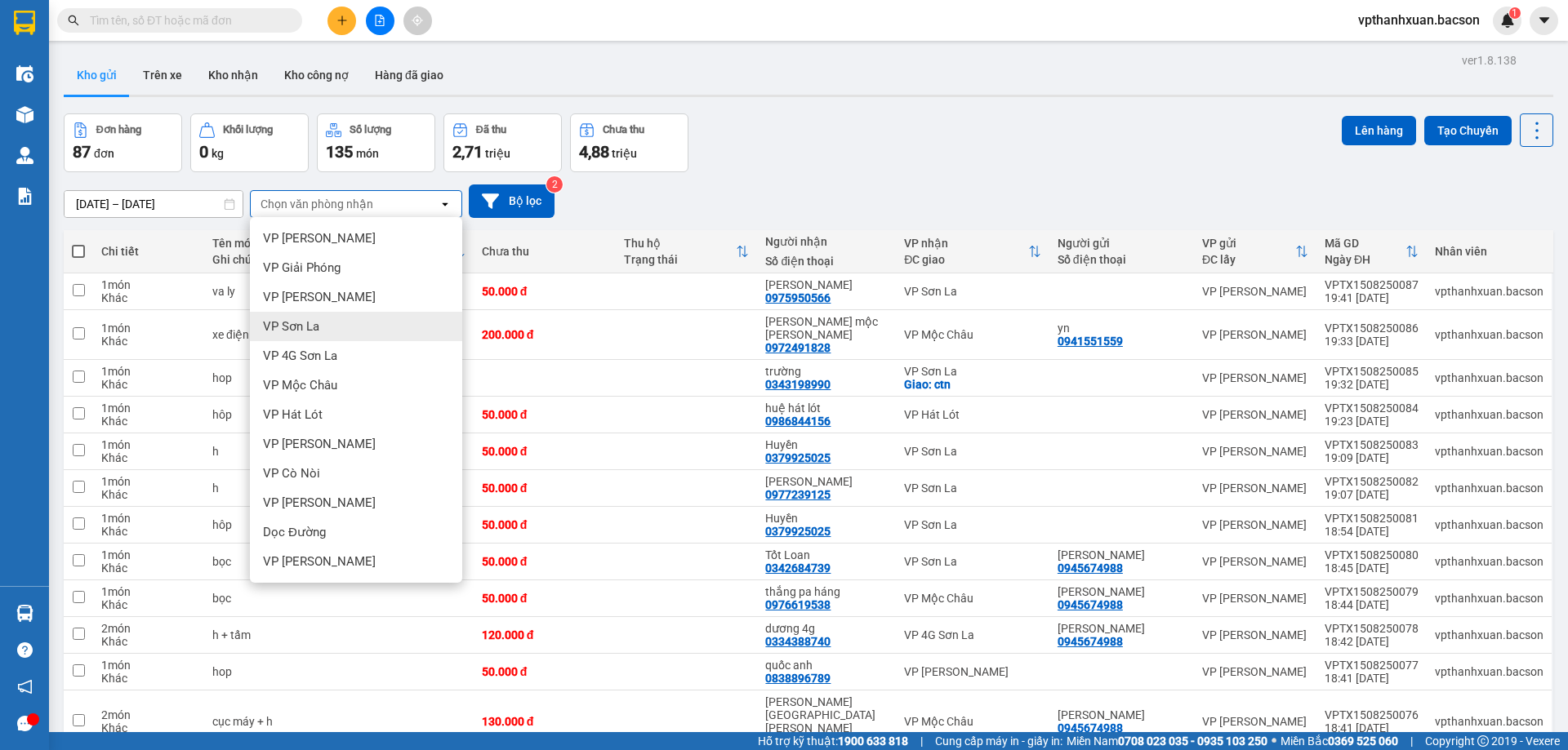
click at [308, 320] on span "VP Sơn La" at bounding box center [291, 327] width 56 height 16
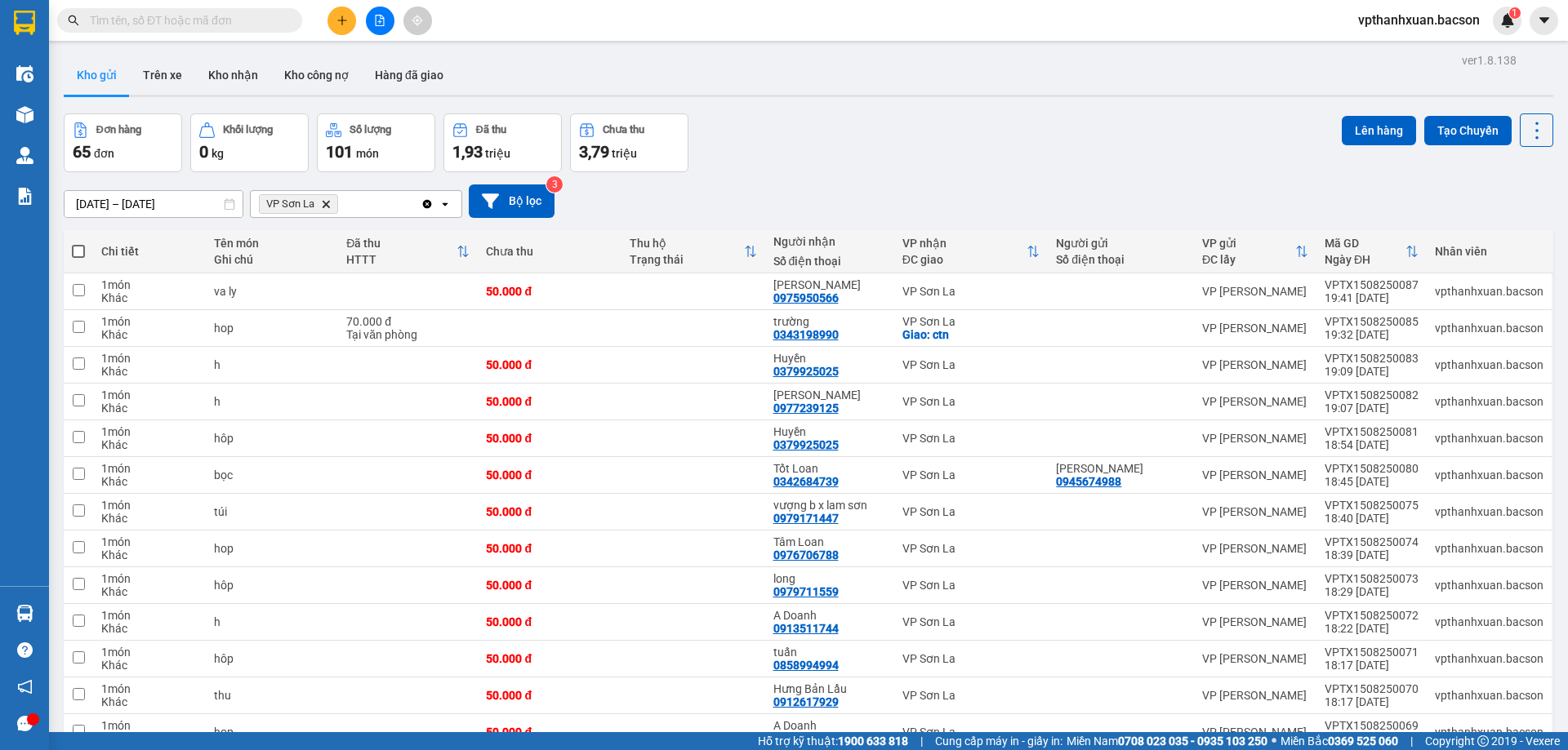
click at [79, 249] on span at bounding box center [78, 251] width 13 height 13
click at [79, 243] on input "checkbox" at bounding box center [79, 243] width 0 height 0
checkbox input "true"
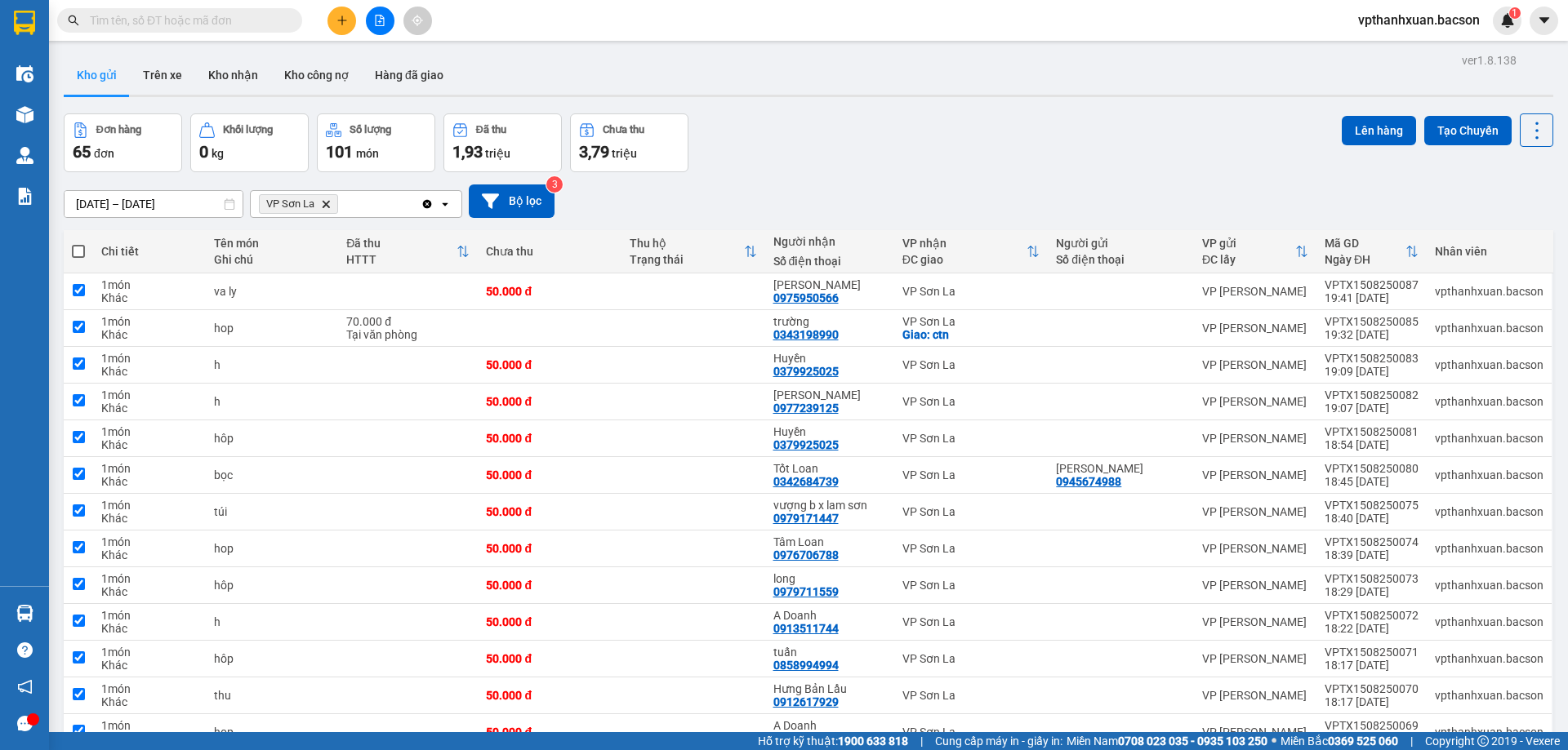
checkbox input "true"
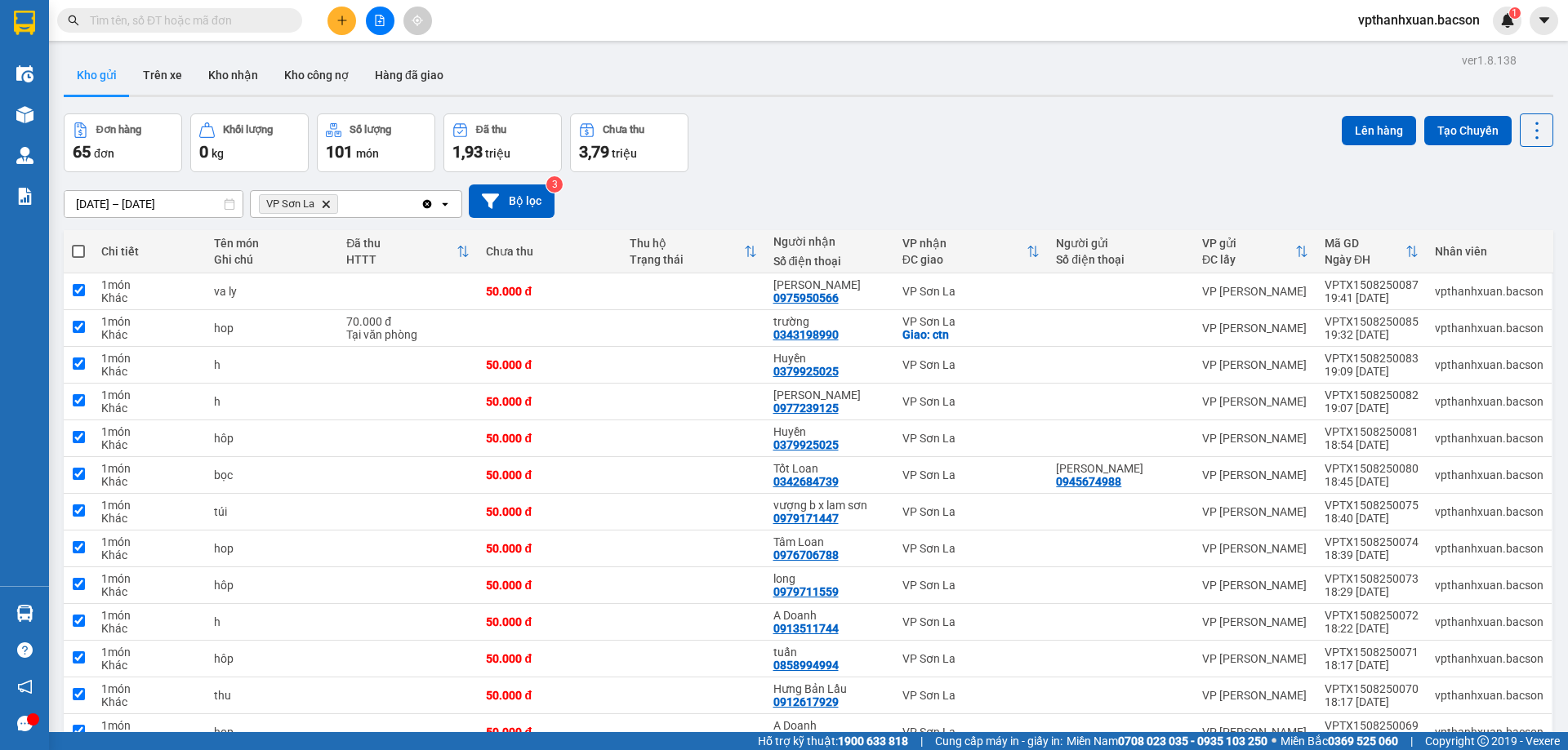
checkbox input "true"
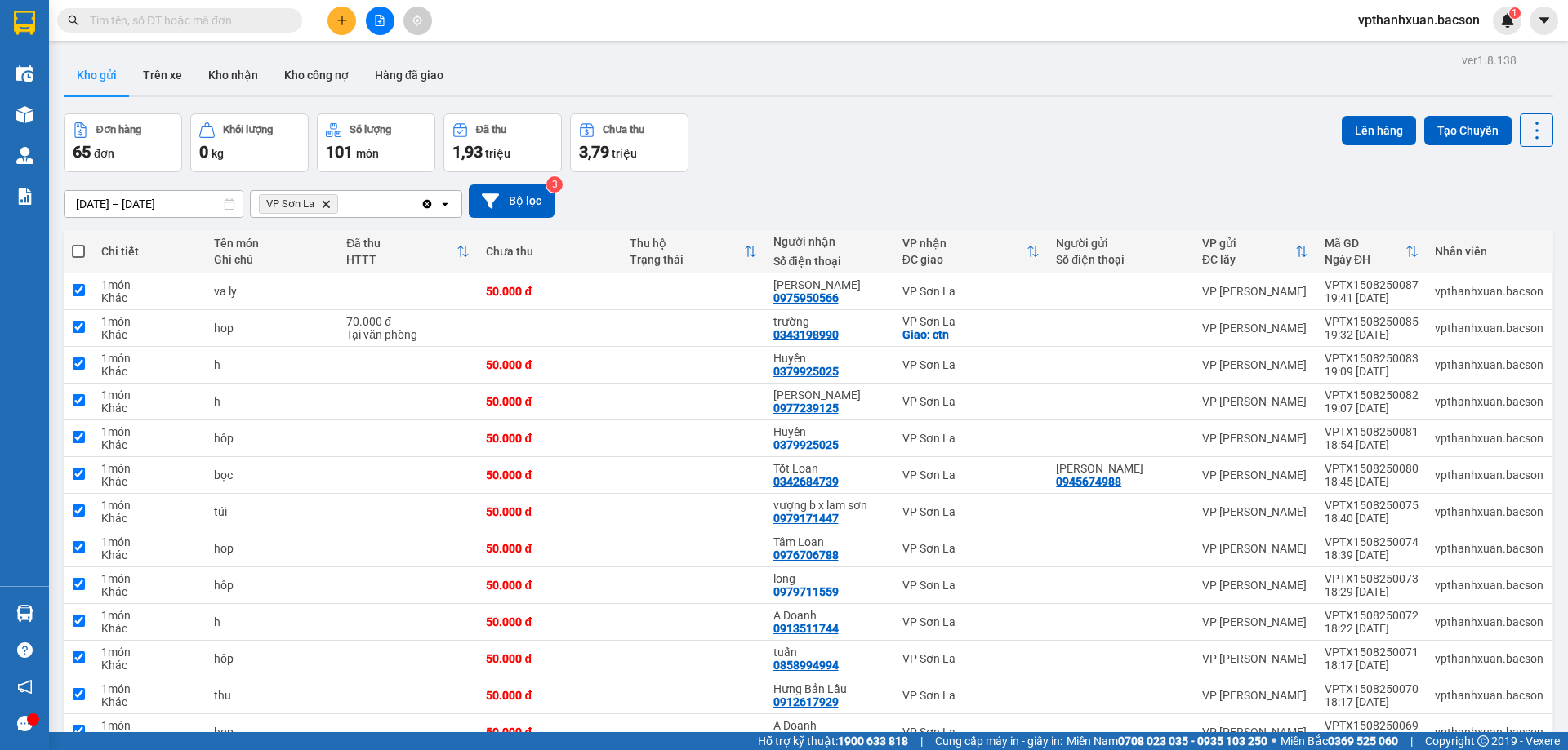
checkbox input "true"
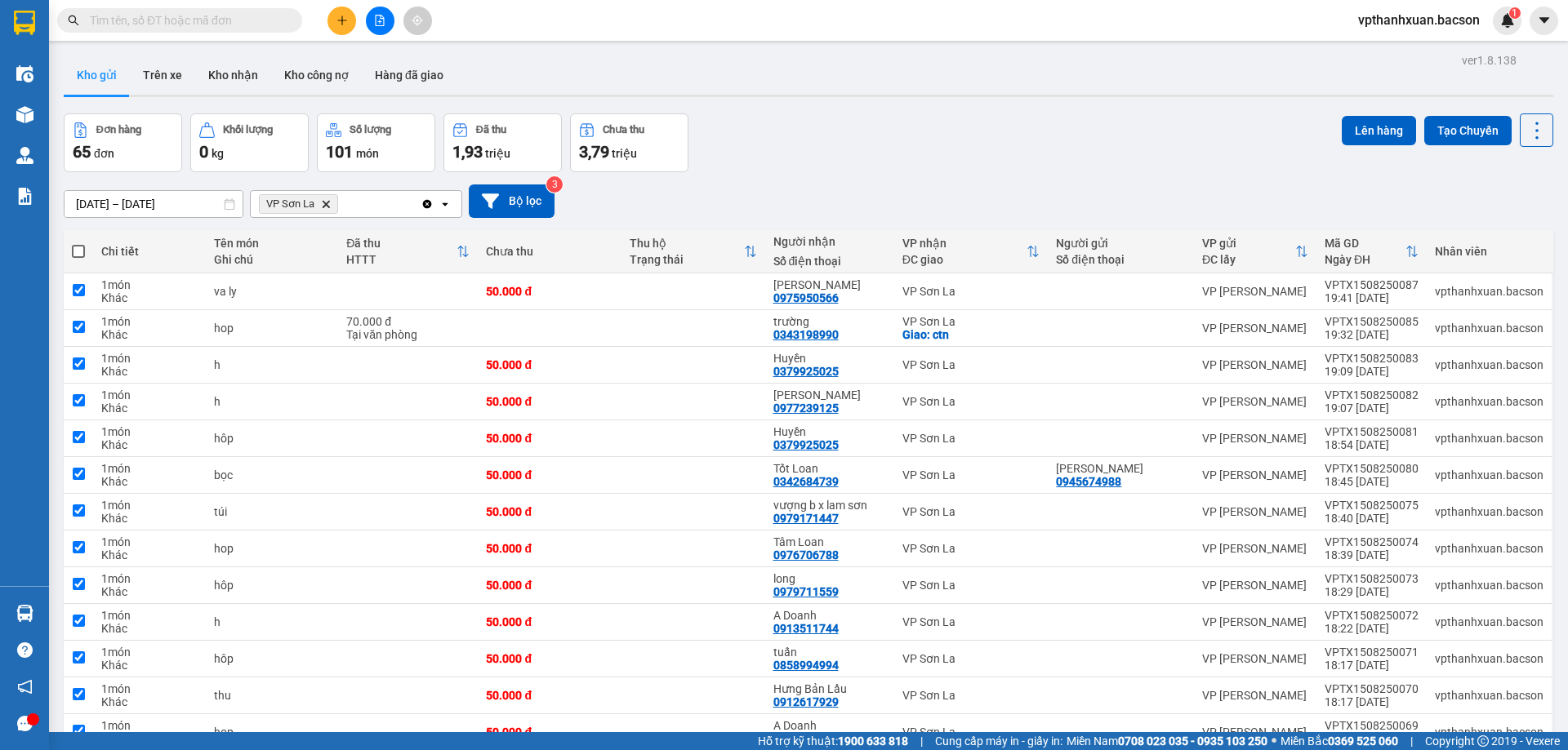
checkbox input "true"
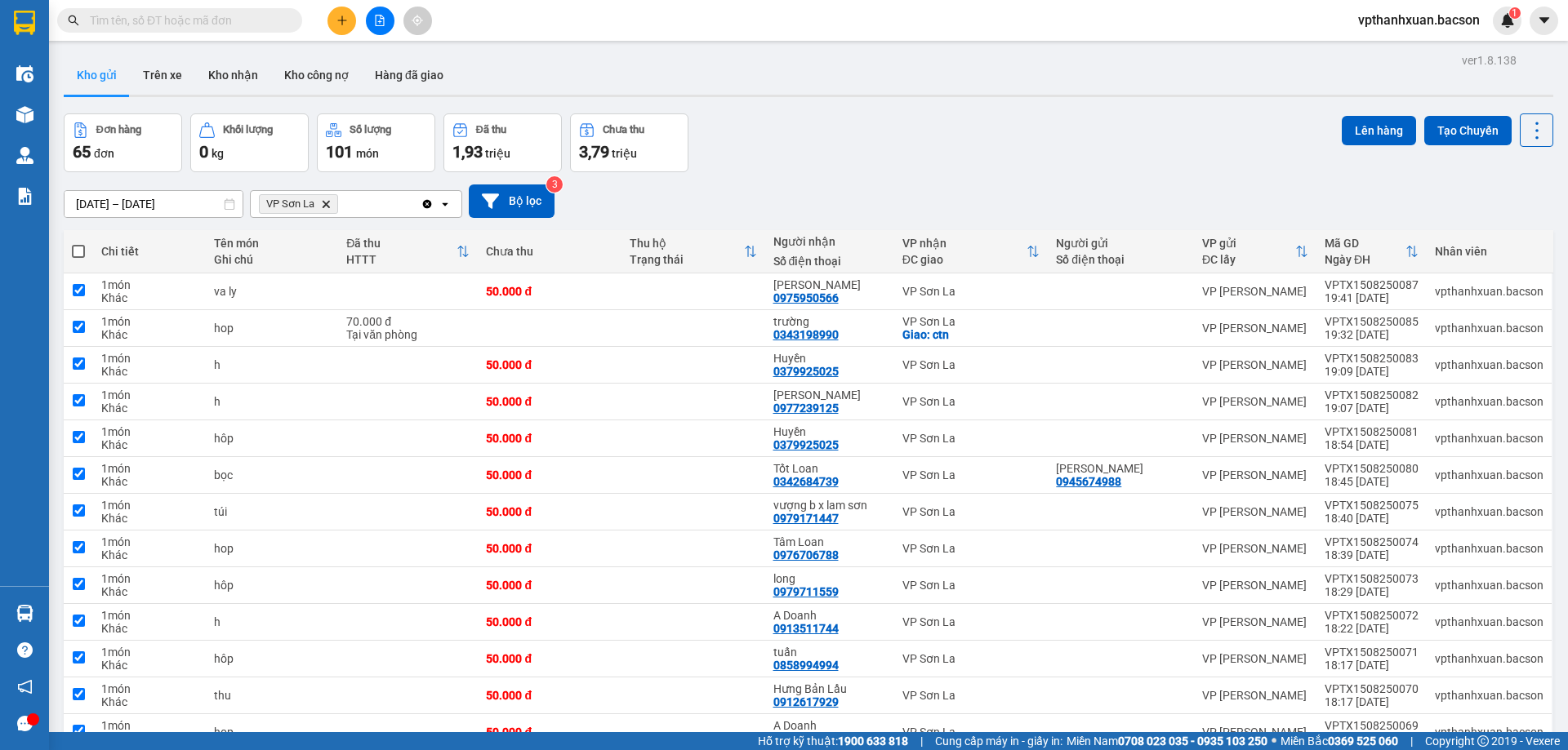
checkbox input "true"
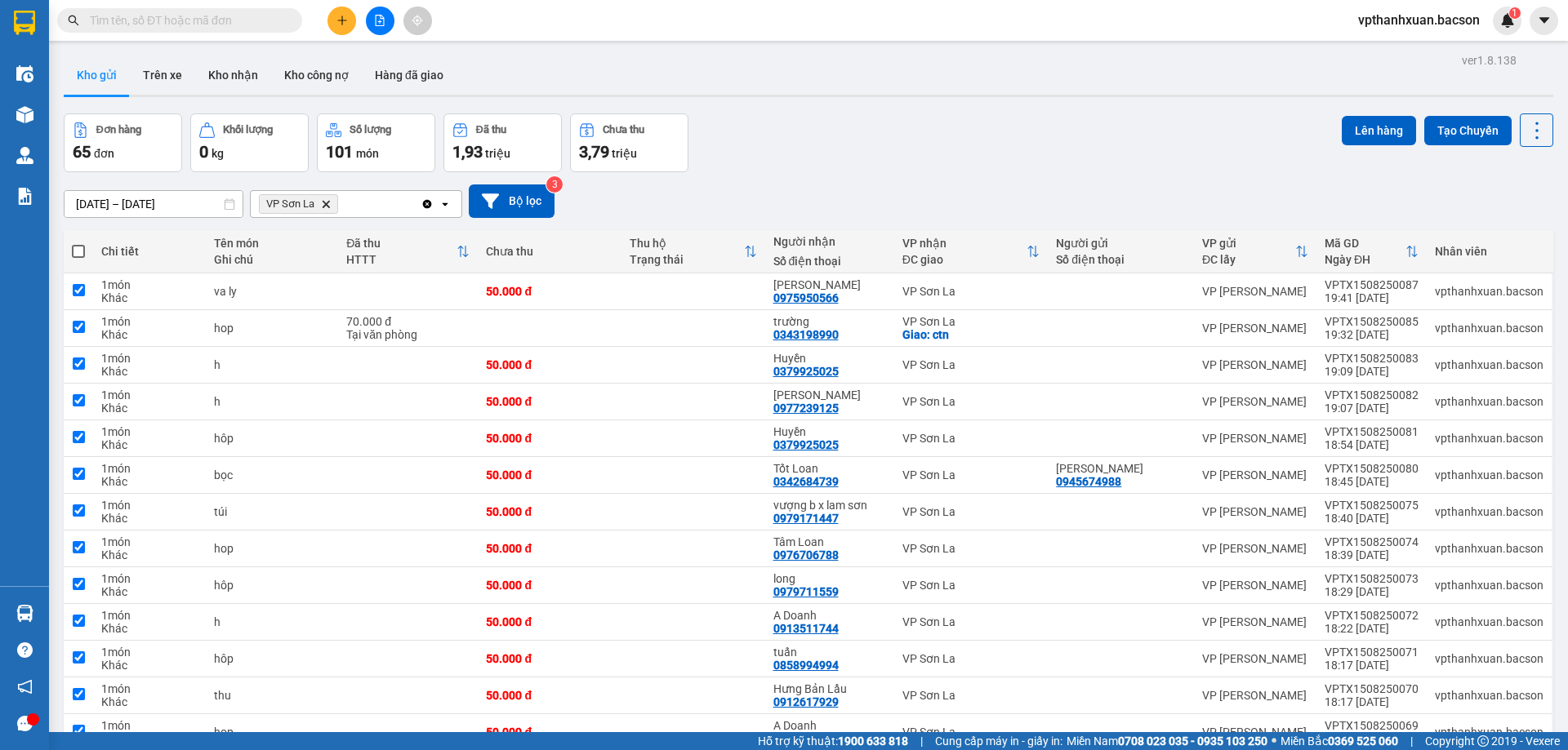
checkbox input "true"
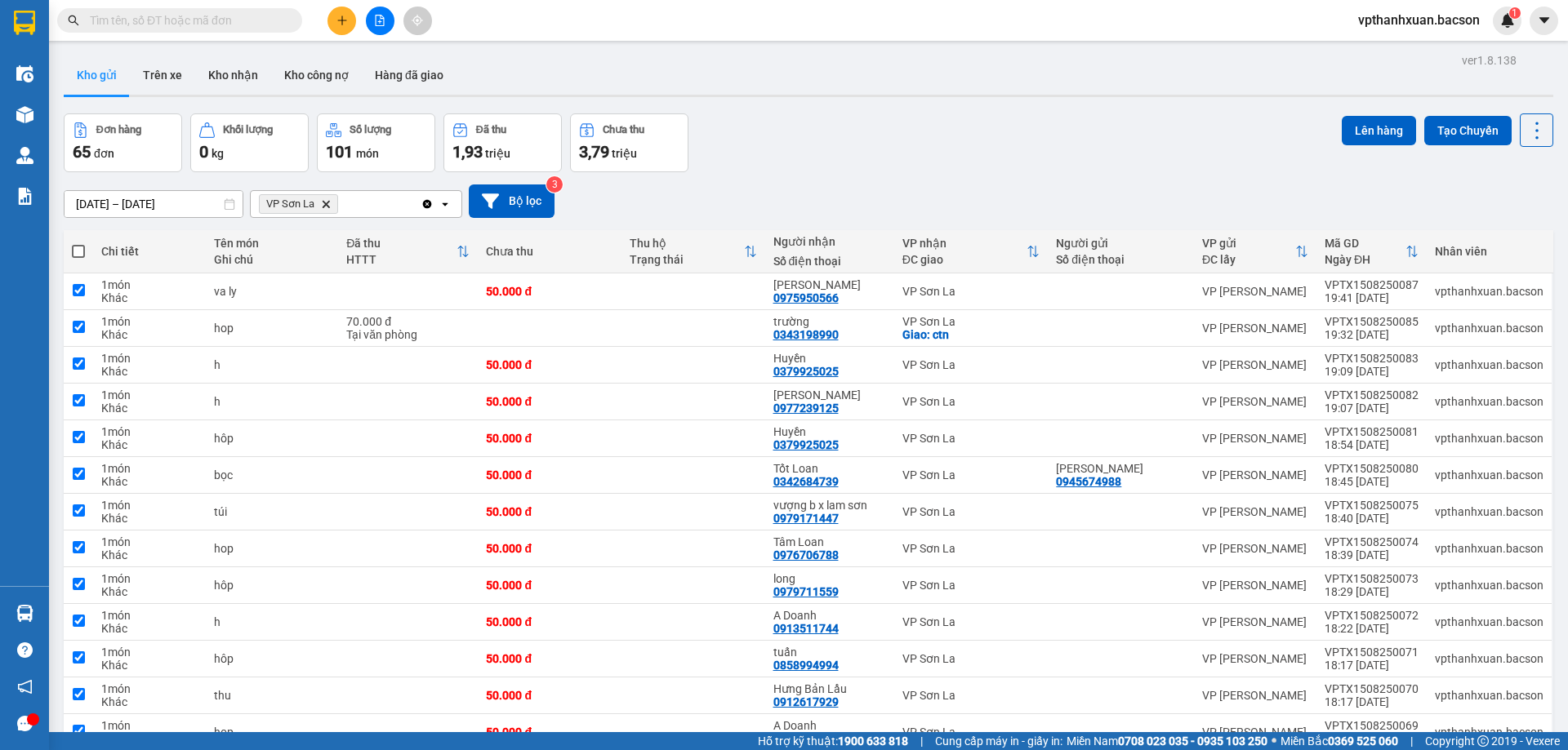
checkbox input "true"
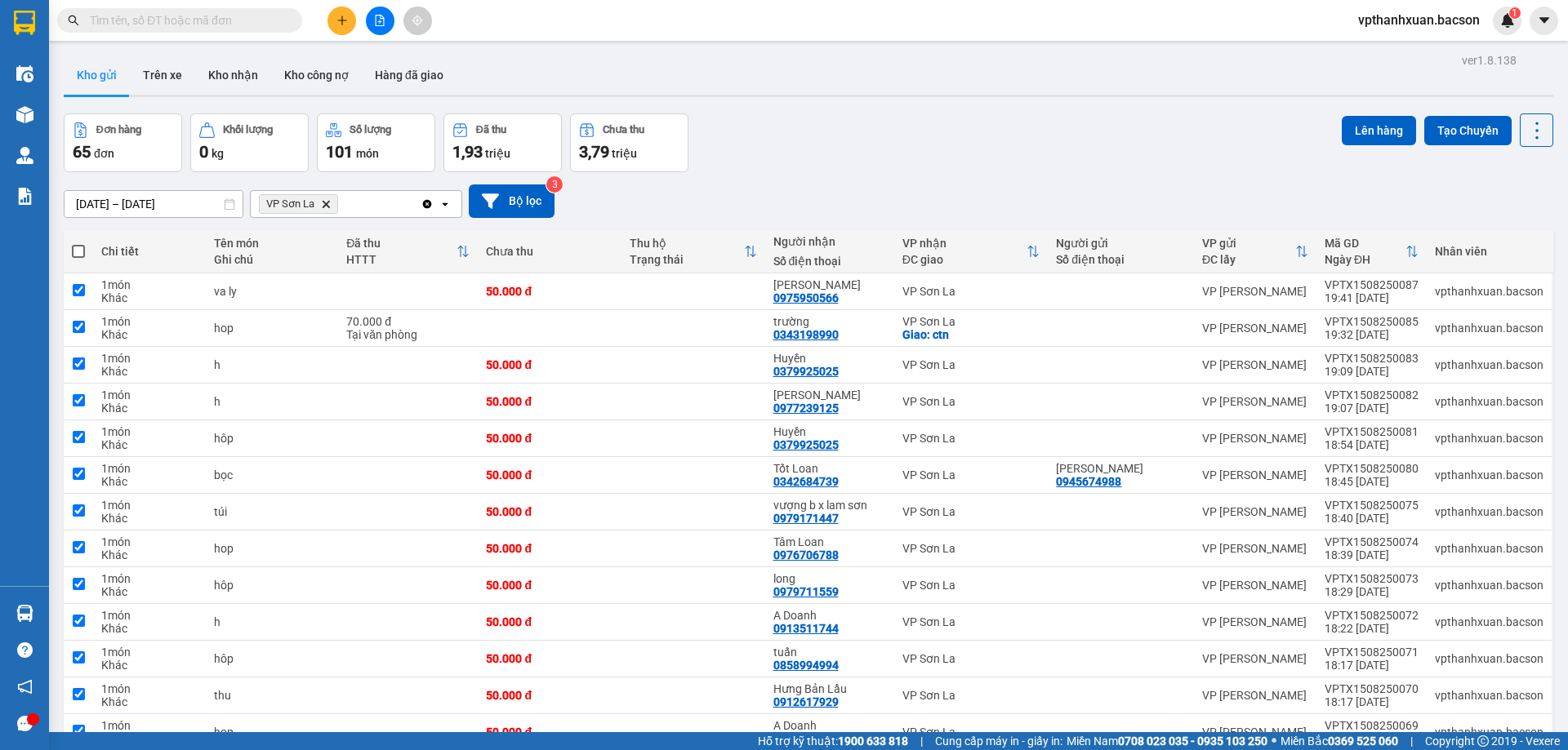
checkbox input "true"
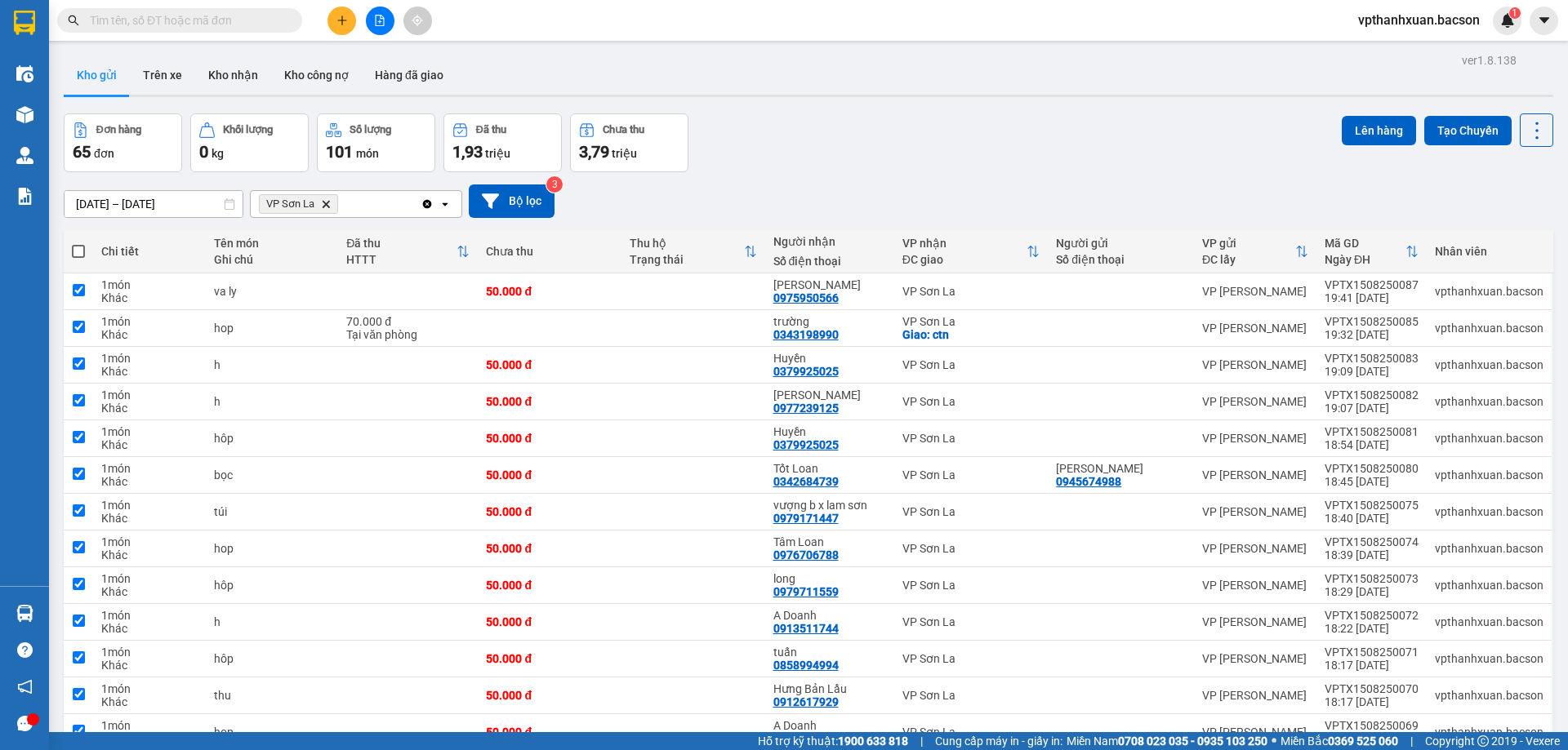
checkbox input "true"
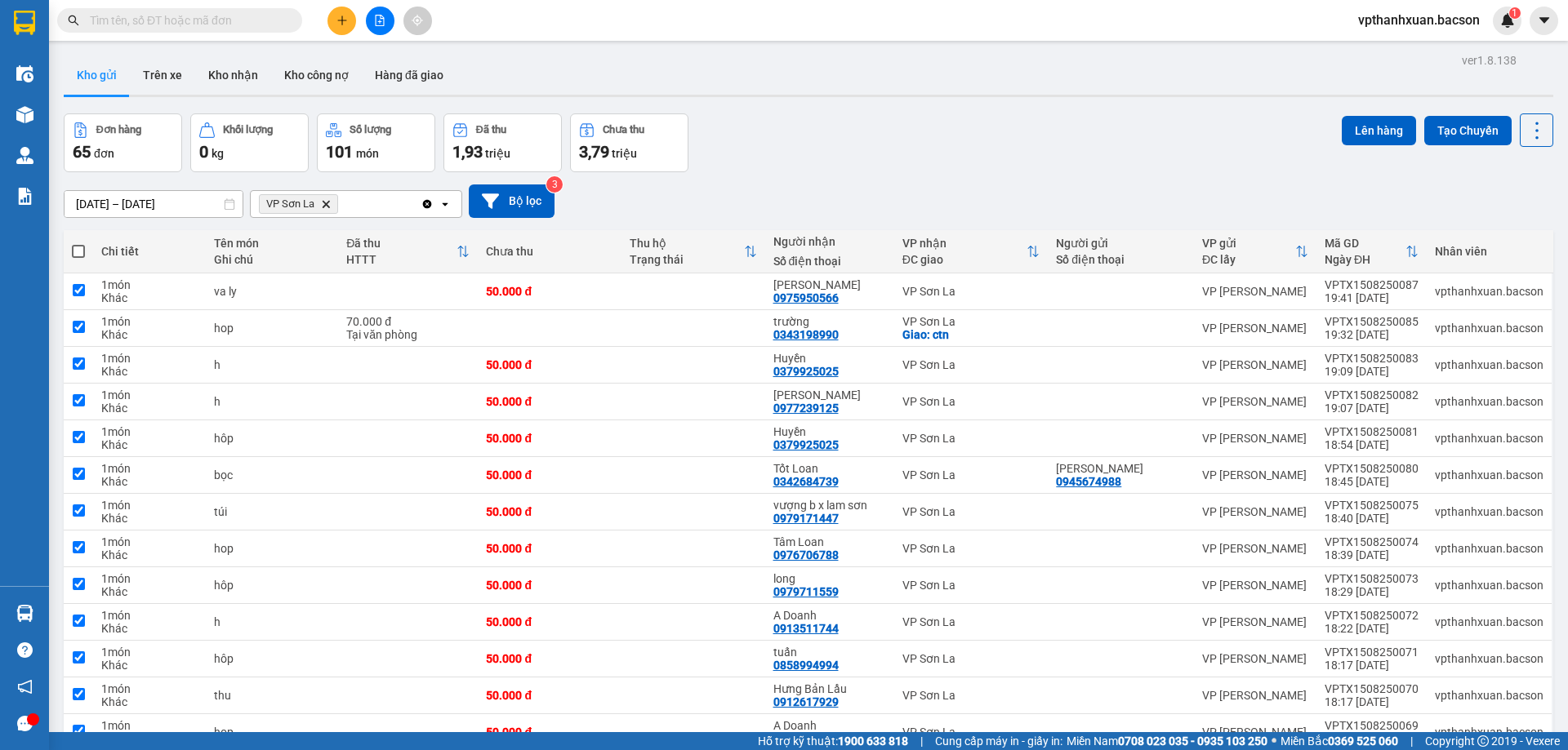
checkbox input "true"
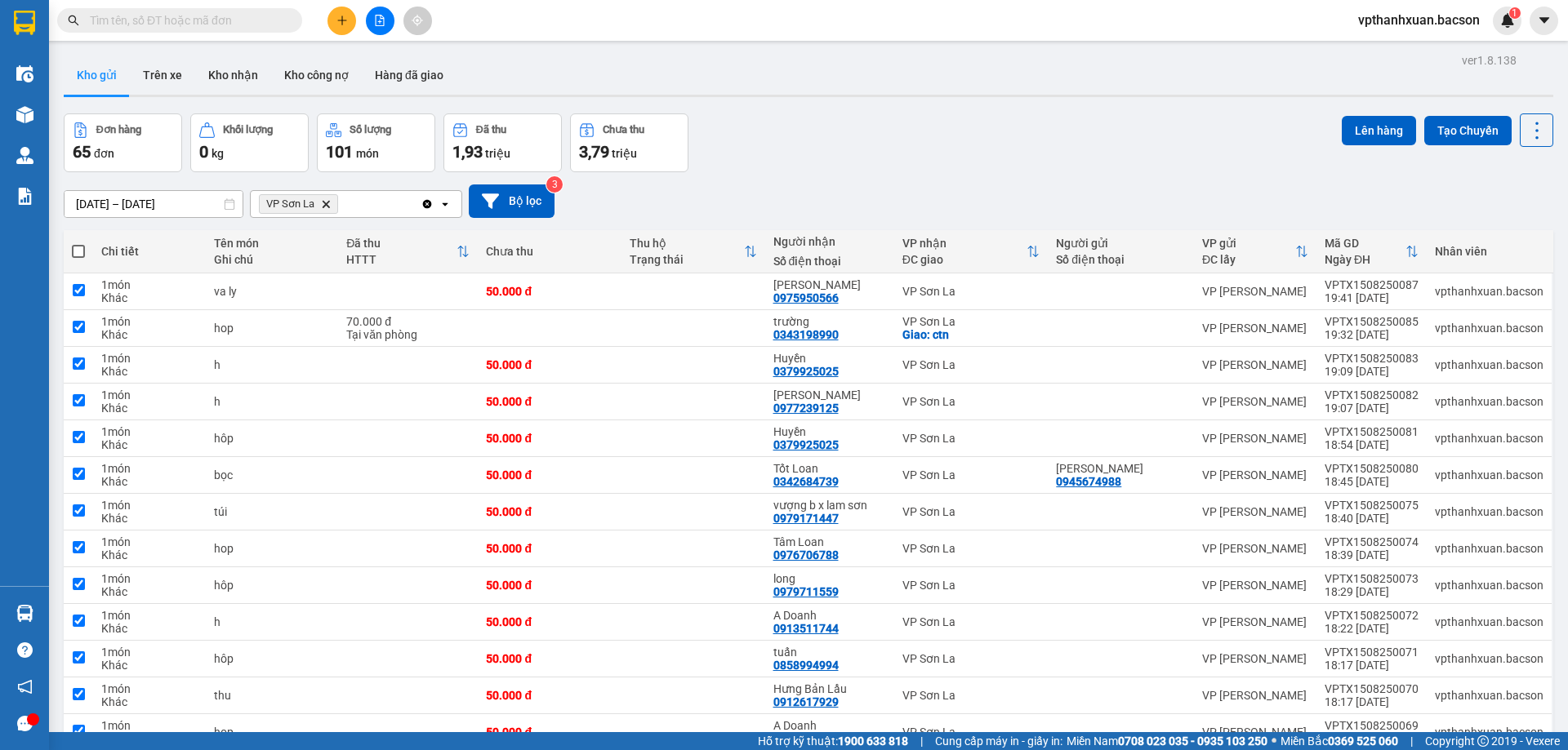
checkbox input "true"
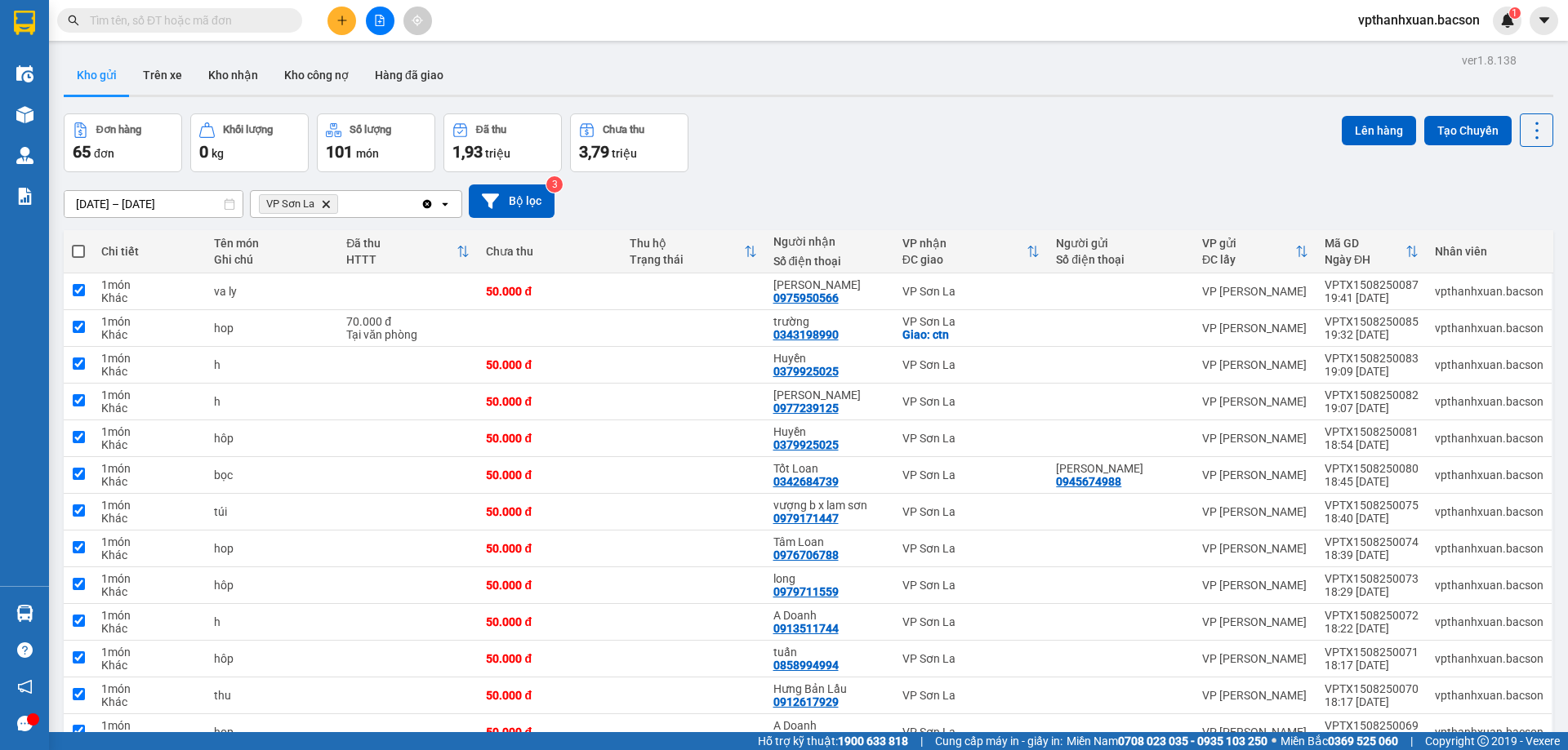
checkbox input "true"
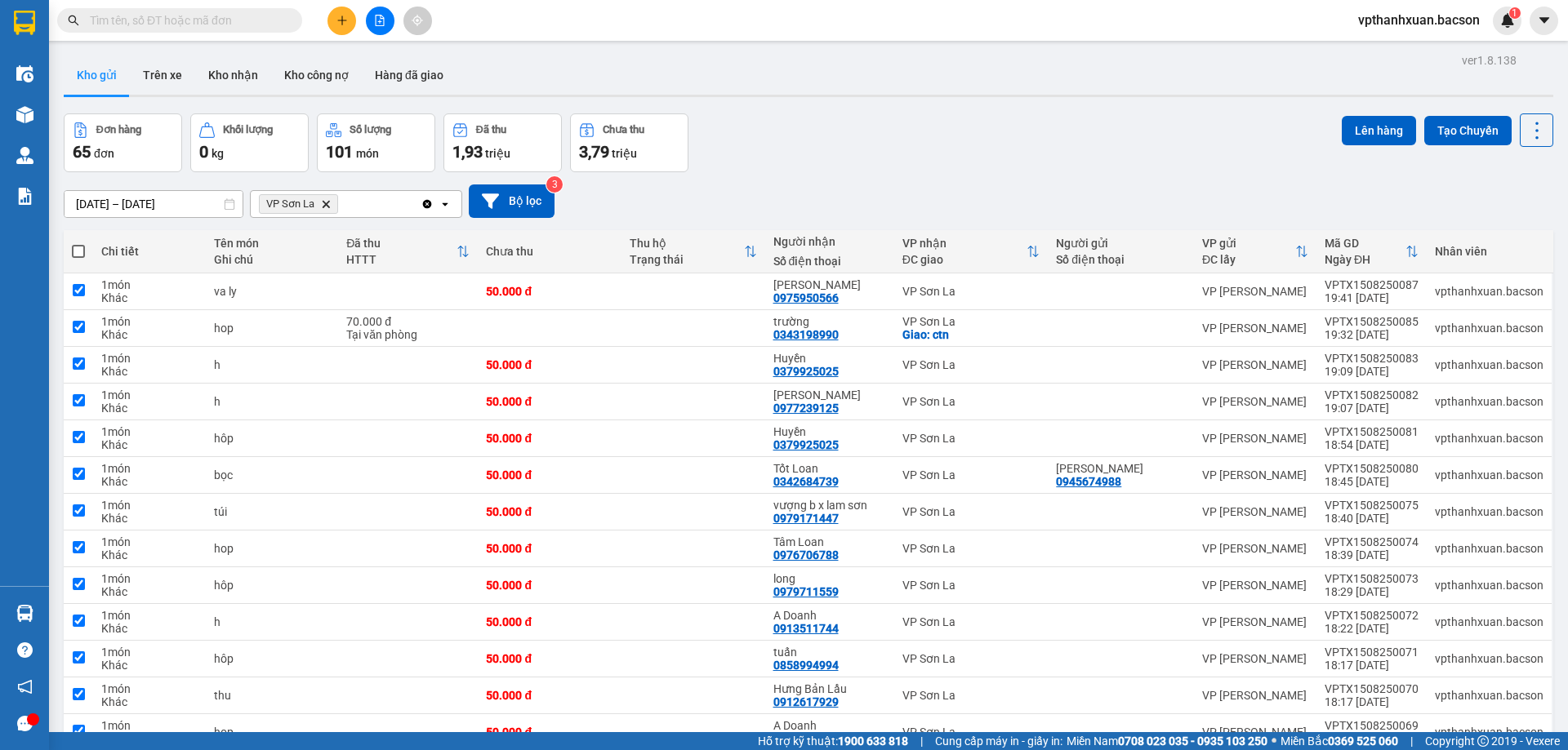
checkbox input "true"
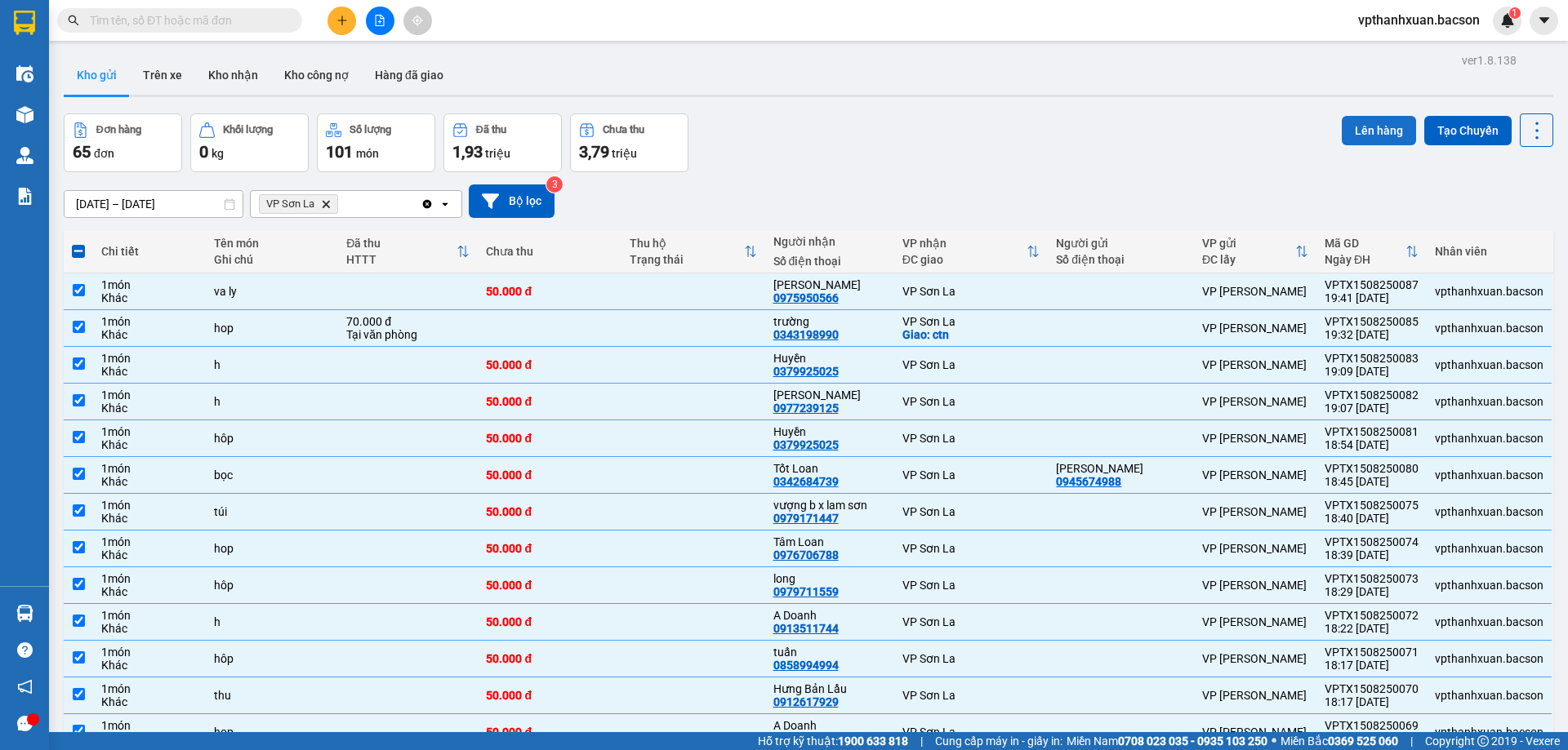
click at [1371, 125] on button "Lên hàng" at bounding box center [1379, 131] width 75 height 29
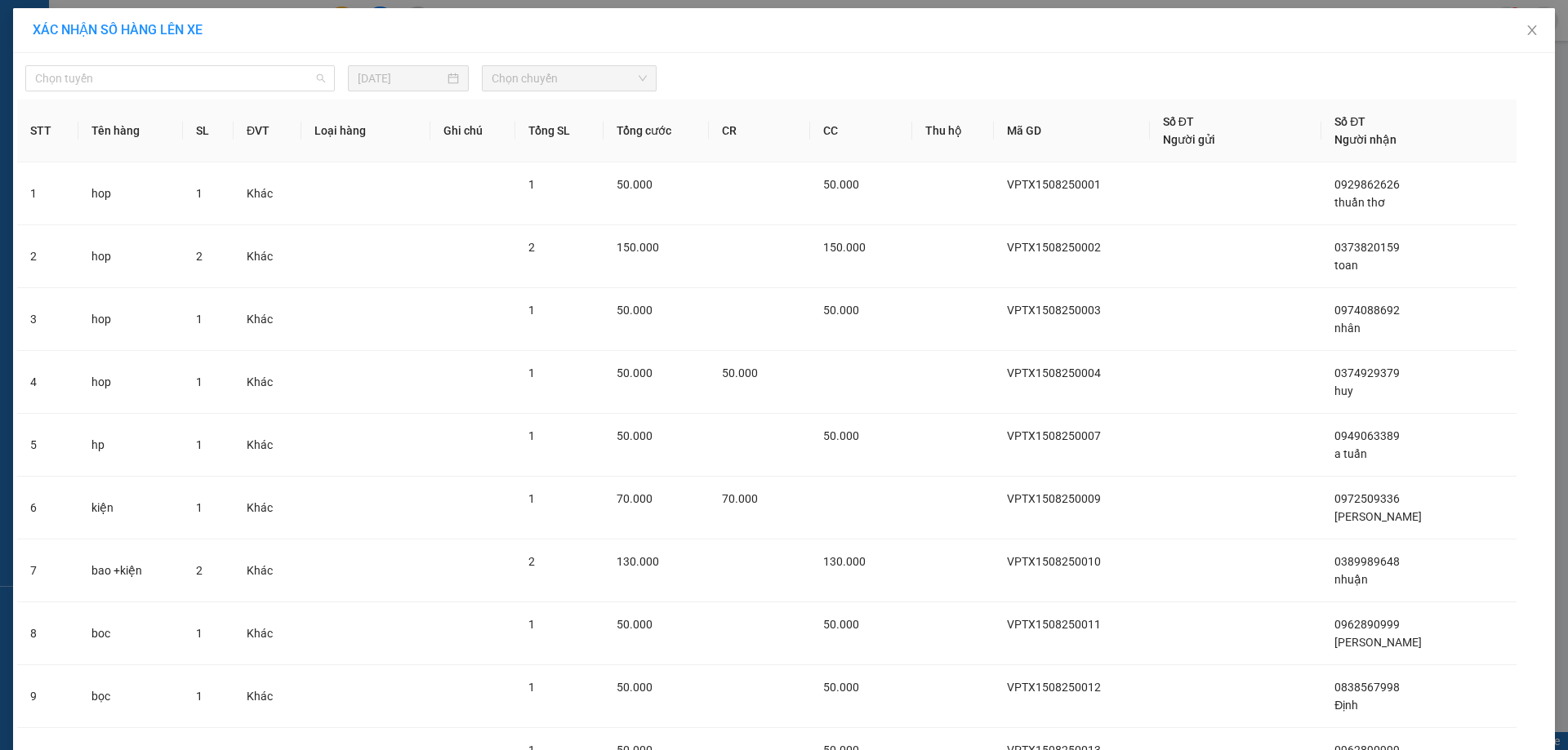
drag, startPoint x: 152, startPoint y: 71, endPoint x: 159, endPoint y: 98, distance: 27.9
click at [153, 80] on span "Chọn tuyến" at bounding box center [180, 78] width 290 height 24
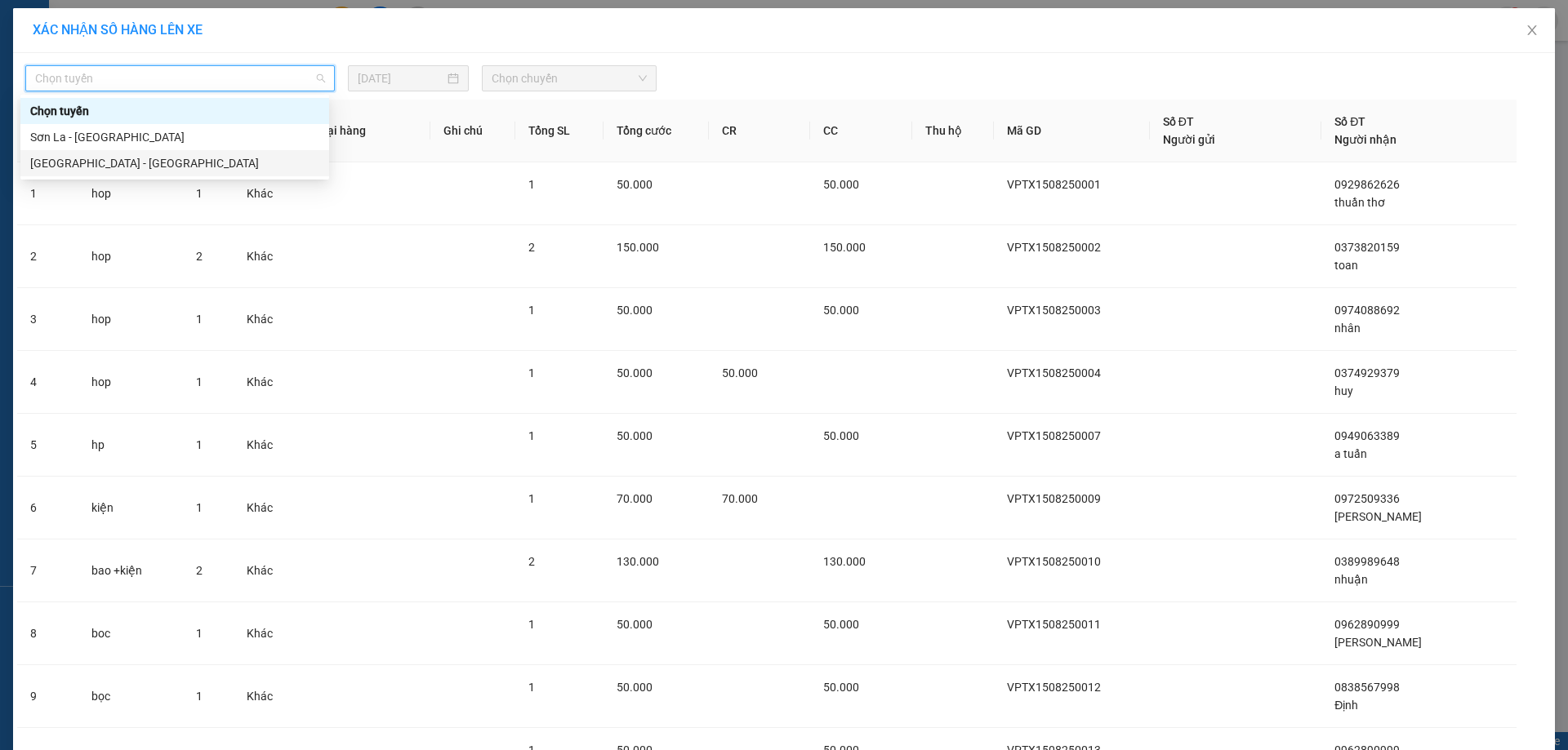
click at [106, 158] on div "[GEOGRAPHIC_DATA] - [GEOGRAPHIC_DATA]" at bounding box center [175, 163] width 289 height 18
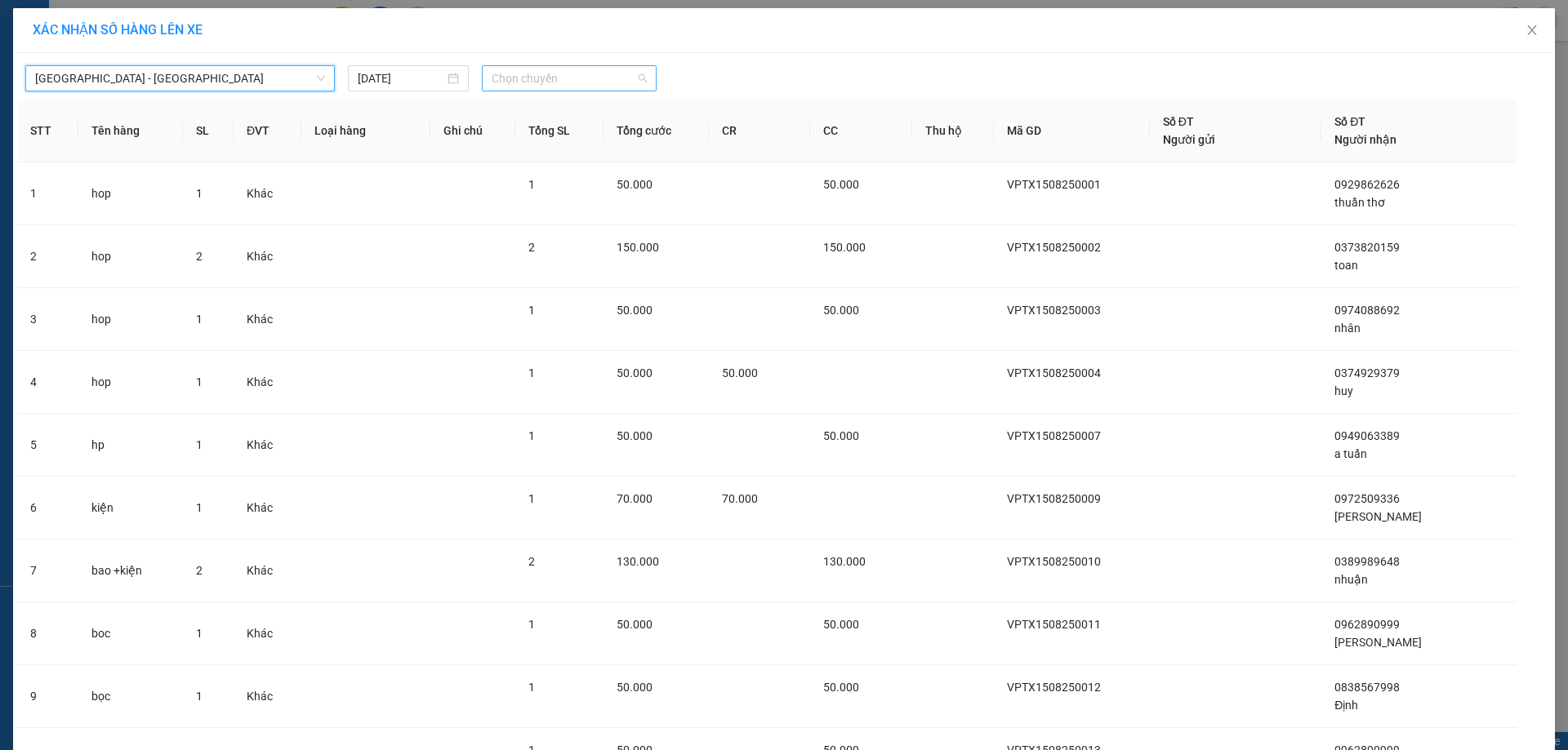
click at [554, 81] on span "Chọn chuyến" at bounding box center [569, 78] width 155 height 24
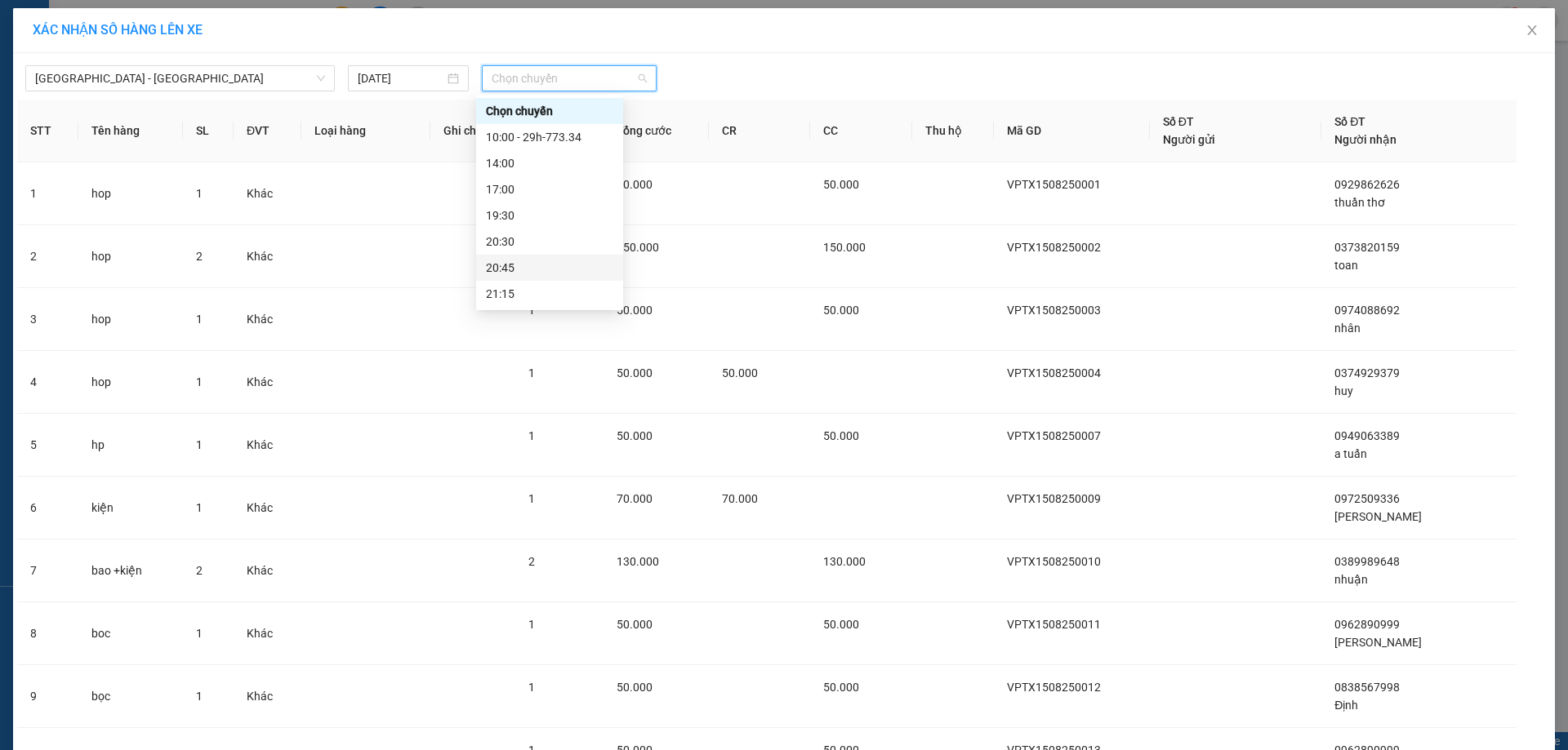
scroll to position [52, 0]
click at [570, 288] on div "23:00" at bounding box center [549, 294] width 127 height 18
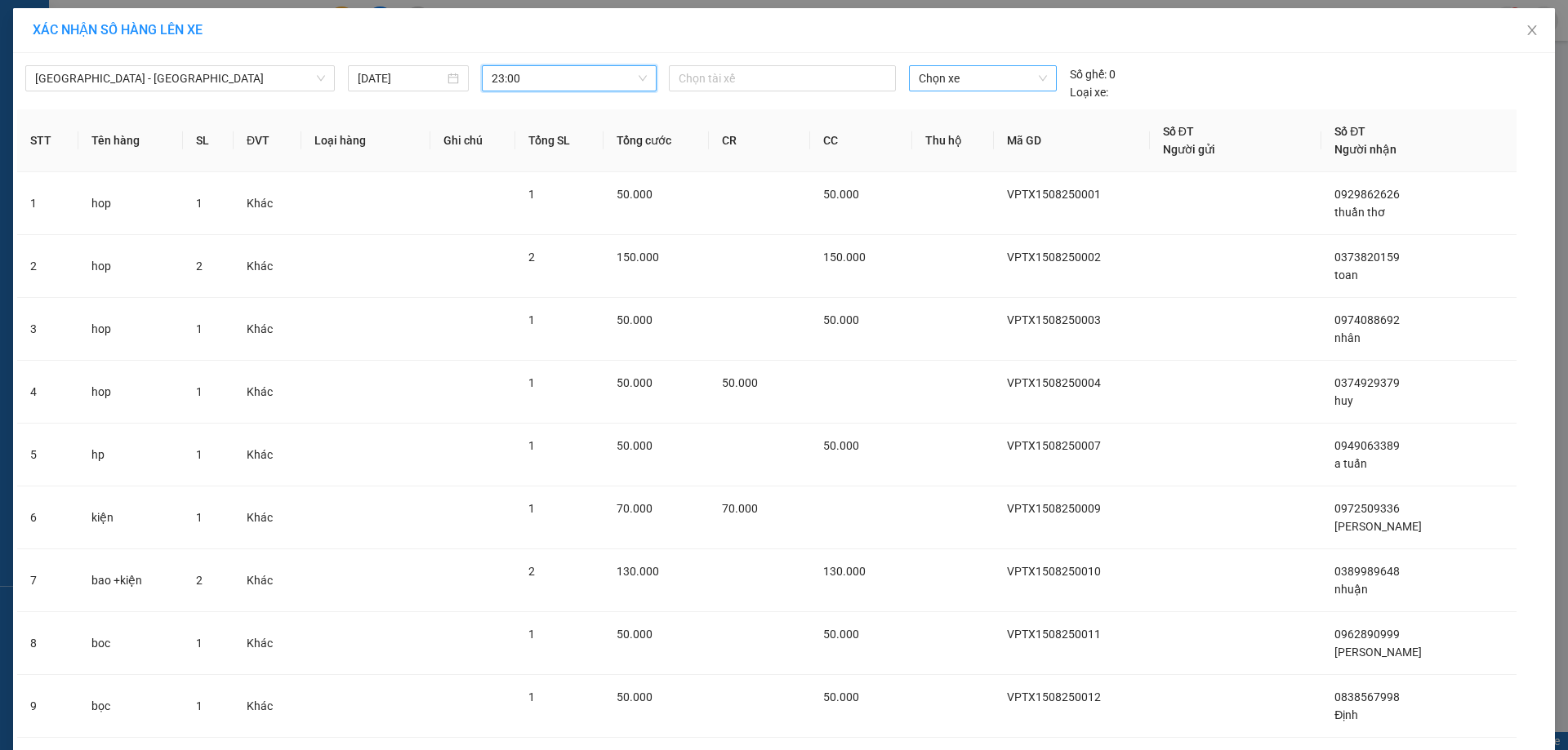
click at [984, 80] on span "Chọn xe" at bounding box center [982, 78] width 127 height 24
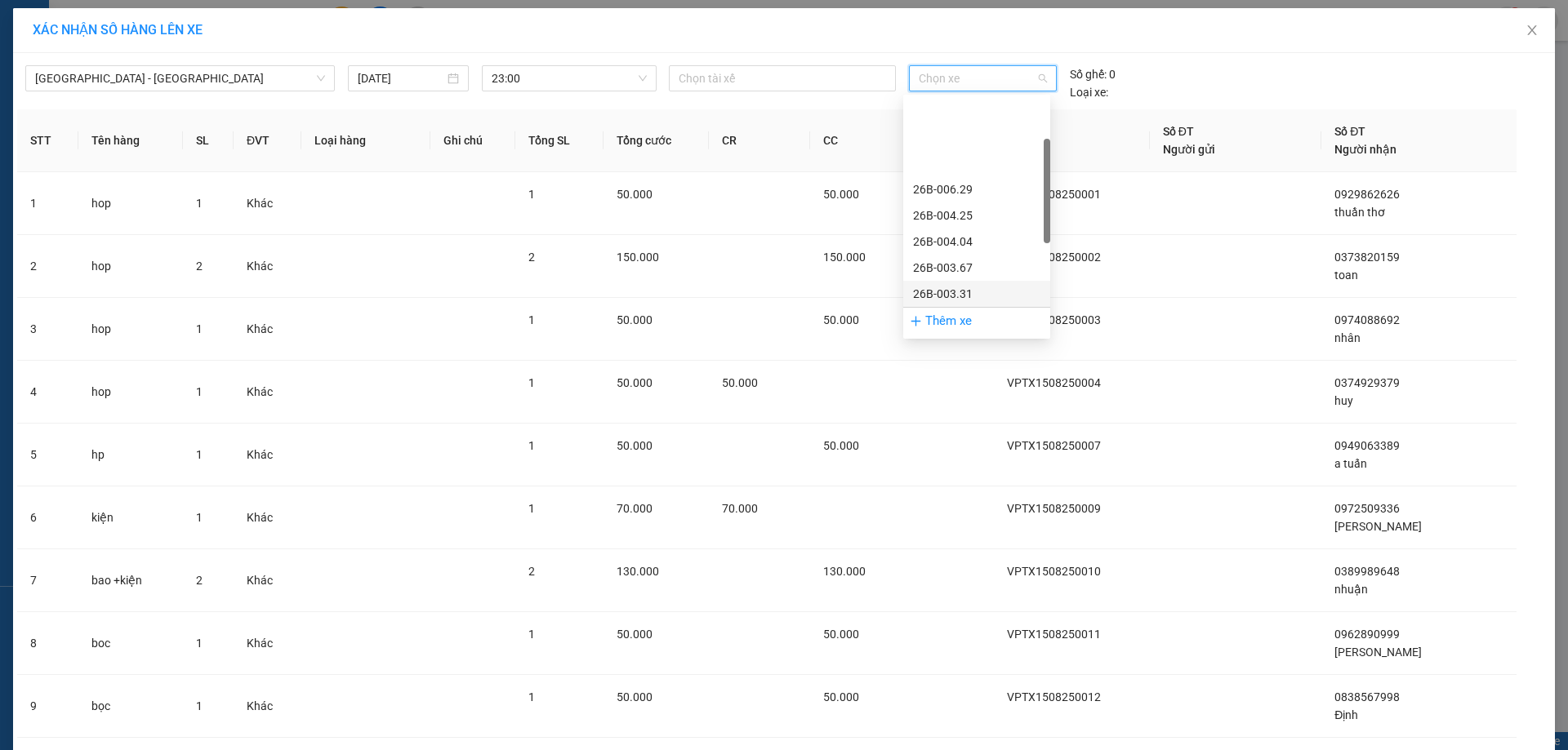
scroll to position [236, 0]
click at [978, 299] on div "29h-773.34" at bounding box center [976, 294] width 127 height 18
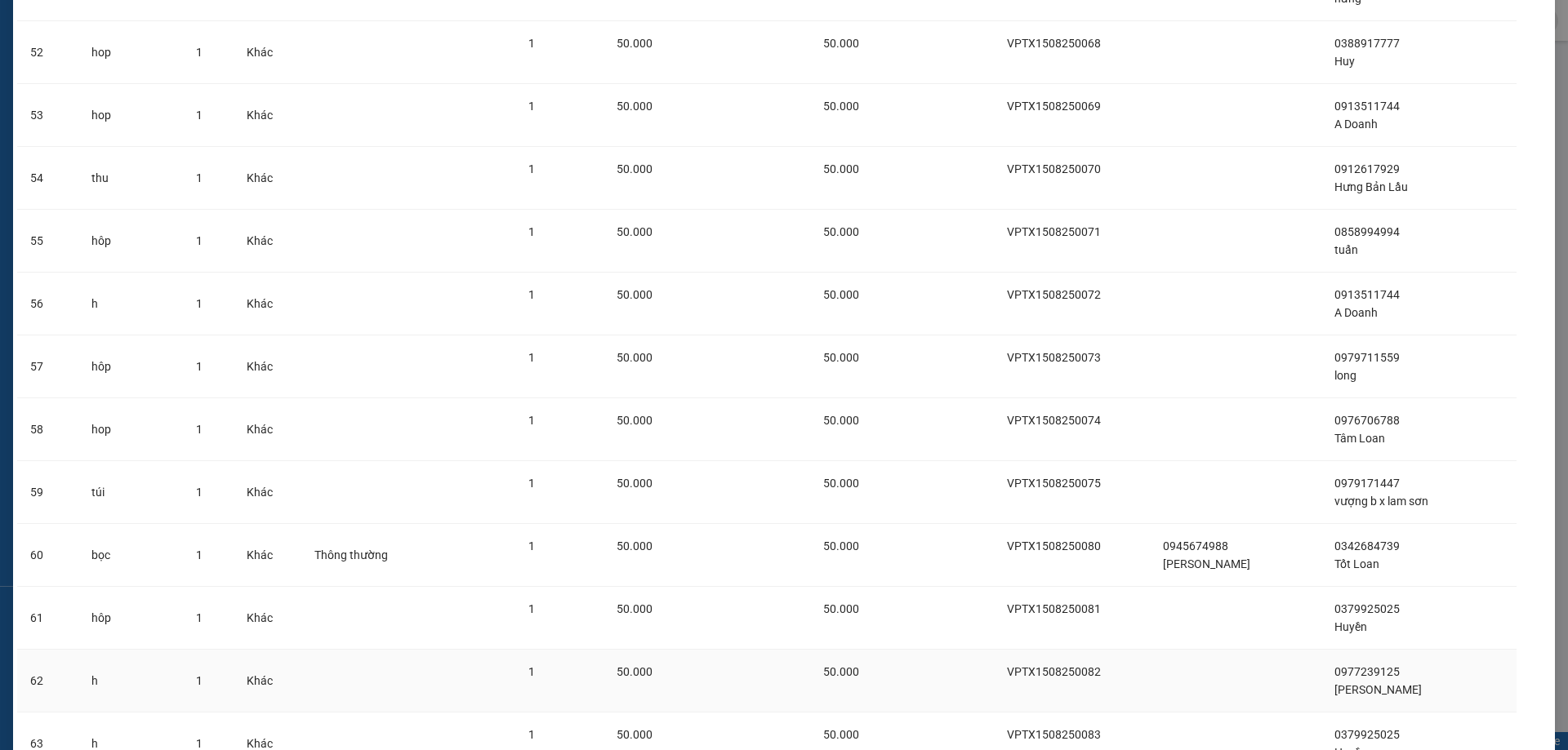
scroll to position [3617, 0]
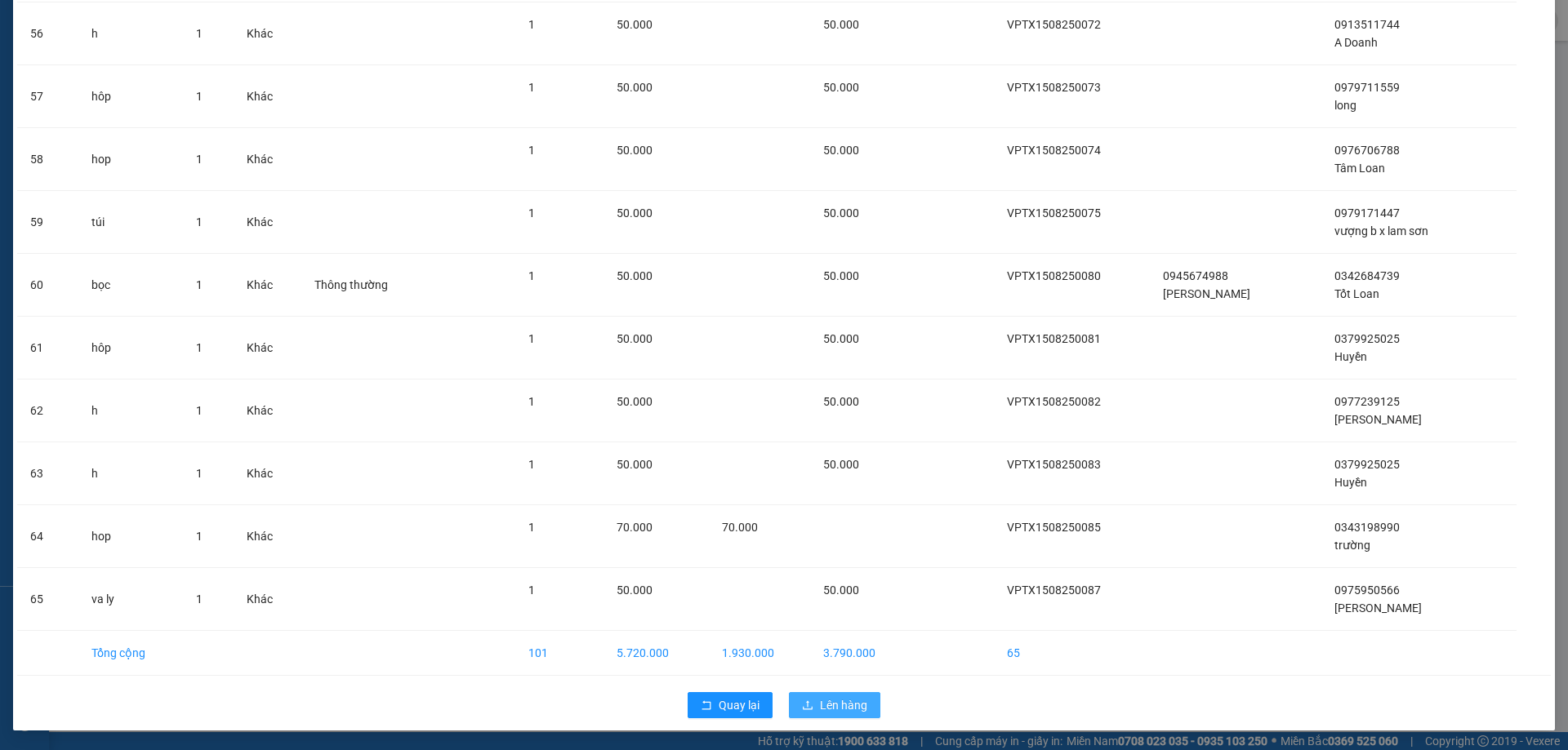
click at [830, 708] on span "Lên hàng" at bounding box center [843, 705] width 48 height 18
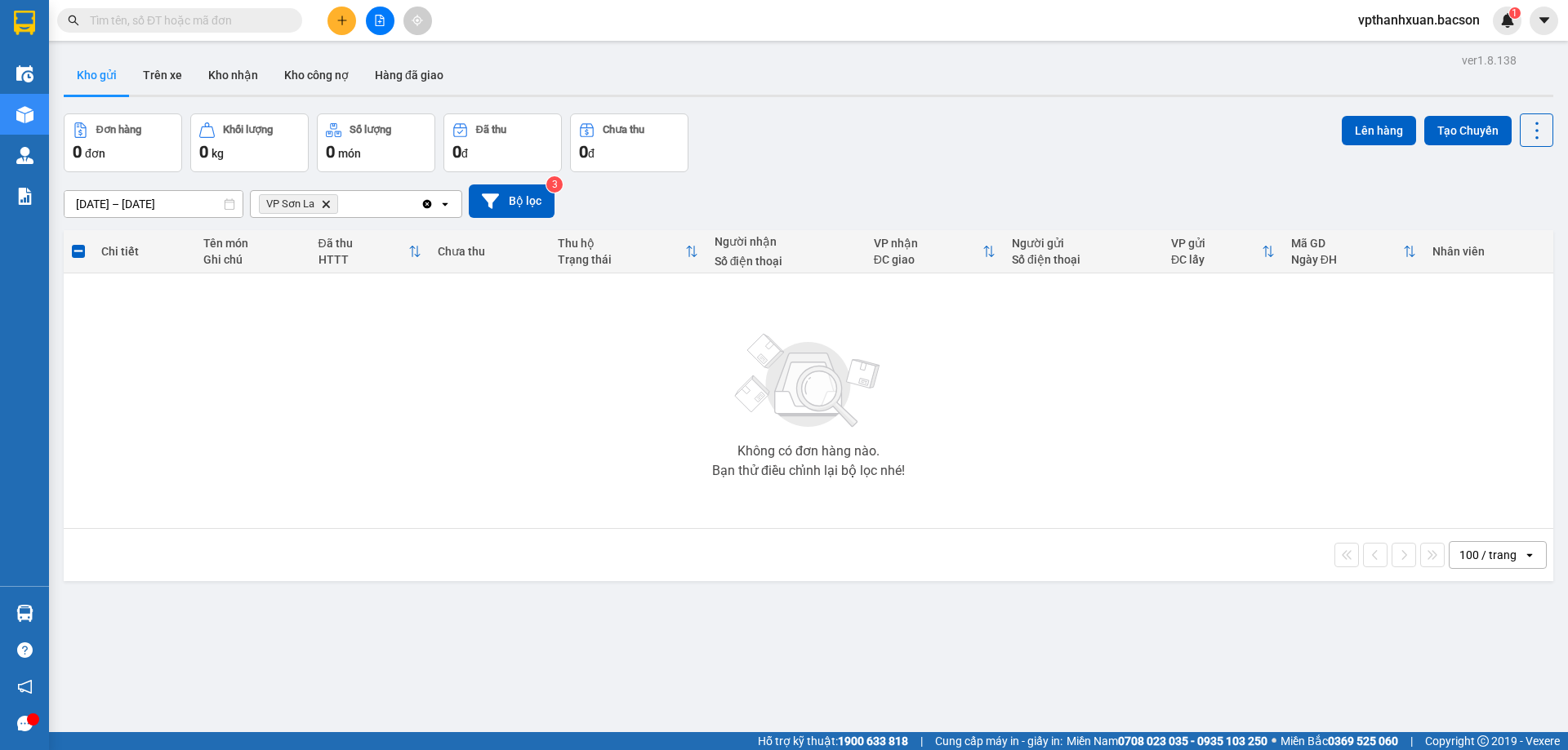
click at [326, 199] on icon "Delete" at bounding box center [325, 204] width 10 height 10
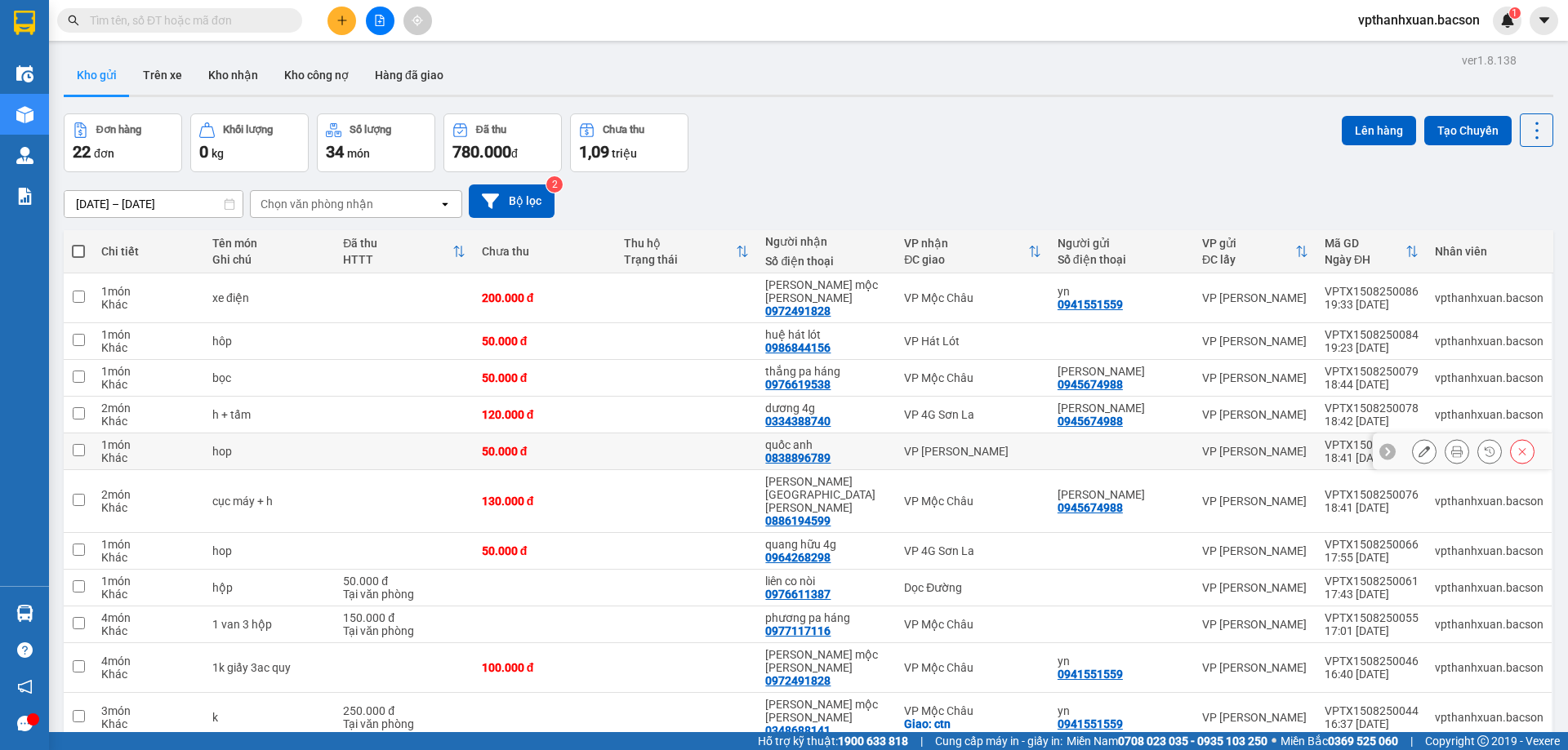
click at [1418, 446] on icon at bounding box center [1423, 451] width 11 height 11
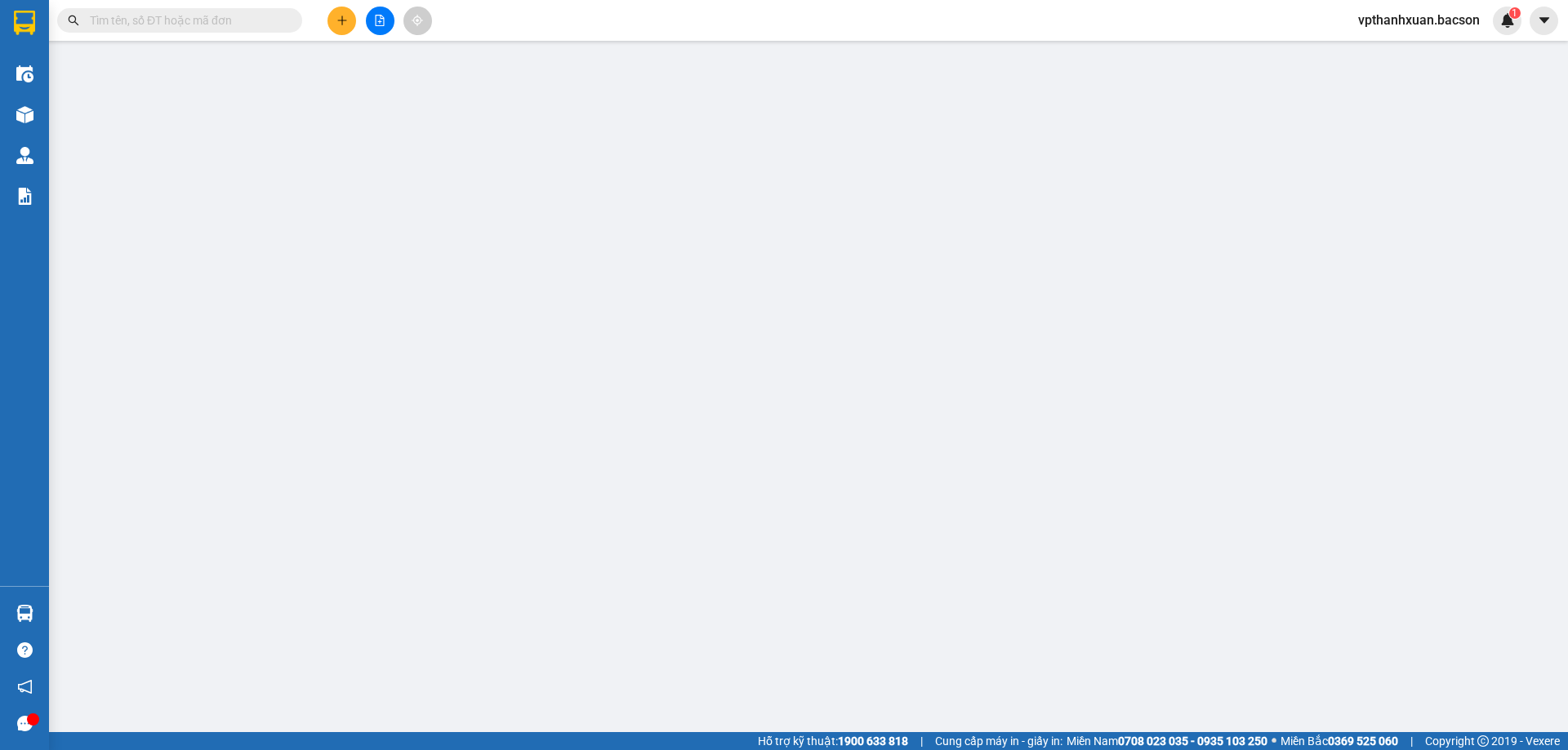
type input "0838896789"
type input "quốc anh"
type input "50.000"
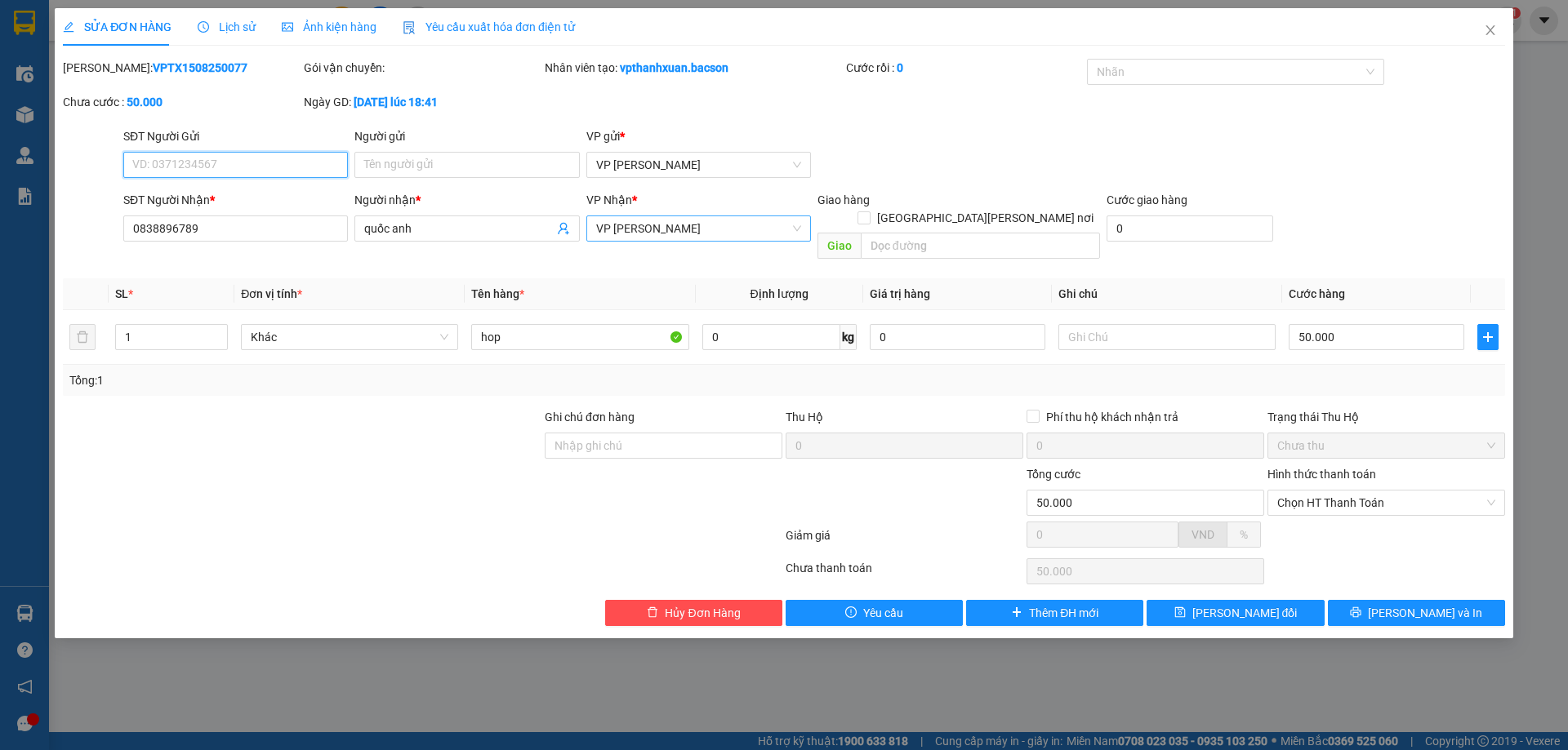
click at [677, 236] on span "VP [PERSON_NAME]" at bounding box center [698, 229] width 205 height 24
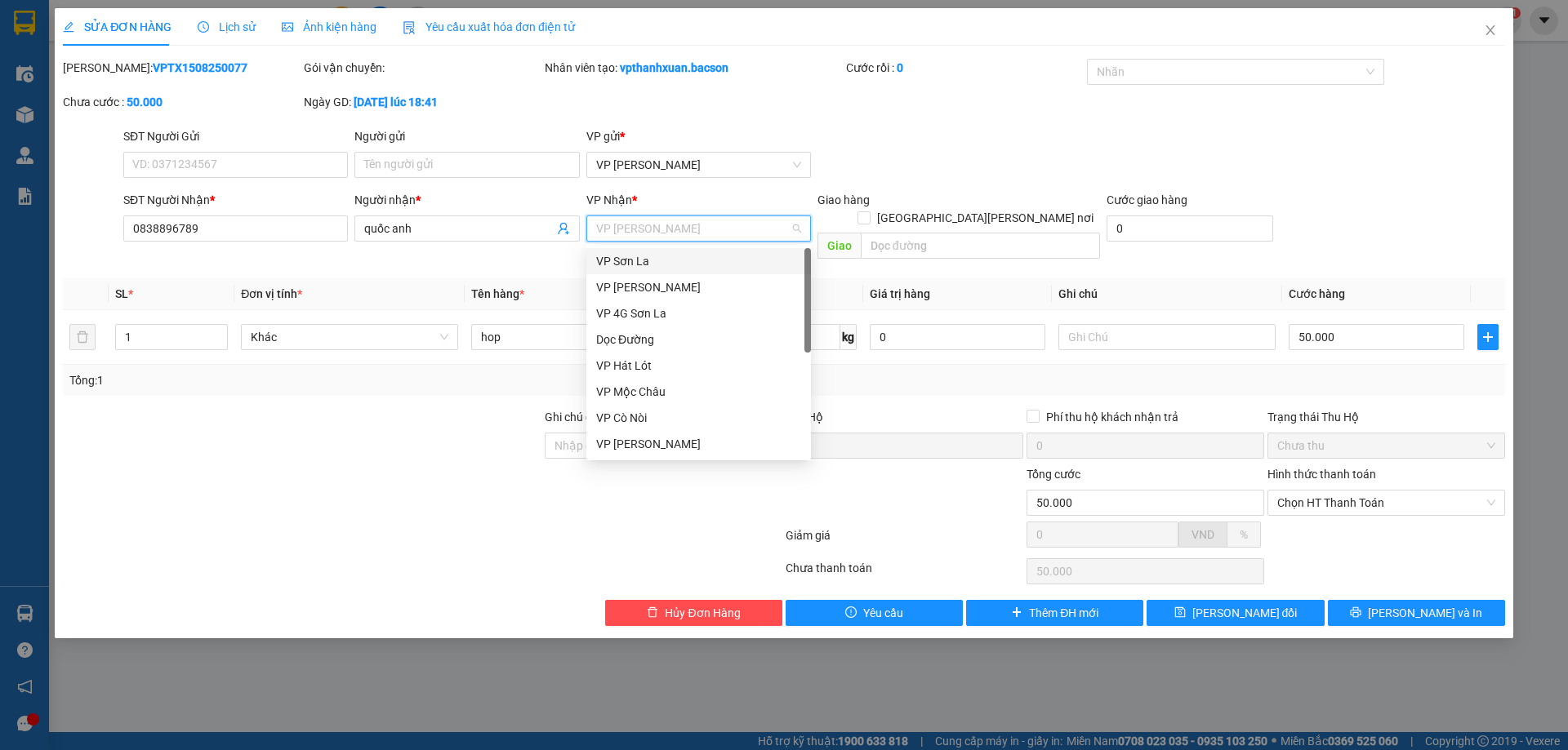
click at [653, 260] on div "VP Sơn La" at bounding box center [698, 261] width 205 height 18
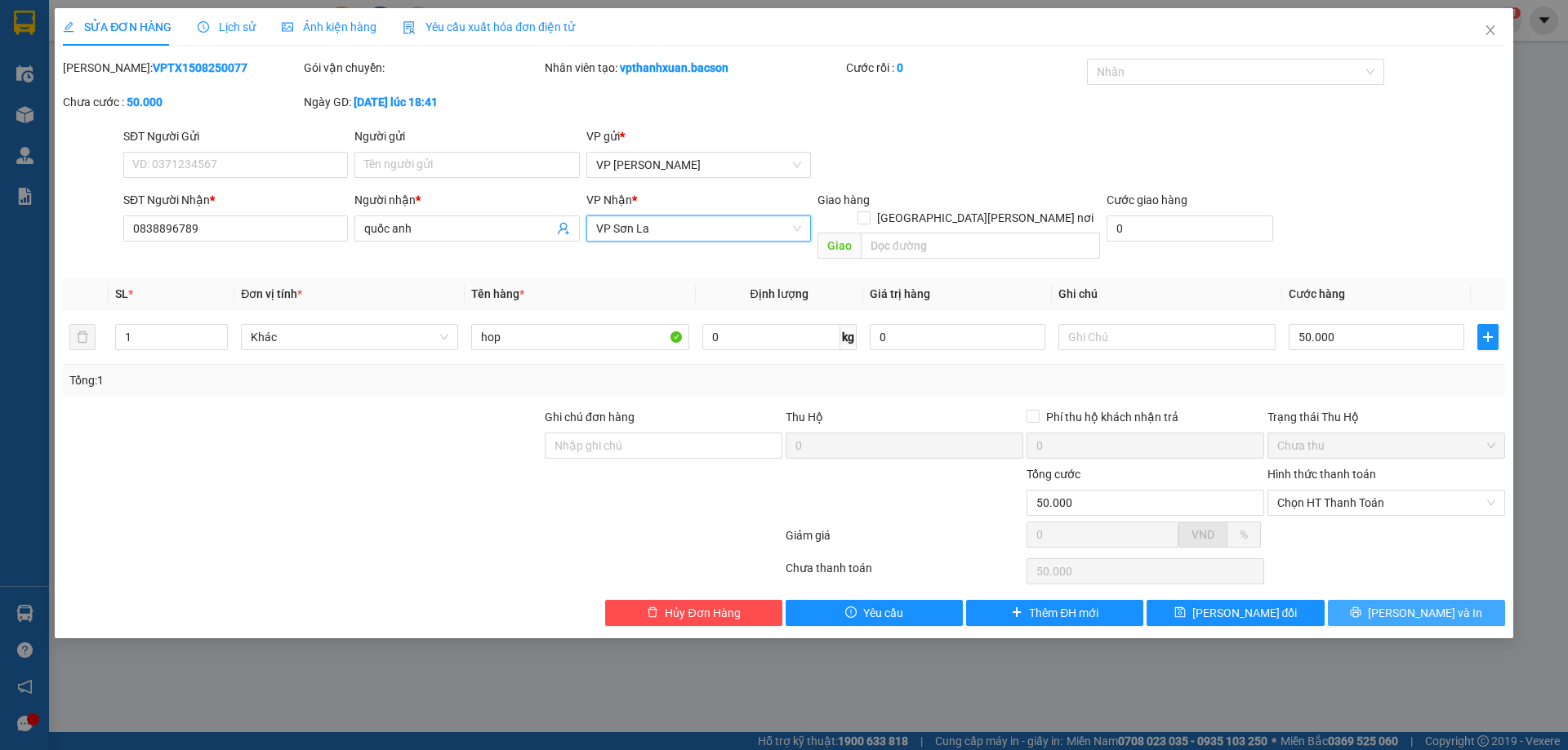
click at [1375, 600] on button "Lưu và In" at bounding box center [1416, 613] width 178 height 26
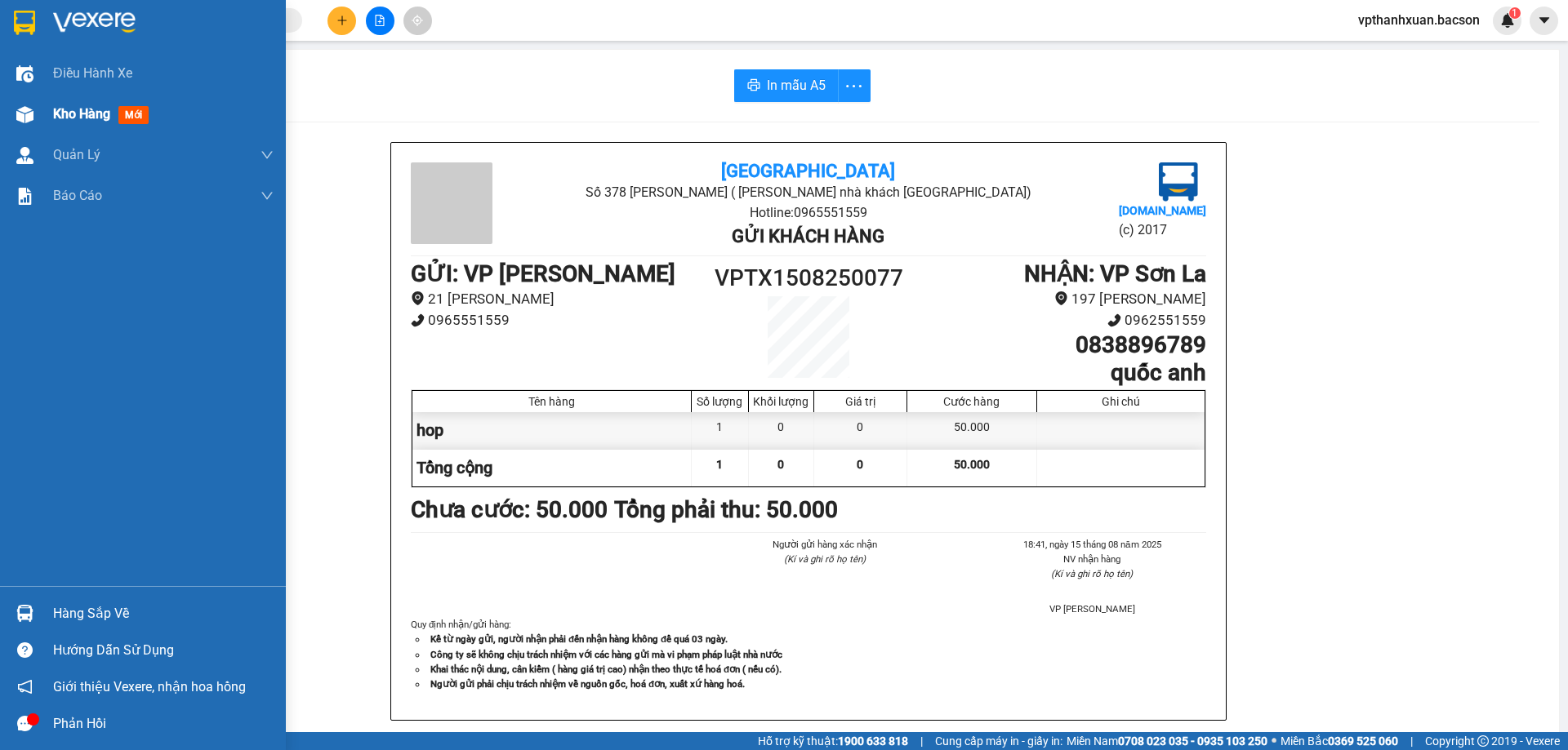
click at [138, 118] on span "mới" at bounding box center [133, 115] width 30 height 18
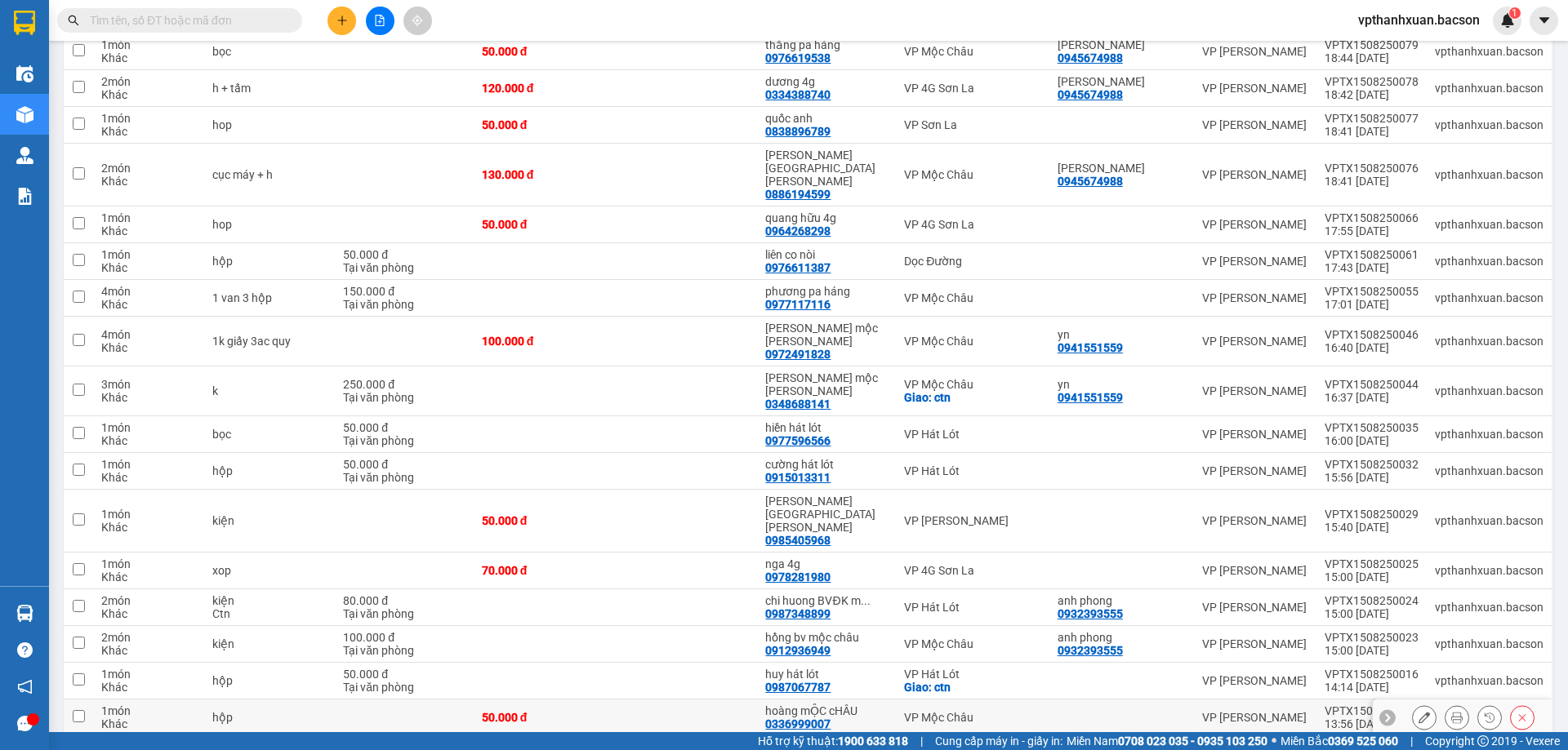
scroll to position [408, 0]
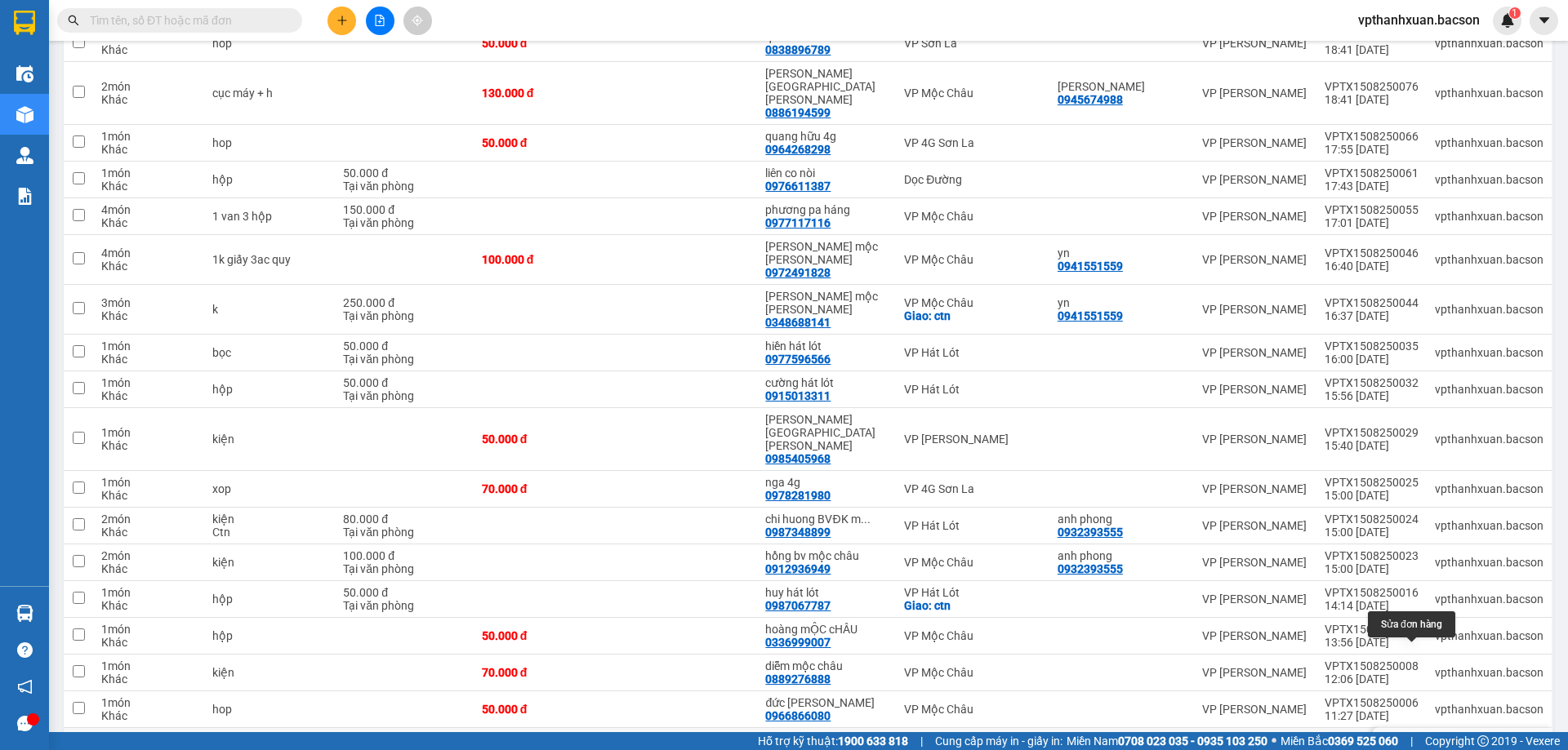
click at [1418, 740] on icon at bounding box center [1423, 746] width 11 height 11
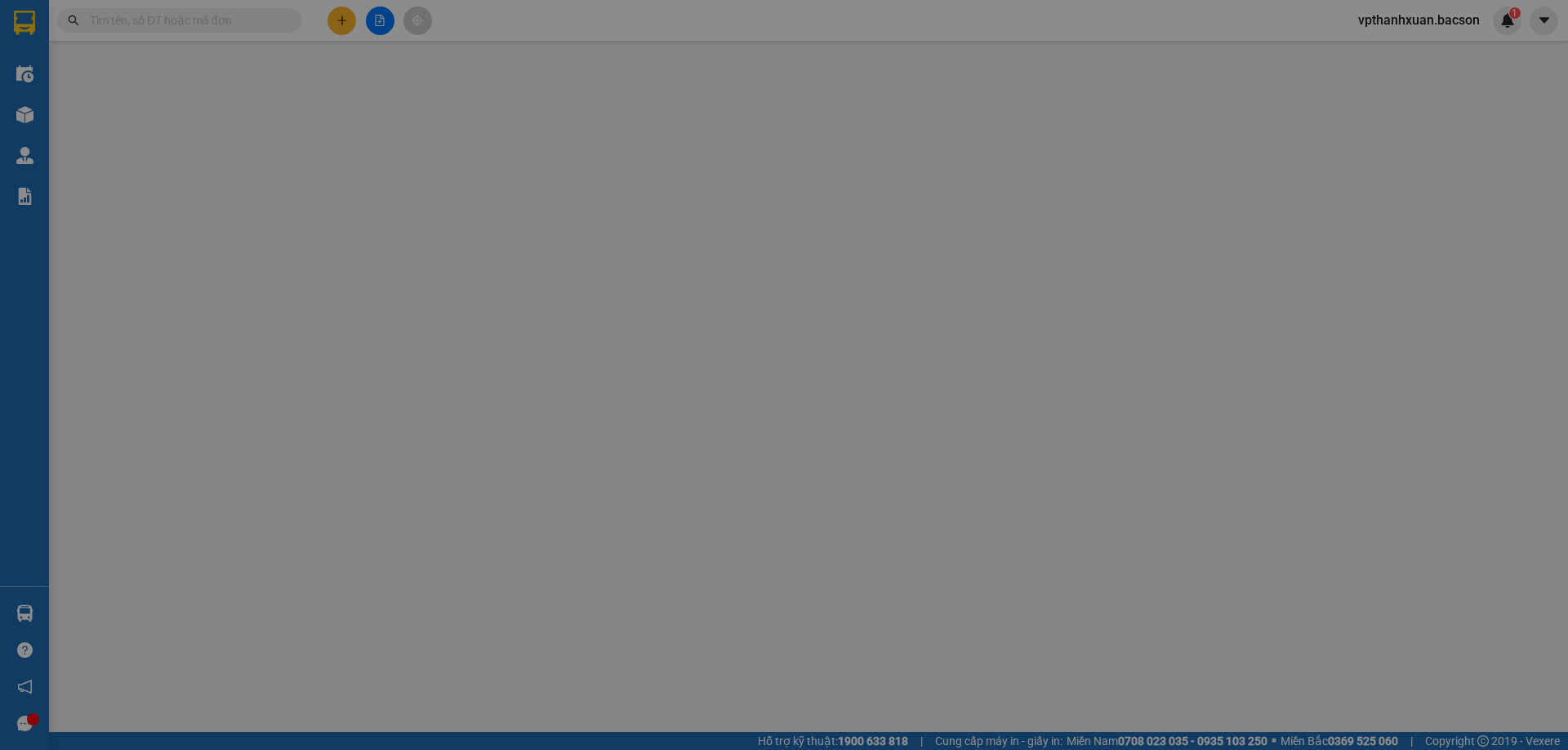
type input "0969663003"
type input "Huyền"
type input "50.000"
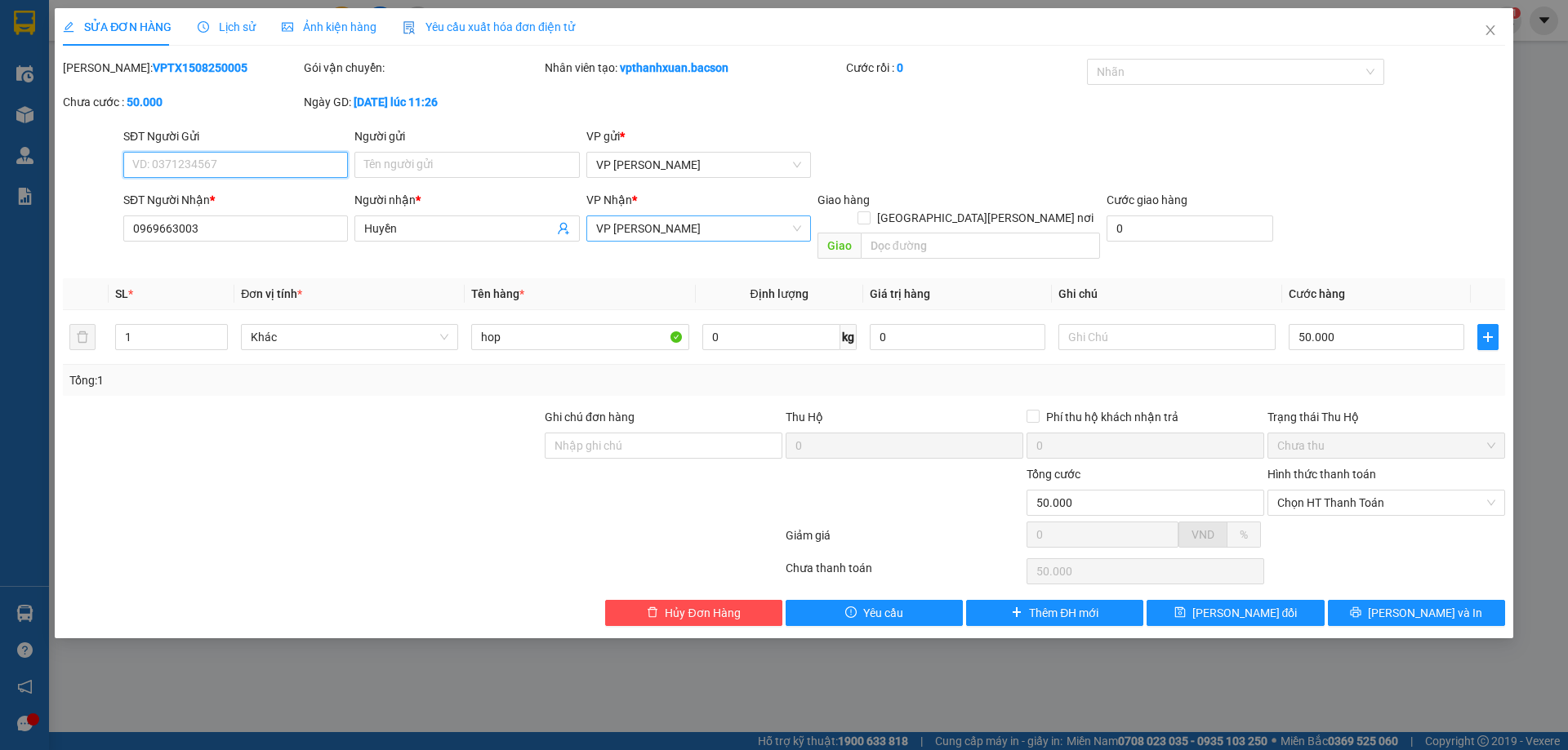
click at [700, 231] on span "VP [PERSON_NAME]" at bounding box center [698, 229] width 205 height 24
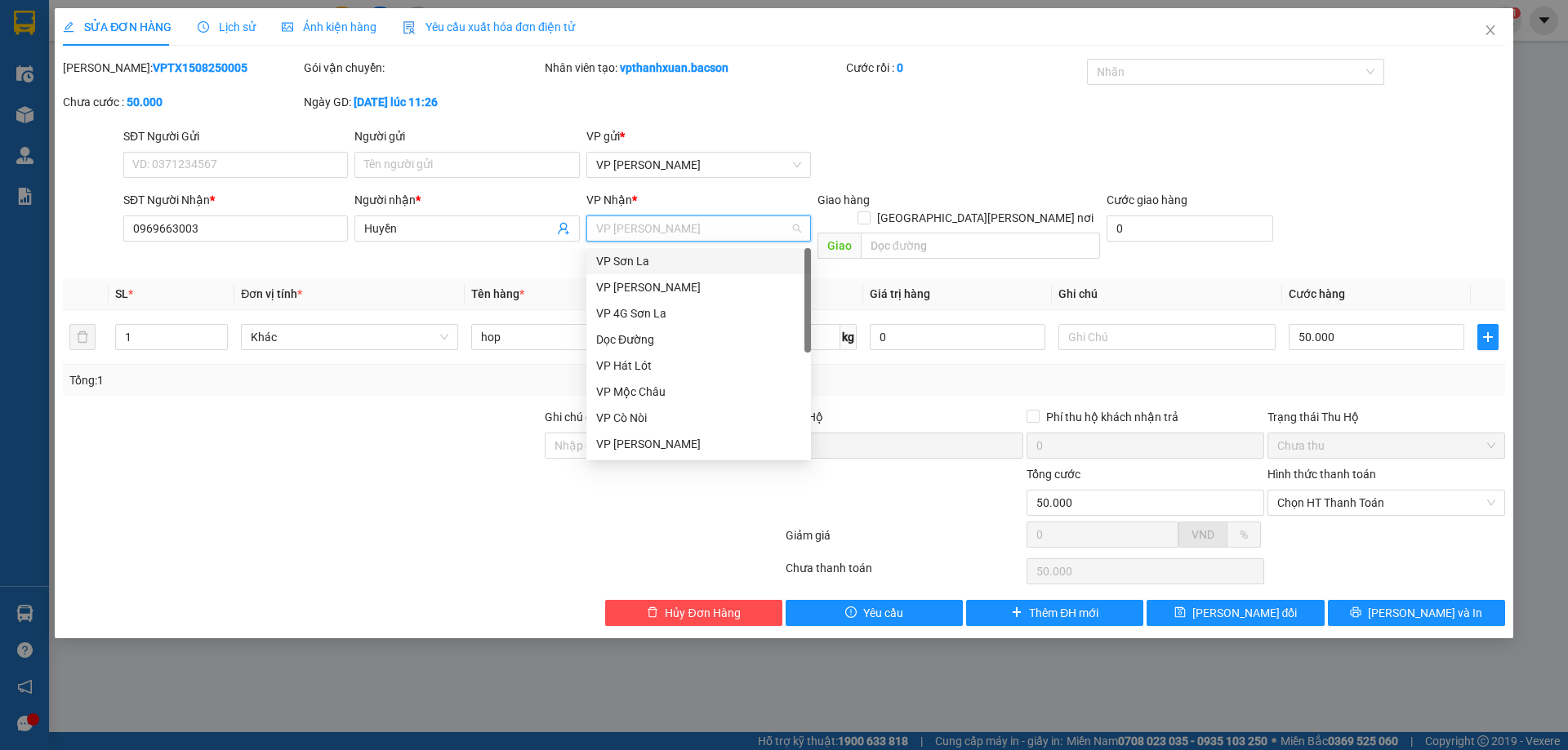
click at [673, 260] on div "VP Sơn La" at bounding box center [698, 261] width 205 height 18
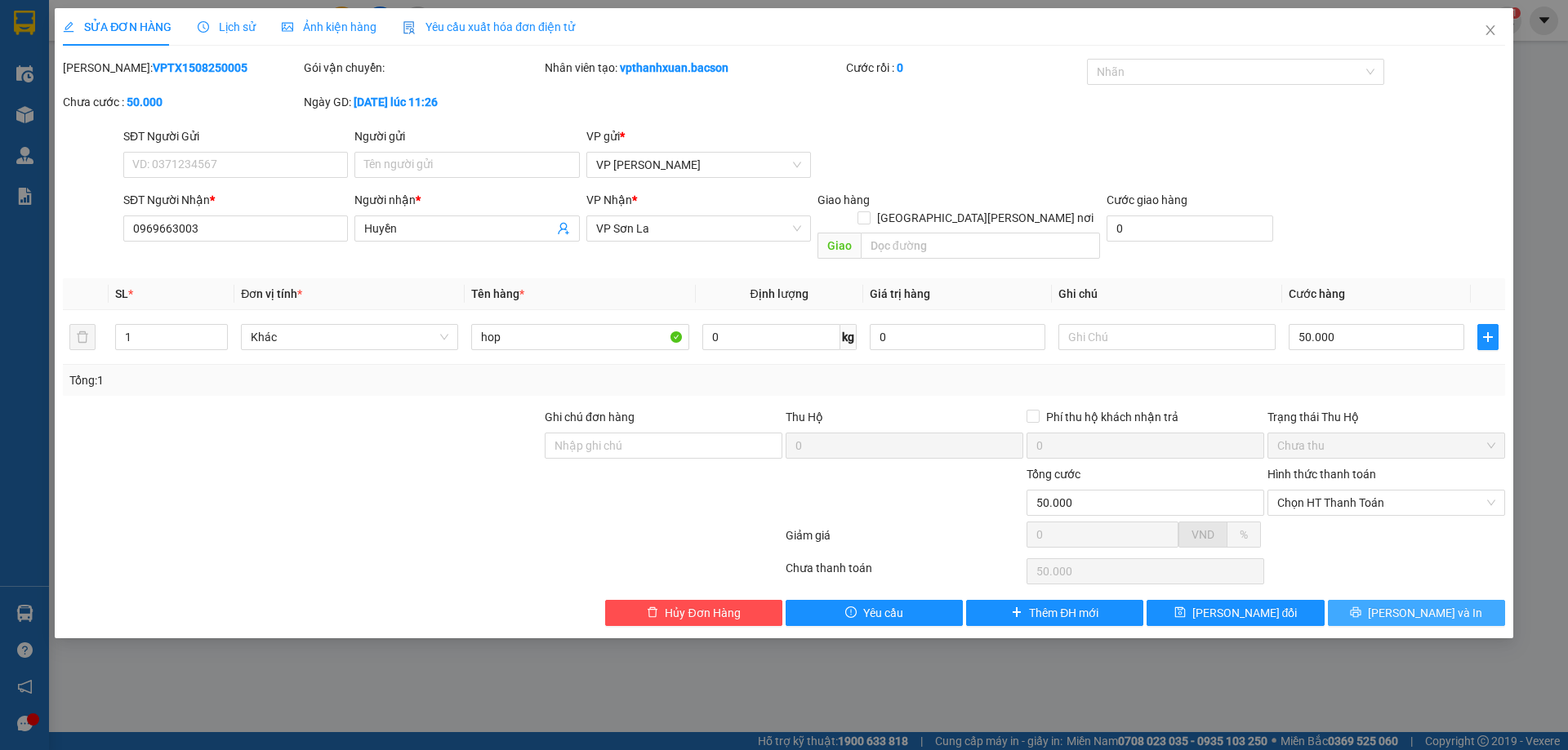
click at [1408, 605] on span "Lưu và In" at bounding box center [1425, 613] width 114 height 18
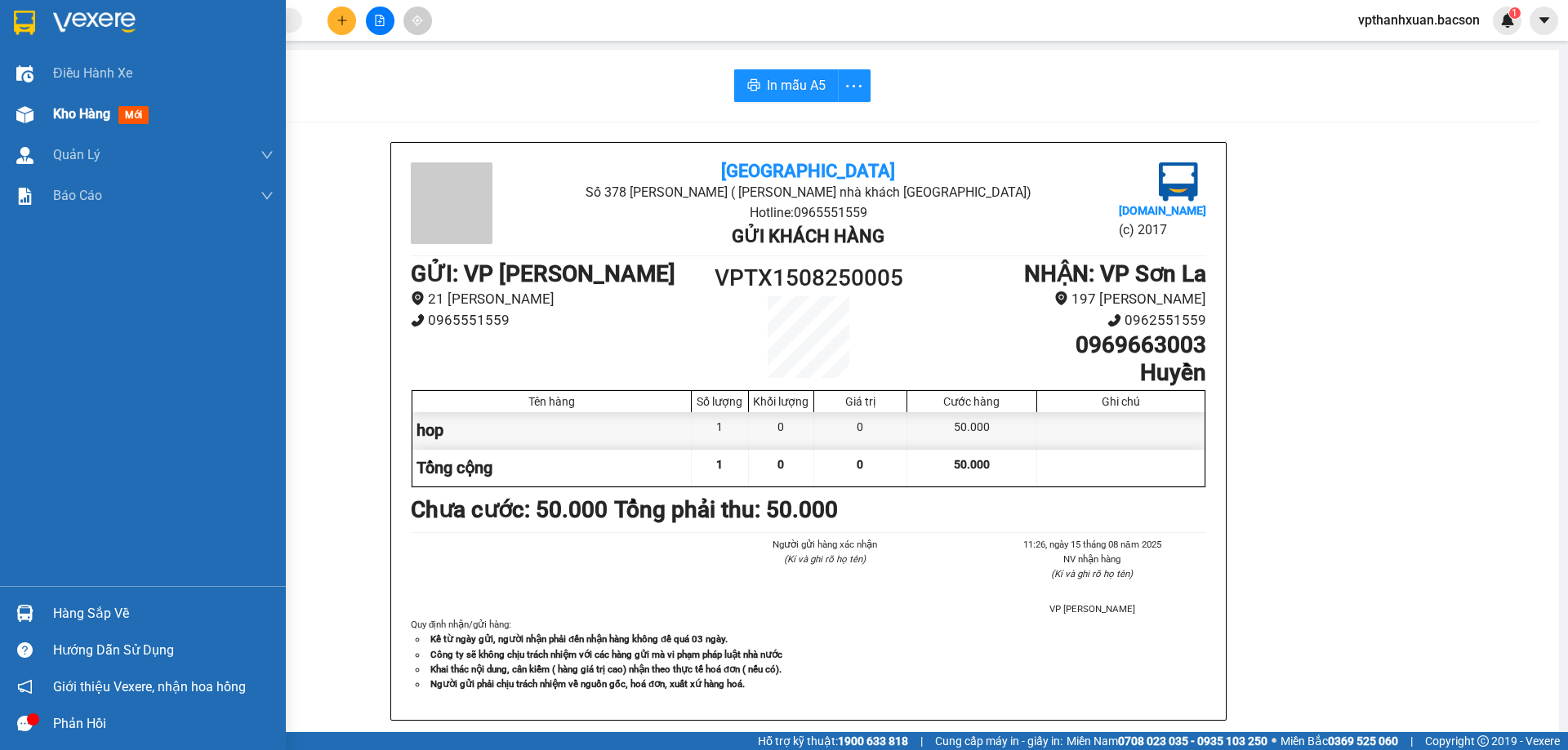
click at [138, 106] on div "Kho hàng mới" at bounding box center [104, 114] width 102 height 21
click at [137, 114] on span "mới" at bounding box center [133, 115] width 30 height 18
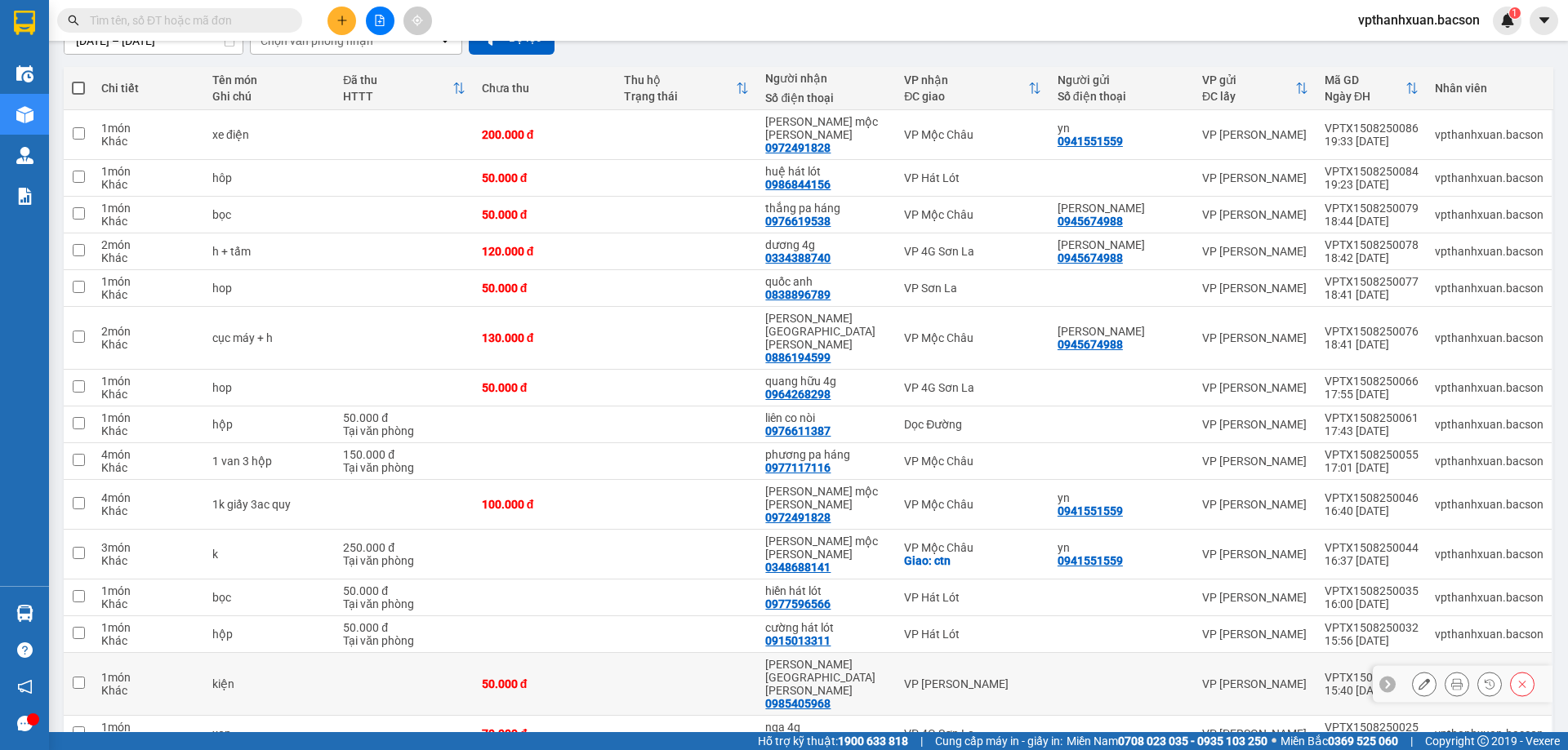
scroll to position [417, 0]
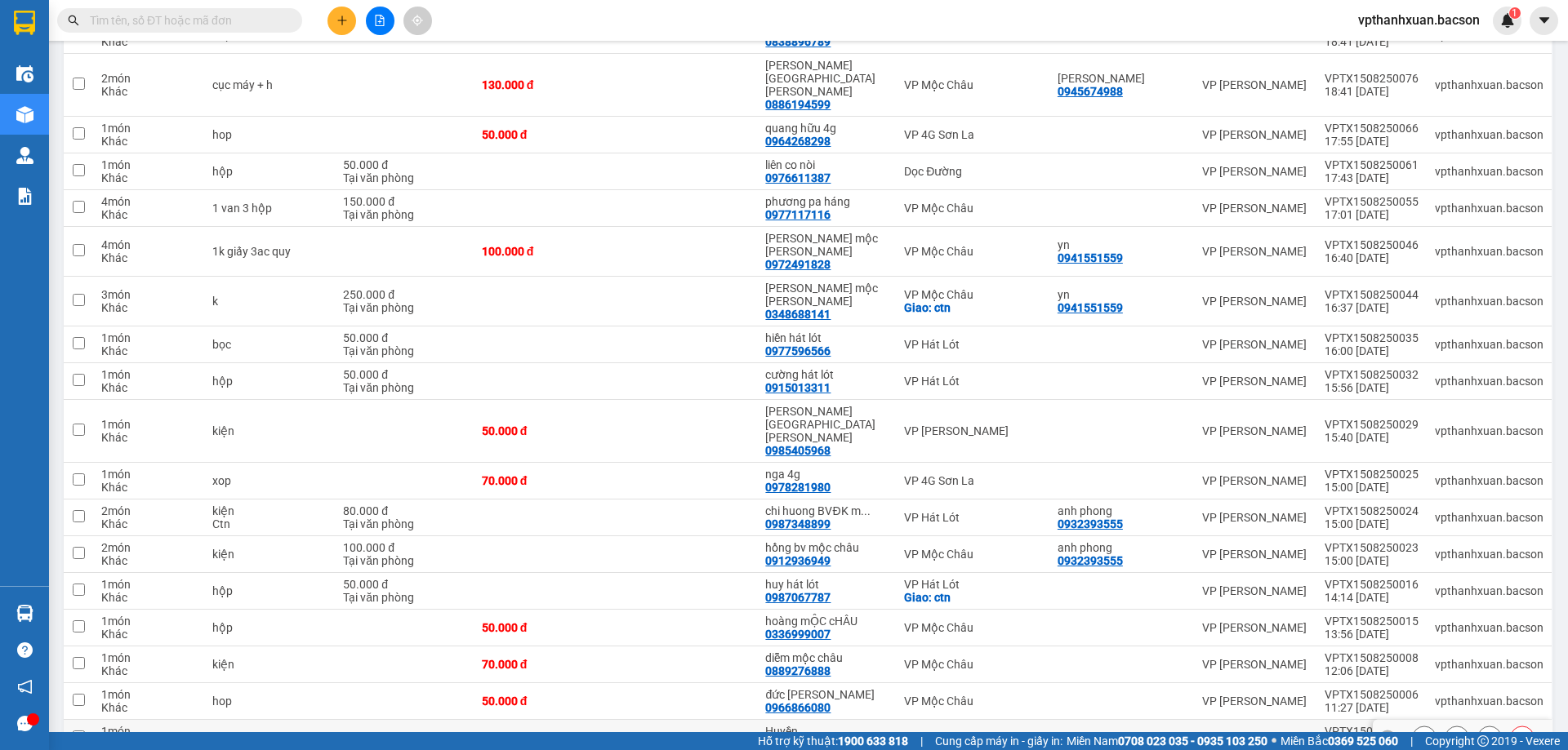
click at [890, 720] on td "Huyền 0969663003" at bounding box center [826, 738] width 139 height 36
checkbox input "true"
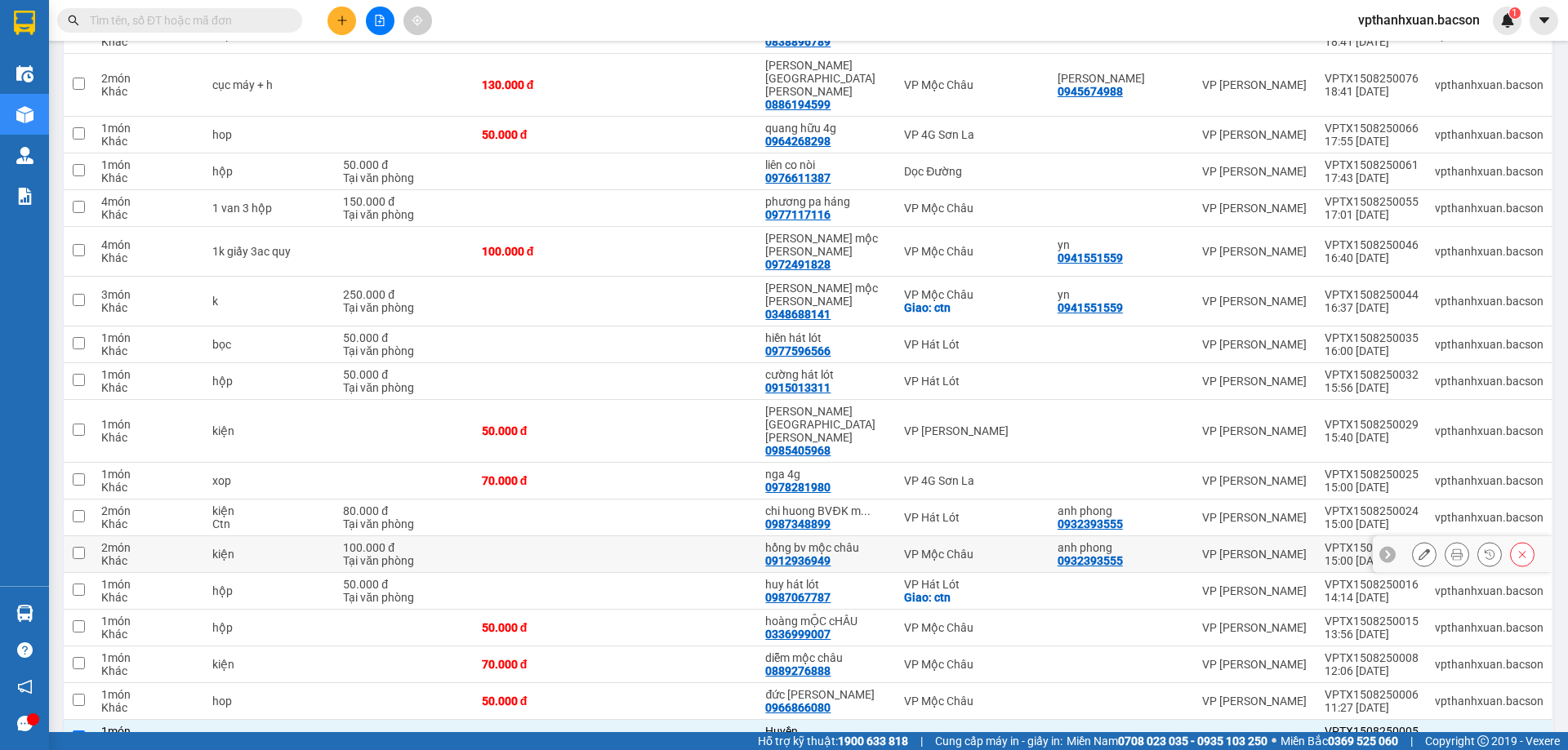
scroll to position [171, 0]
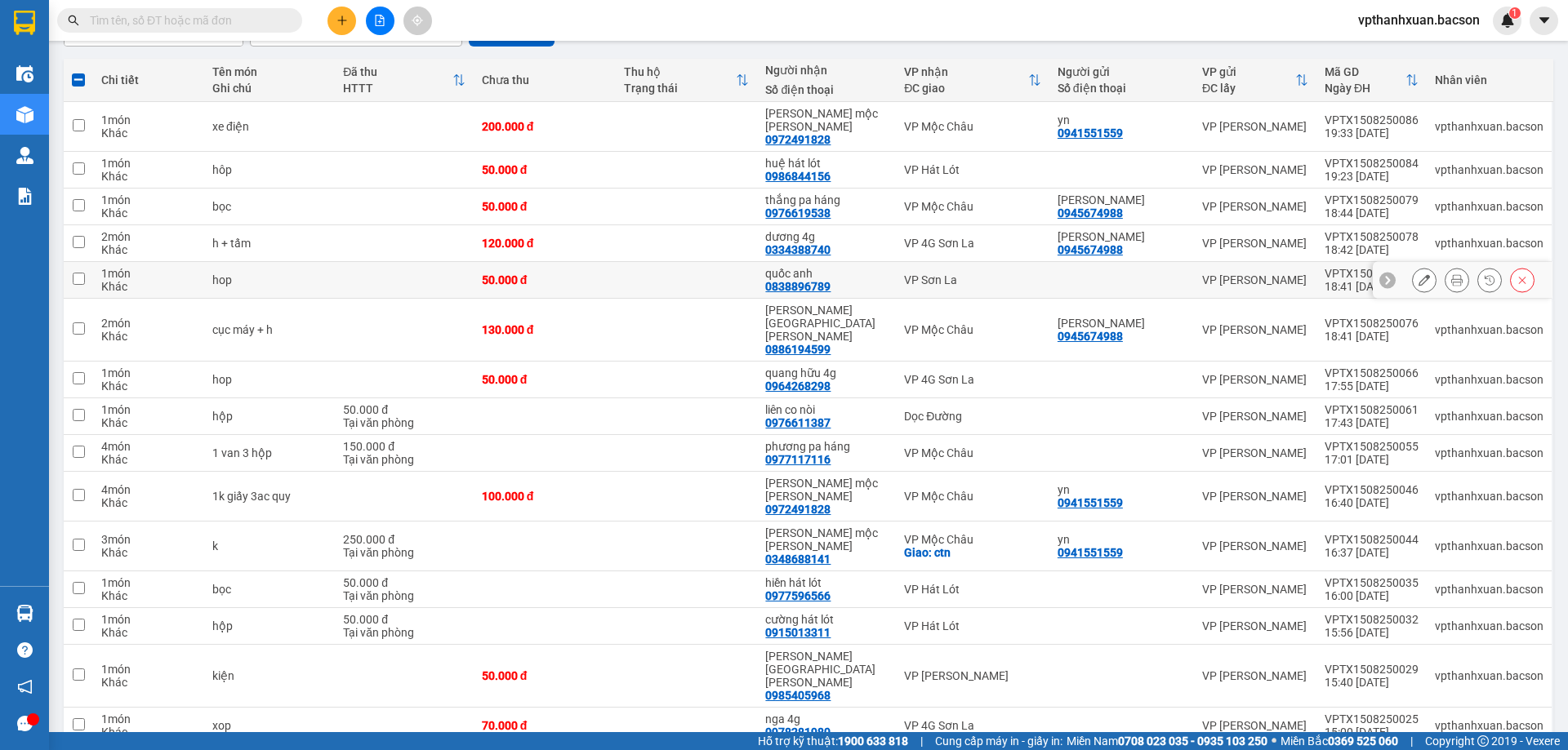
click at [879, 274] on div "quốc anh 0838896789" at bounding box center [826, 280] width 122 height 26
checkbox input "true"
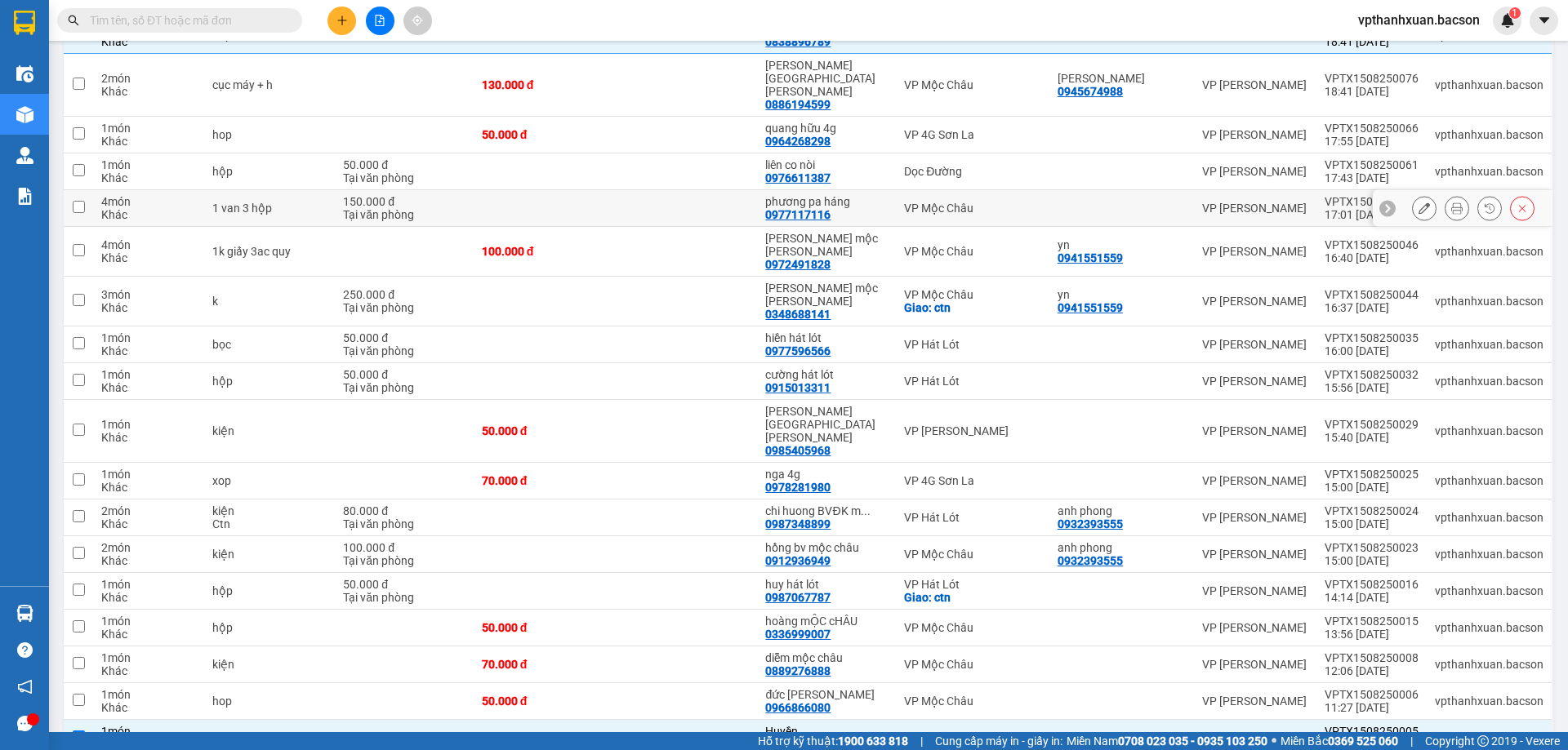
scroll to position [0, 0]
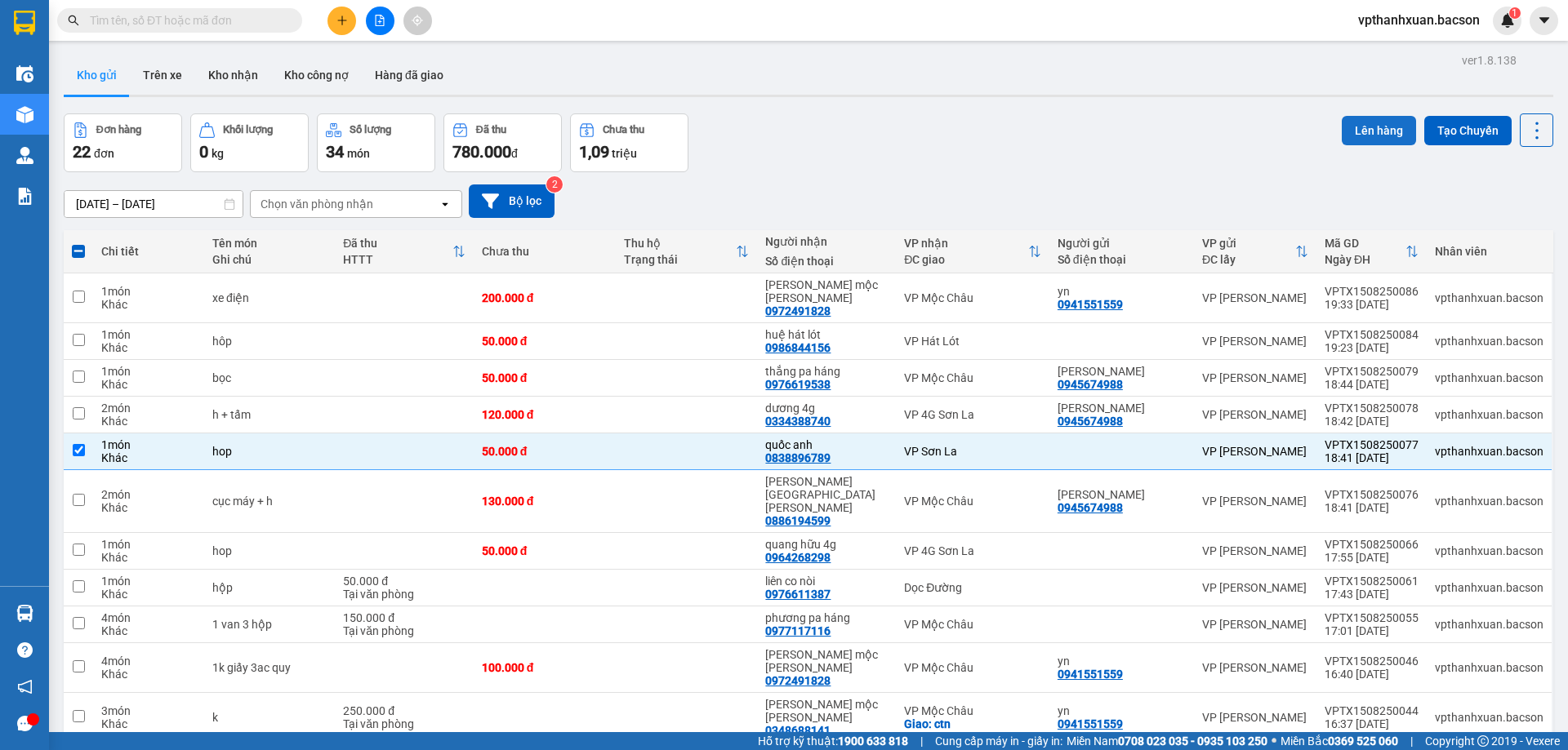
click at [1383, 134] on button "Lên hàng" at bounding box center [1379, 131] width 75 height 29
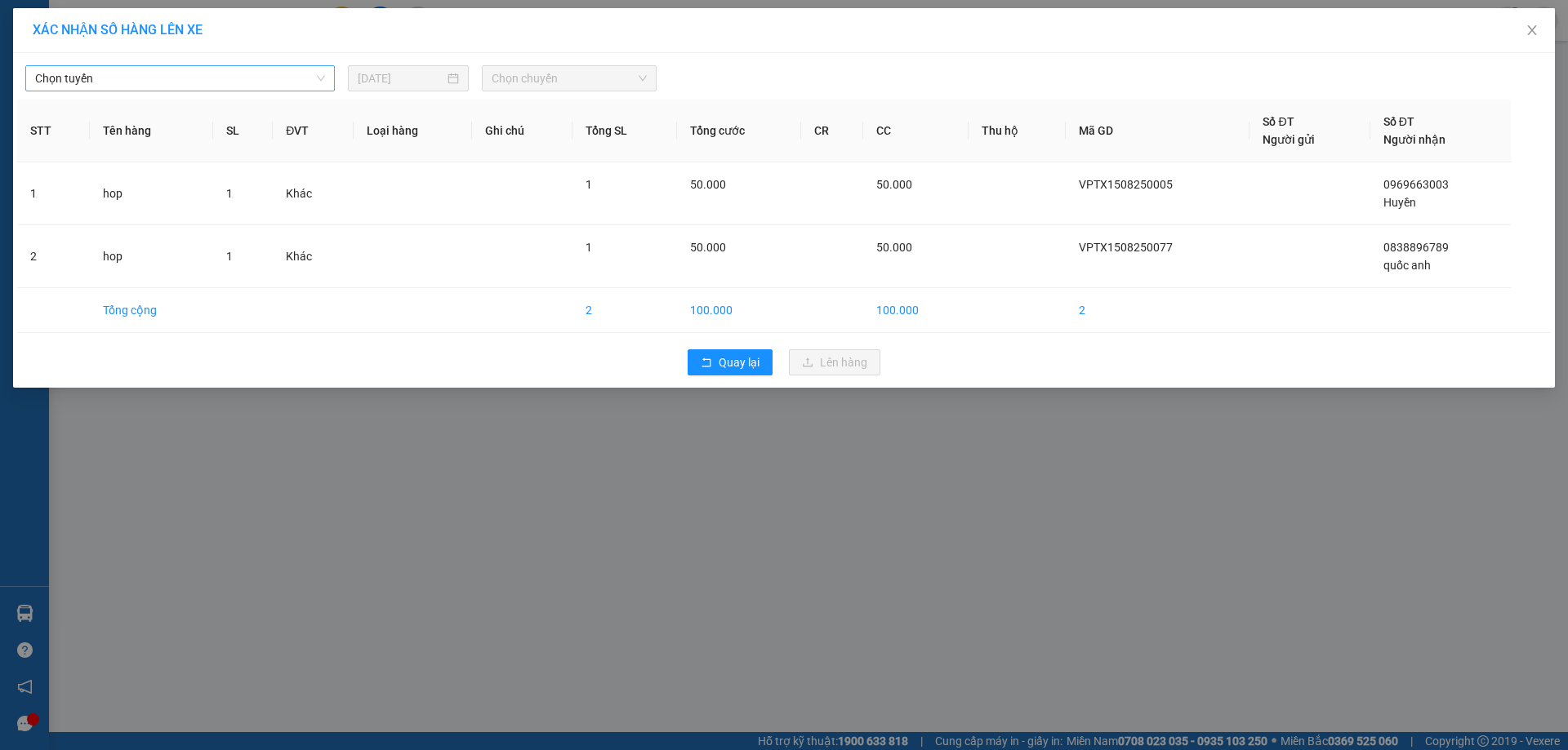
click at [72, 76] on span "Chọn tuyến" at bounding box center [180, 78] width 290 height 24
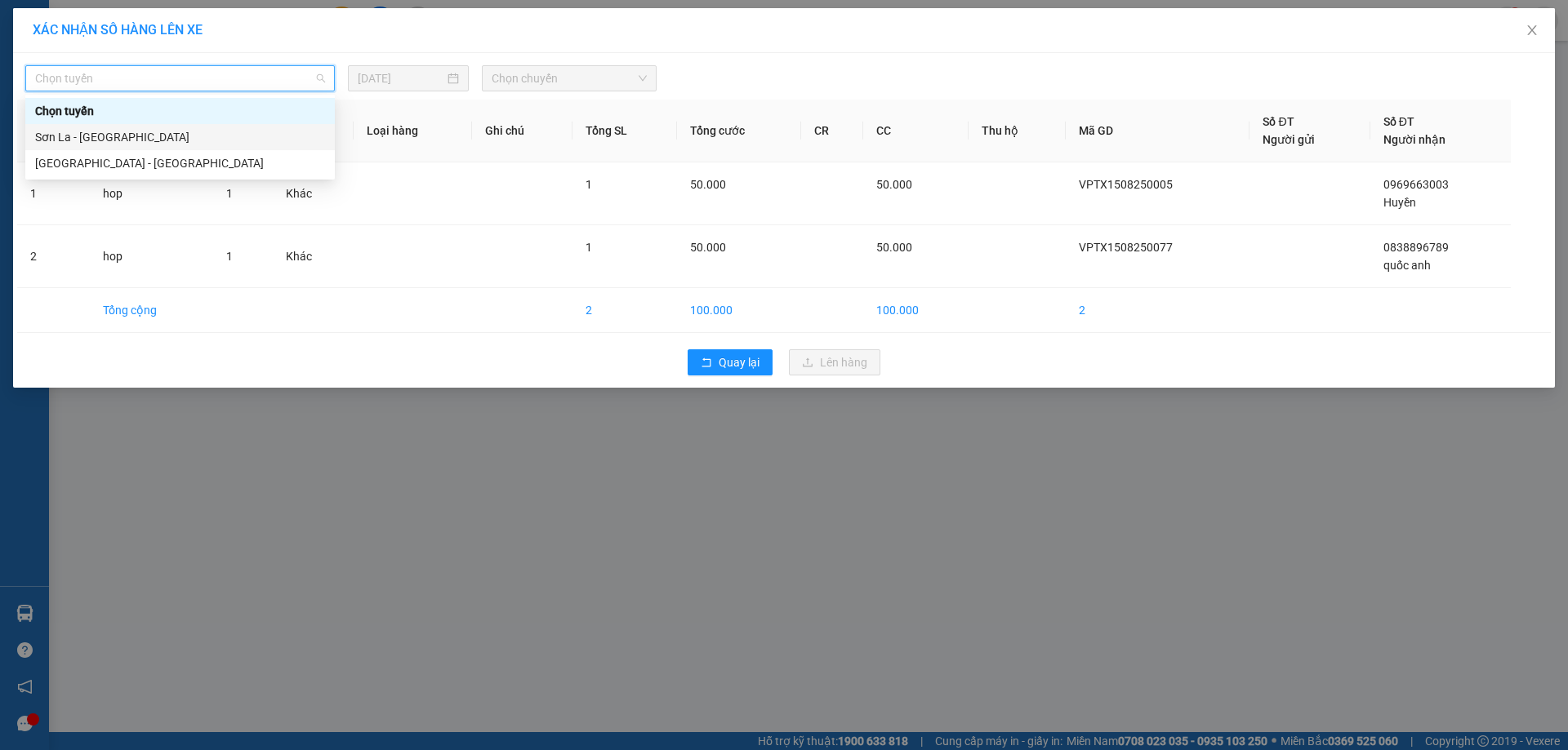
click at [78, 153] on div "[GEOGRAPHIC_DATA] - [GEOGRAPHIC_DATA]" at bounding box center [179, 163] width 309 height 26
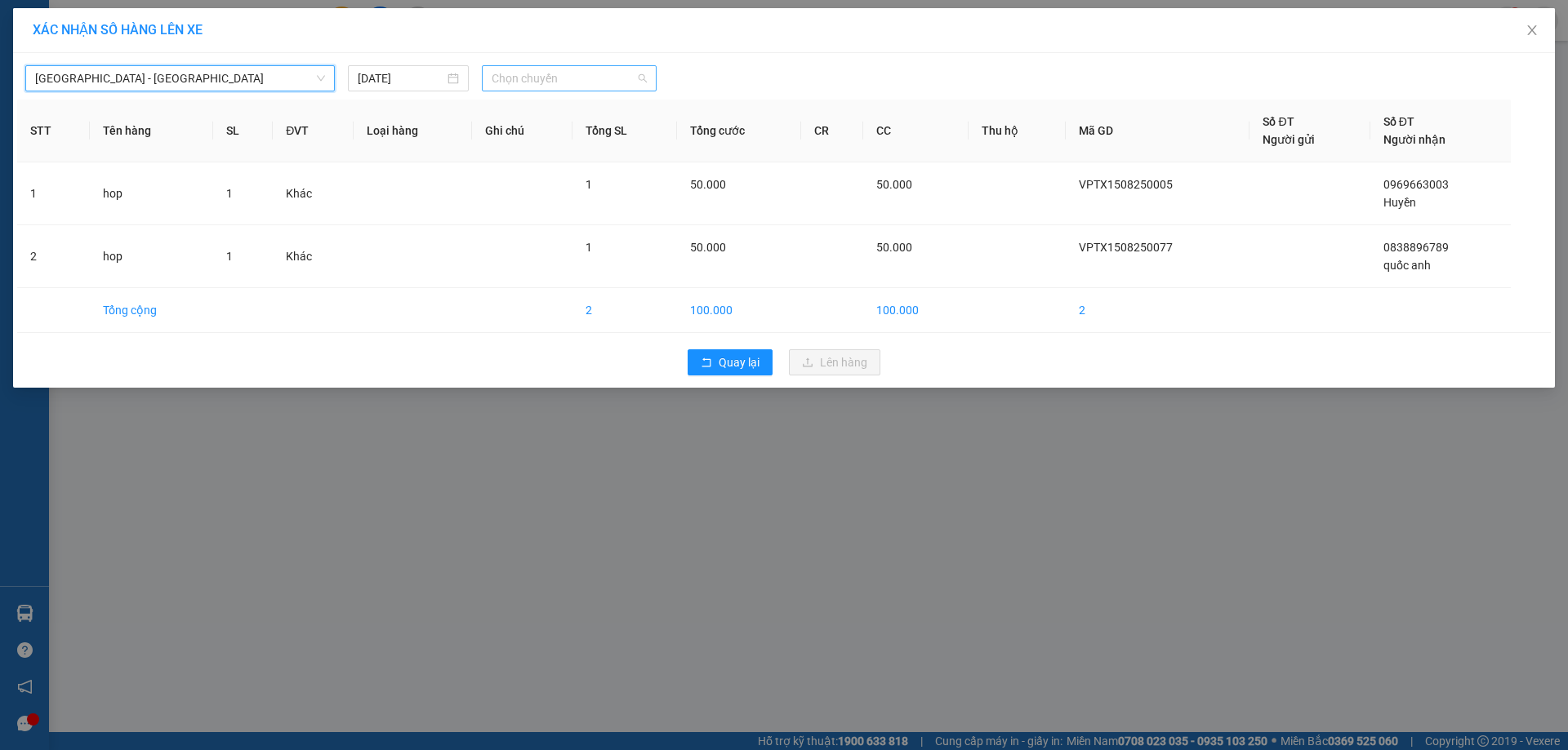
click at [530, 84] on span "Chọn chuyến" at bounding box center [569, 78] width 155 height 24
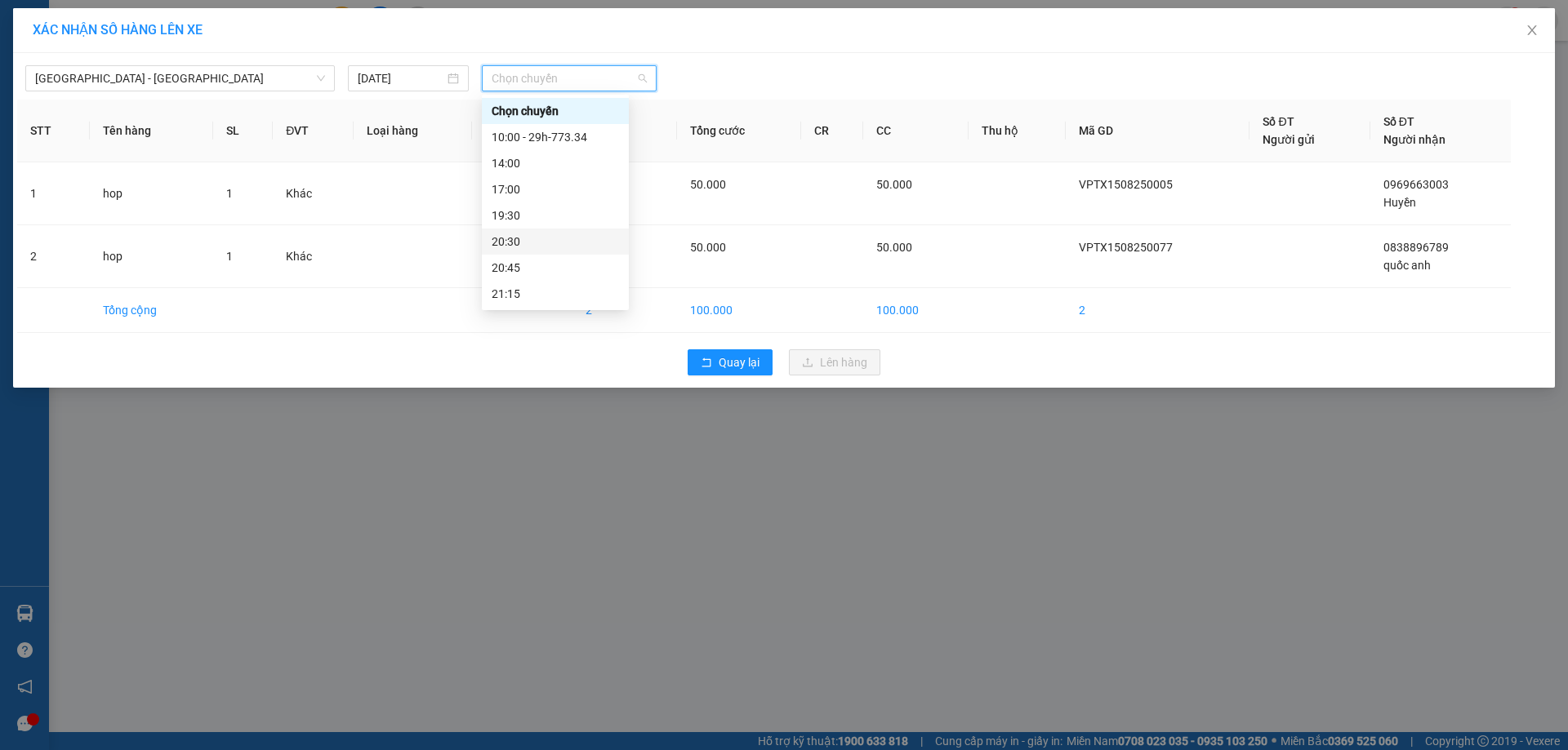
scroll to position [52, 0]
click at [572, 301] on div "23:00 - 29h-773.34" at bounding box center [555, 294] width 127 height 18
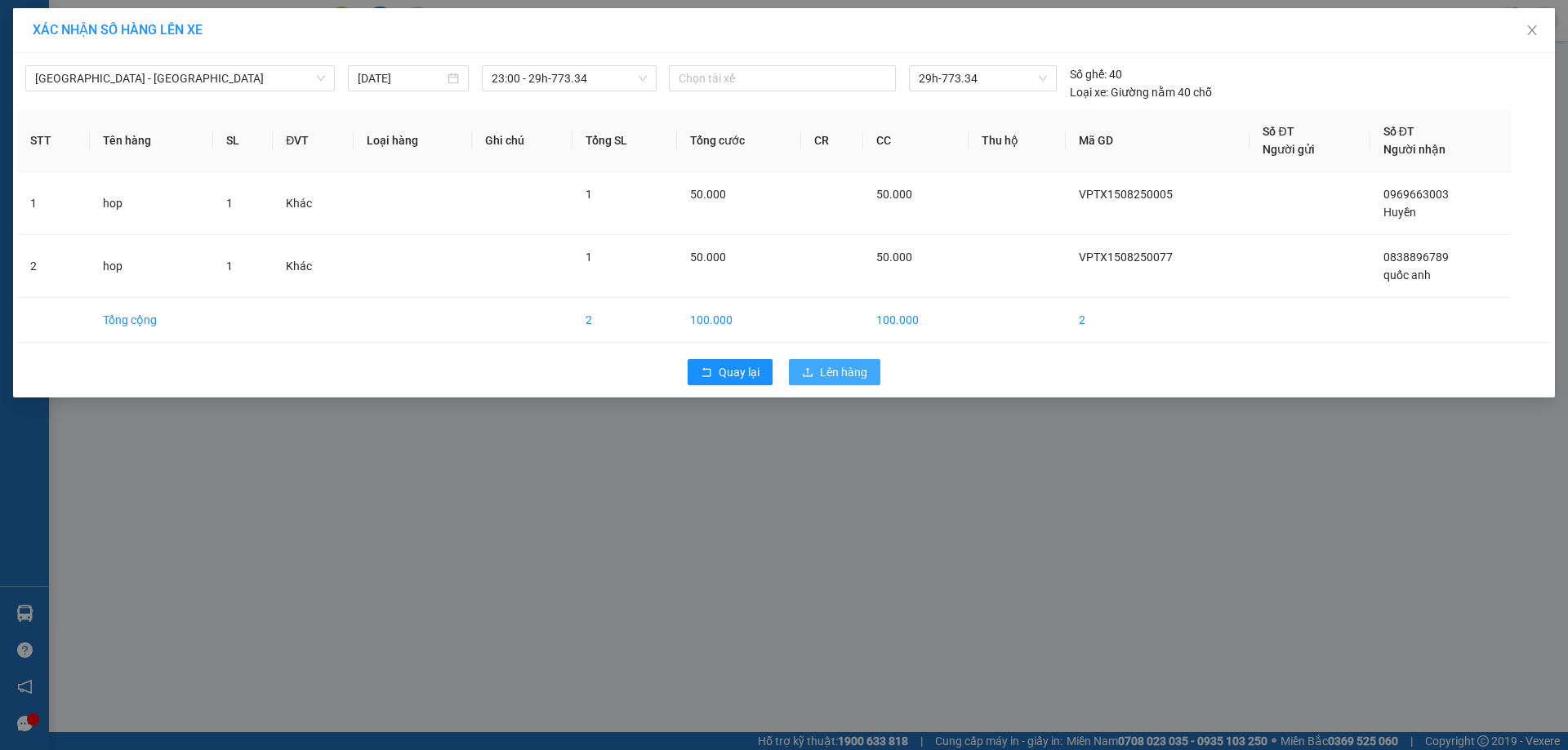
click at [858, 373] on span "Lên hàng" at bounding box center [843, 372] width 48 height 18
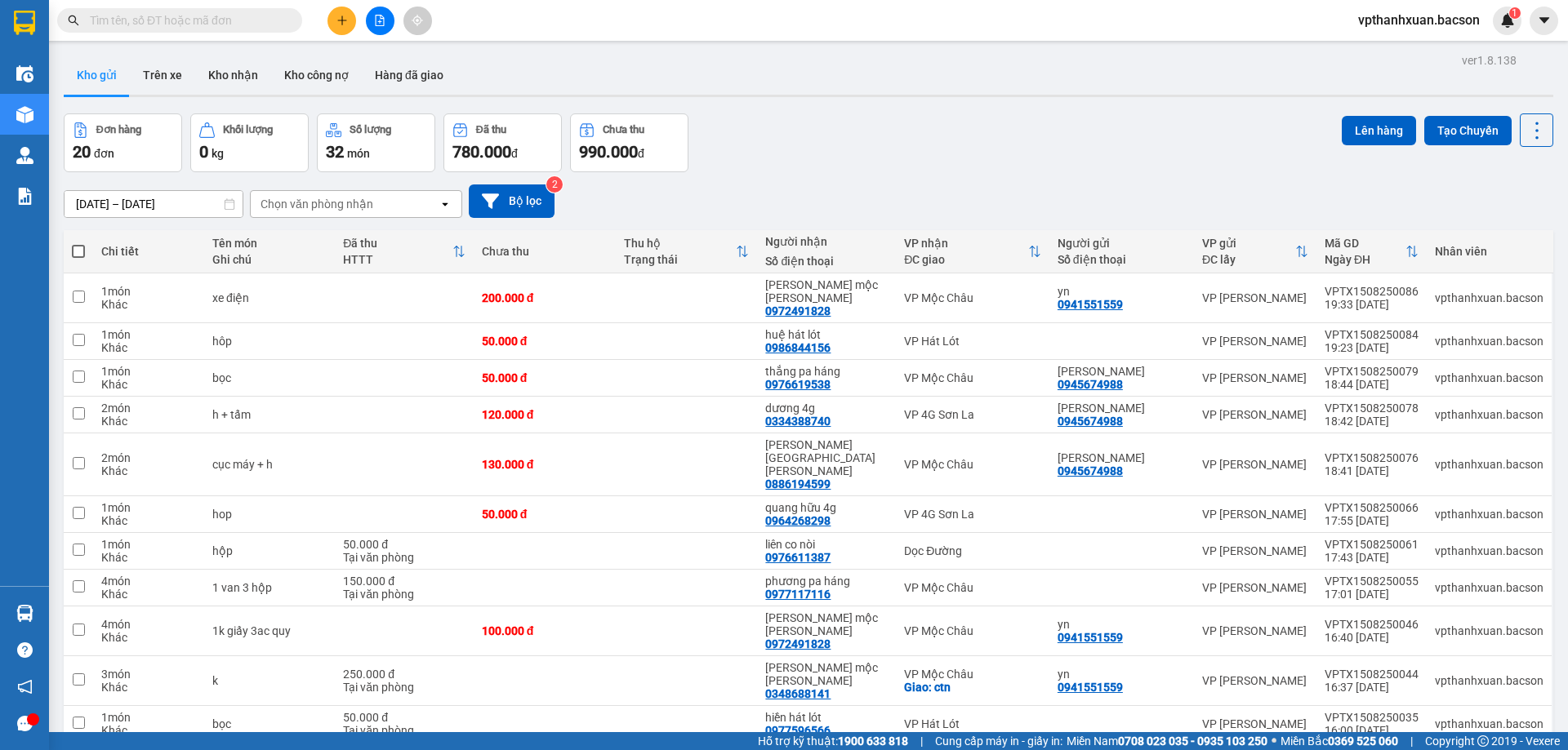
click at [335, 25] on button at bounding box center [341, 21] width 29 height 29
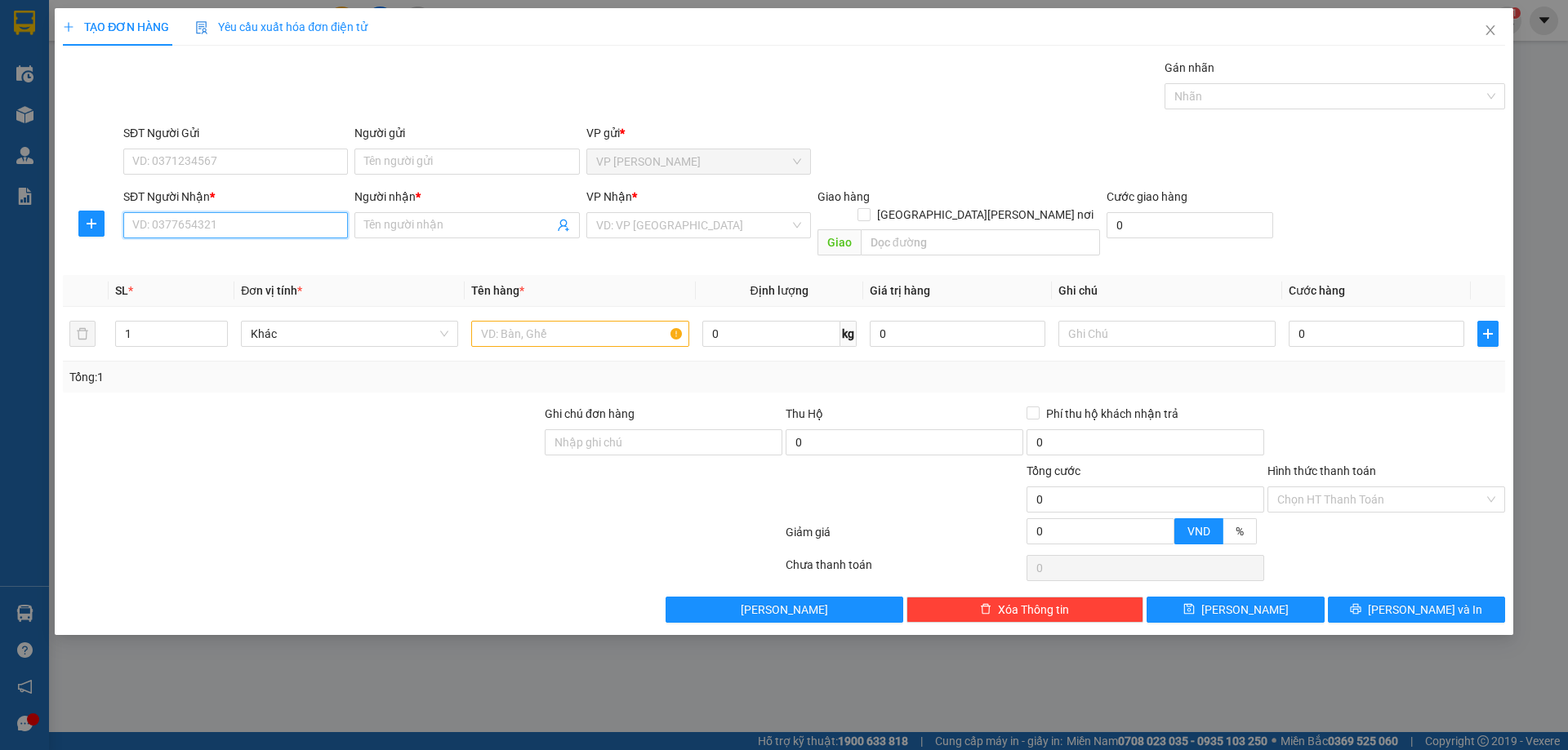
click at [252, 233] on input "SĐT Người Nhận *" at bounding box center [235, 225] width 224 height 26
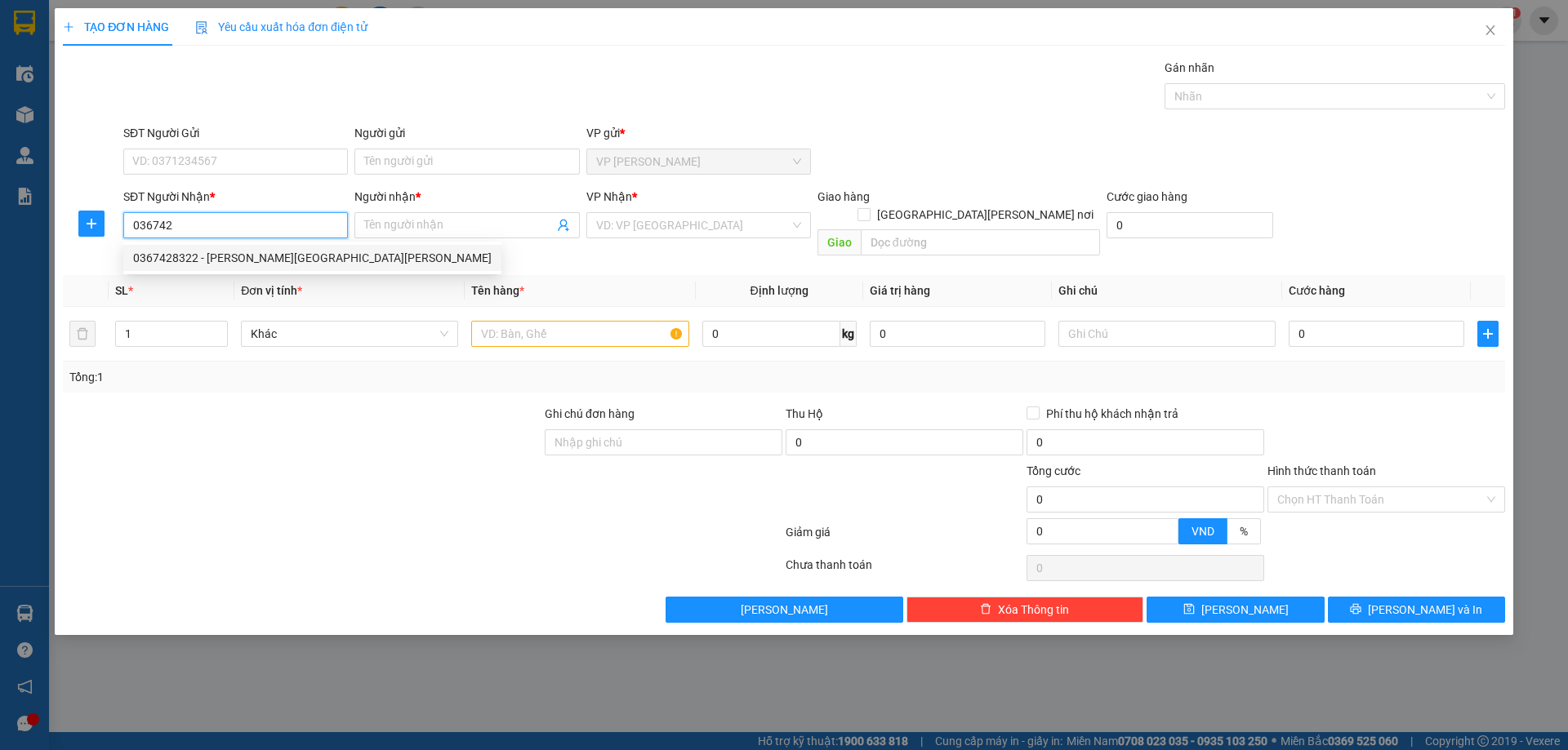
click at [247, 257] on div "0367428322 - huy mộc châu" at bounding box center [313, 258] width 359 height 18
type input "0367428322"
type input "huy mộc châu"
type input "0367428322"
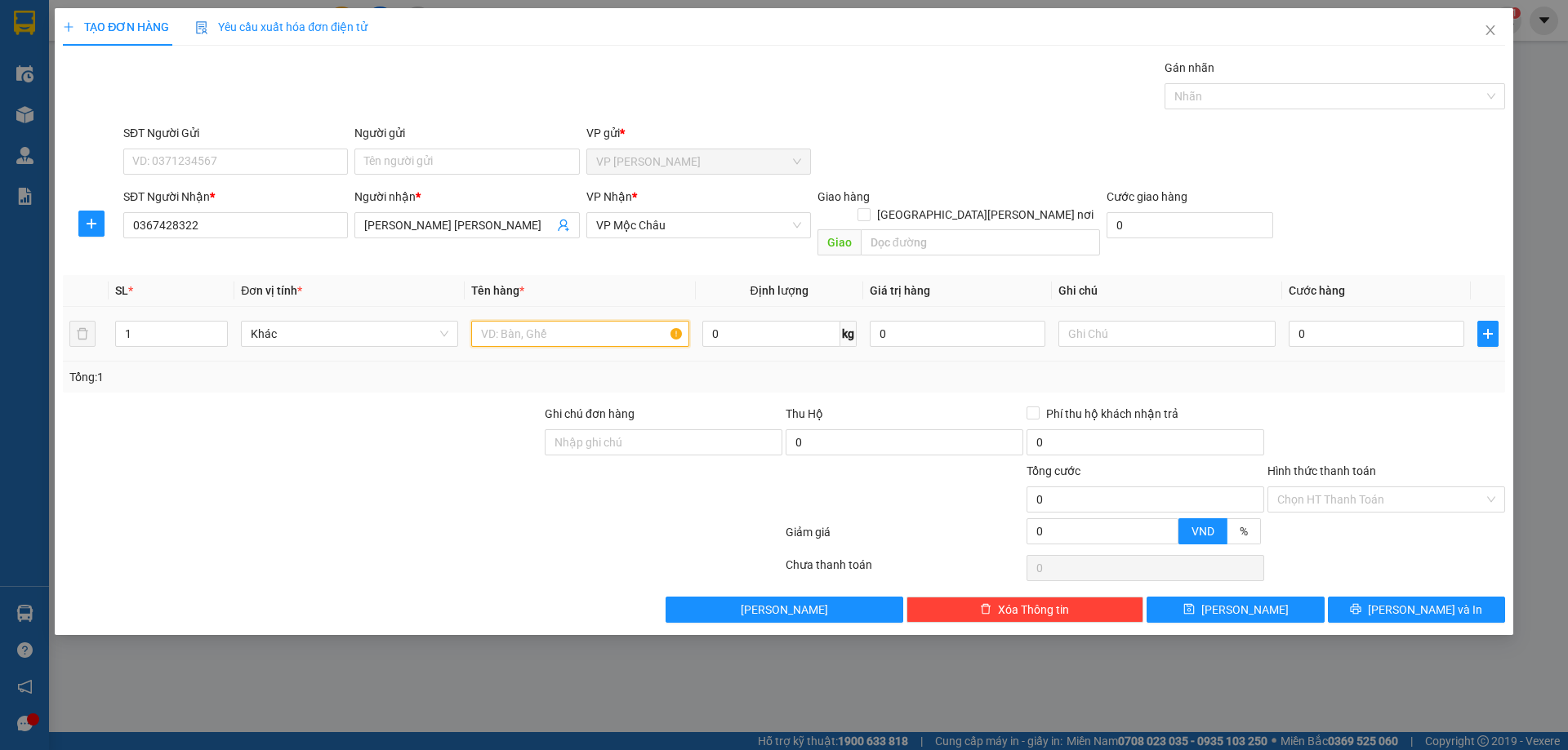
click at [503, 320] on input "text" at bounding box center [580, 333] width 217 height 26
type input "hs"
click at [1338, 318] on div "0" at bounding box center [1377, 334] width 176 height 33
click at [1339, 320] on input "0" at bounding box center [1377, 333] width 176 height 26
type input "5"
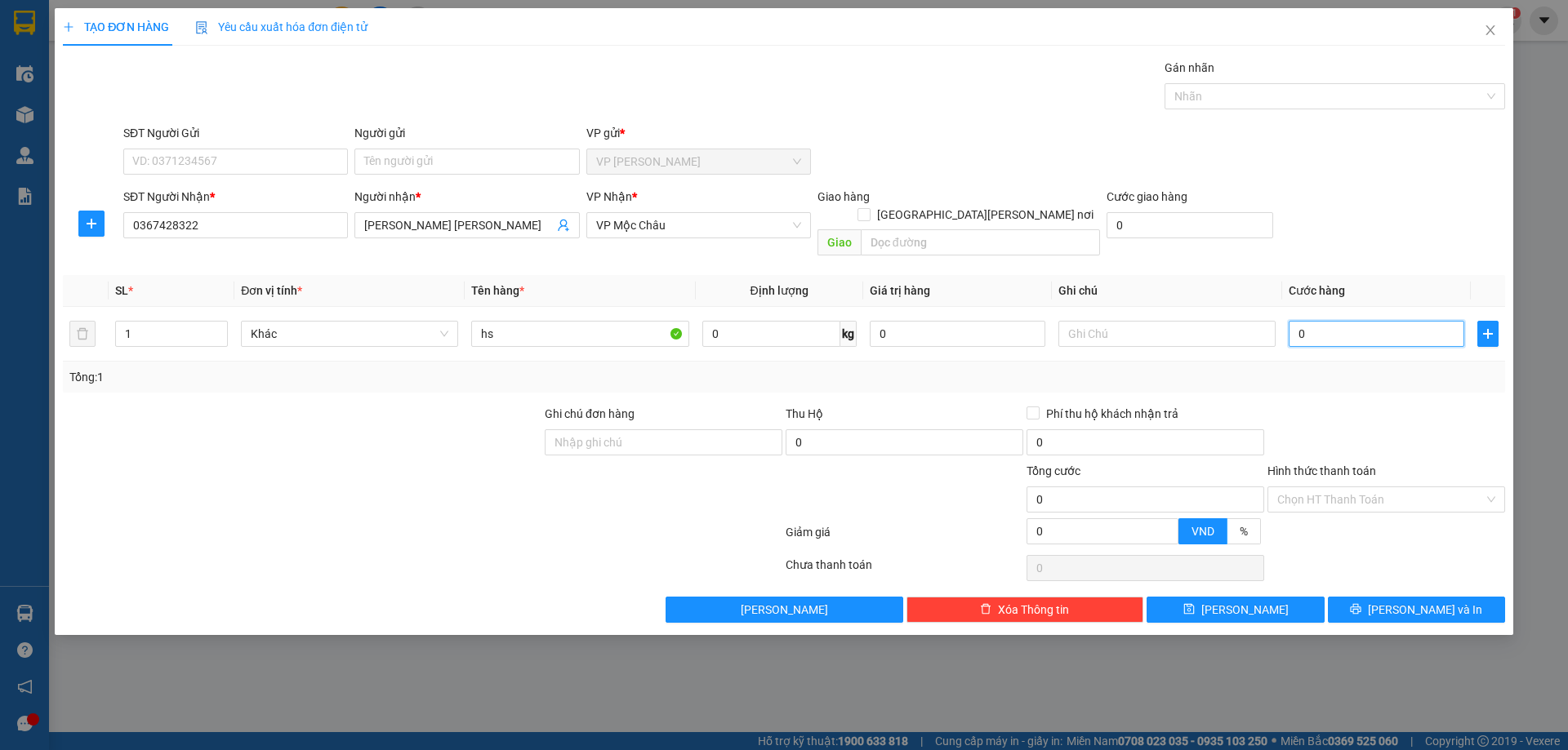
type input "5"
type input "50"
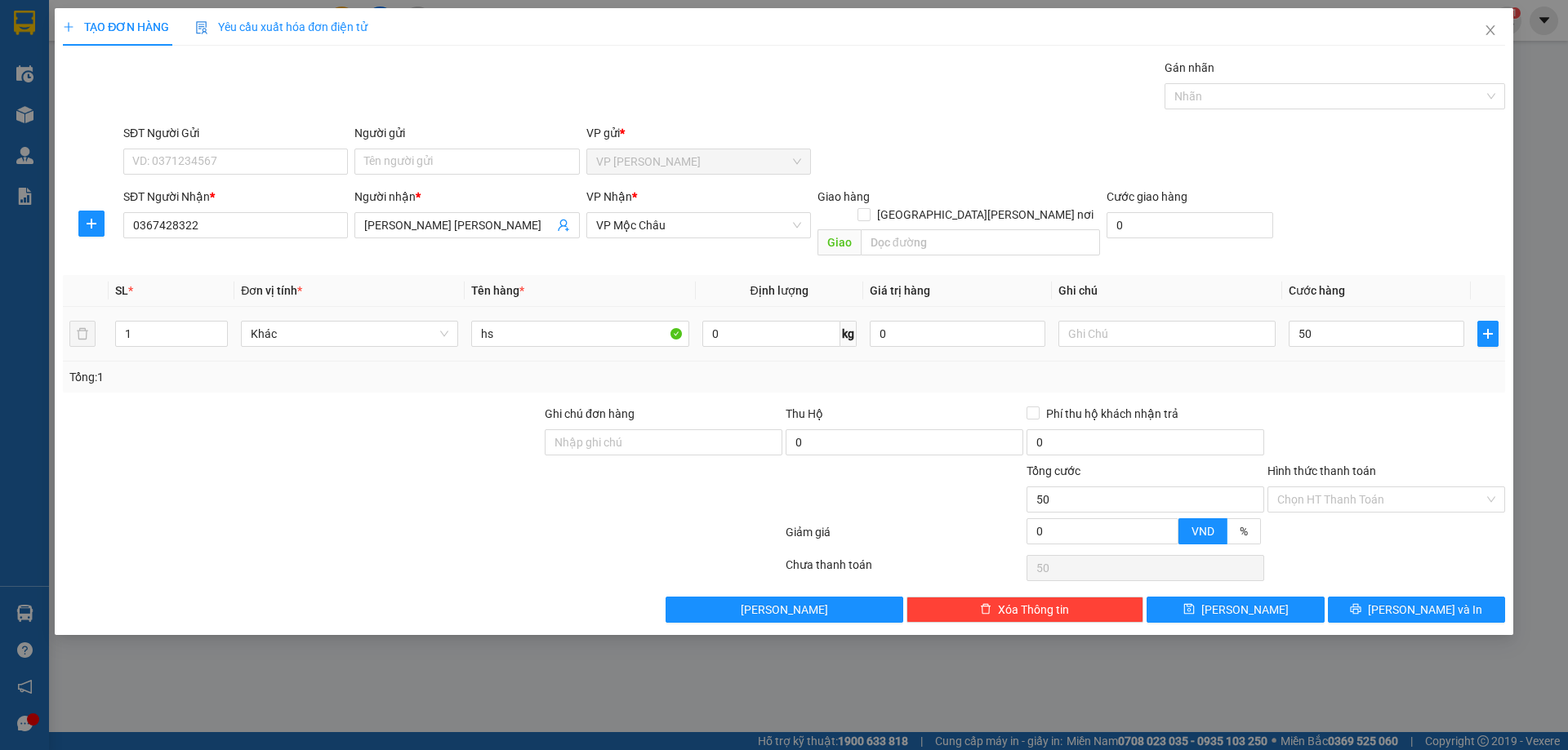
type input "50.000"
click at [1431, 224] on div "SĐT Người Nhận * 0367428322 Người nhận * huy mộc châu VP Nhận * VP Mộc Châu Gia…" at bounding box center [814, 225] width 1389 height 75
click at [1409, 601] on span "Lưu và In" at bounding box center [1425, 610] width 114 height 18
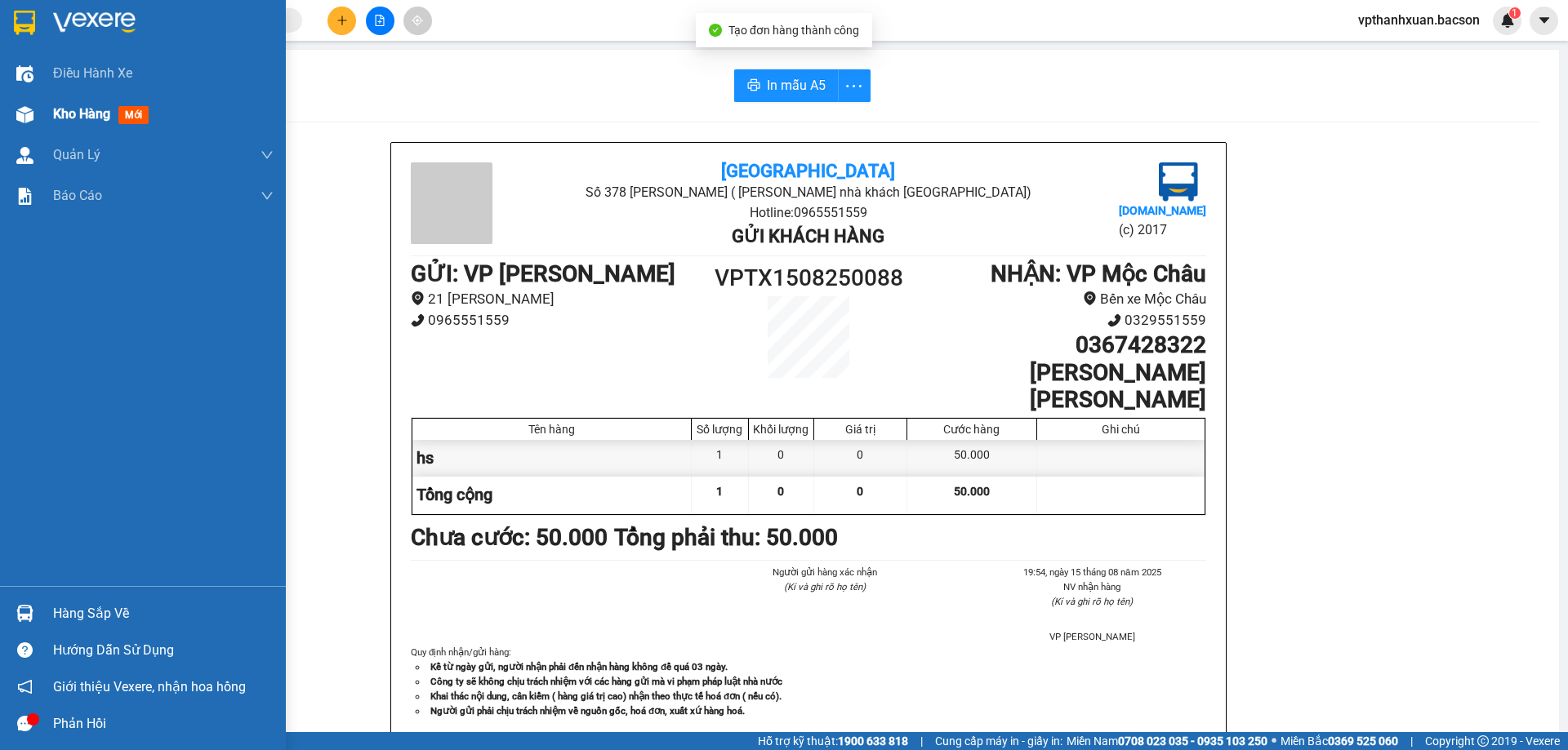
click at [120, 117] on span "mới" at bounding box center [133, 115] width 30 height 18
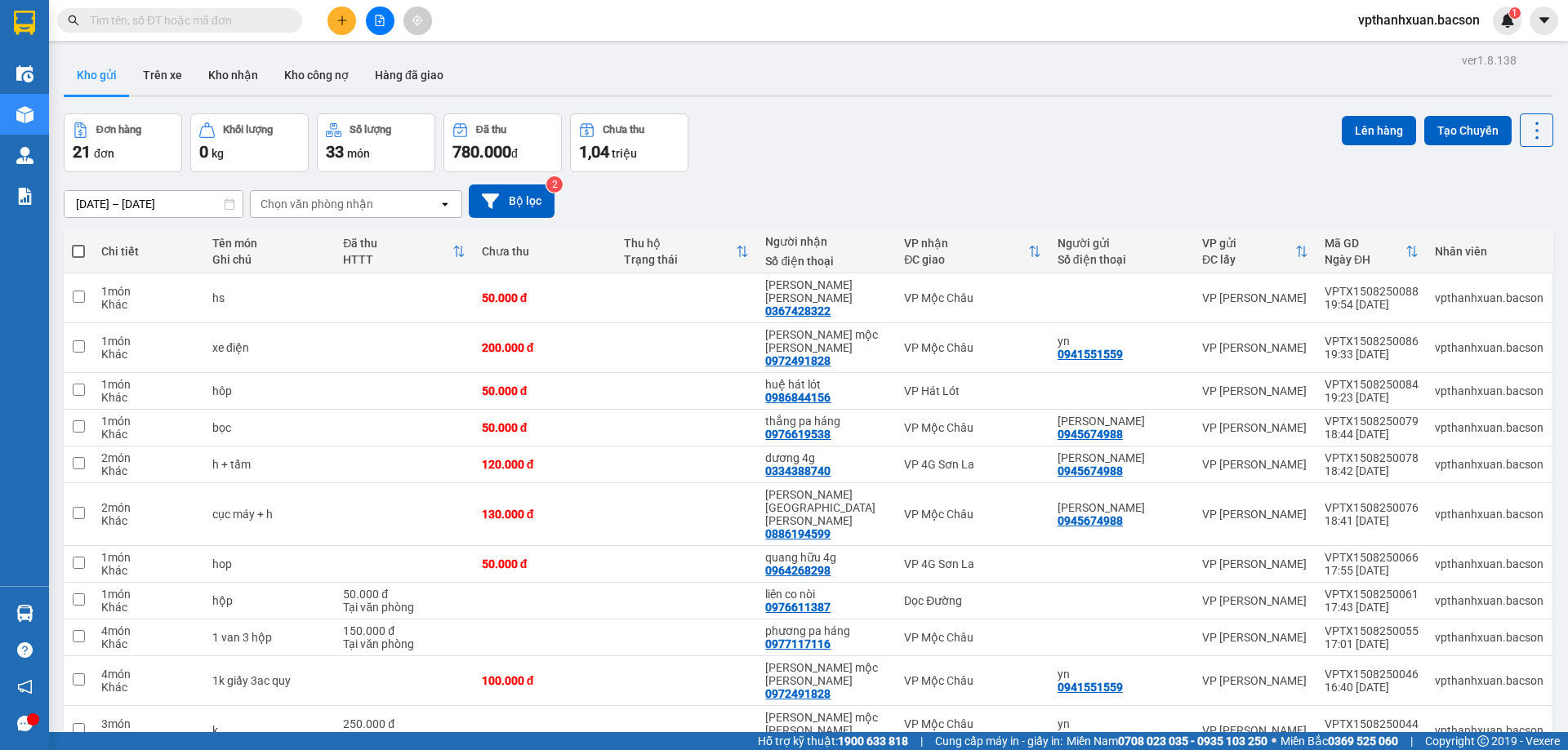
click at [79, 249] on span at bounding box center [78, 251] width 13 height 13
click at [79, 243] on input "checkbox" at bounding box center [79, 243] width 0 height 0
checkbox input "true"
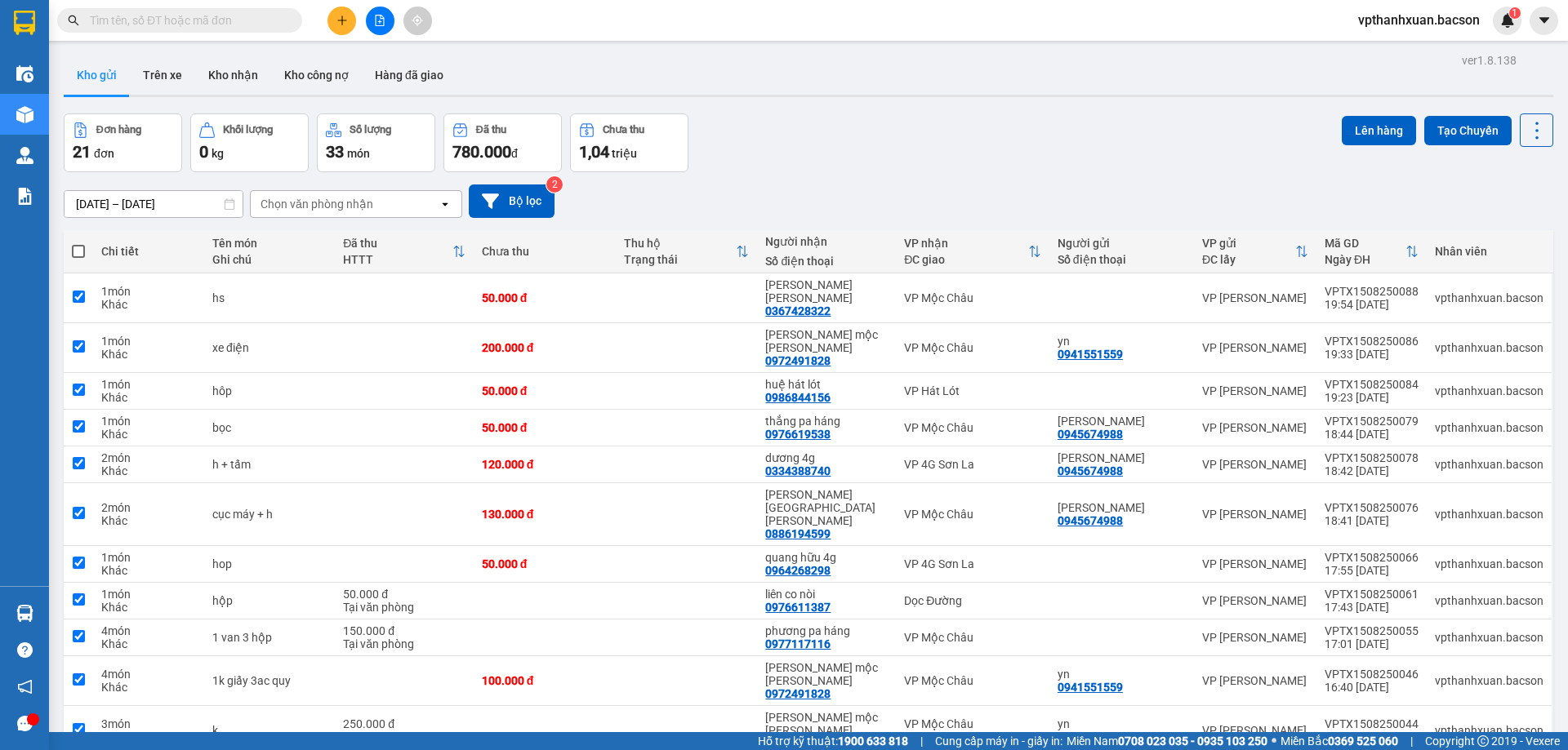
checkbox input "true"
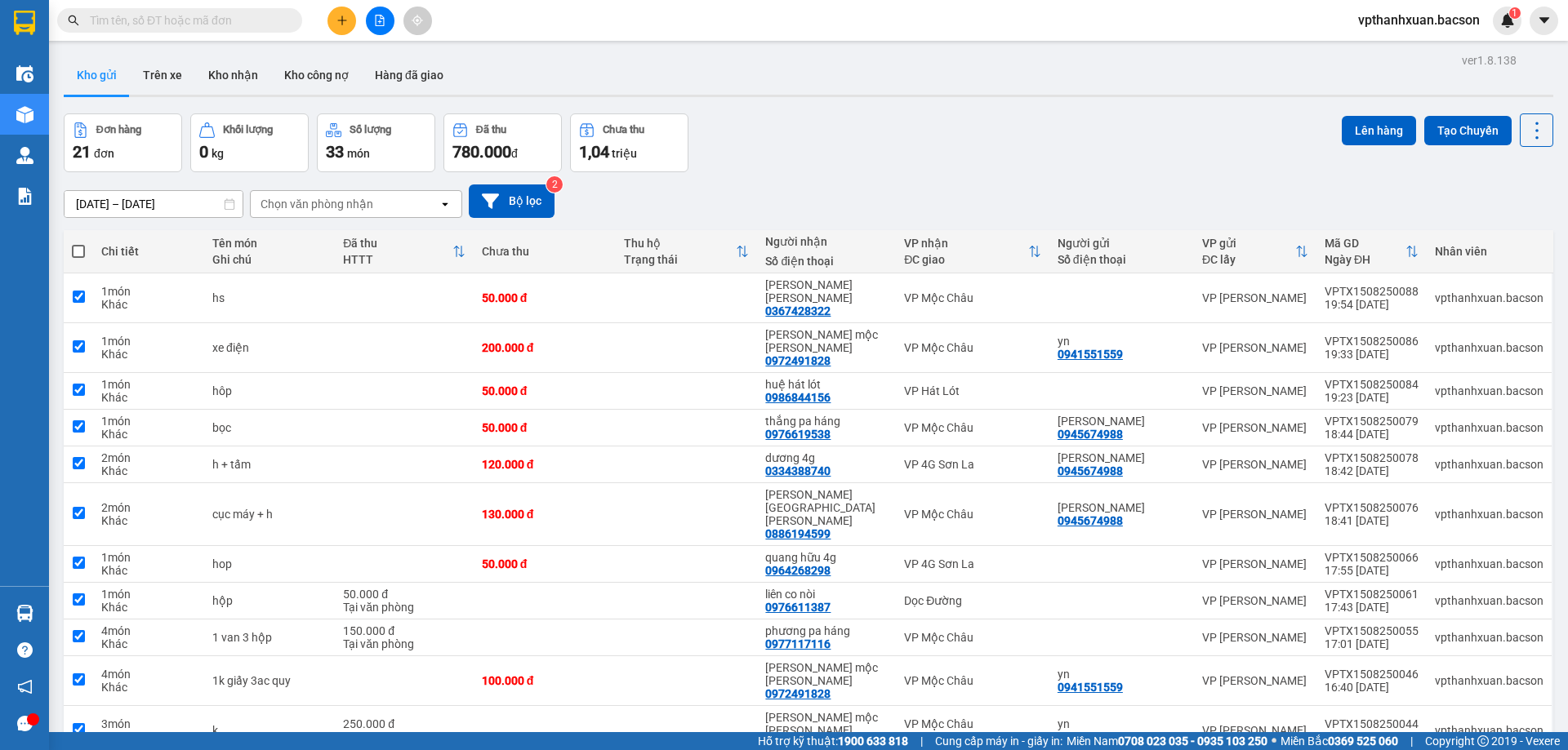
checkbox input "true"
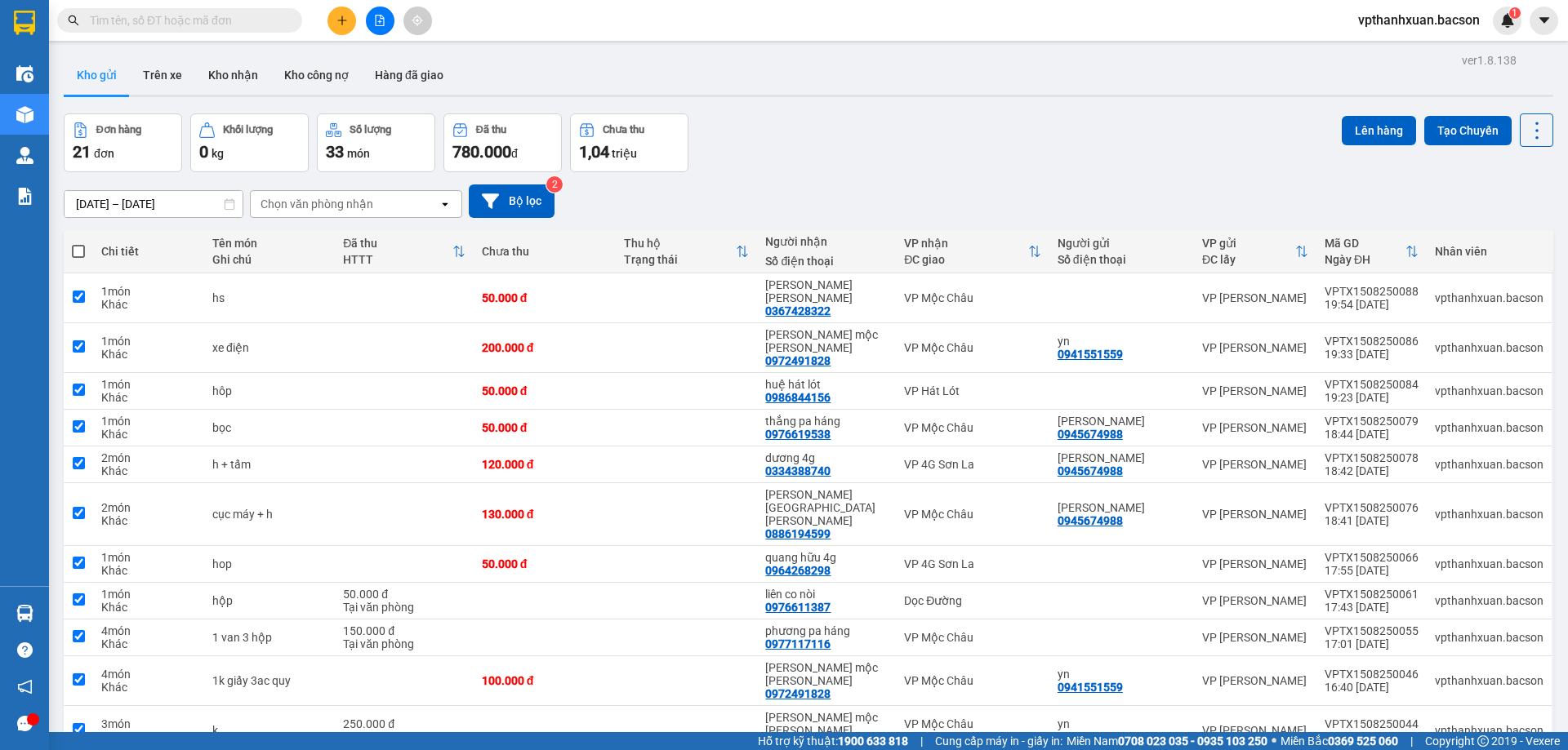
checkbox input "true"
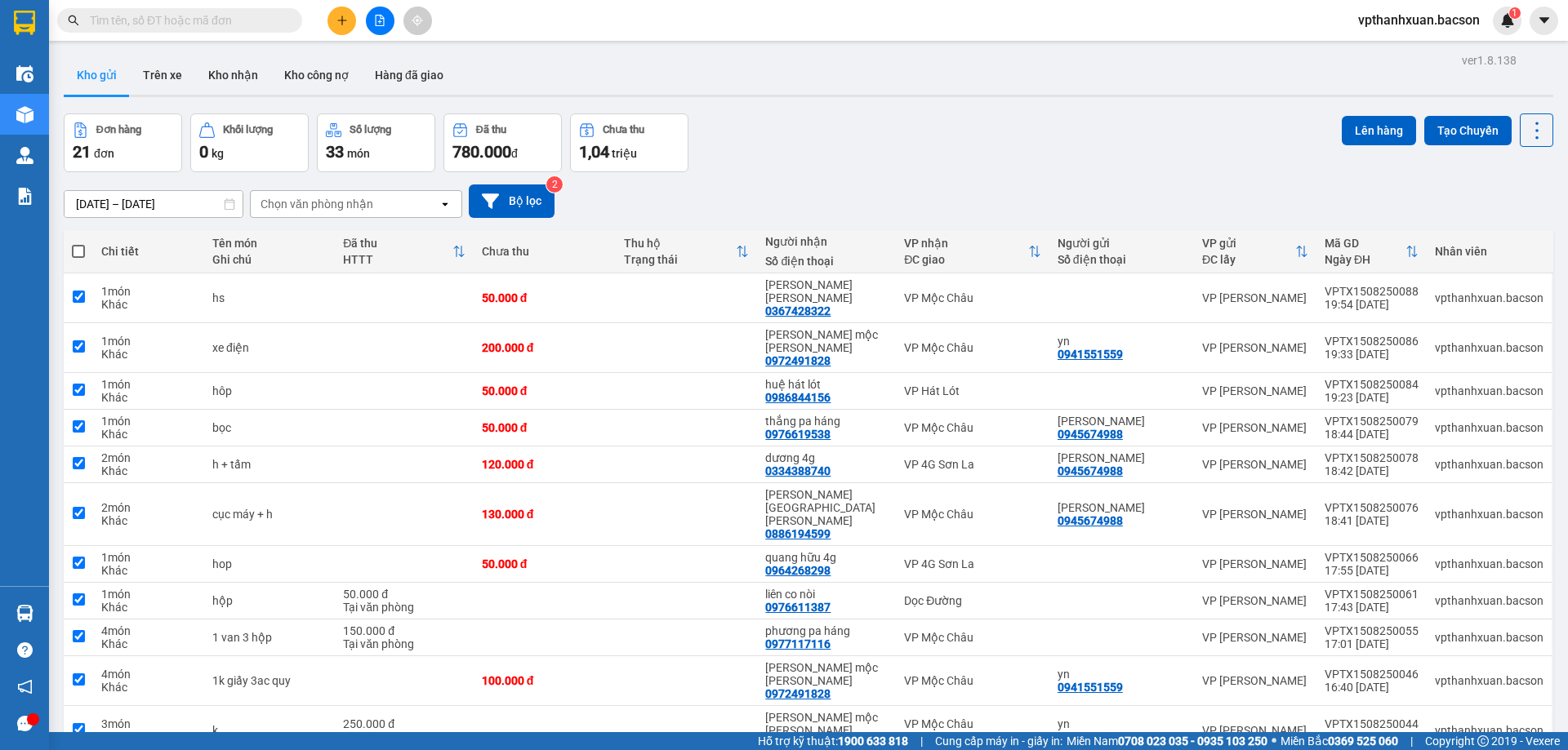
checkbox input "true"
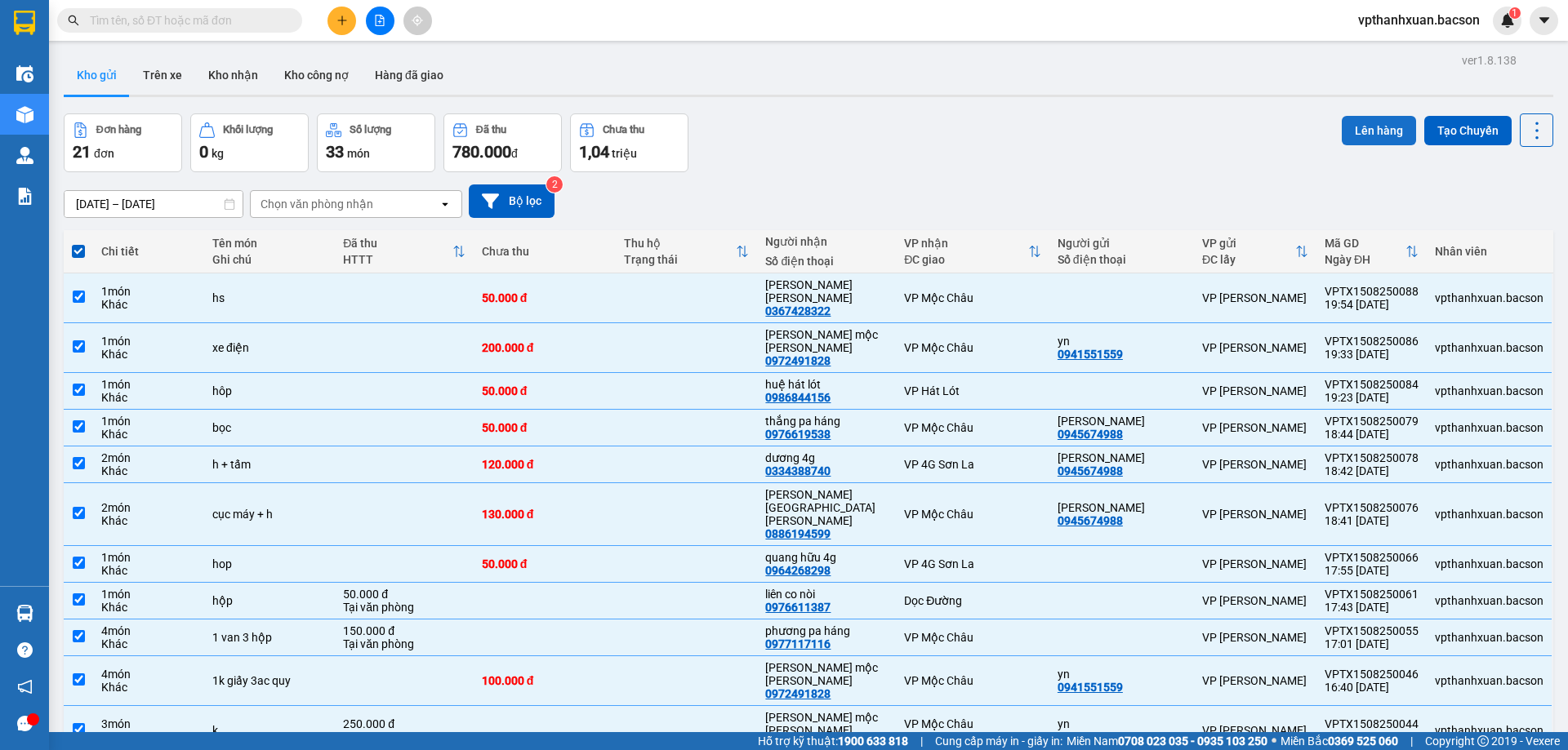
click at [1370, 130] on button "Lên hàng" at bounding box center [1379, 131] width 75 height 29
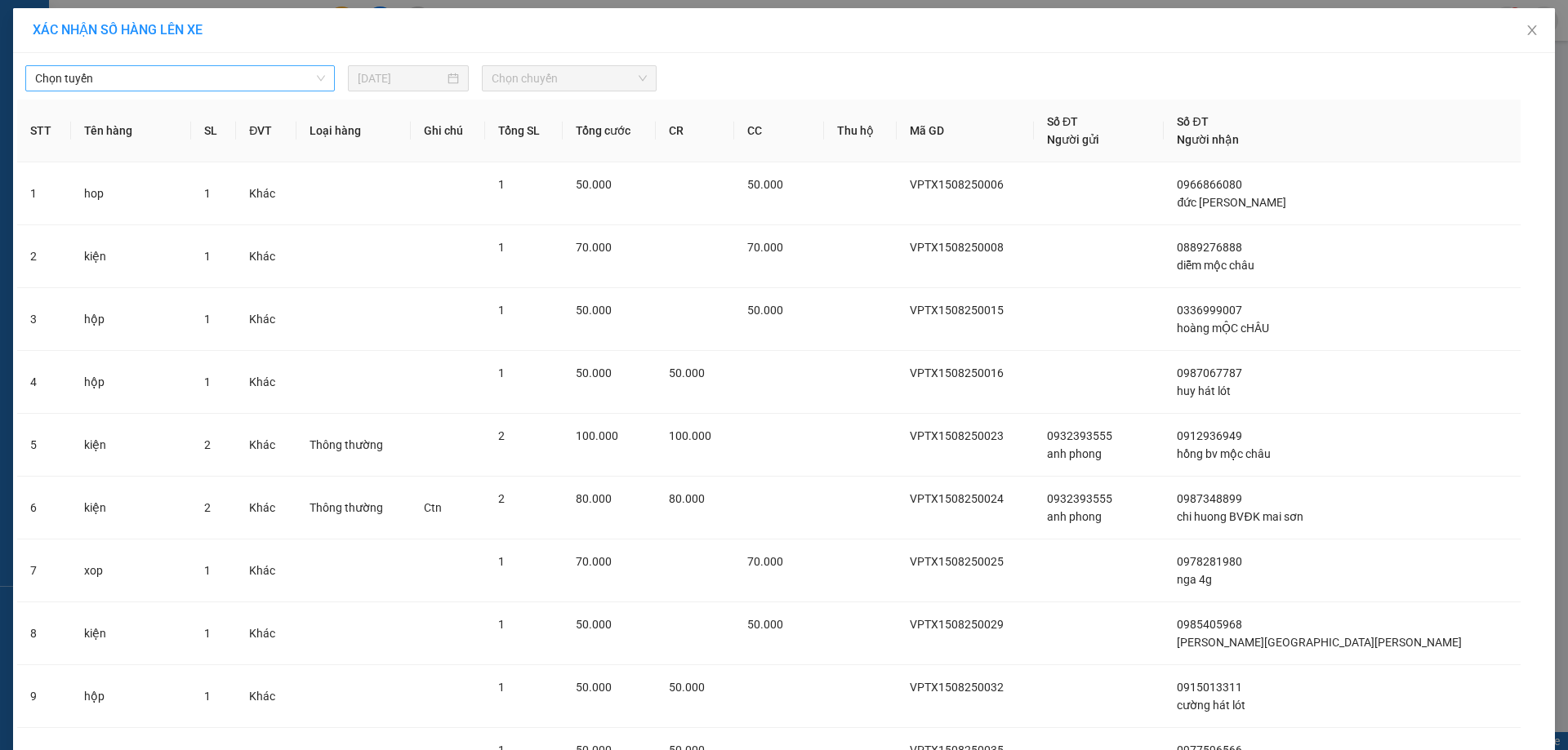
drag, startPoint x: 147, startPoint y: 77, endPoint x: 62, endPoint y: 88, distance: 85.7
click at [146, 77] on span "Chọn tuyến" at bounding box center [180, 78] width 290 height 24
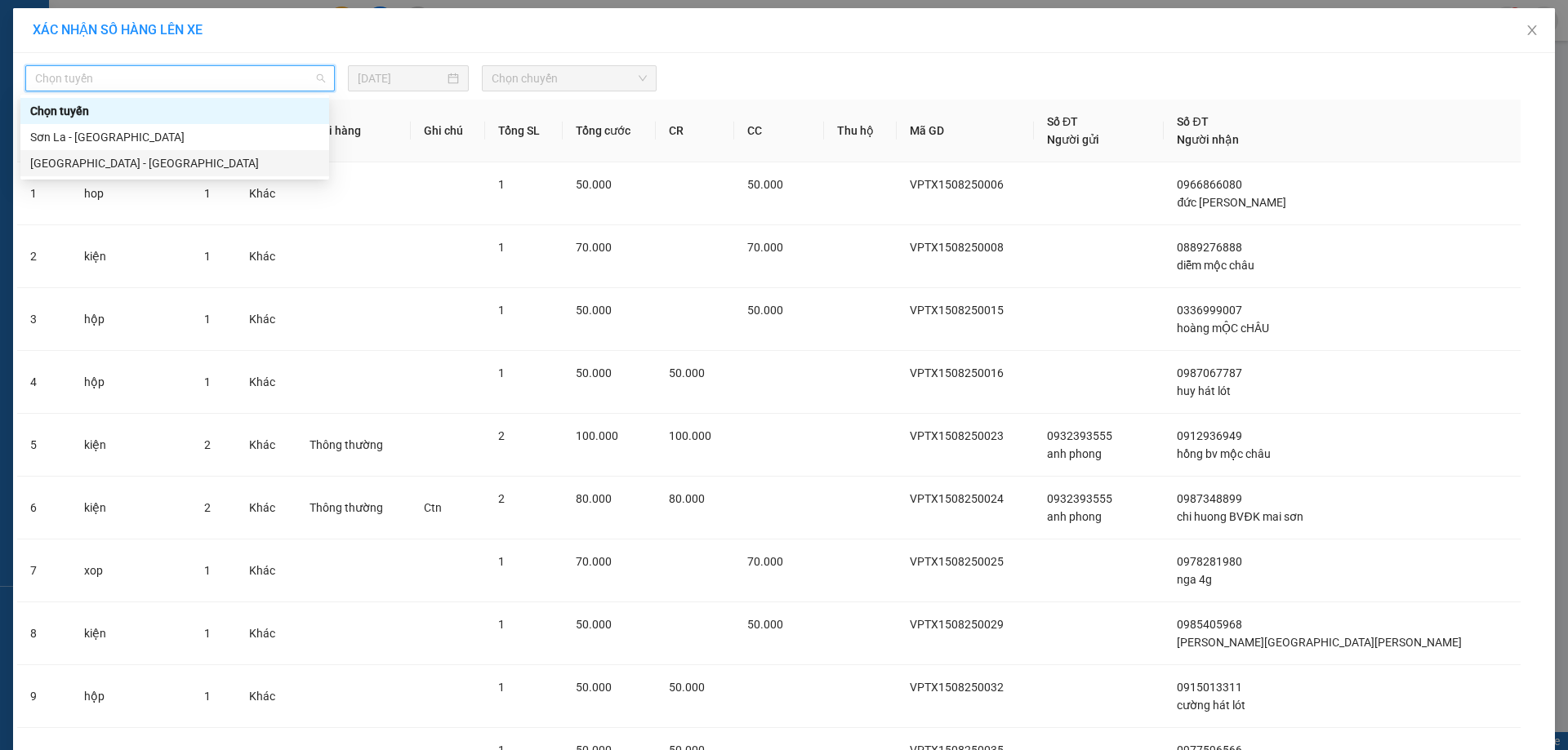
click at [42, 156] on div "[GEOGRAPHIC_DATA] - [GEOGRAPHIC_DATA]" at bounding box center [175, 163] width 289 height 18
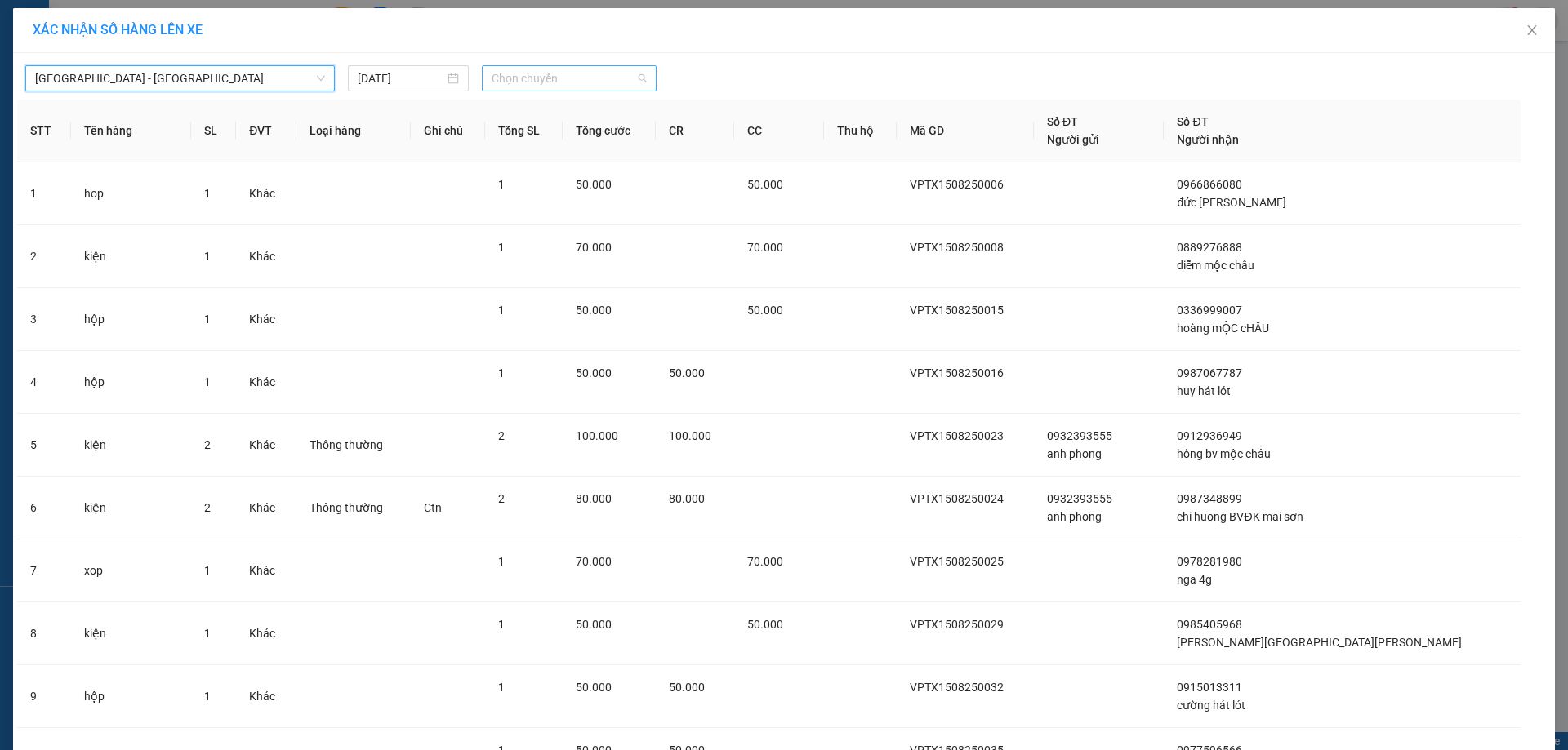
click at [552, 70] on span "Chọn chuyến" at bounding box center [569, 78] width 155 height 24
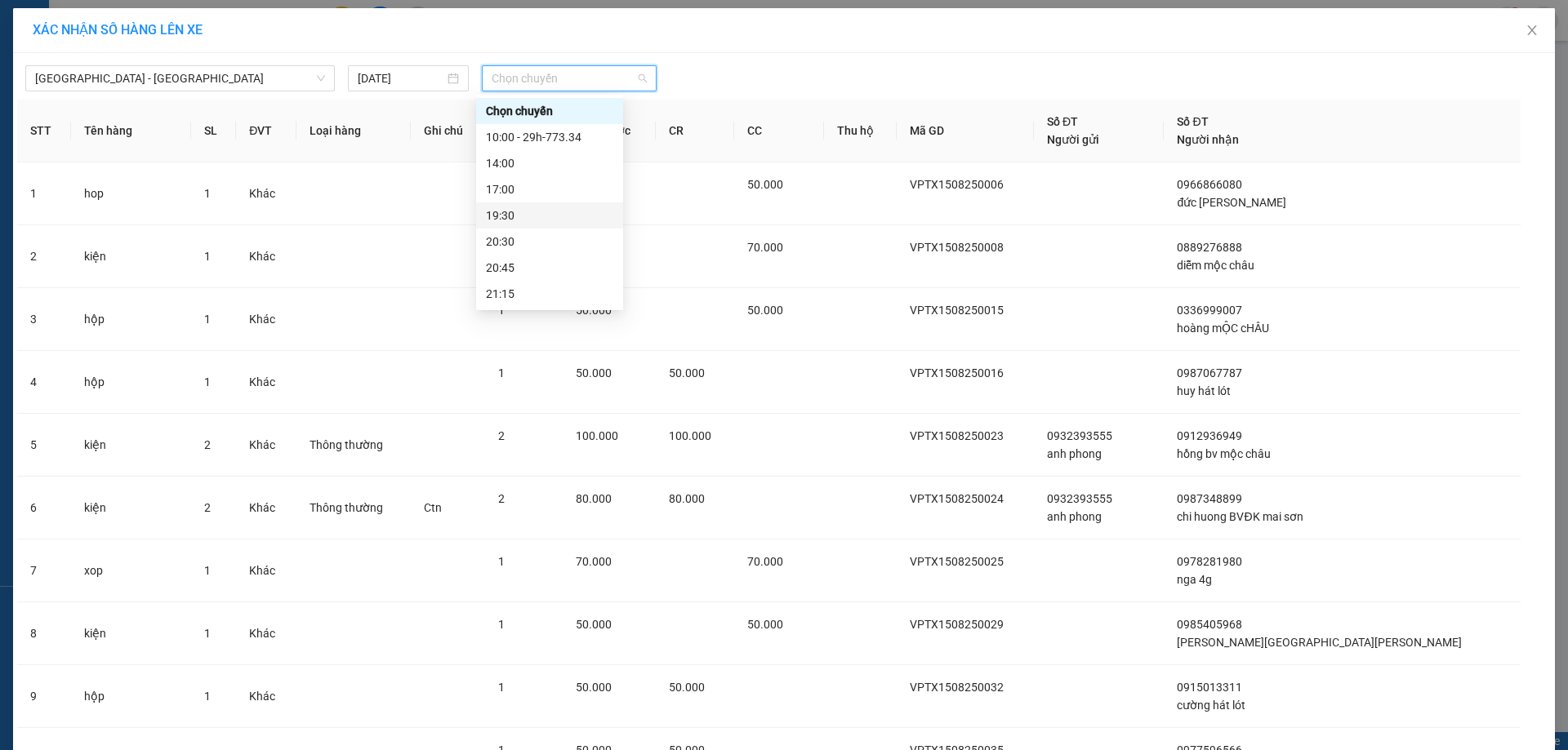
scroll to position [52, 0]
click at [557, 233] on div "21:15" at bounding box center [549, 242] width 127 height 18
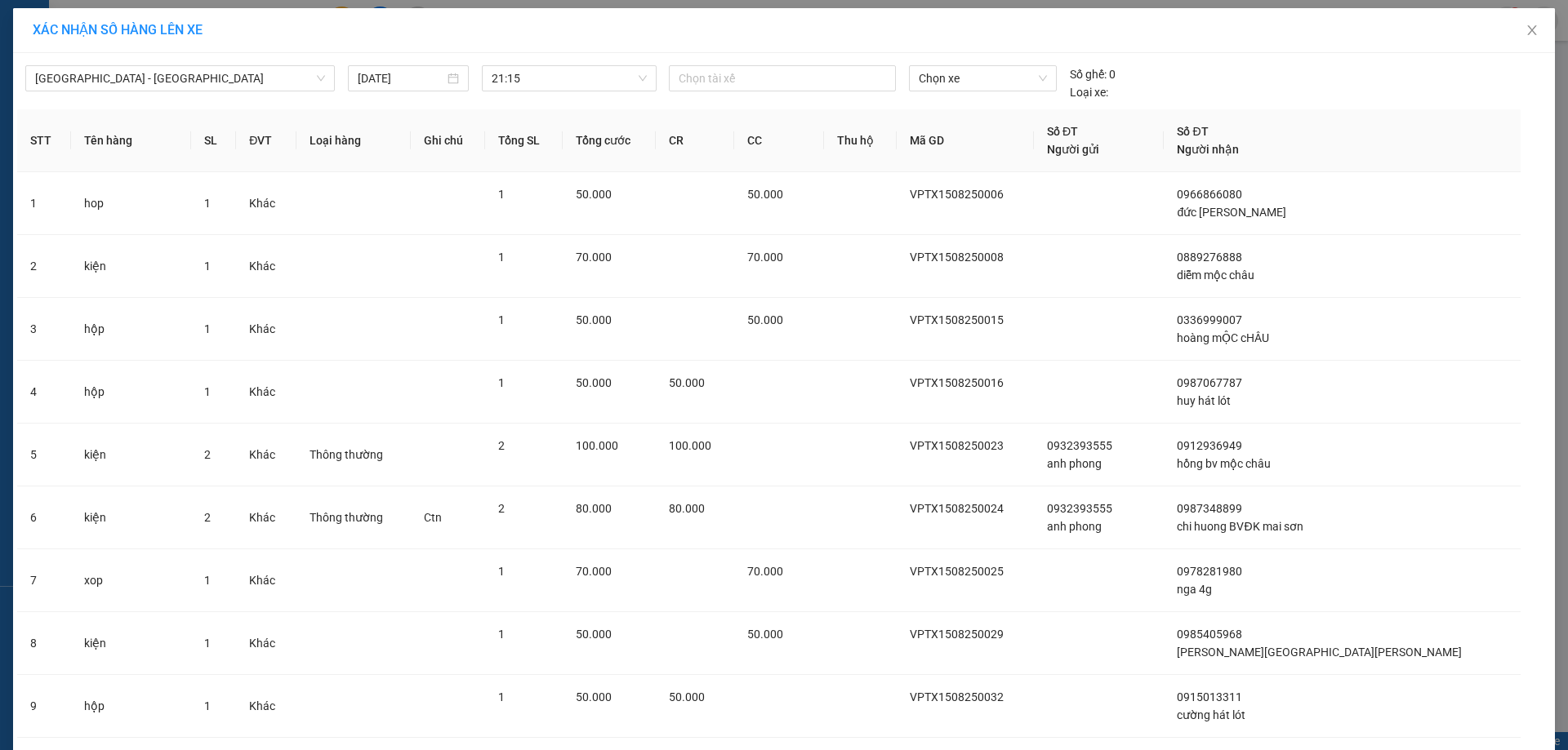
click at [961, 64] on div "Hà Nội - Sơn La 15/08/2025 21:15 Chọn tài xế Chọn xe Số ghế: 0 Loại xe:" at bounding box center [784, 79] width 1533 height 44
click at [963, 86] on span "Chọn xe" at bounding box center [982, 78] width 127 height 24
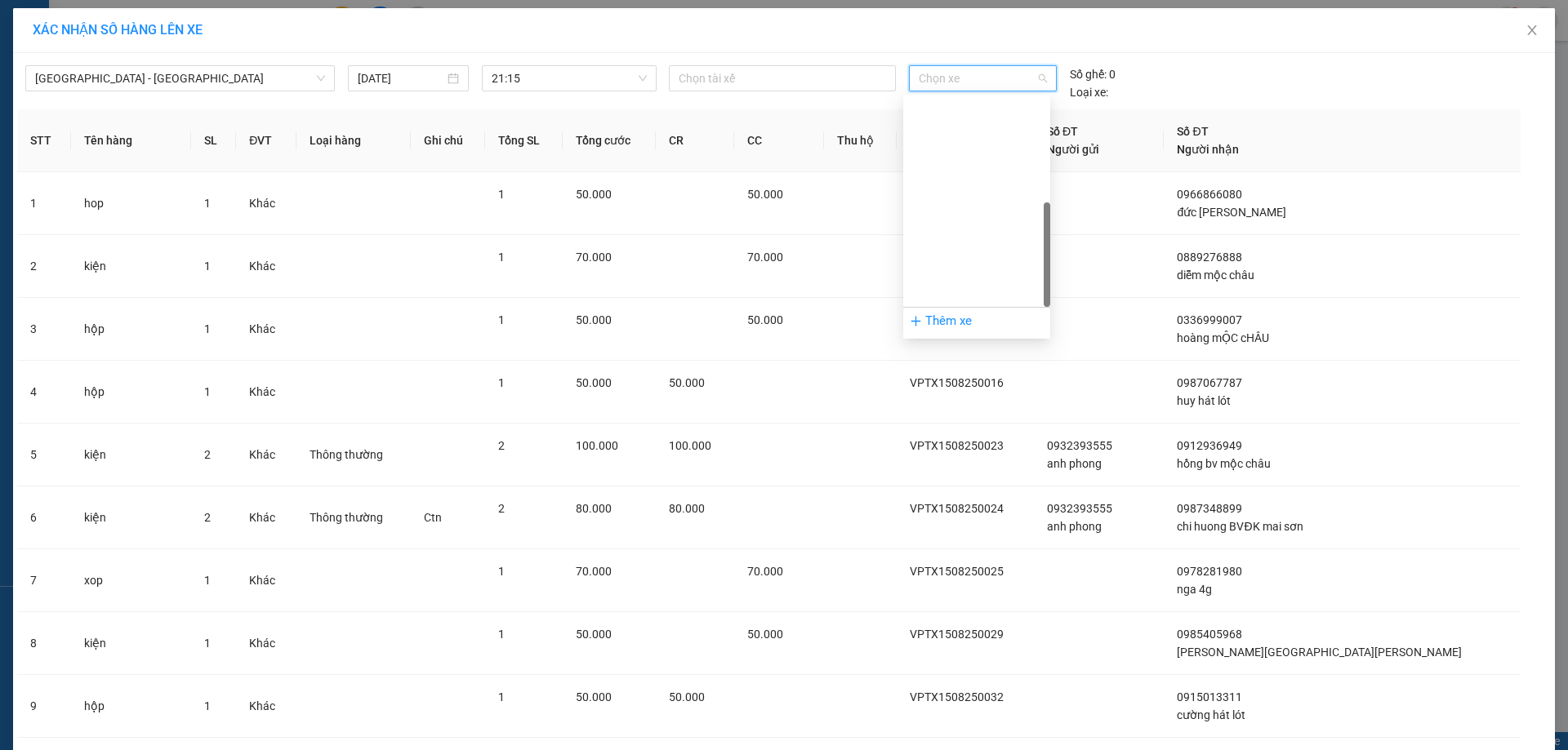
scroll to position [236, 0]
click at [1000, 292] on div "29h-773.34" at bounding box center [976, 294] width 127 height 18
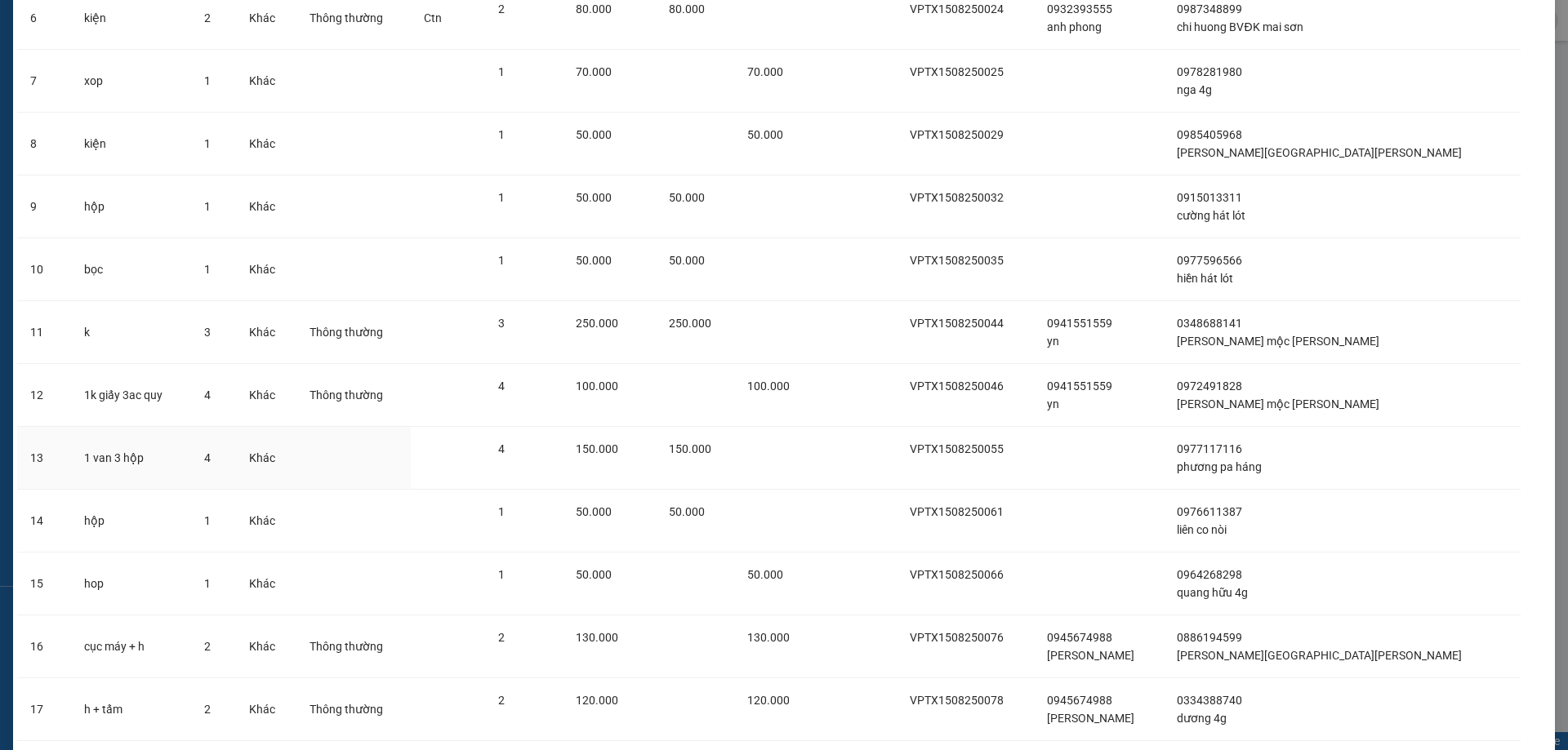
scroll to position [851, 0]
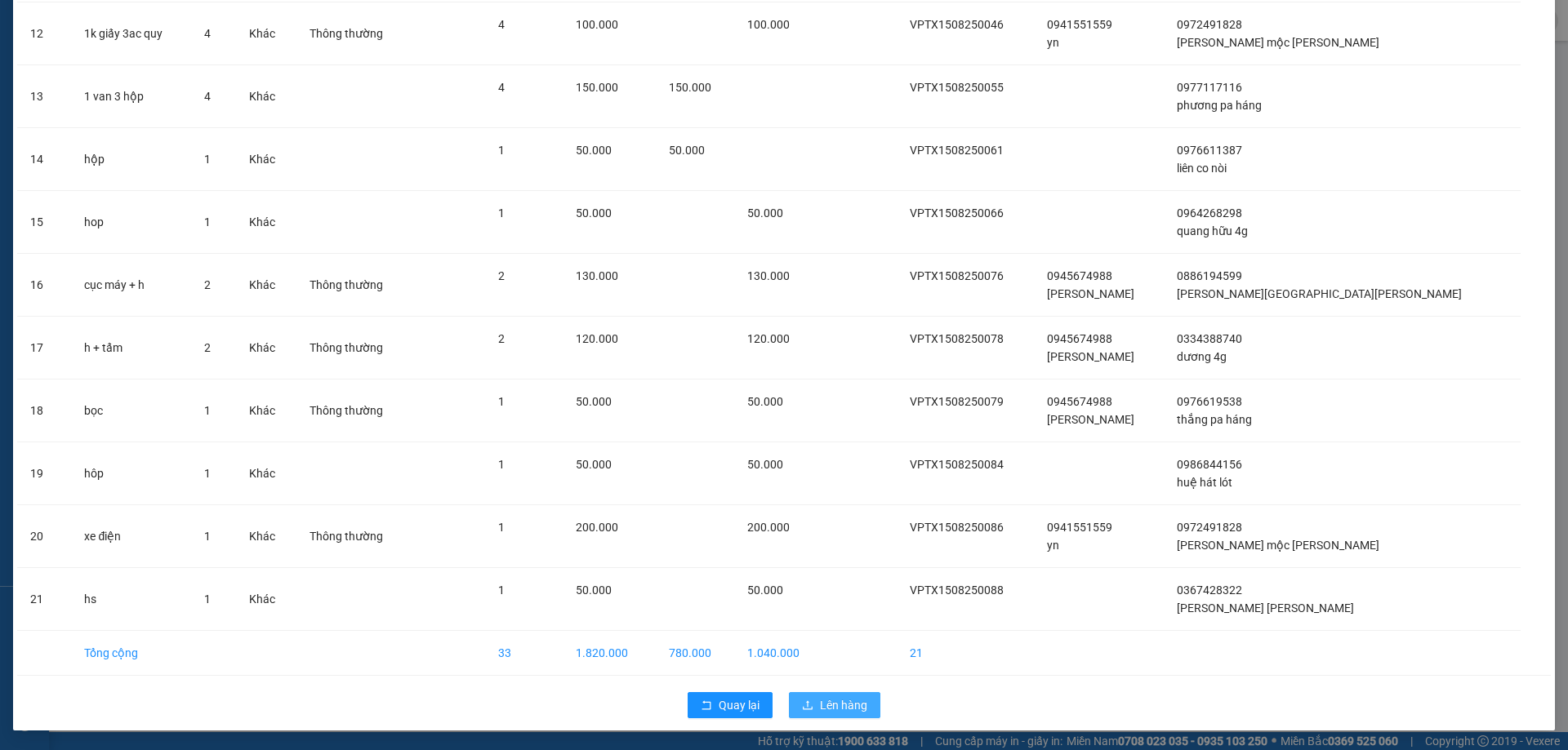
drag, startPoint x: 826, startPoint y: 695, endPoint x: 826, endPoint y: 706, distance: 11.0
click at [826, 697] on button "Lên hàng" at bounding box center [835, 705] width 92 height 26
click at [825, 707] on span "Lên hàng" at bounding box center [843, 705] width 48 height 18
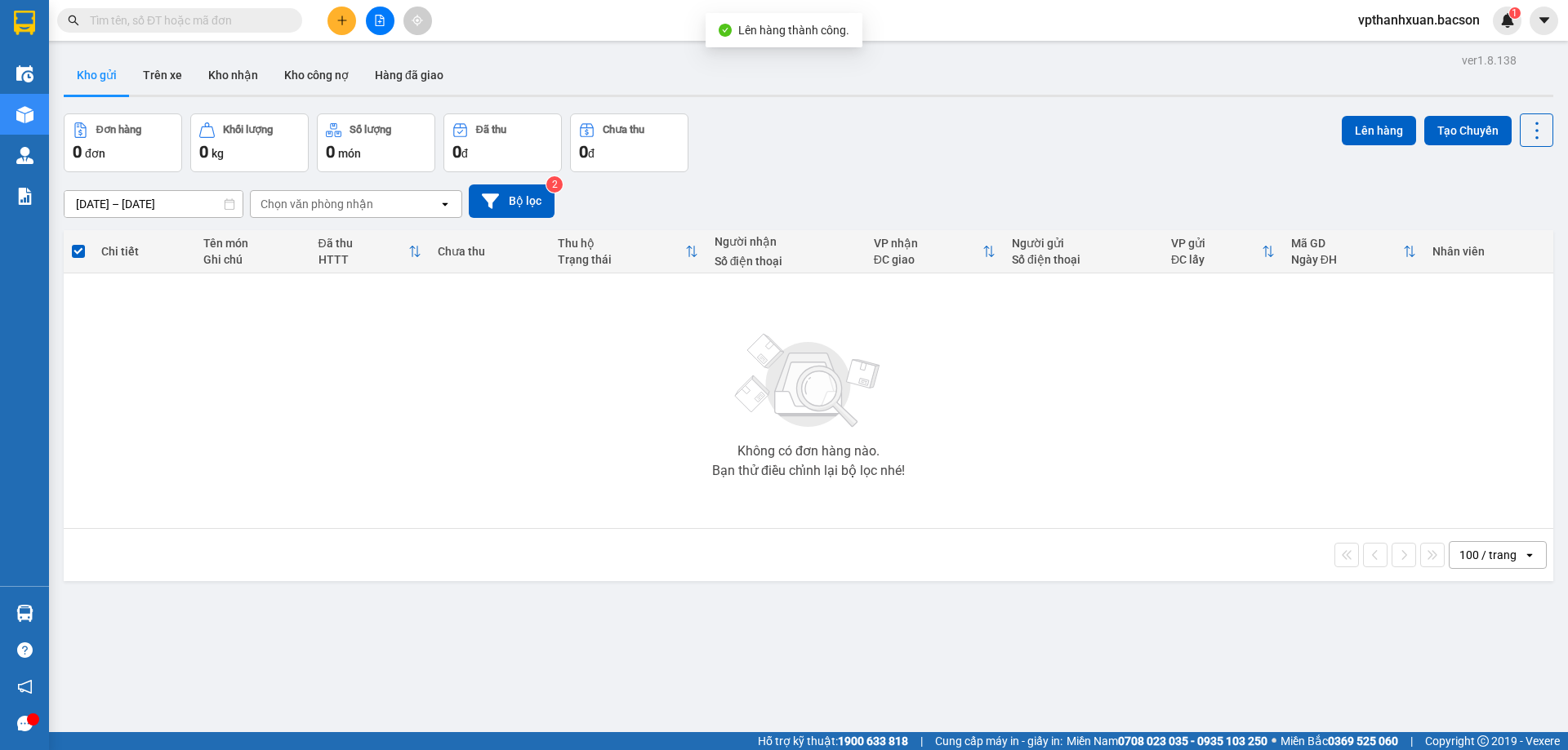
click at [329, 210] on div "Chọn văn phòng nhận" at bounding box center [317, 204] width 113 height 16
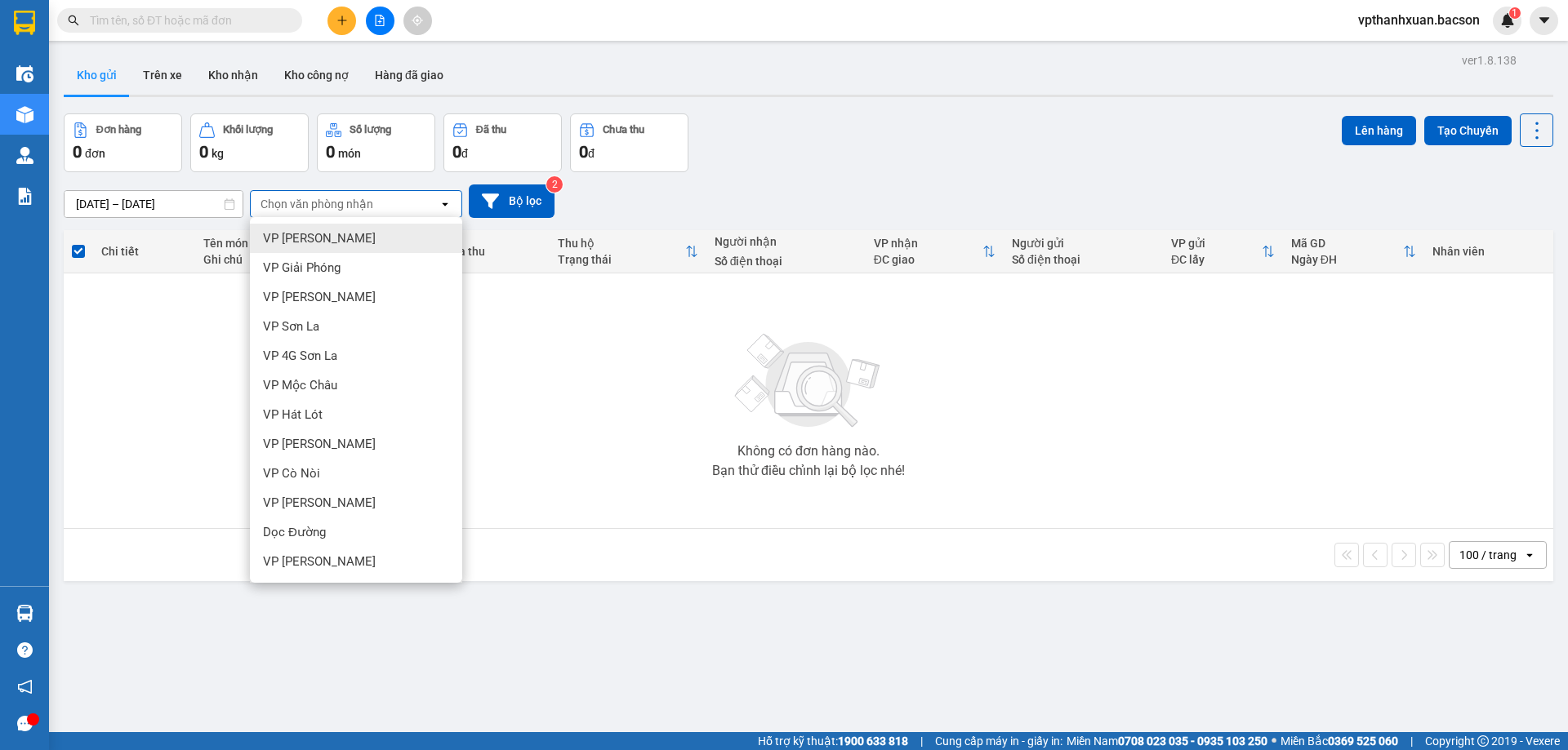
click at [378, 3] on div "Kết quả tìm kiếm ( 0 ) Bộ lọc No Data vpthanhxuan.bacson 1" at bounding box center [784, 20] width 1568 height 41
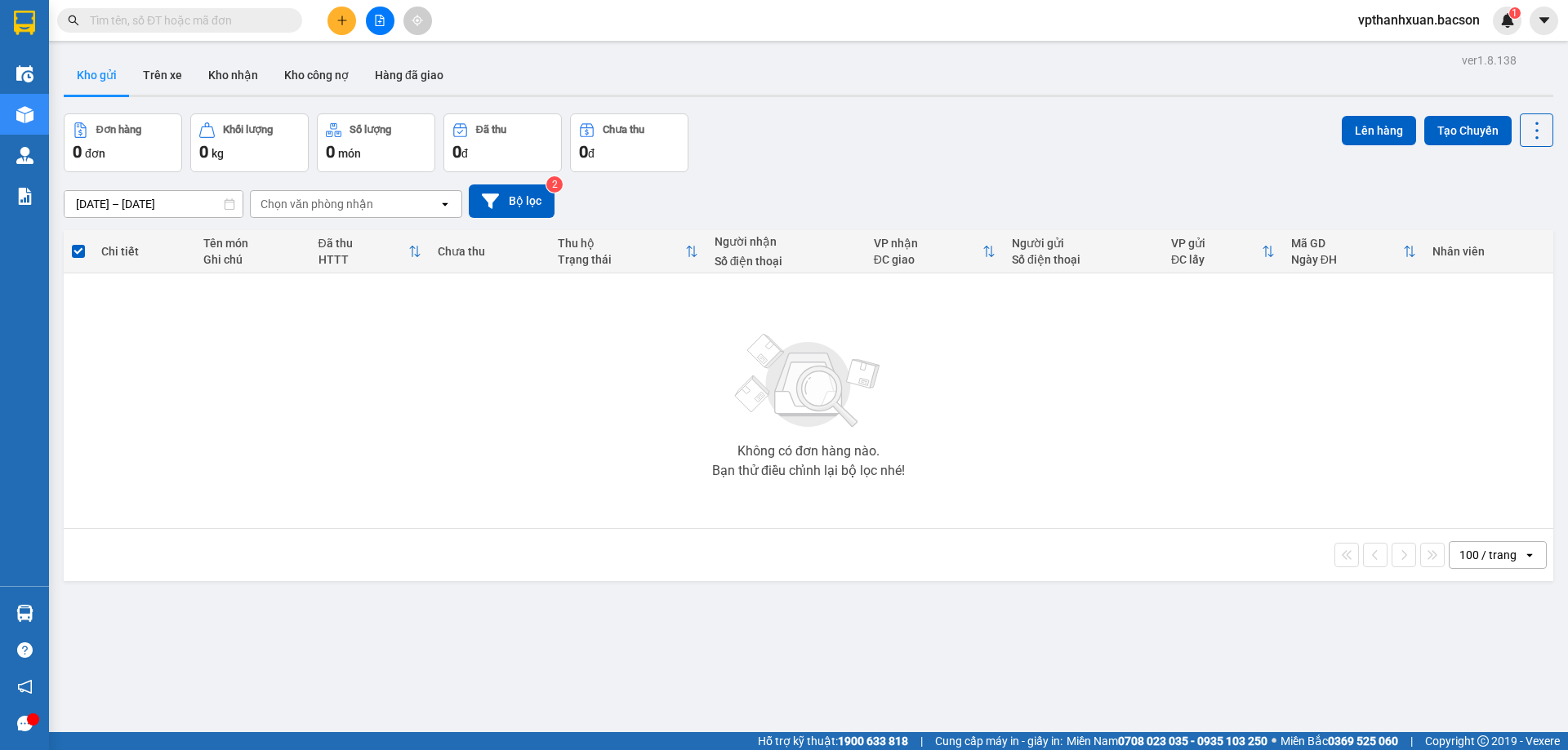
click at [378, 17] on icon "file-add" at bounding box center [379, 20] width 11 height 11
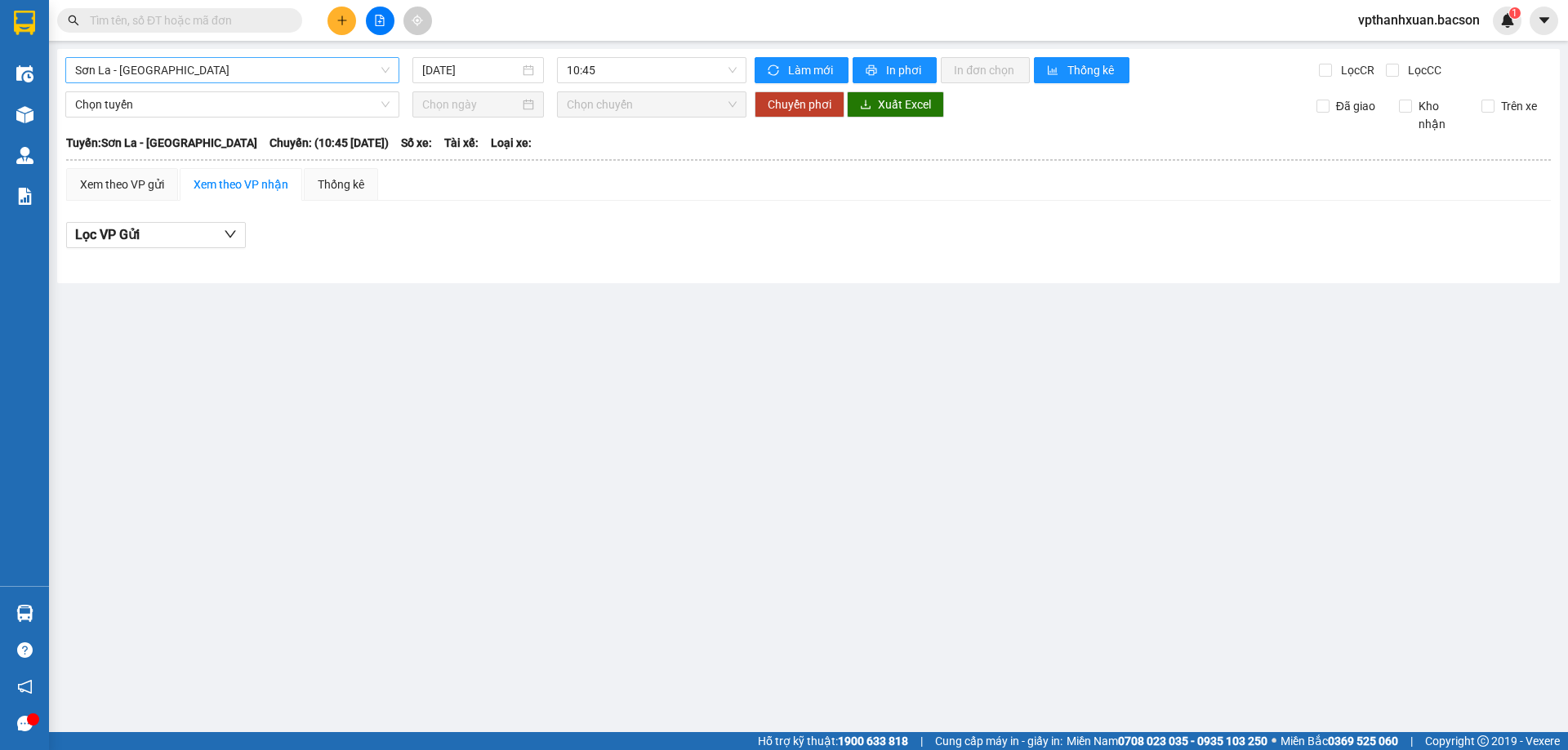
click at [319, 76] on span "Sơn La - [GEOGRAPHIC_DATA]" at bounding box center [232, 70] width 314 height 24
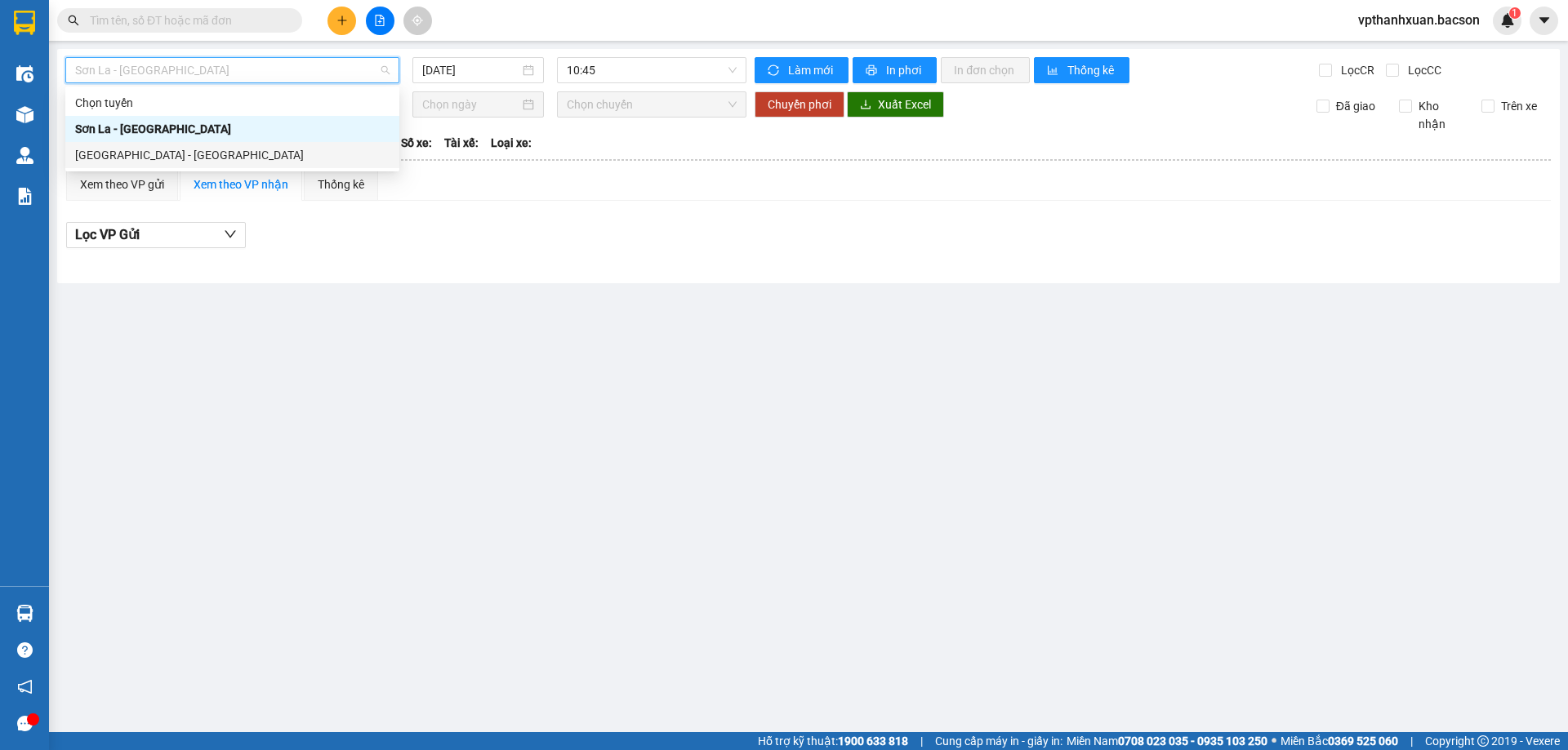
click at [205, 150] on div "[GEOGRAPHIC_DATA] - [GEOGRAPHIC_DATA]" at bounding box center [232, 155] width 314 height 18
type input "[DATE]"
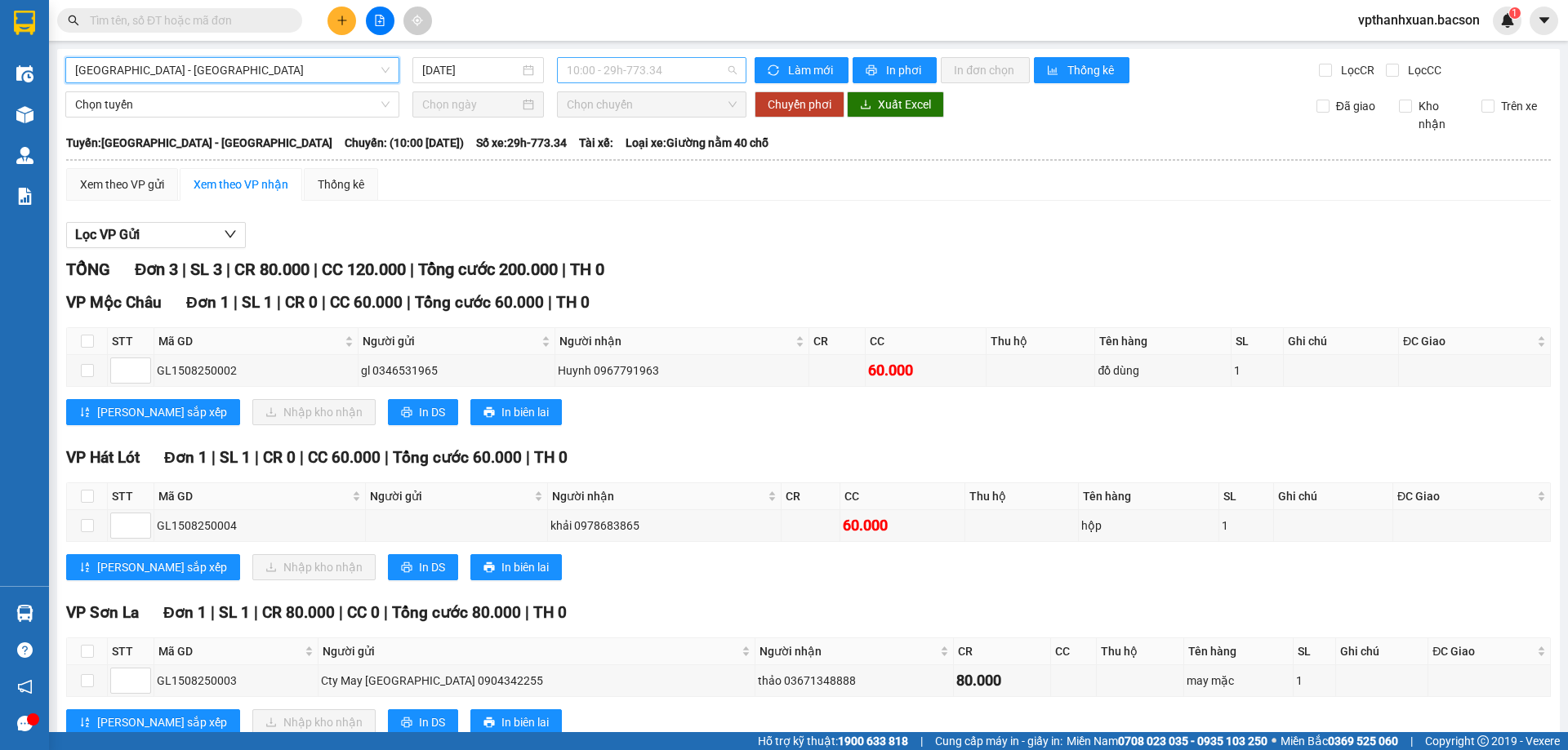
click at [676, 79] on span "10:00 - 29h-773.34" at bounding box center [651, 70] width 170 height 24
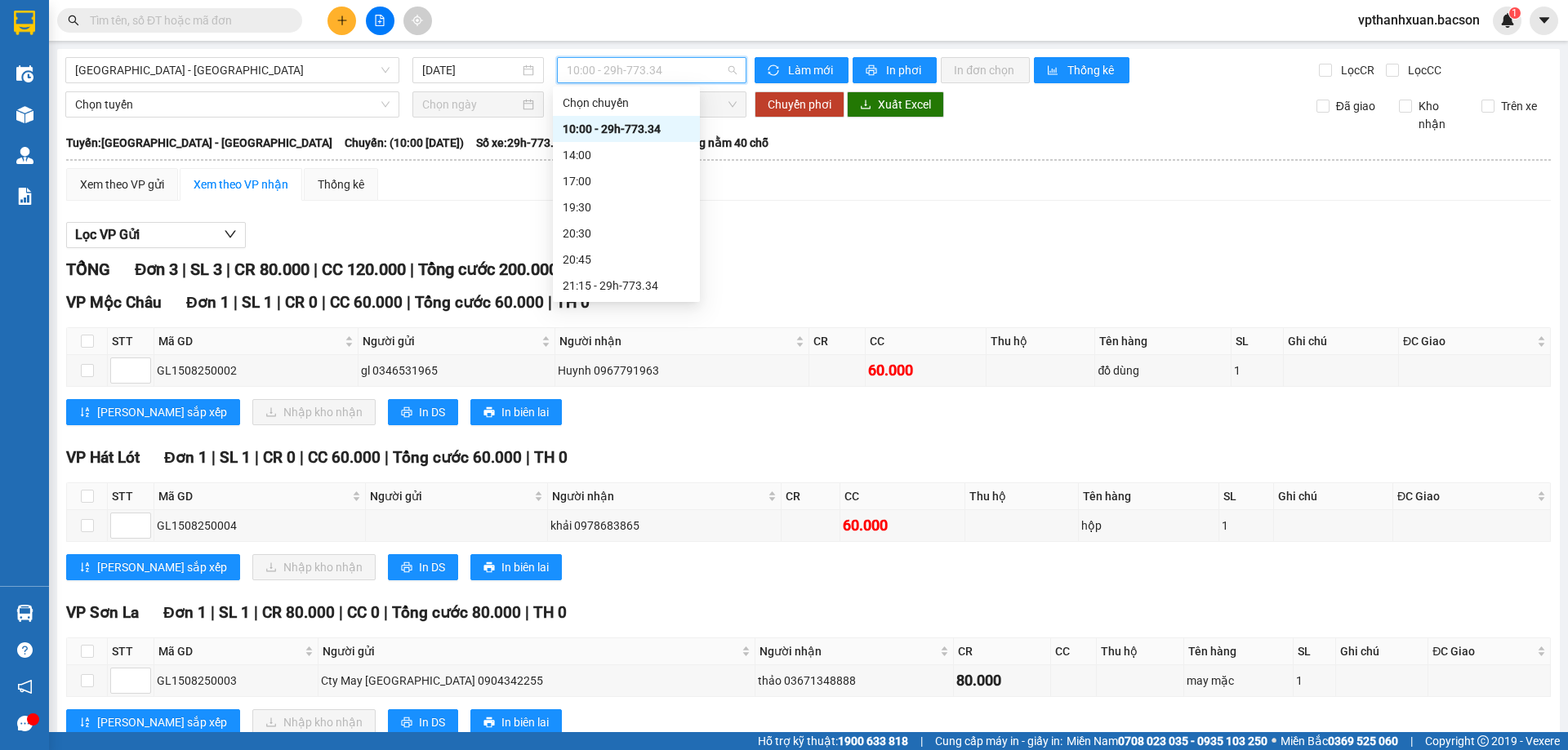
scroll to position [52, 0]
click at [642, 243] on div "21:15 - 29h-773.34" at bounding box center [626, 234] width 147 height 26
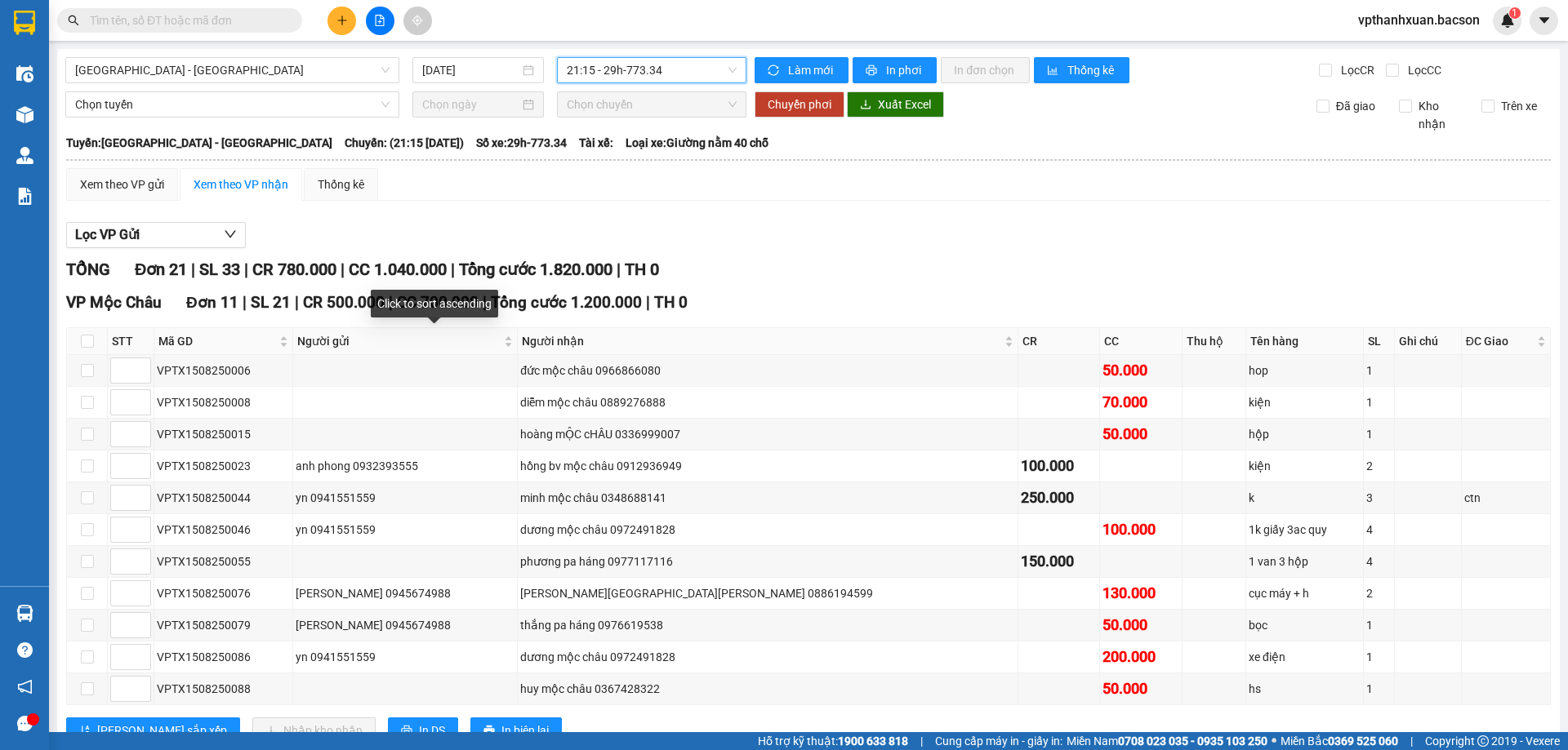
scroll to position [327, 0]
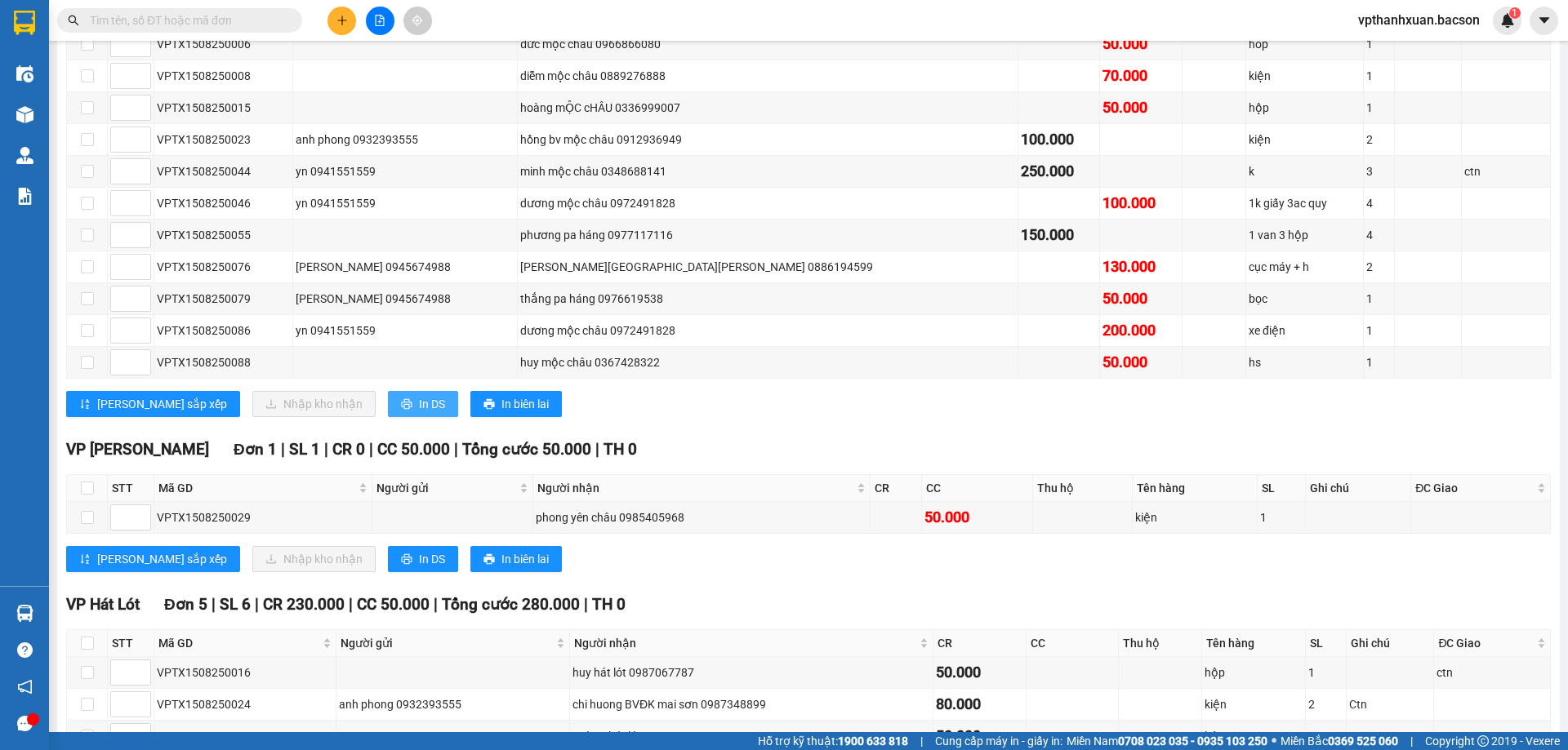
click at [419, 408] on span "In DS" at bounding box center [432, 404] width 26 height 18
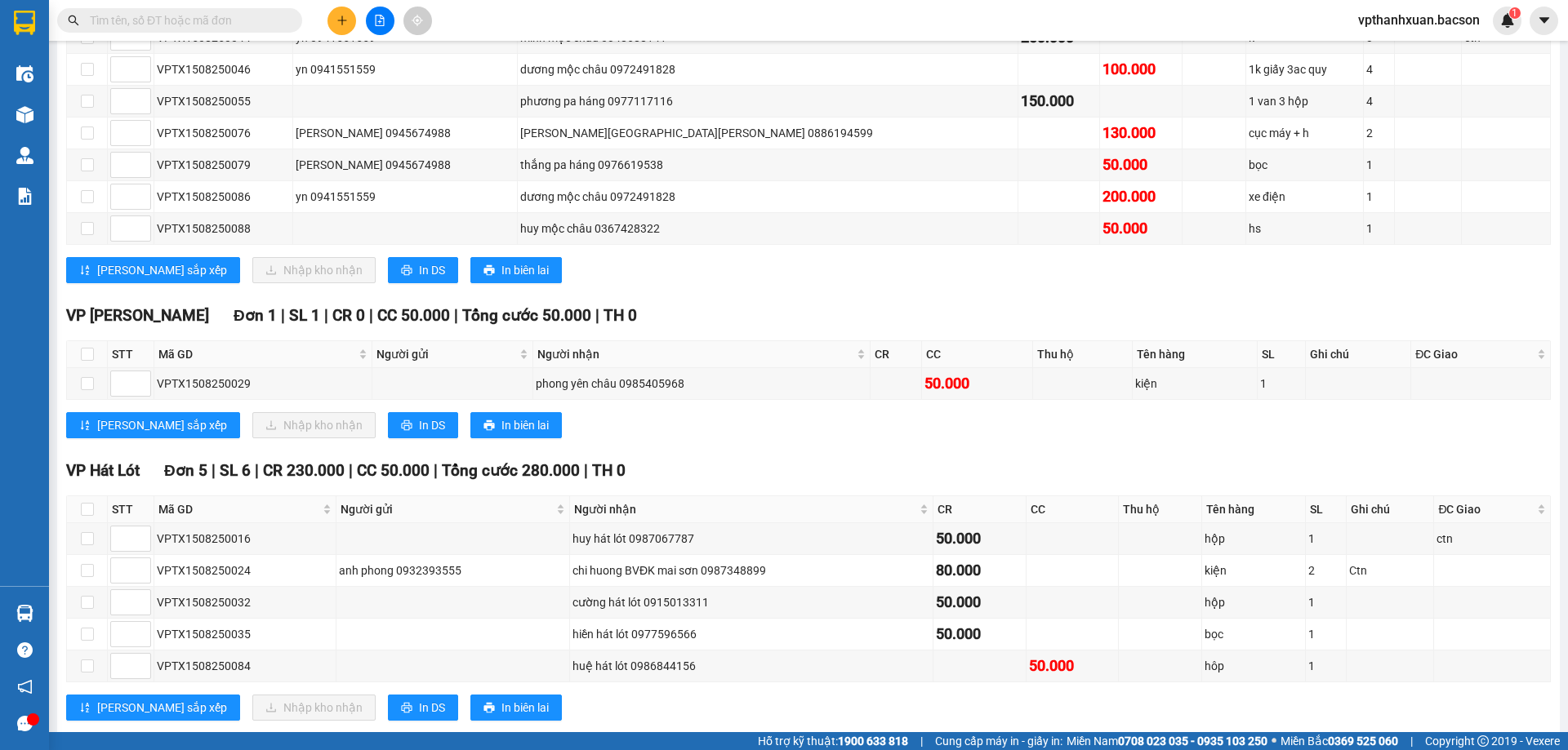
scroll to position [0, 0]
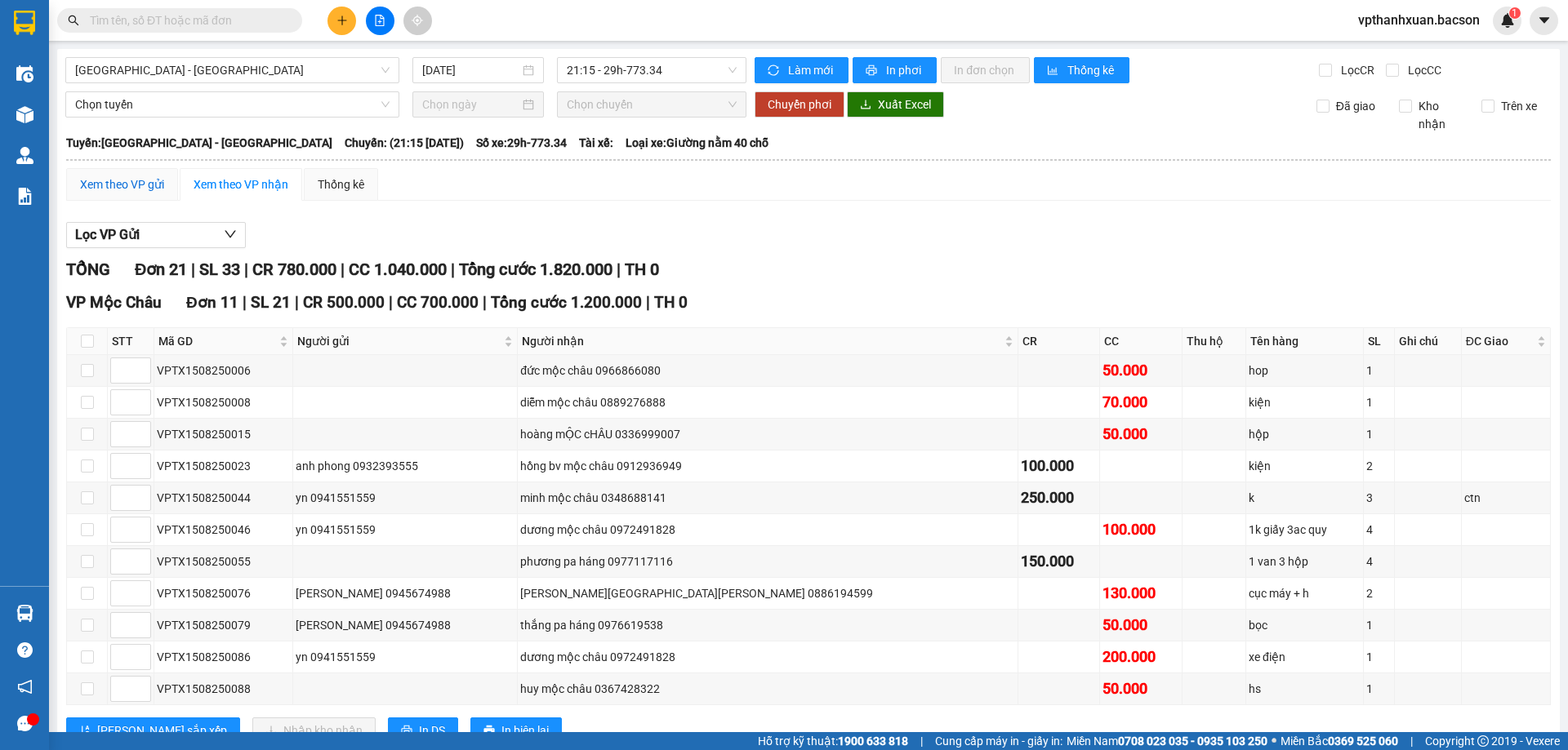
click at [154, 186] on div "Xem theo VP gửi" at bounding box center [121, 184] width 84 height 18
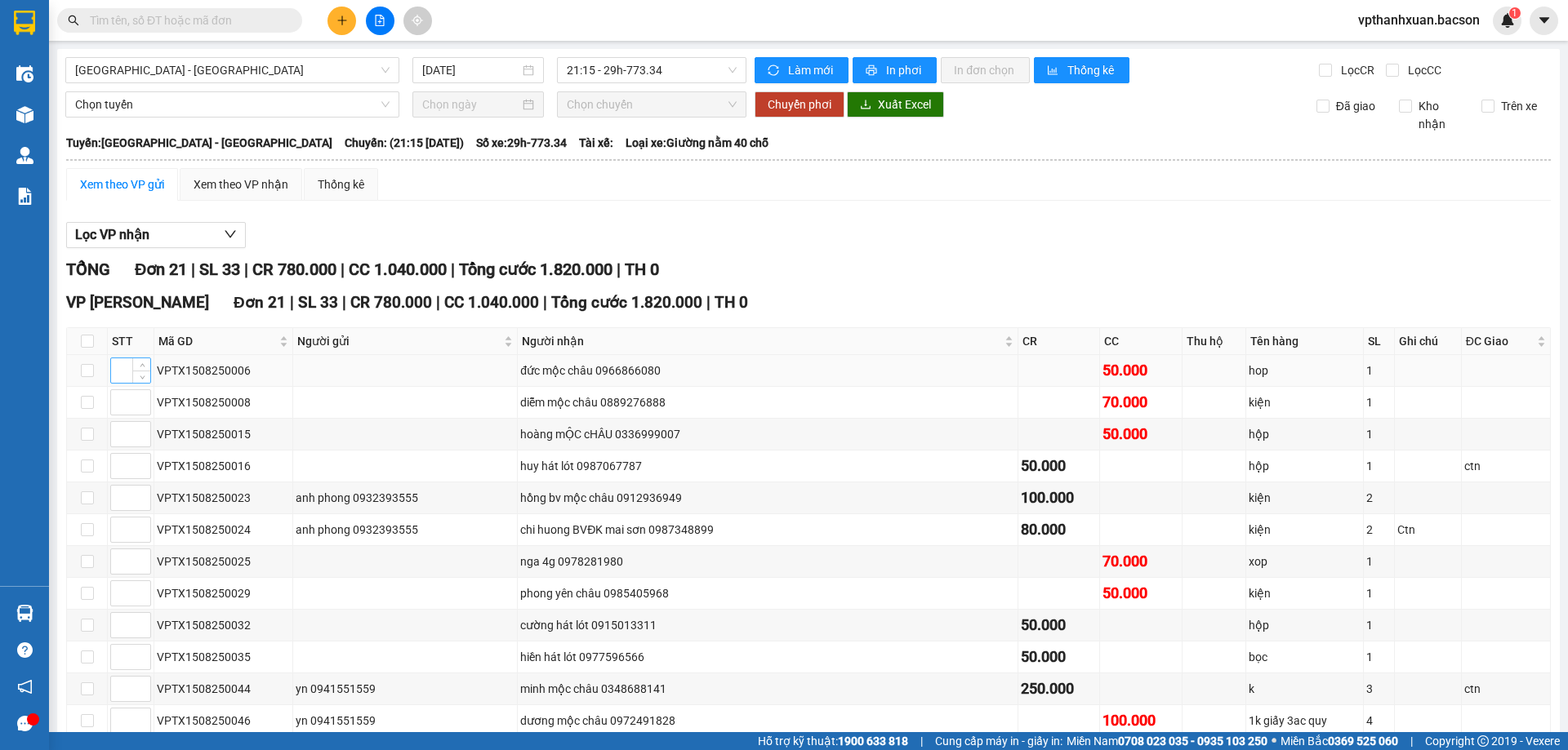
click at [123, 370] on input at bounding box center [130, 371] width 39 height 24
type input "1"
click at [121, 401] on input at bounding box center [130, 403] width 39 height 24
type input "1"
click at [123, 443] on input at bounding box center [130, 434] width 39 height 24
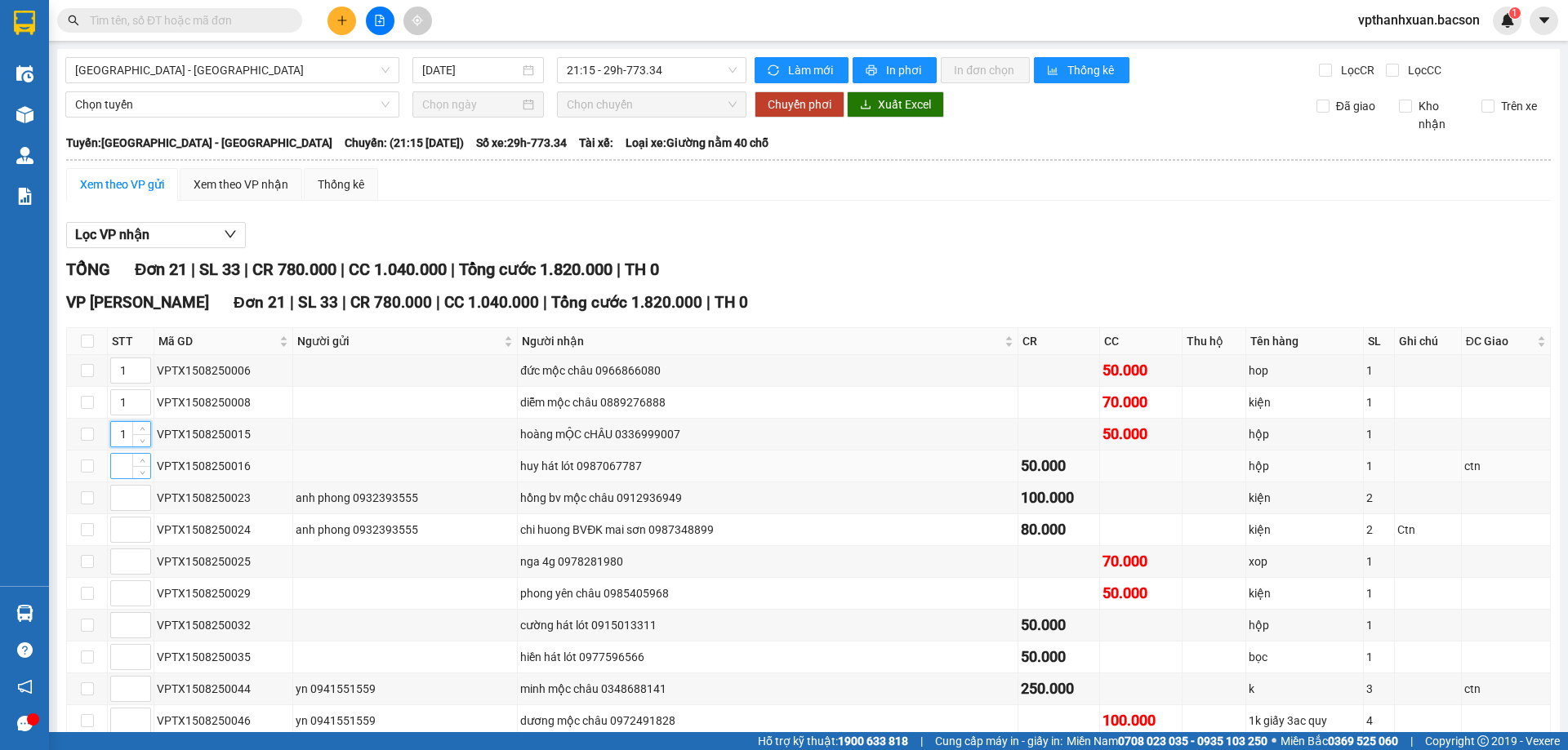
type input "1"
click at [129, 472] on input at bounding box center [130, 466] width 39 height 24
click at [123, 495] on input at bounding box center [130, 498] width 39 height 24
type input "1"
click at [124, 531] on input at bounding box center [130, 530] width 39 height 24
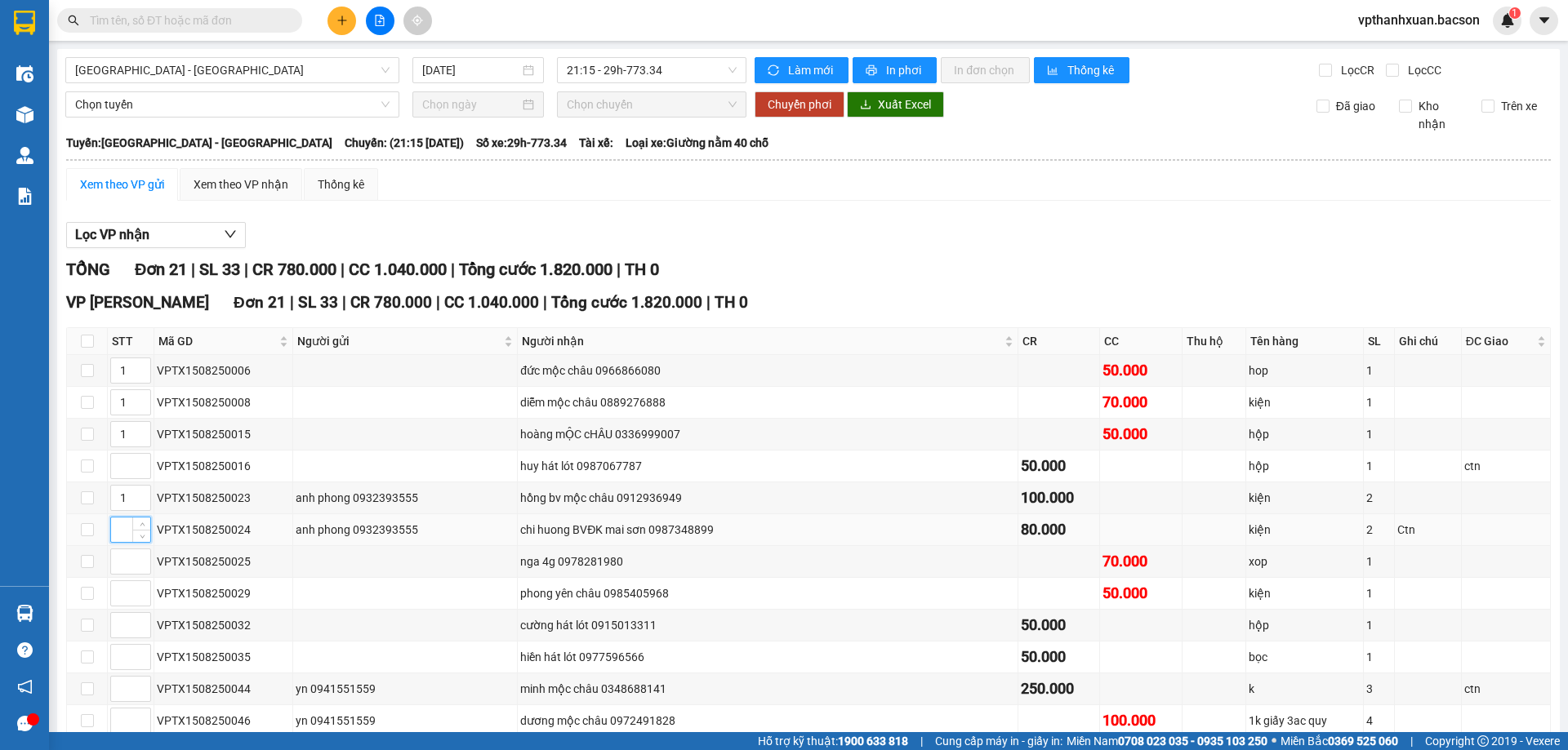
type input "1"
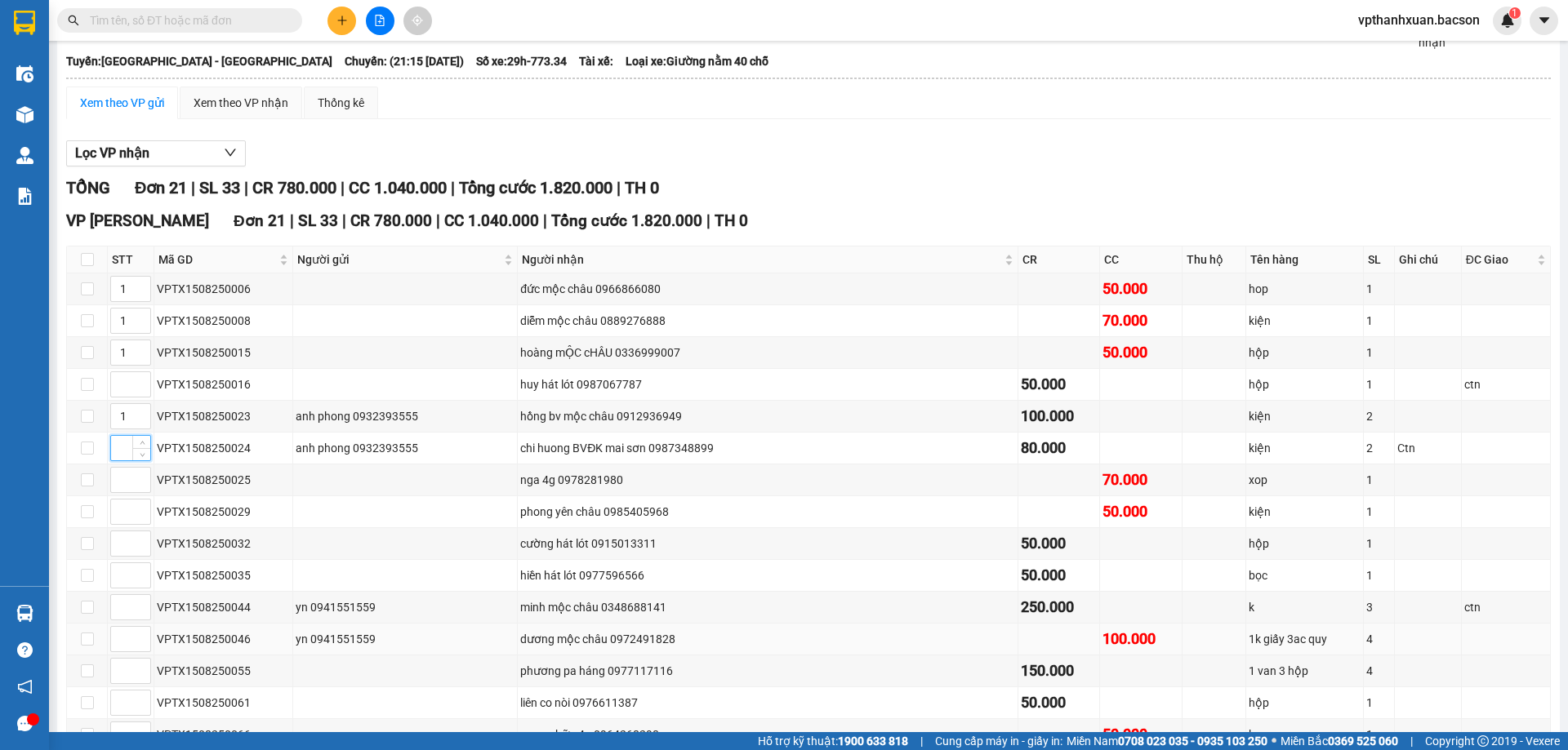
scroll to position [164, 0]
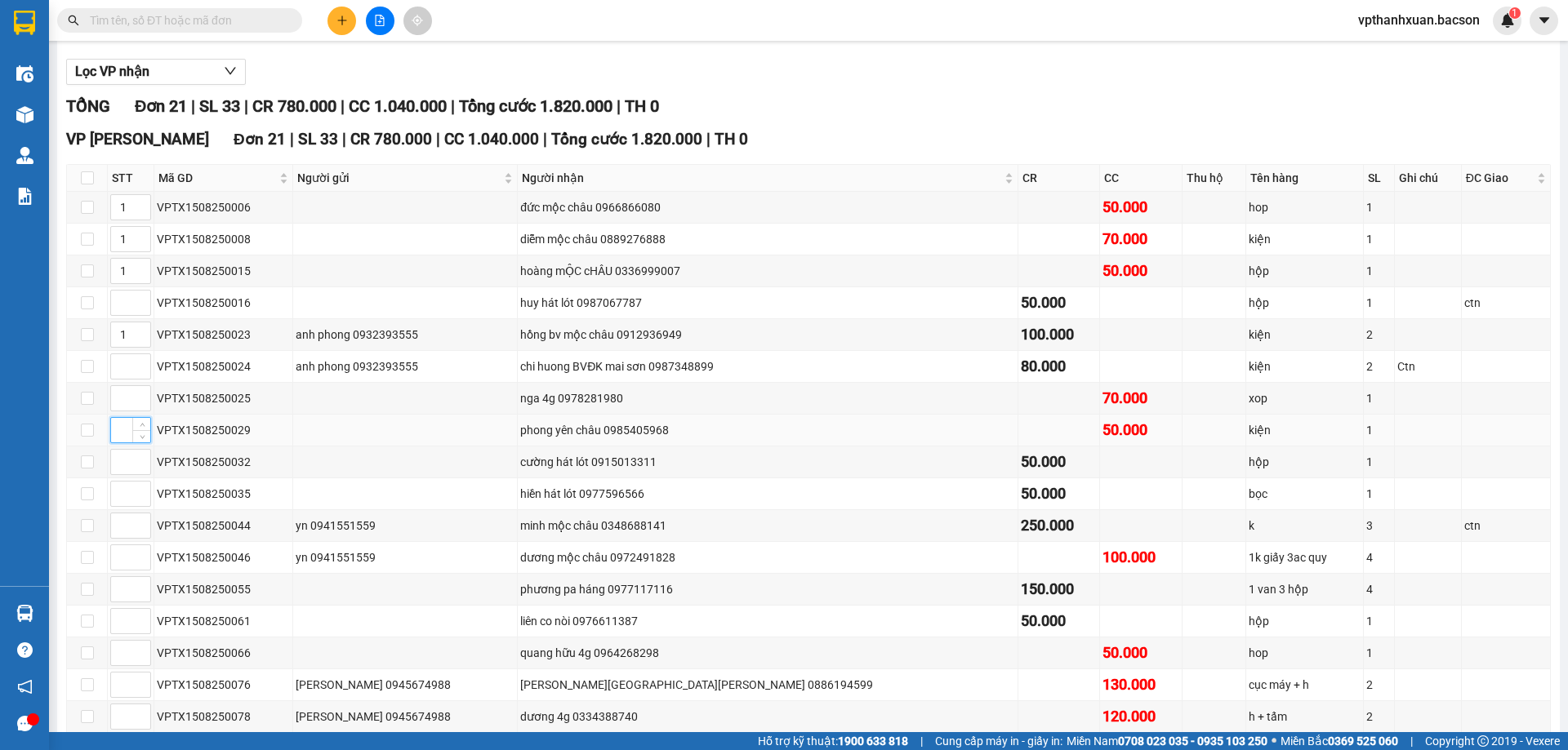
click at [120, 432] on input at bounding box center [130, 430] width 39 height 24
type input "2"
click at [126, 529] on input at bounding box center [130, 526] width 39 height 24
type input "1"
click at [121, 559] on input at bounding box center [130, 558] width 39 height 24
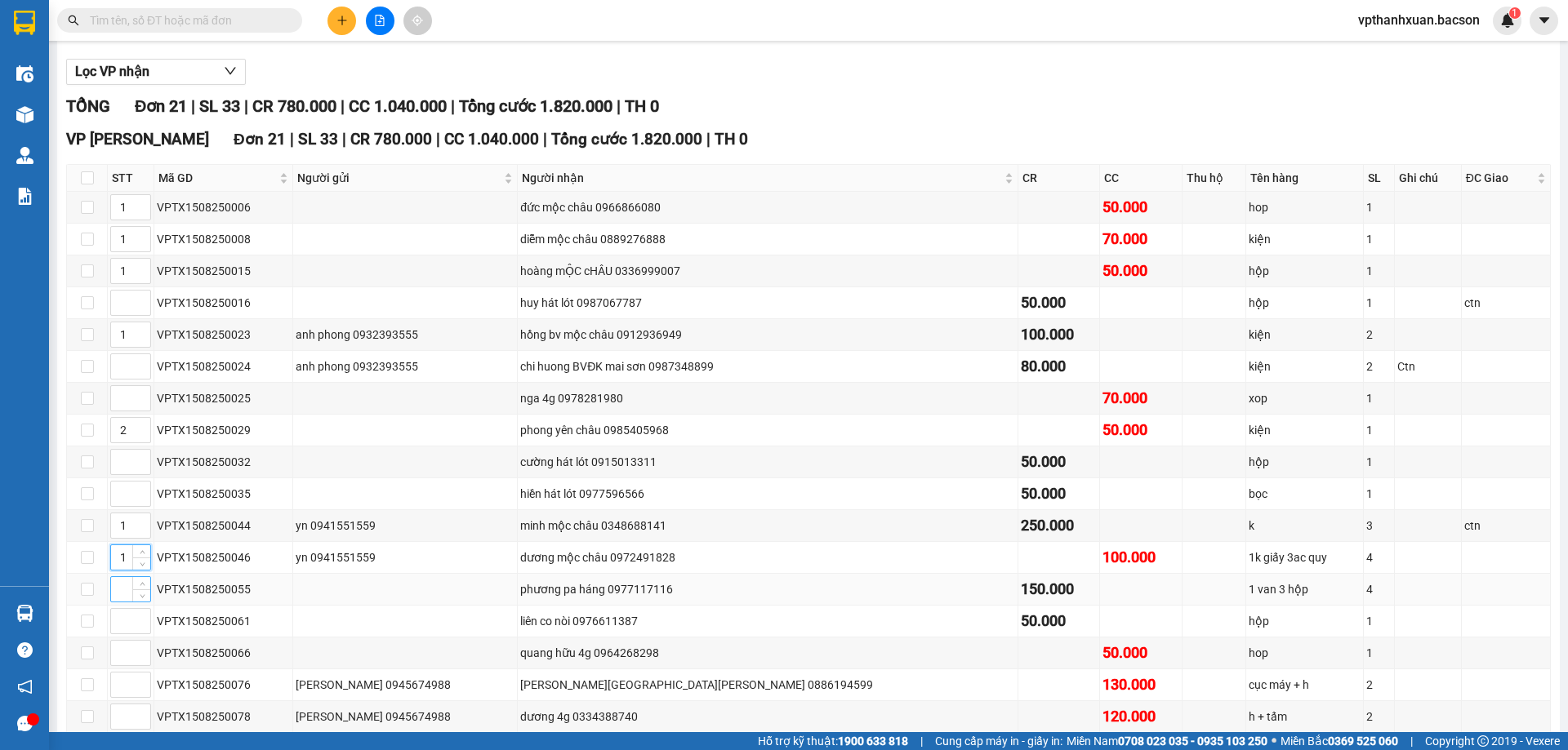
type input "1"
click at [126, 596] on input at bounding box center [130, 589] width 39 height 24
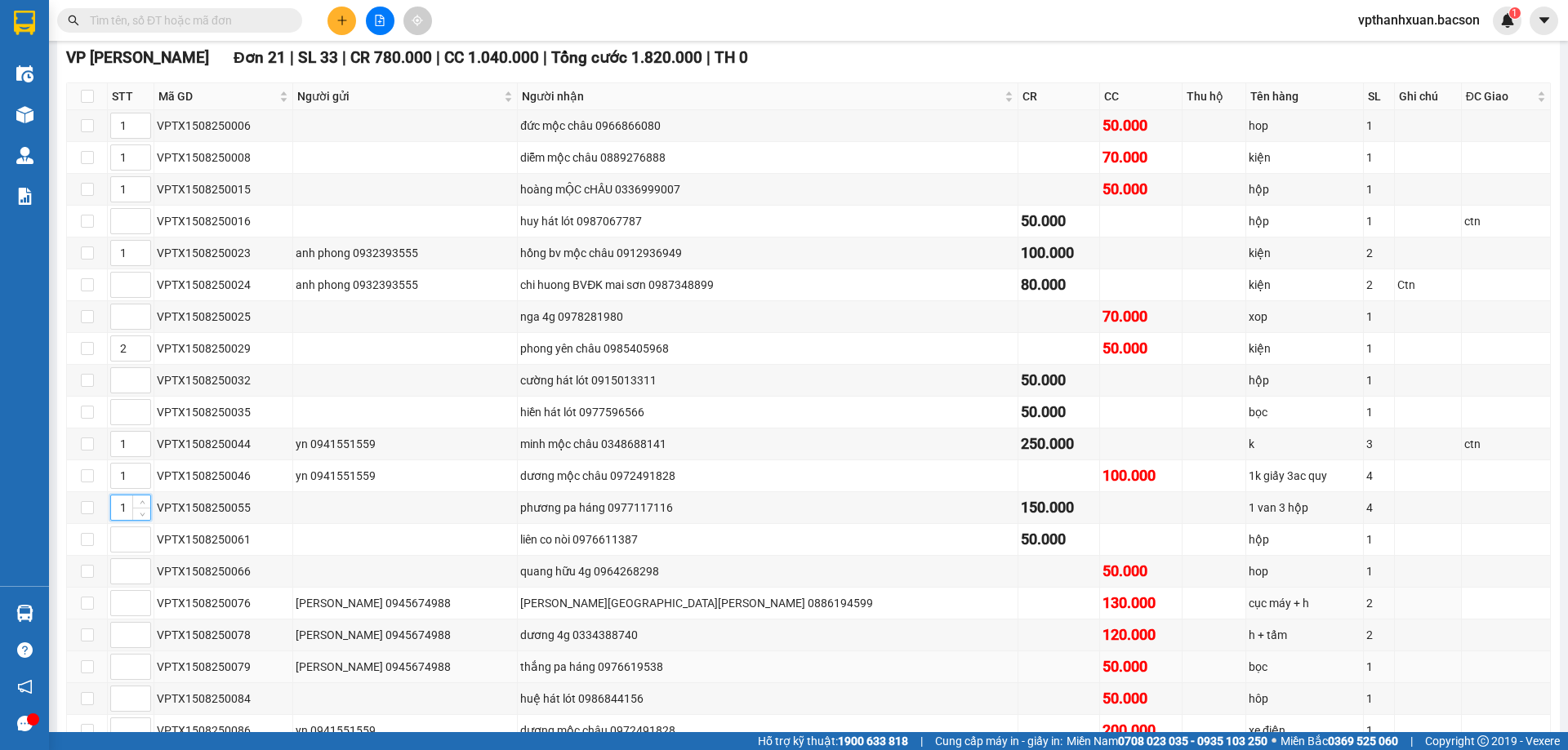
scroll to position [327, 0]
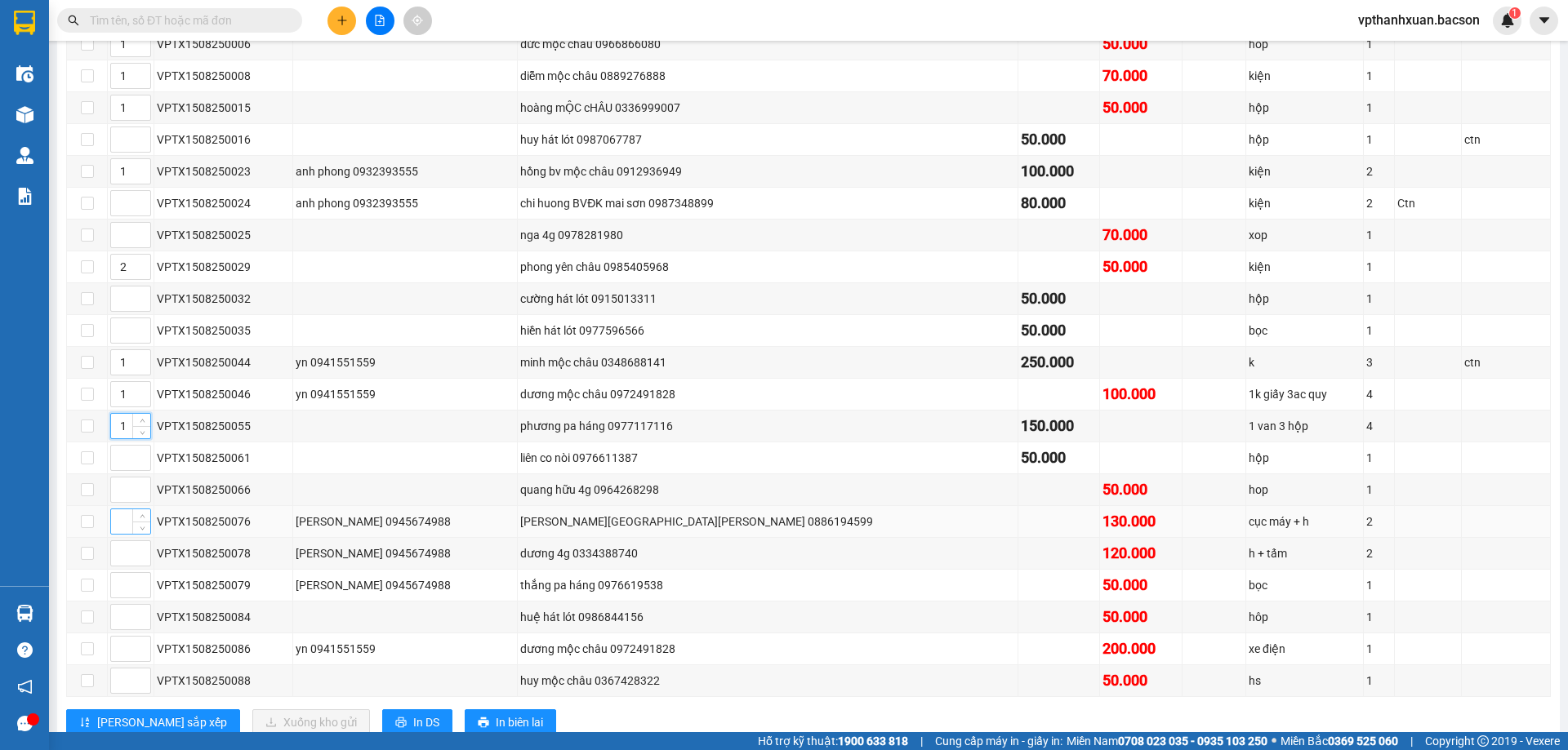
type input "1"
click at [122, 518] on input at bounding box center [130, 521] width 39 height 24
type input "1"
drag, startPoint x: 126, startPoint y: 584, endPoint x: 119, endPoint y: 614, distance: 30.8
click at [126, 585] on input at bounding box center [130, 585] width 39 height 24
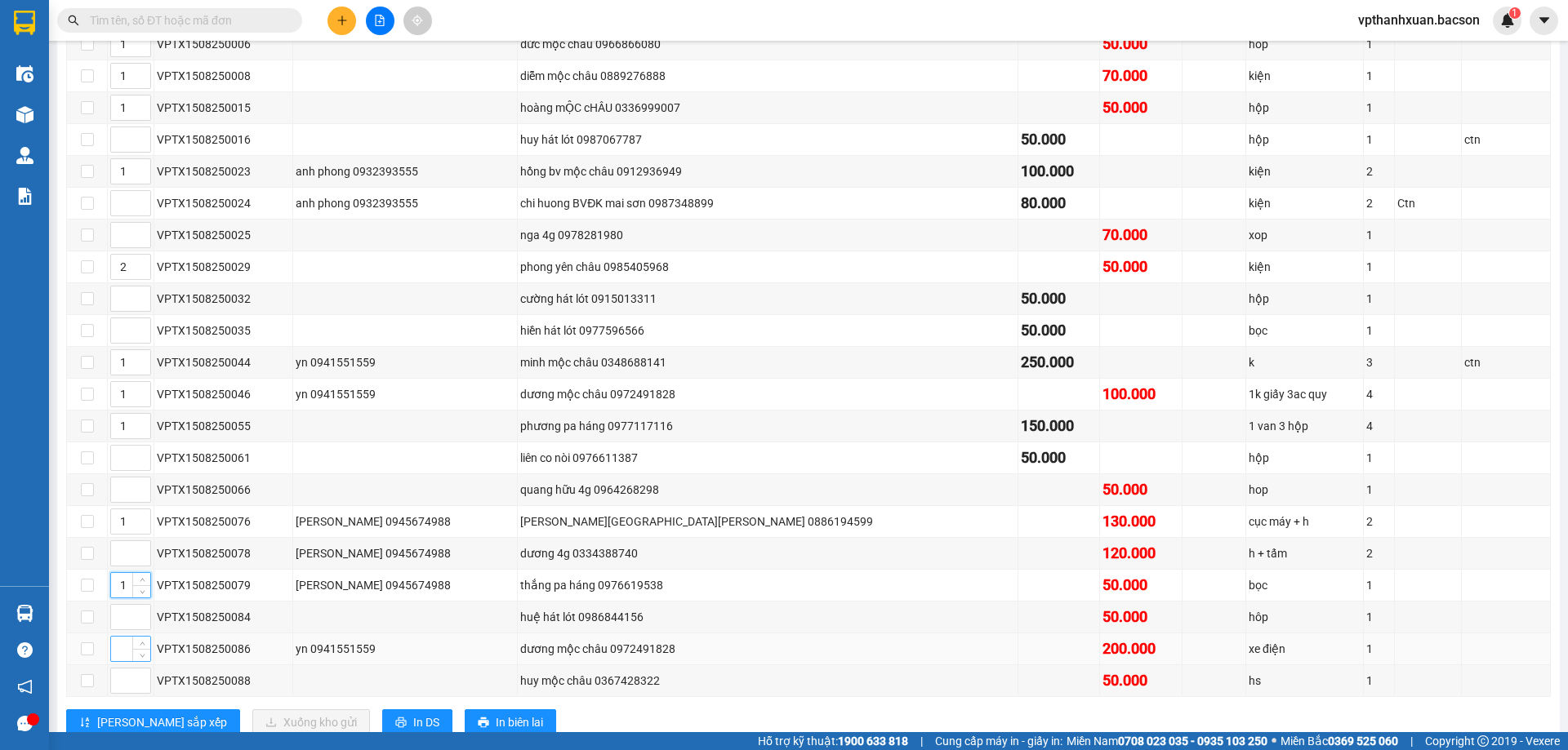
type input "1"
click at [123, 654] on input at bounding box center [130, 649] width 39 height 24
type input "1"
click at [124, 682] on input at bounding box center [130, 681] width 39 height 24
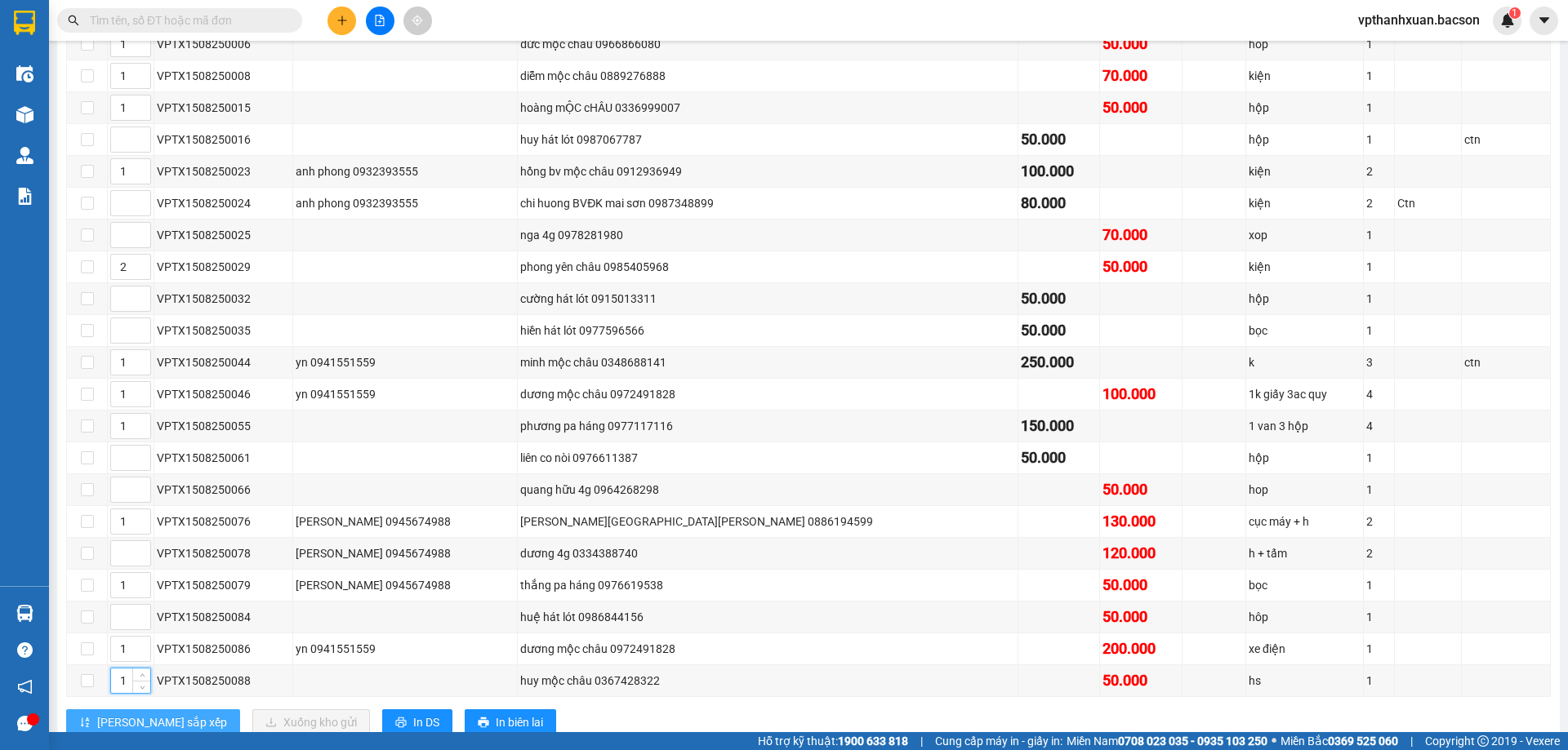
type input "1"
click at [128, 717] on span "[PERSON_NAME] sắp xếp" at bounding box center [162, 722] width 130 height 18
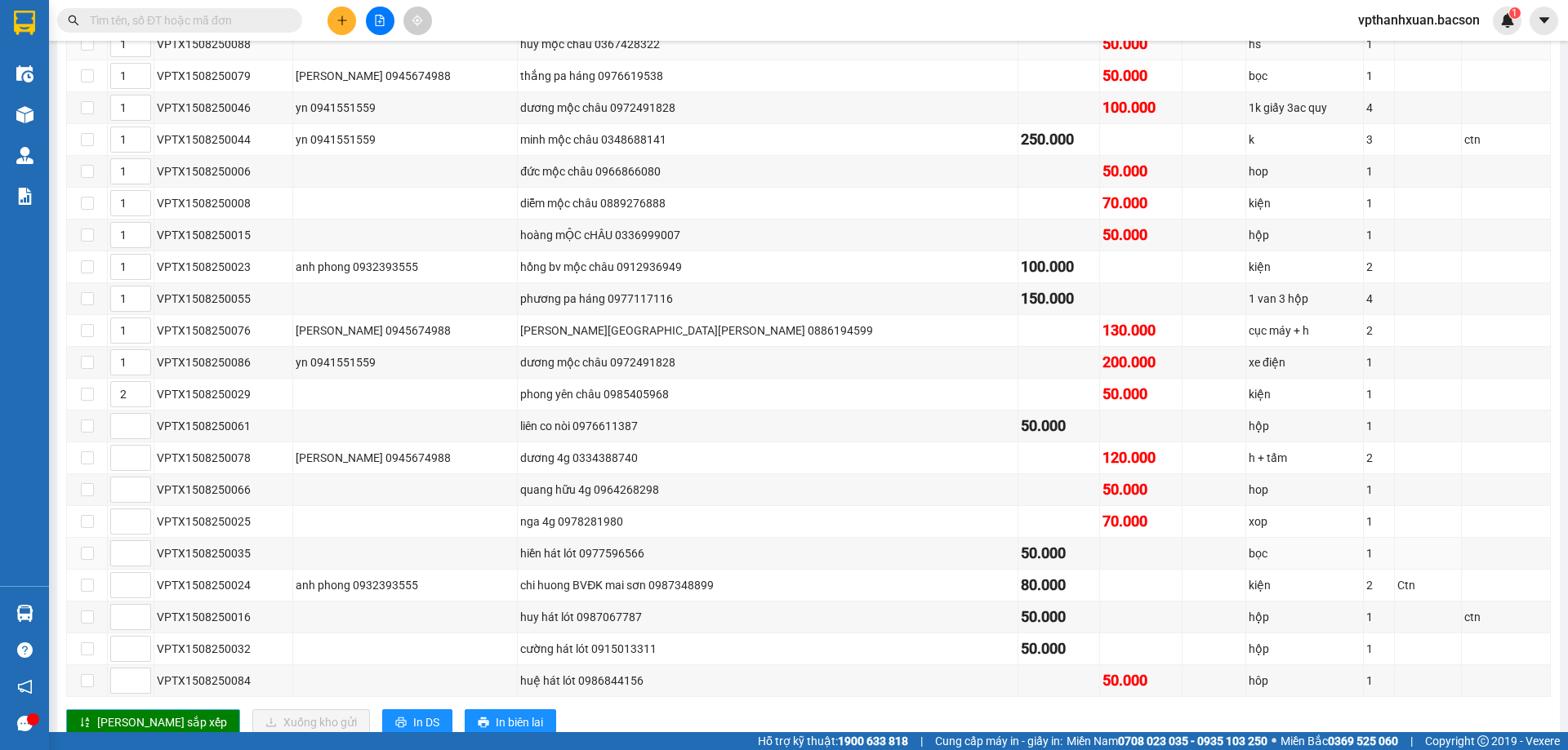
scroll to position [0, 0]
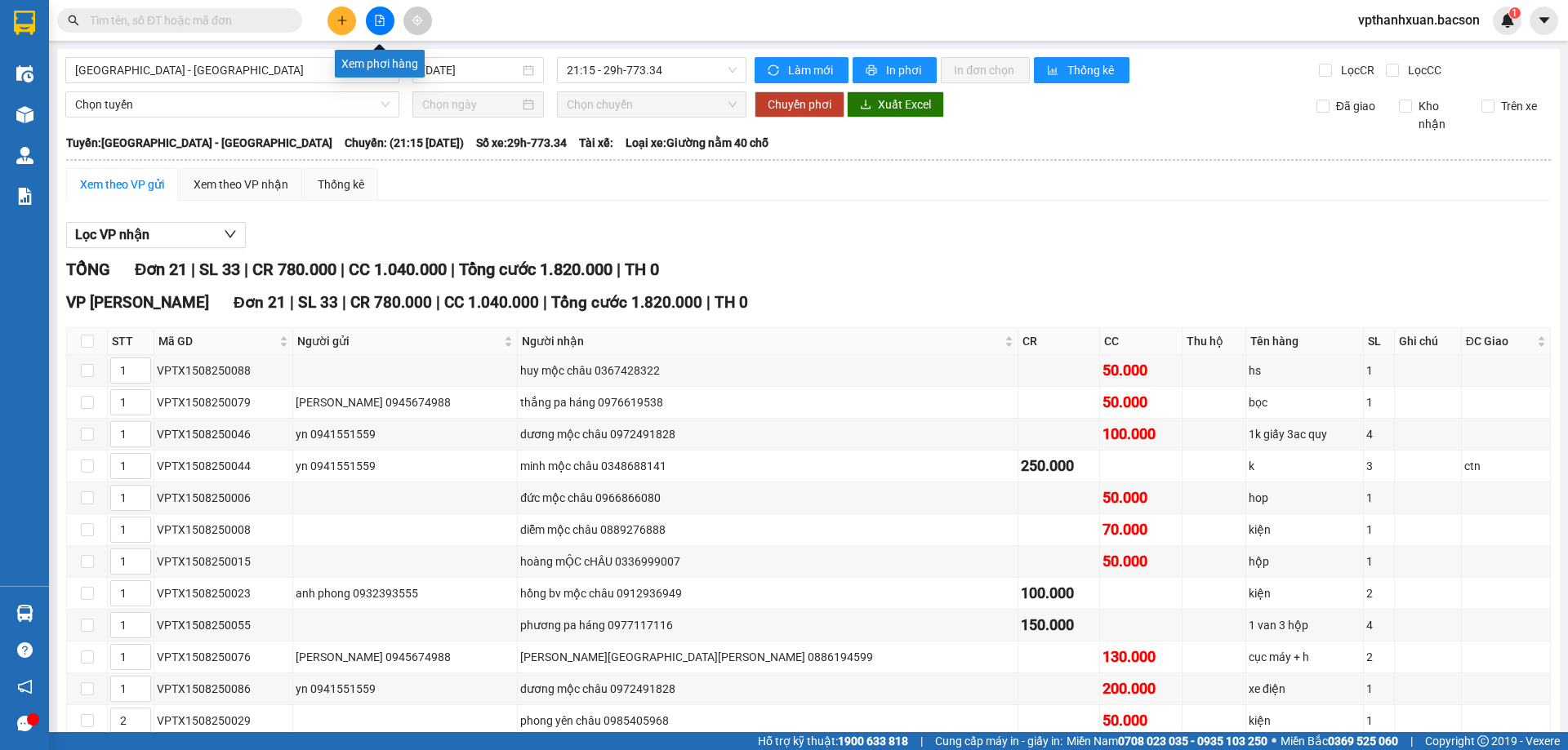
click at [347, 16] on icon "plus" at bounding box center [341, 20] width 11 height 11
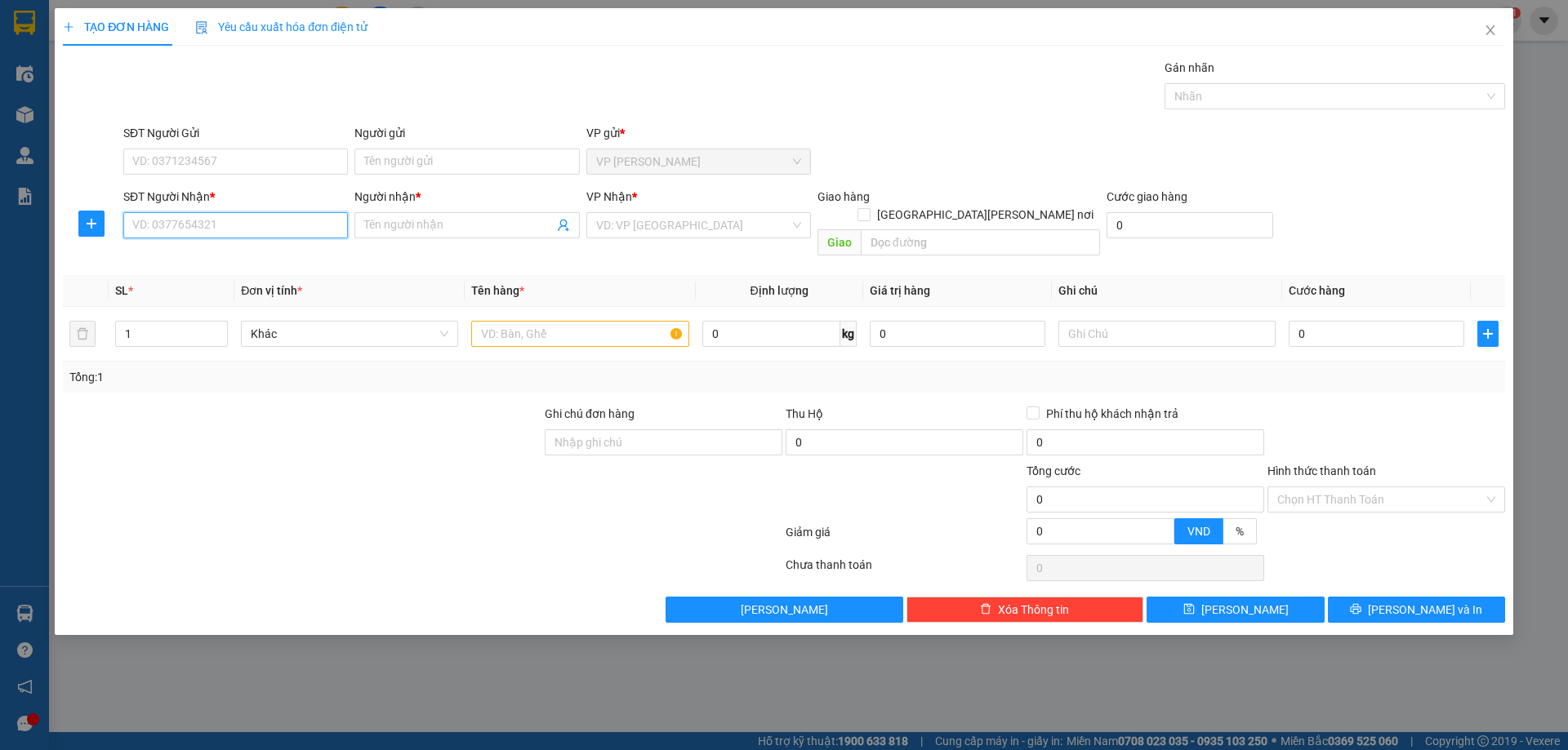
click at [199, 235] on input "SĐT Người Nhận *" at bounding box center [235, 225] width 224 height 26
click at [420, 228] on input "Người nhận *" at bounding box center [458, 225] width 189 height 18
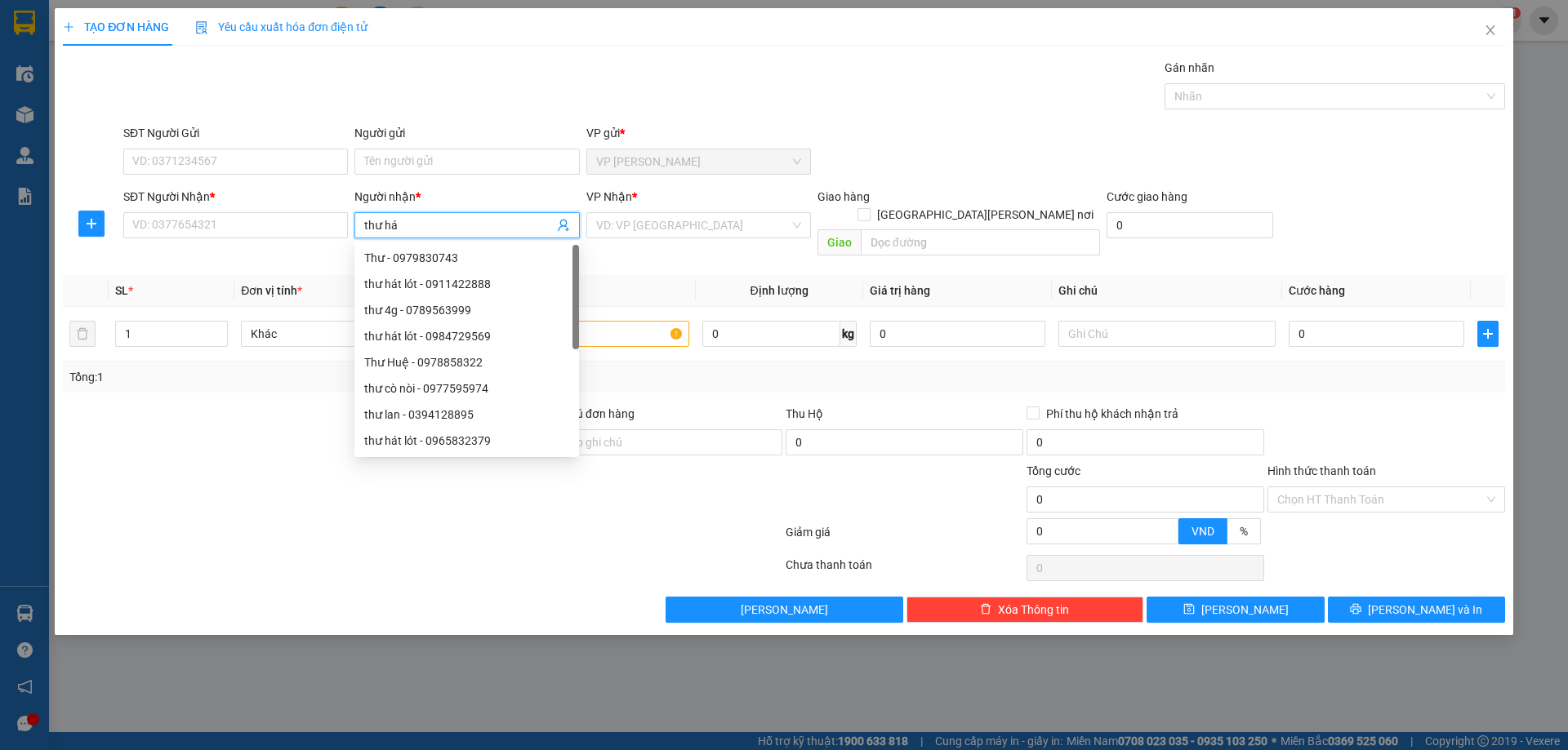
type input "thư hát"
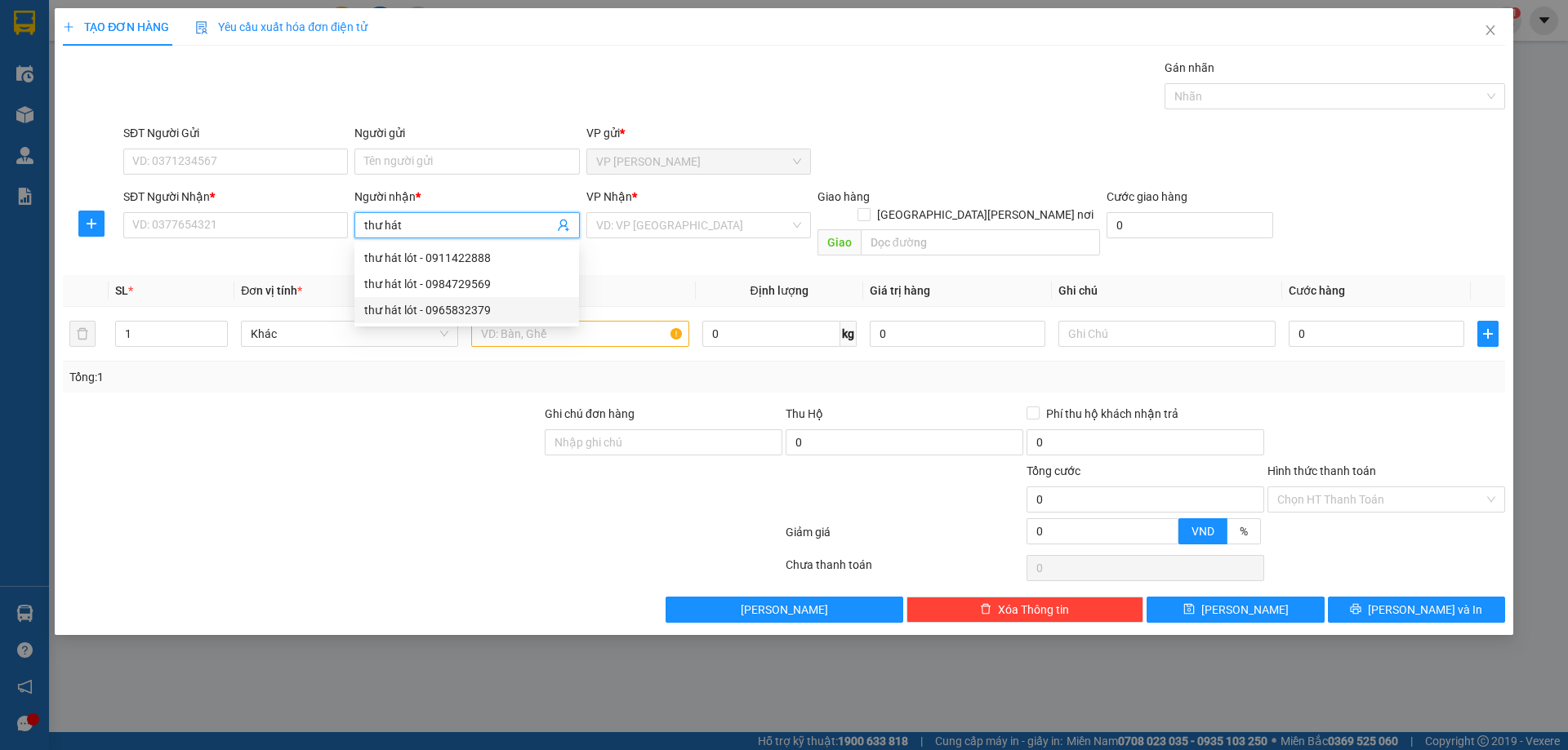
click at [463, 310] on div "thư hát lót - 0965832379" at bounding box center [466, 310] width 205 height 18
type input "0965832379"
type input "thư hát lót"
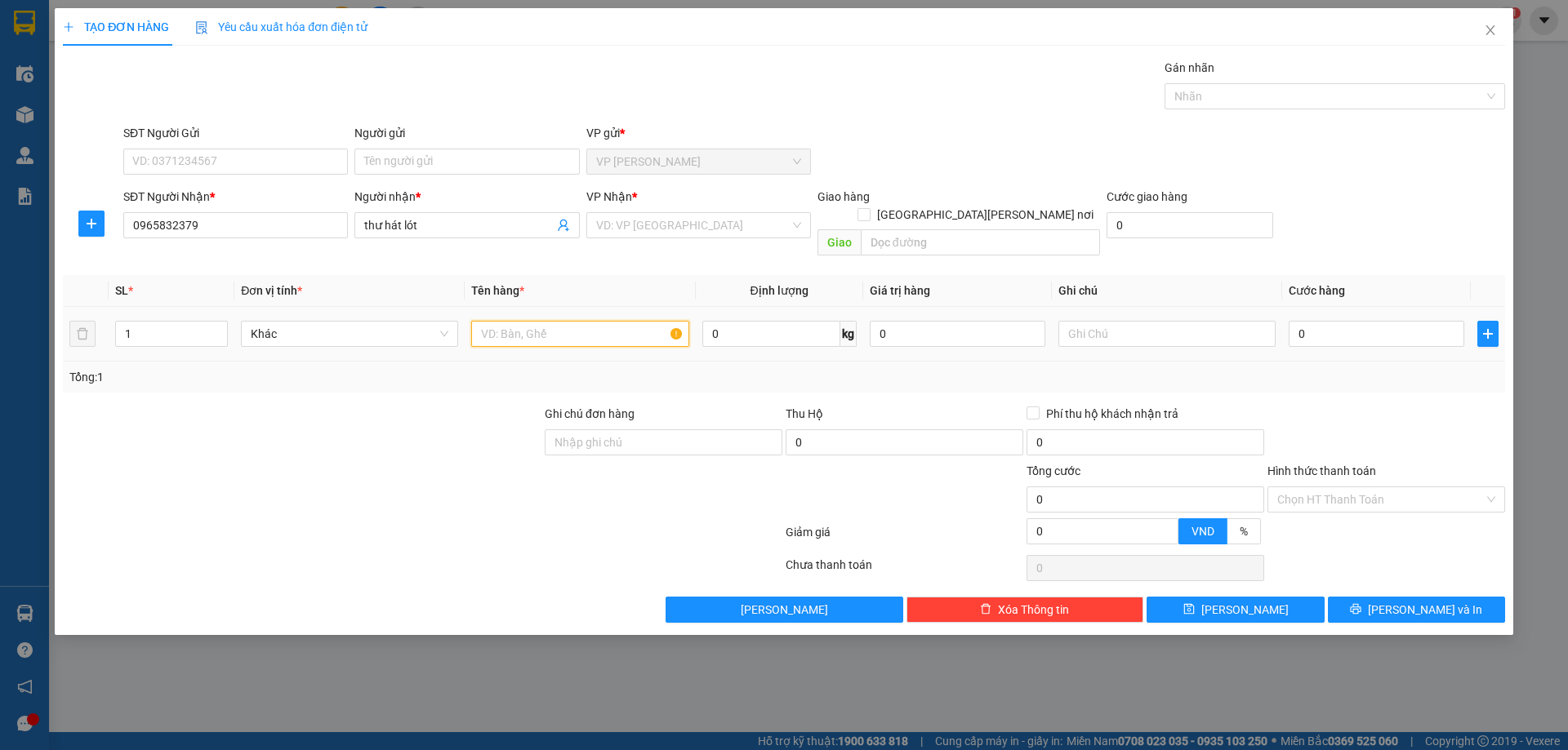
click at [579, 321] on input "text" at bounding box center [580, 333] width 217 height 26
type input "2"
click at [217, 327] on icon "up" at bounding box center [219, 330] width 6 height 6
click at [569, 320] on input "text" at bounding box center [580, 333] width 217 height 26
type input "xốp"
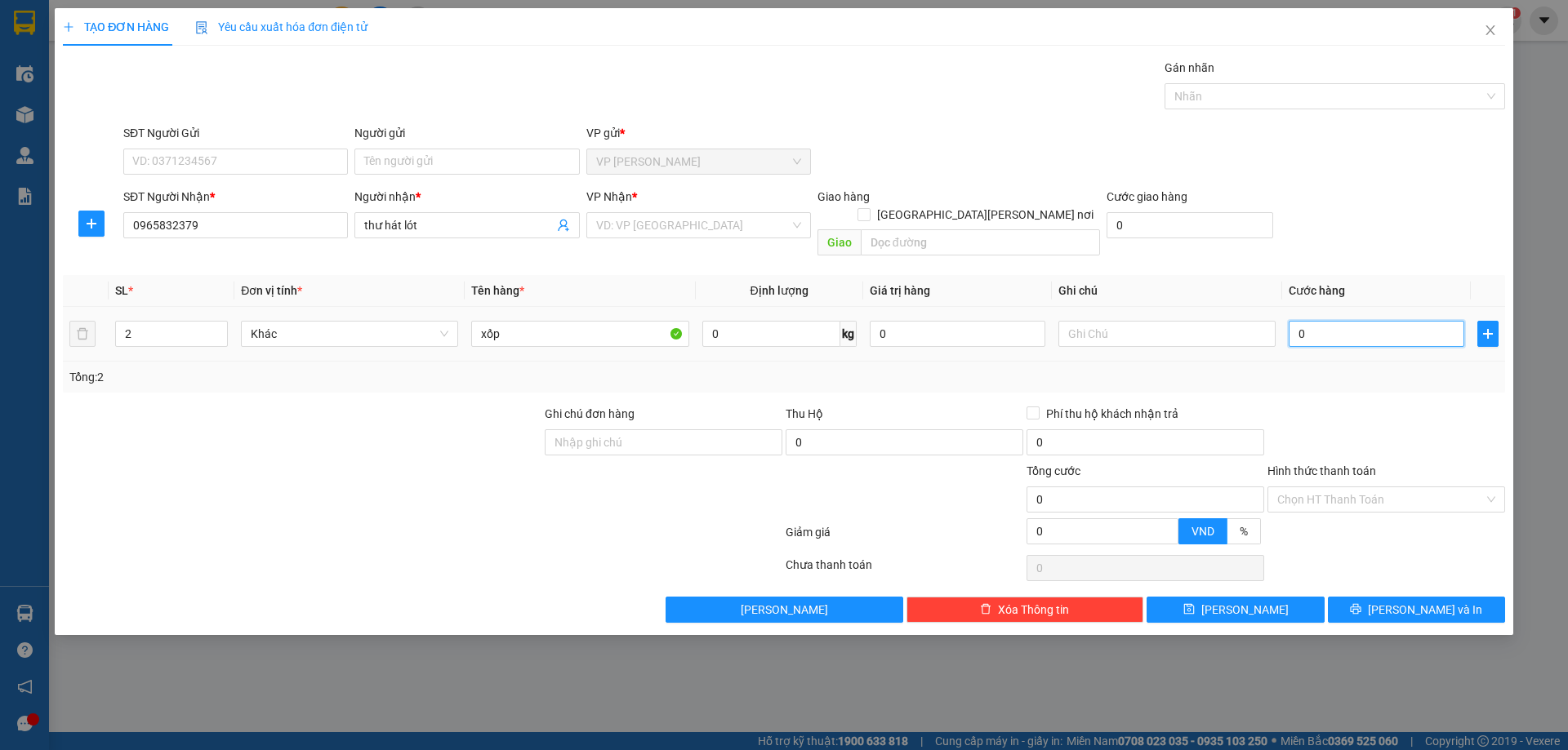
click at [1339, 322] on input "0" at bounding box center [1377, 333] width 176 height 26
type input "1"
type input "10"
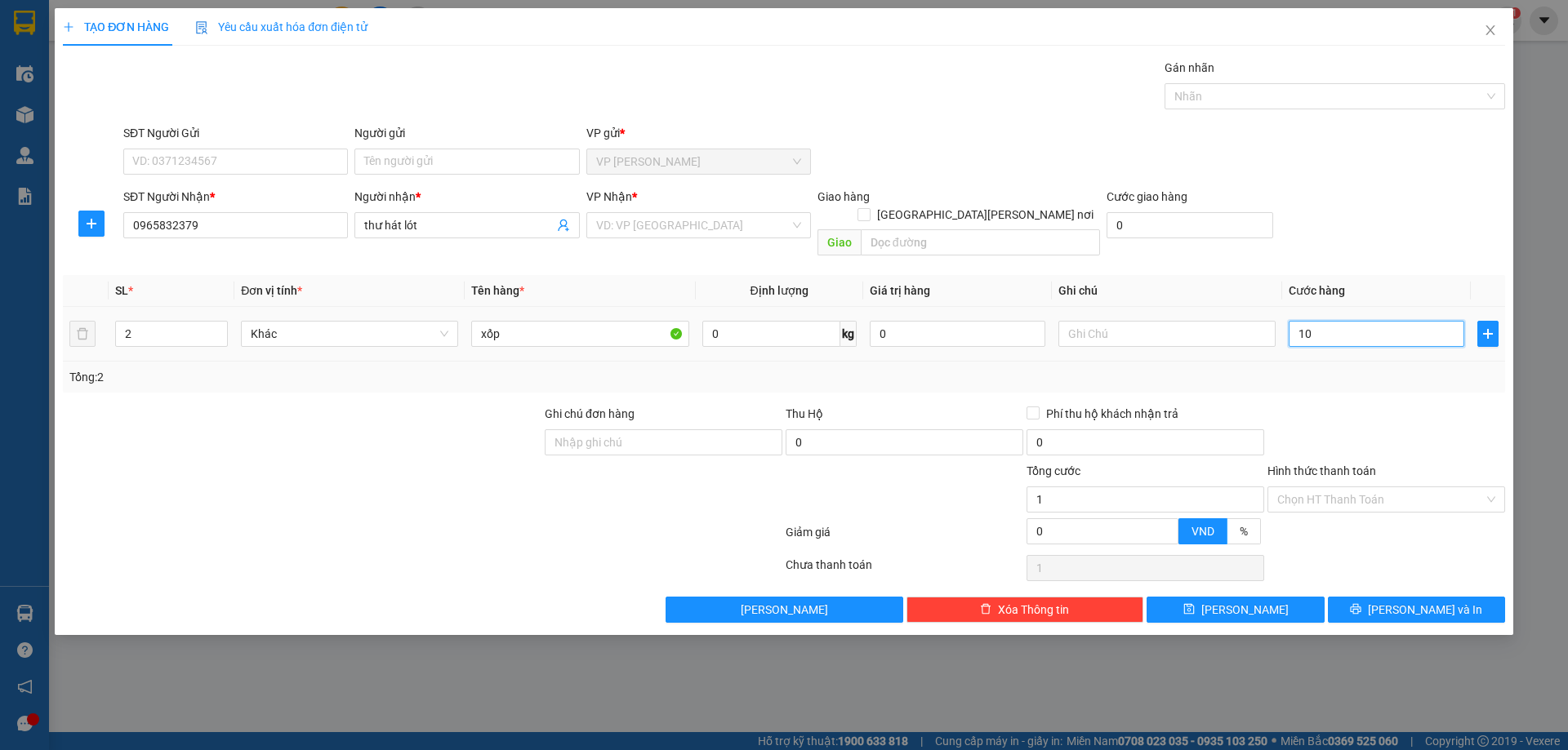
type input "10"
type input "100"
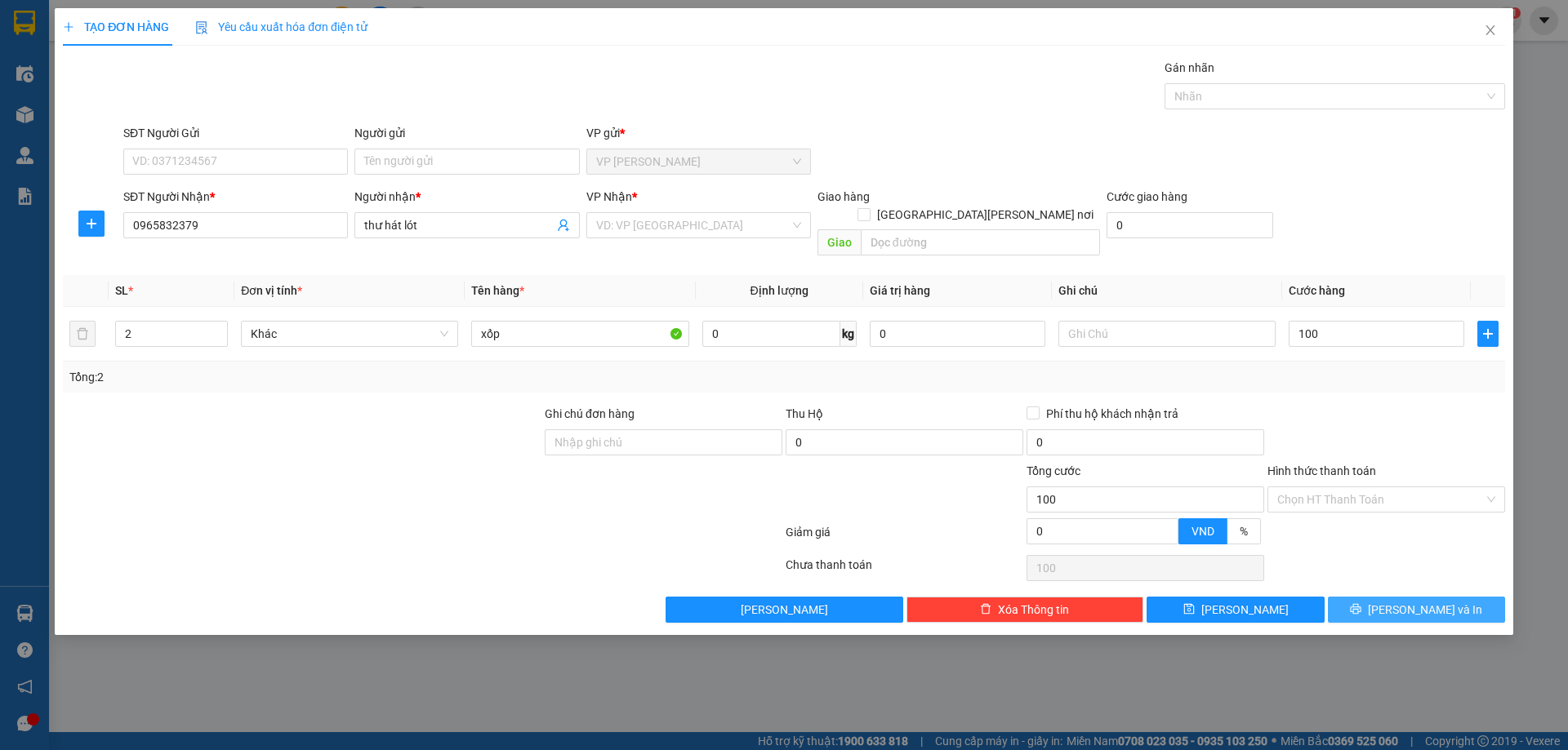
type input "100.000"
click at [1361, 604] on icon "printer" at bounding box center [1355, 609] width 11 height 11
drag, startPoint x: 689, startPoint y: 218, endPoint x: 690, endPoint y: 240, distance: 22.0
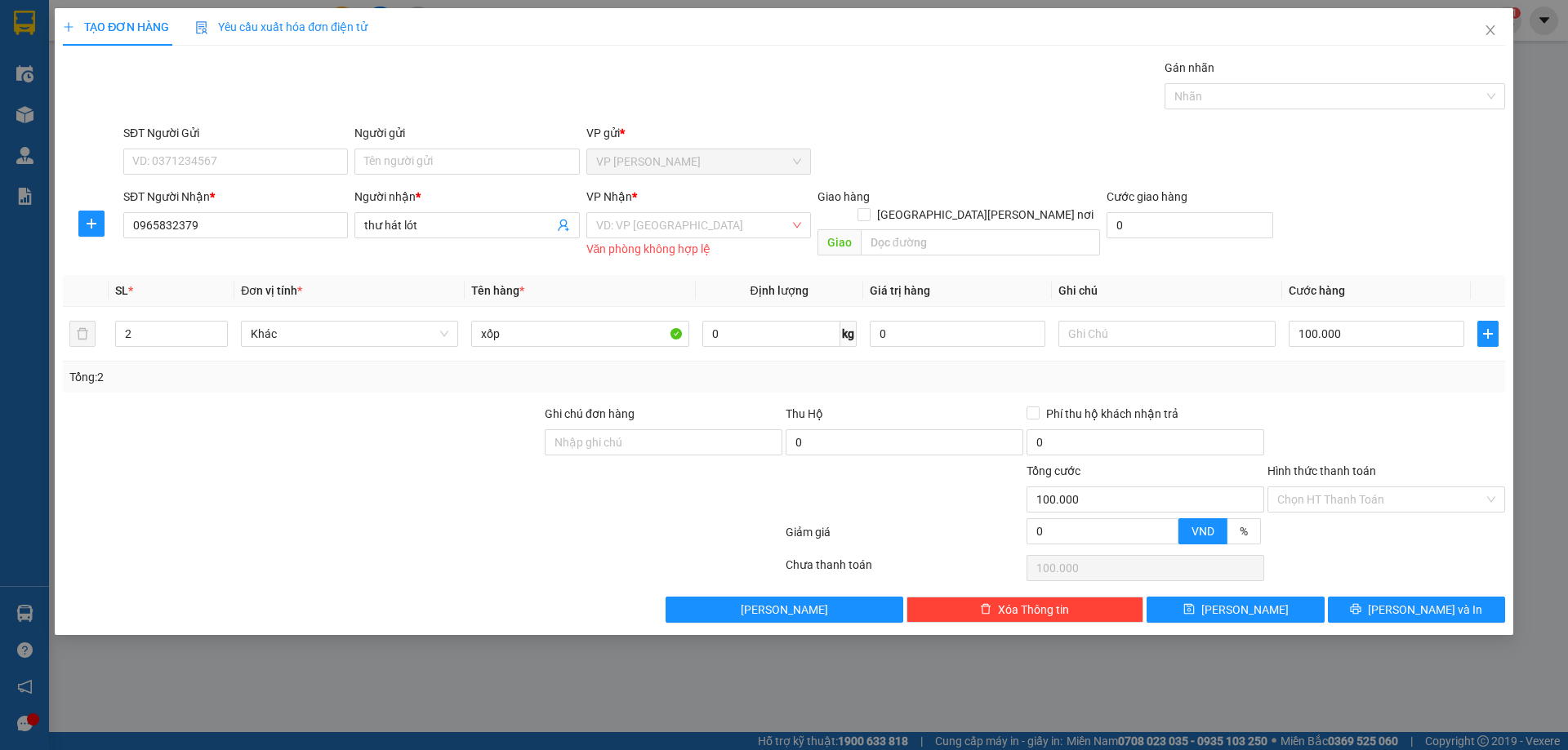
click at [689, 224] on input "search" at bounding box center [692, 225] width 193 height 24
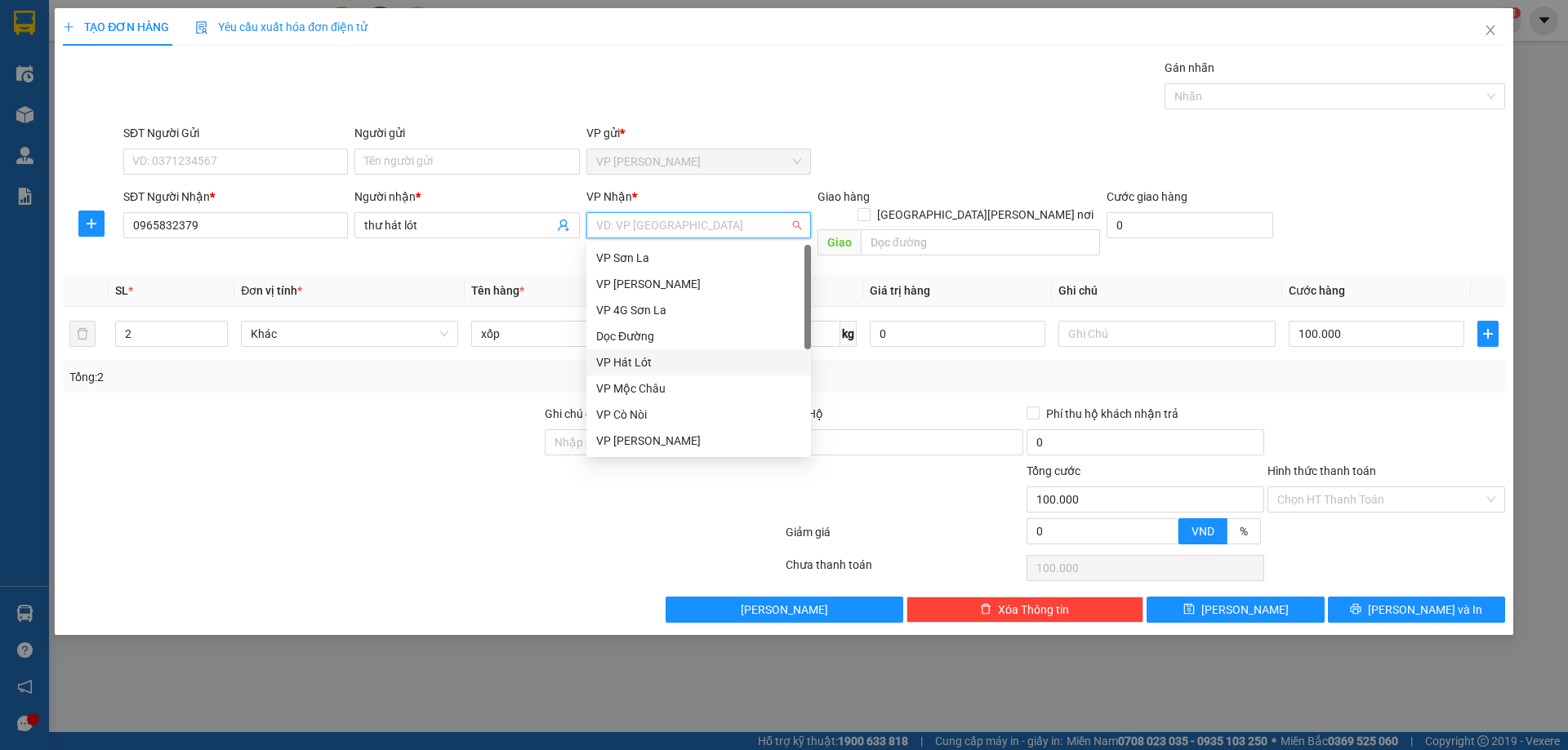
drag, startPoint x: 675, startPoint y: 355, endPoint x: 692, endPoint y: 379, distance: 29.4
click at [675, 358] on div "VP Hát Lót" at bounding box center [698, 362] width 205 height 18
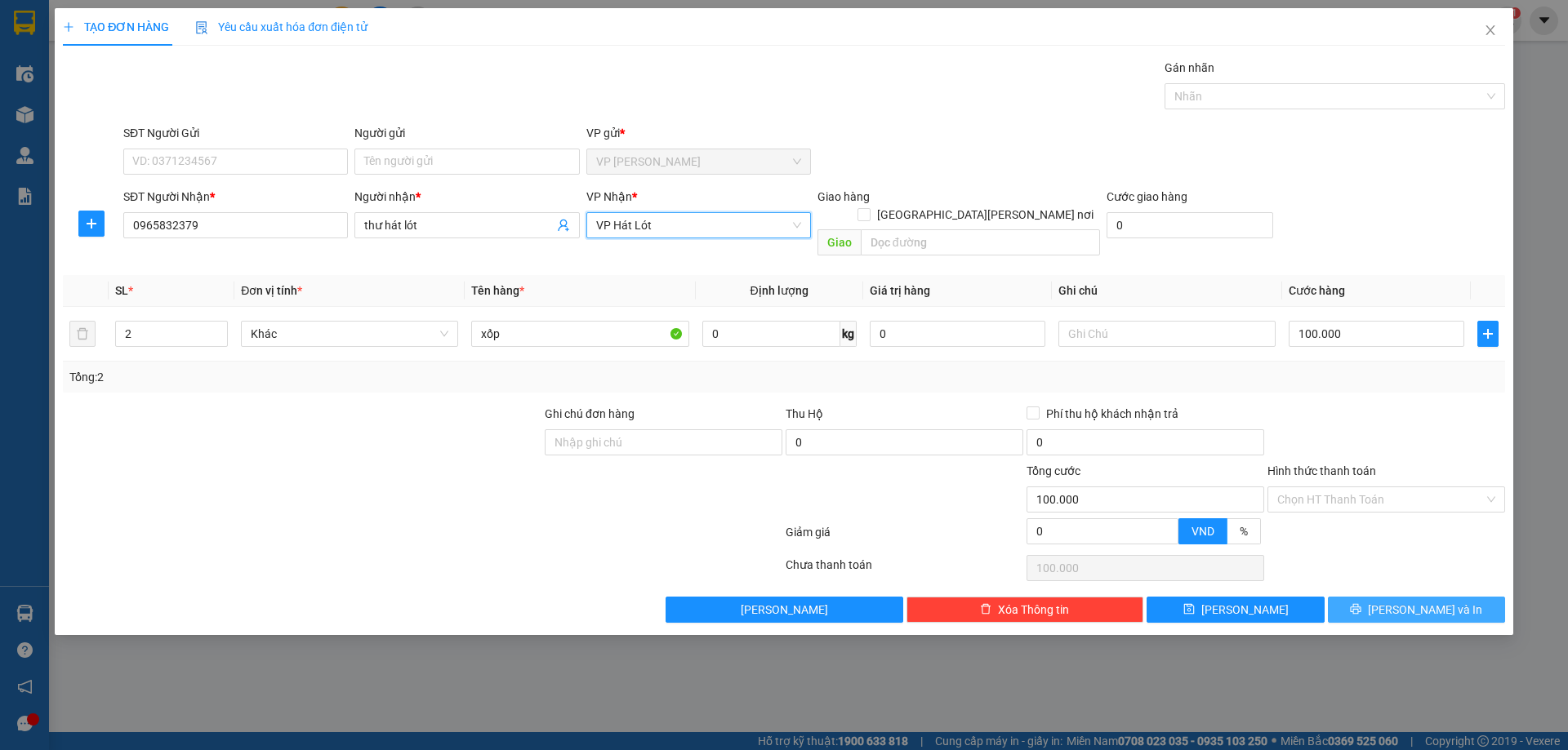
click at [1448, 601] on span "[PERSON_NAME] và In" at bounding box center [1425, 610] width 114 height 18
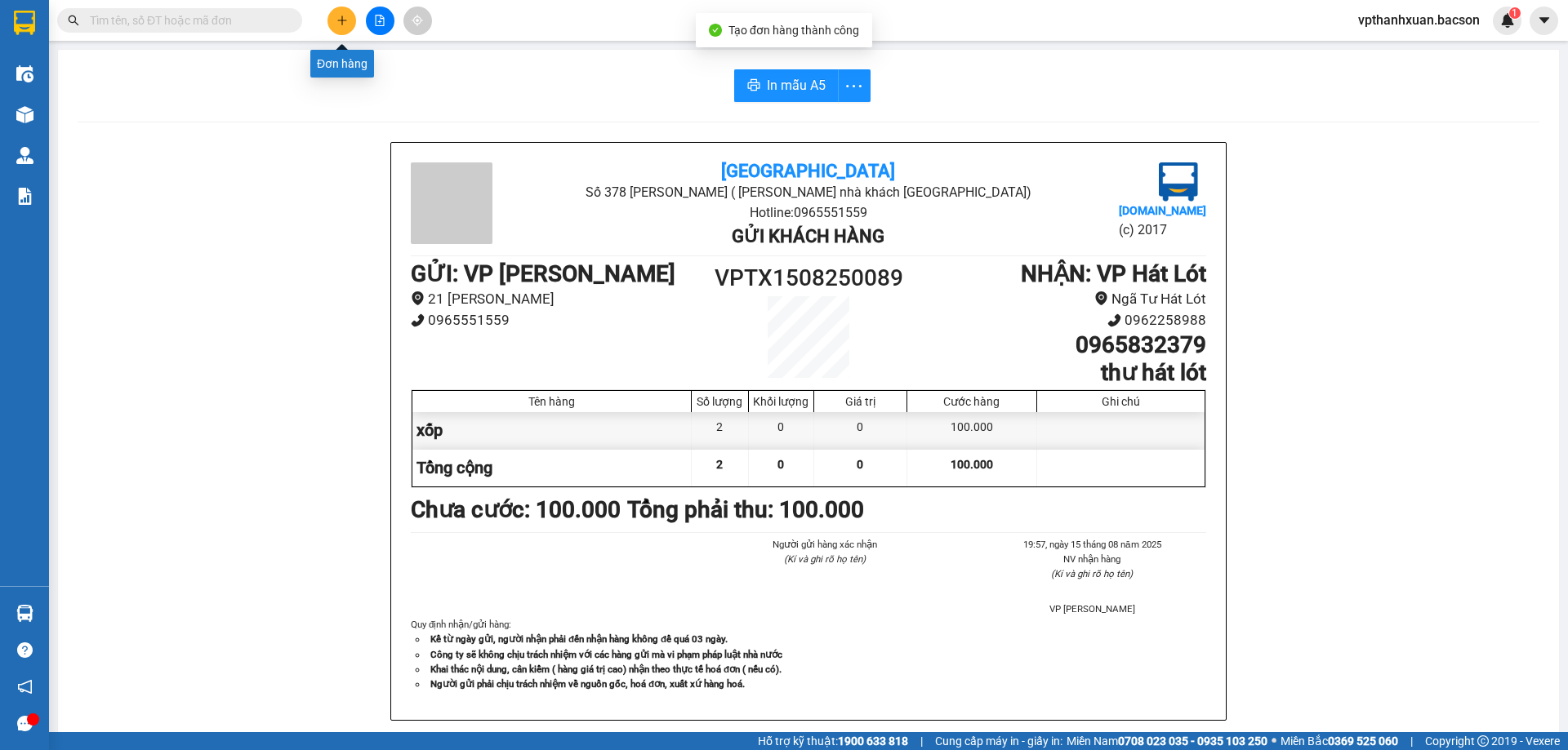
click at [347, 26] on button at bounding box center [341, 21] width 29 height 29
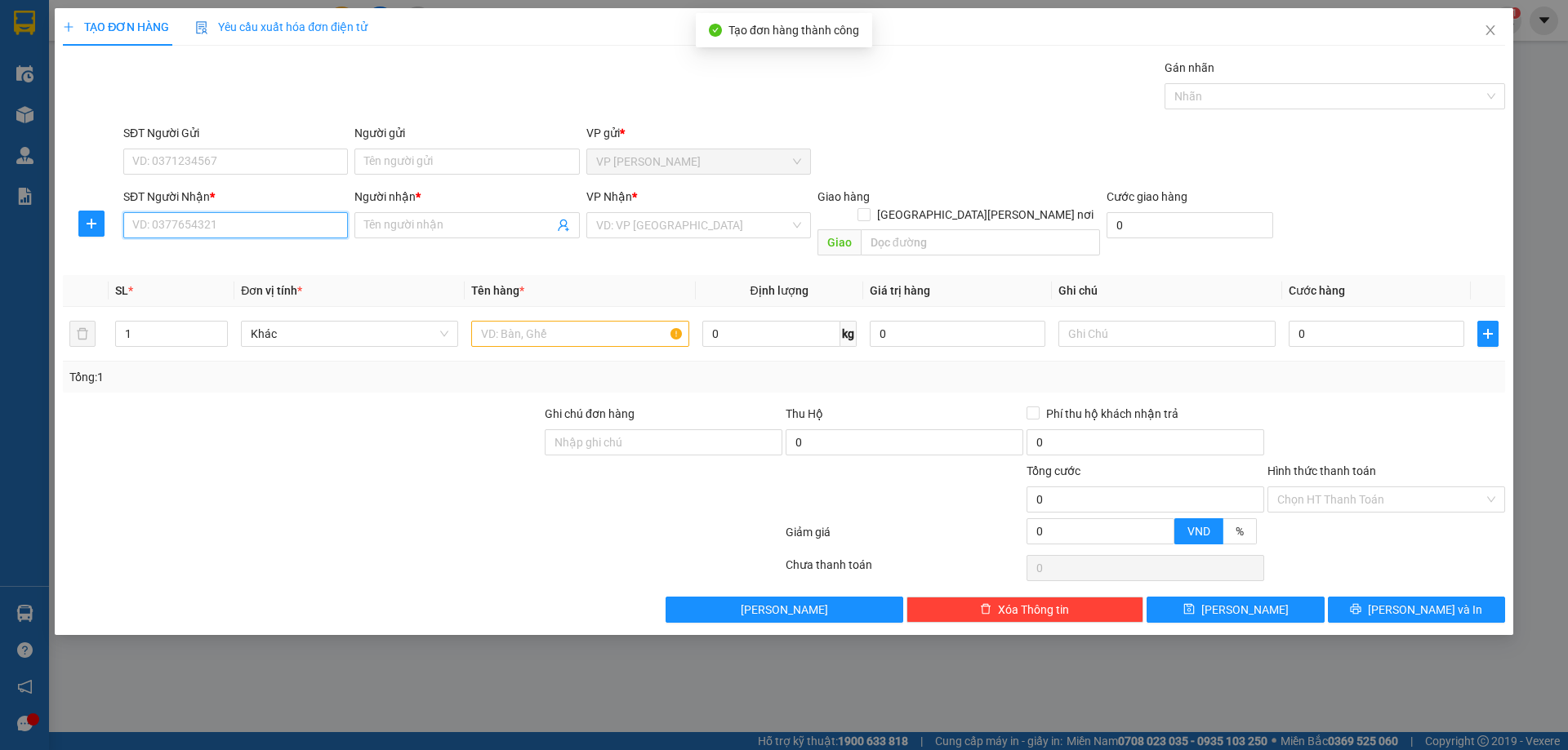
click at [284, 227] on input "SĐT Người Nhận *" at bounding box center [235, 225] width 224 height 26
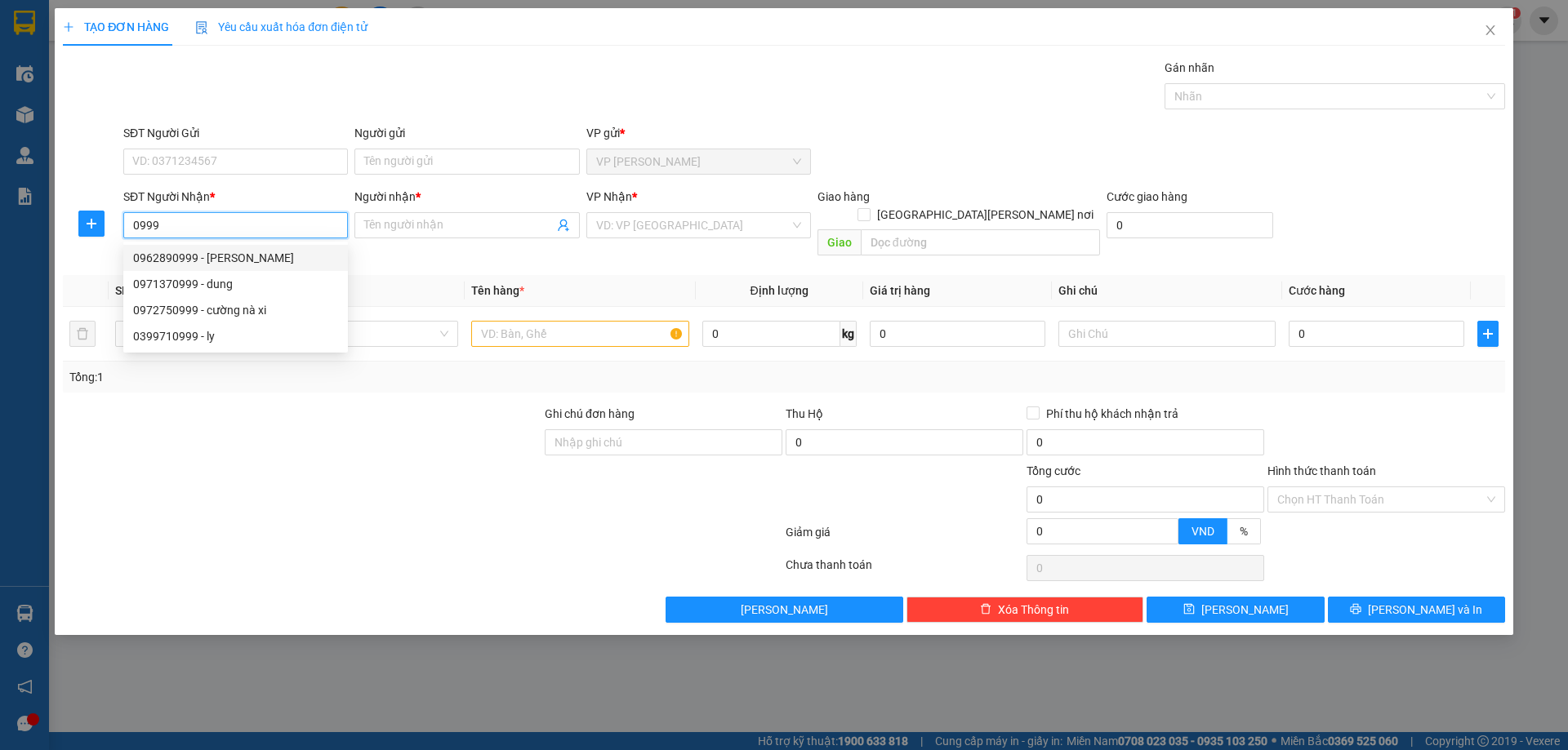
click at [229, 259] on div "0962890999 - Duy Lương" at bounding box center [236, 258] width 205 height 18
type input "0962890999"
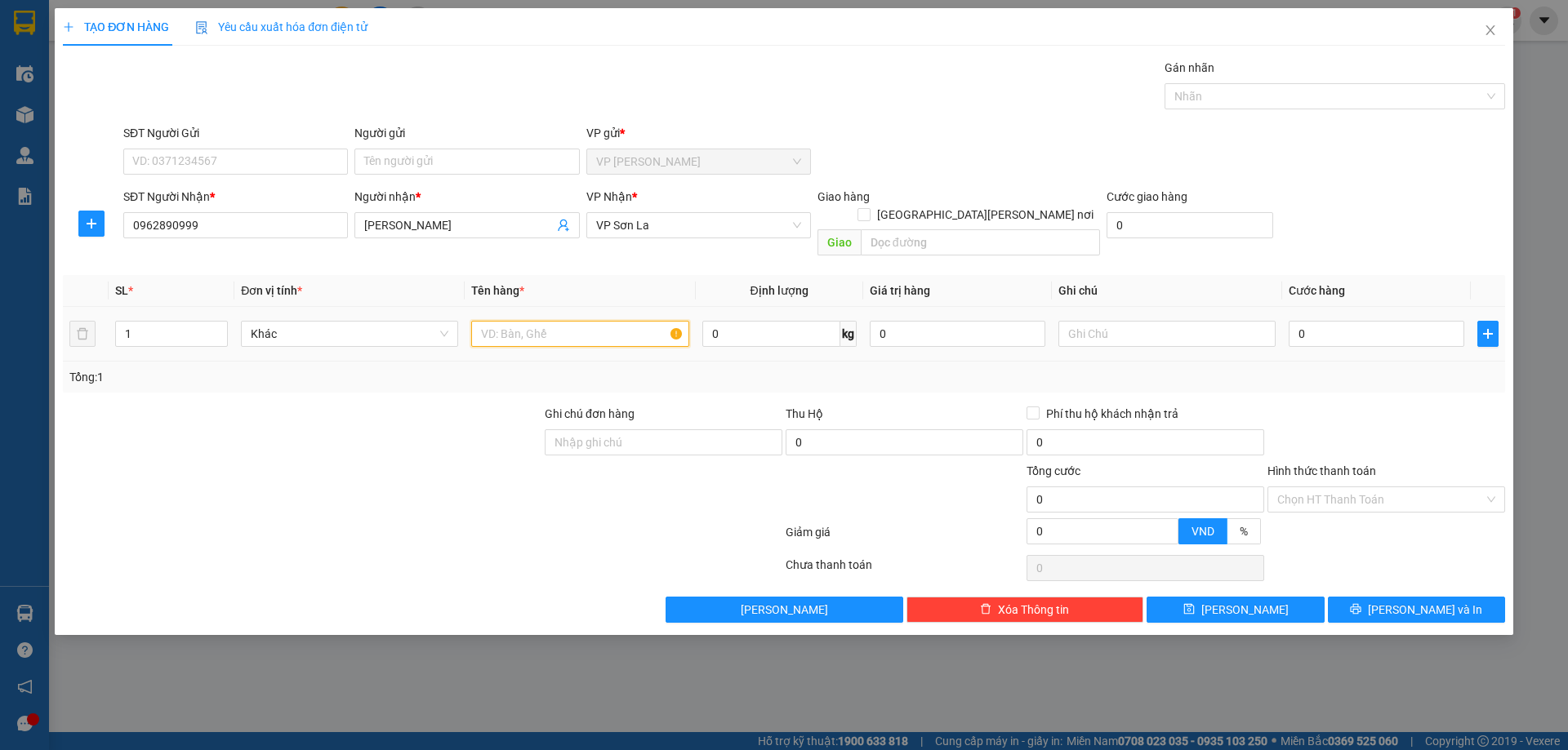
click at [564, 320] on input "text" at bounding box center [580, 333] width 217 height 26
click at [1338, 333] on td "0" at bounding box center [1377, 333] width 189 height 55
click at [1345, 324] on input "0" at bounding box center [1377, 333] width 176 height 26
click at [1406, 235] on div "SĐT Người Nhận * 0962890999 Người nhận * Duy Lương VP Nhận * VP Sơn La Giao hàn…" at bounding box center [814, 225] width 1389 height 75
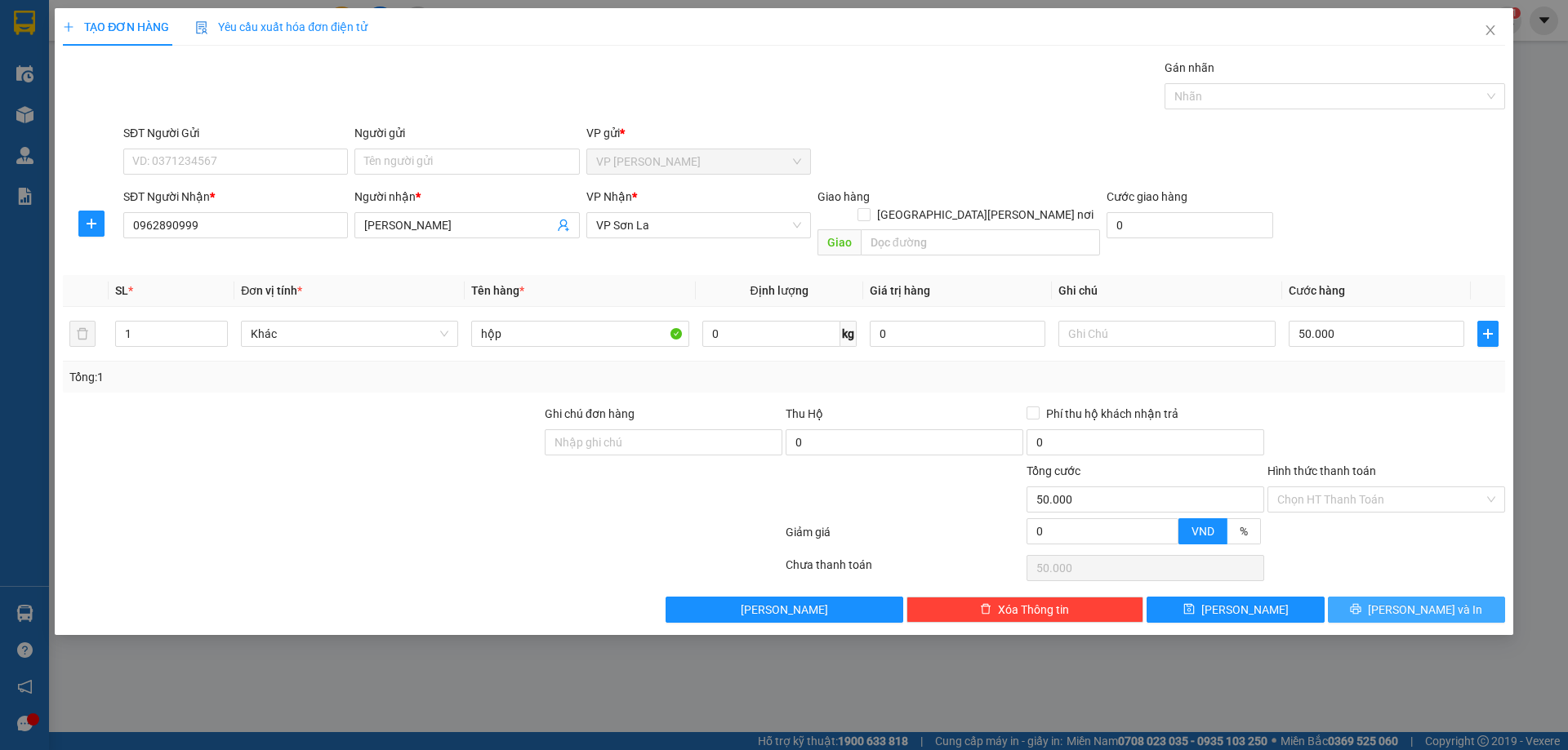
click at [1399, 597] on button "[PERSON_NAME] và In" at bounding box center [1416, 610] width 178 height 26
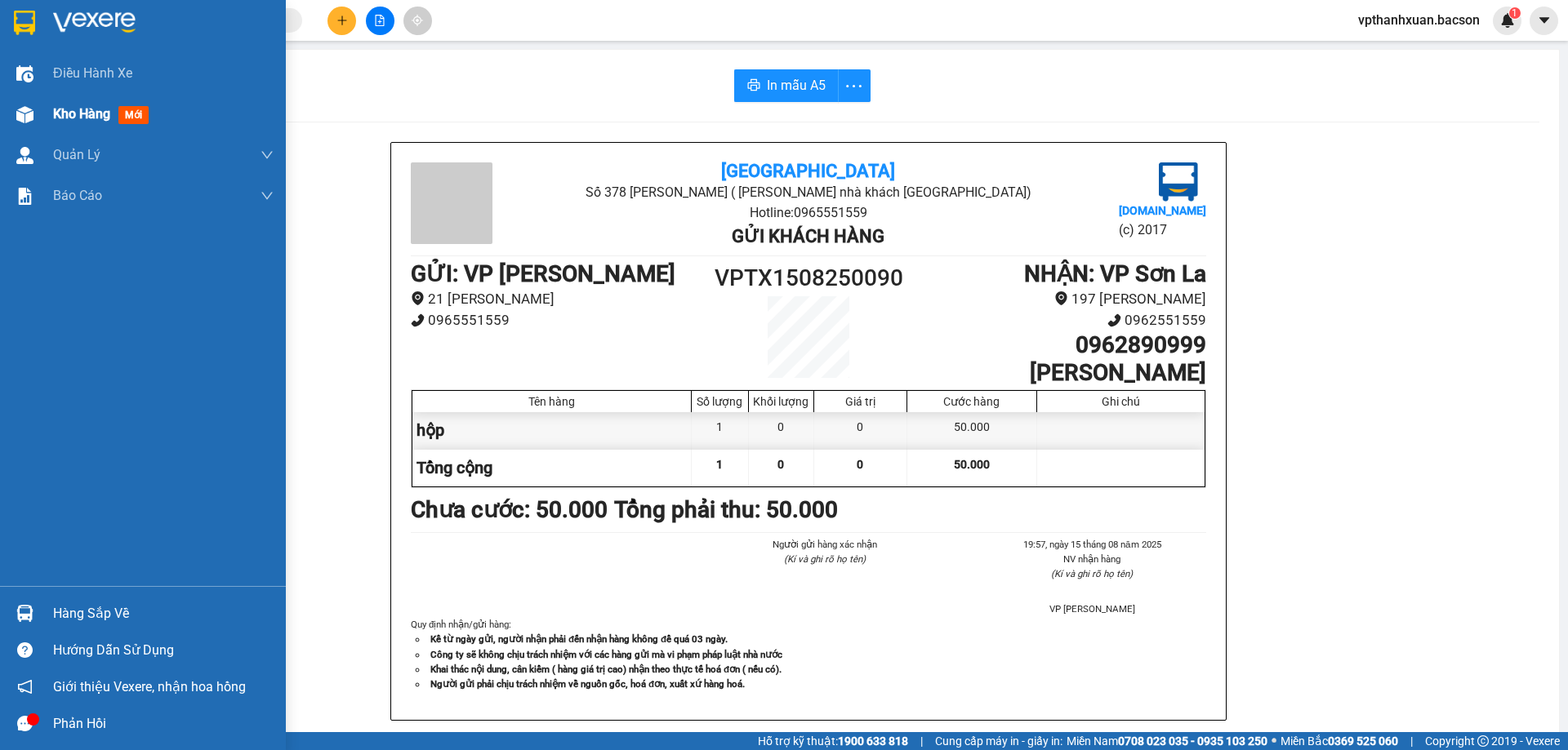
click at [135, 116] on span "mới" at bounding box center [133, 115] width 30 height 18
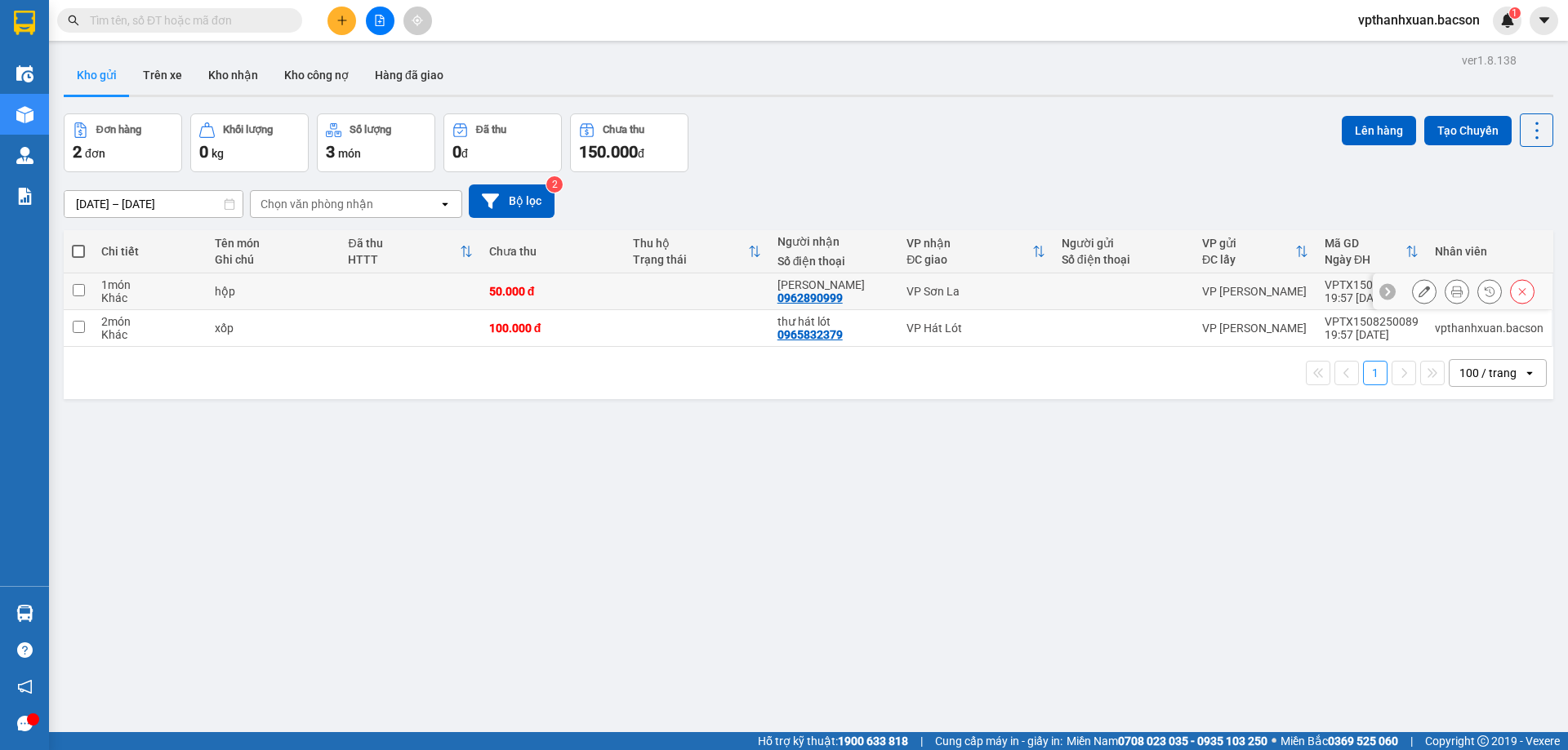
click at [627, 290] on td at bounding box center [697, 292] width 145 height 36
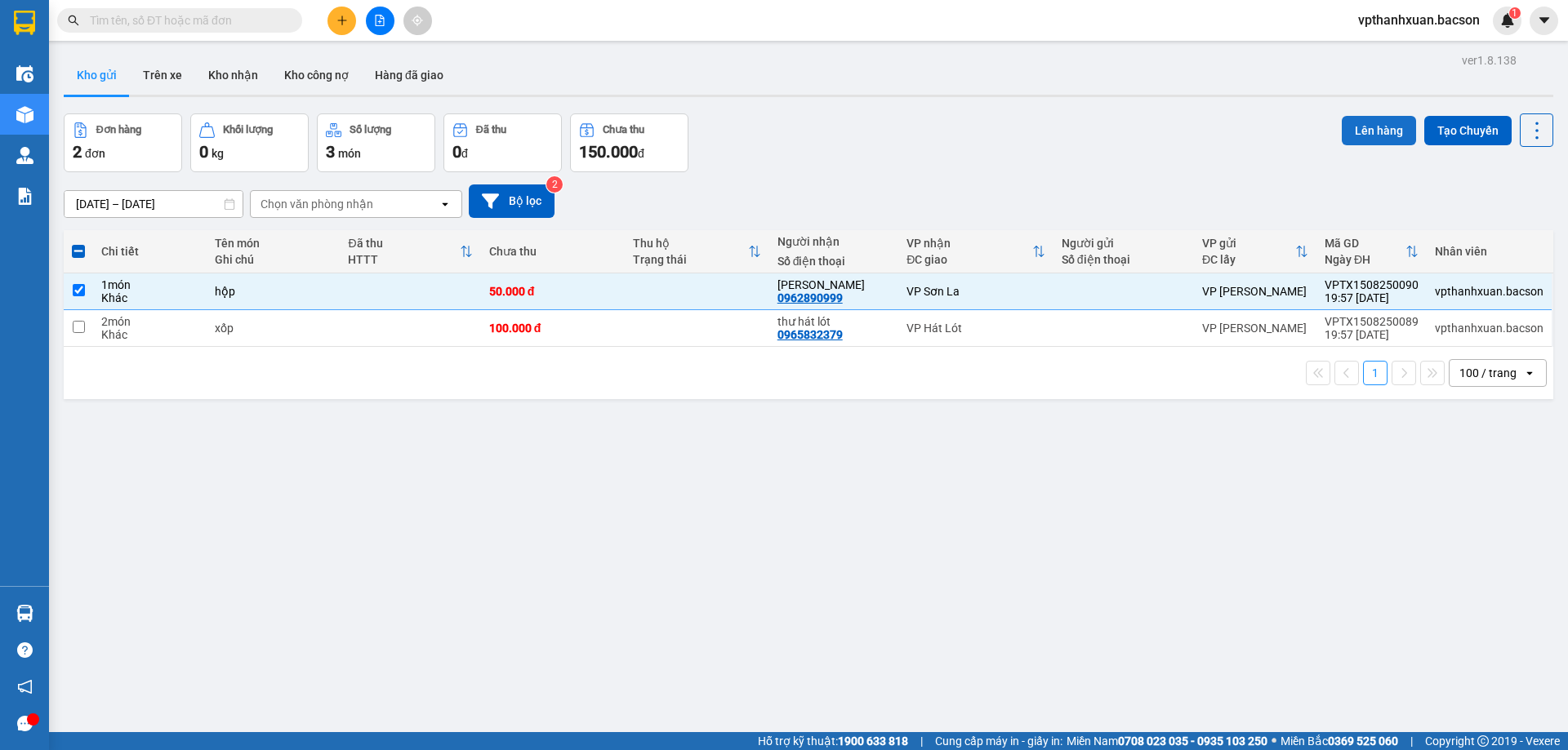
click at [1382, 122] on button "Lên hàng" at bounding box center [1379, 131] width 75 height 29
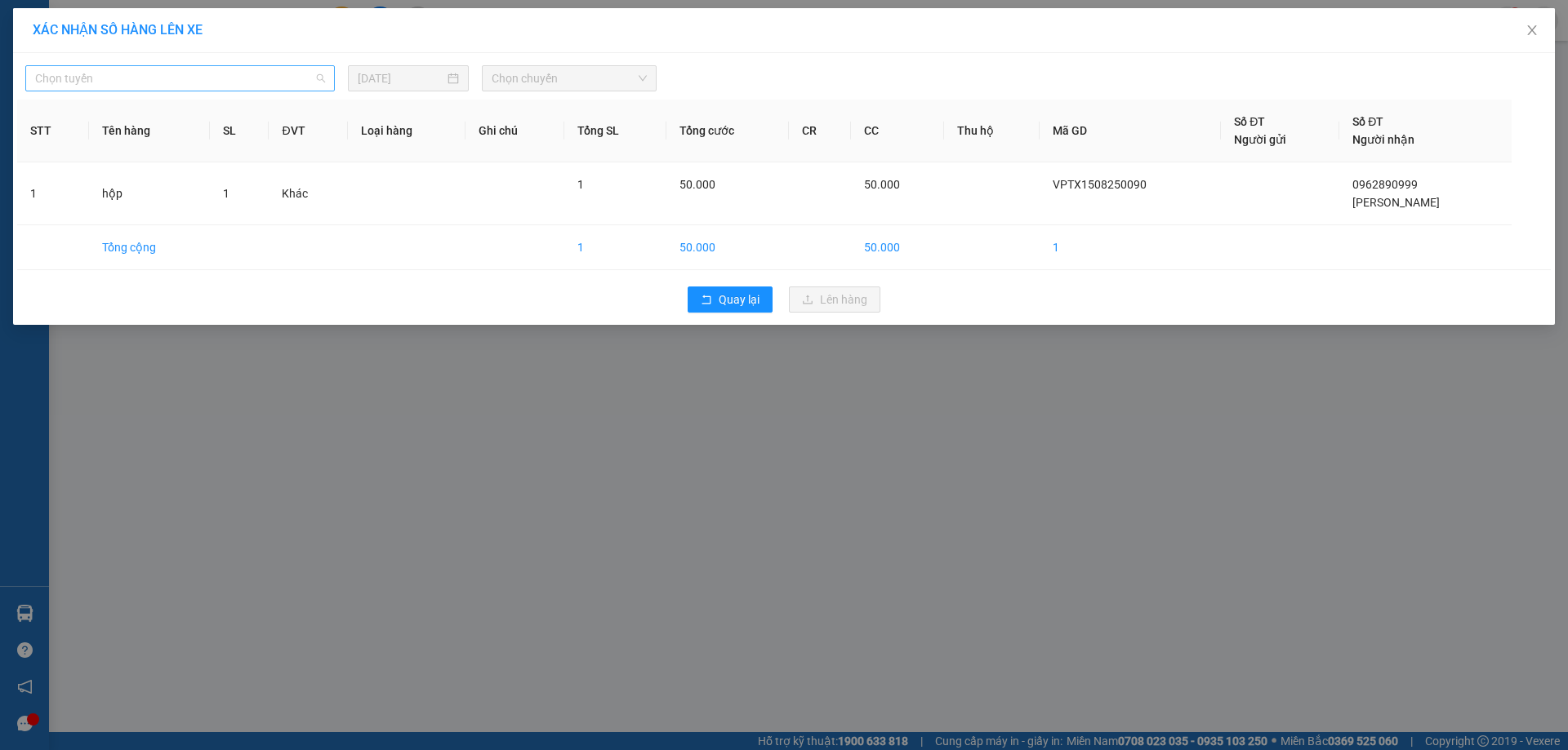
click at [221, 87] on span "Chọn tuyến" at bounding box center [180, 78] width 290 height 24
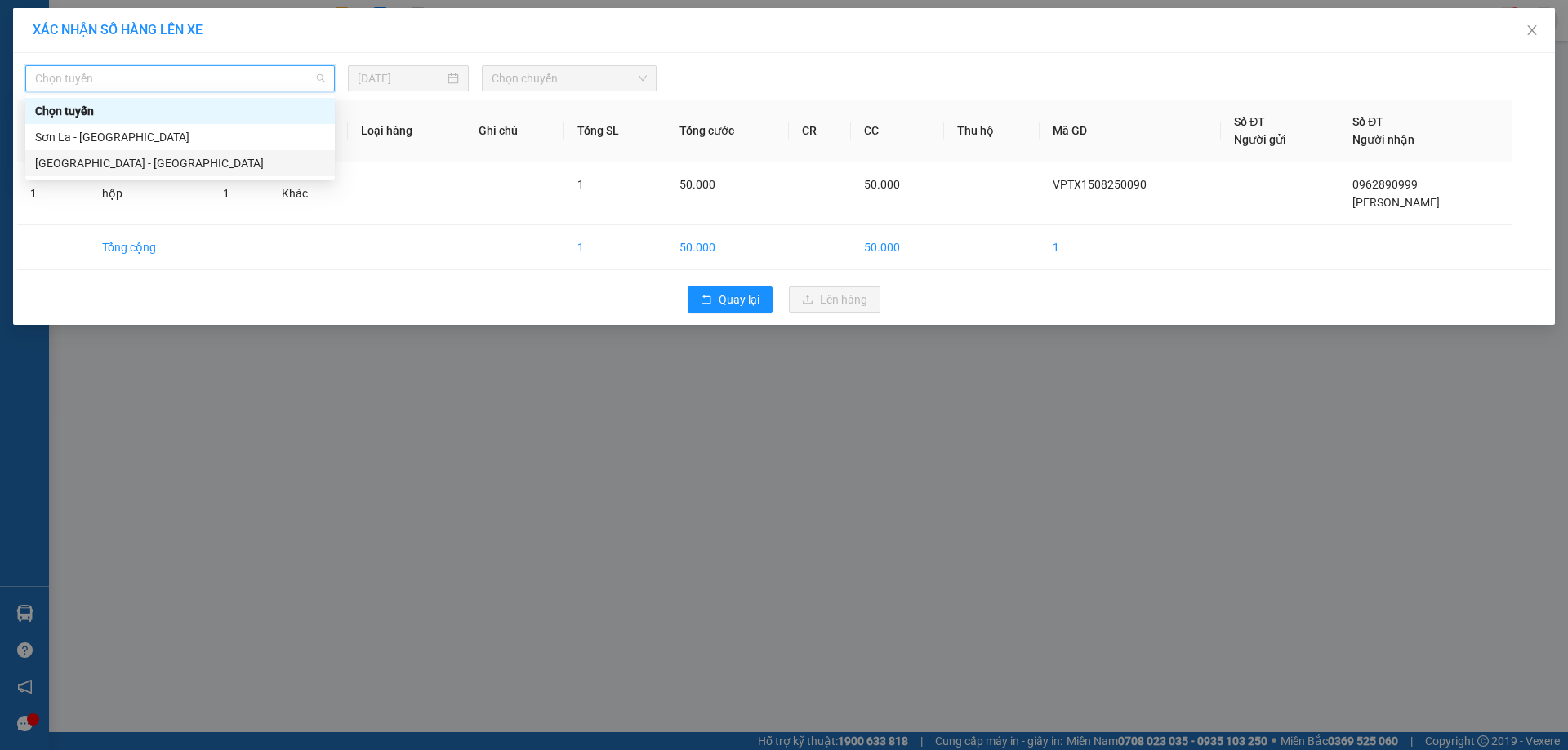
drag, startPoint x: 127, startPoint y: 167, endPoint x: 144, endPoint y: 162, distance: 17.7
click at [128, 167] on div "[GEOGRAPHIC_DATA] - [GEOGRAPHIC_DATA]" at bounding box center [180, 163] width 290 height 18
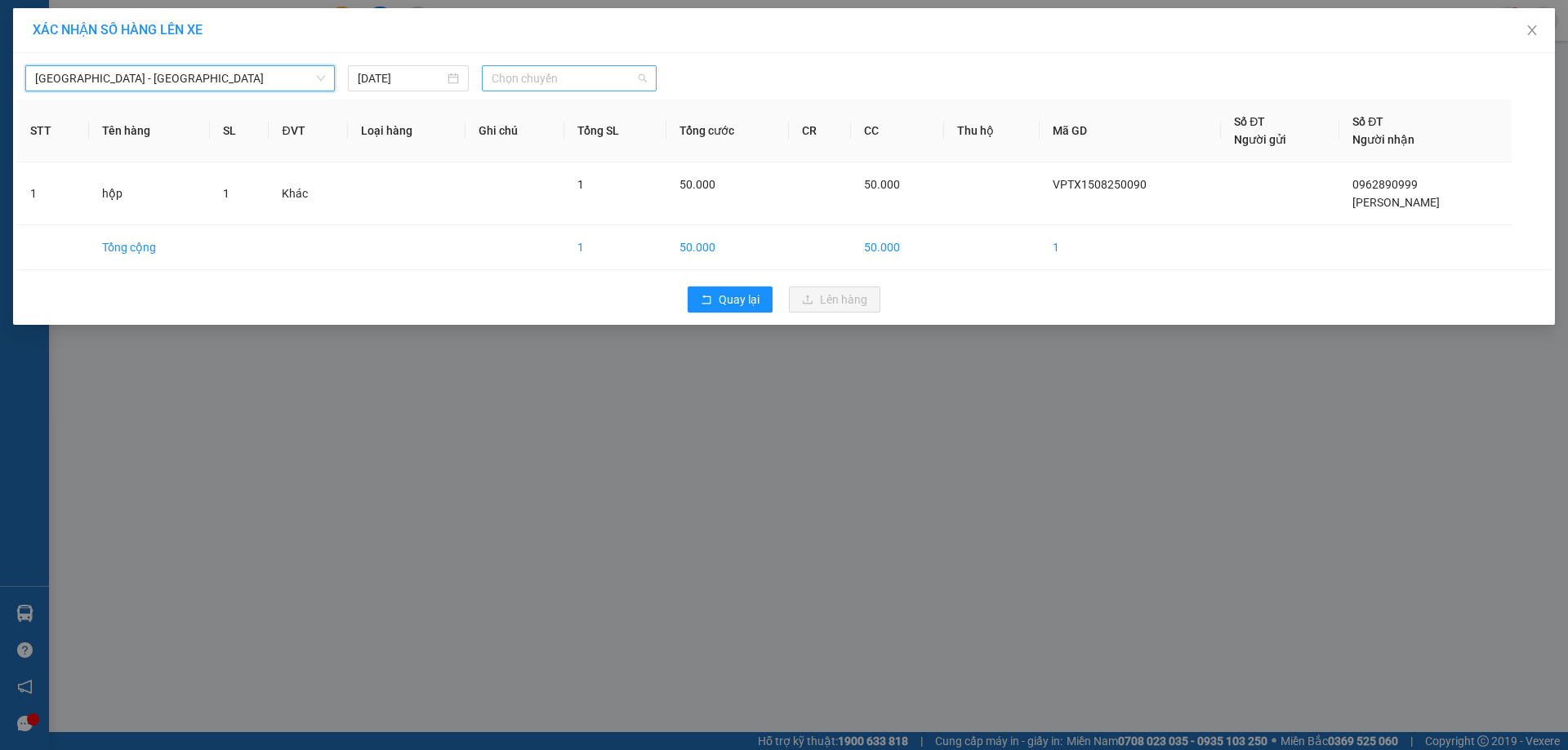
click at [574, 69] on span "Chọn chuyến" at bounding box center [569, 78] width 155 height 24
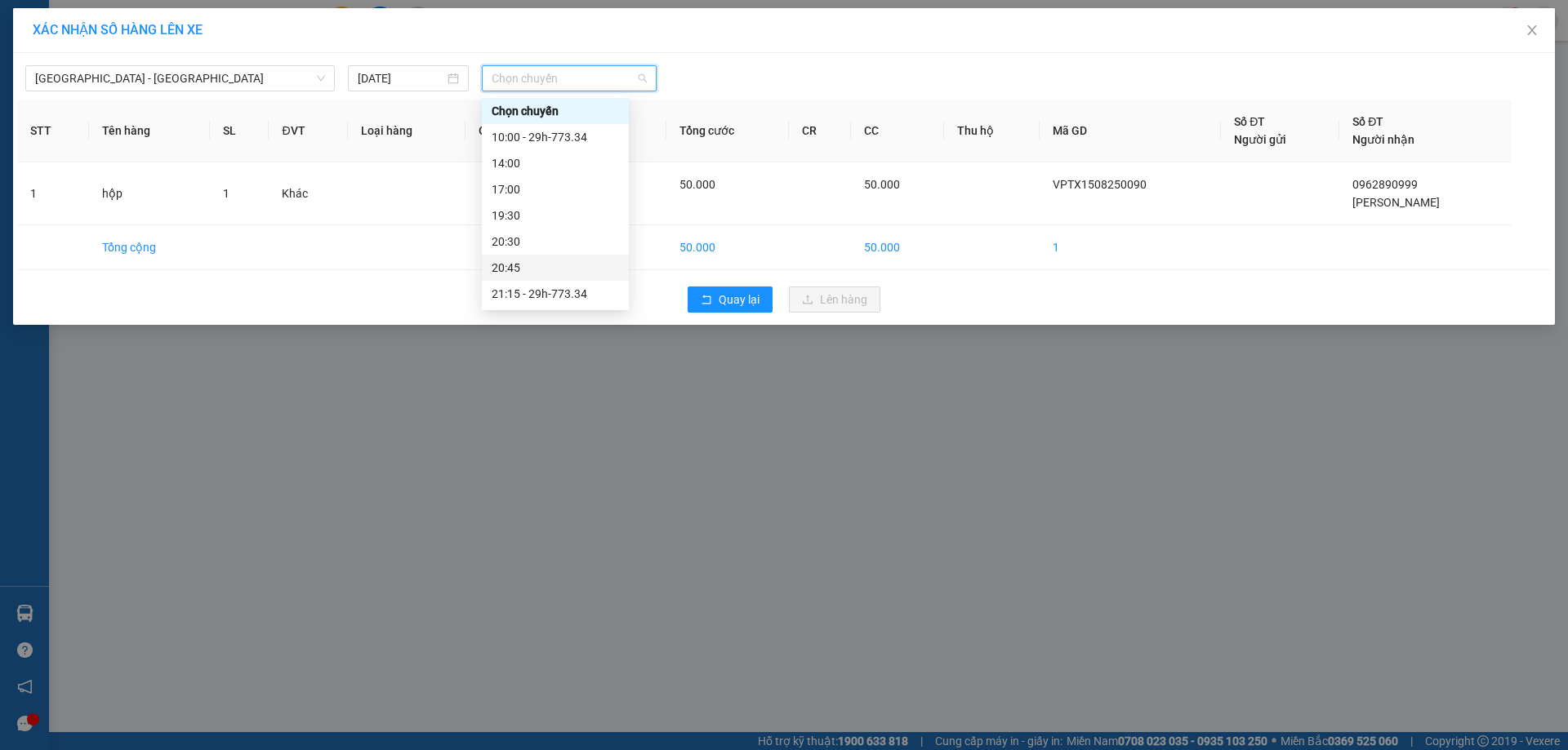
scroll to position [52, 0]
click at [564, 296] on div "23:00 - 29h-773.34" at bounding box center [555, 294] width 127 height 18
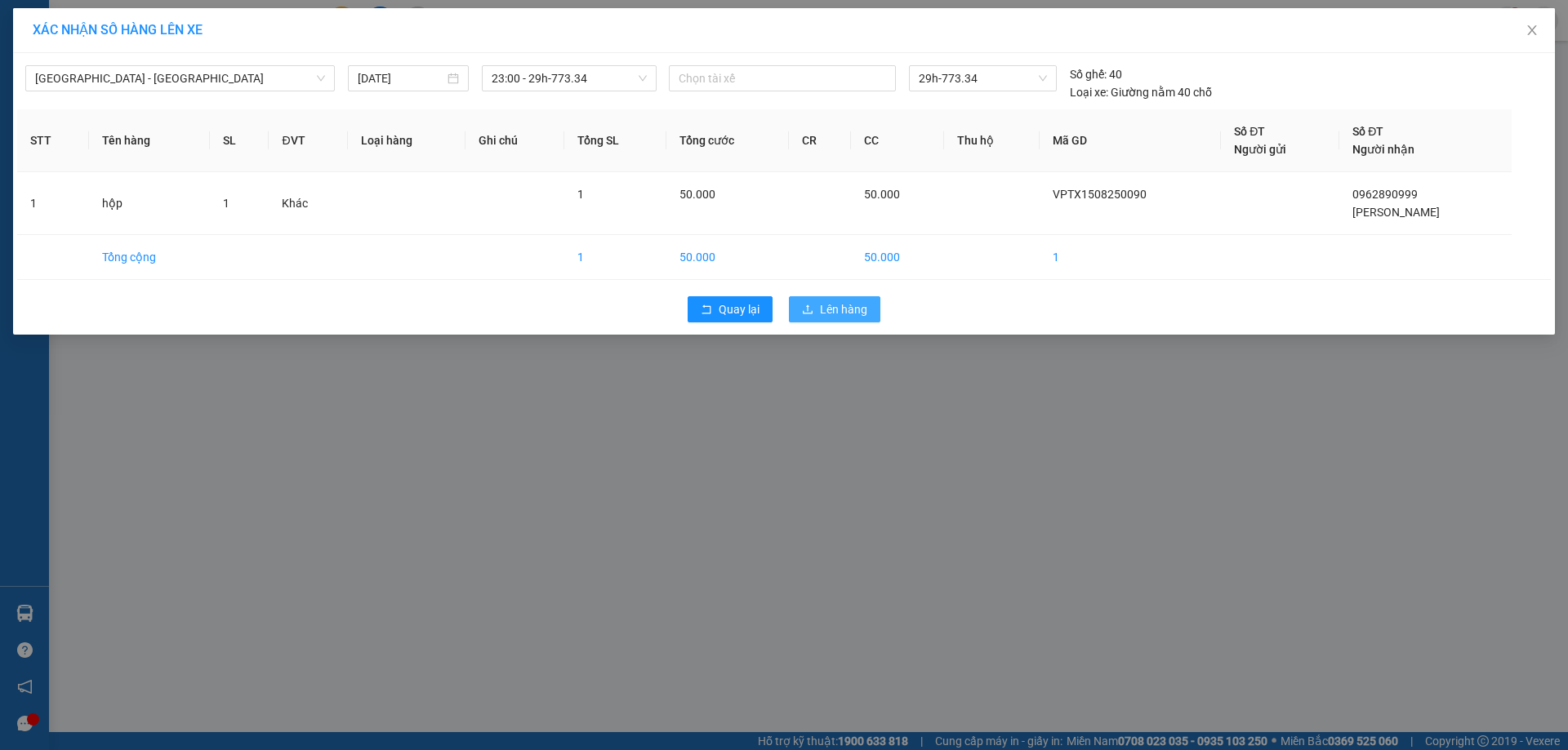
click at [816, 314] on button "Lên hàng" at bounding box center [835, 309] width 92 height 26
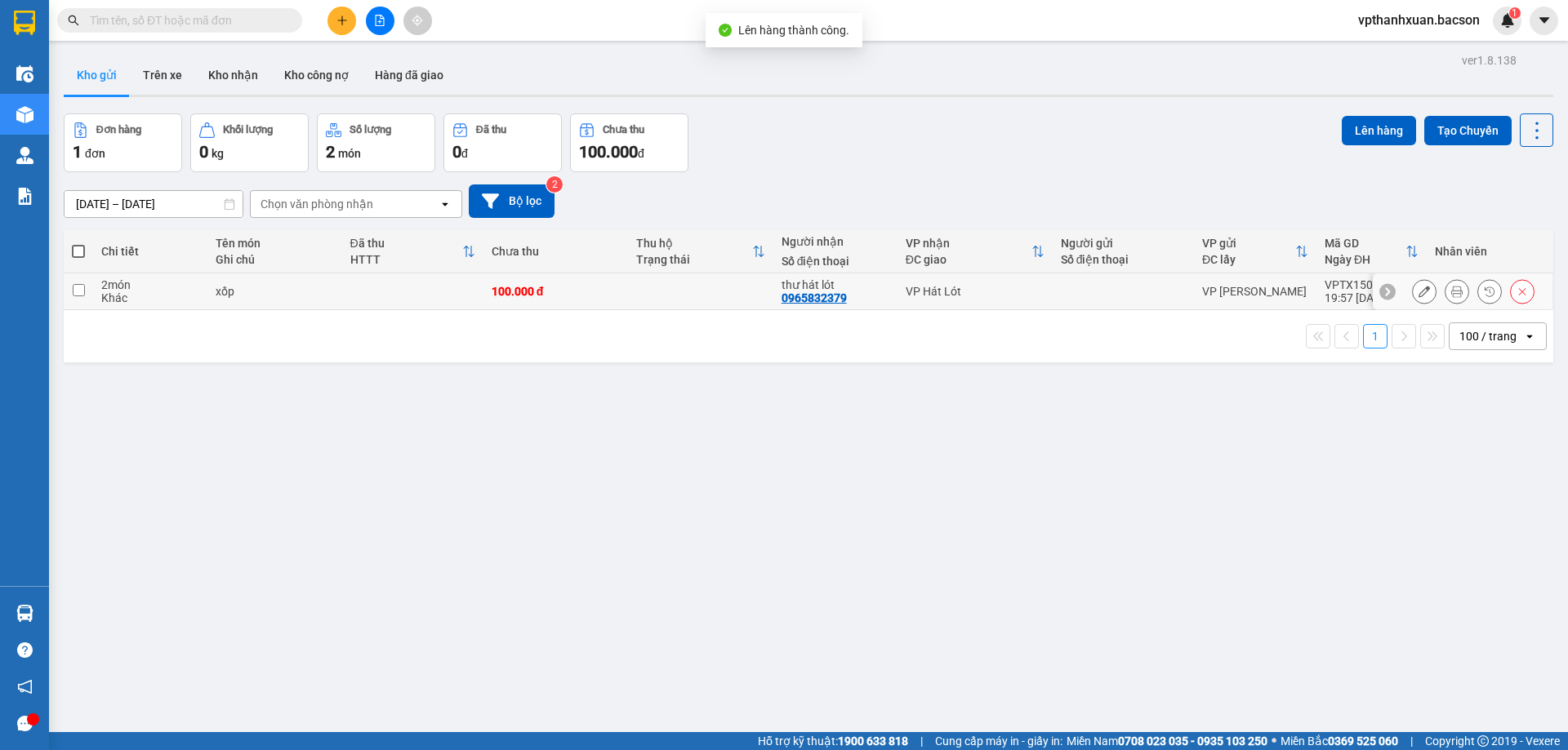
click at [529, 307] on td "100.000 đ" at bounding box center [555, 292] width 145 height 36
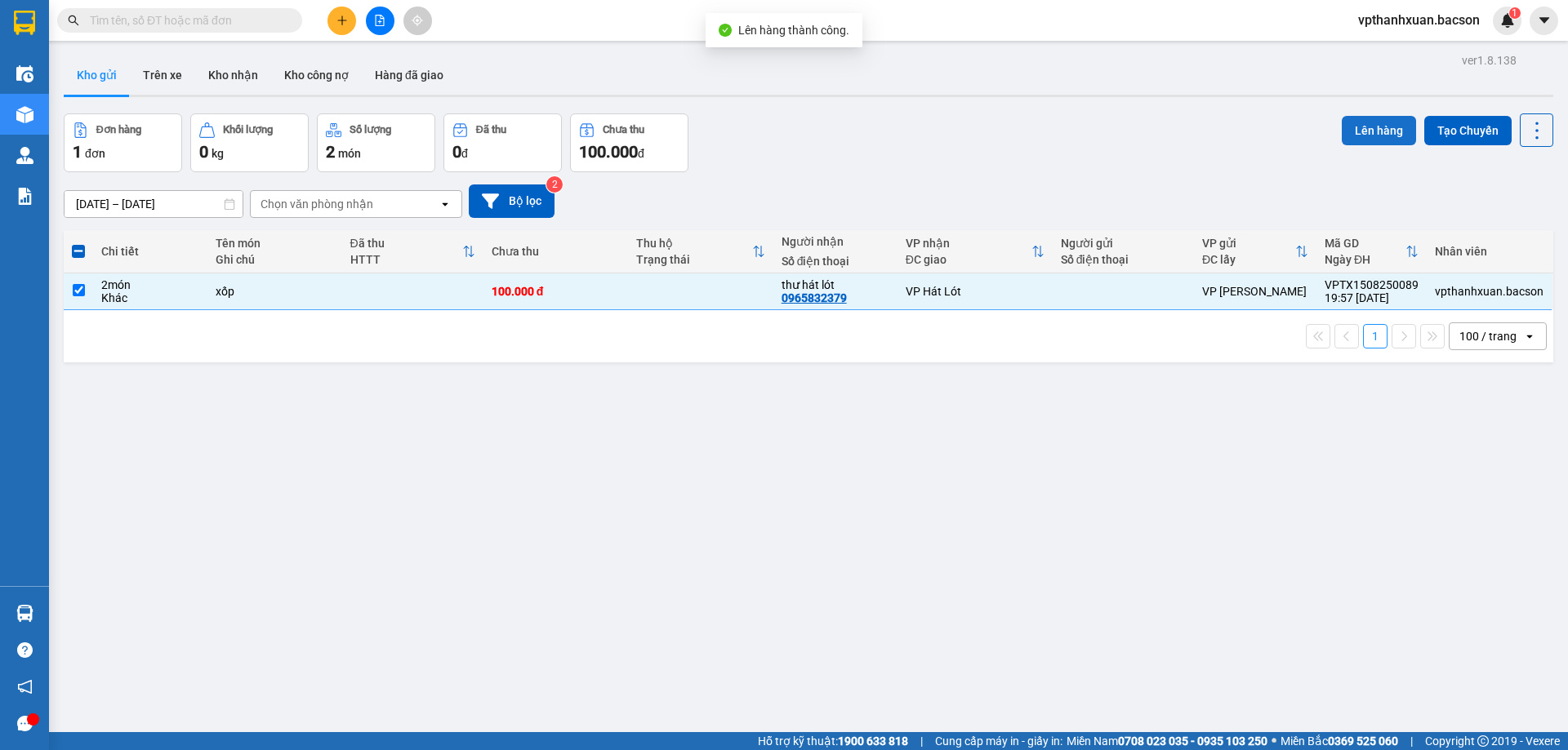
click at [1385, 126] on button "Lên hàng" at bounding box center [1379, 131] width 75 height 29
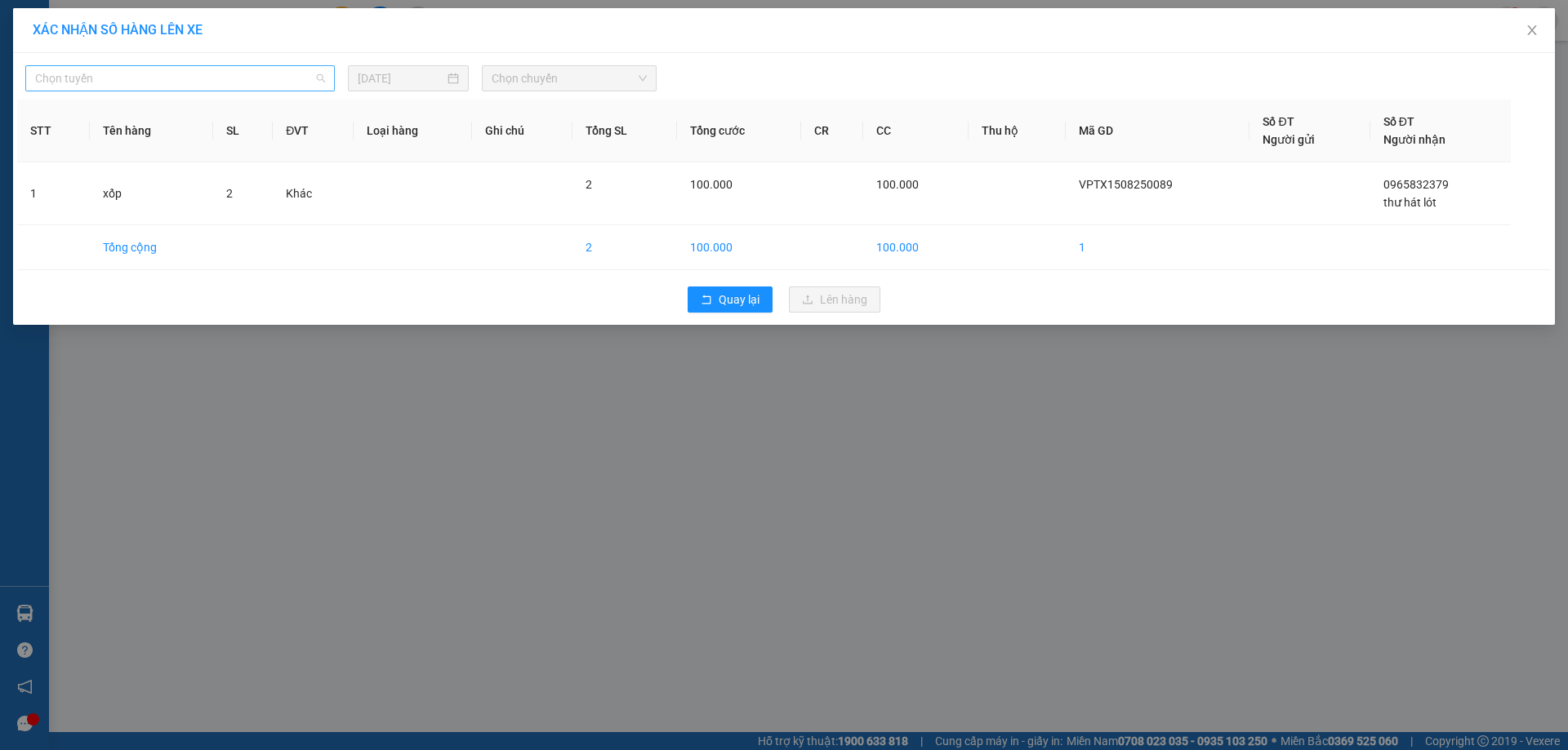
drag, startPoint x: 278, startPoint y: 82, endPoint x: 236, endPoint y: 94, distance: 43.7
click at [277, 83] on span "Chọn tuyến" at bounding box center [180, 78] width 290 height 24
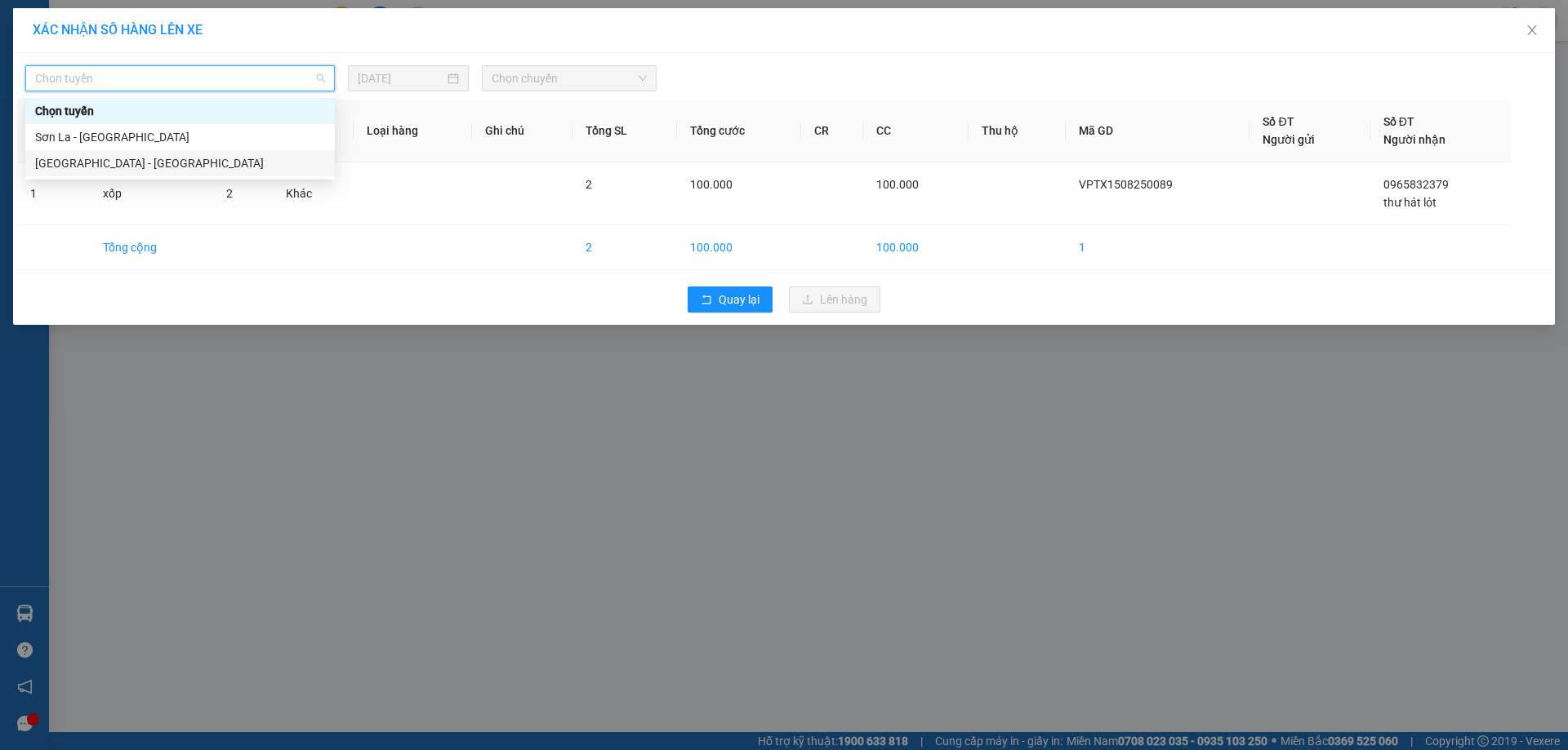
click at [126, 161] on div "[GEOGRAPHIC_DATA] - [GEOGRAPHIC_DATA]" at bounding box center [180, 163] width 290 height 18
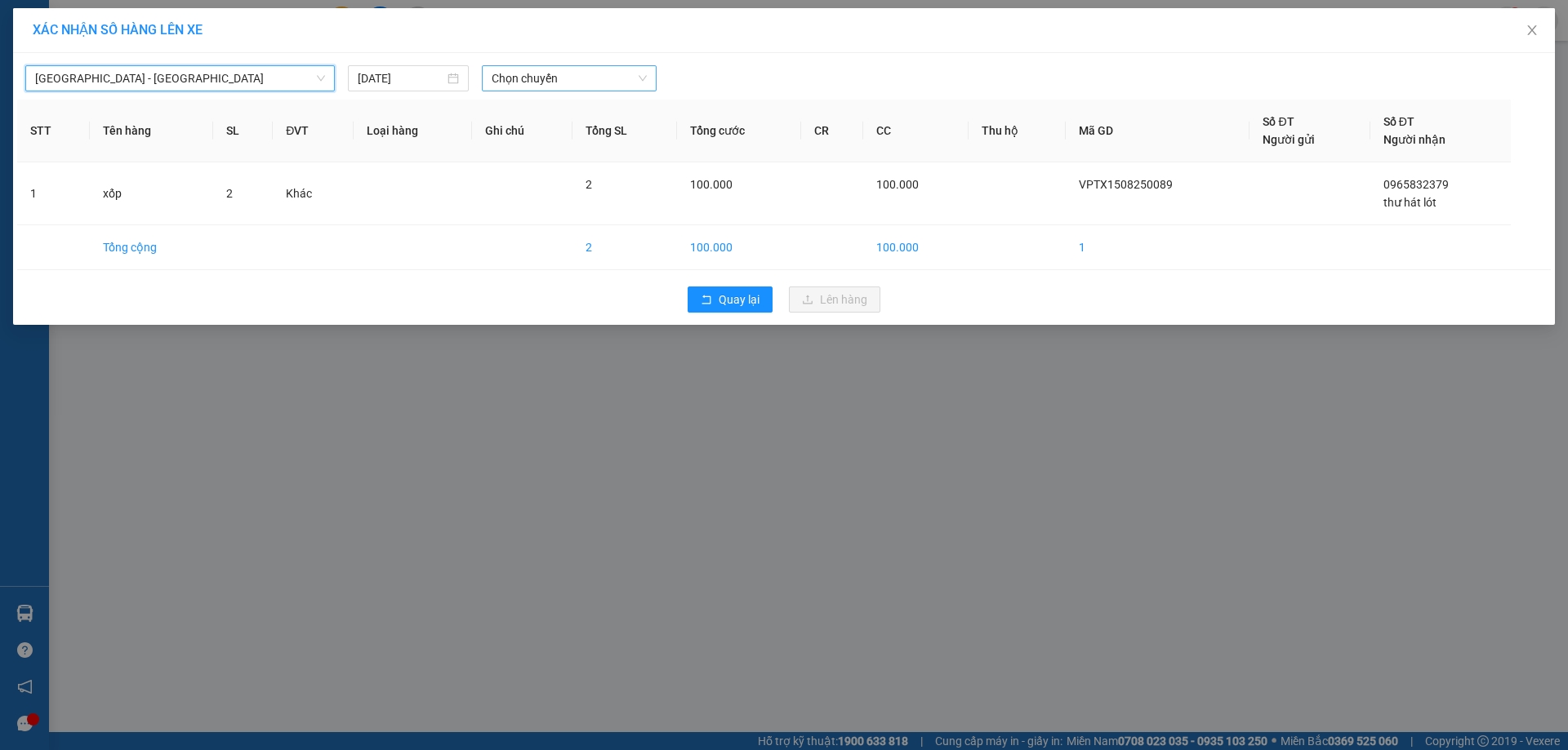
click at [590, 78] on span "Chọn chuyến" at bounding box center [569, 78] width 155 height 24
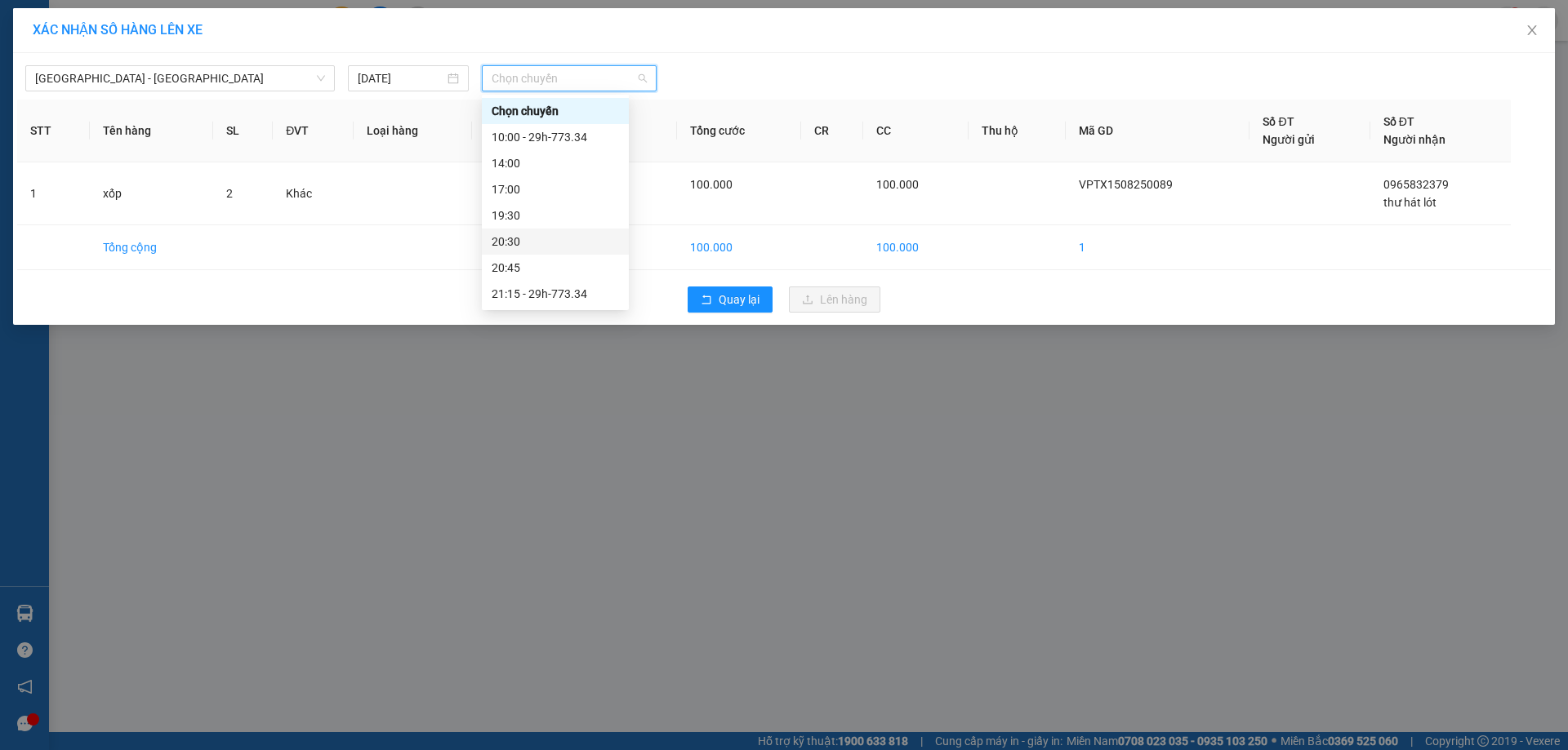
scroll to position [52, 0]
click at [587, 243] on div "21:15 - 29h-773.34" at bounding box center [555, 242] width 127 height 18
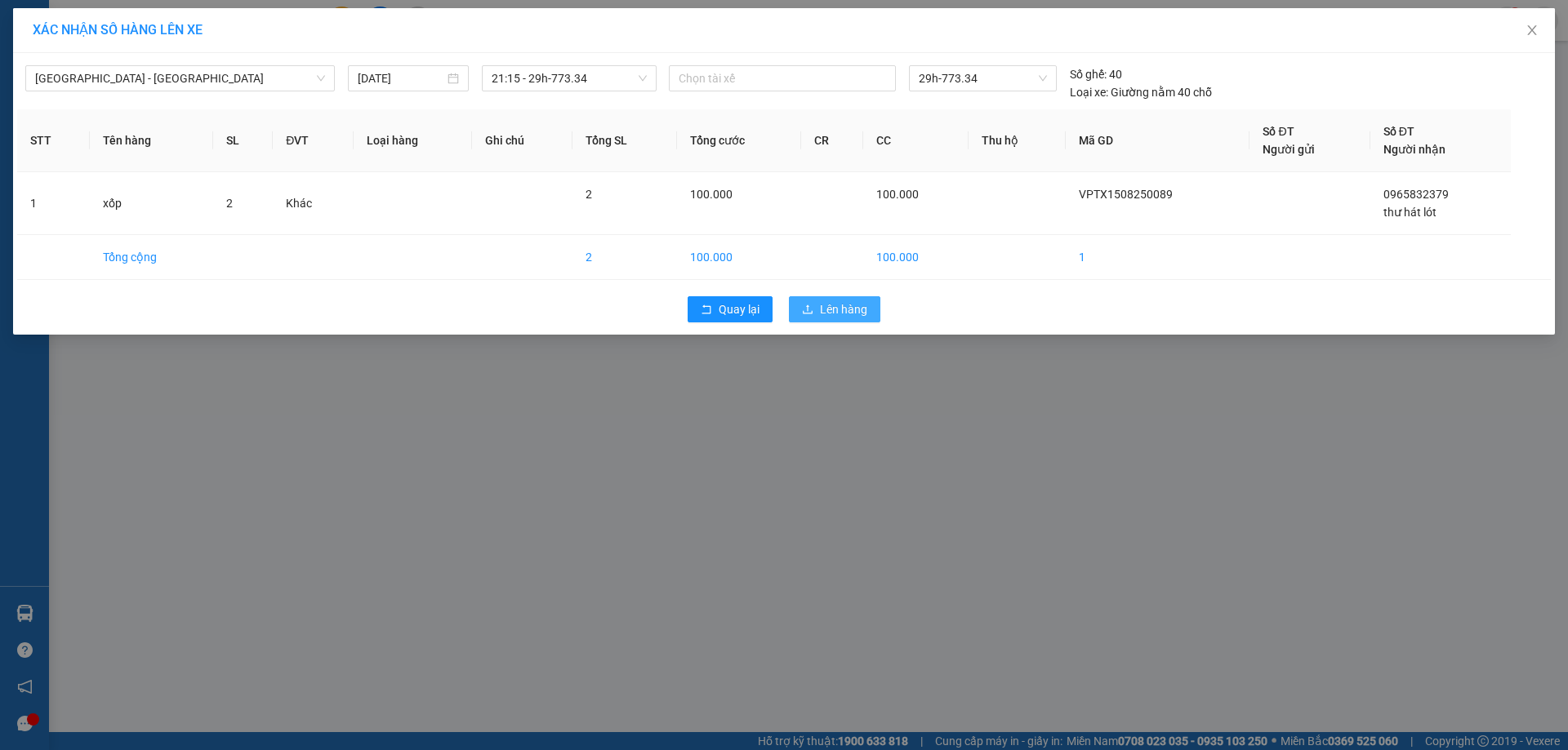
click at [840, 320] on button "Lên hàng" at bounding box center [835, 309] width 92 height 26
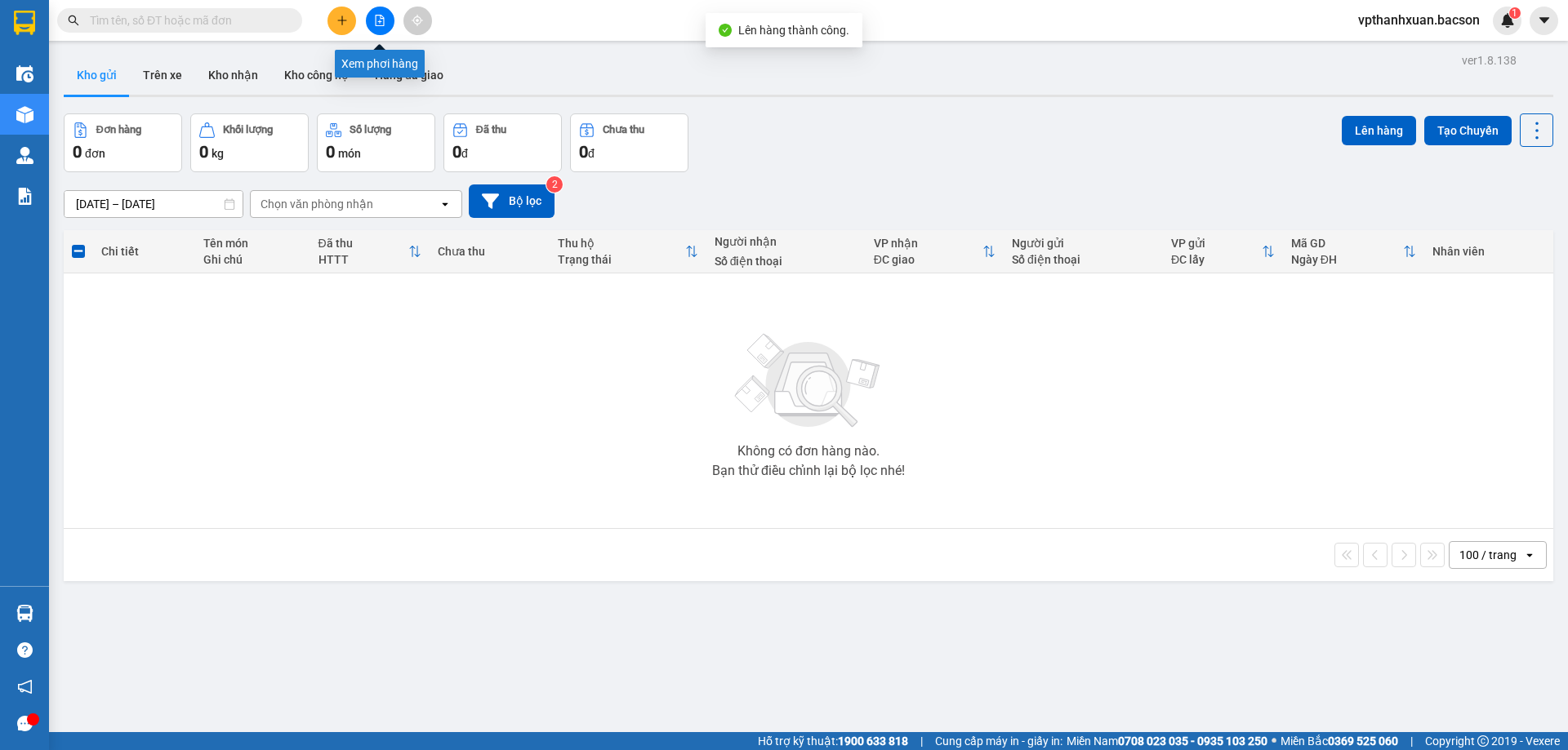
click at [379, 18] on icon "file-add" at bounding box center [379, 20] width 11 height 11
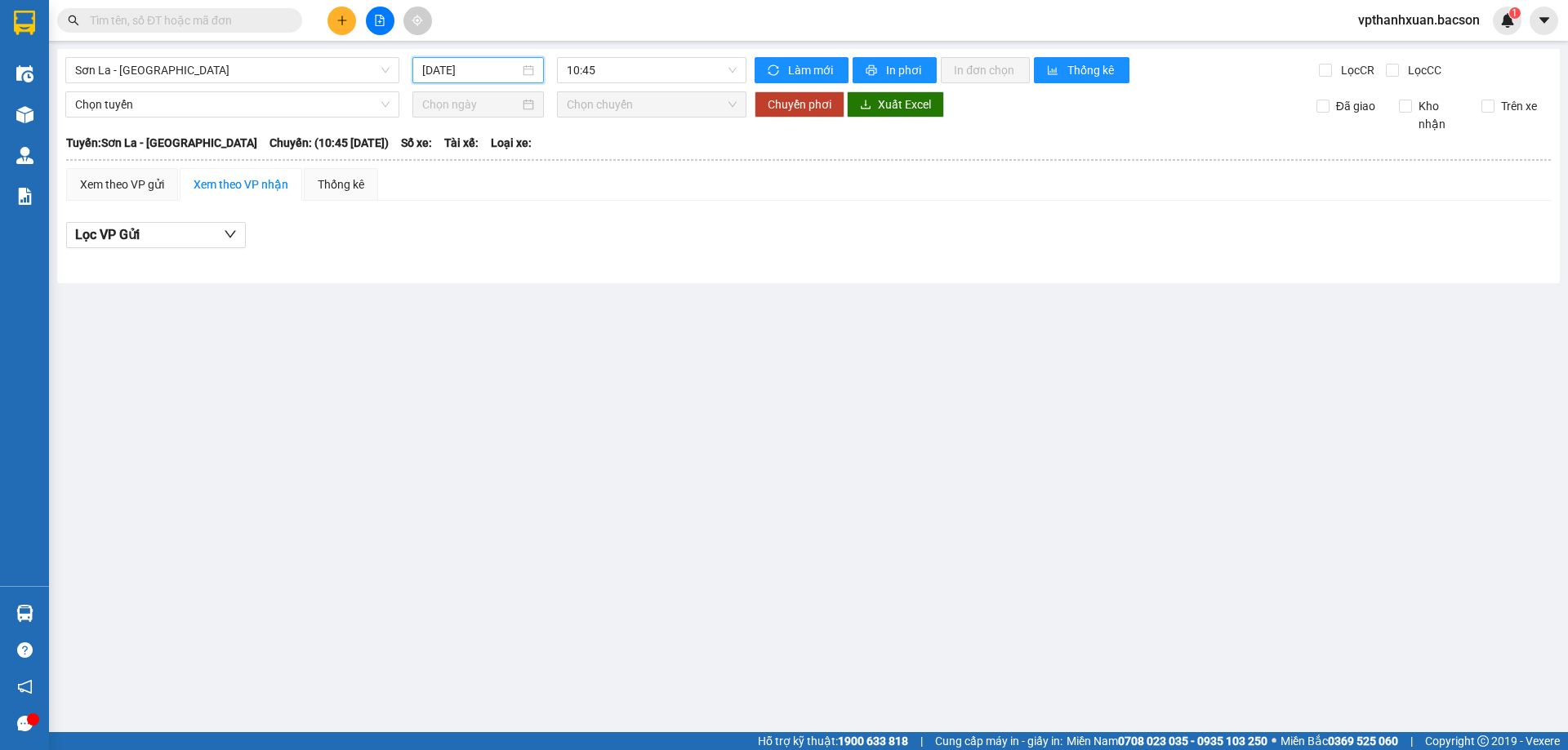
click at [483, 75] on input "[DATE]" at bounding box center [470, 70] width 97 height 18
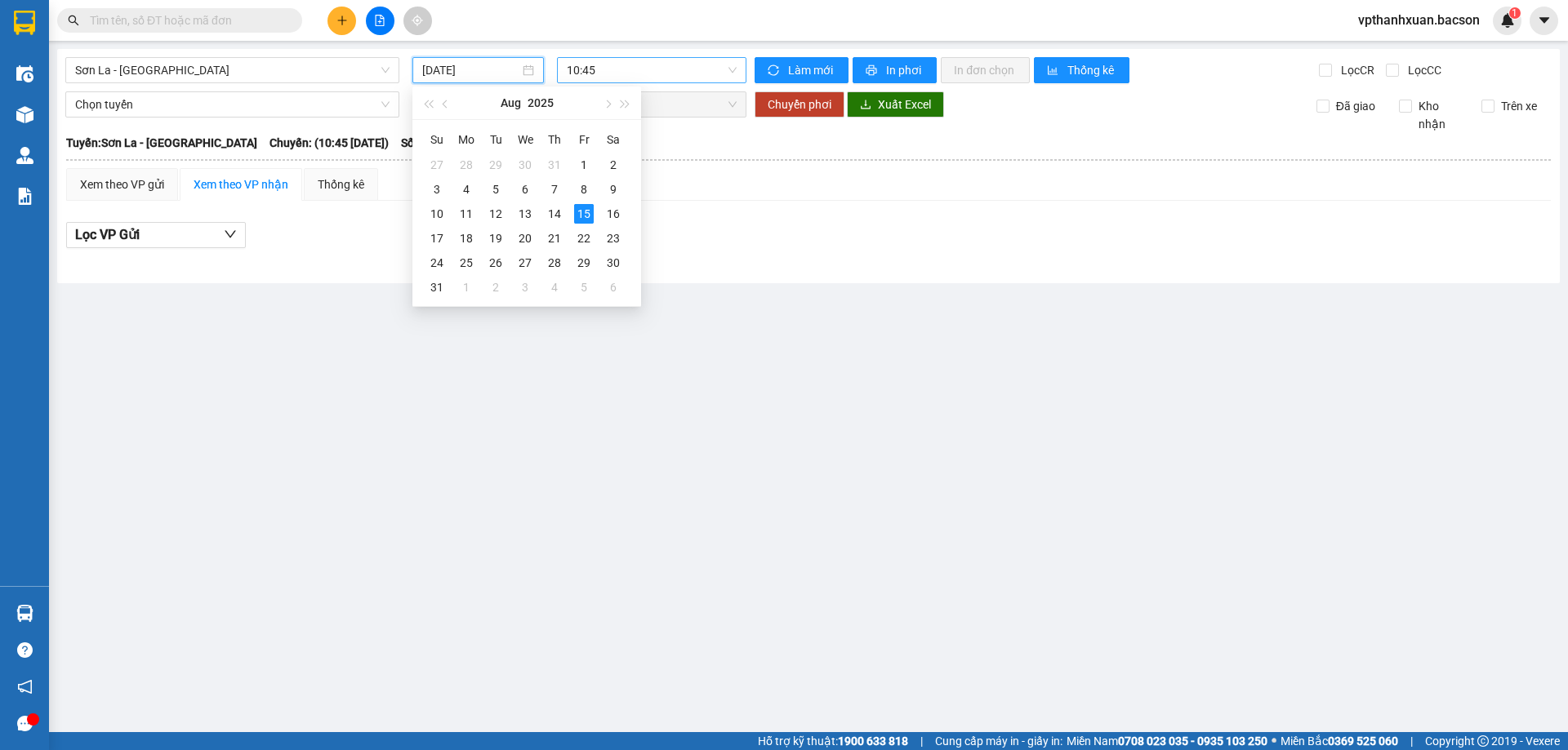
click at [620, 70] on span "10:45" at bounding box center [651, 70] width 170 height 24
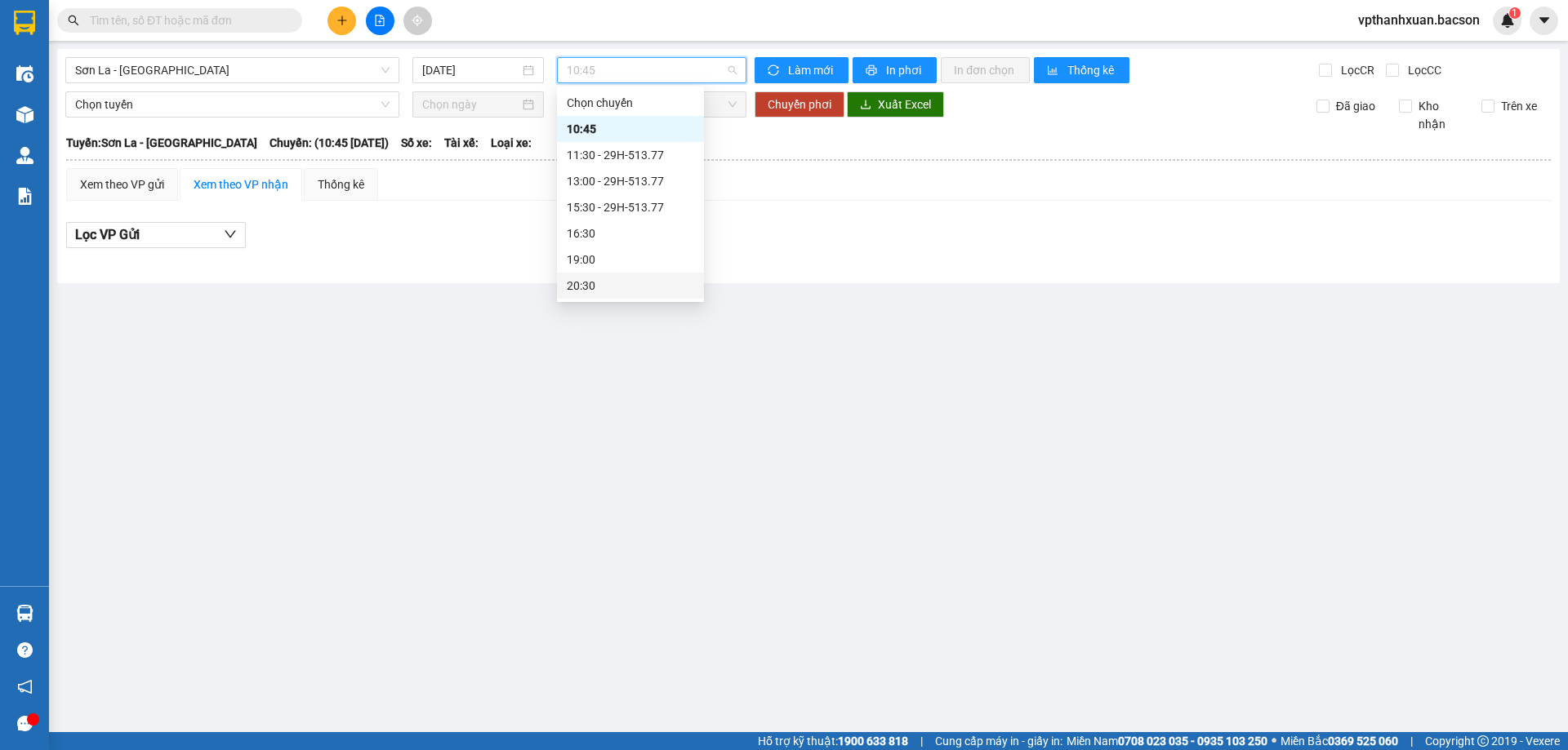
scroll to position [79, 0]
click at [190, 40] on div "Kết quả tìm kiếm ( 0 ) Bộ lọc No Data vpthanhxuan.bacson 1" at bounding box center [784, 20] width 1568 height 41
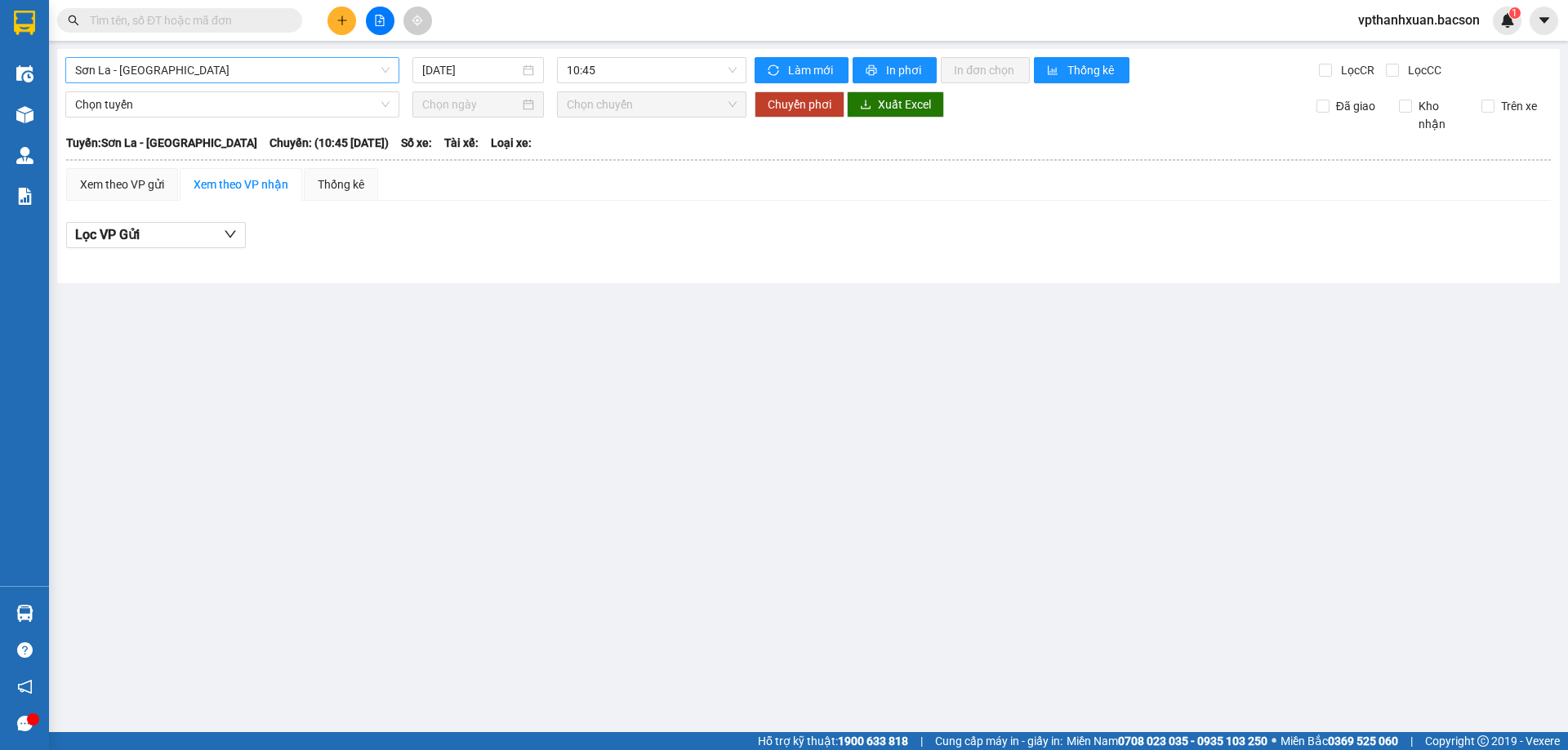
click at [182, 63] on span "Sơn La - [GEOGRAPHIC_DATA]" at bounding box center [232, 70] width 314 height 24
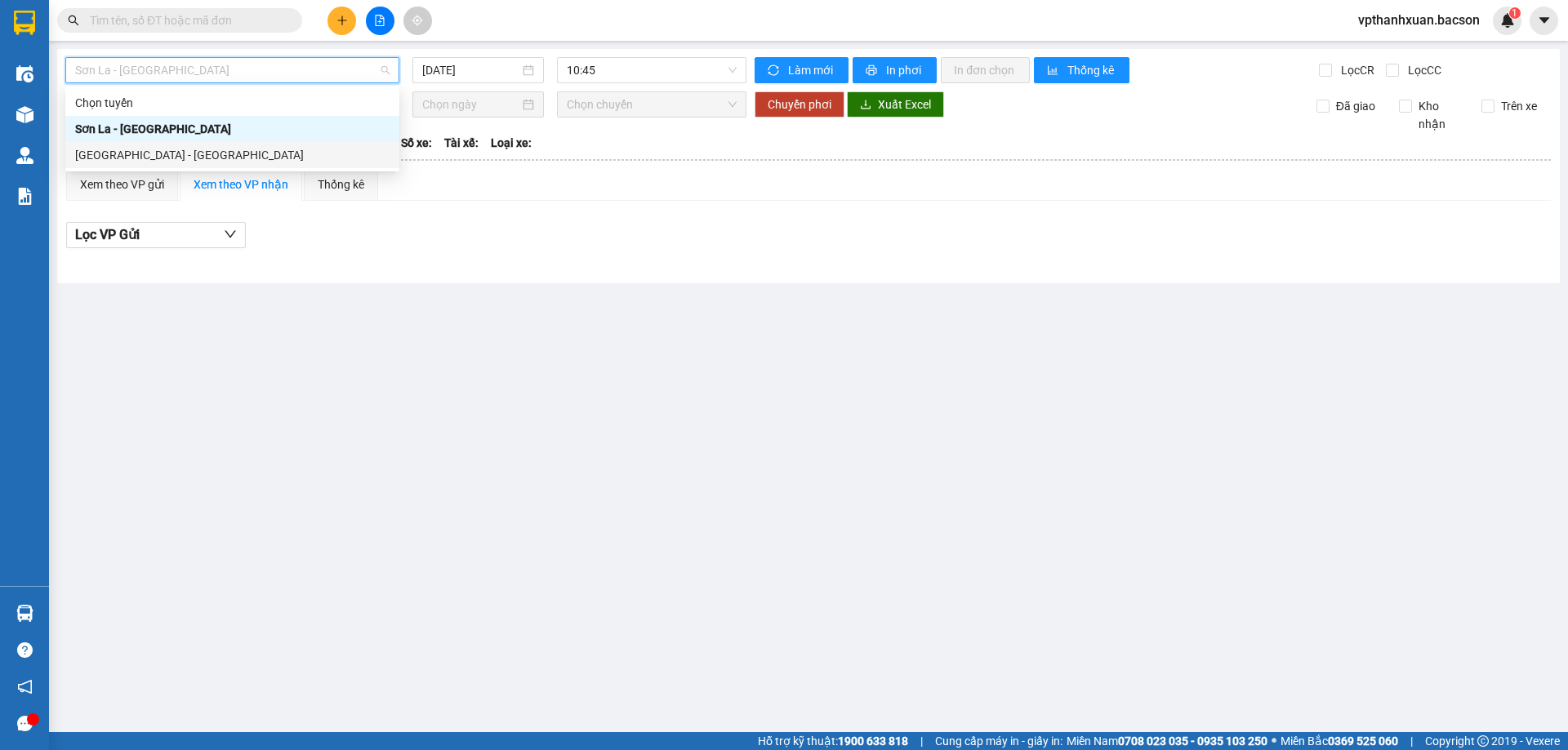
click at [174, 163] on div "[GEOGRAPHIC_DATA] - [GEOGRAPHIC_DATA]" at bounding box center [232, 155] width 314 height 18
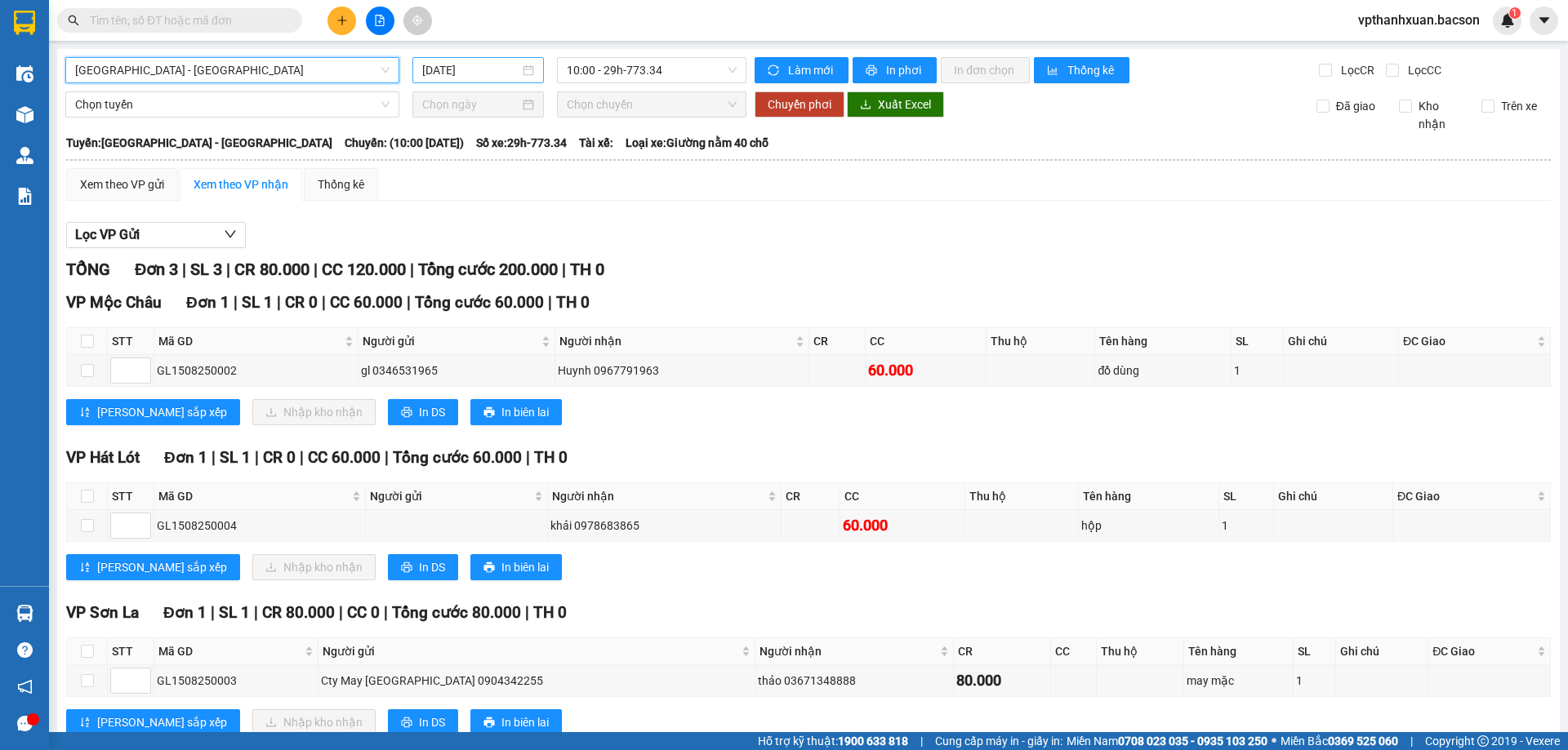
click at [482, 68] on input "[DATE]" at bounding box center [470, 70] width 97 height 18
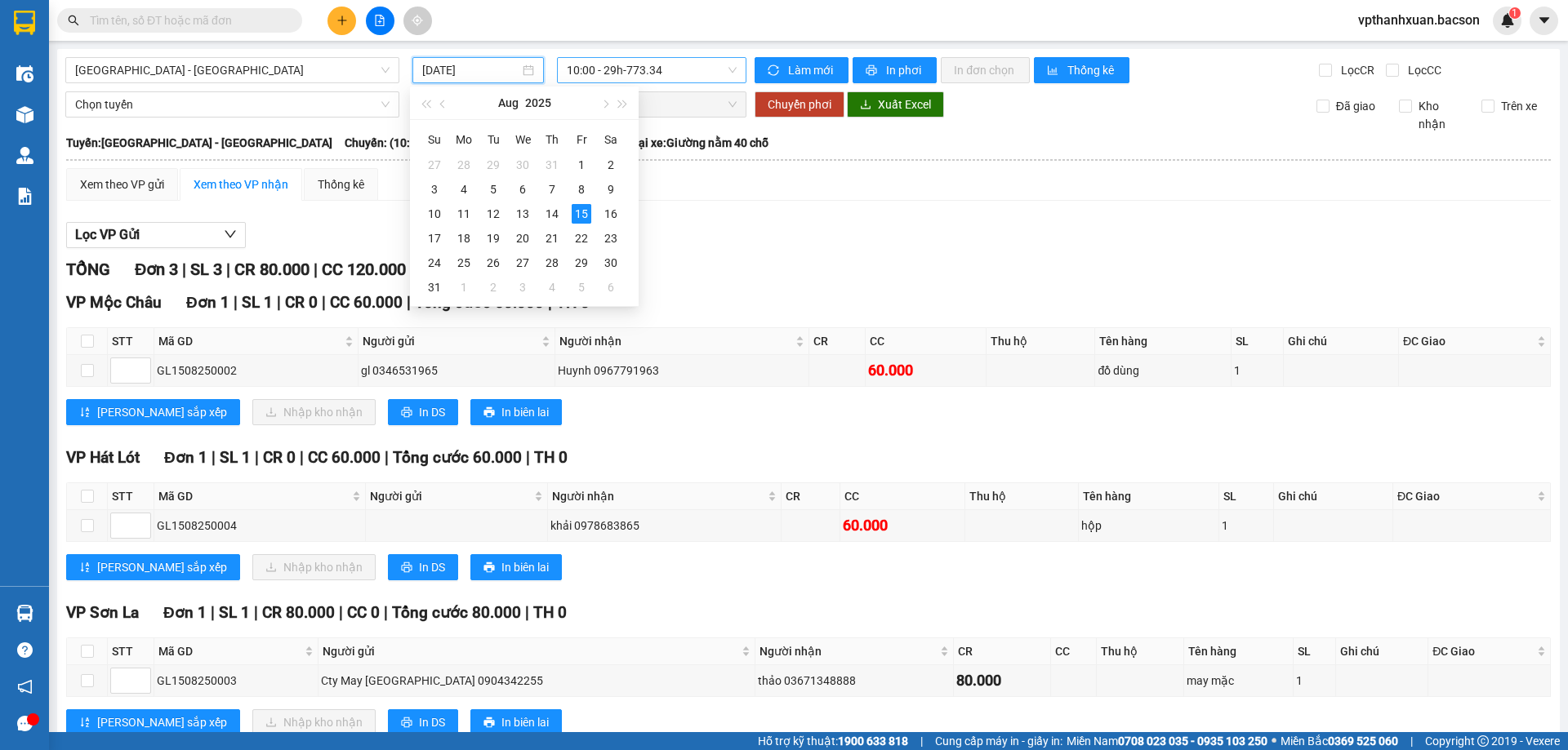
click at [652, 77] on span "10:00 - 29h-773.34" at bounding box center [651, 70] width 170 height 24
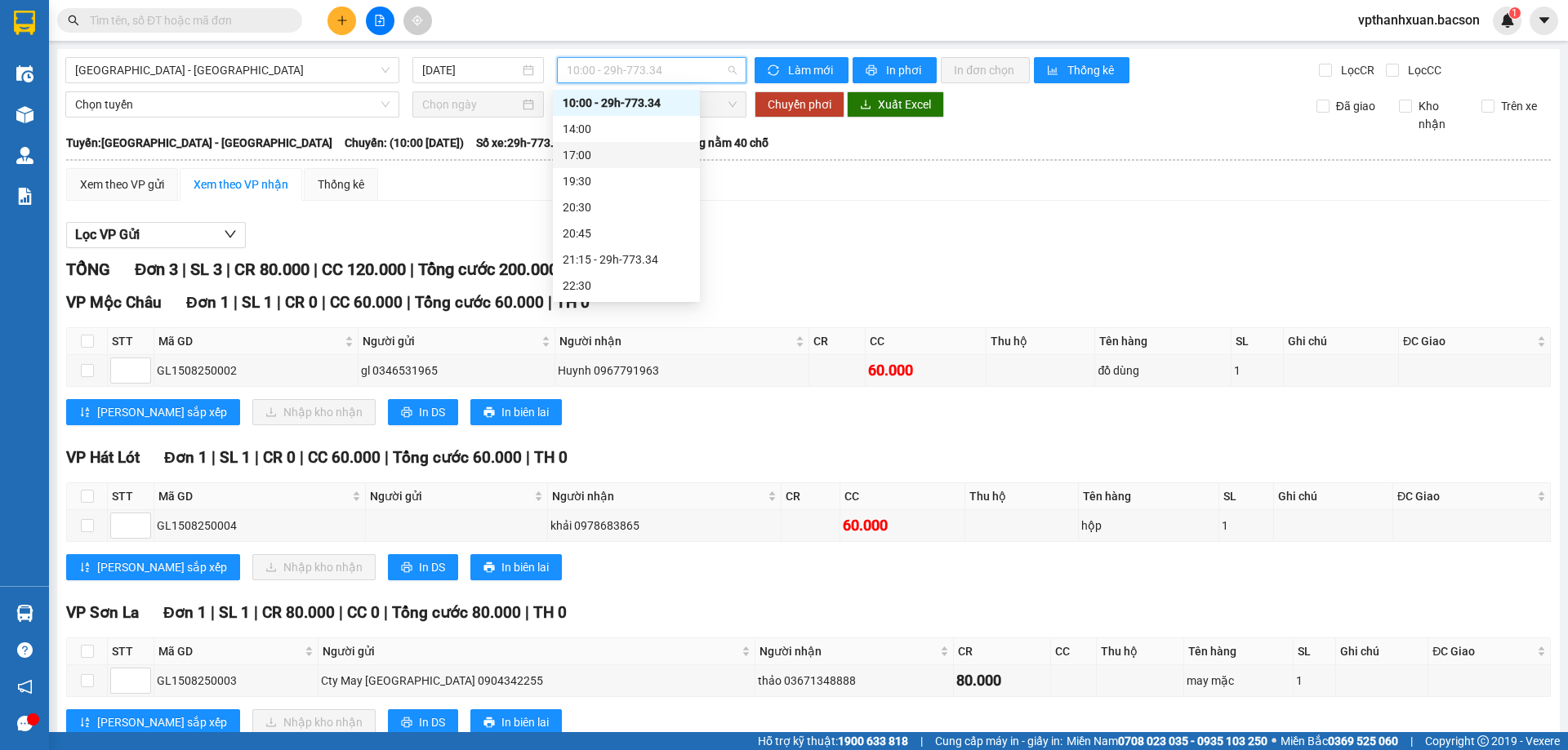
scroll to position [52, 0]
drag, startPoint x: 643, startPoint y: 230, endPoint x: 647, endPoint y: 239, distance: 9.8
click at [647, 239] on div "21:15 - 29h-773.34" at bounding box center [626, 233] width 127 height 18
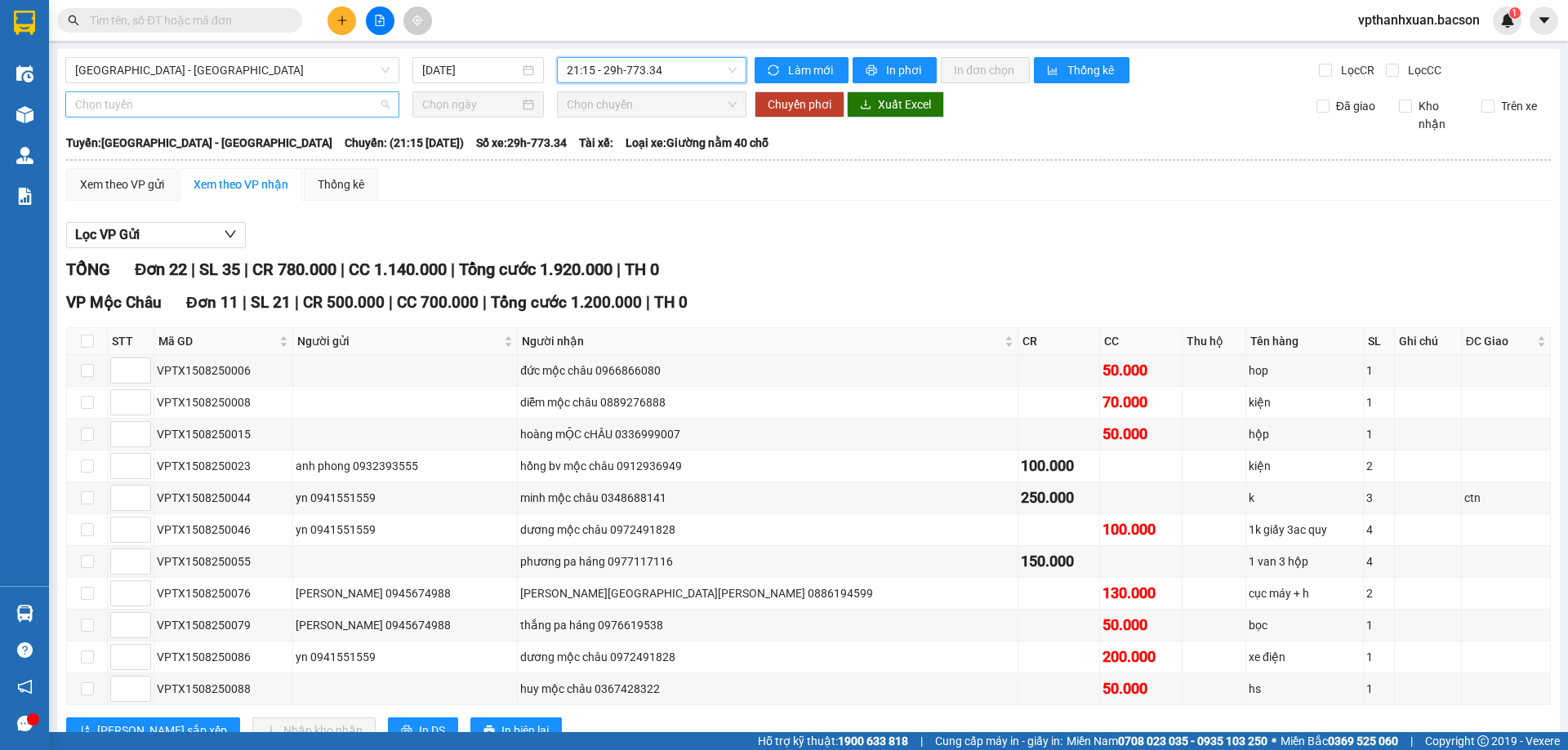
click at [265, 105] on span "Chọn tuyến" at bounding box center [232, 105] width 314 height 24
drag, startPoint x: 515, startPoint y: 221, endPoint x: 250, endPoint y: 128, distance: 280.8
click at [152, 191] on div "Xem theo VP gửi" at bounding box center [121, 184] width 84 height 18
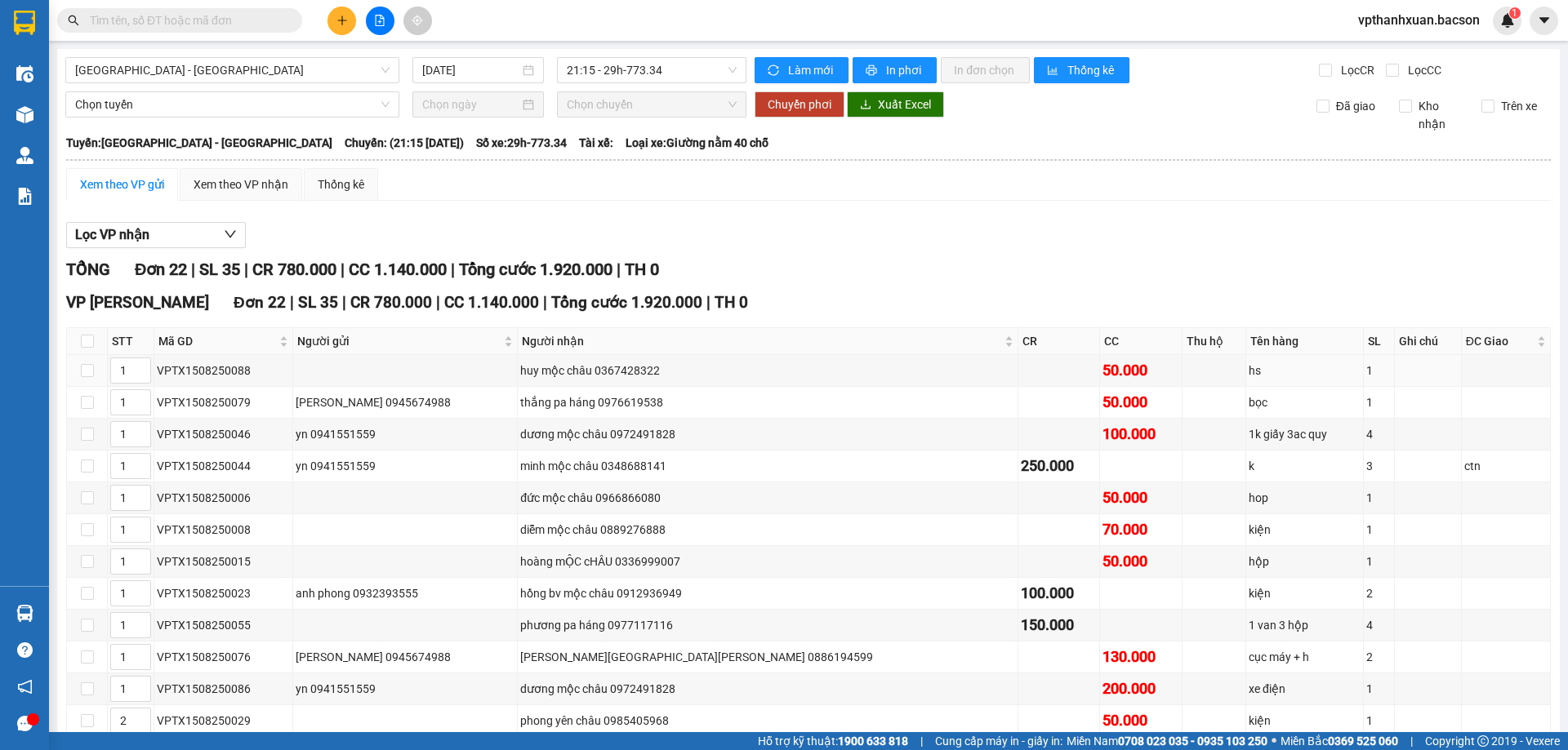
scroll to position [407, 0]
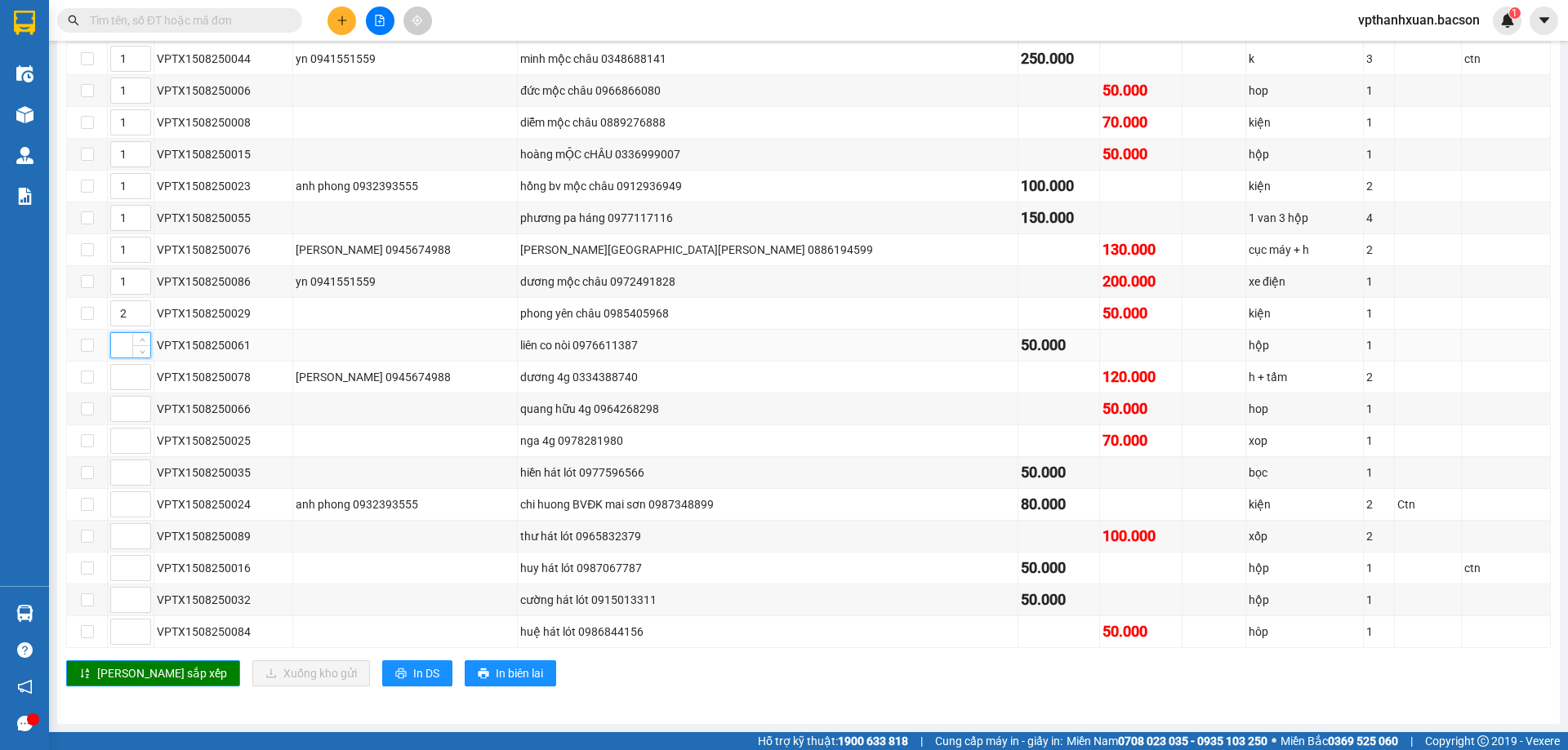
click at [121, 345] on input at bounding box center [130, 346] width 39 height 24
click at [120, 474] on input at bounding box center [130, 473] width 39 height 24
click at [120, 506] on input at bounding box center [130, 504] width 39 height 24
drag, startPoint x: 117, startPoint y: 533, endPoint x: 121, endPoint y: 550, distance: 17.5
click at [118, 535] on input at bounding box center [130, 536] width 39 height 24
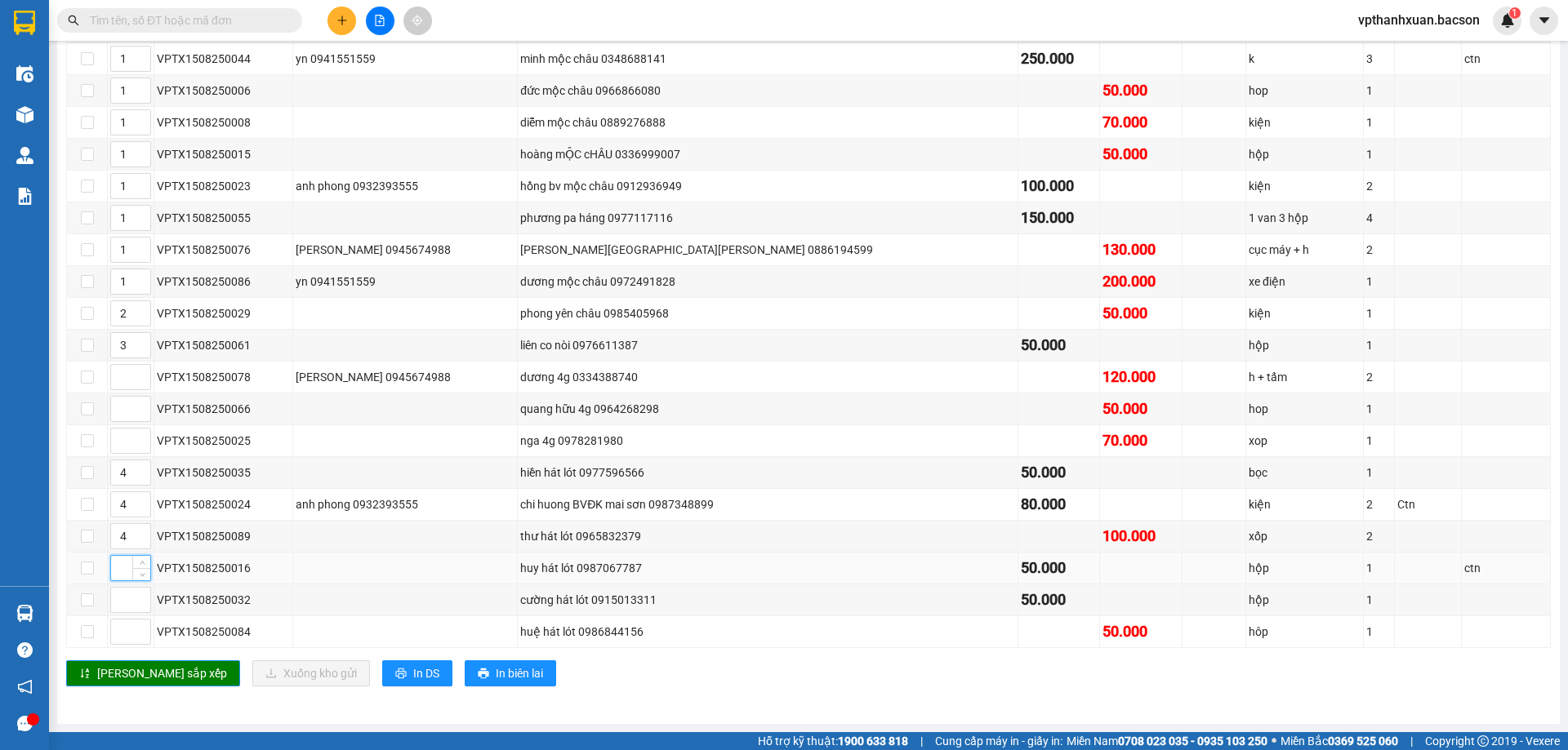
click at [121, 561] on input at bounding box center [130, 568] width 39 height 24
click at [127, 594] on input at bounding box center [130, 600] width 39 height 24
drag, startPoint x: 121, startPoint y: 631, endPoint x: 113, endPoint y: 622, distance: 12.0
click at [120, 631] on input at bounding box center [130, 632] width 39 height 24
click at [113, 678] on span "[PERSON_NAME] sắp xếp" at bounding box center [162, 673] width 130 height 18
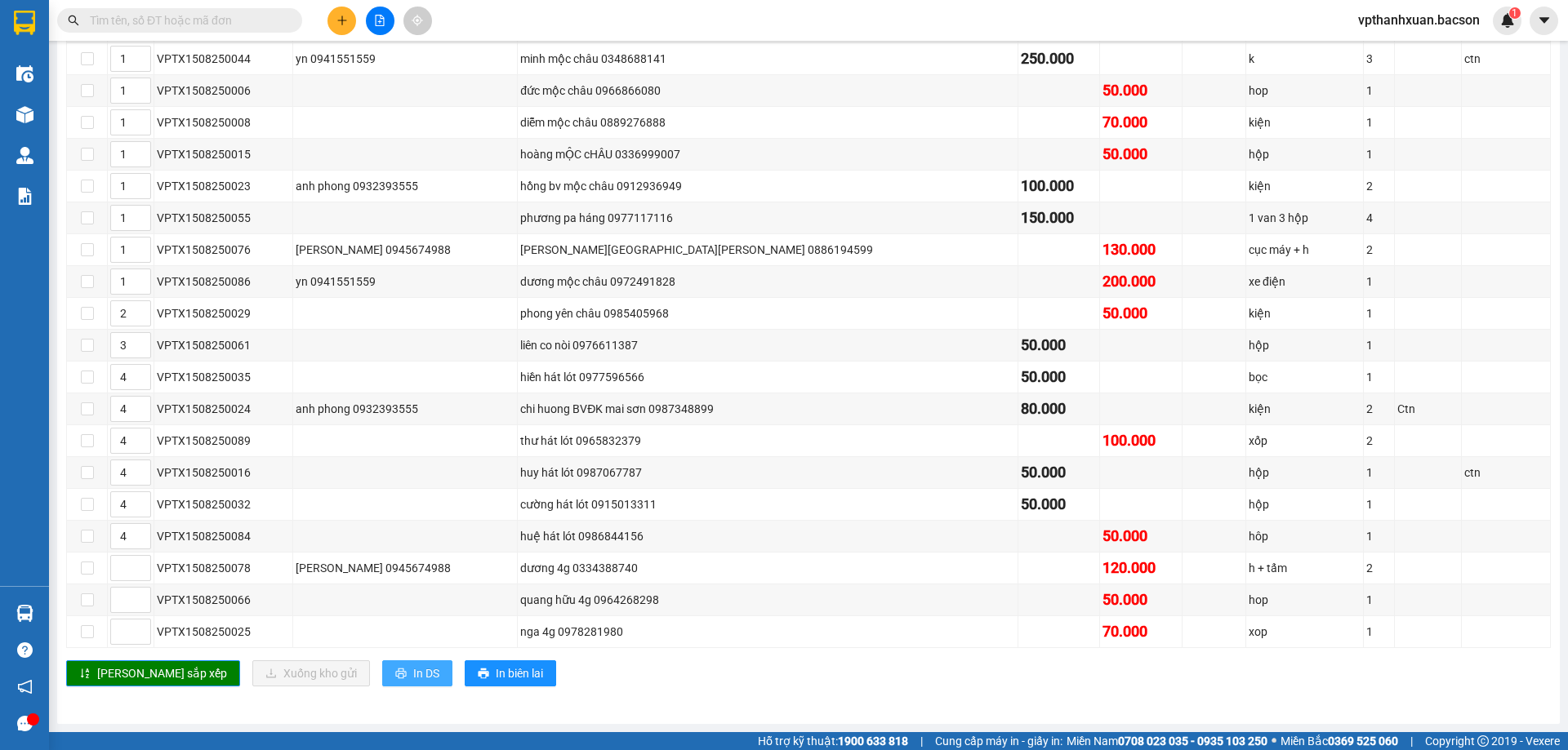
click at [413, 673] on span "In DS" at bounding box center [426, 673] width 26 height 18
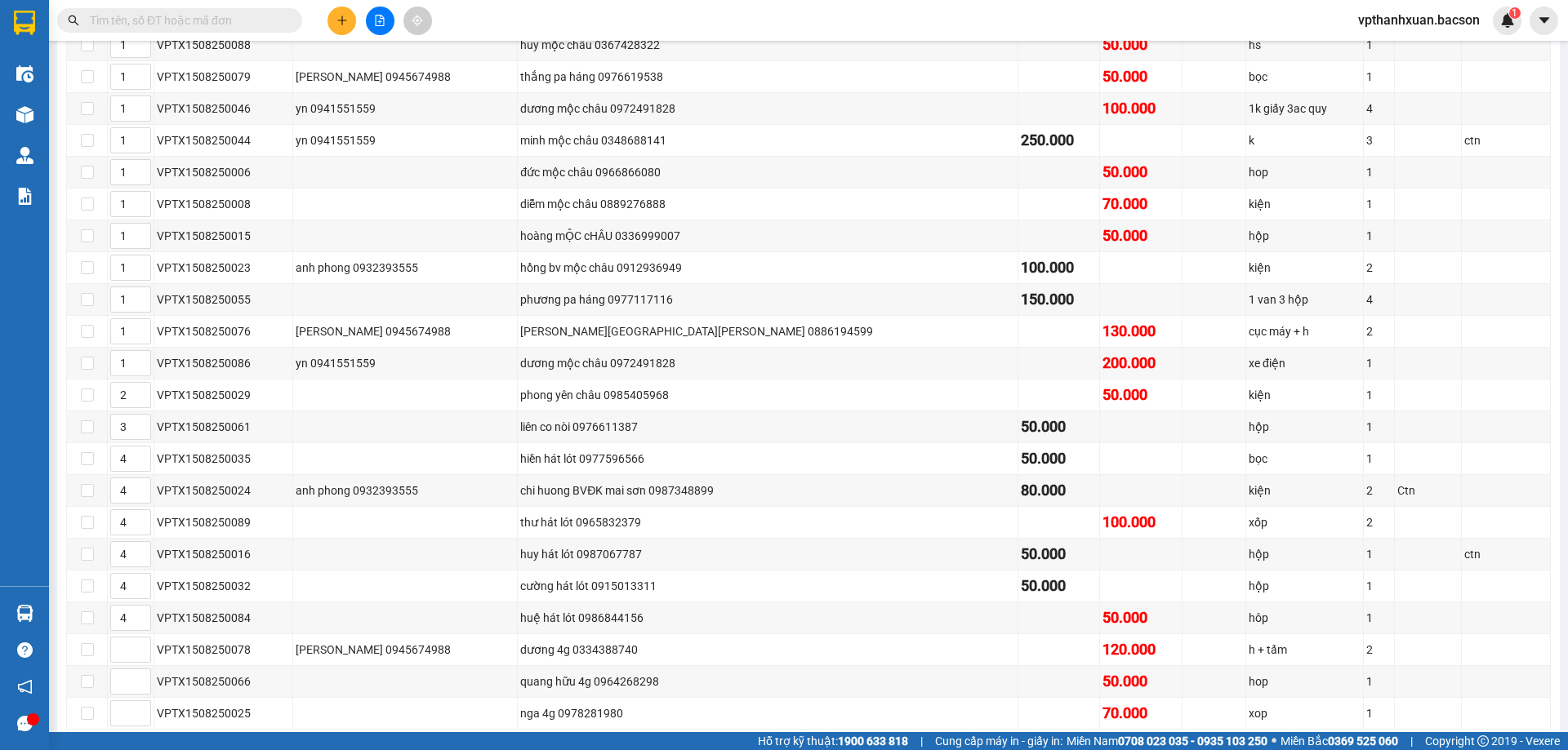
scroll to position [0, 0]
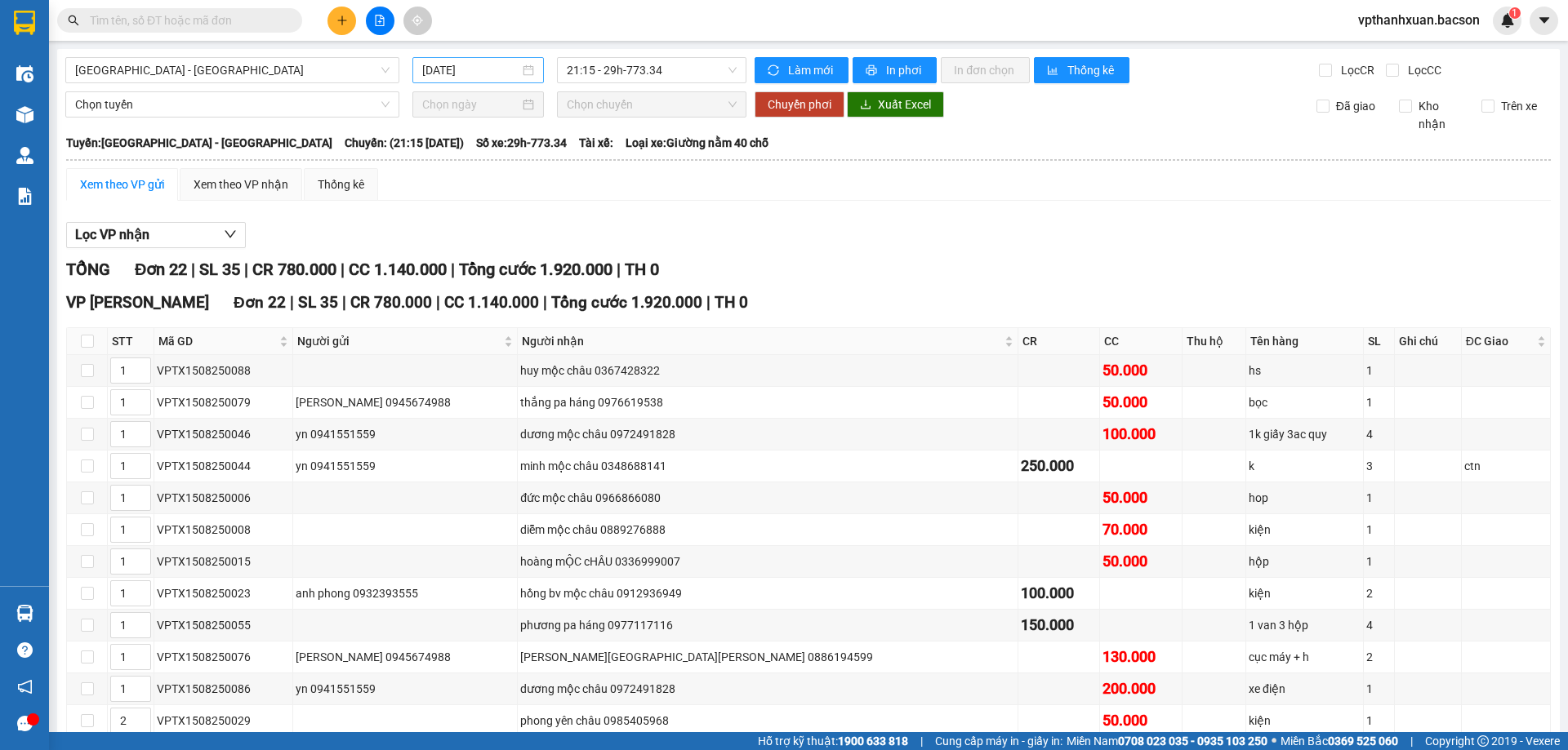
click at [452, 79] on input "[DATE]" at bounding box center [470, 70] width 97 height 18
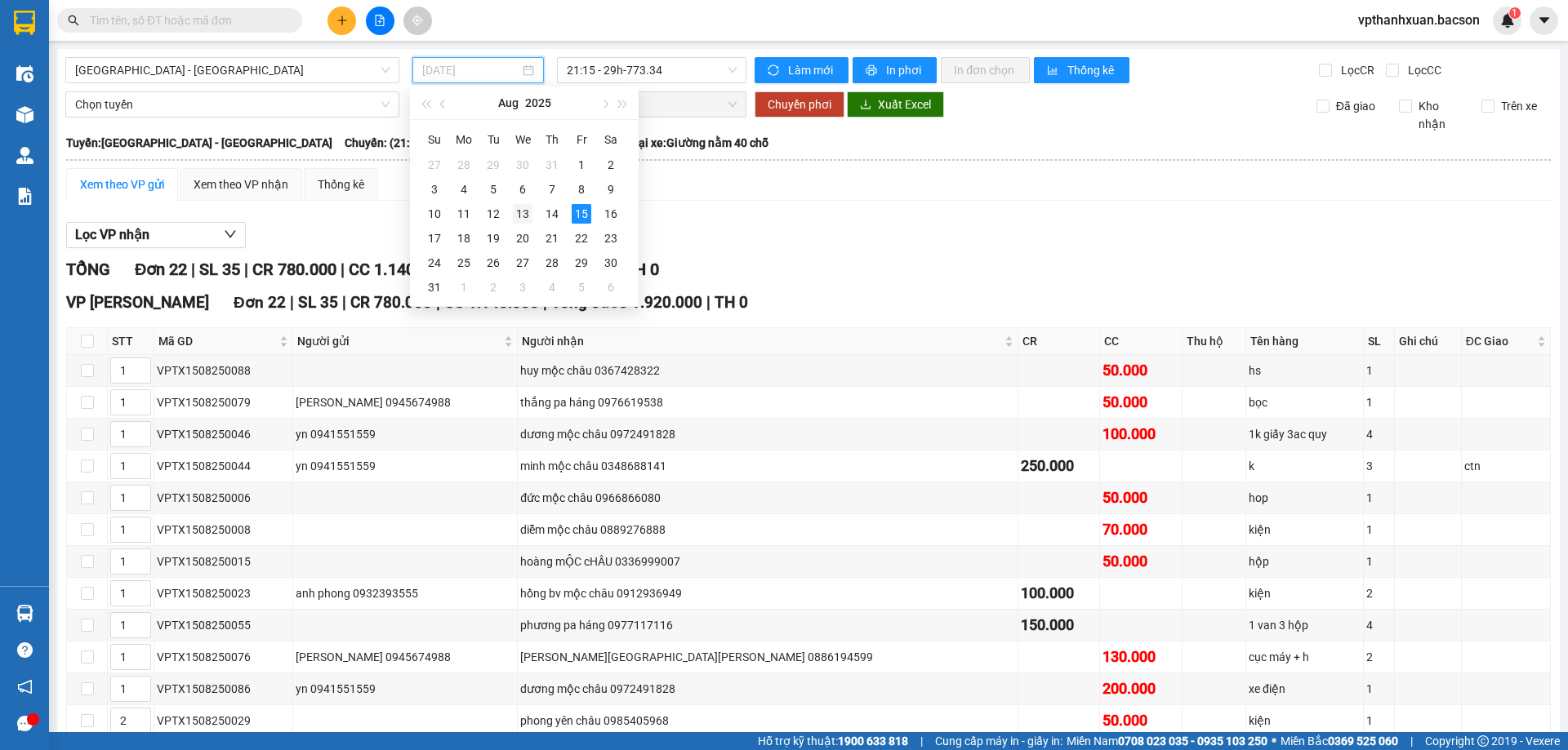
click at [524, 215] on div "13" at bounding box center [522, 214] width 20 height 20
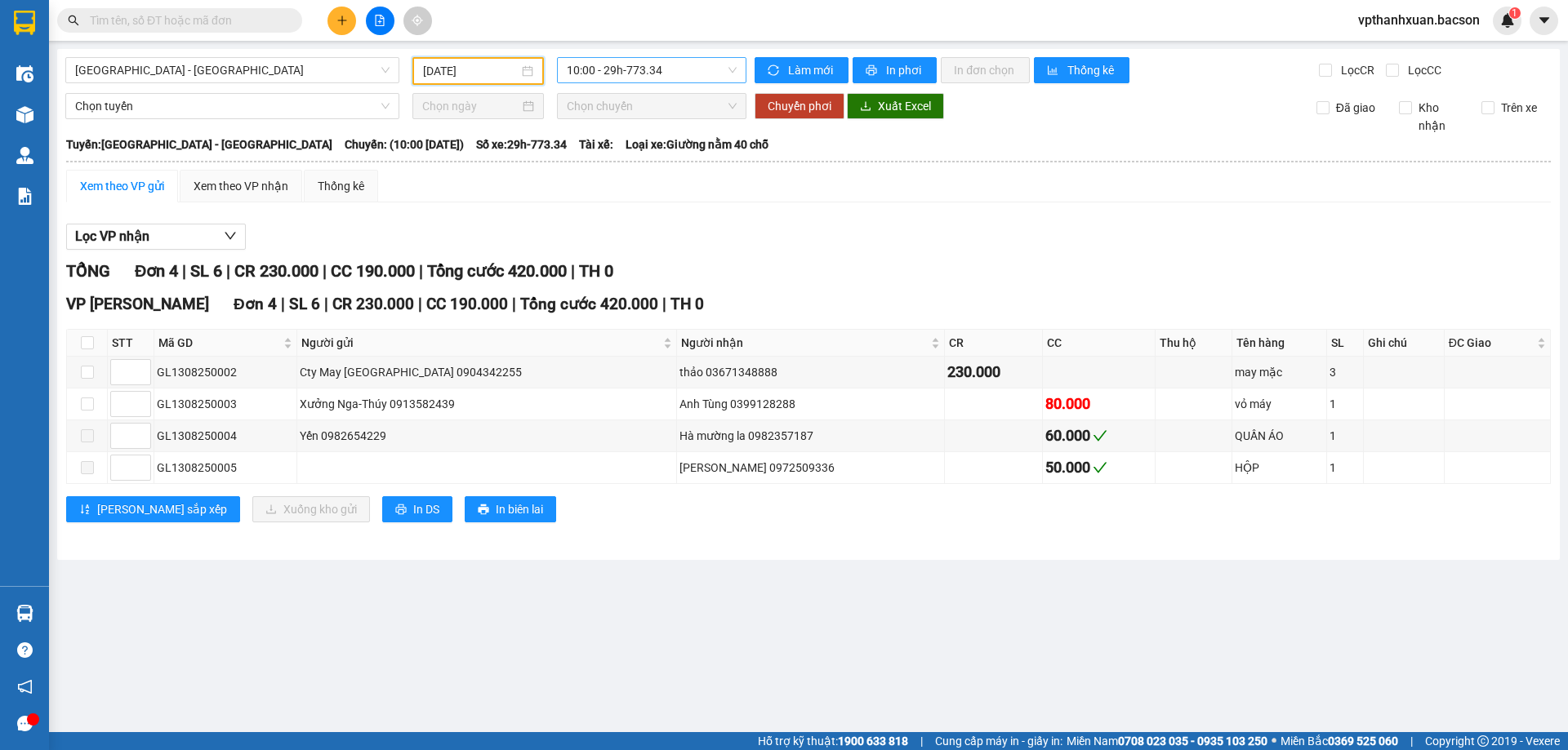
drag, startPoint x: 606, startPoint y: 64, endPoint x: 611, endPoint y: 78, distance: 14.9
click at [607, 70] on span "10:00 - 29h-773.34" at bounding box center [651, 70] width 170 height 24
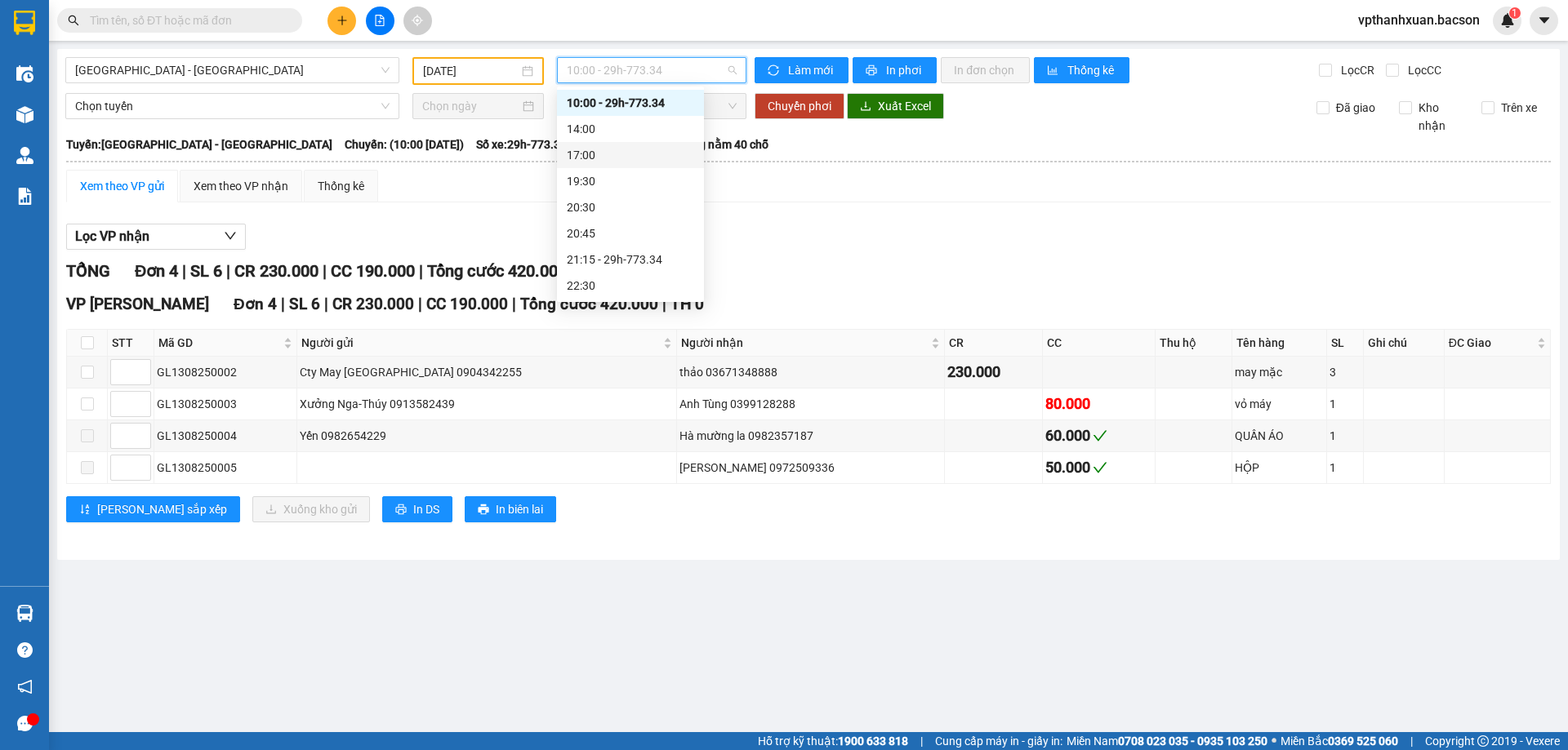
scroll to position [52, 0]
click at [646, 231] on div "21:15 - 29h-773.34" at bounding box center [630, 233] width 127 height 18
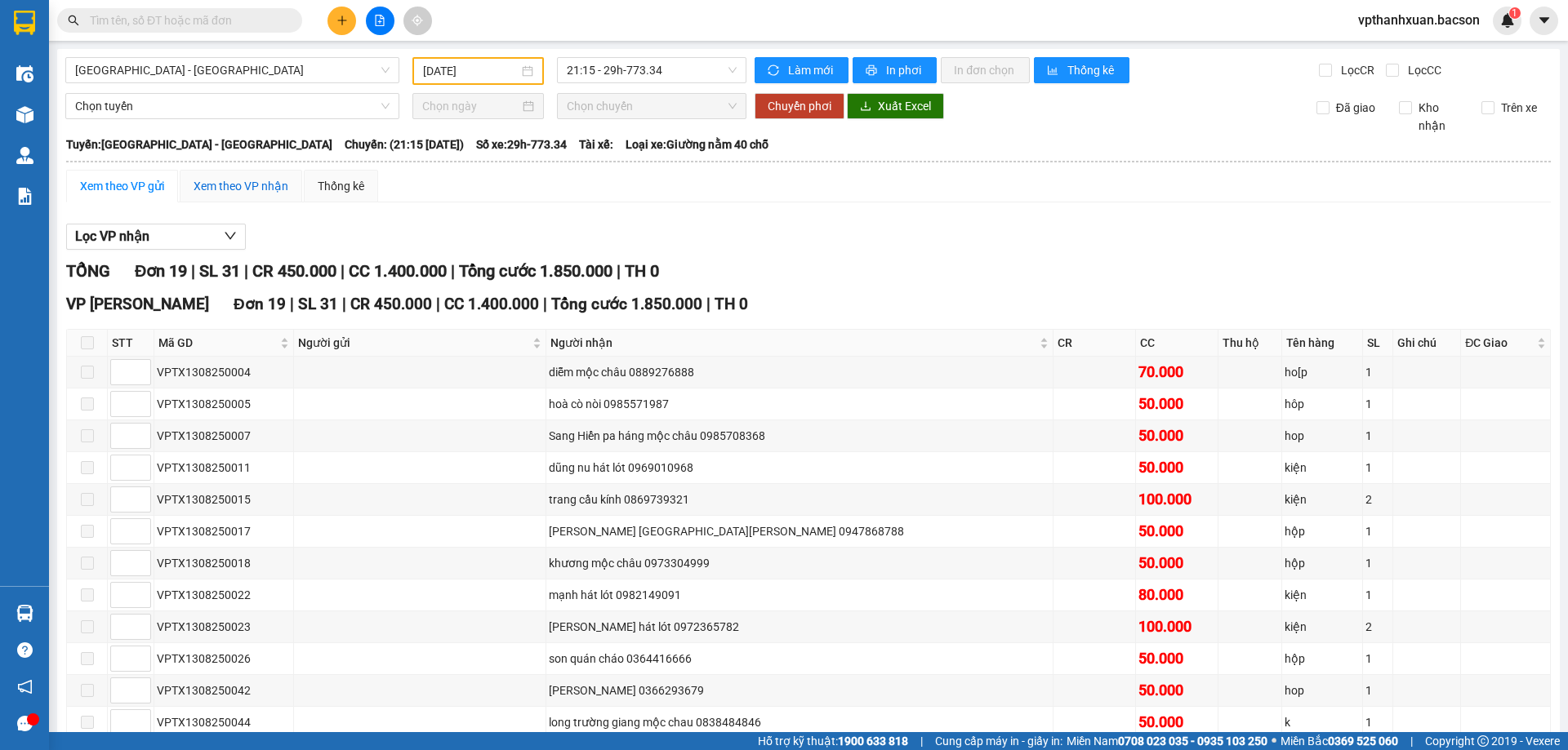
click at [269, 183] on div "Xem theo VP nhận" at bounding box center [240, 186] width 94 height 18
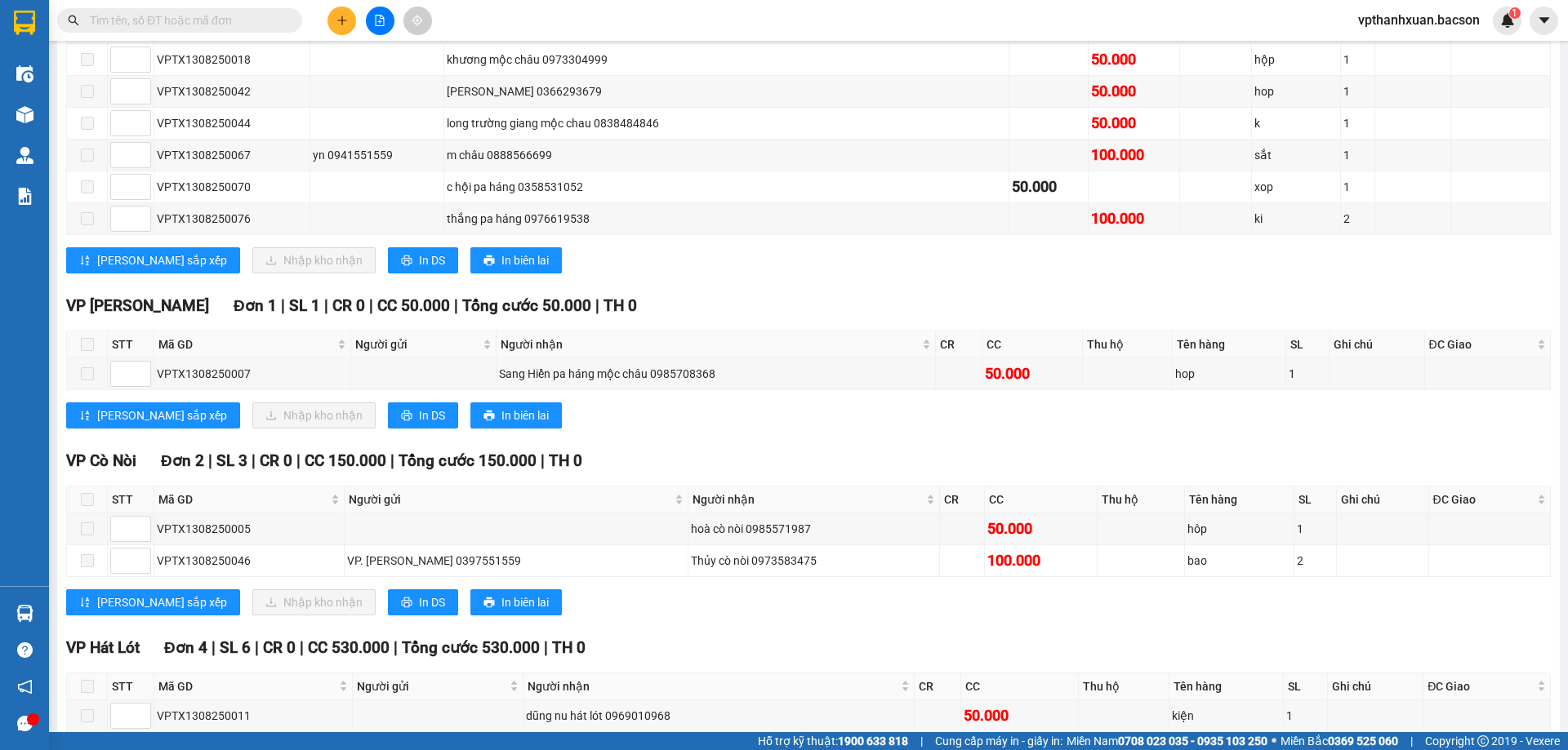
scroll to position [572, 0]
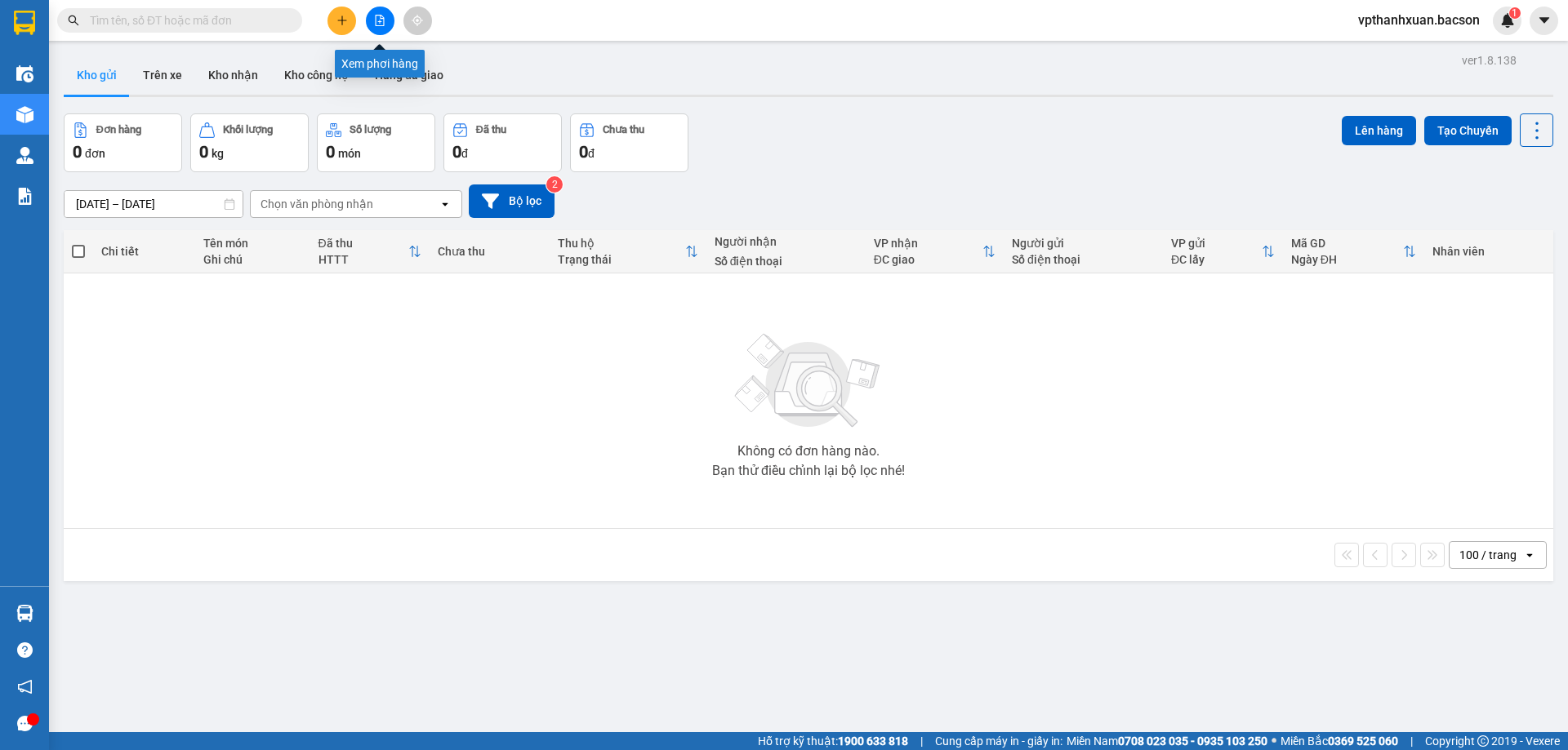
click at [384, 15] on icon "file-add" at bounding box center [379, 20] width 11 height 11
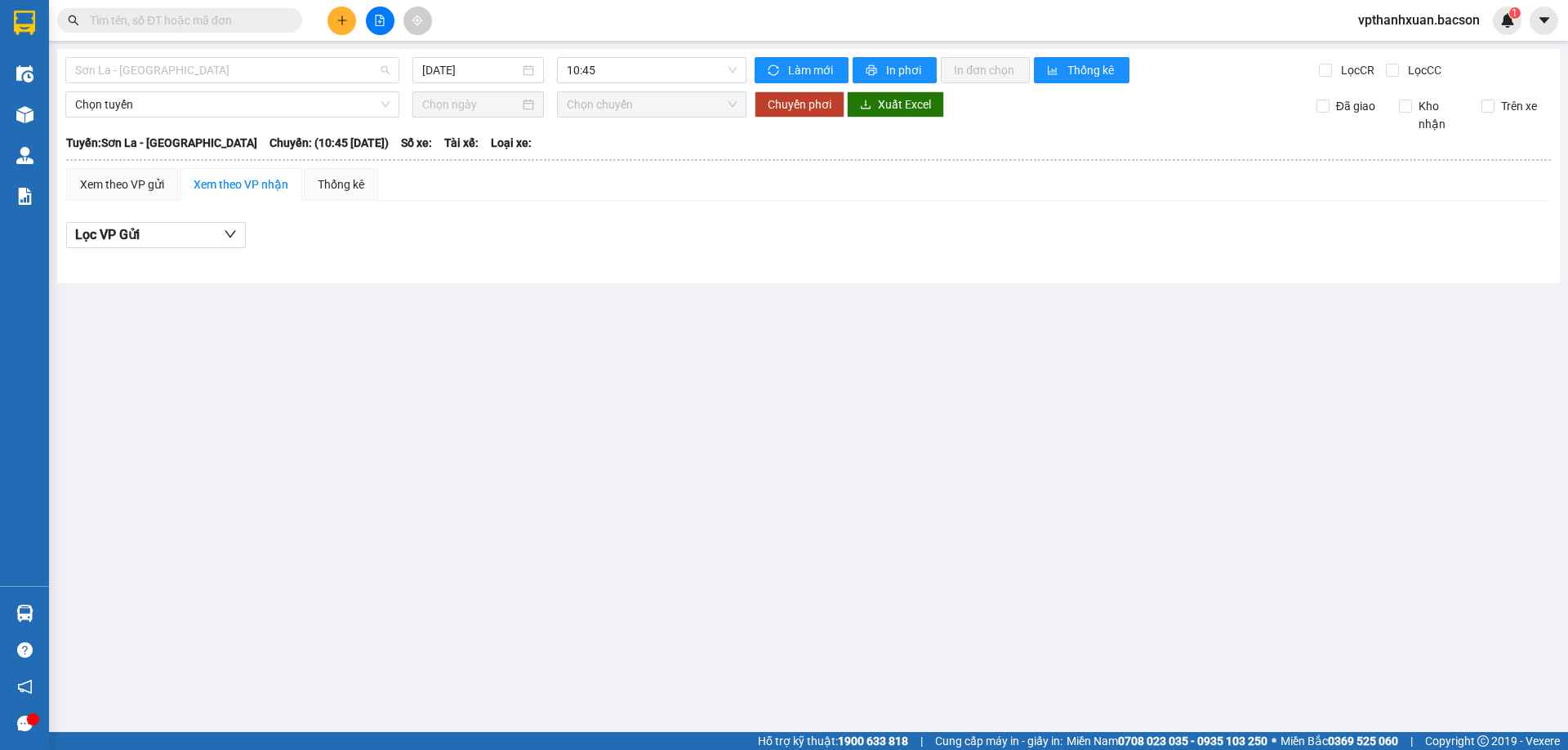
drag, startPoint x: 251, startPoint y: 72, endPoint x: 194, endPoint y: 107, distance: 66.9
click at [249, 74] on span "Sơn La - [GEOGRAPHIC_DATA]" at bounding box center [232, 70] width 314 height 24
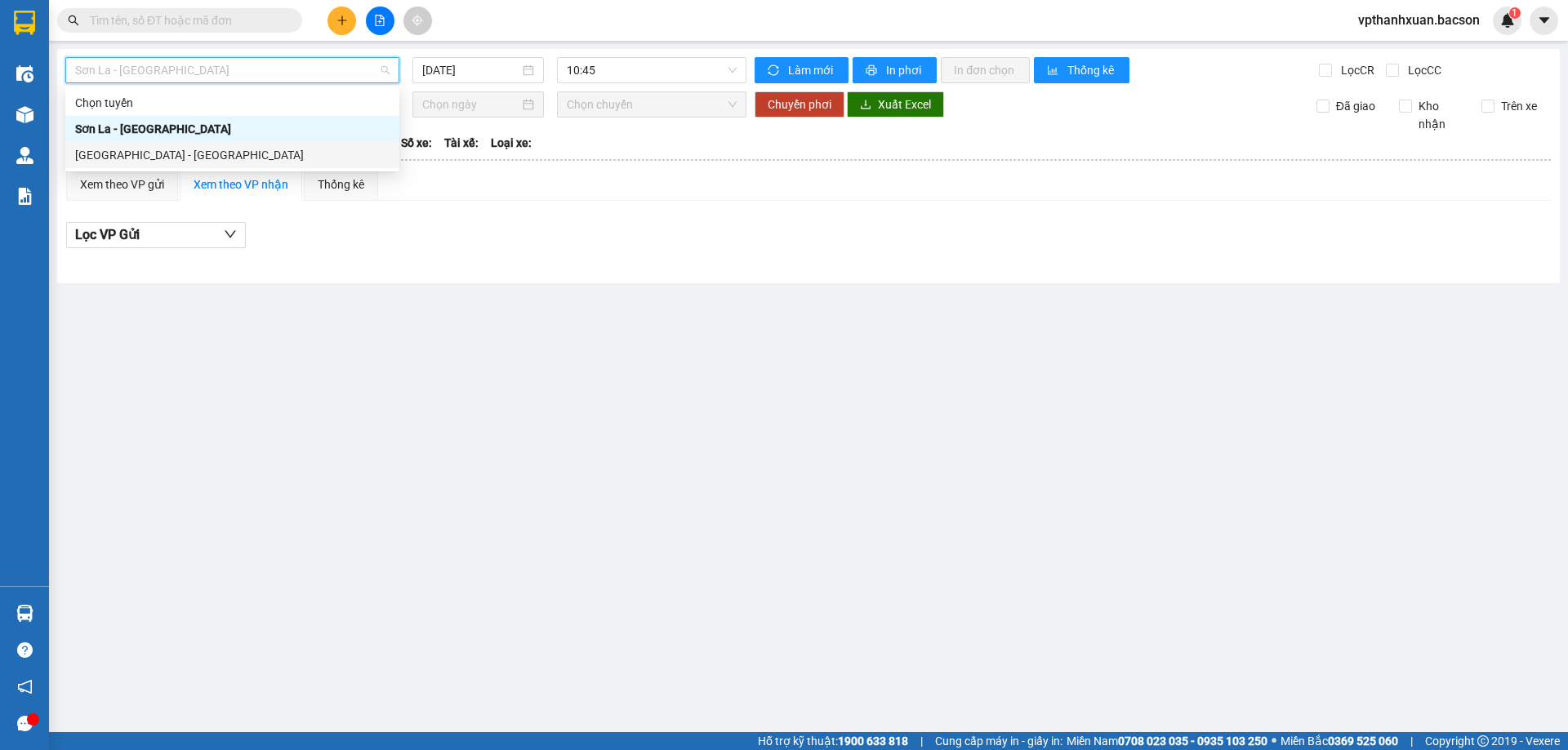
click at [179, 156] on div "[GEOGRAPHIC_DATA] - [GEOGRAPHIC_DATA]" at bounding box center [232, 155] width 314 height 18
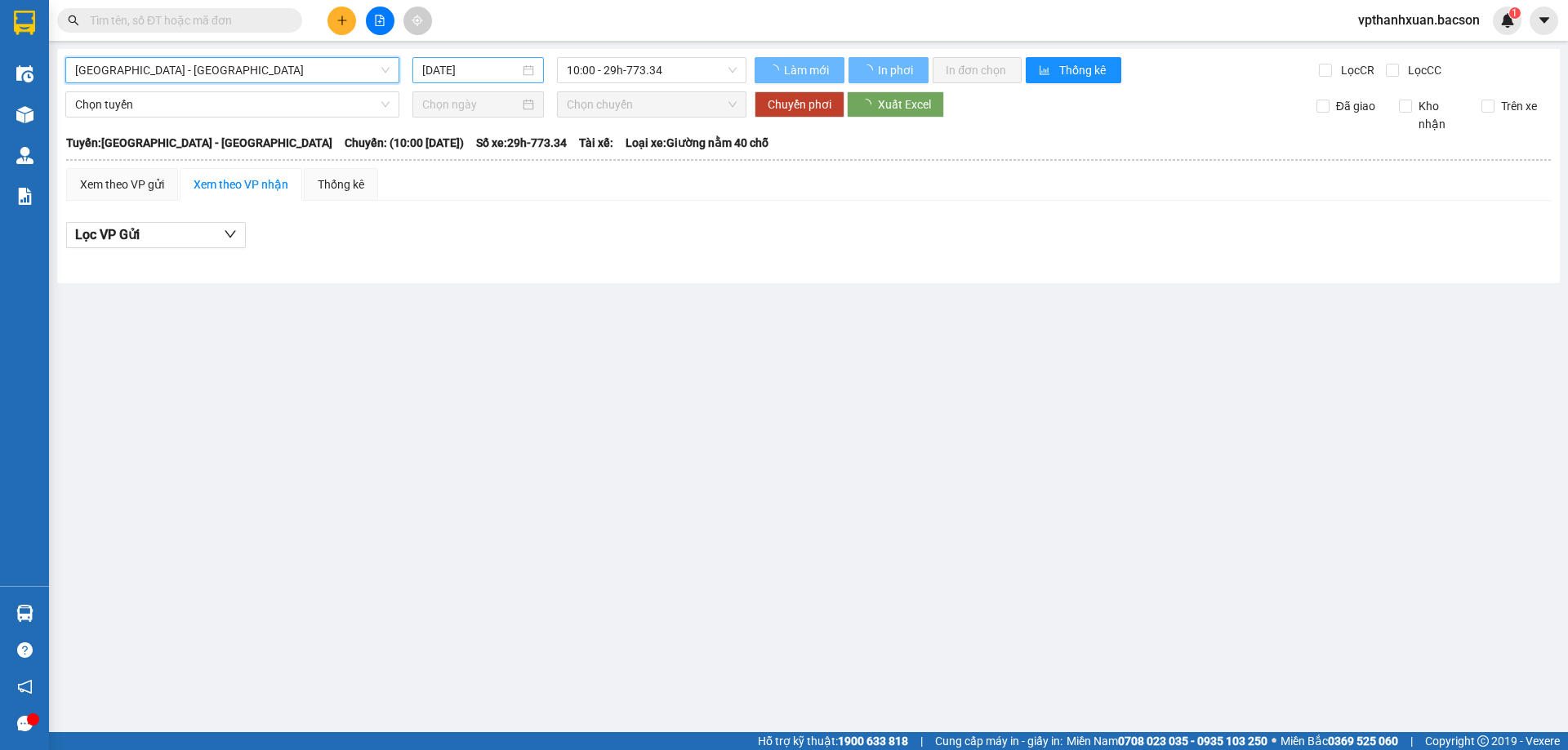
click at [453, 74] on input "[DATE]" at bounding box center [470, 70] width 97 height 18
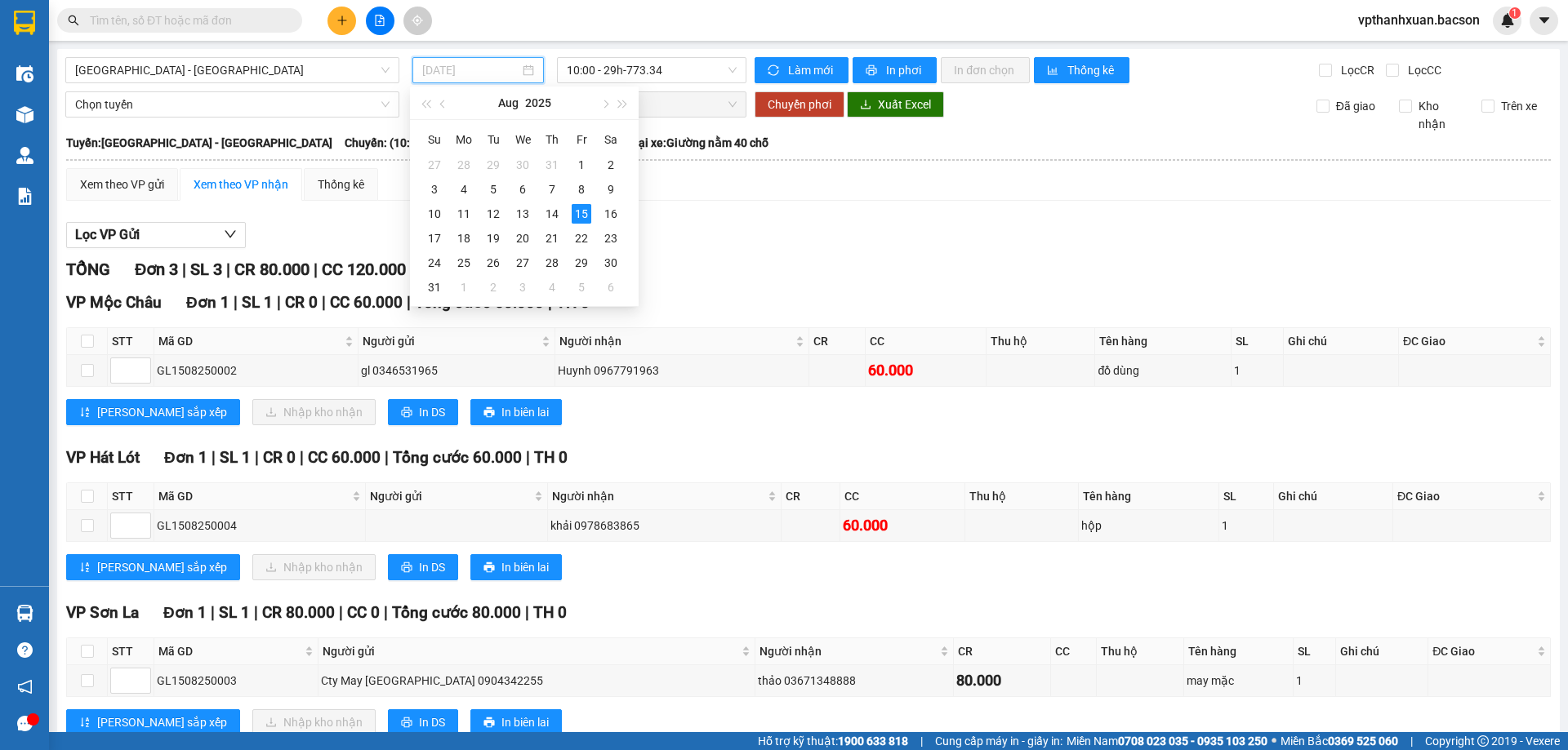
type input "[DATE]"
click at [340, 75] on span "[GEOGRAPHIC_DATA] - [GEOGRAPHIC_DATA]" at bounding box center [232, 70] width 314 height 24
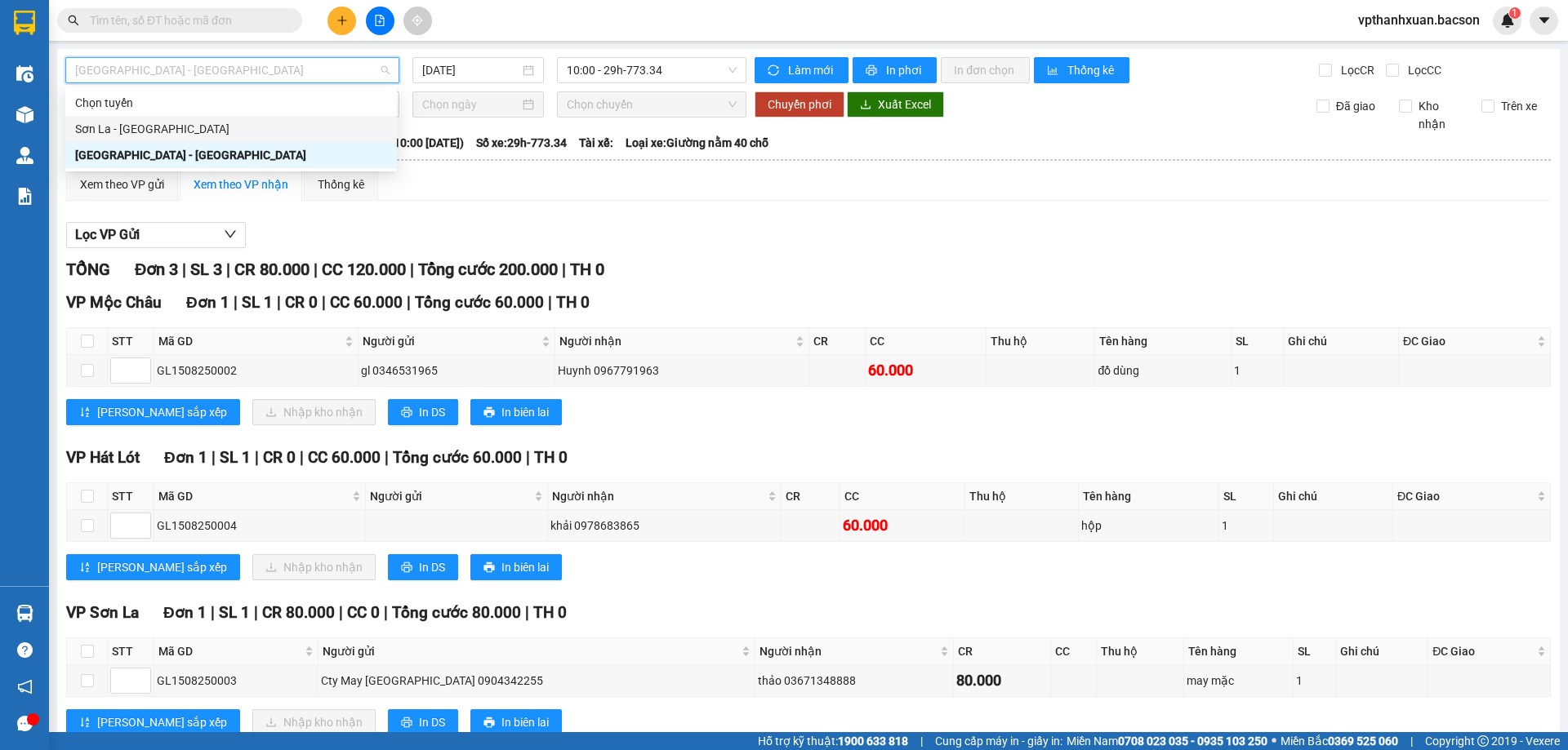
click at [188, 133] on div "Sơn La - [GEOGRAPHIC_DATA]" at bounding box center [231, 129] width 312 height 18
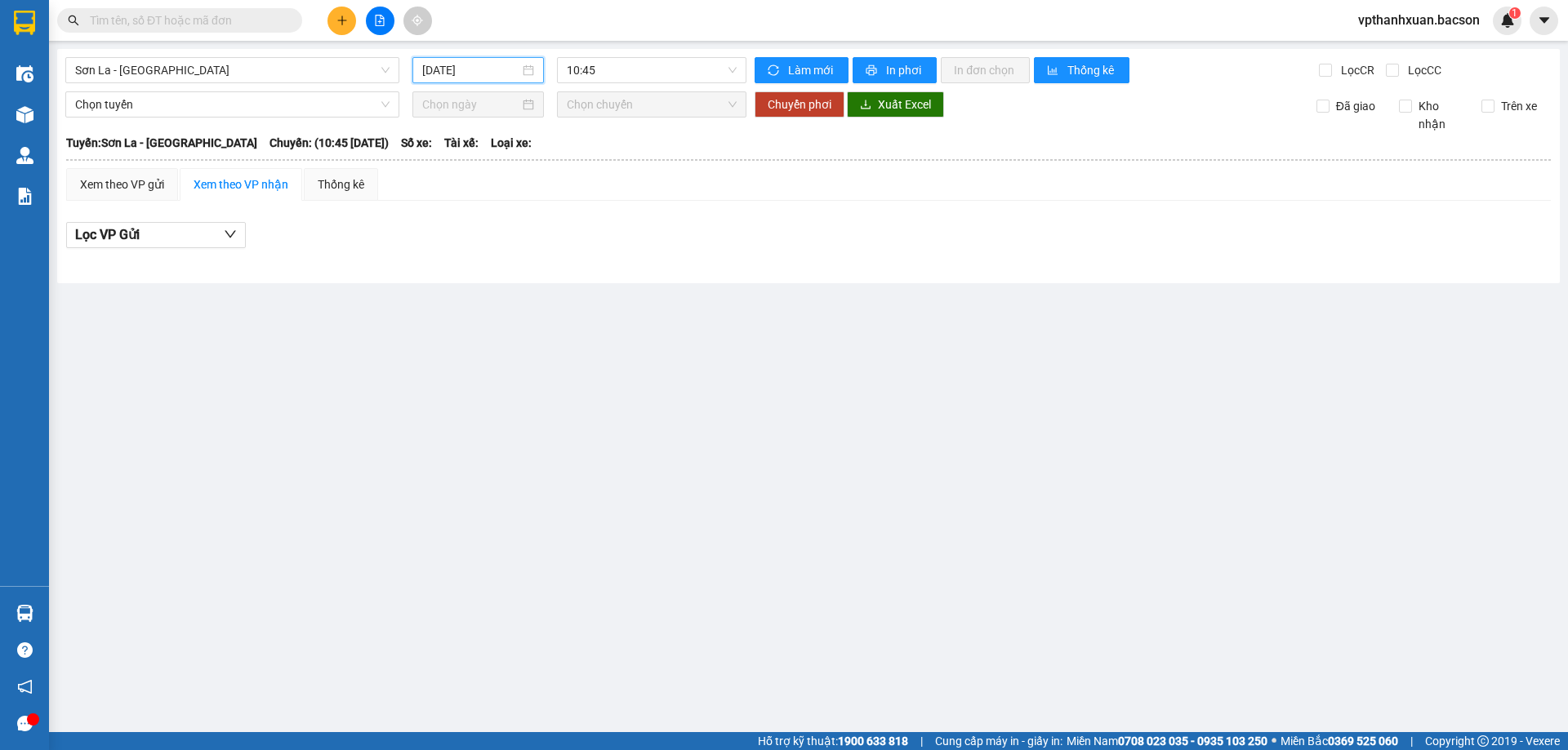
click at [491, 70] on input "[DATE]" at bounding box center [470, 70] width 97 height 18
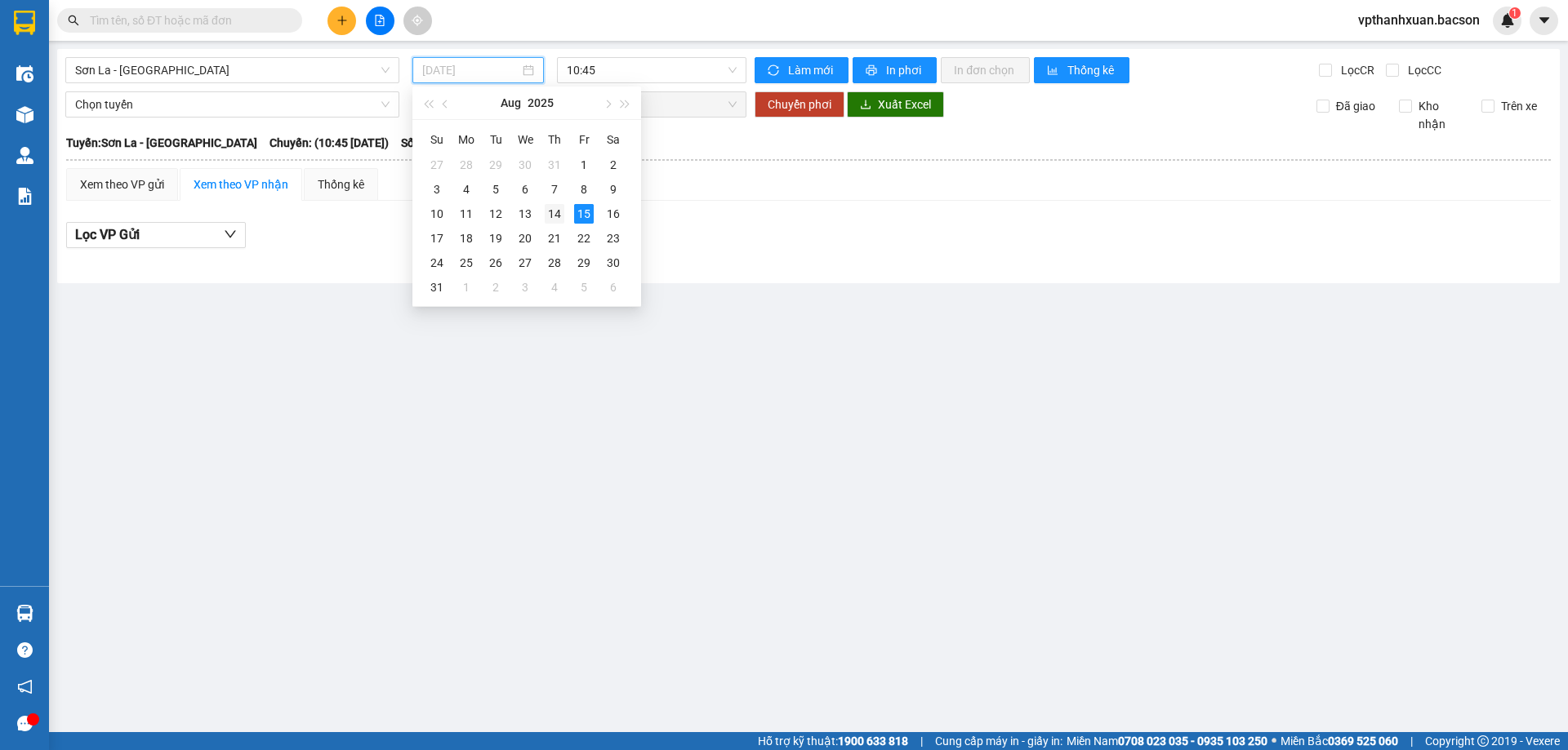
click at [550, 207] on div "14" at bounding box center [554, 214] width 20 height 20
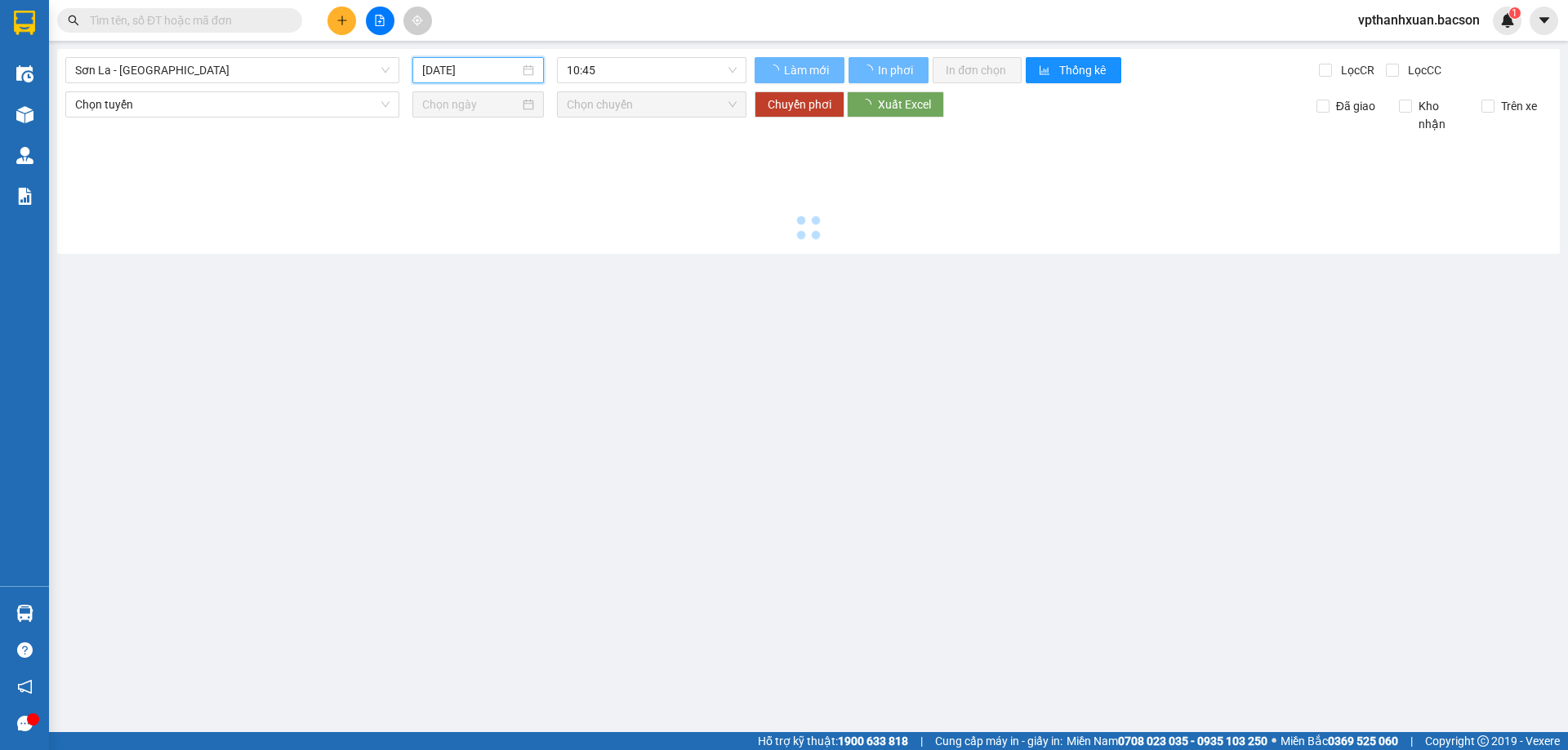
type input "[DATE]"
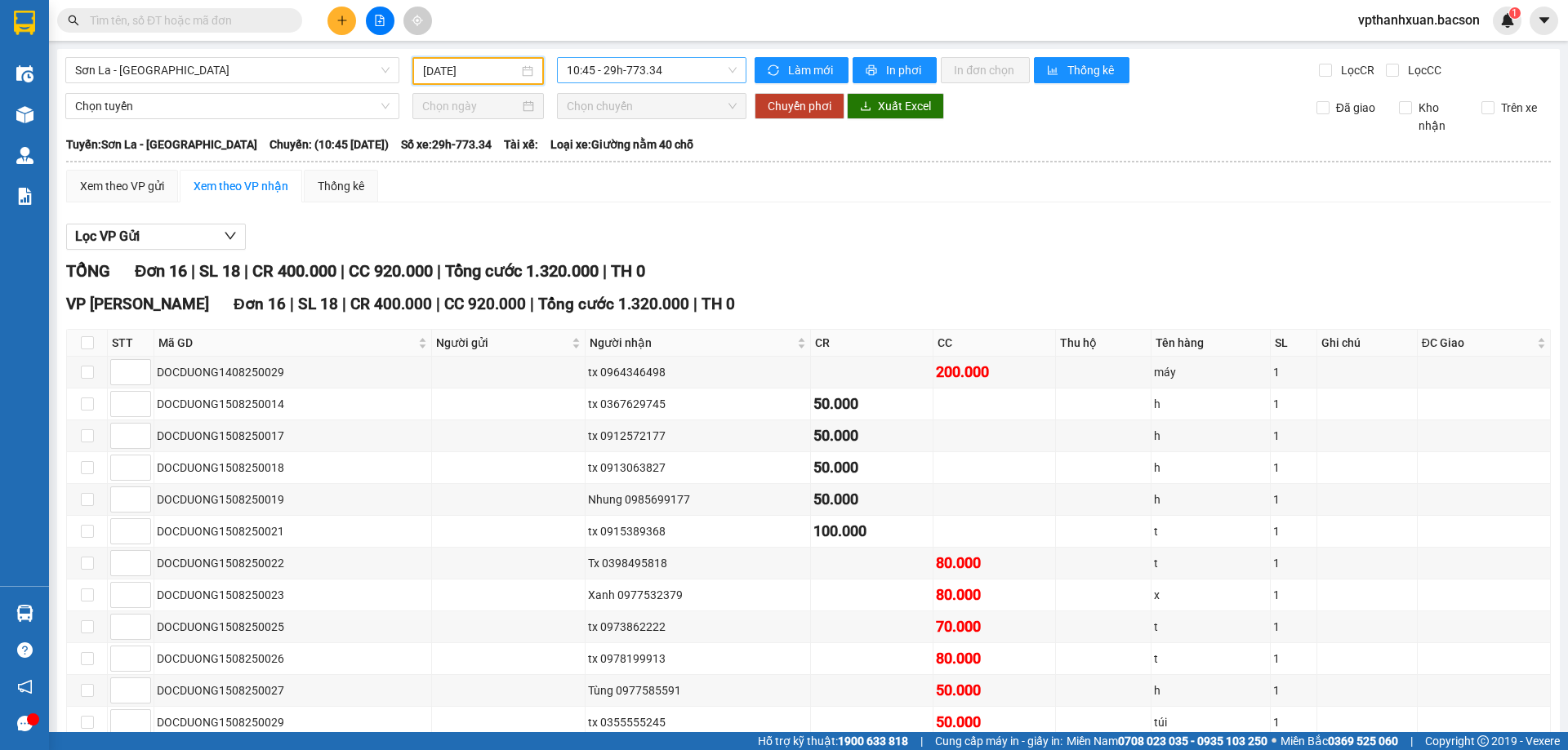
click at [653, 74] on span "10:45 - 29h-773.34" at bounding box center [651, 70] width 170 height 24
click at [801, 259] on div "TỔNG Đơn 16 | SL 18 | CR 400.000 | CC 920.000 | Tổng cước 1.320.000 | TH 0" at bounding box center [808, 271] width 1485 height 25
click at [598, 77] on span "10:45 - 29h-773.34" at bounding box center [651, 70] width 170 height 24
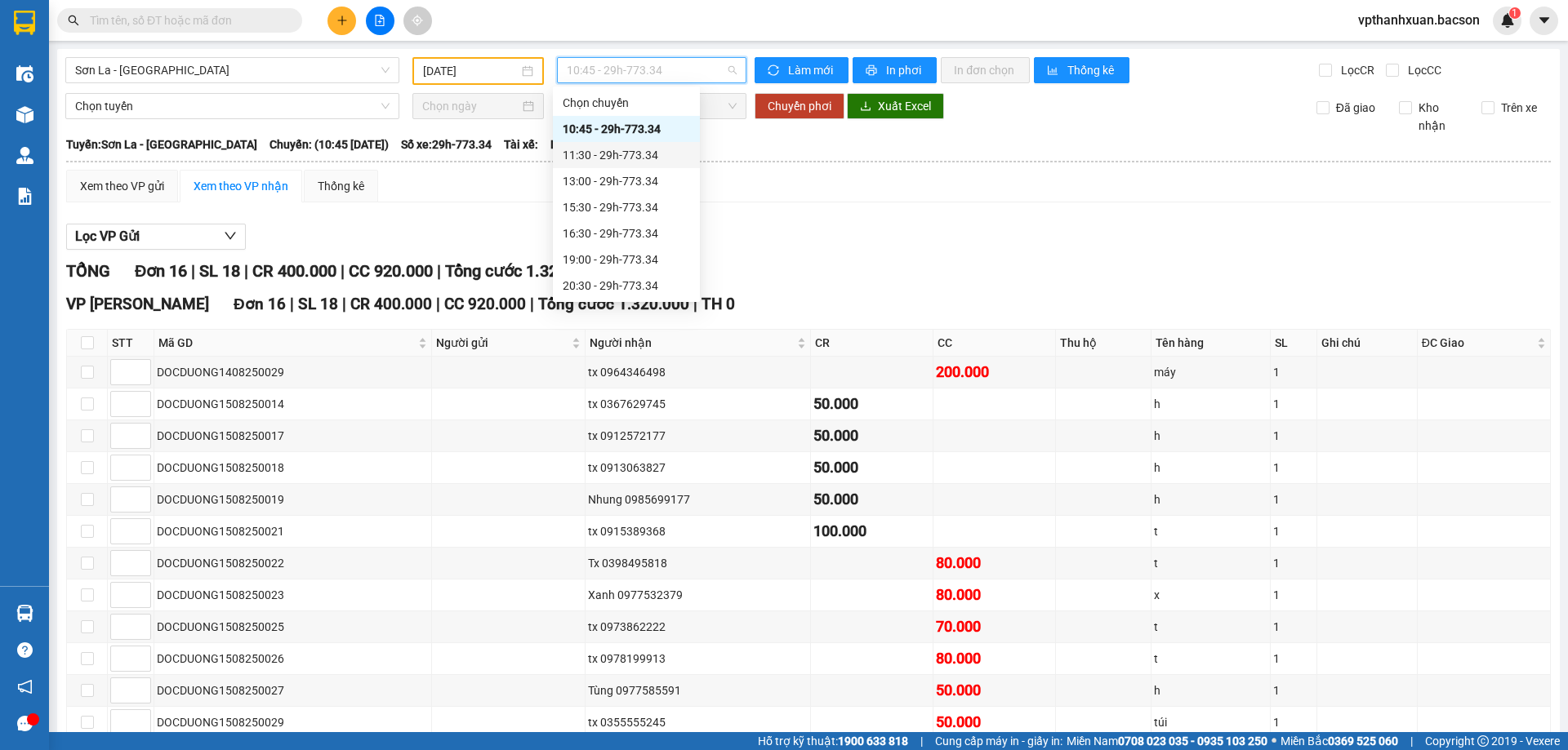
click at [620, 153] on div "11:30 - 29h-773.34" at bounding box center [626, 155] width 127 height 18
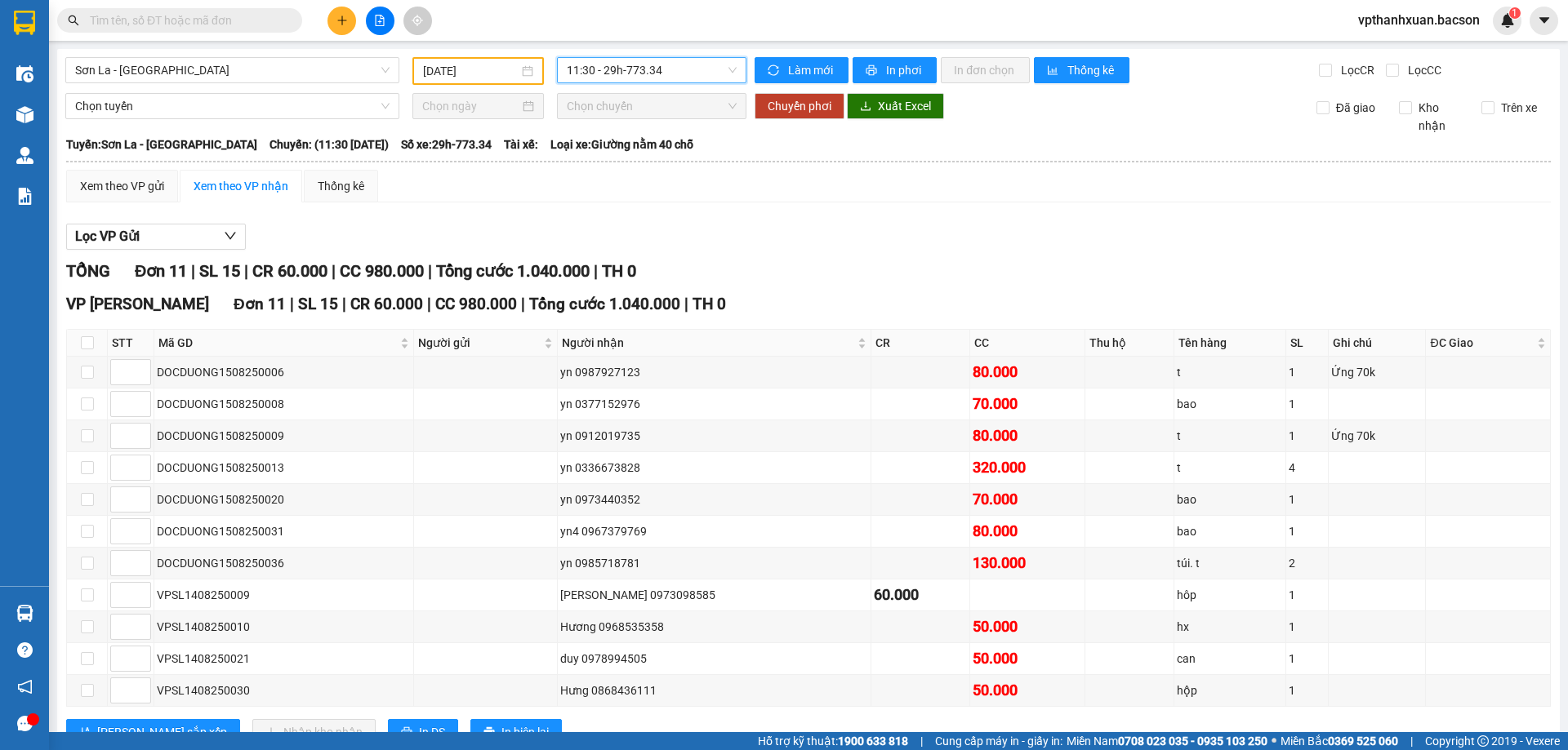
click at [635, 72] on span "11:30 - 29h-773.34" at bounding box center [651, 70] width 170 height 24
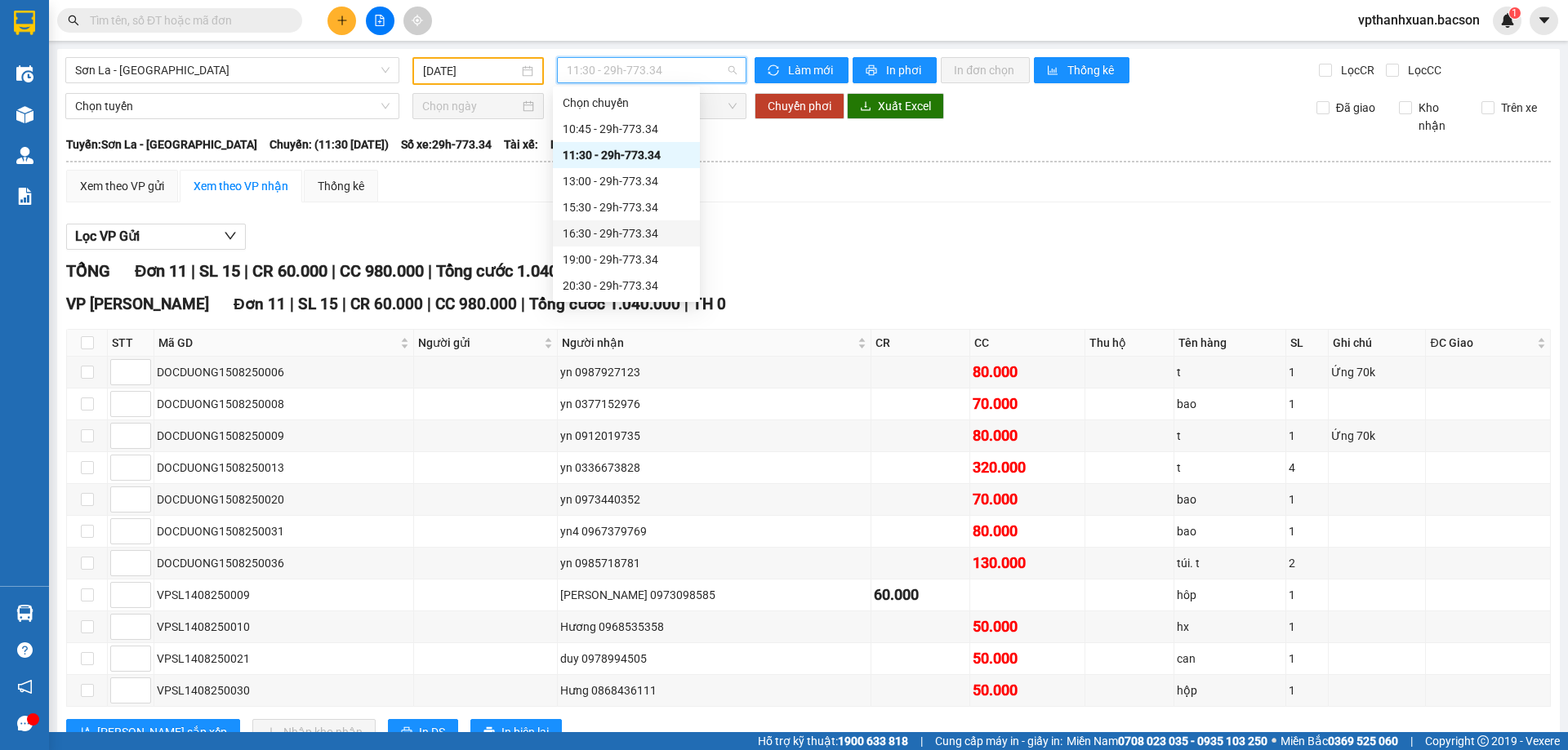
click at [639, 221] on div "16:30 - 29h-773.34" at bounding box center [626, 234] width 147 height 26
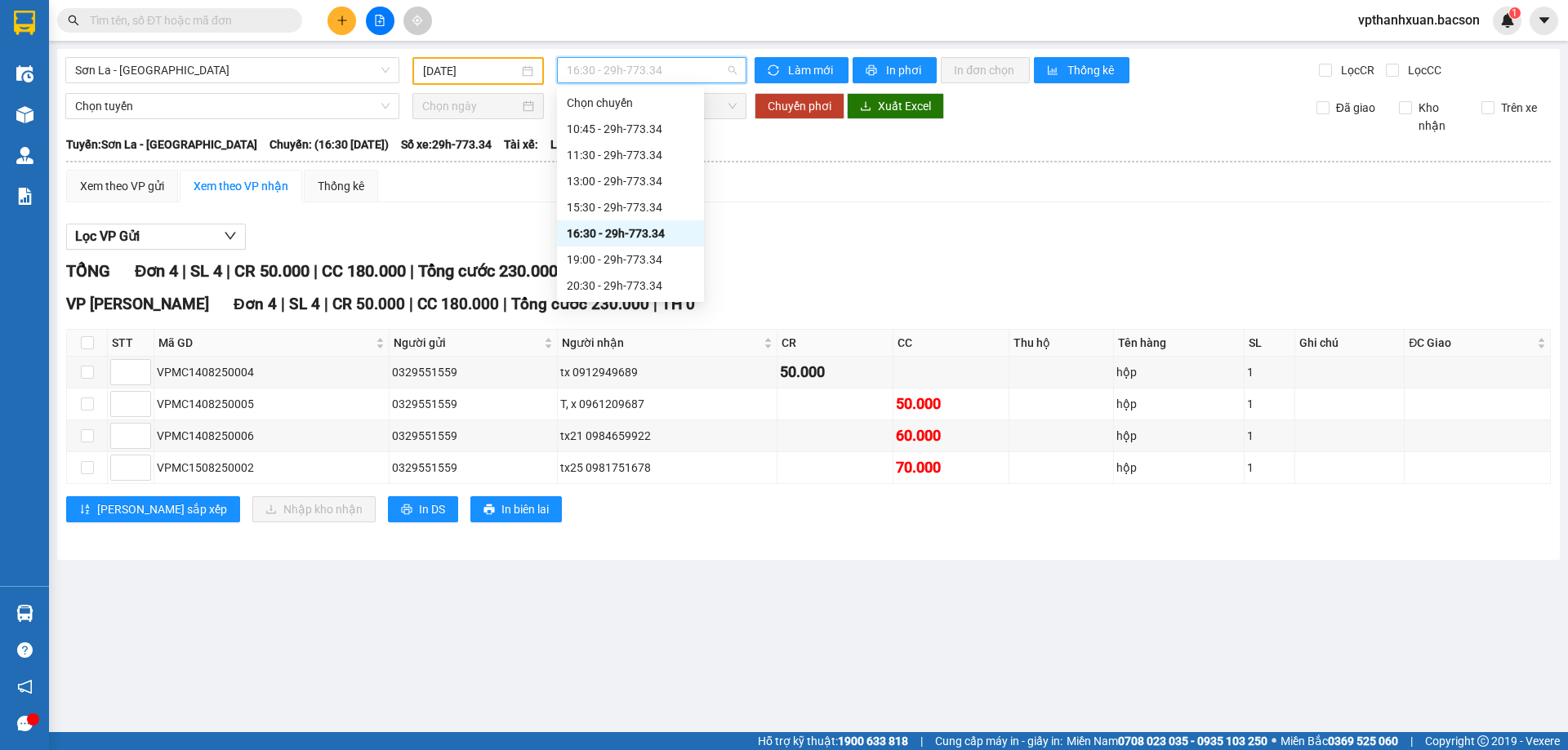
click at [677, 73] on span "16:30 - 29h-773.34" at bounding box center [651, 70] width 170 height 24
click at [644, 255] on div "19:00 - 29h-773.34" at bounding box center [630, 259] width 127 height 18
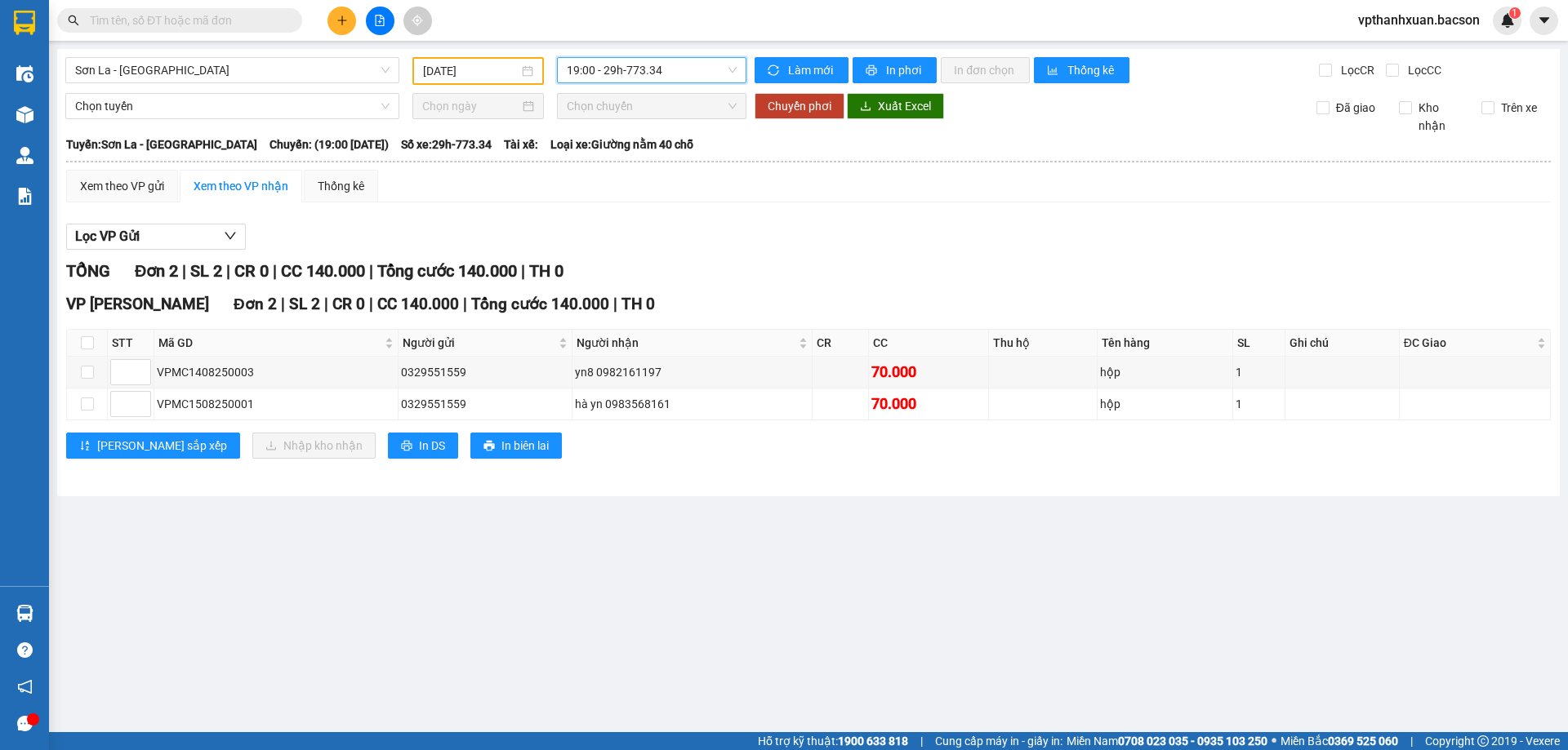
click at [634, 68] on span "19:00 - 29h-773.34" at bounding box center [651, 70] width 170 height 24
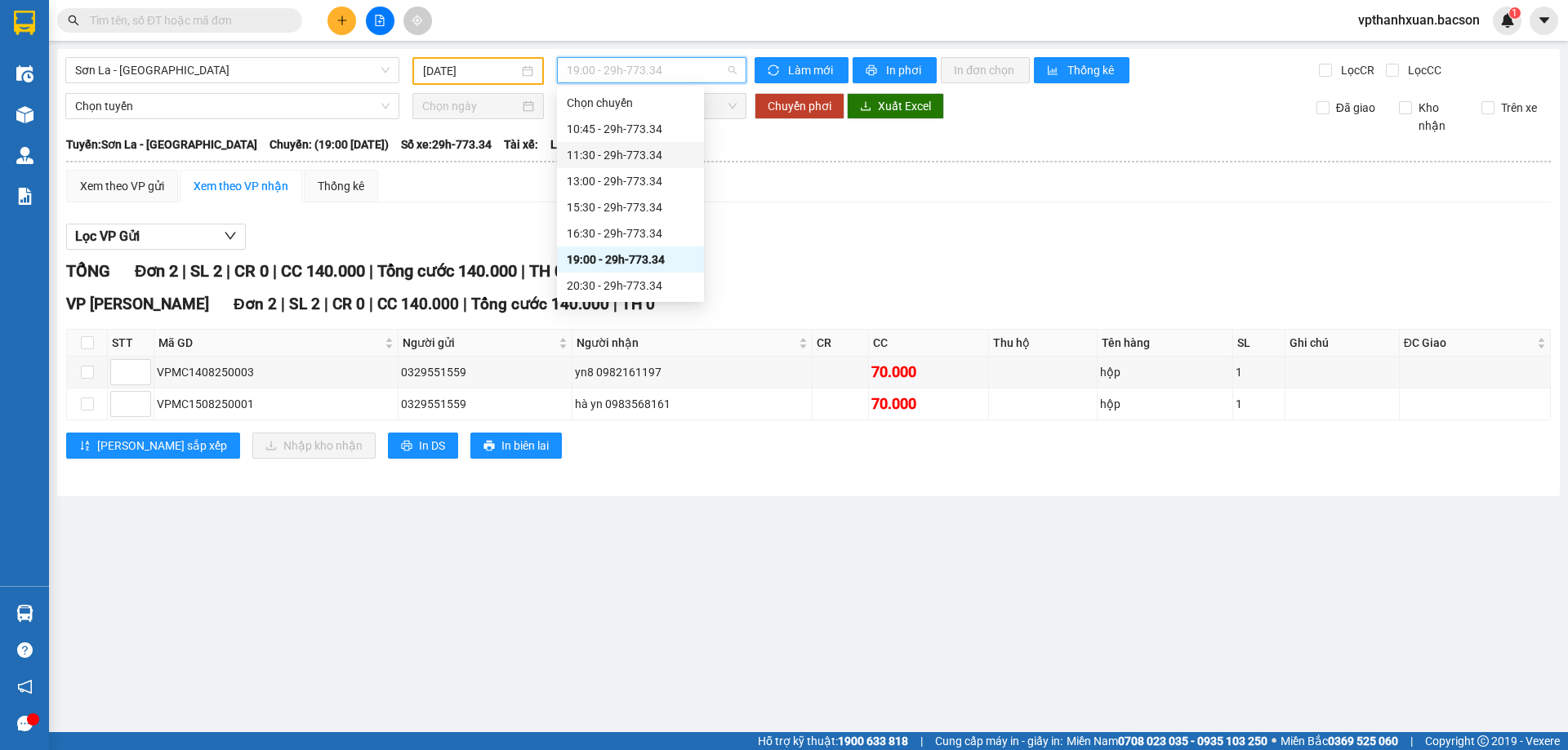
click at [646, 148] on div "11:30 - 29h-773.34" at bounding box center [631, 155] width 147 height 26
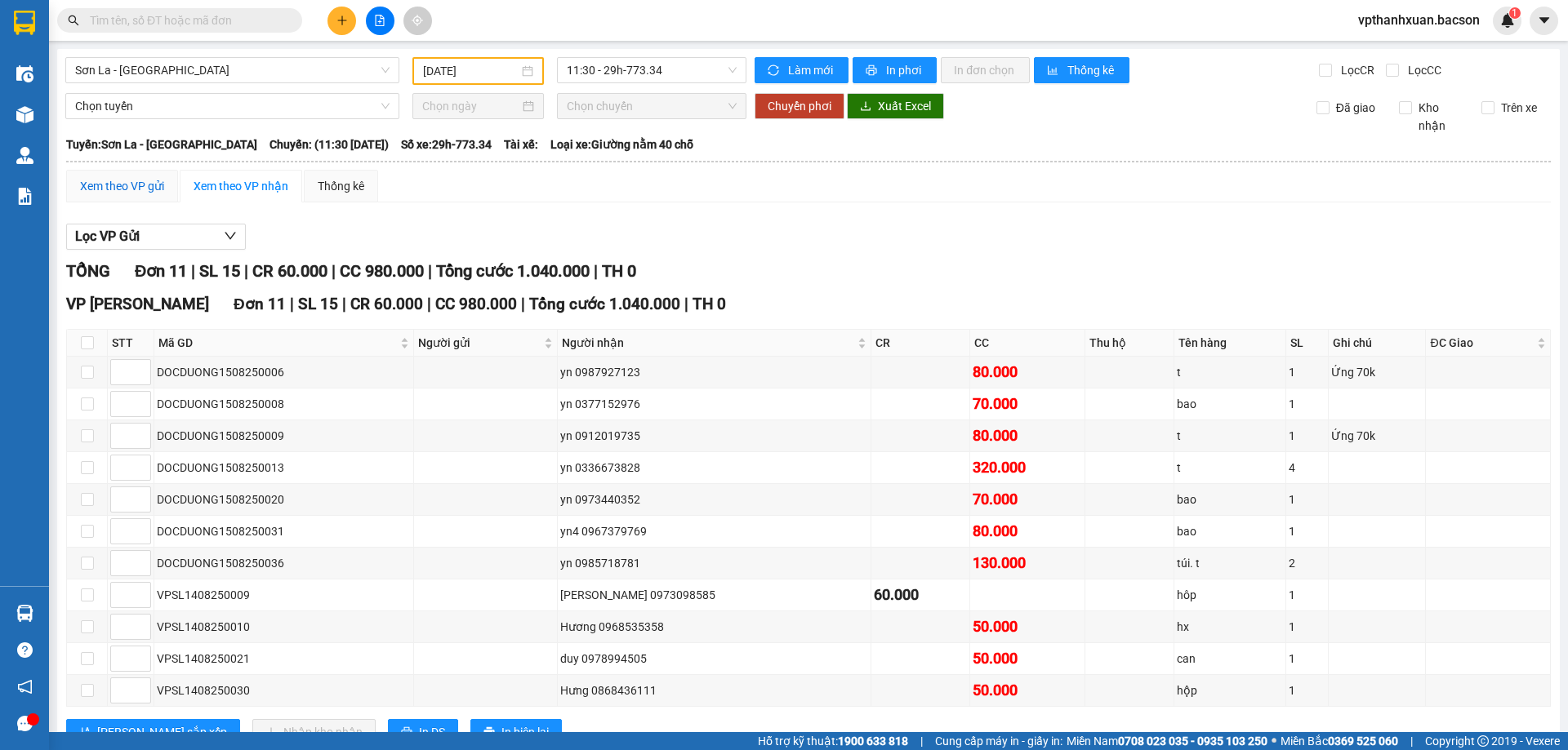
click at [157, 191] on div "Xem theo VP gửi" at bounding box center [121, 186] width 84 height 18
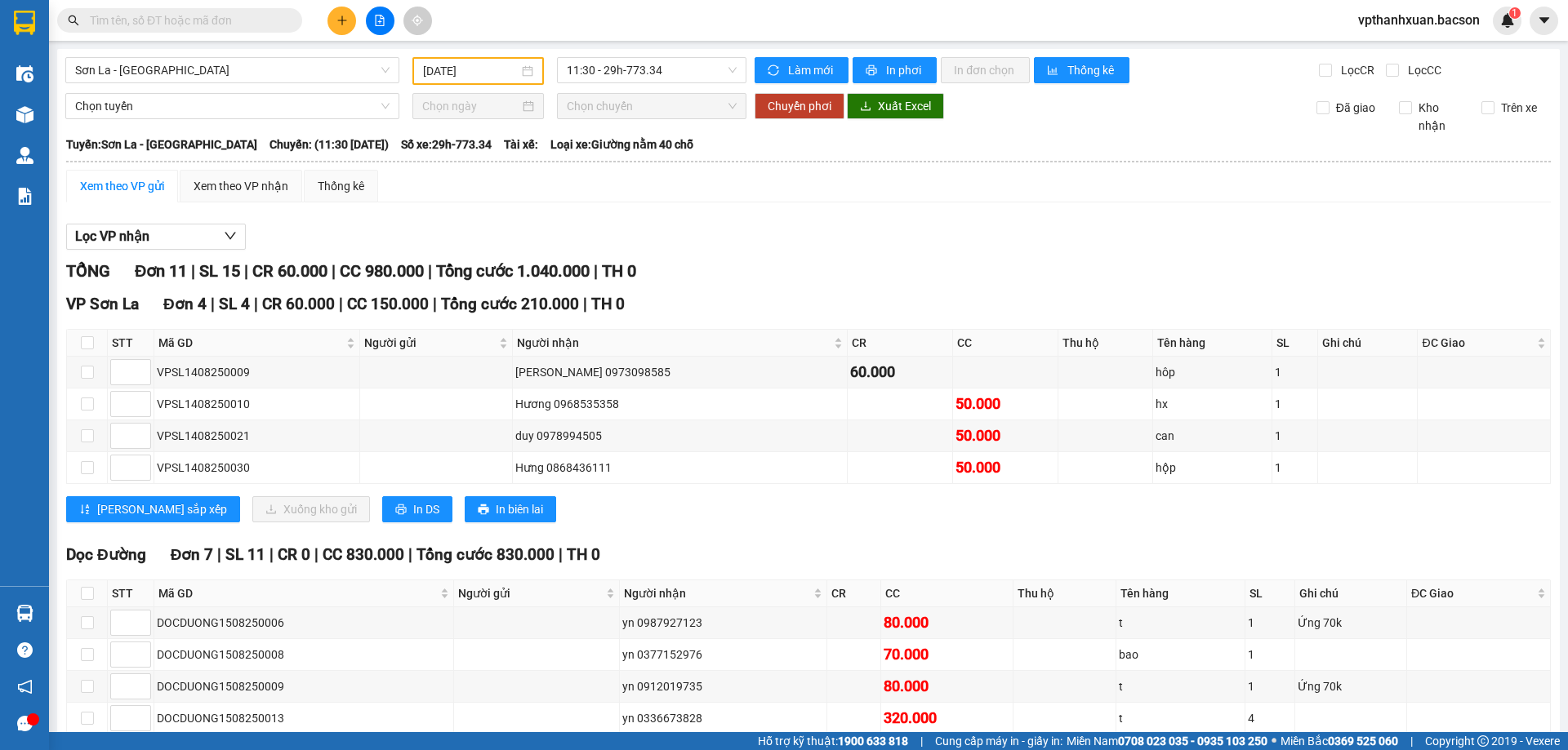
click at [506, 61] on div "[DATE]" at bounding box center [478, 71] width 132 height 28
click at [608, 84] on div "11:30 - 29h-773.34" at bounding box center [651, 71] width 203 height 28
click at [653, 75] on span "11:30 - 29h-773.34" at bounding box center [651, 70] width 170 height 24
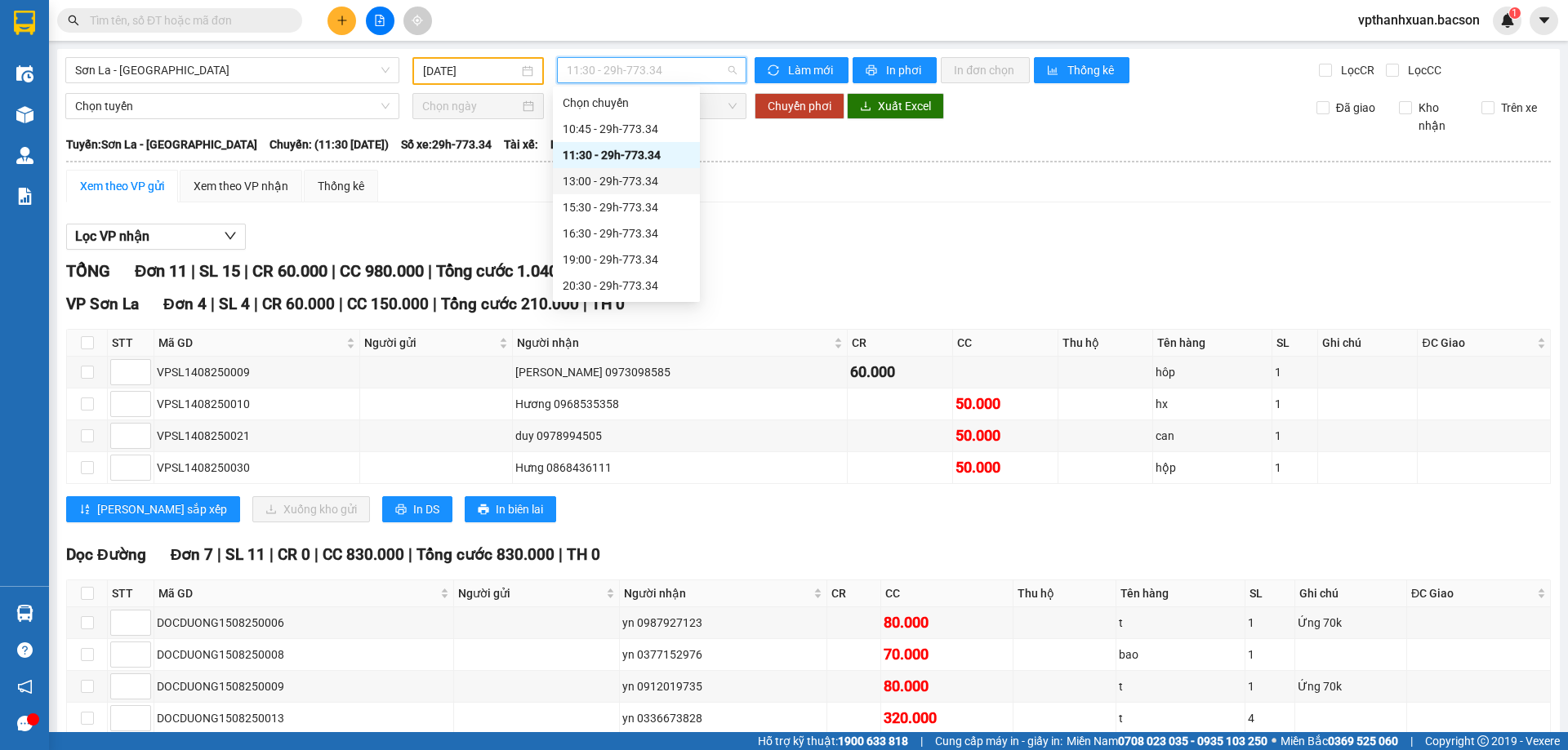
click at [630, 178] on div "13:00 - 29h-773.34" at bounding box center [626, 181] width 127 height 18
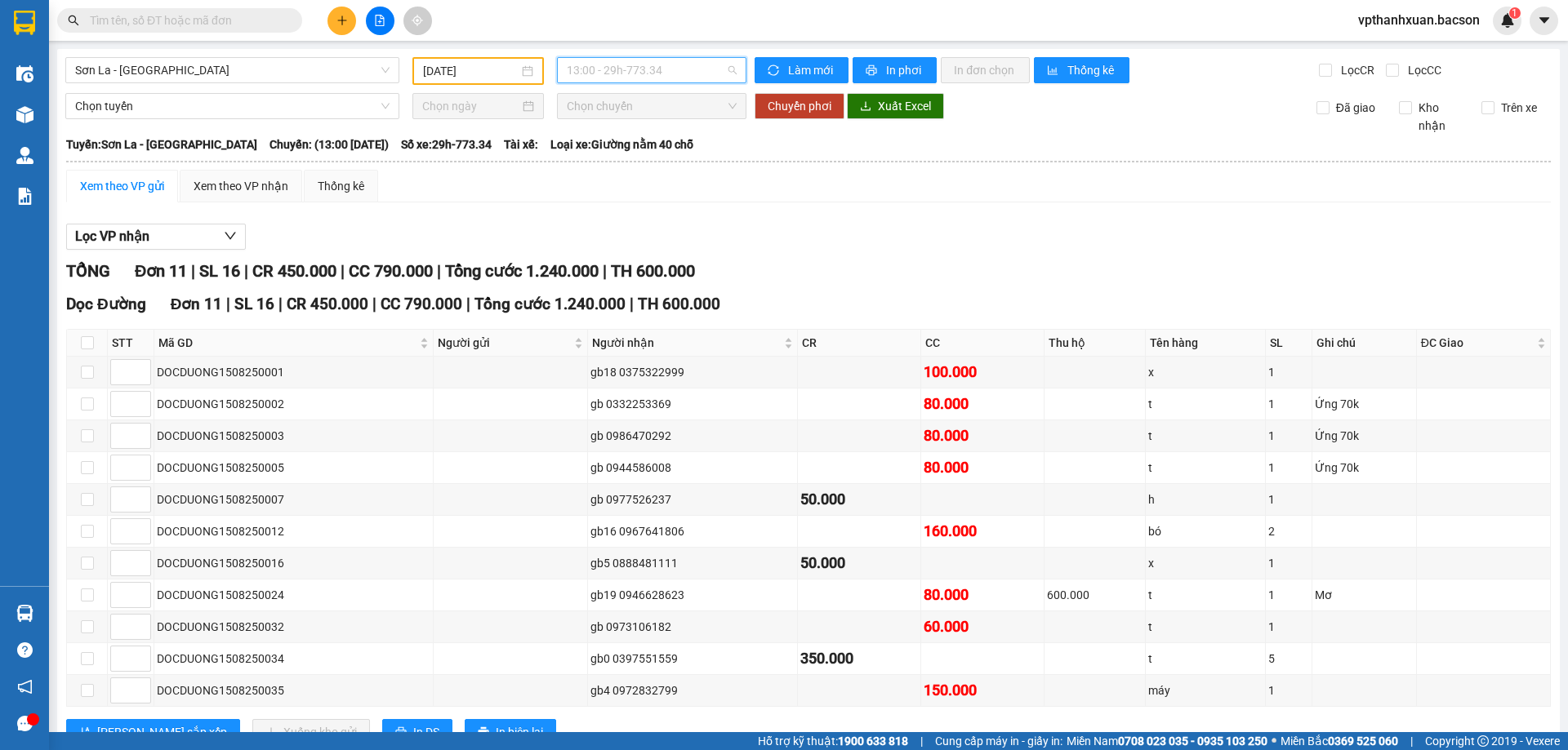
click at [620, 69] on span "13:00 - 29h-773.34" at bounding box center [651, 70] width 170 height 24
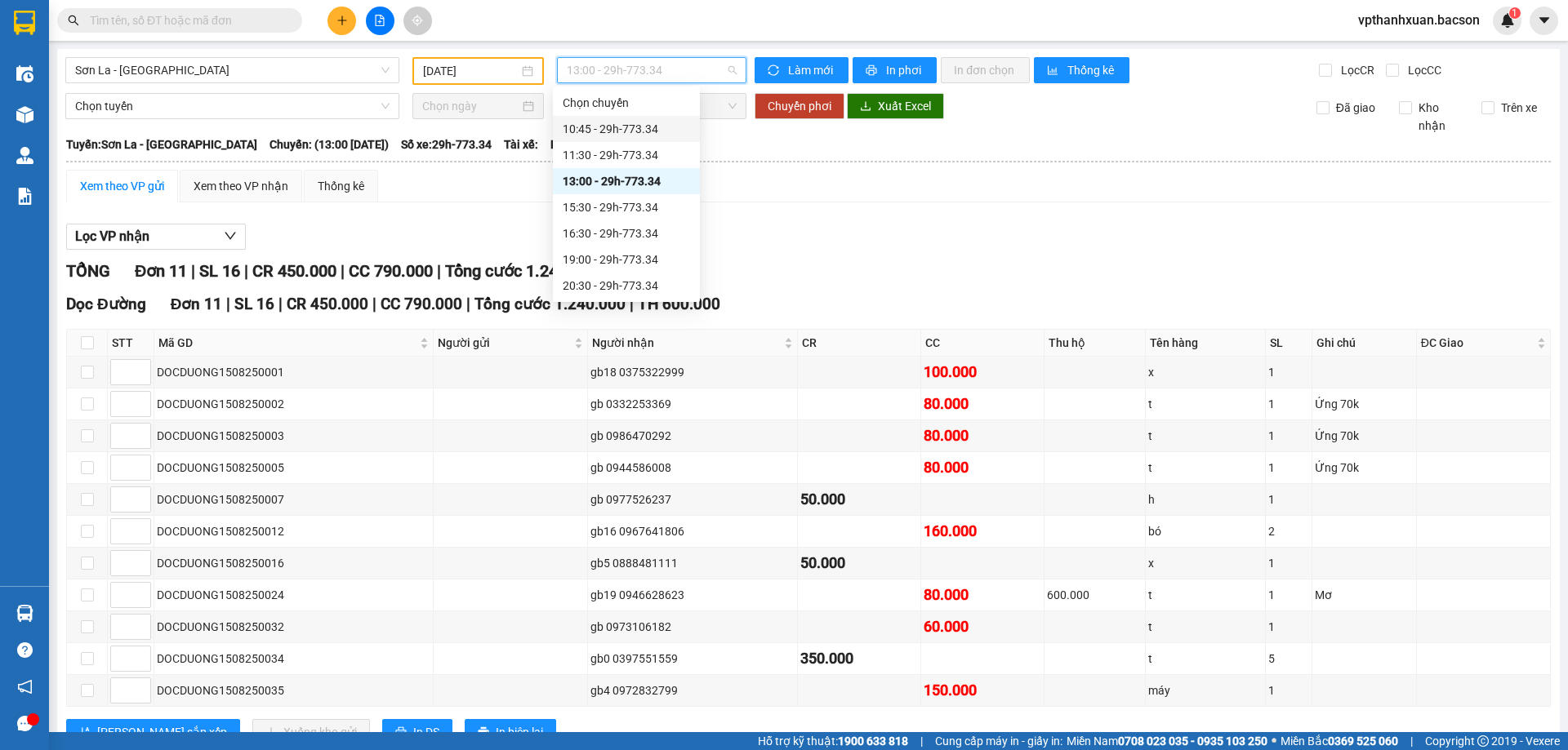
click at [638, 126] on div "10:45 - 29h-773.34" at bounding box center [626, 129] width 127 height 18
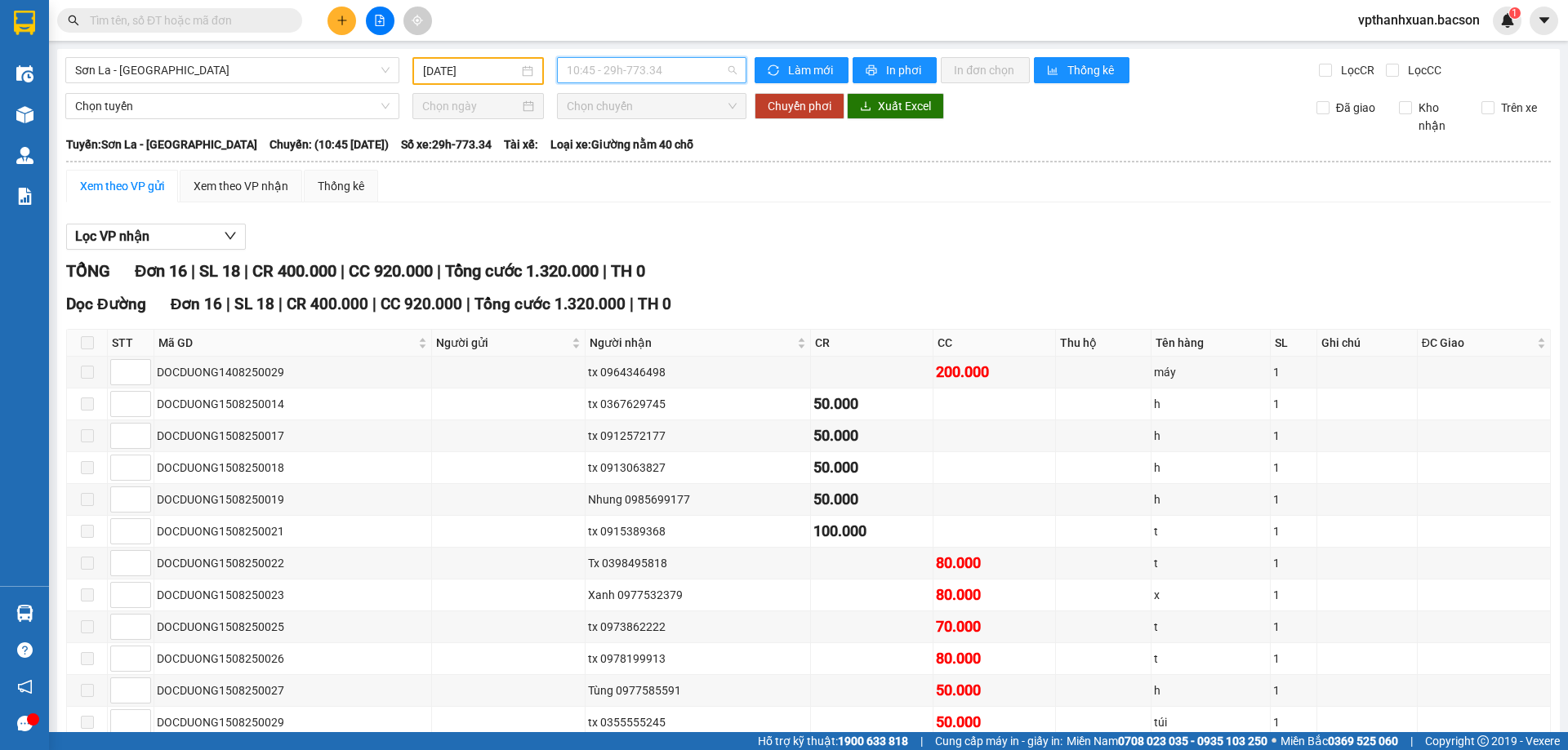
click at [622, 70] on span "10:45 - 29h-773.34" at bounding box center [651, 70] width 170 height 24
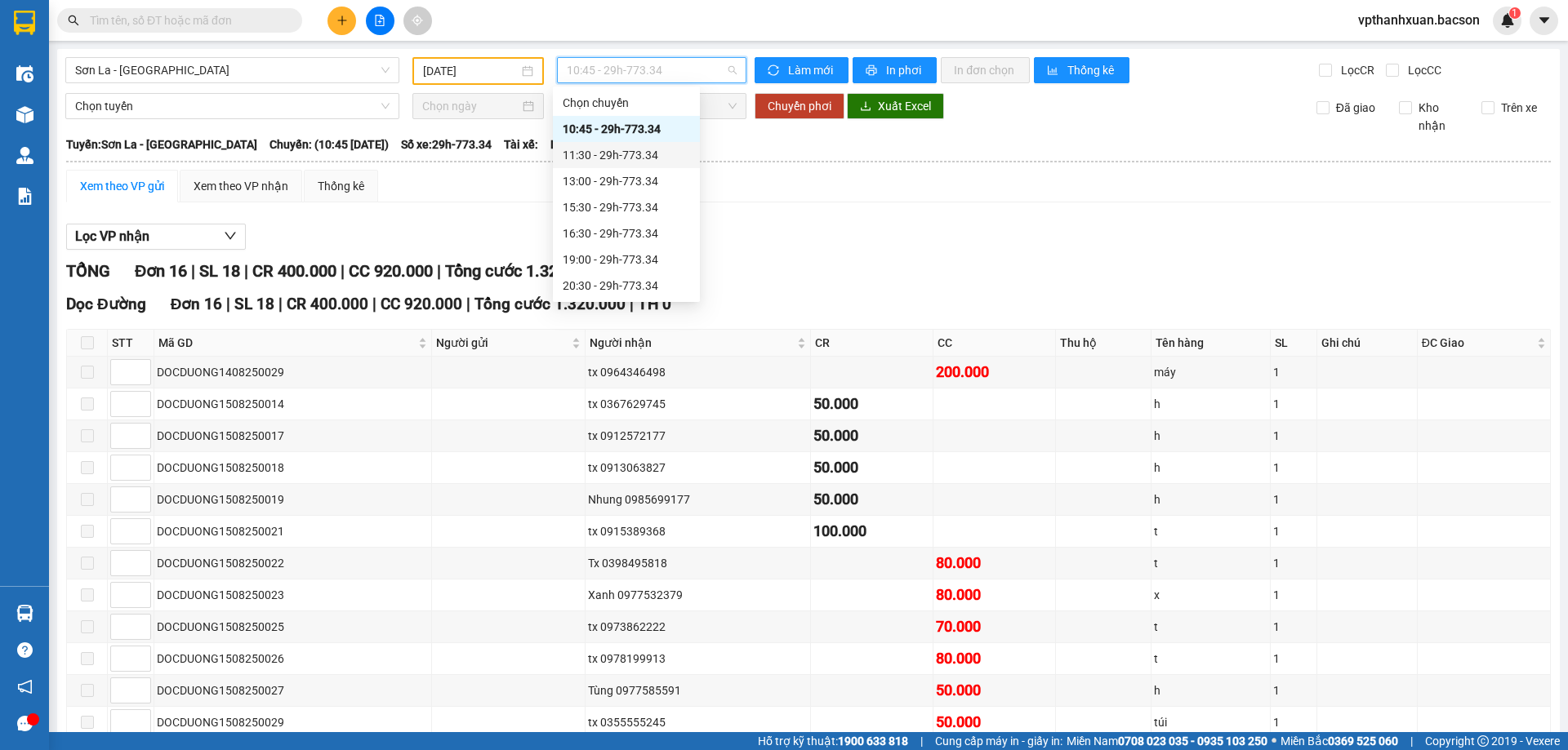
click at [613, 148] on div "11:30 - 29h-773.34" at bounding box center [626, 155] width 127 height 18
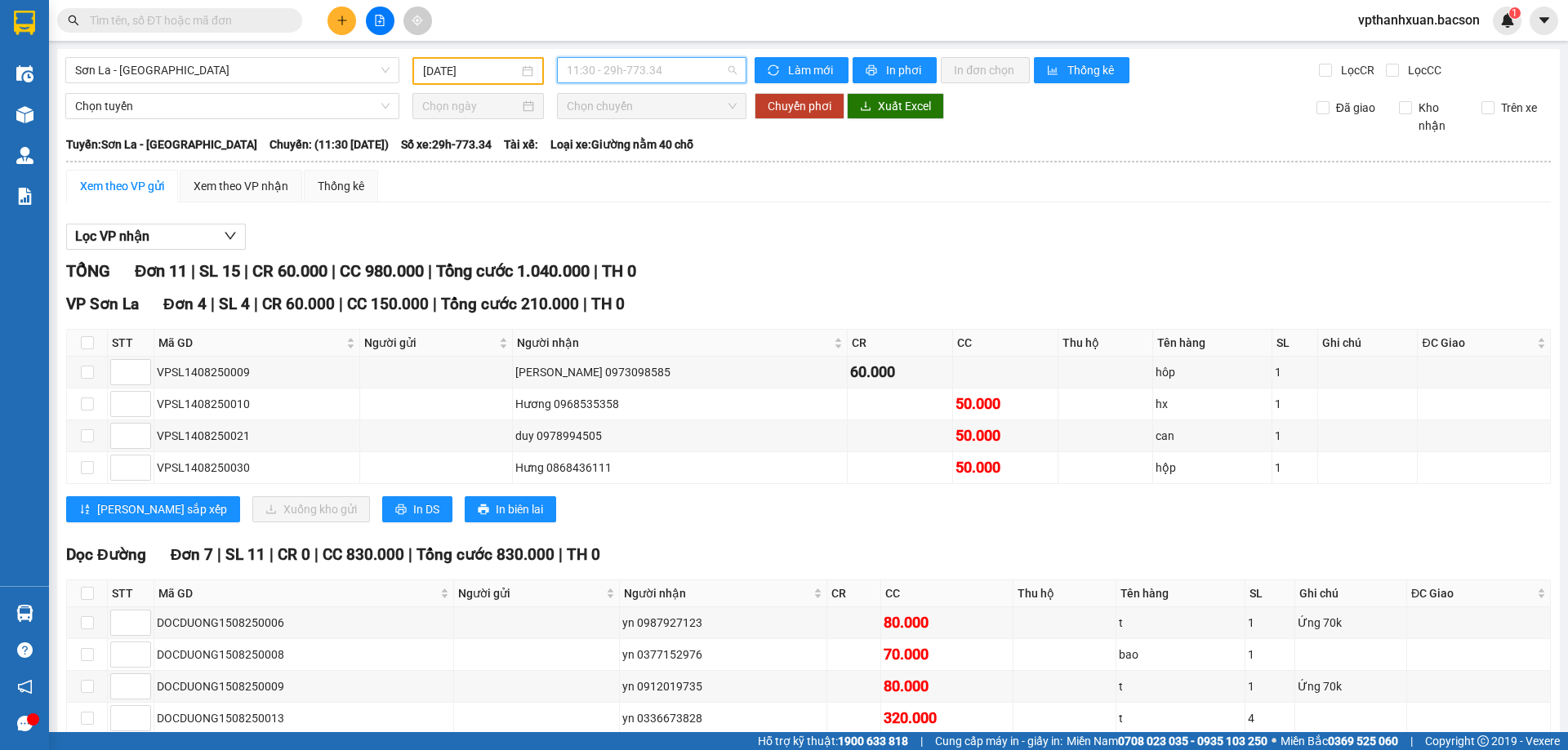
click at [647, 68] on span "11:30 - 29h-773.34" at bounding box center [651, 70] width 170 height 24
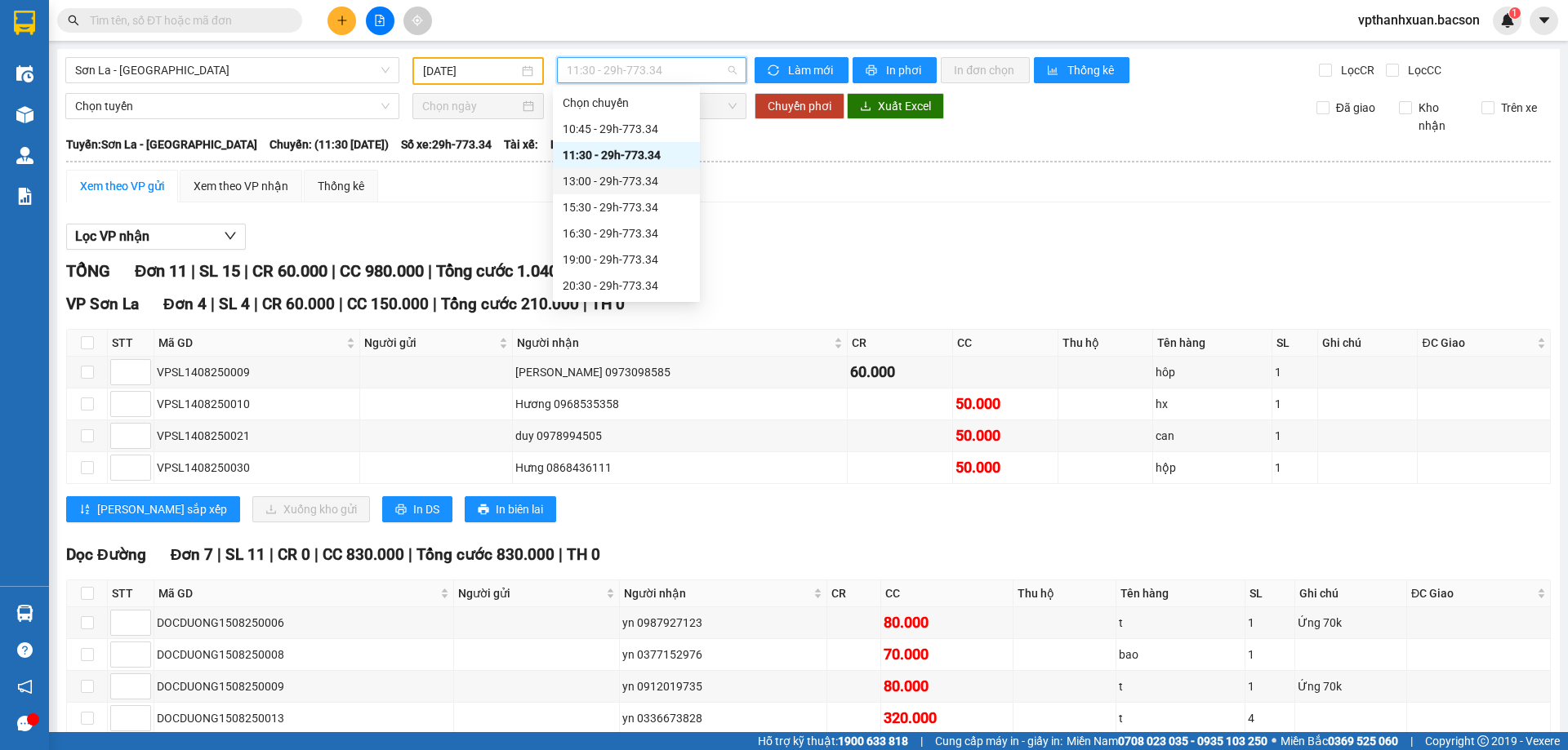
click at [648, 176] on div "13:00 - 29h-773.34" at bounding box center [626, 181] width 127 height 18
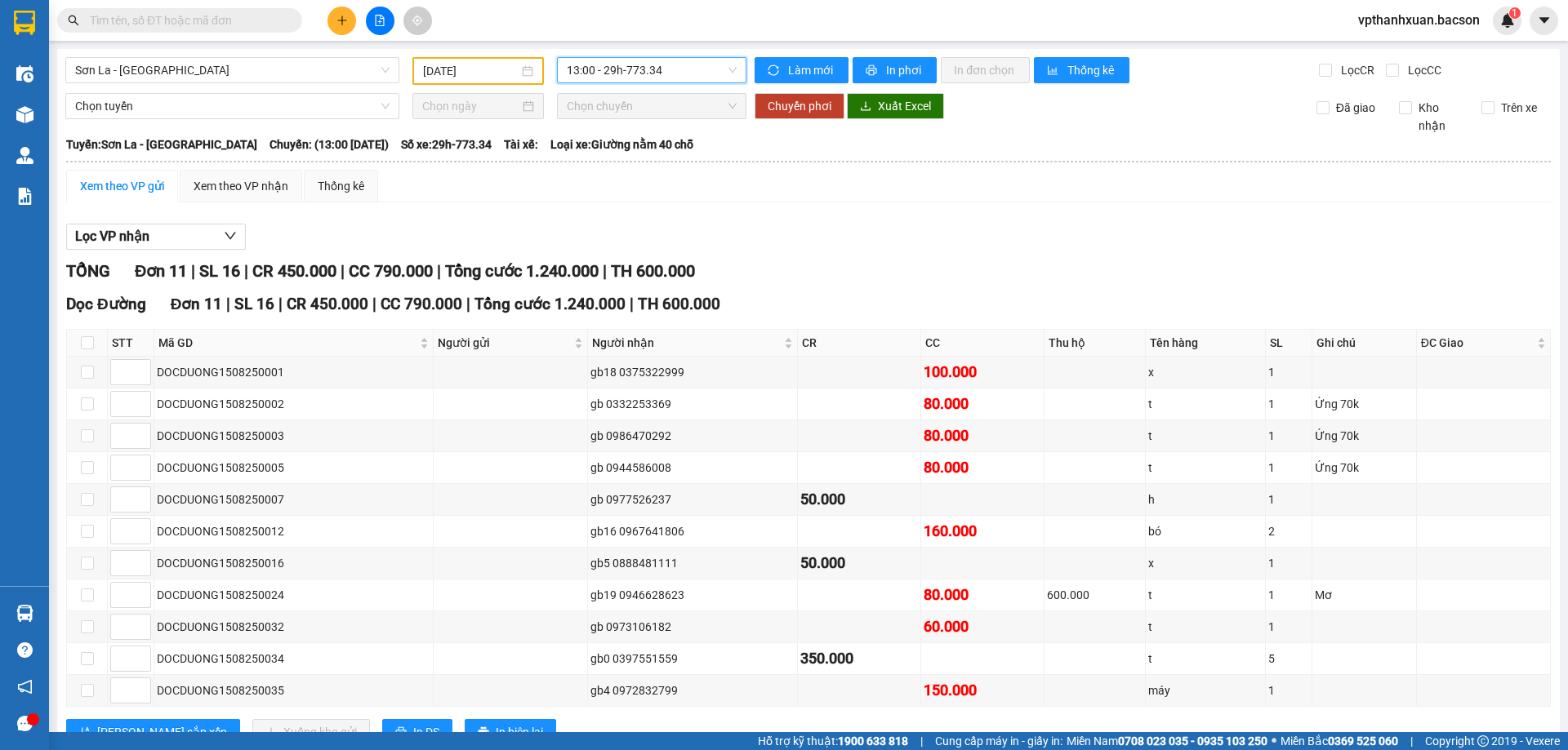
click at [649, 70] on span "13:00 - 29h-773.34" at bounding box center [651, 70] width 170 height 24
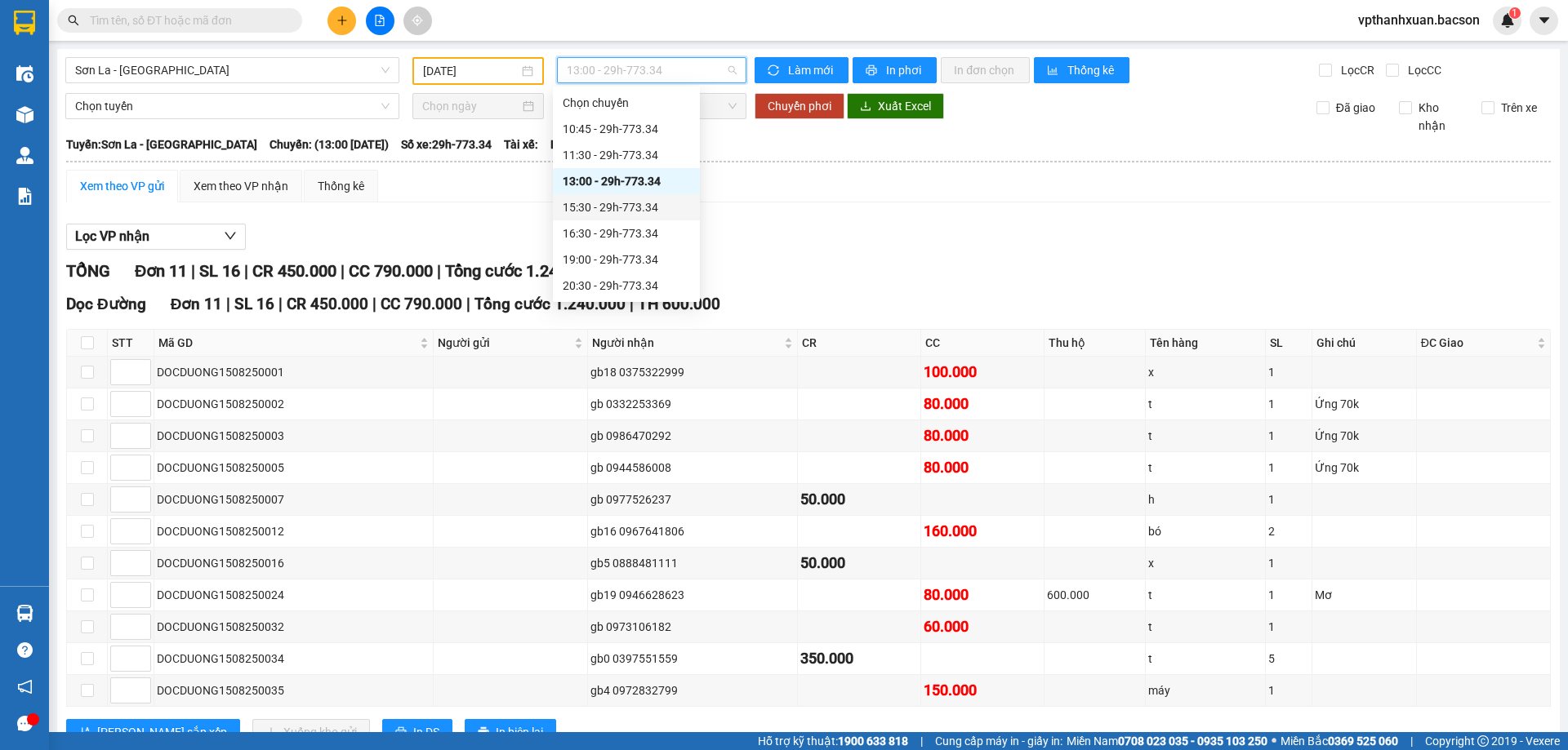
click at [615, 199] on div "15:30 - 29h-773.34" at bounding box center [626, 207] width 127 height 18
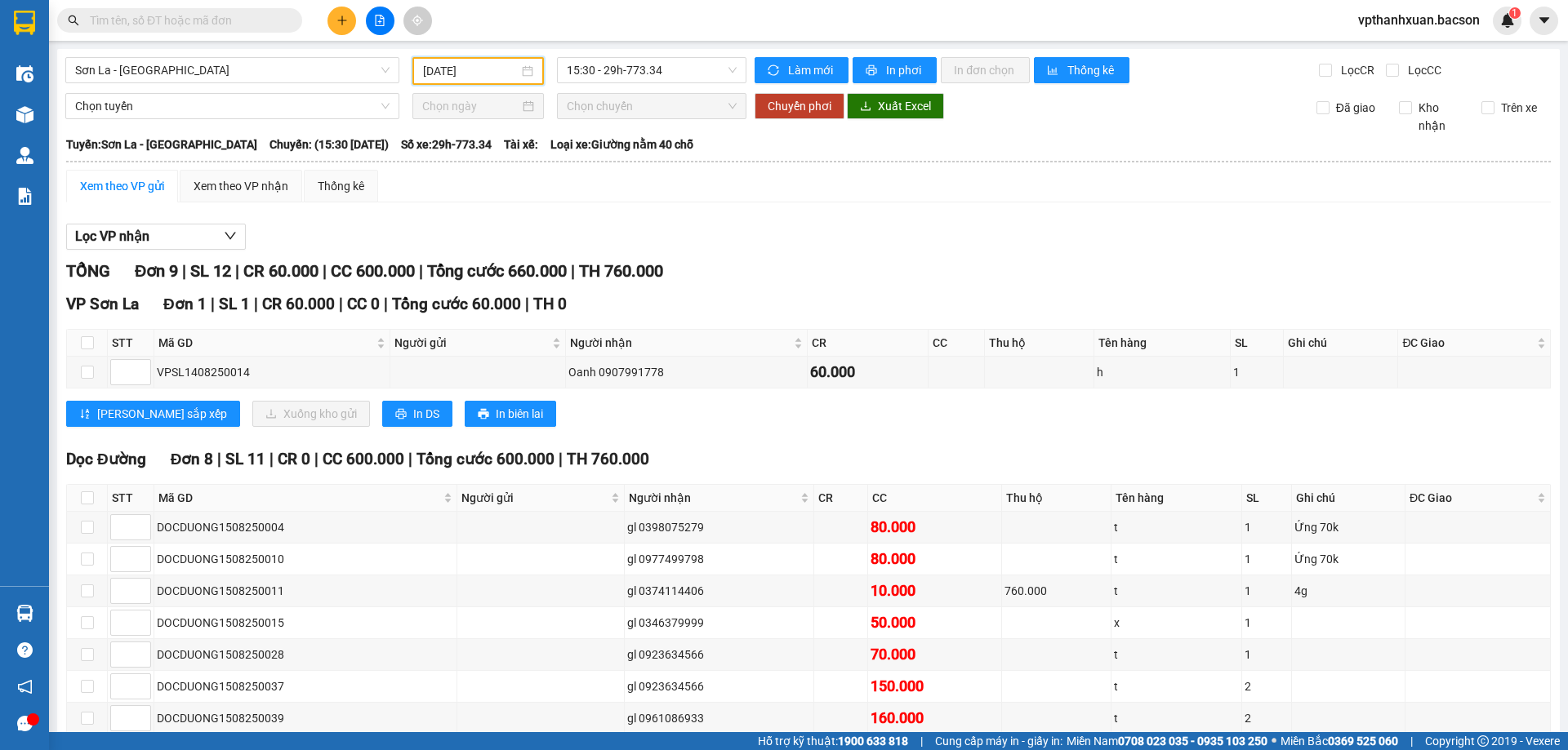
click at [465, 76] on input "[DATE]" at bounding box center [470, 71] width 95 height 18
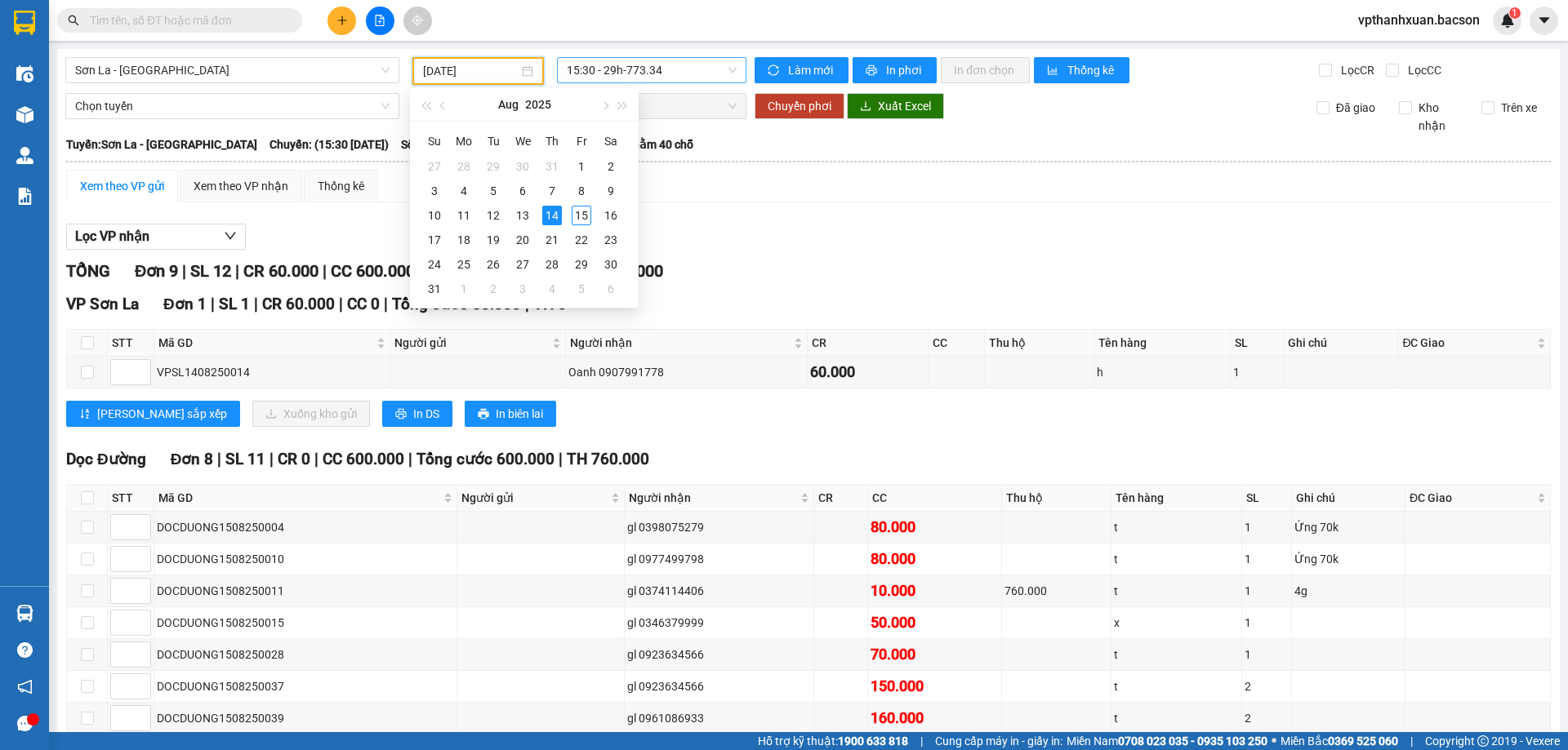
click at [638, 71] on span "15:30 - 29h-773.34" at bounding box center [651, 70] width 170 height 24
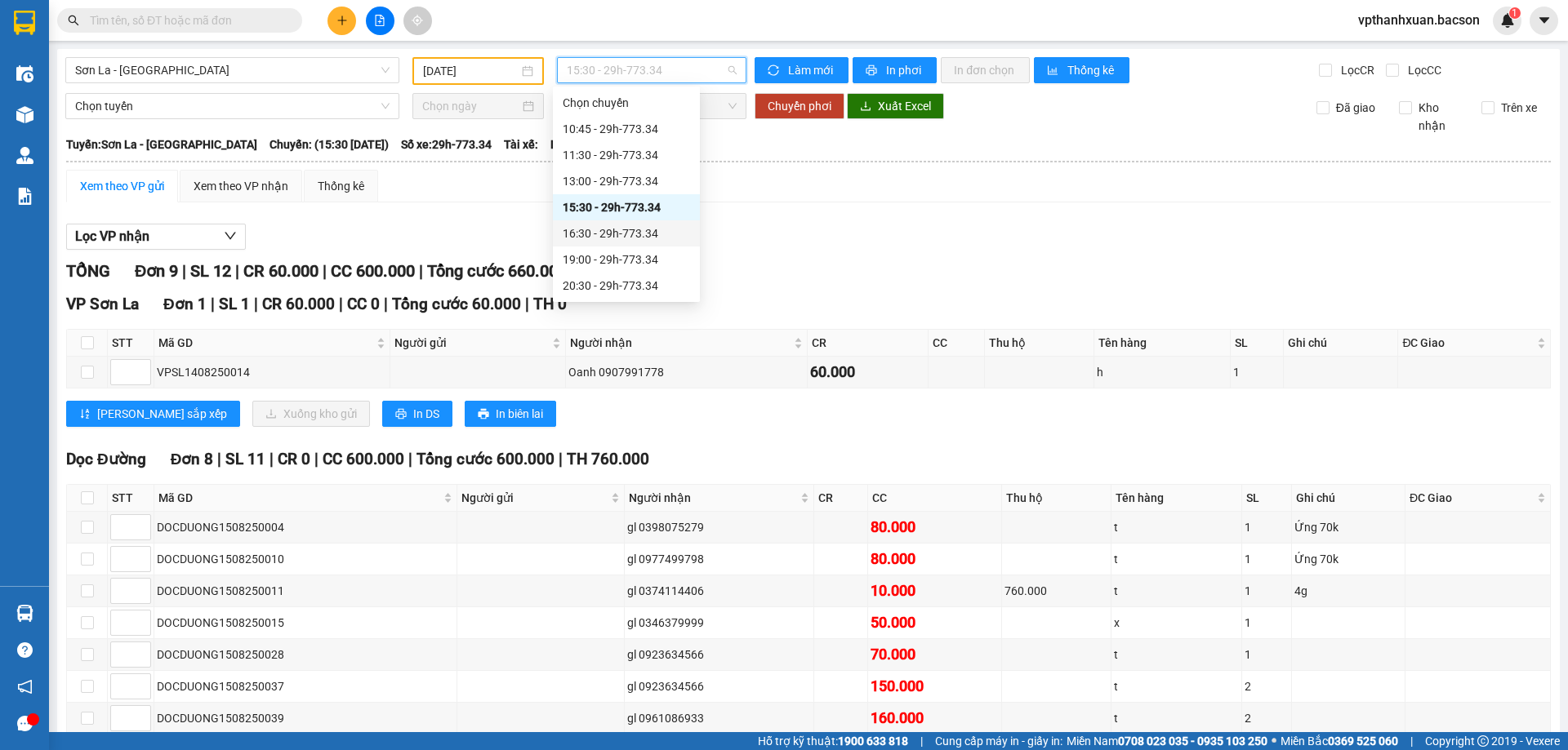
click at [623, 231] on div "16:30 - 29h-773.34" at bounding box center [626, 233] width 127 height 18
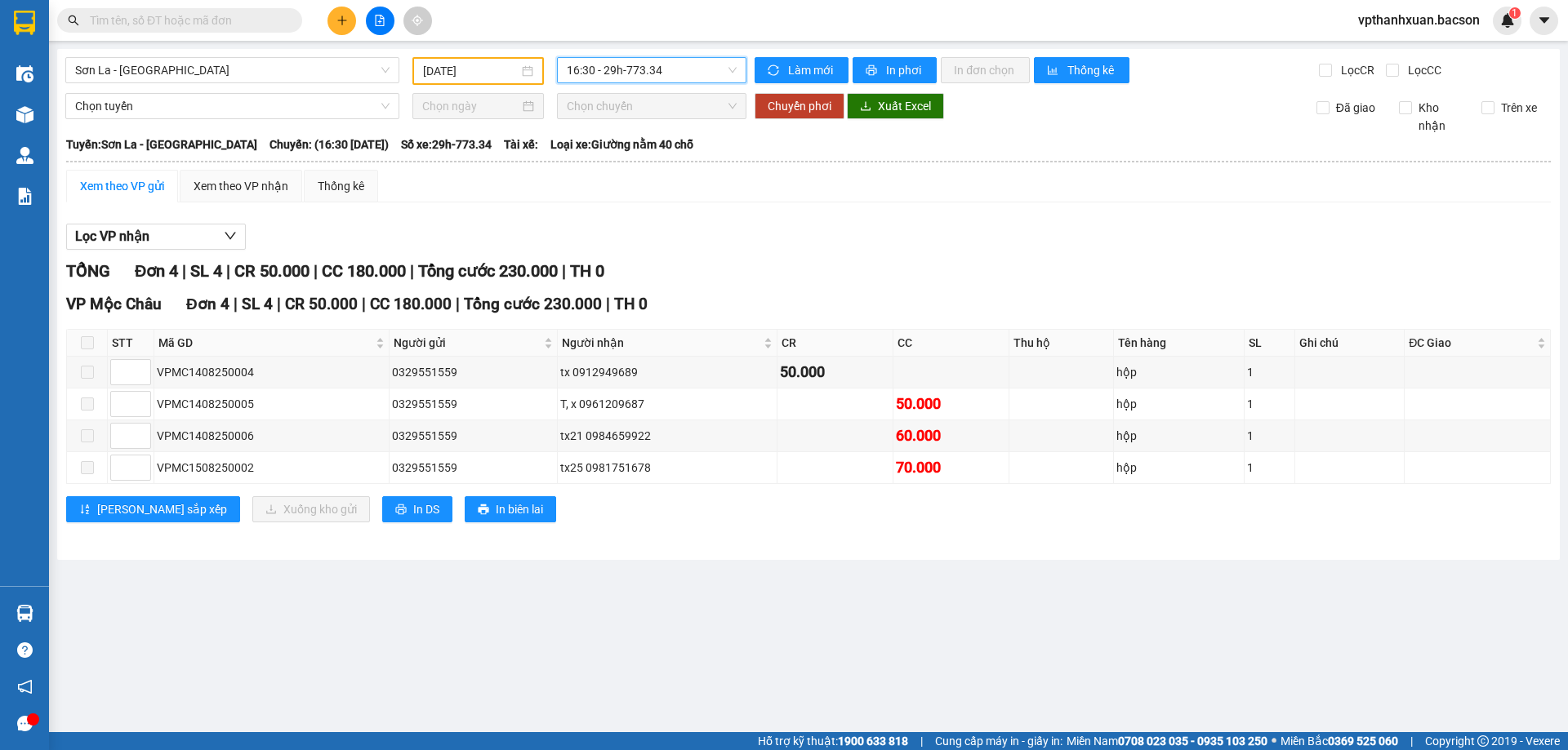
click at [620, 80] on span "16:30 - 29h-773.34" at bounding box center [651, 70] width 170 height 24
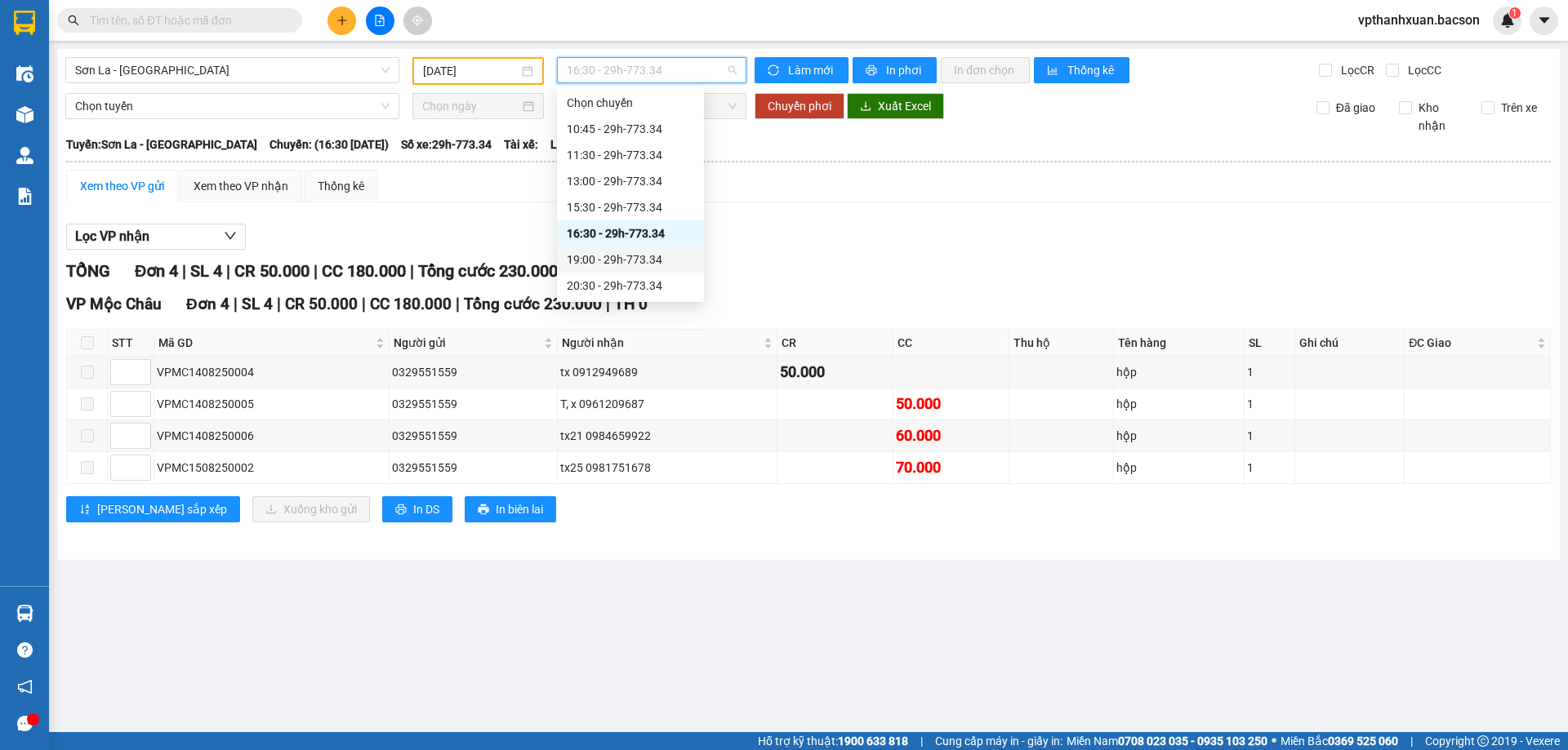
scroll to position [79, 0]
click at [820, 249] on div "Lọc VP nhận" at bounding box center [808, 236] width 1485 height 27
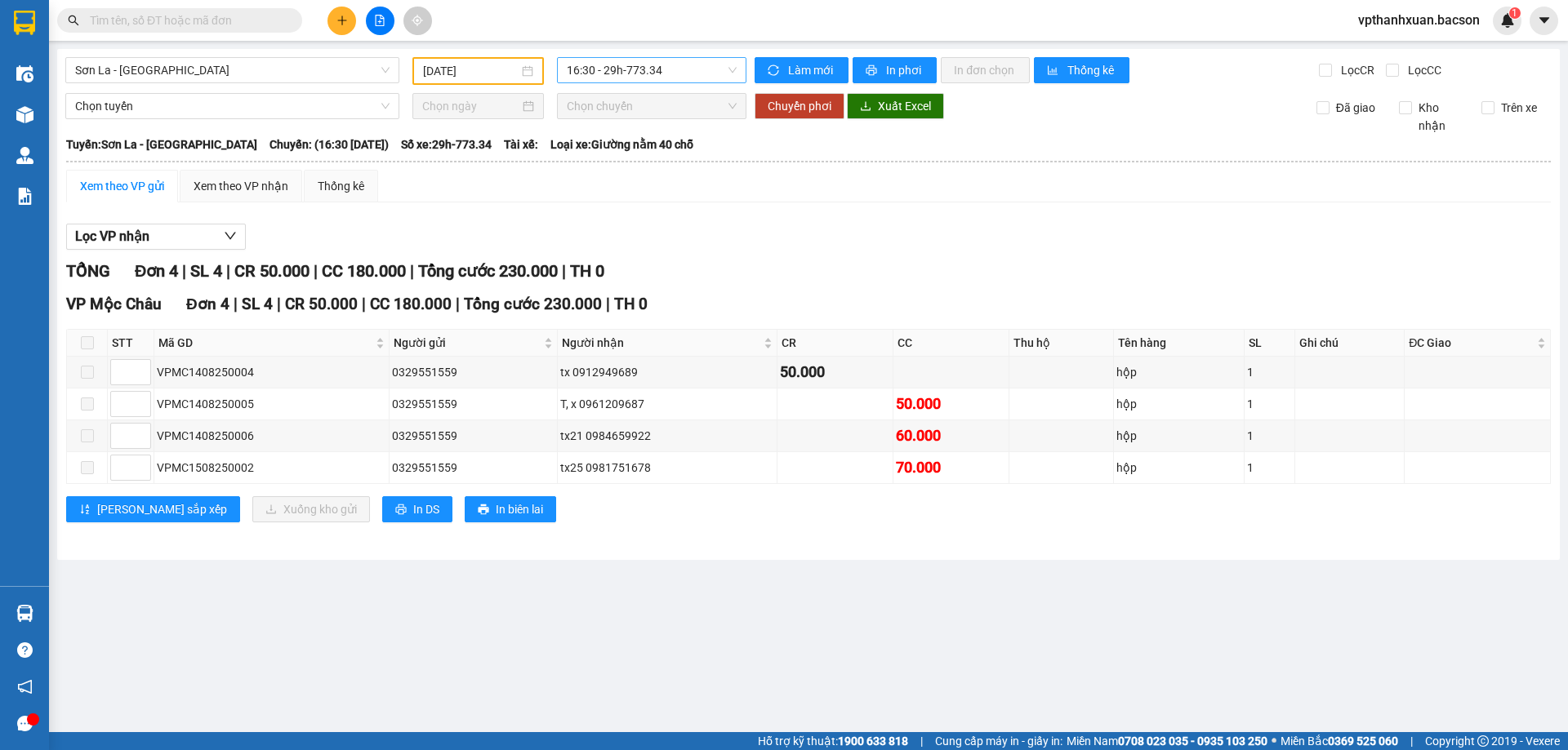
click at [603, 77] on span "16:30 - 29h-773.34" at bounding box center [651, 70] width 170 height 24
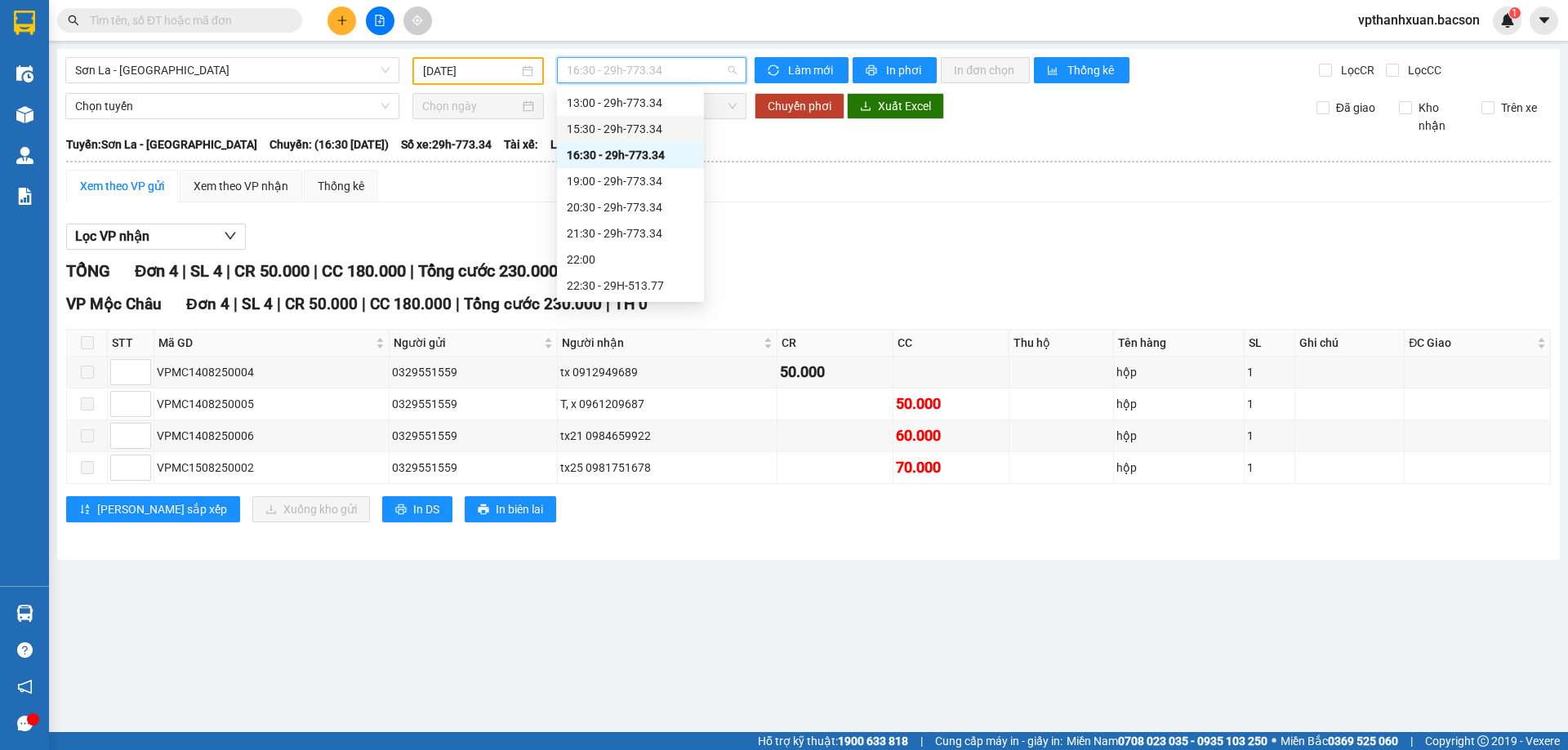
click at [667, 126] on div "15:30 - 29h-773.34" at bounding box center [630, 129] width 127 height 18
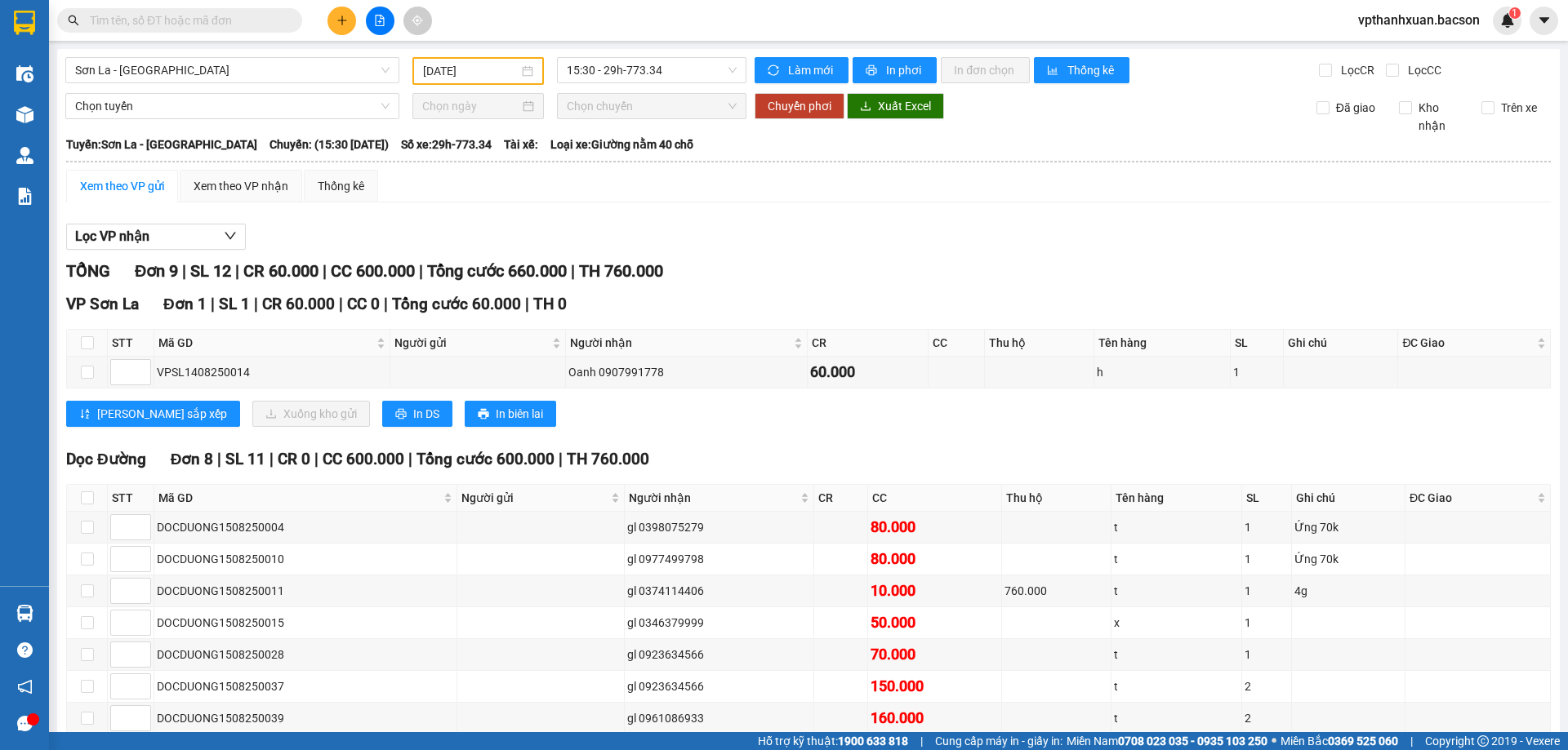
click at [655, 84] on div "15:30 - 29h-773.34" at bounding box center [651, 71] width 203 height 28
click at [663, 71] on span "15:30 - 29h-773.34" at bounding box center [651, 70] width 170 height 24
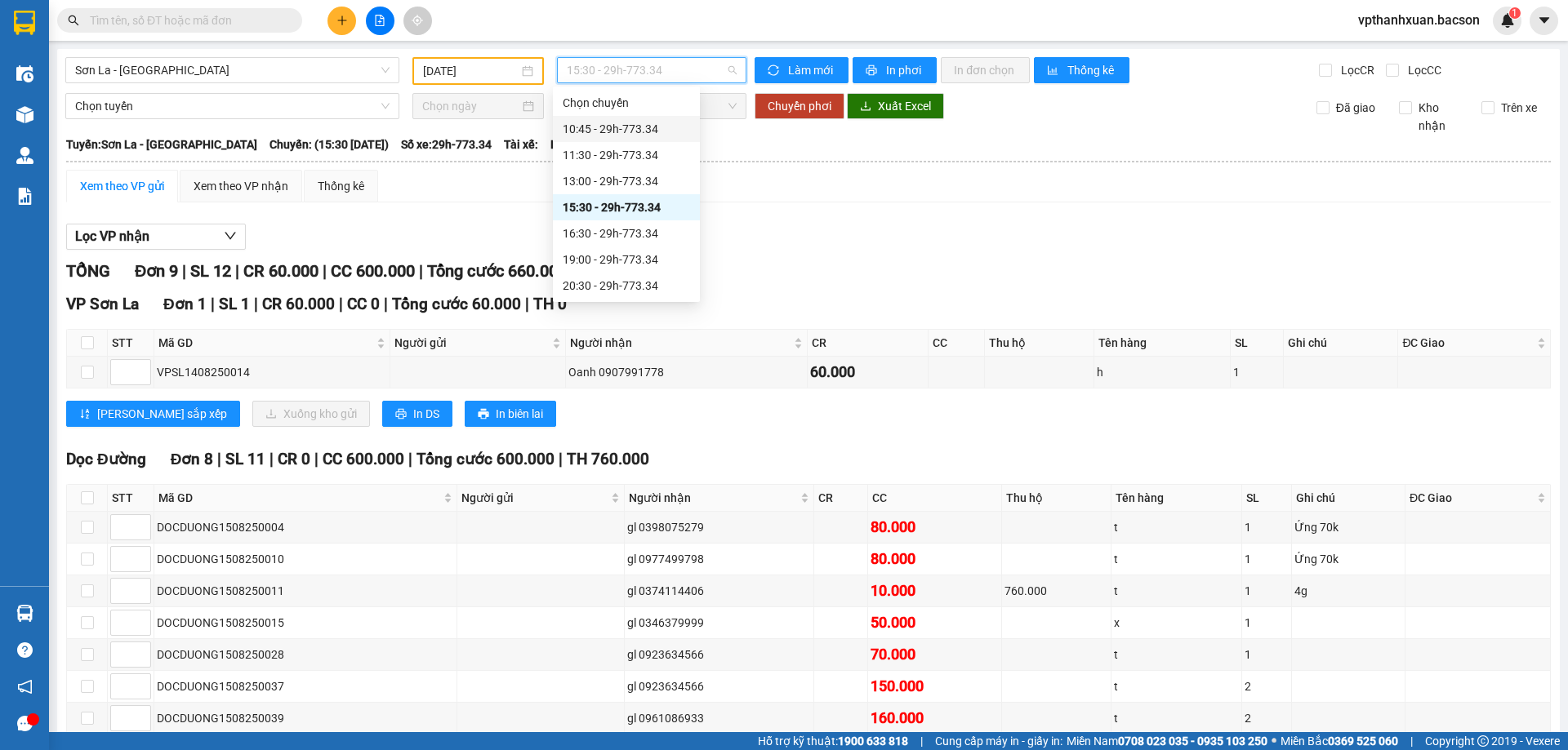
click at [652, 120] on div "10:45 - 29h-773.34" at bounding box center [626, 129] width 127 height 18
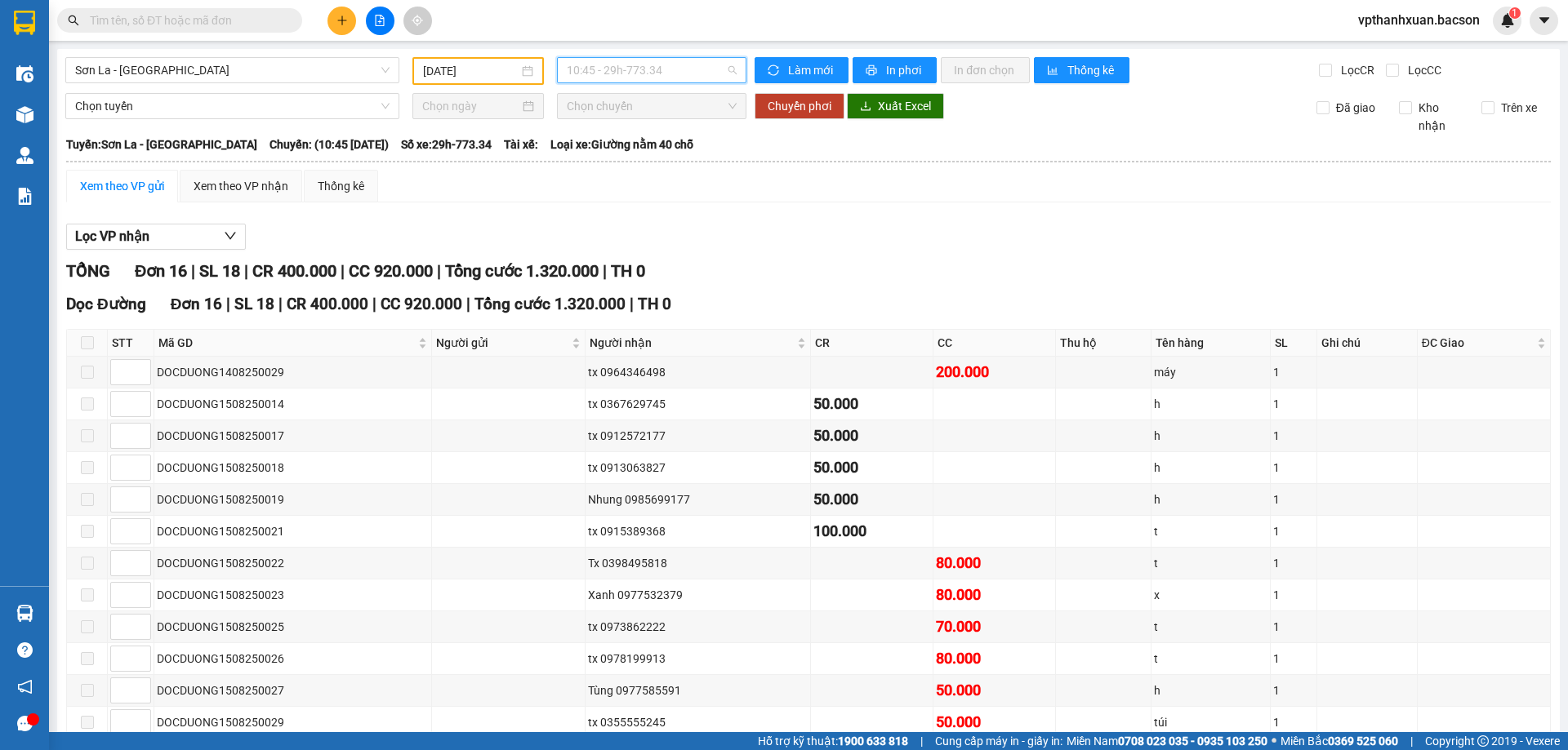
click at [636, 74] on span "10:45 - 29h-773.34" at bounding box center [651, 70] width 170 height 24
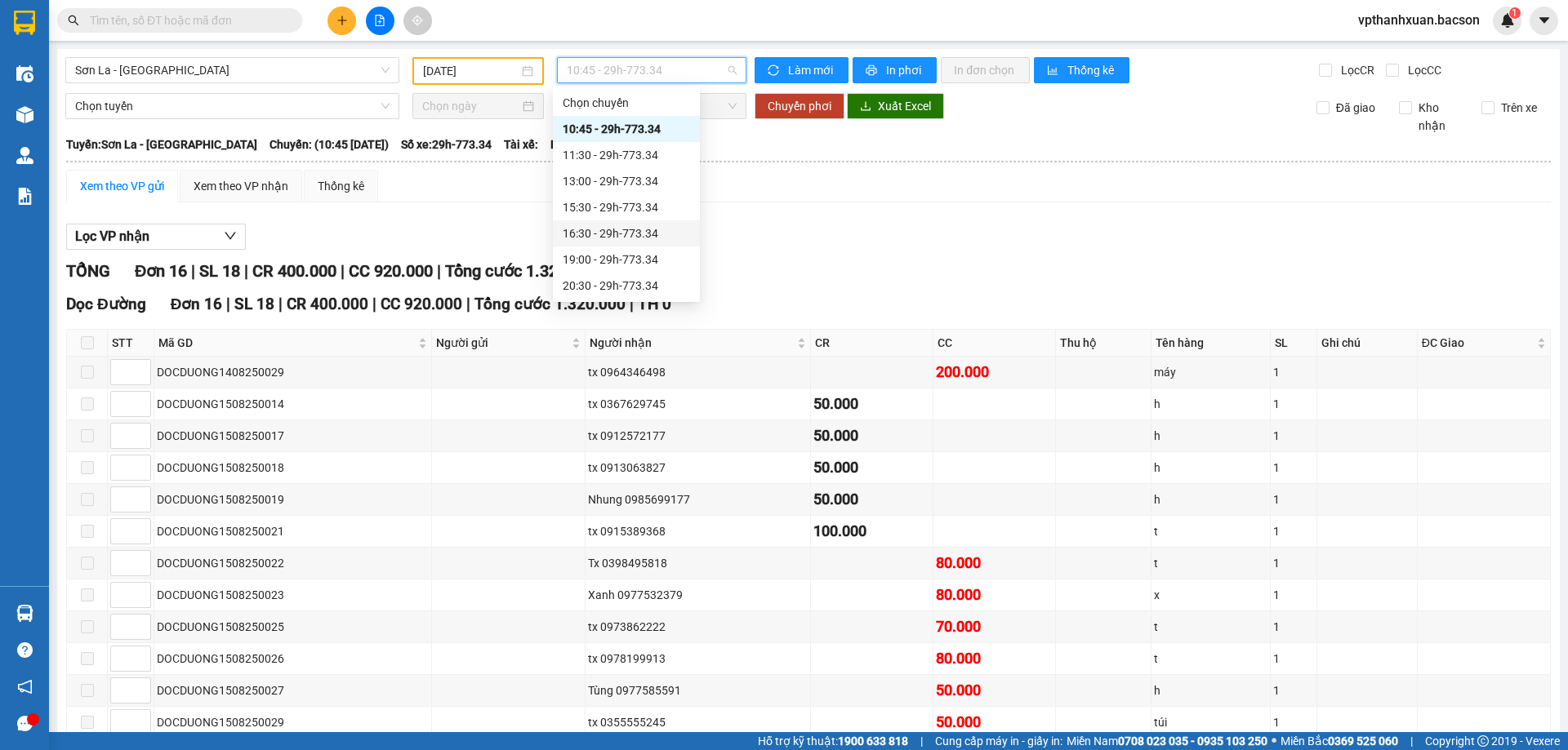
click at [643, 221] on div "16:30 - 29h-773.34" at bounding box center [626, 234] width 147 height 26
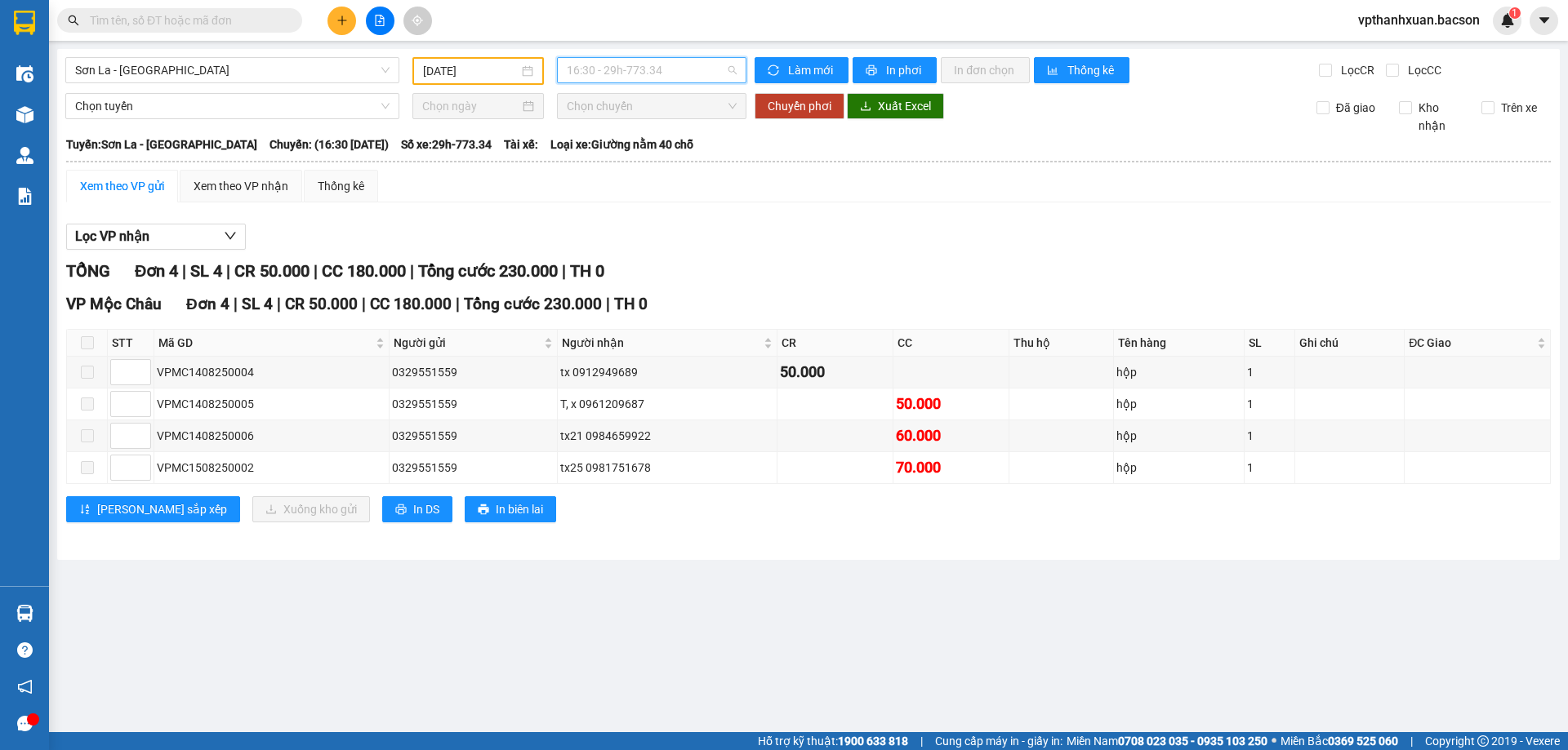
click at [620, 79] on span "16:30 - 29h-773.34" at bounding box center [651, 70] width 170 height 24
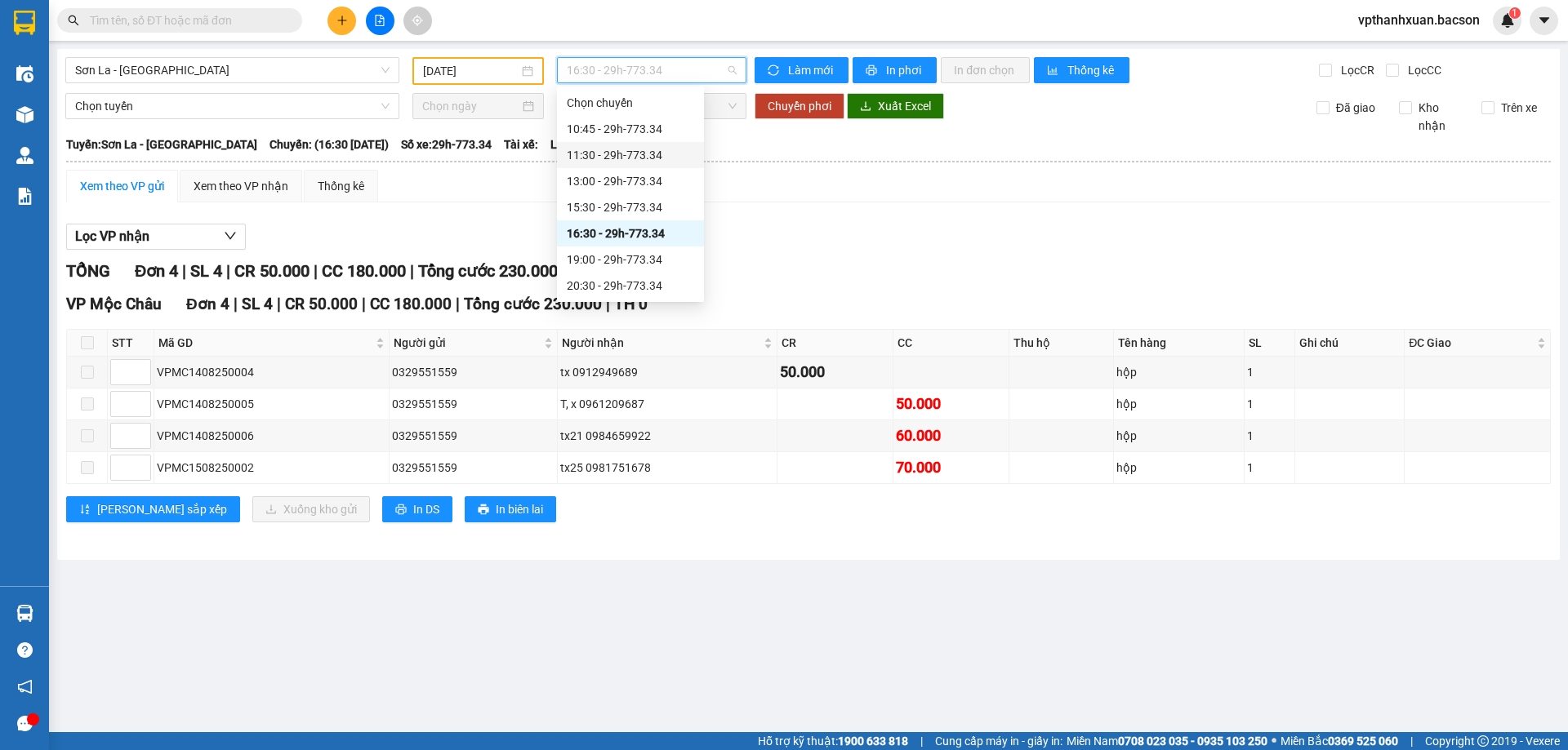
scroll to position [79, 0]
click at [653, 186] on div "19:00 - 29h-773.34" at bounding box center [630, 181] width 127 height 18
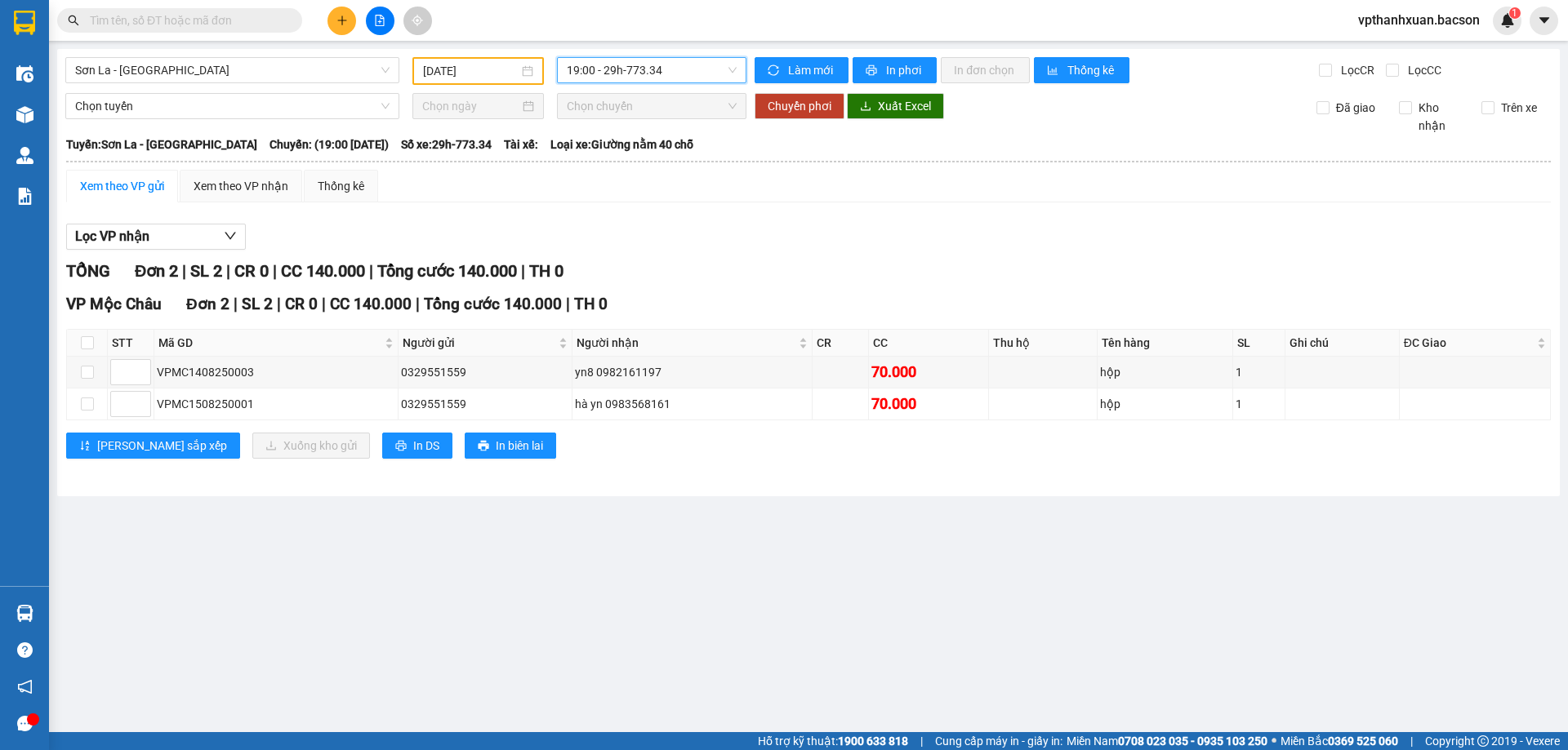
click at [600, 70] on span "19:00 - 29h-773.34" at bounding box center [651, 70] width 170 height 24
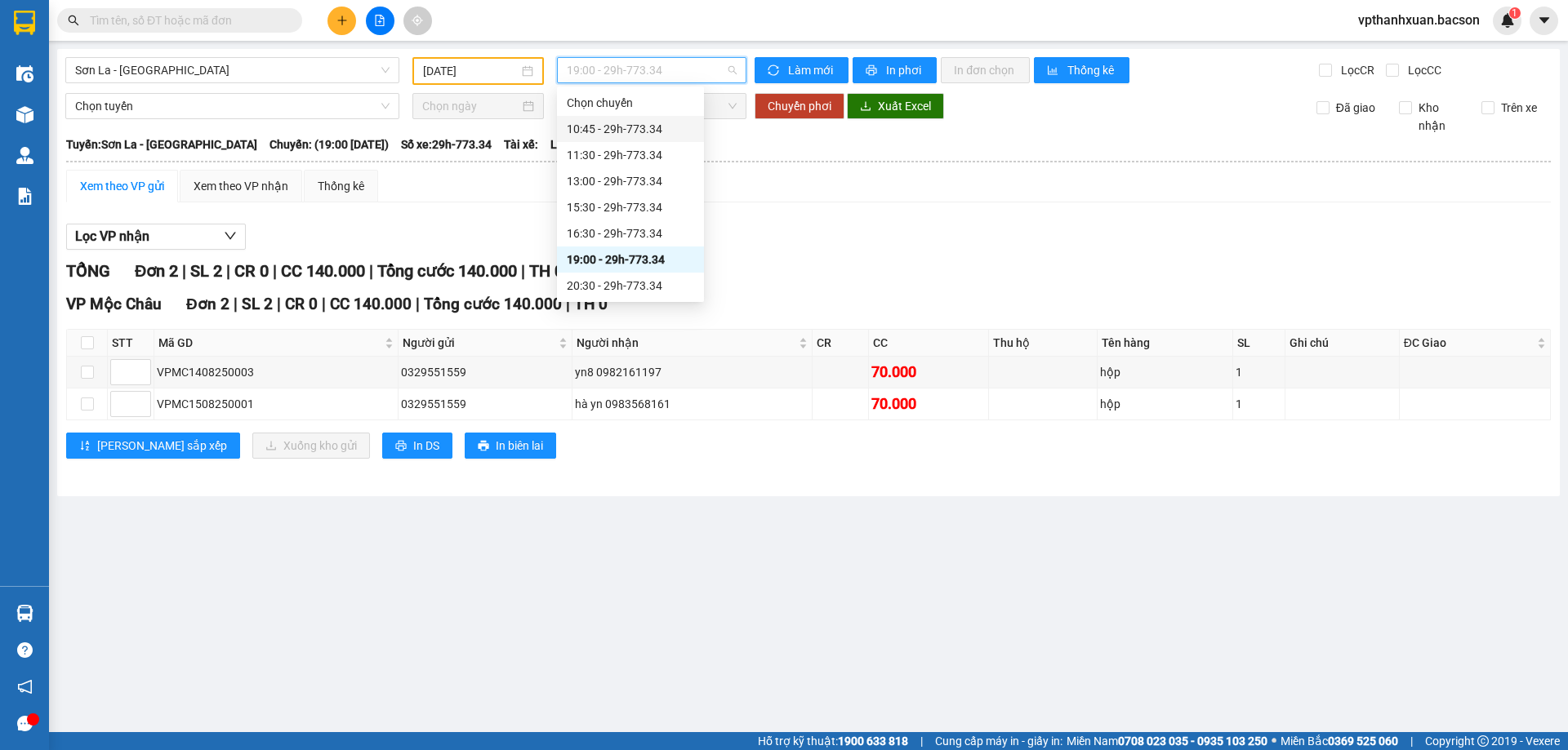
drag, startPoint x: 649, startPoint y: 121, endPoint x: 598, endPoint y: 129, distance: 51.6
click at [648, 121] on div "10:45 - 29h-773.34" at bounding box center [630, 129] width 127 height 18
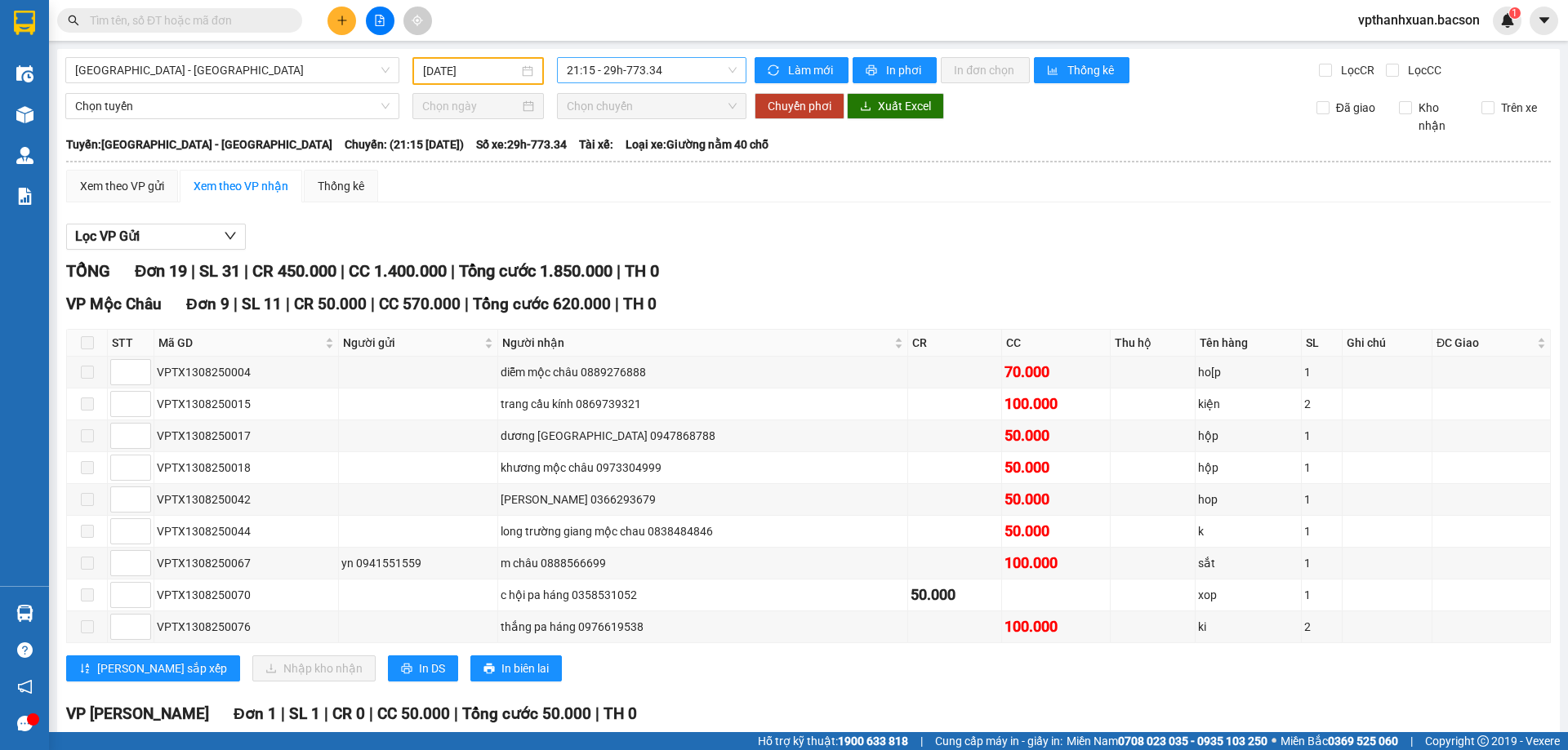
click at [627, 62] on span "21:15 - 29h-773.34" at bounding box center [651, 70] width 170 height 24
click at [317, 69] on span "[GEOGRAPHIC_DATA] - [GEOGRAPHIC_DATA]" at bounding box center [232, 70] width 314 height 24
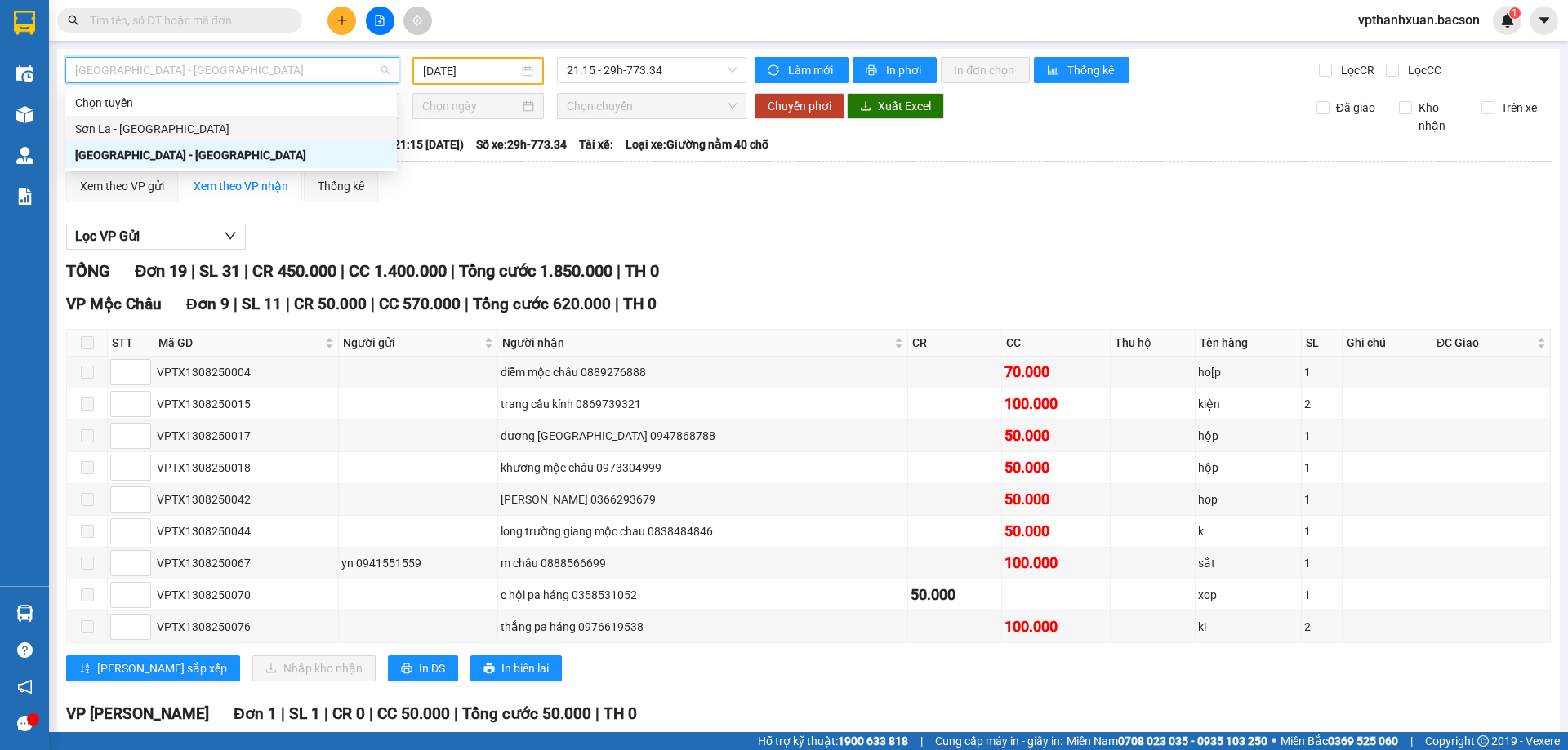
click at [201, 132] on div "Sơn La - [GEOGRAPHIC_DATA]" at bounding box center [231, 129] width 312 height 18
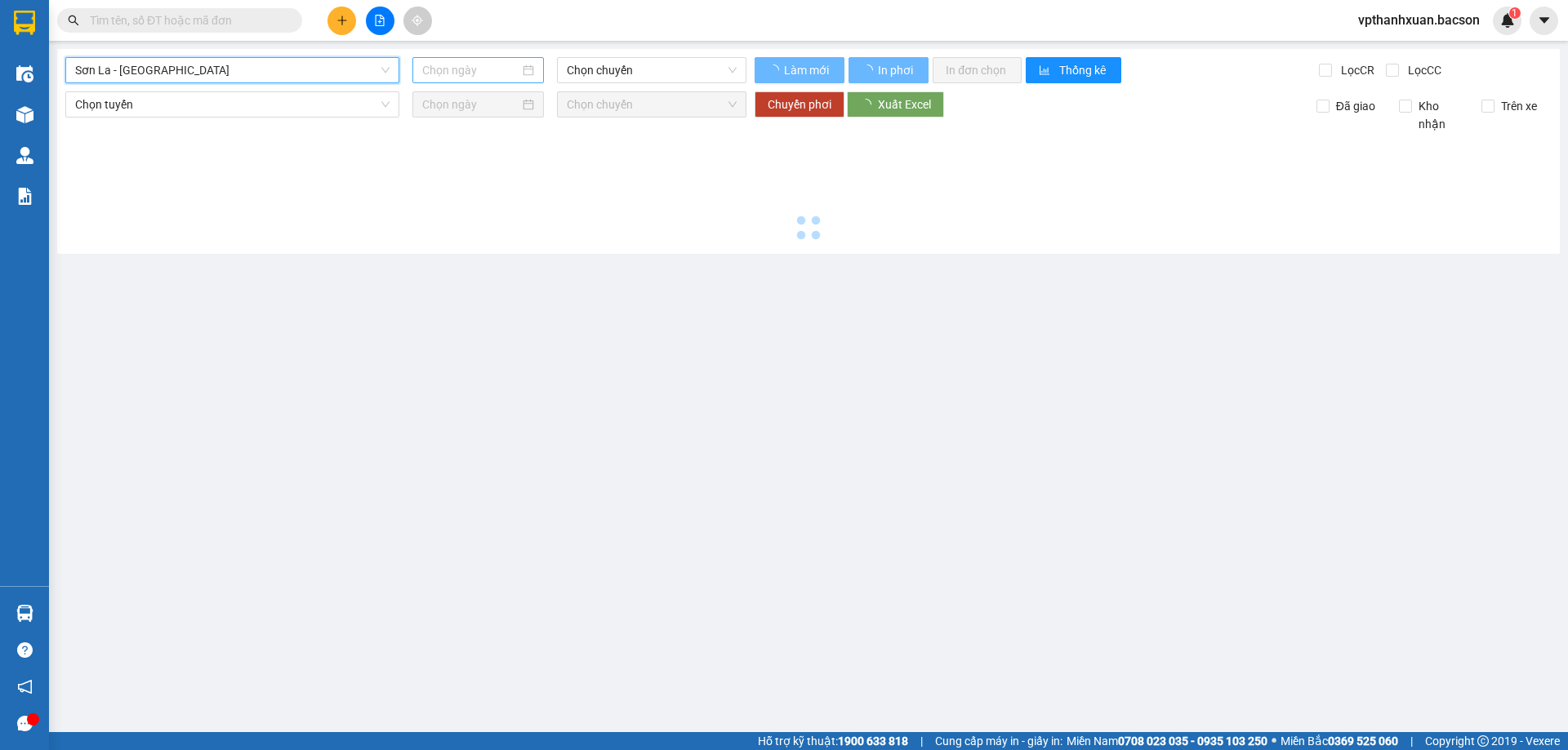
click at [450, 76] on input at bounding box center [470, 70] width 97 height 18
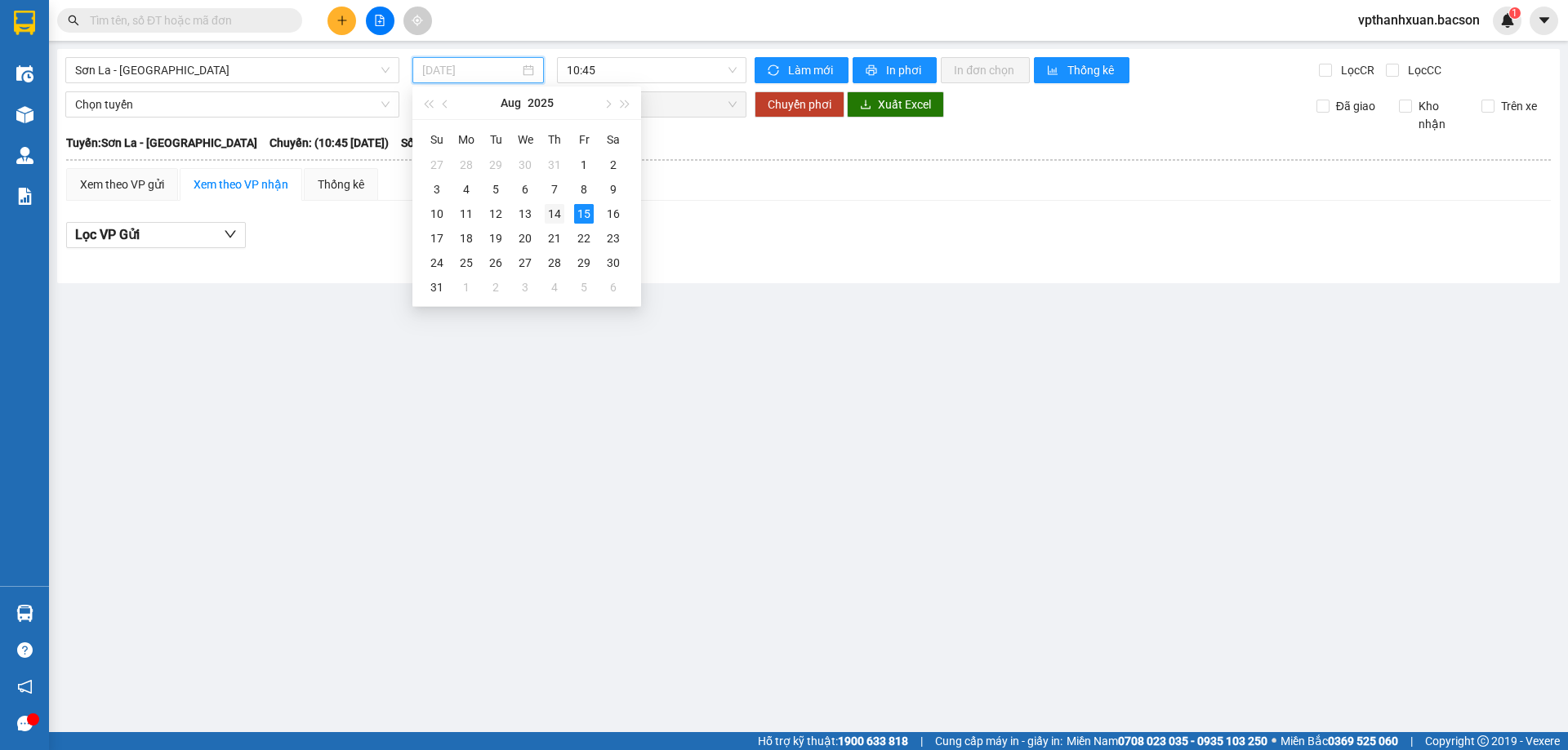
click at [557, 218] on div "14" at bounding box center [554, 214] width 20 height 20
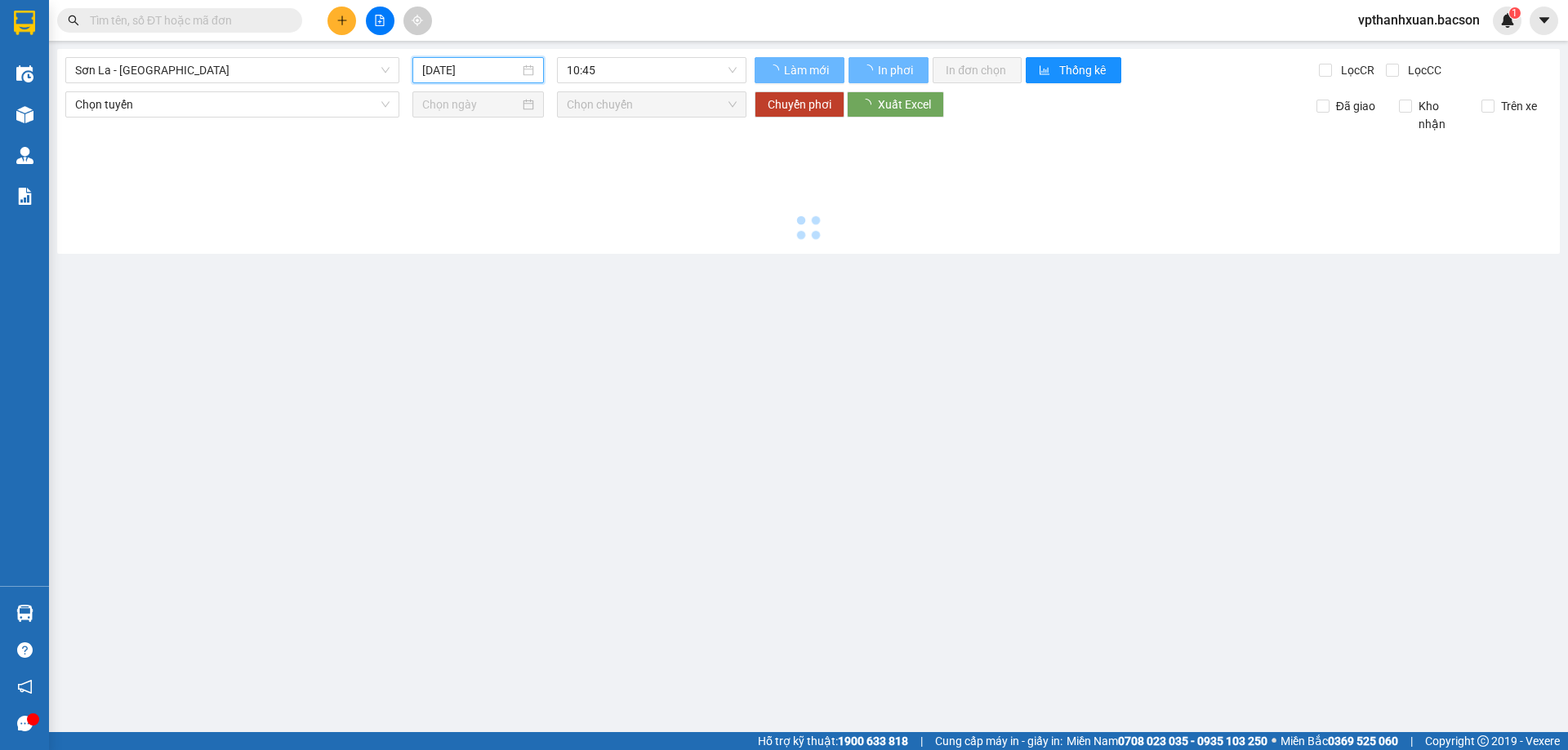
type input "[DATE]"
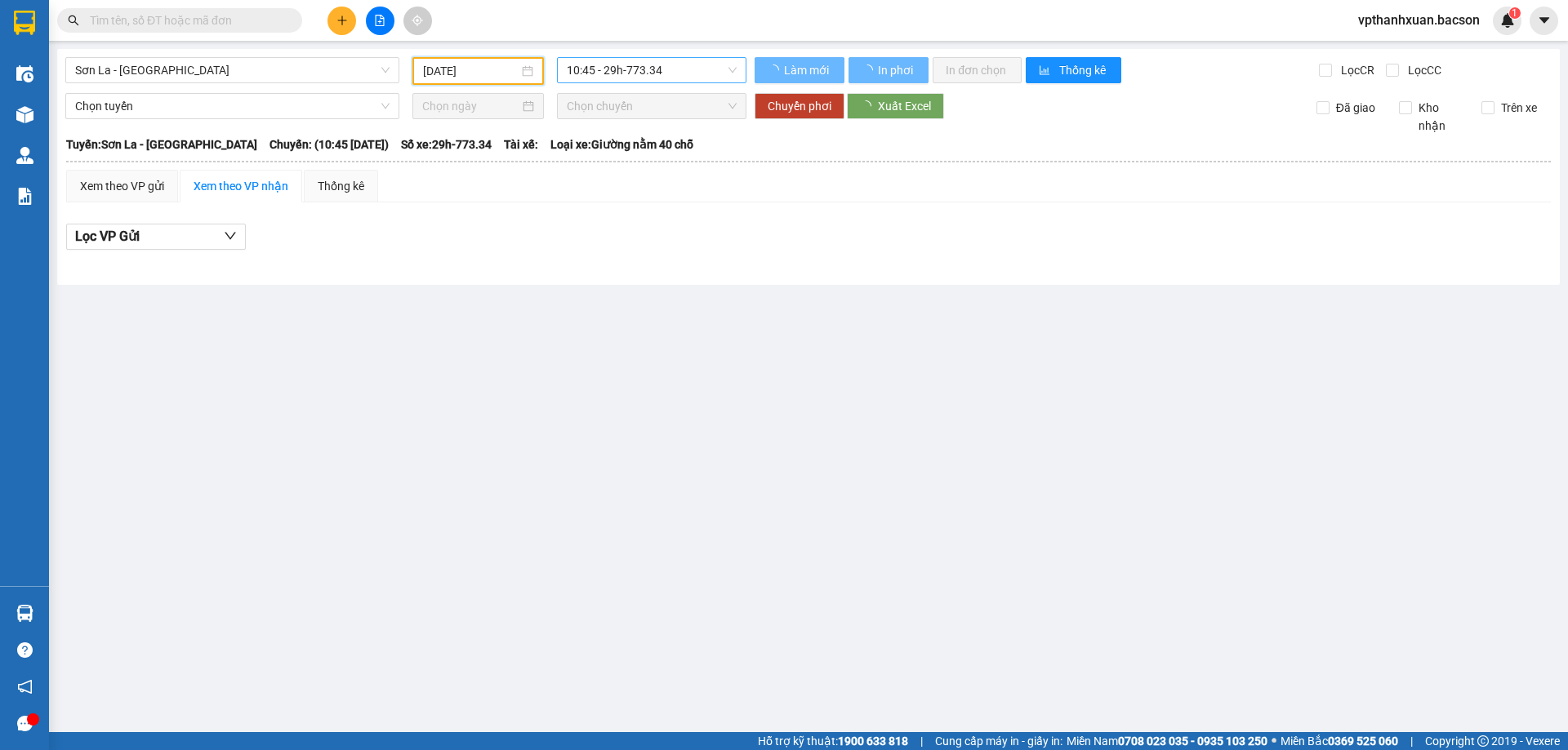
click at [598, 66] on span "10:45 - 29h-773.34" at bounding box center [651, 70] width 170 height 24
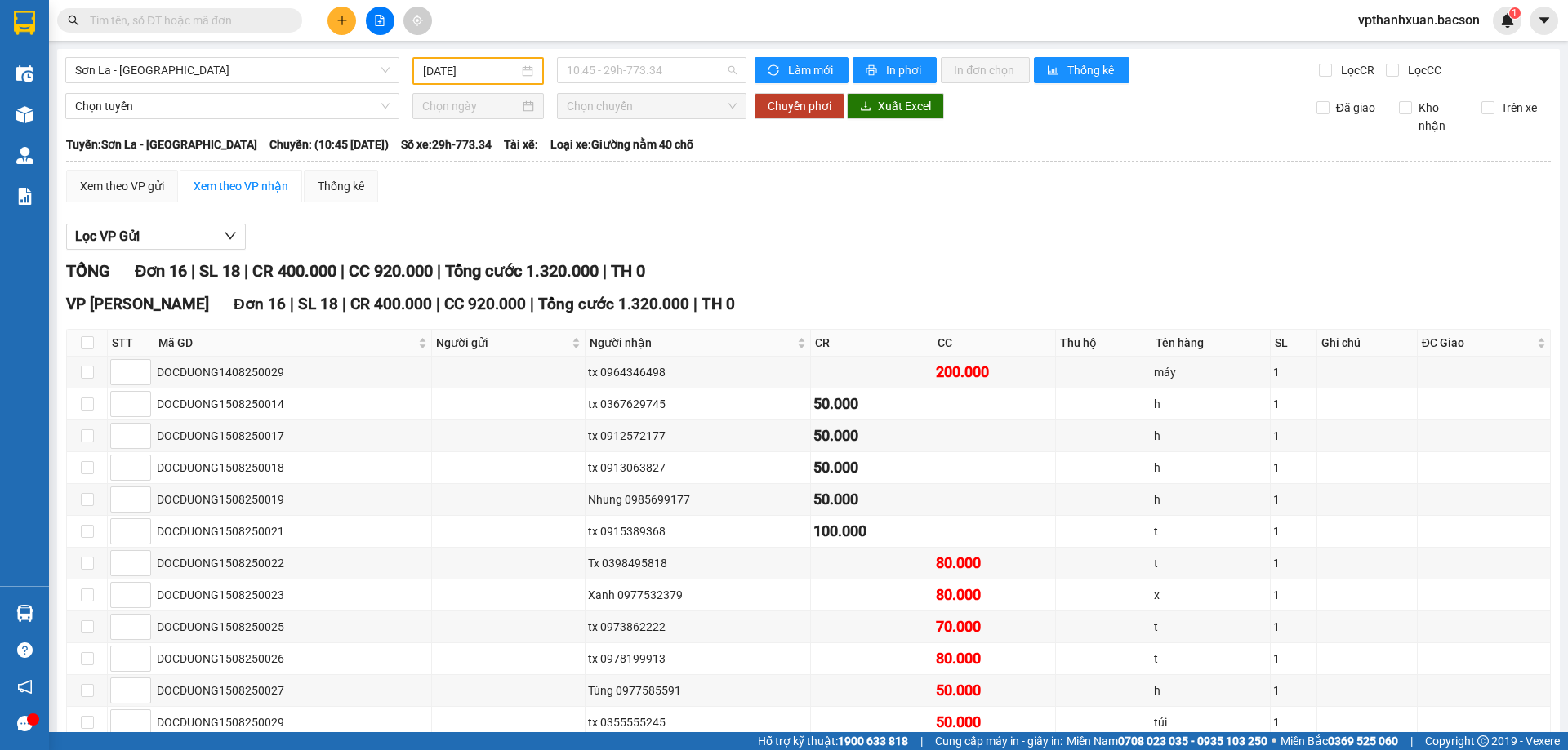
scroll to position [26, 0]
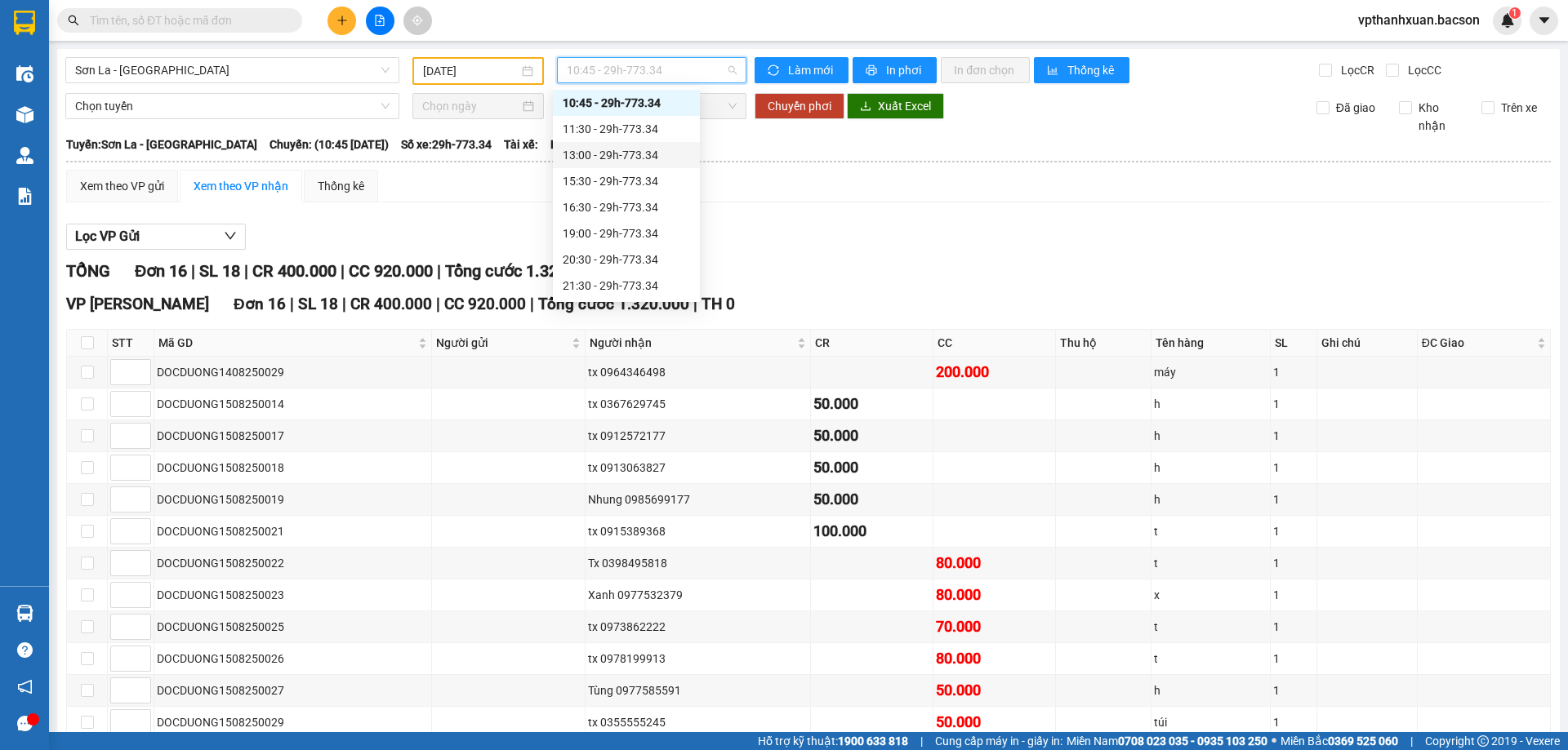
click at [619, 164] on div "13:00 - 29h-773.34" at bounding box center [626, 155] width 147 height 26
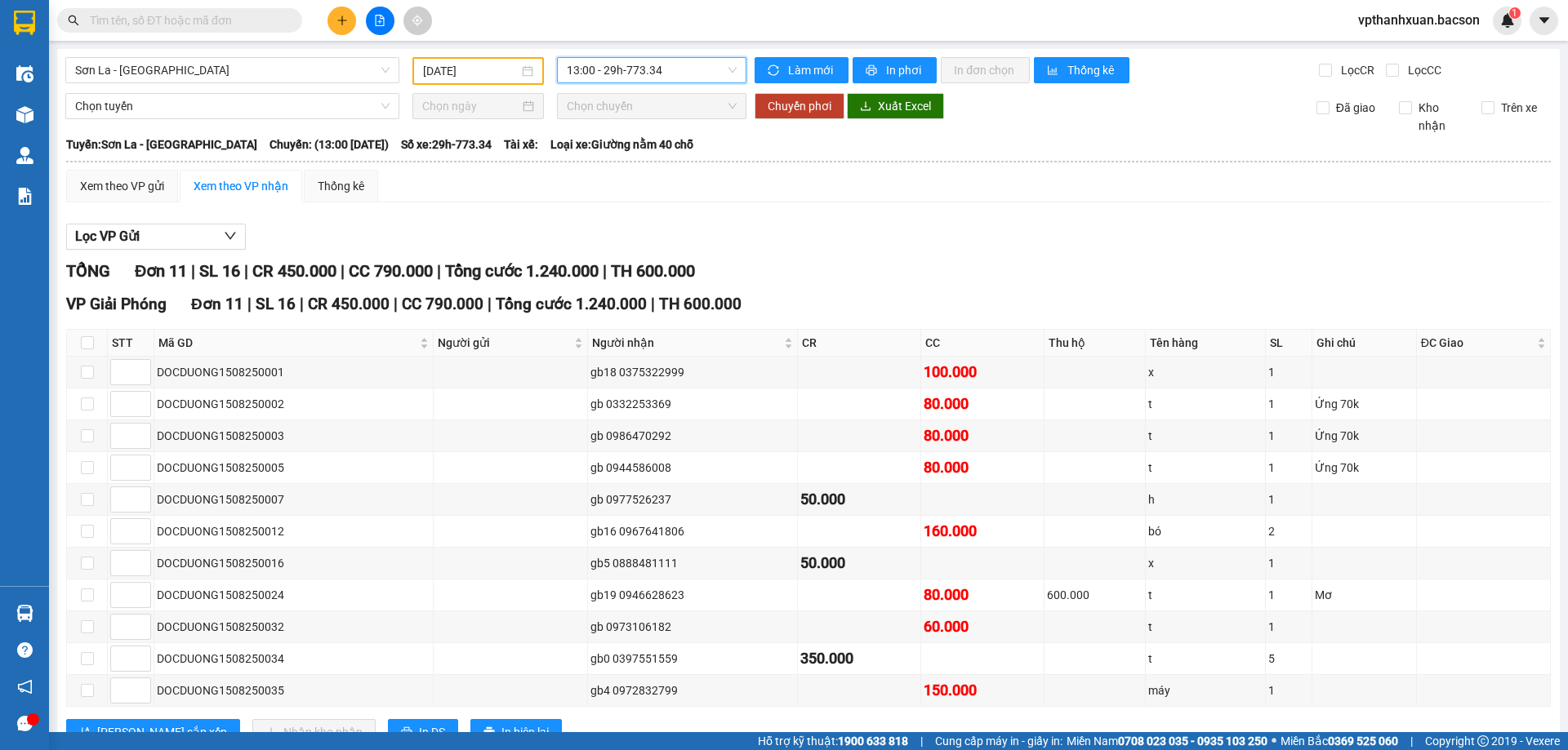
scroll to position [59, 0]
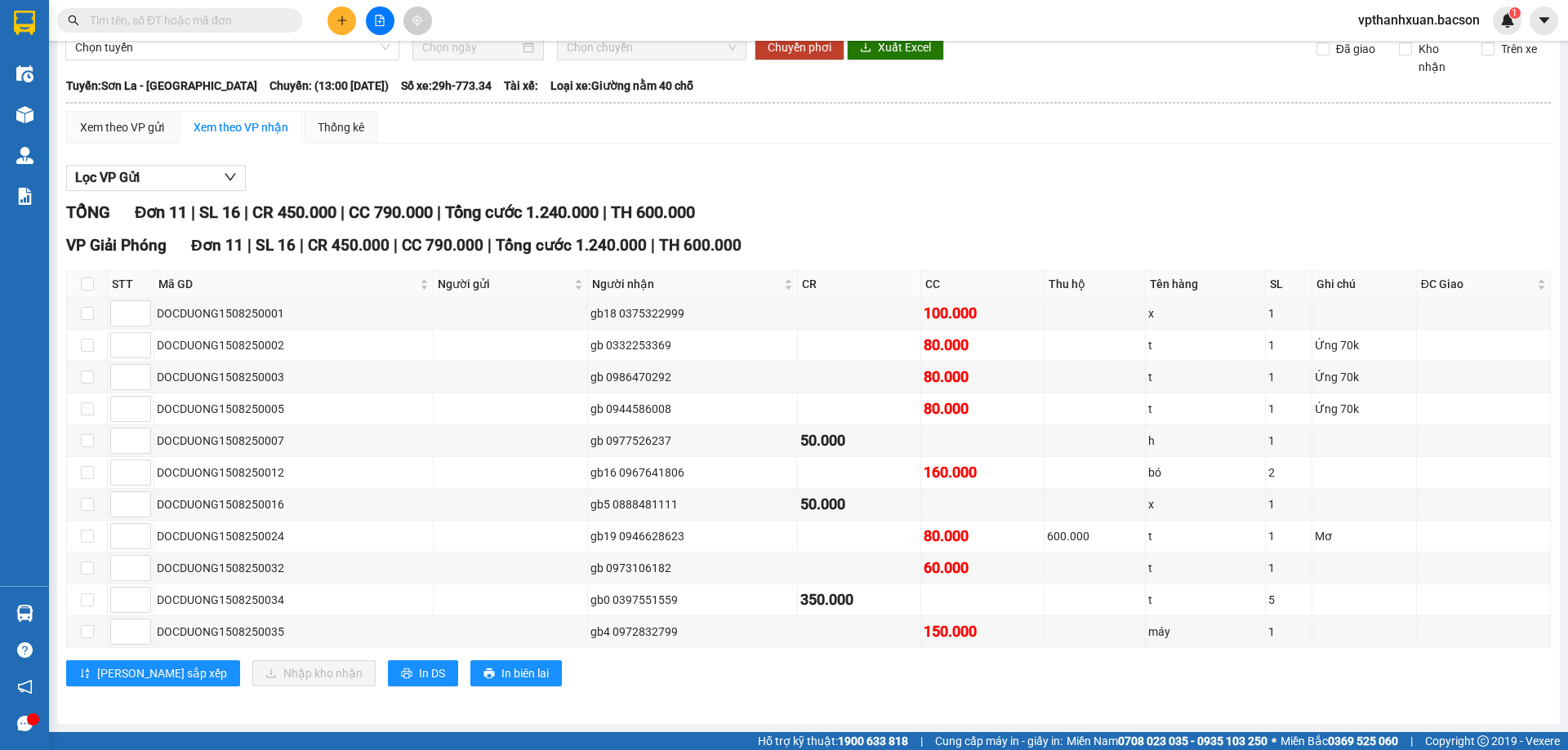
drag, startPoint x: 344, startPoint y: 16, endPoint x: 340, endPoint y: 27, distance: 11.7
click at [340, 27] on button at bounding box center [341, 21] width 29 height 29
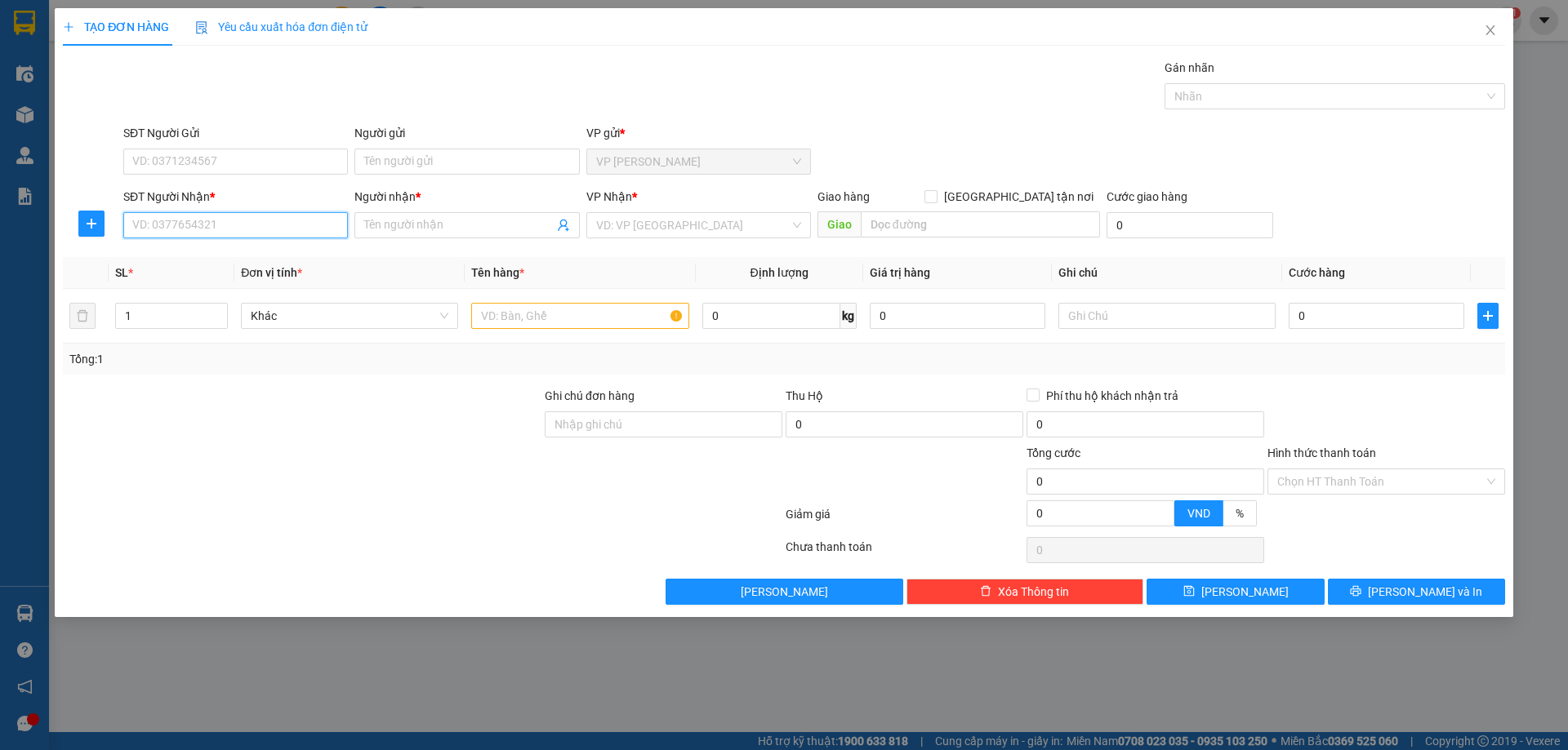
click at [219, 236] on input "SĐT Người Nhận *" at bounding box center [235, 225] width 224 height 26
click at [256, 259] on div "0913313831 - Bình" at bounding box center [236, 258] width 205 height 18
type input "0913313831"
type input "Bình"
type input "0913313831"
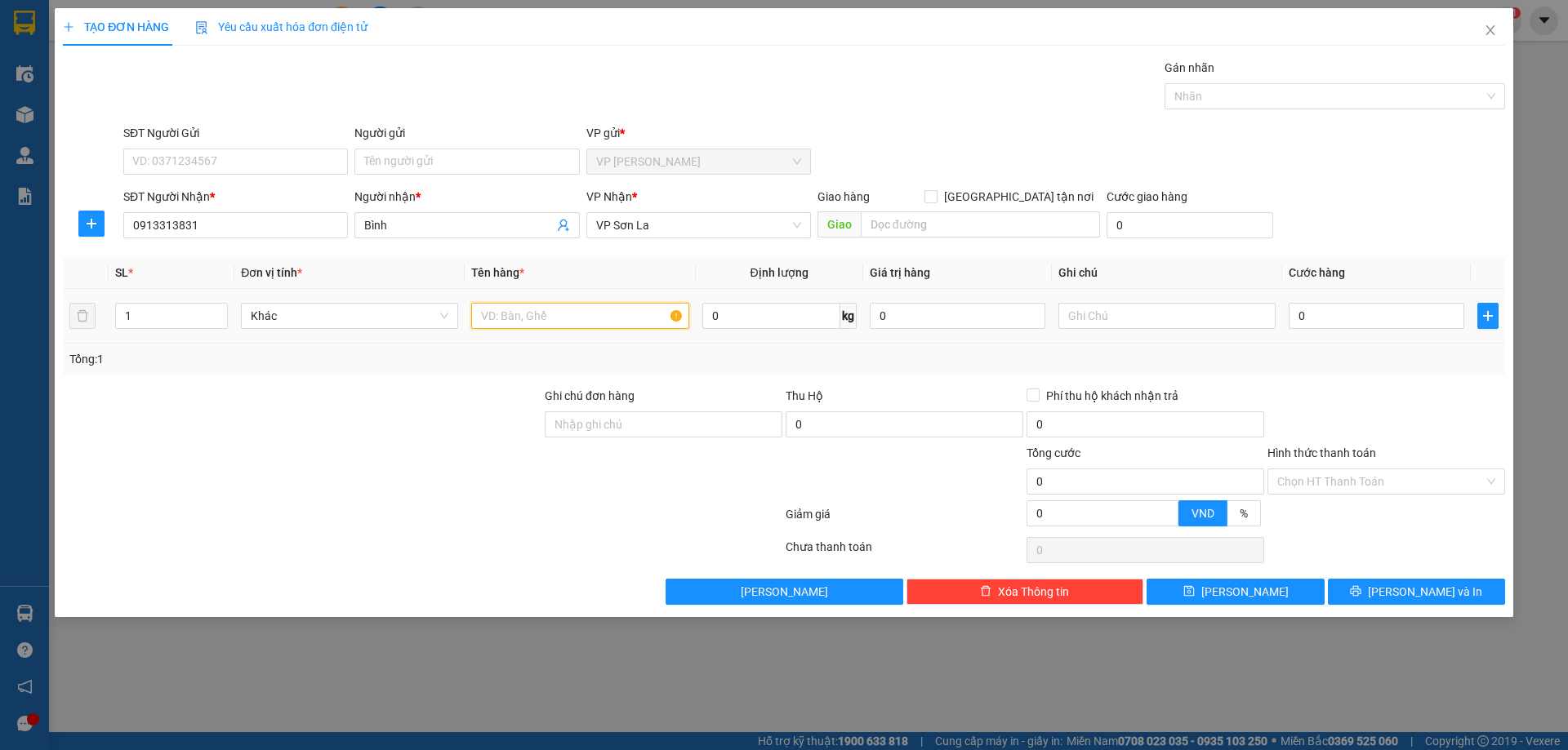
click at [495, 316] on input "text" at bounding box center [580, 316] width 217 height 26
type input "h"
type input "bọc"
click at [1357, 320] on input "0" at bounding box center [1377, 316] width 176 height 26
type input "5"
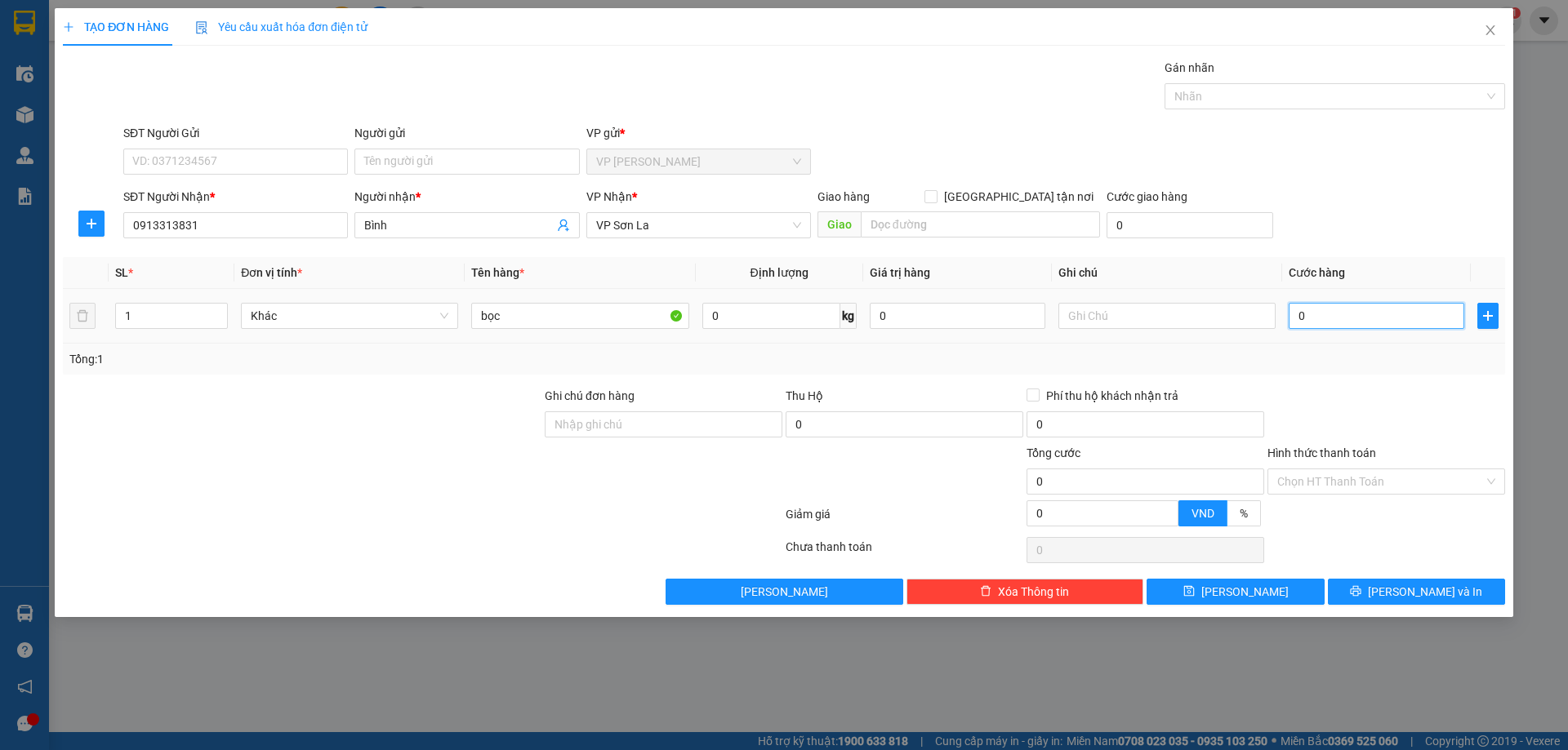
type input "5"
type input "50"
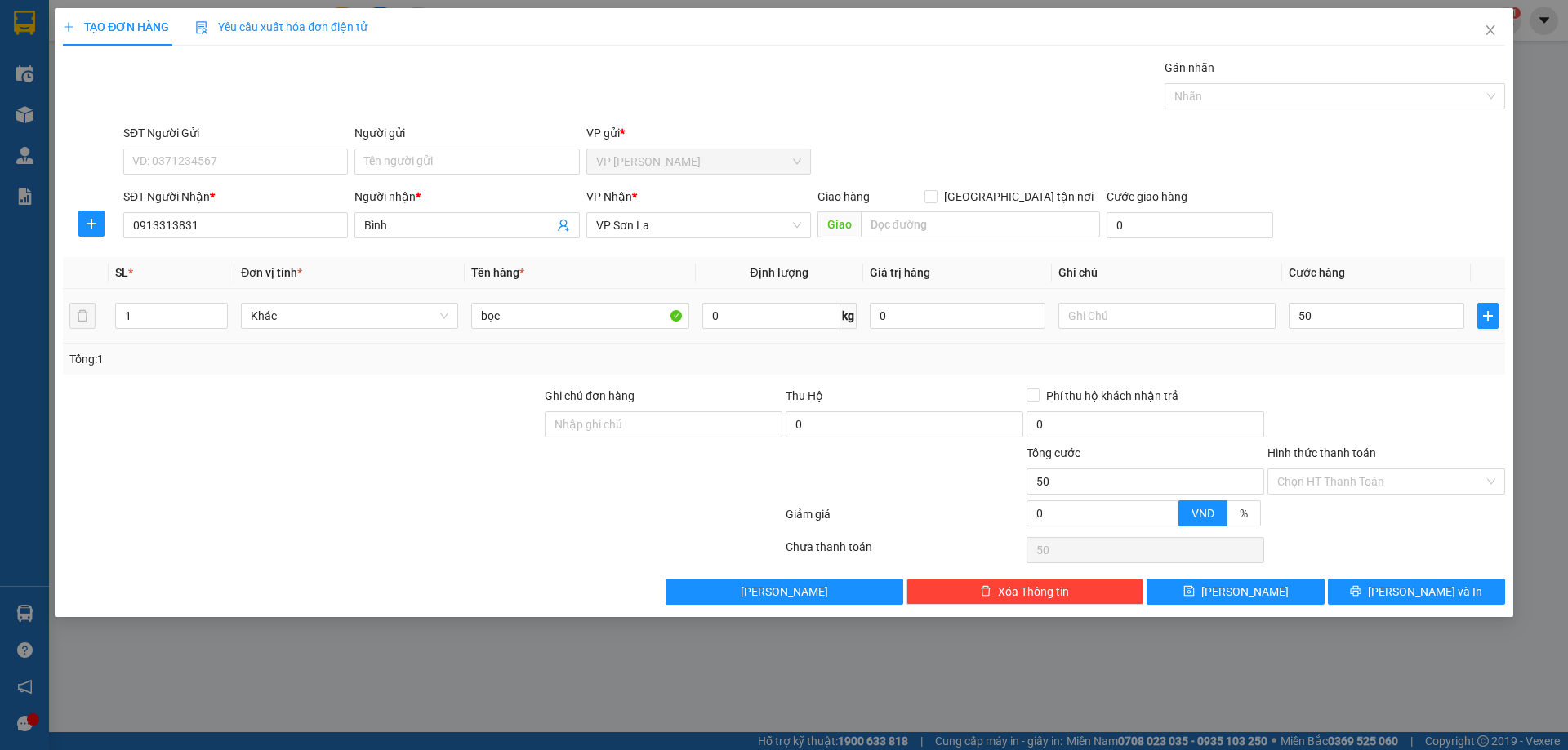
type input "50.000"
drag, startPoint x: 1377, startPoint y: 239, endPoint x: 1403, endPoint y: 402, distance: 165.1
click at [1377, 239] on div "SĐT Người Nhận * 0913313831 Người nhận * Bình VP Nhận * VP Sơn La Giao hàng [GE…" at bounding box center [814, 217] width 1389 height 57
drag, startPoint x: 1417, startPoint y: 482, endPoint x: 1414, endPoint y: 493, distance: 11.4
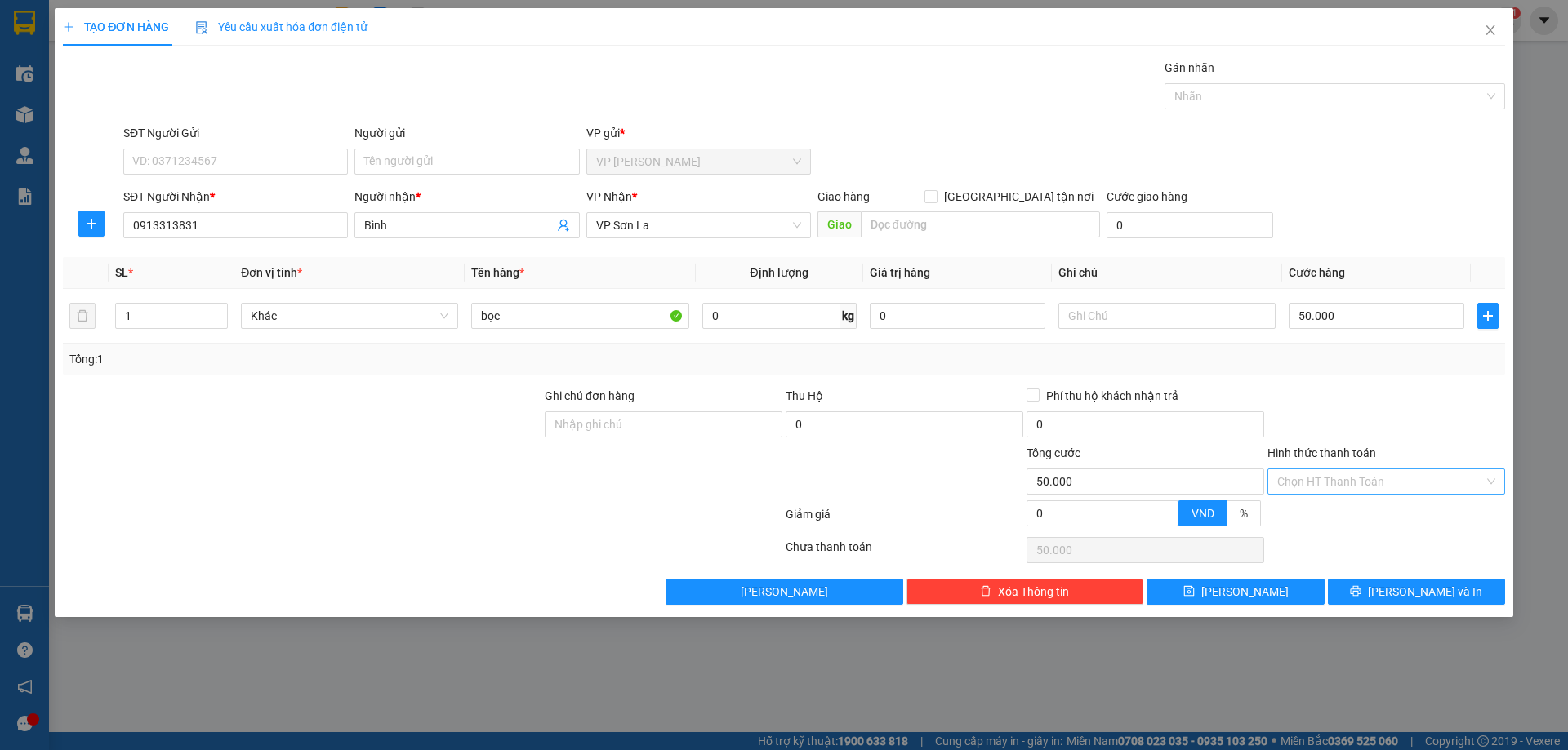
click at [1417, 483] on input "Hình thức thanh toán" at bounding box center [1380, 482] width 207 height 24
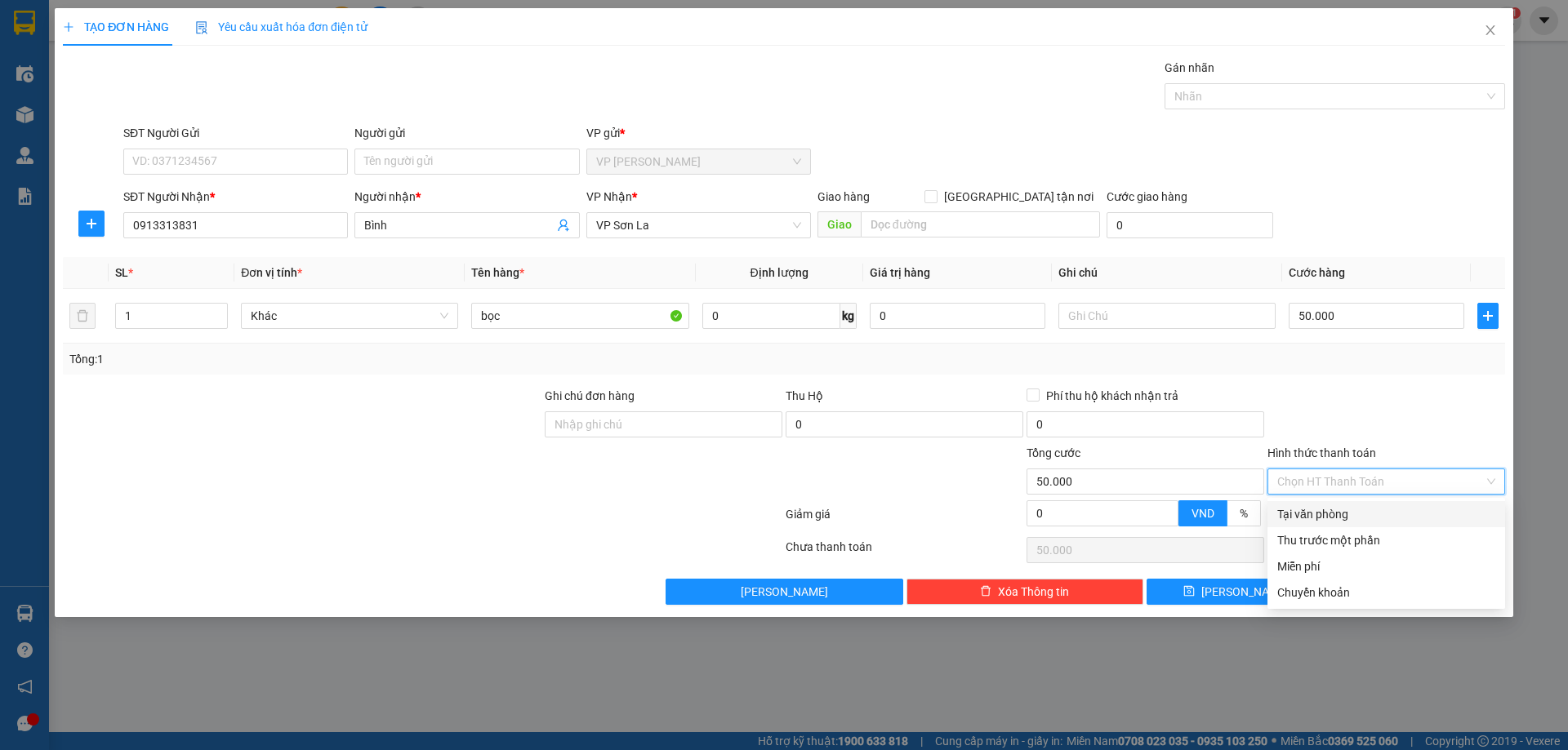
click at [1409, 515] on div "Tại văn phòng" at bounding box center [1386, 514] width 218 height 18
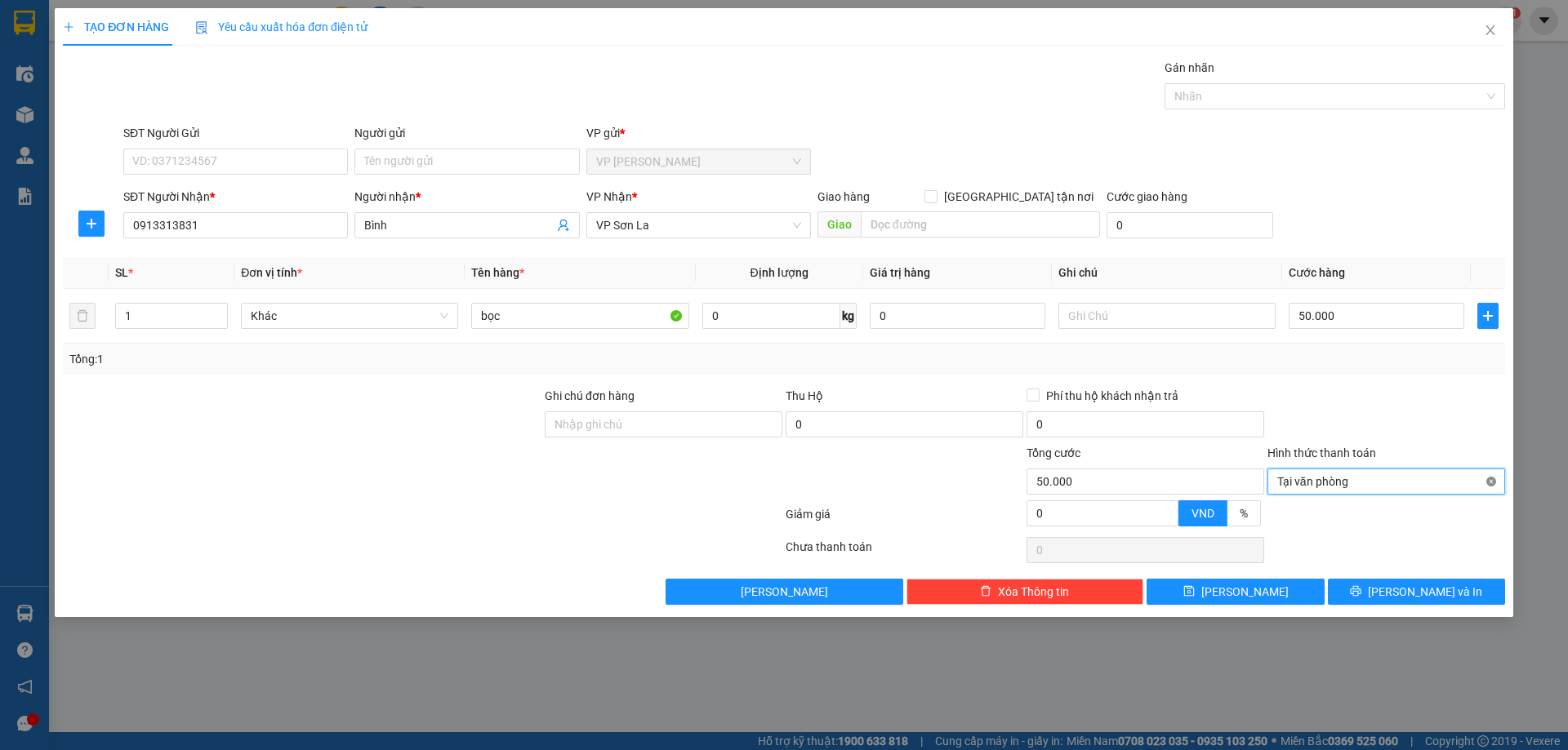
type input "50.000"
click at [1450, 591] on button "[PERSON_NAME] và In" at bounding box center [1416, 592] width 178 height 26
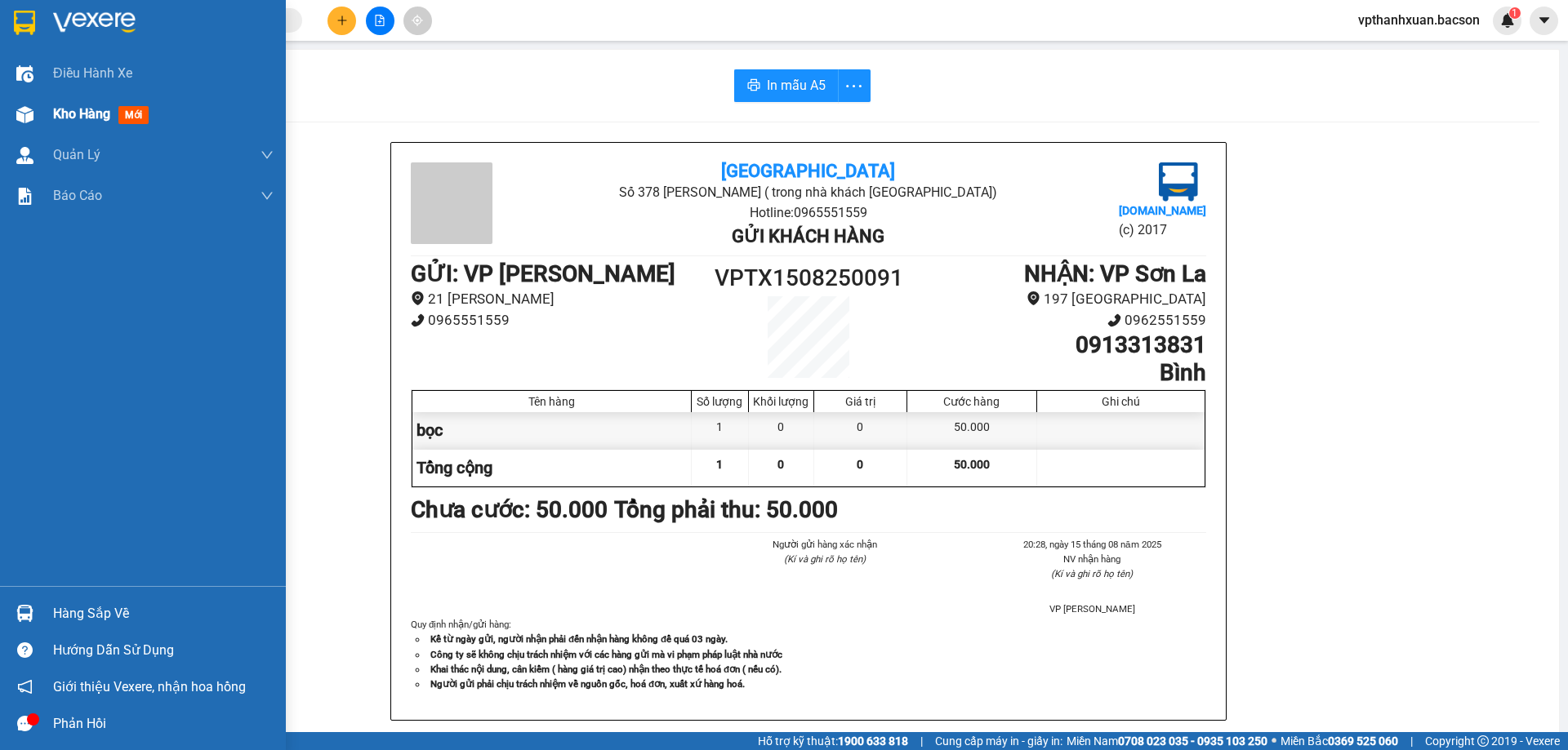
click at [133, 114] on span "mới" at bounding box center [133, 115] width 30 height 18
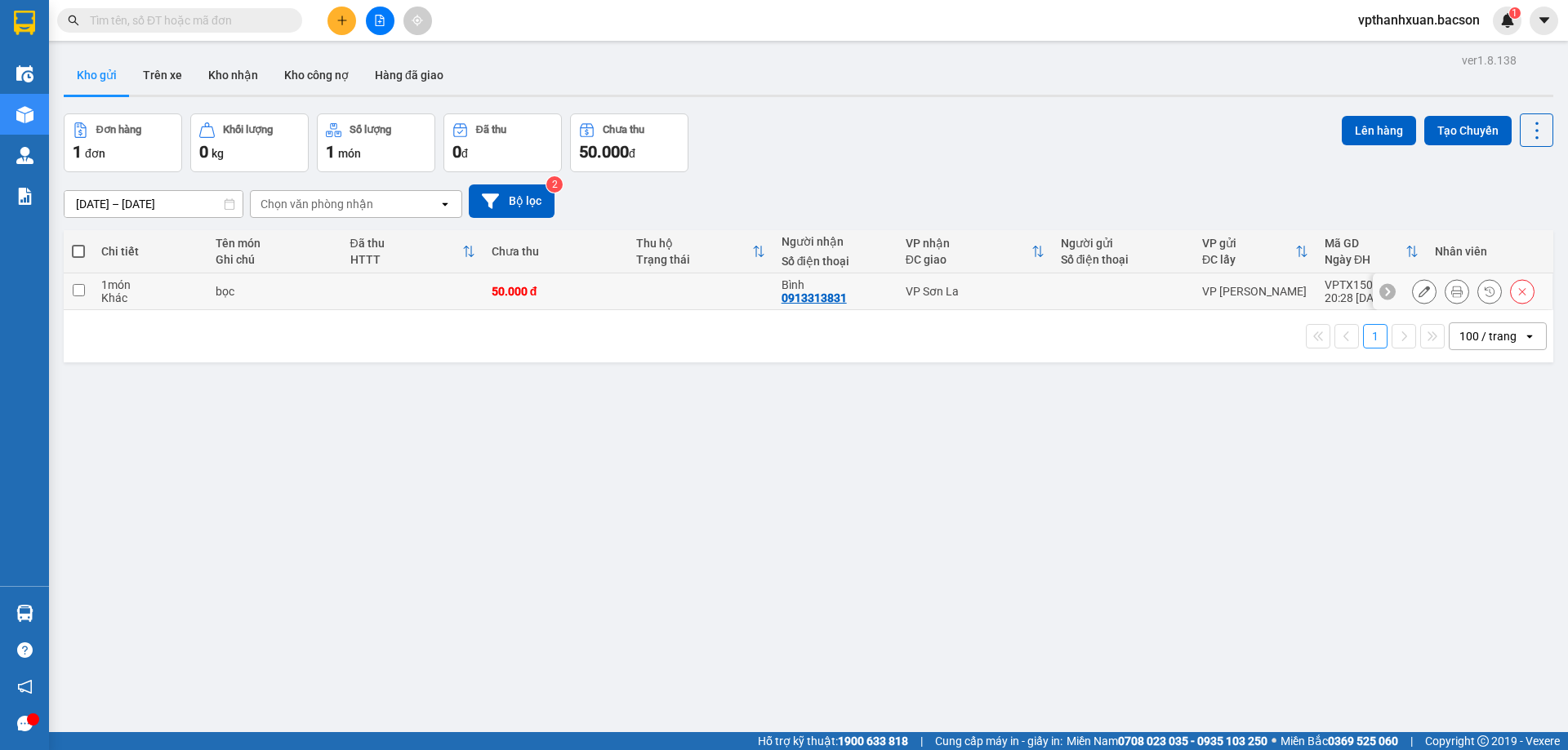
drag, startPoint x: 906, startPoint y: 289, endPoint x: 1001, endPoint y: 289, distance: 95.0
click at [910, 289] on div "VP Sơn La" at bounding box center [975, 291] width 139 height 13
checkbox input "true"
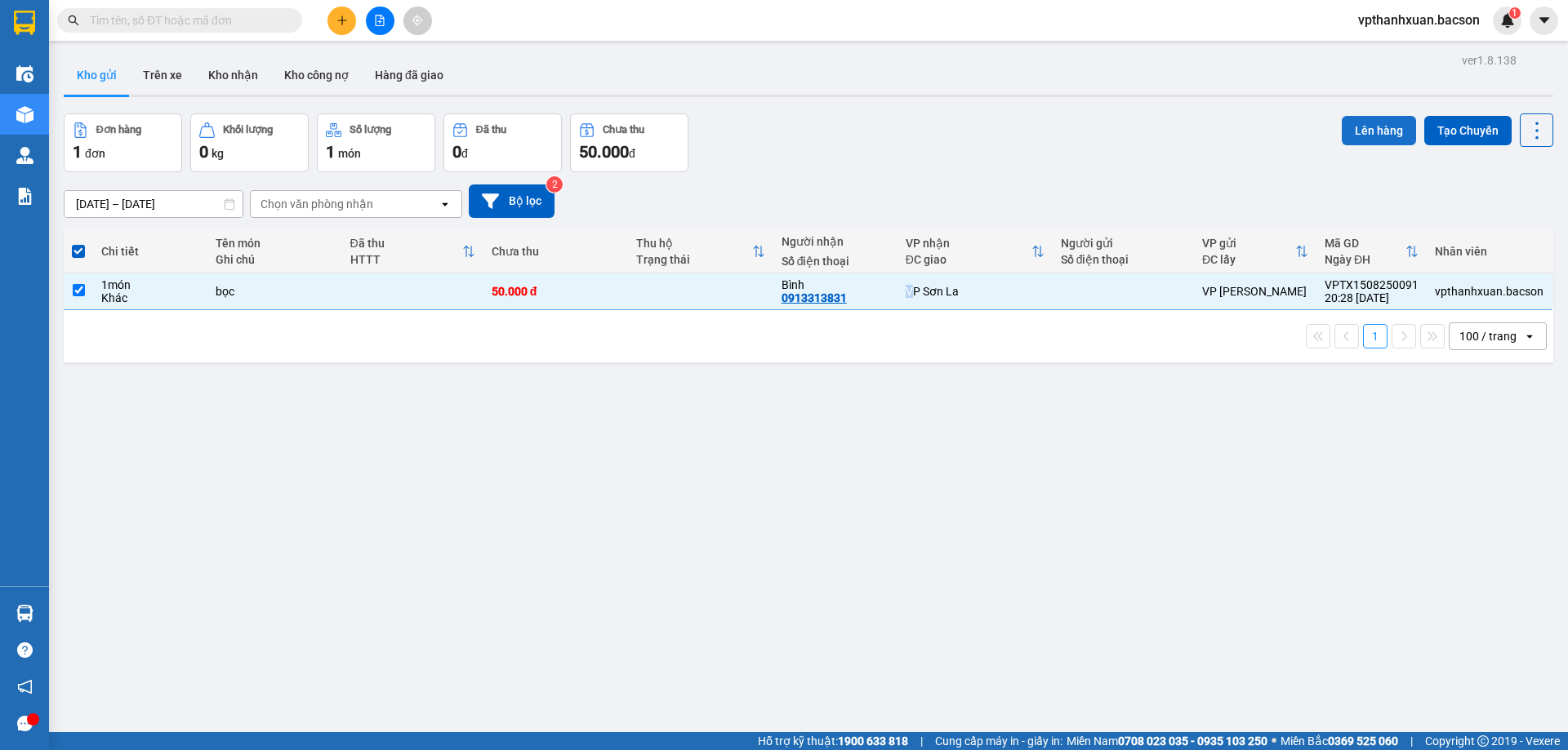
click at [1364, 135] on button "Lên hàng" at bounding box center [1379, 131] width 75 height 29
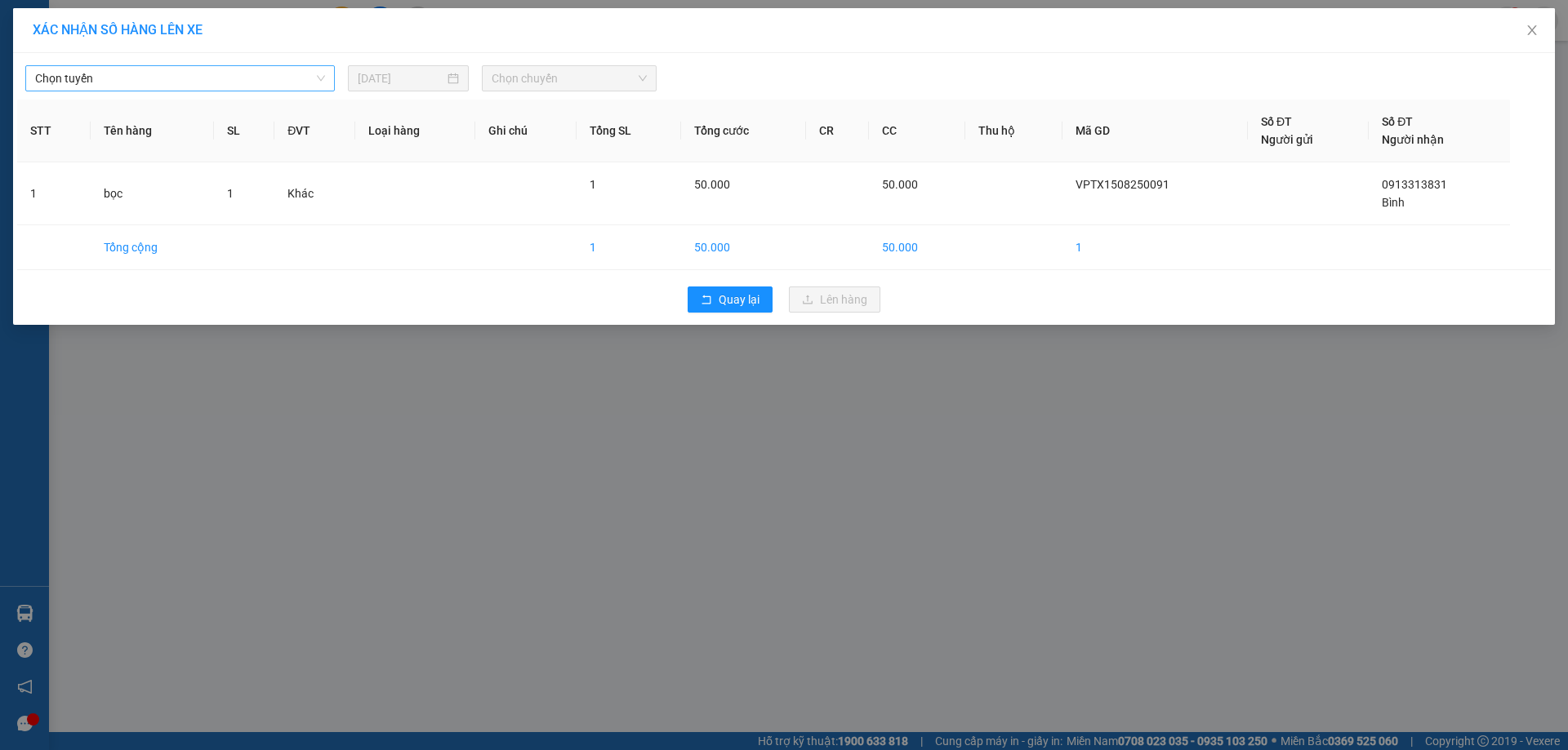
click at [135, 87] on span "Chọn tuyến" at bounding box center [180, 78] width 290 height 24
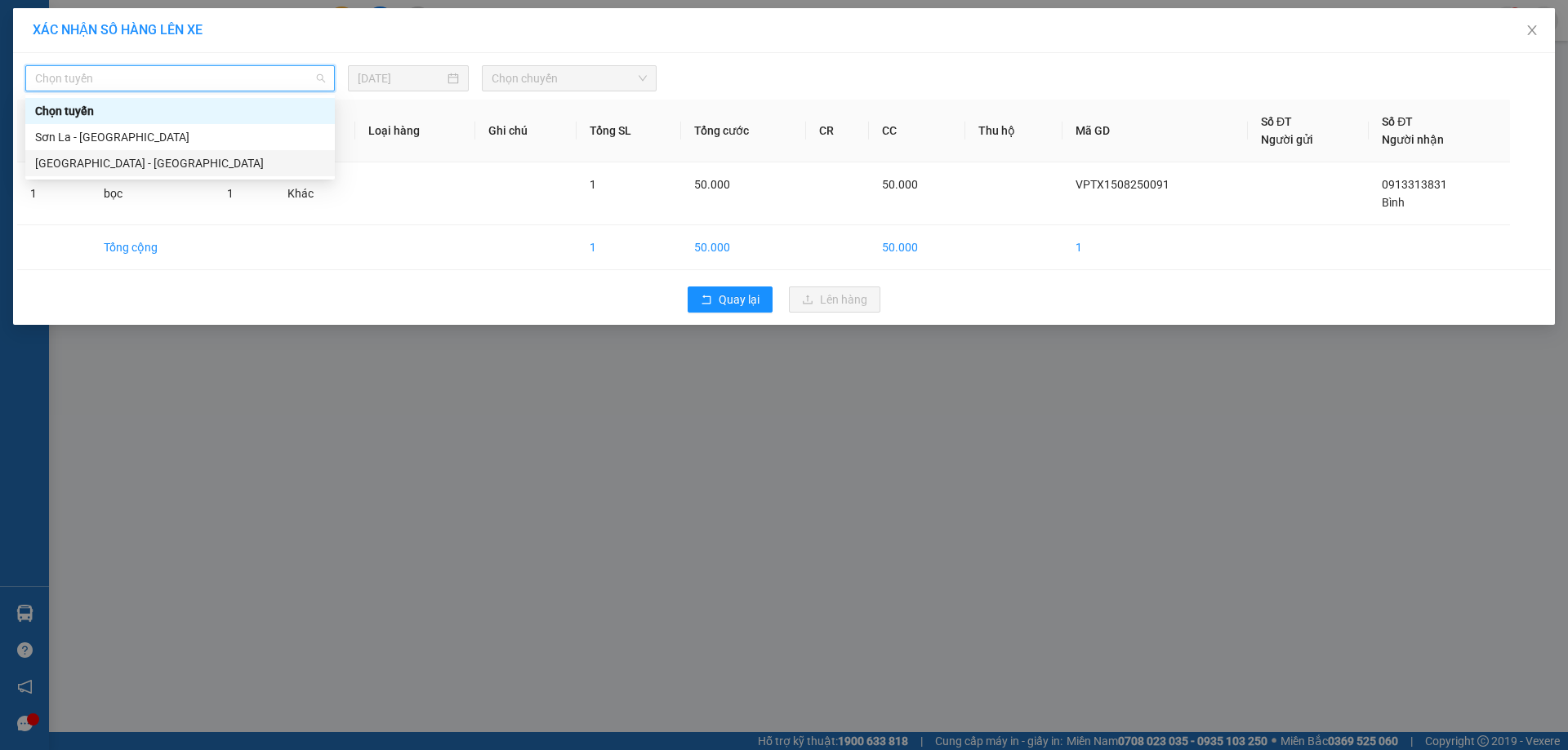
click at [120, 168] on div "[GEOGRAPHIC_DATA] - [GEOGRAPHIC_DATA]" at bounding box center [180, 163] width 290 height 18
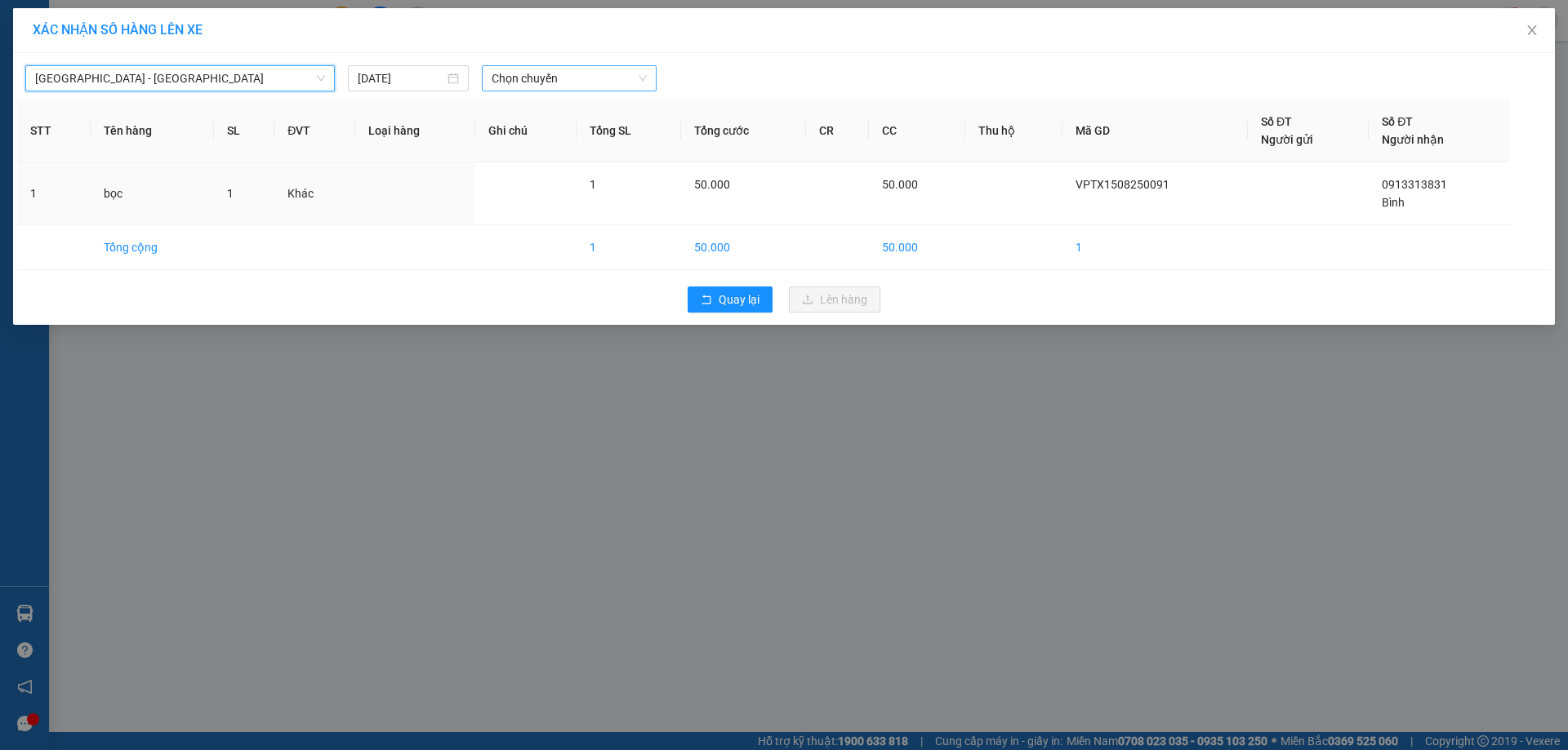
click at [563, 78] on span "Chọn chuyến" at bounding box center [569, 78] width 155 height 24
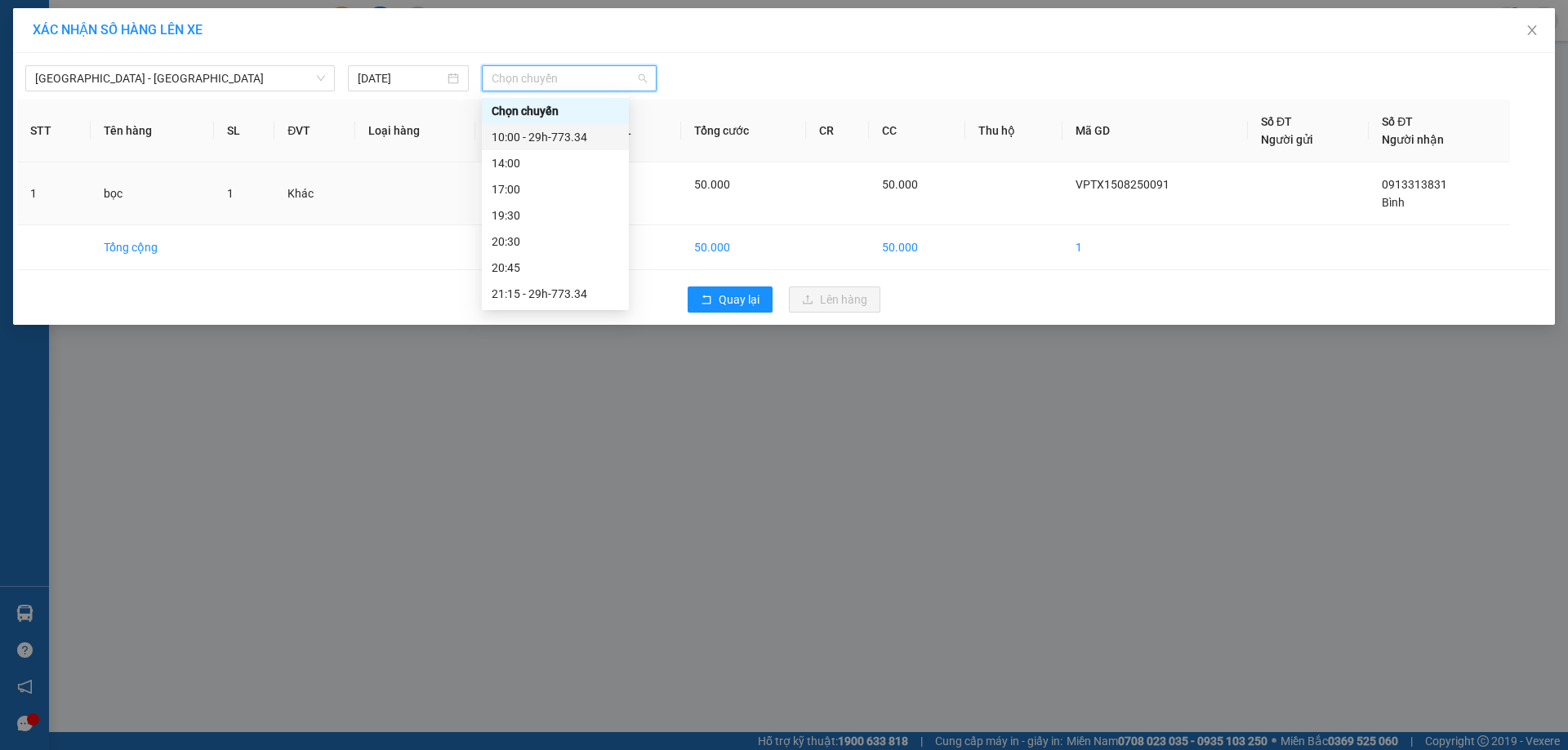
scroll to position [52, 0]
click at [577, 299] on div "23:00 - 29h-773.34" at bounding box center [555, 294] width 127 height 18
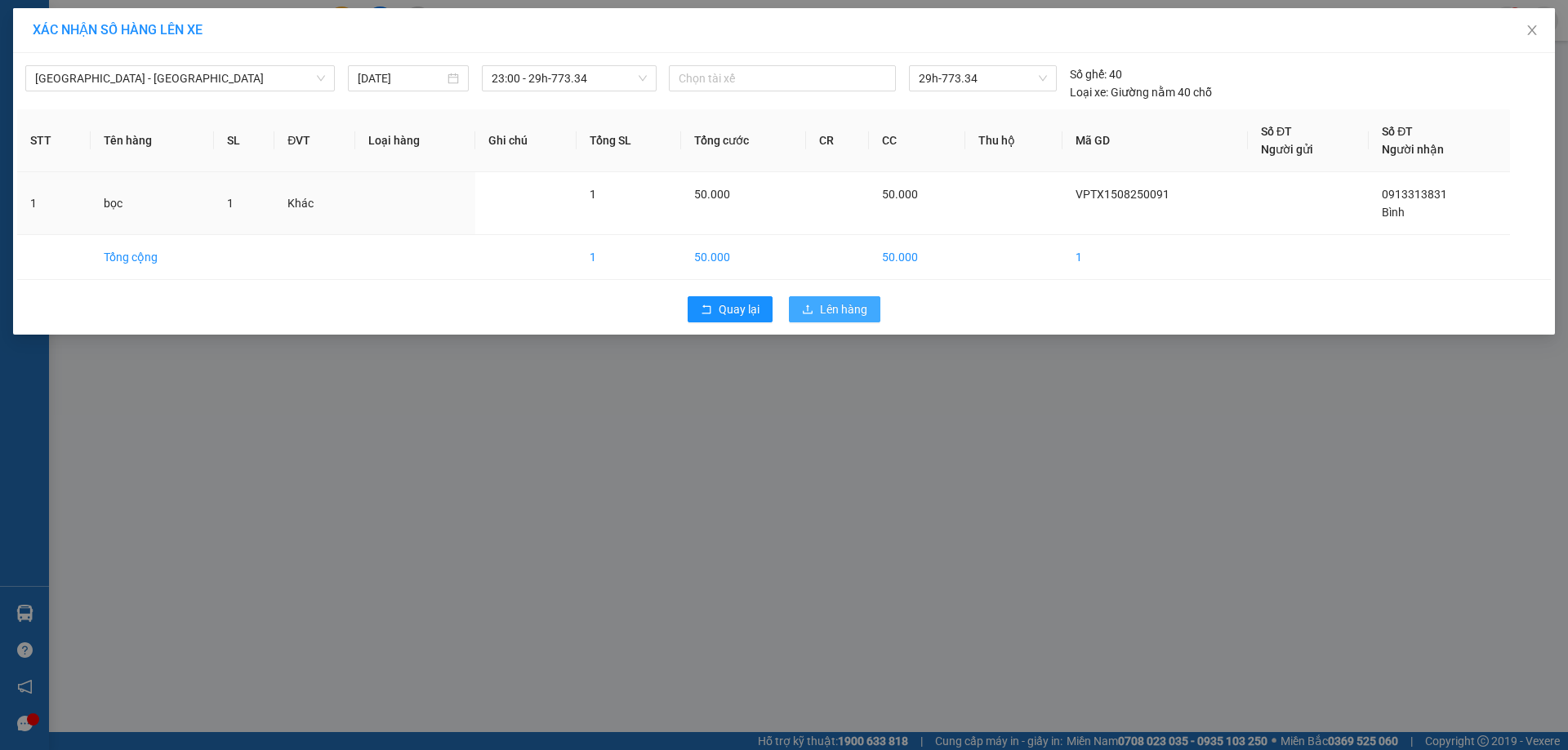
click at [820, 316] on span "Lên hàng" at bounding box center [843, 309] width 48 height 18
